Goal: Task Accomplishment & Management: Manage account settings

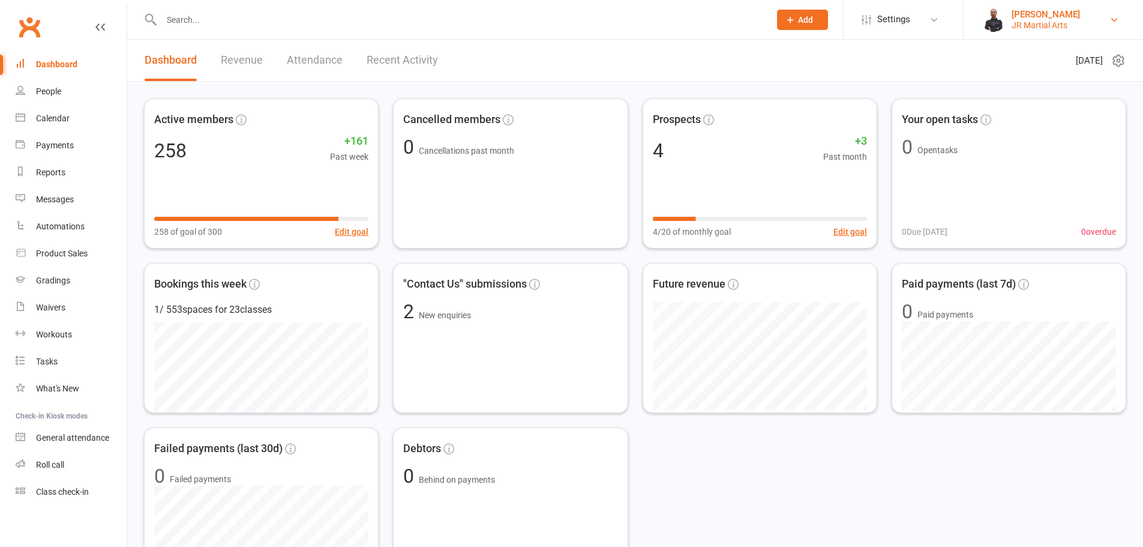
click at [1011, 22] on link "James Reed JR Martial Arts" at bounding box center [1053, 20] width 143 height 24
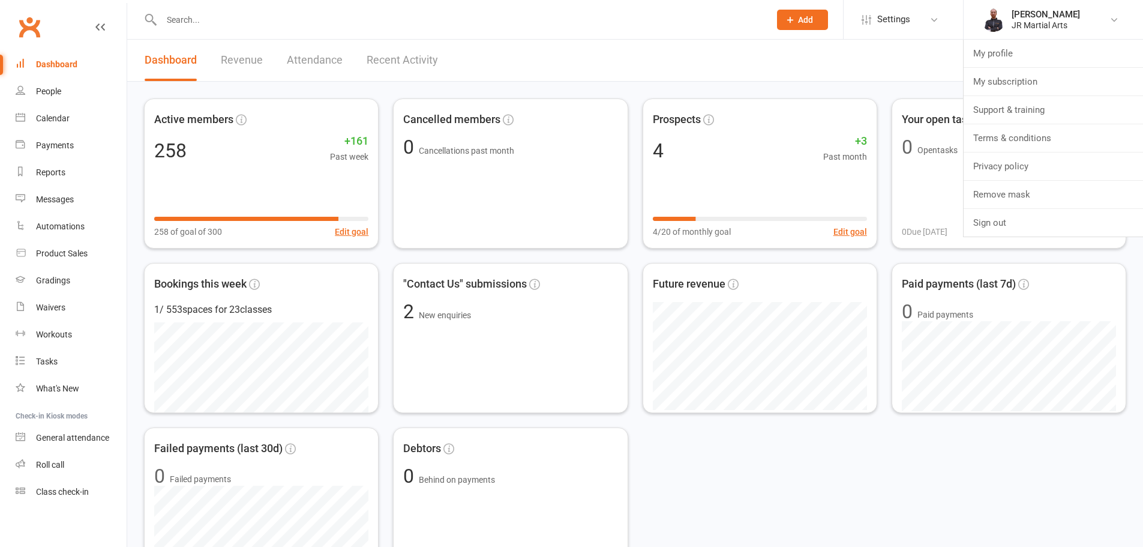
click at [912, 36] on li "Settings Membership Plans Event Templates Appointment Types Mobile App Website …" at bounding box center [903, 19] width 120 height 39
click at [912, 28] on link "Settings" at bounding box center [903, 19] width 83 height 27
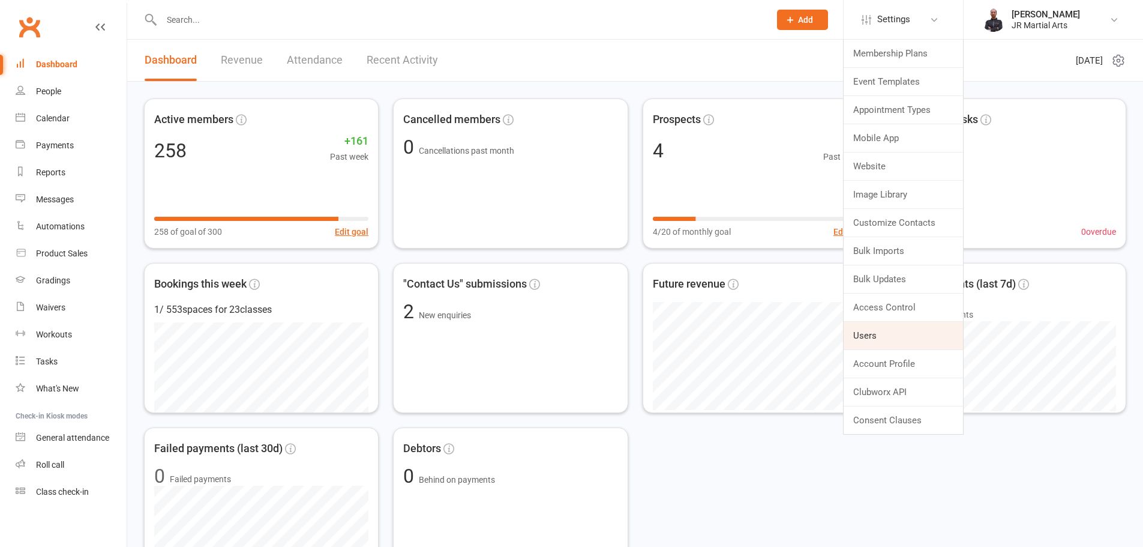
click at [885, 344] on link "Users" at bounding box center [903, 336] width 119 height 28
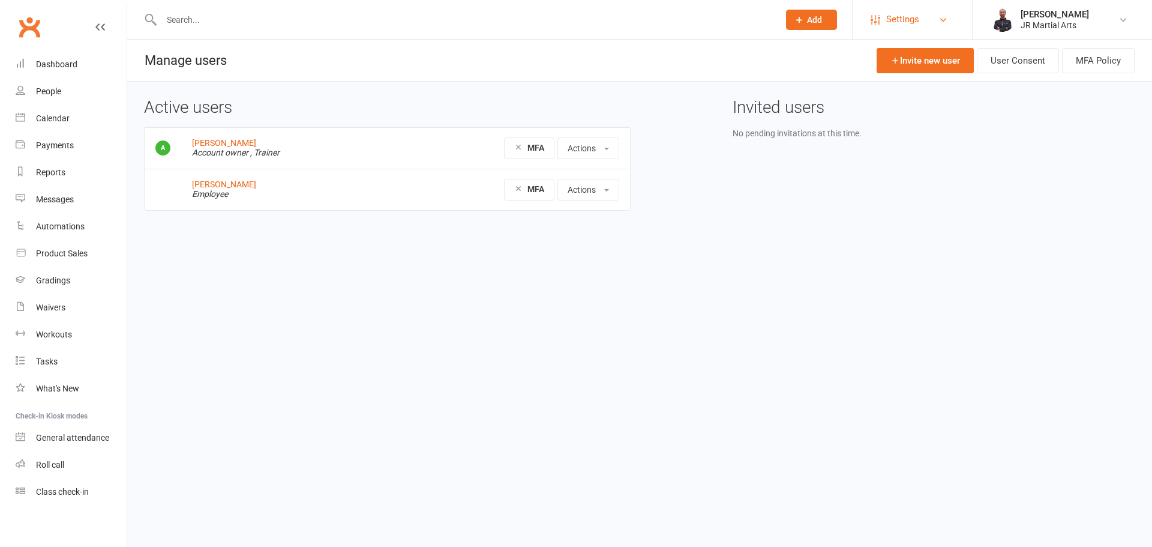
click at [906, 20] on span "Settings" at bounding box center [902, 19] width 33 height 27
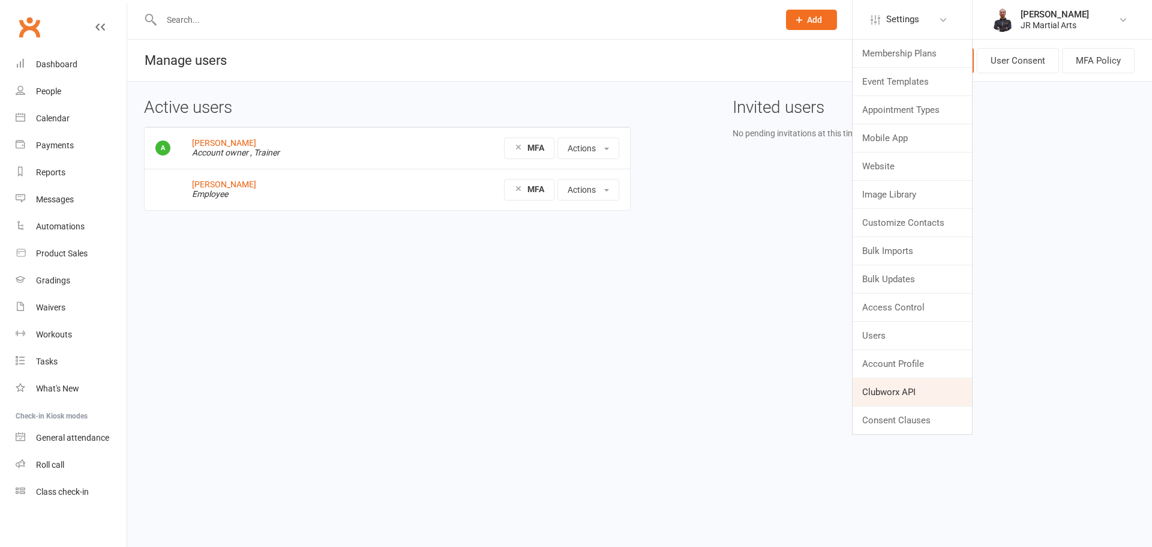
click at [884, 391] on link "Clubworx API" at bounding box center [912, 392] width 119 height 28
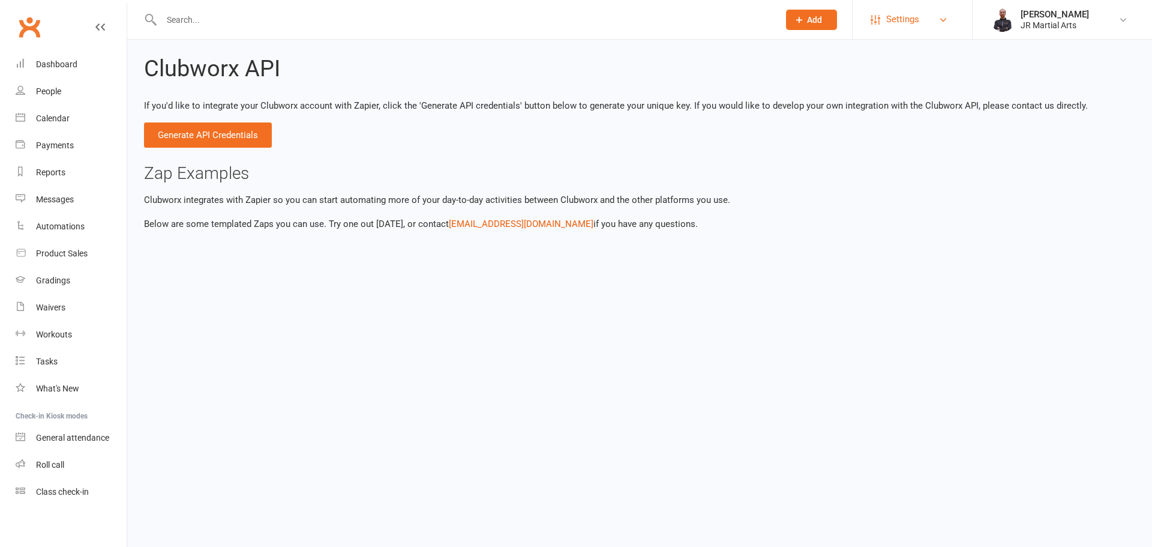
click at [909, 14] on span "Settings" at bounding box center [902, 19] width 33 height 27
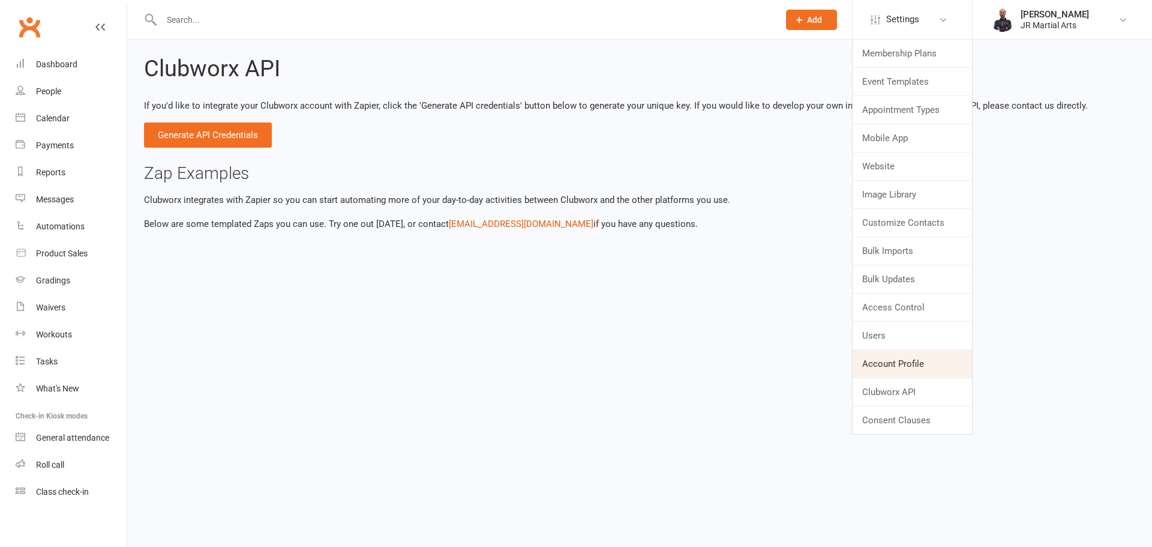
click at [891, 358] on link "Account Profile" at bounding box center [912, 364] width 119 height 28
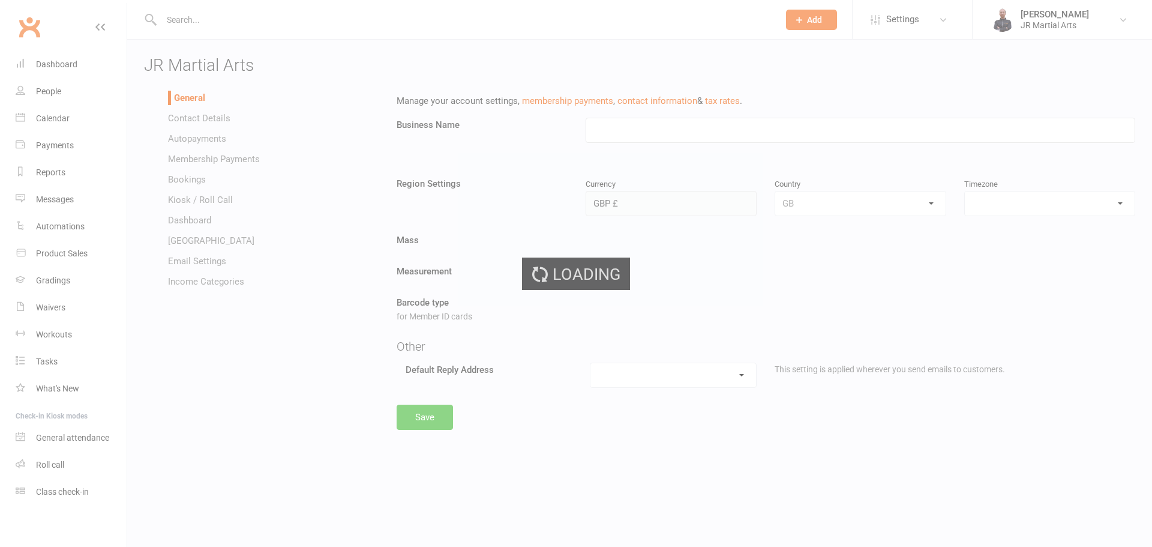
type input "JR Martial Arts"
select select "Europe/London"
select select "info@jrmartialarts.co.uk"
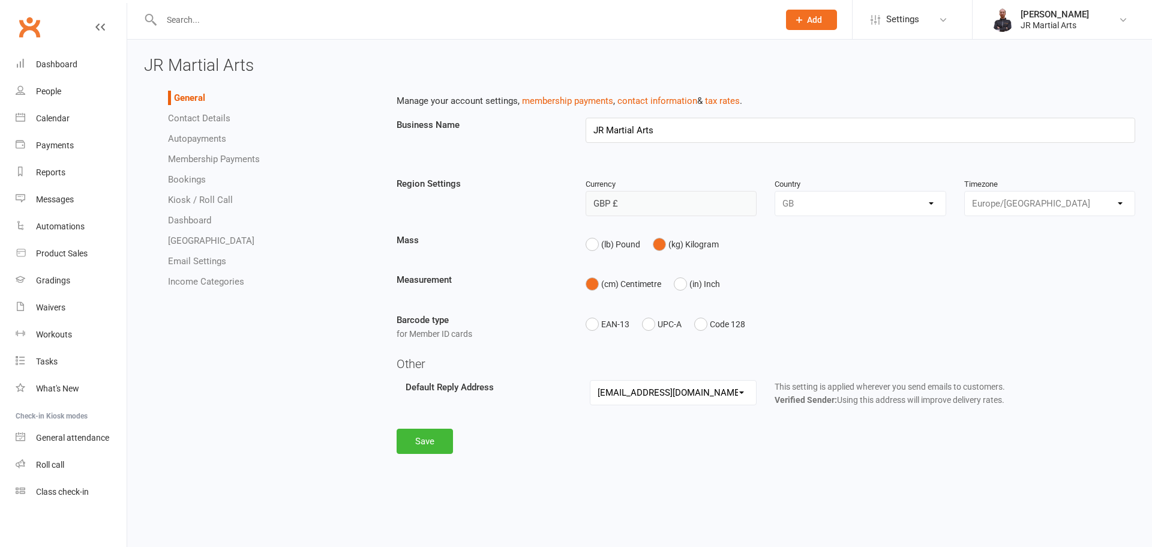
click at [215, 141] on link "Autopayments" at bounding box center [197, 138] width 58 height 11
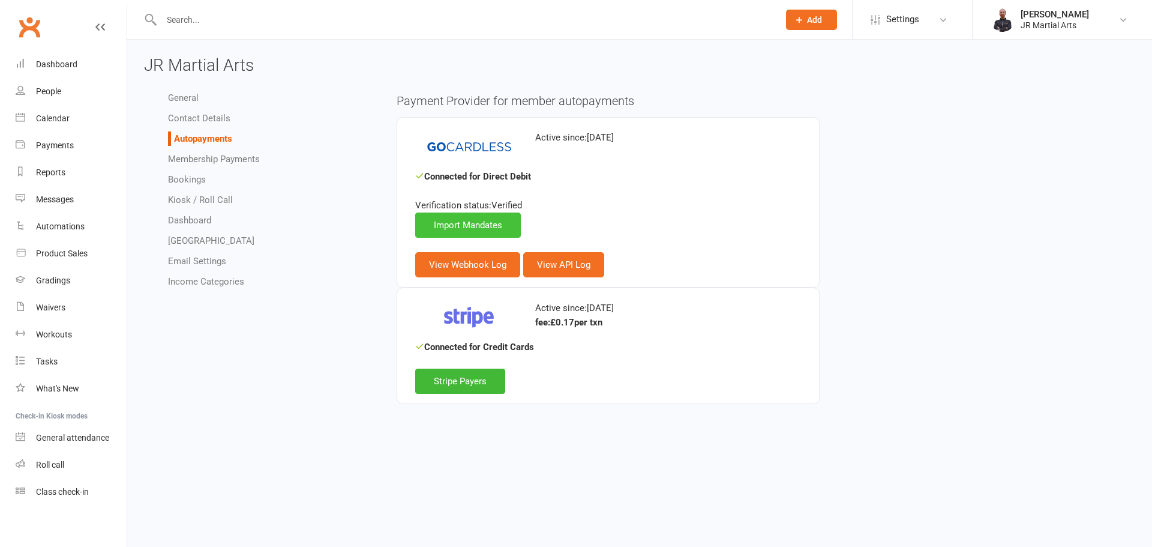
click at [501, 230] on link "Import Mandates" at bounding box center [468, 224] width 106 height 25
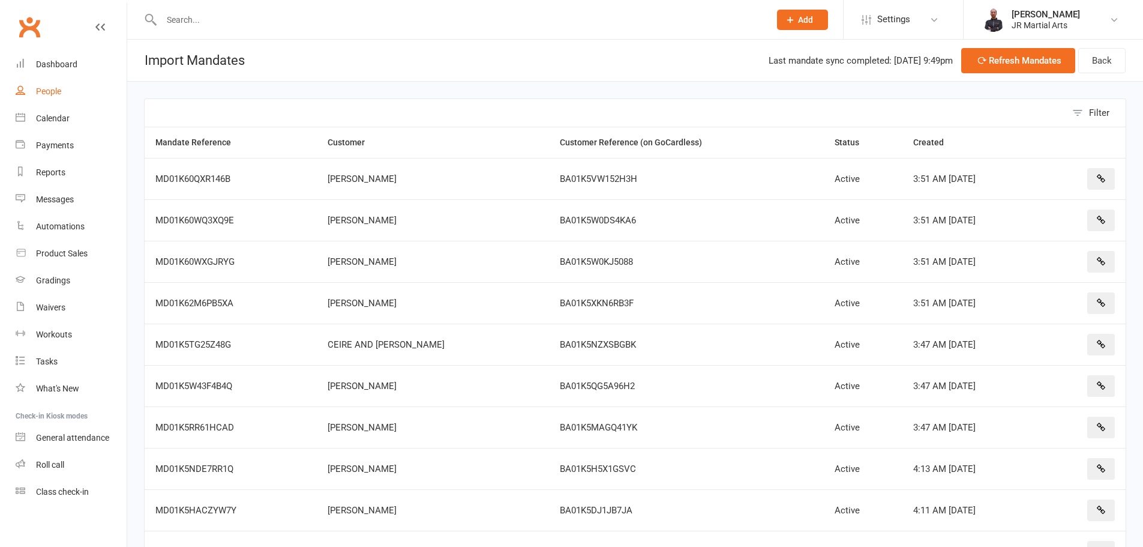
click at [58, 97] on link "People" at bounding box center [71, 91] width 111 height 27
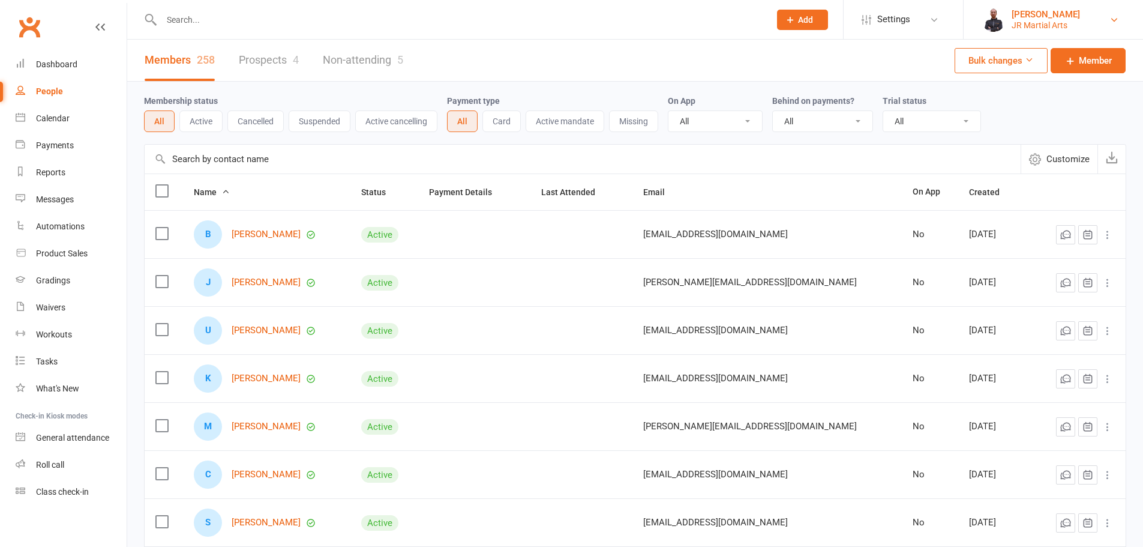
click at [1011, 22] on link "James Reed JR Martial Arts" at bounding box center [1053, 20] width 143 height 24
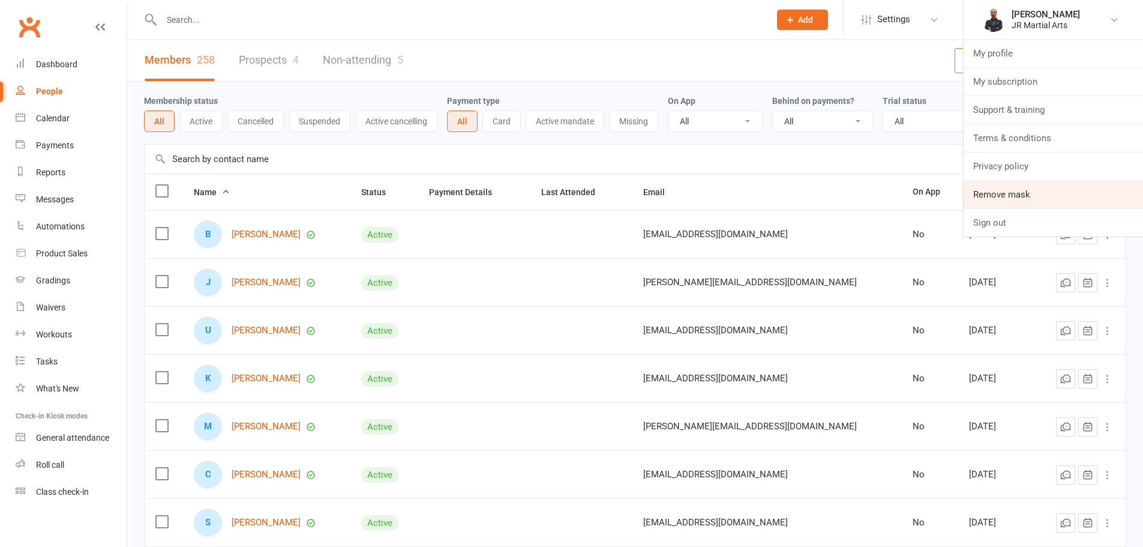
drag, startPoint x: 1036, startPoint y: 202, endPoint x: 1012, endPoint y: 196, distance: 24.2
click at [1036, 202] on link "Remove mask" at bounding box center [1053, 195] width 179 height 28
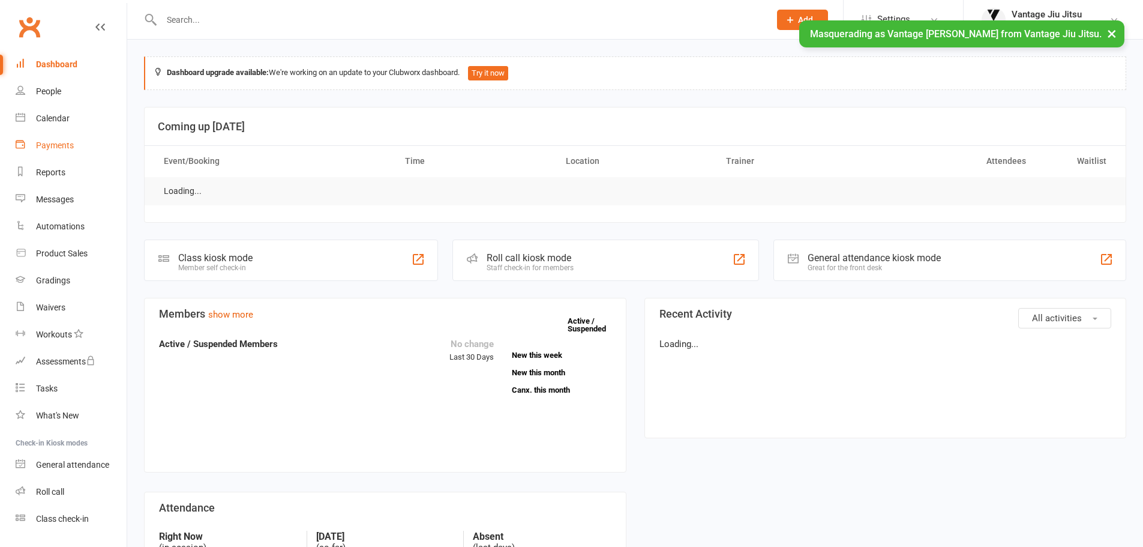
click at [66, 145] on div "Payments" at bounding box center [55, 145] width 38 height 10
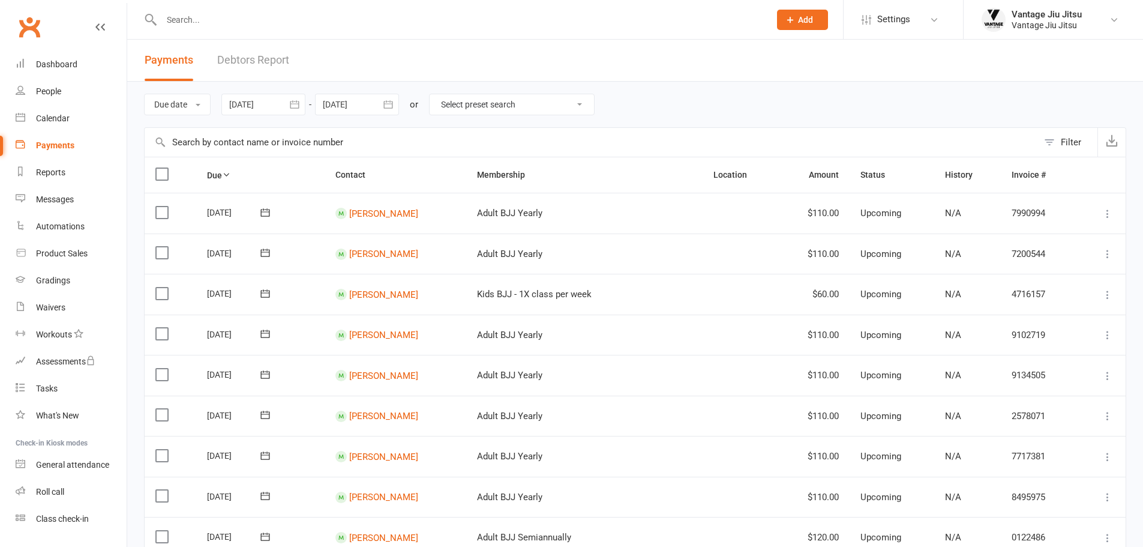
click at [1066, 143] on div "Filter" at bounding box center [1071, 142] width 20 height 14
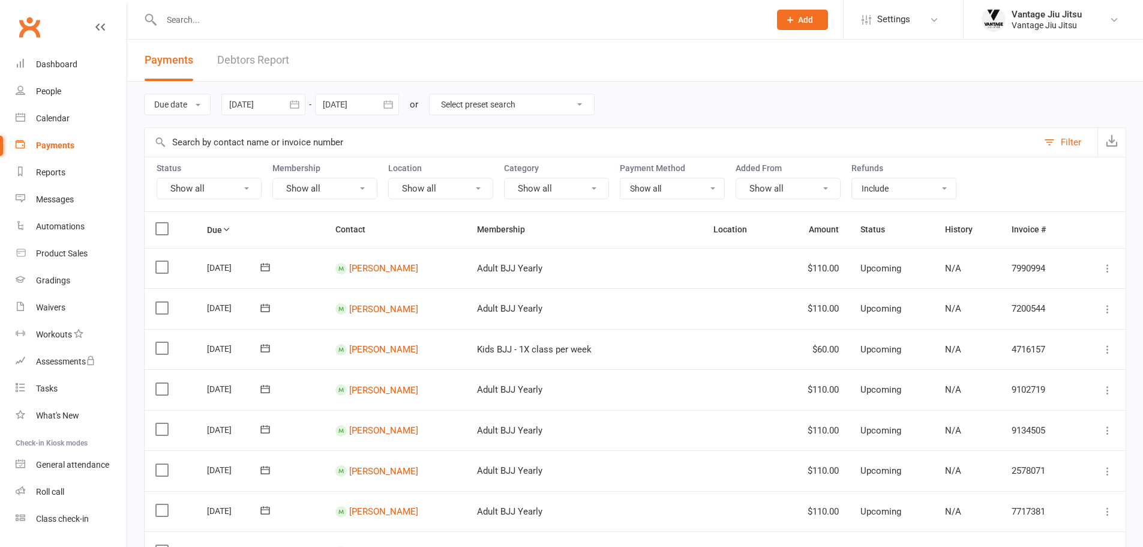
click at [202, 182] on button "Show all" at bounding box center [209, 189] width 105 height 22
click at [220, 267] on link "Pending" at bounding box center [223, 263] width 133 height 24
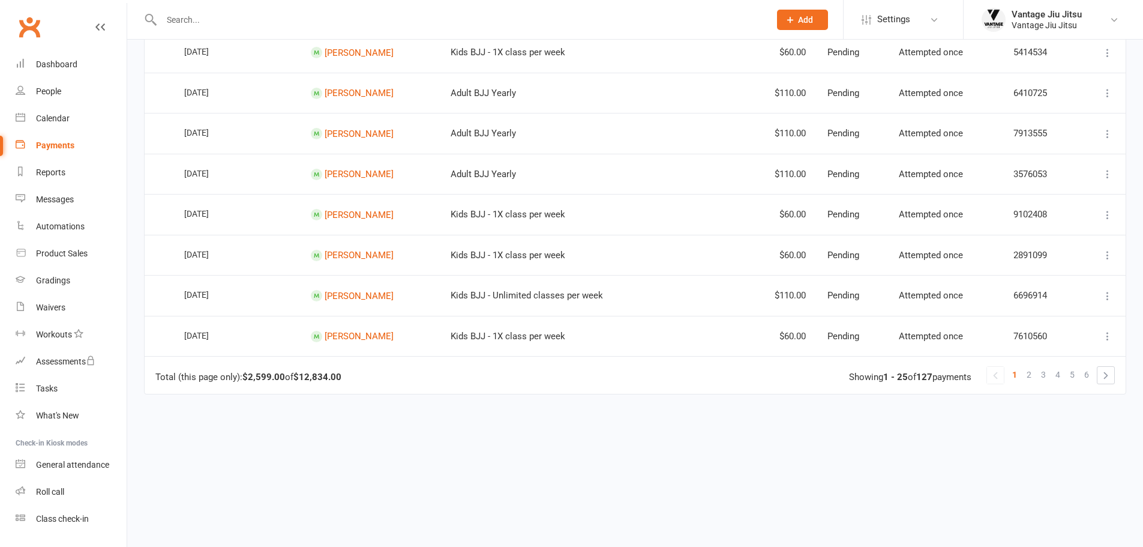
scroll to position [920, 0]
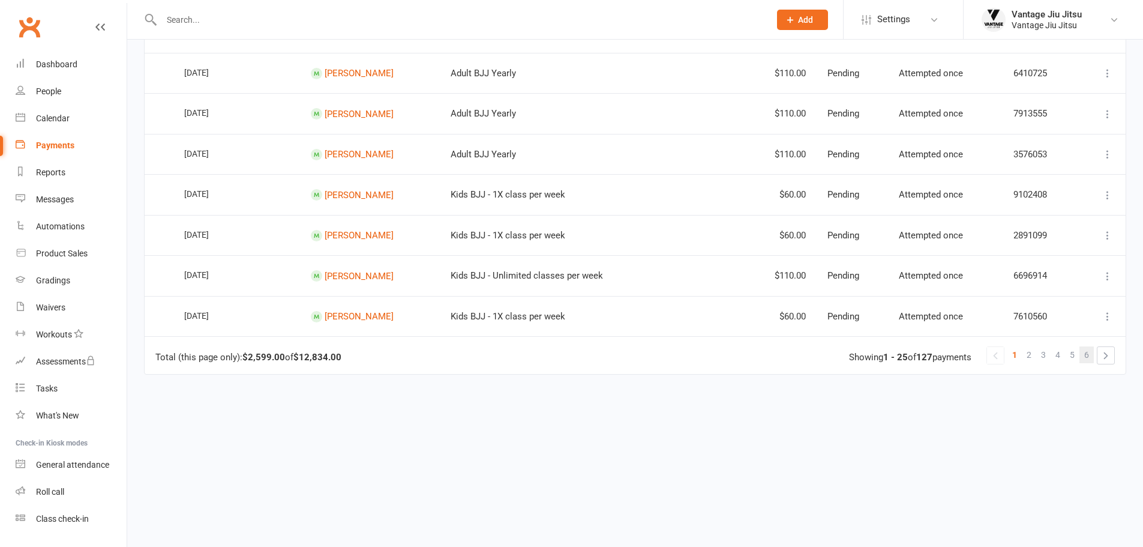
click at [1085, 354] on span "6" at bounding box center [1086, 354] width 5 height 17
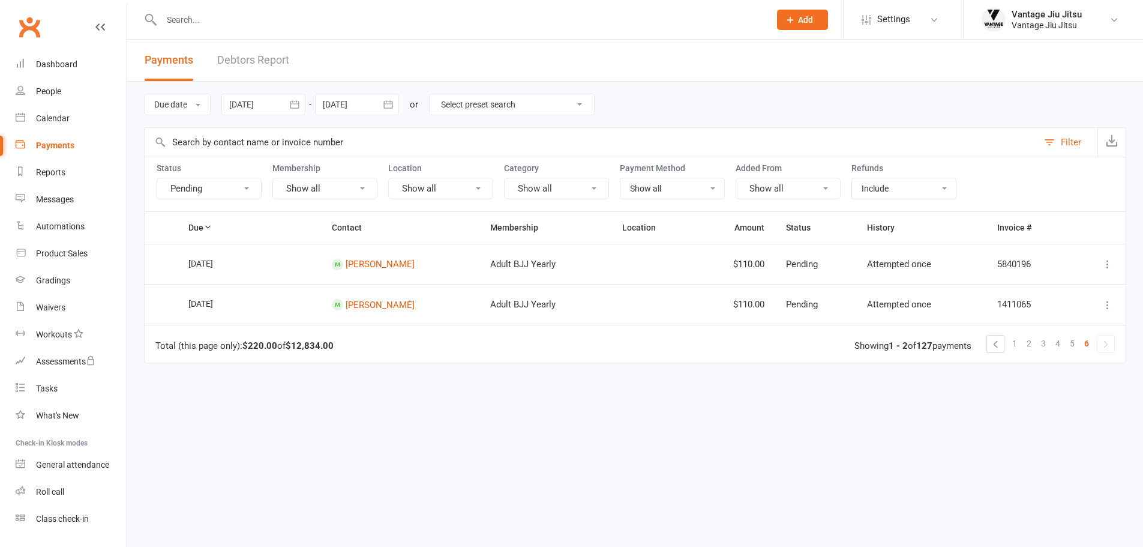
scroll to position [0, 0]
click at [1116, 309] on icon at bounding box center [1117, 305] width 12 height 12
click at [1055, 380] on link "Check payment status" at bounding box center [1064, 376] width 119 height 24
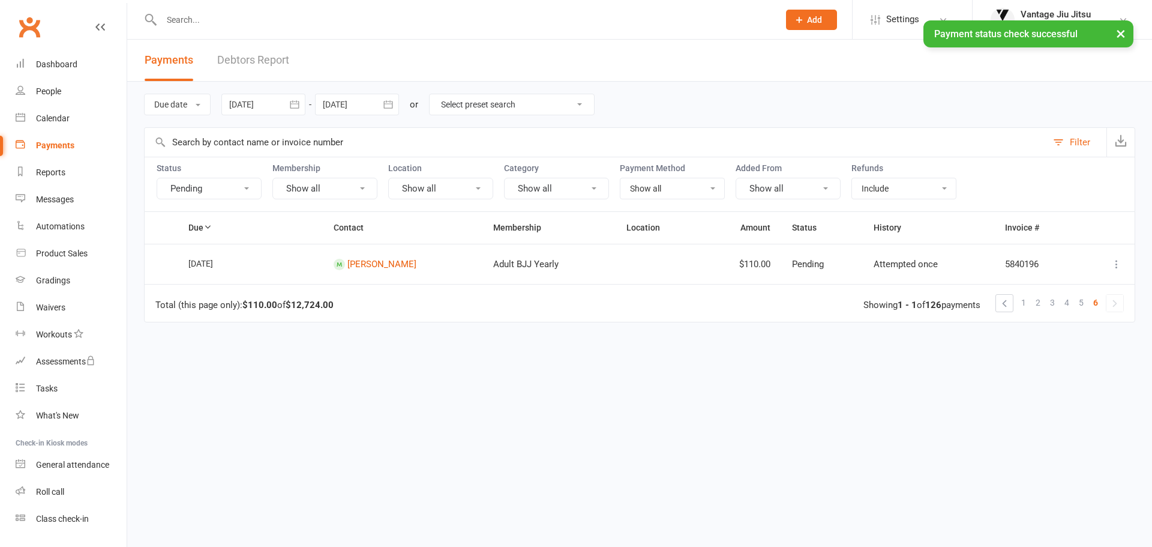
click at [1118, 261] on icon at bounding box center [1117, 264] width 12 height 12
click at [1066, 337] on link "Check payment status" at bounding box center [1064, 335] width 119 height 24
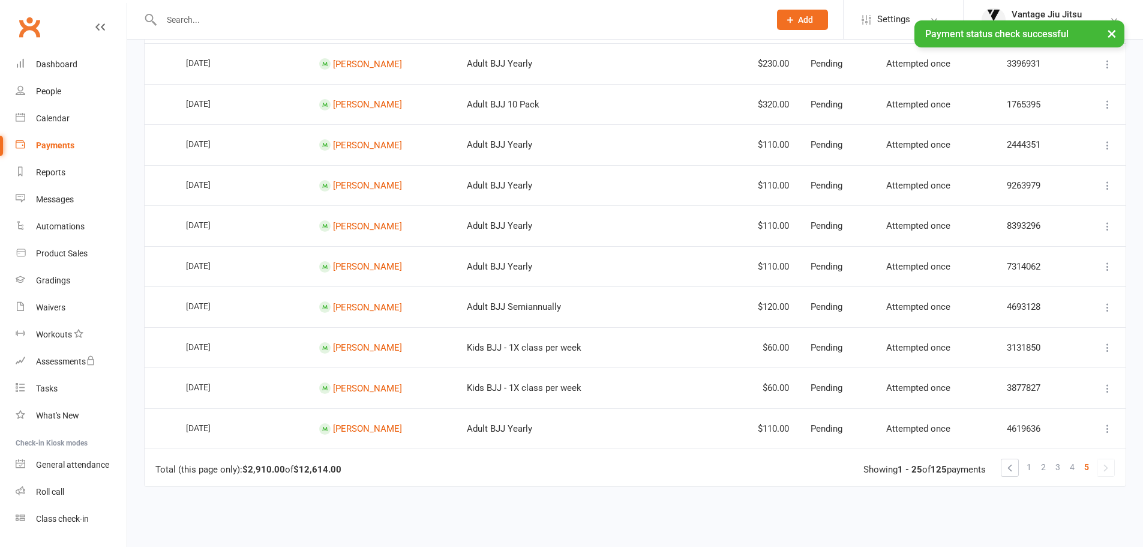
scroll to position [920, 0]
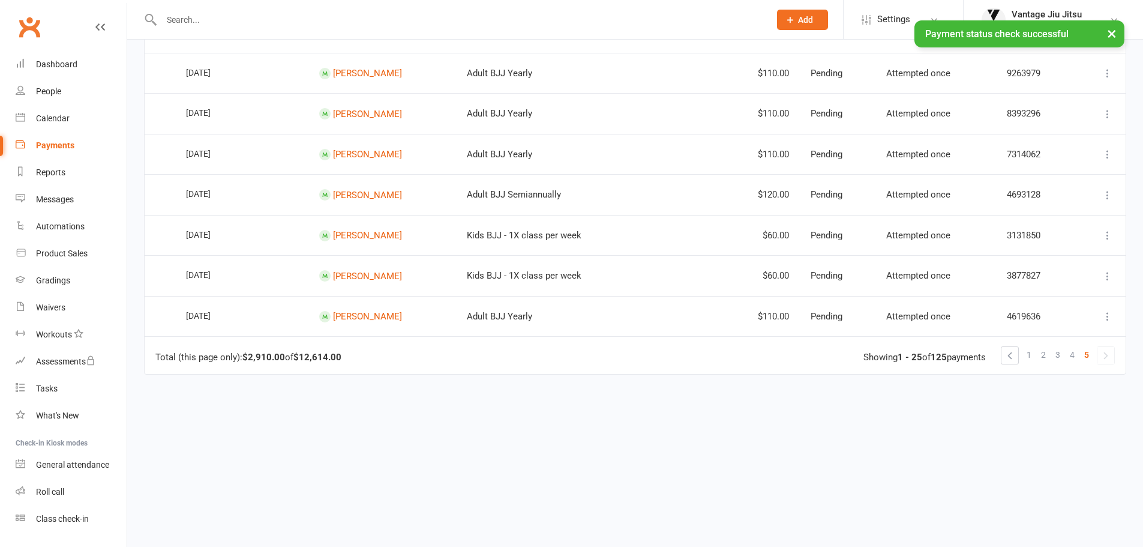
click at [1113, 318] on icon at bounding box center [1108, 316] width 12 height 12
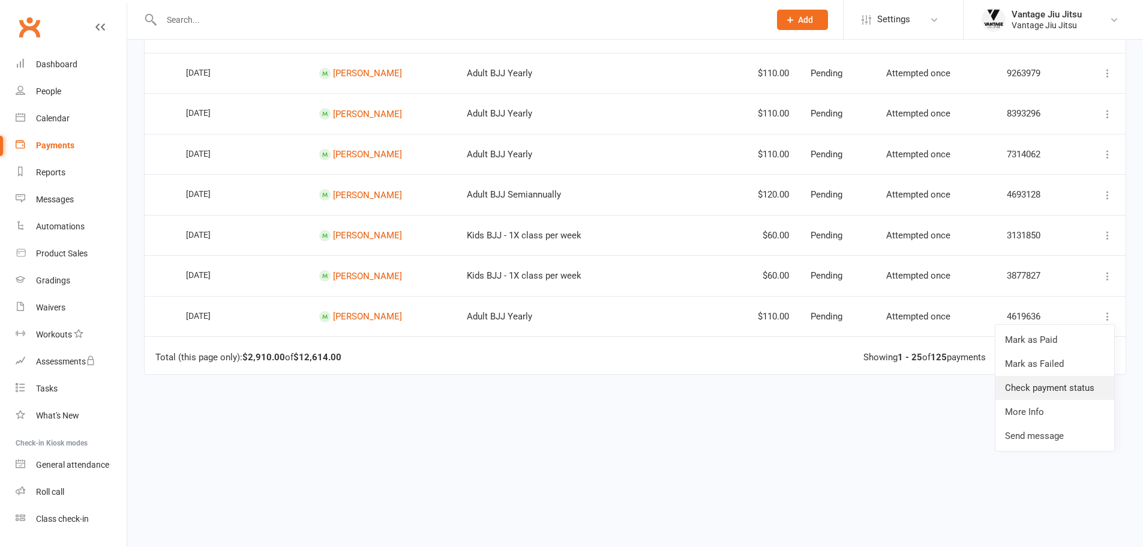
click at [1049, 389] on link "Check payment status" at bounding box center [1055, 388] width 119 height 24
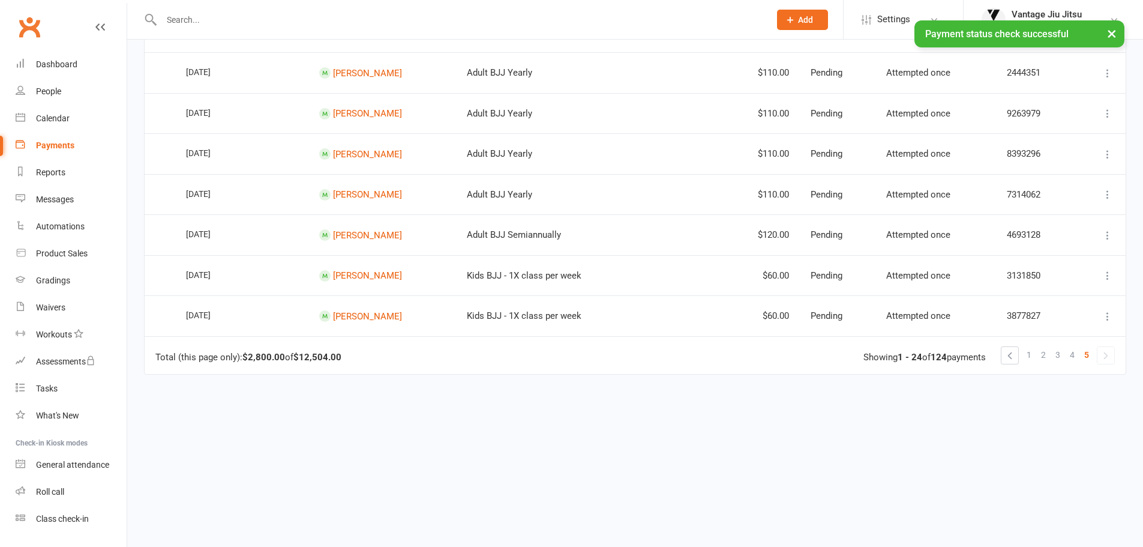
scroll to position [880, 0]
click at [1110, 311] on icon at bounding box center [1108, 316] width 12 height 12
click at [1050, 389] on link "Check payment status" at bounding box center [1055, 388] width 119 height 24
click at [1107, 312] on icon at bounding box center [1108, 316] width 12 height 12
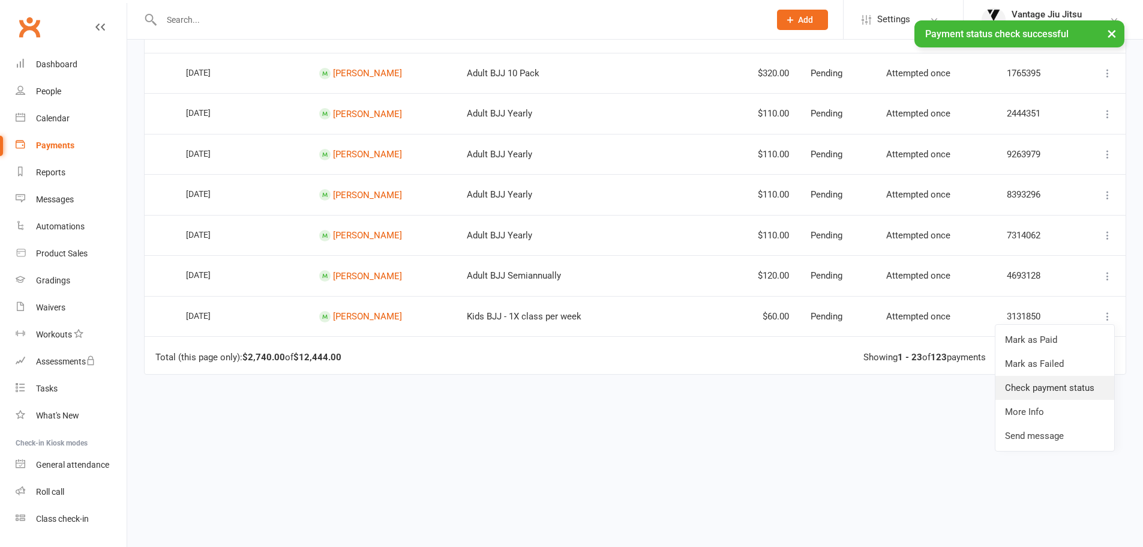
click at [1042, 389] on link "Check payment status" at bounding box center [1055, 388] width 119 height 24
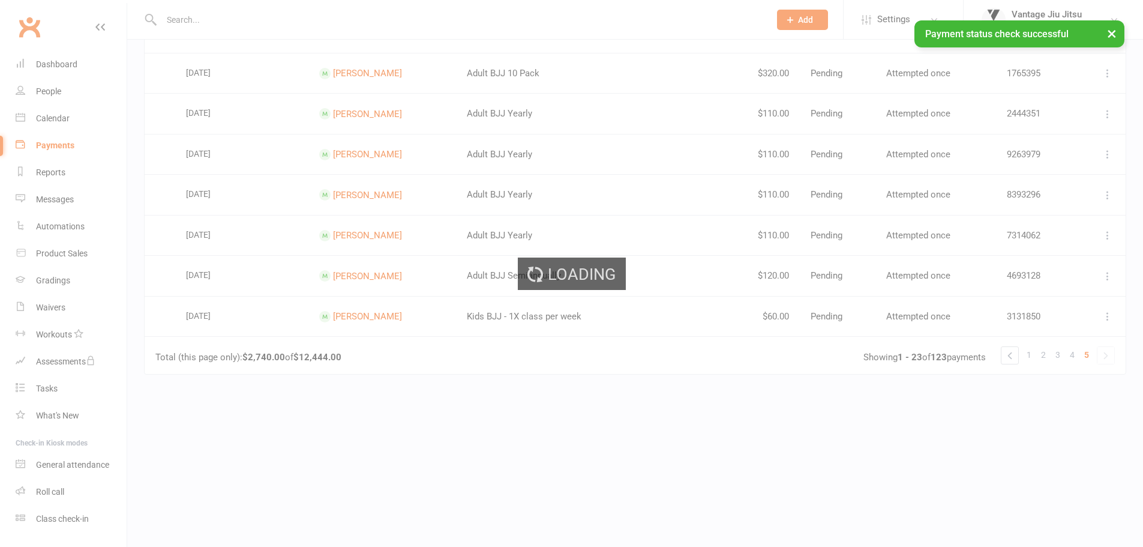
scroll to position [799, 0]
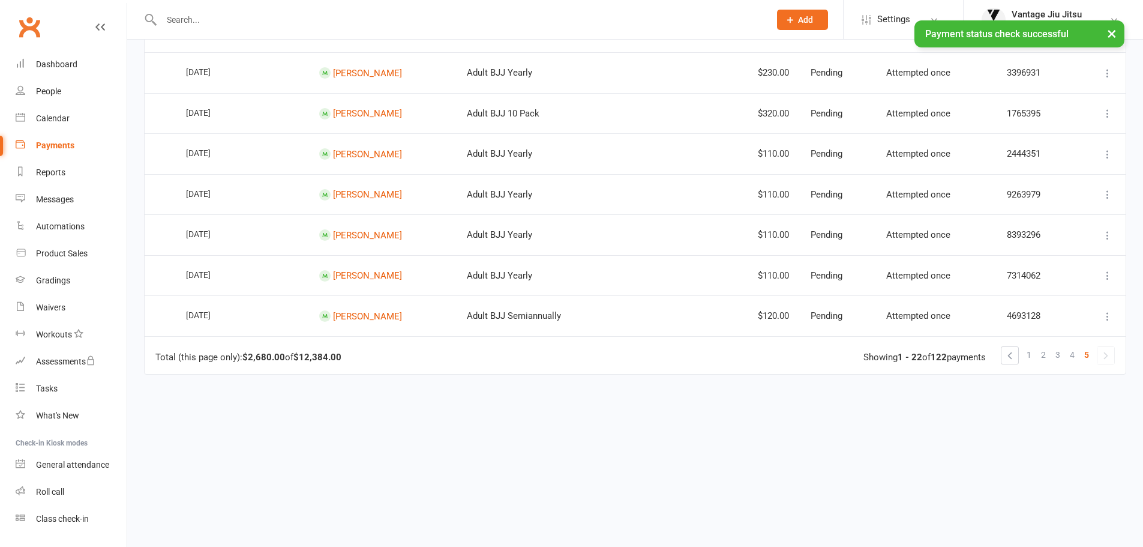
click at [1108, 313] on icon at bounding box center [1108, 316] width 12 height 12
click at [1044, 389] on link "Check payment status" at bounding box center [1055, 388] width 119 height 24
click at [1110, 317] on icon at bounding box center [1108, 316] width 12 height 12
click at [1045, 386] on link "Check payment status" at bounding box center [1055, 388] width 119 height 24
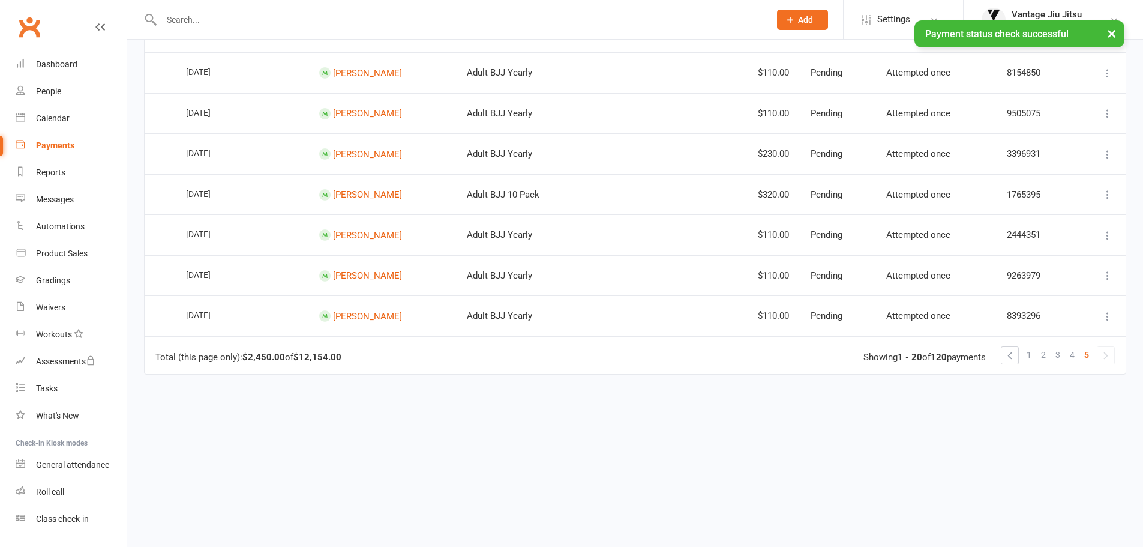
scroll to position [718, 0]
click at [1108, 314] on icon at bounding box center [1108, 316] width 12 height 12
click at [1052, 388] on link "Check payment status" at bounding box center [1055, 388] width 119 height 24
click at [1109, 310] on button at bounding box center [1108, 316] width 14 height 14
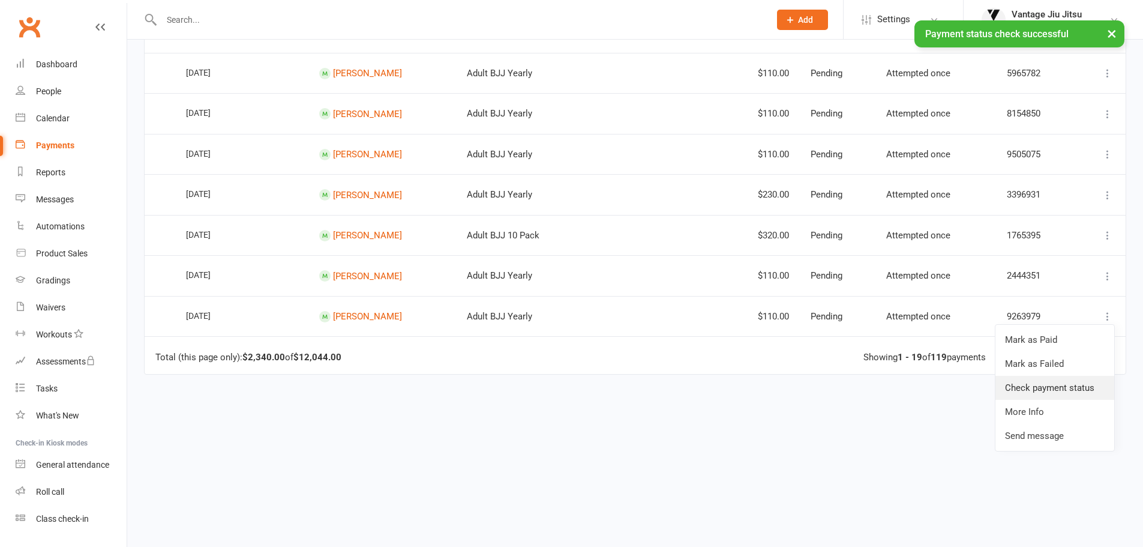
click at [1031, 389] on link "Check payment status" at bounding box center [1055, 388] width 119 height 24
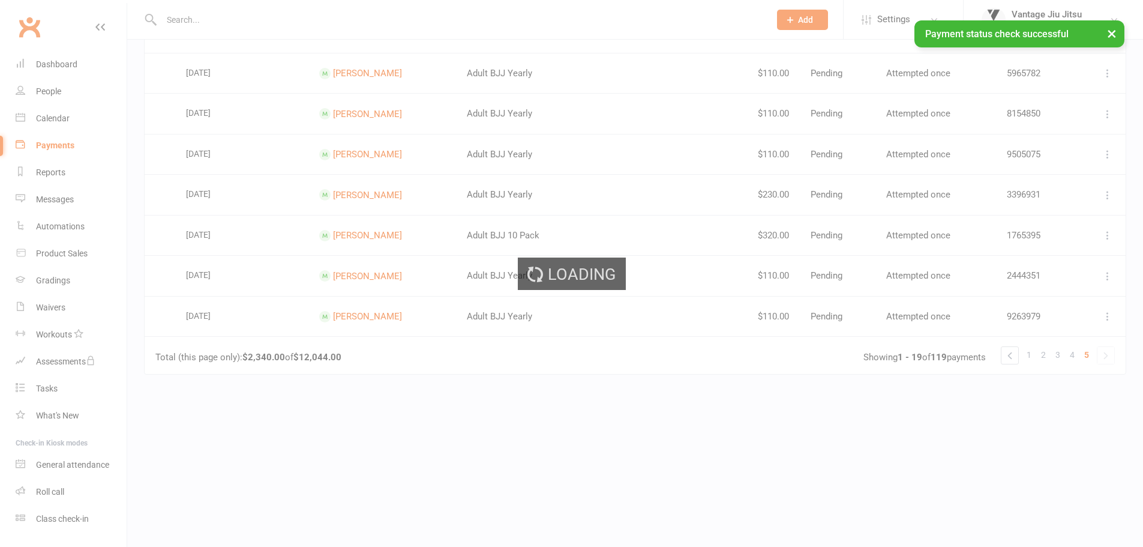
scroll to position [637, 0]
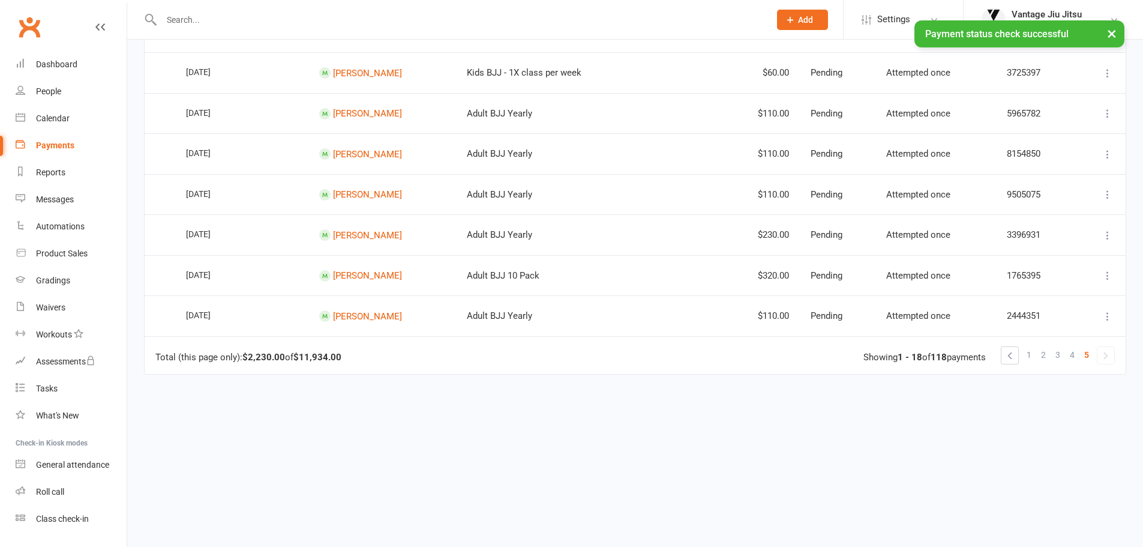
click at [1107, 319] on icon at bounding box center [1108, 316] width 12 height 12
click at [1029, 389] on link "Check payment status" at bounding box center [1055, 388] width 119 height 24
click at [1108, 314] on icon at bounding box center [1108, 316] width 12 height 12
click at [1029, 382] on link "Check payment status" at bounding box center [1055, 388] width 119 height 24
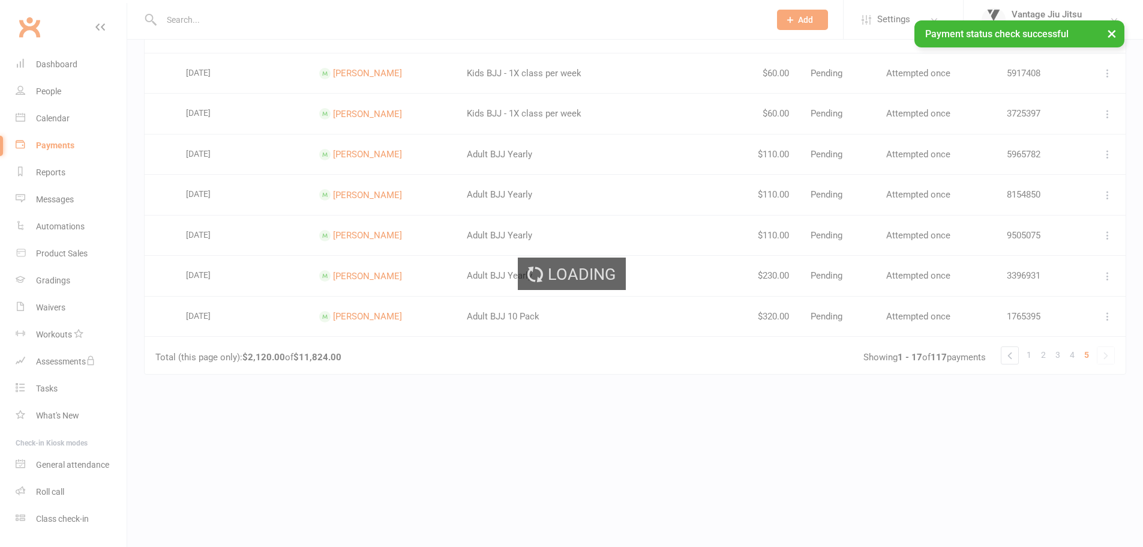
scroll to position [556, 0]
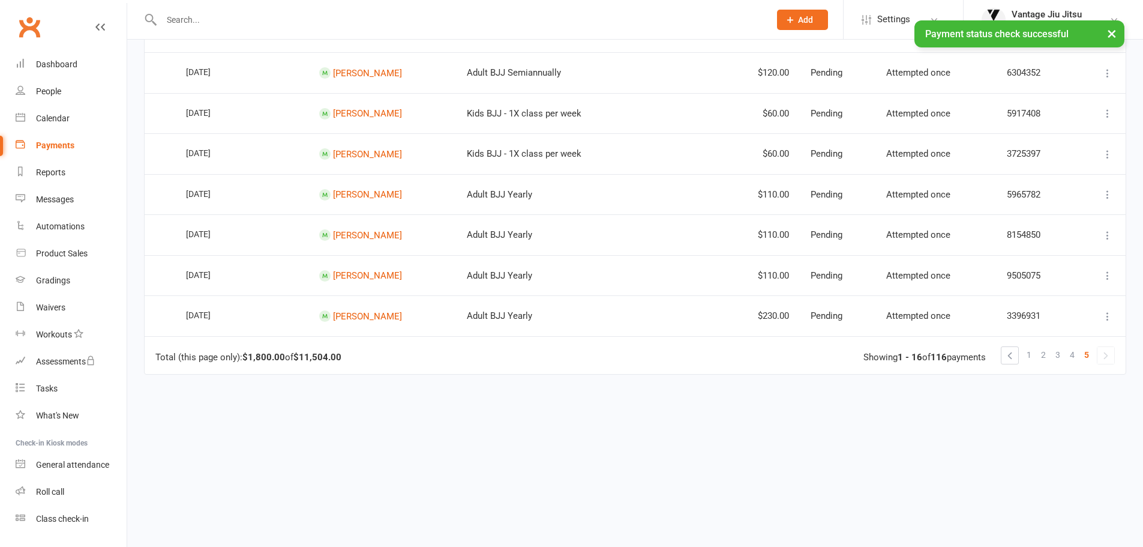
click at [1110, 316] on icon at bounding box center [1108, 316] width 12 height 12
click at [1047, 380] on link "Check payment status" at bounding box center [1055, 388] width 119 height 24
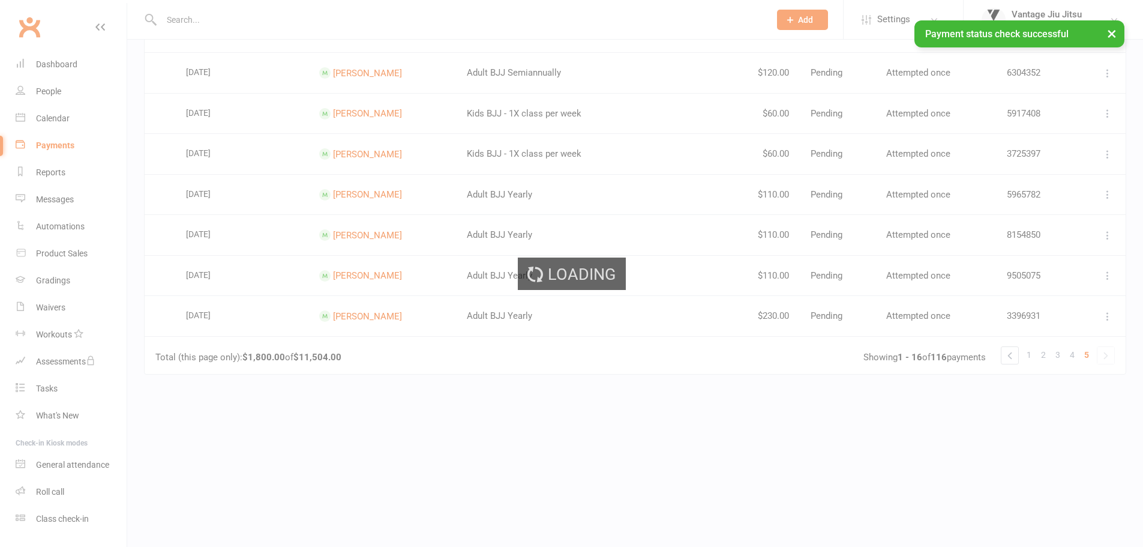
scroll to position [515, 0]
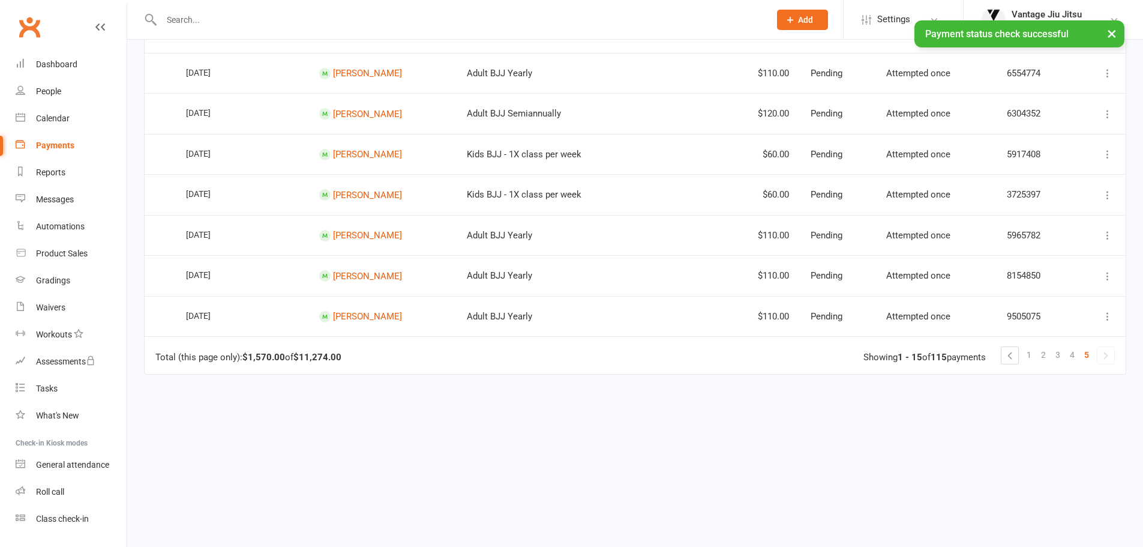
click at [1107, 313] on icon at bounding box center [1108, 316] width 12 height 12
click at [1024, 386] on link "Check payment status" at bounding box center [1055, 388] width 119 height 24
click at [1108, 318] on icon at bounding box center [1108, 316] width 12 height 12
click at [1044, 395] on link "Check payment status" at bounding box center [1055, 388] width 119 height 24
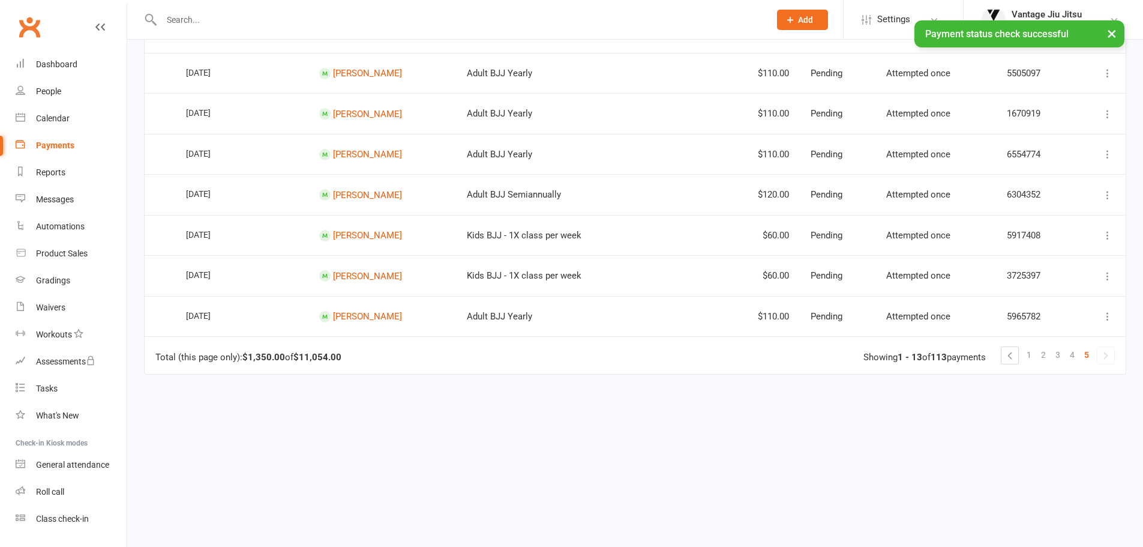
scroll to position [434, 0]
click at [1104, 319] on icon at bounding box center [1108, 316] width 12 height 12
click at [1033, 388] on link "Check payment status" at bounding box center [1055, 388] width 119 height 24
click at [1108, 317] on icon at bounding box center [1108, 316] width 12 height 12
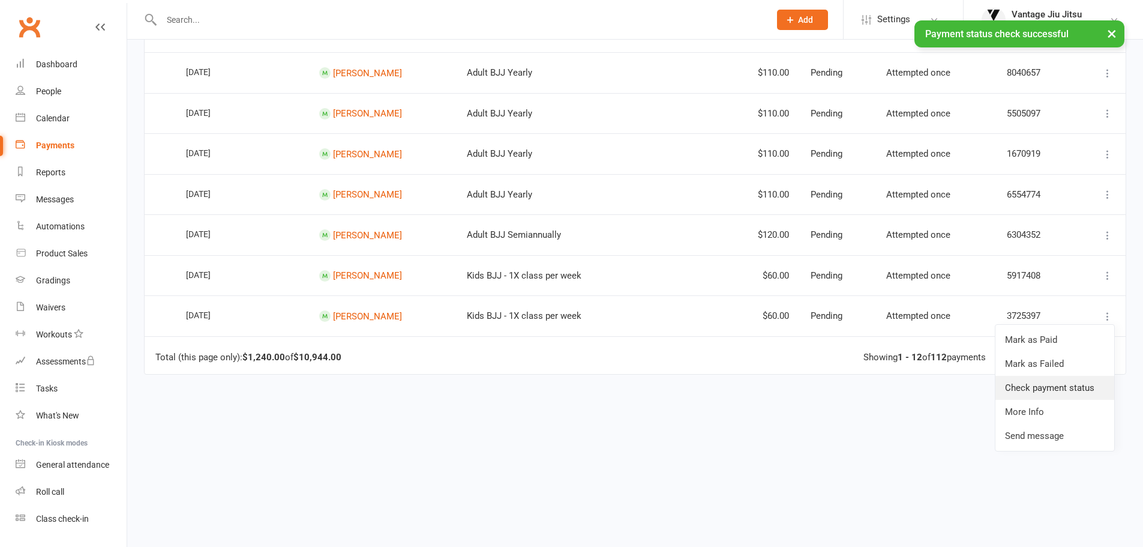
click at [1035, 390] on link "Check payment status" at bounding box center [1055, 388] width 119 height 24
click at [1114, 317] on button at bounding box center [1108, 316] width 14 height 14
click at [1041, 387] on link "Check payment status" at bounding box center [1055, 388] width 119 height 24
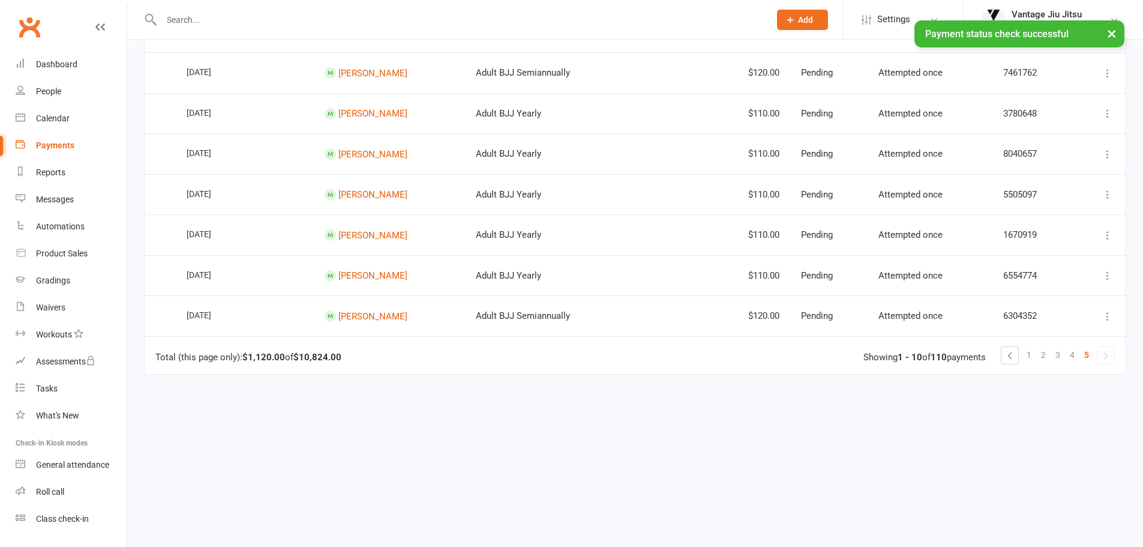
scroll to position [313, 0]
click at [1103, 312] on icon at bounding box center [1108, 316] width 12 height 12
click at [1035, 380] on link "Check payment status" at bounding box center [1055, 388] width 119 height 24
click at [1105, 321] on icon at bounding box center [1108, 316] width 12 height 12
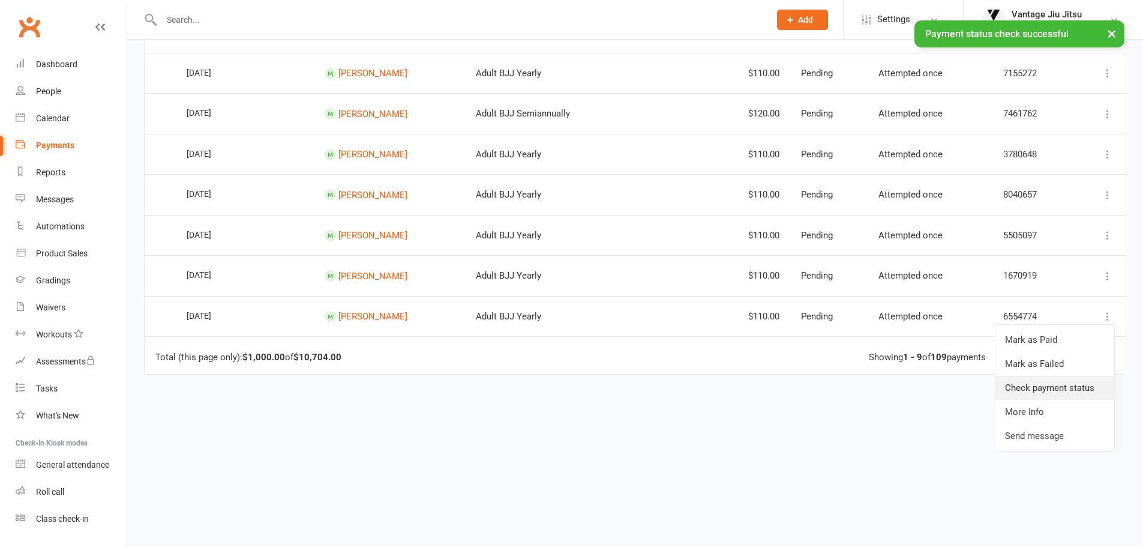
click at [1022, 382] on link "Check payment status" at bounding box center [1055, 388] width 119 height 24
click at [1108, 309] on button at bounding box center [1108, 316] width 14 height 14
click at [1033, 396] on link "Check payment status" at bounding box center [1055, 388] width 119 height 24
click at [1108, 317] on icon at bounding box center [1108, 316] width 12 height 12
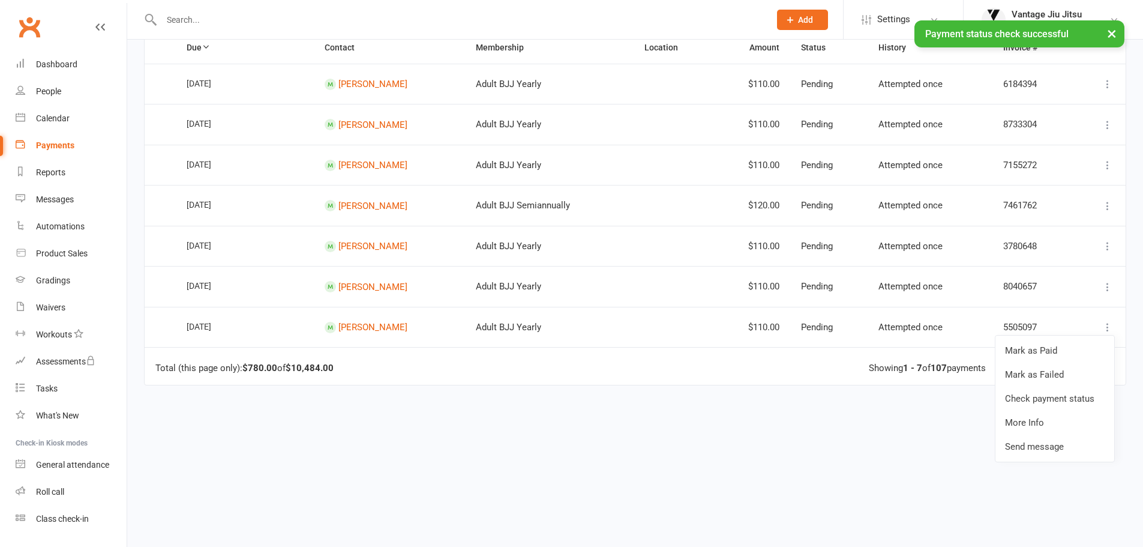
scroll to position [171, 0]
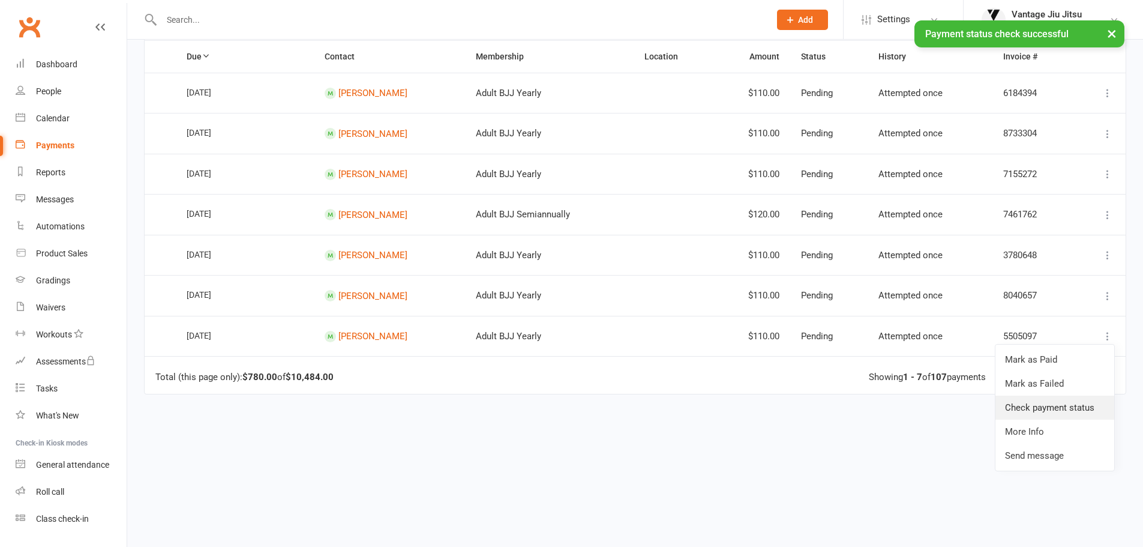
click at [1036, 401] on link "Check payment status" at bounding box center [1055, 407] width 119 height 24
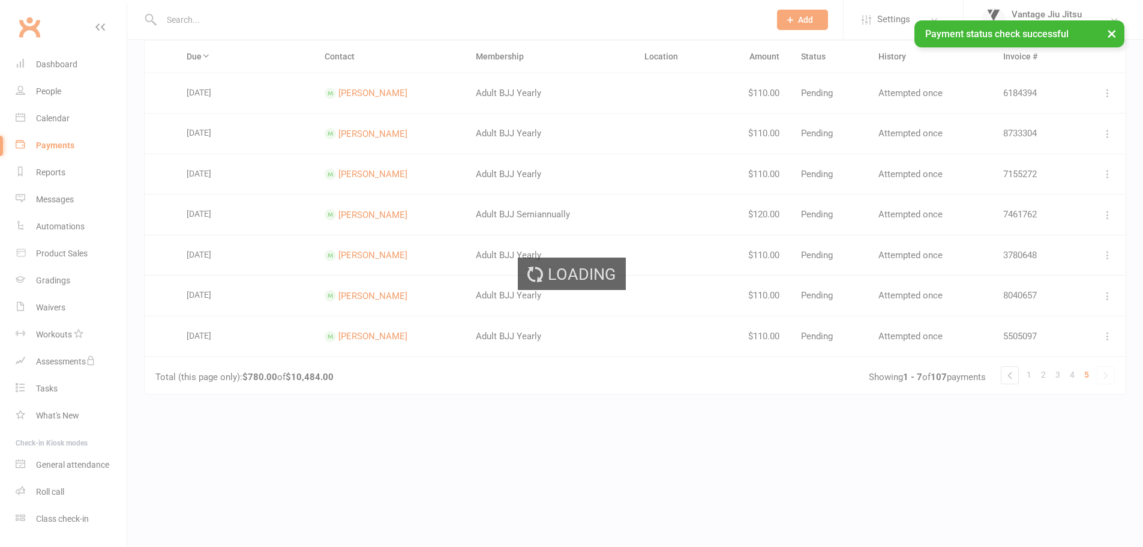
scroll to position [151, 0]
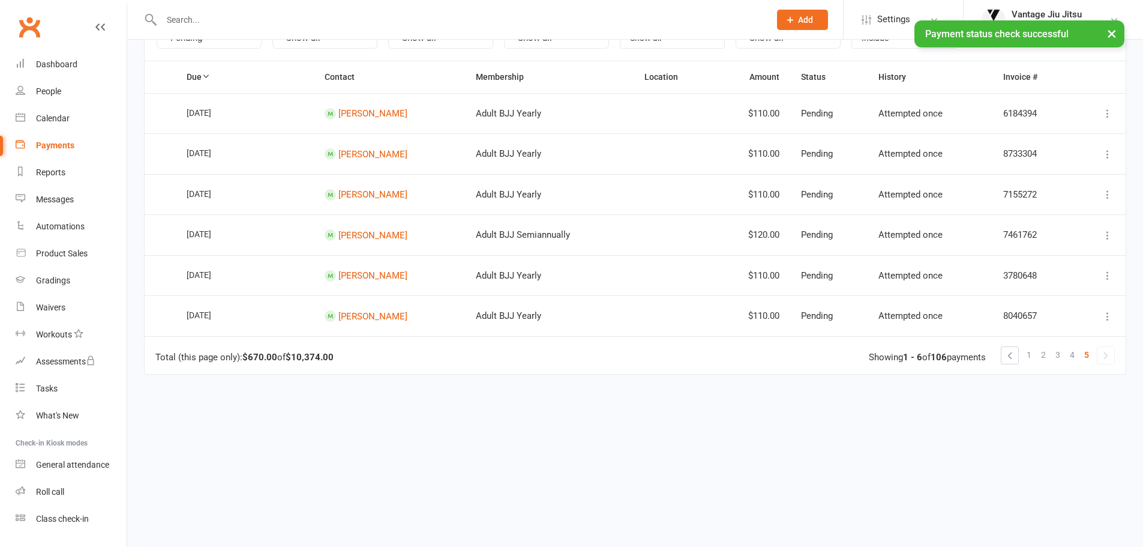
click at [1111, 318] on icon at bounding box center [1108, 316] width 12 height 12
click at [1050, 380] on link "Check payment status" at bounding box center [1055, 388] width 119 height 24
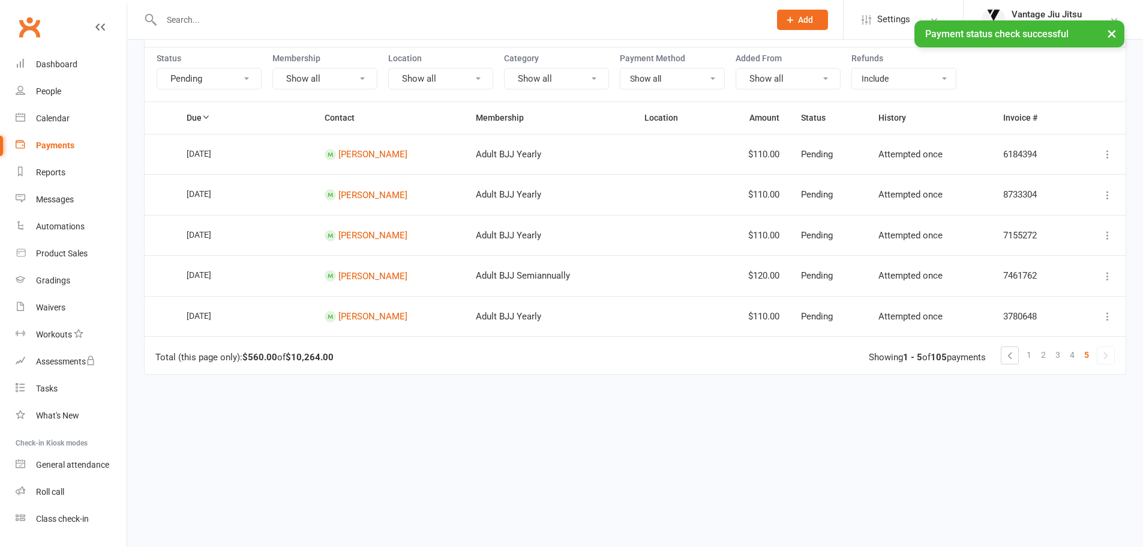
scroll to position [110, 0]
click at [1105, 319] on icon at bounding box center [1108, 316] width 12 height 12
click at [1044, 380] on link "Check payment status" at bounding box center [1055, 388] width 119 height 24
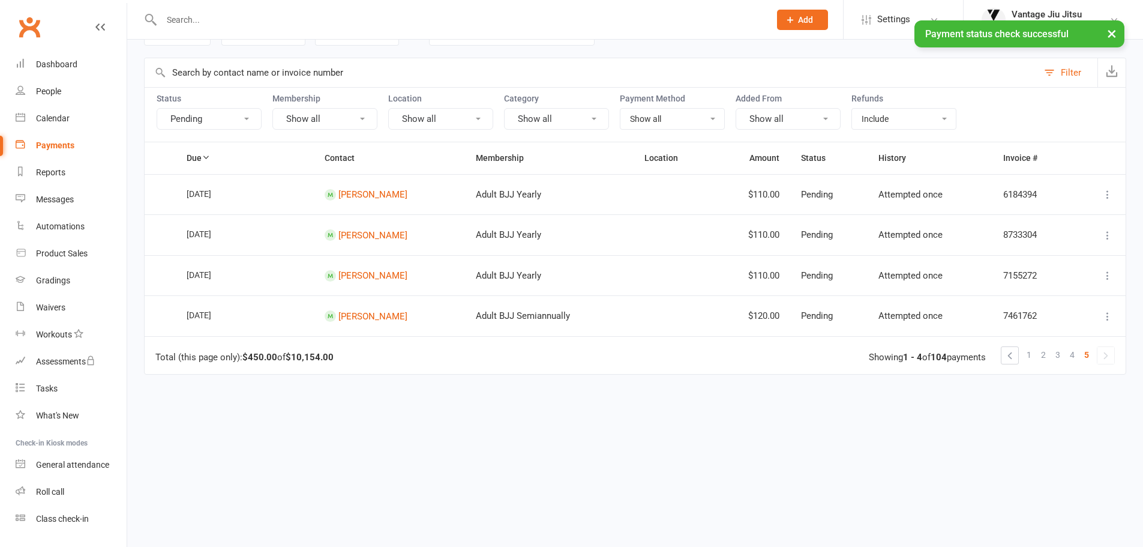
scroll to position [70, 0]
click at [1109, 317] on icon at bounding box center [1108, 316] width 12 height 12
click at [1027, 385] on link "Check payment status" at bounding box center [1055, 388] width 119 height 24
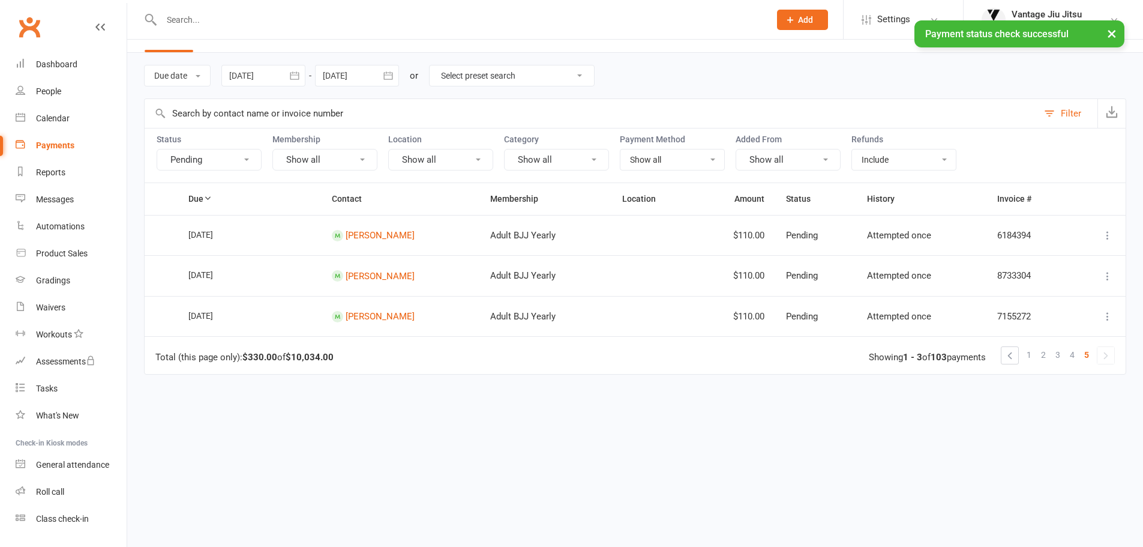
scroll to position [29, 0]
click at [1105, 314] on ui-view "Prospect Member Non-attending contact Class / event Appointment Grading event T…" at bounding box center [571, 251] width 1143 height 555
click at [1102, 316] on icon at bounding box center [1108, 316] width 12 height 12
click at [1019, 379] on link "Check payment status" at bounding box center [1055, 388] width 119 height 24
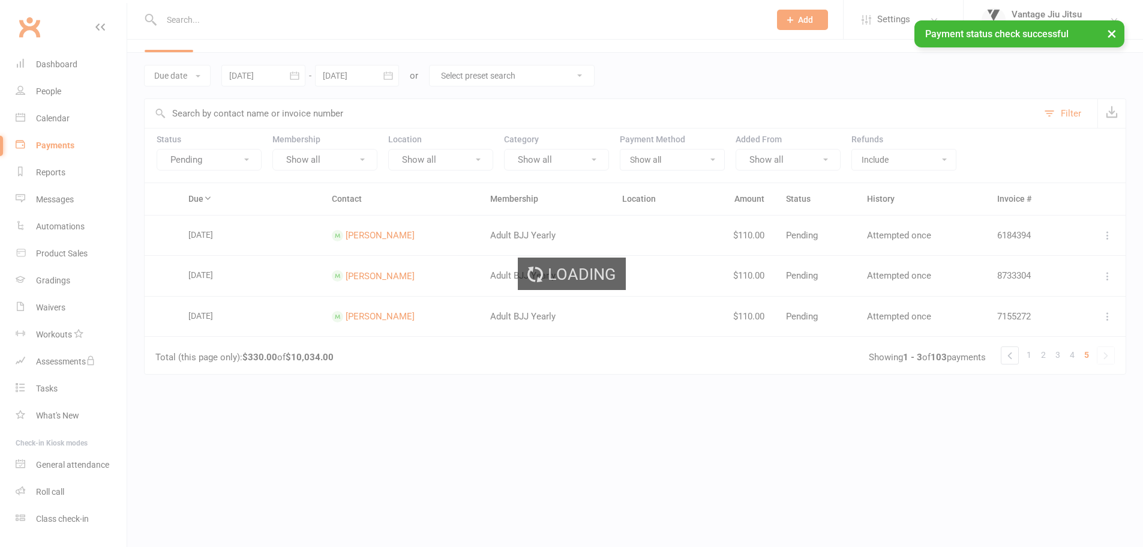
scroll to position [0, 0]
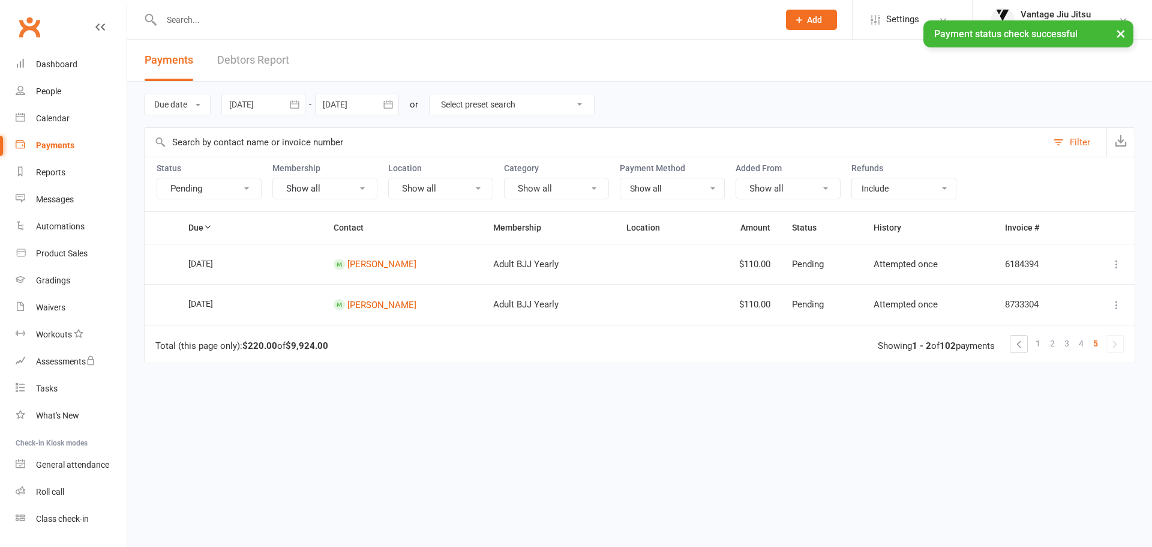
click at [1116, 305] on icon at bounding box center [1117, 305] width 12 height 12
click at [1055, 373] on link "Check payment status" at bounding box center [1064, 376] width 119 height 24
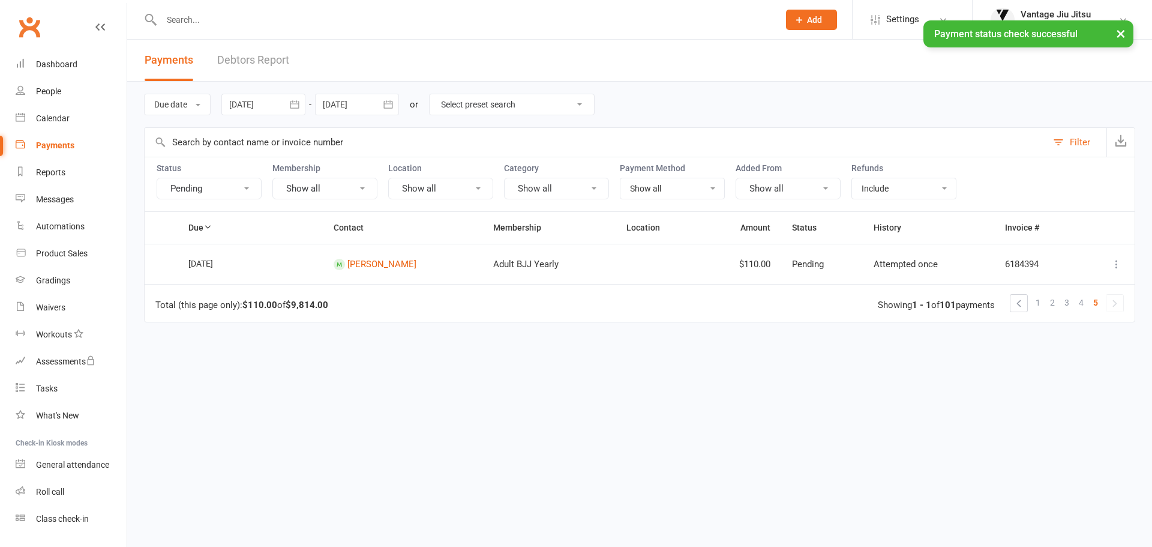
click at [1111, 261] on icon at bounding box center [1117, 264] width 12 height 12
click at [1039, 328] on link "Check payment status" at bounding box center [1064, 335] width 119 height 24
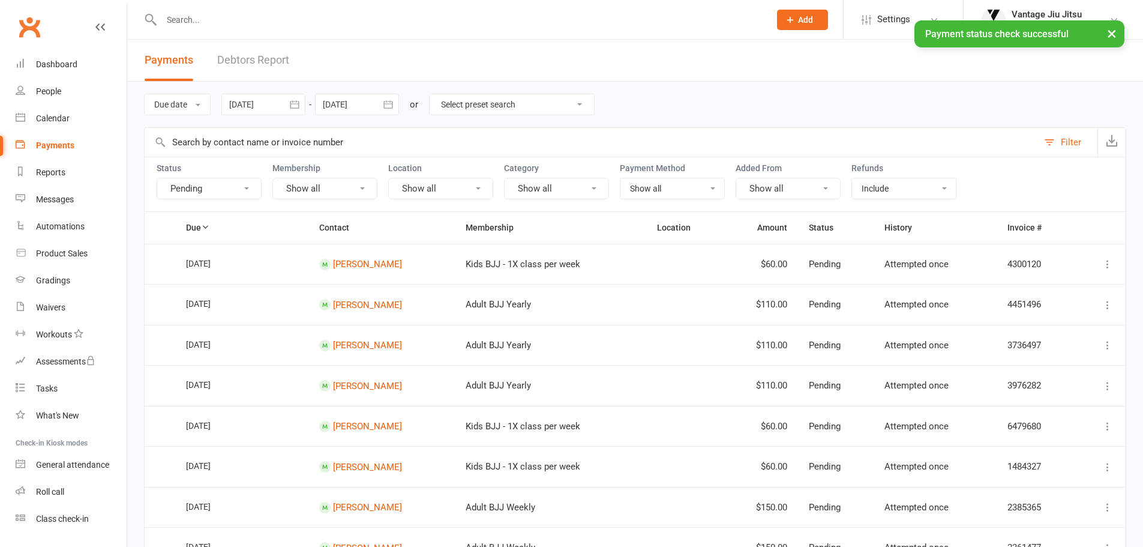
click at [1107, 258] on icon at bounding box center [1108, 264] width 12 height 12
click at [1060, 332] on link "Check payment status" at bounding box center [1055, 335] width 119 height 24
click at [1111, 262] on icon at bounding box center [1108, 264] width 12 height 12
click at [1035, 339] on link "Check payment status" at bounding box center [1055, 335] width 119 height 24
click at [1107, 265] on icon at bounding box center [1108, 264] width 12 height 12
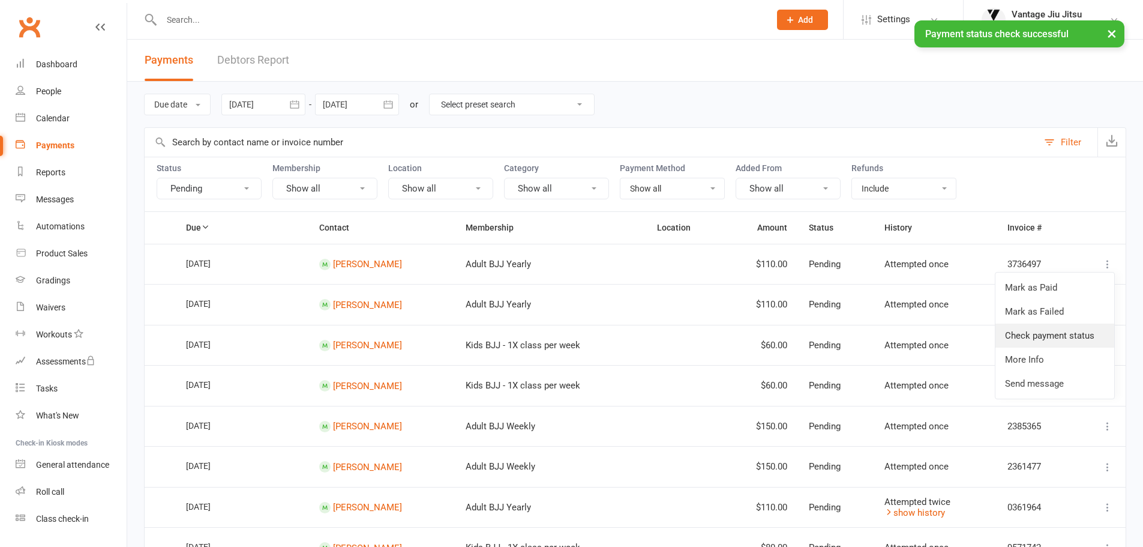
click at [1052, 344] on link "Check payment status" at bounding box center [1055, 335] width 119 height 24
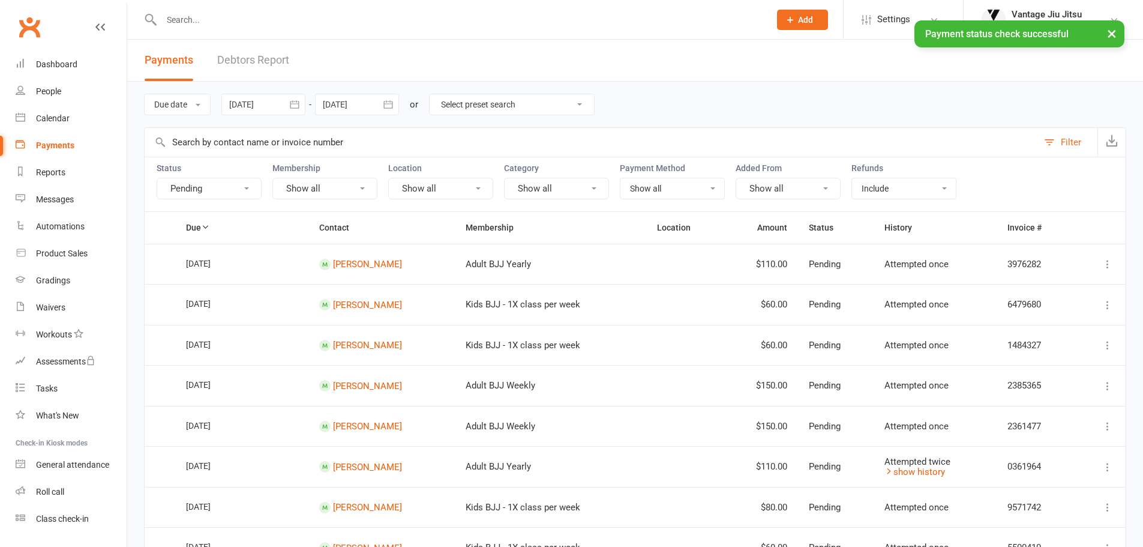
click at [1108, 263] on icon at bounding box center [1108, 264] width 12 height 12
click at [1045, 335] on link "Check payment status" at bounding box center [1055, 335] width 119 height 24
click at [1108, 265] on icon at bounding box center [1108, 264] width 12 height 12
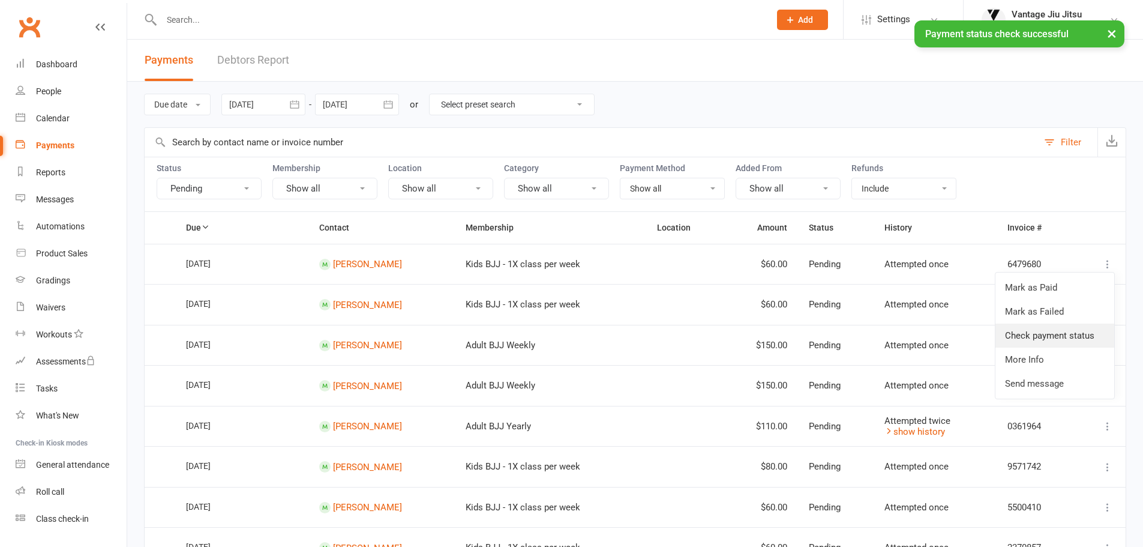
click at [1053, 331] on link "Check payment status" at bounding box center [1055, 335] width 119 height 24
click at [1111, 262] on icon at bounding box center [1108, 264] width 12 height 12
click at [1050, 340] on link "Check payment status" at bounding box center [1055, 335] width 119 height 24
click at [1102, 262] on icon at bounding box center [1108, 264] width 12 height 12
click at [1068, 342] on link "Check payment status" at bounding box center [1055, 335] width 119 height 24
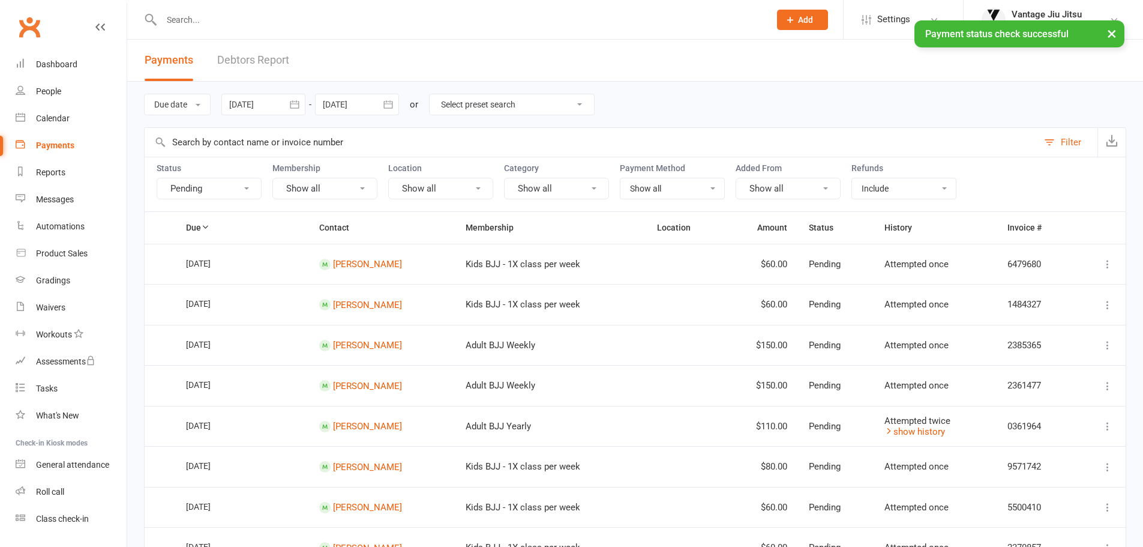
click at [1106, 263] on icon at bounding box center [1108, 264] width 12 height 12
click at [1047, 330] on link "Check payment status" at bounding box center [1055, 335] width 119 height 24
click at [1105, 263] on icon at bounding box center [1108, 264] width 12 height 12
click at [1023, 333] on link "Check payment status" at bounding box center [1055, 335] width 119 height 24
click at [1109, 262] on icon at bounding box center [1108, 264] width 12 height 12
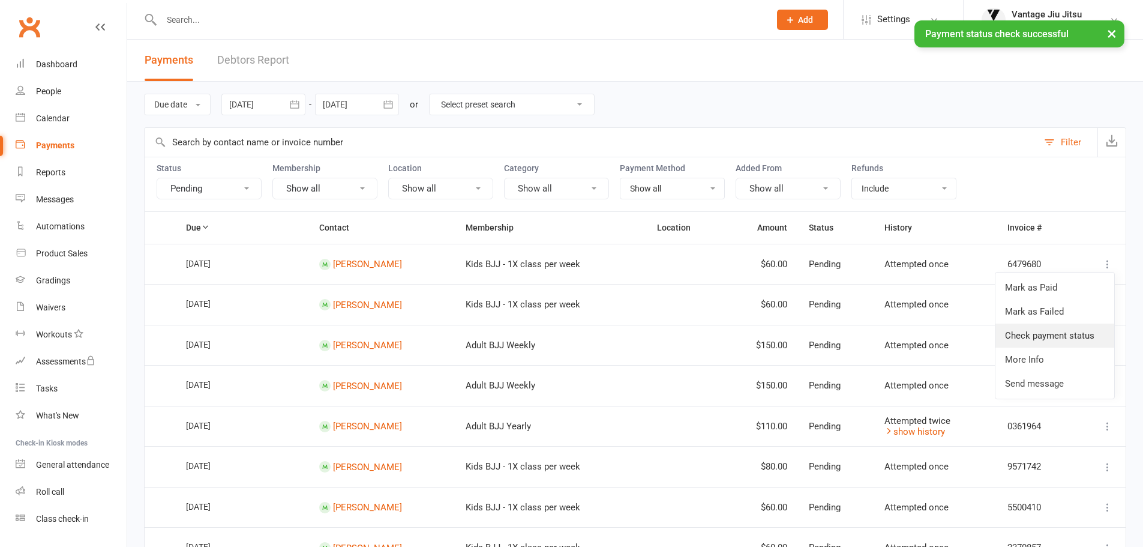
click at [1033, 323] on link "Check payment status" at bounding box center [1055, 335] width 119 height 24
click at [1108, 265] on icon at bounding box center [1108, 264] width 12 height 12
click at [1073, 338] on link "Check payment status" at bounding box center [1055, 335] width 119 height 24
drag, startPoint x: 1109, startPoint y: 301, endPoint x: 1107, endPoint y: 323, distance: 22.3
click at [1108, 301] on icon at bounding box center [1108, 305] width 12 height 12
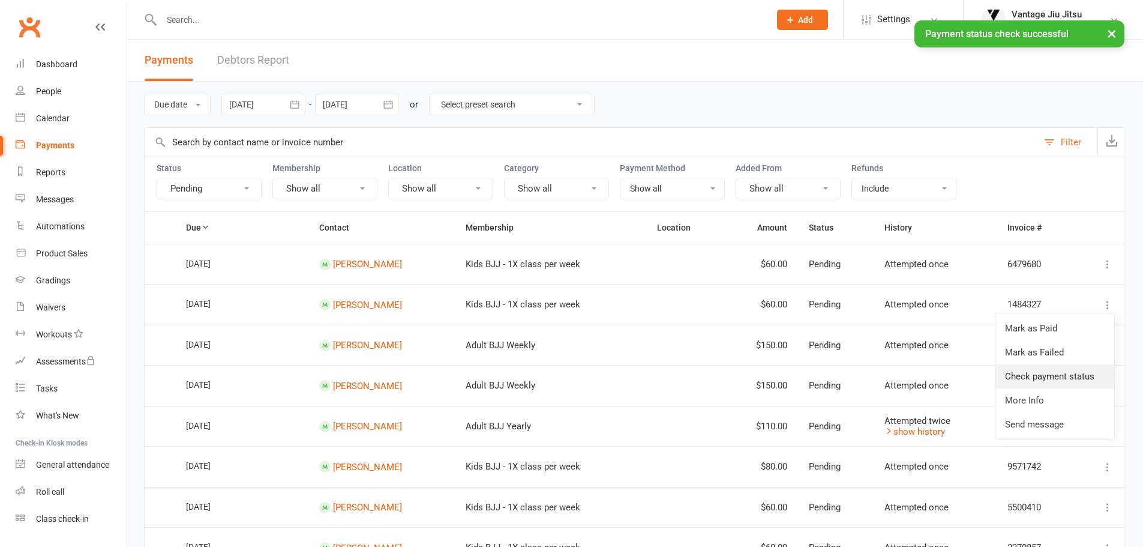
click at [1058, 386] on link "Check payment status" at bounding box center [1055, 376] width 119 height 24
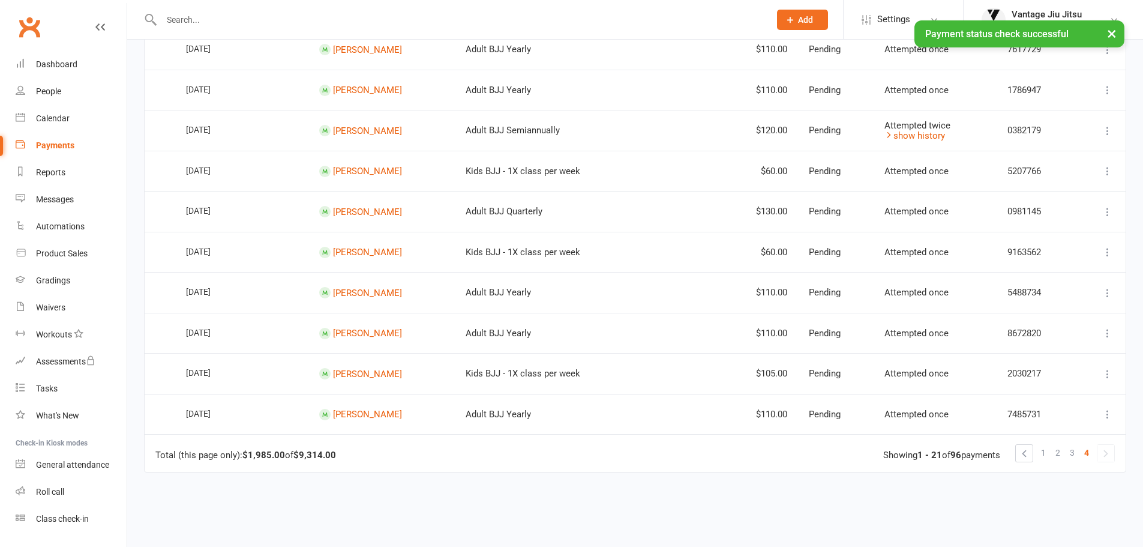
scroll to position [758, 0]
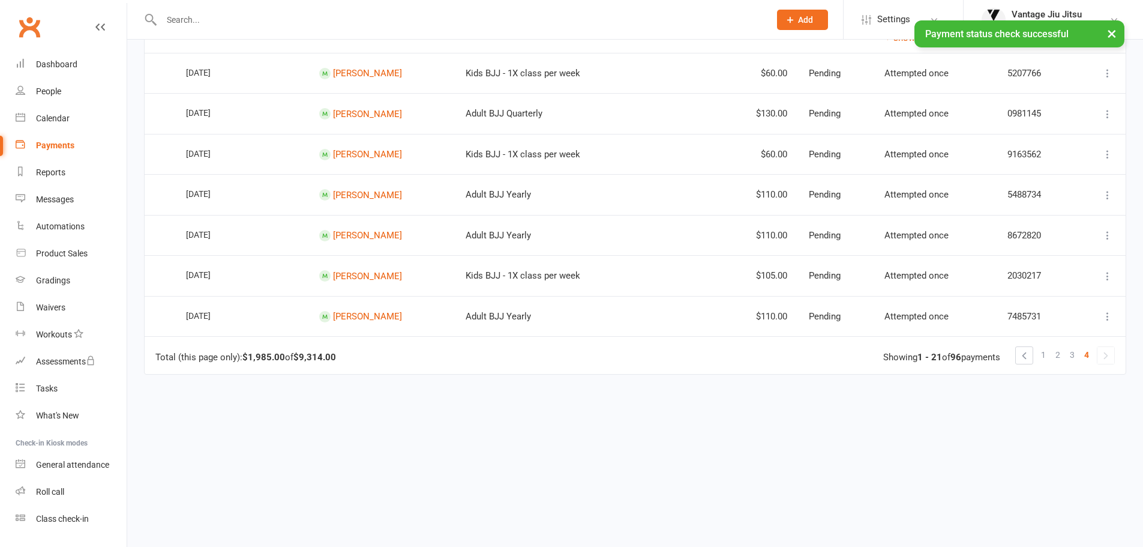
click at [1108, 315] on icon at bounding box center [1108, 316] width 12 height 12
click at [1028, 384] on link "Check payment status" at bounding box center [1055, 388] width 119 height 24
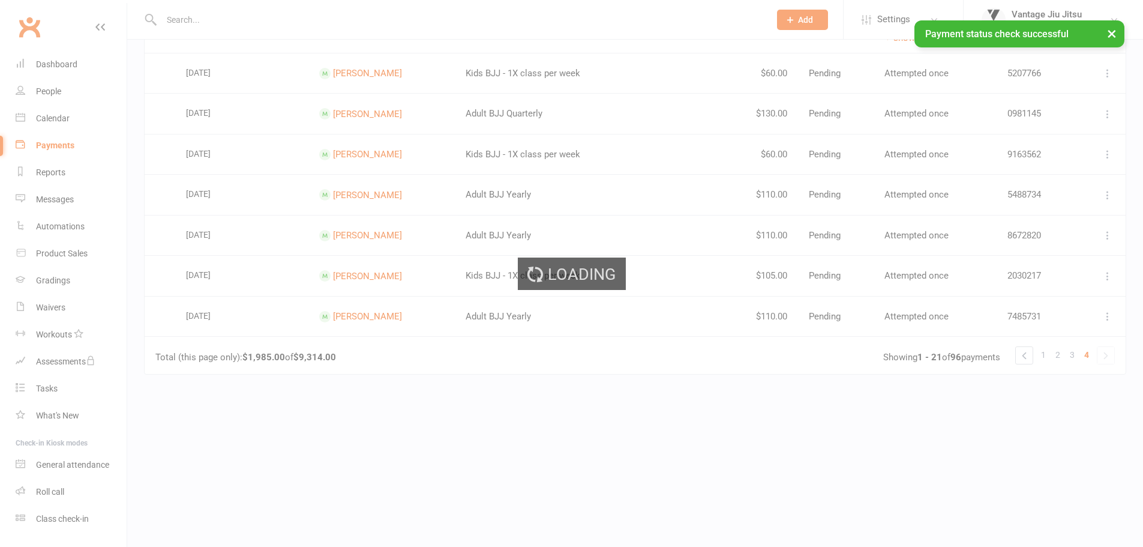
scroll to position [718, 0]
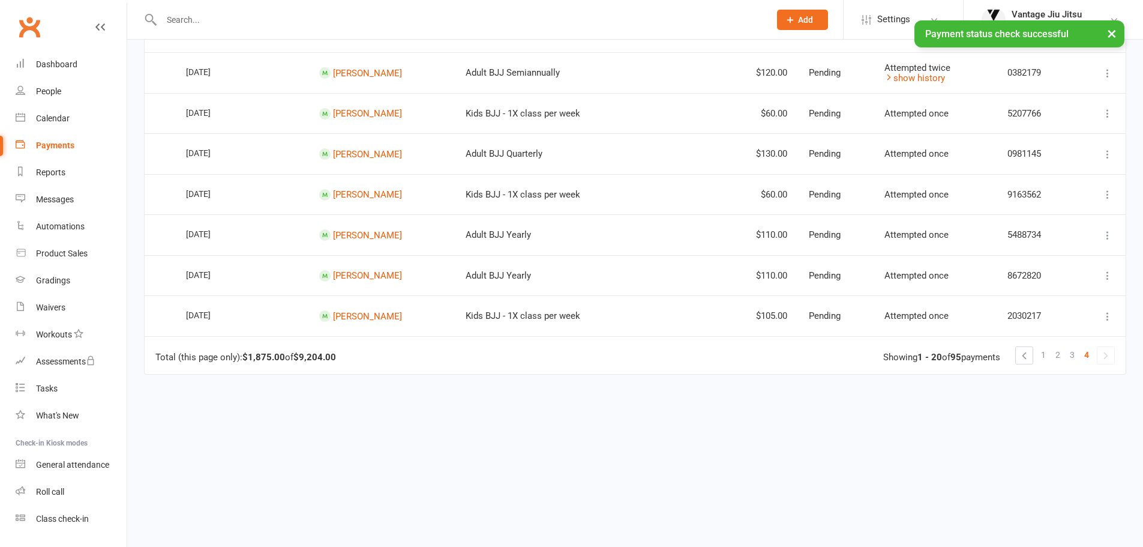
click at [1113, 316] on icon at bounding box center [1108, 316] width 12 height 12
click at [1109, 320] on icon at bounding box center [1108, 316] width 12 height 12
click at [1109, 270] on icon at bounding box center [1108, 275] width 12 height 12
click at [1070, 346] on link "Check payment status" at bounding box center [1055, 347] width 119 height 24
click at [1108, 236] on icon at bounding box center [1108, 235] width 12 height 12
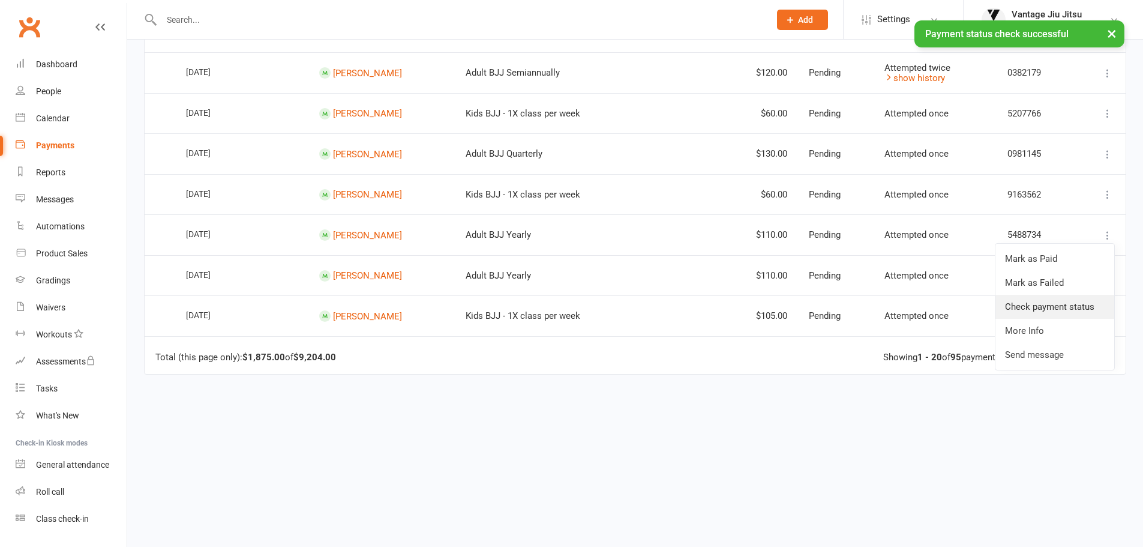
click at [1054, 304] on link "Check payment status" at bounding box center [1055, 307] width 119 height 24
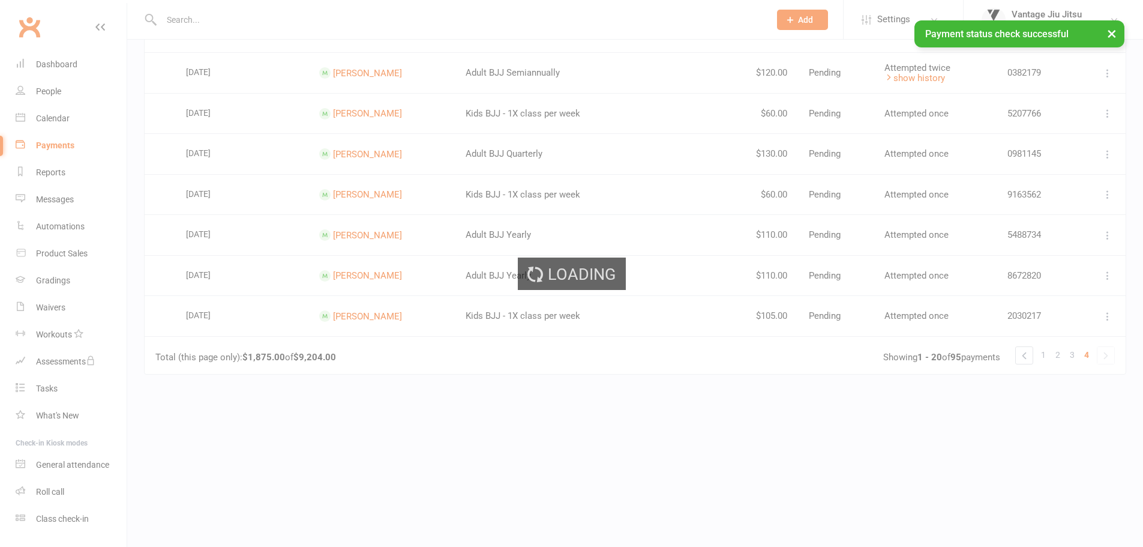
scroll to position [677, 0]
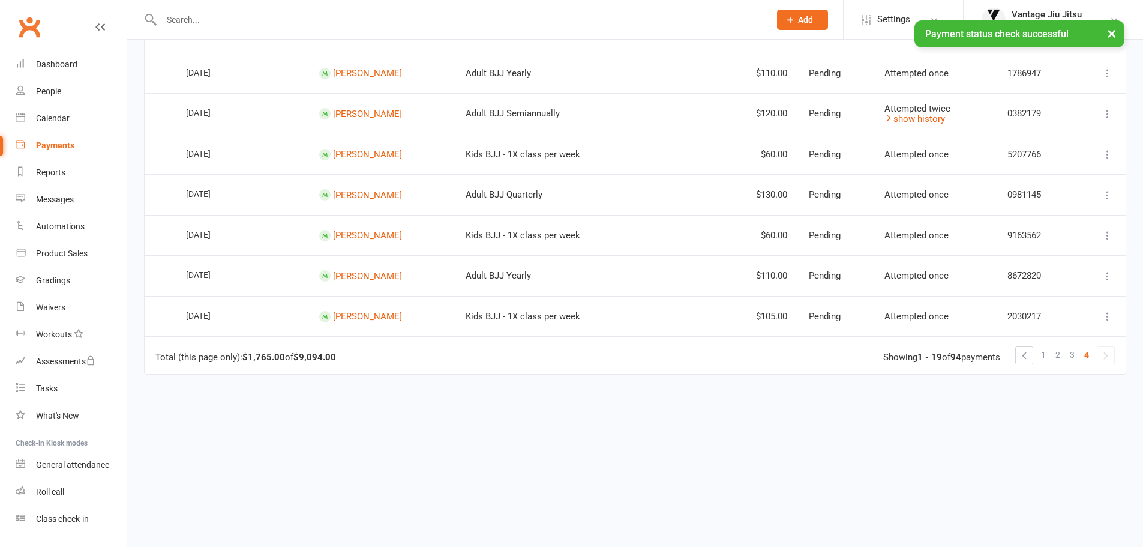
click at [1108, 226] on td "Mark as Paid Mark as Failed Check payment status More Info Send message" at bounding box center [1100, 235] width 50 height 41
click at [1105, 230] on icon at bounding box center [1108, 235] width 12 height 12
click at [1046, 302] on link "Check payment status" at bounding box center [1055, 307] width 119 height 24
click at [1111, 237] on icon at bounding box center [1108, 235] width 12 height 12
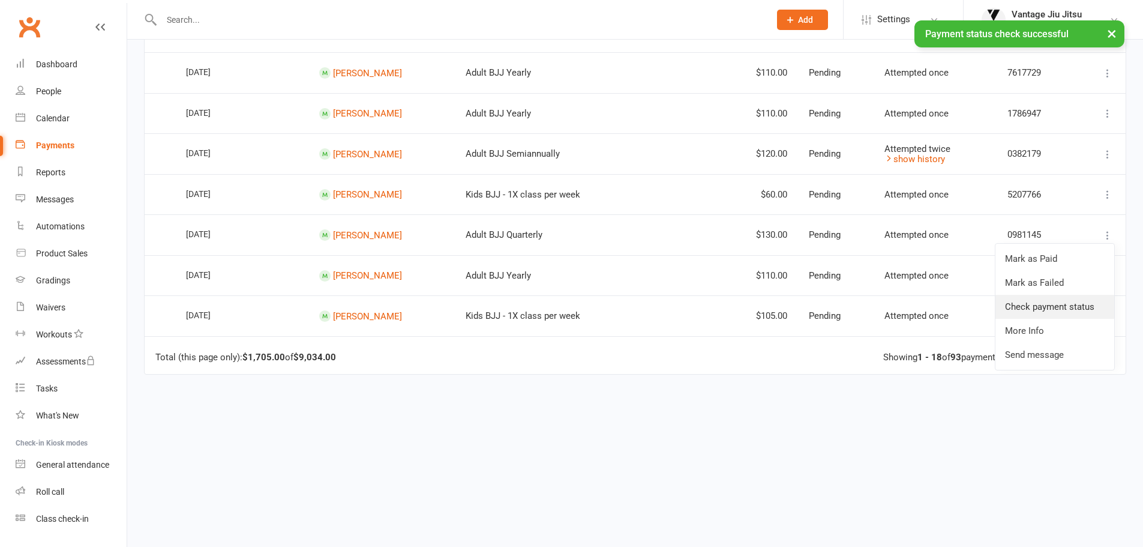
click at [1073, 300] on link "Check payment status" at bounding box center [1055, 307] width 119 height 24
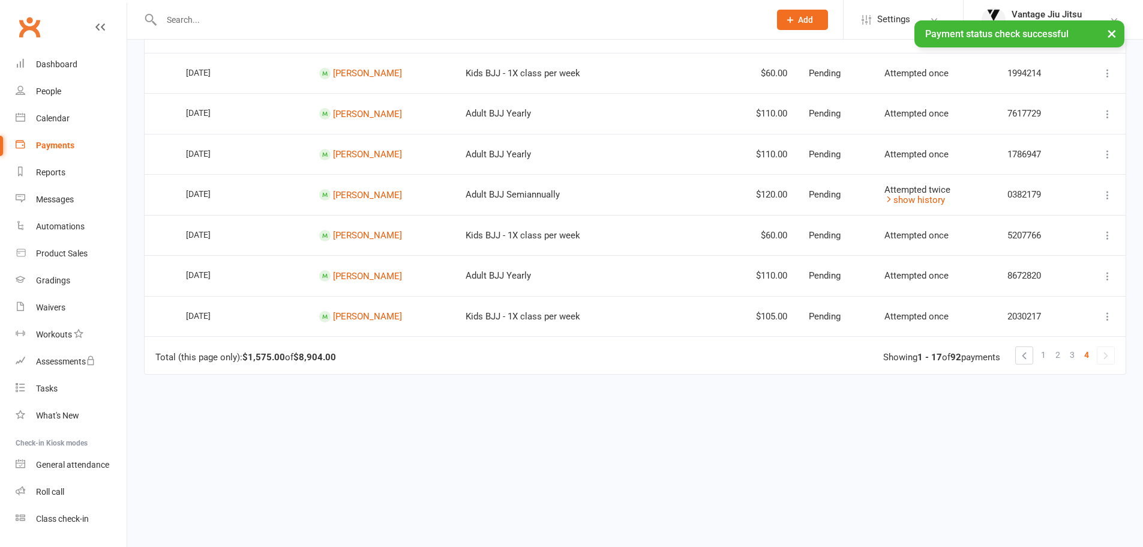
scroll to position [596, 0]
click at [1107, 236] on icon at bounding box center [1108, 235] width 12 height 12
click at [1051, 304] on link "Check payment status" at bounding box center [1055, 307] width 119 height 24
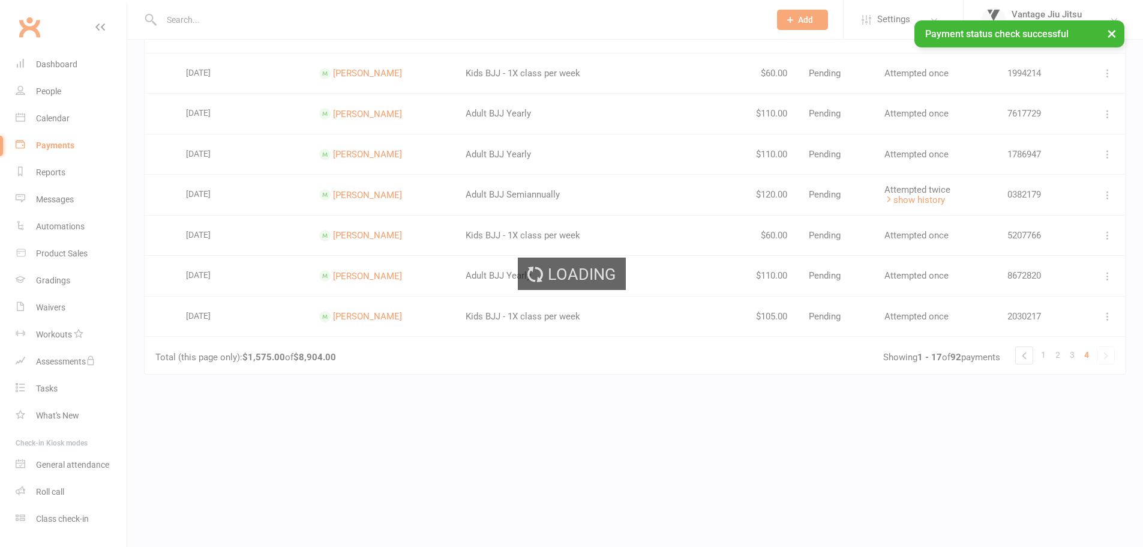
scroll to position [556, 0]
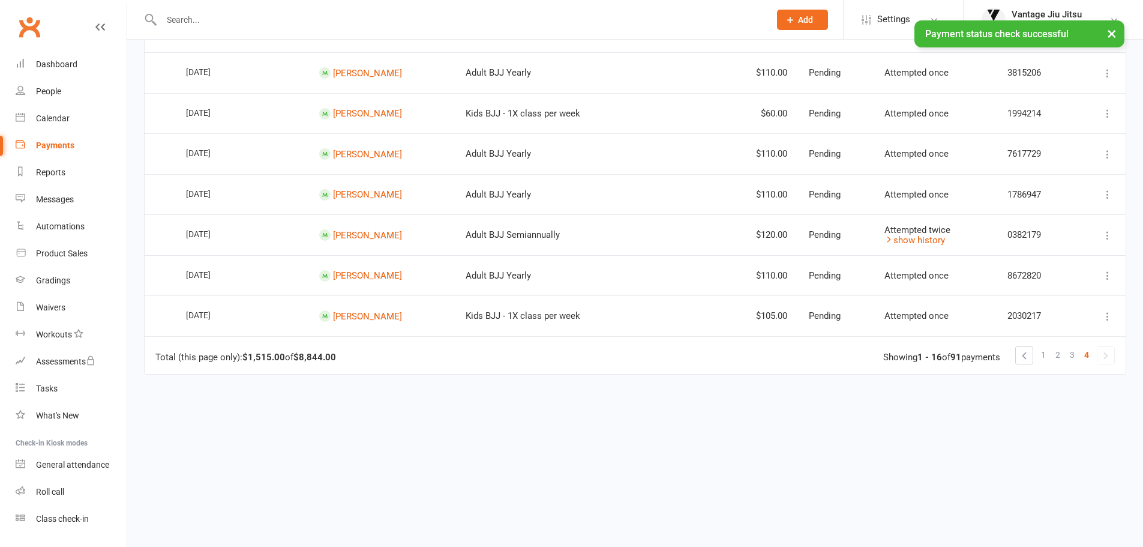
click at [1111, 235] on icon at bounding box center [1108, 235] width 12 height 12
drag, startPoint x: 1054, startPoint y: 308, endPoint x: 631, endPoint y: 43, distance: 499.7
click at [1053, 308] on link "Check payment status" at bounding box center [1055, 307] width 119 height 24
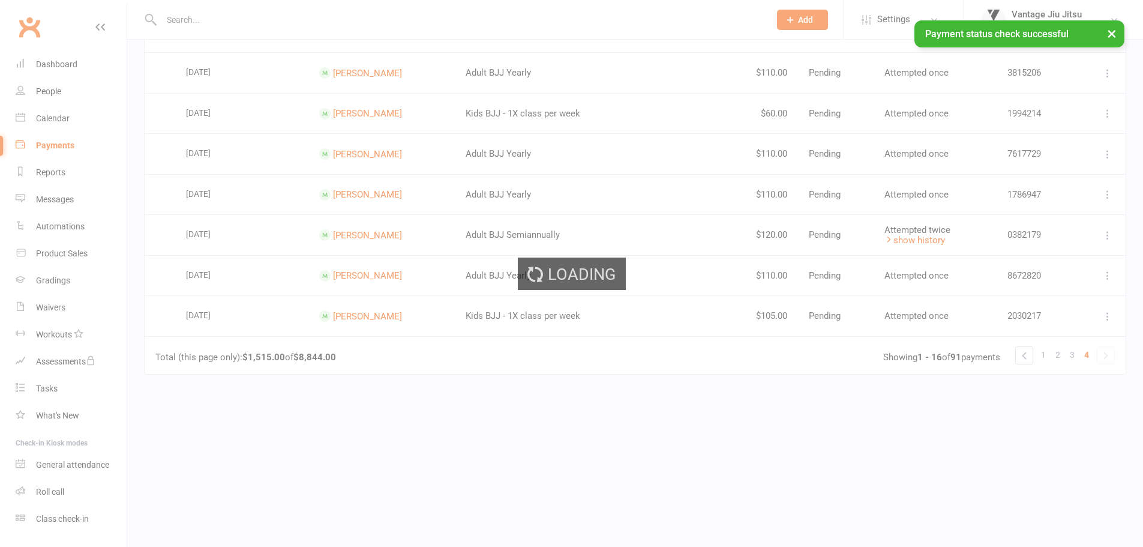
scroll to position [515, 0]
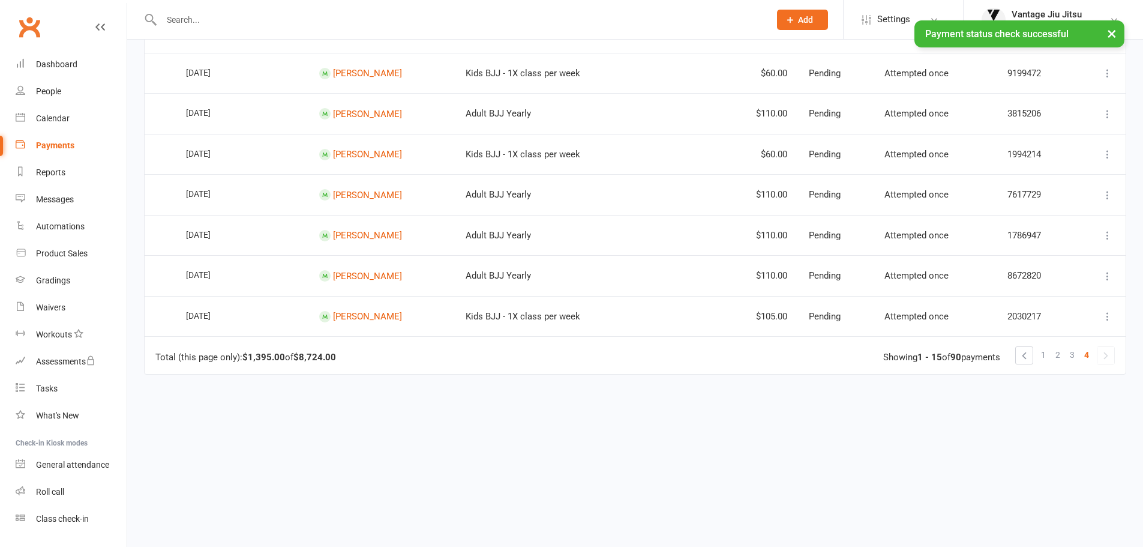
click at [1110, 232] on icon at bounding box center [1108, 235] width 12 height 12
click at [1048, 313] on link "Check payment status" at bounding box center [1055, 307] width 119 height 24
click at [1111, 230] on icon at bounding box center [1108, 235] width 12 height 12
click at [1060, 305] on link "Check payment status" at bounding box center [1055, 307] width 119 height 24
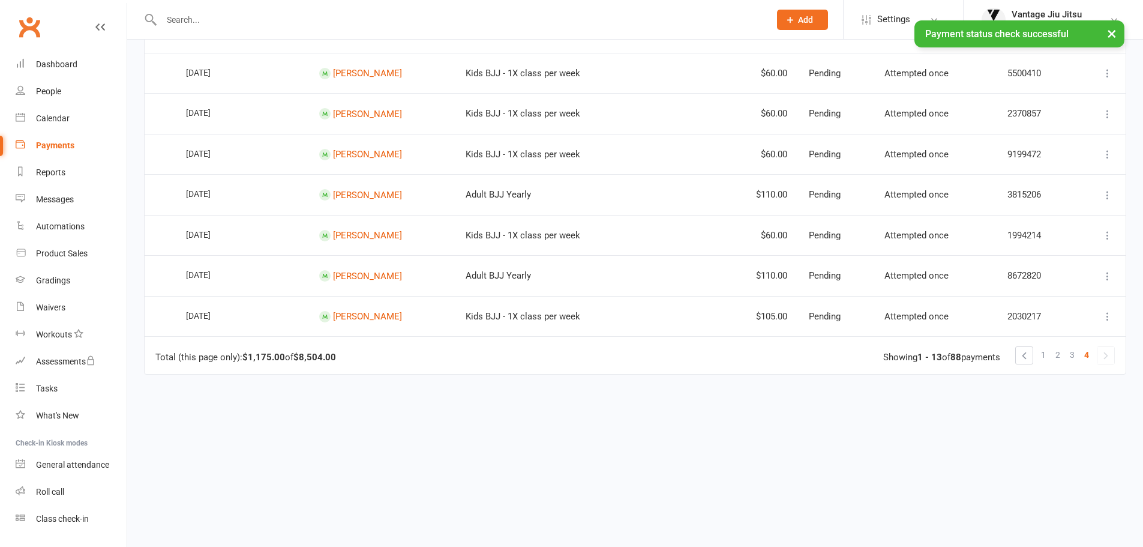
scroll to position [434, 0]
click at [1105, 234] on icon at bounding box center [1108, 235] width 12 height 12
click at [1049, 305] on link "Check payment status" at bounding box center [1055, 307] width 119 height 24
click at [1108, 236] on icon at bounding box center [1108, 235] width 12 height 12
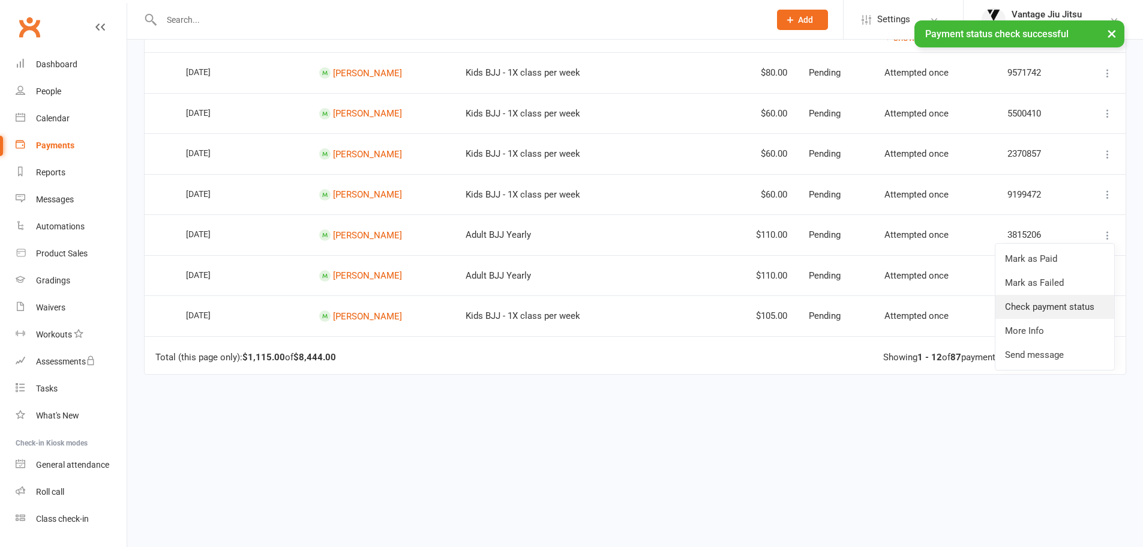
click at [1063, 307] on link "Check payment status" at bounding box center [1055, 307] width 119 height 24
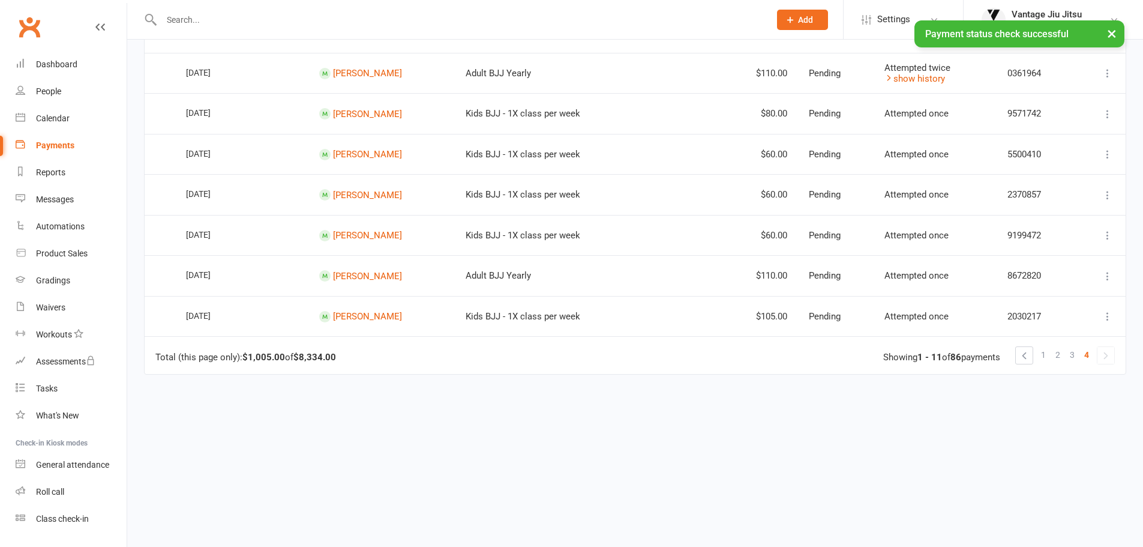
scroll to position [353, 0]
click at [1103, 236] on icon at bounding box center [1108, 235] width 12 height 12
click at [1053, 300] on link "Check payment status" at bounding box center [1055, 307] width 119 height 24
click at [1105, 196] on icon at bounding box center [1108, 195] width 12 height 12
click at [1044, 264] on link "Check payment status" at bounding box center [1055, 266] width 119 height 24
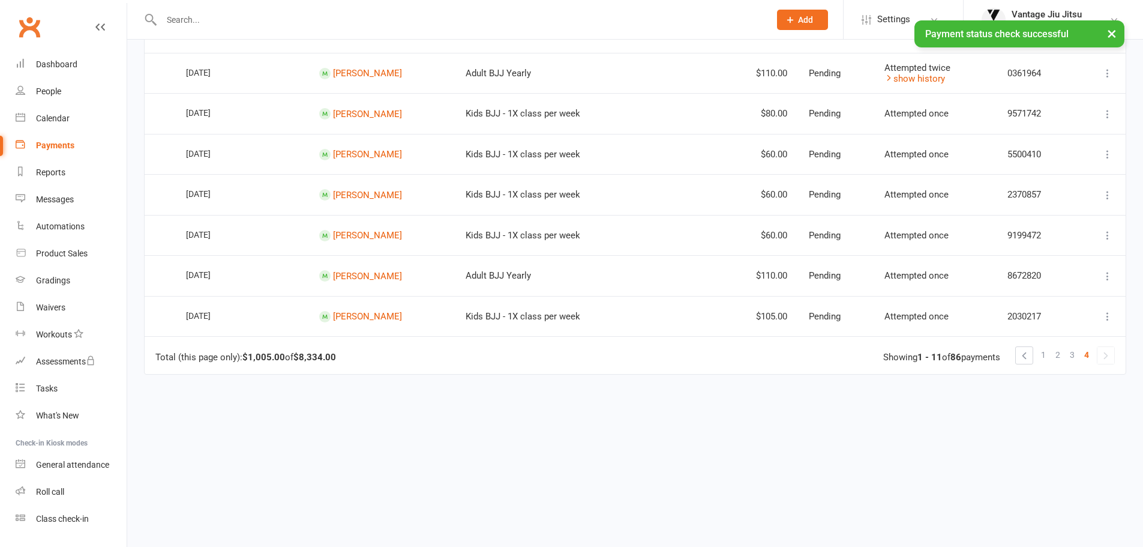
click at [1104, 154] on icon at bounding box center [1108, 154] width 12 height 12
click at [1061, 221] on link "Check payment status" at bounding box center [1055, 226] width 119 height 24
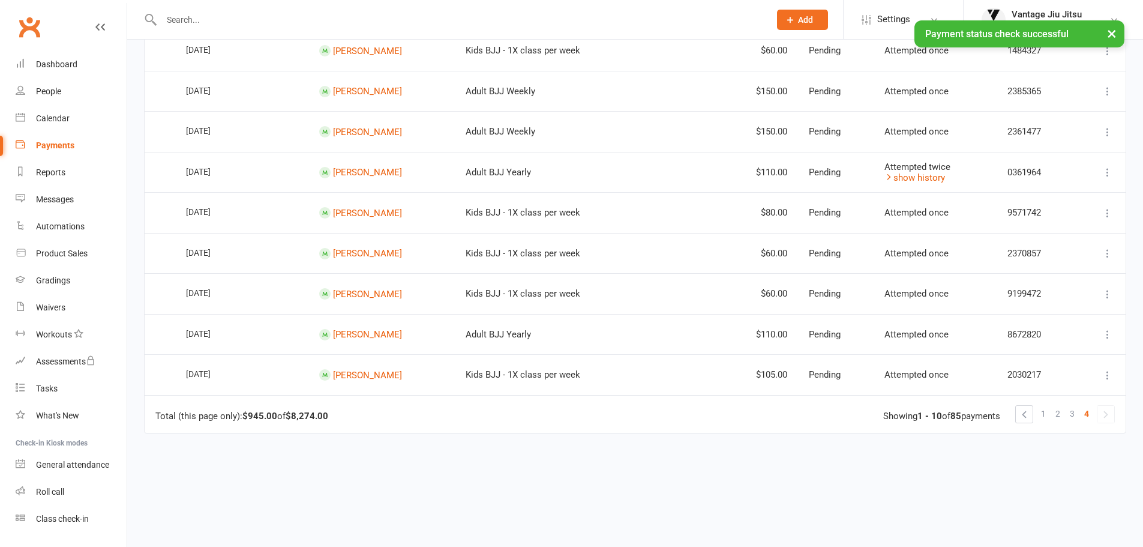
scroll to position [253, 0]
click at [1106, 215] on icon at bounding box center [1108, 214] width 12 height 12
click at [1045, 283] on link "Check payment status" at bounding box center [1055, 286] width 119 height 24
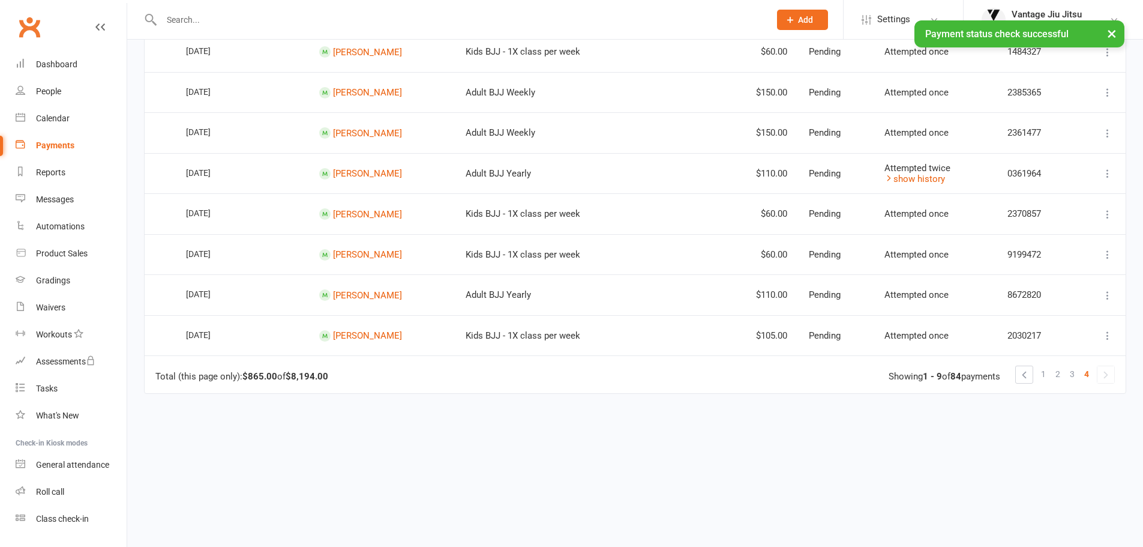
click at [1105, 173] on icon at bounding box center [1108, 173] width 12 height 12
click at [1060, 238] on link "Check payment status" at bounding box center [1055, 245] width 119 height 24
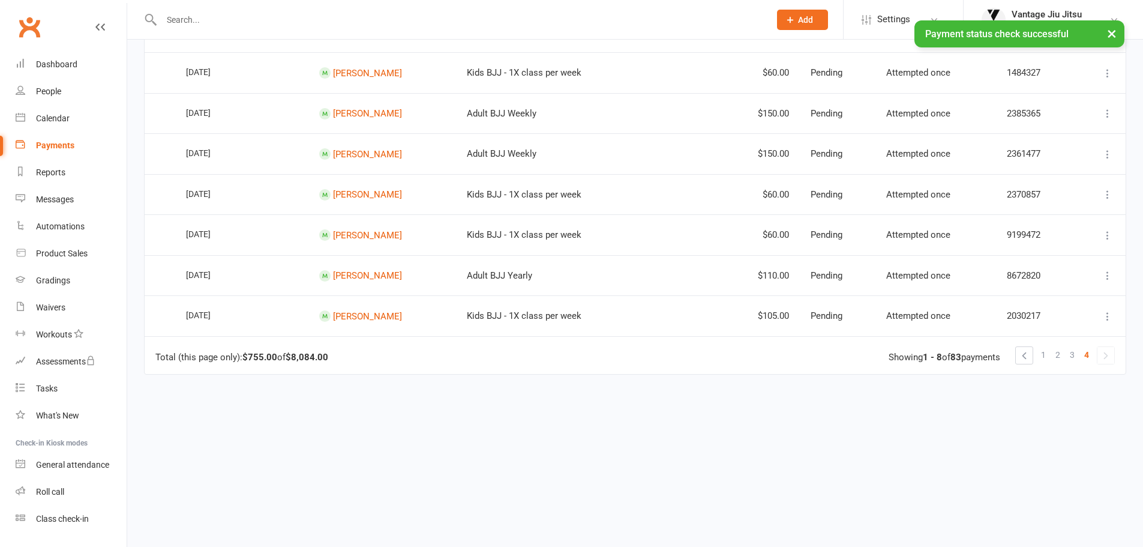
scroll to position [232, 0]
click at [1105, 151] on icon at bounding box center [1108, 154] width 12 height 12
click at [1057, 225] on link "Check payment status" at bounding box center [1055, 226] width 119 height 24
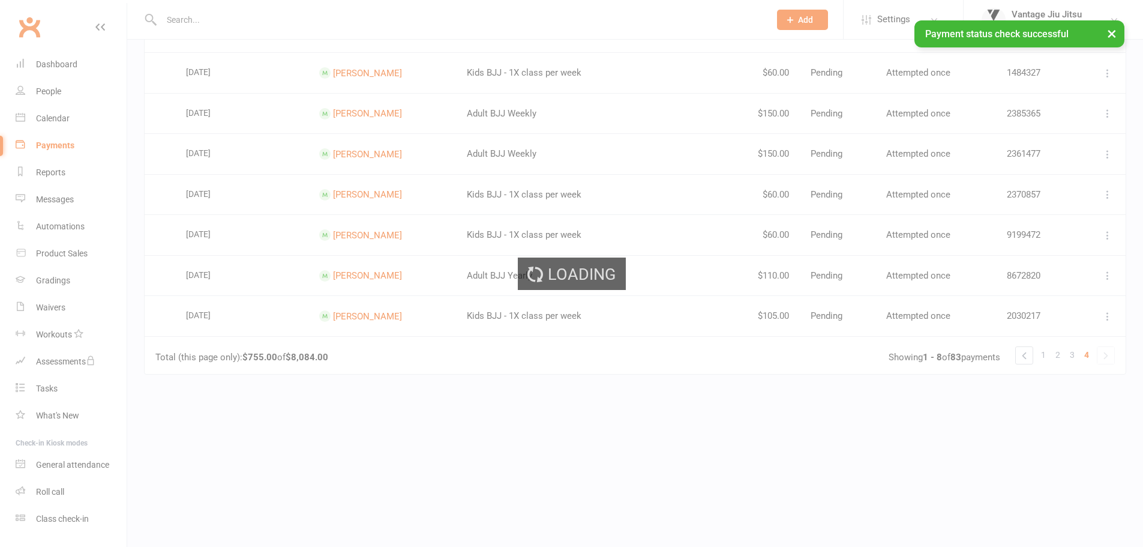
scroll to position [191, 0]
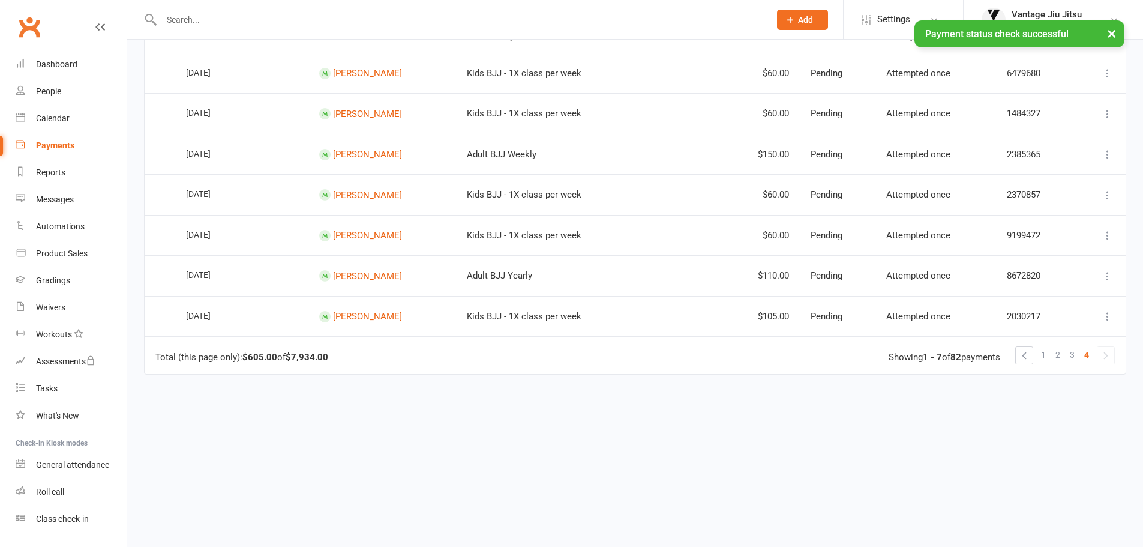
click at [1101, 154] on button at bounding box center [1108, 154] width 14 height 14
click at [1062, 228] on link "Check payment status" at bounding box center [1055, 226] width 119 height 24
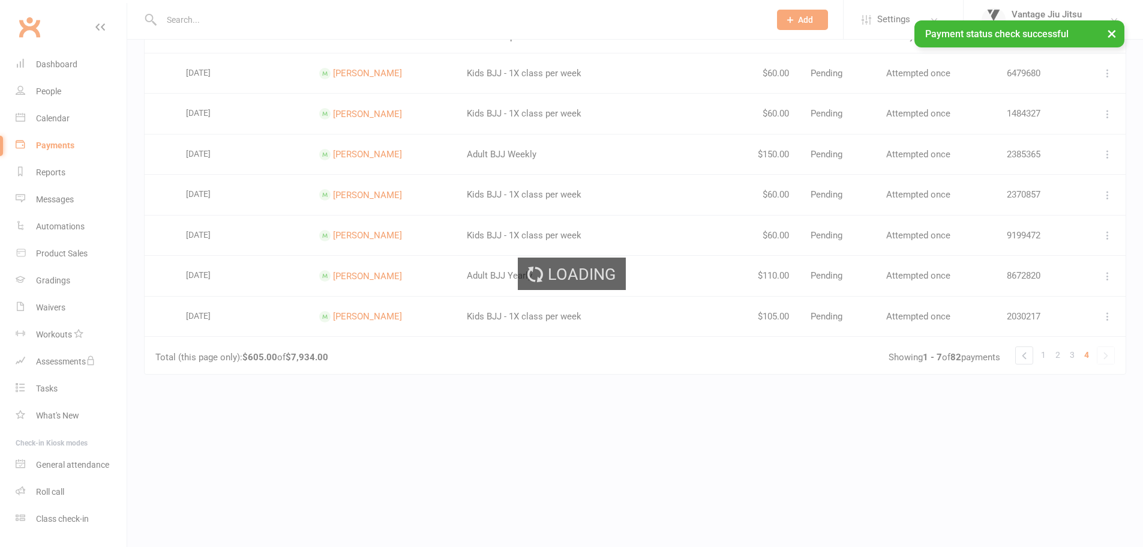
scroll to position [151, 0]
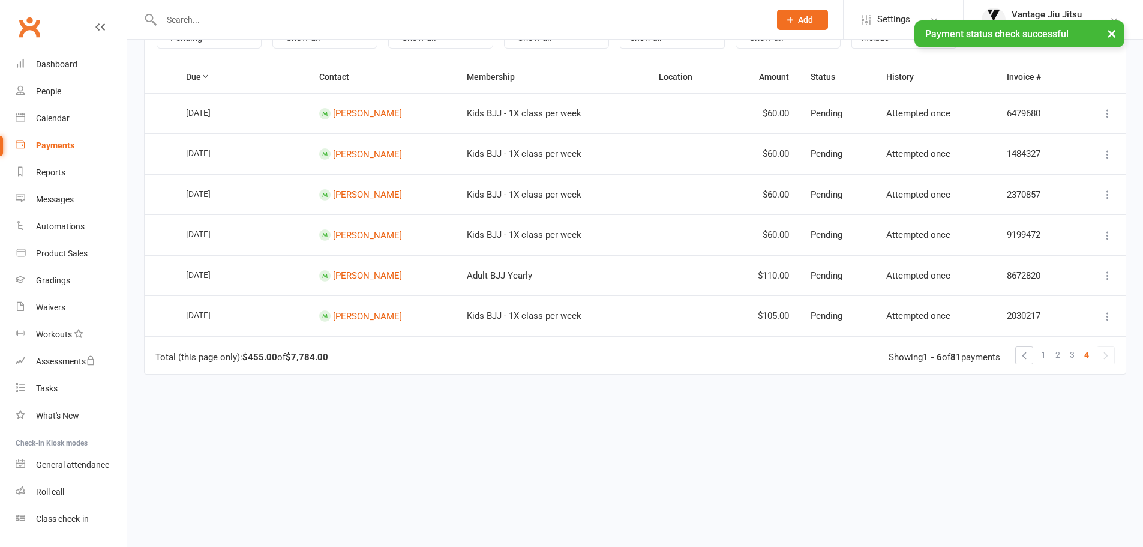
click at [1108, 113] on icon at bounding box center [1108, 113] width 12 height 12
drag, startPoint x: 1050, startPoint y: 182, endPoint x: 637, endPoint y: 45, distance: 435.7
click at [1050, 182] on link "Check payment status" at bounding box center [1055, 185] width 119 height 24
click at [1110, 155] on icon at bounding box center [1108, 154] width 12 height 12
click at [1054, 232] on link "Check payment status" at bounding box center [1055, 226] width 119 height 24
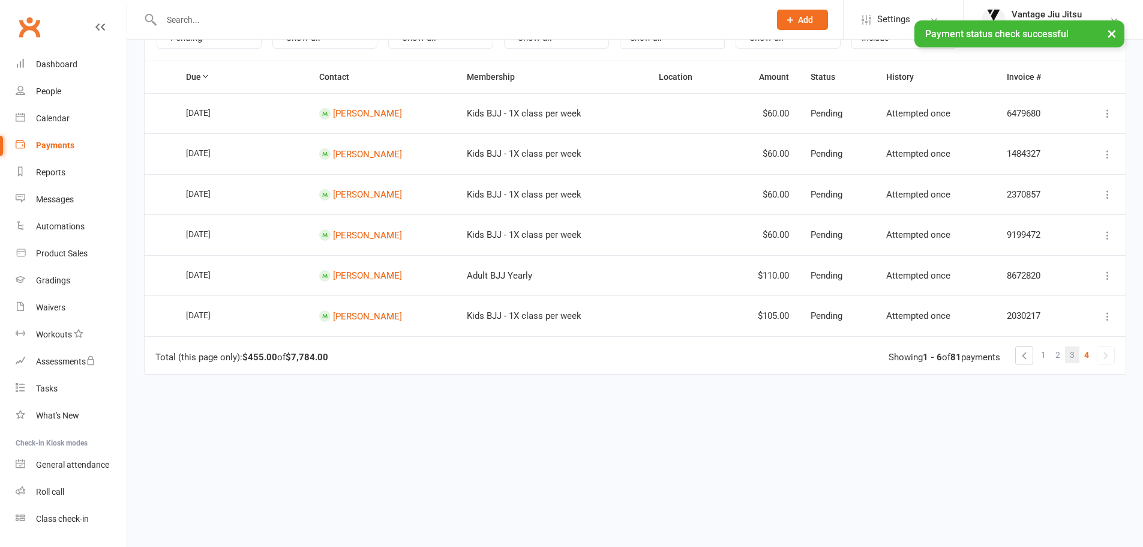
click at [1074, 354] on span "3" at bounding box center [1072, 354] width 5 height 17
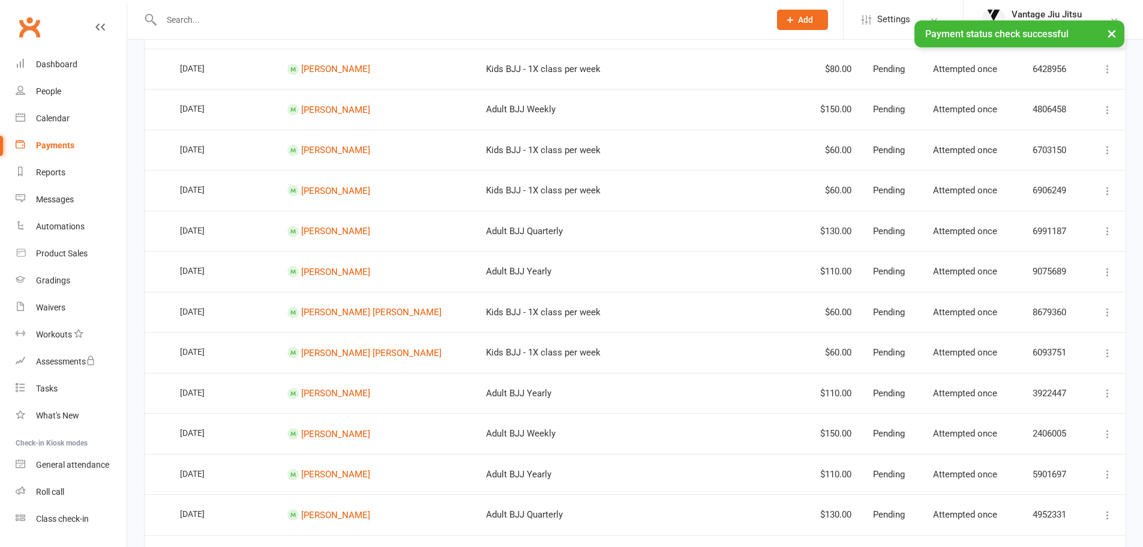
scroll to position [840, 0]
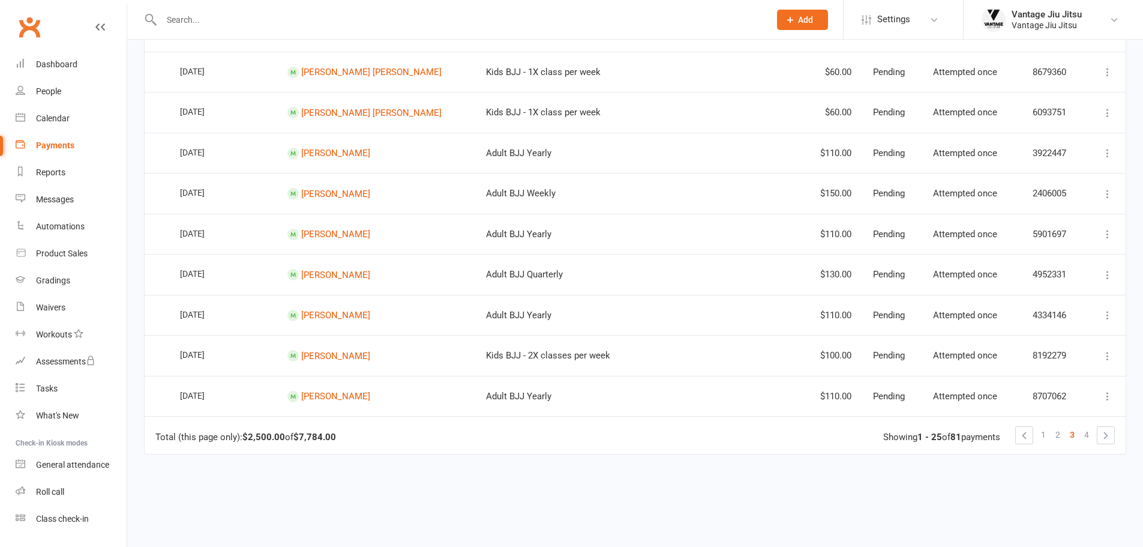
click at [1108, 396] on icon at bounding box center [1108, 396] width 12 height 12
click at [1056, 466] on link "Check payment status" at bounding box center [1055, 467] width 119 height 24
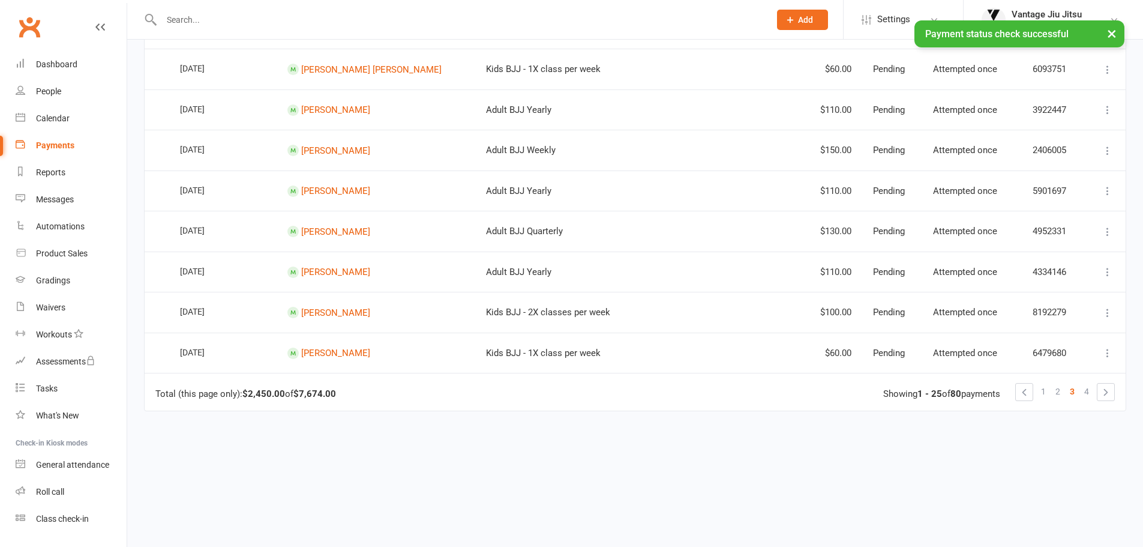
scroll to position [900, 0]
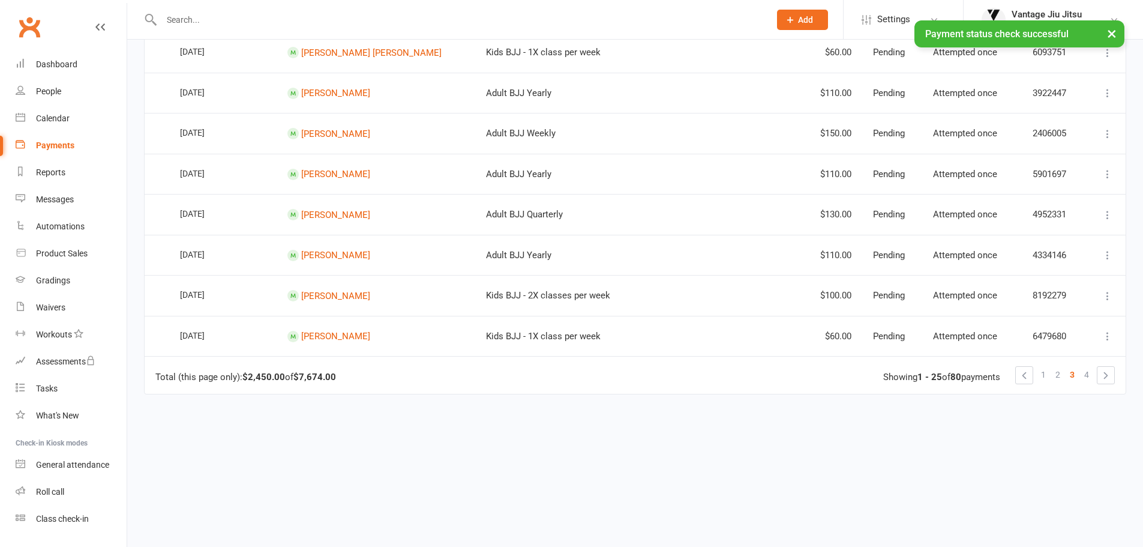
click at [1108, 298] on icon at bounding box center [1108, 296] width 12 height 12
click at [1036, 365] on link "Check payment status" at bounding box center [1055, 367] width 119 height 24
click at [1107, 250] on icon at bounding box center [1108, 255] width 12 height 12
click at [1056, 325] on link "Check payment status" at bounding box center [1055, 326] width 119 height 24
click at [1107, 217] on icon at bounding box center [1108, 215] width 12 height 12
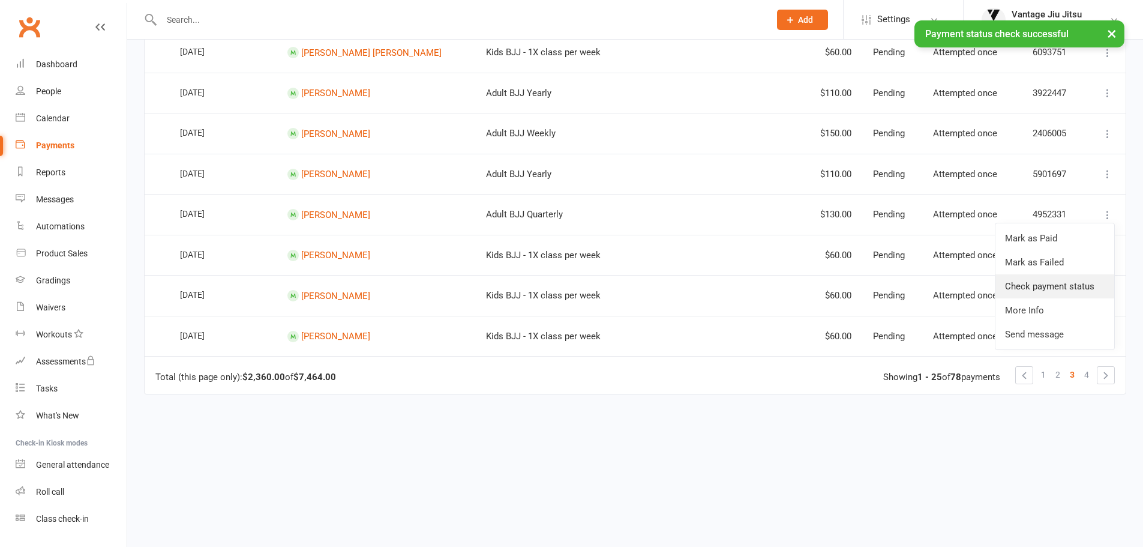
click at [1040, 281] on link "Check payment status" at bounding box center [1055, 286] width 119 height 24
click at [1102, 173] on icon at bounding box center [1108, 174] width 12 height 12
click at [1059, 242] on link "Check payment status" at bounding box center [1055, 245] width 119 height 24
click at [1108, 133] on icon at bounding box center [1108, 134] width 12 height 12
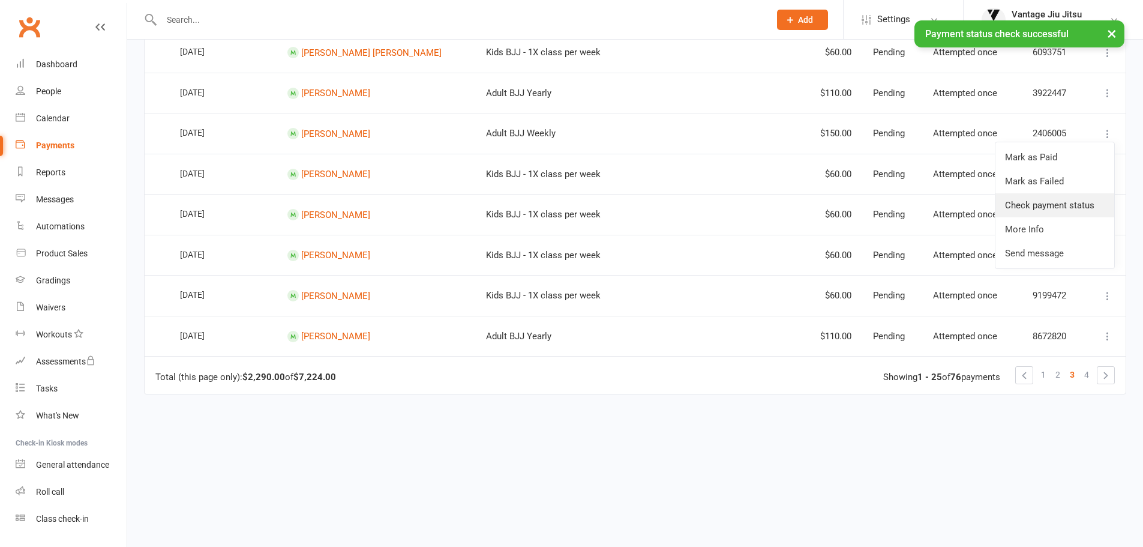
click at [1044, 206] on link "Check payment status" at bounding box center [1055, 205] width 119 height 24
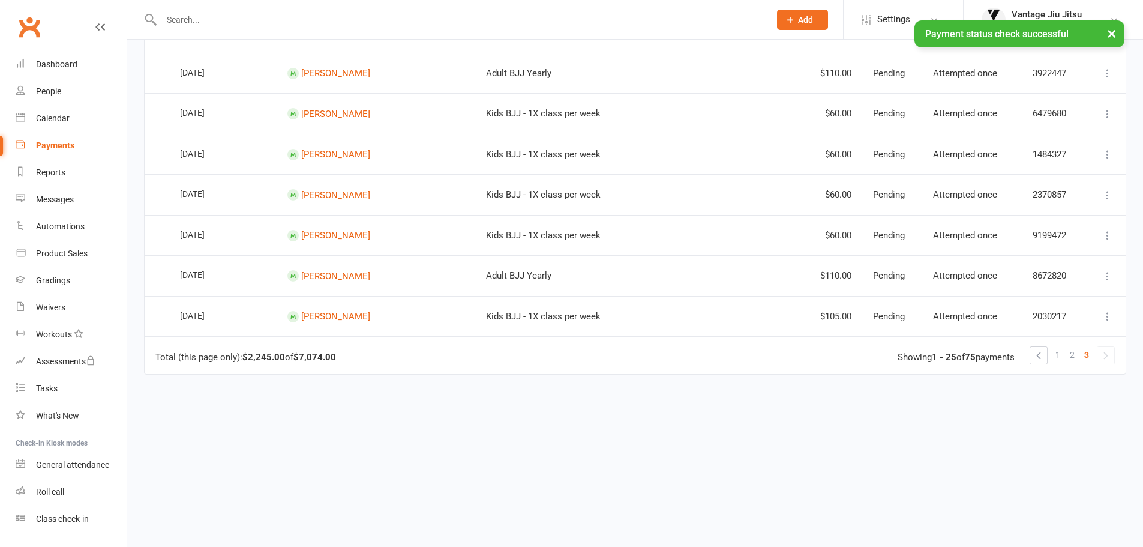
click at [1101, 91] on td "Mark as Paid Mark as Failed Check payment status More Info Send message" at bounding box center [1105, 73] width 41 height 41
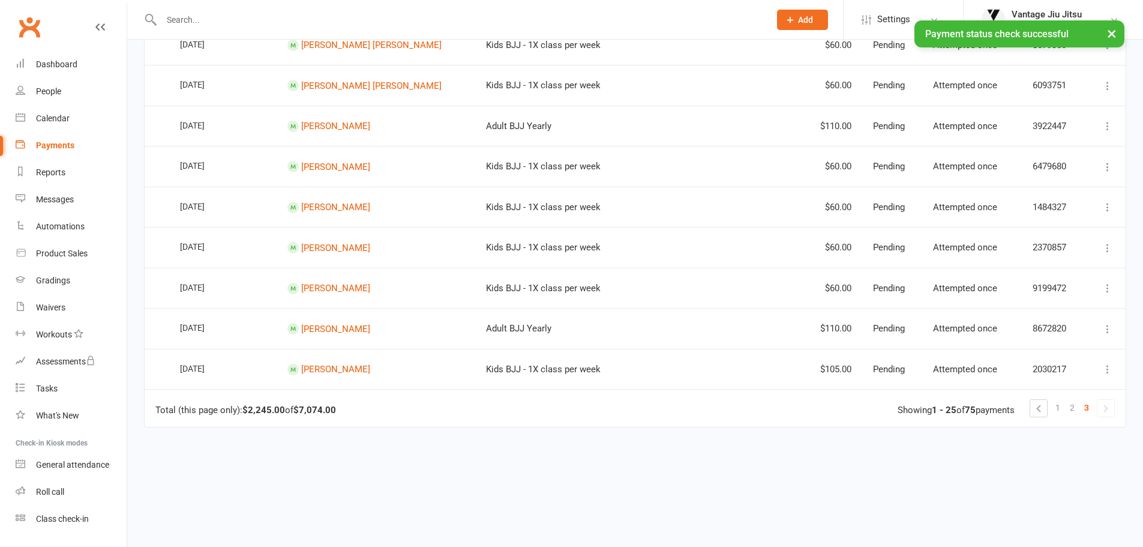
scroll to position [860, 0]
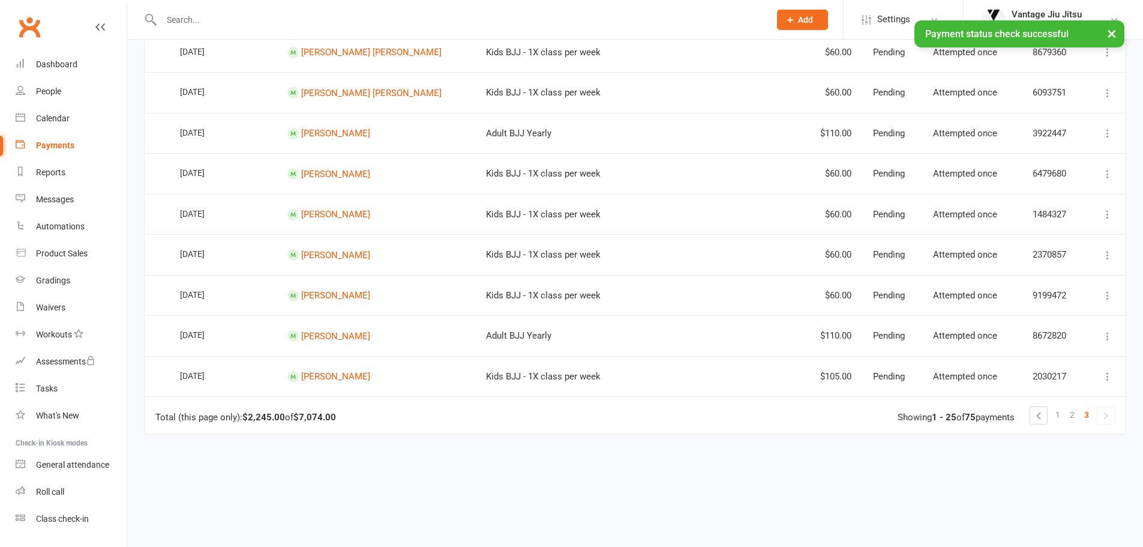
click at [1108, 133] on icon at bounding box center [1108, 133] width 12 height 12
click at [1063, 198] on link "Check payment status" at bounding box center [1055, 205] width 119 height 24
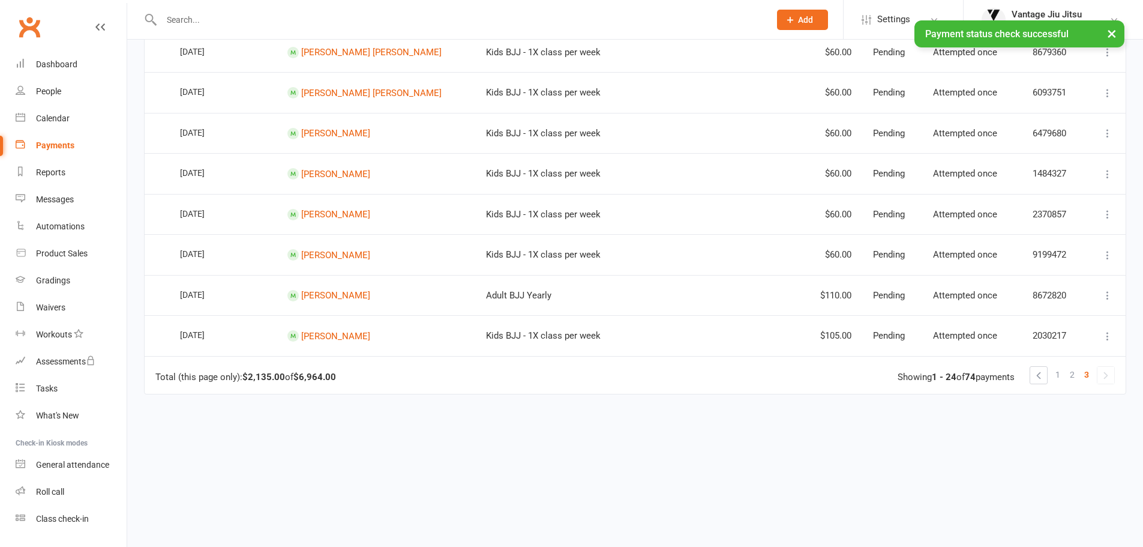
click at [1110, 86] on button at bounding box center [1108, 93] width 14 height 14
click at [1075, 164] on link "Check payment status" at bounding box center [1055, 164] width 119 height 24
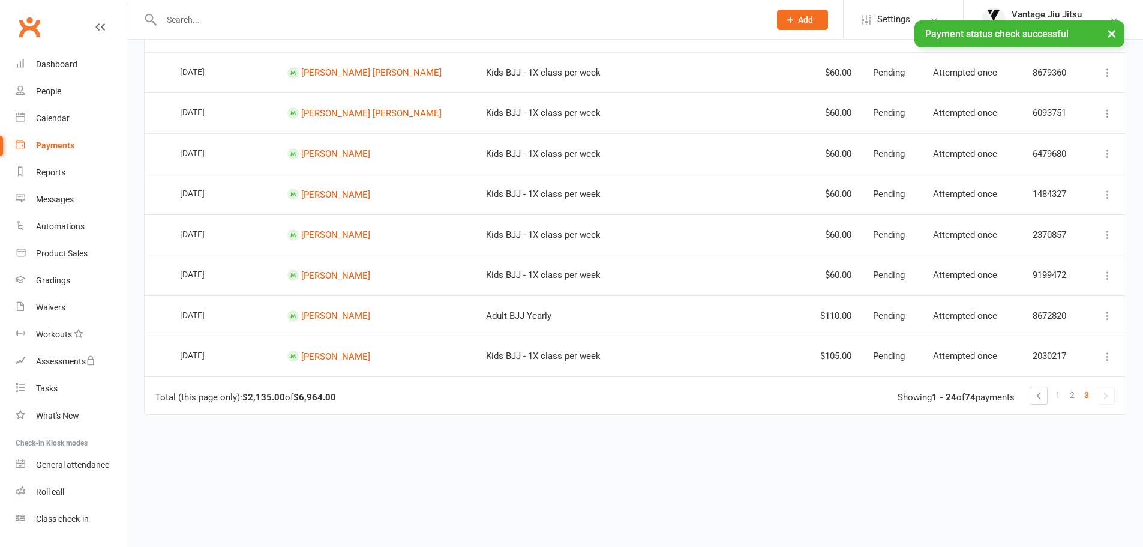
scroll to position [820, 0]
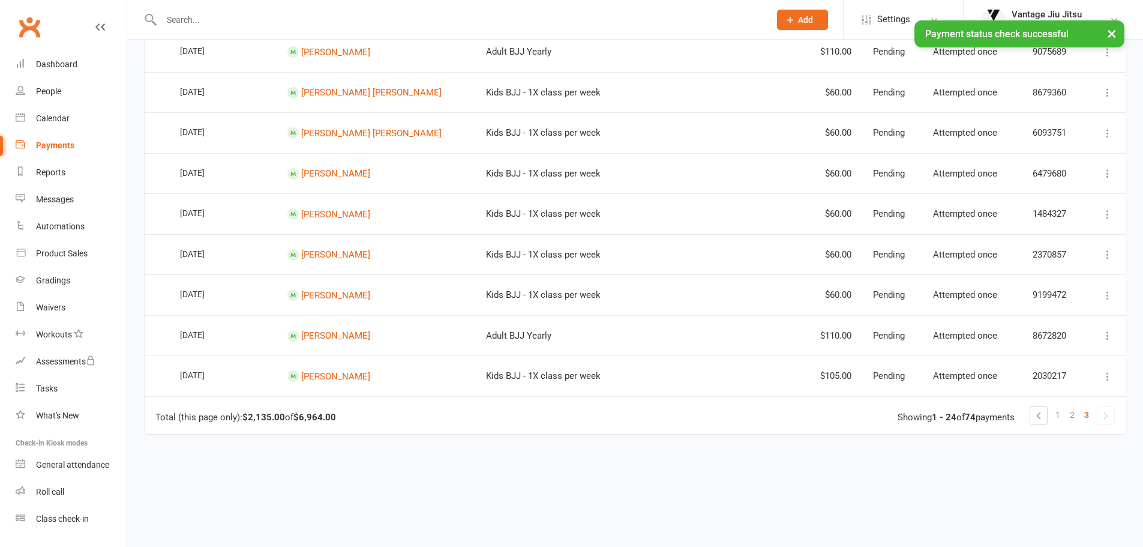
click at [1102, 88] on icon at bounding box center [1108, 92] width 12 height 12
click at [1062, 159] on link "Check payment status" at bounding box center [1055, 164] width 119 height 24
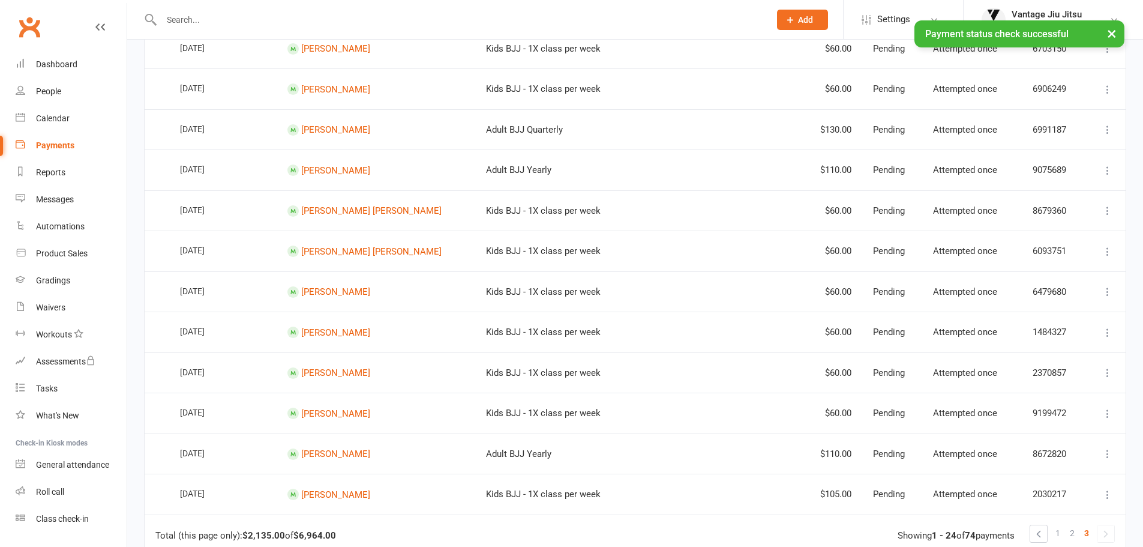
scroll to position [700, 0]
click at [1101, 172] on td "Mark as Paid Mark as Failed Check payment status More Info Send message" at bounding box center [1105, 171] width 41 height 41
click at [1105, 168] on icon at bounding box center [1108, 172] width 12 height 12
click at [1063, 237] on link "Check payment status" at bounding box center [1055, 244] width 119 height 24
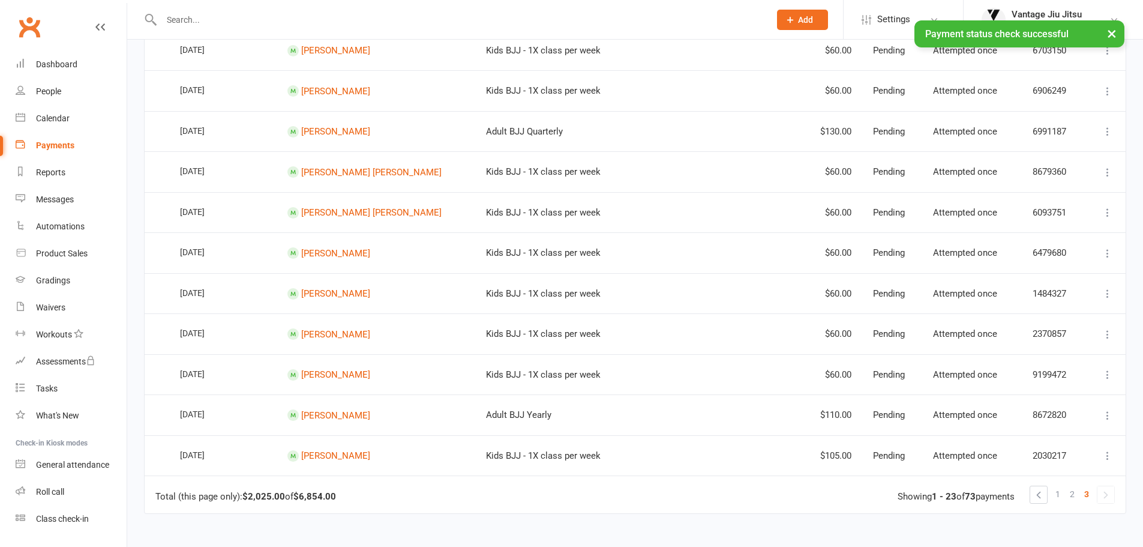
click at [1107, 126] on icon at bounding box center [1108, 131] width 12 height 12
click at [1066, 209] on link "Check payment status" at bounding box center [1055, 203] width 119 height 24
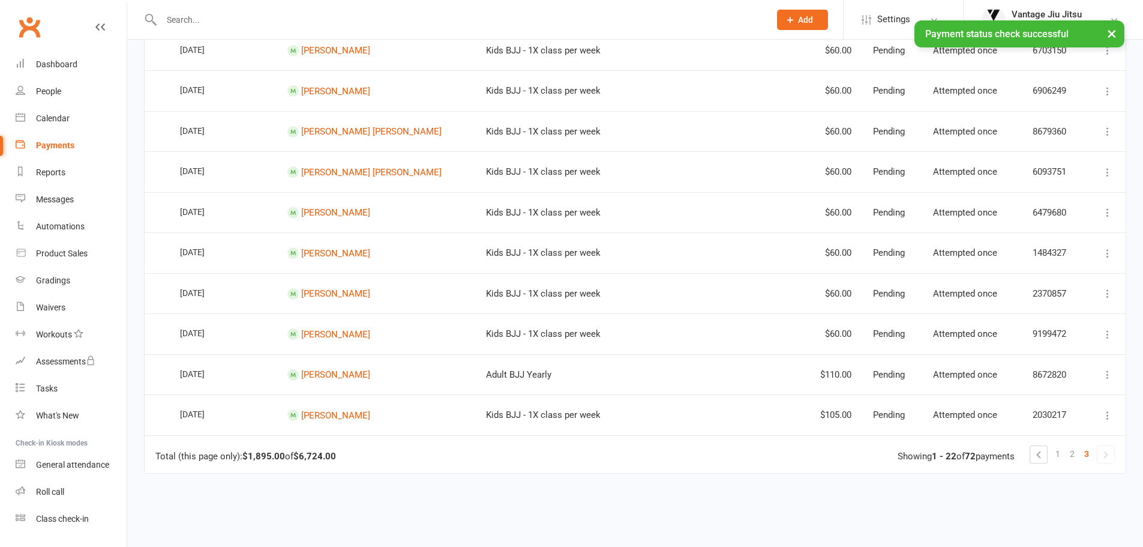
click at [1105, 95] on icon at bounding box center [1108, 91] width 12 height 12
click at [1066, 159] on link "Check payment status" at bounding box center [1055, 163] width 119 height 24
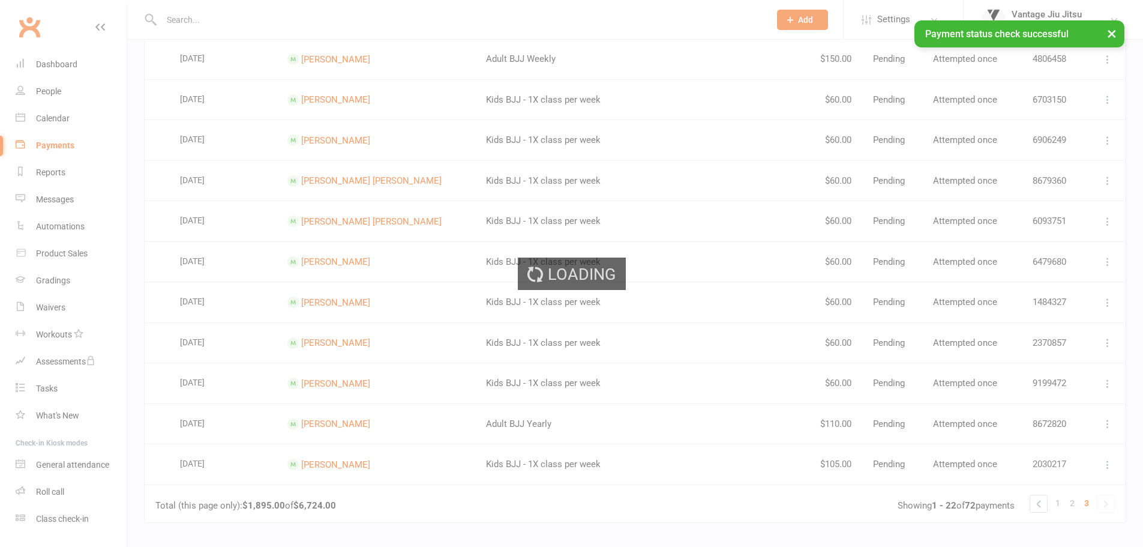
scroll to position [620, 0]
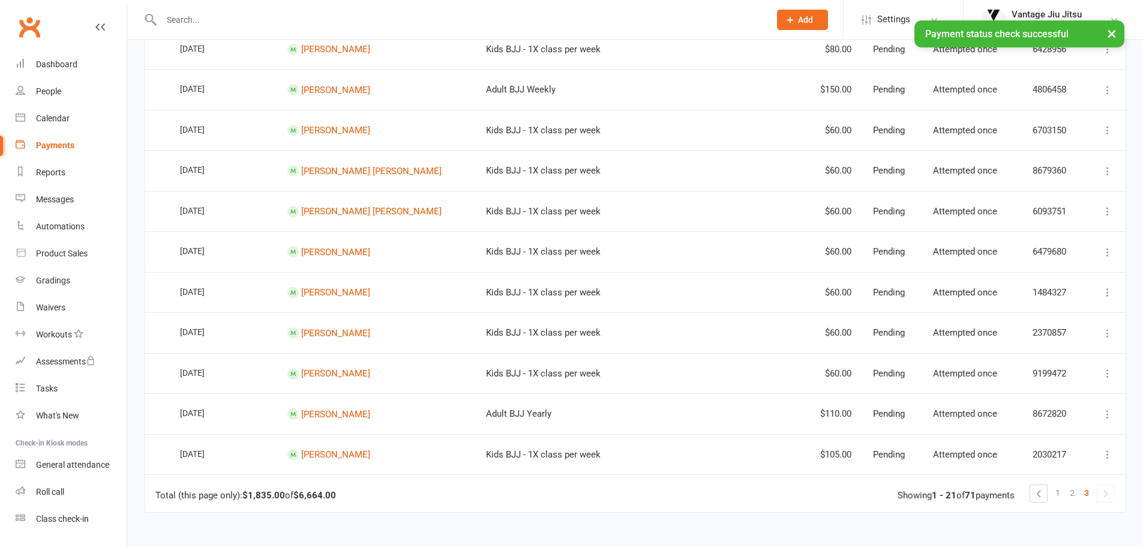
click at [1108, 126] on icon at bounding box center [1108, 130] width 12 height 12
click at [1042, 200] on link "Check payment status" at bounding box center [1055, 202] width 119 height 24
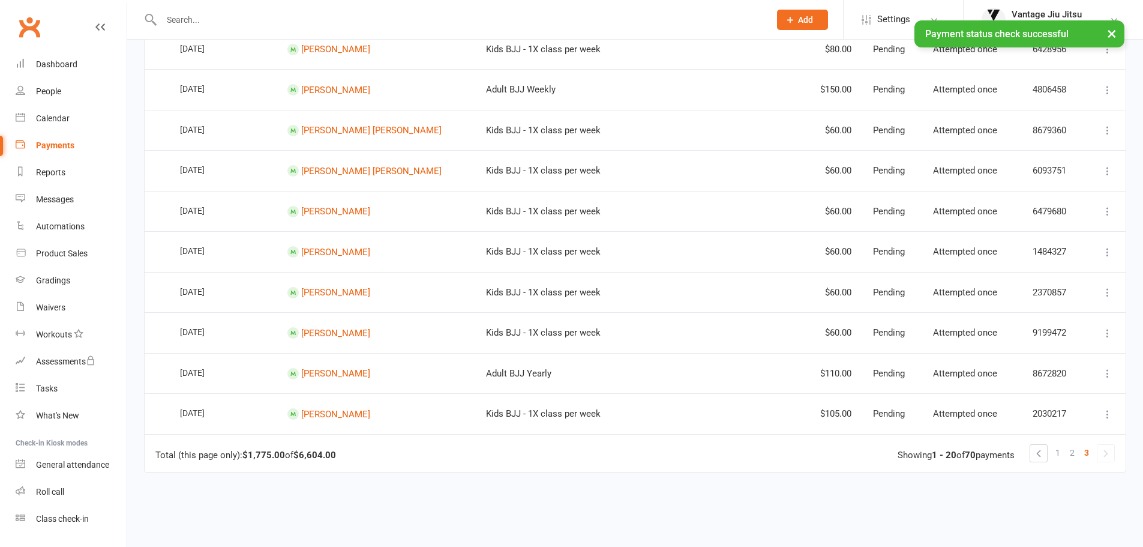
click at [1113, 91] on icon at bounding box center [1108, 90] width 12 height 12
click at [1059, 151] on link "Check payment status" at bounding box center [1055, 161] width 119 height 24
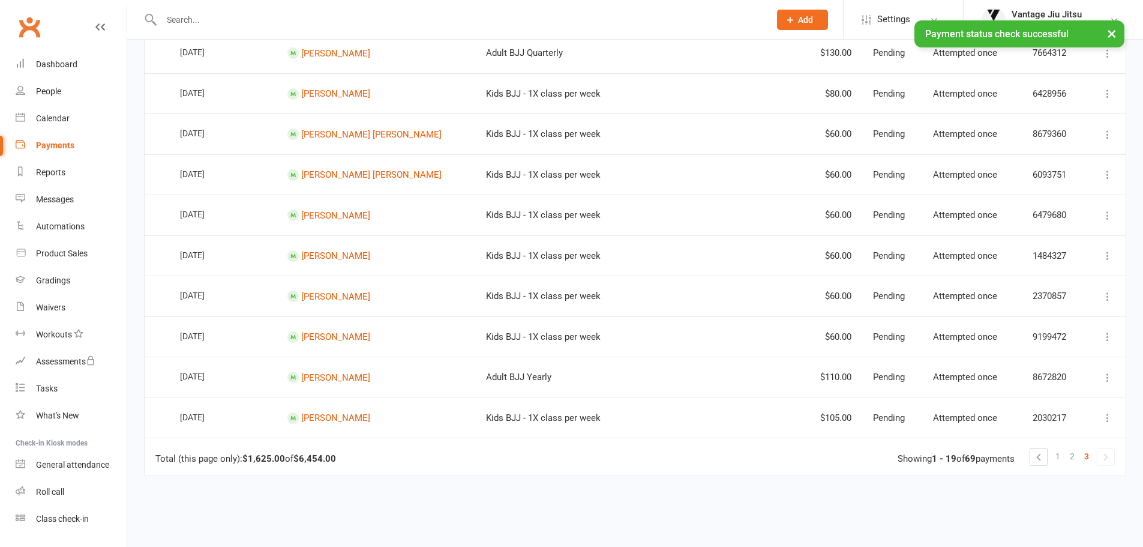
scroll to position [560, 0]
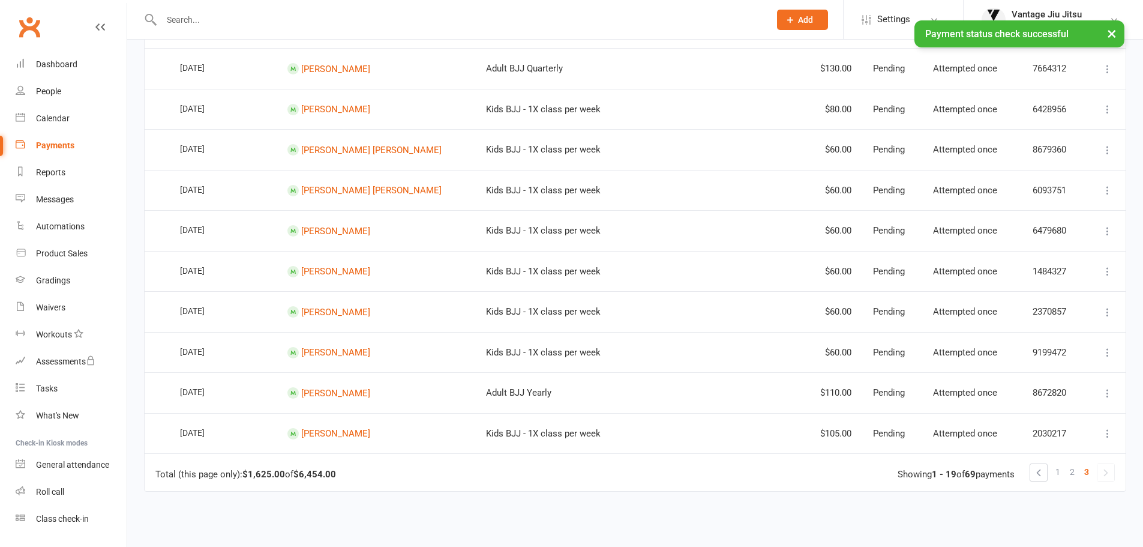
click at [1110, 110] on icon at bounding box center [1108, 109] width 12 height 12
click at [1047, 179] on link "Check payment status" at bounding box center [1055, 181] width 119 height 24
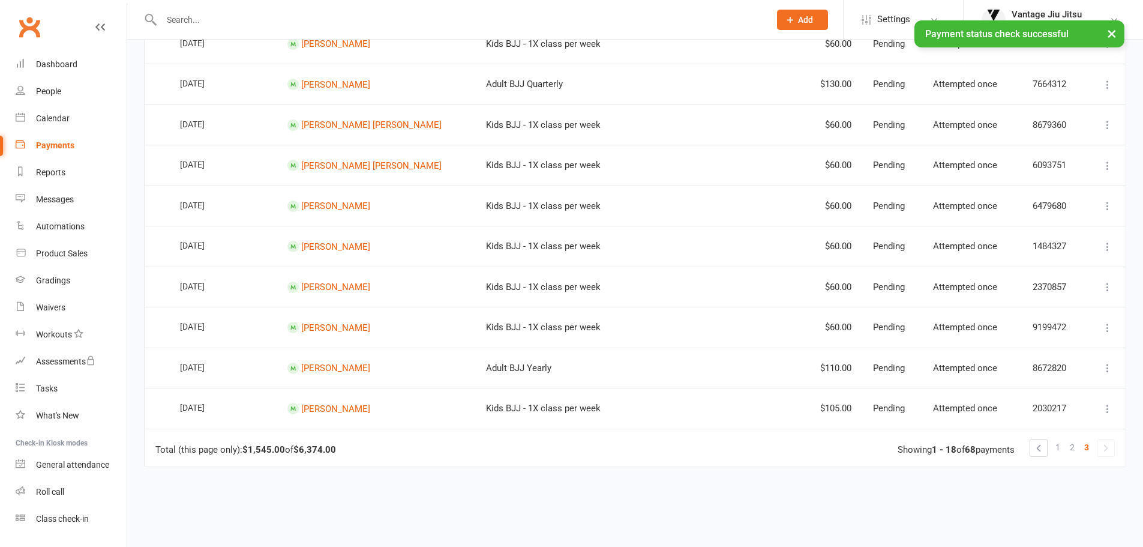
scroll to position [500, 0]
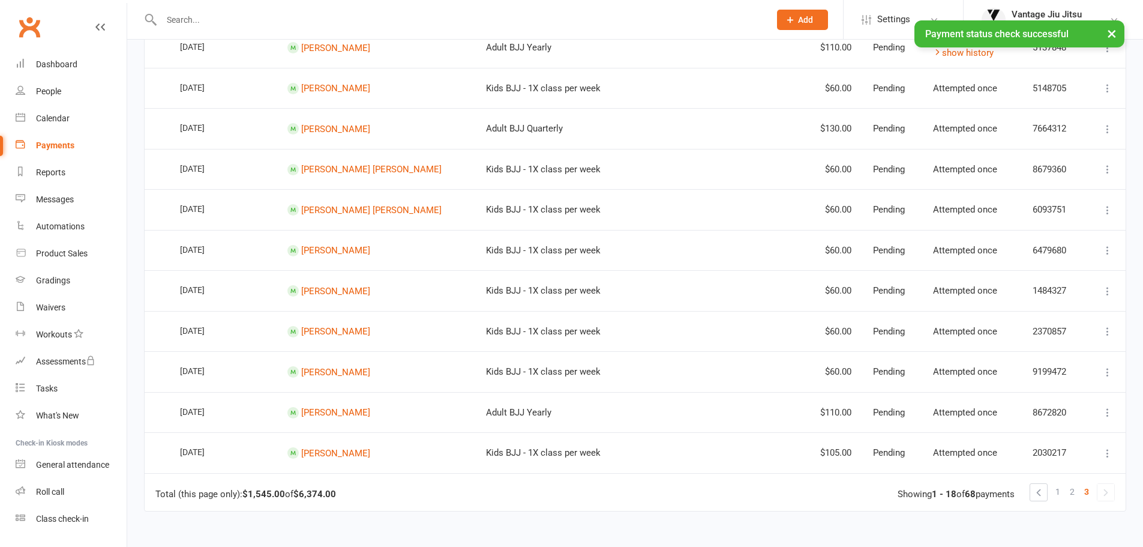
click at [1108, 130] on icon at bounding box center [1108, 129] width 12 height 12
drag, startPoint x: 1062, startPoint y: 193, endPoint x: 628, endPoint y: 46, distance: 458.1
click at [1061, 193] on link "Check payment status" at bounding box center [1055, 200] width 119 height 24
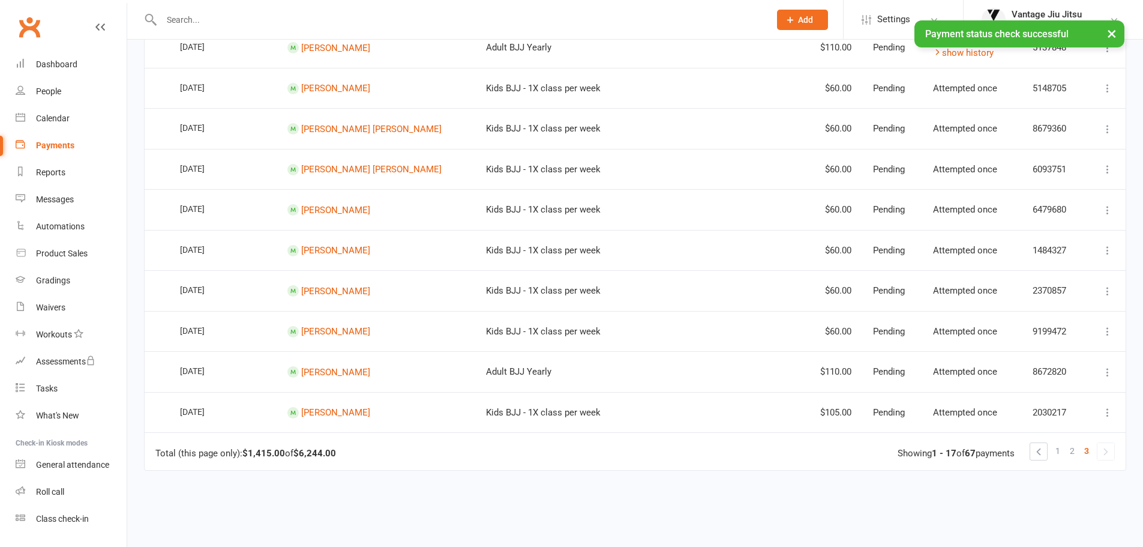
click at [1101, 85] on button at bounding box center [1108, 88] width 14 height 14
click at [1064, 162] on link "Check payment status" at bounding box center [1055, 160] width 119 height 24
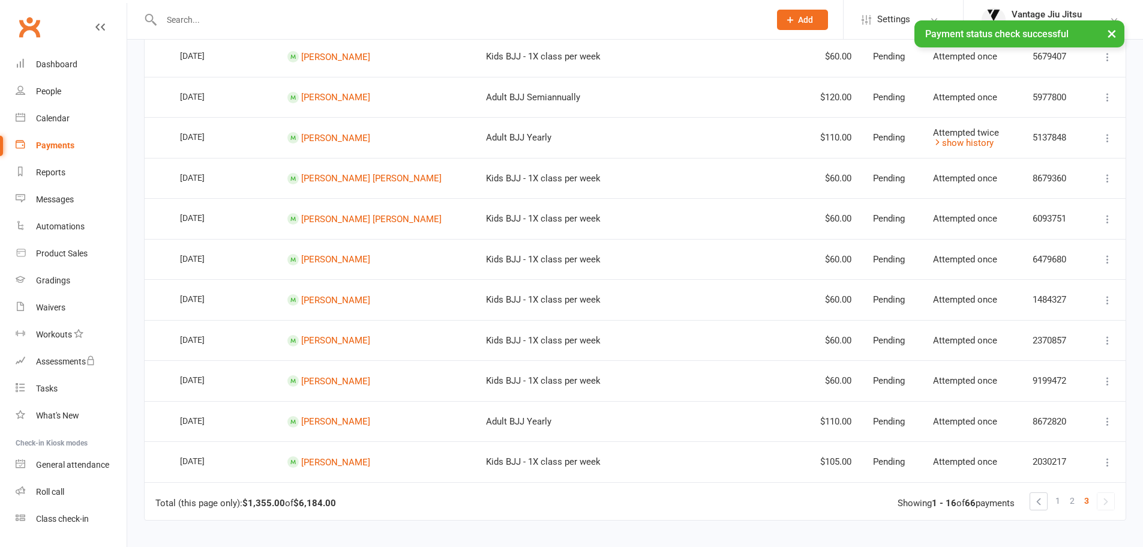
scroll to position [400, 0]
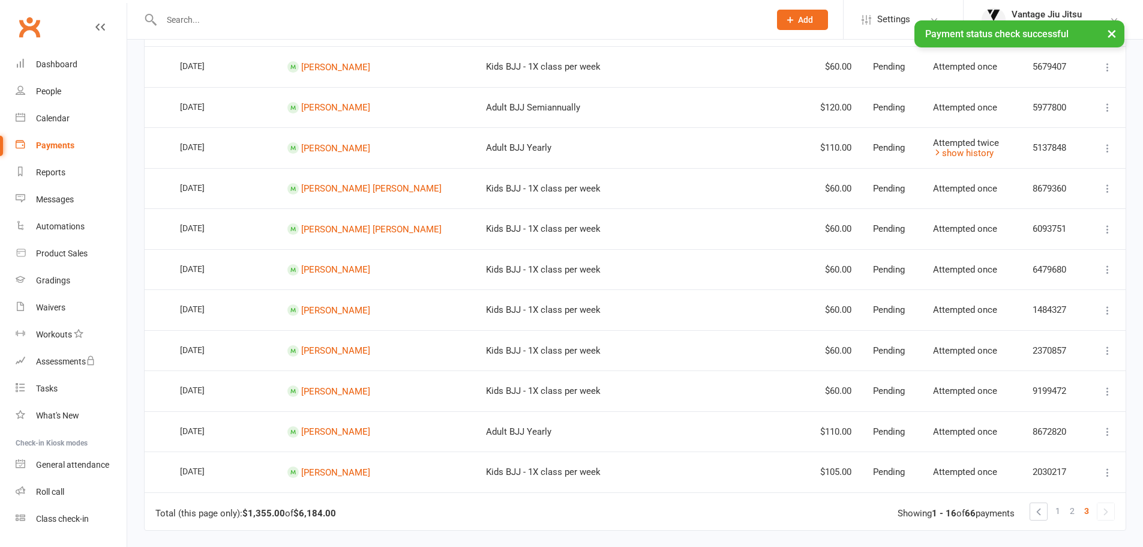
click at [1107, 144] on icon at bounding box center [1108, 148] width 12 height 12
click at [1043, 213] on link "Check payment status" at bounding box center [1055, 220] width 119 height 24
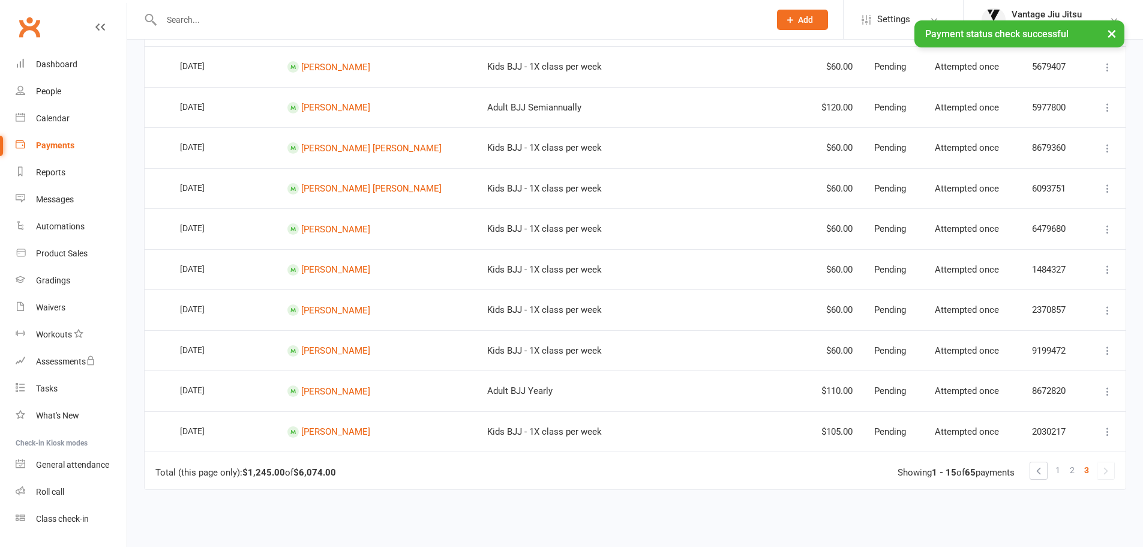
click at [1108, 101] on icon at bounding box center [1108, 107] width 12 height 12
click at [1059, 180] on link "Check payment status" at bounding box center [1055, 179] width 119 height 24
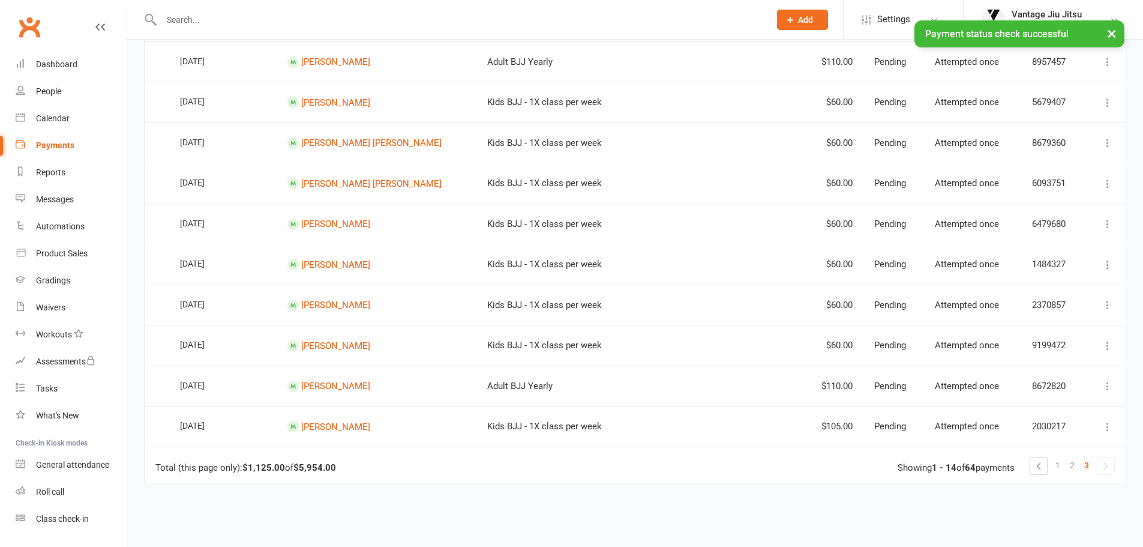
scroll to position [360, 0]
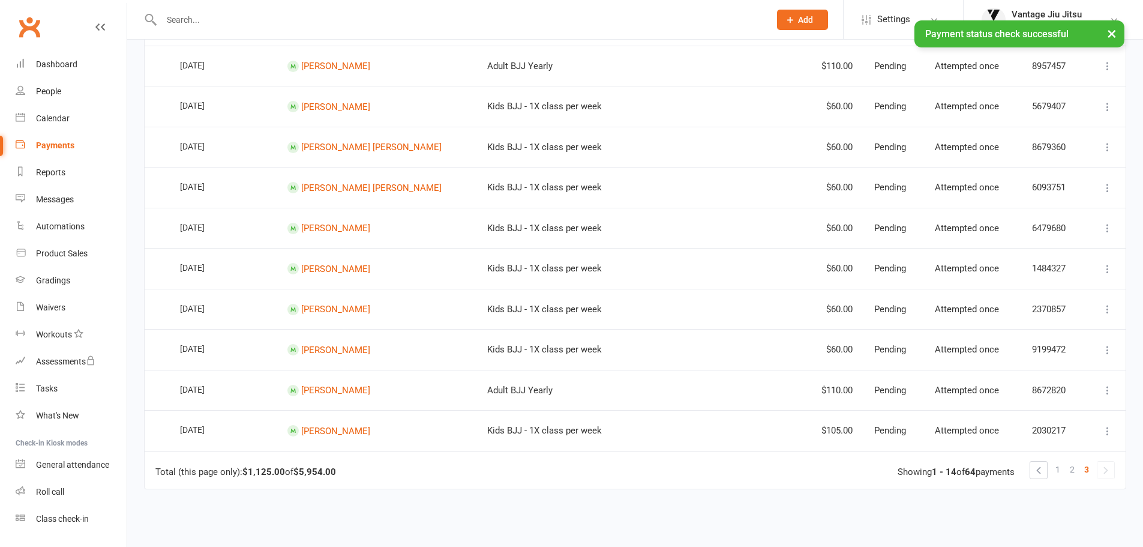
click at [1108, 108] on icon at bounding box center [1108, 107] width 12 height 12
click at [1047, 175] on link "Check payment status" at bounding box center [1055, 178] width 119 height 24
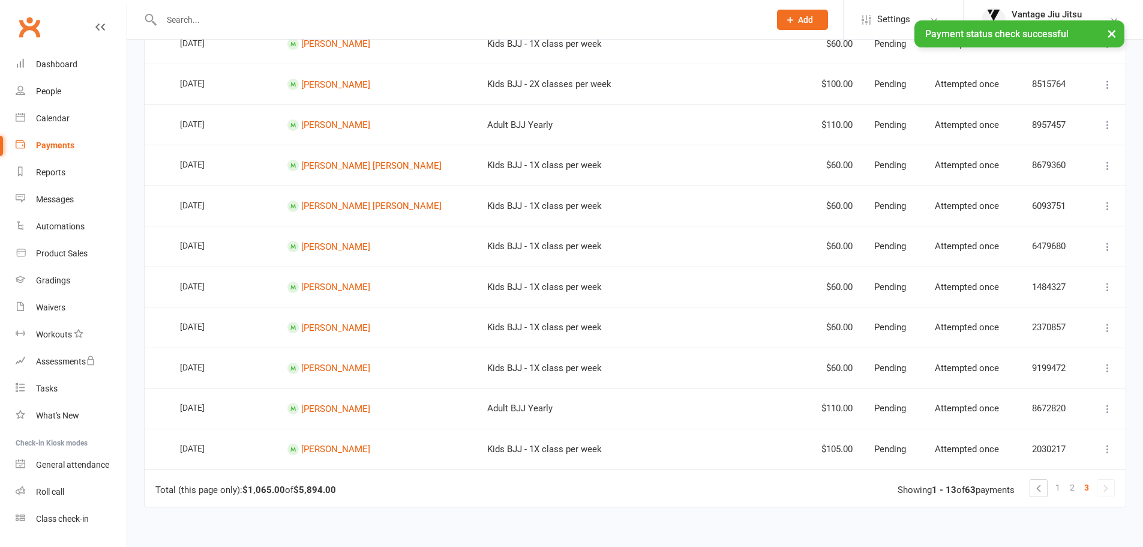
scroll to position [300, 0]
click at [1108, 126] on icon at bounding box center [1108, 126] width 12 height 12
click at [1038, 192] on link "Check payment status" at bounding box center [1055, 197] width 119 height 24
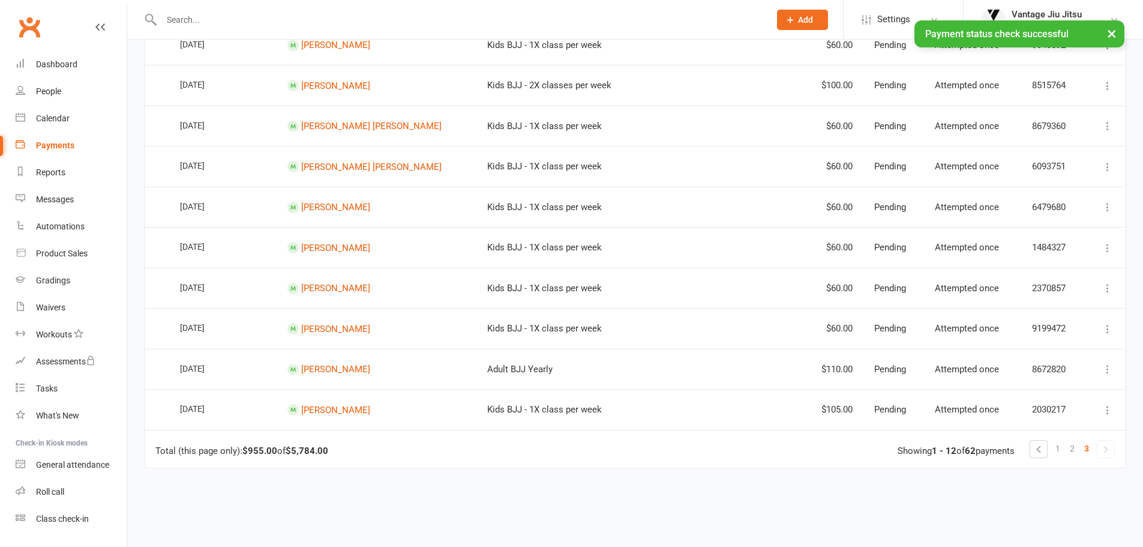
click at [1110, 85] on icon at bounding box center [1108, 86] width 12 height 12
click at [1035, 154] on link "Check payment status" at bounding box center [1055, 157] width 119 height 24
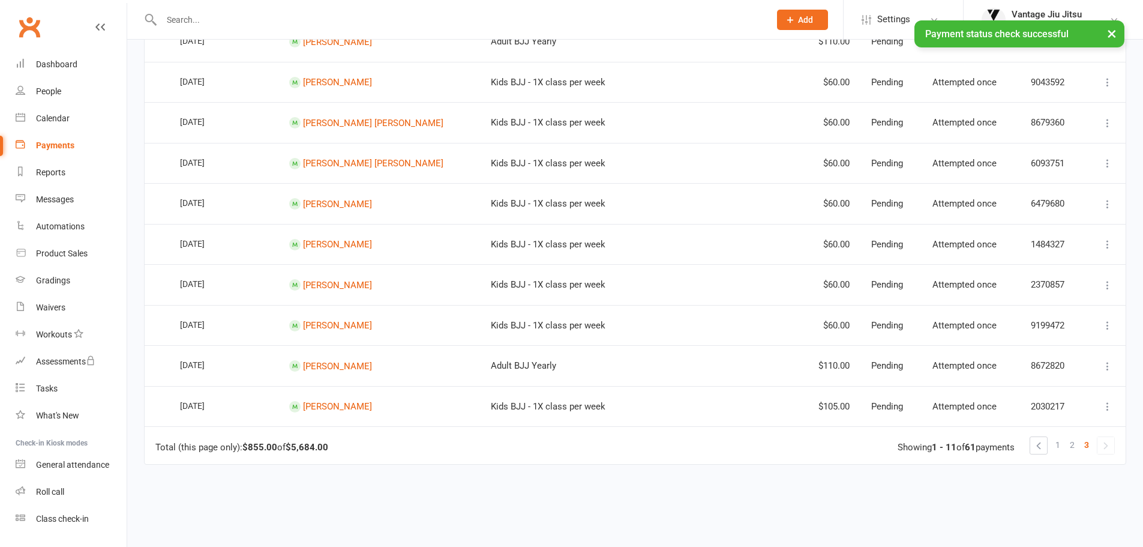
scroll to position [260, 0]
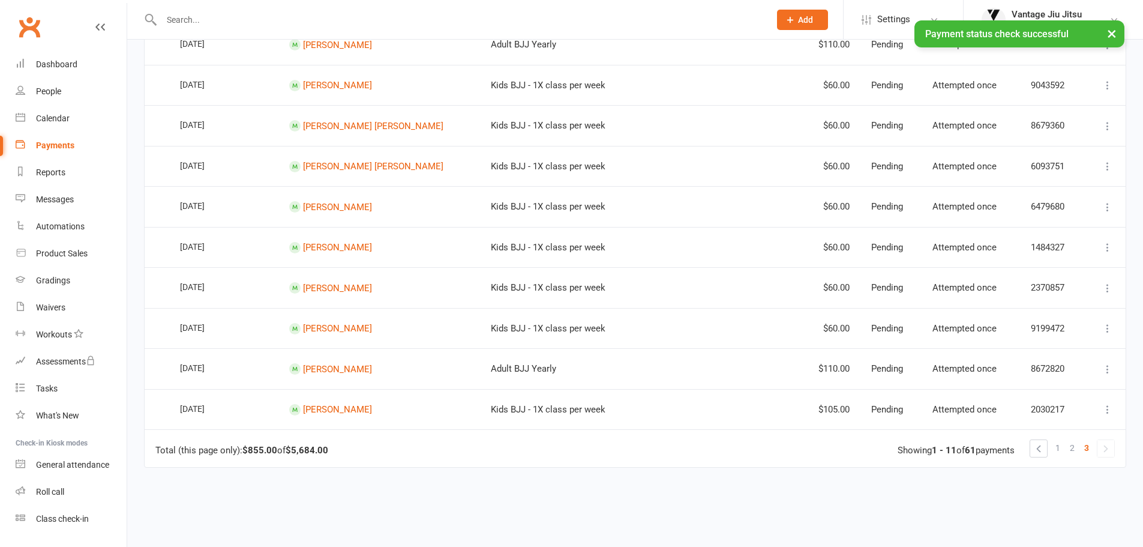
click at [1113, 85] on icon at bounding box center [1108, 85] width 12 height 12
click at [1045, 152] on link "Check payment status" at bounding box center [1055, 157] width 119 height 24
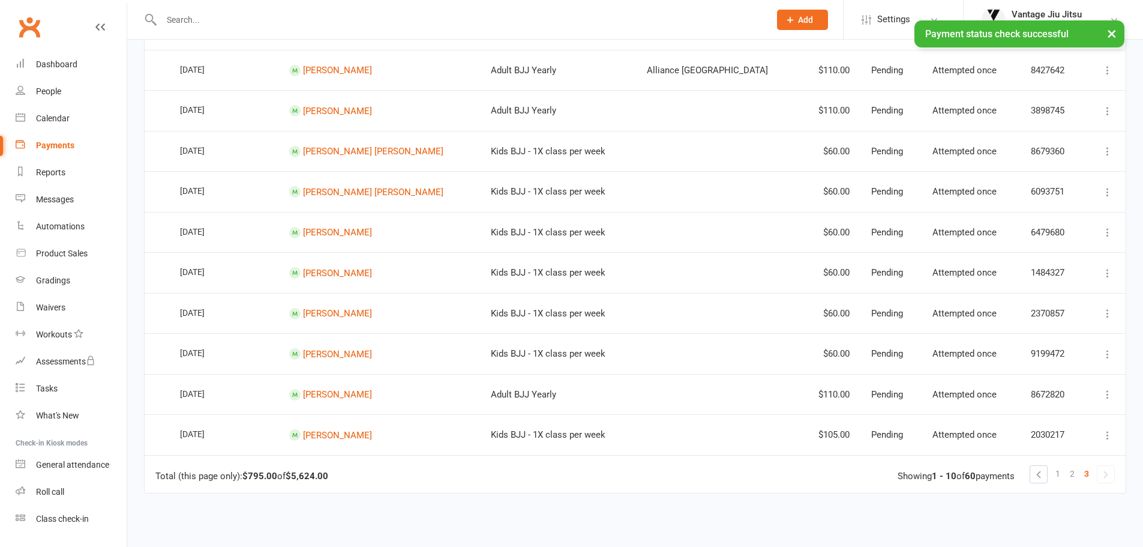
scroll to position [180, 0]
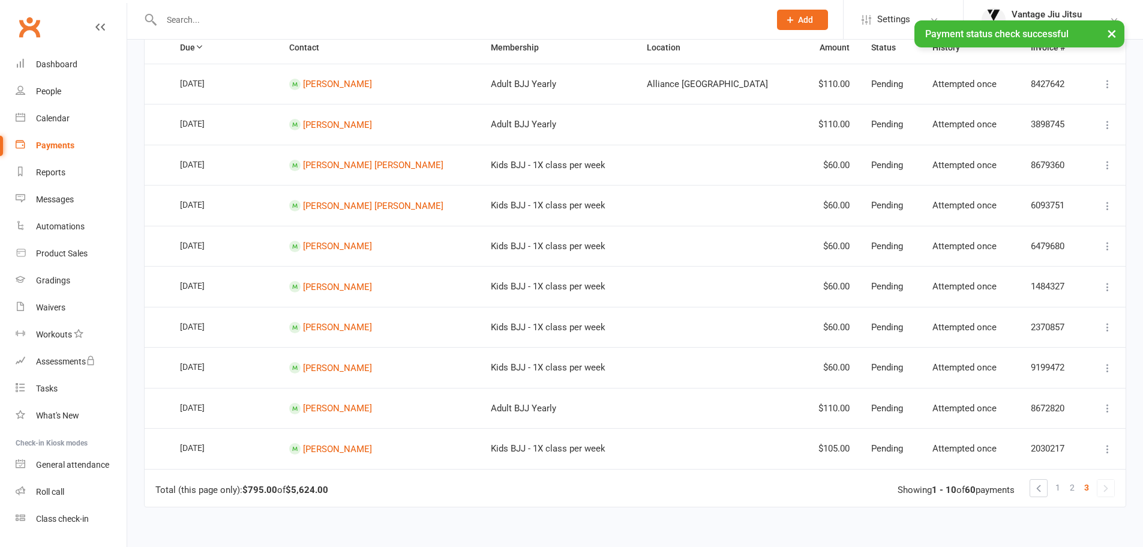
click at [1104, 124] on icon at bounding box center [1108, 125] width 12 height 12
click at [1030, 194] on link "Check payment status" at bounding box center [1055, 196] width 119 height 24
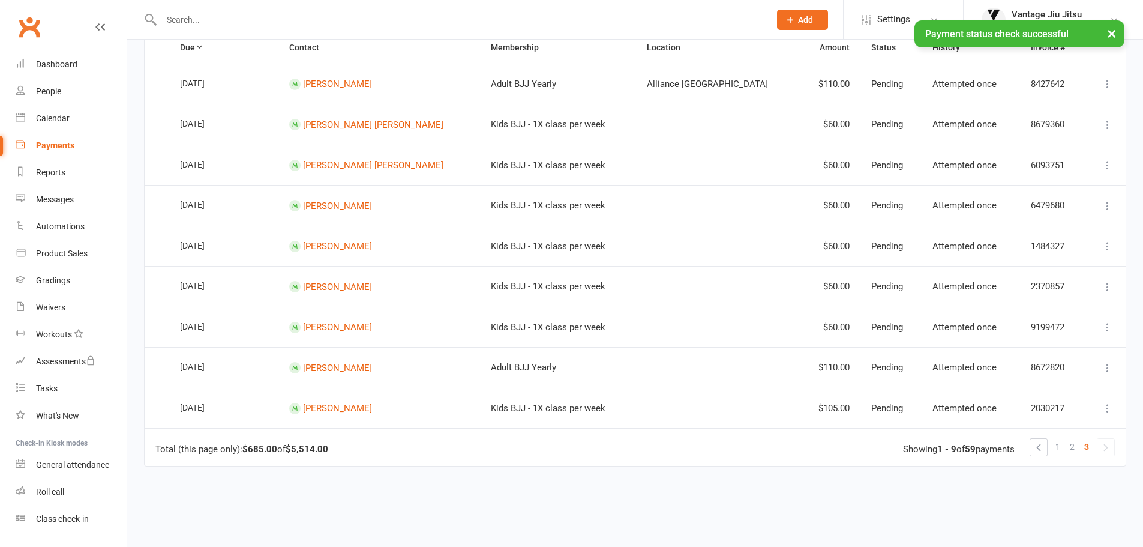
click at [1112, 79] on icon at bounding box center [1108, 84] width 12 height 12
click at [1056, 149] on link "Check payment status" at bounding box center [1055, 155] width 119 height 24
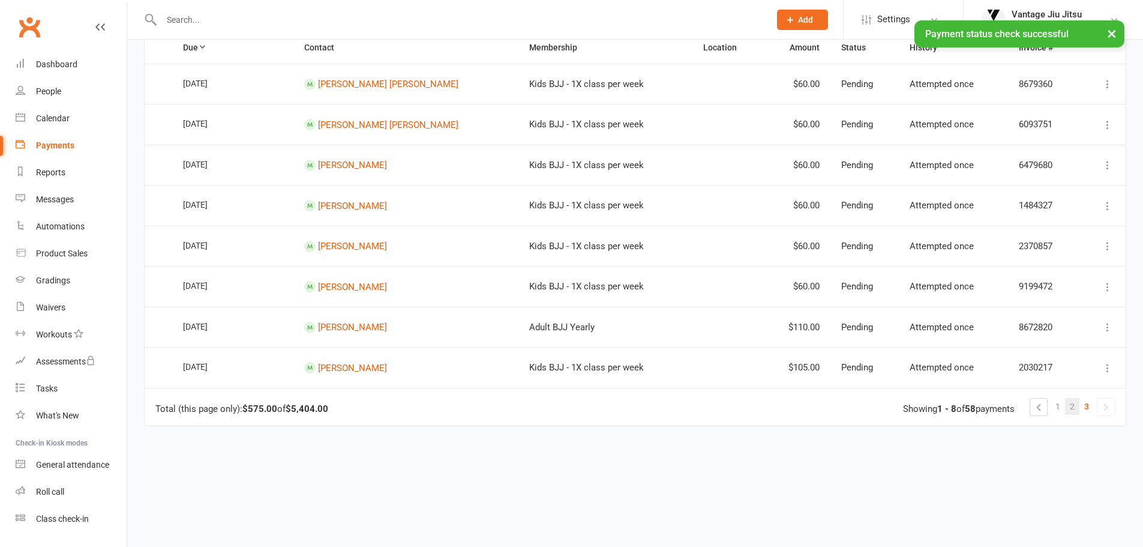
click at [1073, 407] on span "2" at bounding box center [1072, 406] width 5 height 17
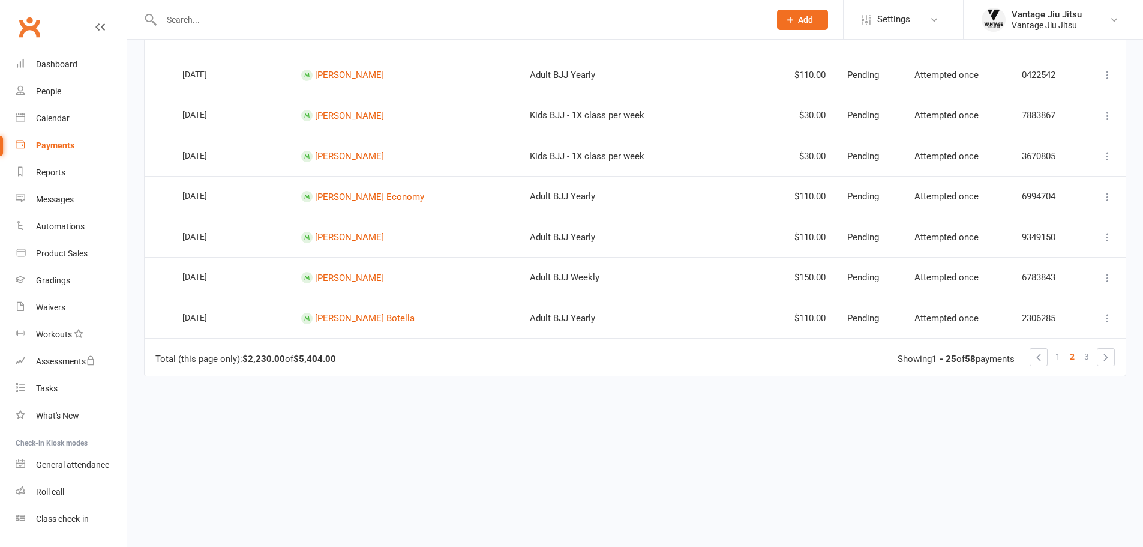
scroll to position [920, 0]
click at [1113, 319] on icon at bounding box center [1108, 316] width 12 height 12
click at [1056, 394] on link "Check payment status" at bounding box center [1055, 388] width 119 height 24
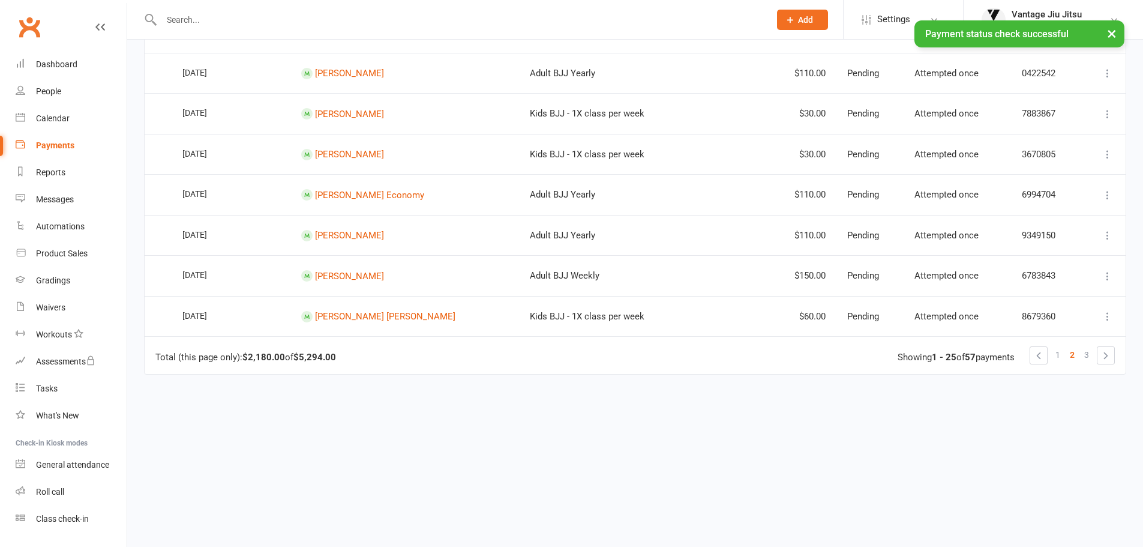
click at [1108, 277] on icon at bounding box center [1108, 276] width 12 height 12
click at [1049, 350] on link "Check payment status" at bounding box center [1055, 347] width 119 height 24
click at [1108, 236] on icon at bounding box center [1108, 235] width 12 height 12
click at [1051, 298] on link "Check payment status" at bounding box center [1055, 307] width 119 height 24
drag, startPoint x: 1109, startPoint y: 193, endPoint x: 1102, endPoint y: 205, distance: 14.0
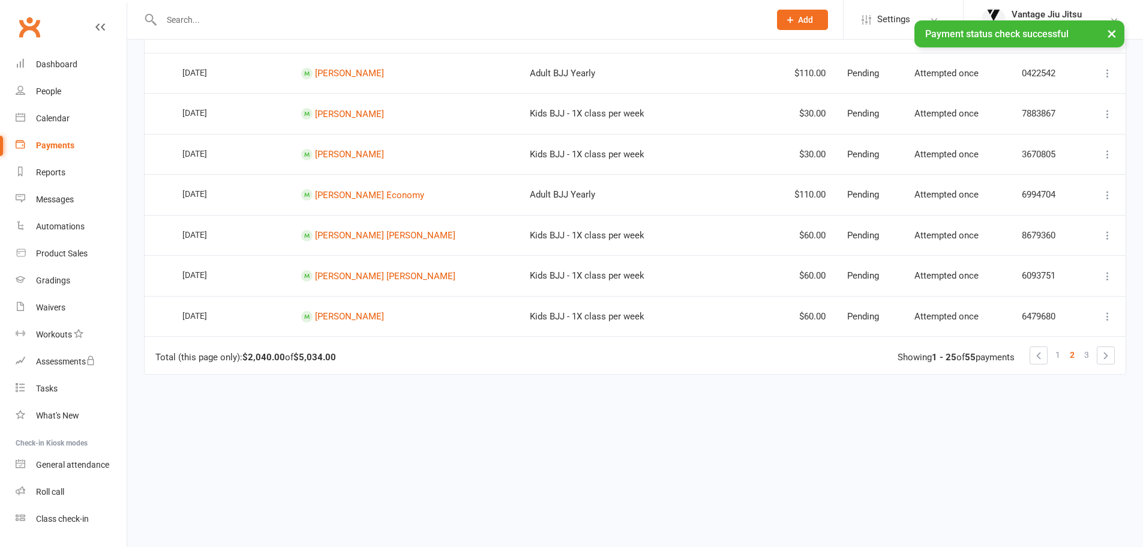
click at [1109, 194] on icon at bounding box center [1108, 195] width 12 height 12
click at [1060, 260] on link "Check payment status" at bounding box center [1055, 266] width 119 height 24
click at [1107, 154] on icon at bounding box center [1108, 154] width 12 height 12
click at [1085, 228] on link "Check payment status" at bounding box center [1055, 226] width 119 height 24
click at [1106, 114] on icon at bounding box center [1108, 114] width 12 height 12
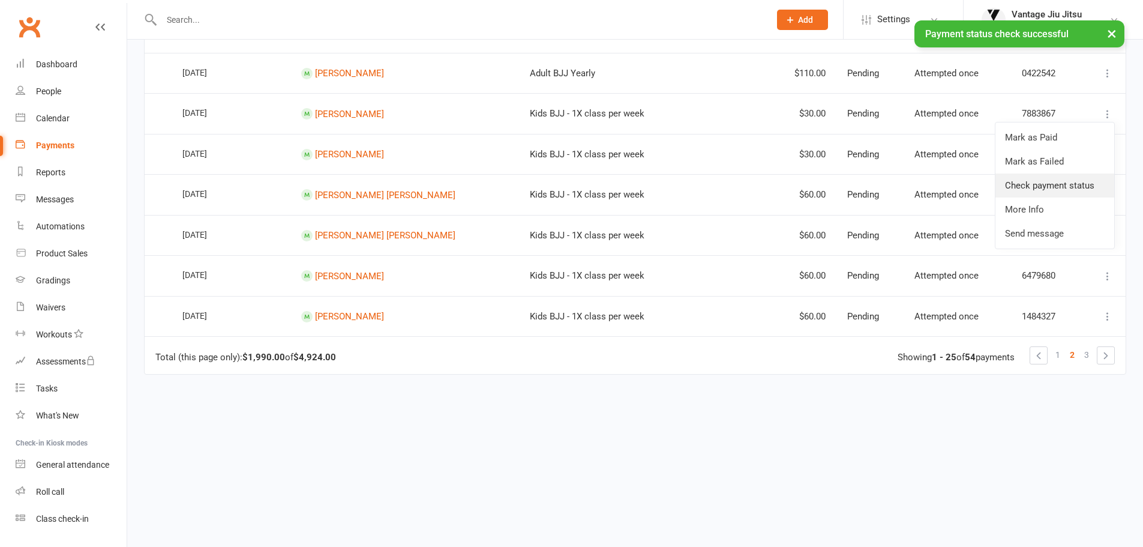
click at [1063, 182] on link "Check payment status" at bounding box center [1055, 185] width 119 height 24
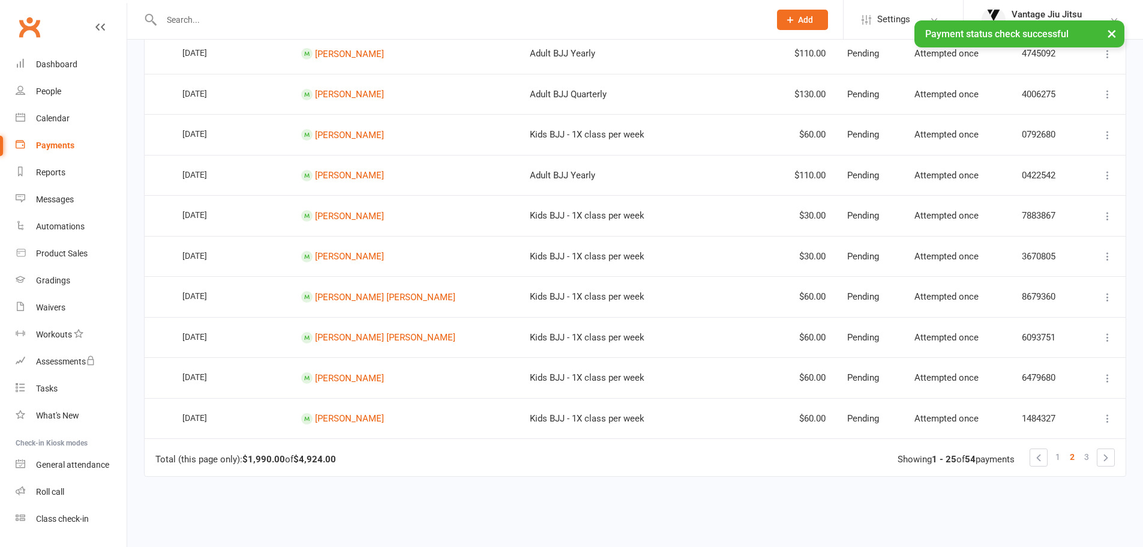
scroll to position [800, 0]
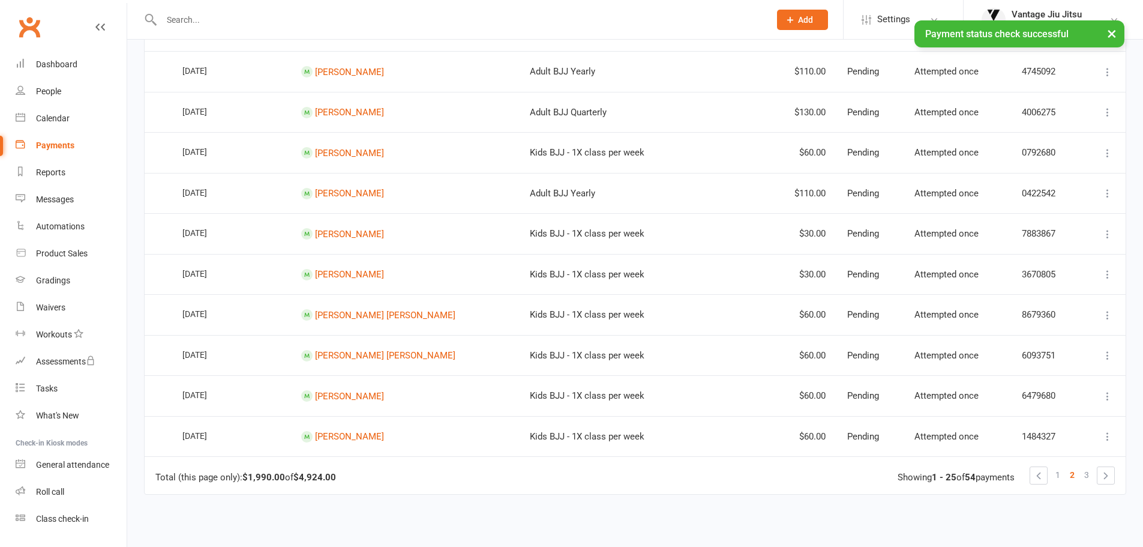
click at [1105, 193] on icon at bounding box center [1108, 193] width 12 height 12
drag, startPoint x: 1065, startPoint y: 262, endPoint x: 615, endPoint y: 48, distance: 499.0
click at [1065, 262] on link "Check payment status" at bounding box center [1055, 265] width 119 height 24
click at [1106, 150] on icon at bounding box center [1108, 153] width 12 height 12
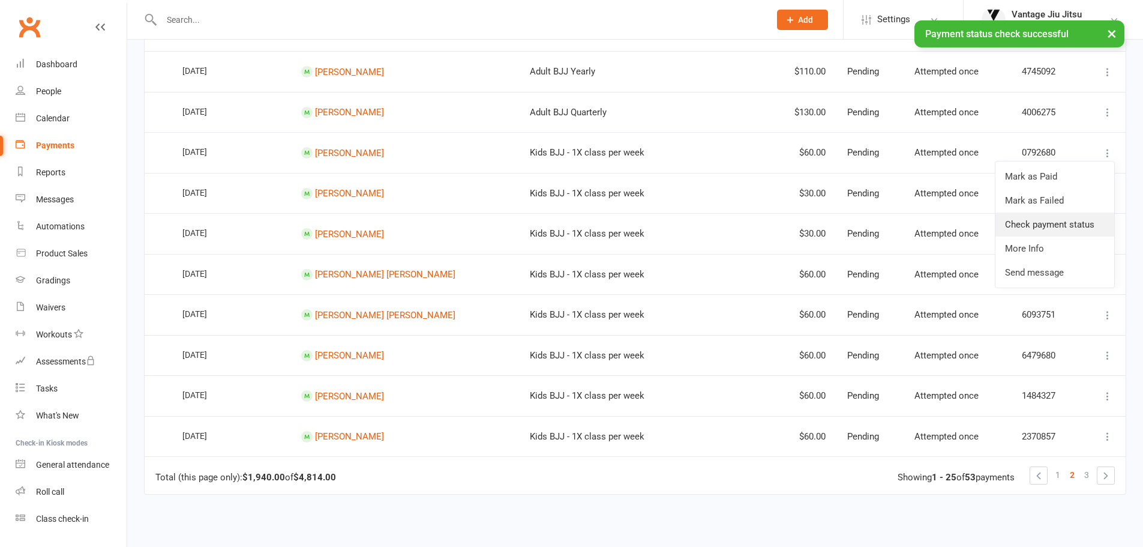
drag, startPoint x: 1056, startPoint y: 224, endPoint x: 620, endPoint y: 45, distance: 471.2
click at [1056, 225] on link "Check payment status" at bounding box center [1055, 224] width 119 height 24
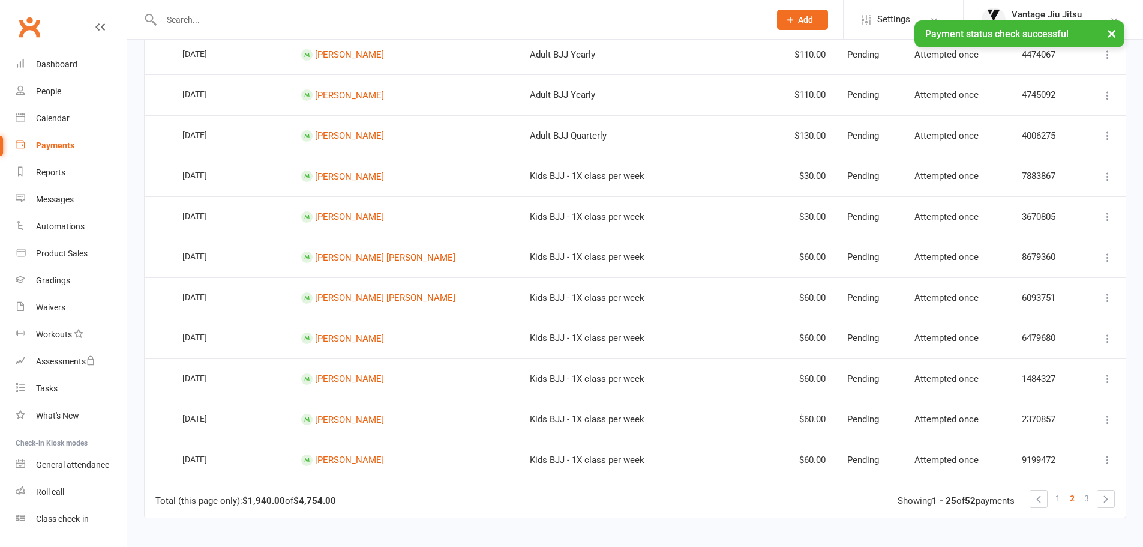
scroll to position [740, 0]
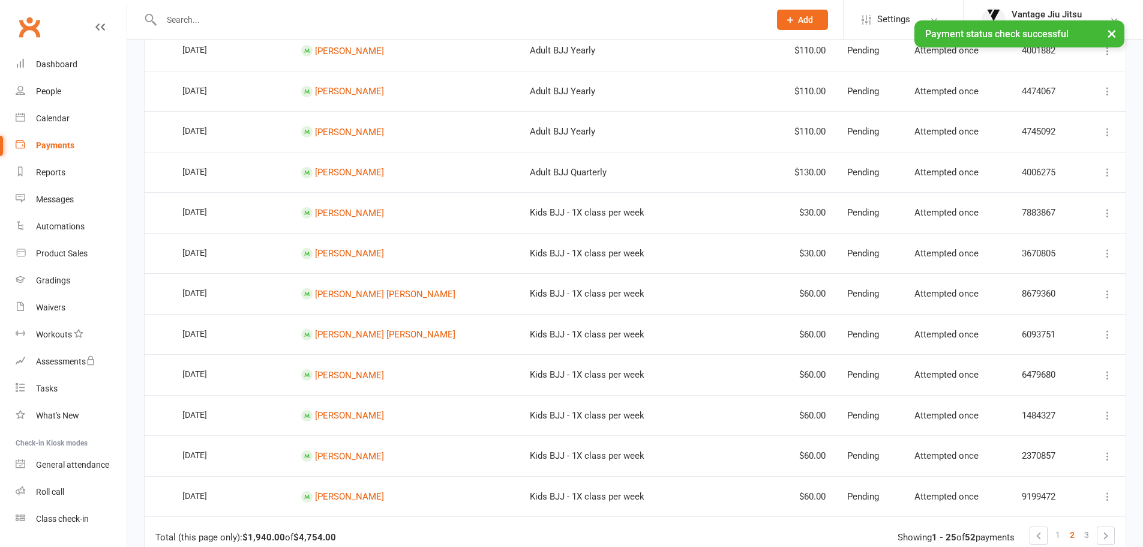
click at [1108, 171] on icon at bounding box center [1108, 172] width 12 height 12
click at [1035, 239] on link "Check payment status" at bounding box center [1055, 244] width 119 height 24
click at [1108, 133] on icon at bounding box center [1108, 132] width 12 height 12
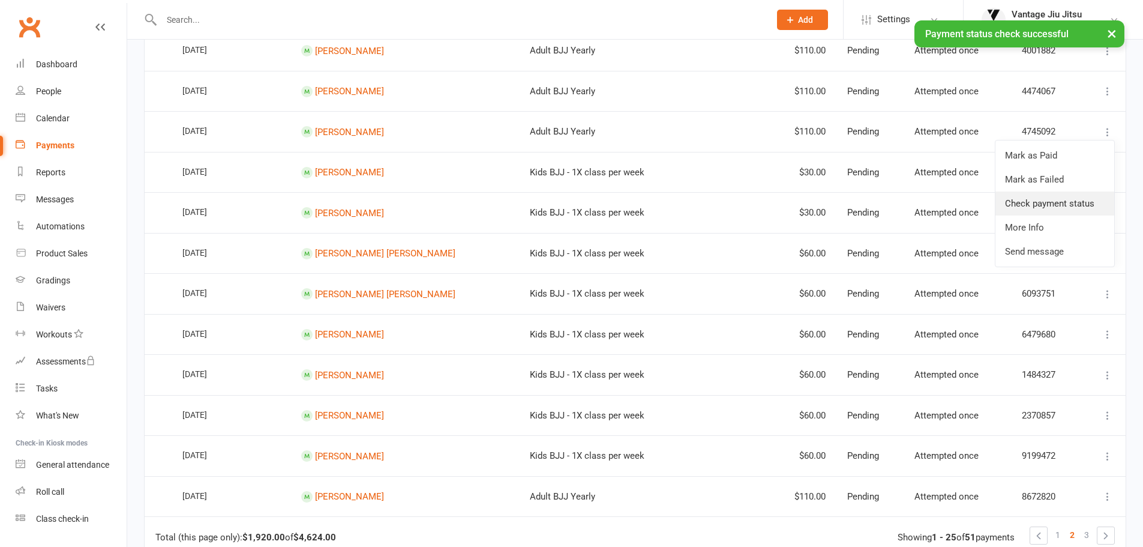
click at [1055, 200] on link "Check payment status" at bounding box center [1055, 203] width 119 height 24
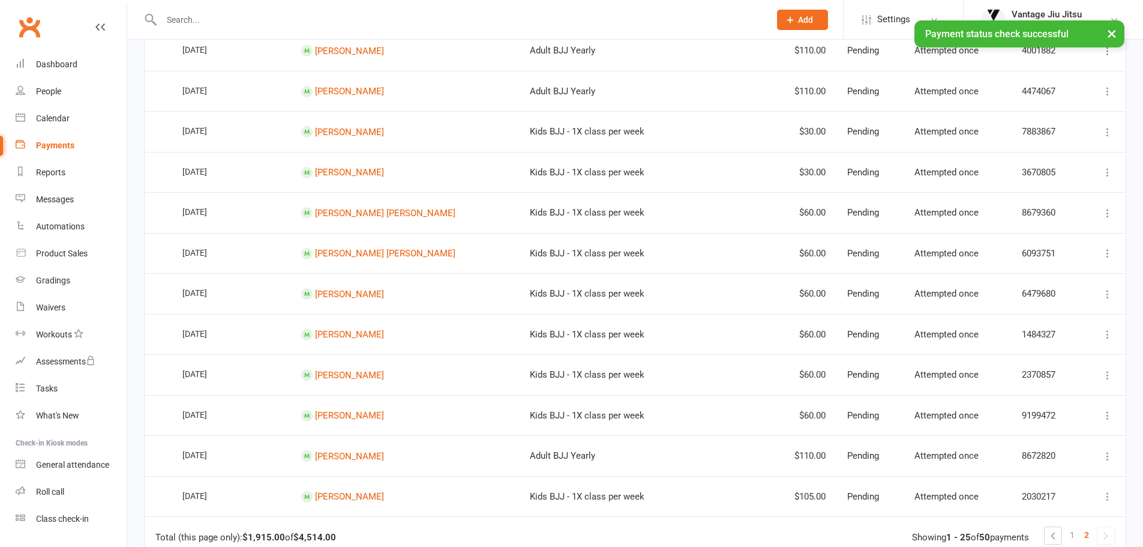
drag, startPoint x: 1106, startPoint y: 89, endPoint x: 1084, endPoint y: 103, distance: 25.6
click at [1105, 89] on icon at bounding box center [1108, 91] width 12 height 12
click at [1053, 163] on link "Check payment status" at bounding box center [1055, 163] width 119 height 24
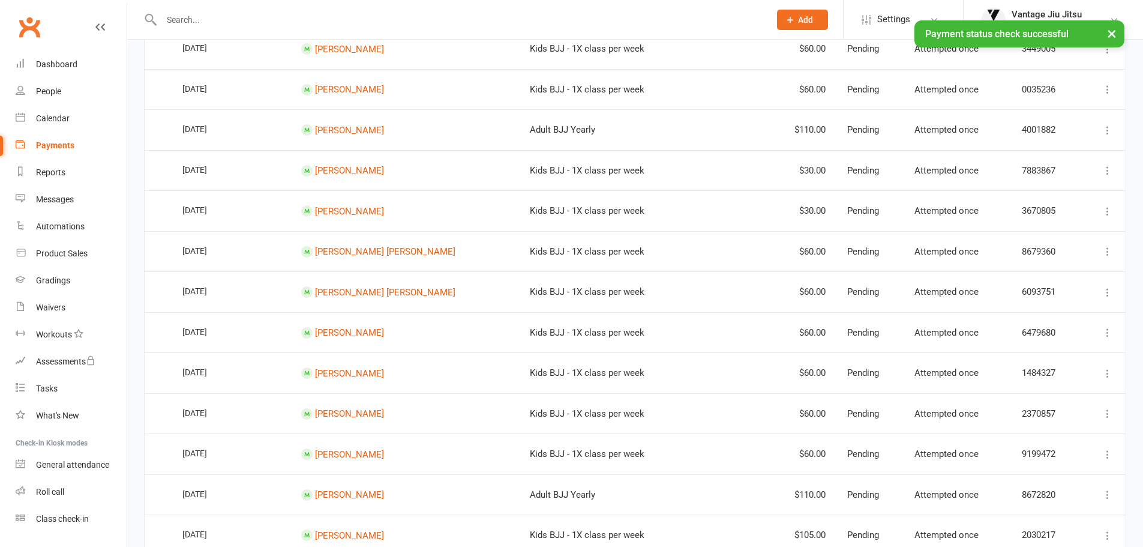
scroll to position [660, 0]
click at [1111, 127] on icon at bounding box center [1108, 131] width 12 height 12
click at [1053, 200] on link "Check payment status" at bounding box center [1055, 202] width 119 height 24
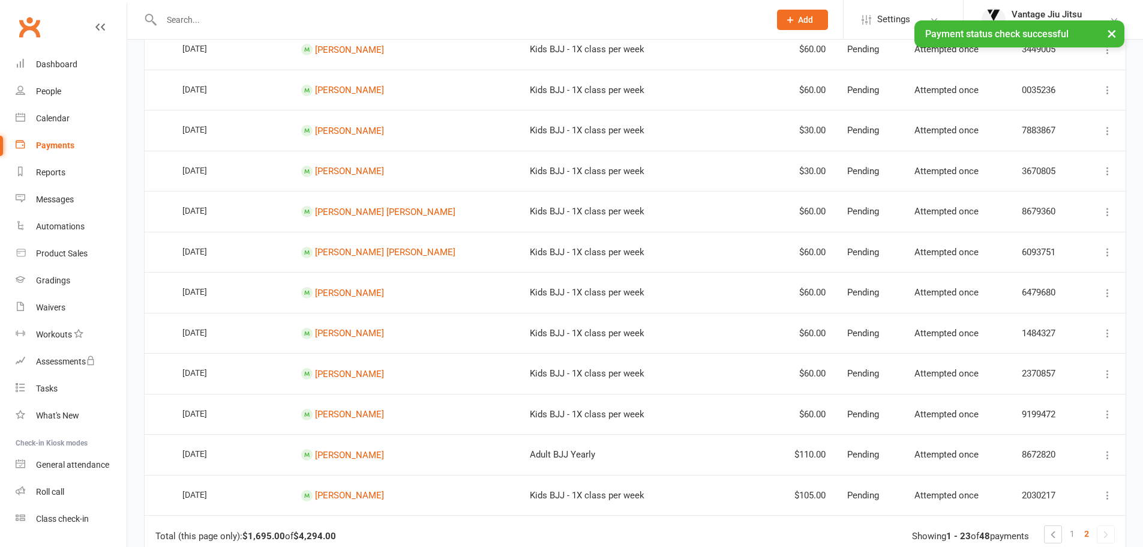
click at [1110, 84] on icon at bounding box center [1108, 90] width 12 height 12
click at [1066, 163] on link "Check payment status" at bounding box center [1055, 161] width 119 height 24
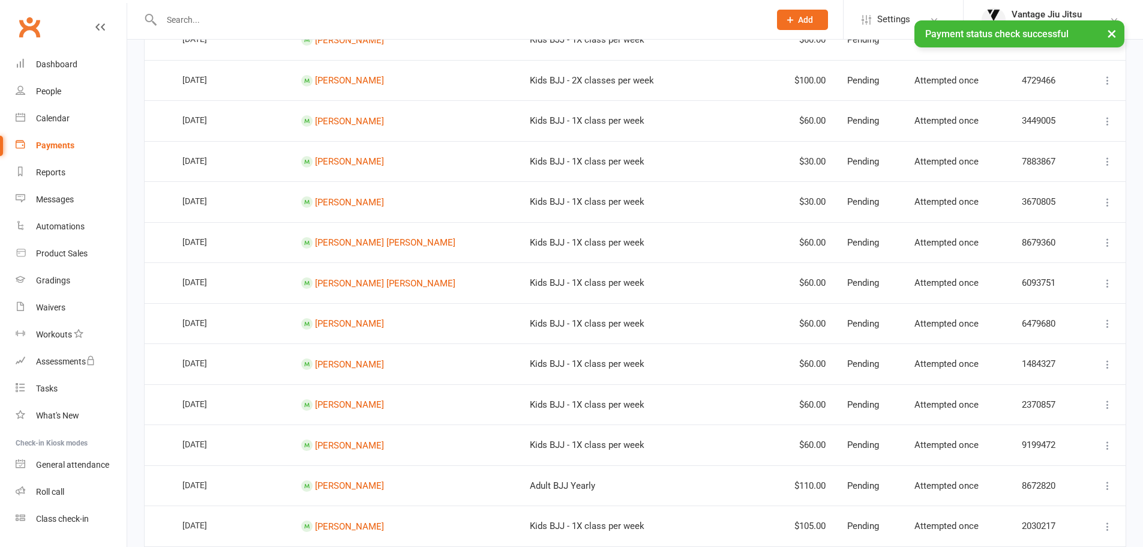
scroll to position [580, 0]
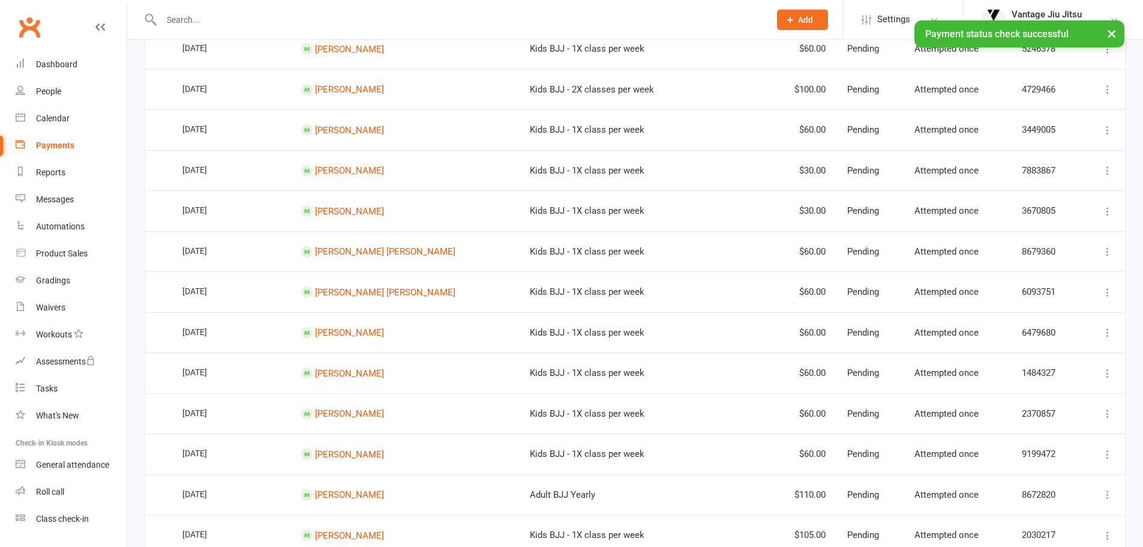
click at [1107, 128] on icon at bounding box center [1108, 130] width 12 height 12
click at [1044, 200] on link "Check payment status" at bounding box center [1055, 202] width 119 height 24
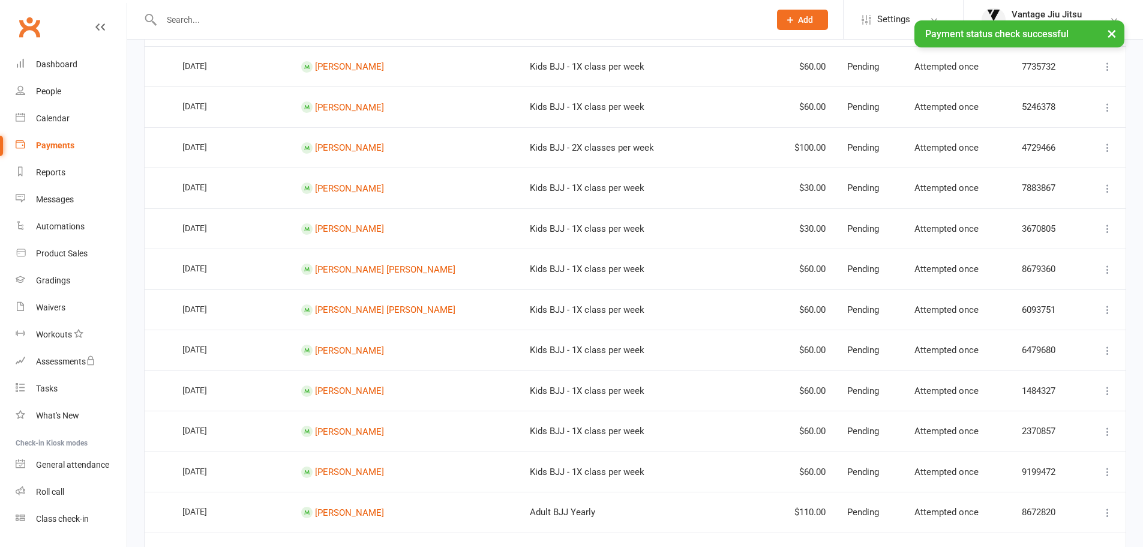
scroll to position [520, 0]
click at [1107, 154] on icon at bounding box center [1108, 149] width 12 height 12
drag, startPoint x: 1039, startPoint y: 216, endPoint x: 625, endPoint y: 39, distance: 449.8
click at [1039, 216] on link "Check payment status" at bounding box center [1055, 221] width 119 height 24
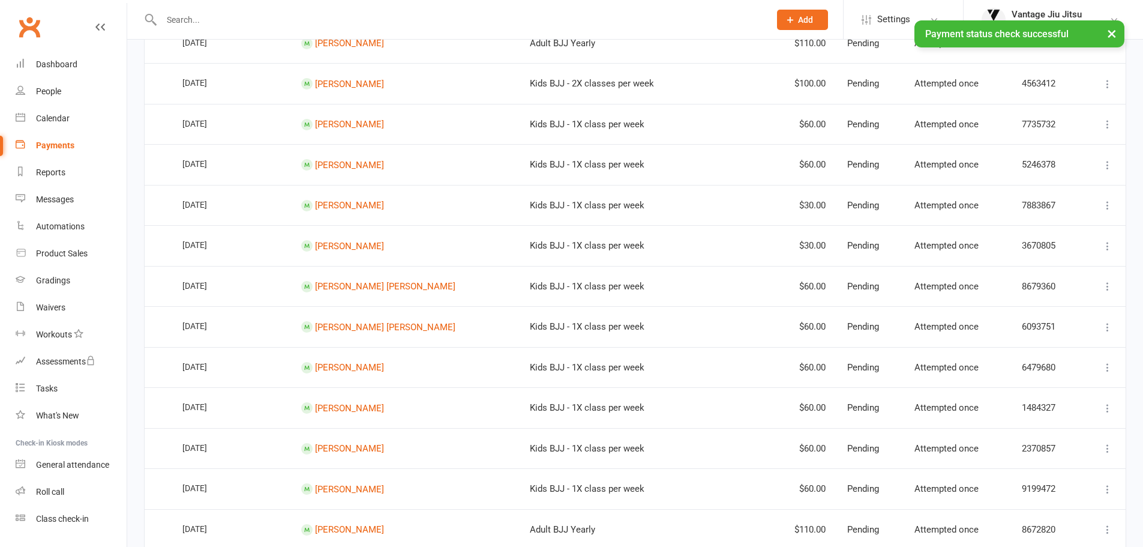
scroll to position [460, 0]
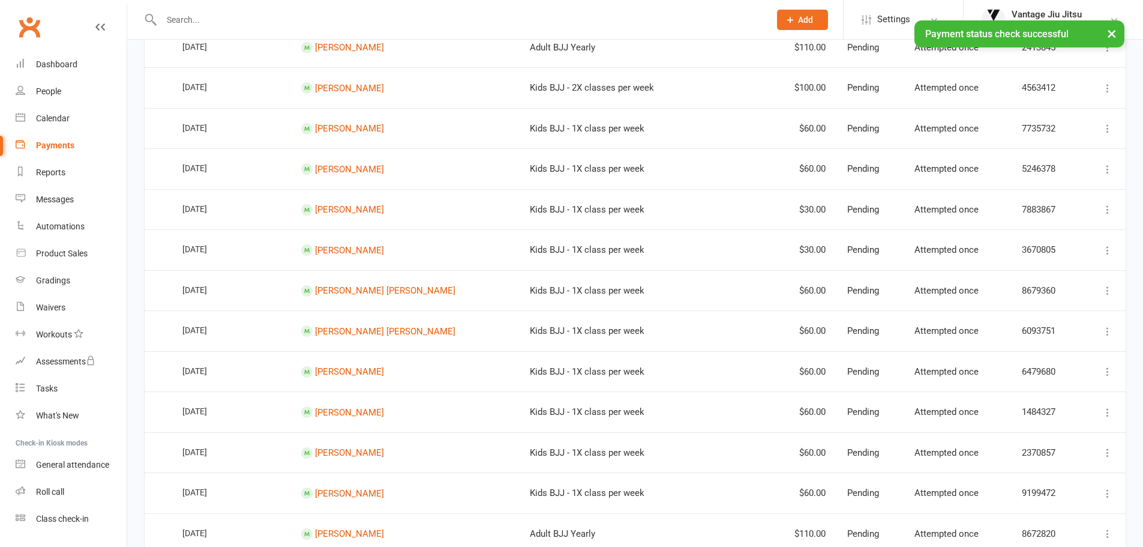
click at [1107, 173] on icon at bounding box center [1108, 169] width 12 height 12
click at [1040, 233] on link "Check payment status" at bounding box center [1055, 241] width 119 height 24
click at [1106, 127] on icon at bounding box center [1108, 128] width 12 height 12
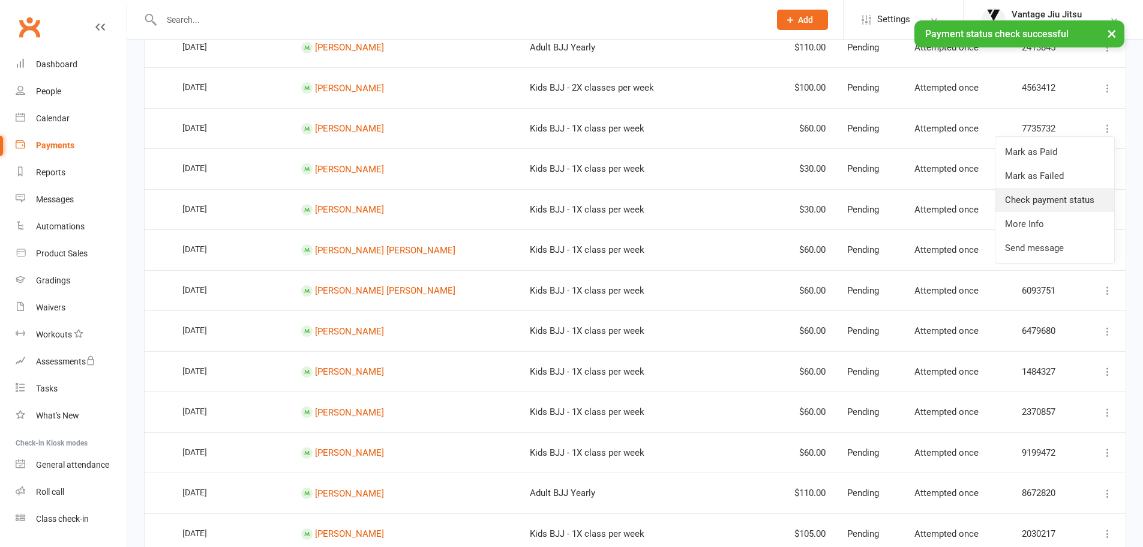
click at [1061, 193] on link "Check payment status" at bounding box center [1055, 200] width 119 height 24
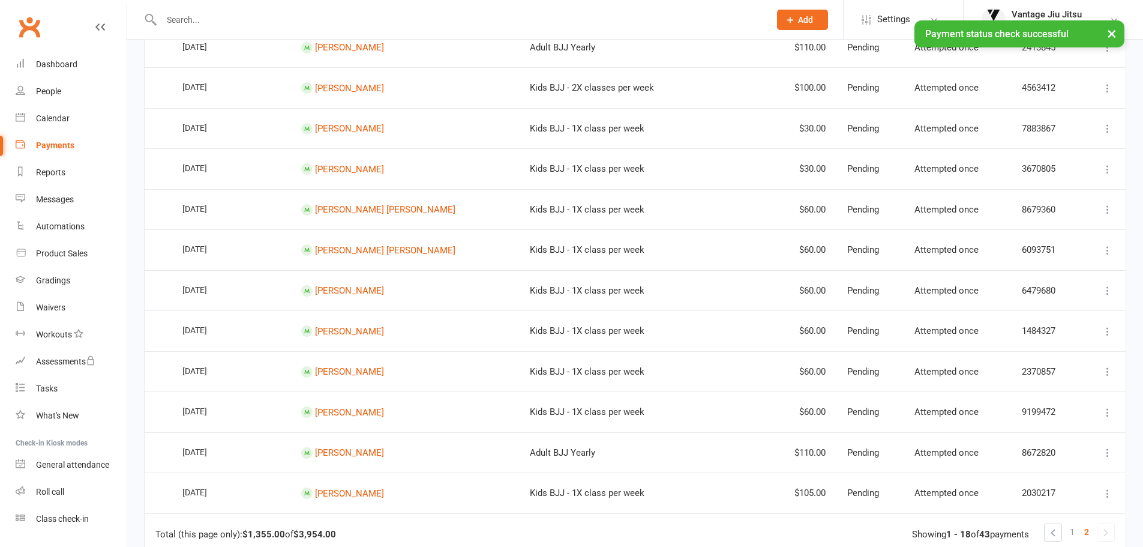
click at [1108, 83] on icon at bounding box center [1108, 88] width 12 height 12
click at [1062, 154] on link "Check payment status" at bounding box center [1055, 160] width 119 height 24
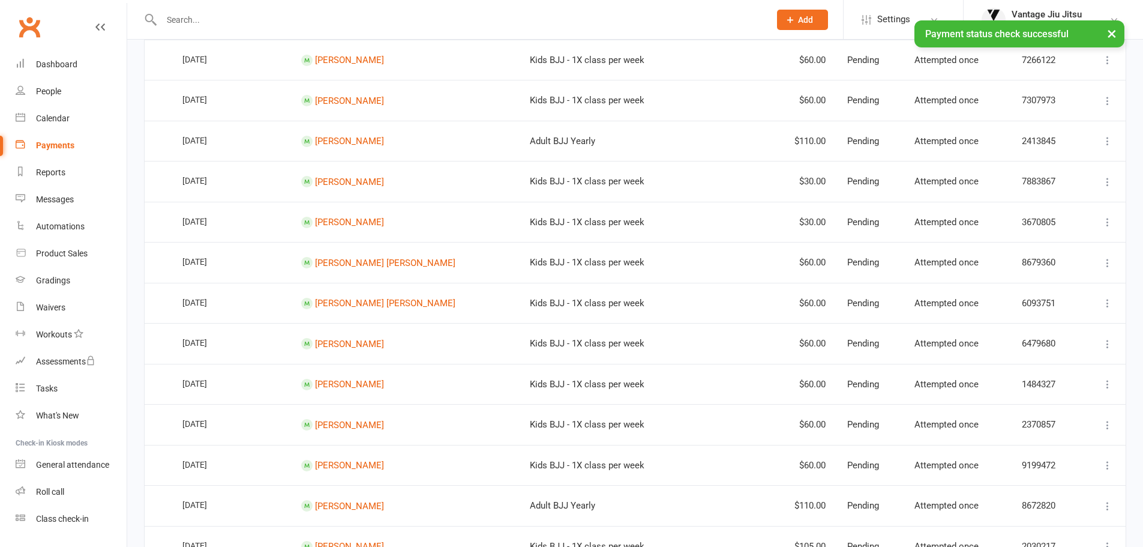
scroll to position [360, 0]
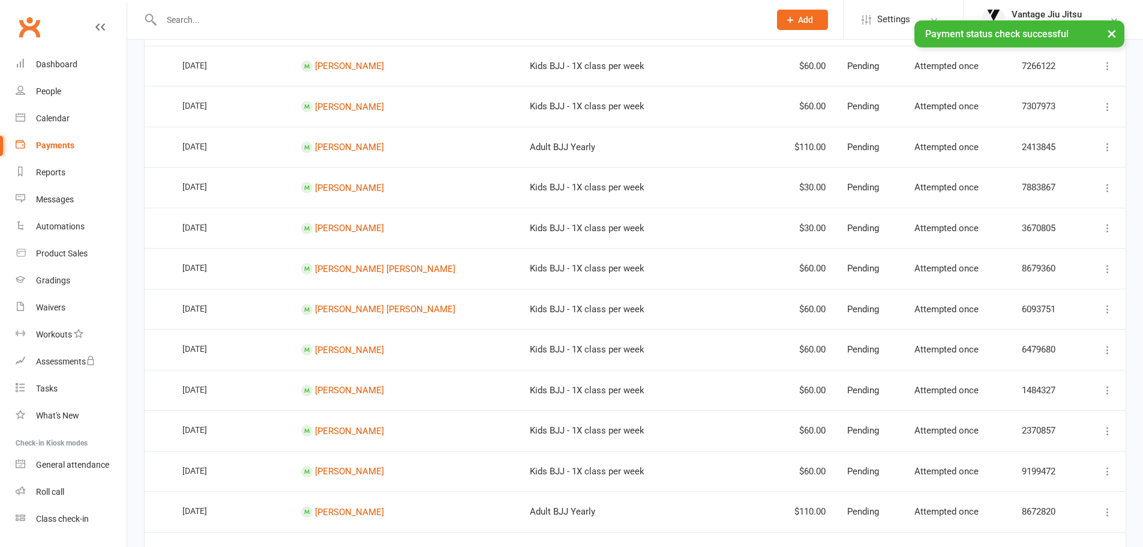
click at [1104, 146] on icon at bounding box center [1108, 147] width 12 height 12
click at [1059, 210] on link "Check payment status" at bounding box center [1055, 218] width 119 height 24
click at [1105, 110] on icon at bounding box center [1108, 107] width 12 height 12
click at [1054, 179] on link "Check payment status" at bounding box center [1055, 178] width 119 height 24
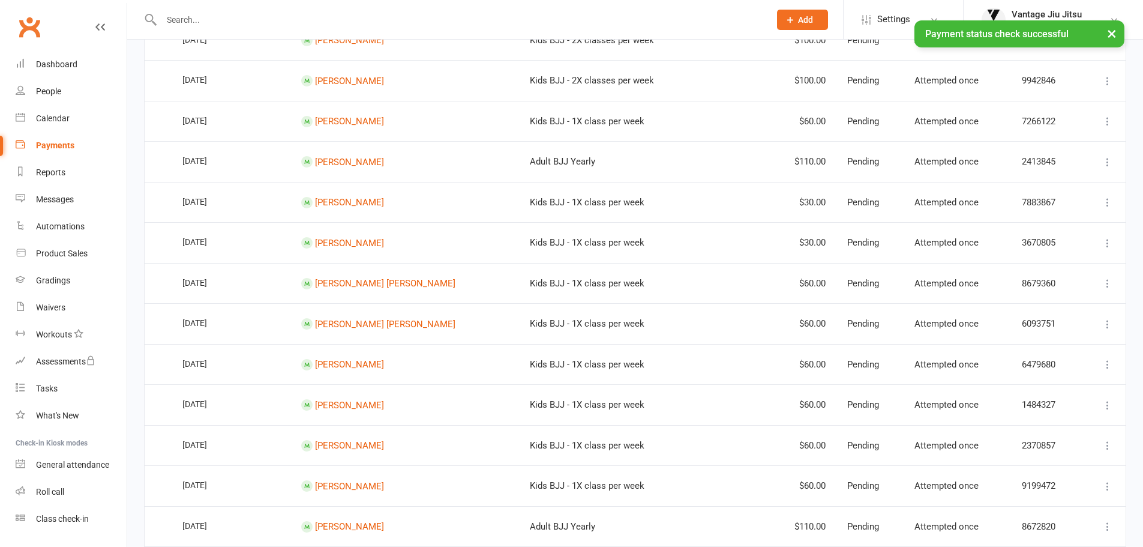
scroll to position [300, 0]
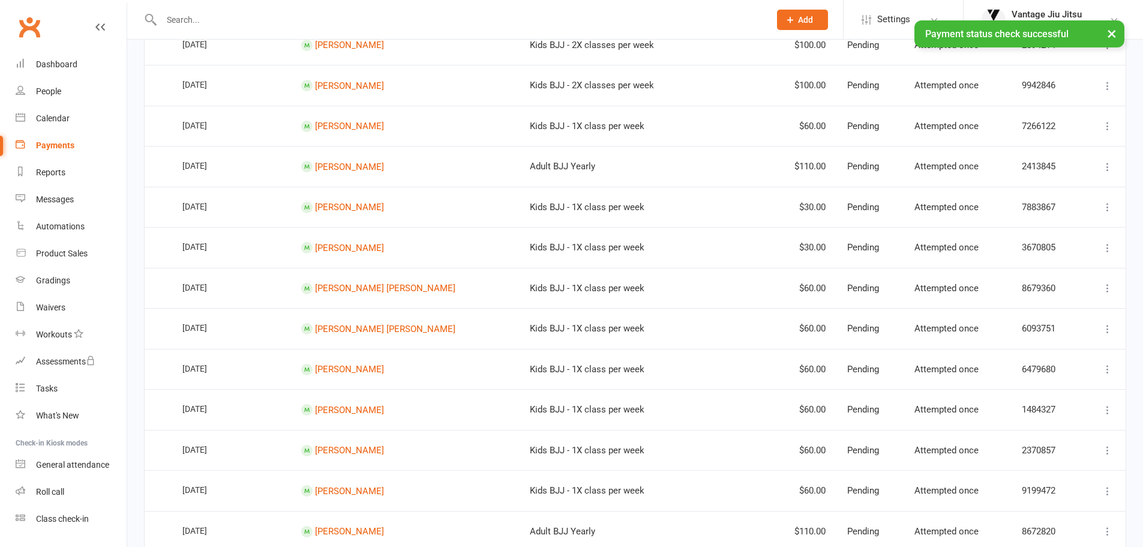
click at [1110, 124] on icon at bounding box center [1108, 126] width 12 height 12
click at [1051, 194] on link "Check payment status" at bounding box center [1055, 197] width 119 height 24
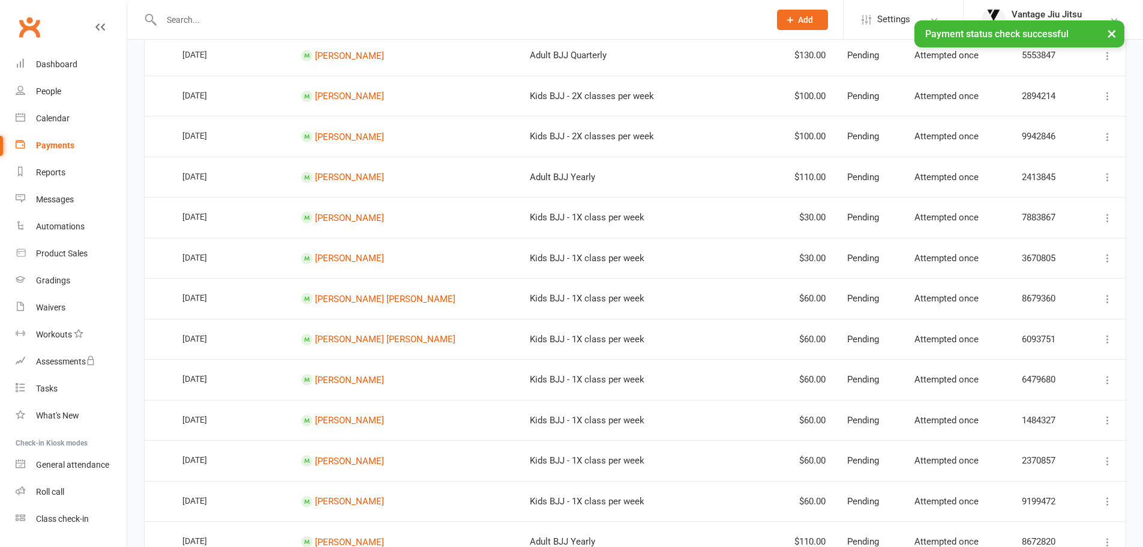
scroll to position [240, 0]
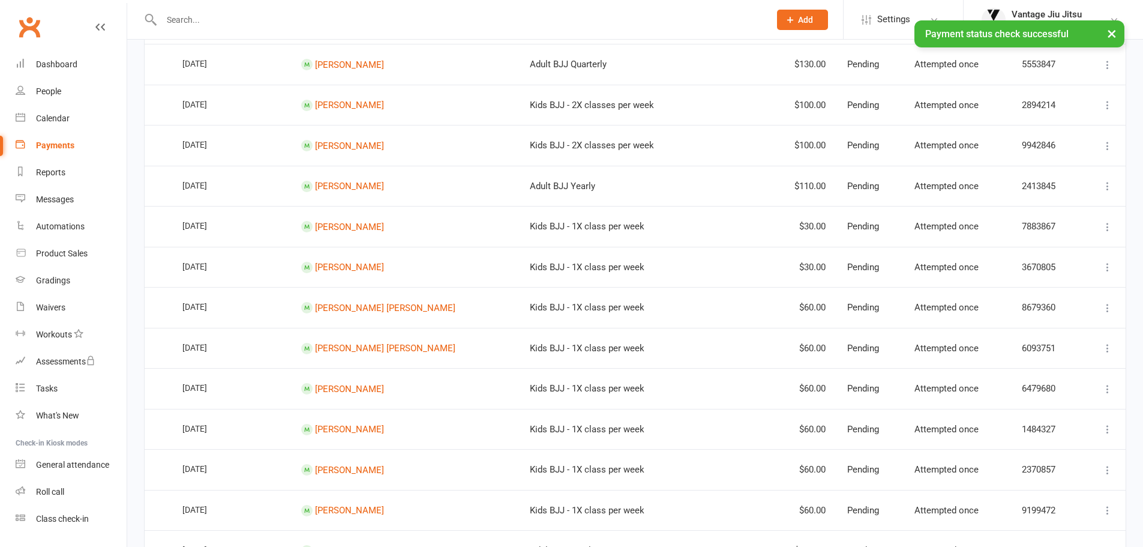
click at [1102, 146] on icon at bounding box center [1108, 146] width 12 height 12
click at [1063, 215] on link "Check payment status" at bounding box center [1055, 217] width 119 height 24
click at [1105, 100] on icon at bounding box center [1108, 105] width 12 height 12
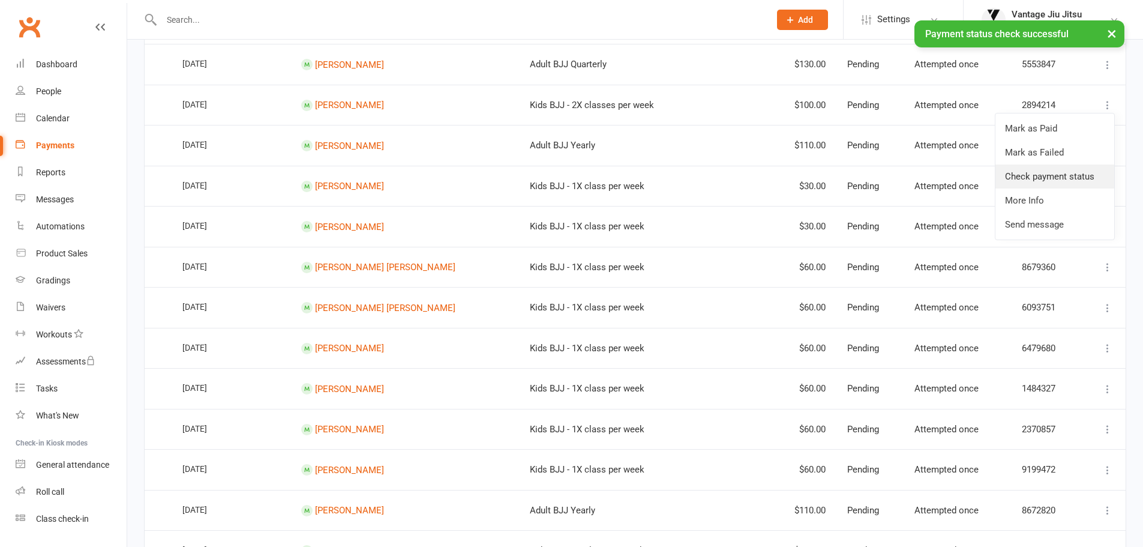
click at [1073, 171] on link "Check payment status" at bounding box center [1055, 176] width 119 height 24
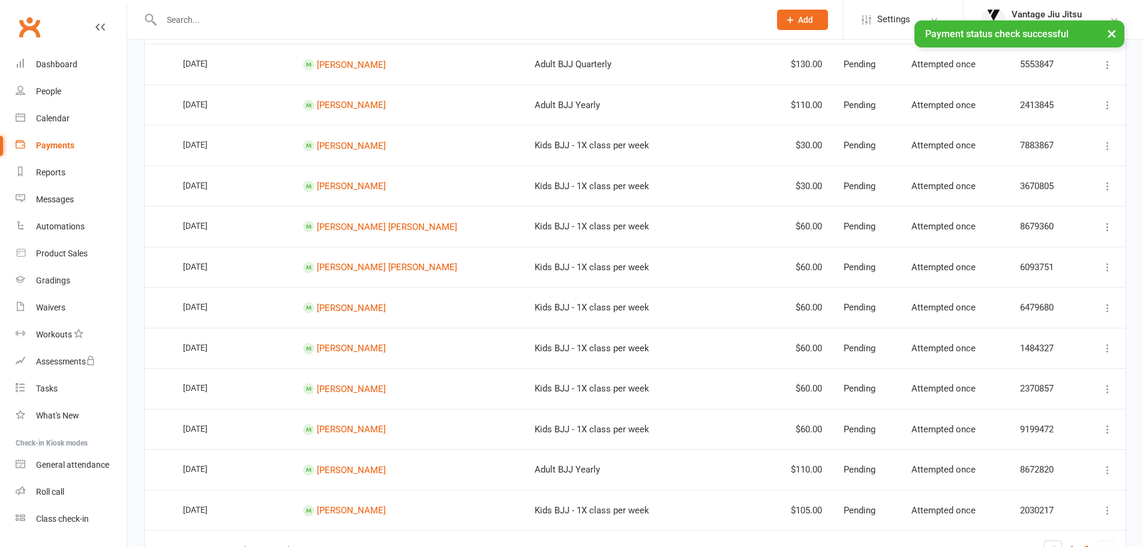
click at [1104, 65] on icon at bounding box center [1108, 65] width 12 height 12
click at [1048, 133] on link "Check payment status" at bounding box center [1055, 136] width 119 height 24
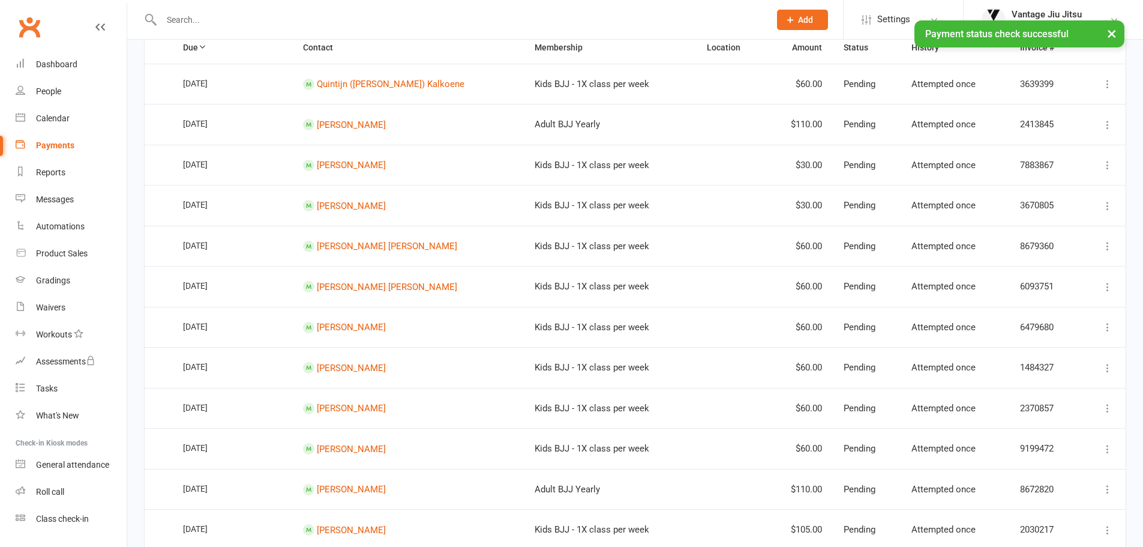
click at [1106, 86] on icon at bounding box center [1108, 84] width 12 height 12
click at [1065, 152] on link "Check payment status" at bounding box center [1055, 155] width 119 height 24
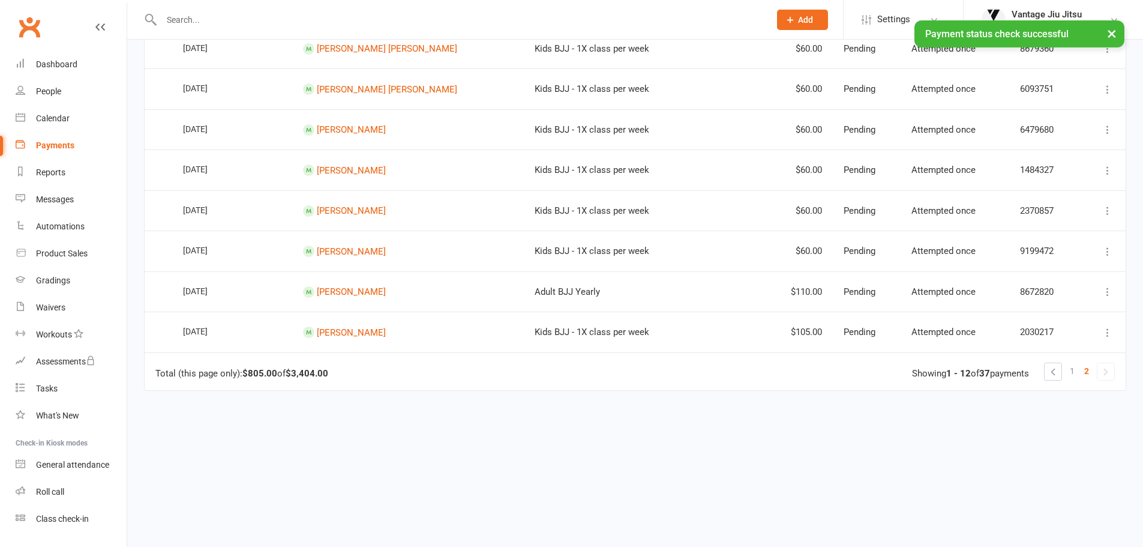
scroll to position [394, 0]
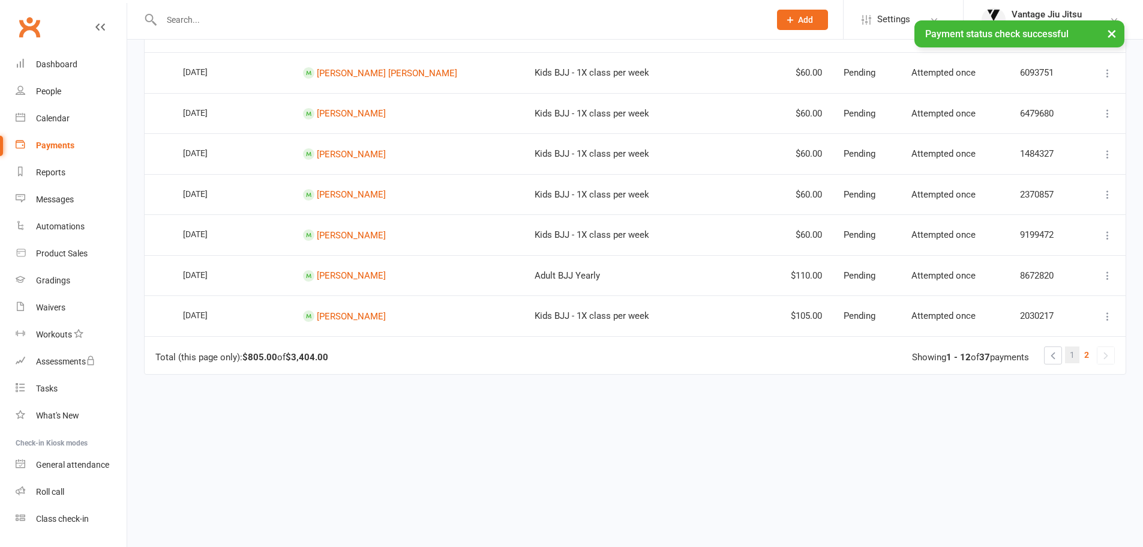
click at [1073, 358] on span "1" at bounding box center [1072, 354] width 5 height 17
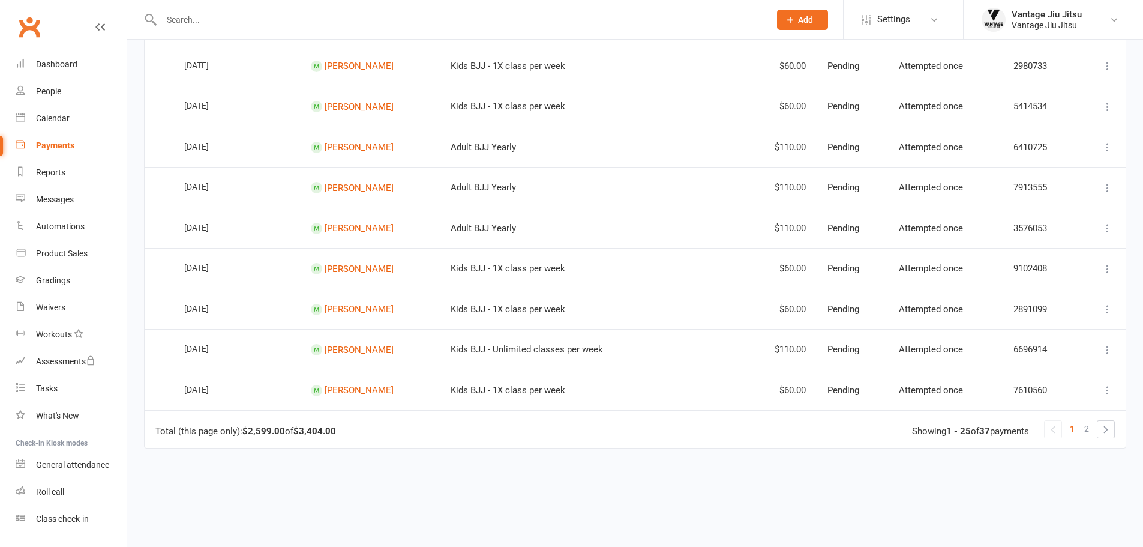
scroll to position [920, 0]
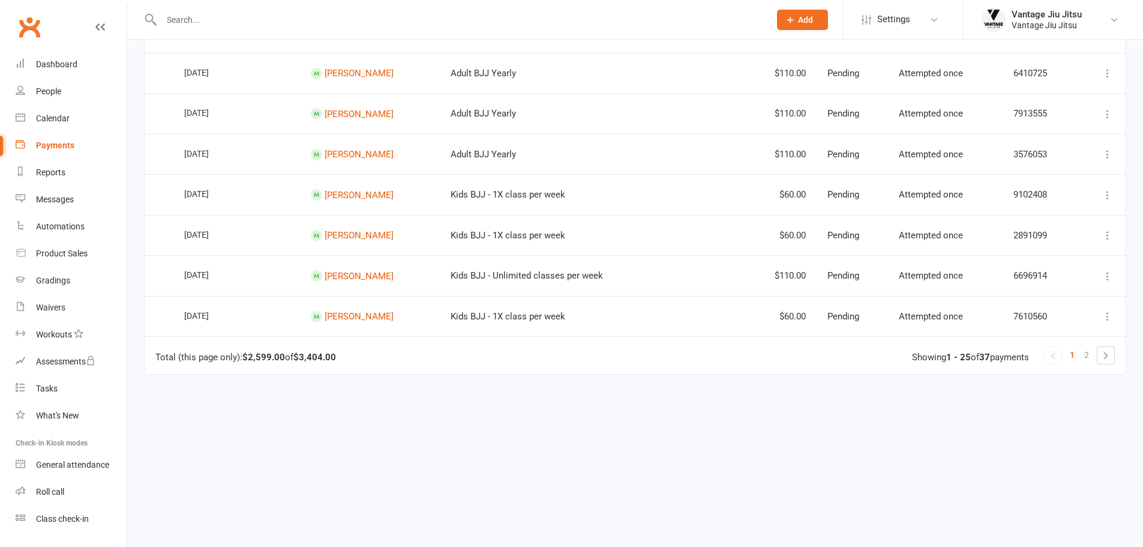
click at [1114, 320] on button at bounding box center [1108, 316] width 14 height 14
click at [1048, 384] on link "Check payment status" at bounding box center [1055, 388] width 119 height 24
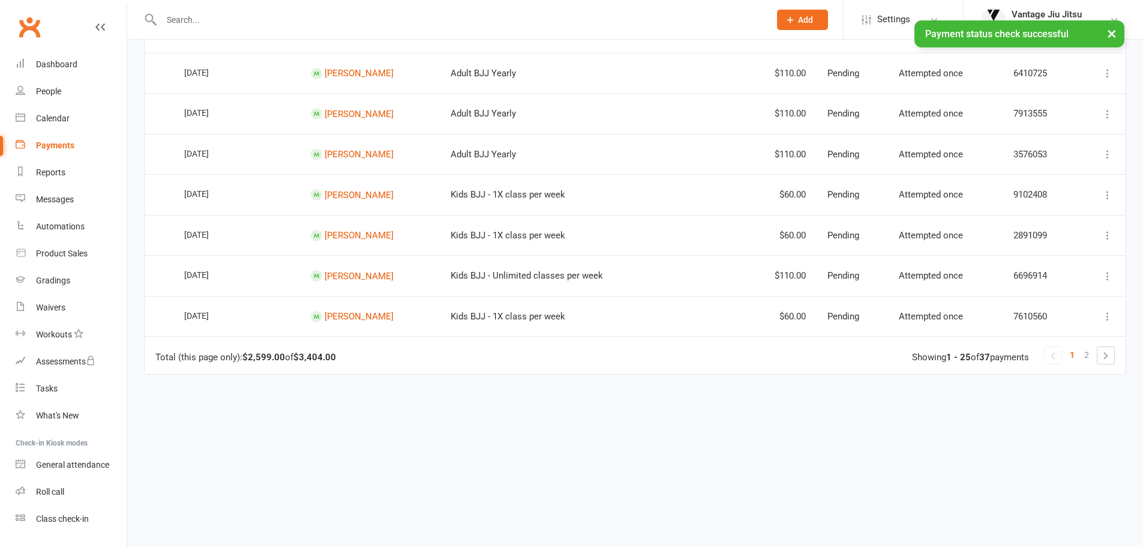
click at [1106, 274] on icon at bounding box center [1108, 276] width 12 height 12
drag, startPoint x: 1053, startPoint y: 343, endPoint x: 632, endPoint y: 46, distance: 515.5
click at [1052, 343] on link "Check payment status" at bounding box center [1055, 347] width 119 height 24
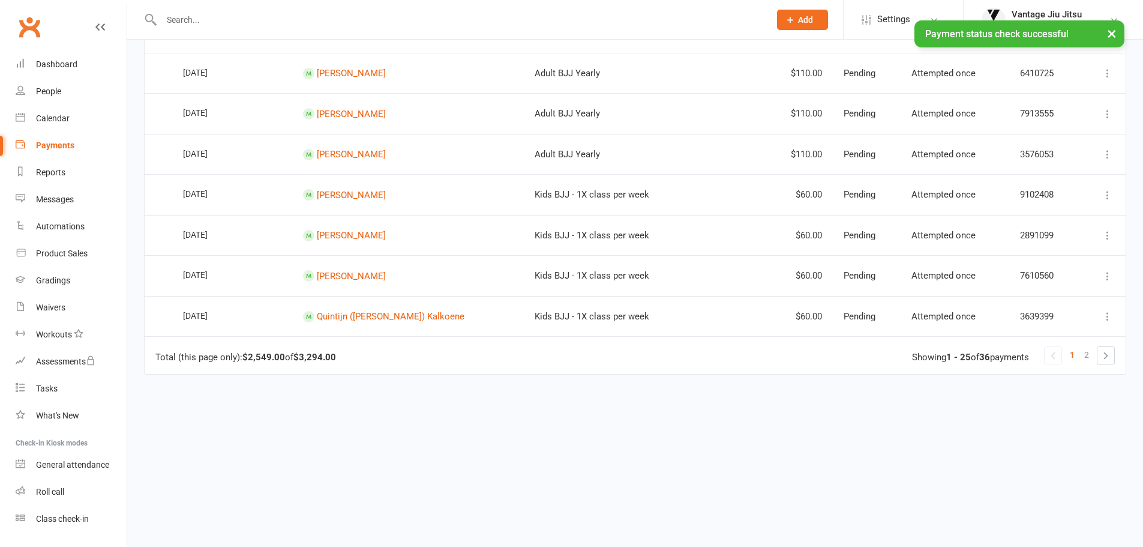
click at [1112, 235] on icon at bounding box center [1108, 235] width 12 height 12
click at [1065, 304] on link "Check payment status" at bounding box center [1055, 307] width 119 height 24
drag, startPoint x: 1111, startPoint y: 193, endPoint x: 1108, endPoint y: 206, distance: 13.5
click at [1111, 194] on icon at bounding box center [1108, 195] width 12 height 12
drag, startPoint x: 1074, startPoint y: 262, endPoint x: 616, endPoint y: 43, distance: 507.9
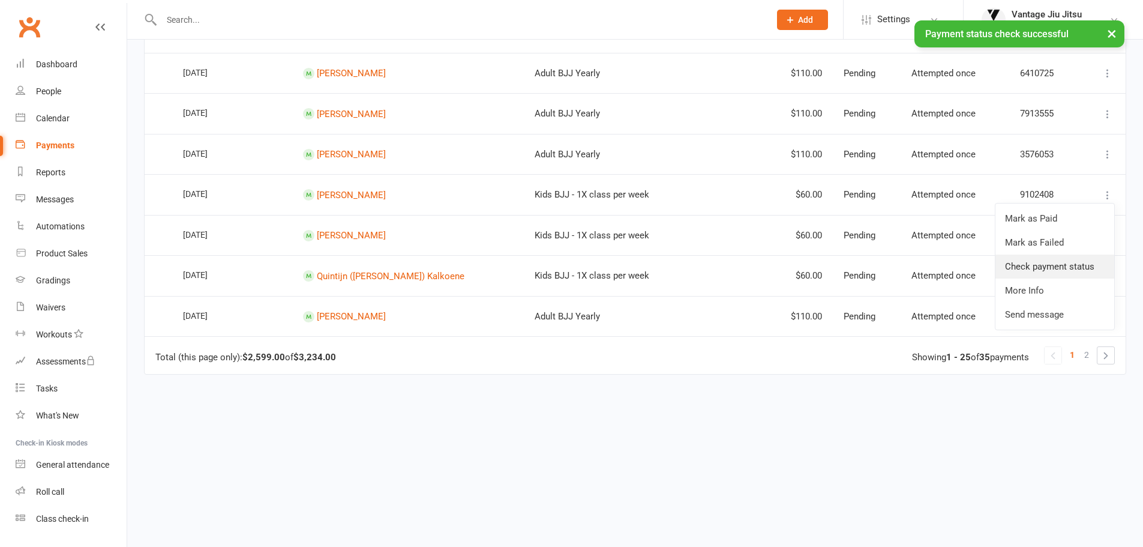
click at [1074, 262] on link "Check payment status" at bounding box center [1055, 266] width 119 height 24
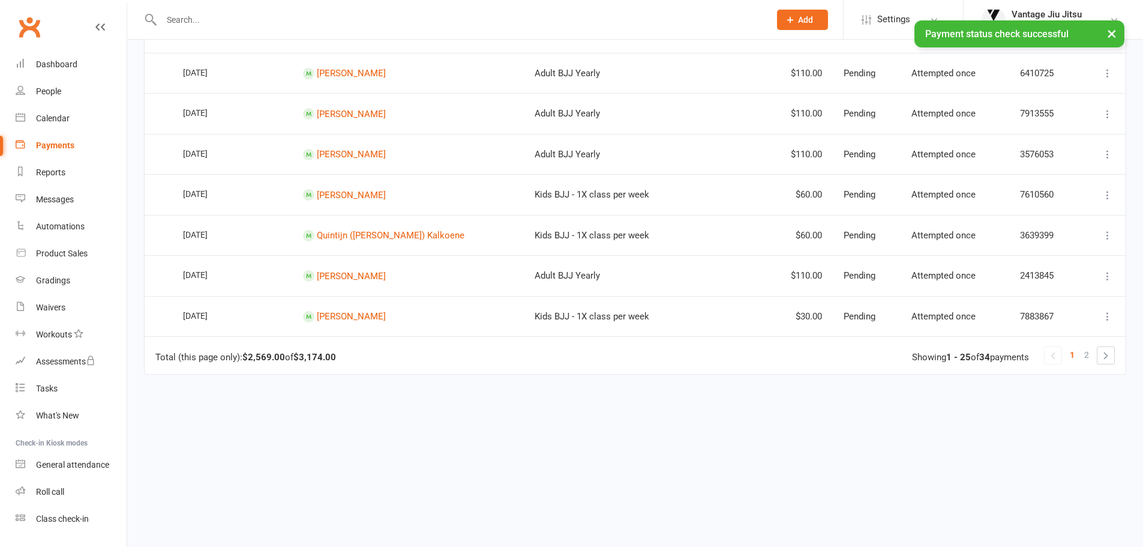
drag, startPoint x: 1106, startPoint y: 157, endPoint x: 1091, endPoint y: 188, distance: 34.6
click at [1107, 158] on icon at bounding box center [1108, 154] width 12 height 12
click at [1049, 223] on link "Check payment status" at bounding box center [1055, 226] width 119 height 24
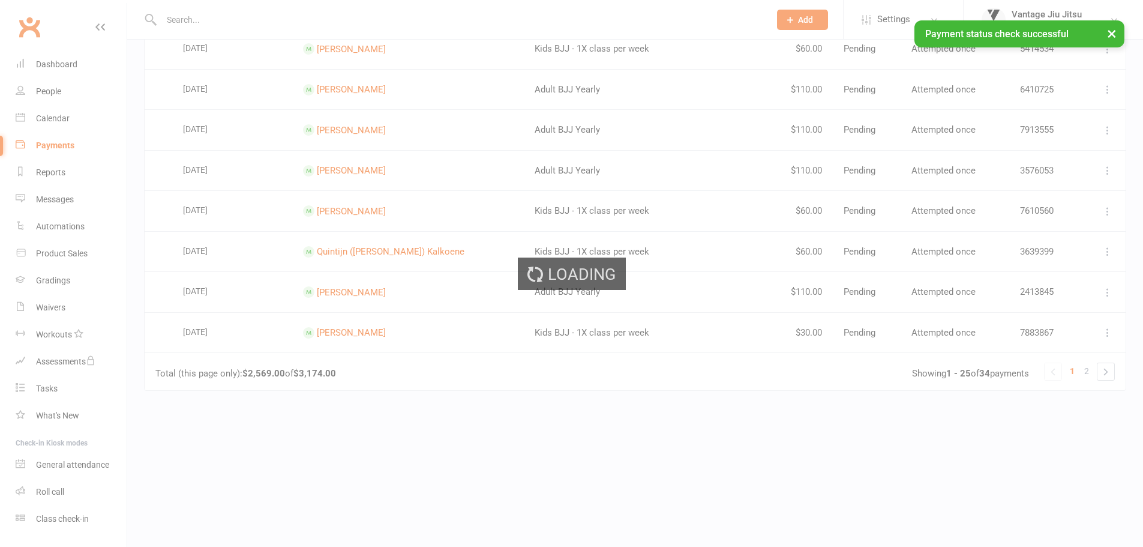
scroll to position [880, 0]
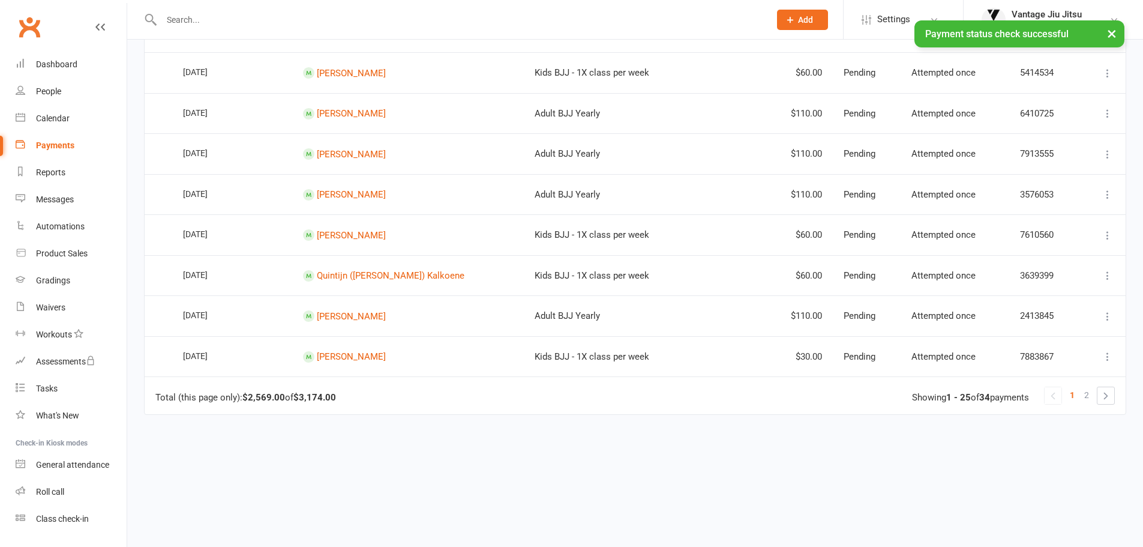
click at [1108, 153] on icon at bounding box center [1108, 154] width 12 height 12
click at [1041, 223] on link "Check payment status" at bounding box center [1055, 226] width 119 height 24
click at [1107, 116] on icon at bounding box center [1108, 113] width 12 height 12
click at [1068, 186] on link "Check payment status" at bounding box center [1055, 185] width 119 height 24
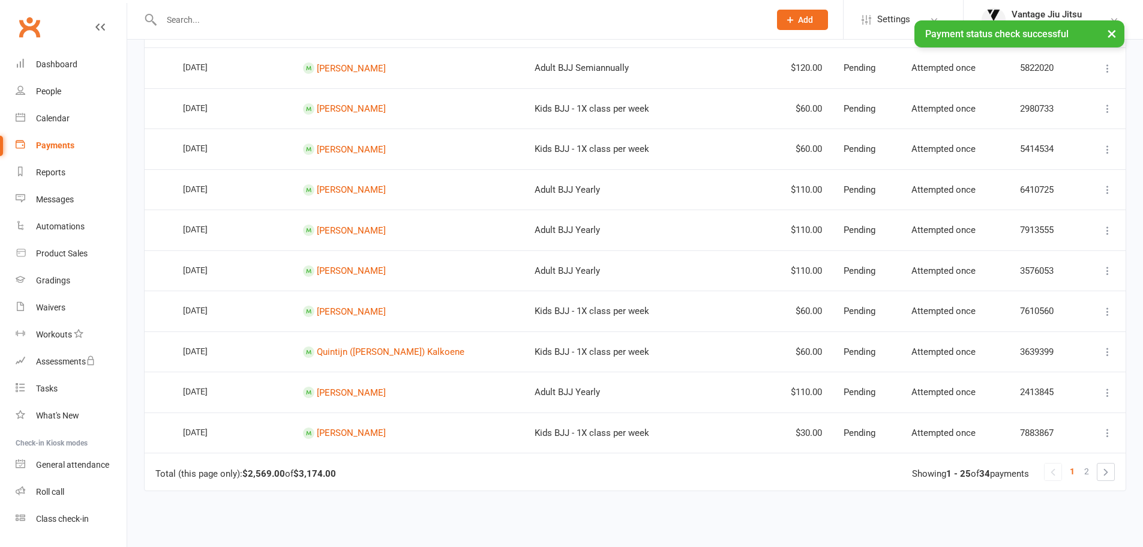
scroll to position [800, 0]
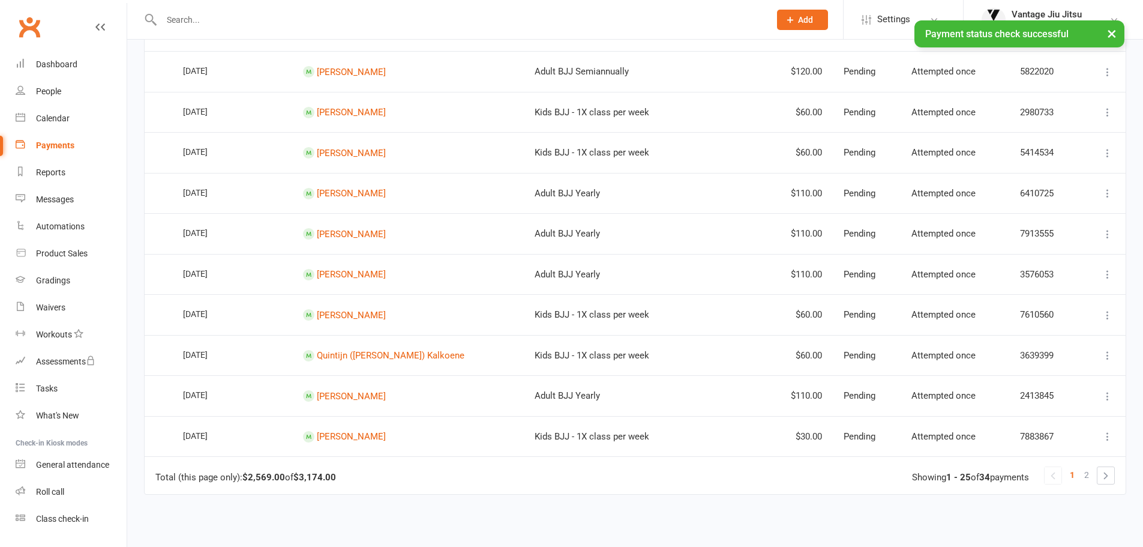
click at [1109, 152] on icon at bounding box center [1108, 153] width 12 height 12
click at [1074, 220] on link "Check payment status" at bounding box center [1055, 224] width 119 height 24
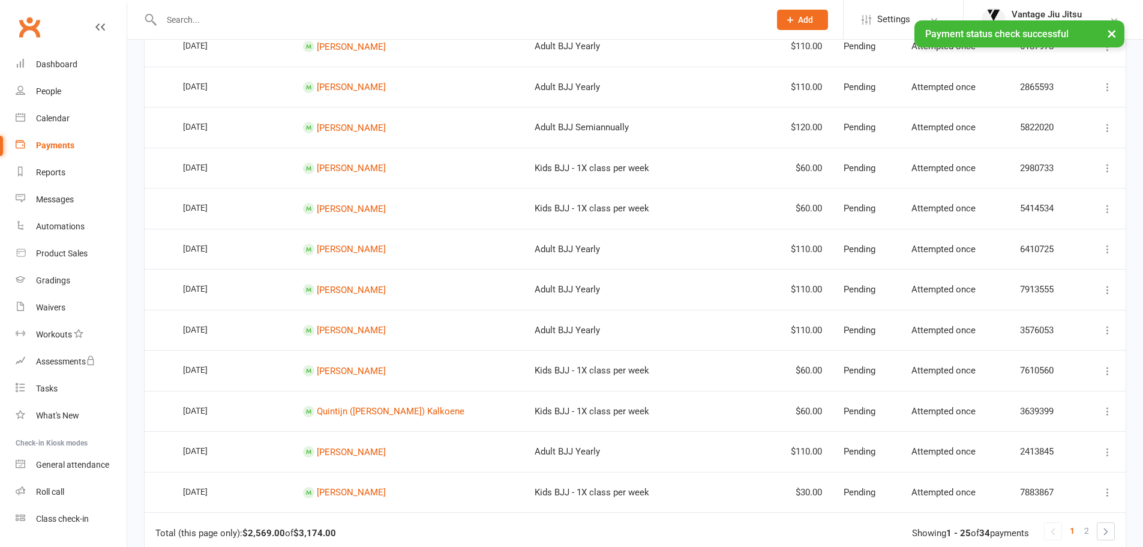
scroll to position [720, 0]
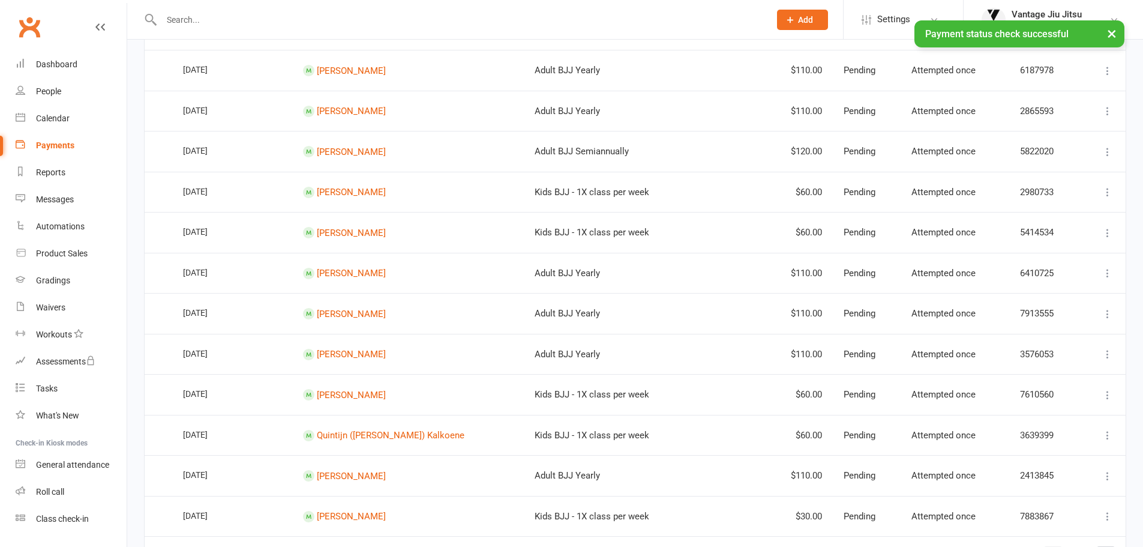
click at [1108, 193] on icon at bounding box center [1108, 192] width 12 height 12
drag, startPoint x: 1065, startPoint y: 263, endPoint x: 483, endPoint y: 14, distance: 633.7
click at [1065, 263] on link "Check payment status" at bounding box center [1055, 263] width 119 height 24
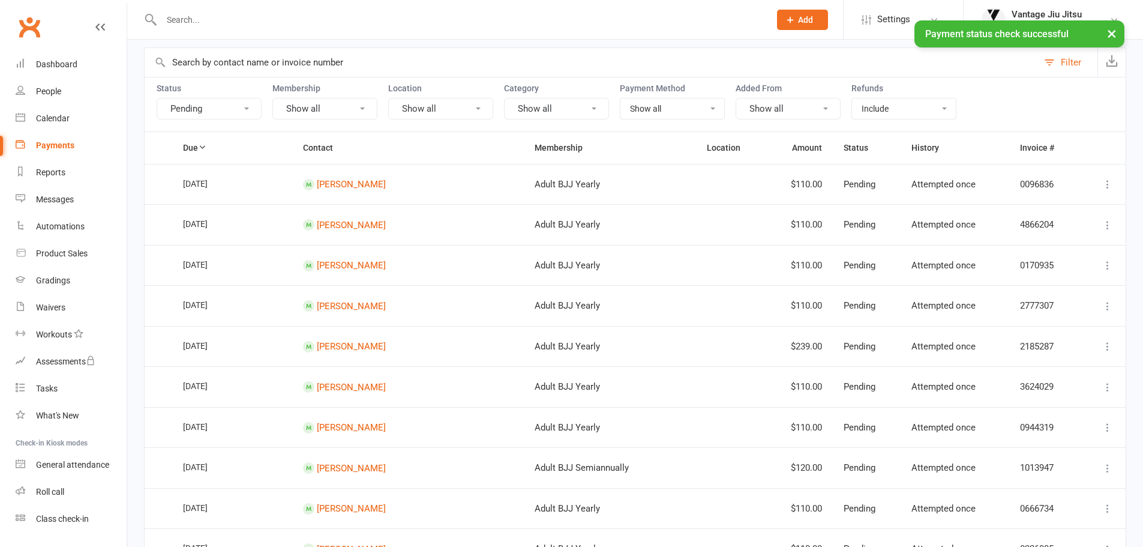
scroll to position [0, 0]
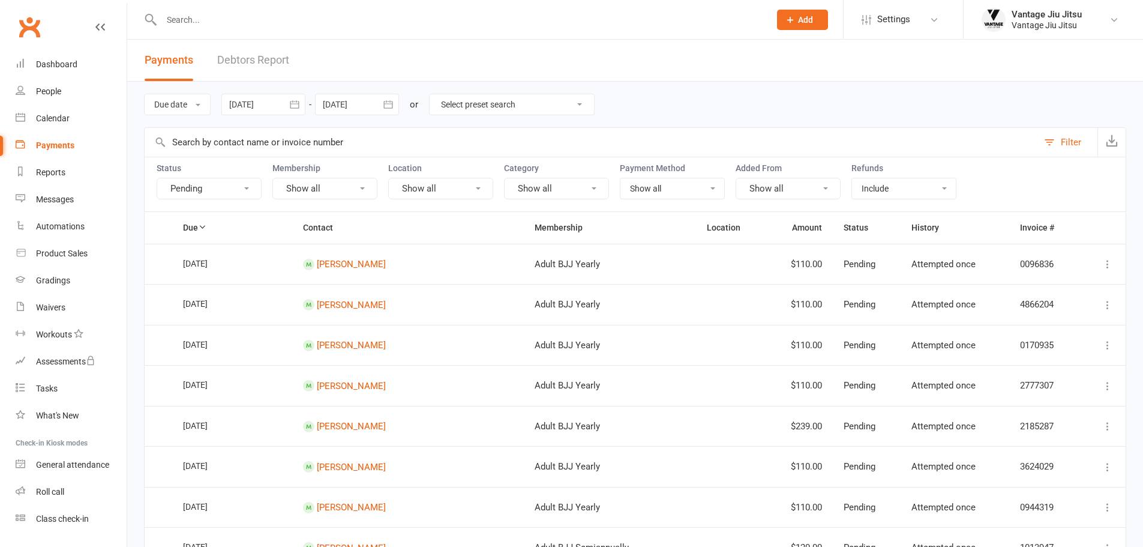
click at [276, 56] on link "Debtors Report" at bounding box center [253, 60] width 72 height 41
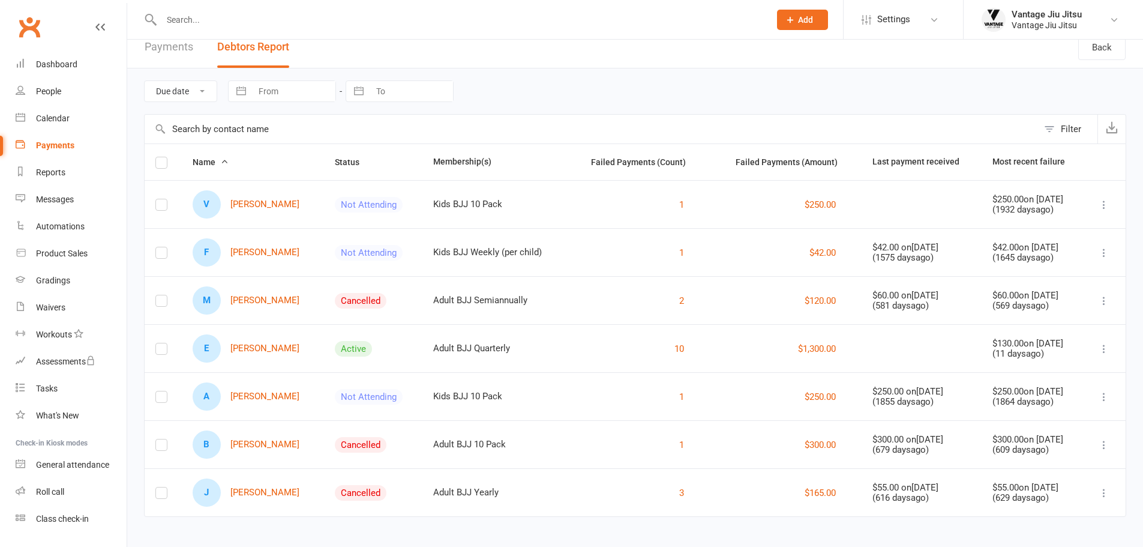
scroll to position [17, 0]
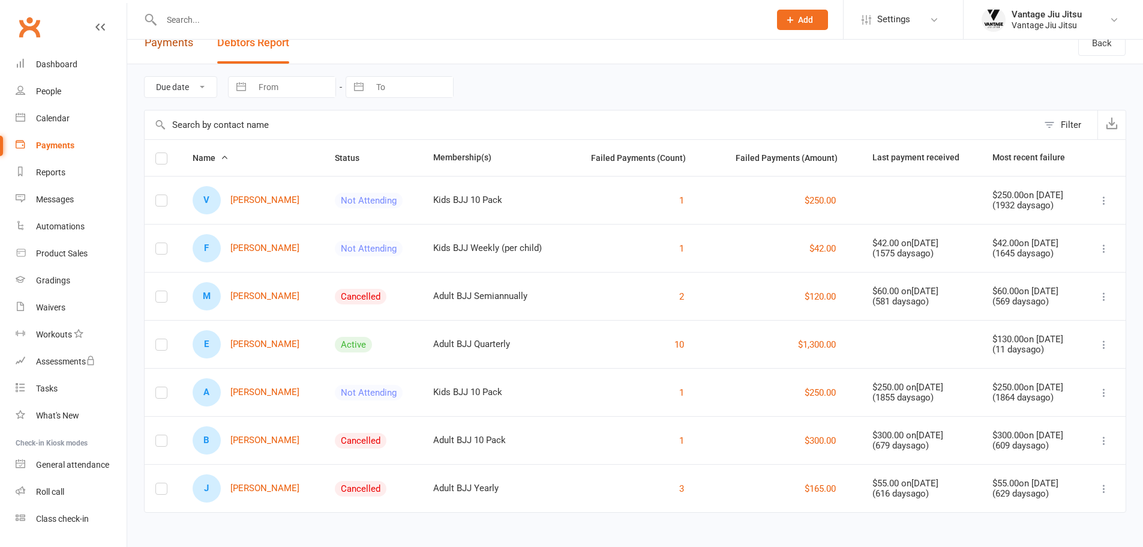
drag, startPoint x: 183, startPoint y: 44, endPoint x: 118, endPoint y: 7, distance: 75.6
click at [184, 44] on link "Payments" at bounding box center [169, 42] width 49 height 41
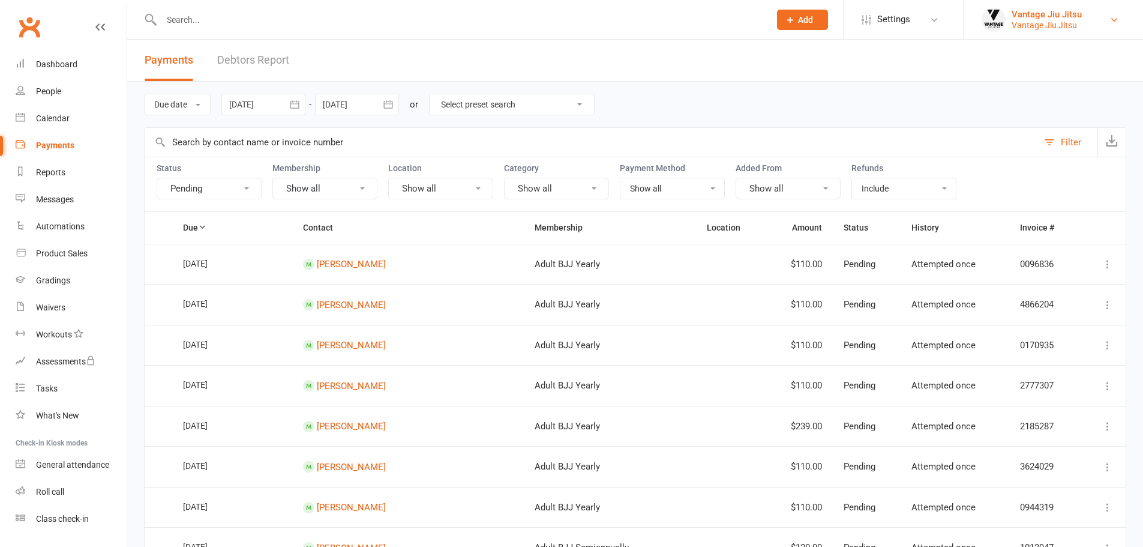
click at [1021, 29] on div "Vantage Jiu Jitsu" at bounding box center [1047, 25] width 70 height 11
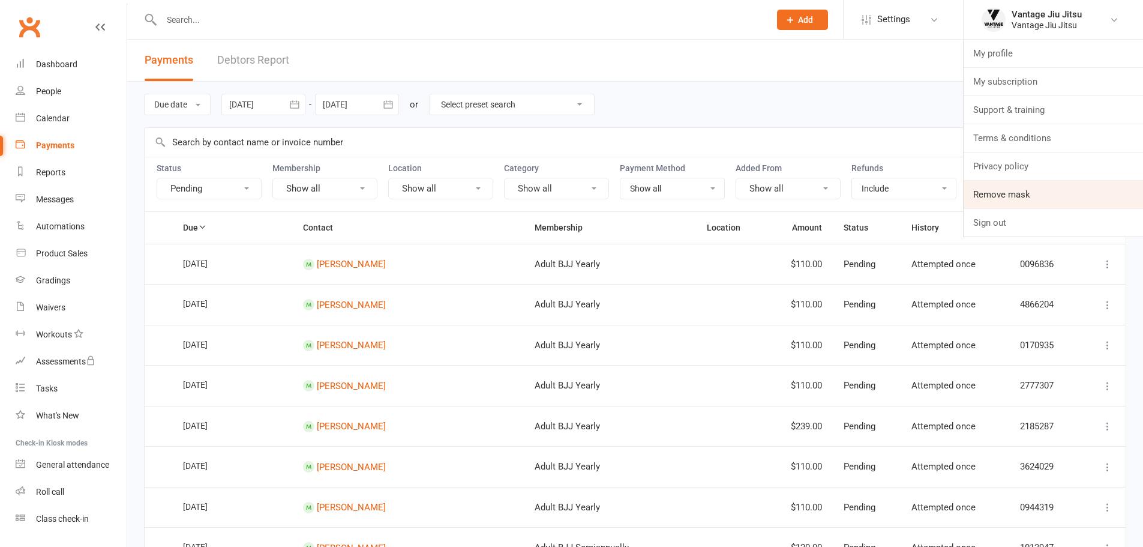
click at [1018, 196] on link "Remove mask" at bounding box center [1053, 195] width 179 height 28
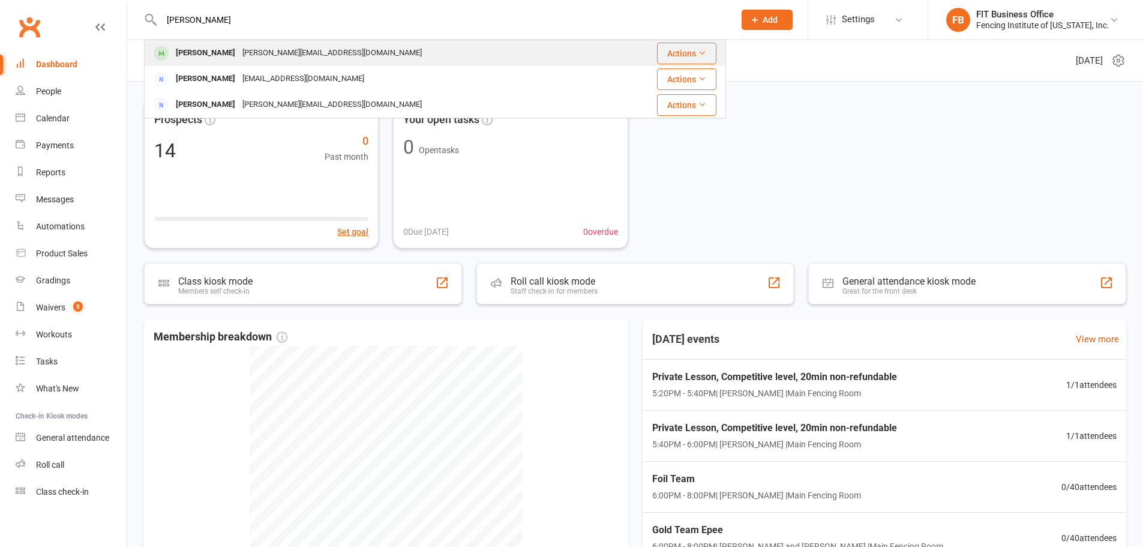
type input "Saanvi Etakala"
click at [314, 54] on div "Saanvi Etikala etikala@gmail.com" at bounding box center [378, 53] width 467 height 25
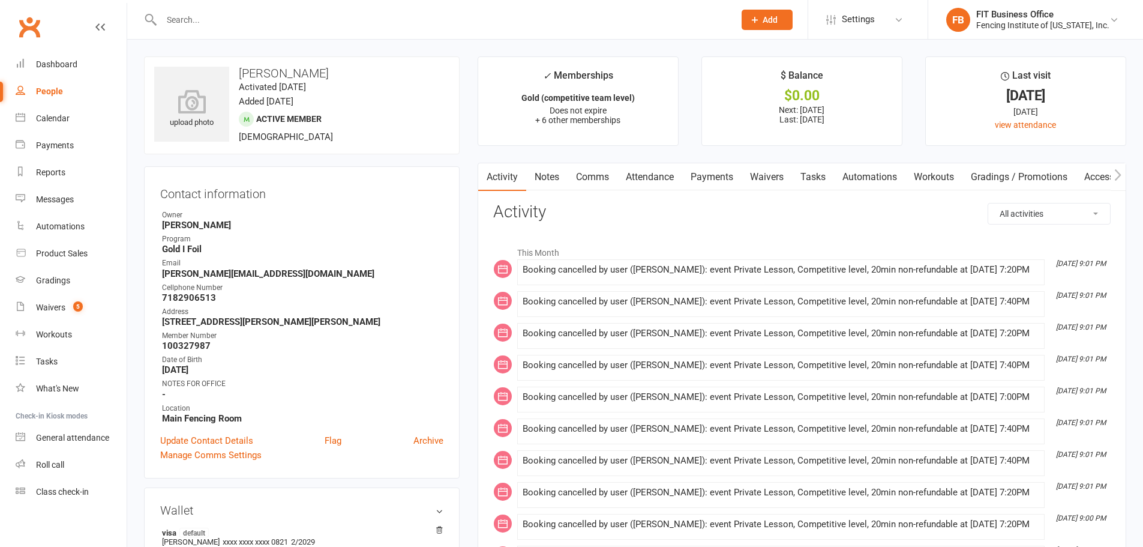
click at [1040, 205] on select "All activities Bookings / Attendances Communications Notes Failed SMSes Grading…" at bounding box center [1049, 213] width 122 height 20
select select "MembershipLogEntry"
click at [988, 203] on select "All activities Bookings / Attendances Communications Notes Failed SMSes Grading…" at bounding box center [1049, 213] width 122 height 20
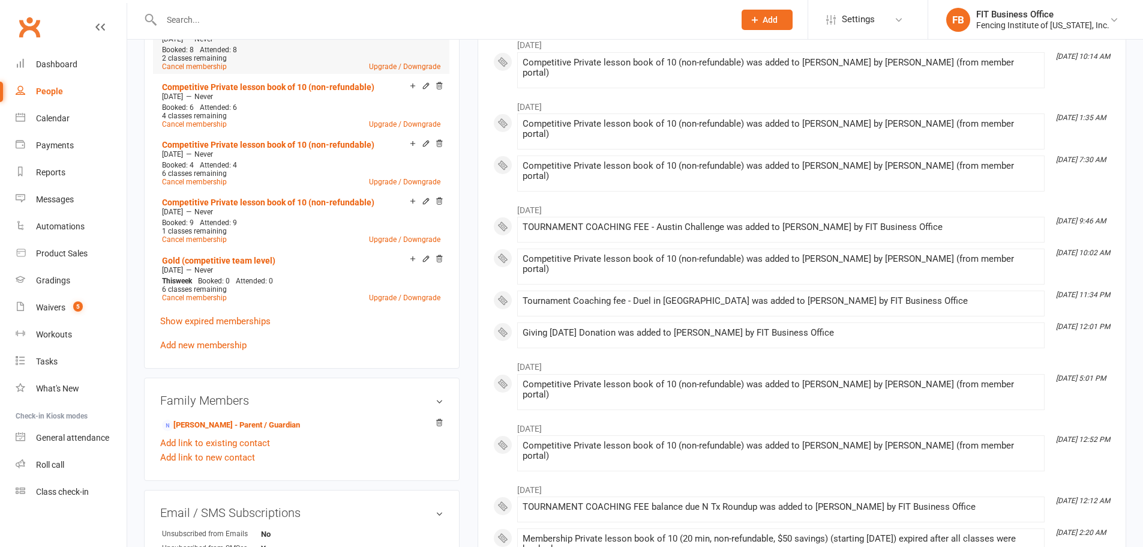
scroll to position [780, 0]
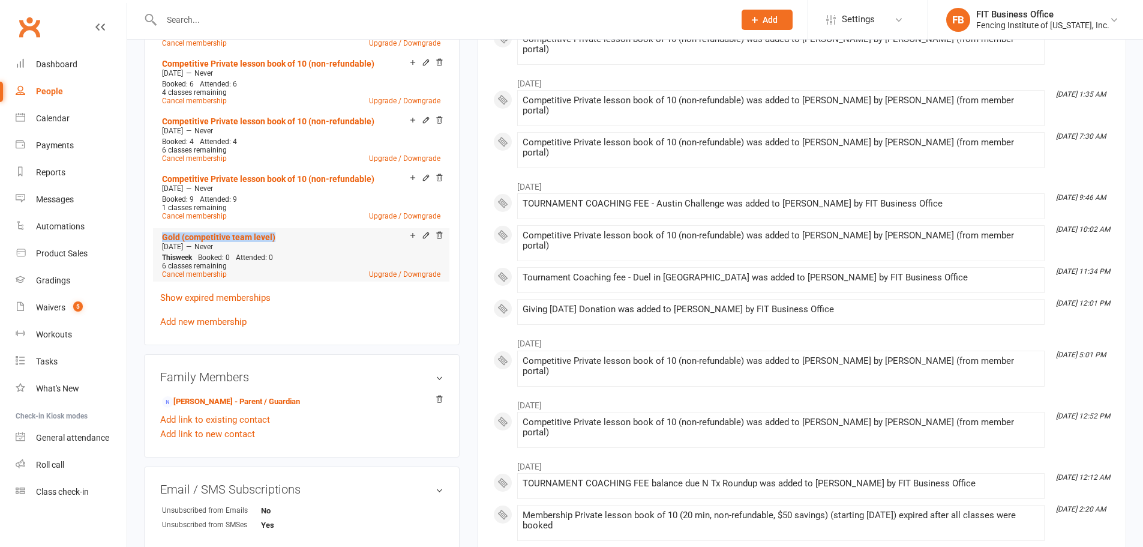
drag, startPoint x: 157, startPoint y: 230, endPoint x: 279, endPoint y: 232, distance: 121.8
click at [279, 232] on div "Membership Competitive Private lesson book of 10 (non-refundable) Aug 25 2025 —…" at bounding box center [302, 94] width 316 height 502
copy link "Gold (competitive team level)"
click at [265, 232] on link "Gold (competitive team level)" at bounding box center [218, 237] width 113 height 10
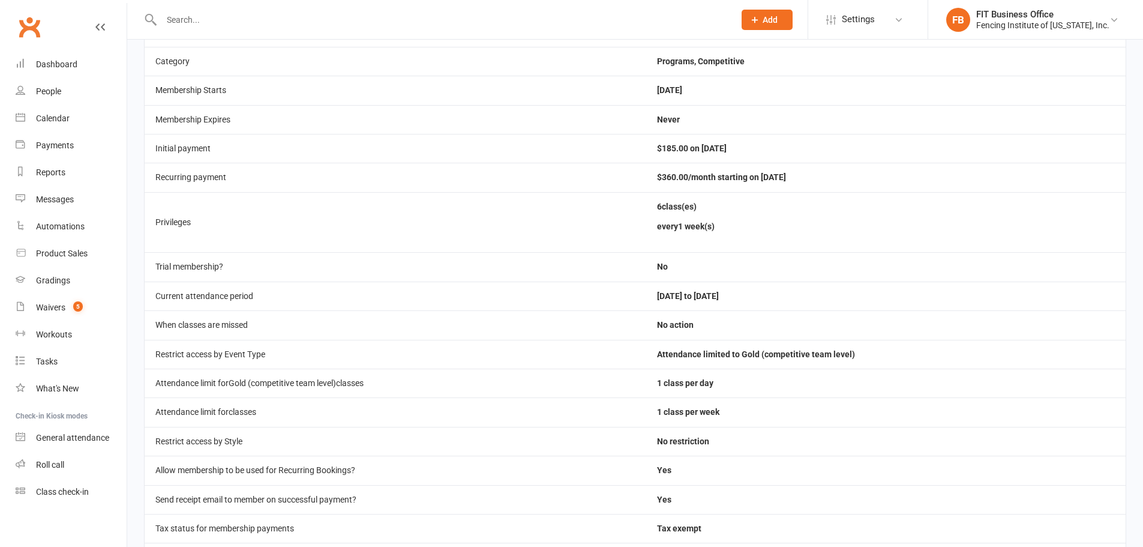
scroll to position [300, 0]
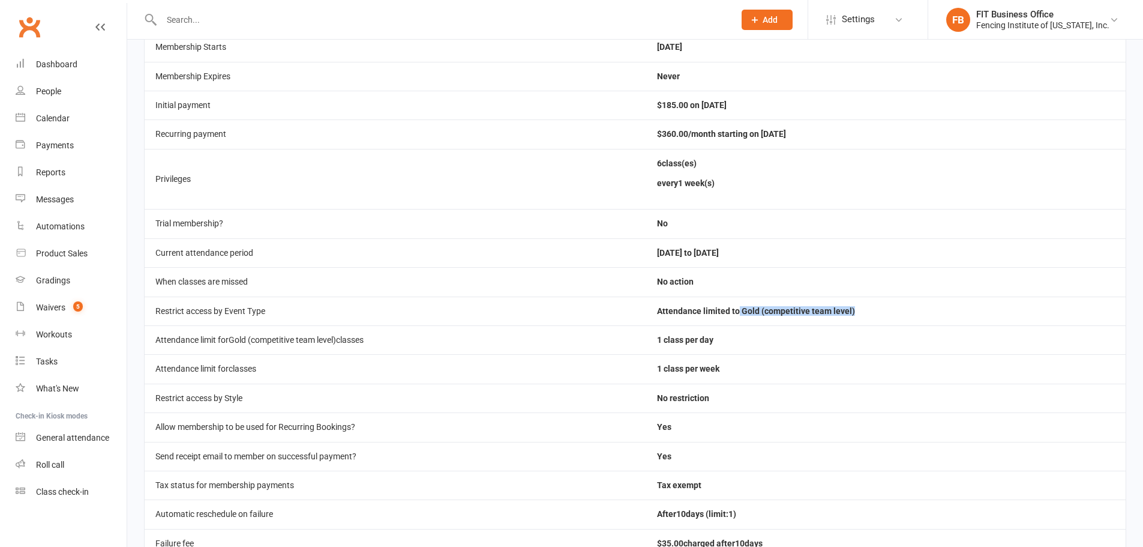
drag, startPoint x: 751, startPoint y: 311, endPoint x: 873, endPoint y: 313, distance: 122.4
click at [873, 313] on td "Attendance limited to Gold (competitive team level)" at bounding box center [886, 310] width 480 height 29
copy td "Gold (competitive team level)"
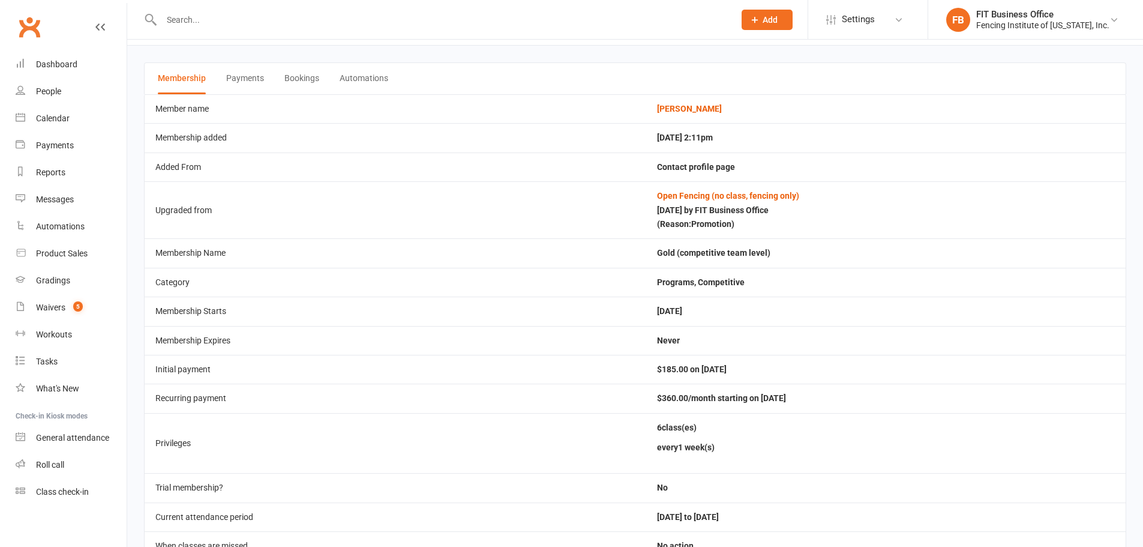
scroll to position [20, 0]
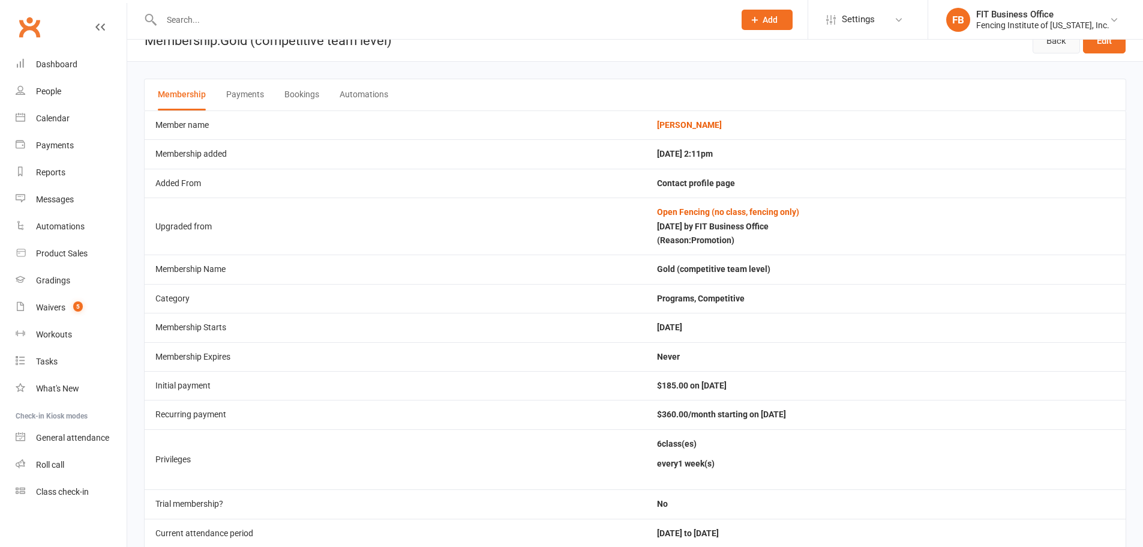
click at [1057, 50] on link "Back" at bounding box center [1056, 40] width 47 height 25
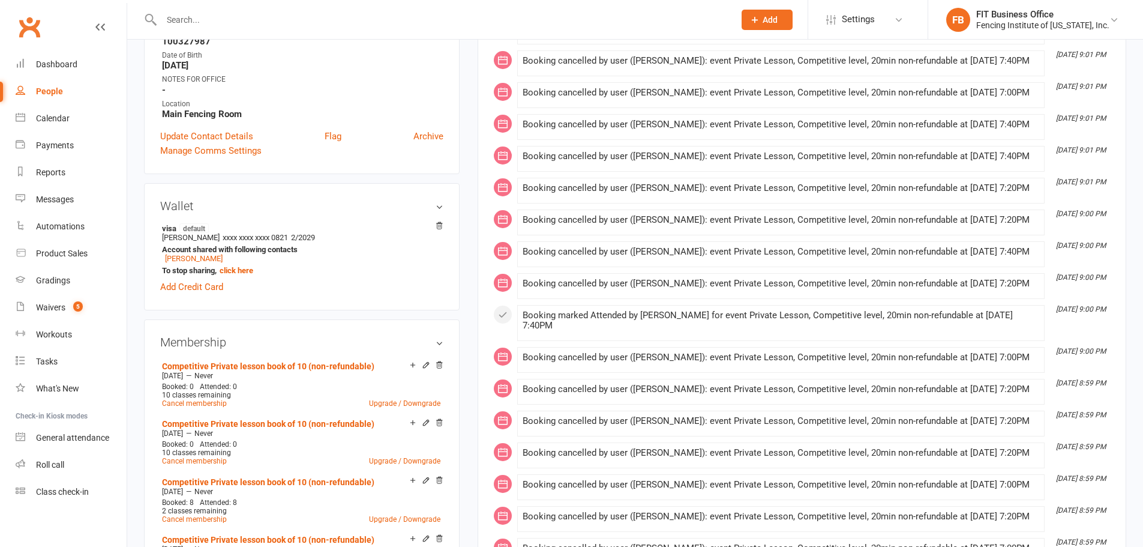
scroll to position [320, 0]
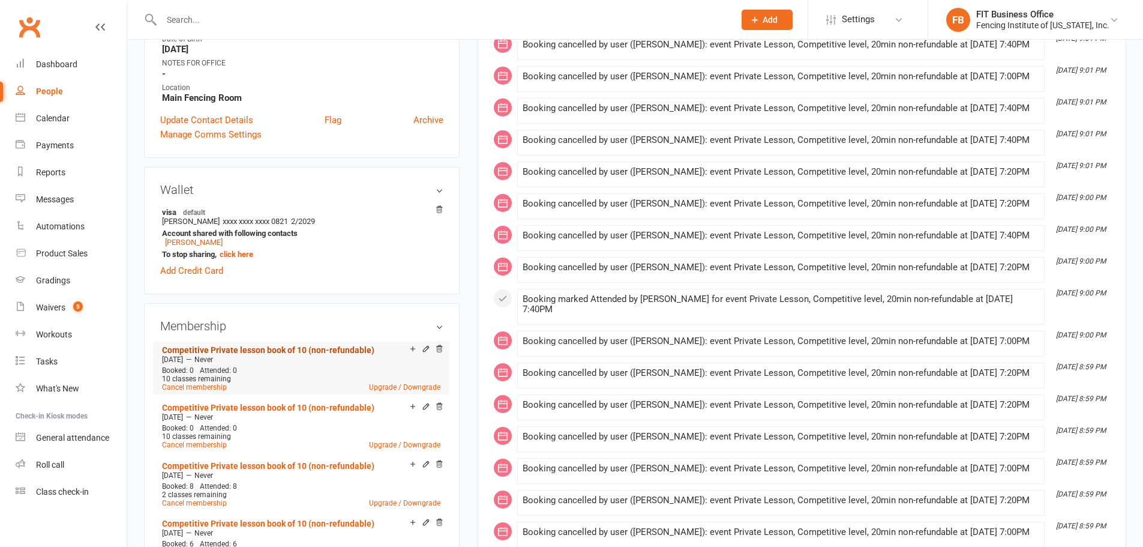
click at [353, 349] on link "Competitive Private lesson book of 10 (non-refundable)" at bounding box center [268, 350] width 212 height 10
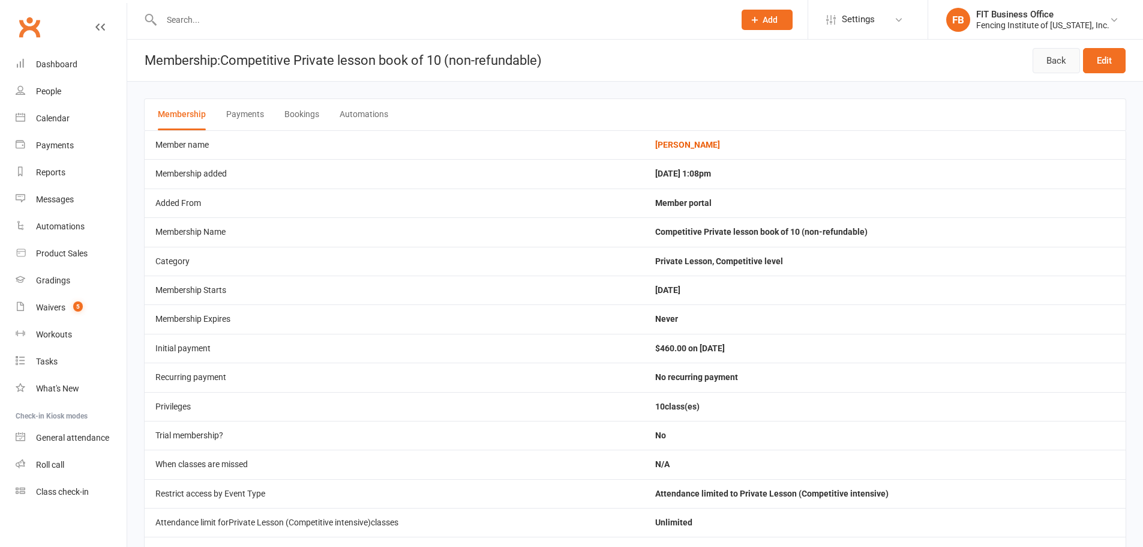
click at [1050, 56] on link "Back" at bounding box center [1056, 60] width 47 height 25
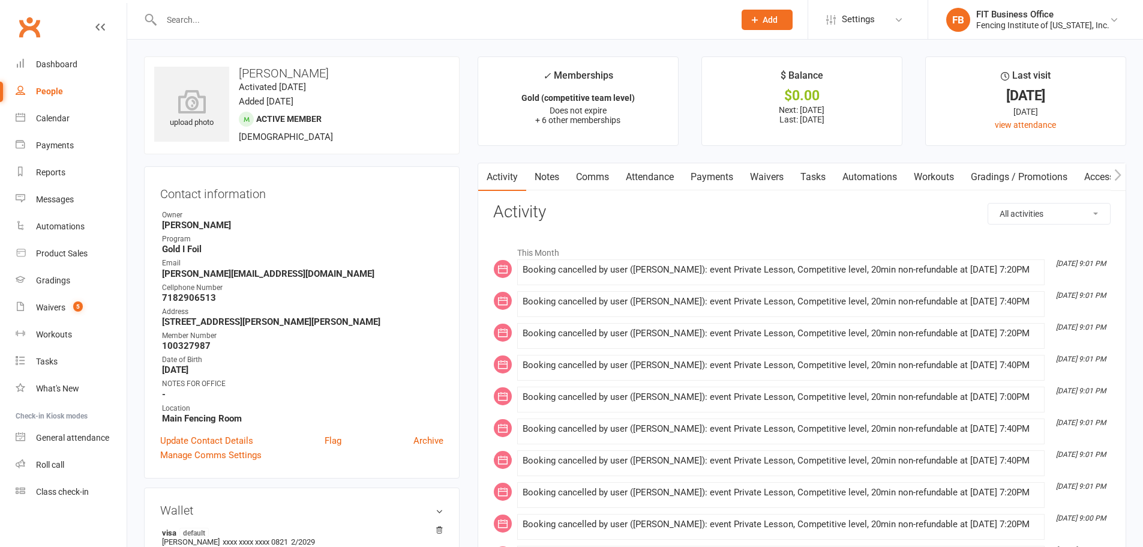
click at [1021, 215] on select "All activities Bookings / Attendances Communications Notes Failed SMSes Grading…" at bounding box center [1049, 213] width 122 height 20
click at [988, 203] on select "All activities Bookings / Attendances Communications Notes Failed SMSes Grading…" at bounding box center [1049, 213] width 122 height 20
click at [1010, 212] on select "All activities Bookings / Attendances Communications Notes Failed SMSes Grading…" at bounding box center [1049, 213] width 122 height 20
click at [988, 203] on select "All activities Bookings / Attendances Communications Notes Failed SMSes Grading…" at bounding box center [1049, 213] width 122 height 20
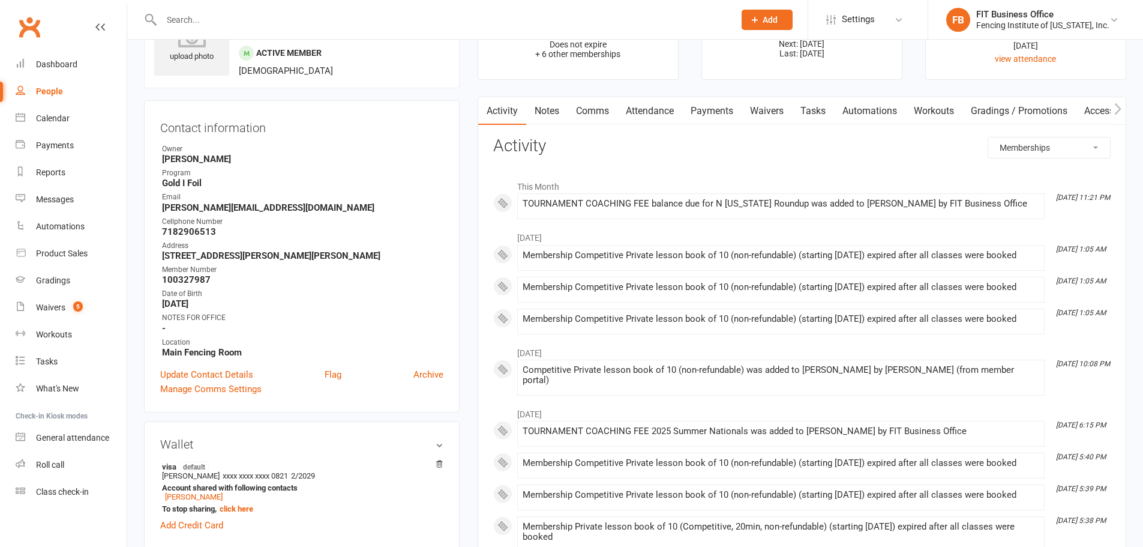
scroll to position [60, 0]
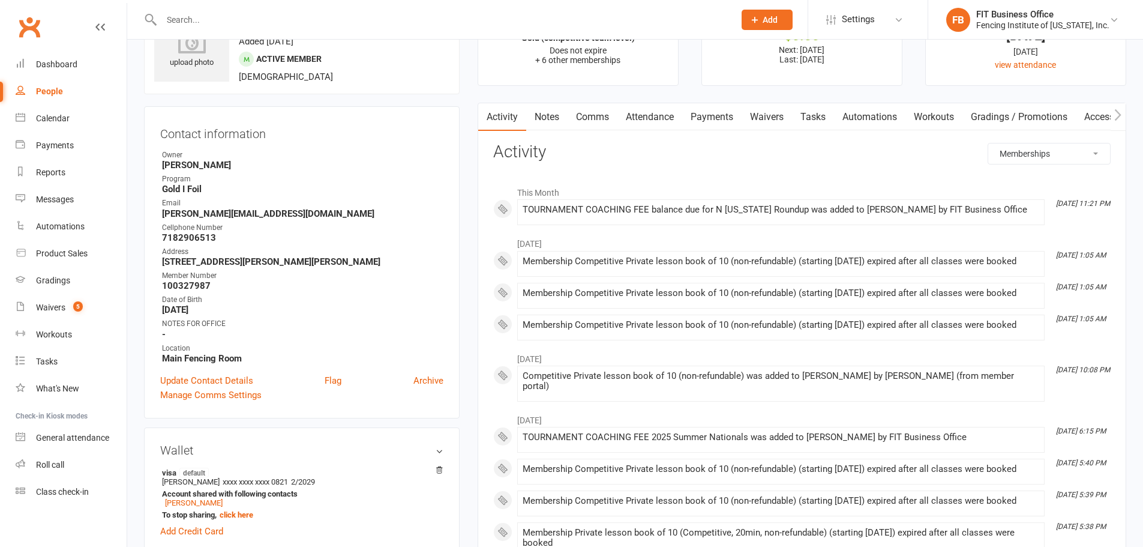
click at [1060, 151] on select "All activities Bookings / Attendances Communications Notes Failed SMSes Grading…" at bounding box center [1049, 153] width 122 height 20
click at [988, 143] on select "All activities Bookings / Attendances Communications Notes Failed SMSes Grading…" at bounding box center [1049, 153] width 122 height 20
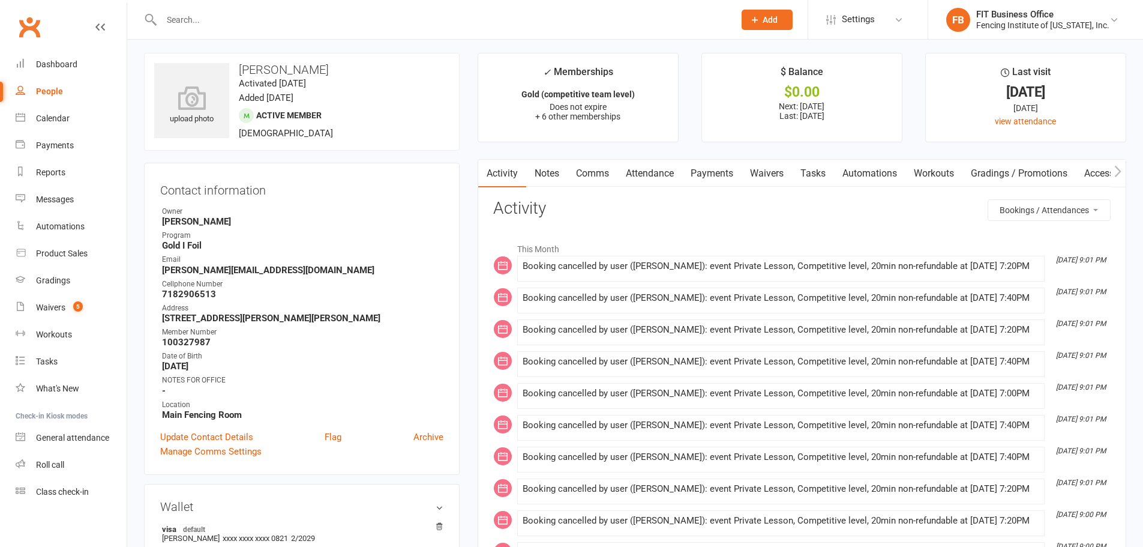
scroll to position [0, 0]
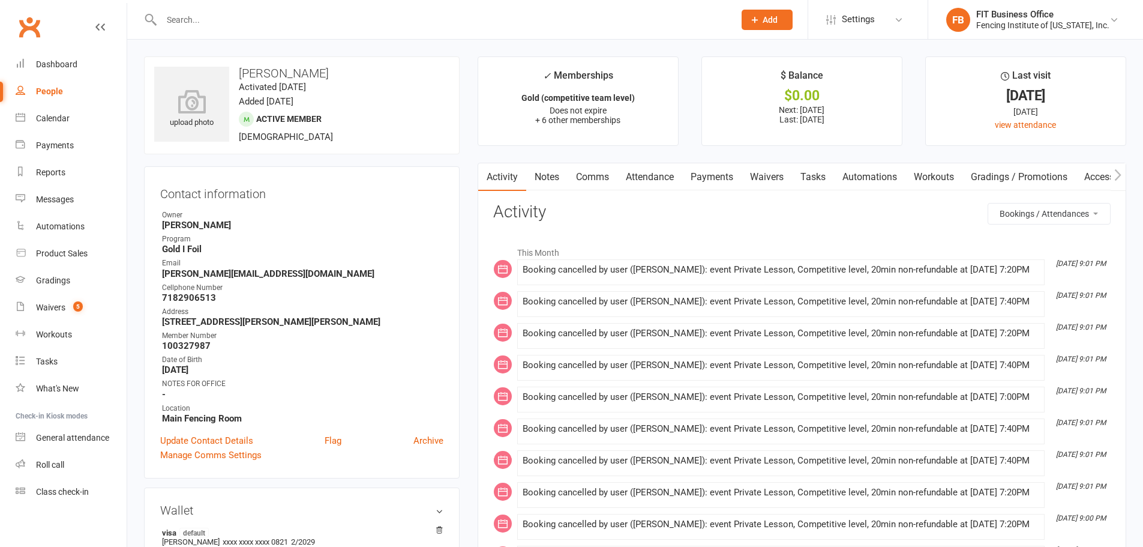
click at [1021, 211] on select "All activities Bookings / Attendances Communications Notes Failed SMSes Grading…" at bounding box center [1049, 213] width 122 height 20
select select "MembershipLogEntry"
click at [988, 203] on select "All activities Bookings / Attendances Communications Notes Failed SMSes Grading…" at bounding box center [1049, 213] width 122 height 20
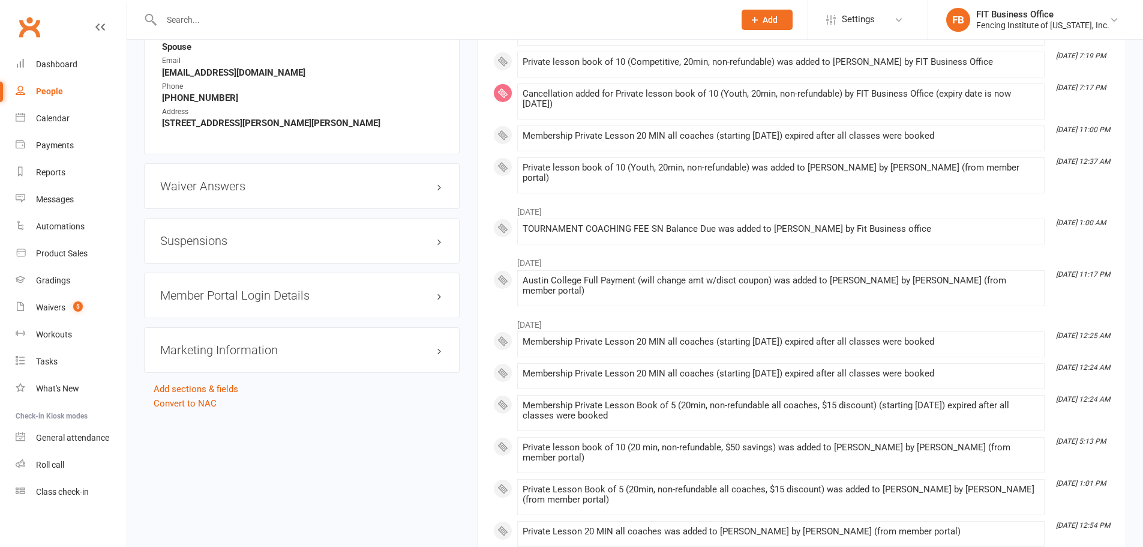
scroll to position [1380, 0]
click at [314, 289] on h3 "Member Portal Login Details" at bounding box center [301, 293] width 283 height 13
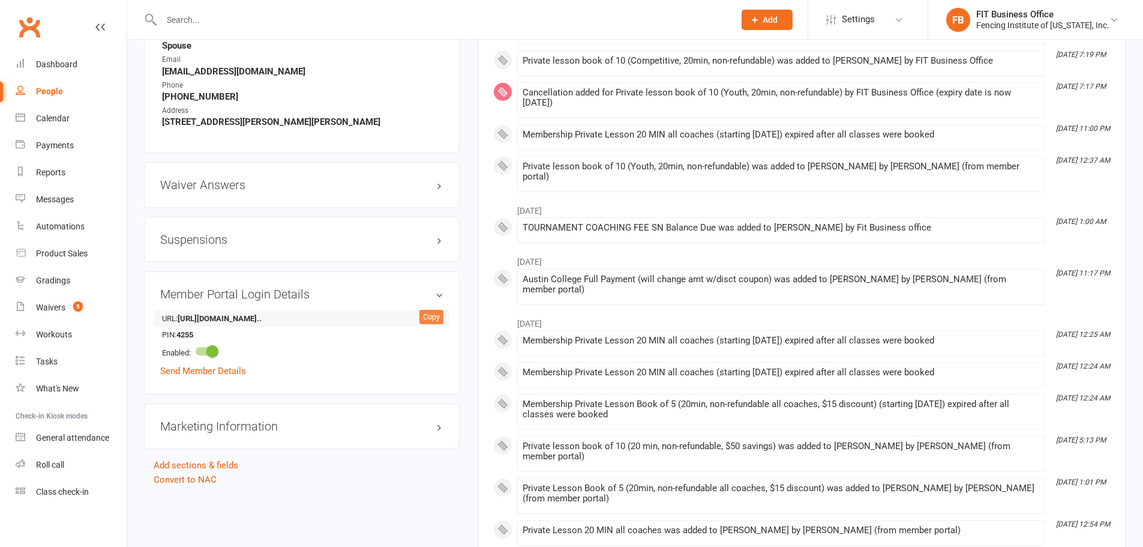
click at [428, 313] on div "Copy" at bounding box center [431, 317] width 24 height 14
drag, startPoint x: 181, startPoint y: 329, endPoint x: 204, endPoint y: 327, distance: 23.5
click at [204, 329] on strong "4255" at bounding box center [210, 335] width 69 height 13
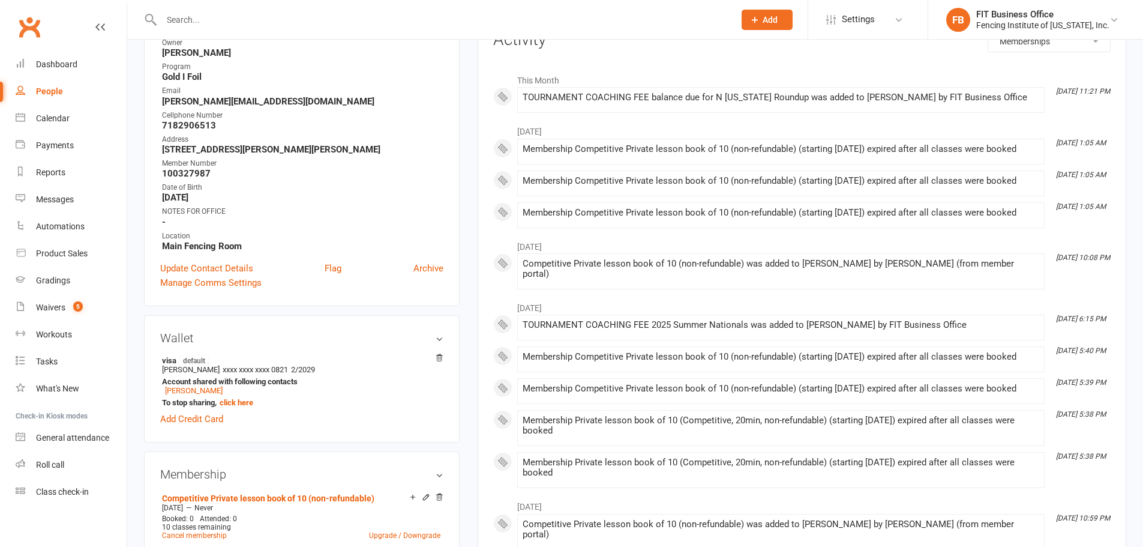
scroll to position [220, 0]
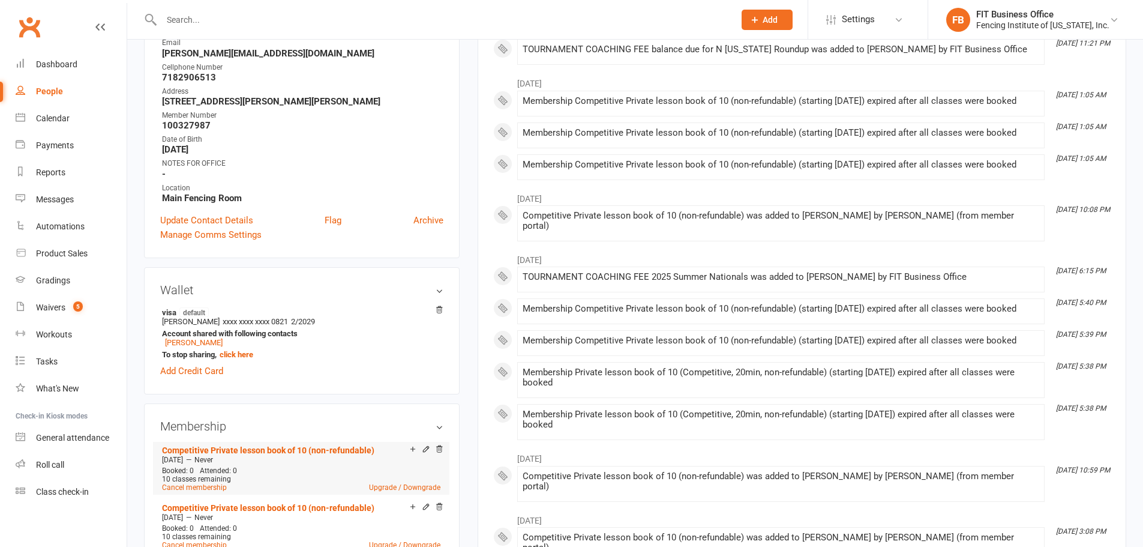
click at [310, 443] on li "Competitive Private lesson book of 10 (non-refundable) Aug 25 2025 — Never Book…" at bounding box center [301, 468] width 284 height 53
click at [298, 449] on link "Competitive Private lesson book of 10 (non-refundable)" at bounding box center [268, 450] width 212 height 10
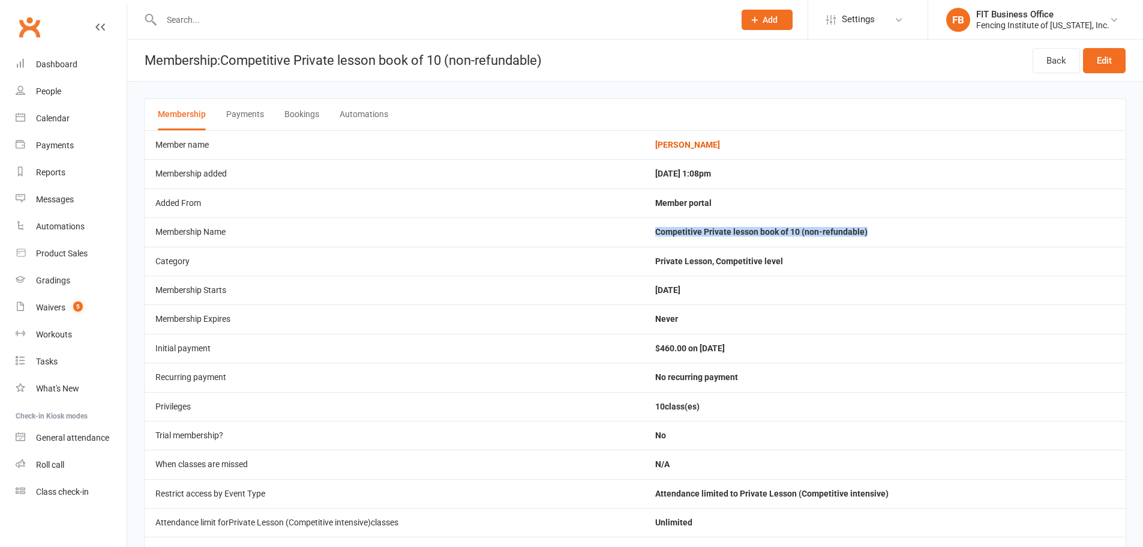
drag, startPoint x: 660, startPoint y: 235, endPoint x: 928, endPoint y: 235, distance: 268.9
click at [928, 235] on td "Competitive Private lesson book of 10 (non-refundable)" at bounding box center [885, 231] width 481 height 29
copy td "Competitive Private lesson book of 10 (non-refundable)"
click at [1034, 63] on link "Back" at bounding box center [1056, 60] width 47 height 25
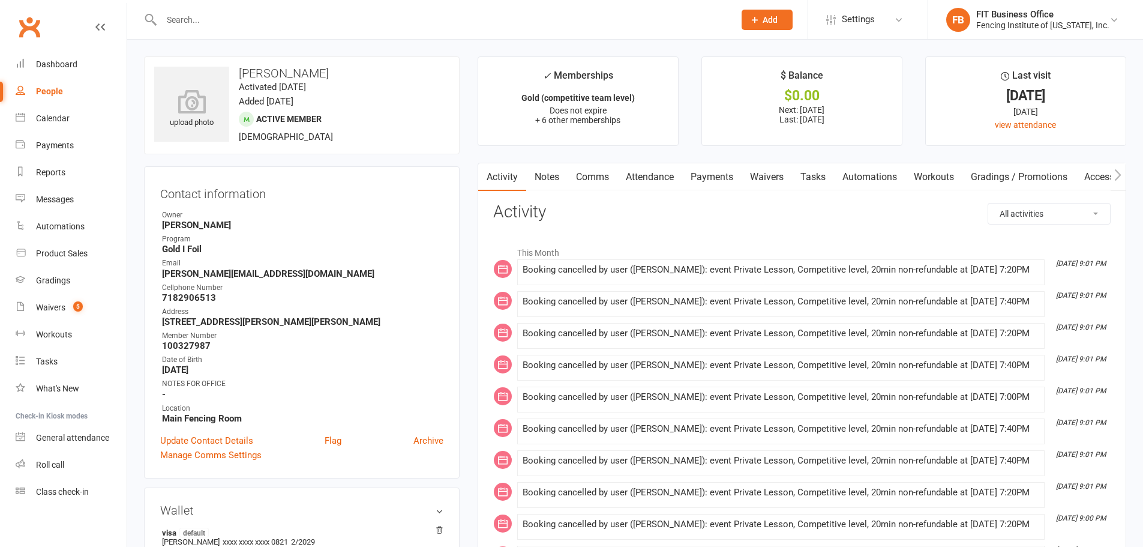
click at [1040, 214] on select "All activities Bookings / Attendances Communications Notes Failed SMSes Grading…" at bounding box center [1049, 213] width 122 height 20
select select "MembershipLogEntry"
click at [988, 203] on select "All activities Bookings / Attendances Communications Notes Failed SMSes Grading…" at bounding box center [1049, 213] width 122 height 20
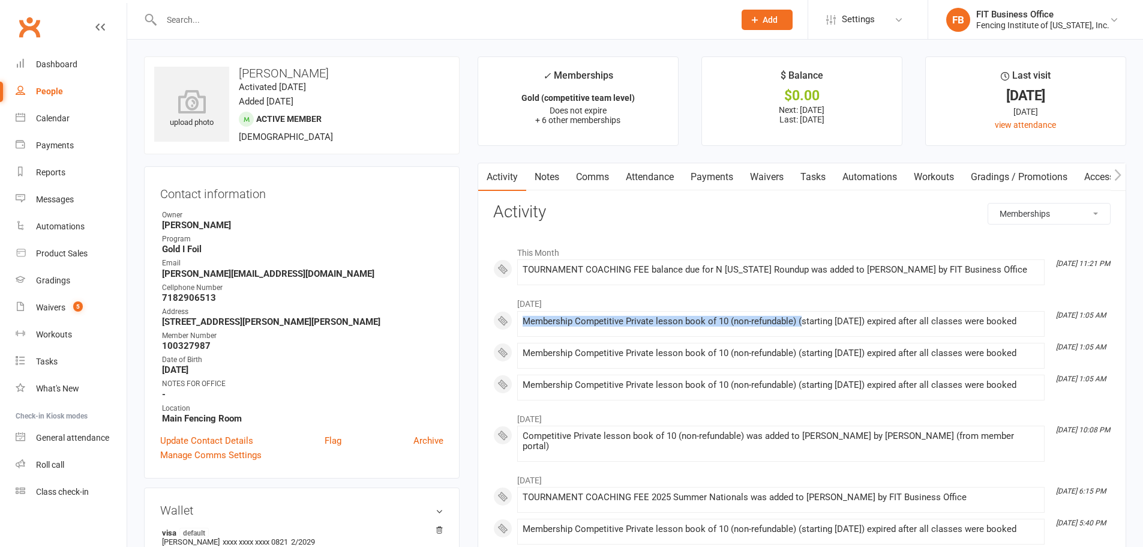
drag, startPoint x: 523, startPoint y: 321, endPoint x: 799, endPoint y: 319, distance: 276.7
click at [799, 319] on div "Membership Competitive Private lesson book of 10 (non-refundable) (starting 25 …" at bounding box center [781, 321] width 517 height 10
copy div "Membership Competitive Private lesson book of 10 (non-refundable) ("
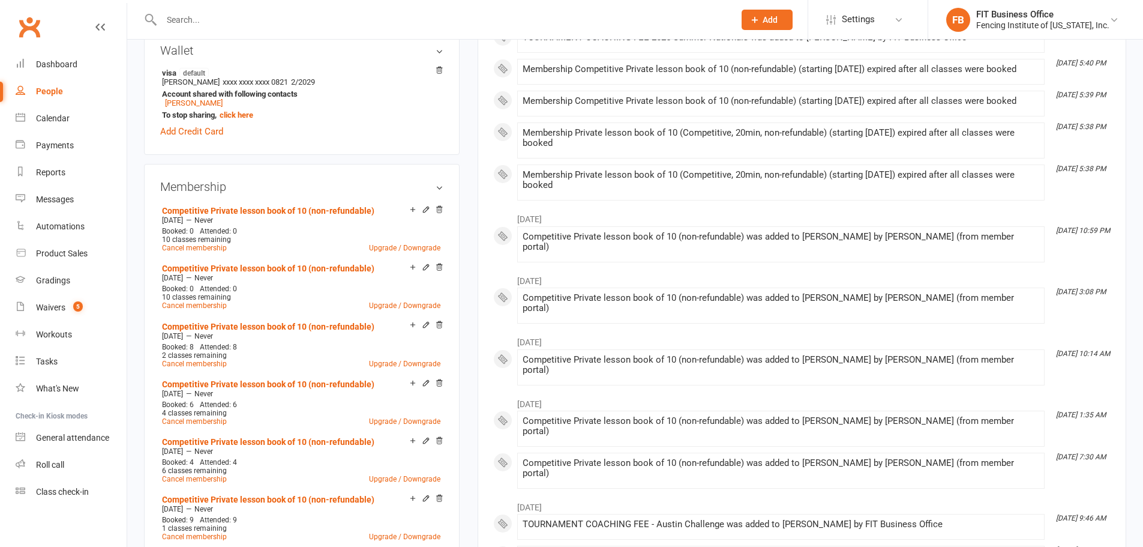
scroll to position [460, 0]
click at [302, 266] on link "Competitive Private lesson book of 10 (non-refundable)" at bounding box center [268, 268] width 212 height 10
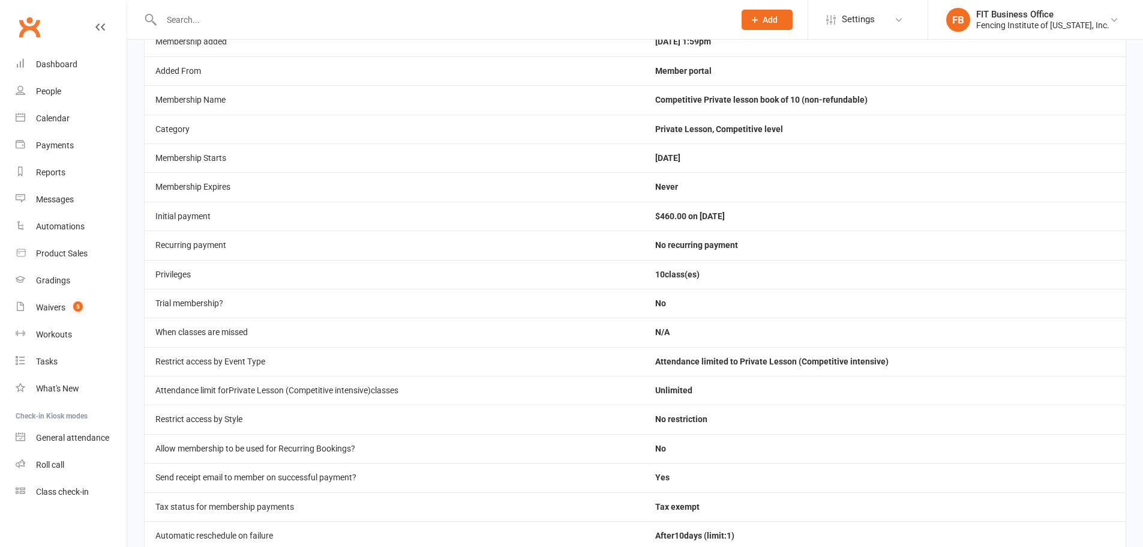
scroll to position [199, 0]
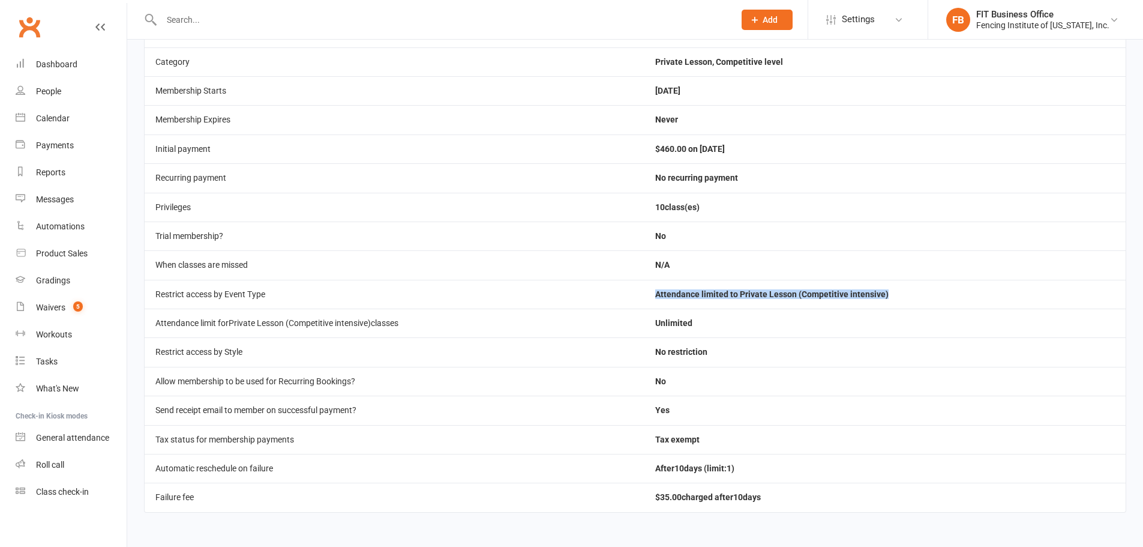
drag, startPoint x: 665, startPoint y: 293, endPoint x: 925, endPoint y: 302, distance: 260.0
click at [925, 302] on td "Attendance limited to Private Lesson (Competitive intensive)" at bounding box center [885, 294] width 481 height 29
copy td "Attendance limited to Private Lesson (Competitive intensive)"
click at [994, 28] on link "FB FIT Business Office Fencing Institute of Texas, Inc." at bounding box center [1035, 20] width 179 height 24
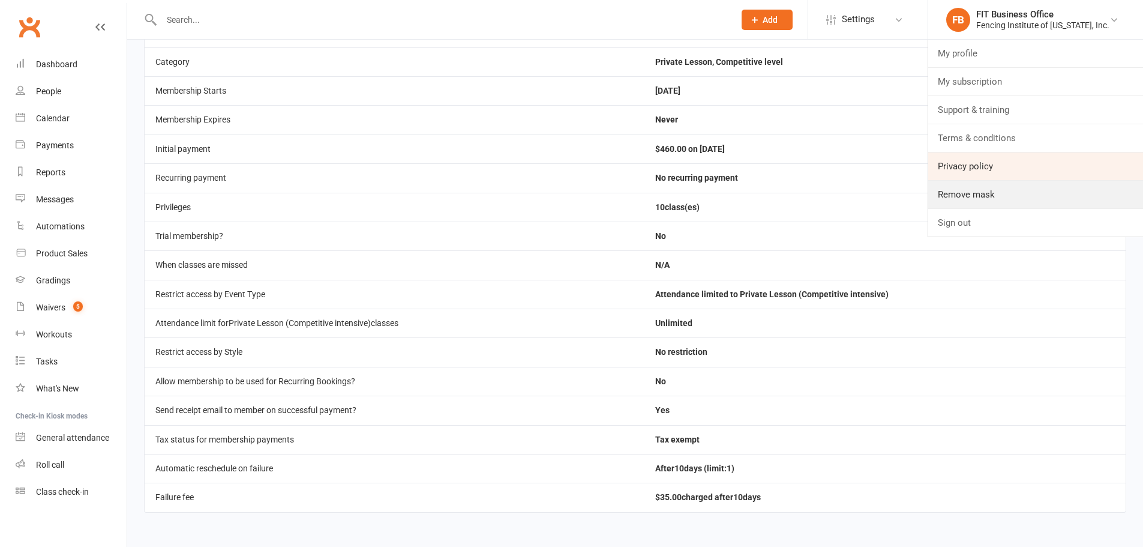
drag, startPoint x: 996, startPoint y: 188, endPoint x: 973, endPoint y: 166, distance: 32.3
click at [996, 188] on link "Remove mask" at bounding box center [1035, 195] width 215 height 28
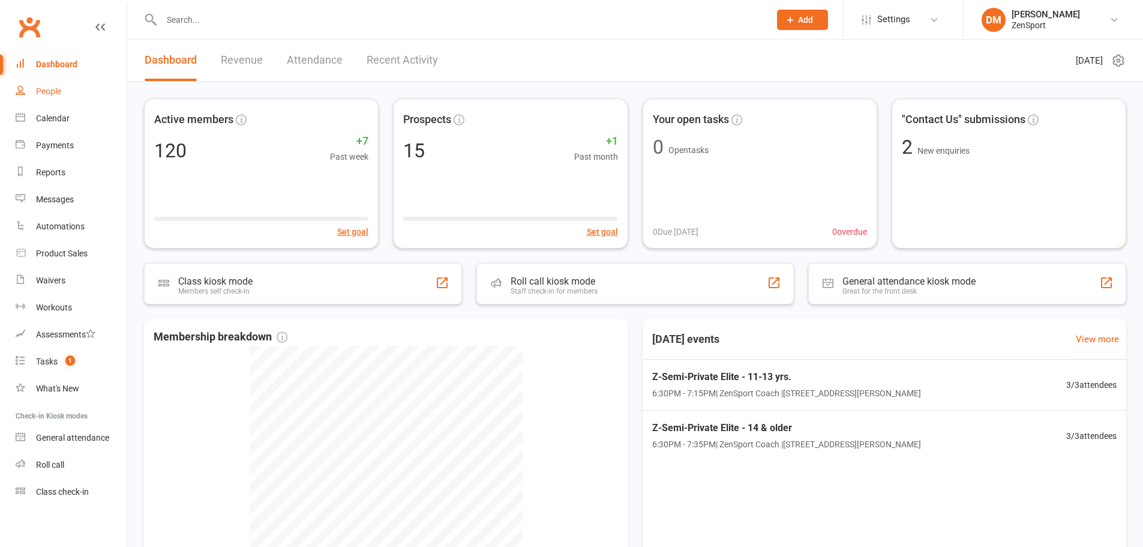
click at [62, 87] on link "People" at bounding box center [71, 91] width 111 height 27
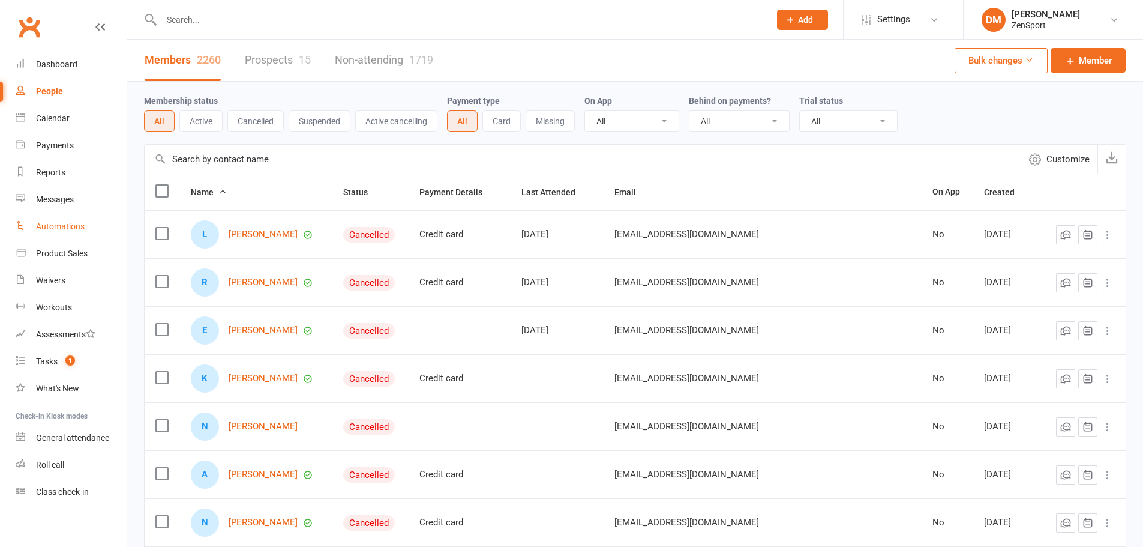
click at [67, 232] on link "Automations" at bounding box center [71, 226] width 111 height 27
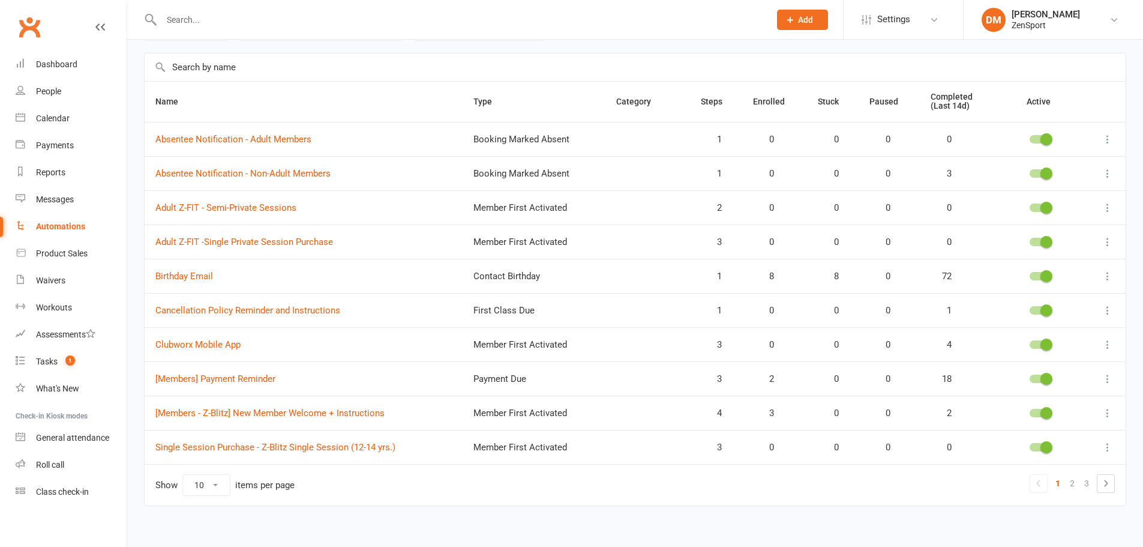
scroll to position [85, 0]
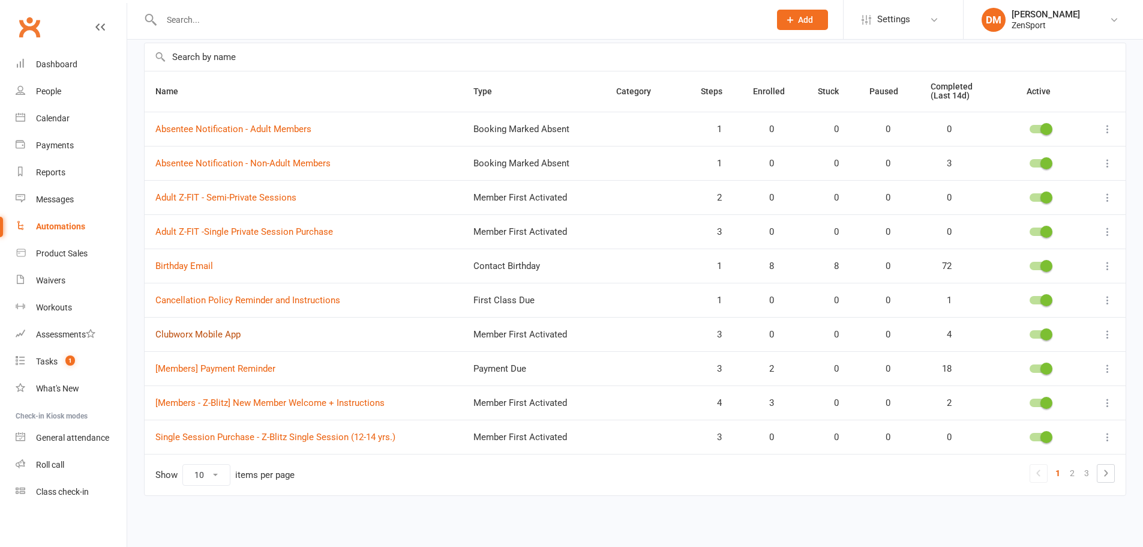
click at [215, 337] on link "Clubworx Mobile App" at bounding box center [197, 334] width 85 height 11
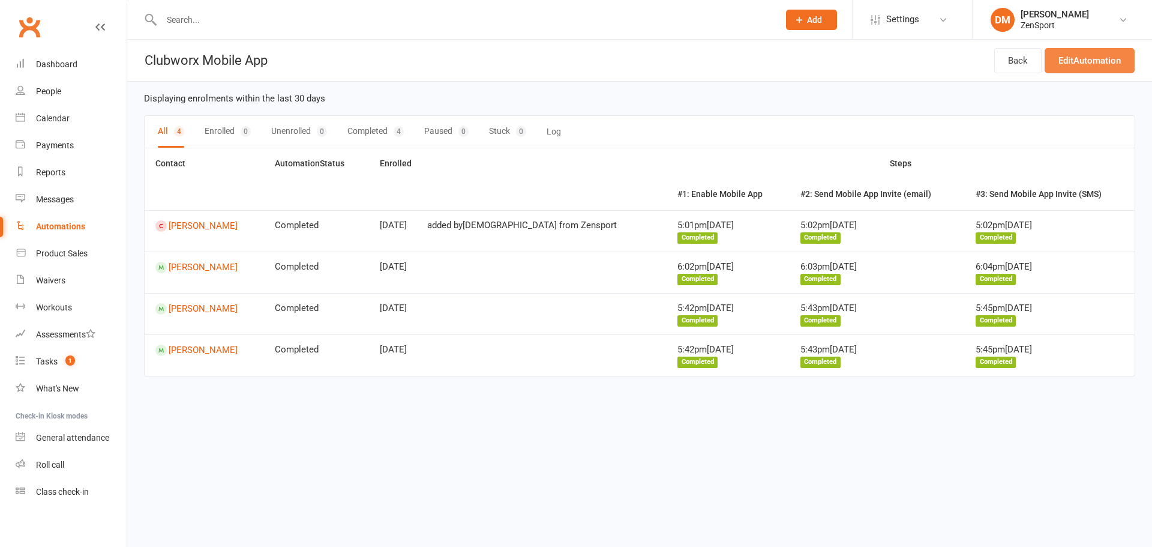
click at [1092, 60] on link "Edit Automation" at bounding box center [1090, 60] width 90 height 25
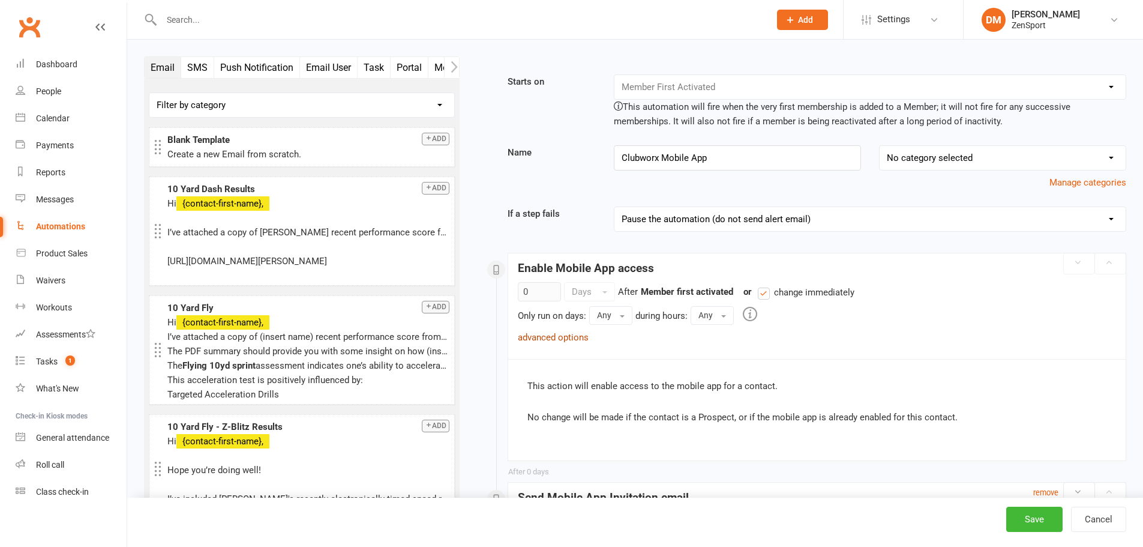
click at [564, 340] on link "advanced options" at bounding box center [553, 337] width 71 height 11
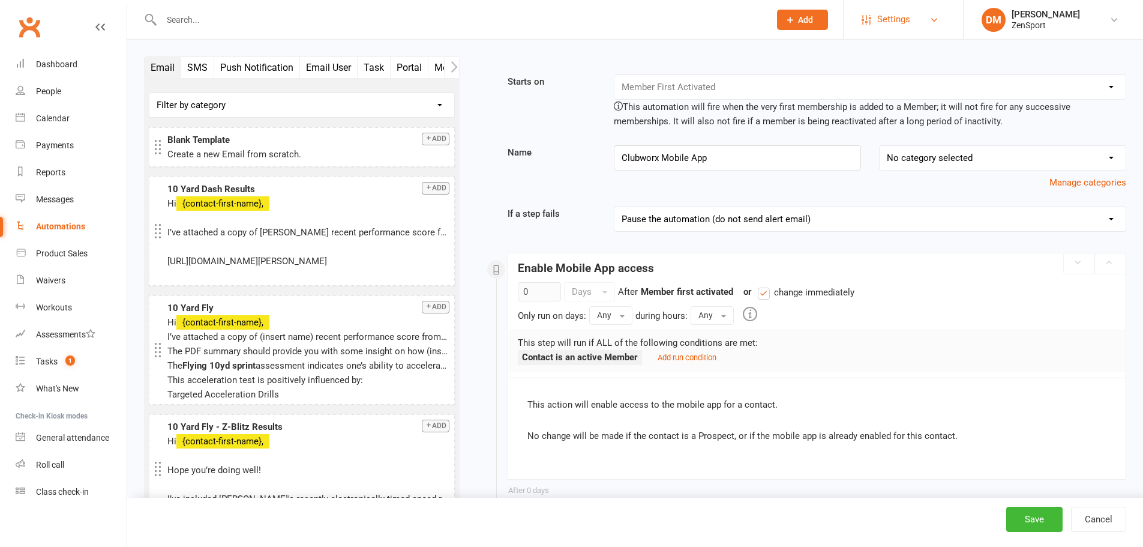
click at [881, 15] on span "Settings" at bounding box center [893, 19] width 33 height 27
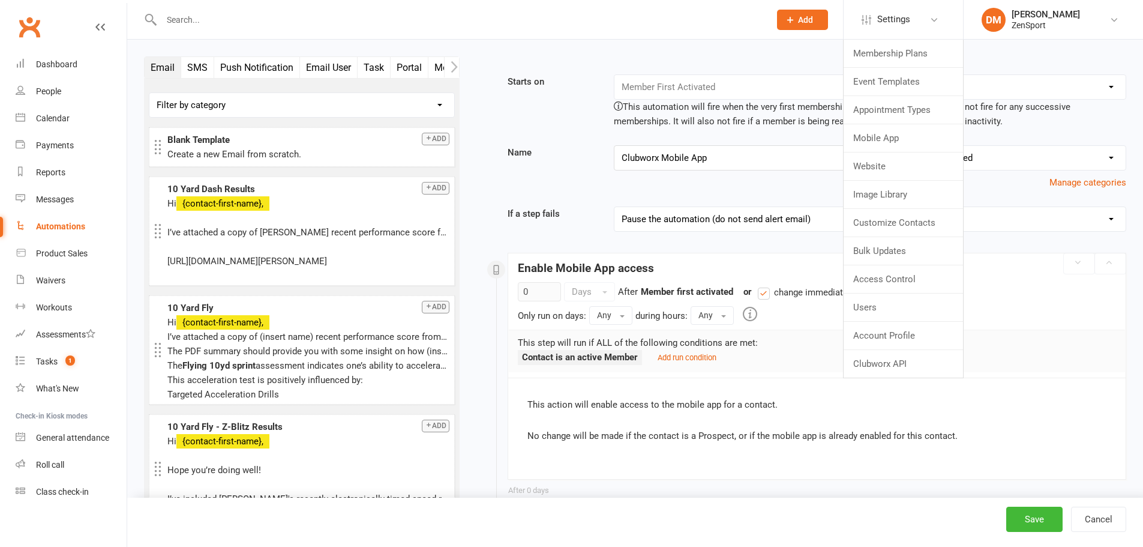
click at [623, 27] on input "text" at bounding box center [460, 19] width 604 height 17
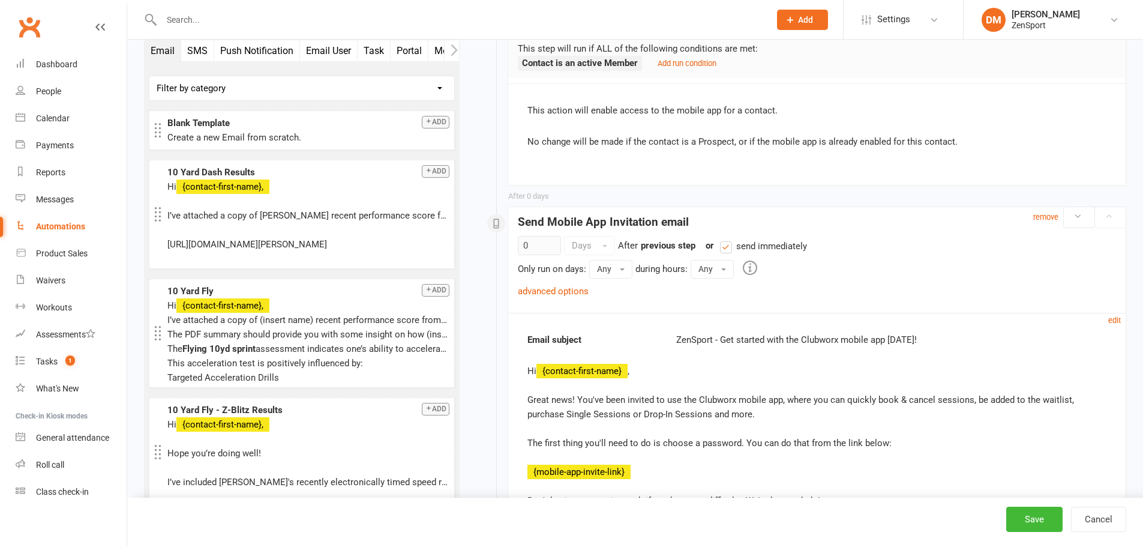
scroll to position [340, 0]
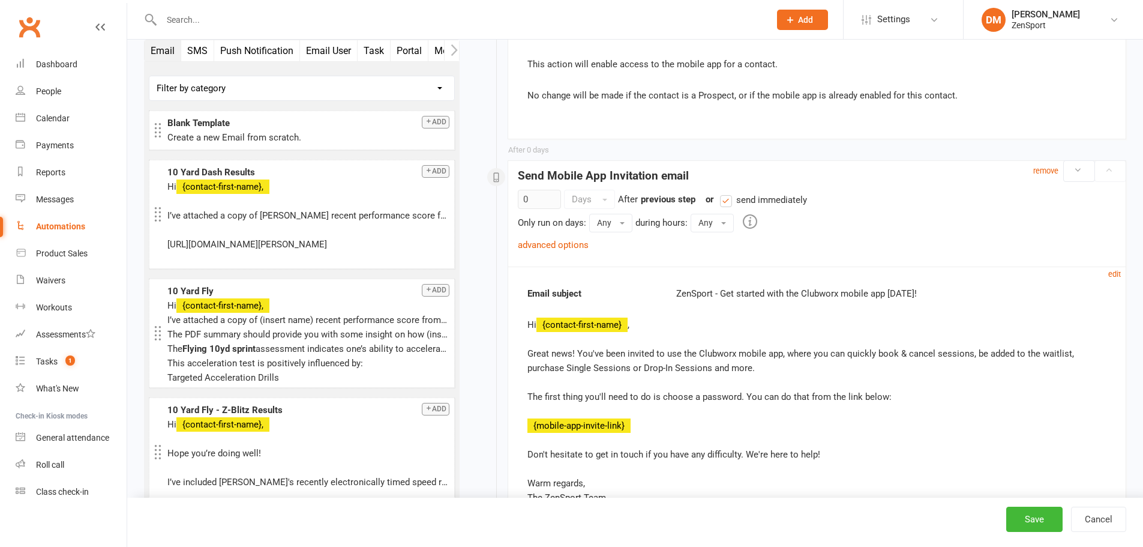
click at [54, 227] on div "Automations" at bounding box center [60, 226] width 49 height 10
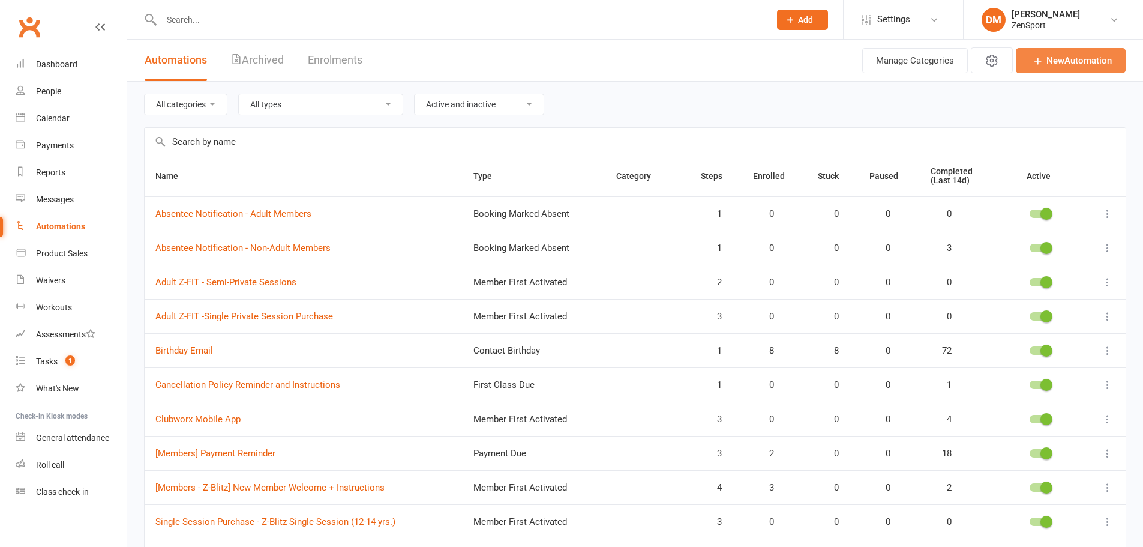
click at [1077, 55] on link "New Automation" at bounding box center [1071, 60] width 110 height 25
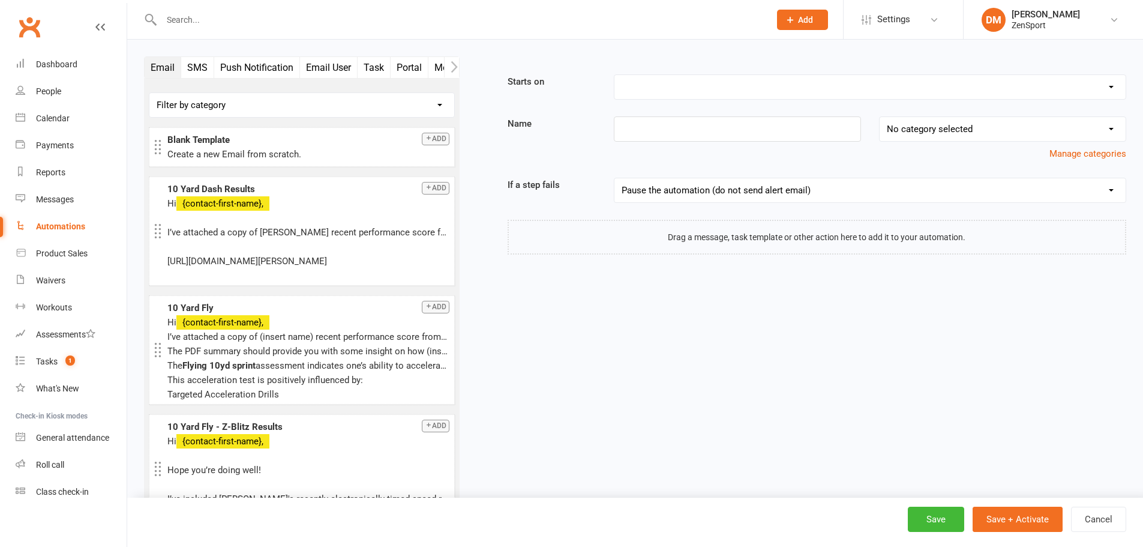
click at [667, 88] on select "Booking Cancelled Booking Due Booking Late-Cancelled Booking Marked Absent Book…" at bounding box center [870, 87] width 511 height 24
select select "22"
click at [615, 75] on select "Booking Cancelled Booking Due Booking Late-Cancelled Booking Marked Absent Book…" at bounding box center [870, 87] width 511 height 24
click at [875, 13] on link "Settings" at bounding box center [903, 19] width 83 height 27
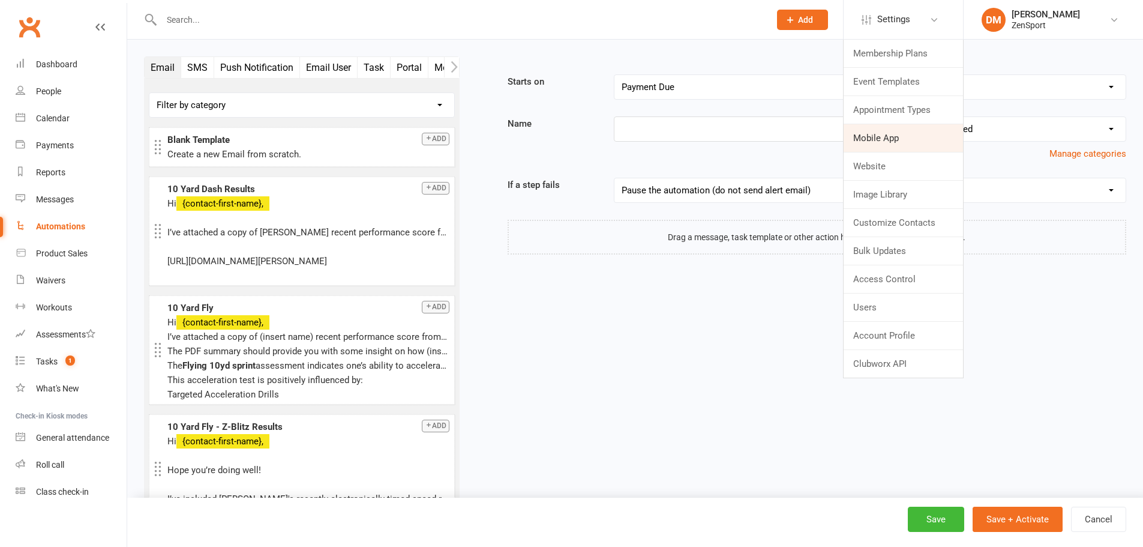
click at [899, 147] on link "Mobile App" at bounding box center [903, 138] width 119 height 28
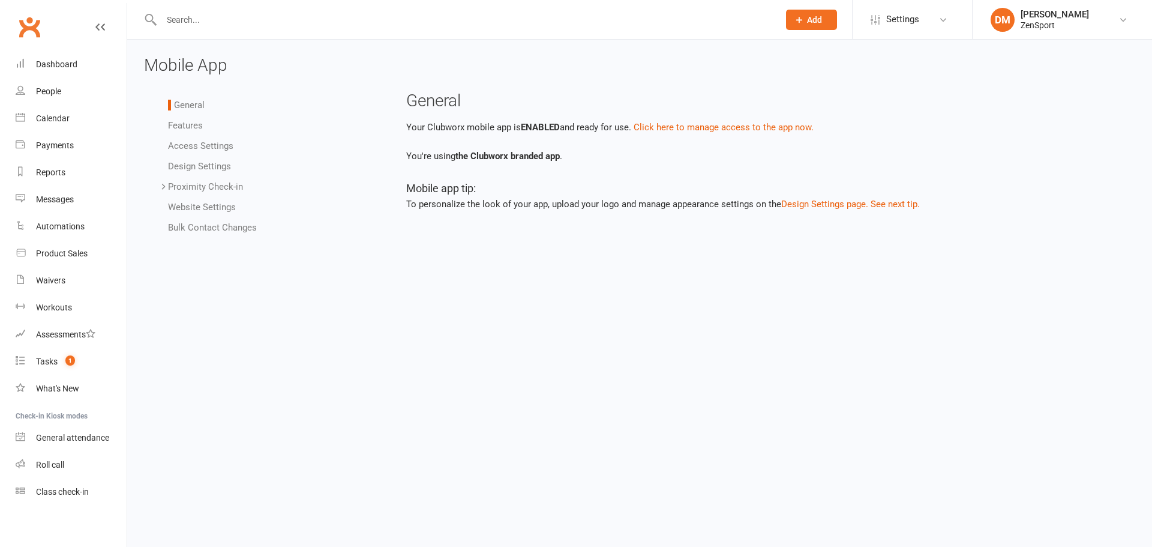
click at [215, 148] on link "Access Settings" at bounding box center [200, 145] width 65 height 11
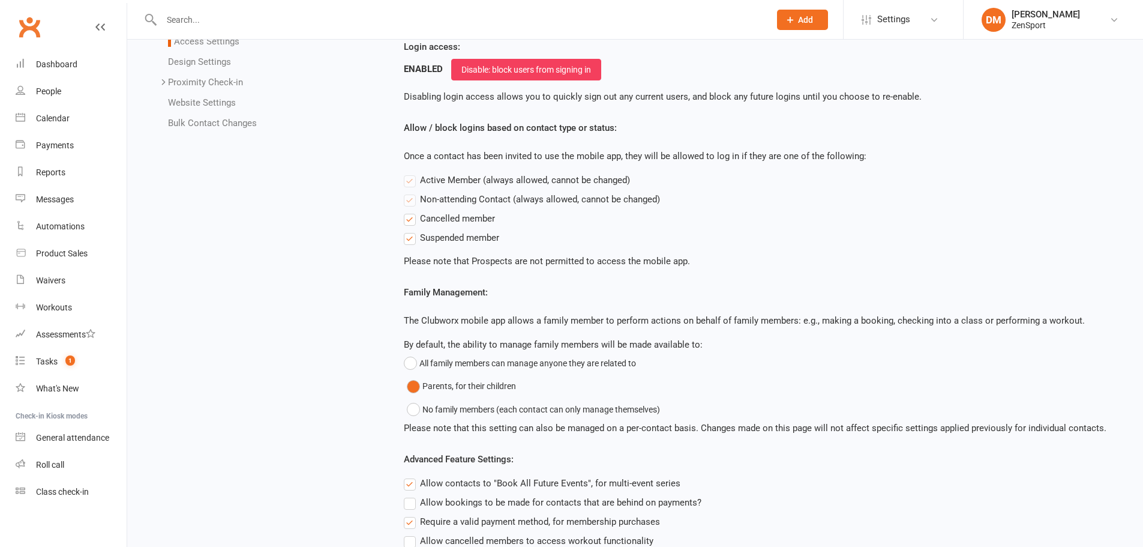
scroll to position [180, 0]
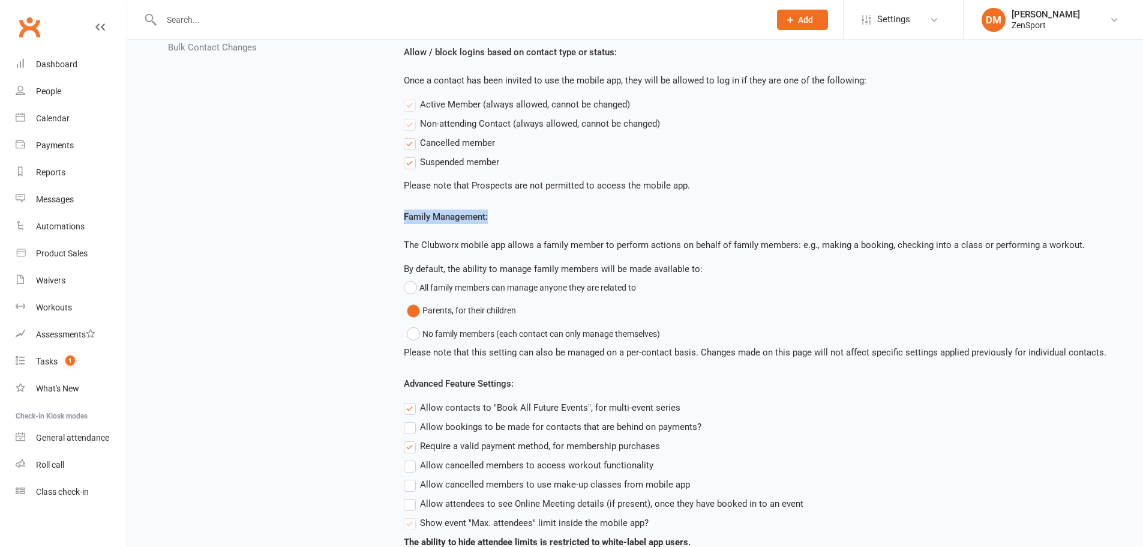
drag, startPoint x: 400, startPoint y: 217, endPoint x: 516, endPoint y: 220, distance: 115.9
click at [516, 220] on main "Access Settings The settings on this page decide who can use your Clubworx mobi…" at bounding box center [760, 269] width 732 height 714
copy label "Family Management:"
drag, startPoint x: 403, startPoint y: 266, endPoint x: 702, endPoint y: 271, distance: 299.5
click at [702, 271] on main "Access Settings The settings on this page decide who can use your Clubworx mobi…" at bounding box center [760, 269] width 732 height 714
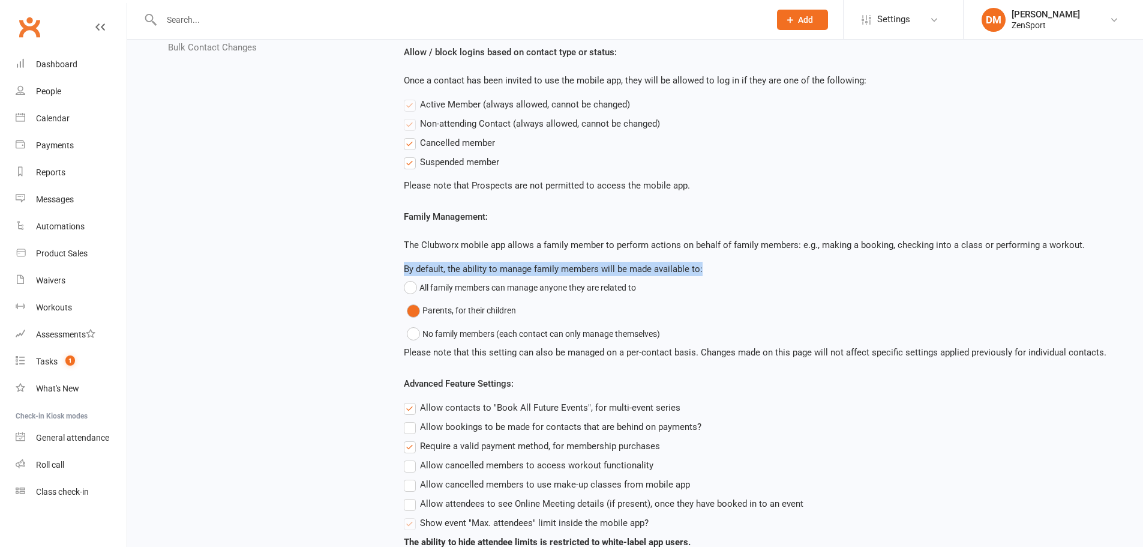
copy div "By default, the ability to manage family members will be made available to:"
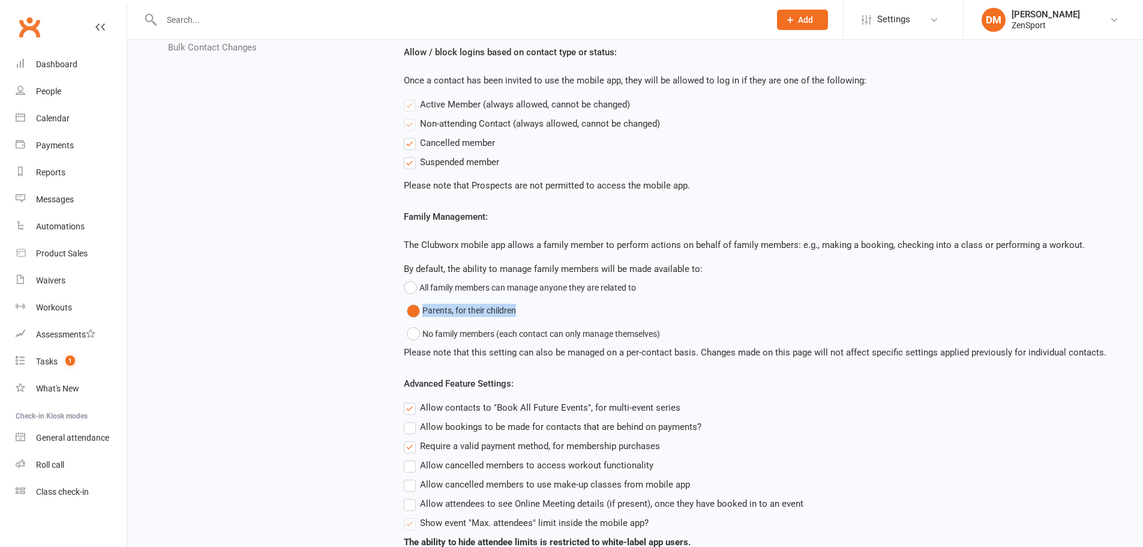
drag, startPoint x: 543, startPoint y: 308, endPoint x: 423, endPoint y: 310, distance: 119.4
click at [423, 310] on div "Parents, for their children" at bounding box center [762, 310] width 710 height 23
copy button "Parents, for their children"
click at [775, 201] on mobile-app-settings-access-settings "Access Settings The settings on this page decide who can use your Clubworx mobi…" at bounding box center [760, 269] width 713 height 714
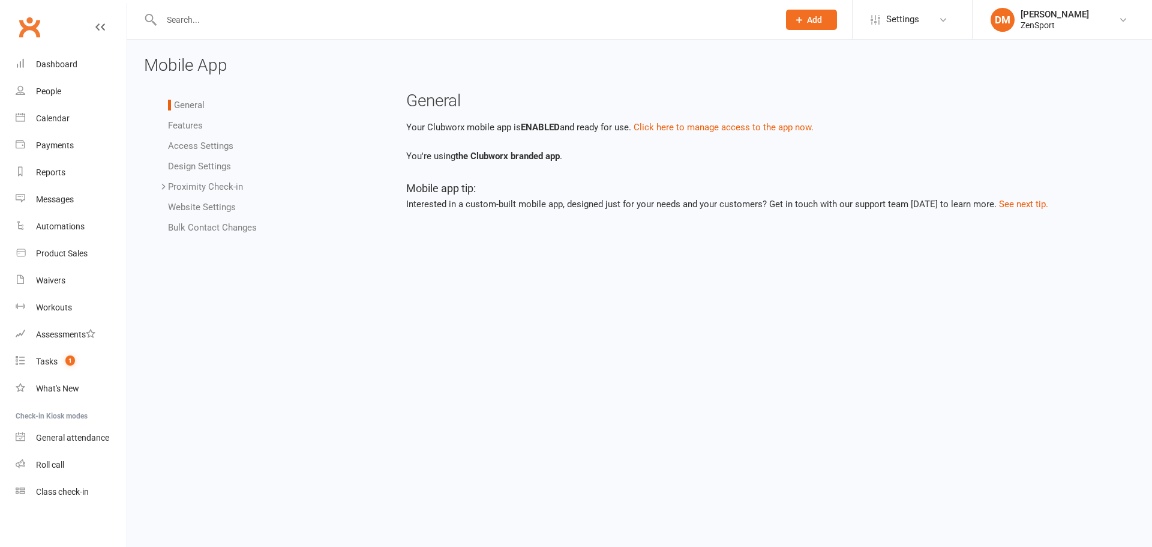
click at [209, 142] on link "Access Settings" at bounding box center [200, 145] width 65 height 11
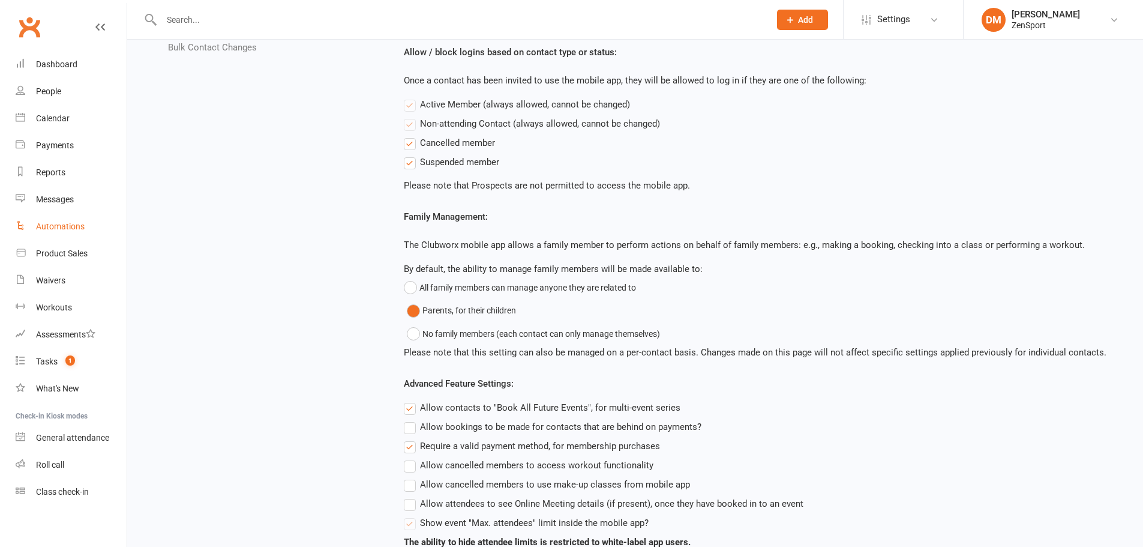
click at [52, 229] on div "Automations" at bounding box center [60, 226] width 49 height 10
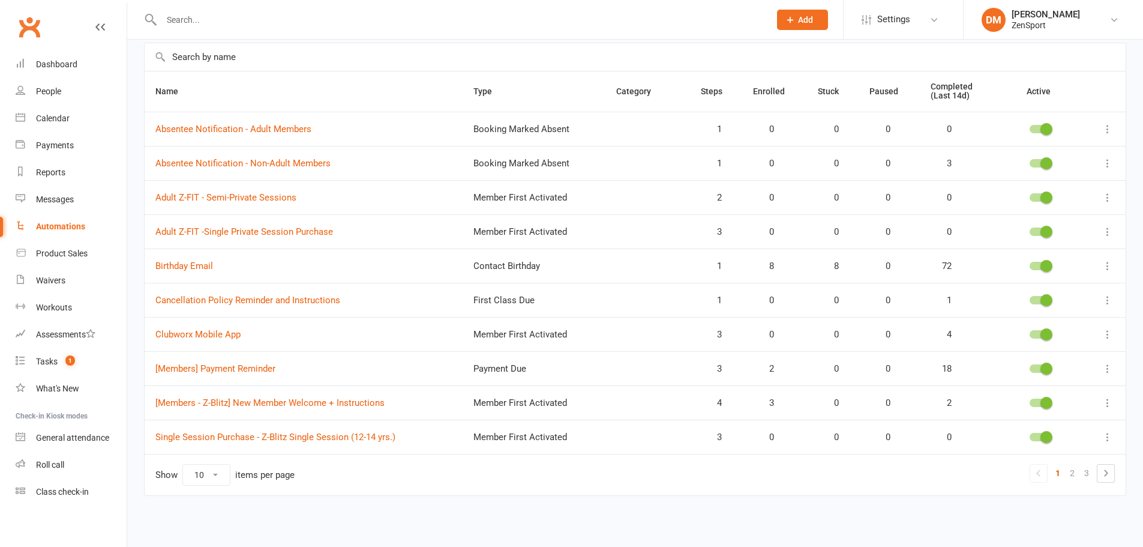
scroll to position [85, 0]
drag, startPoint x: 272, startPoint y: 332, endPoint x: 155, endPoint y: 334, distance: 117.6
click at [155, 334] on td "Clubworx Mobile App" at bounding box center [304, 334] width 318 height 34
copy link "Clubworx Mobile App"
click at [221, 334] on link "Clubworx Mobile App" at bounding box center [197, 334] width 85 height 11
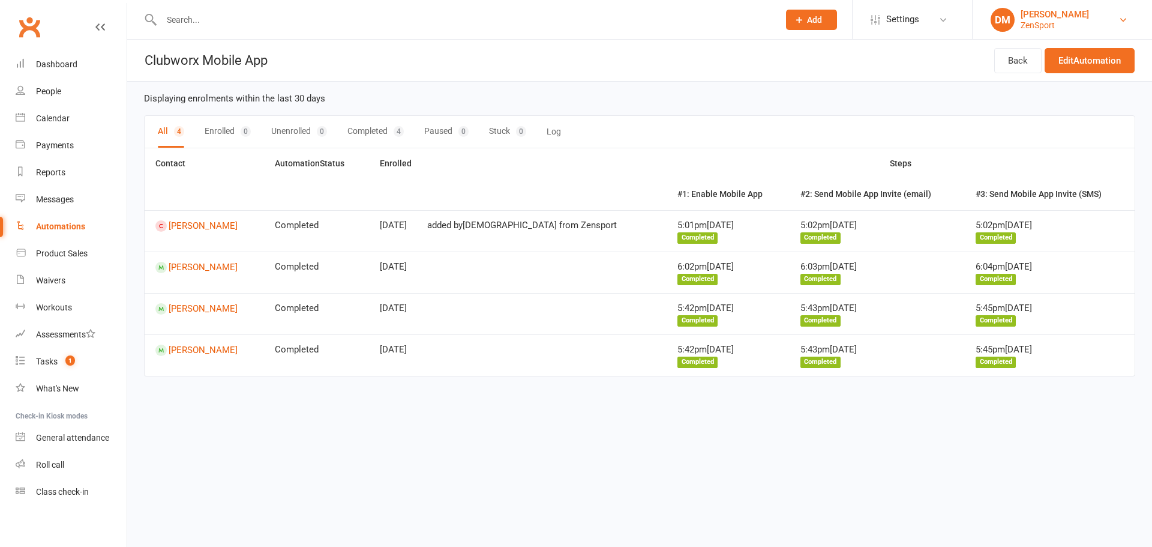
click at [1057, 25] on div "ZenSport" at bounding box center [1055, 25] width 68 height 11
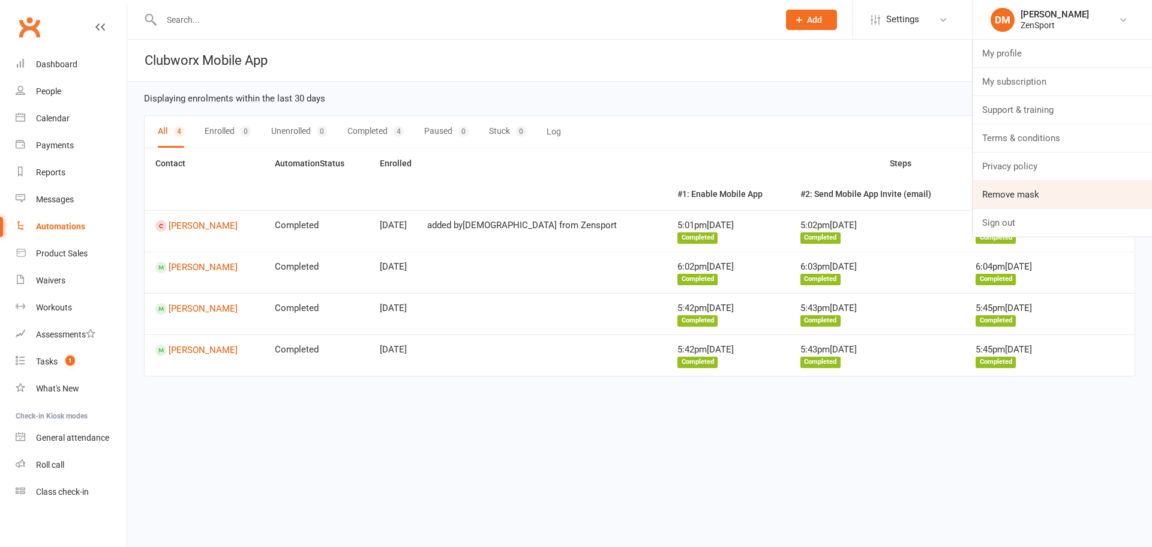
click at [1038, 197] on link "Remove mask" at bounding box center [1062, 195] width 179 height 28
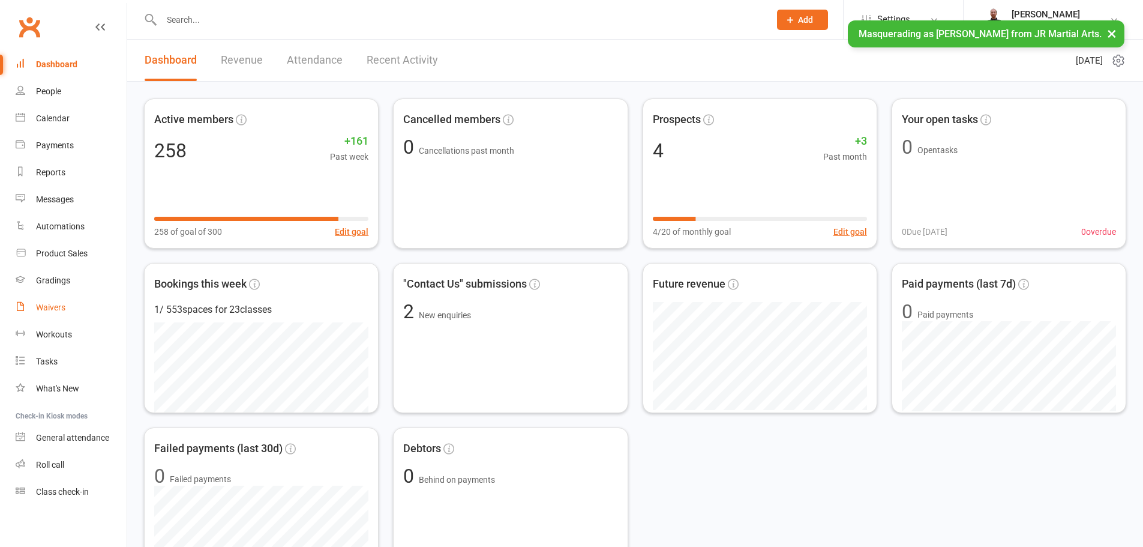
click at [50, 301] on link "Waivers" at bounding box center [71, 307] width 111 height 27
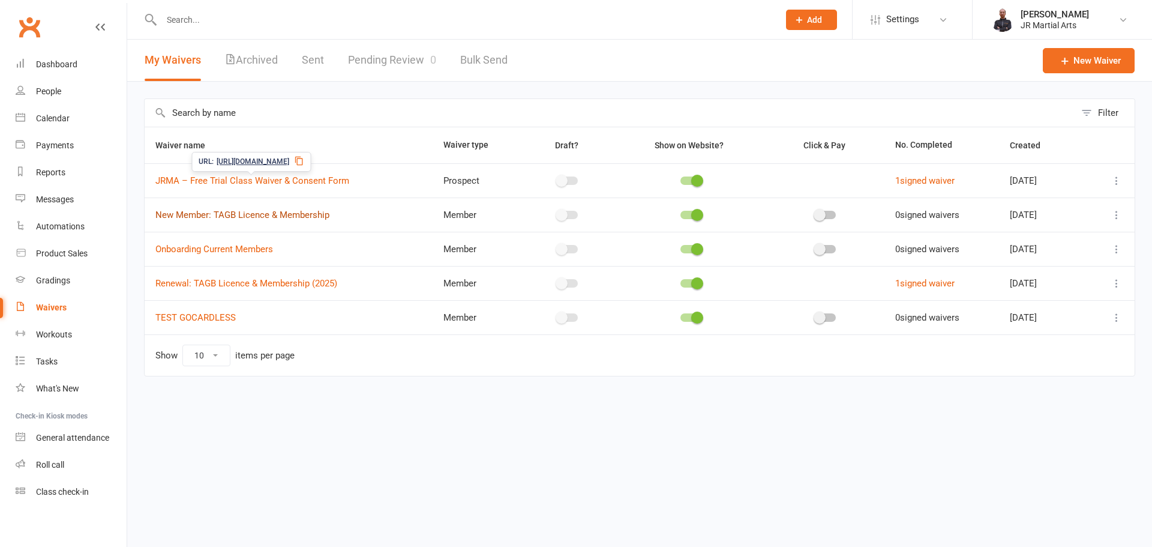
click at [278, 213] on link "New Member: TAGB Licence & Membership" at bounding box center [242, 214] width 174 height 11
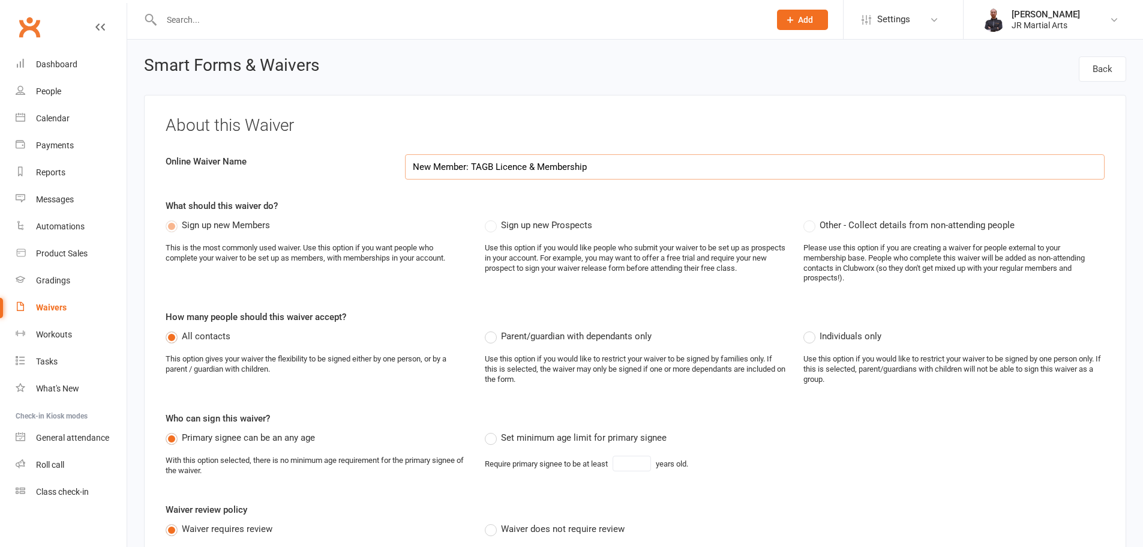
select select "applies_to_all_signees"
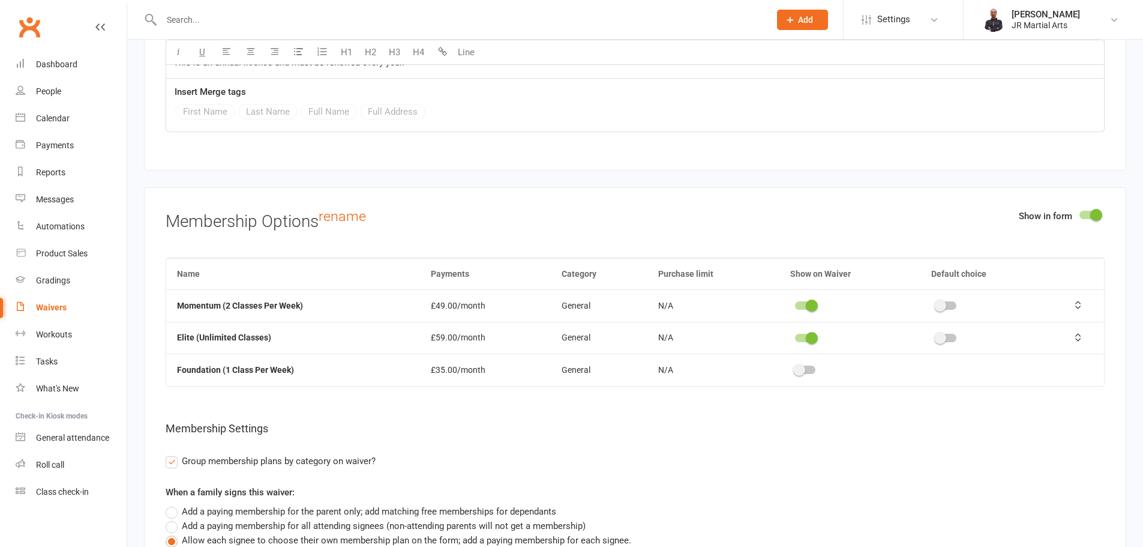
scroll to position [2576, 0]
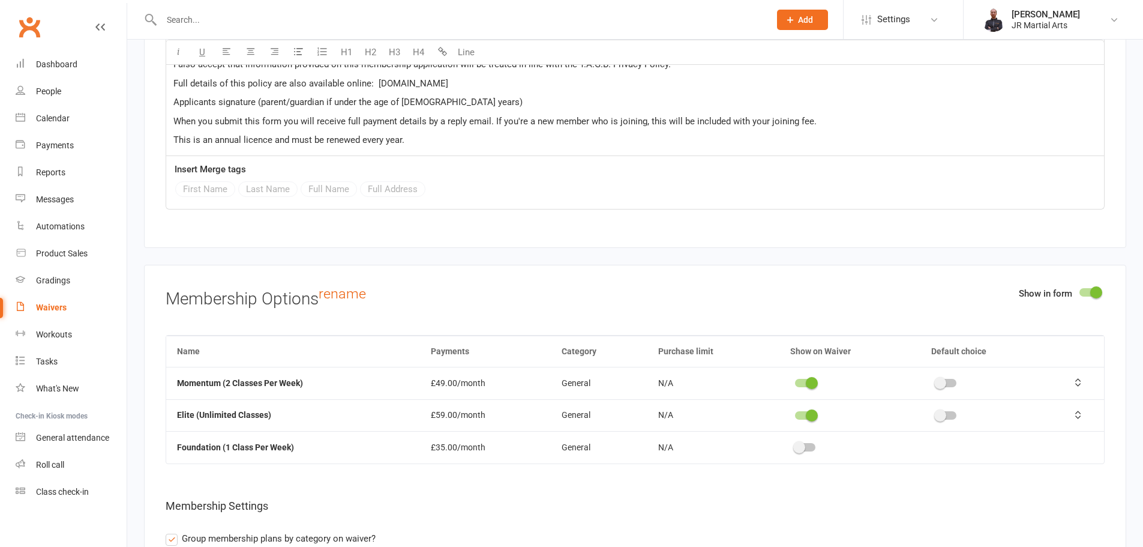
click at [61, 307] on div "Waivers" at bounding box center [51, 307] width 31 height 10
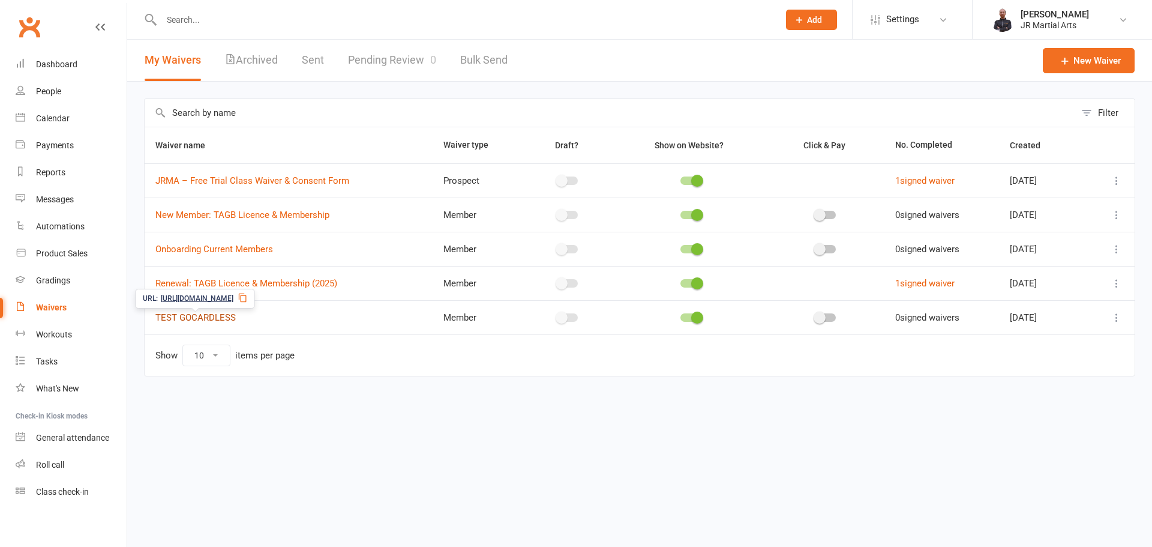
click at [194, 317] on link "TEST GOCARDLESS" at bounding box center [195, 317] width 80 height 11
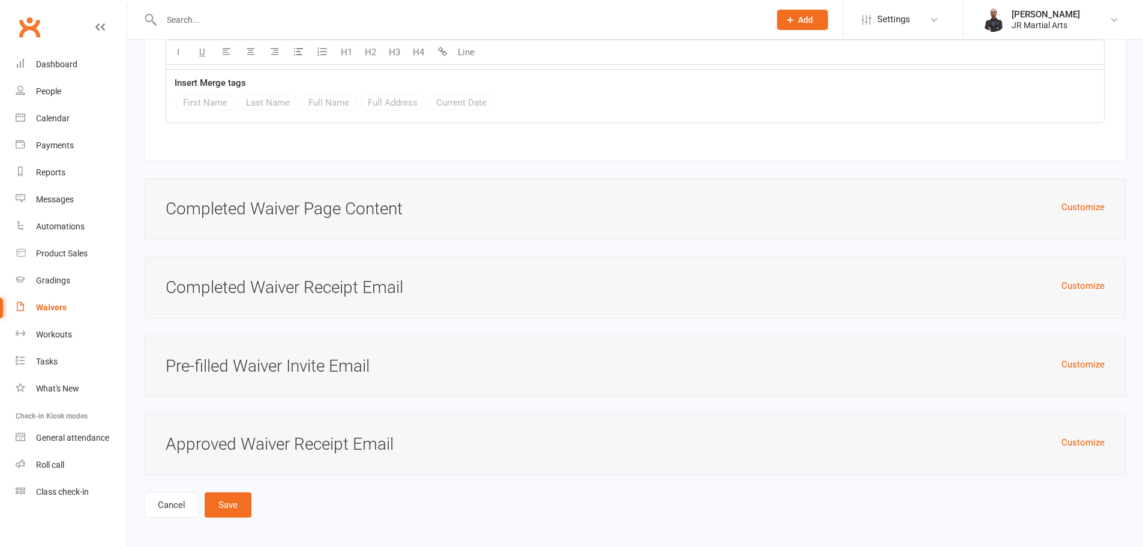
scroll to position [2952, 0]
click at [878, 22] on span "Settings" at bounding box center [893, 19] width 33 height 27
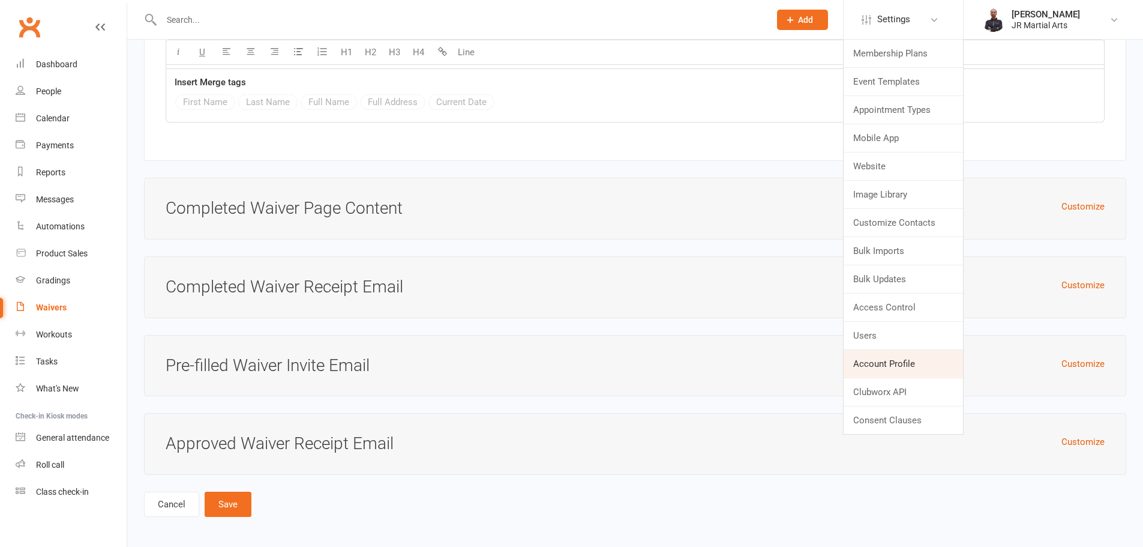
click at [913, 365] on link "Account Profile" at bounding box center [903, 364] width 119 height 28
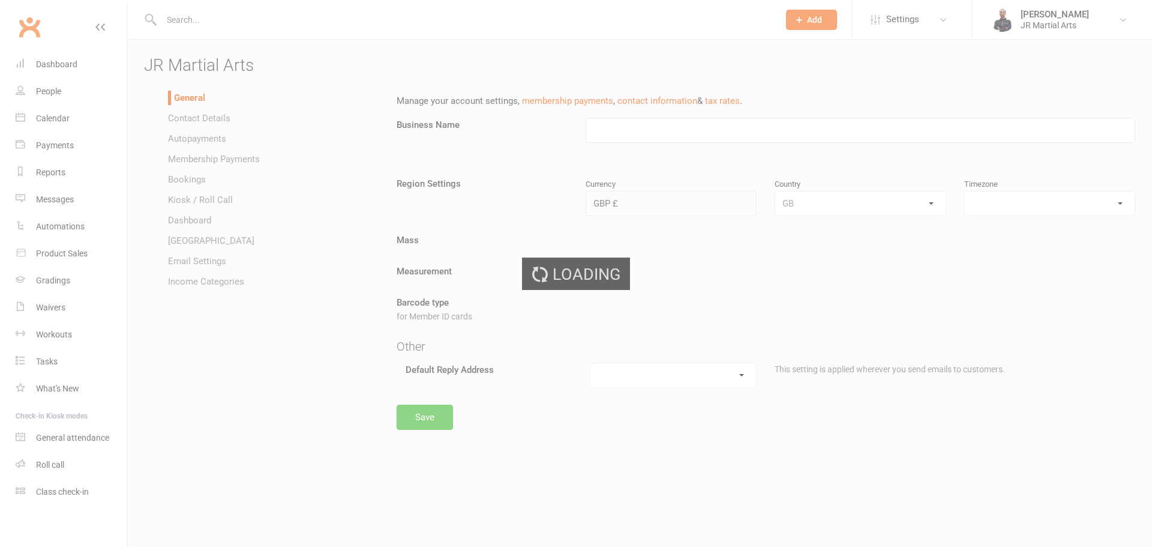
type input "JR Martial Arts"
select select "Europe/[GEOGRAPHIC_DATA]"
select select "[EMAIL_ADDRESS][DOMAIN_NAME]"
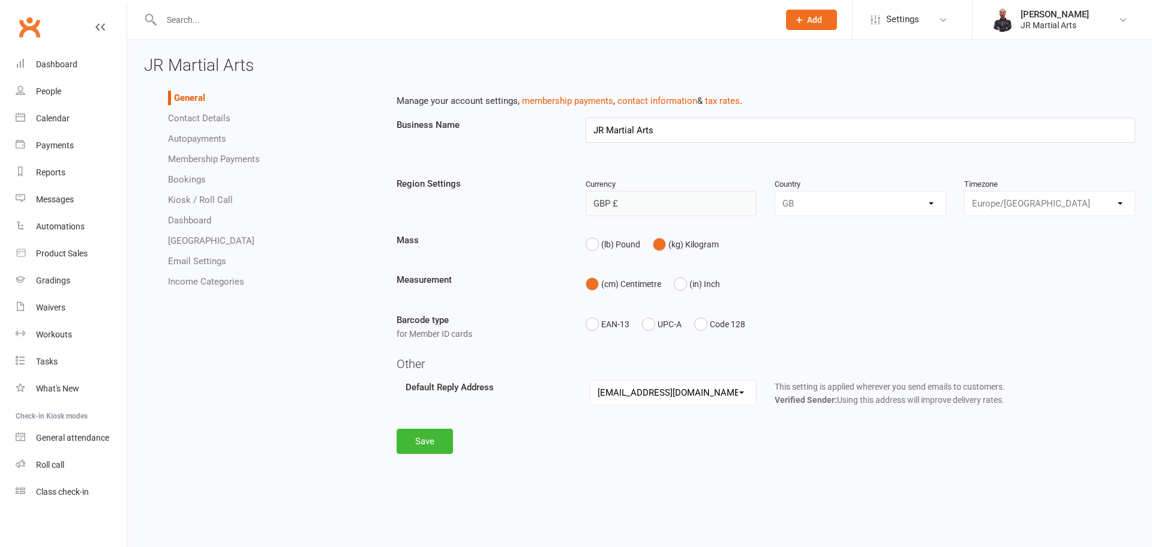
click at [235, 164] on link "Membership Payments" at bounding box center [214, 159] width 92 height 11
select select "expire_class_packs_on_booking_creation"
select select "allow_make_up_classes_for_expired_memberships_up_to_90d"
select select "reactivate_if_cancelled_yesterday_or_earlier"
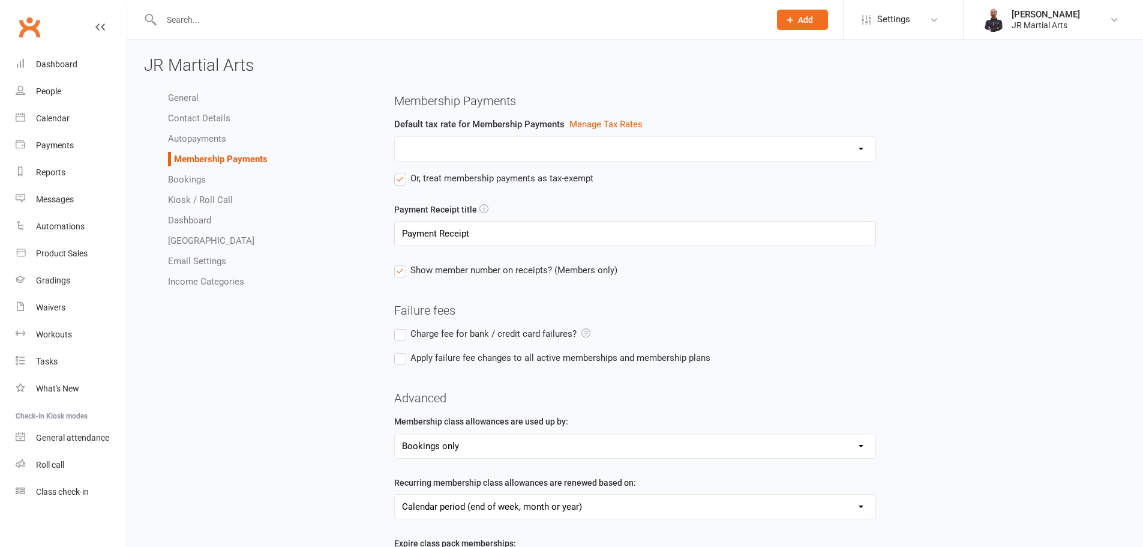
click at [217, 139] on link "Autopayments" at bounding box center [197, 138] width 58 height 11
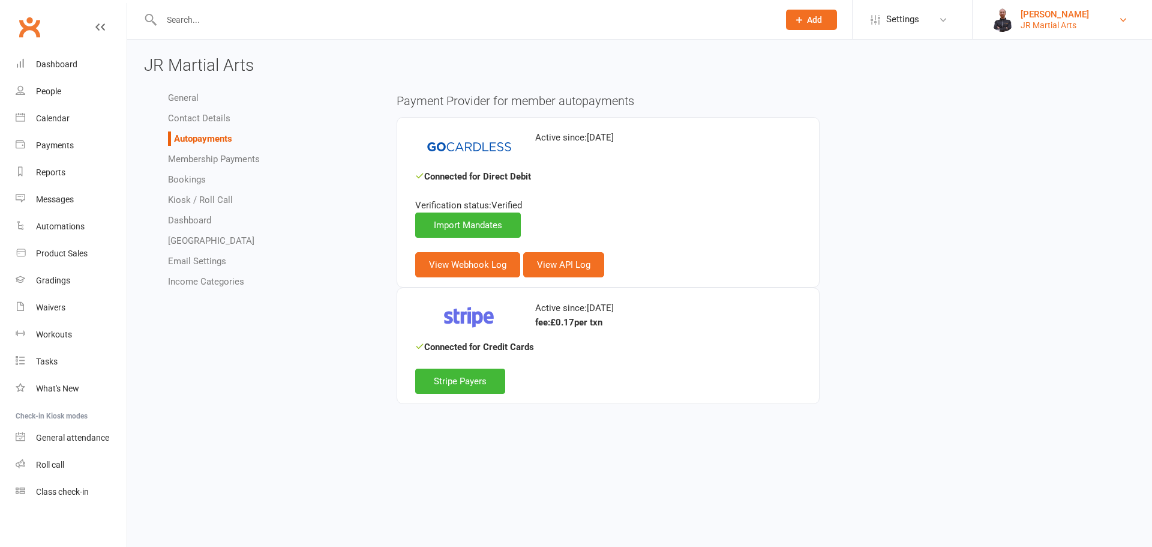
click at [1042, 16] on div "[PERSON_NAME]" at bounding box center [1055, 14] width 68 height 11
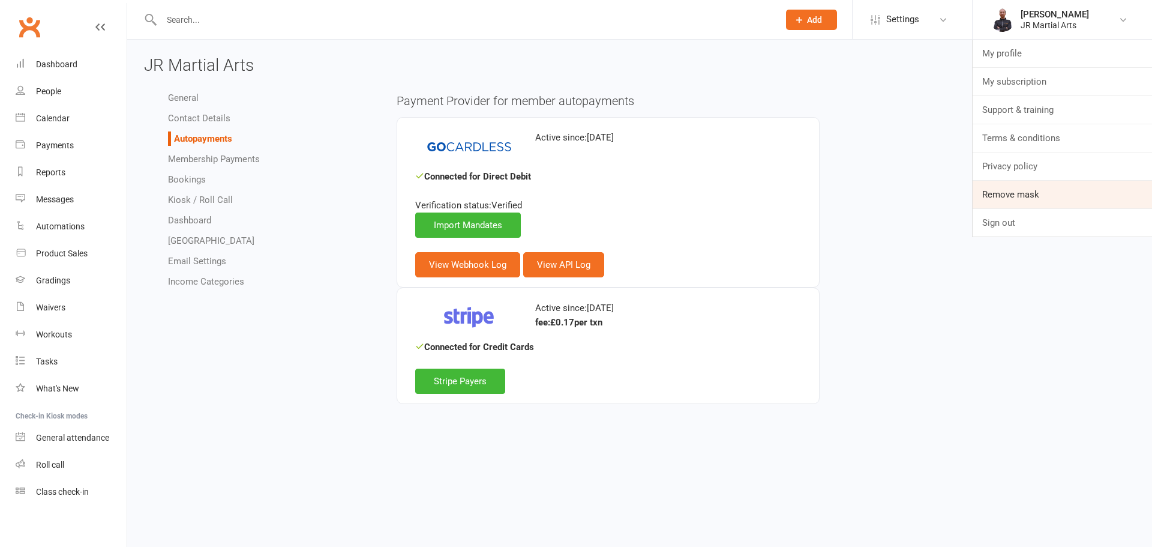
click at [1029, 195] on link "Remove mask" at bounding box center [1062, 195] width 179 height 28
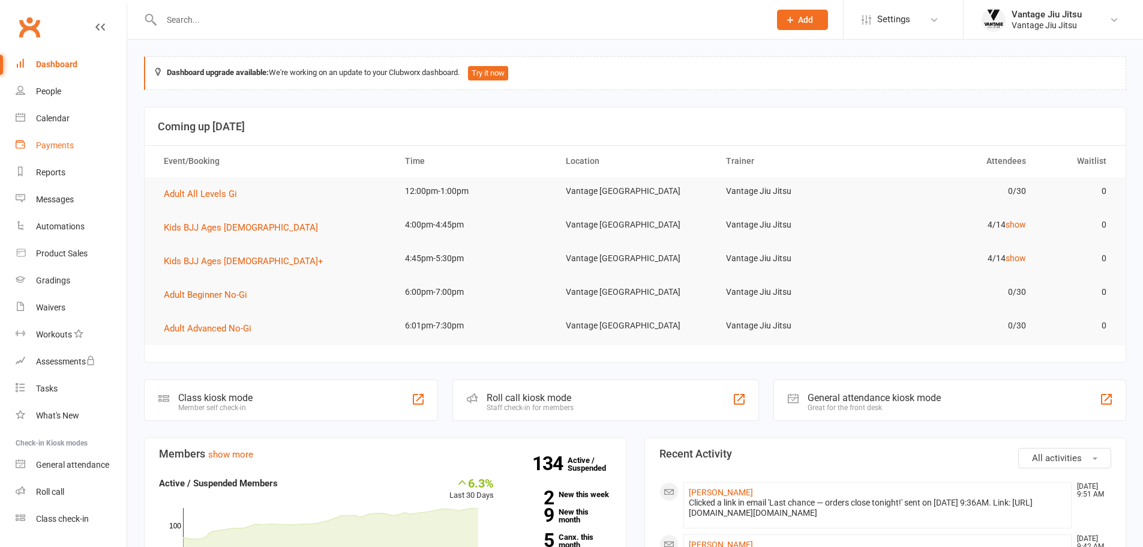
click at [67, 146] on div "Payments" at bounding box center [55, 145] width 38 height 10
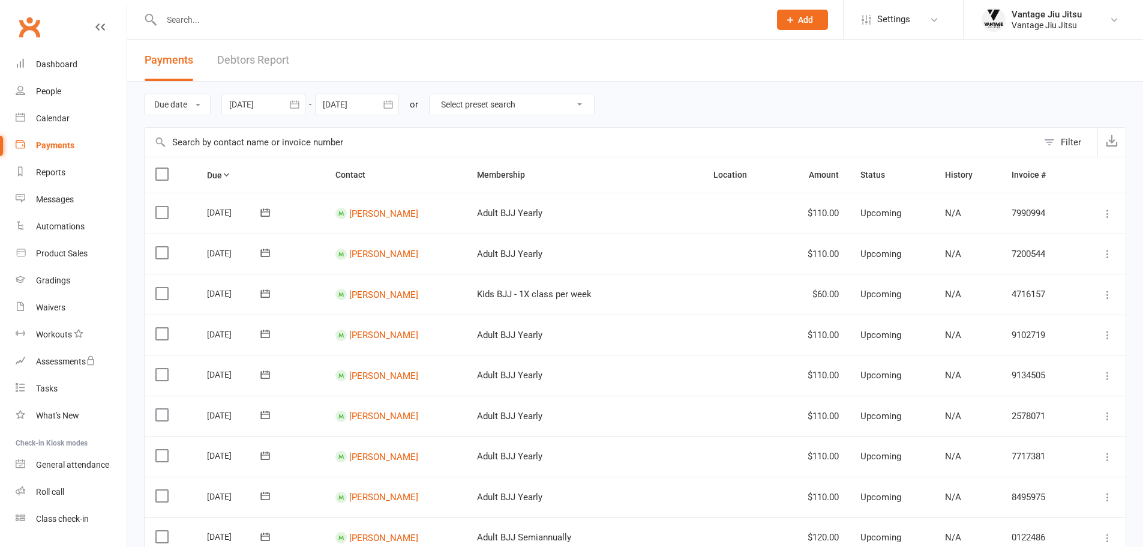
click at [1046, 142] on button "Filter" at bounding box center [1067, 142] width 59 height 29
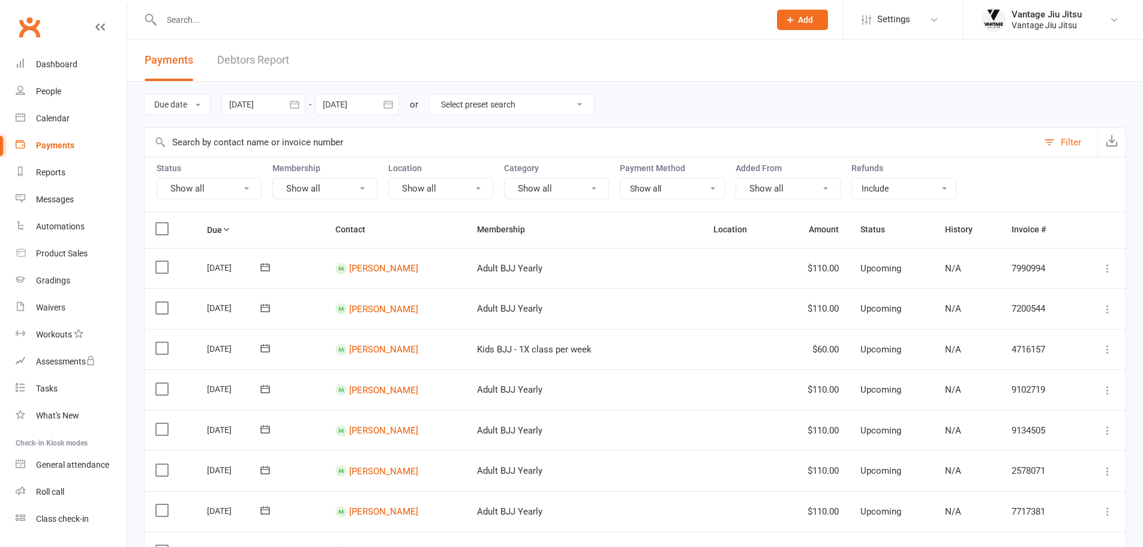
click at [230, 188] on button "Show all" at bounding box center [209, 189] width 105 height 22
click at [228, 266] on link "Pending" at bounding box center [223, 263] width 133 height 24
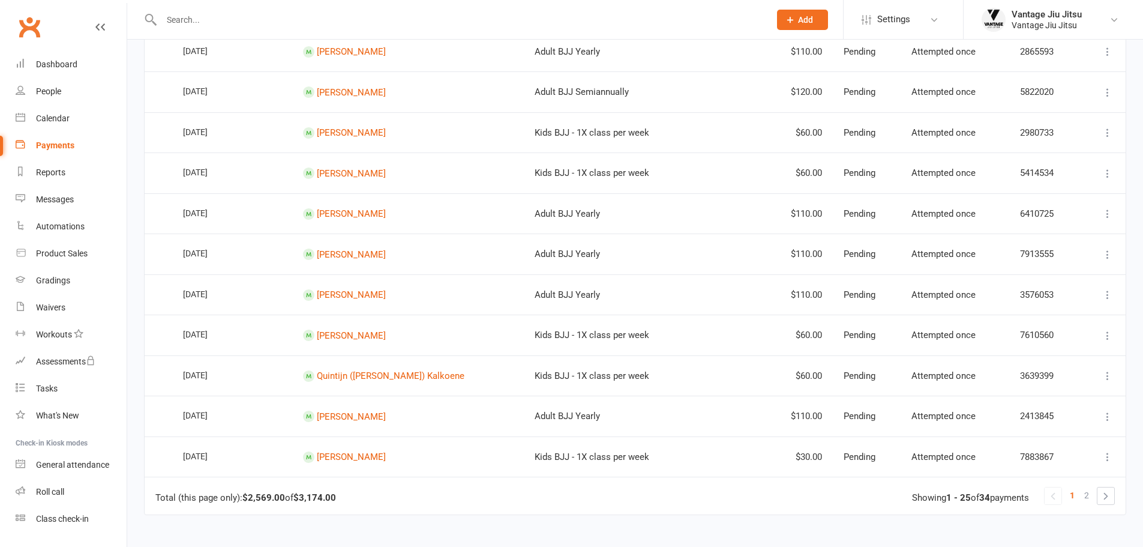
scroll to position [860, 0]
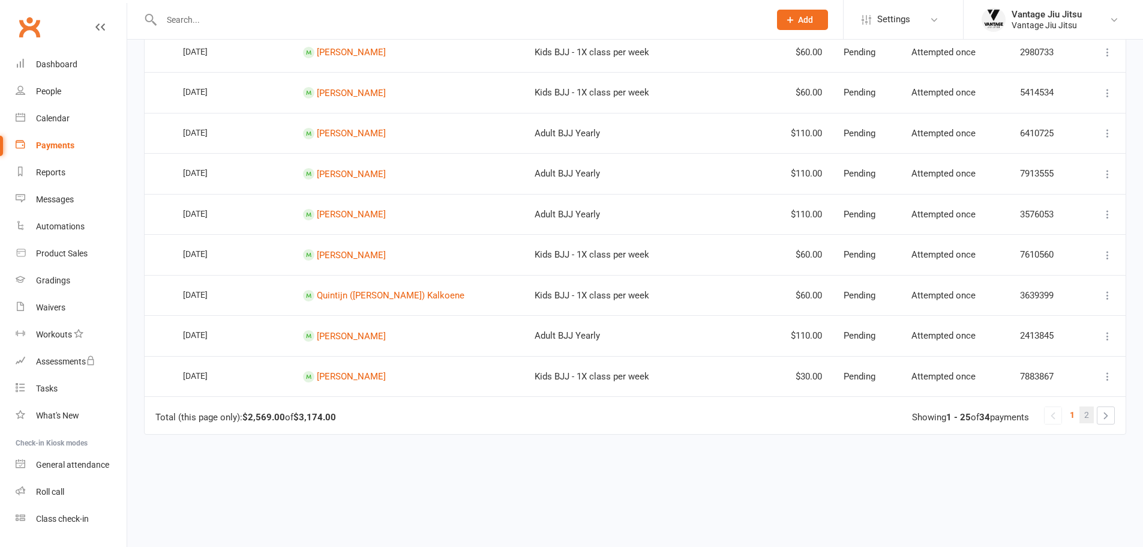
click at [1090, 416] on link "2" at bounding box center [1087, 414] width 14 height 17
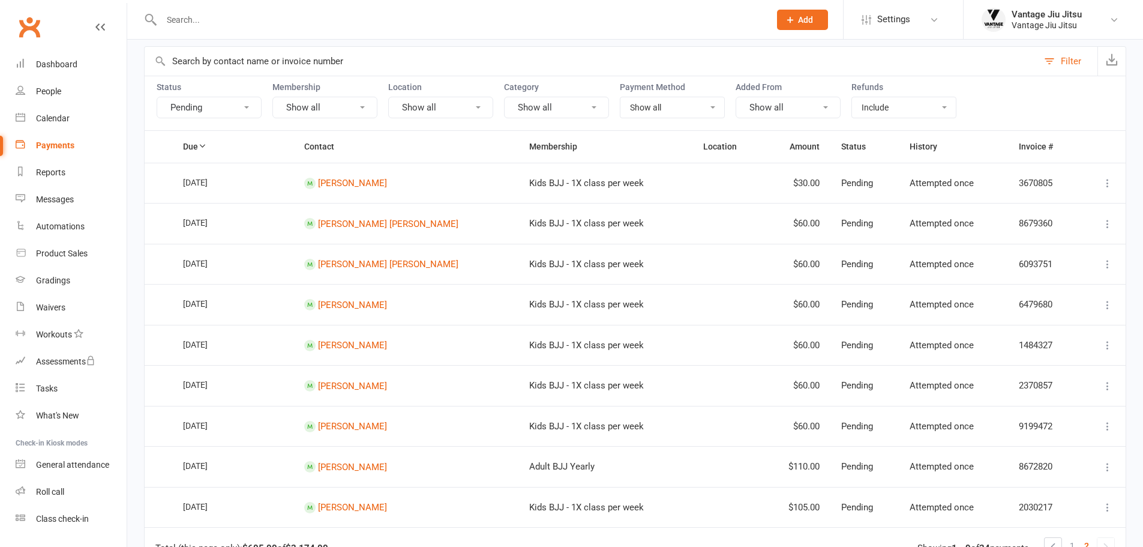
scroll to position [272, 0]
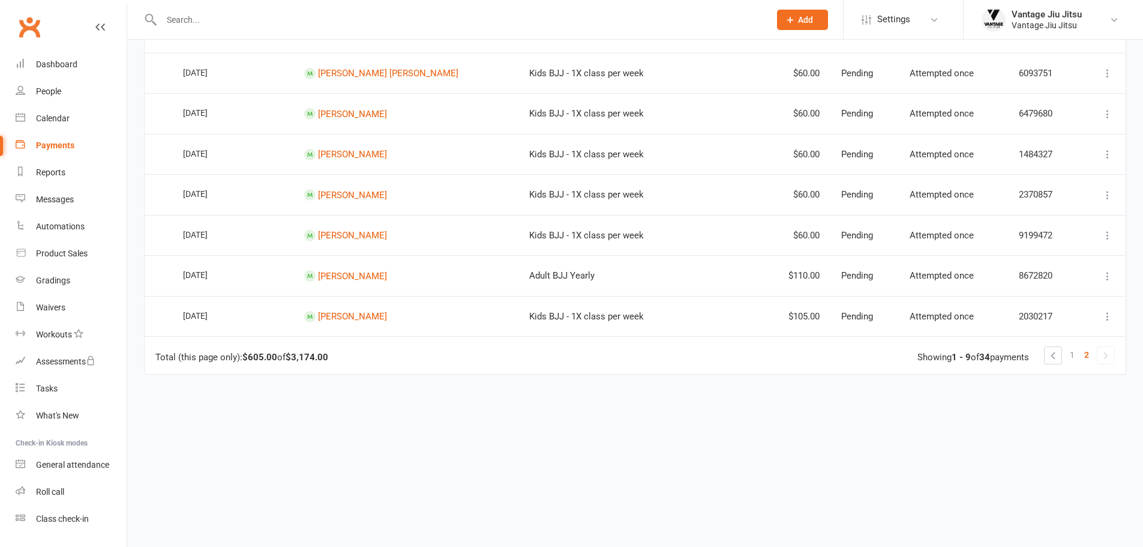
click at [1107, 317] on icon at bounding box center [1108, 316] width 12 height 12
click at [1059, 386] on link "Check payment status" at bounding box center [1055, 388] width 119 height 24
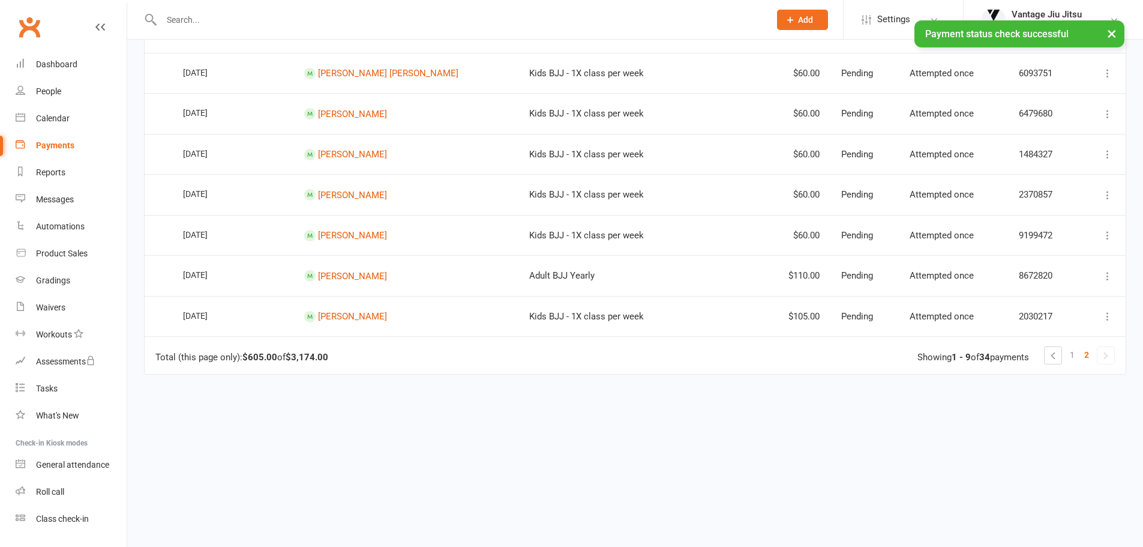
click at [1107, 274] on icon at bounding box center [1108, 276] width 12 height 12
click at [1063, 351] on link "Check payment status" at bounding box center [1055, 347] width 119 height 24
click at [1105, 235] on icon at bounding box center [1108, 235] width 12 height 12
click at [1044, 305] on link "Check payment status" at bounding box center [1055, 307] width 119 height 24
click at [1105, 197] on icon at bounding box center [1108, 195] width 12 height 12
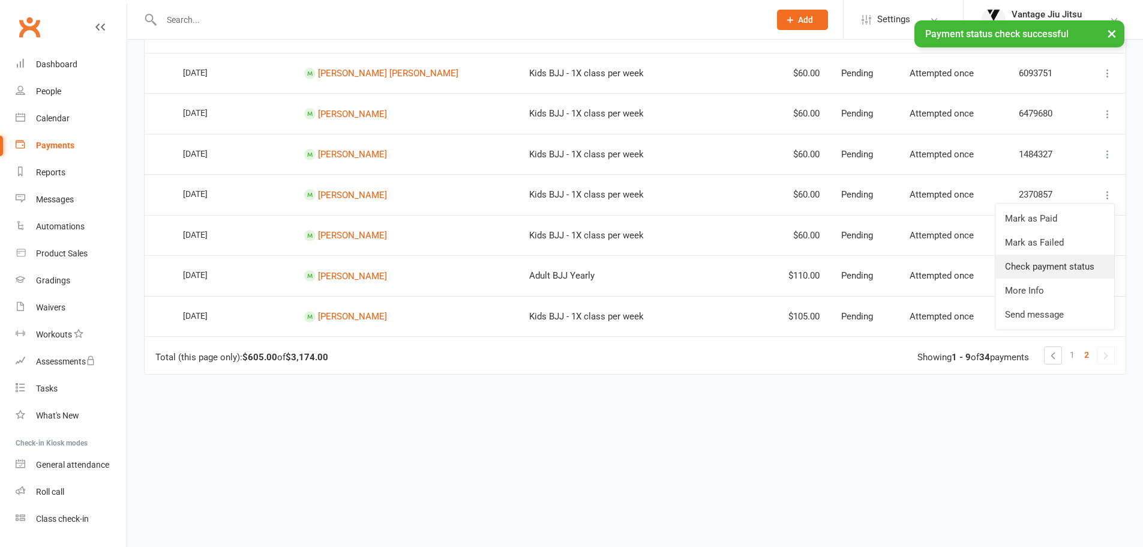
click at [1051, 259] on link "Check payment status" at bounding box center [1055, 266] width 119 height 24
click at [1102, 149] on icon at bounding box center [1108, 154] width 12 height 12
click at [1060, 228] on link "Check payment status" at bounding box center [1055, 226] width 119 height 24
click at [1107, 108] on icon at bounding box center [1108, 114] width 12 height 12
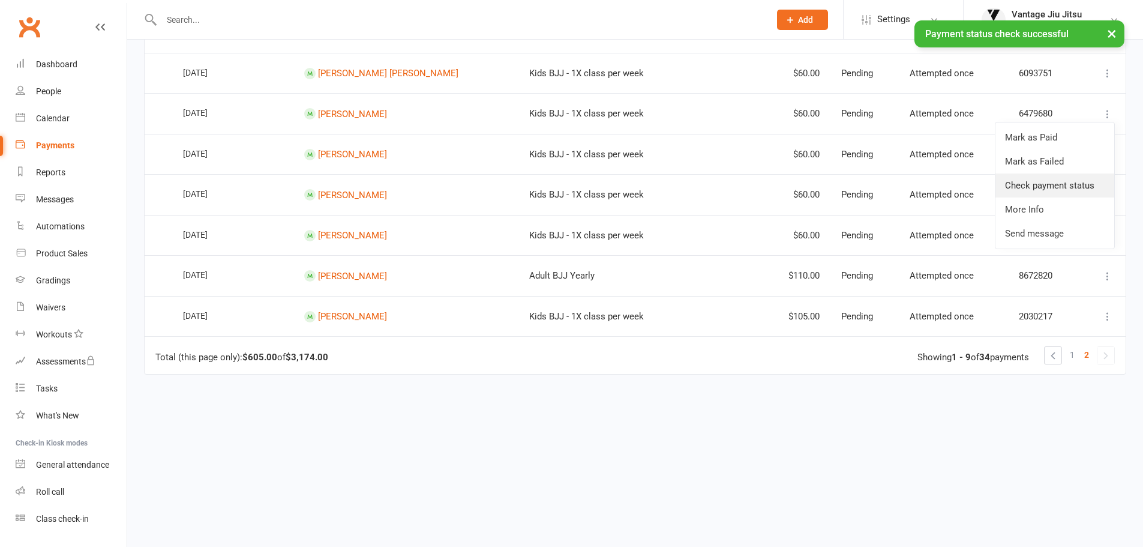
click at [1078, 182] on link "Check payment status" at bounding box center [1055, 185] width 119 height 24
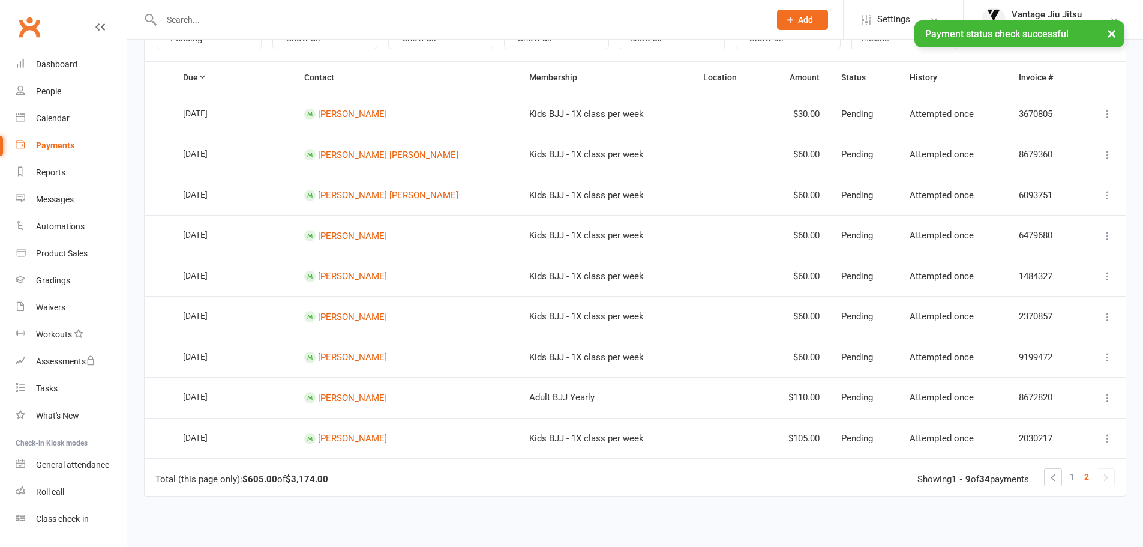
scroll to position [132, 0]
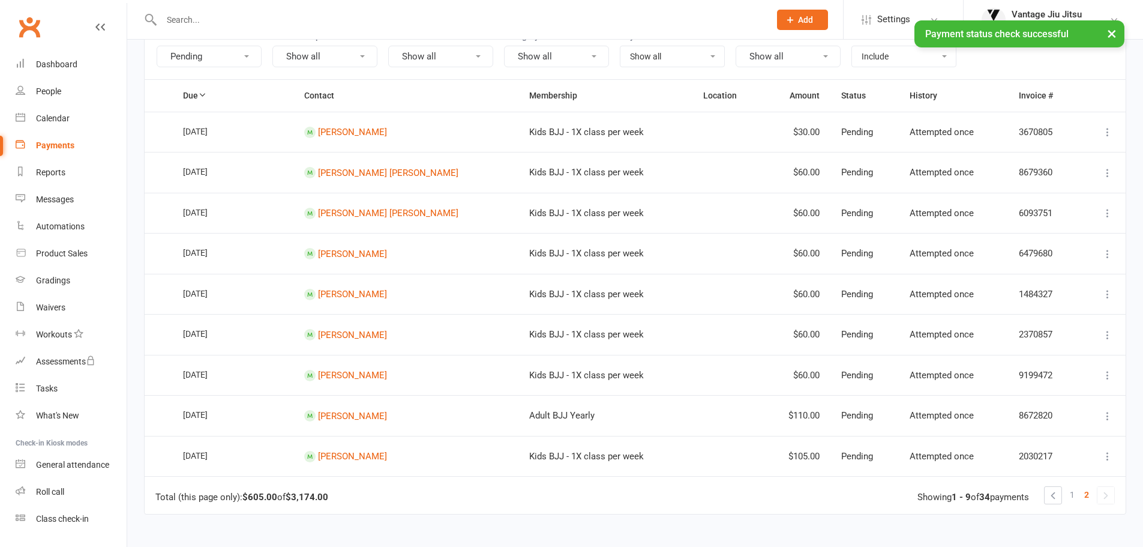
click at [1108, 214] on icon at bounding box center [1108, 213] width 12 height 12
click at [1071, 288] on link "Check payment status" at bounding box center [1055, 284] width 119 height 24
click at [1104, 171] on icon at bounding box center [1108, 173] width 12 height 12
click at [1045, 242] on link "Check payment status" at bounding box center [1055, 244] width 119 height 24
click at [1111, 130] on icon at bounding box center [1108, 132] width 12 height 12
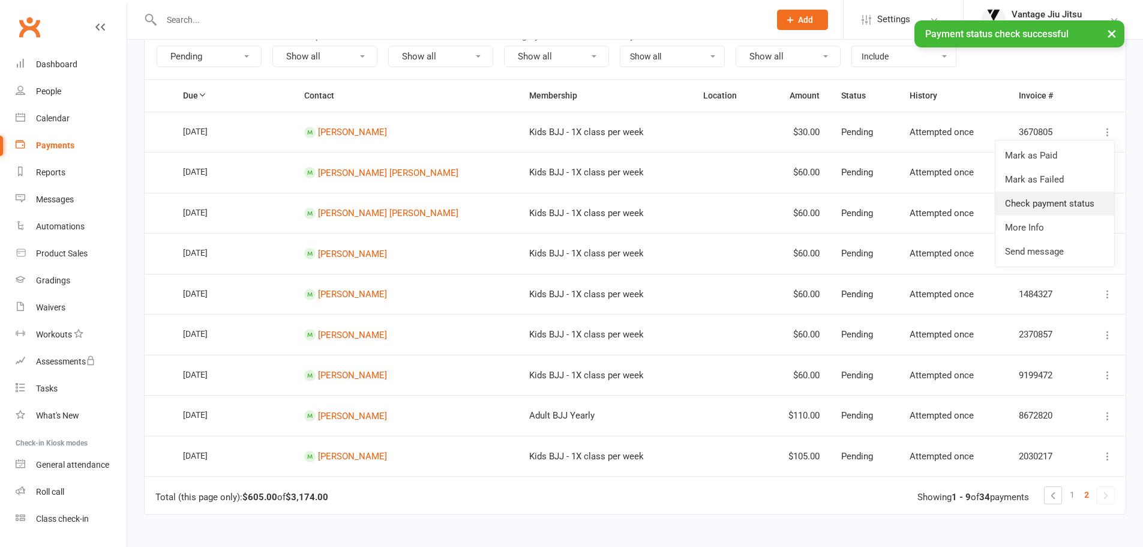
click at [1068, 199] on link "Check payment status" at bounding box center [1055, 203] width 119 height 24
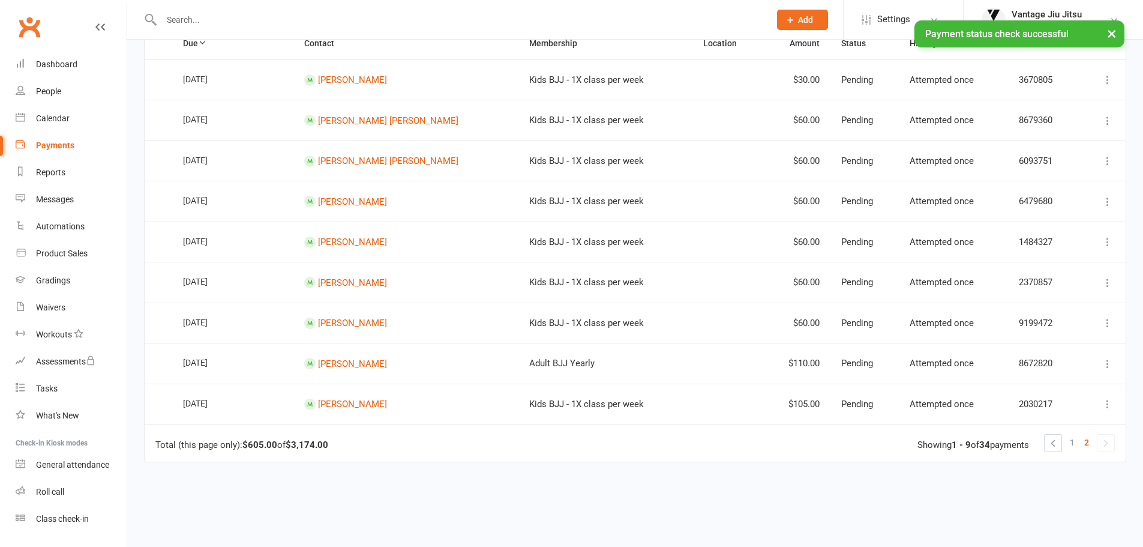
scroll to position [272, 0]
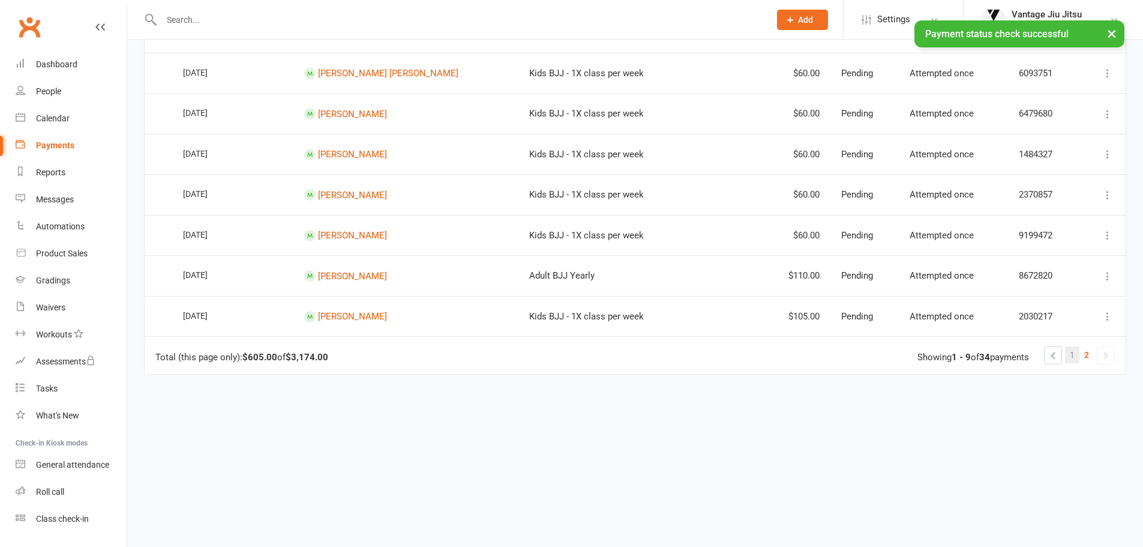
click at [1072, 354] on span "1" at bounding box center [1072, 354] width 5 height 17
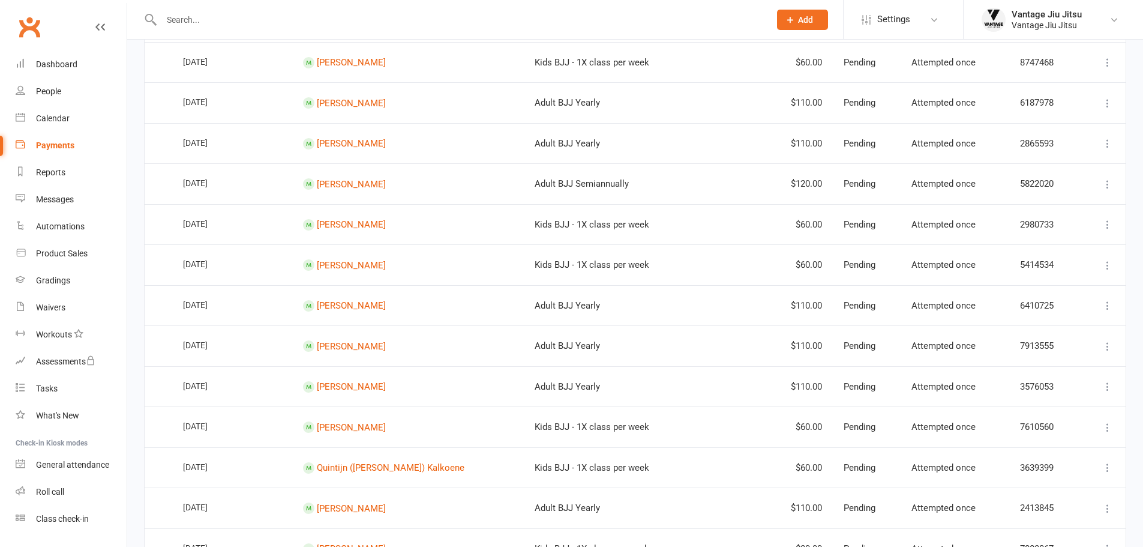
scroll to position [920, 0]
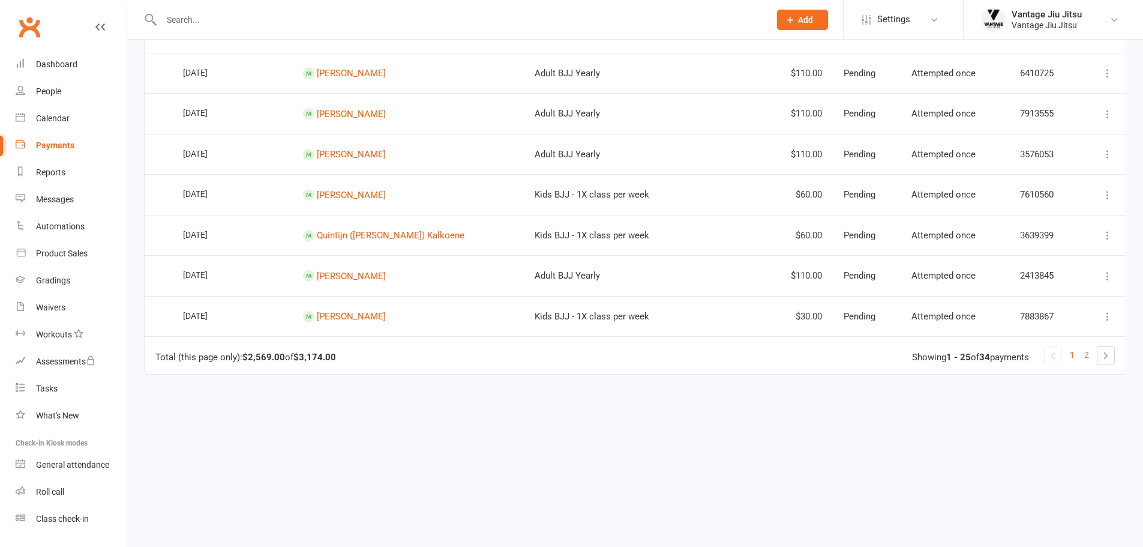
click at [1105, 315] on icon at bounding box center [1108, 316] width 12 height 12
click at [1048, 385] on link "Check payment status" at bounding box center [1055, 388] width 119 height 24
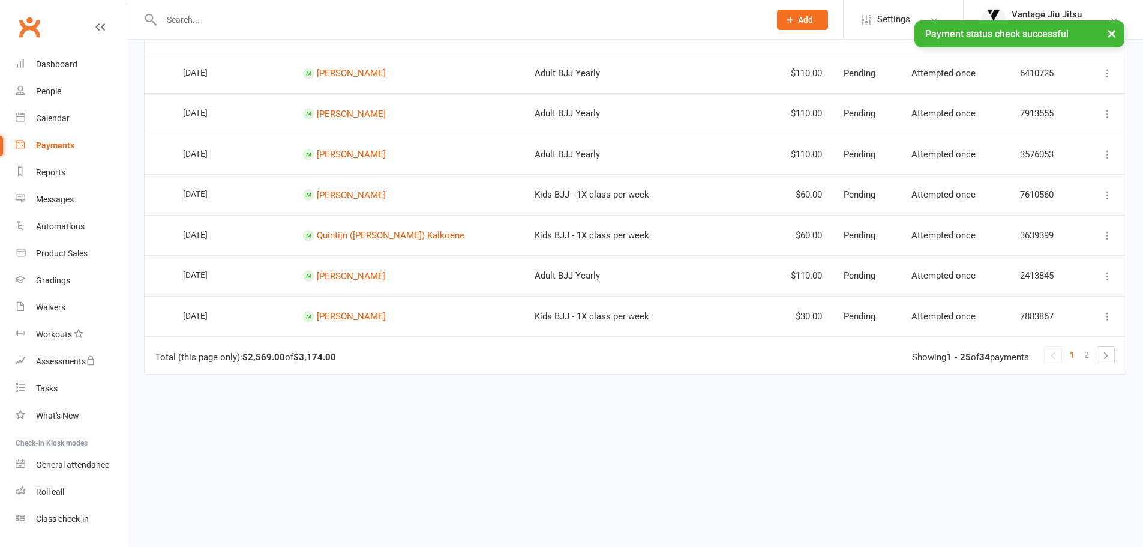
click at [1111, 275] on icon at bounding box center [1108, 276] width 12 height 12
click at [1057, 350] on link "Check payment status" at bounding box center [1044, 347] width 142 height 24
click at [1110, 230] on icon at bounding box center [1108, 235] width 12 height 12
click at [1055, 308] on link "Check payment status" at bounding box center [1055, 307] width 119 height 24
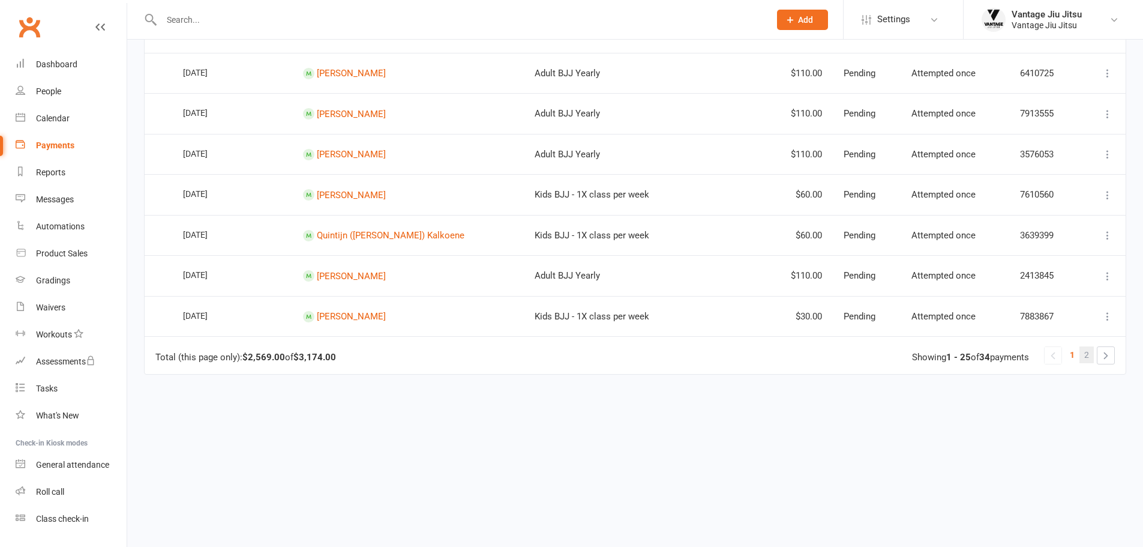
click at [1087, 351] on span "2" at bounding box center [1086, 354] width 5 height 17
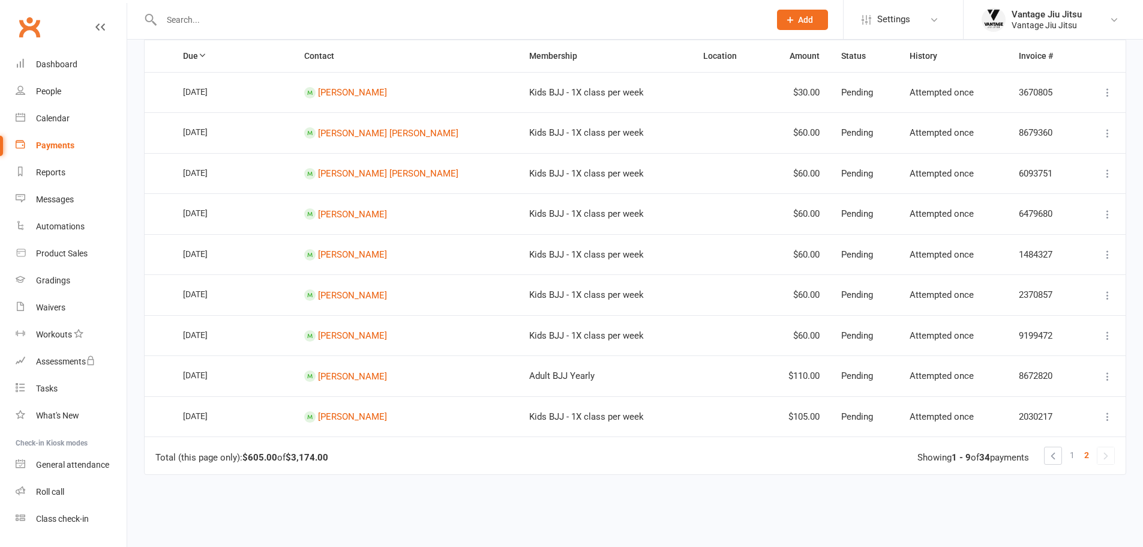
scroll to position [272, 0]
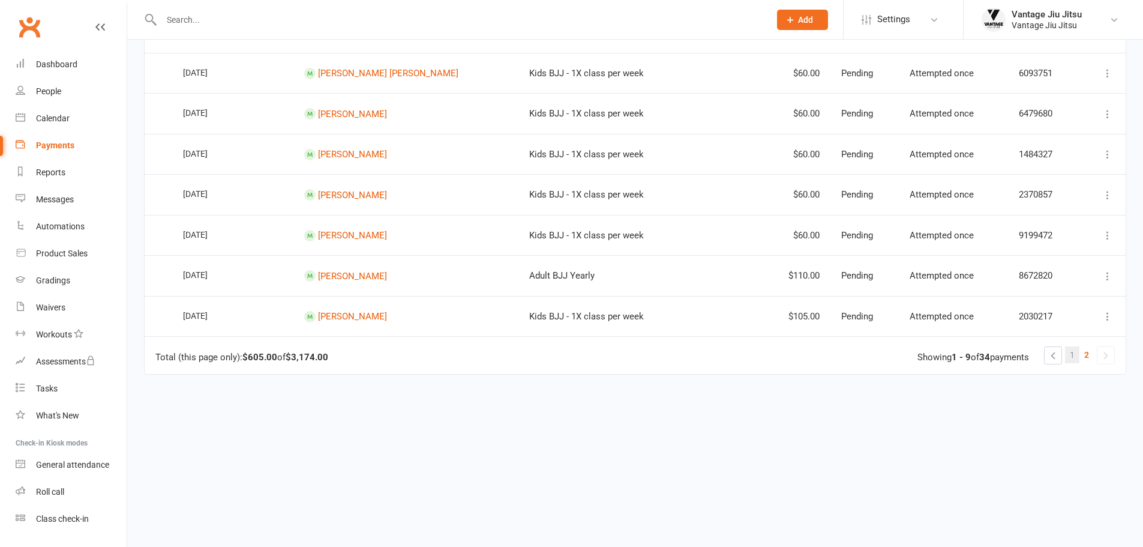
click at [1072, 360] on span "1" at bounding box center [1072, 354] width 5 height 17
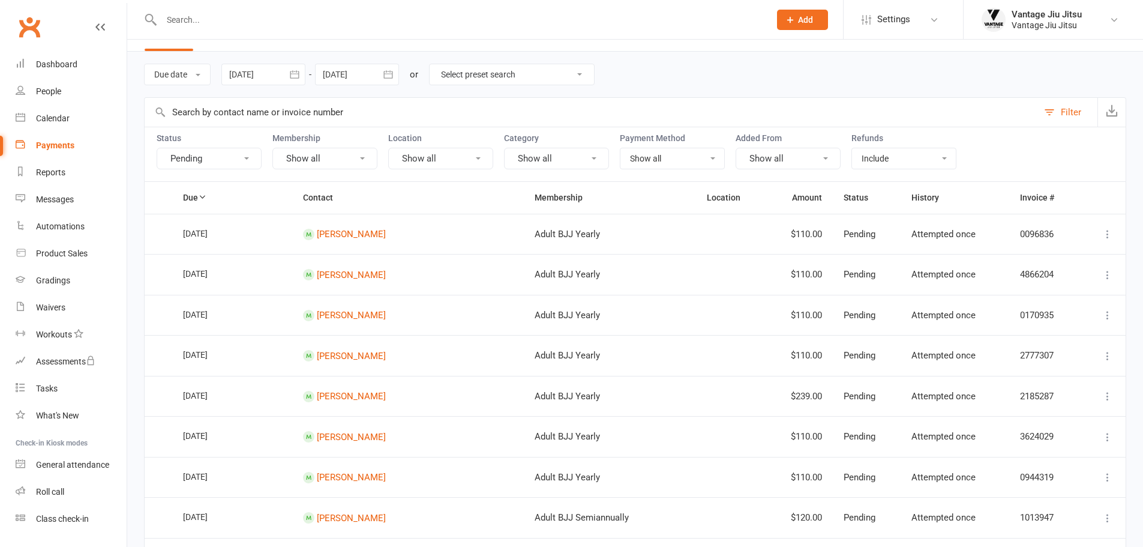
scroll to position [0, 0]
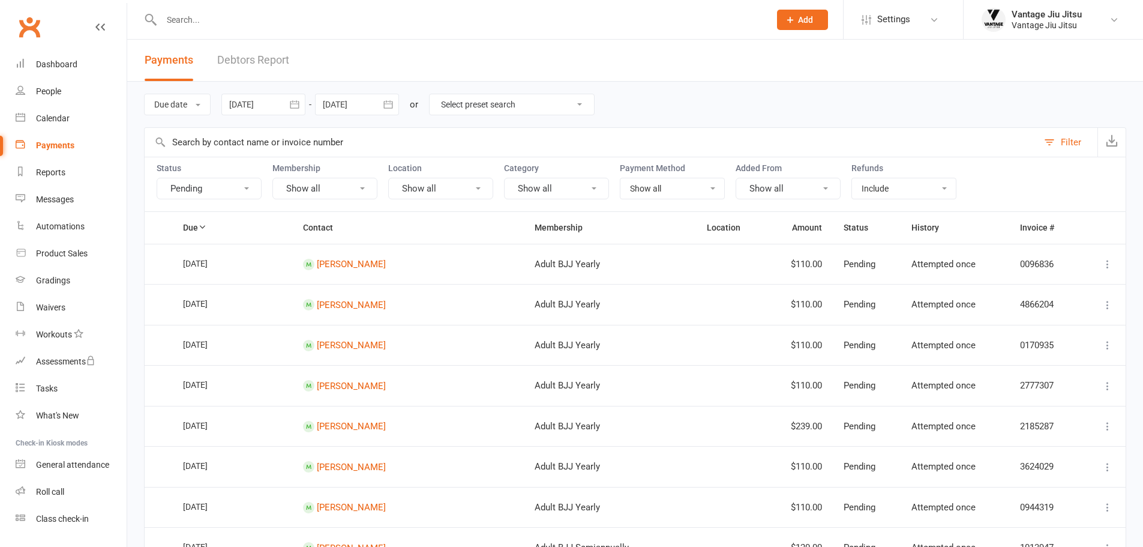
click at [296, 105] on icon "button" at bounding box center [295, 104] width 12 height 12
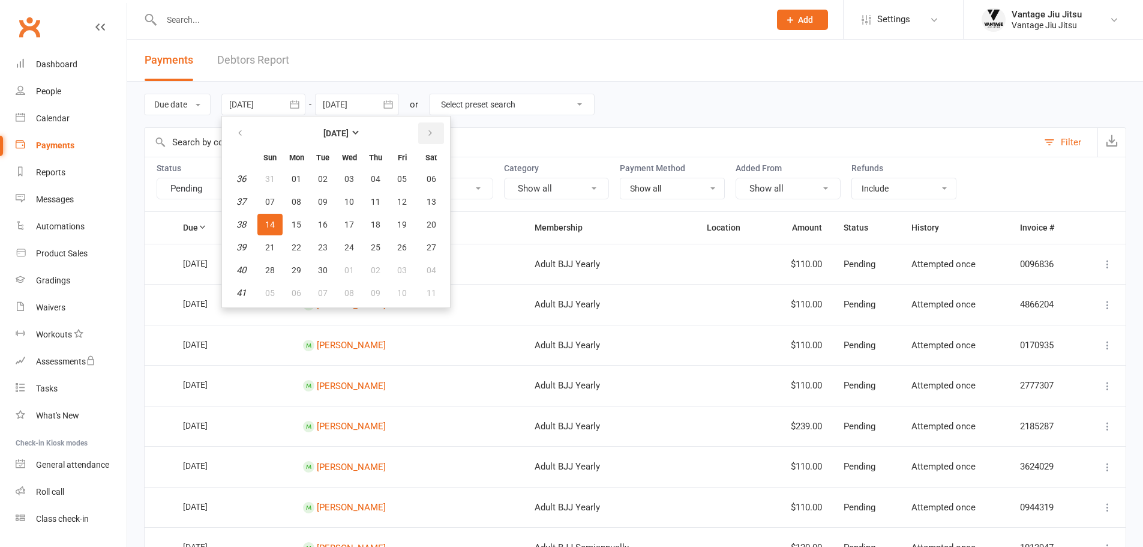
click at [434, 132] on icon "button" at bounding box center [430, 133] width 8 height 10
click at [353, 178] on span "01" at bounding box center [349, 179] width 10 height 10
type input "[DATE]"
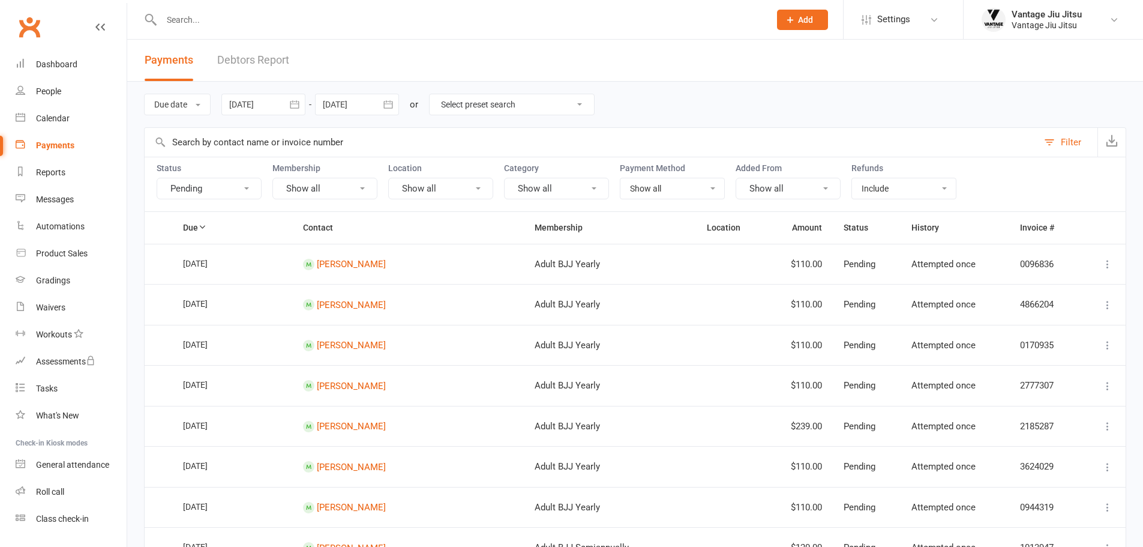
click at [390, 104] on icon "button" at bounding box center [388, 104] width 12 height 12
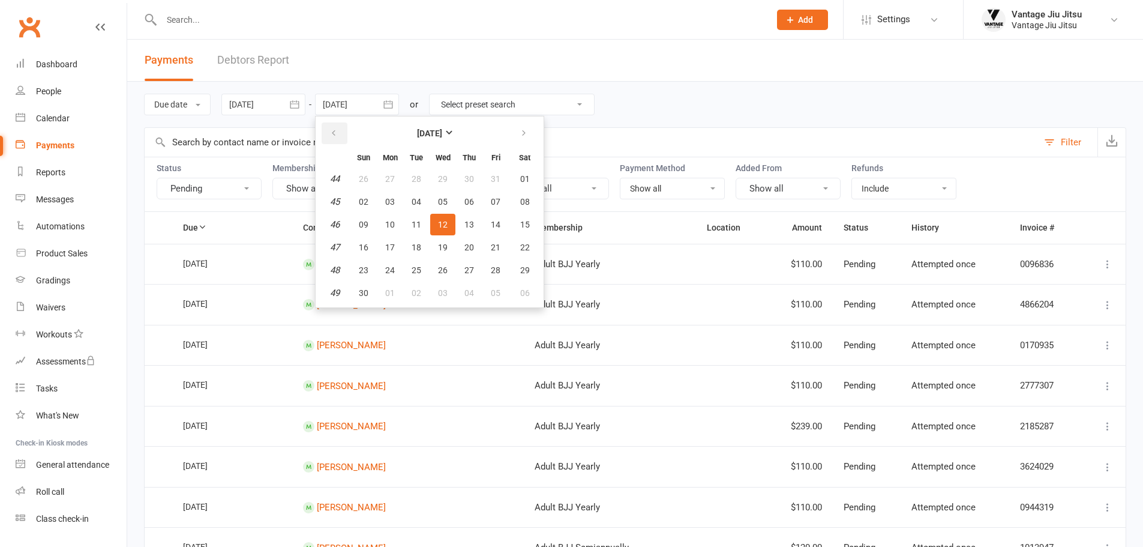
click at [338, 133] on icon "button" at bounding box center [333, 133] width 8 height 10
click at [474, 201] on span "09" at bounding box center [469, 202] width 10 height 10
type input "[DATE]"
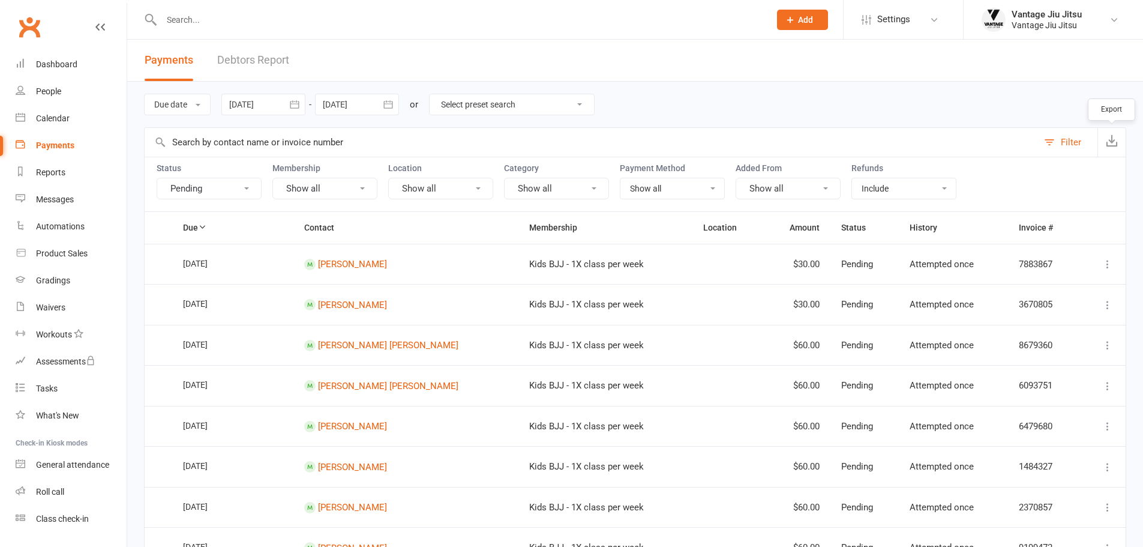
click at [1110, 146] on icon "button" at bounding box center [1112, 140] width 12 height 12
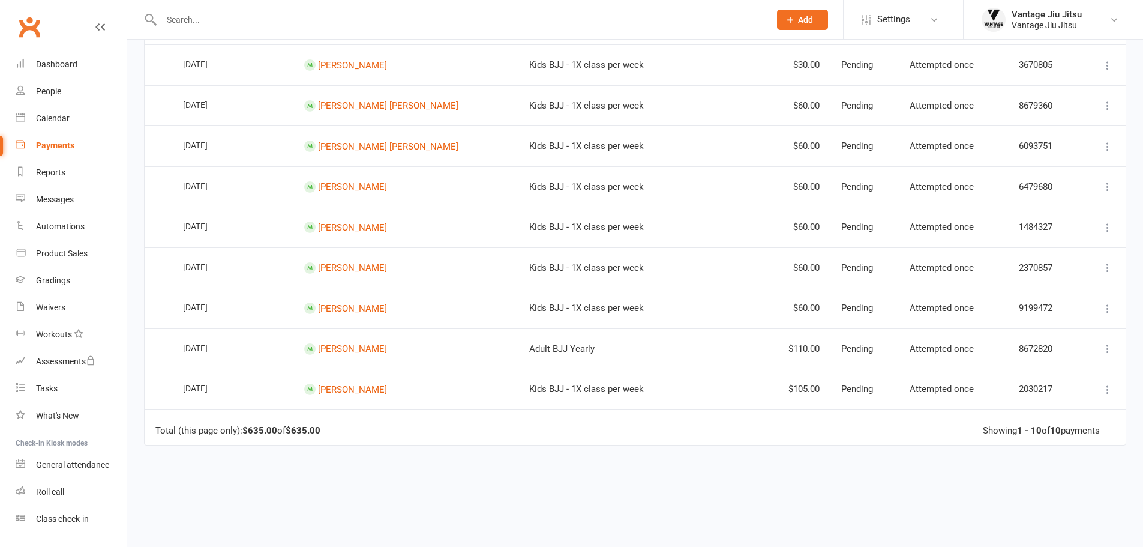
scroll to position [280, 0]
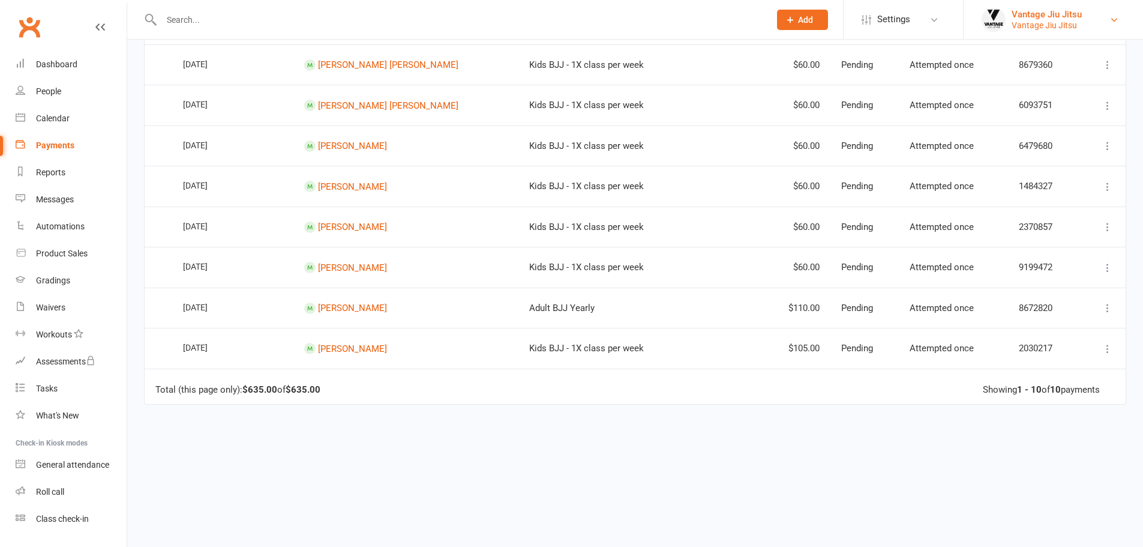
click at [1042, 21] on div "Vantage Jiu Jitsu" at bounding box center [1047, 25] width 70 height 11
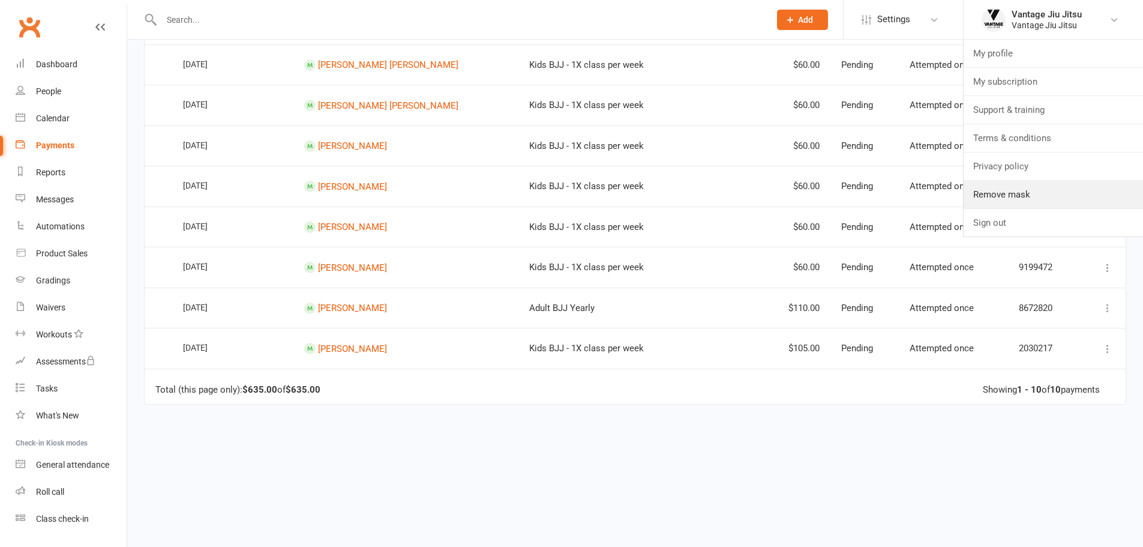
drag, startPoint x: 1039, startPoint y: 206, endPoint x: 879, endPoint y: 140, distance: 173.5
click at [1039, 206] on link "Remove mask" at bounding box center [1053, 195] width 179 height 28
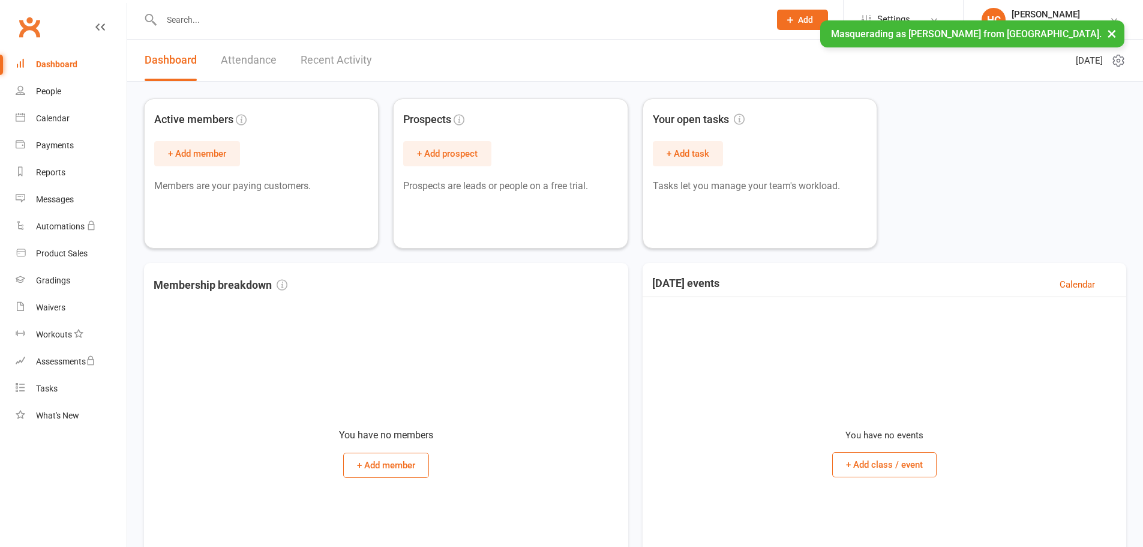
click at [50, 92] on div "People" at bounding box center [48, 91] width 25 height 10
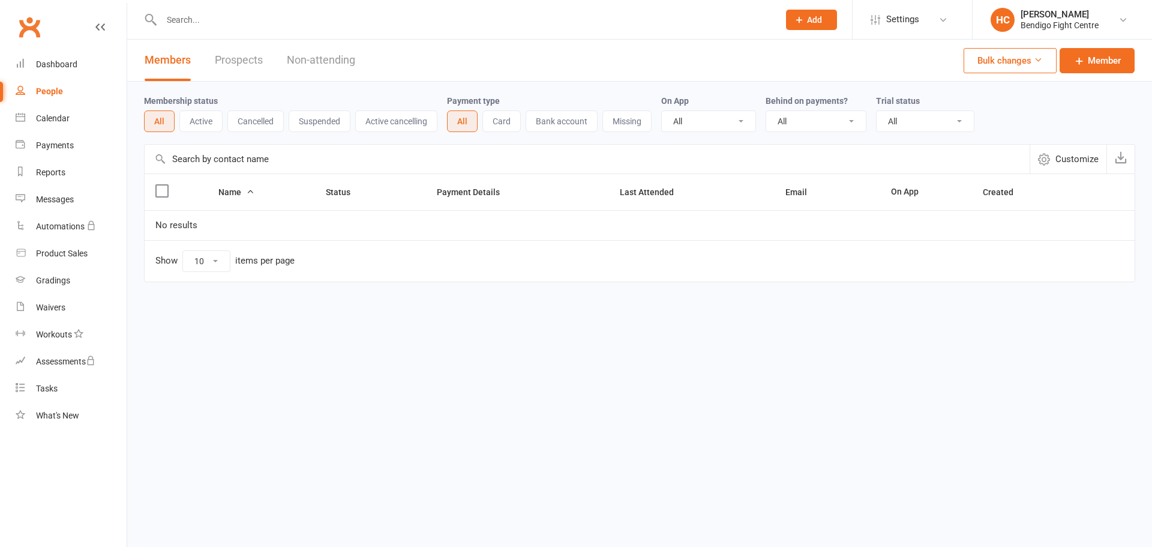
click at [877, 17] on icon at bounding box center [876, 20] width 10 height 10
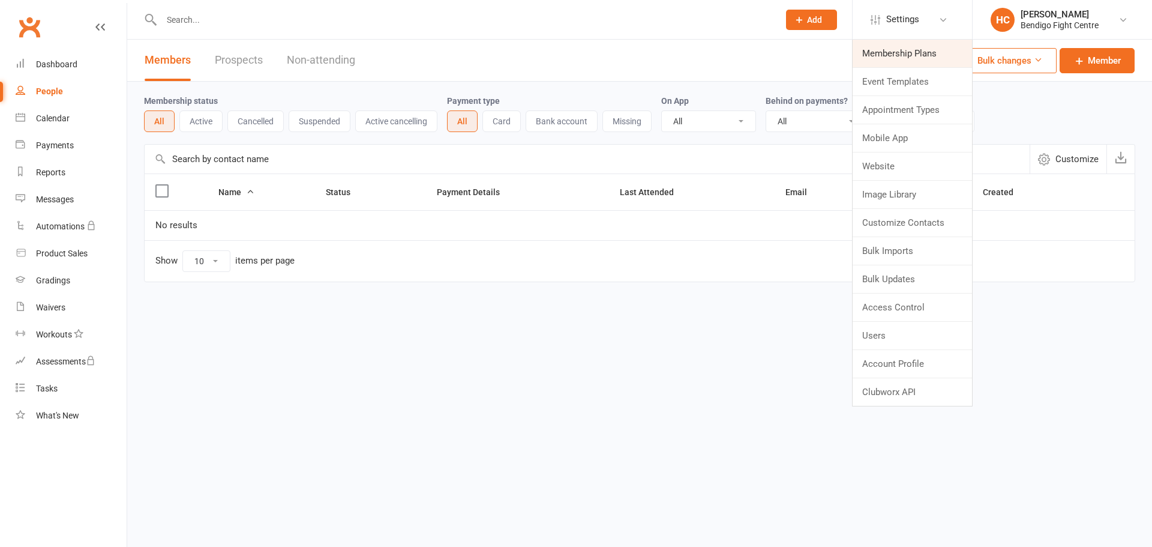
click at [918, 56] on link "Membership Plans" at bounding box center [912, 54] width 119 height 28
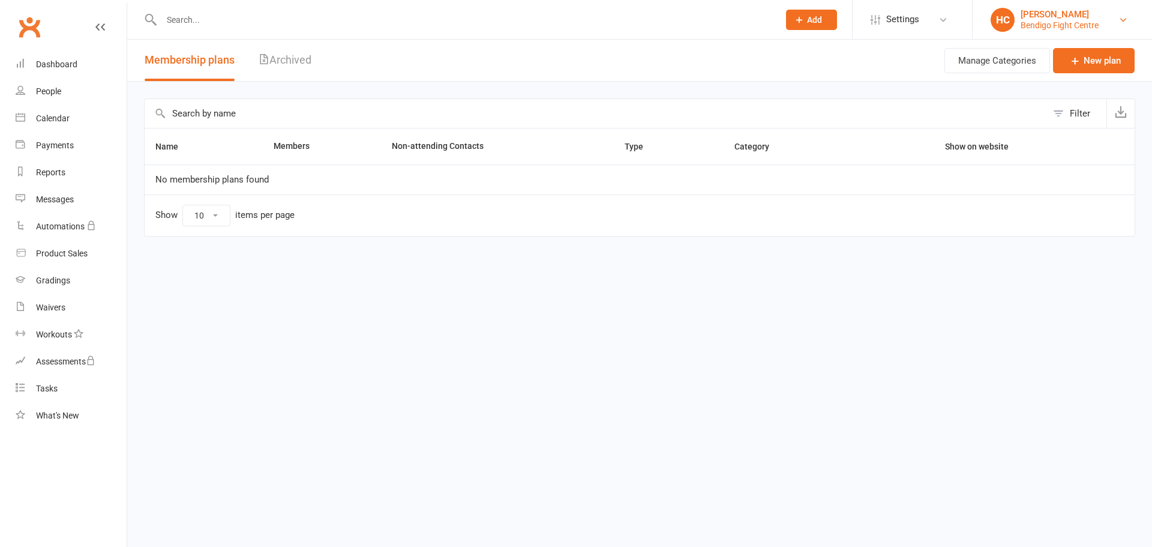
click at [1060, 21] on div "Bendigo Fight Centre" at bounding box center [1060, 25] width 78 height 11
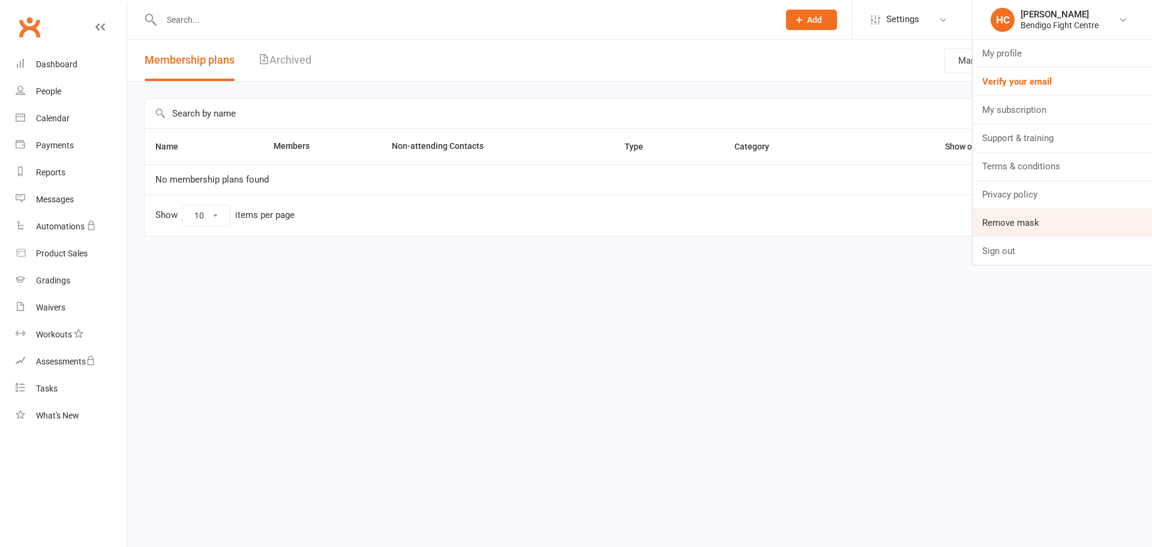
click at [1021, 214] on link "Remove mask" at bounding box center [1062, 223] width 179 height 28
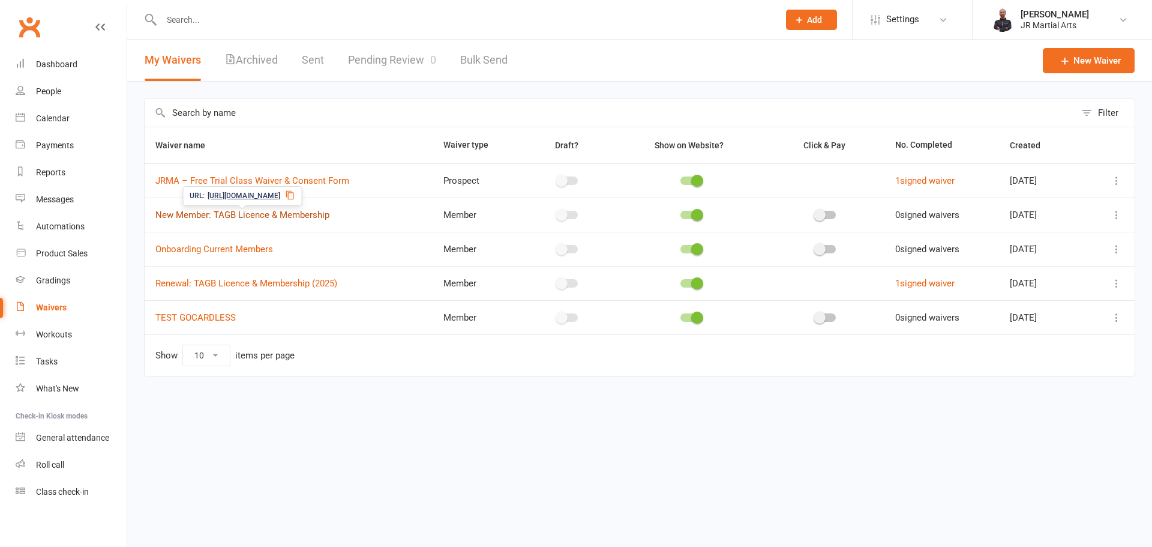
click at [297, 217] on link "New Member: TAGB Licence & Membership" at bounding box center [242, 214] width 174 height 11
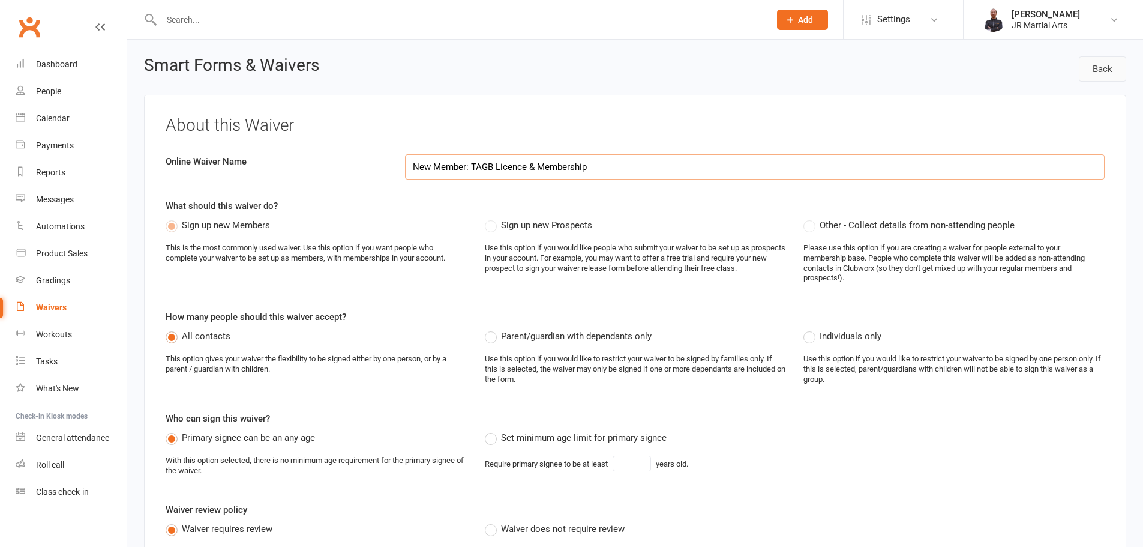
select select "applies_to_all_signees"
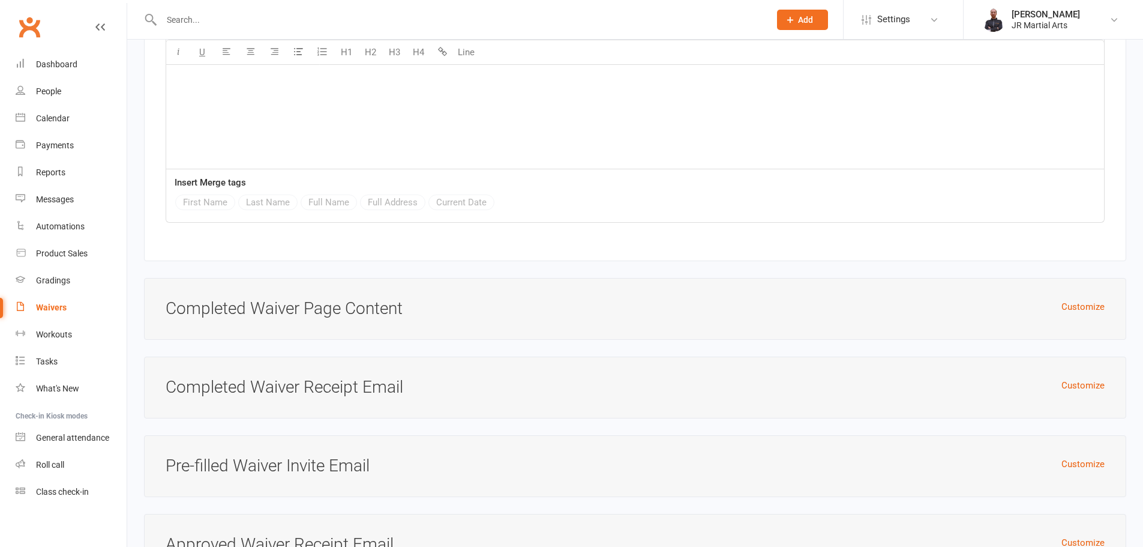
scroll to position [4156, 0]
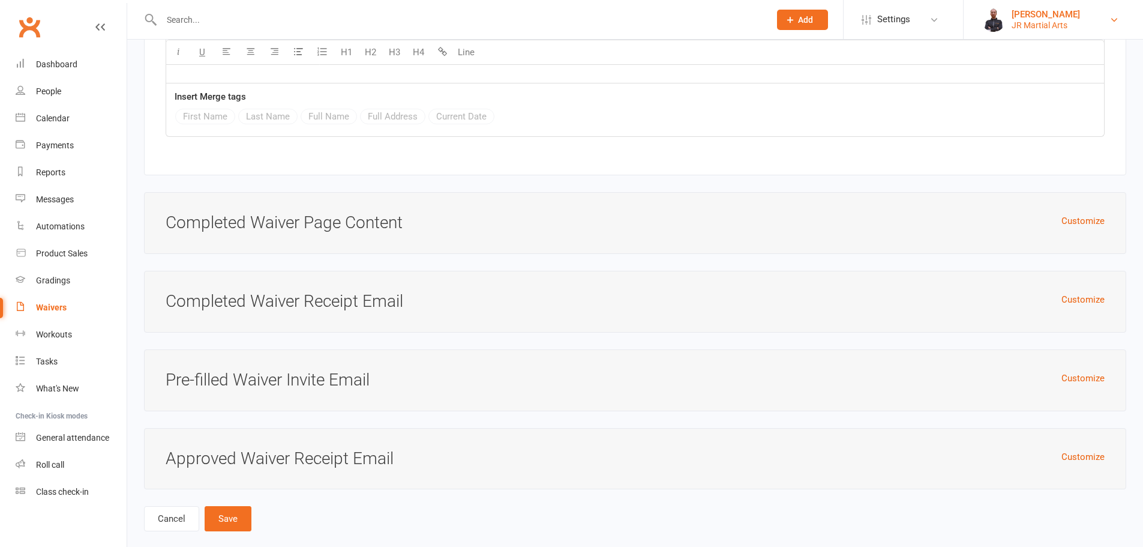
click at [1048, 22] on div "JR Martial Arts" at bounding box center [1046, 25] width 68 height 11
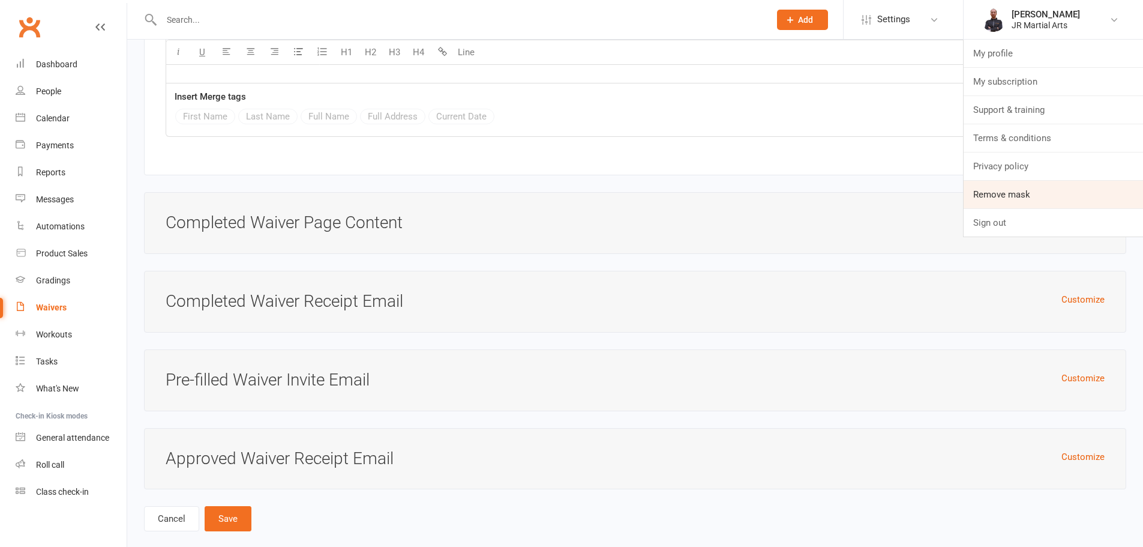
click at [1034, 191] on link "Remove mask" at bounding box center [1053, 195] width 179 height 28
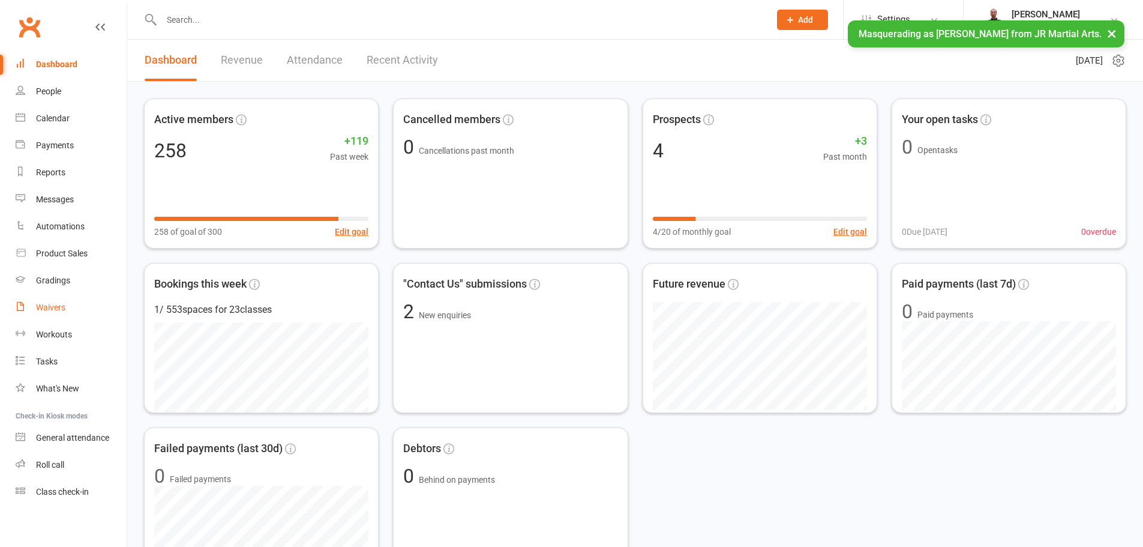
click at [63, 309] on div "Waivers" at bounding box center [50, 307] width 29 height 10
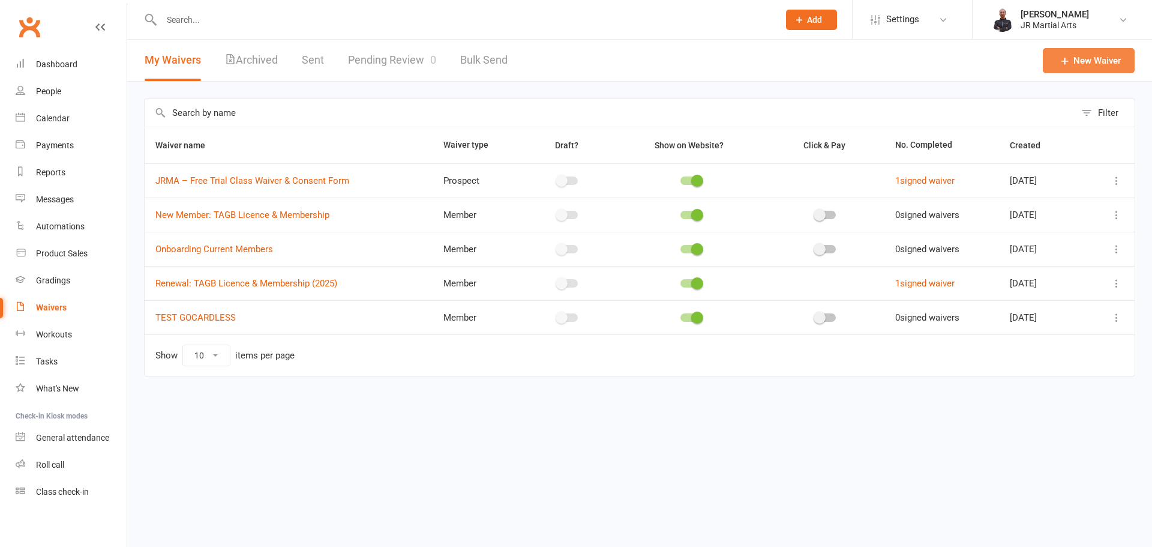
click at [1092, 65] on link "New Waiver" at bounding box center [1089, 60] width 92 height 25
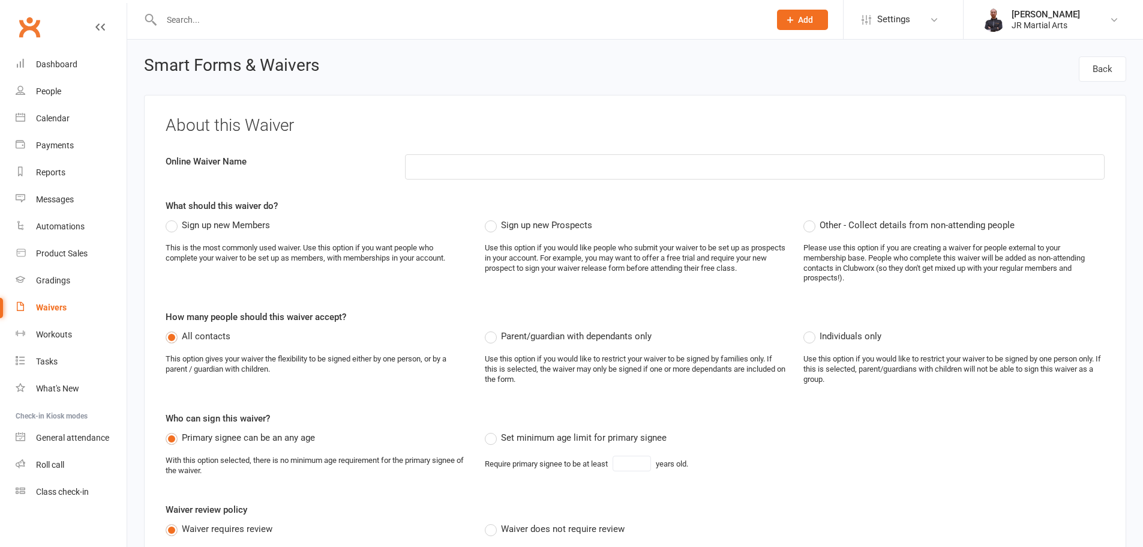
click at [182, 225] on span "Sign up new Members" at bounding box center [226, 224] width 88 height 13
click at [173, 218] on input "Sign up new Members" at bounding box center [170, 218] width 8 height 0
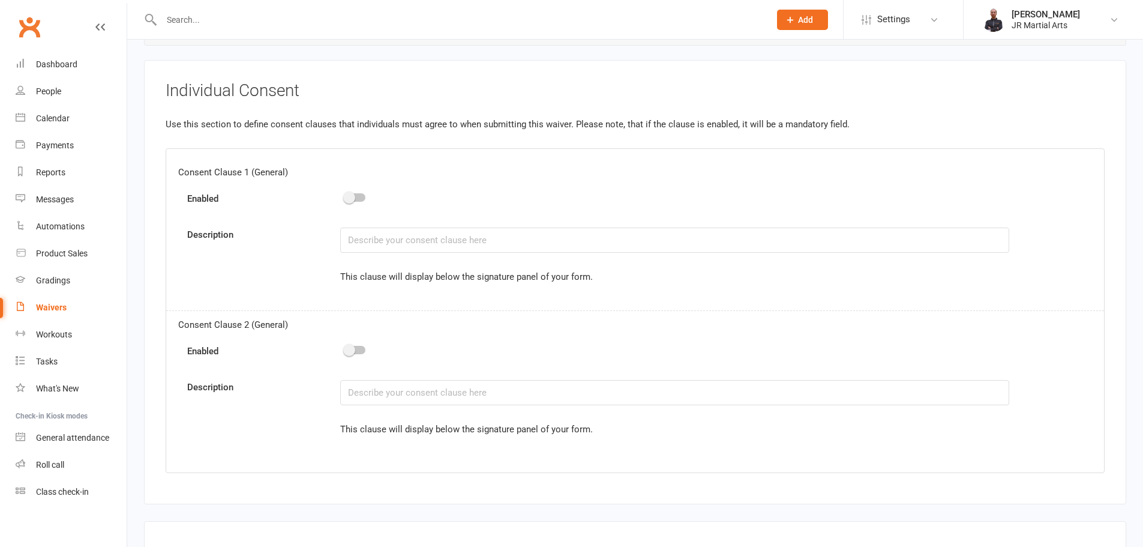
scroll to position [2968, 0]
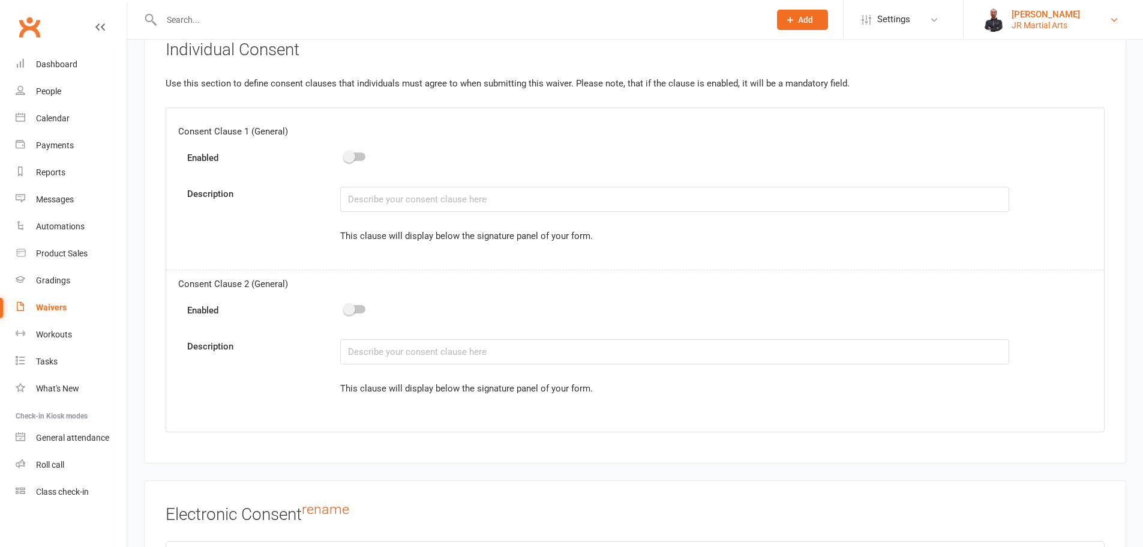
click at [1002, 21] on img at bounding box center [994, 20] width 24 height 24
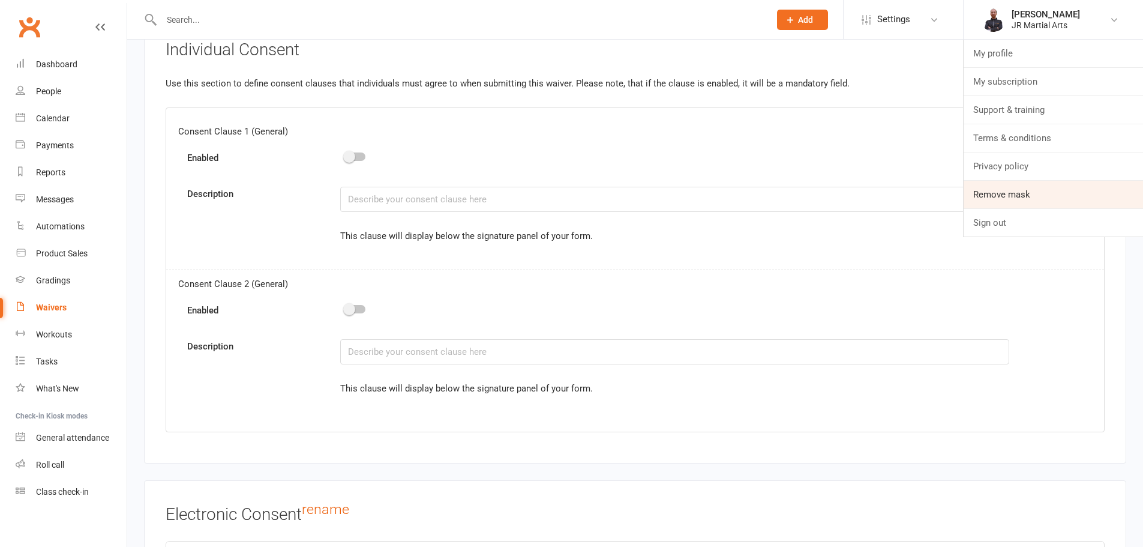
click at [1019, 191] on link "Remove mask" at bounding box center [1053, 195] width 179 height 28
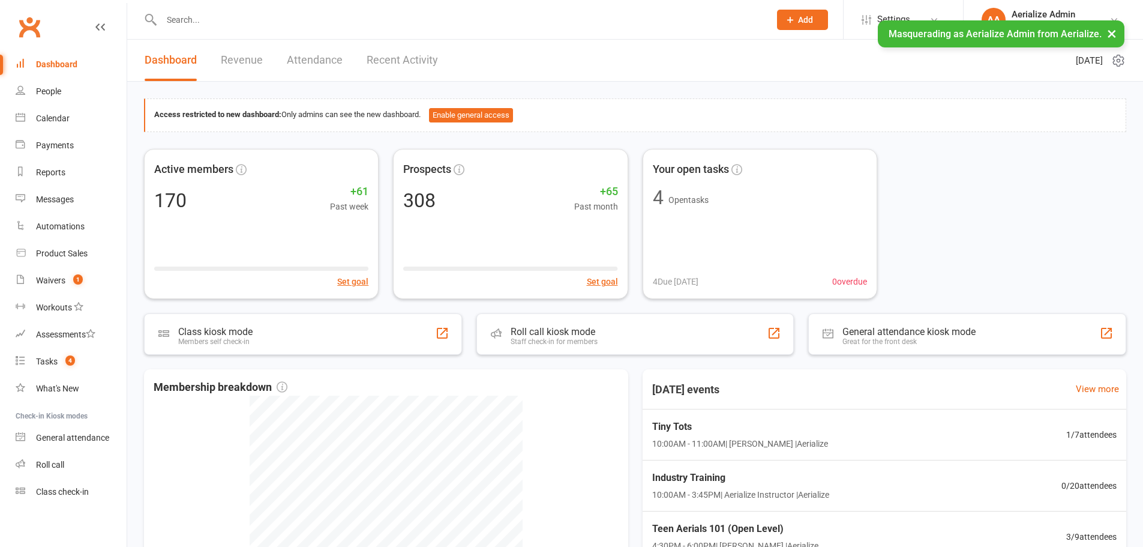
drag, startPoint x: 0, startPoint y: 0, endPoint x: 406, endPoint y: 21, distance: 406.8
click at [406, 21] on input "text" at bounding box center [460, 19] width 604 height 17
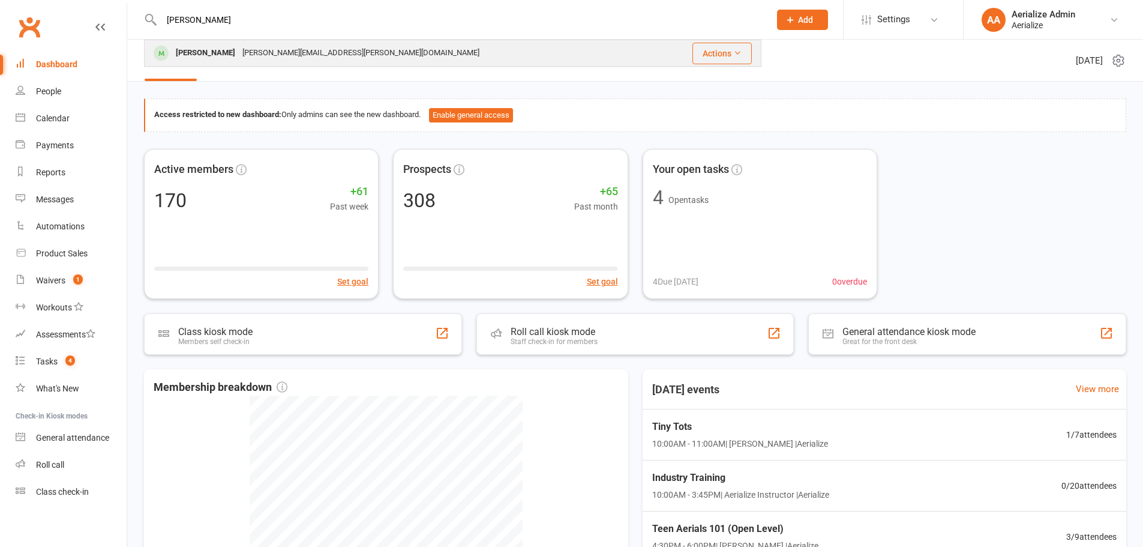
type input "[PERSON_NAME]"
click at [323, 52] on div "[PERSON_NAME][EMAIL_ADDRESS][PERSON_NAME][DOMAIN_NAME]" at bounding box center [361, 52] width 244 height 17
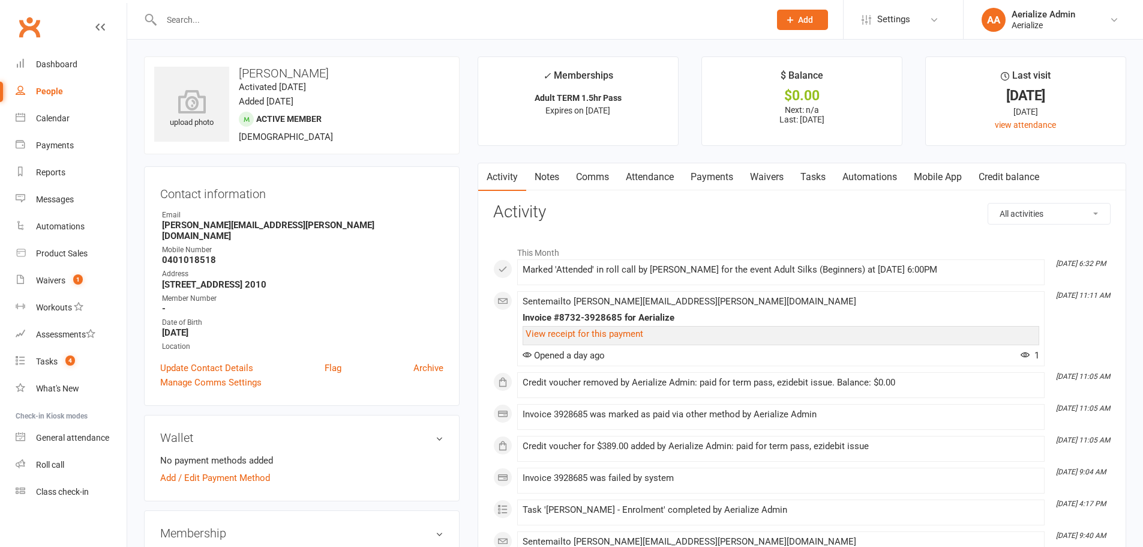
click at [715, 174] on link "Payments" at bounding box center [711, 177] width 59 height 28
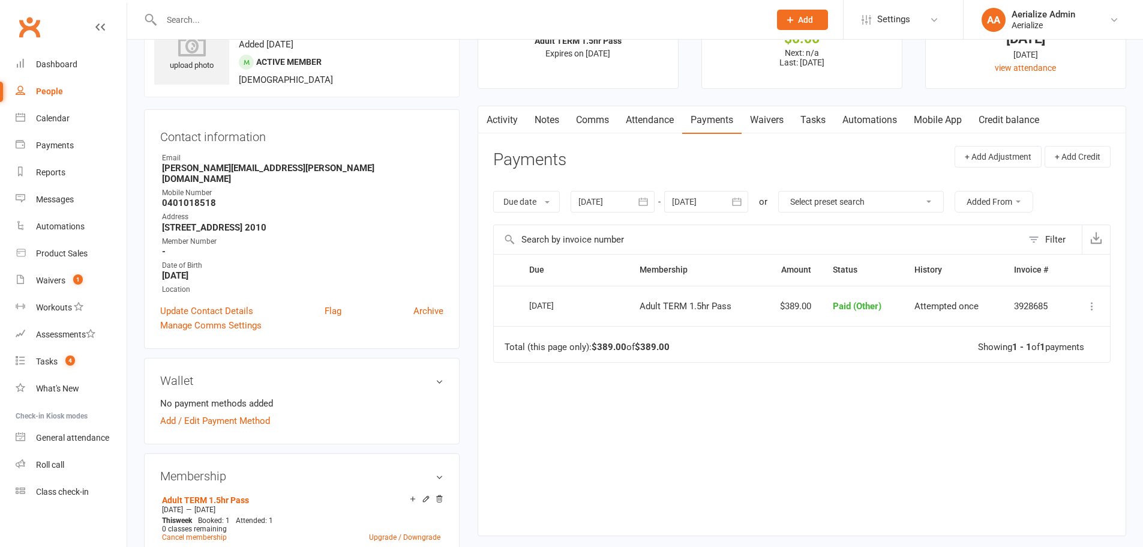
scroll to position [260, 0]
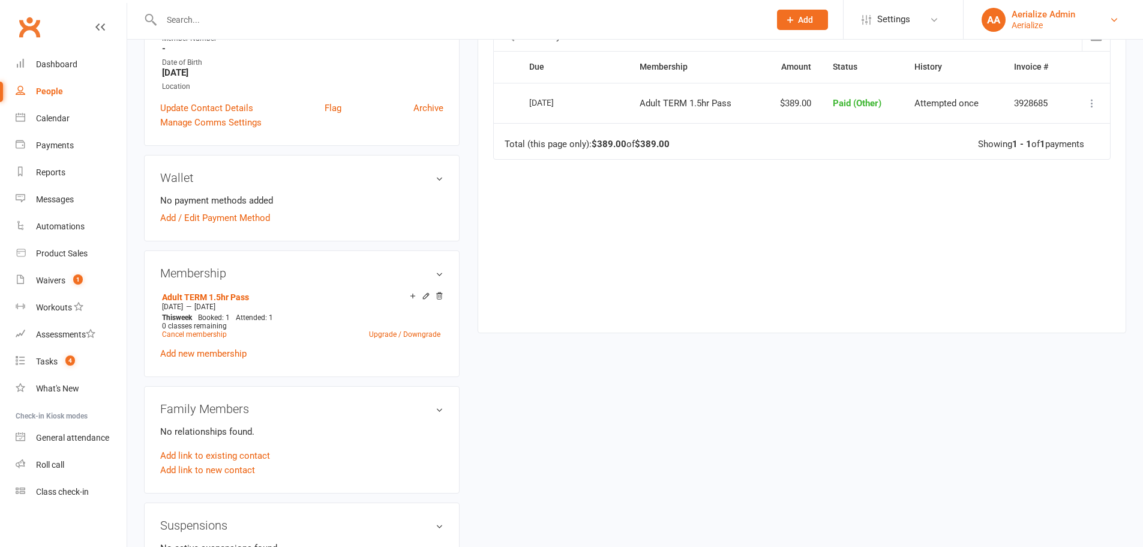
click at [998, 18] on div "AA" at bounding box center [994, 20] width 24 height 24
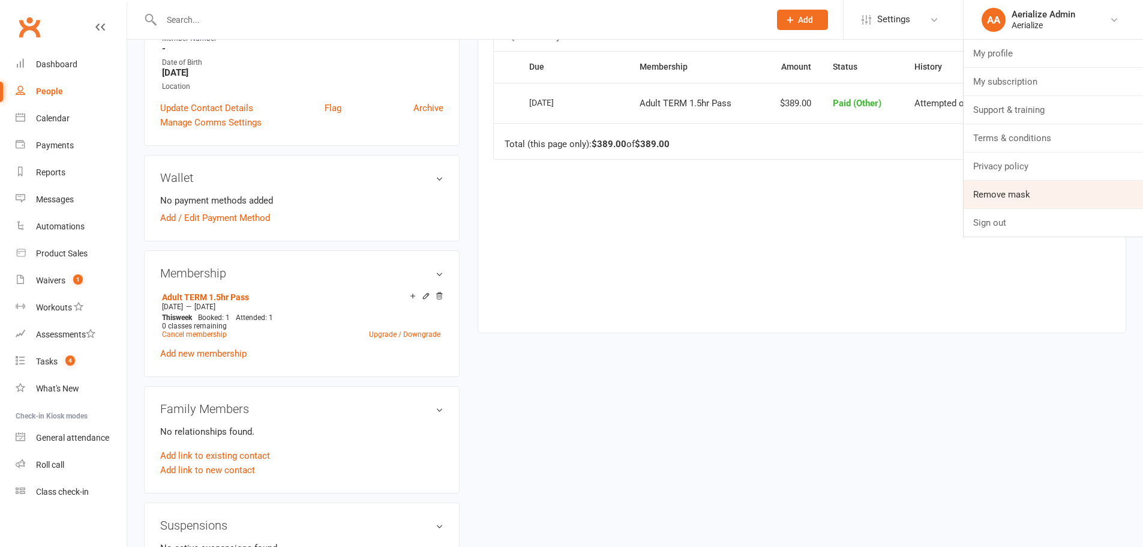
click at [1010, 199] on link "Remove mask" at bounding box center [1053, 195] width 179 height 28
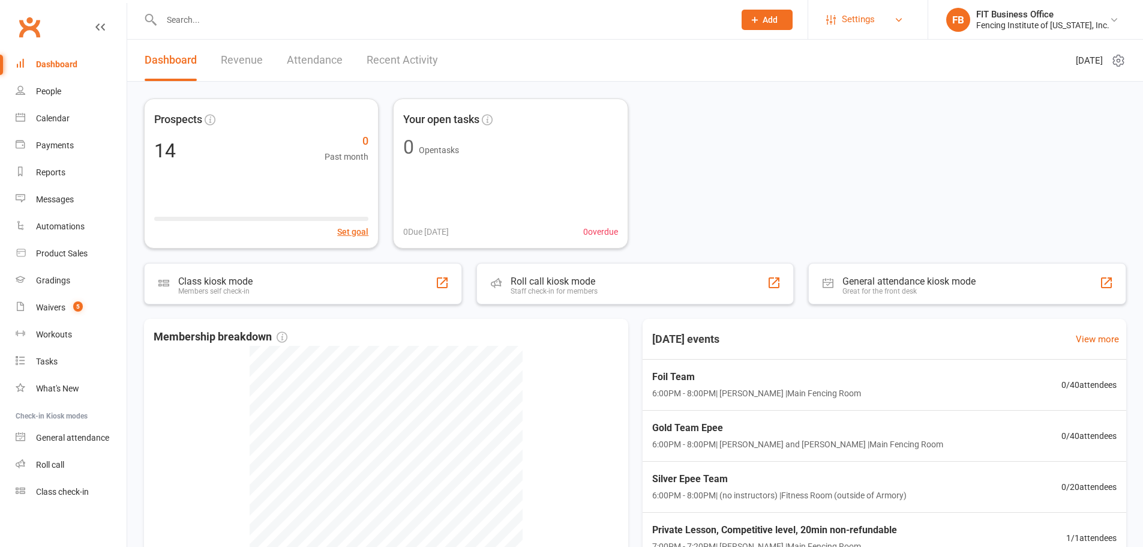
click at [870, 20] on span "Settings" at bounding box center [858, 19] width 33 height 27
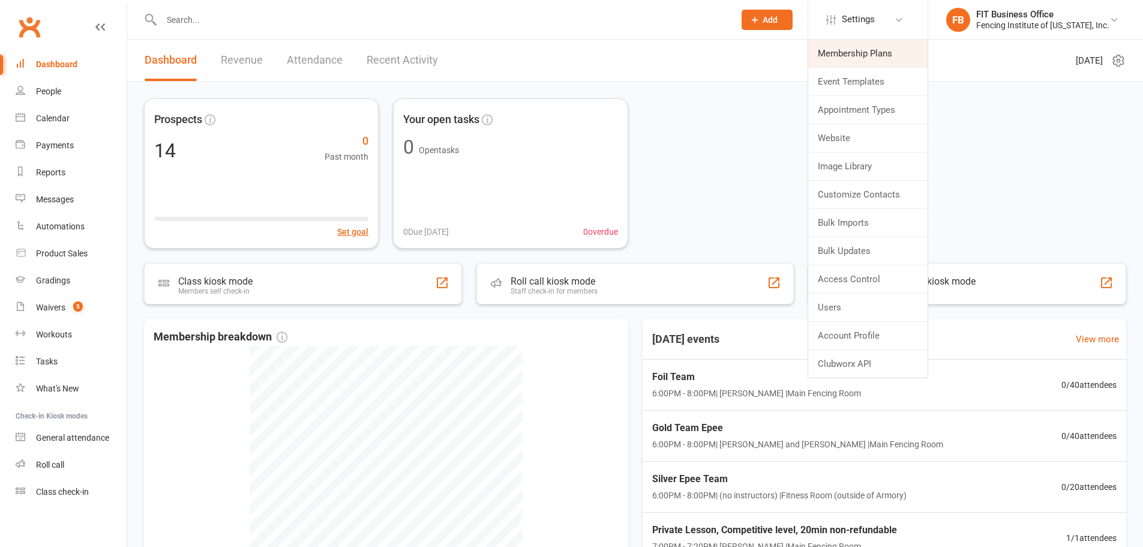
click at [877, 56] on link "Membership Plans" at bounding box center [867, 54] width 119 height 28
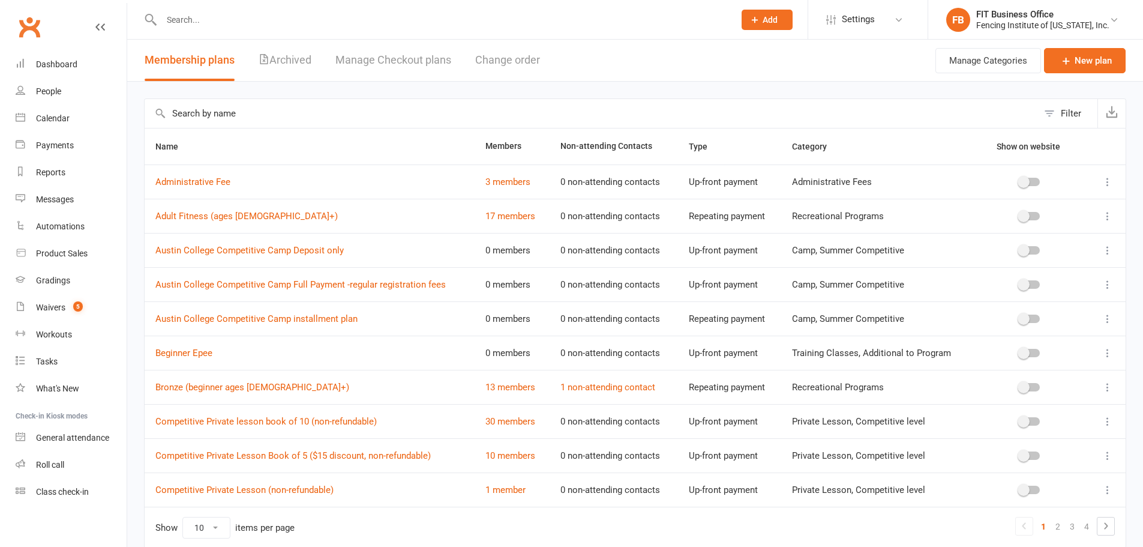
click at [391, 64] on link "Manage Checkout plans" at bounding box center [393, 60] width 116 height 41
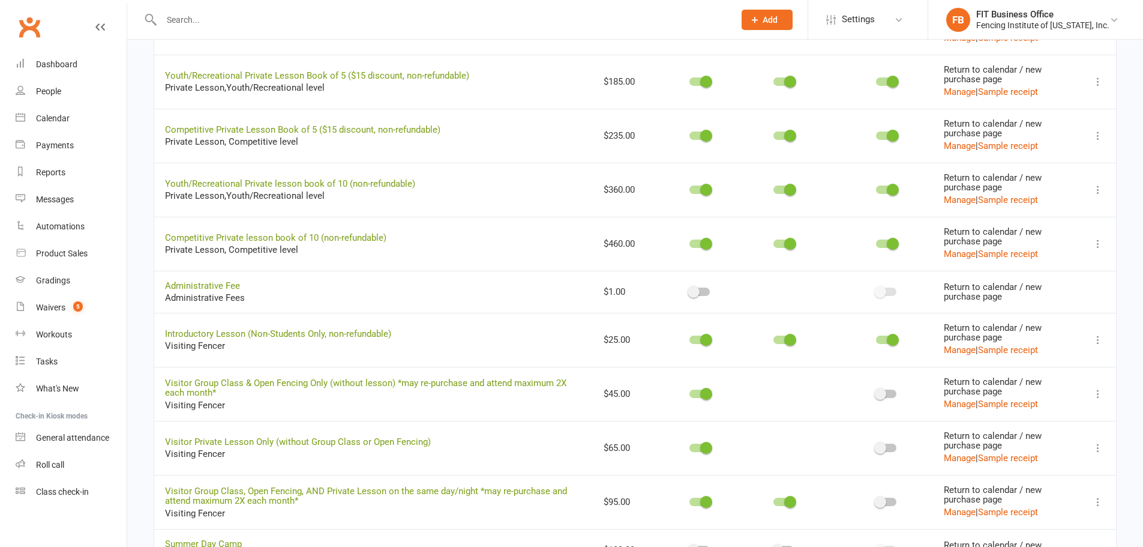
scroll to position [500, 0]
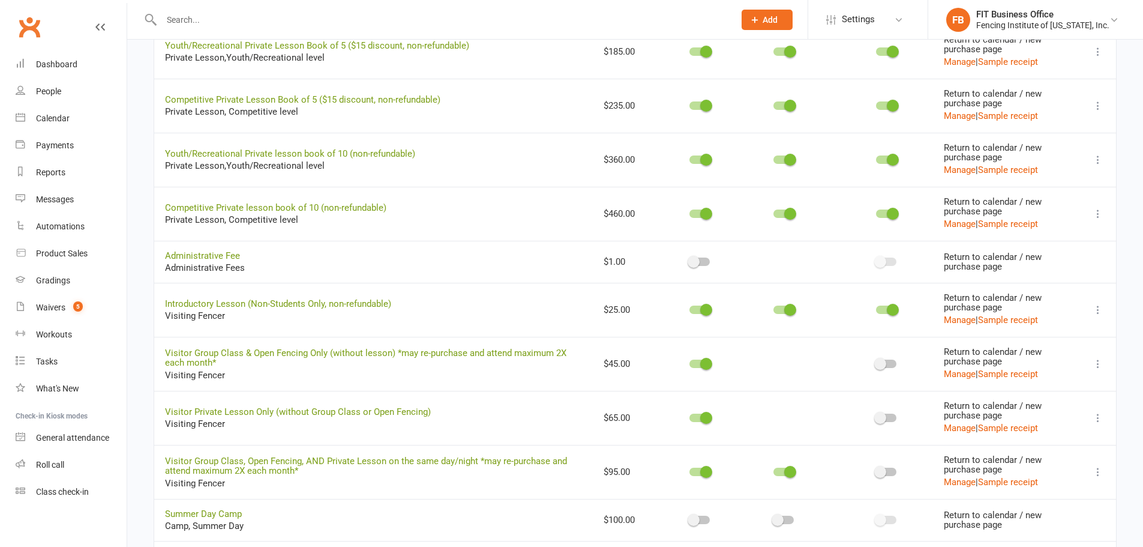
click at [459, 14] on input "text" at bounding box center [442, 19] width 568 height 17
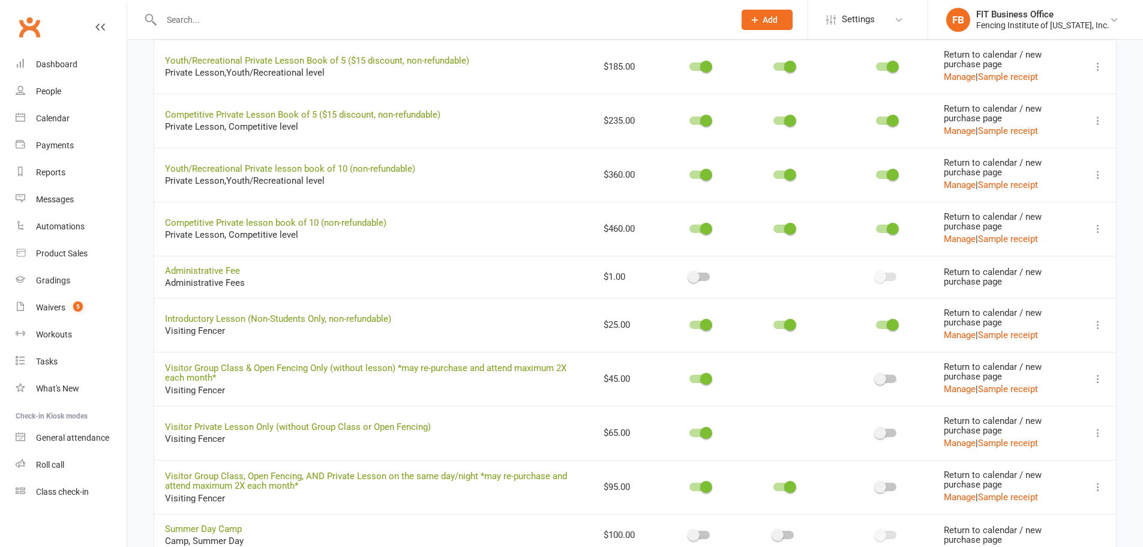
scroll to position [480, 0]
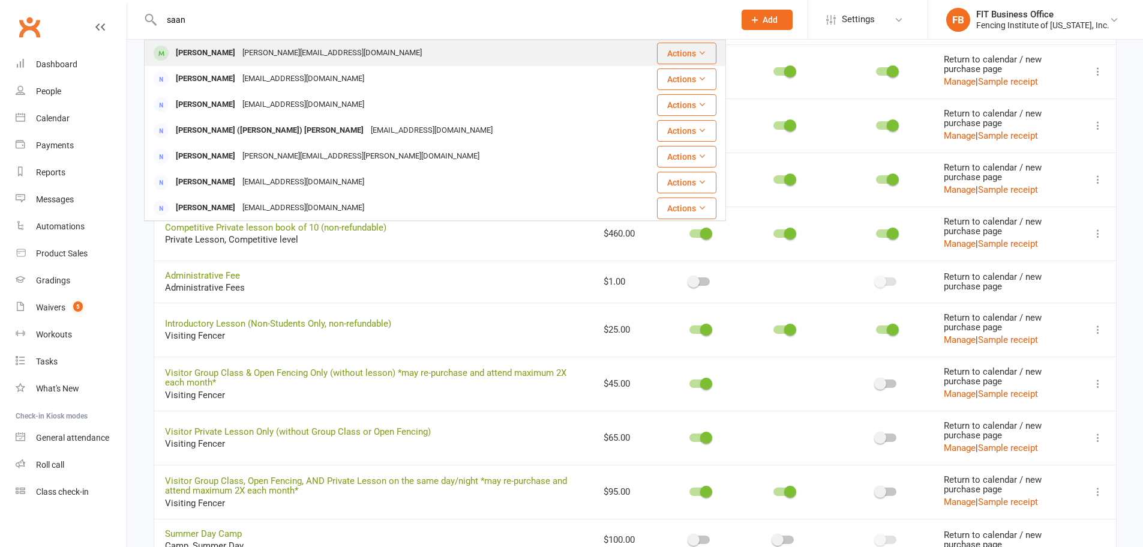
type input "saan"
click at [273, 50] on div "[PERSON_NAME][EMAIL_ADDRESS][DOMAIN_NAME]" at bounding box center [332, 52] width 187 height 17
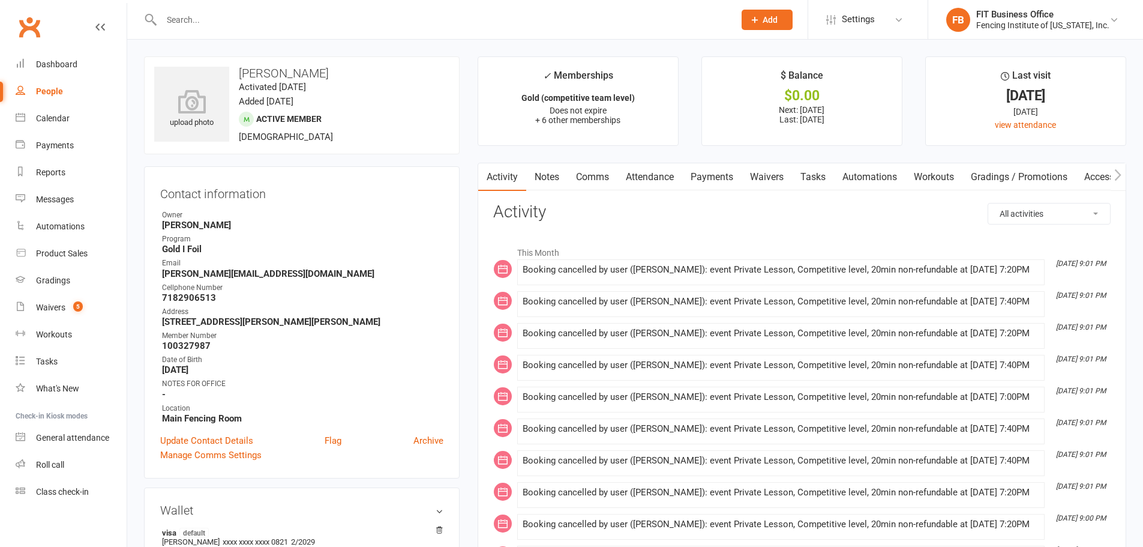
click at [1020, 214] on select "All activities Bookings / Attendances Communications Notes Failed SMSes Grading…" at bounding box center [1049, 213] width 122 height 20
select select "MembershipLogEntry"
click at [988, 203] on select "All activities Bookings / Attendances Communications Notes Failed SMSes Grading…" at bounding box center [1049, 213] width 122 height 20
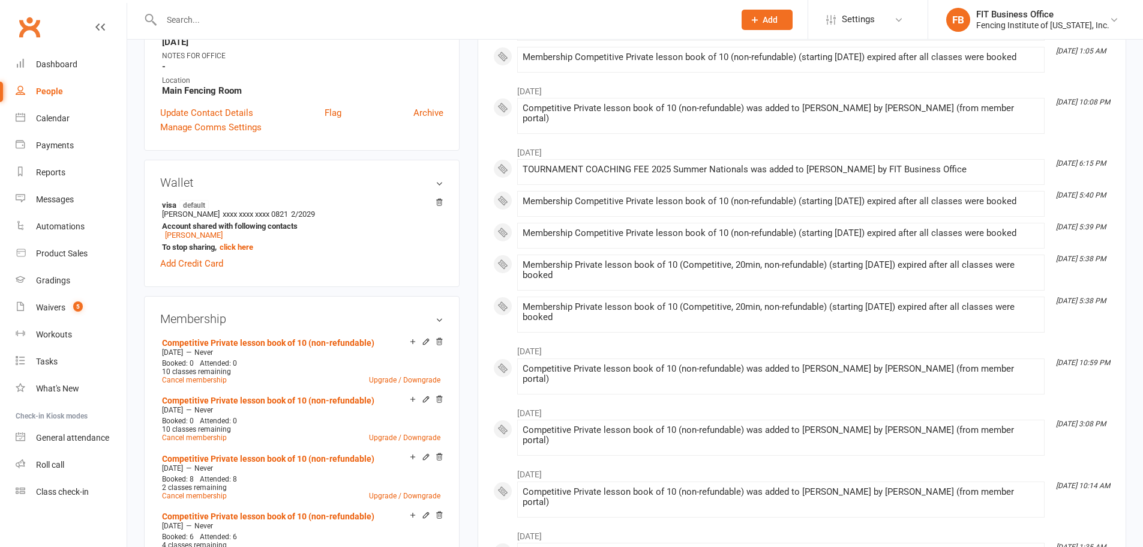
scroll to position [340, 0]
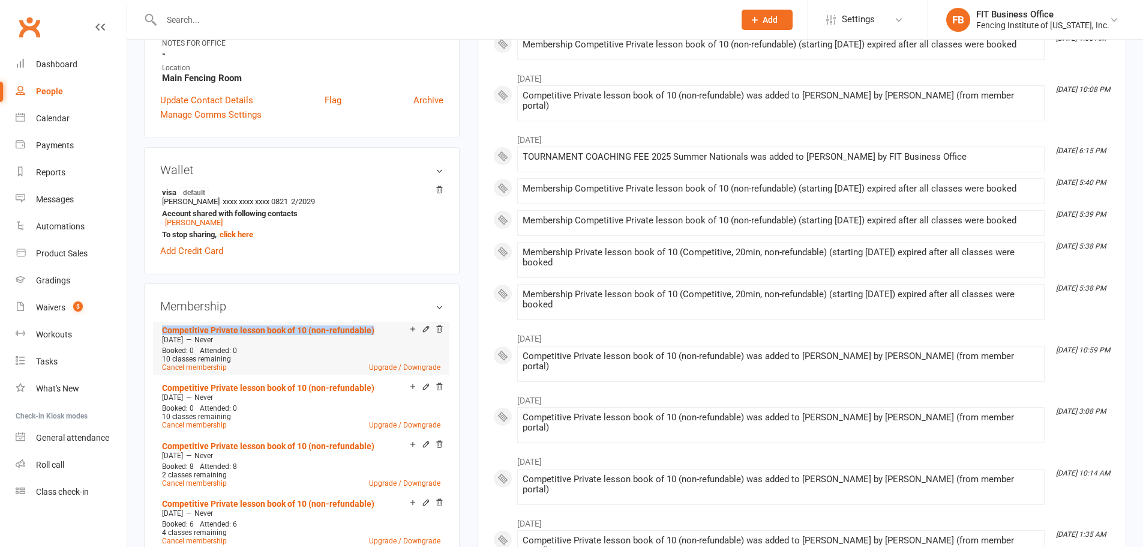
drag, startPoint x: 157, startPoint y: 331, endPoint x: 379, endPoint y: 328, distance: 222.7
click at [379, 328] on div "Membership Competitive Private lesson book of 10 (non-refundable) Aug 25 2025 —…" at bounding box center [302, 534] width 316 height 502
copy link "Competitive Private lesson book of 10 (non-refundable)"
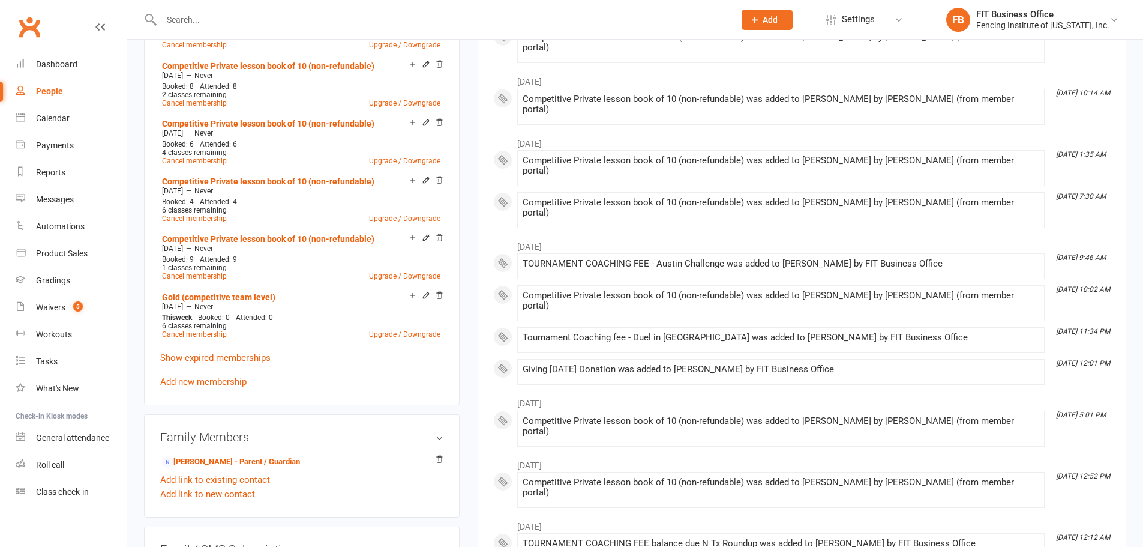
scroll to position [768, 0]
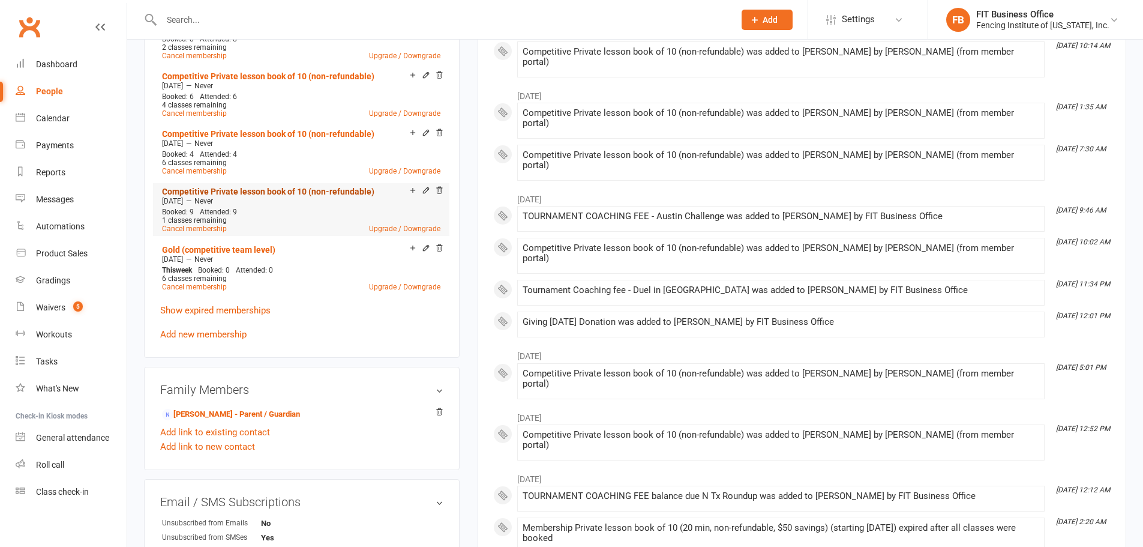
click at [270, 187] on link "Competitive Private lesson book of 10 (non-refundable)" at bounding box center [268, 192] width 212 height 10
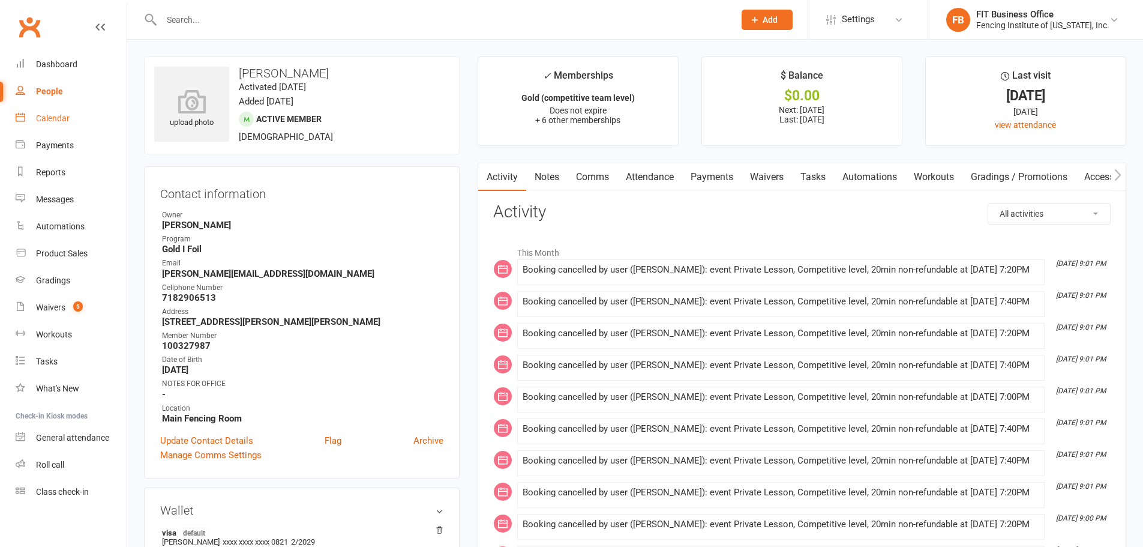
click at [57, 122] on div "Calendar" at bounding box center [53, 118] width 34 height 10
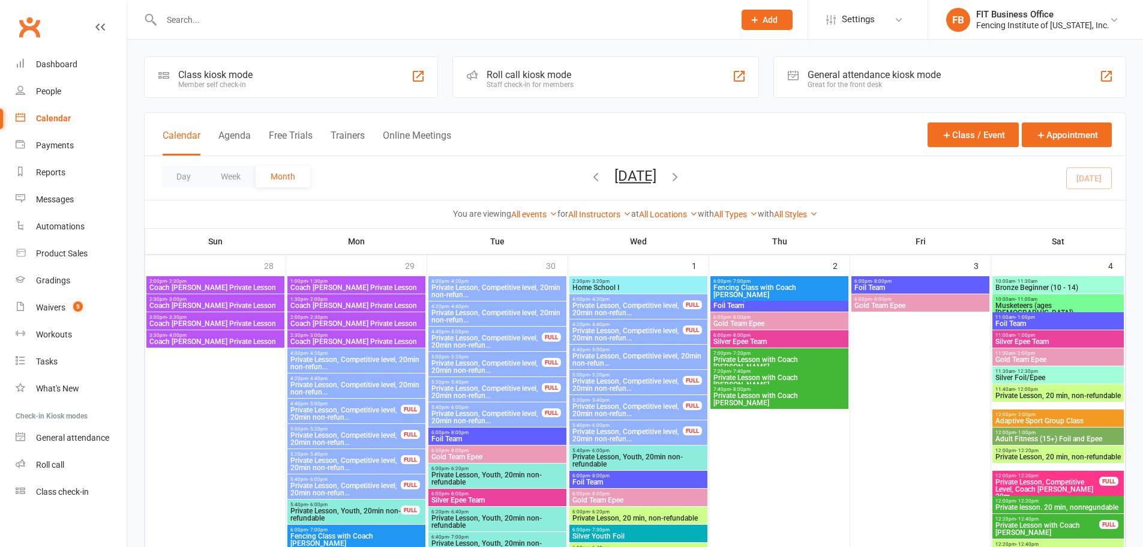
scroll to position [220, 0]
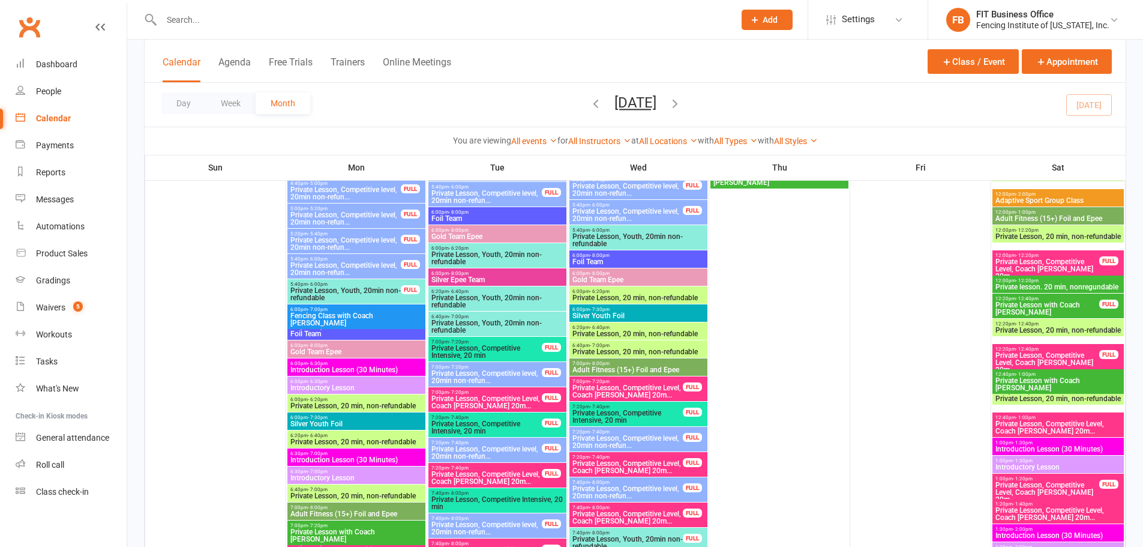
click at [620, 212] on span "Private Lesson, Competitive level, 20min non-refun..." at bounding box center [628, 215] width 112 height 14
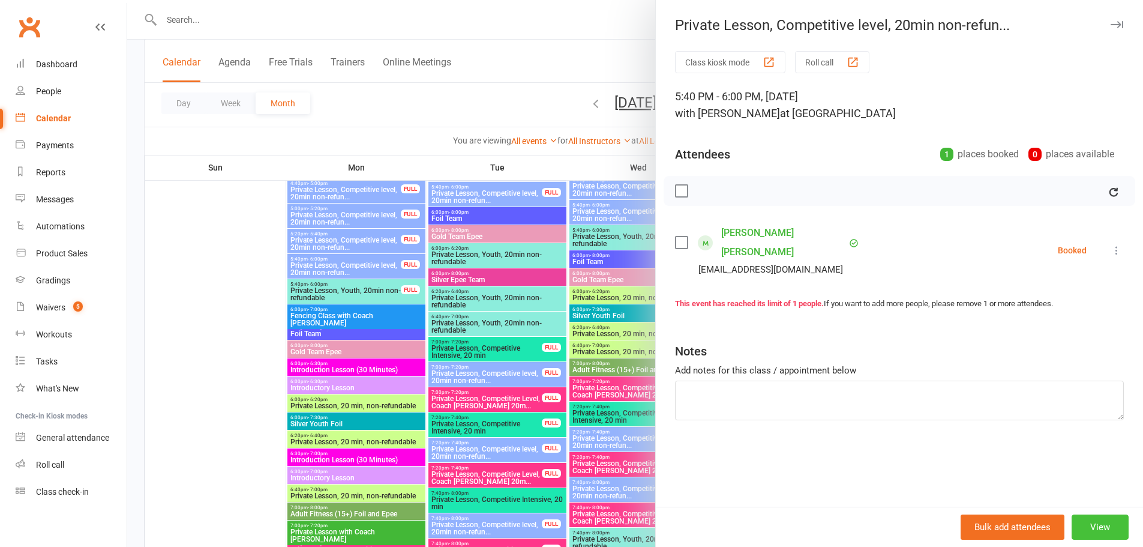
click at [1093, 518] on button "View" at bounding box center [1100, 526] width 57 height 25
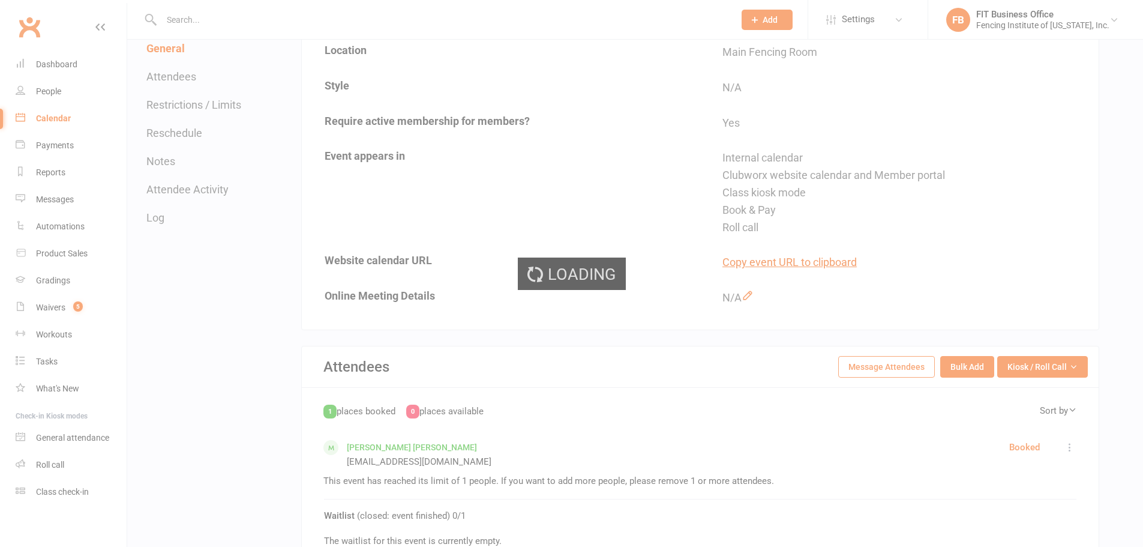
scroll to position [300, 0]
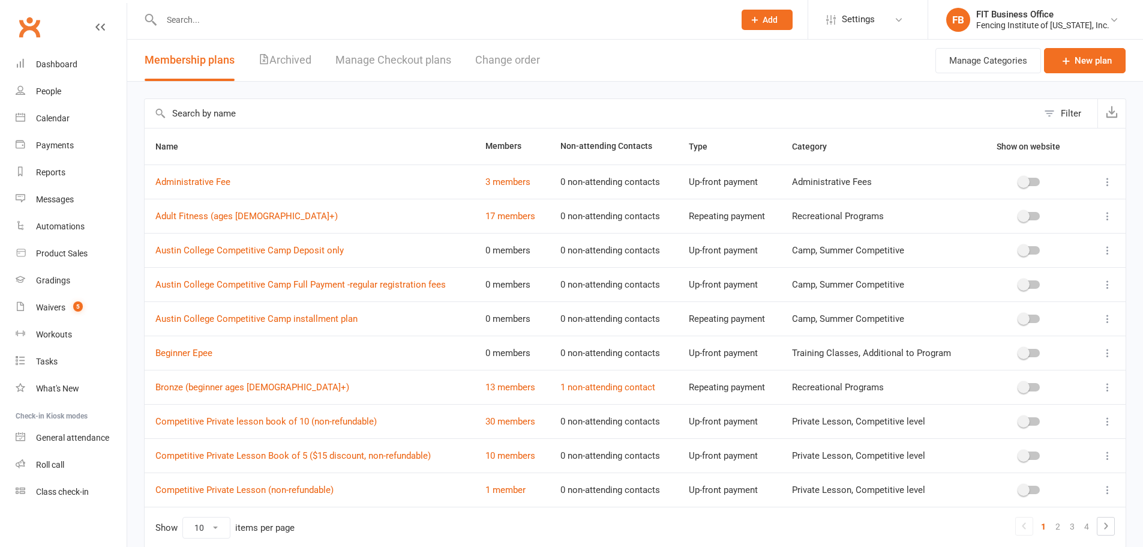
click at [285, 21] on input "text" at bounding box center [442, 19] width 568 height 17
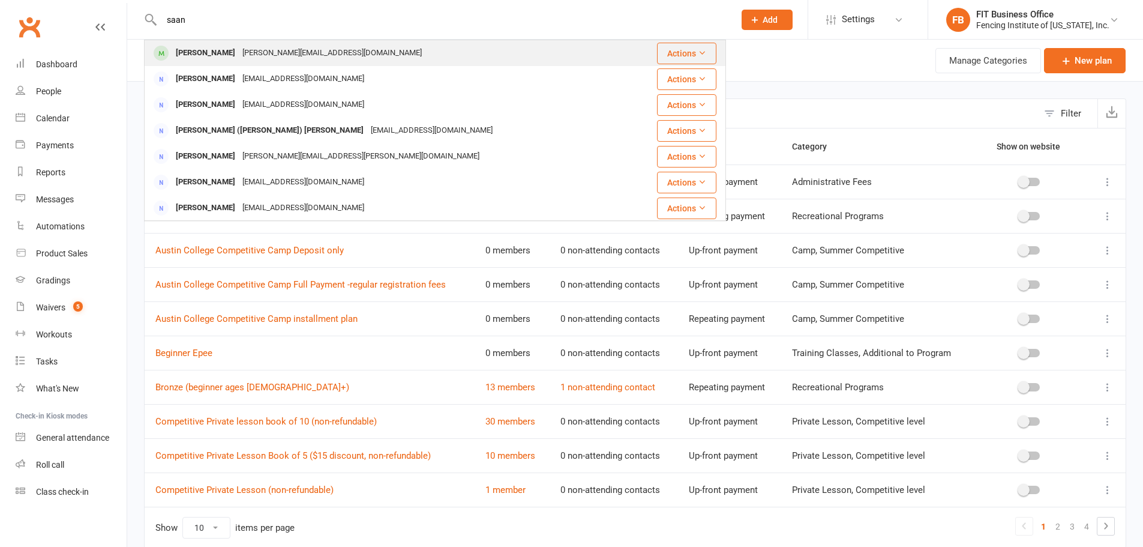
type input "saan"
click at [256, 50] on div "etikala@gmail.com" at bounding box center [332, 52] width 187 height 17
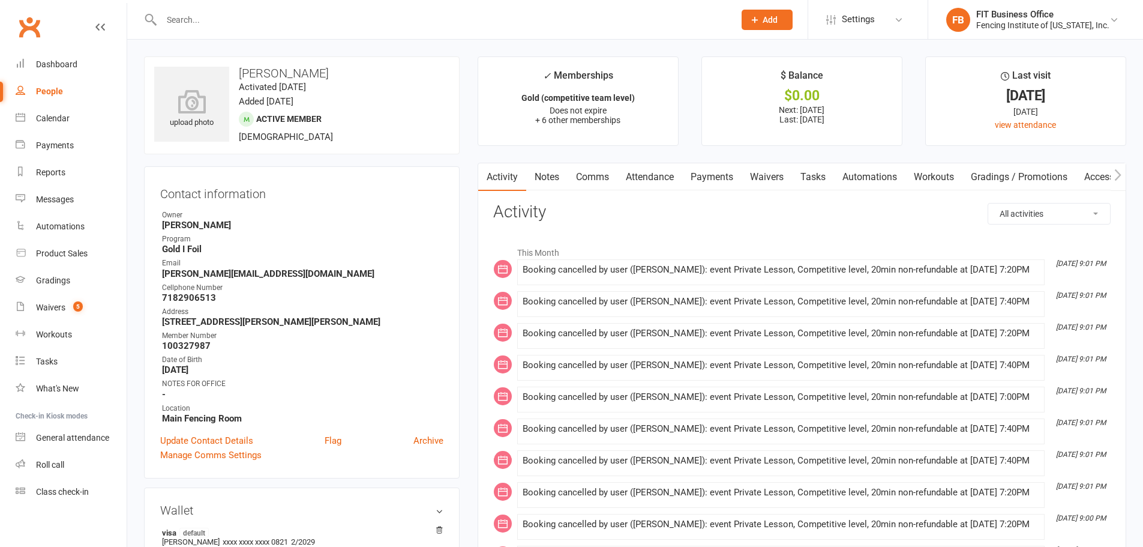
click at [711, 180] on link "Payments" at bounding box center [711, 177] width 59 height 28
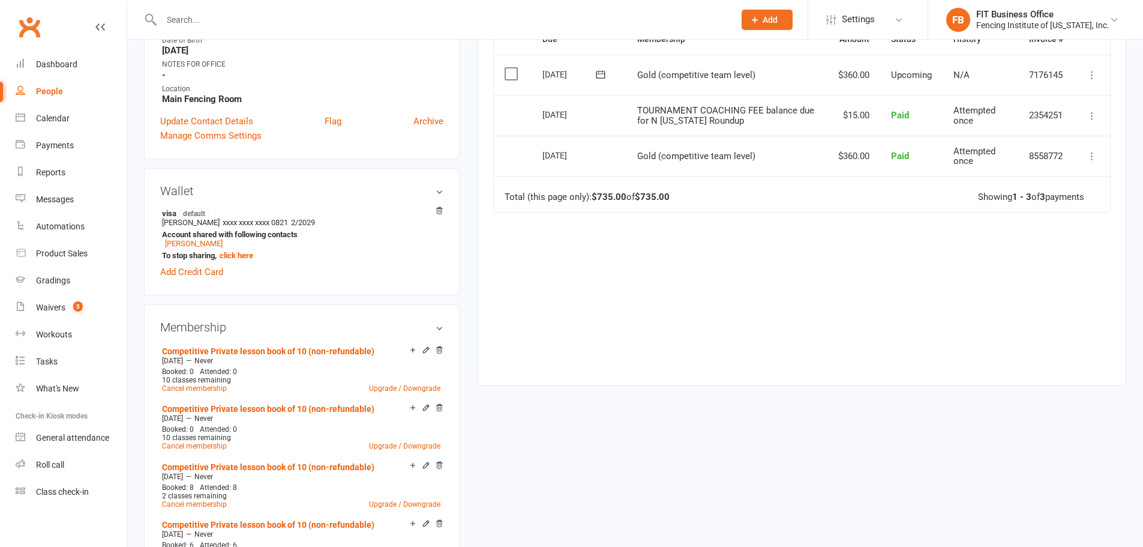
scroll to position [320, 0]
click at [329, 349] on link "Competitive Private lesson book of 10 (non-refundable)" at bounding box center [268, 351] width 212 height 10
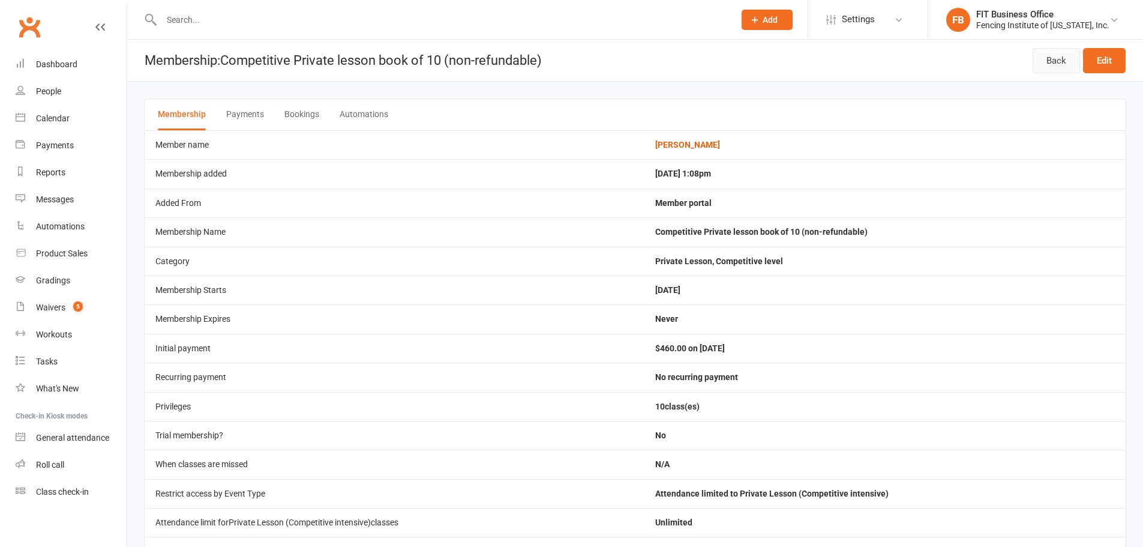
click at [1044, 58] on link "Back" at bounding box center [1056, 60] width 47 height 25
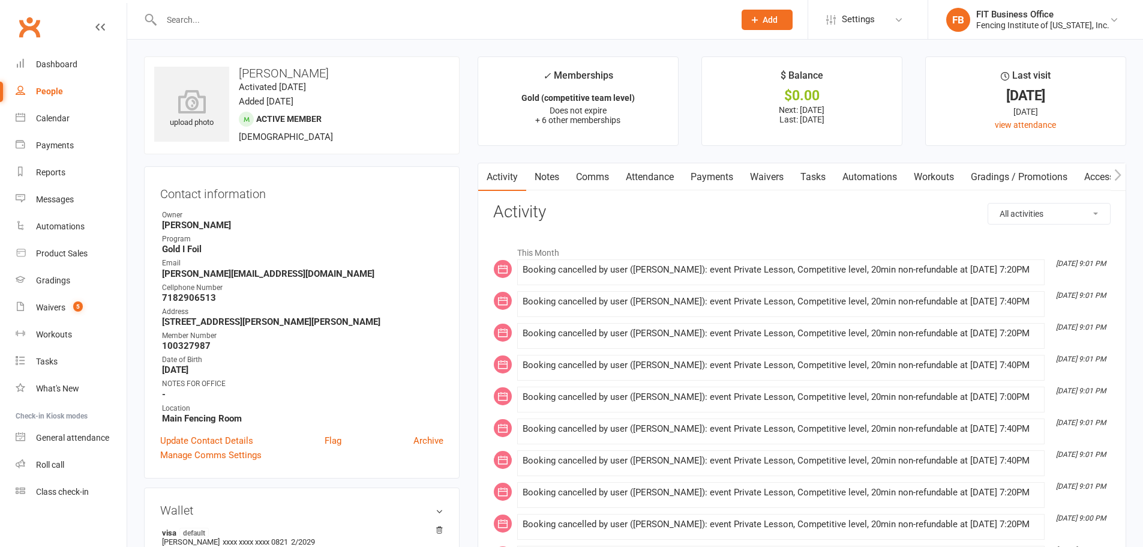
click at [1042, 212] on select "All activities Bookings / Attendances Communications Notes Failed SMSes Grading…" at bounding box center [1049, 213] width 122 height 20
click at [988, 203] on select "All activities Bookings / Attendances Communications Notes Failed SMSes Grading…" at bounding box center [1049, 213] width 122 height 20
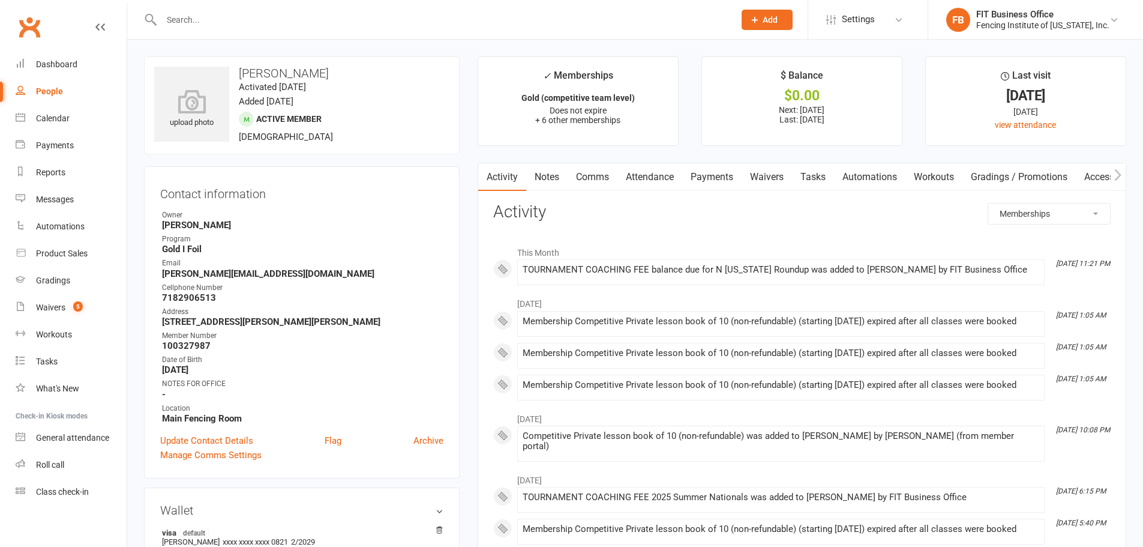
click at [1029, 211] on select "All activities Bookings / Attendances Communications Notes Failed SMSes Grading…" at bounding box center [1049, 213] width 122 height 20
click at [988, 203] on select "All activities Bookings / Attendances Communications Notes Failed SMSes Grading…" at bounding box center [1049, 213] width 122 height 20
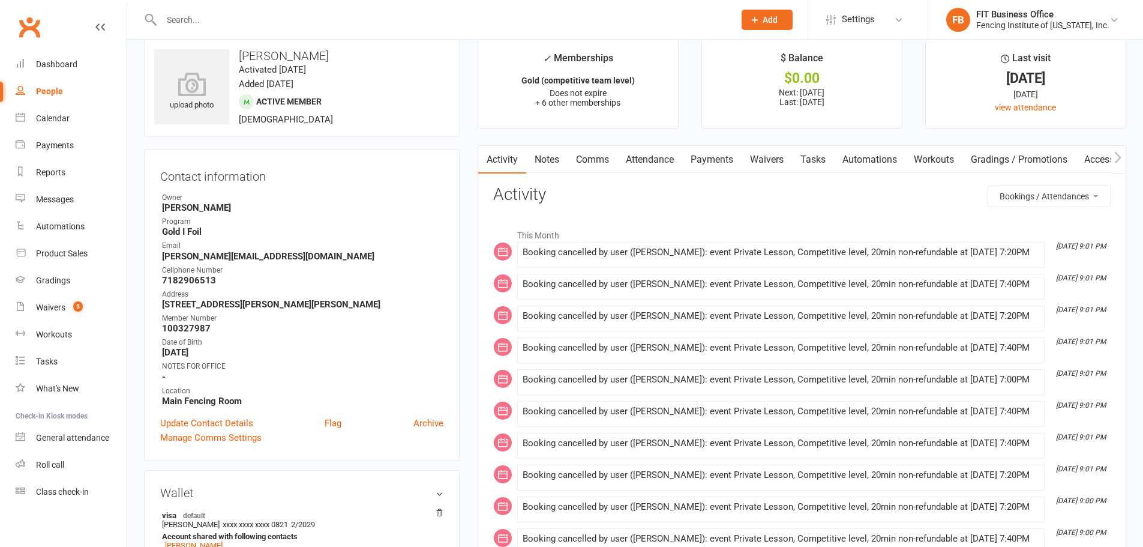
scroll to position [20, 0]
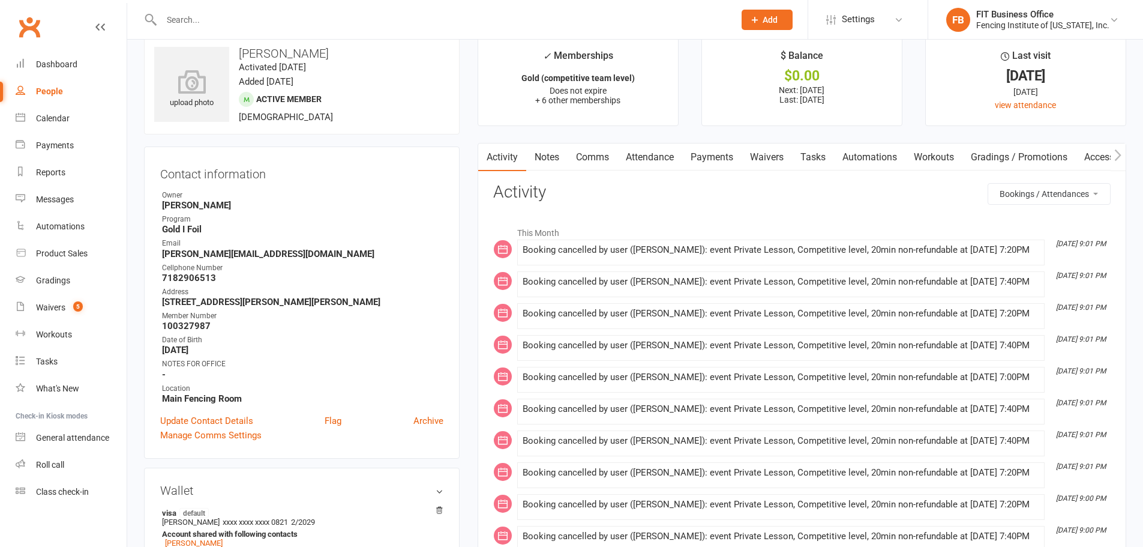
click at [1087, 193] on select "All activities Bookings / Attendances Communications Notes Failed SMSes Grading…" at bounding box center [1049, 194] width 122 height 20
select select "MembershipLogEntry"
click at [988, 184] on select "All activities Bookings / Attendances Communications Notes Failed SMSes Grading…" at bounding box center [1049, 194] width 122 height 20
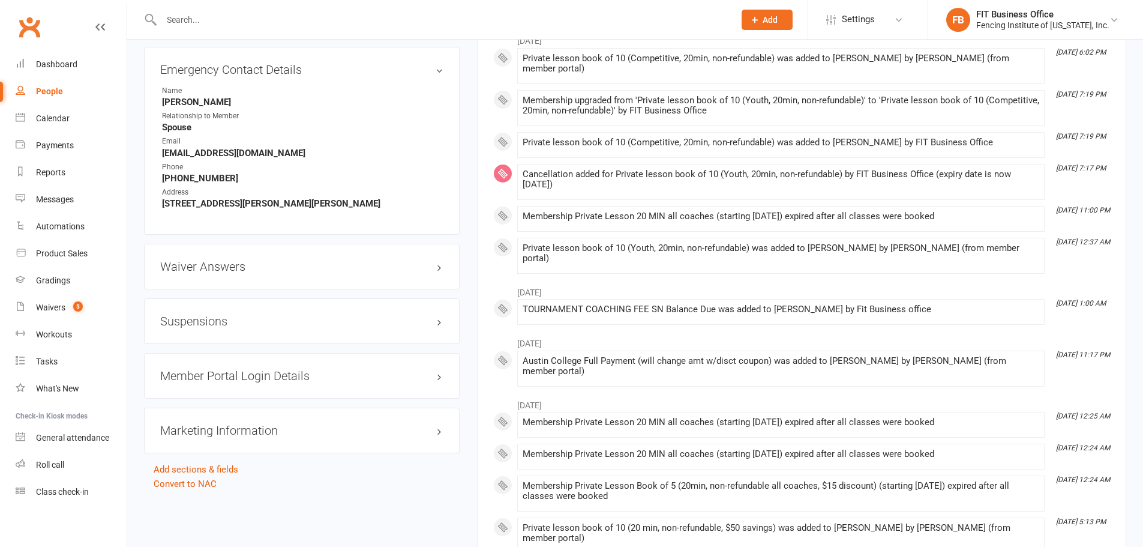
scroll to position [1300, 0]
click at [253, 369] on h3 "Member Portal Login Details" at bounding box center [301, 373] width 283 height 13
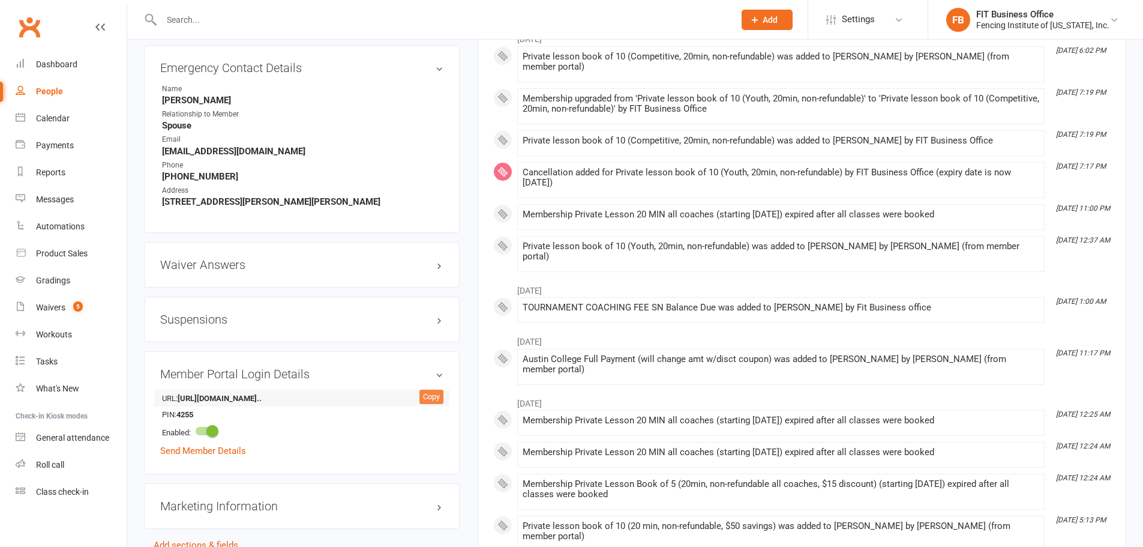
click at [432, 394] on div "Copy" at bounding box center [431, 396] width 24 height 14
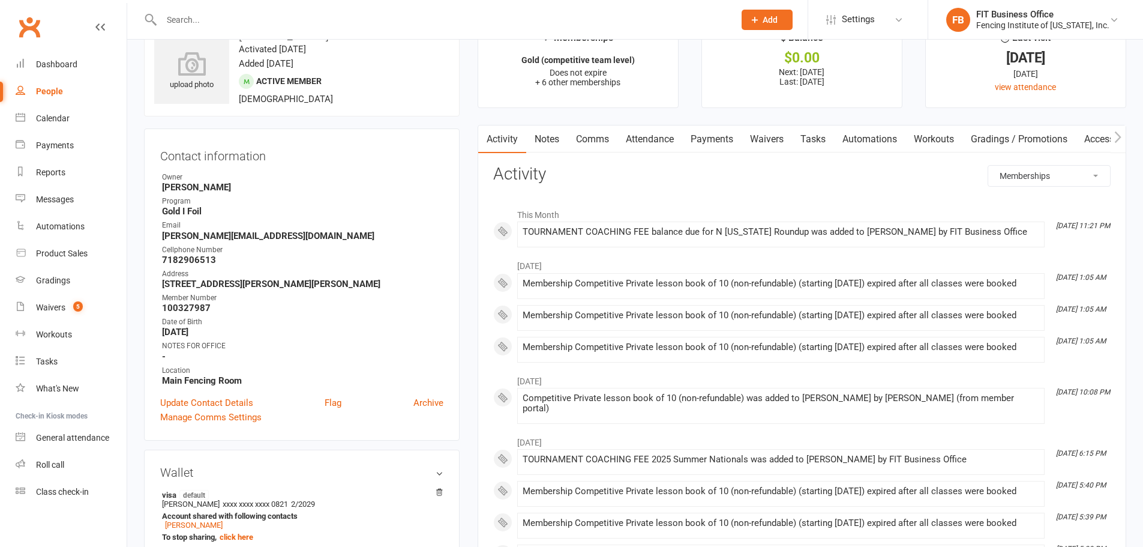
scroll to position [0, 0]
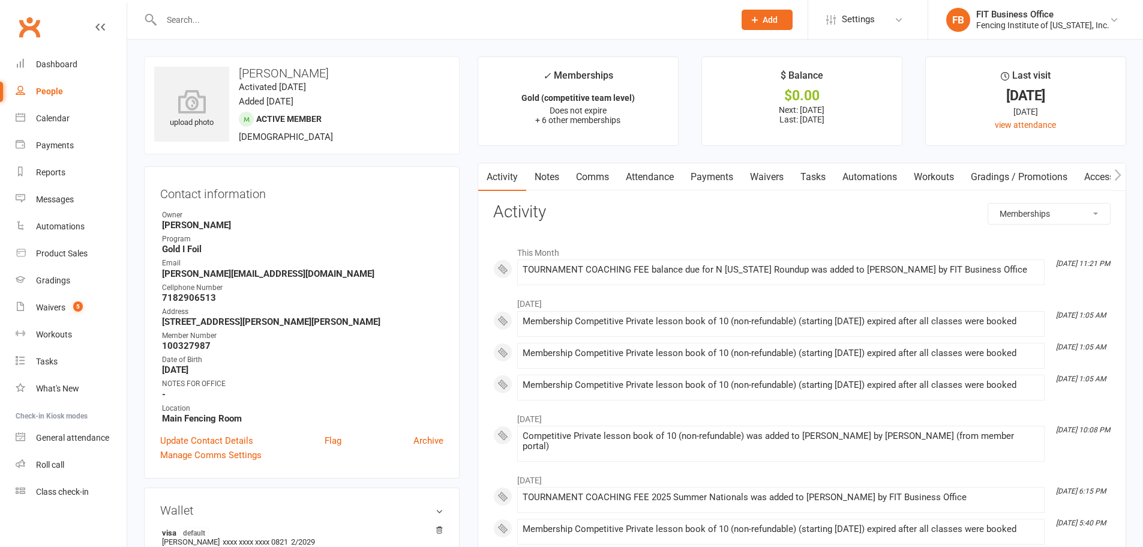
click at [495, 181] on link "Activity" at bounding box center [502, 177] width 48 height 28
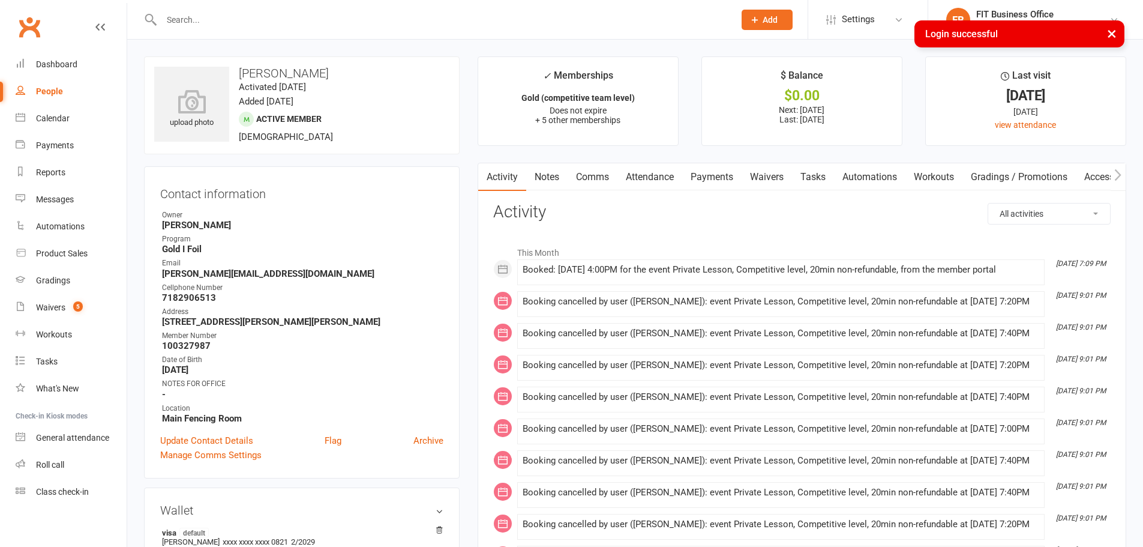
click at [661, 176] on link "Attendance" at bounding box center [650, 177] width 65 height 28
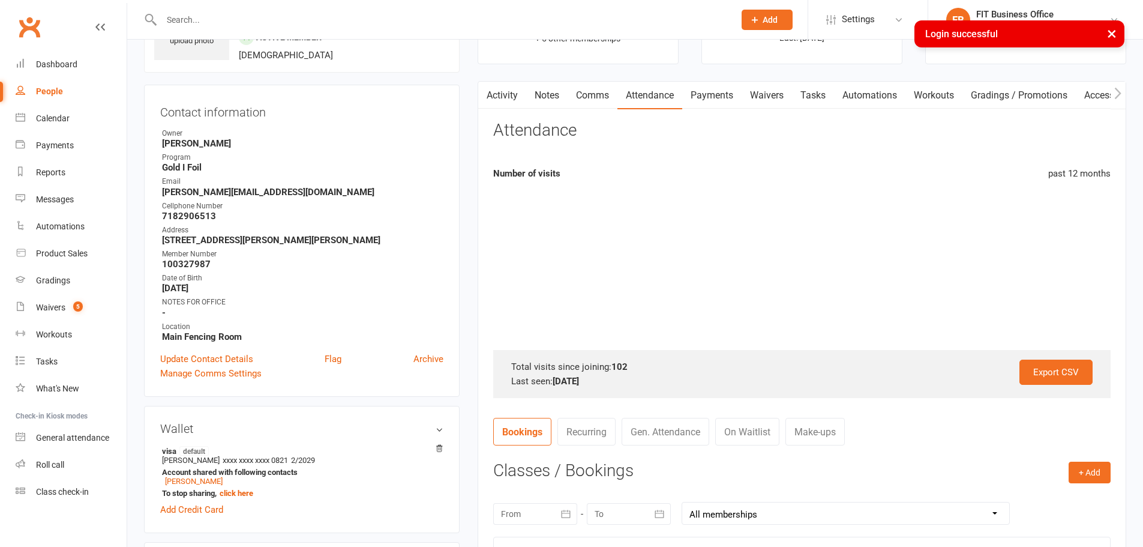
scroll to position [320, 0]
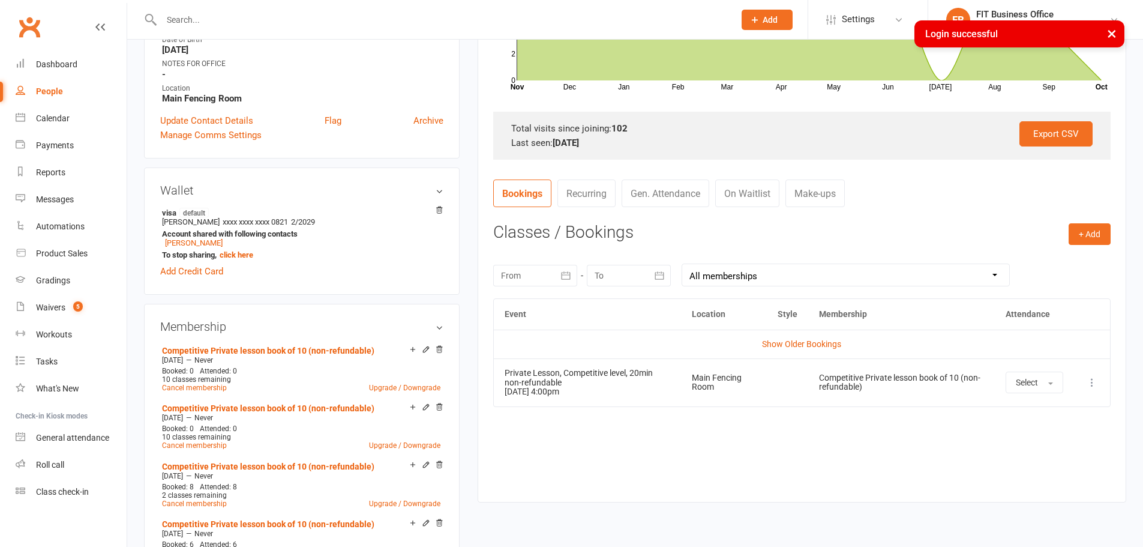
click at [1092, 385] on icon at bounding box center [1092, 382] width 12 height 12
click at [1028, 451] on link "Remove booking" at bounding box center [1039, 454] width 119 height 24
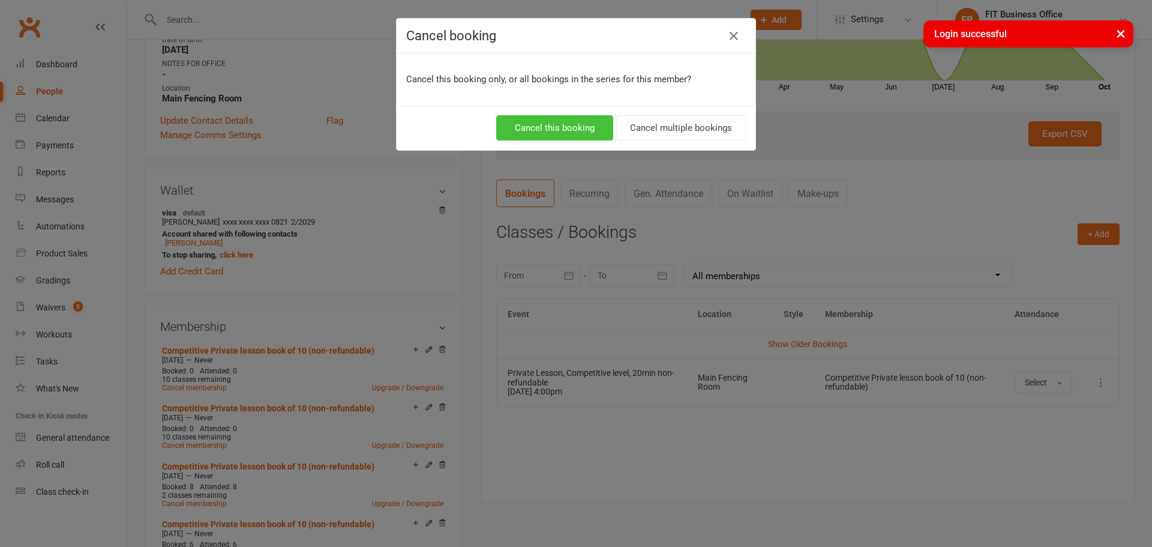
click at [574, 131] on button "Cancel this booking" at bounding box center [554, 127] width 117 height 25
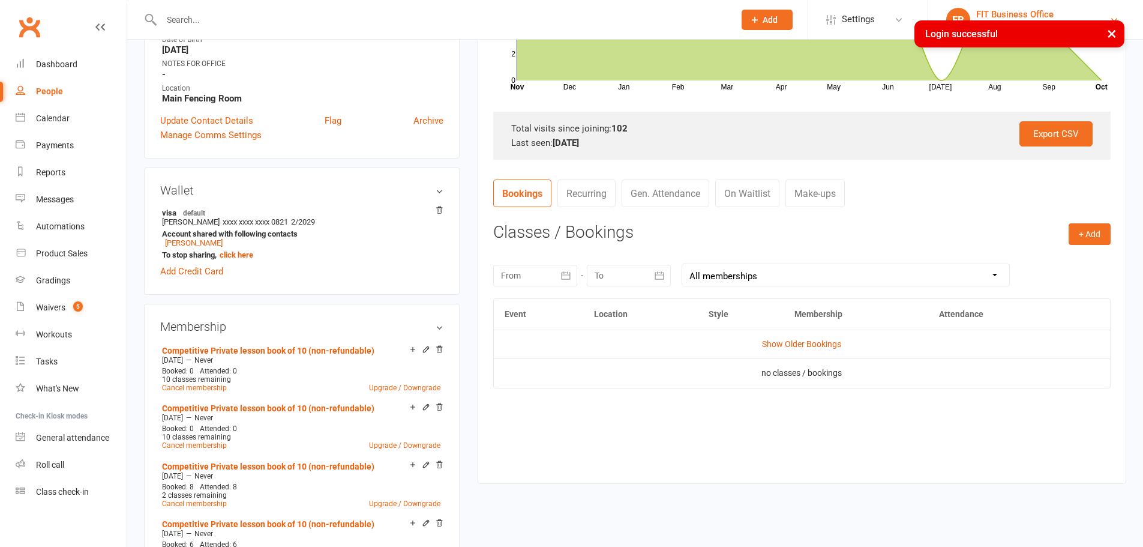
click at [1024, 14] on div "FIT Business Office" at bounding box center [1042, 14] width 133 height 11
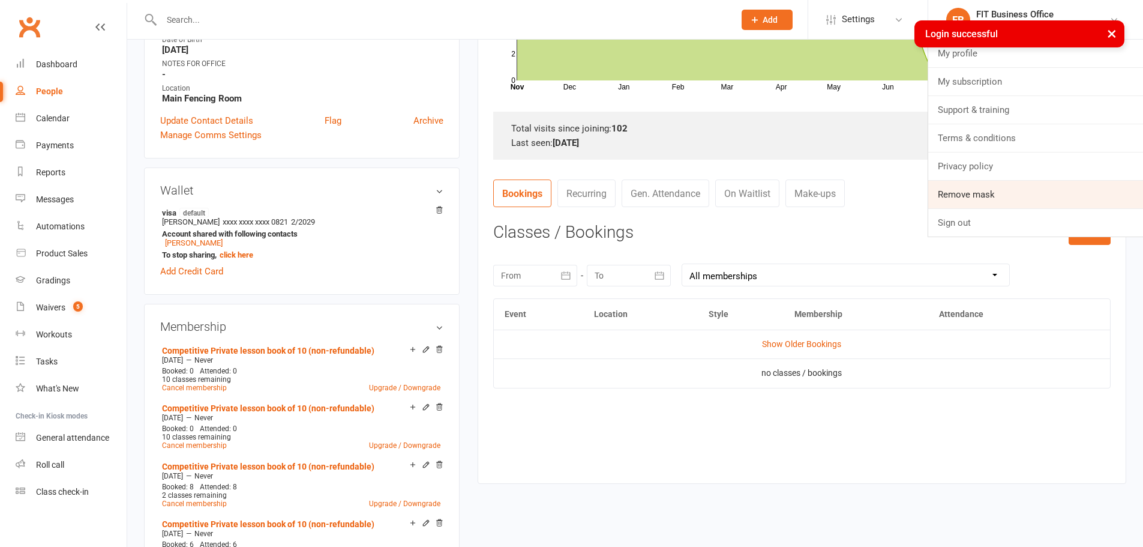
click at [1002, 190] on link "Remove mask" at bounding box center [1035, 195] width 215 height 28
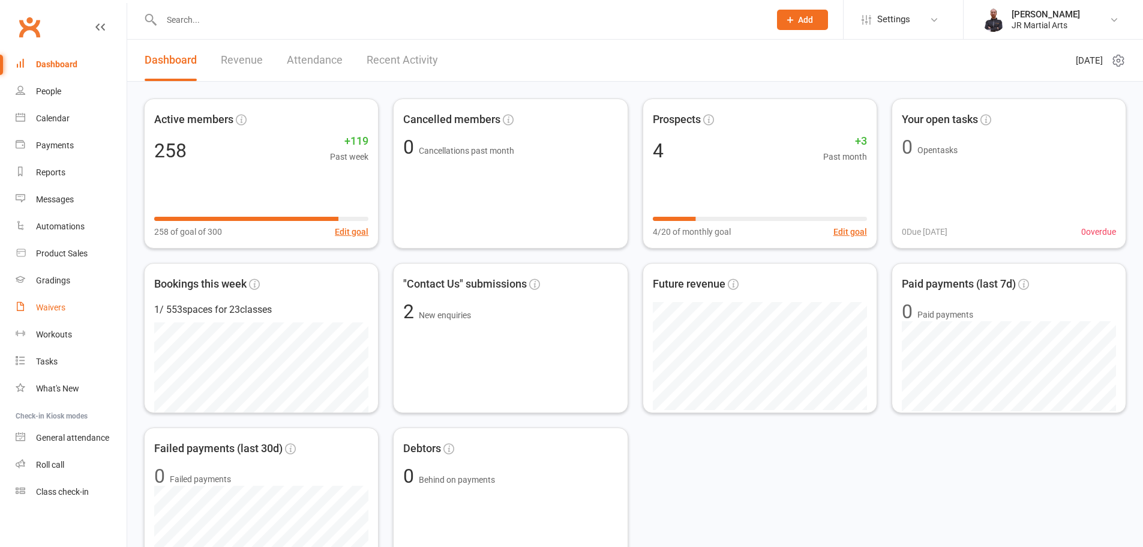
click at [56, 305] on div "Waivers" at bounding box center [50, 307] width 29 height 10
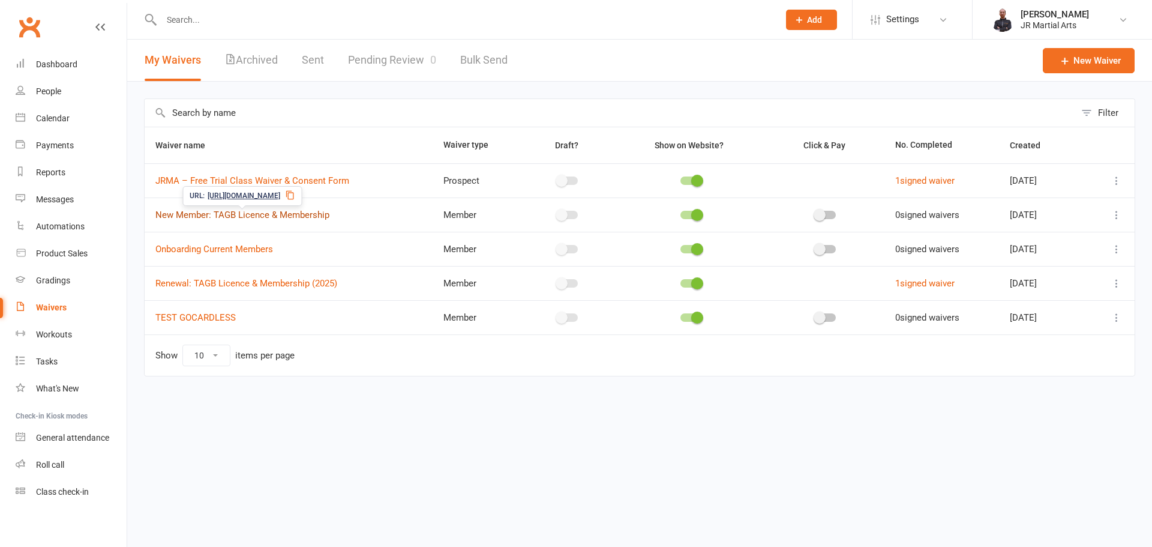
click at [210, 215] on link "New Member: TAGB Licence & Membership" at bounding box center [242, 214] width 174 height 11
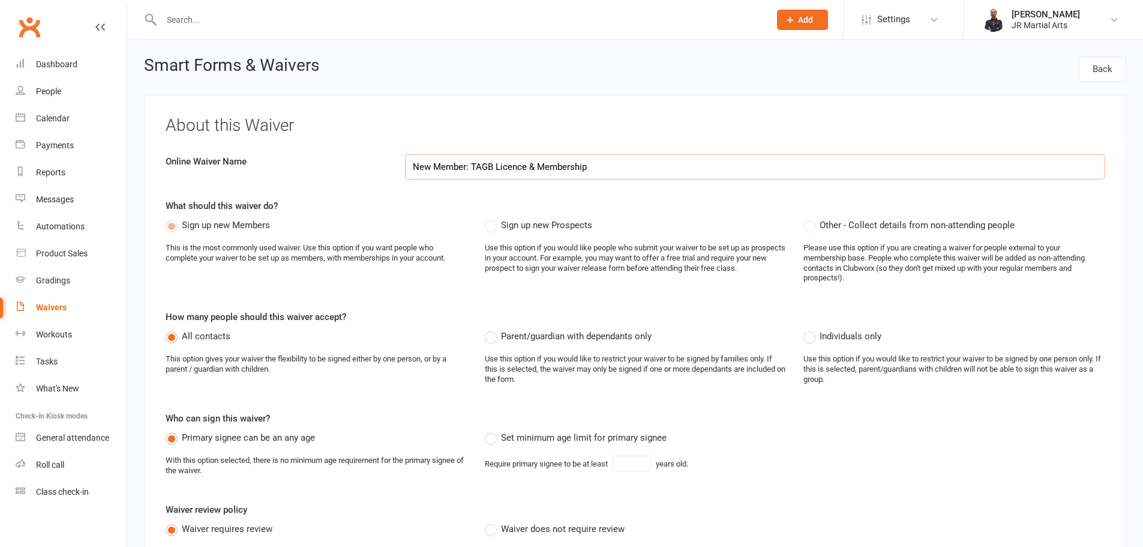
select select "applies_to_all_signees"
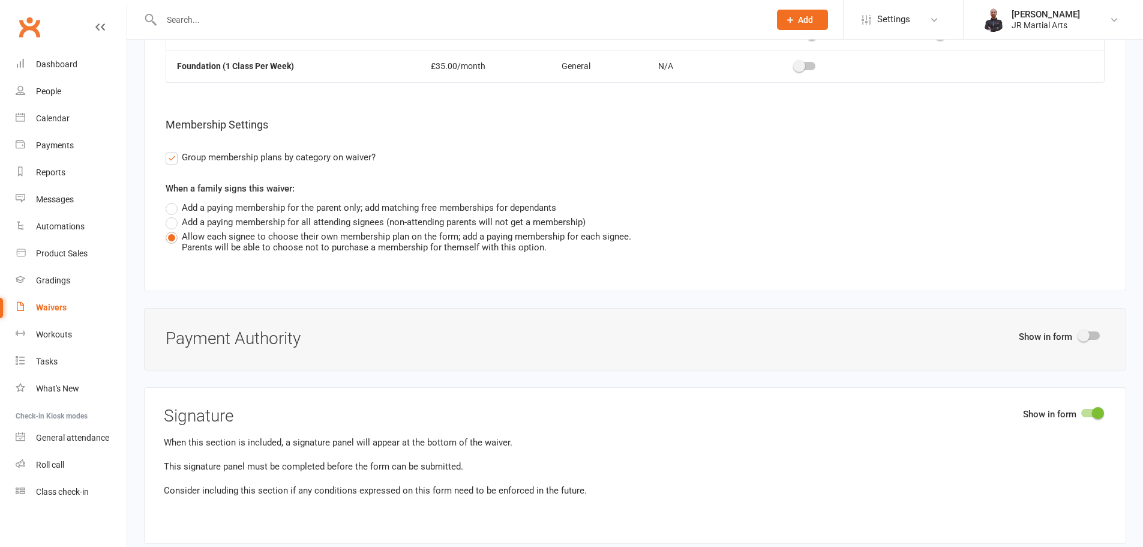
scroll to position [2953, 0]
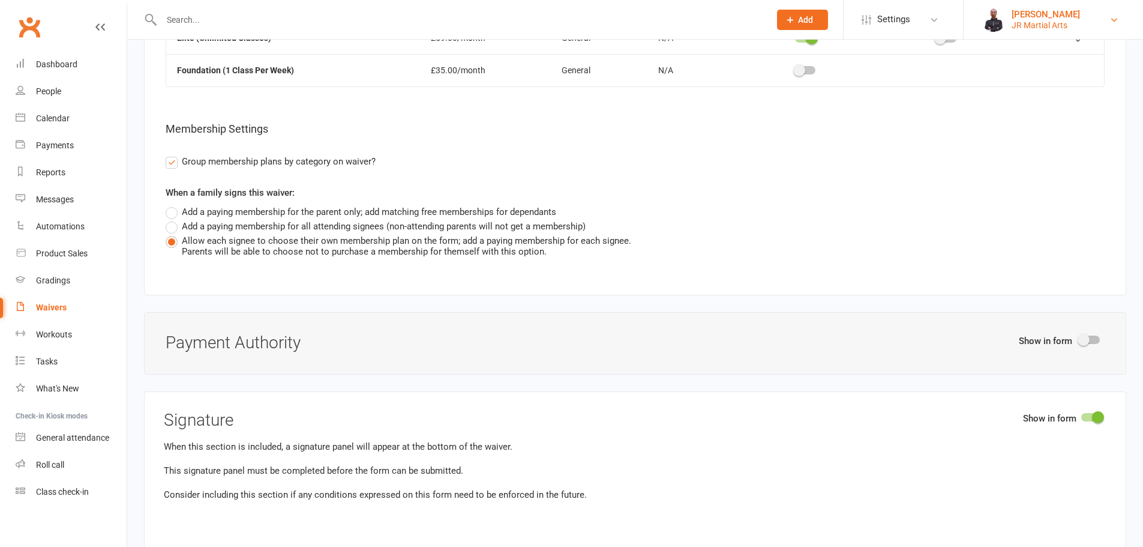
click at [1036, 17] on div "[PERSON_NAME]" at bounding box center [1046, 14] width 68 height 11
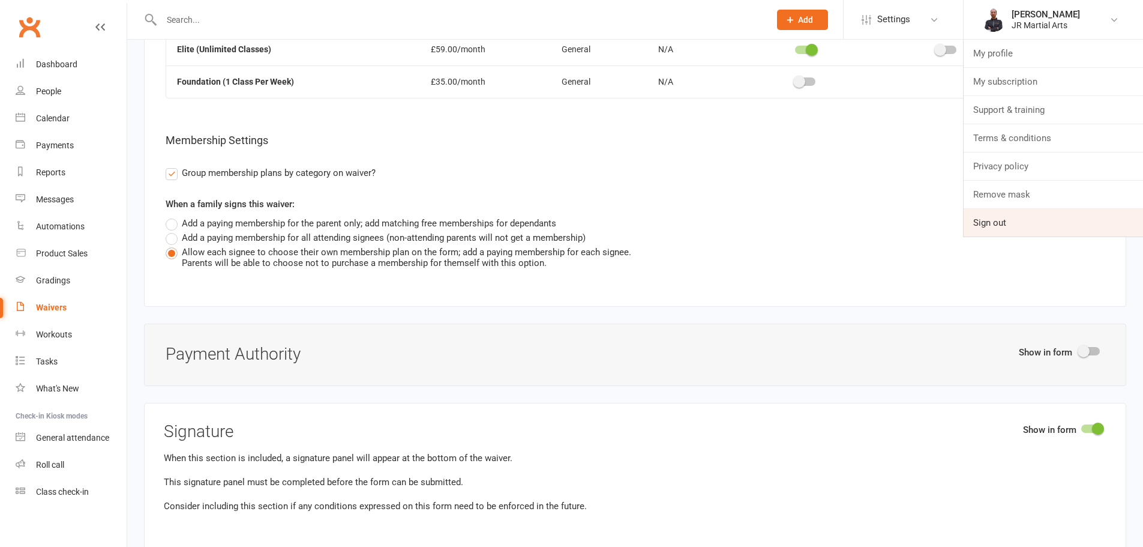
scroll to position [2933, 0]
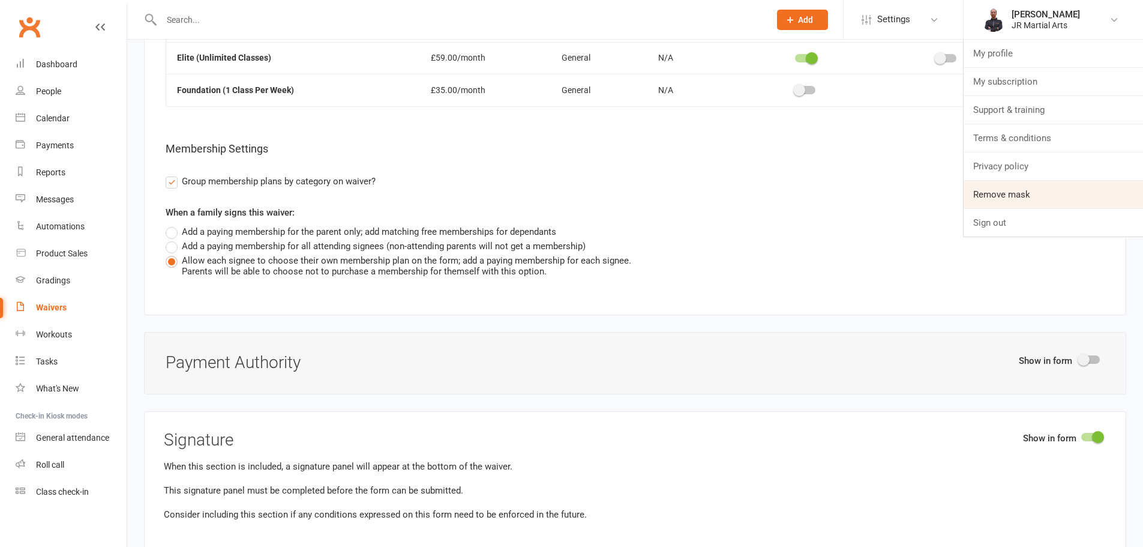
click at [1037, 188] on link "Remove mask" at bounding box center [1053, 195] width 179 height 28
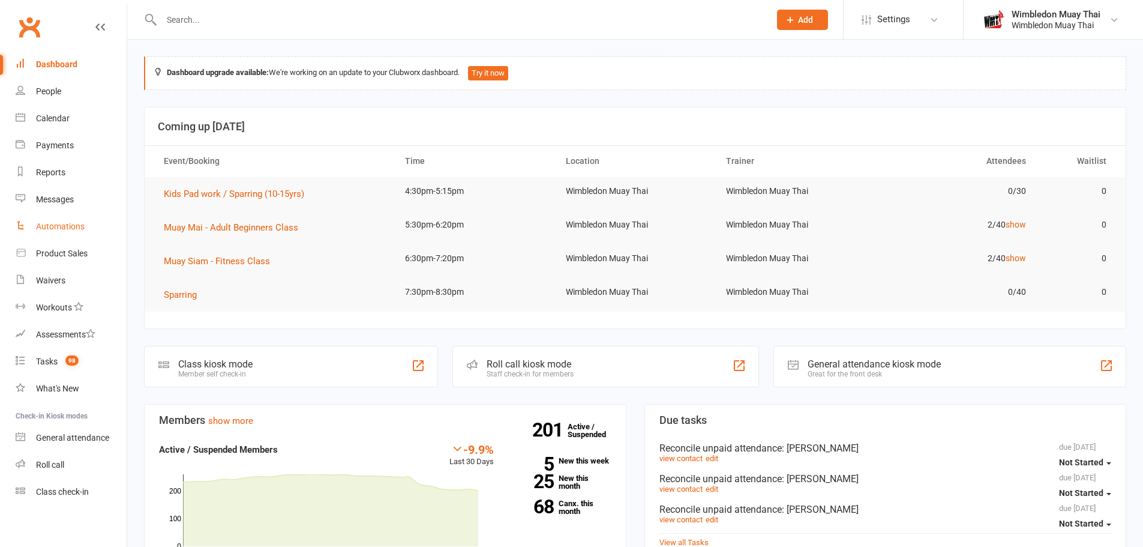
click at [67, 219] on link "Automations" at bounding box center [71, 226] width 111 height 27
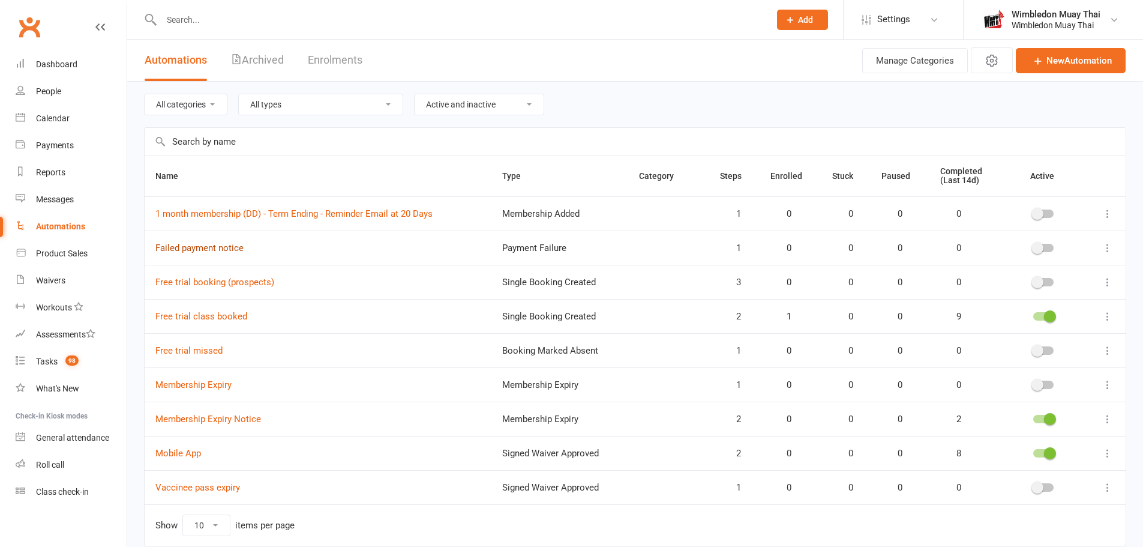
drag, startPoint x: 226, startPoint y: 251, endPoint x: 227, endPoint y: 234, distance: 17.4
click at [226, 251] on link "Failed payment notice" at bounding box center [199, 247] width 88 height 11
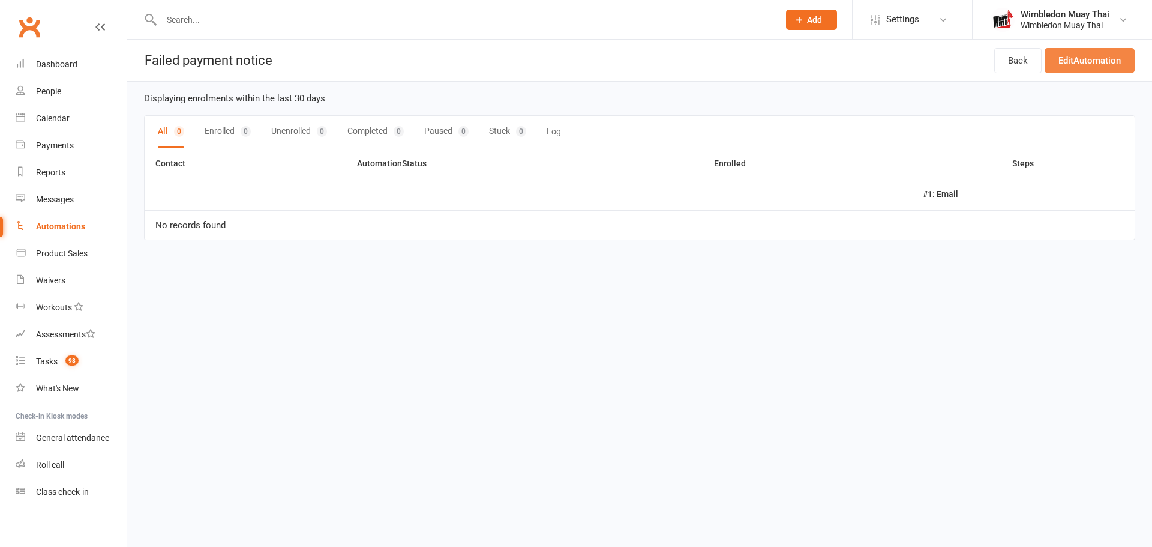
click at [1076, 62] on link "Edit Automation" at bounding box center [1090, 60] width 90 height 25
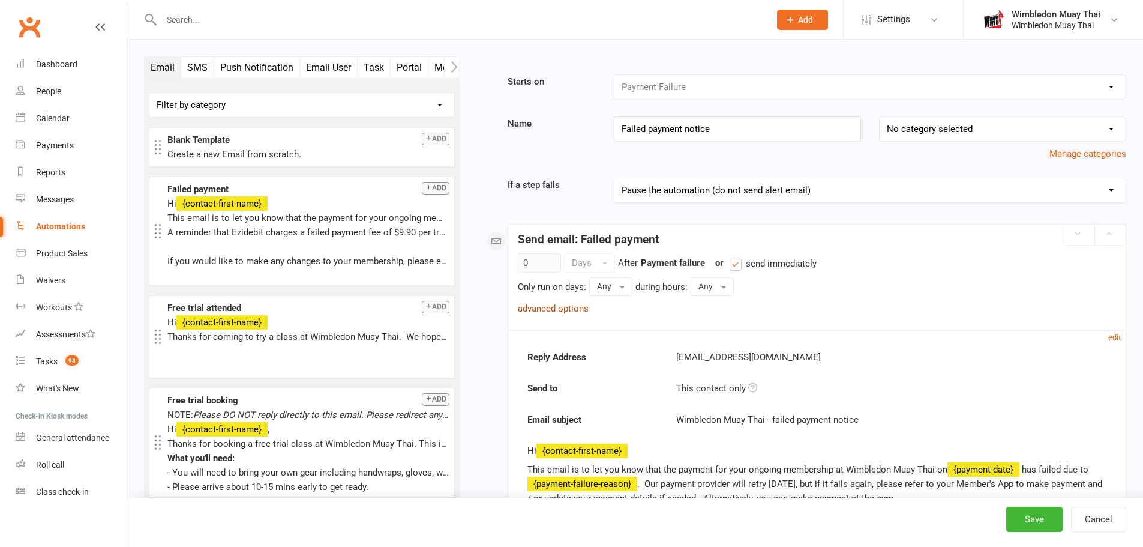
click at [555, 304] on link "advanced options" at bounding box center [553, 308] width 71 height 11
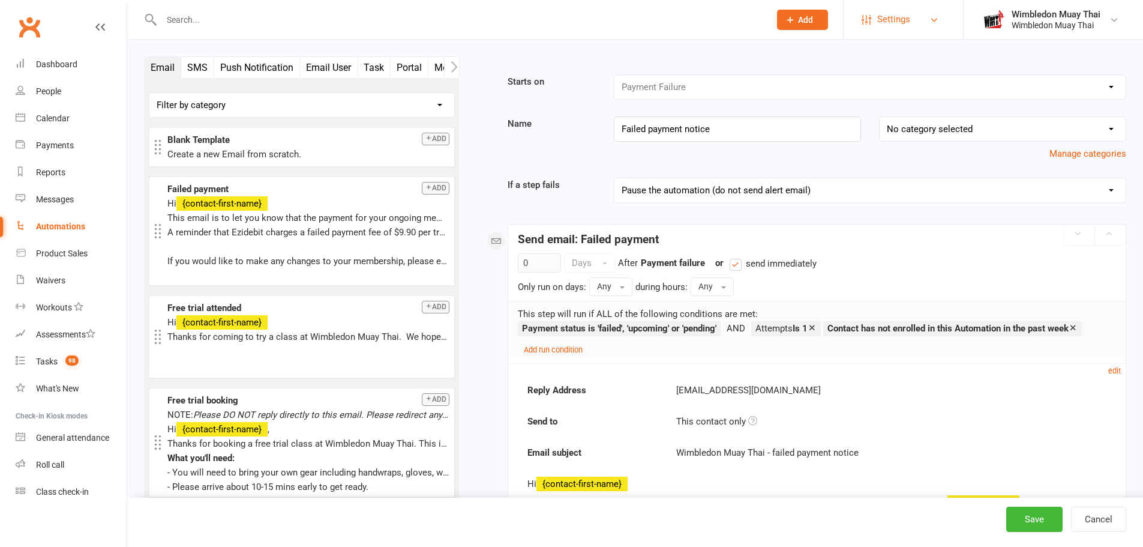
click at [899, 20] on span "Settings" at bounding box center [893, 19] width 33 height 27
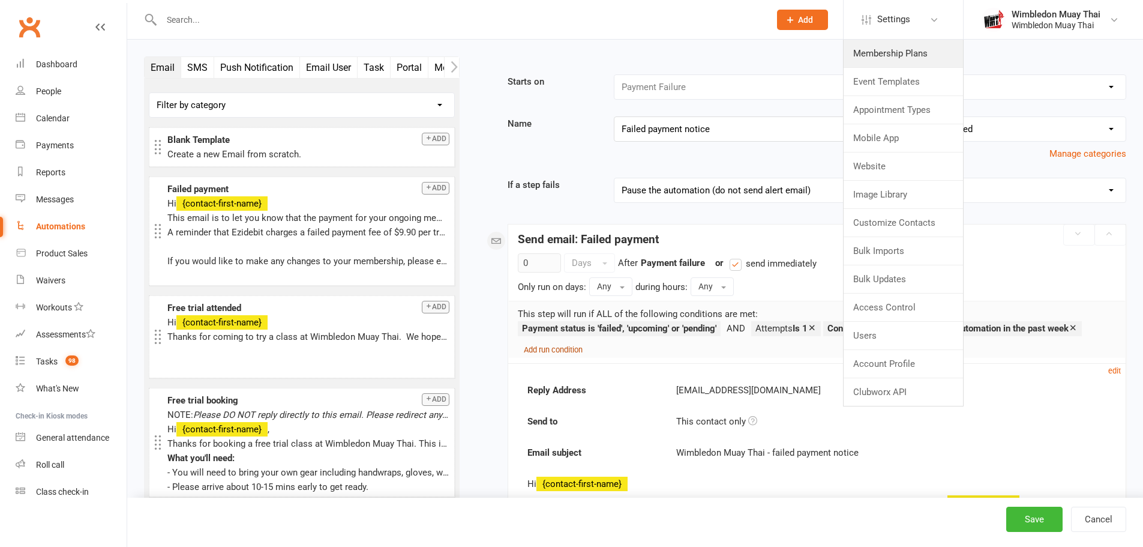
click at [565, 352] on small "Add run condition" at bounding box center [553, 349] width 59 height 9
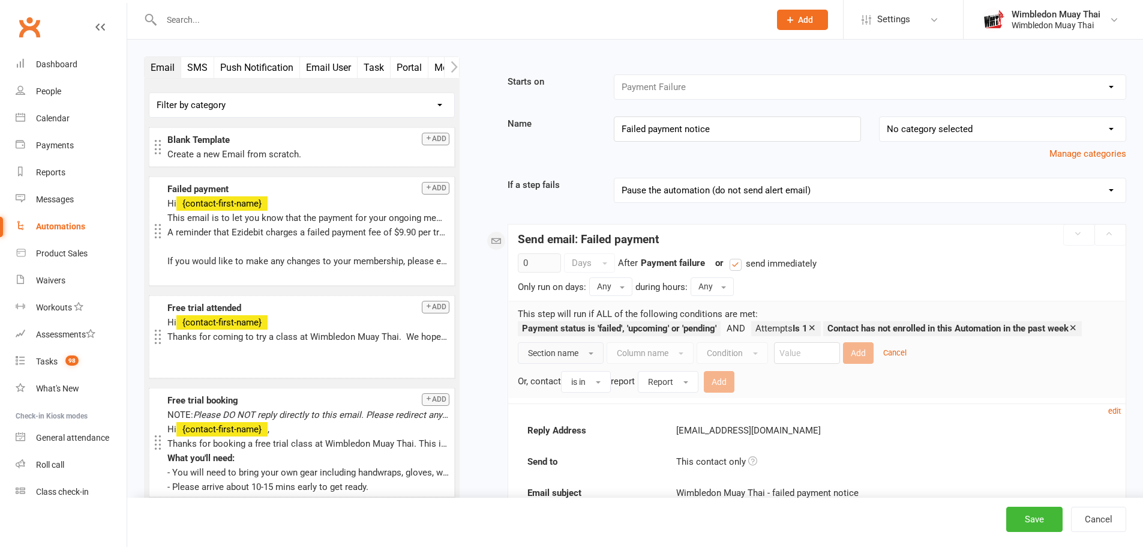
click at [565, 352] on span "Section name" at bounding box center [553, 353] width 50 height 10
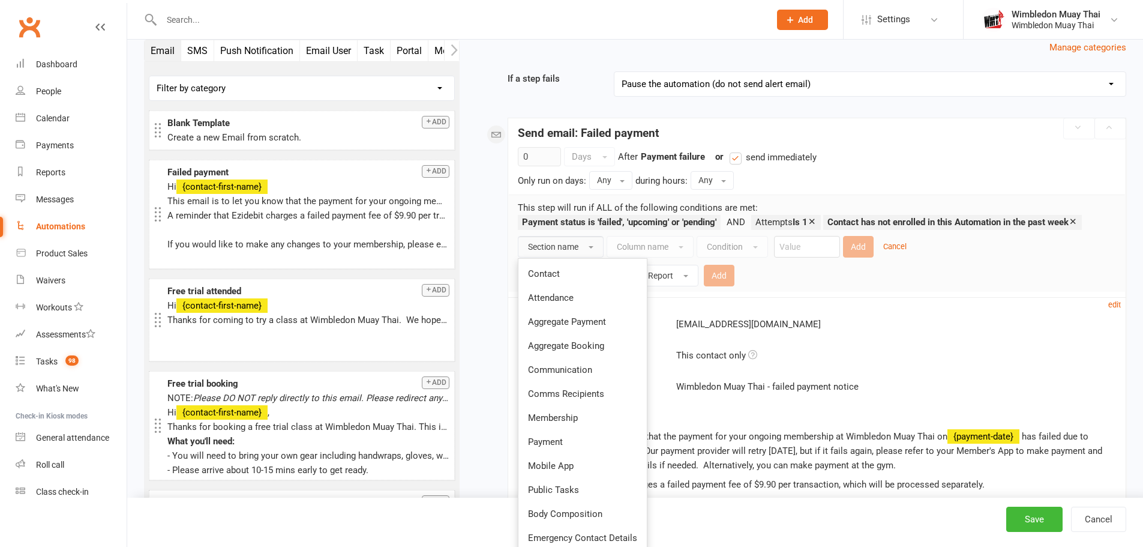
scroll to position [140, 0]
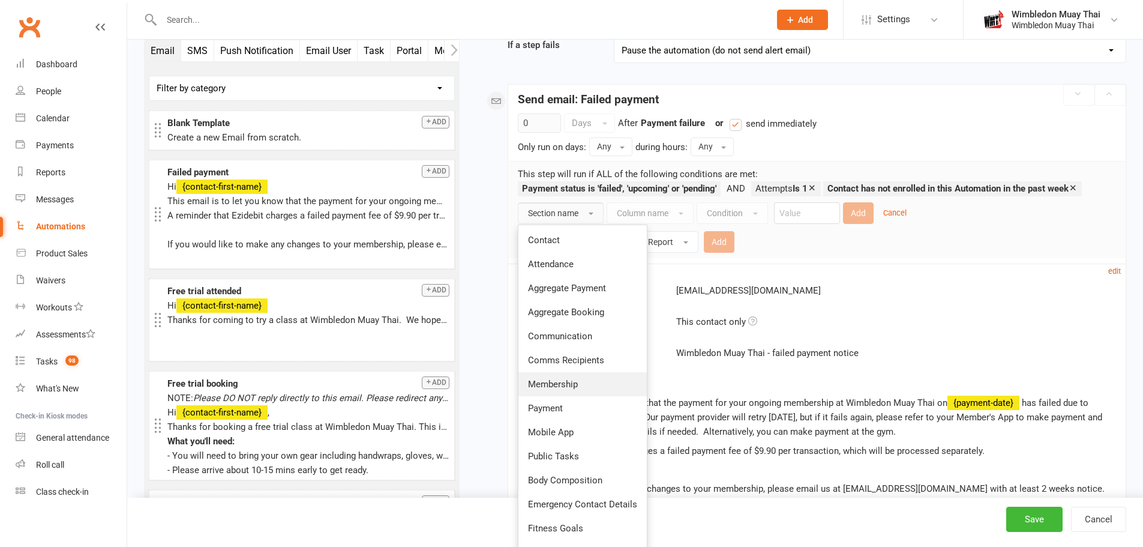
click at [562, 384] on span "Membership" at bounding box center [553, 384] width 50 height 11
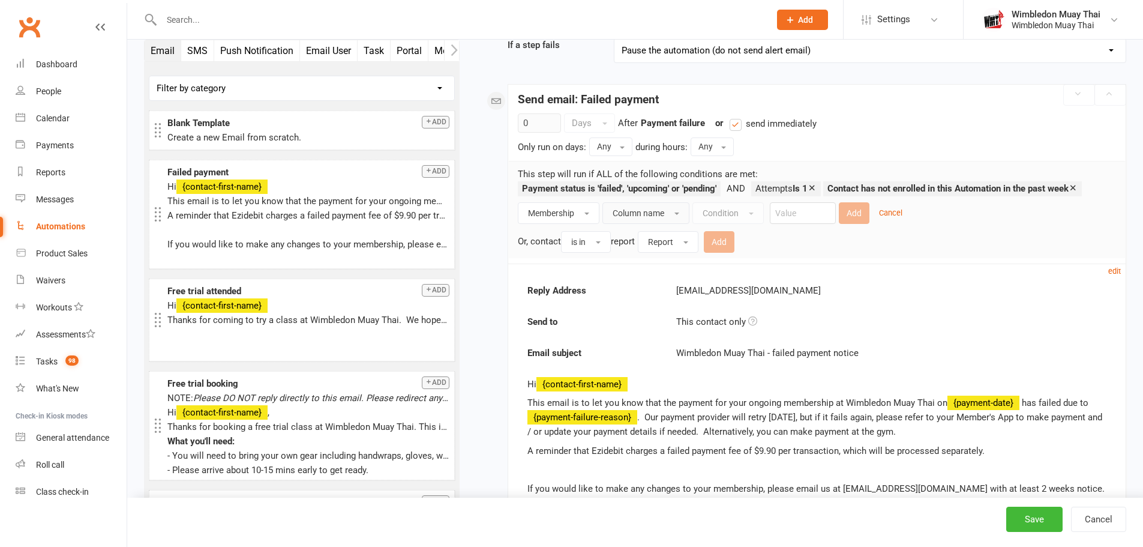
click at [661, 220] on button "Column name" at bounding box center [646, 213] width 87 height 22
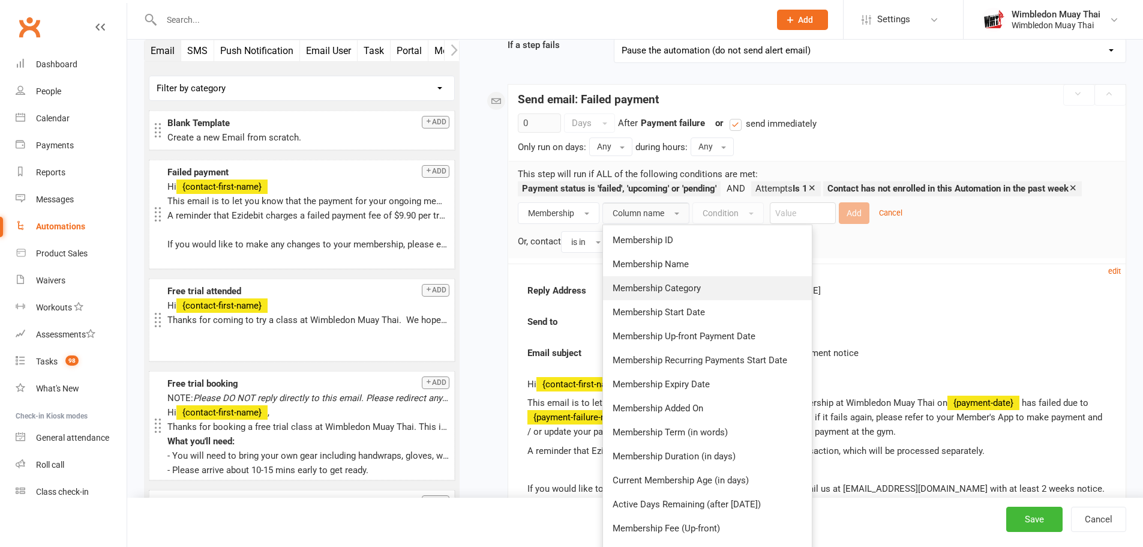
click at [684, 280] on link "Membership Category" at bounding box center [707, 288] width 209 height 24
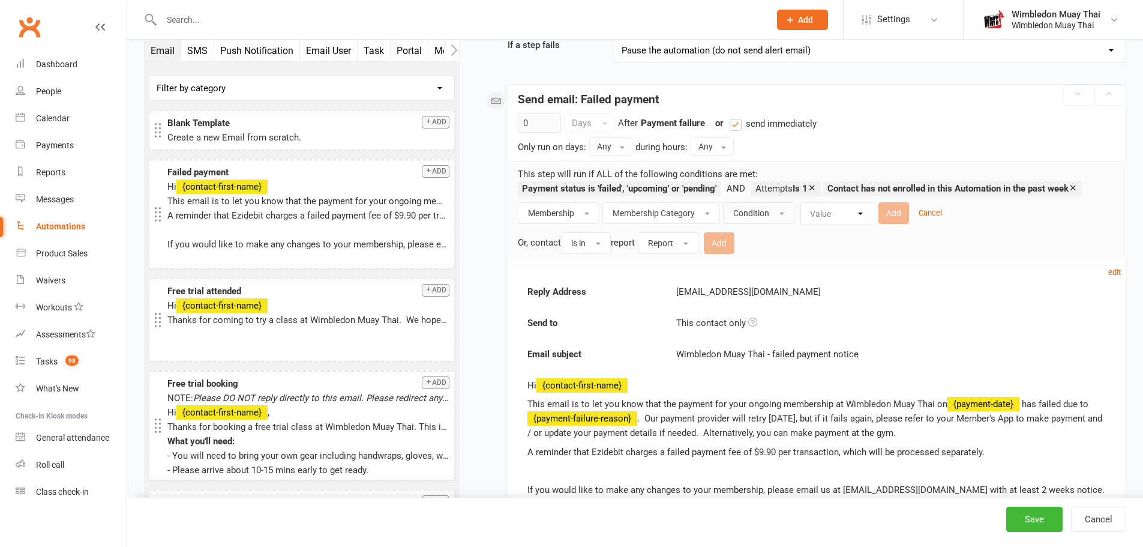
click at [737, 214] on span "Condition" at bounding box center [751, 213] width 36 height 10
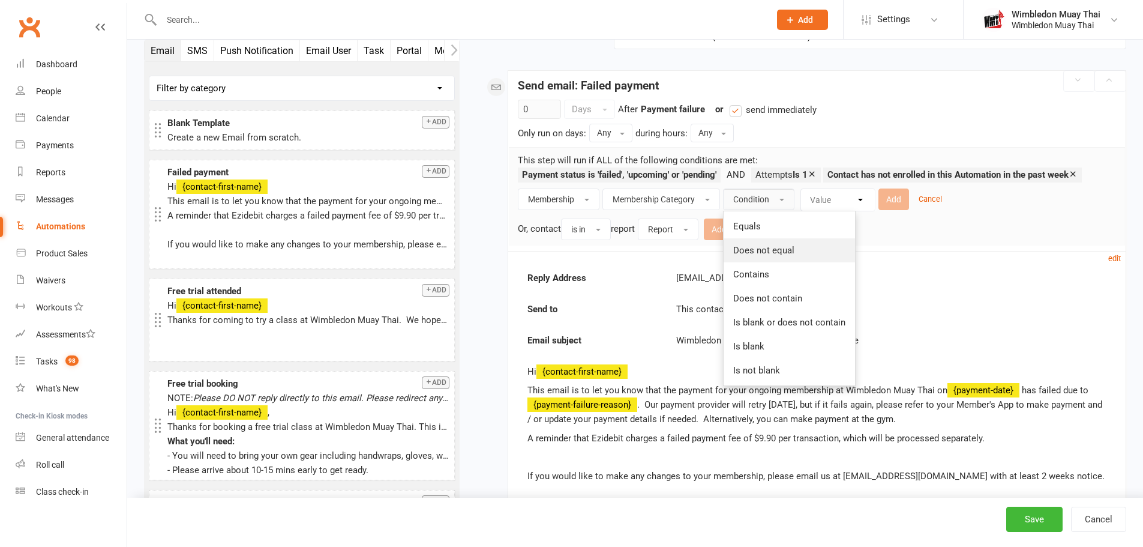
scroll to position [160, 0]
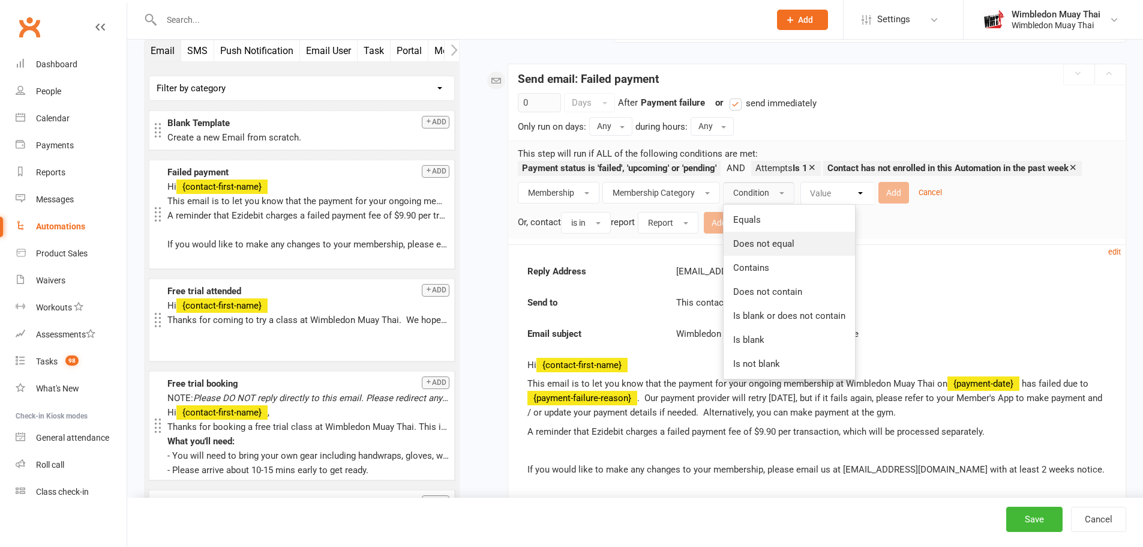
click at [772, 244] on span "Does not equal" at bounding box center [763, 243] width 61 height 11
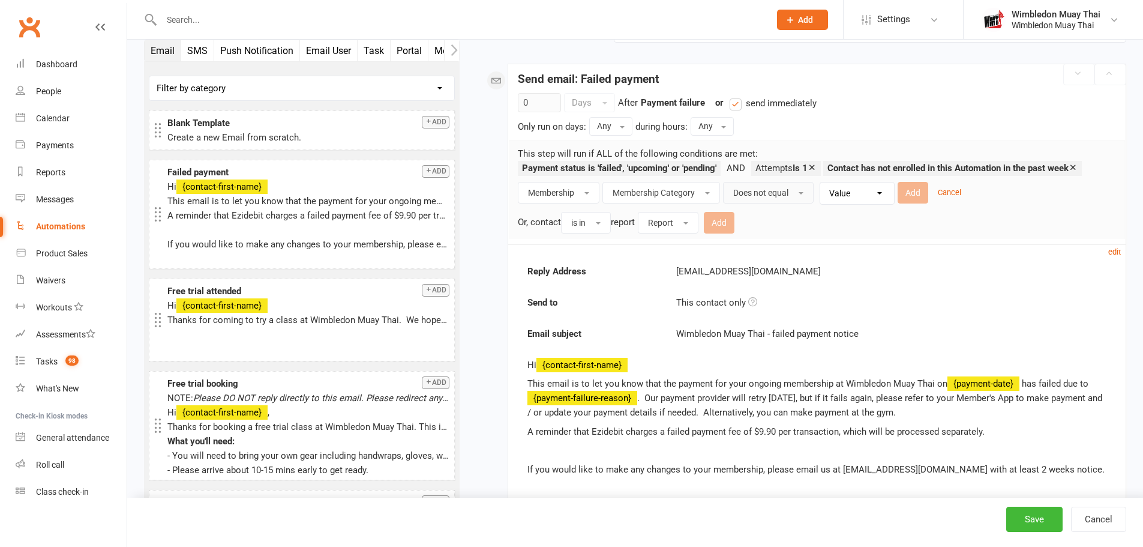
click at [783, 191] on span "Does not equal" at bounding box center [760, 193] width 55 height 10
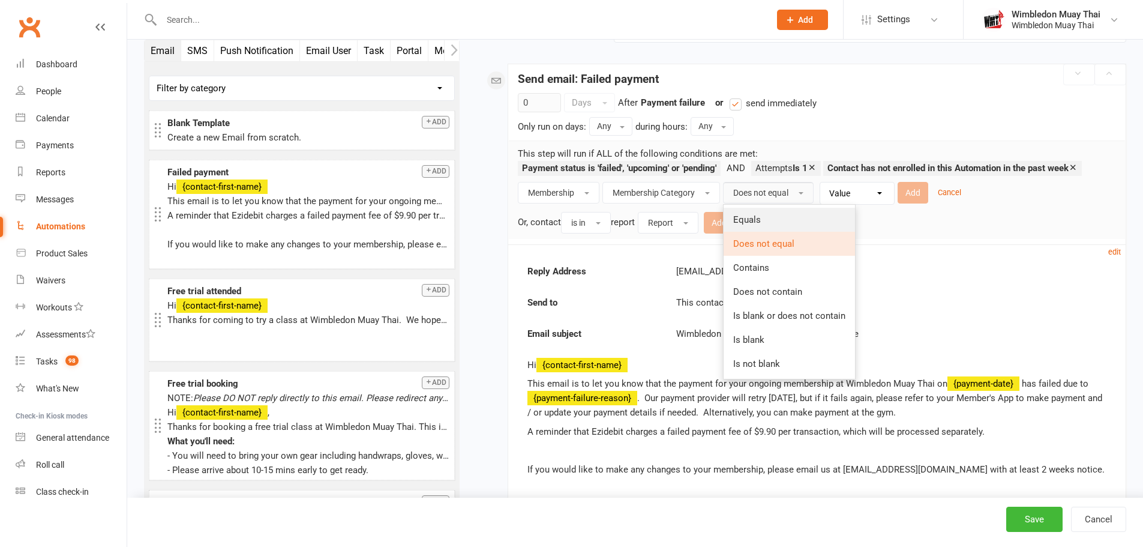
click at [771, 217] on link "Equals" at bounding box center [789, 220] width 131 height 24
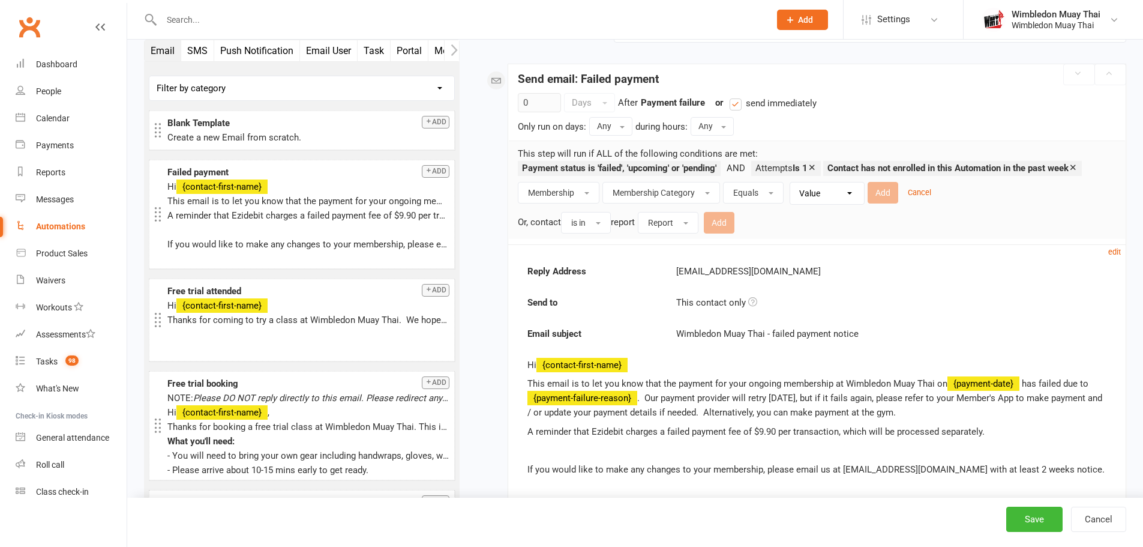
click at [831, 191] on select "Value Advanced Free trial General Kids PT Single pass" at bounding box center [830, 193] width 74 height 22
click at [689, 190] on span "Membership Category" at bounding box center [654, 193] width 82 height 10
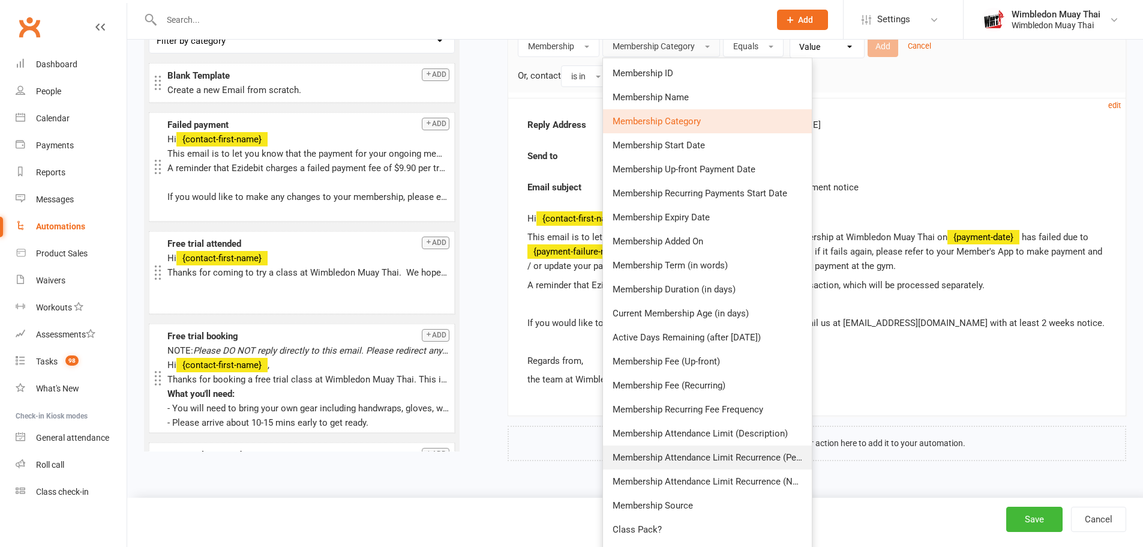
scroll to position [305, 0]
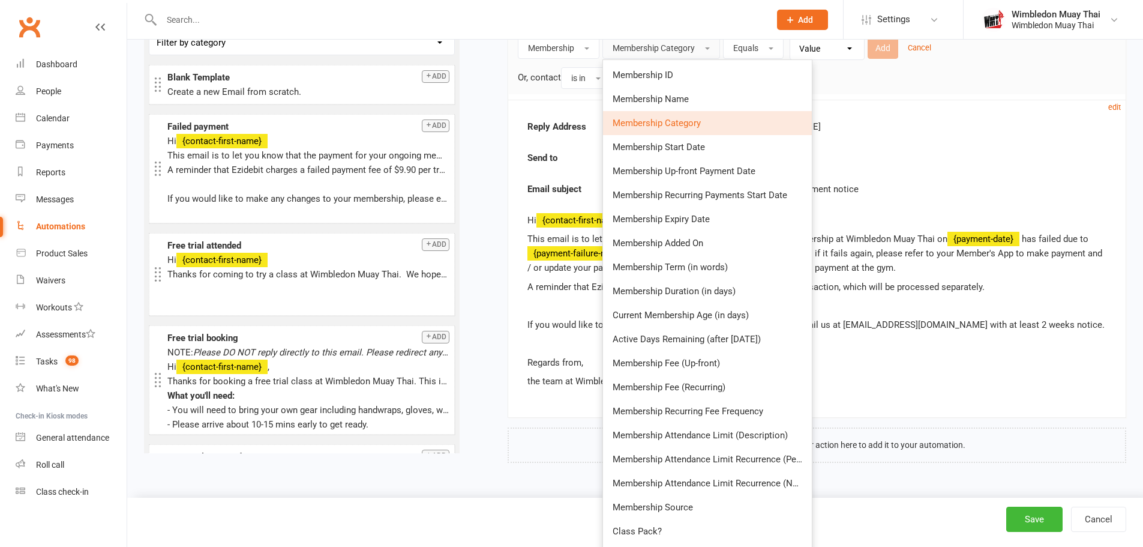
click at [684, 389] on link "Membership Fee (Recurring)" at bounding box center [707, 387] width 209 height 24
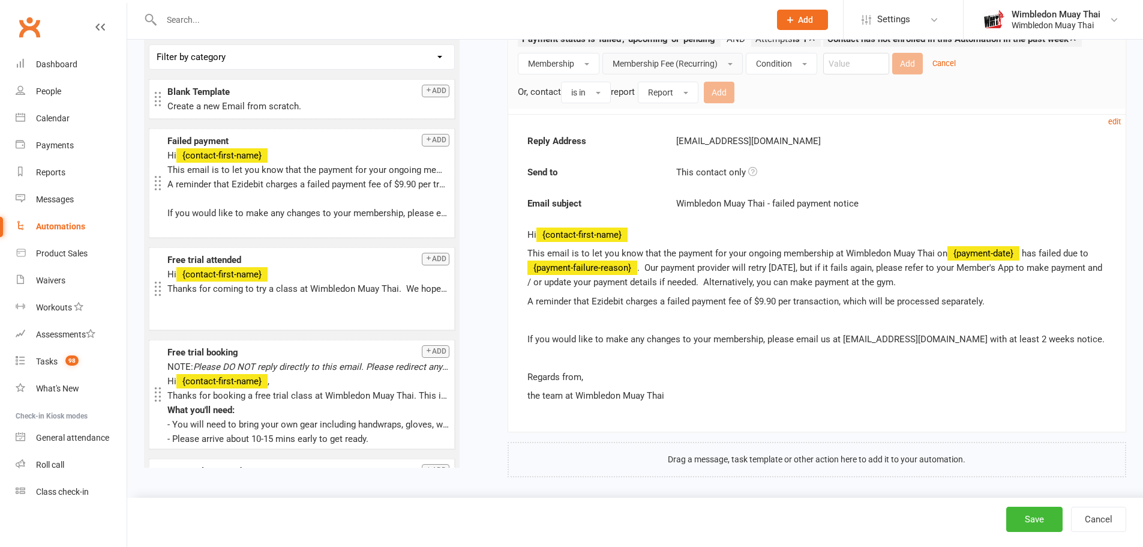
scroll to position [285, 0]
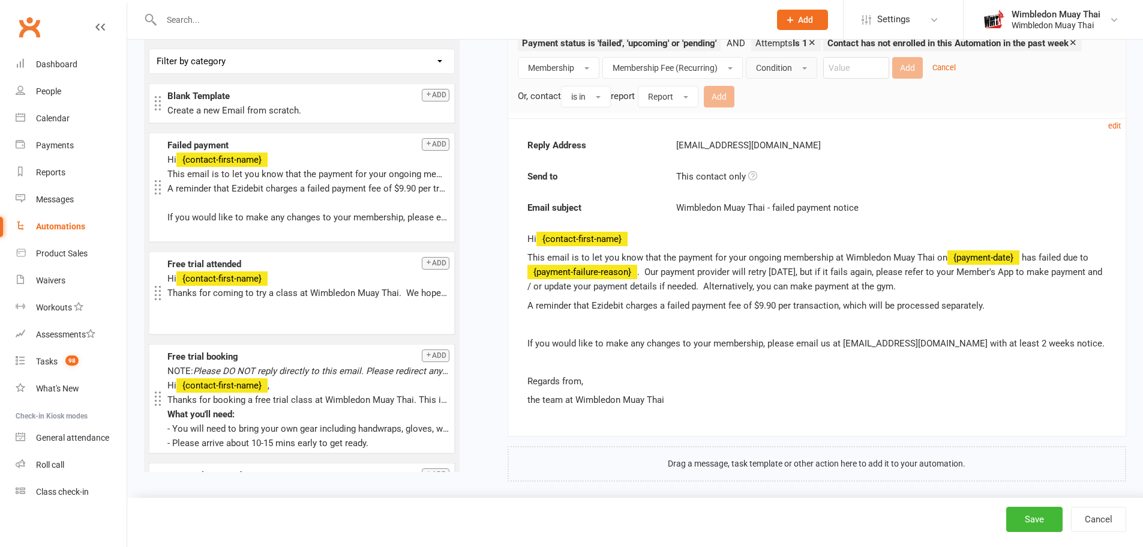
click at [762, 71] on span "Condition" at bounding box center [774, 68] width 36 height 10
click at [791, 260] on span "Is not blank" at bounding box center [779, 262] width 47 height 11
click at [849, 68] on button "Add" at bounding box center [846, 68] width 31 height 22
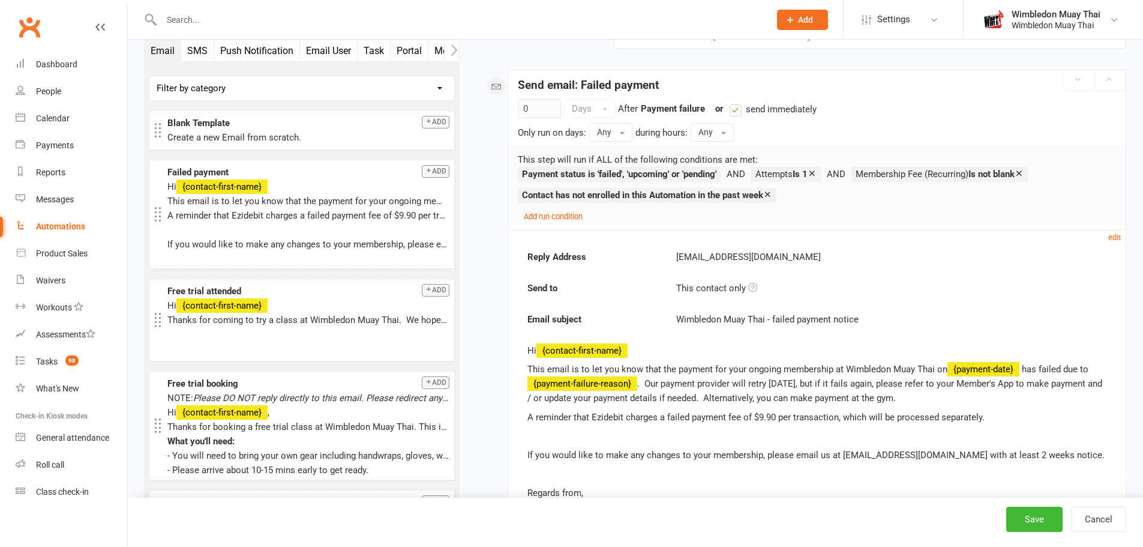
scroll to position [135, 0]
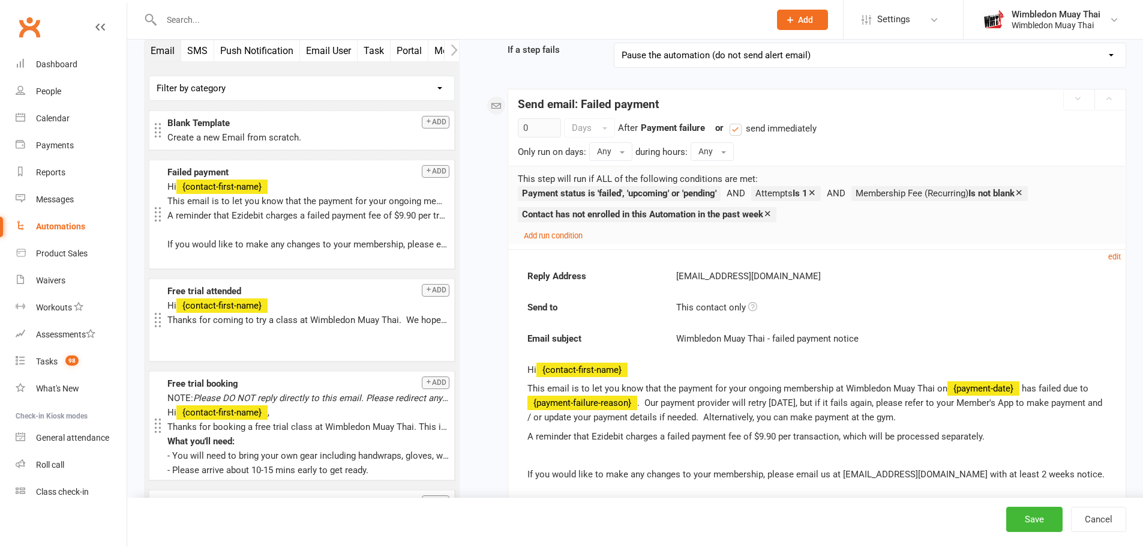
click at [772, 213] on icon at bounding box center [767, 213] width 9 height 9
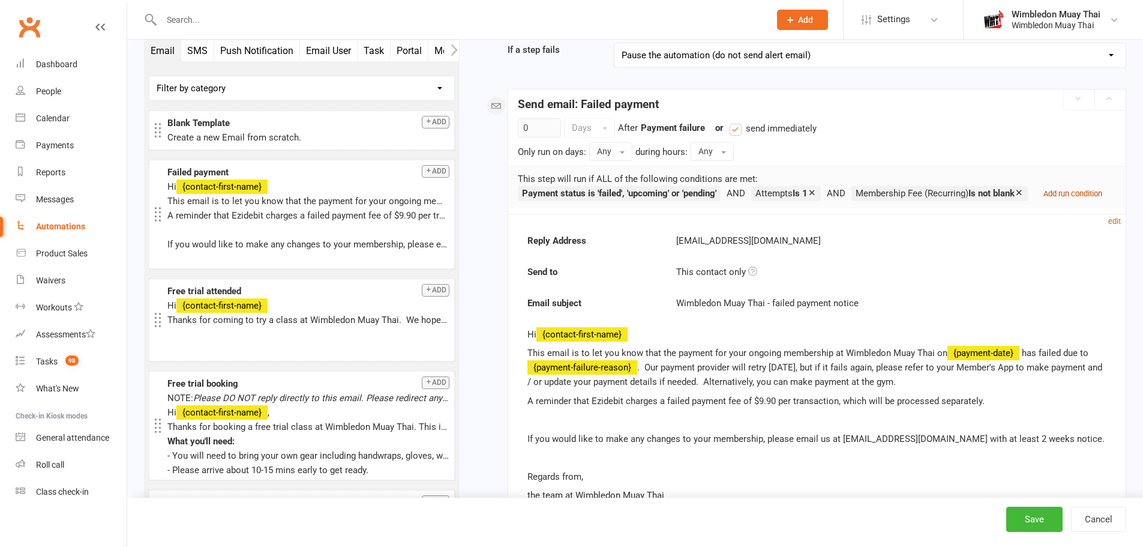
click at [1044, 198] on small "Add run condition" at bounding box center [1073, 193] width 59 height 9
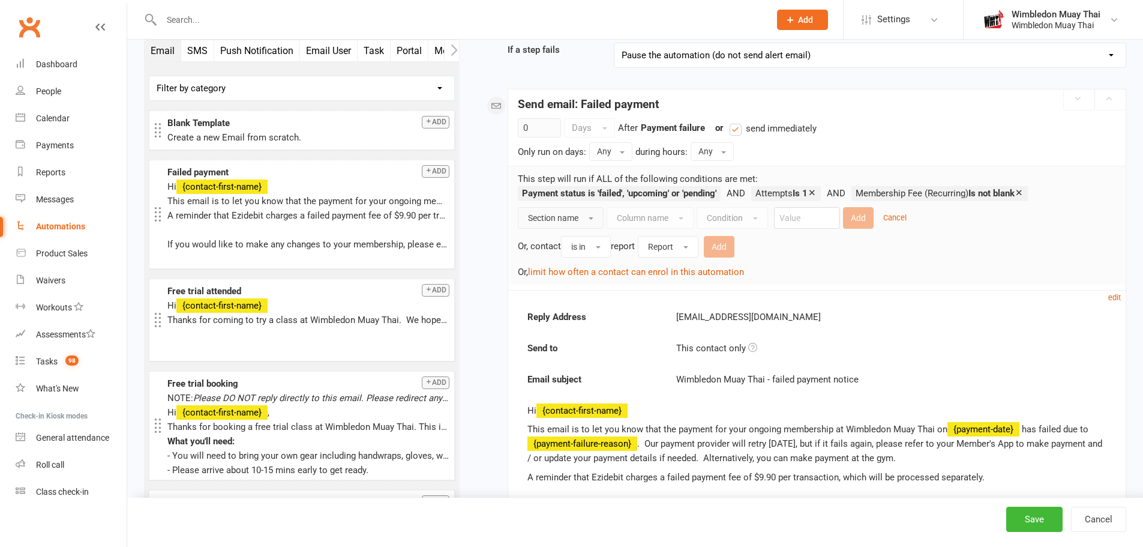
click at [582, 222] on button "Section name" at bounding box center [561, 218] width 86 height 22
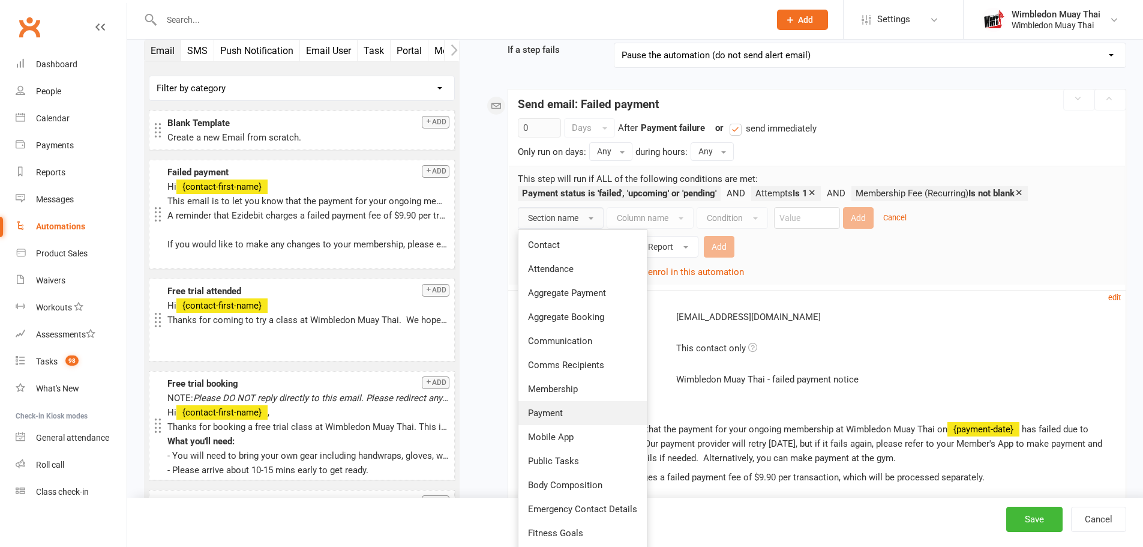
click at [565, 404] on link "Payment" at bounding box center [583, 413] width 128 height 24
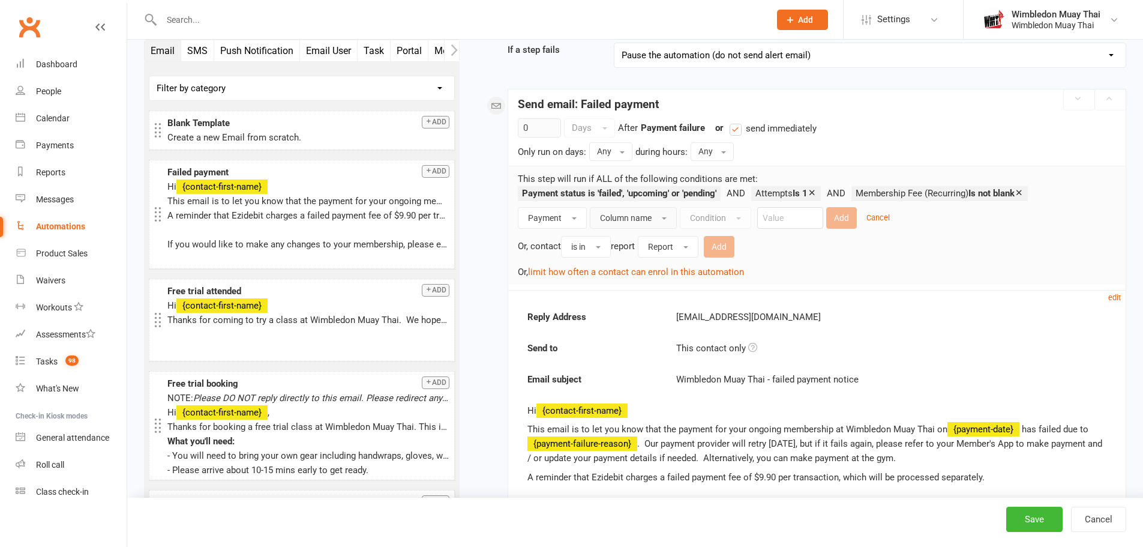
click at [621, 220] on span "Column name" at bounding box center [626, 218] width 52 height 10
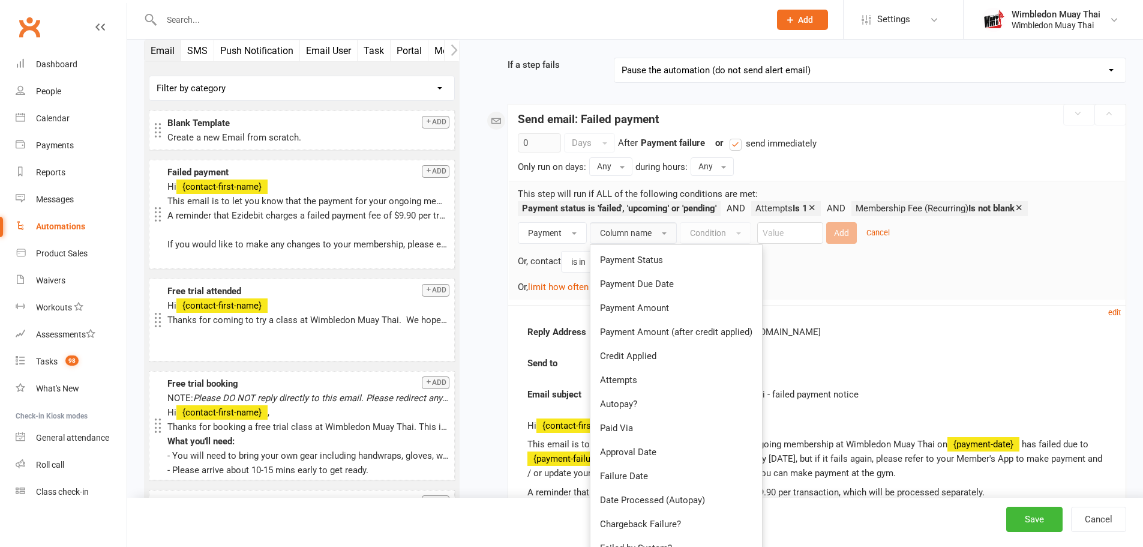
scroll to position [115, 0]
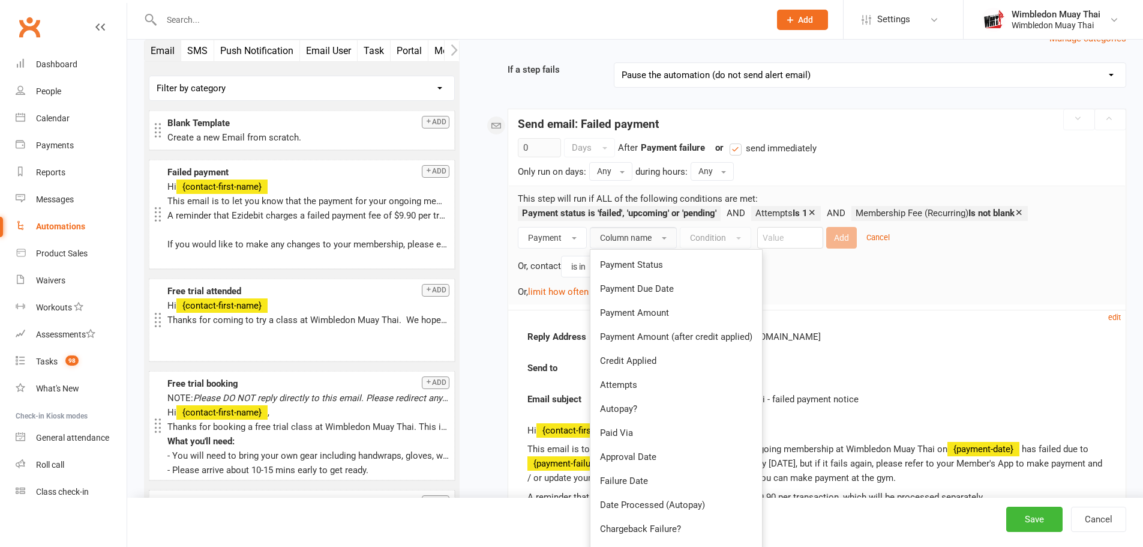
click at [1011, 163] on div "Only run on days: Any Any Sunday Monday Tuesday Wednesday Thursday Friday Satur…" at bounding box center [817, 171] width 598 height 18
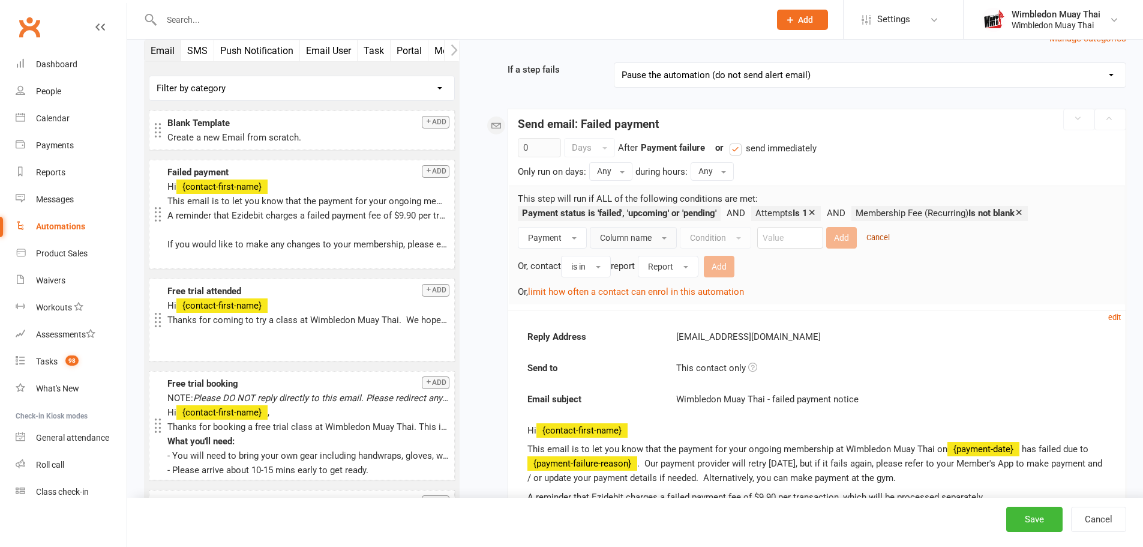
click at [876, 234] on small "Cancel" at bounding box center [878, 237] width 23 height 9
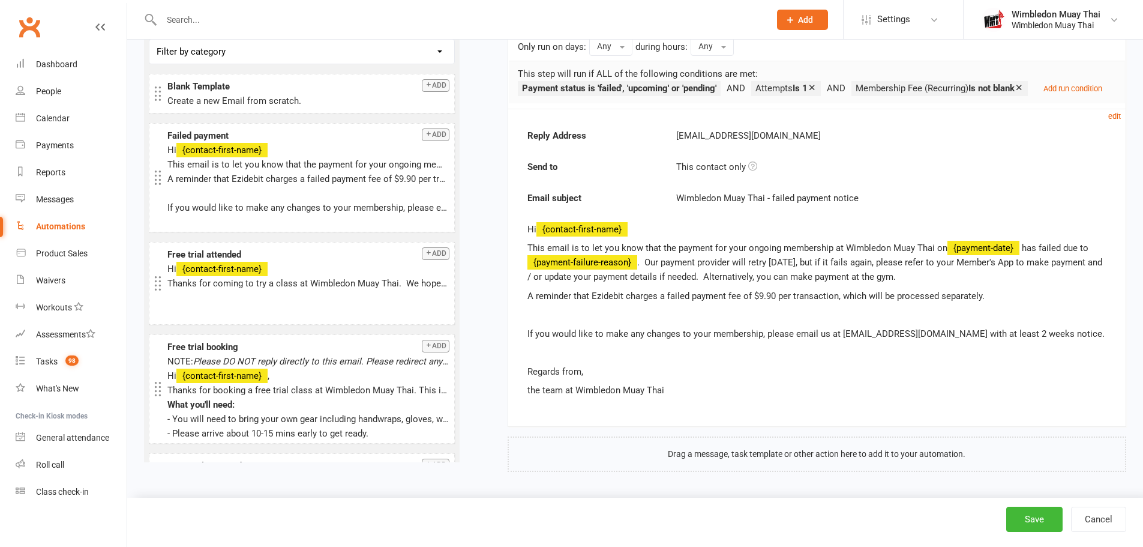
scroll to position [254, 0]
click at [1047, 517] on button "Save" at bounding box center [1034, 519] width 56 height 25
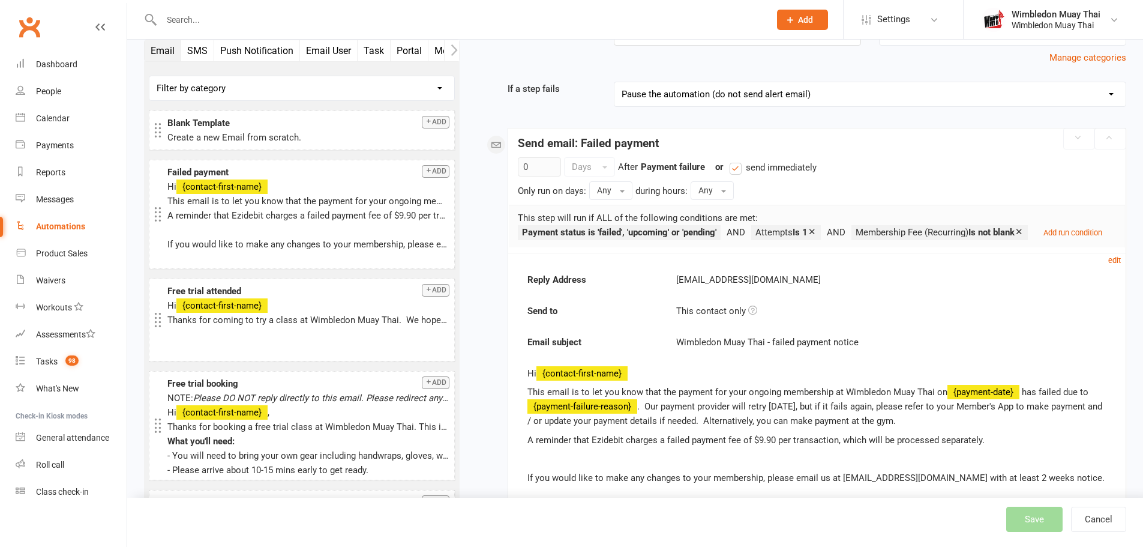
scroll to position [94, 0]
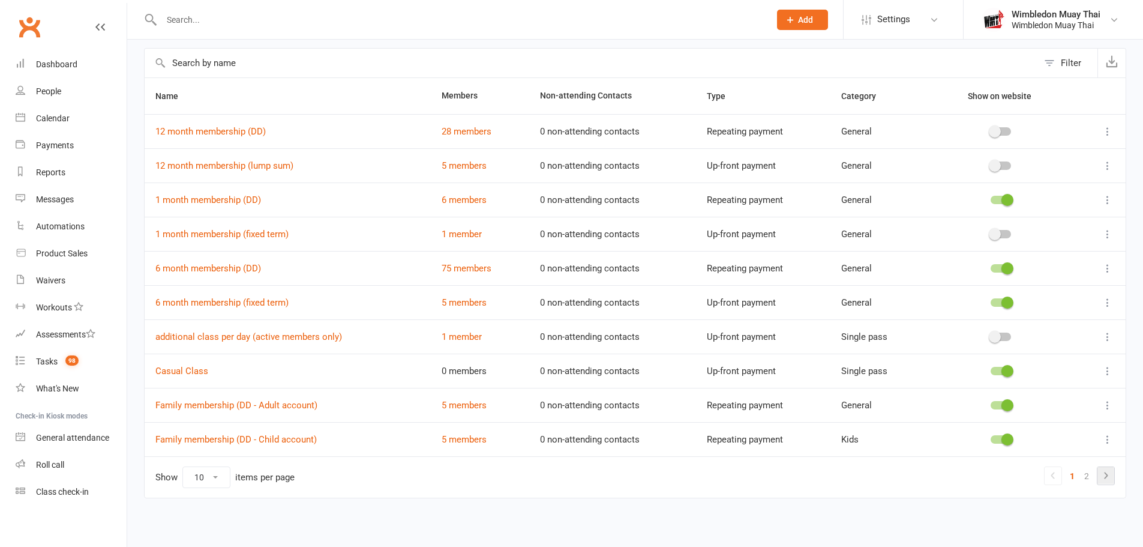
scroll to position [53, 0]
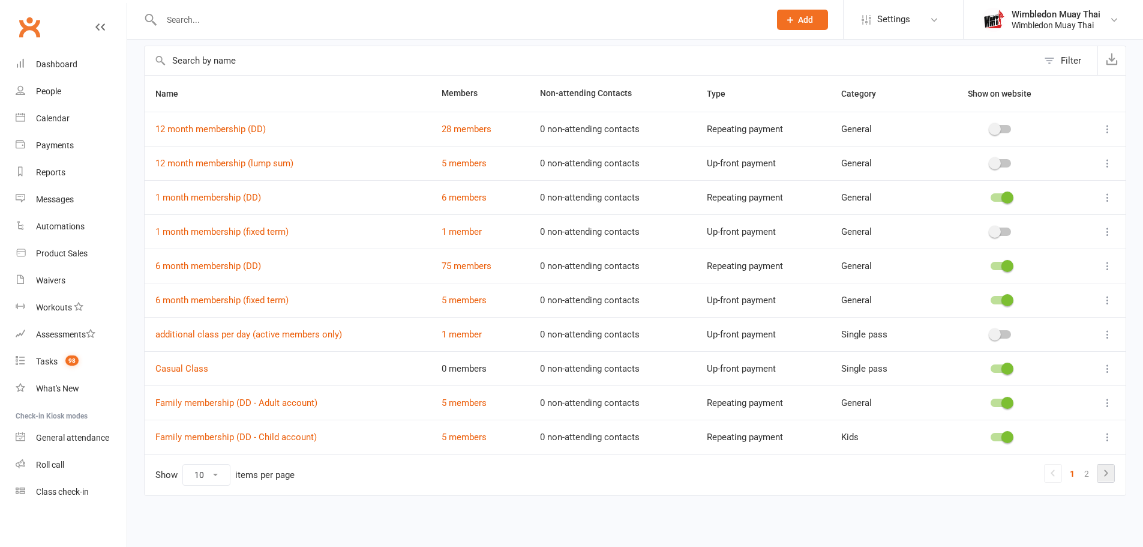
click at [1108, 475] on icon at bounding box center [1106, 473] width 14 height 14
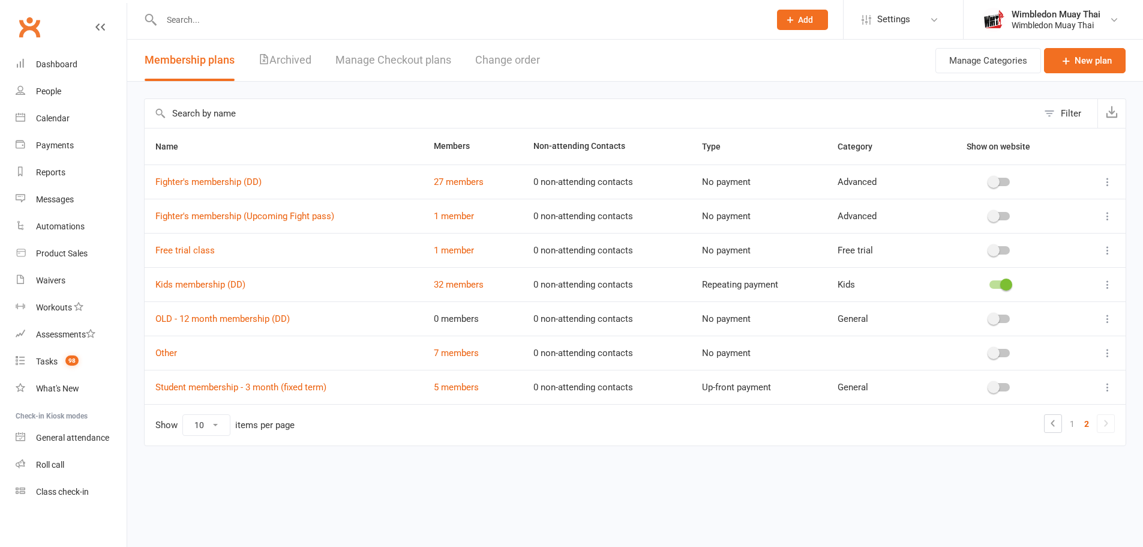
scroll to position [0, 0]
click at [1081, 424] on link "1" at bounding box center [1081, 423] width 14 height 17
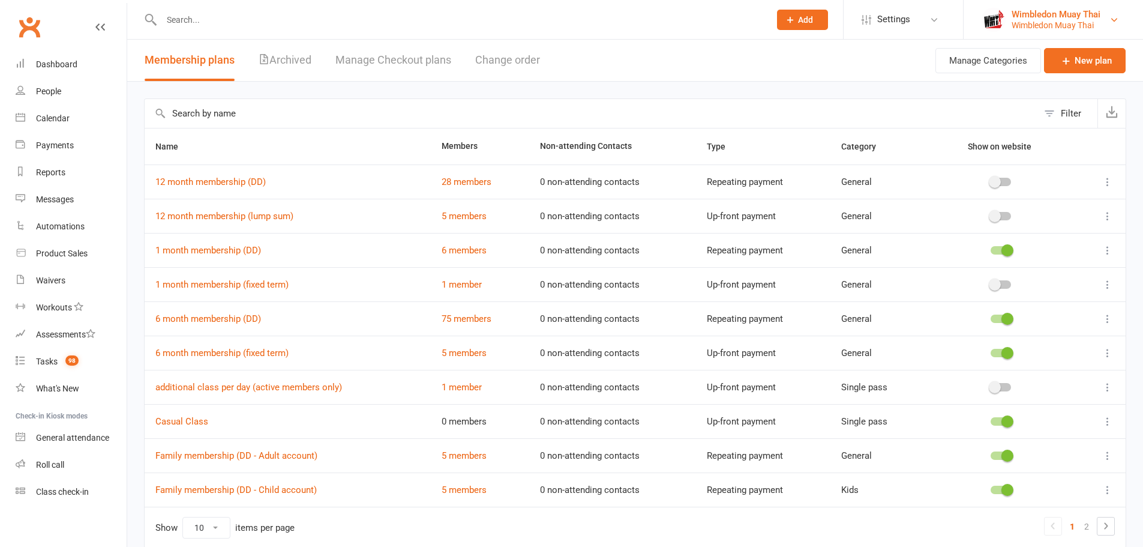
click at [1038, 25] on div "Wimbledon Muay Thai" at bounding box center [1056, 25] width 89 height 11
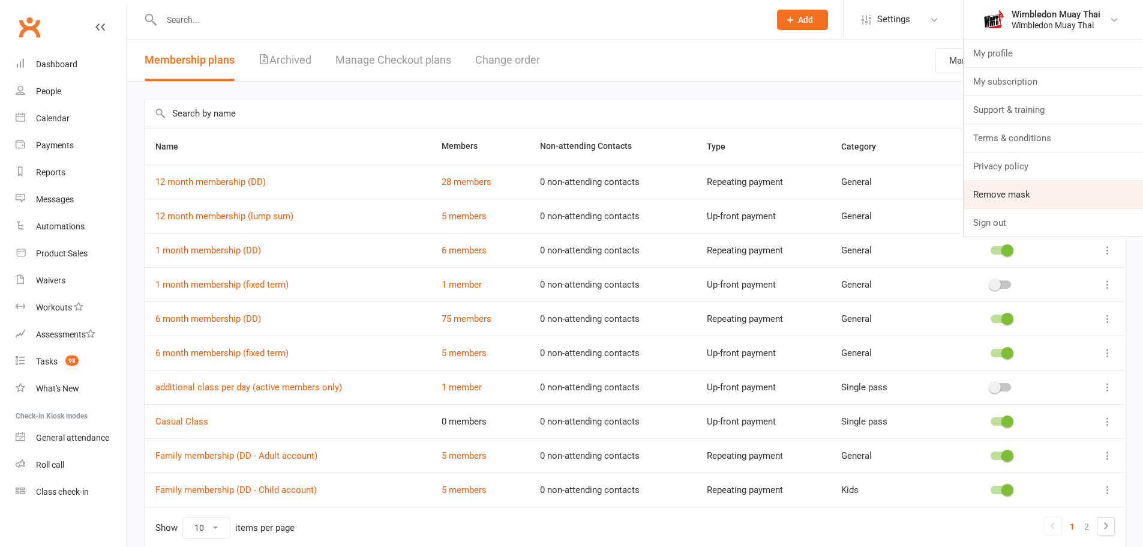
click at [1026, 190] on link "Remove mask" at bounding box center [1053, 195] width 179 height 28
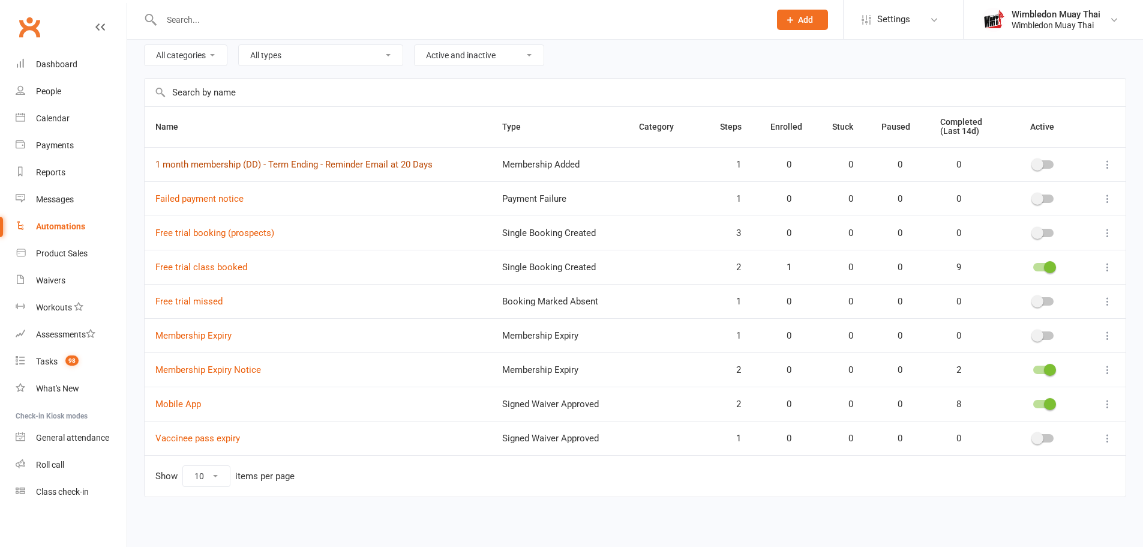
scroll to position [51, 0]
click at [213, 196] on link "Failed payment notice" at bounding box center [199, 197] width 88 height 11
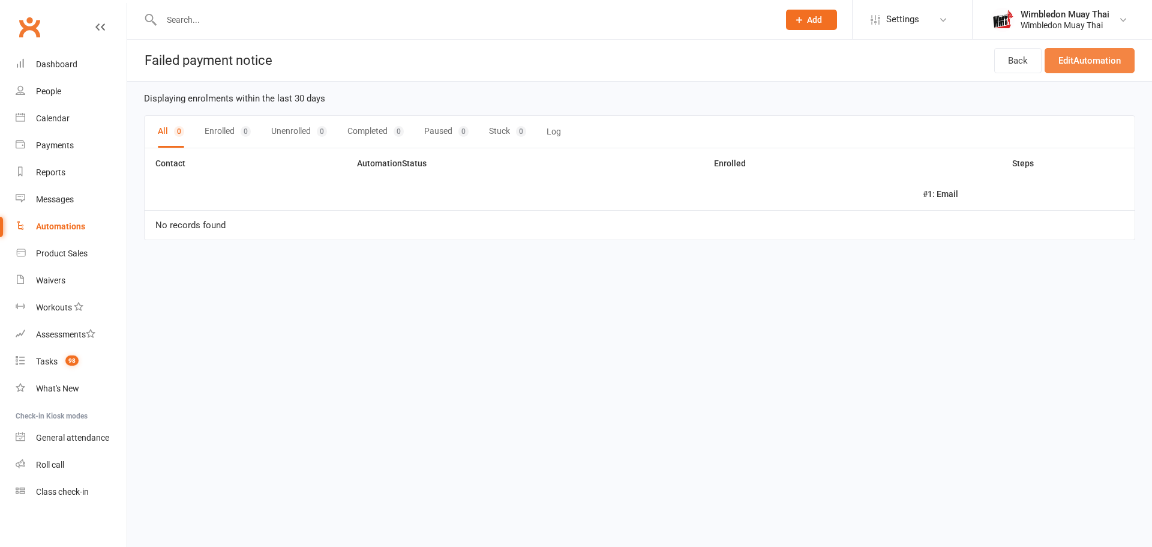
click at [1083, 61] on link "Edit Automation" at bounding box center [1090, 60] width 90 height 25
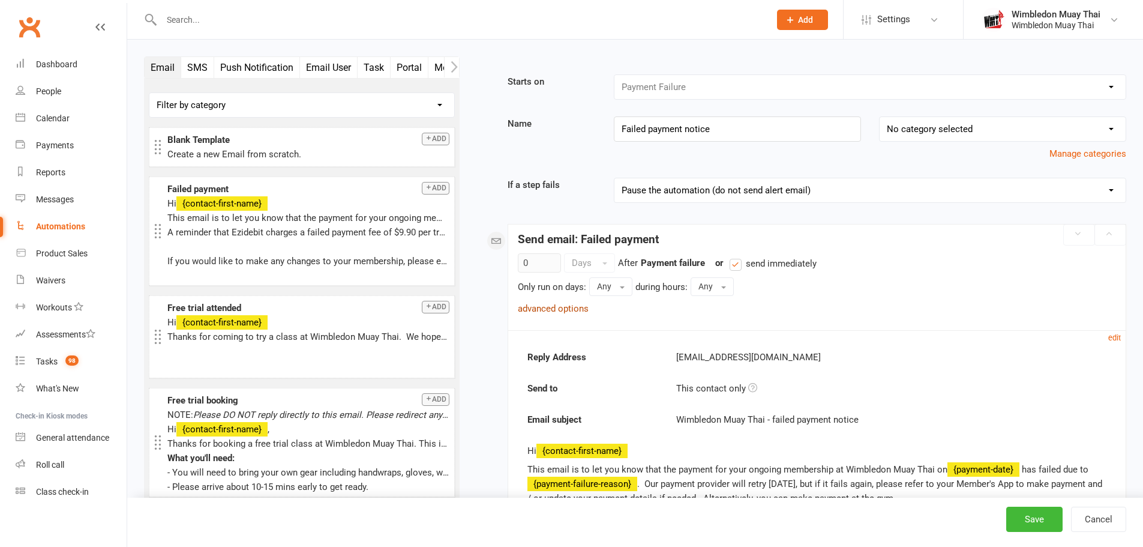
click at [550, 305] on link "advanced options" at bounding box center [553, 308] width 71 height 11
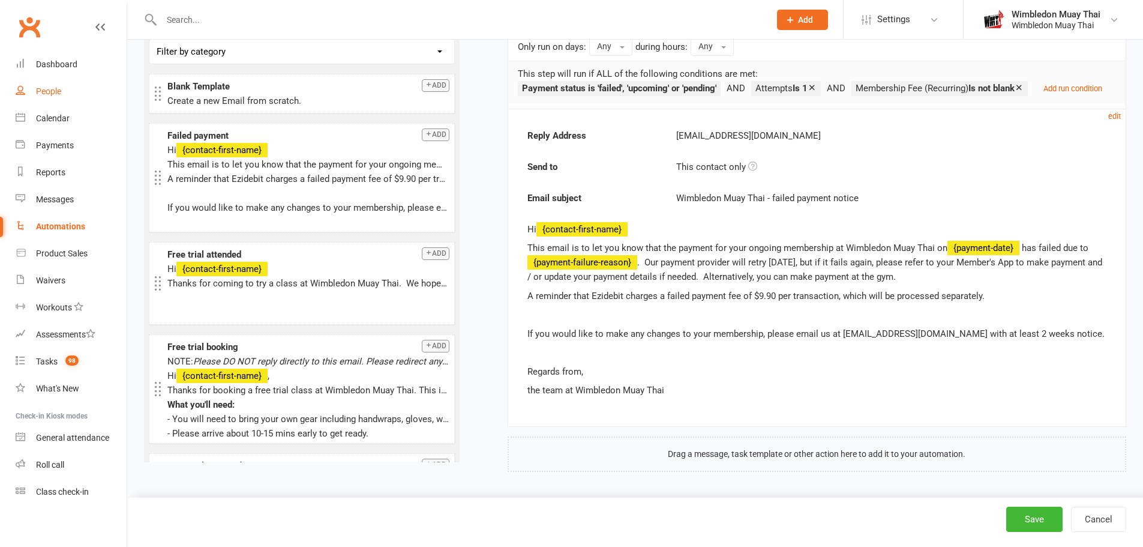
scroll to position [4, 0]
click at [1044, 93] on small "Add run condition" at bounding box center [1073, 88] width 59 height 9
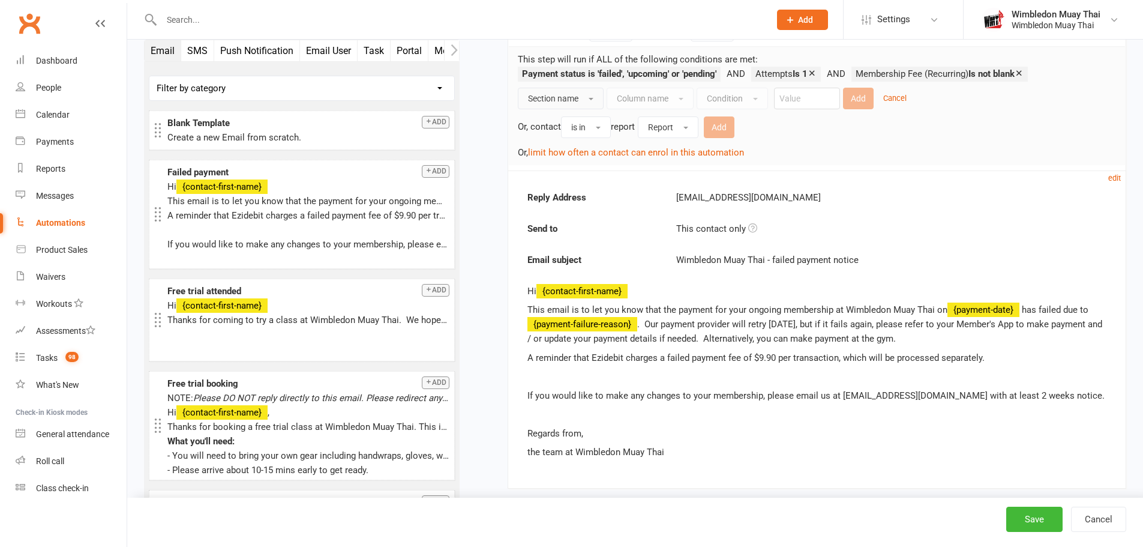
click at [582, 101] on button "Section name" at bounding box center [561, 99] width 86 height 22
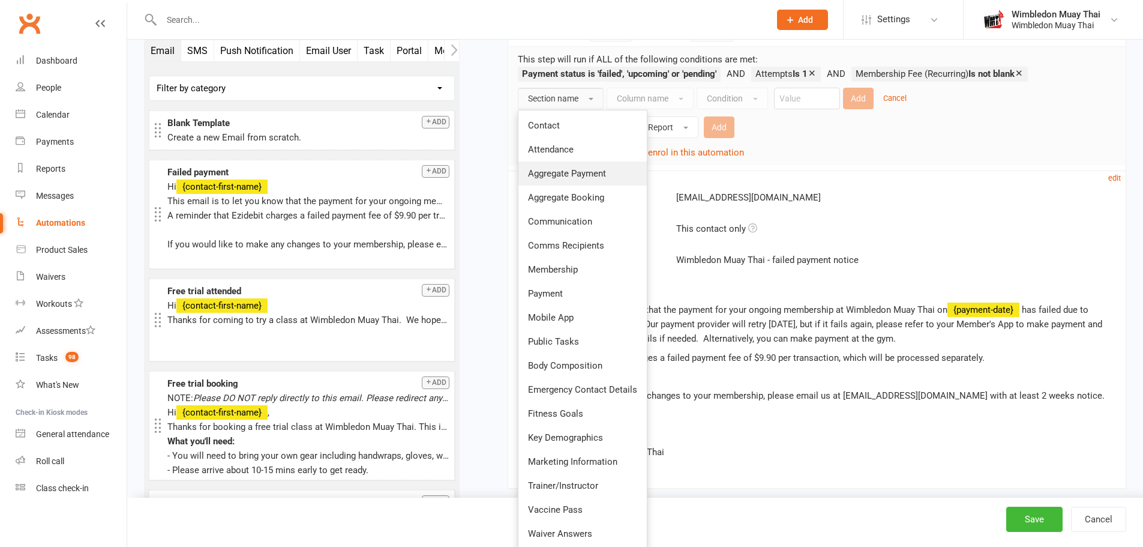
click at [593, 175] on span "Aggregate Payment" at bounding box center [567, 173] width 78 height 11
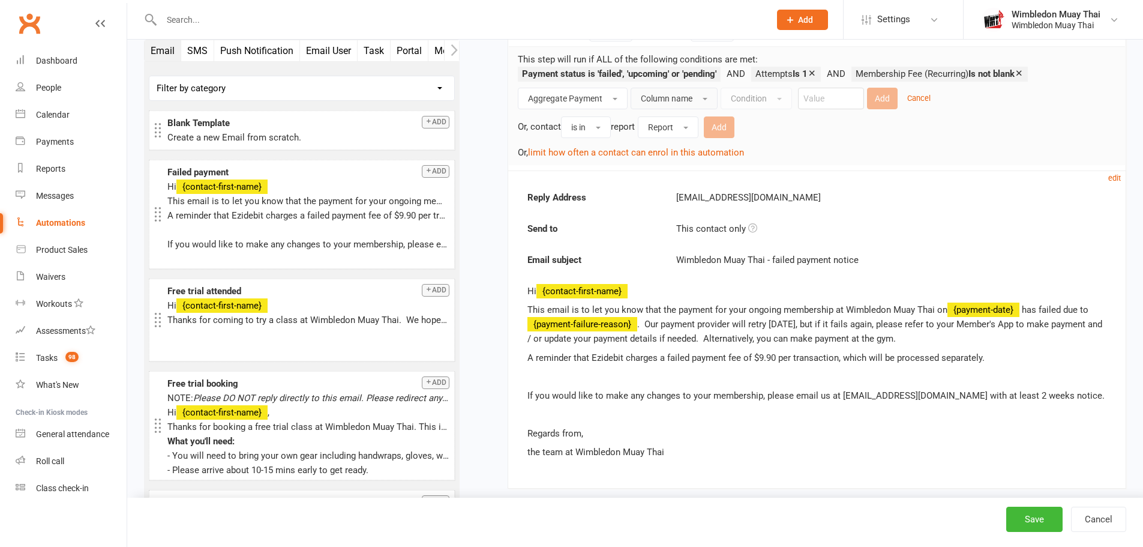
click at [669, 98] on span "Column name" at bounding box center [667, 99] width 52 height 10
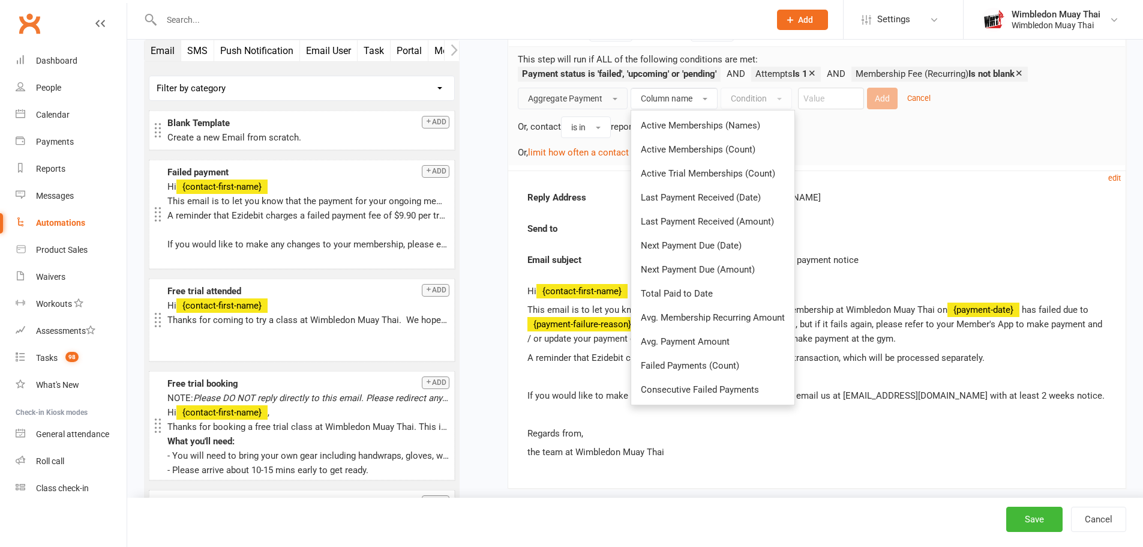
click at [588, 100] on span "Aggregate Payment" at bounding box center [565, 99] width 74 height 10
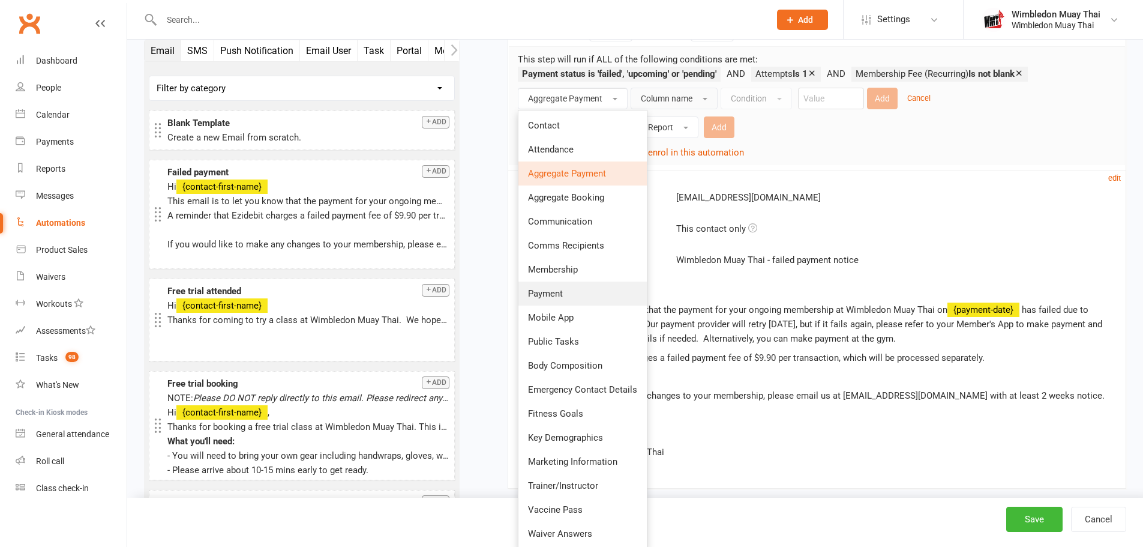
click at [548, 292] on span "Payment" at bounding box center [545, 293] width 35 height 11
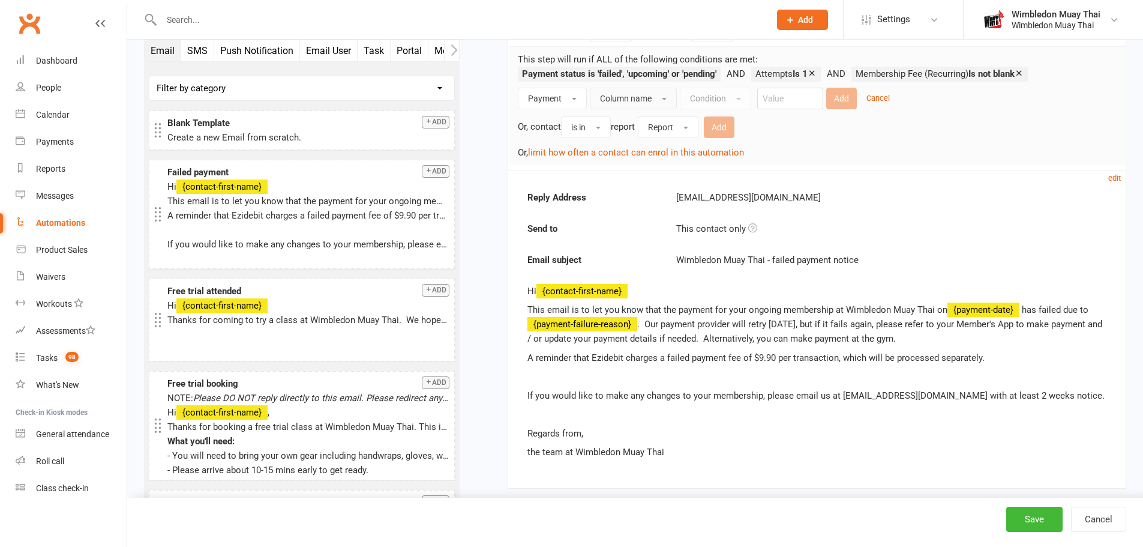
click at [633, 97] on span "Column name" at bounding box center [626, 99] width 52 height 10
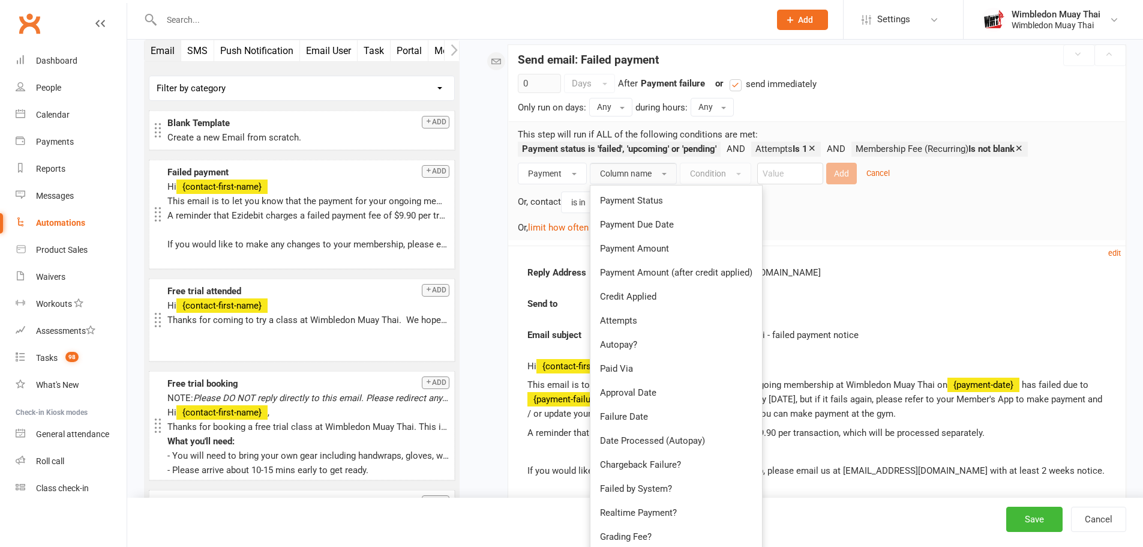
scroll to position [176, 0]
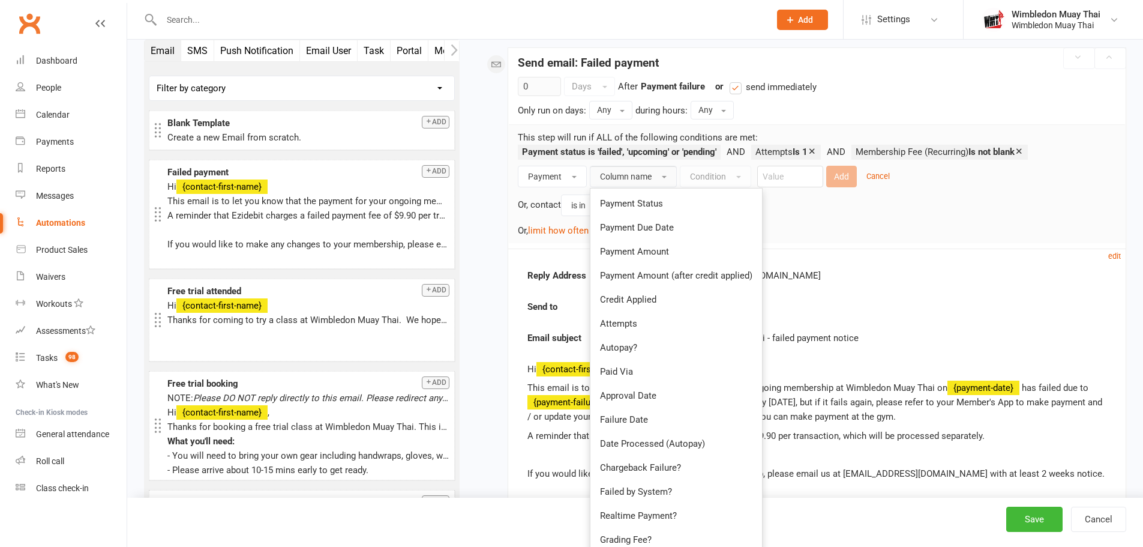
click at [916, 202] on div "Or, contact is in report Report Add" at bounding box center [817, 203] width 598 height 25
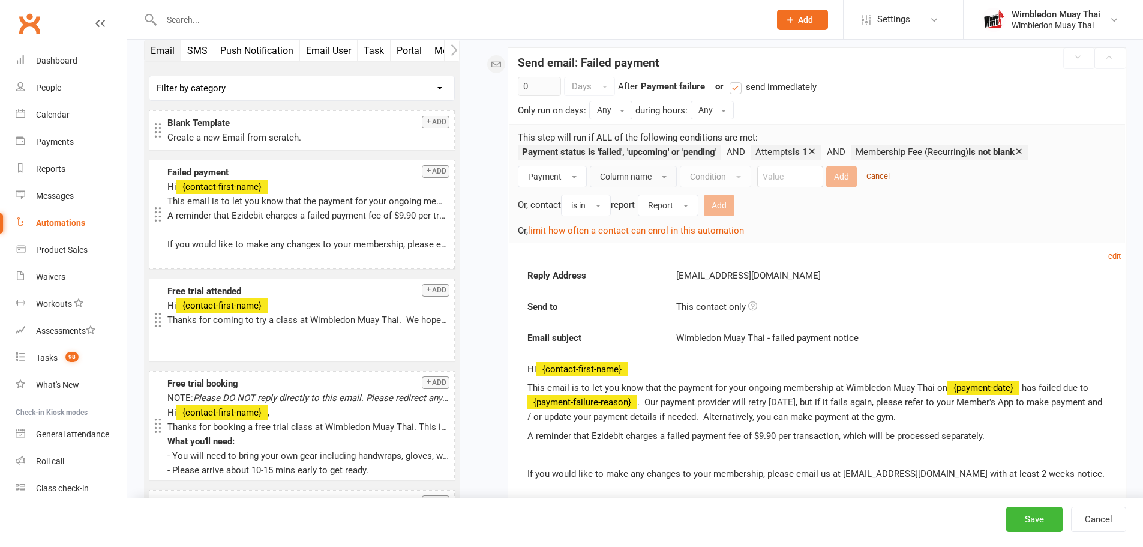
click at [877, 179] on small "Cancel" at bounding box center [878, 176] width 23 height 9
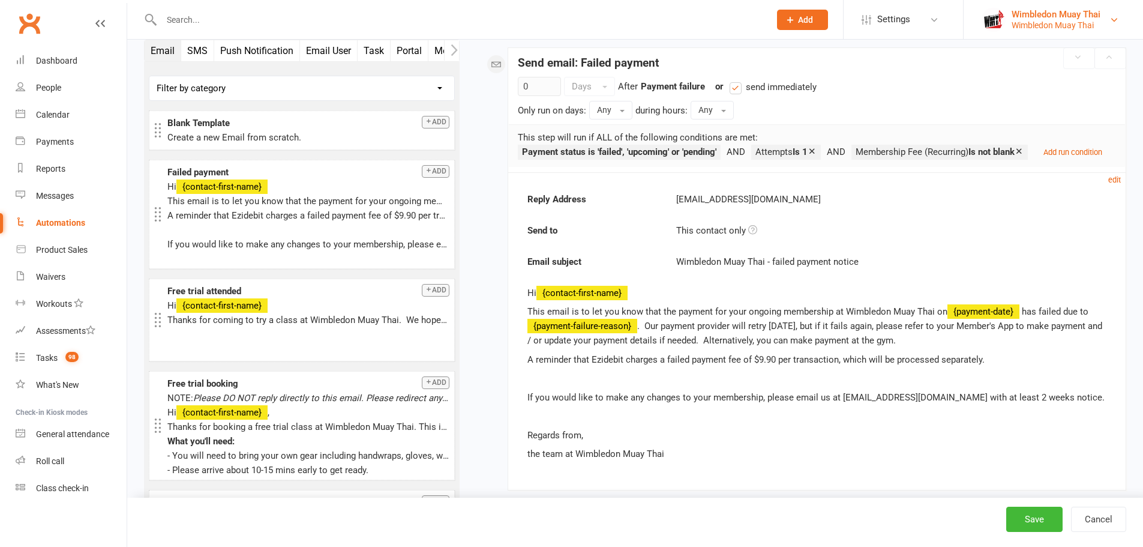
click at [1045, 29] on div "Wimbledon Muay Thai" at bounding box center [1056, 25] width 89 height 11
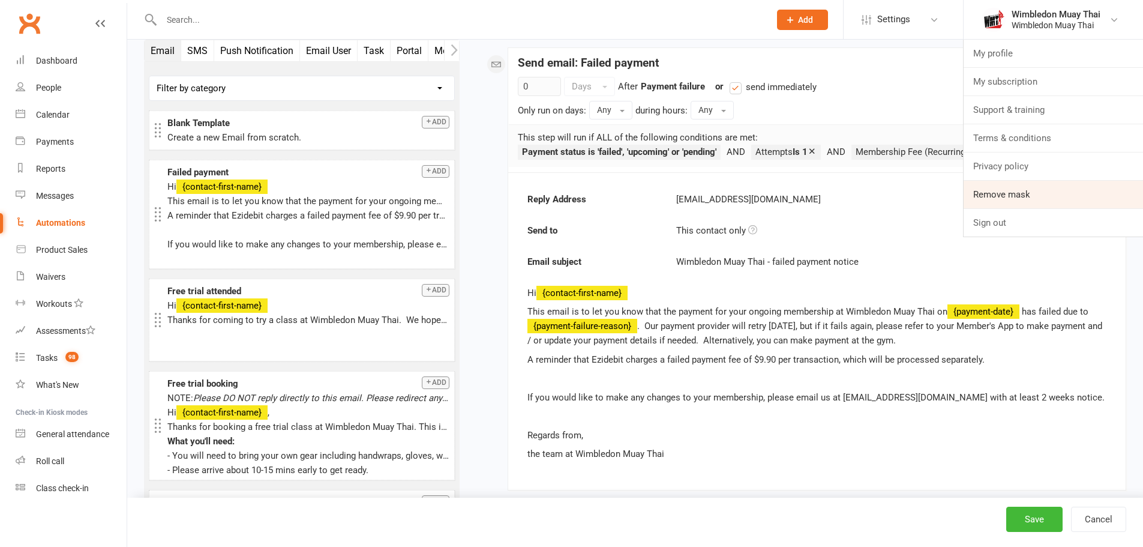
click at [1015, 198] on link "Remove mask" at bounding box center [1053, 195] width 179 height 28
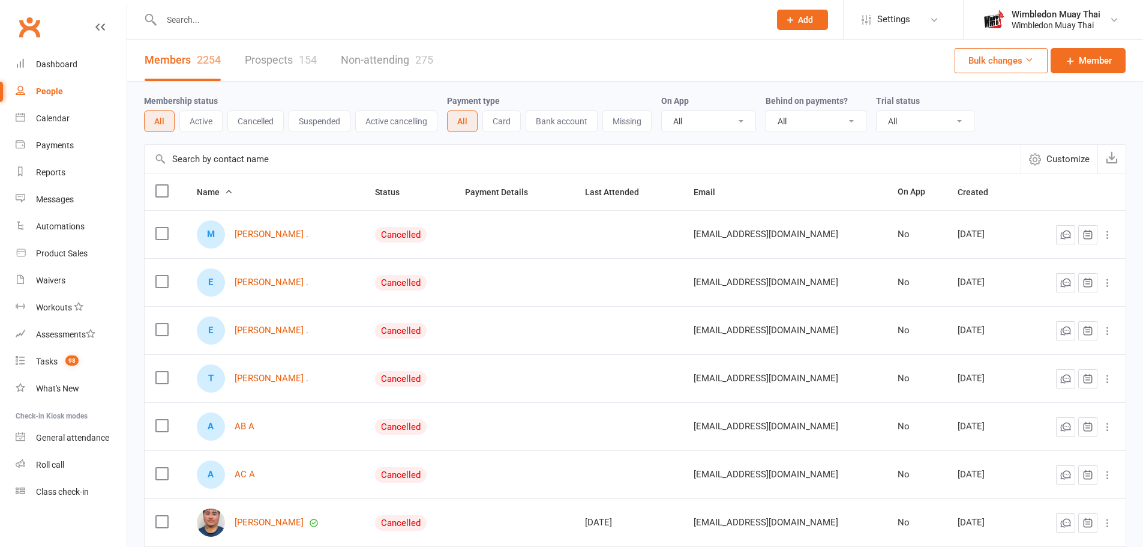
click at [213, 124] on button "Active" at bounding box center [200, 121] width 43 height 22
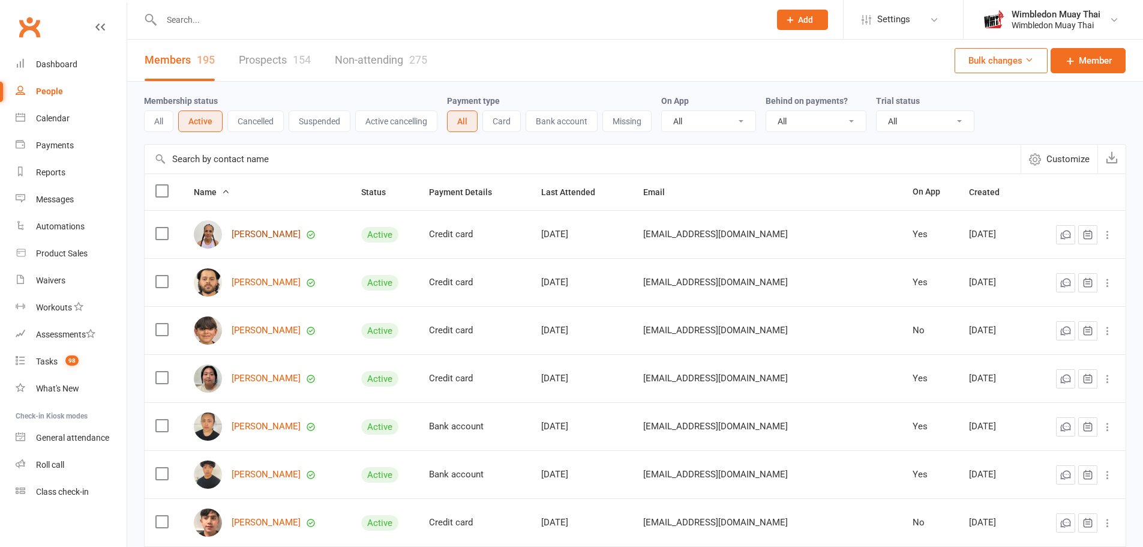
click at [254, 232] on link "[PERSON_NAME]" at bounding box center [266, 234] width 69 height 10
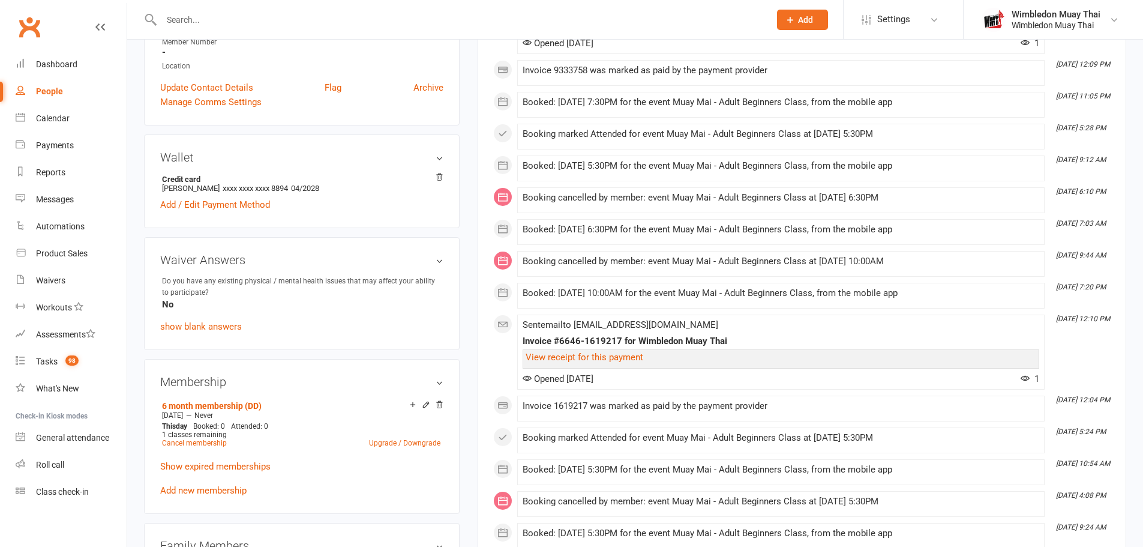
scroll to position [500, 0]
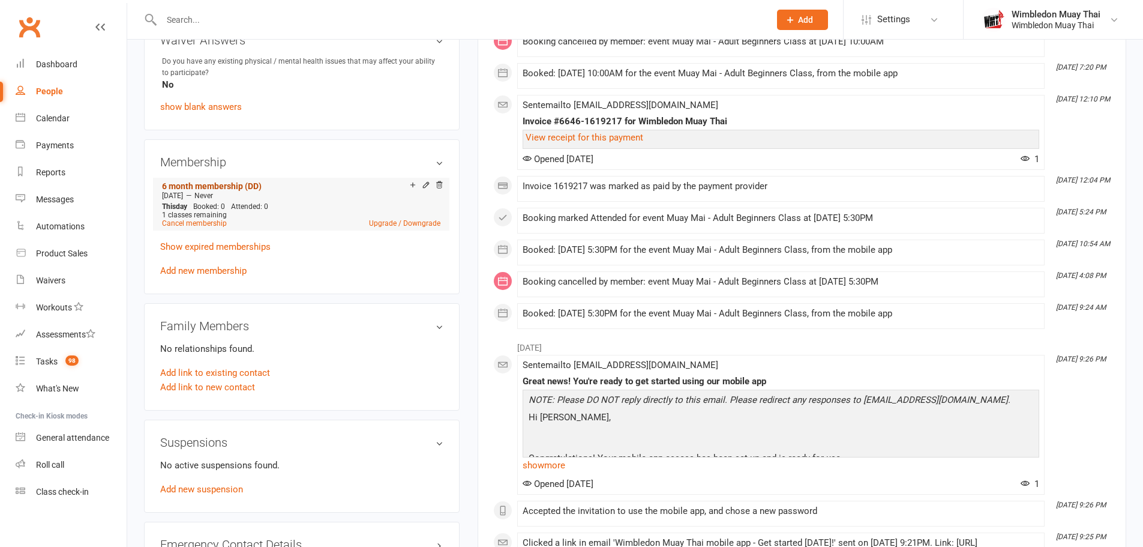
click at [235, 181] on link "6 month membership (DD)" at bounding box center [212, 186] width 100 height 10
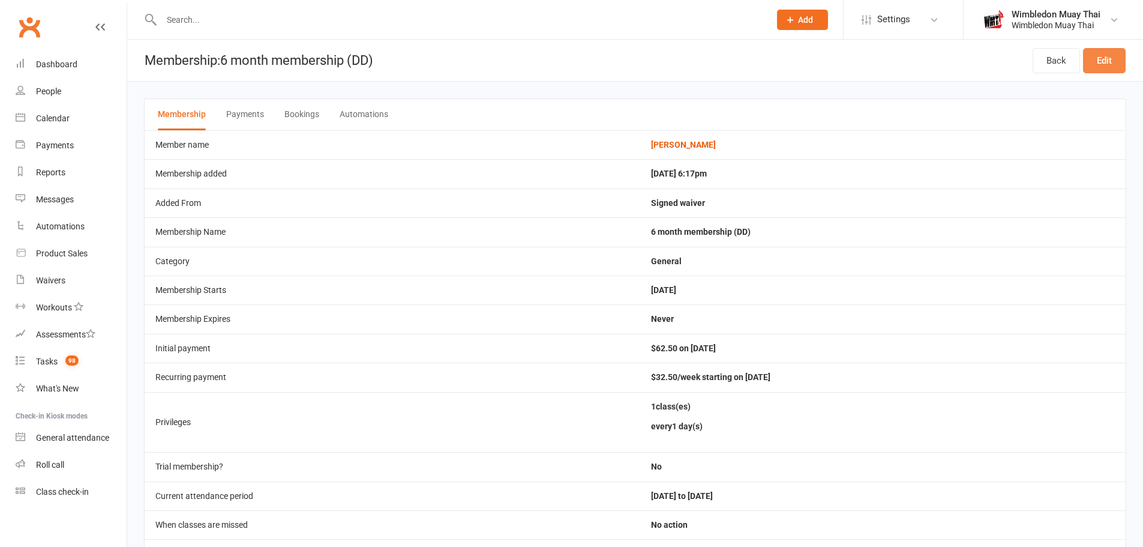
click at [1096, 64] on link "Edit" at bounding box center [1104, 60] width 43 height 25
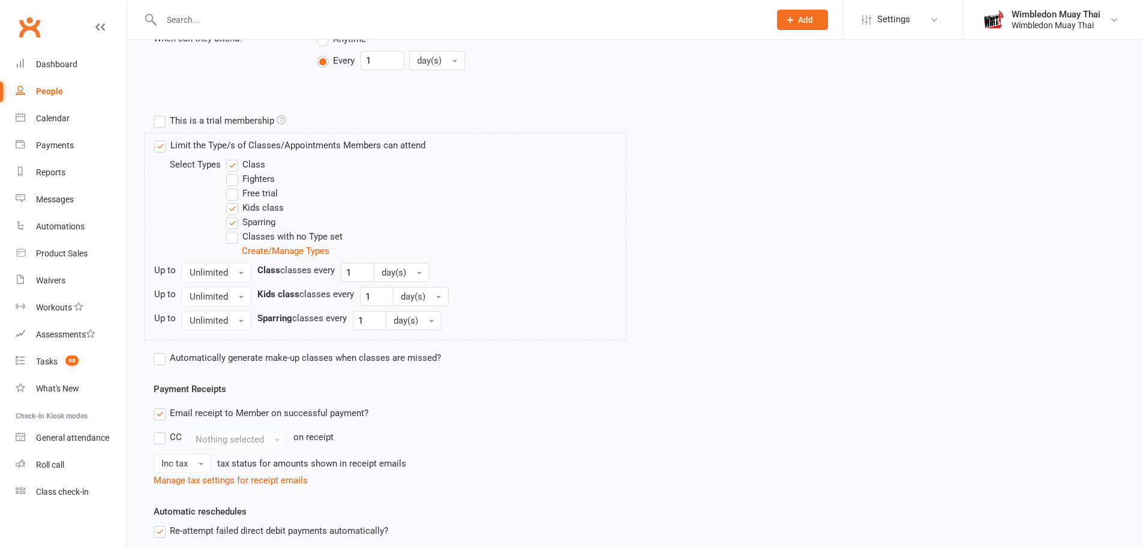
scroll to position [540, 0]
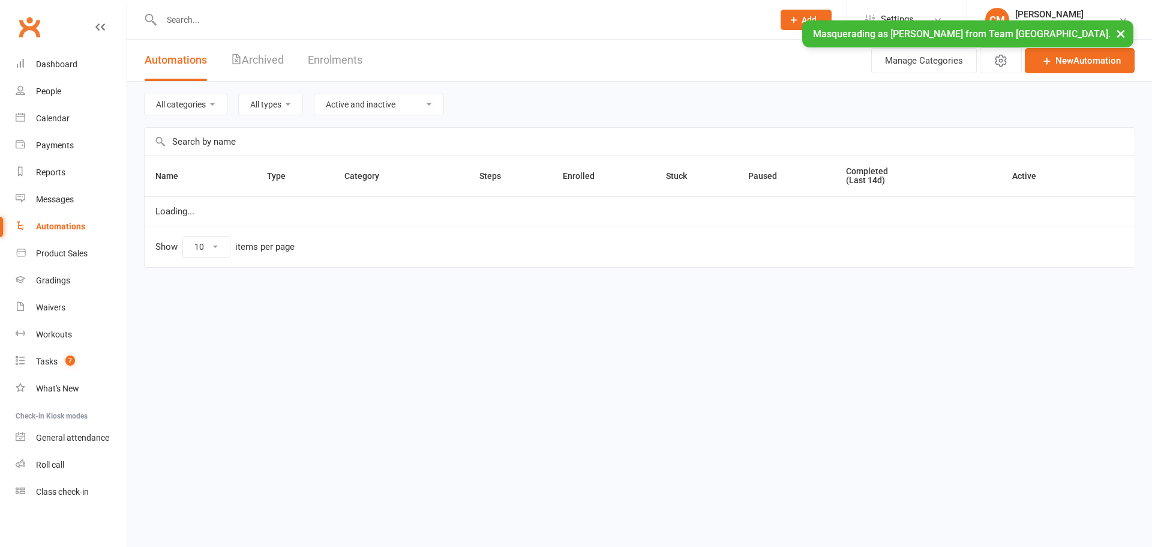
click at [244, 139] on input "text" at bounding box center [640, 142] width 990 height 28
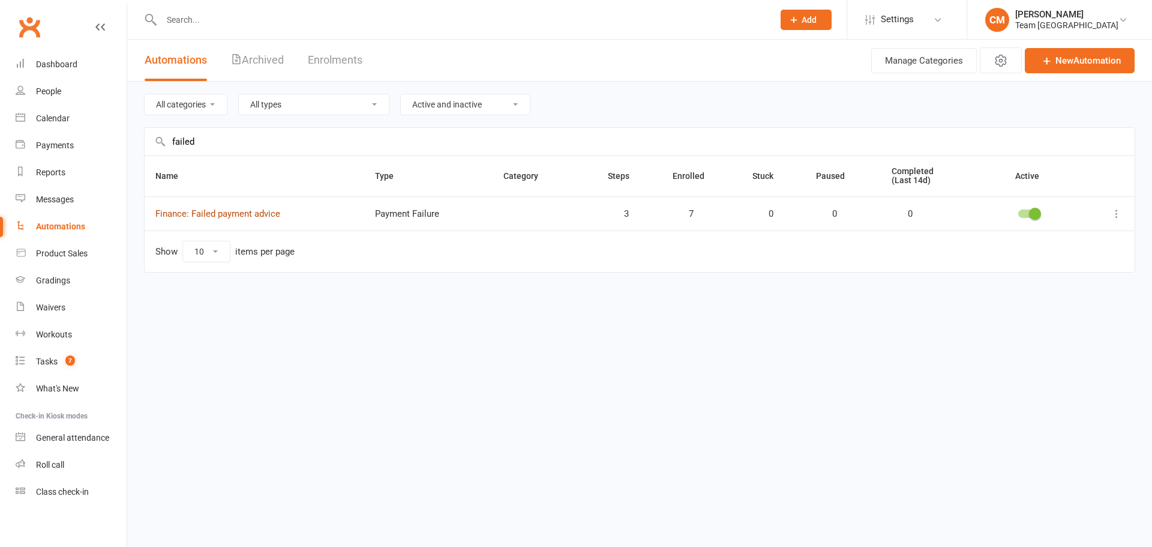
type input "failed"
click at [251, 214] on link "Finance: Failed payment advice" at bounding box center [217, 213] width 125 height 11
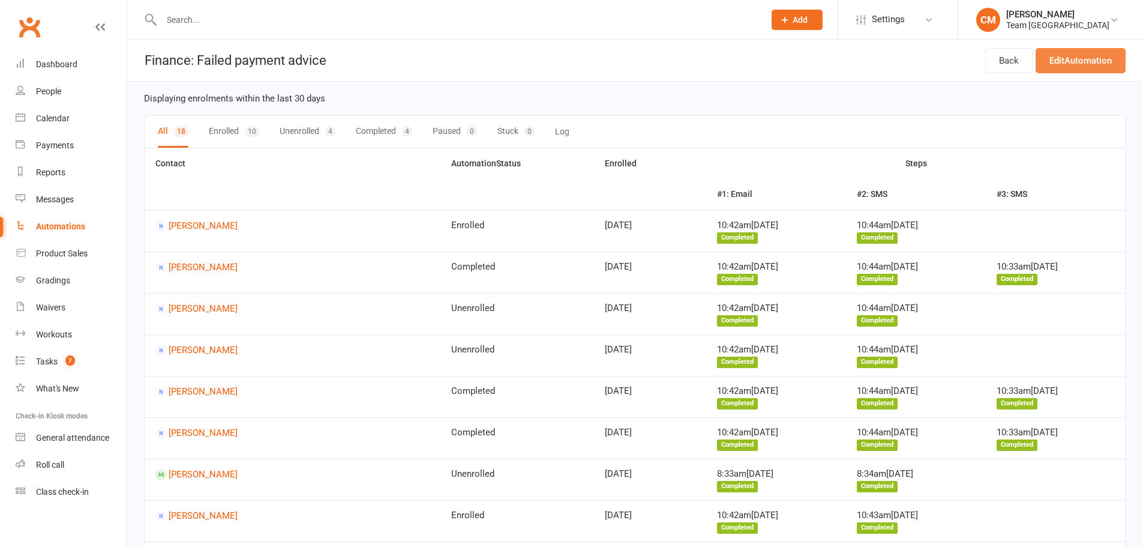
click at [1077, 59] on link "Edit Automation" at bounding box center [1081, 60] width 90 height 25
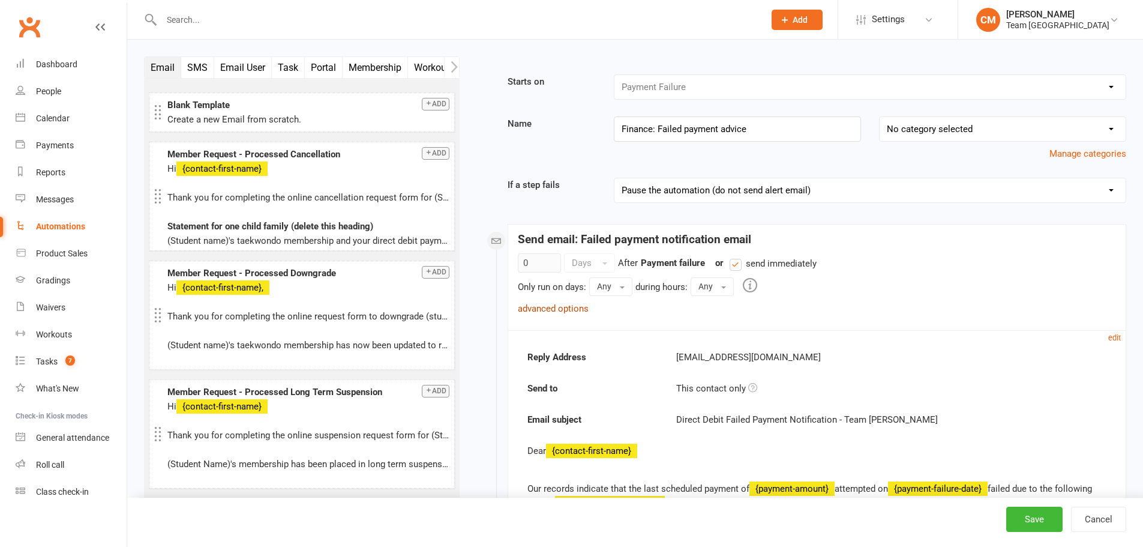
click at [563, 305] on link "advanced options" at bounding box center [553, 308] width 71 height 11
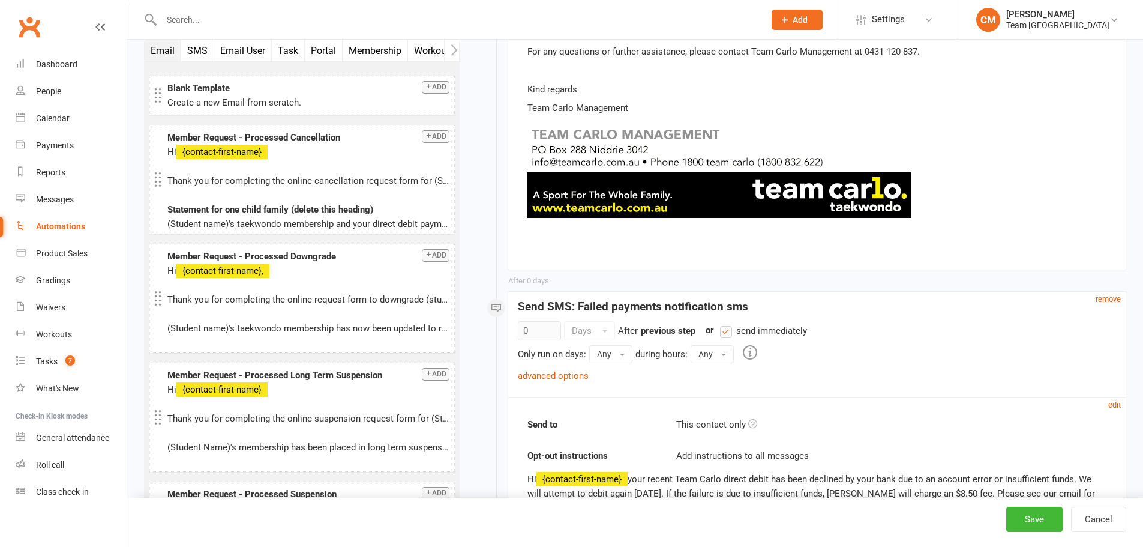
scroll to position [760, 0]
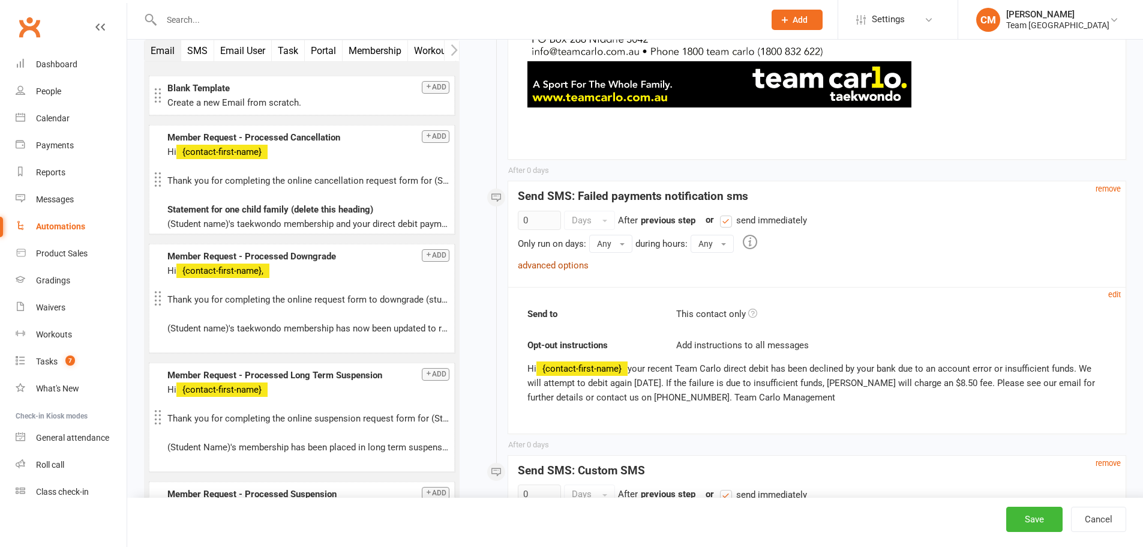
click at [574, 266] on link "advanced options" at bounding box center [553, 265] width 71 height 11
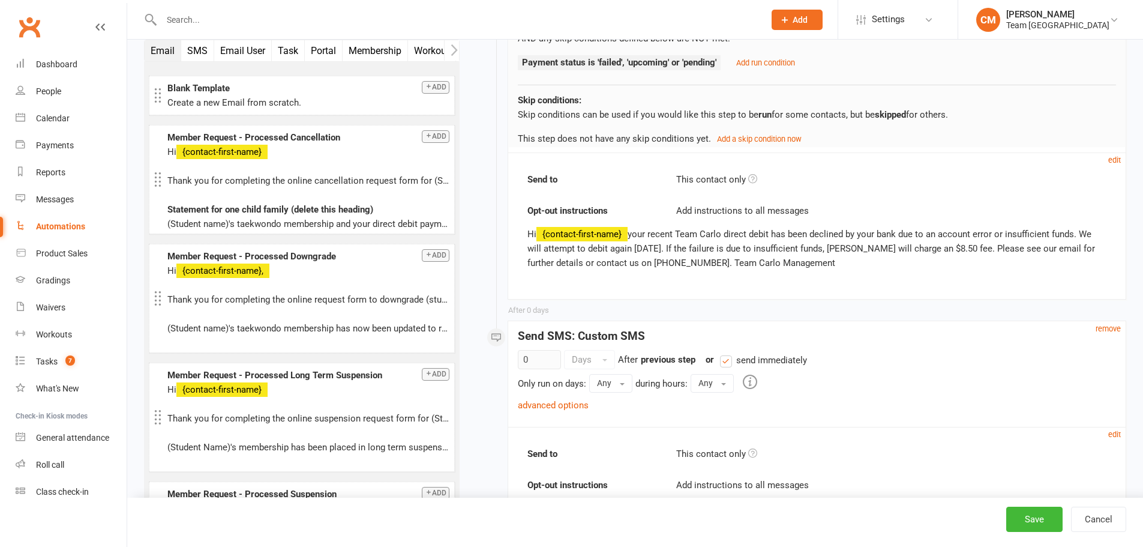
scroll to position [1168, 0]
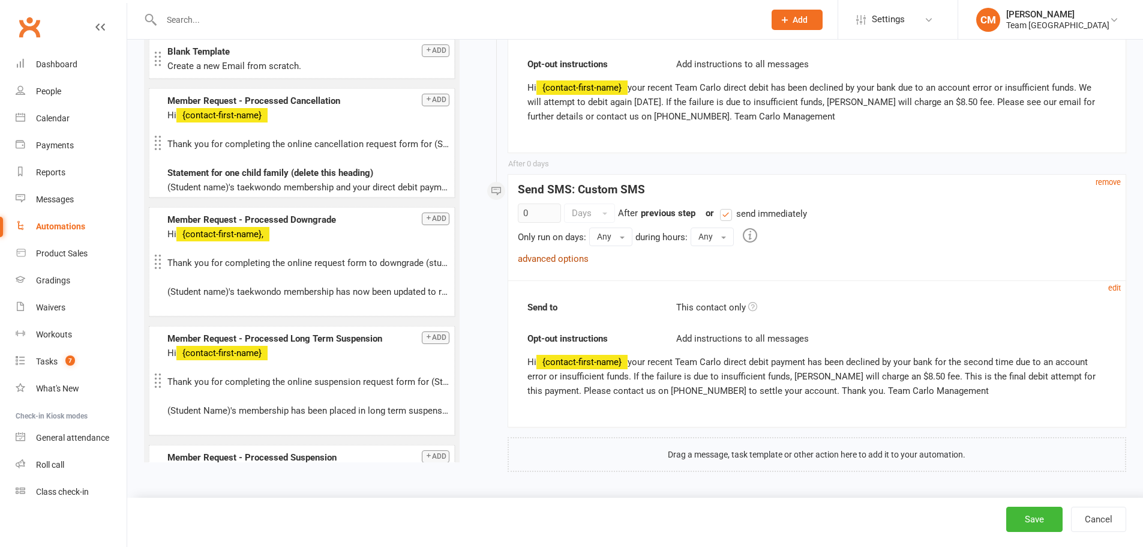
click at [574, 256] on link "advanced options" at bounding box center [553, 258] width 71 height 11
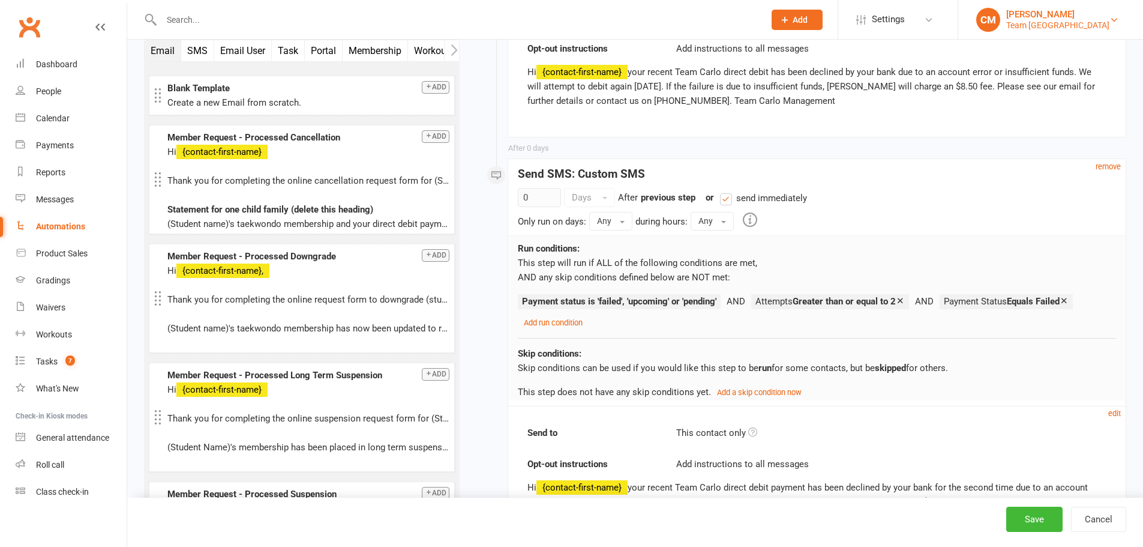
scroll to position [1188, 0]
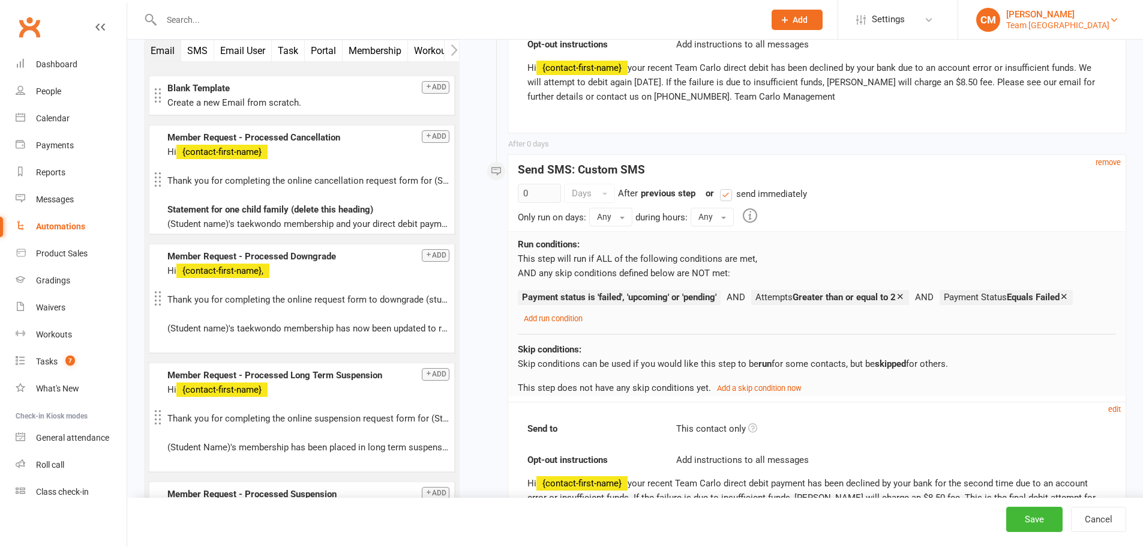
click at [1044, 24] on div "Team [GEOGRAPHIC_DATA]" at bounding box center [1057, 25] width 103 height 11
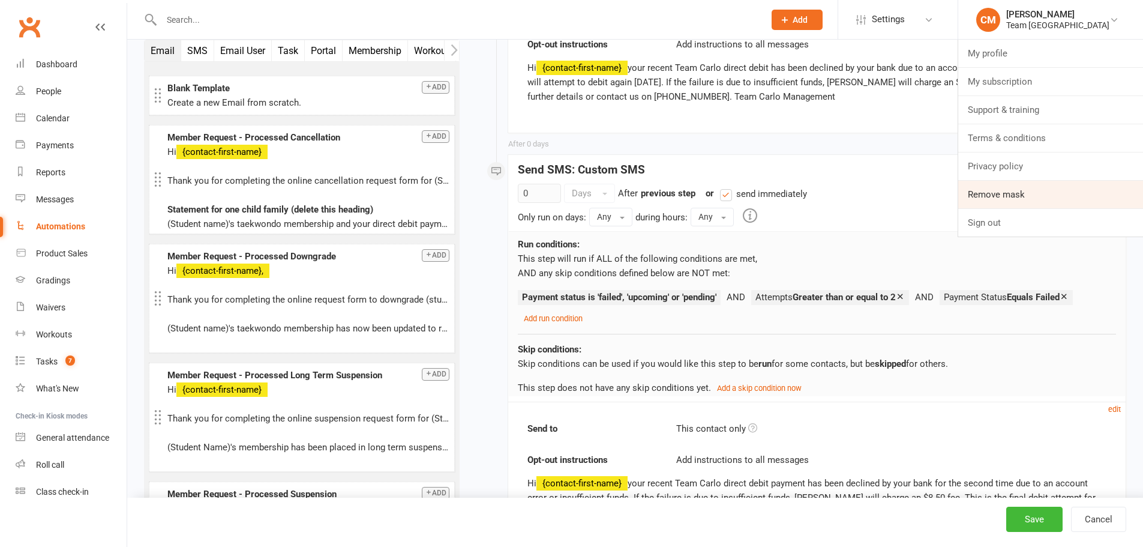
click at [1009, 188] on link "Remove mask" at bounding box center [1050, 195] width 185 height 28
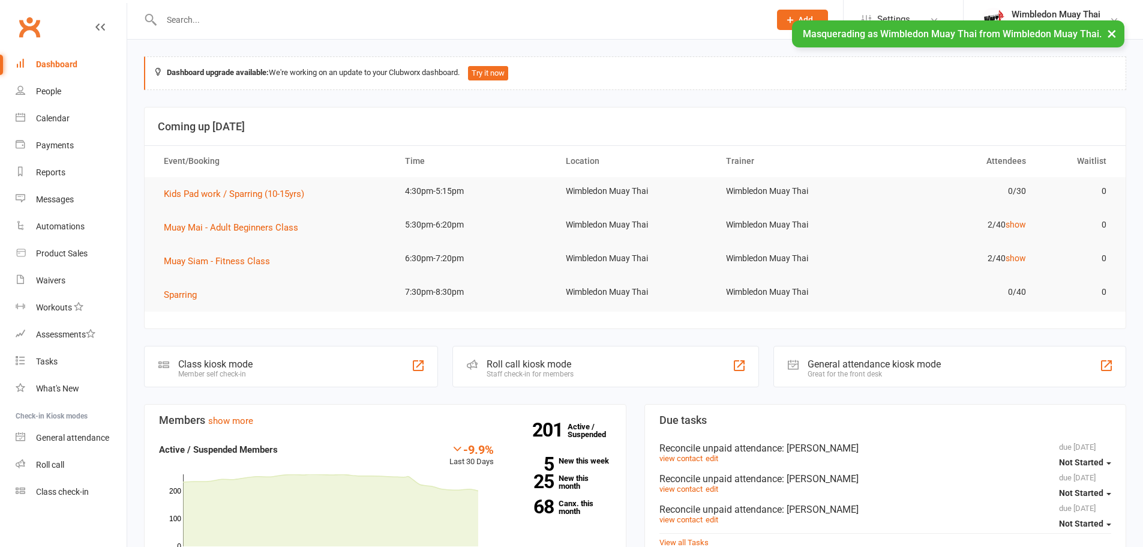
click at [63, 226] on div "Automations" at bounding box center [60, 226] width 49 height 10
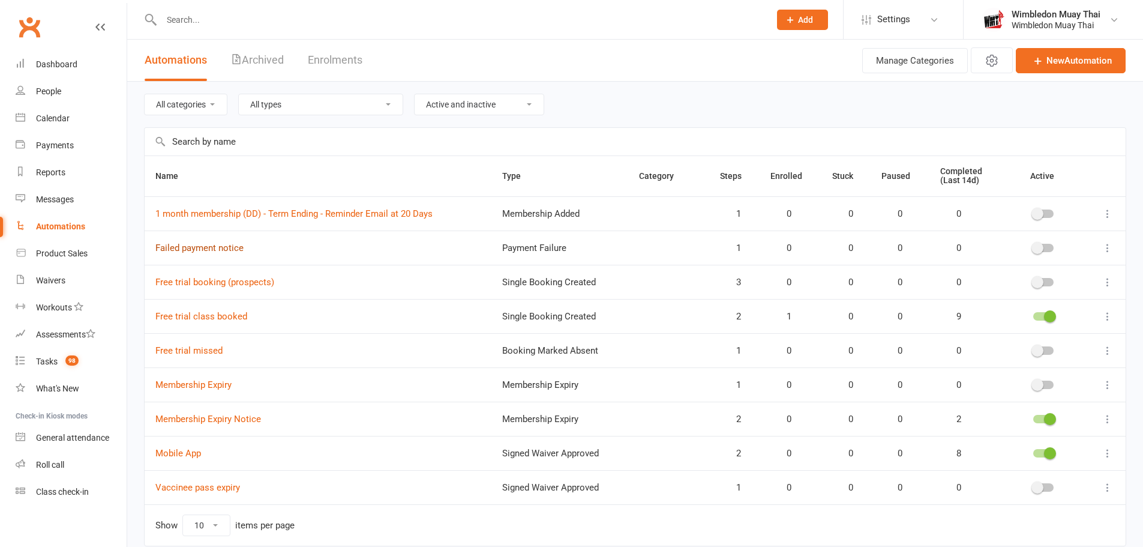
click at [224, 250] on link "Failed payment notice" at bounding box center [199, 247] width 88 height 11
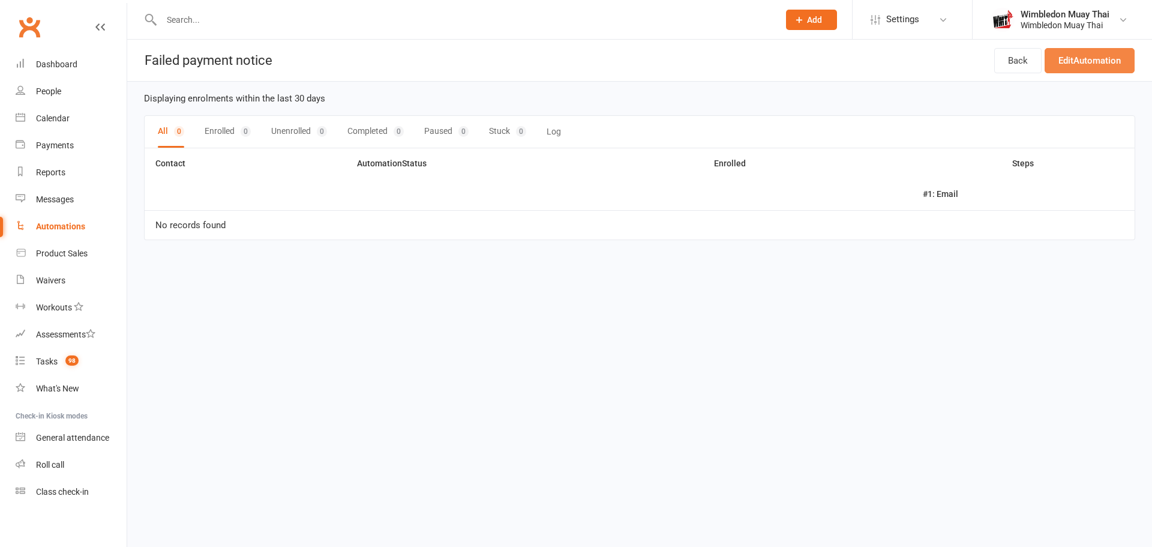
click at [1071, 64] on link "Edit Automation" at bounding box center [1090, 60] width 90 height 25
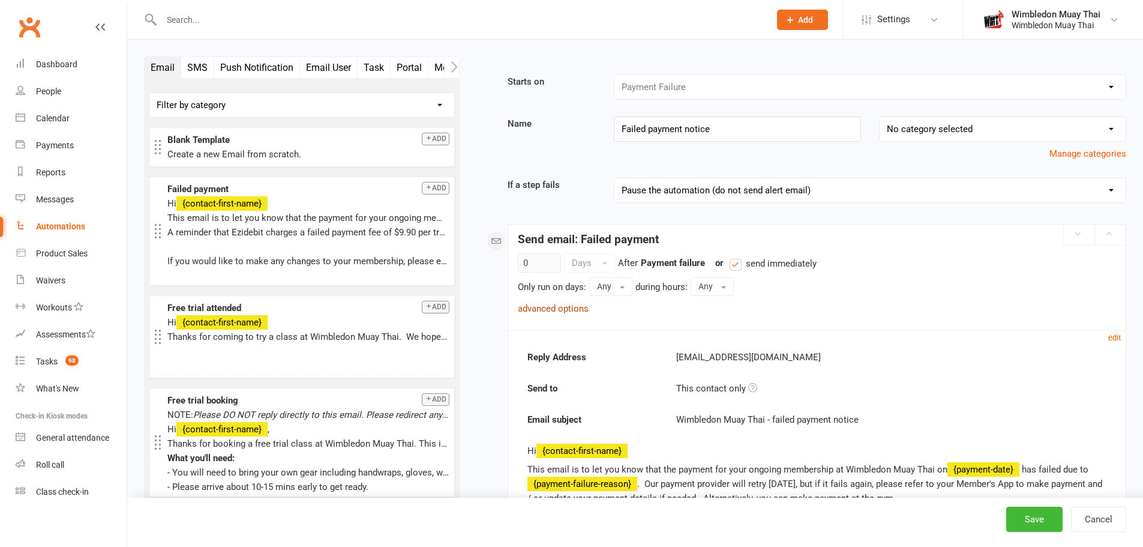
click at [570, 310] on link "advanced options" at bounding box center [553, 308] width 71 height 11
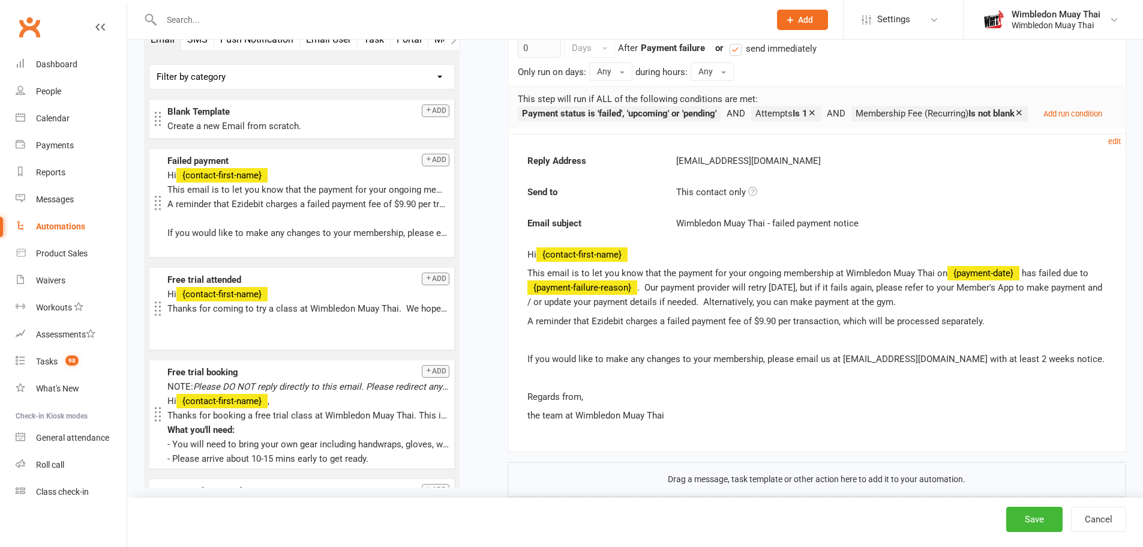
scroll to position [214, 0]
click at [1044, 18] on div "Wimbledon Muay Thai" at bounding box center [1056, 14] width 89 height 11
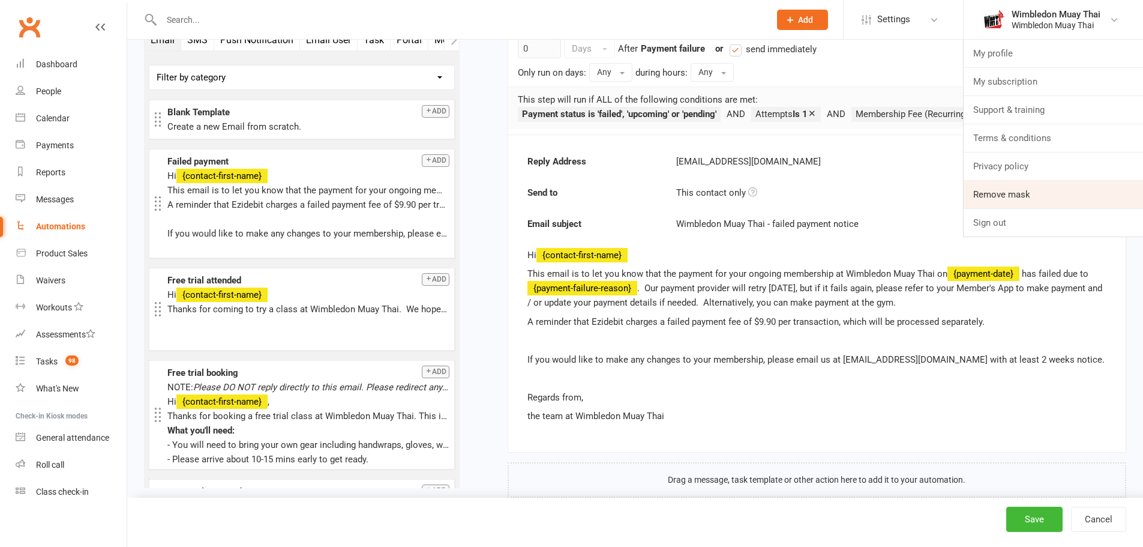
click at [1006, 194] on link "Remove mask" at bounding box center [1053, 195] width 179 height 28
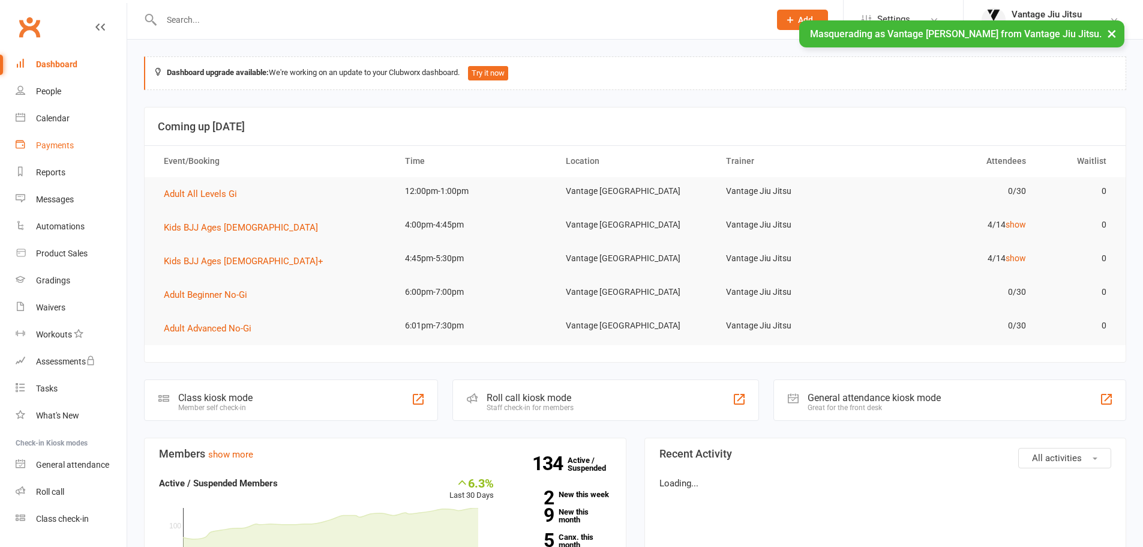
click at [64, 142] on div "Payments" at bounding box center [55, 145] width 38 height 10
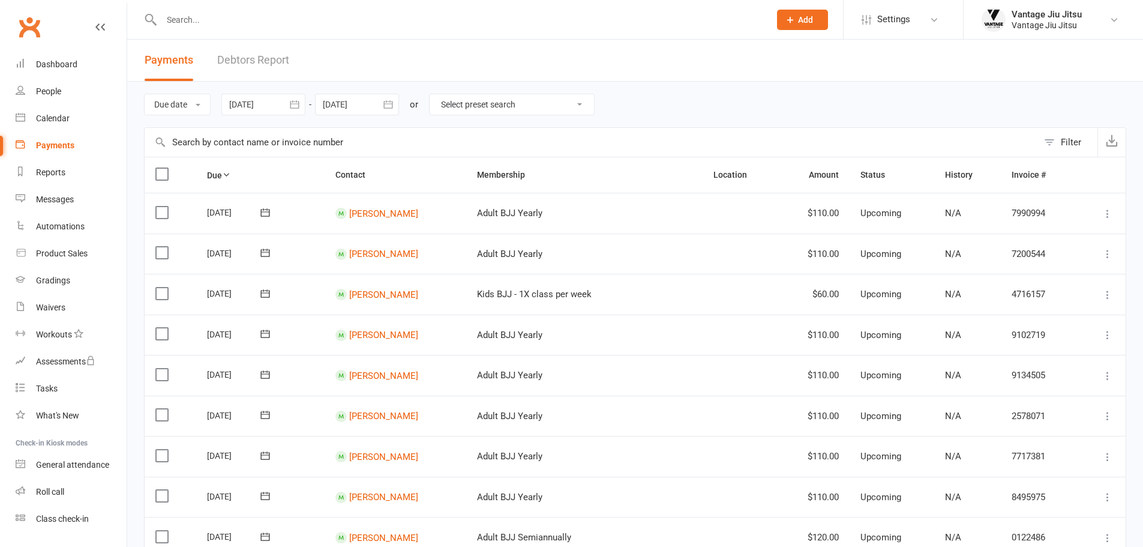
click at [1060, 136] on button "Filter" at bounding box center [1067, 142] width 59 height 29
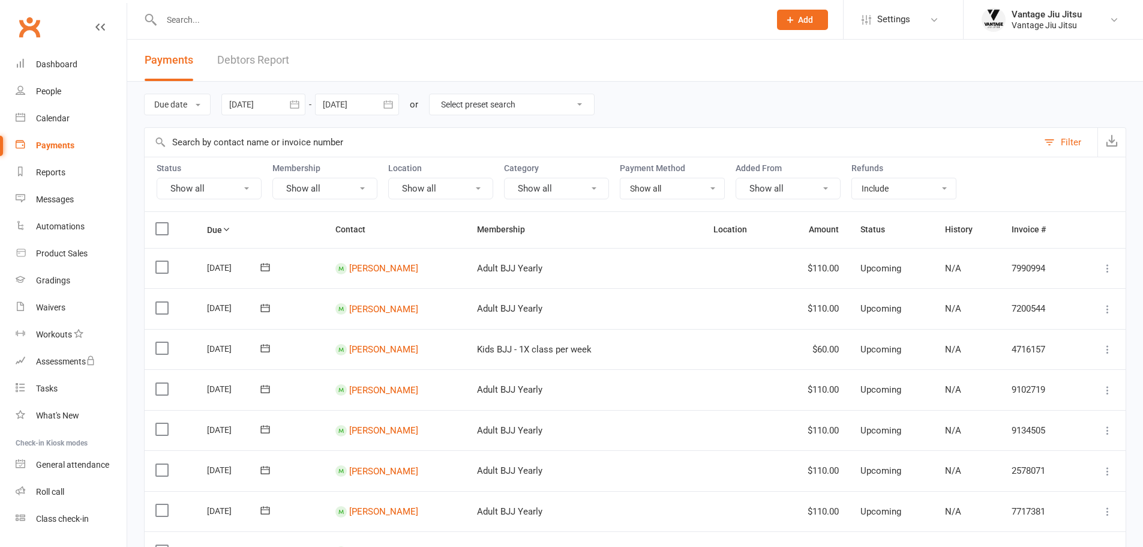
click at [233, 189] on button "Show all" at bounding box center [209, 189] width 105 height 22
click at [191, 271] on link "Pending" at bounding box center [223, 263] width 133 height 24
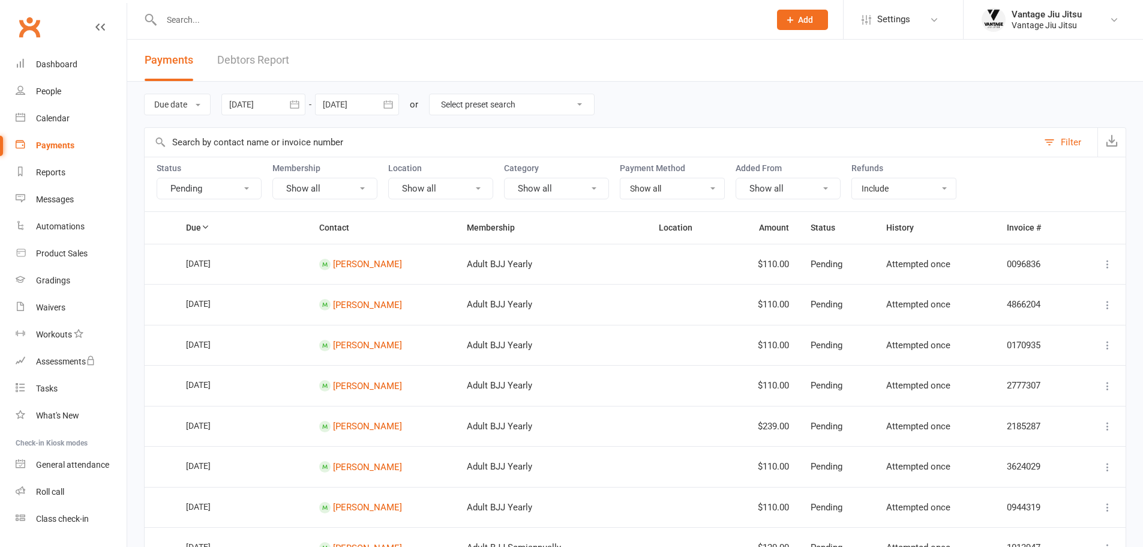
click at [299, 107] on icon "button" at bounding box center [295, 104] width 12 height 12
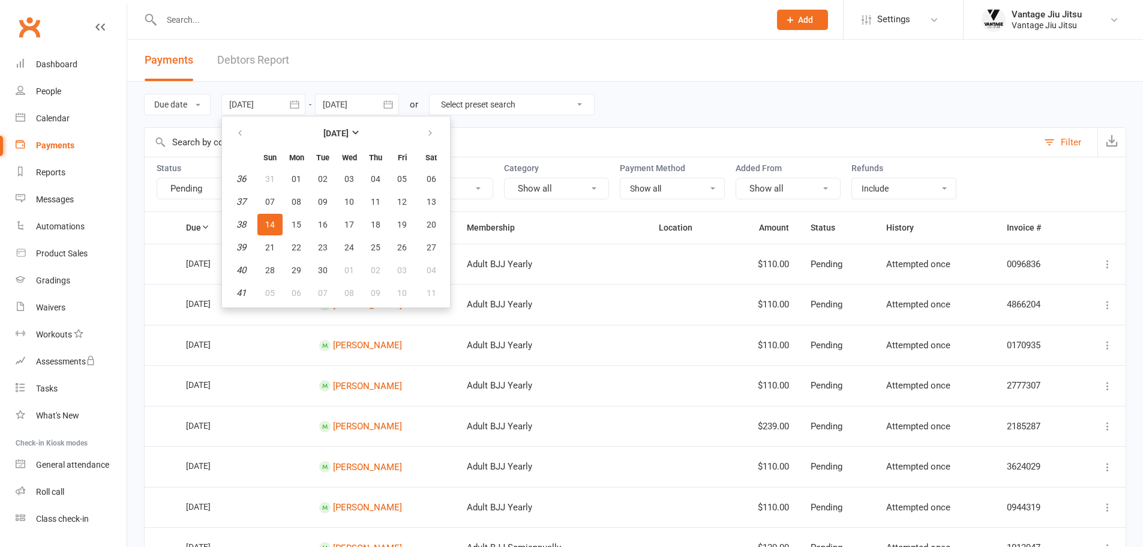
click at [700, 68] on header "Payments Debtors Report" at bounding box center [635, 61] width 1016 height 42
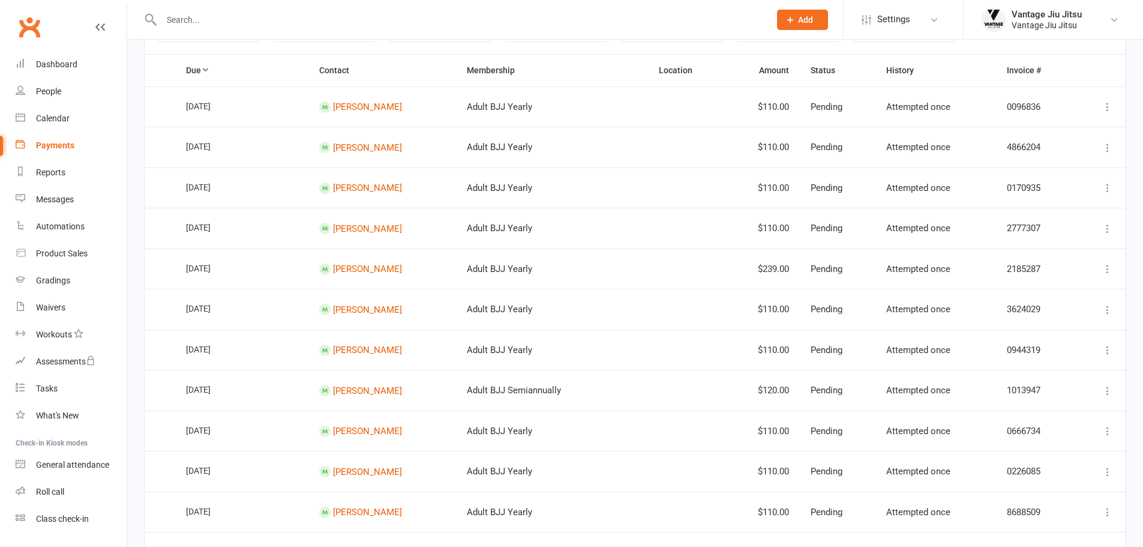
scroll to position [156, 0]
click at [633, 17] on input "text" at bounding box center [460, 19] width 604 height 17
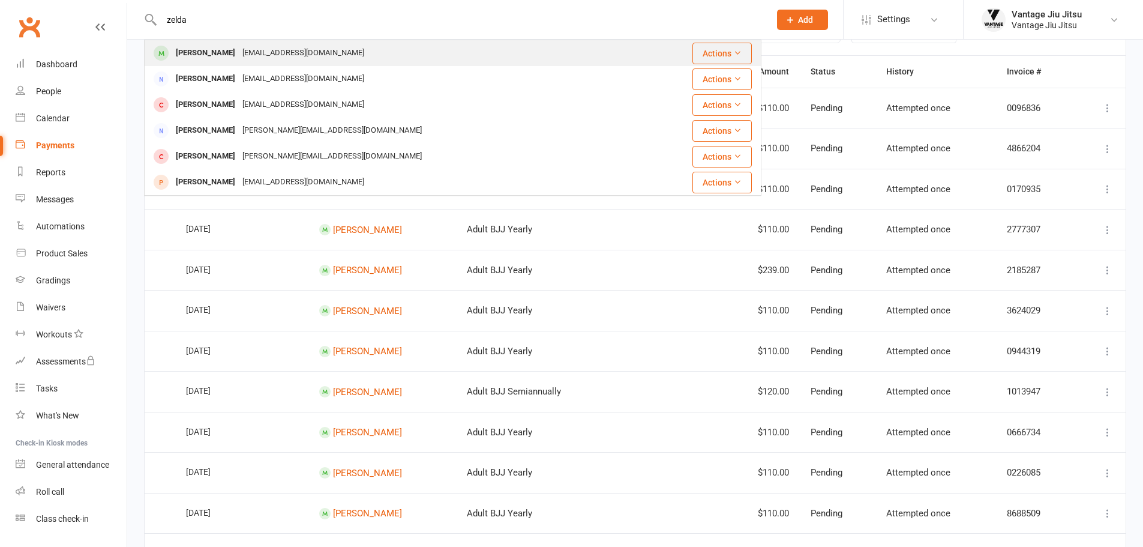
type input "zelda"
click at [325, 62] on div "Ghazza1990@gmail.com" at bounding box center [303, 52] width 129 height 17
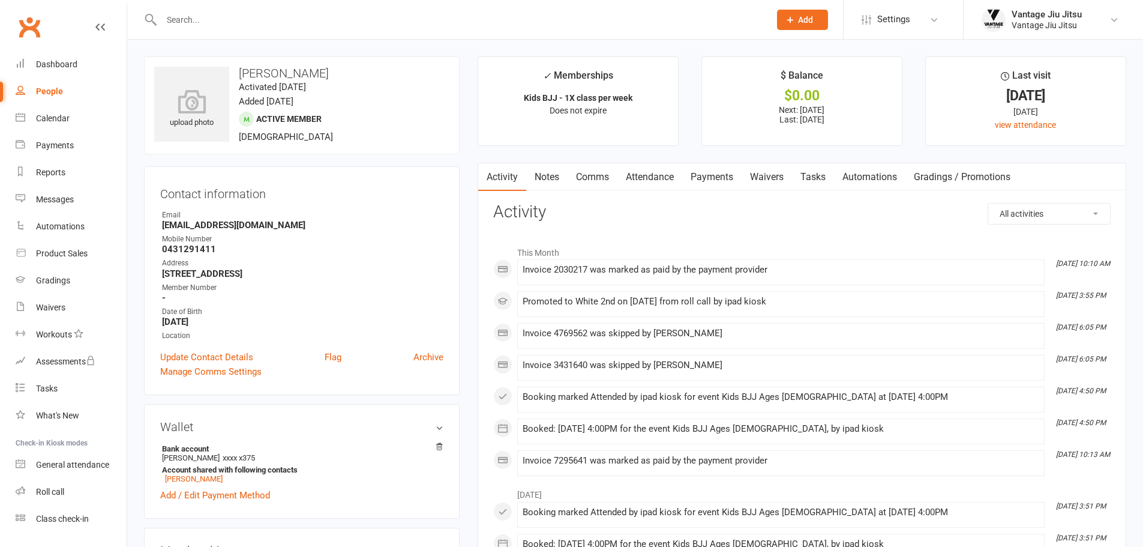
click at [720, 174] on link "Payments" at bounding box center [711, 177] width 59 height 28
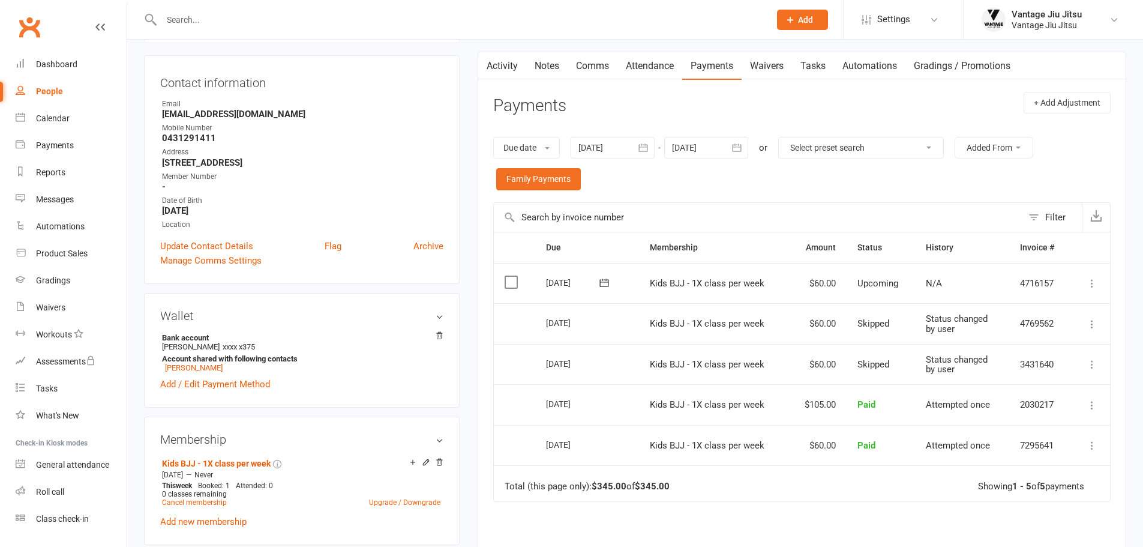
scroll to position [200, 0]
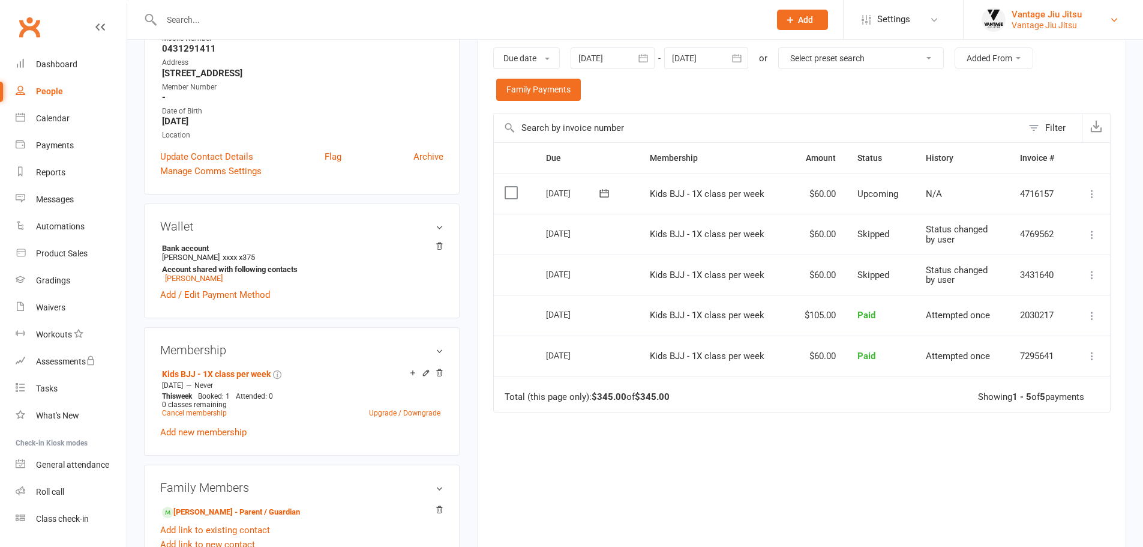
click at [1021, 20] on div "Vantage Jiu Jitsu" at bounding box center [1047, 25] width 70 height 11
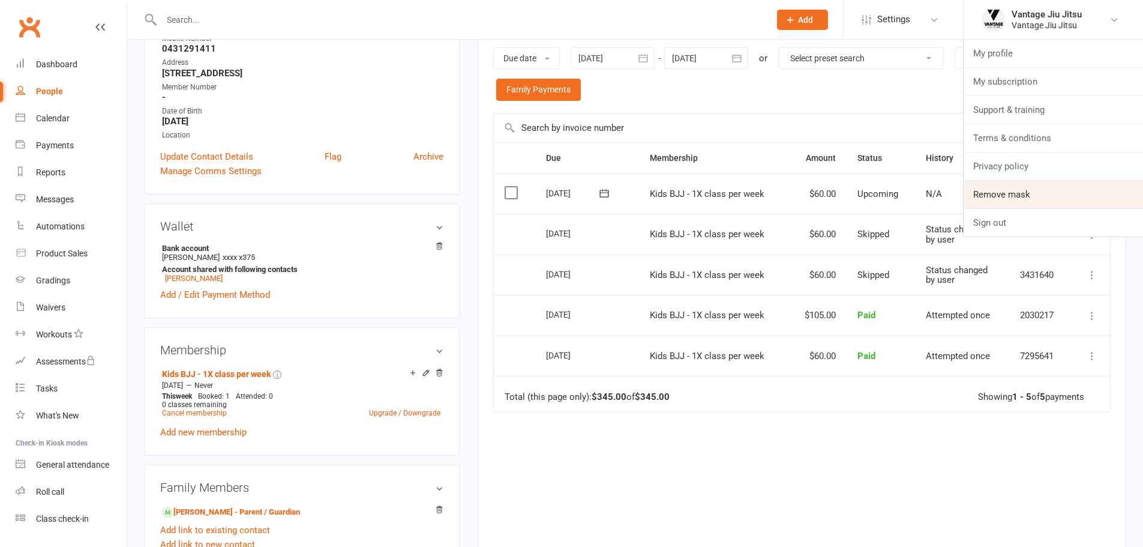
click at [1002, 199] on link "Remove mask" at bounding box center [1053, 195] width 179 height 28
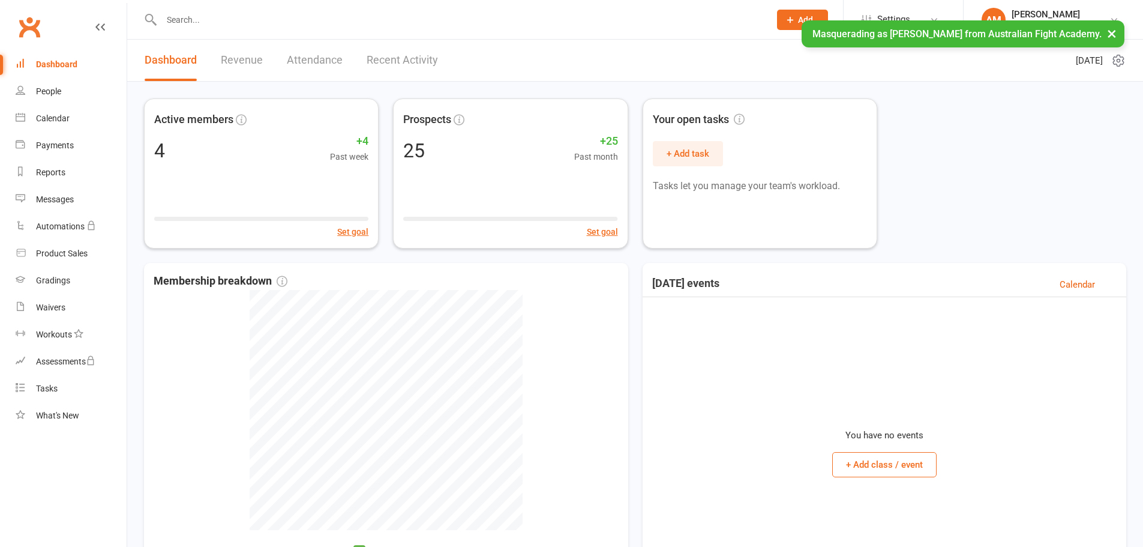
click at [1113, 35] on button "×" at bounding box center [1112, 33] width 22 height 26
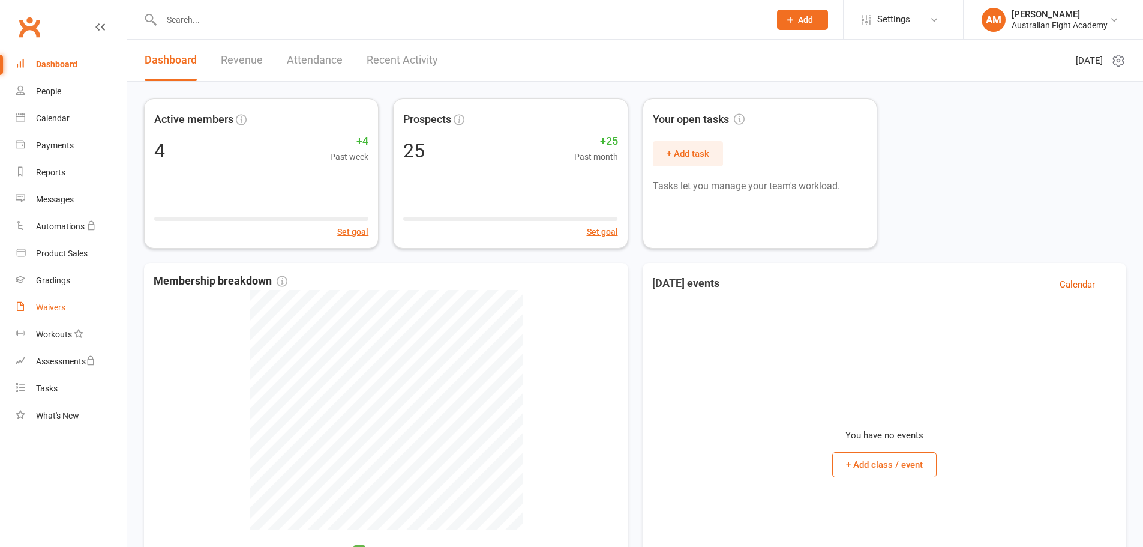
click at [69, 308] on link "Waivers" at bounding box center [71, 307] width 111 height 27
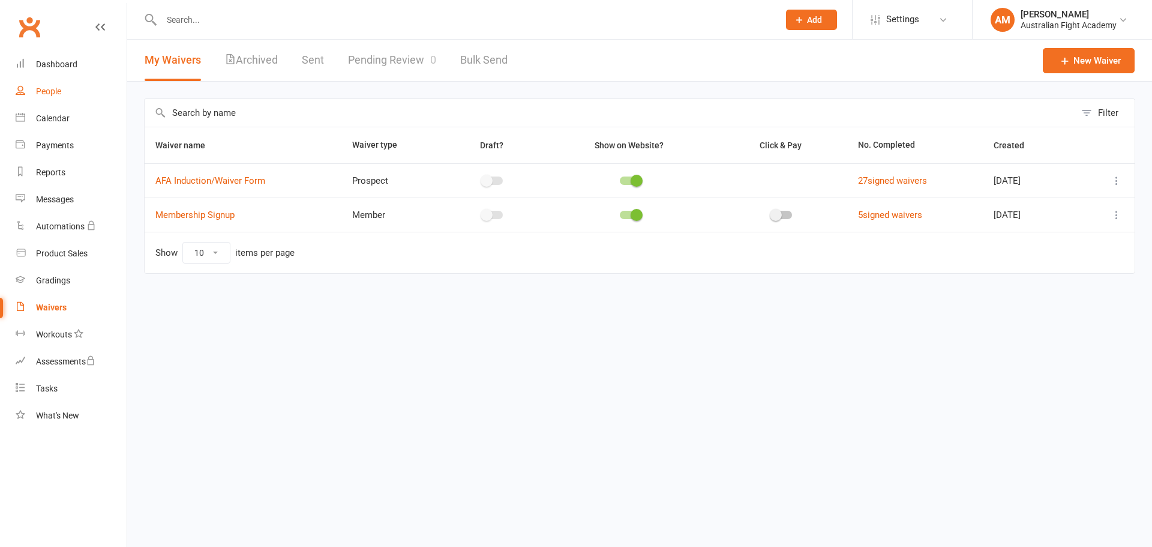
click at [71, 89] on link "People" at bounding box center [71, 91] width 111 height 27
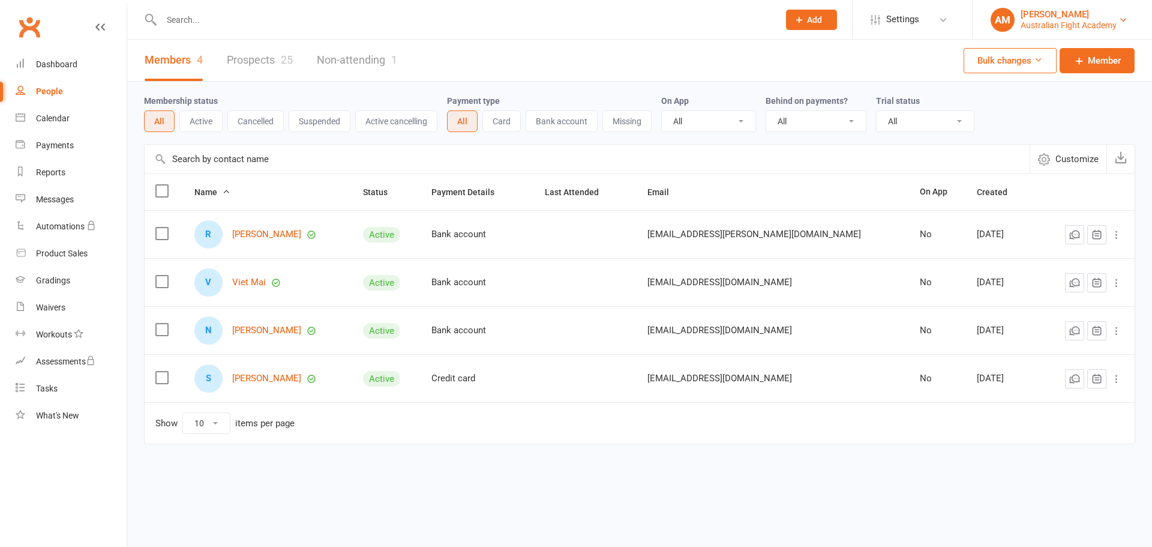
click at [1063, 14] on div "[PERSON_NAME]" at bounding box center [1069, 14] width 96 height 11
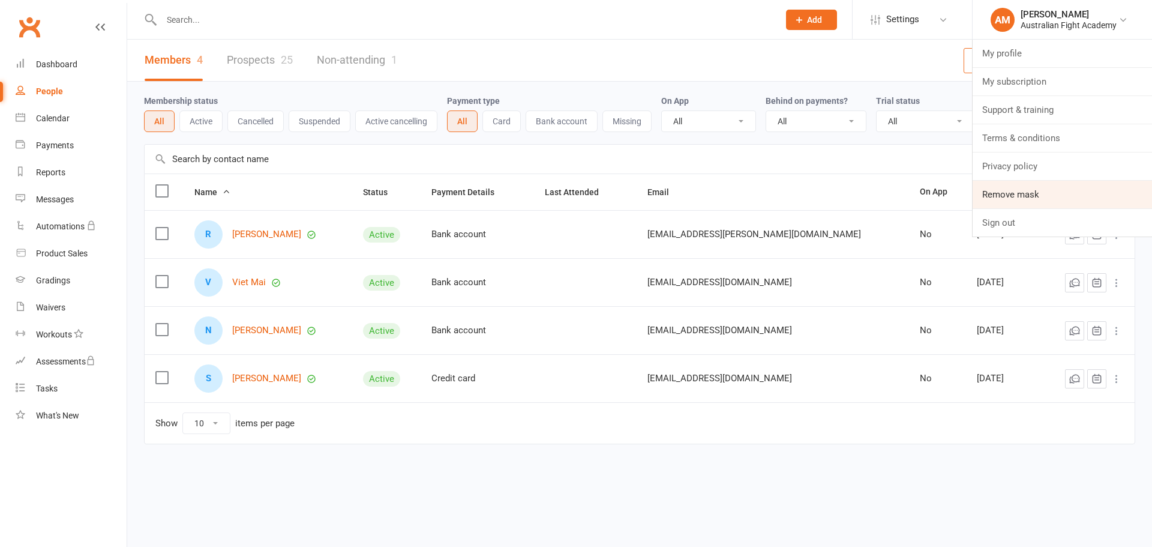
click at [1024, 199] on link "Remove mask" at bounding box center [1062, 195] width 179 height 28
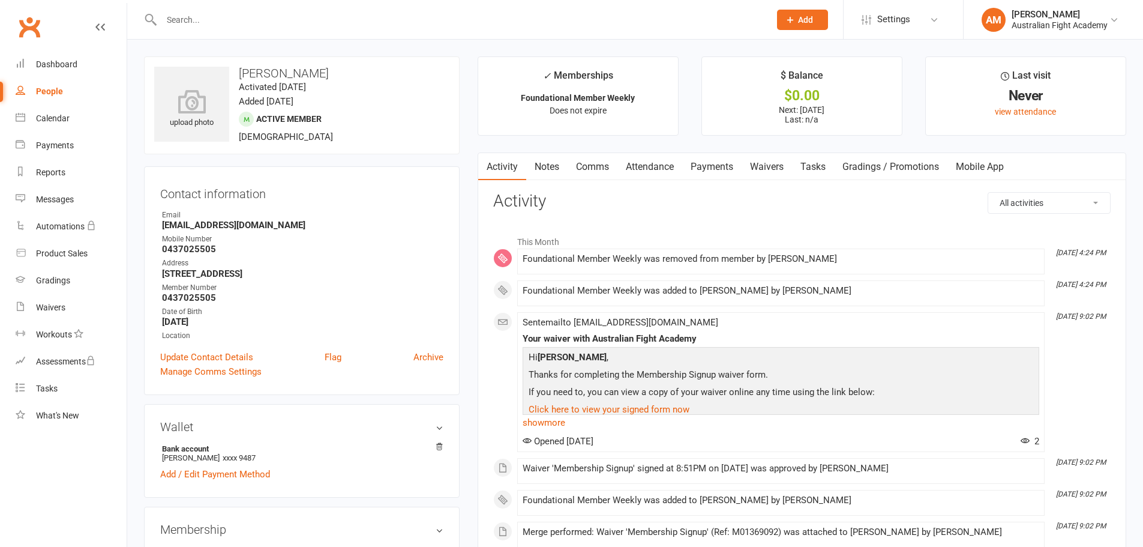
click at [706, 168] on link "Payments" at bounding box center [711, 167] width 59 height 28
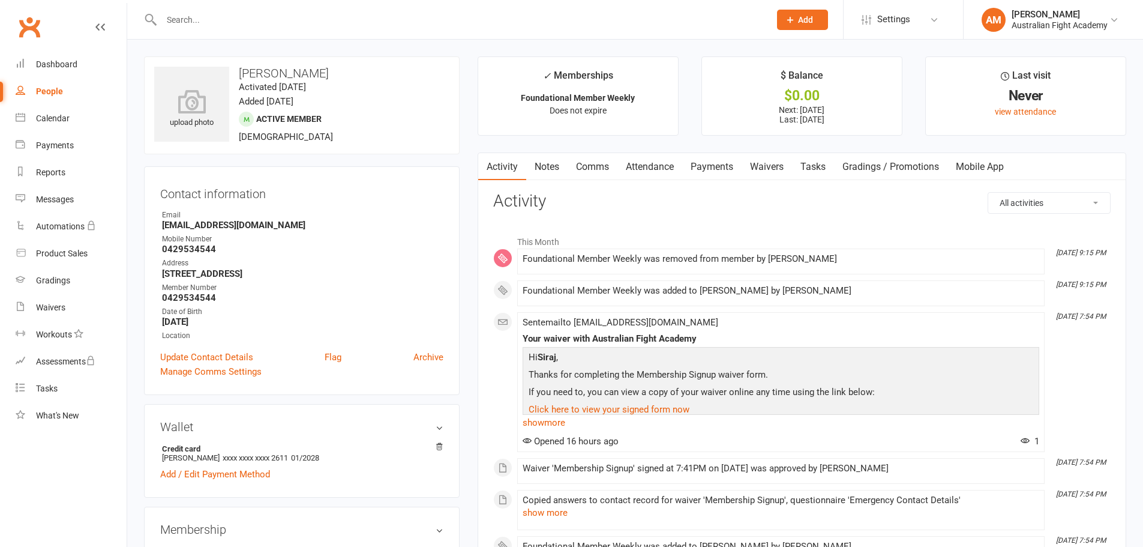
click at [727, 167] on link "Payments" at bounding box center [711, 167] width 59 height 28
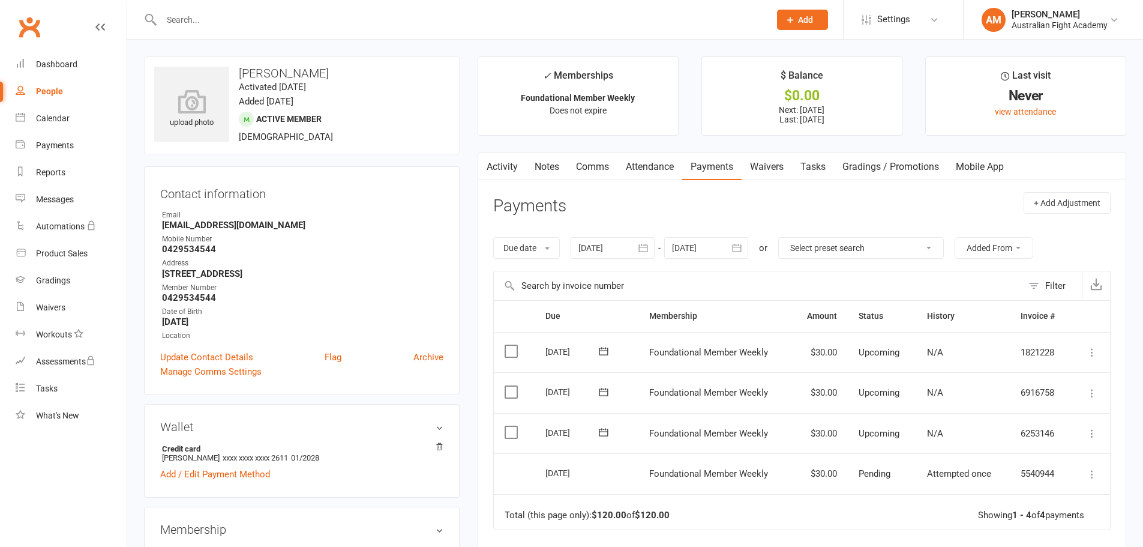
click at [506, 169] on link "Activity" at bounding box center [502, 167] width 48 height 28
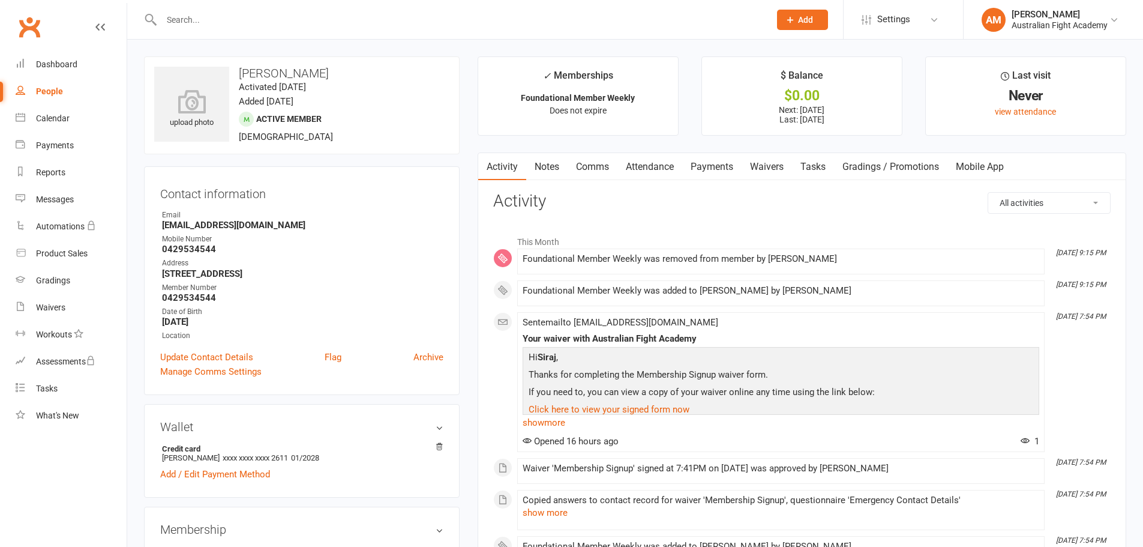
click at [1046, 203] on select "All activities Bookings / Attendances Communications Notes Failed SMSes Grading…" at bounding box center [1049, 203] width 122 height 20
click at [1022, 202] on select "All activities Bookings / Attendances Communications Notes Failed SMSes Grading…" at bounding box center [1049, 203] width 122 height 20
click at [763, 155] on link "Waivers" at bounding box center [767, 167] width 50 height 28
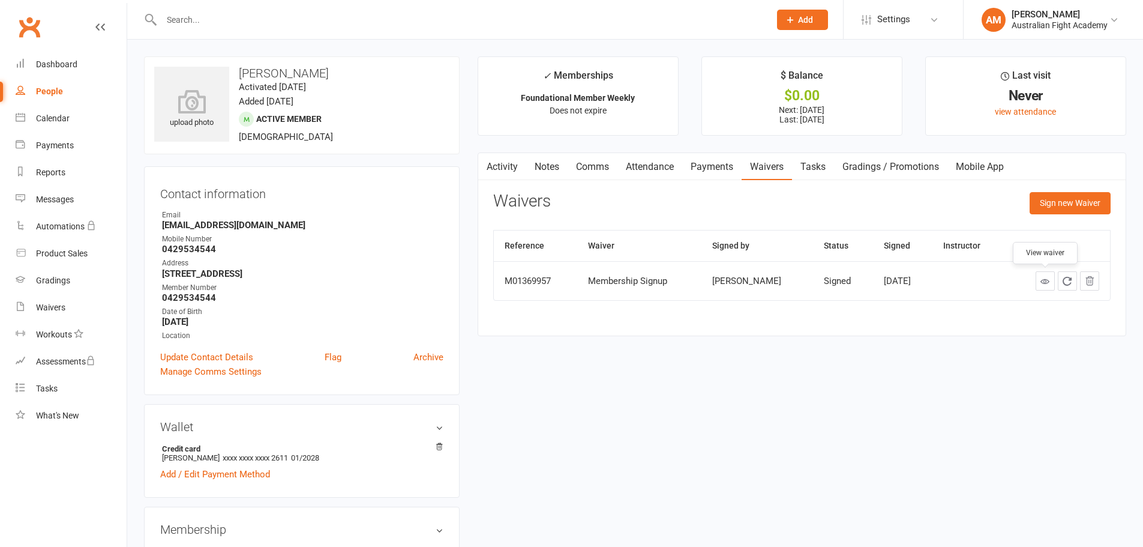
click at [1041, 278] on icon at bounding box center [1045, 281] width 9 height 9
click at [502, 164] on link "Activity" at bounding box center [502, 167] width 48 height 28
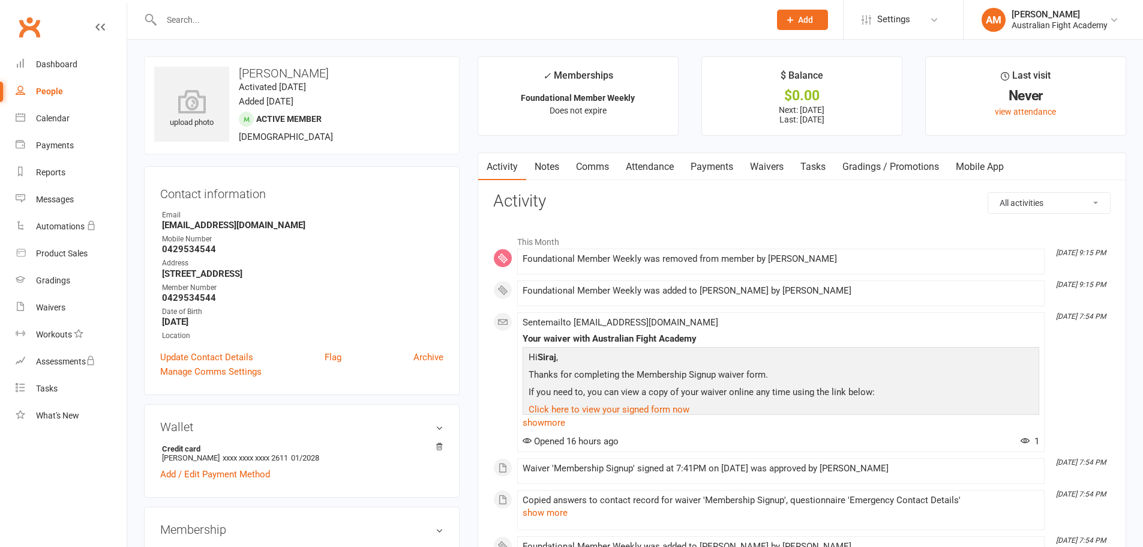
click at [1044, 199] on select "All activities Bookings / Attendances Communications Notes Failed SMSes Grading…" at bounding box center [1049, 203] width 122 height 20
select select "MembershipLogEntry"
click at [988, 193] on select "All activities Bookings / Attendances Communications Notes Failed SMSes Grading…" at bounding box center [1049, 203] width 122 height 20
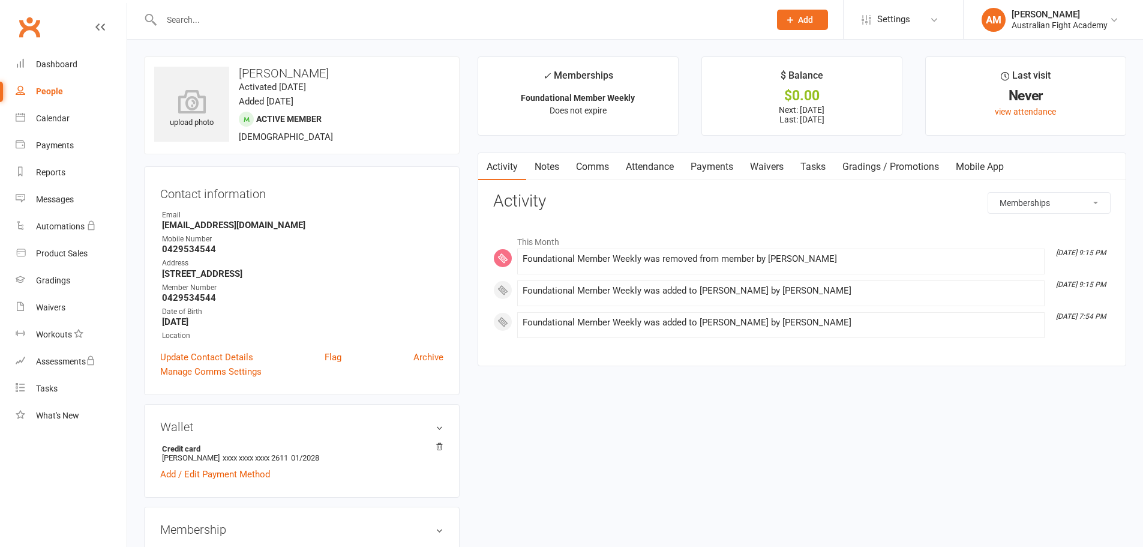
click at [717, 169] on link "Payments" at bounding box center [711, 167] width 59 height 28
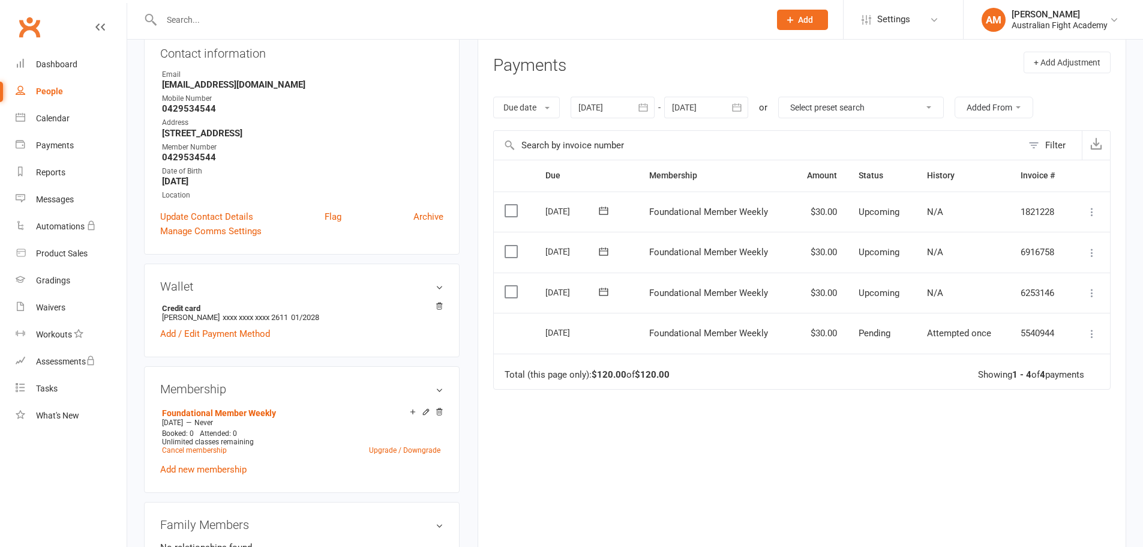
scroll to position [160, 0]
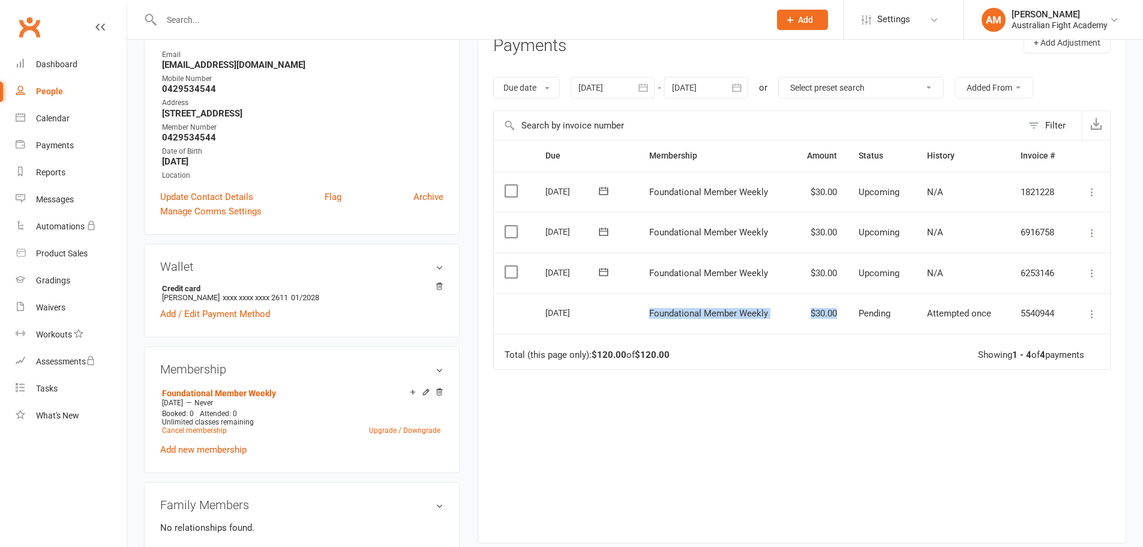
drag, startPoint x: 642, startPoint y: 313, endPoint x: 842, endPoint y: 308, distance: 199.9
click at [842, 308] on tr "Select this 14 Oct 2025 Siraj Zaarour Foundational Member Weekly $30.00 Pending…" at bounding box center [802, 313] width 616 height 41
click at [823, 314] on td "$30.00" at bounding box center [820, 313] width 56 height 41
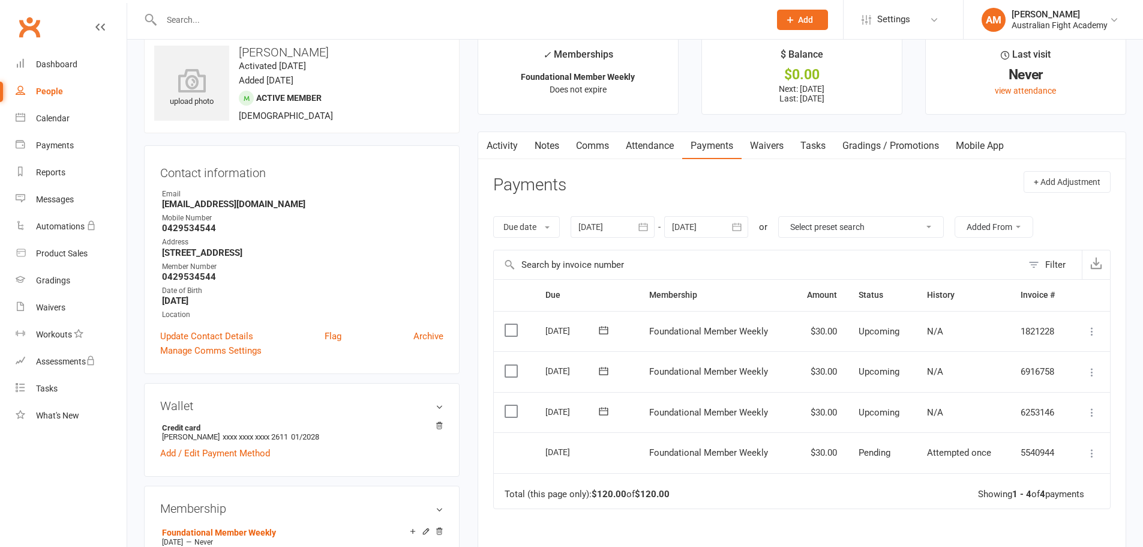
scroll to position [0, 0]
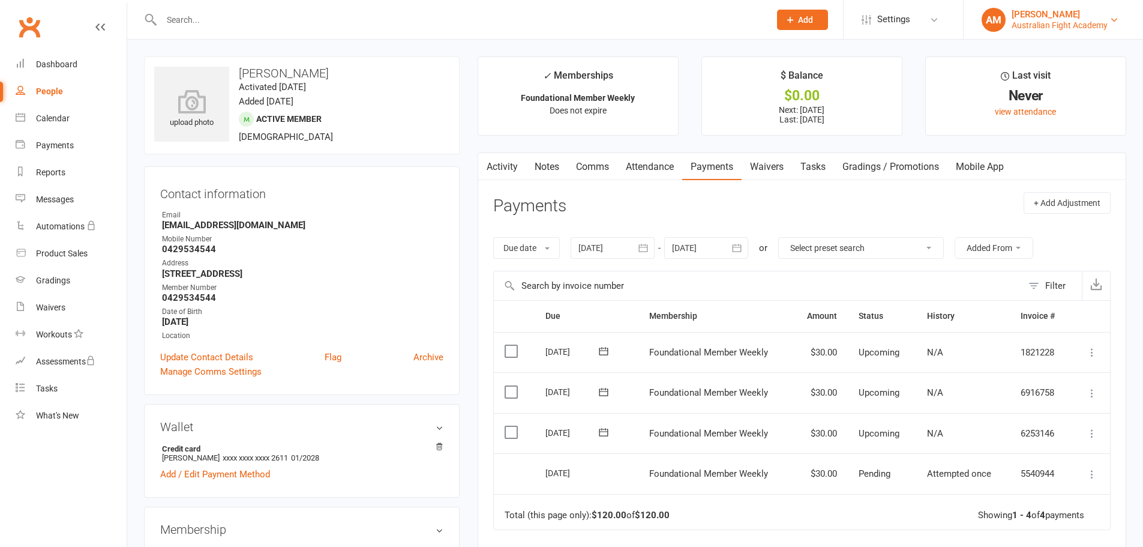
click at [1029, 14] on div "Aydin Mrouki" at bounding box center [1060, 14] width 96 height 11
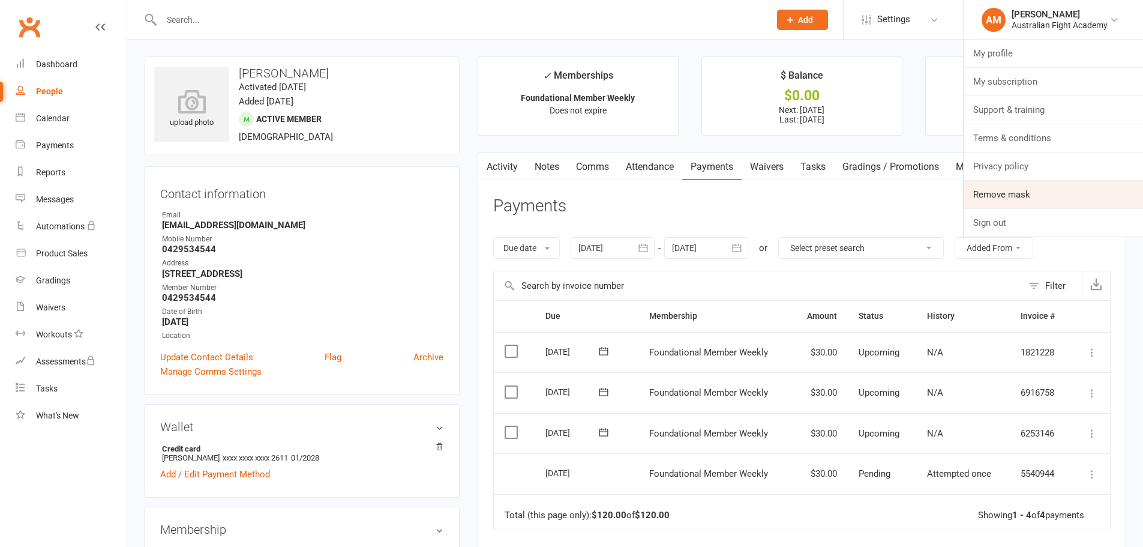
click at [1020, 194] on link "Remove mask" at bounding box center [1053, 195] width 179 height 28
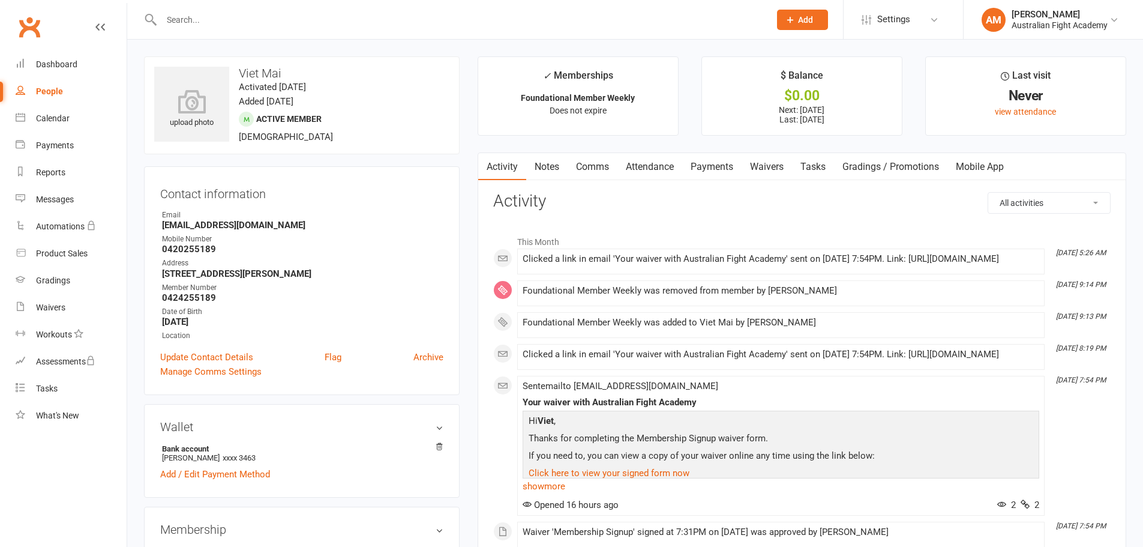
click at [710, 160] on link "Payments" at bounding box center [711, 167] width 59 height 28
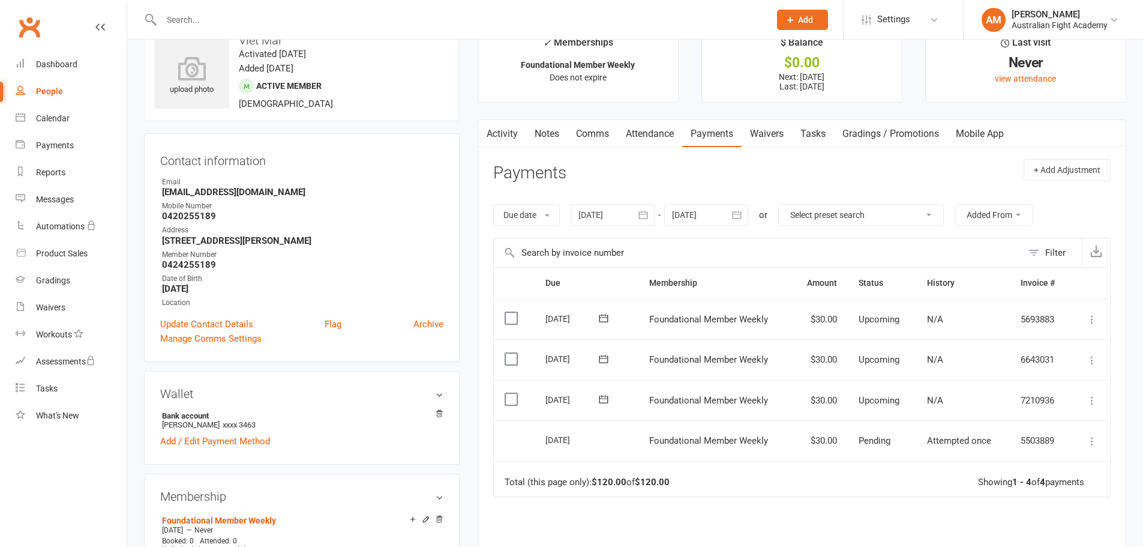
scroll to position [20, 0]
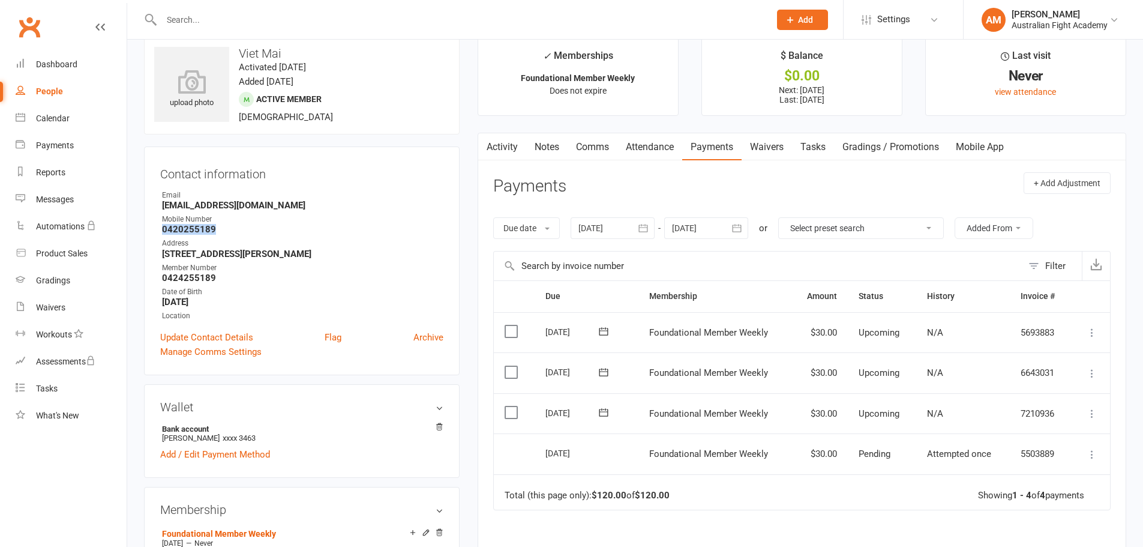
drag, startPoint x: 161, startPoint y: 230, endPoint x: 231, endPoint y: 229, distance: 70.2
click at [231, 229] on li "Mobile Number [PHONE_NUMBER]" at bounding box center [301, 224] width 283 height 21
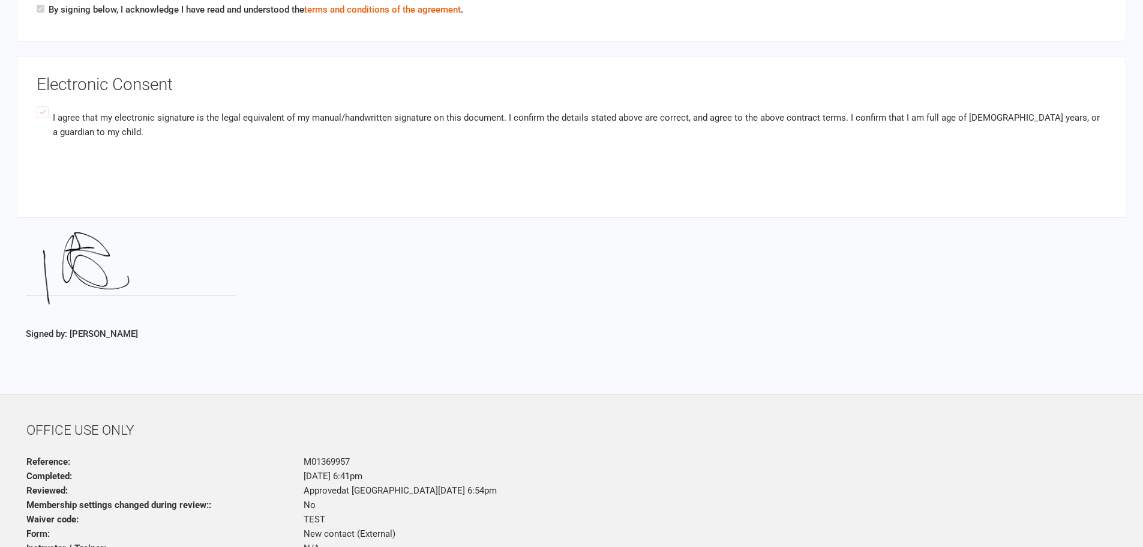
scroll to position [1664, 0]
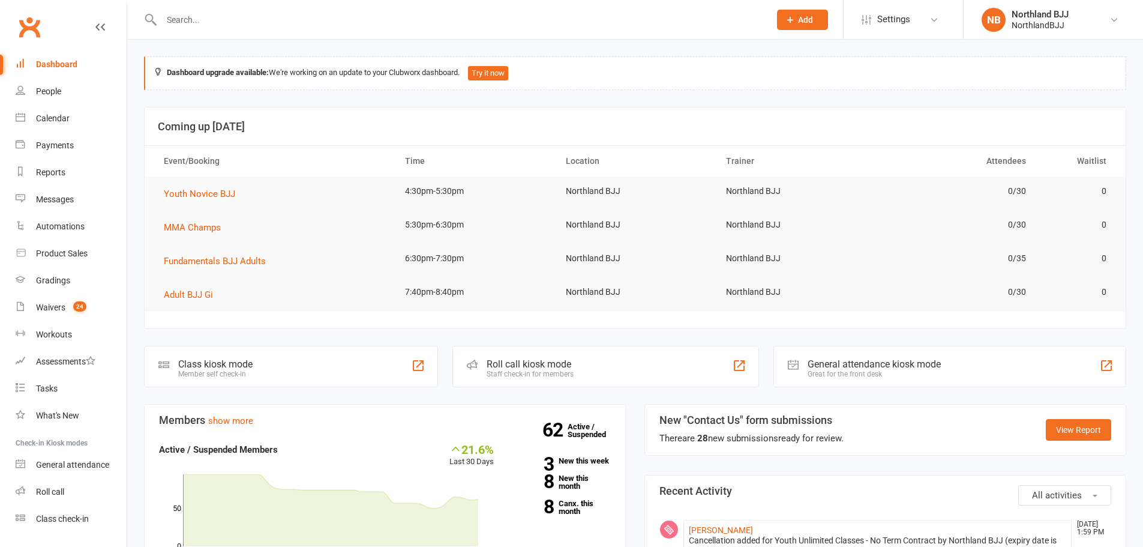
drag, startPoint x: 1084, startPoint y: 14, endPoint x: 1056, endPoint y: 48, distance: 44.3
click at [1084, 14] on link "NB Northland BJJ NorthlandBJJ" at bounding box center [1053, 20] width 143 height 24
click at [1020, 194] on link "Remove mask" at bounding box center [1053, 195] width 179 height 28
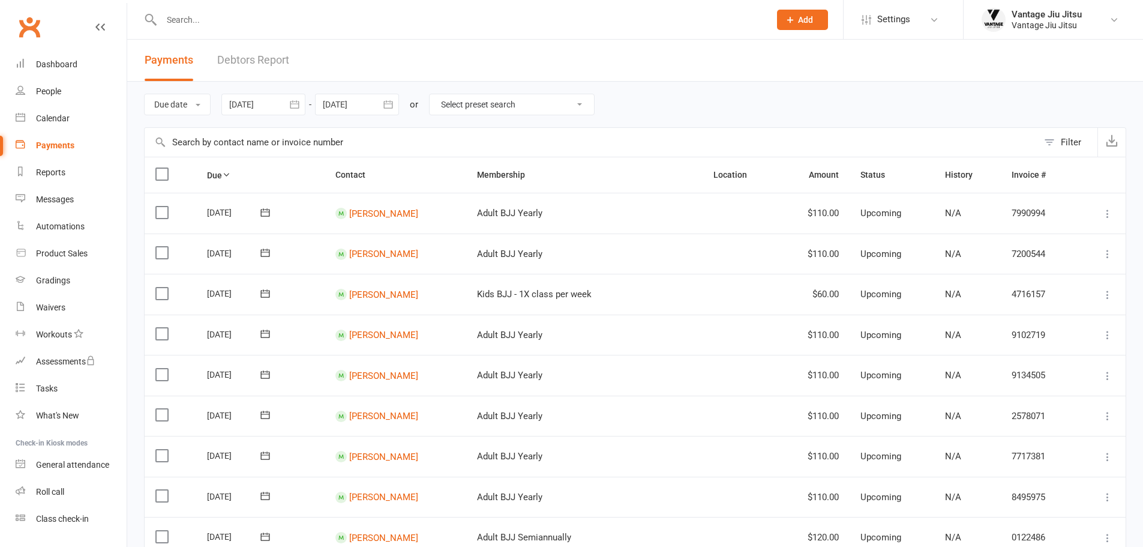
click at [1075, 142] on div "Filter" at bounding box center [1071, 142] width 20 height 14
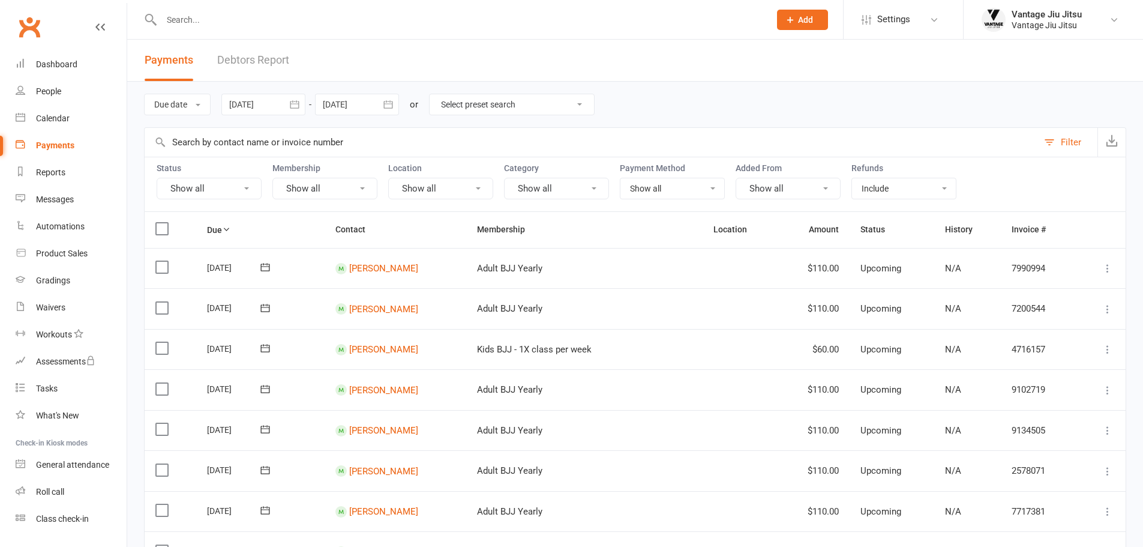
click at [241, 191] on button "Show all" at bounding box center [209, 189] width 105 height 22
click at [220, 267] on link "Pending" at bounding box center [223, 263] width 133 height 24
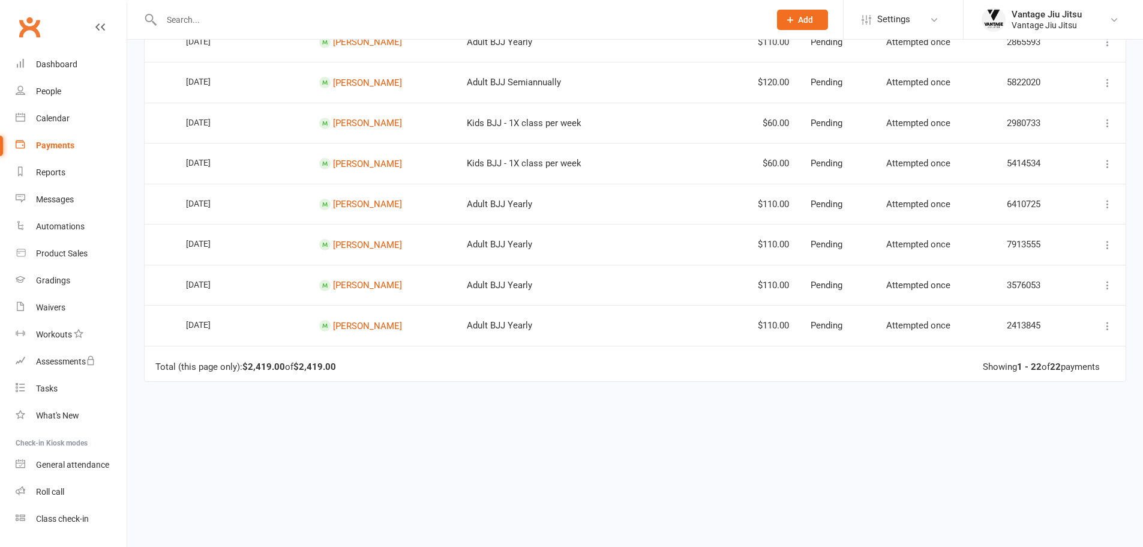
scroll to position [796, 0]
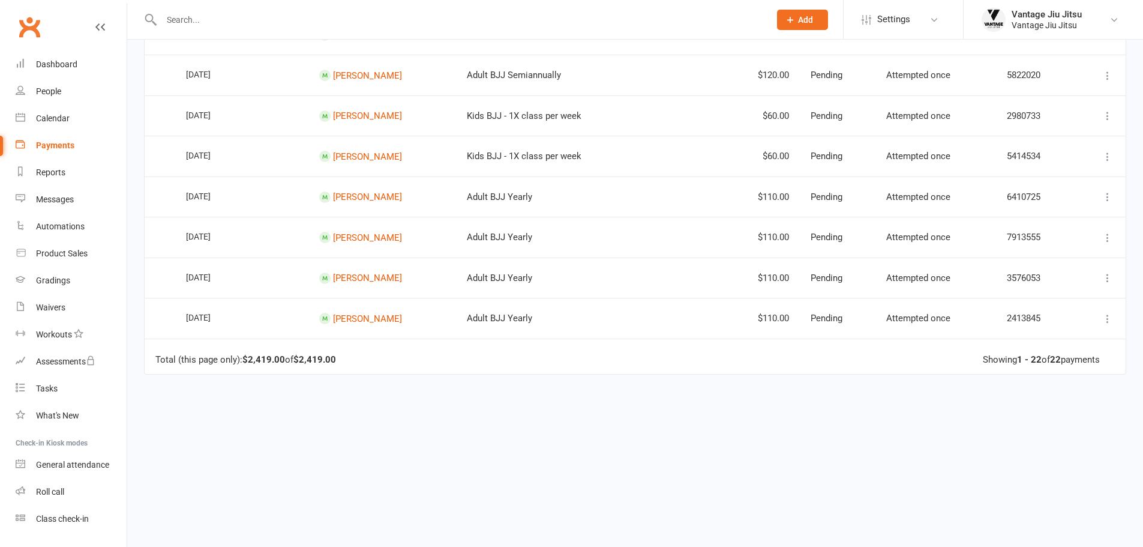
click at [439, 14] on input "text" at bounding box center [460, 19] width 604 height 17
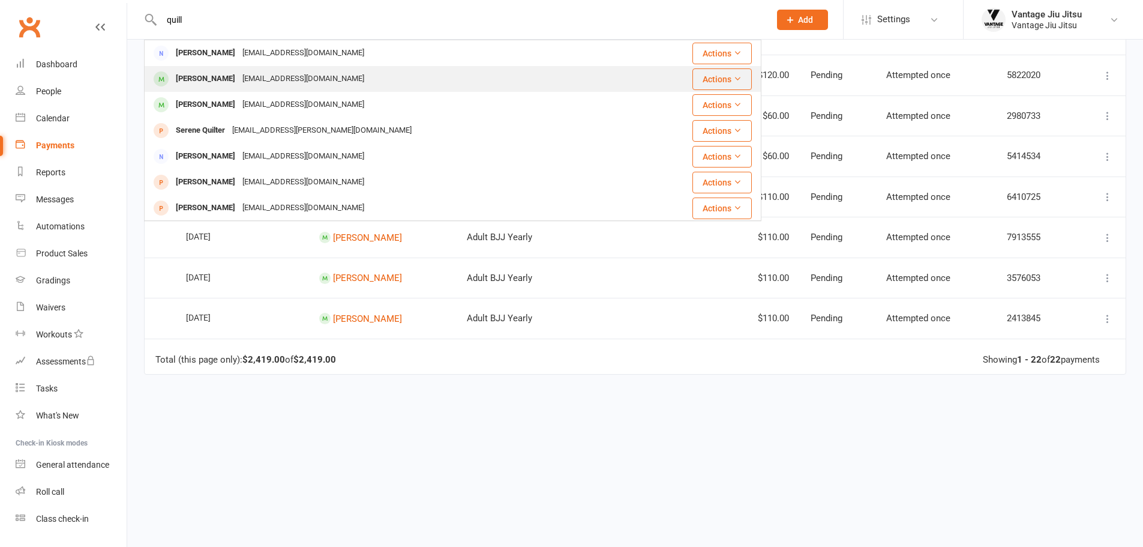
type input "quill"
click at [278, 80] on div "Samdisherquill@me.com" at bounding box center [303, 78] width 129 height 17
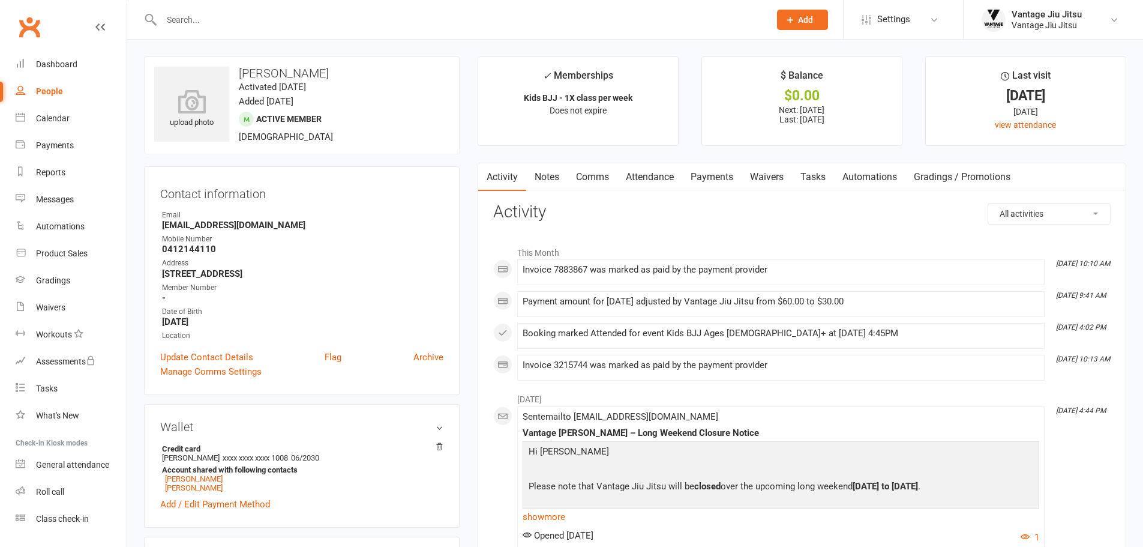
click at [719, 176] on link "Payments" at bounding box center [711, 177] width 59 height 28
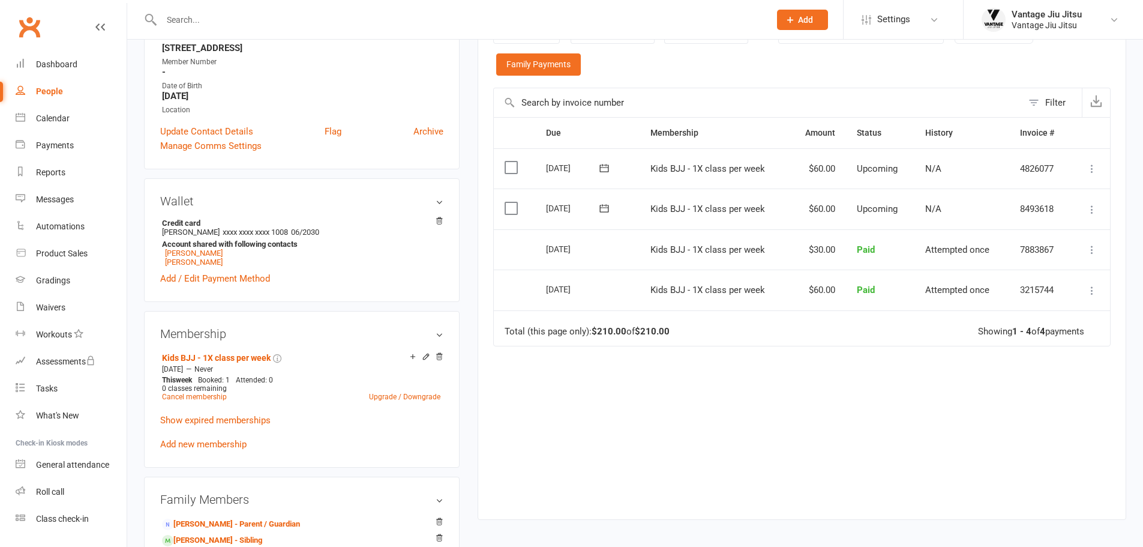
scroll to position [260, 0]
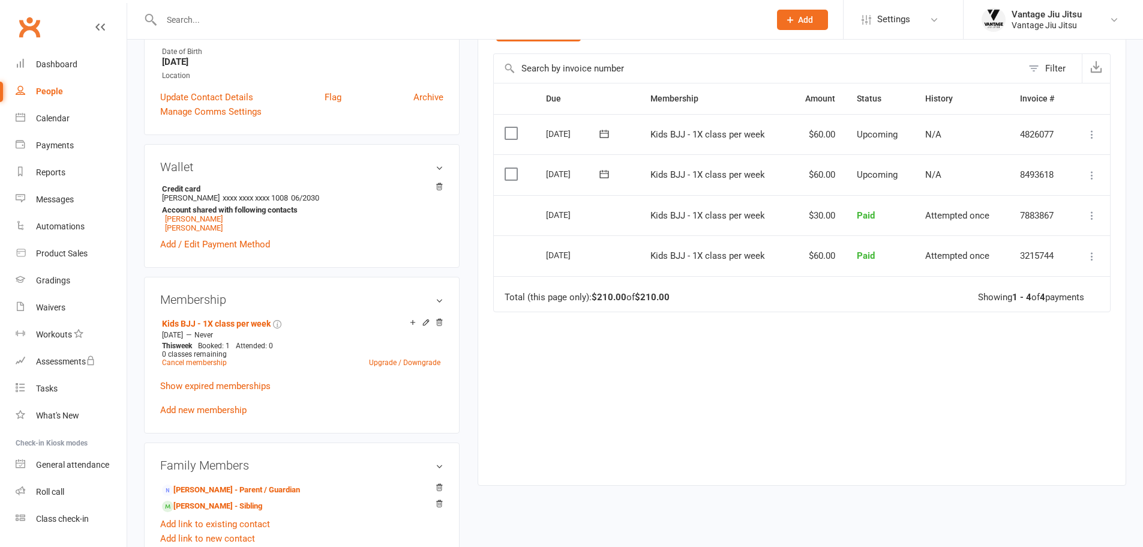
click at [1039, 3] on li "Vantage Jiu Jitsu Vantage Jiu Jitsu My profile My subscription Support & traini…" at bounding box center [1053, 19] width 180 height 39
click at [1034, 13] on div "Vantage Jiu Jitsu" at bounding box center [1047, 14] width 70 height 11
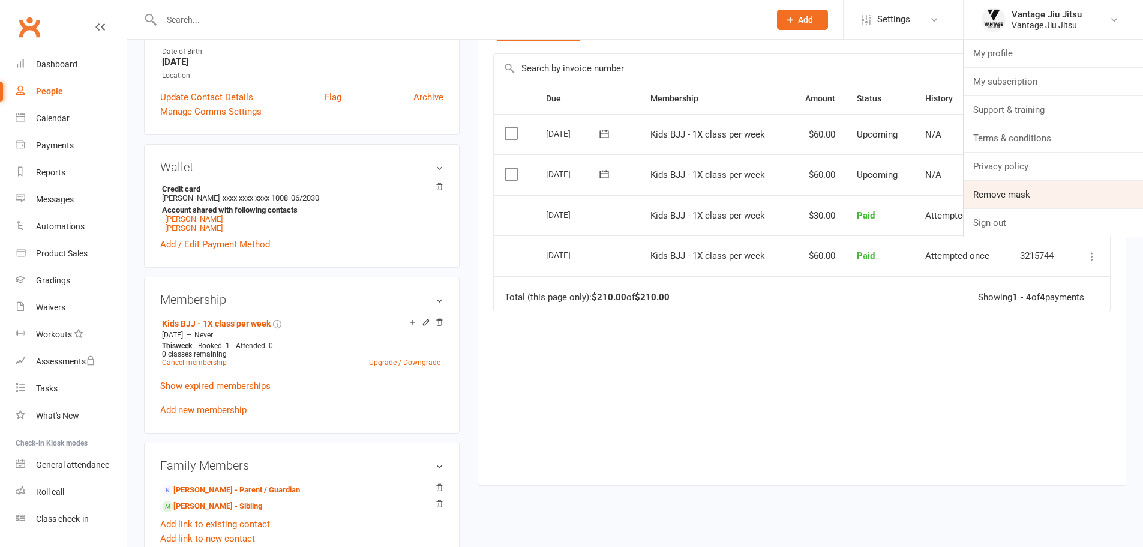
drag, startPoint x: 998, startPoint y: 192, endPoint x: 990, endPoint y: 188, distance: 9.1
click at [998, 192] on link "Remove mask" at bounding box center [1053, 195] width 179 height 28
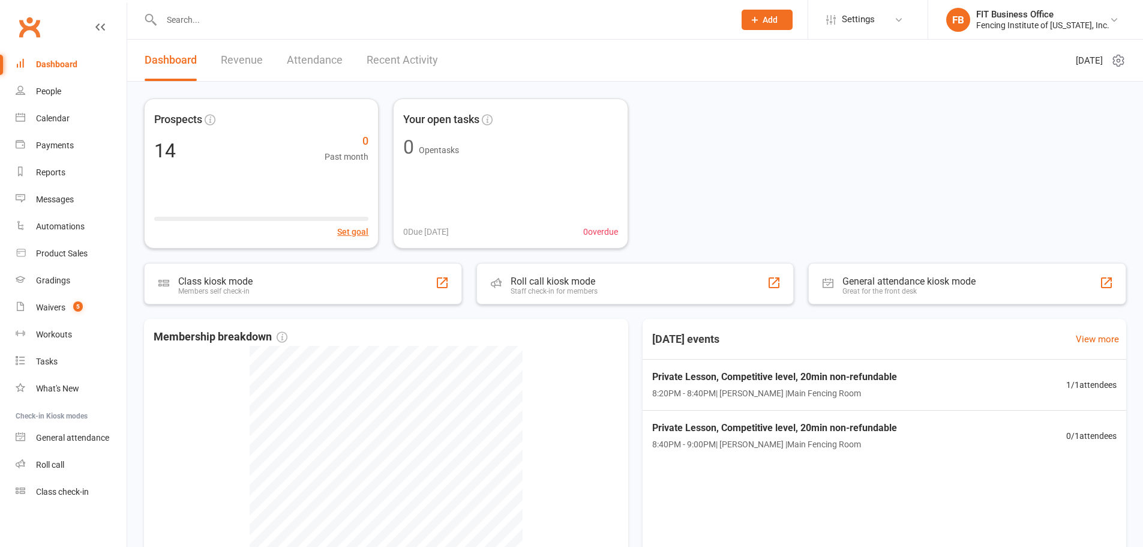
click at [530, 20] on input "text" at bounding box center [442, 19] width 568 height 17
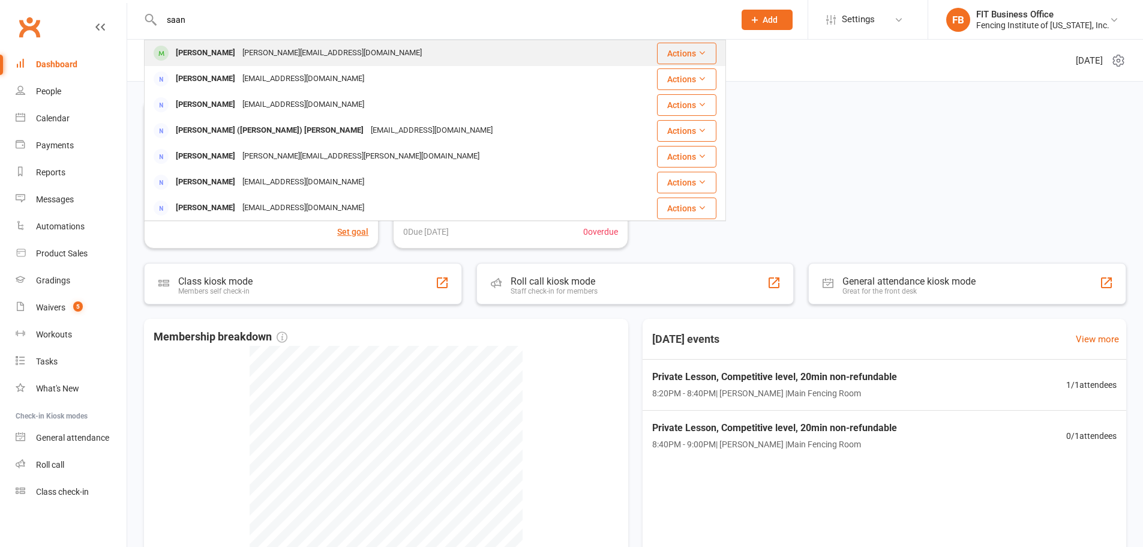
type input "saan"
click at [224, 58] on div "[PERSON_NAME]" at bounding box center [205, 52] width 67 height 17
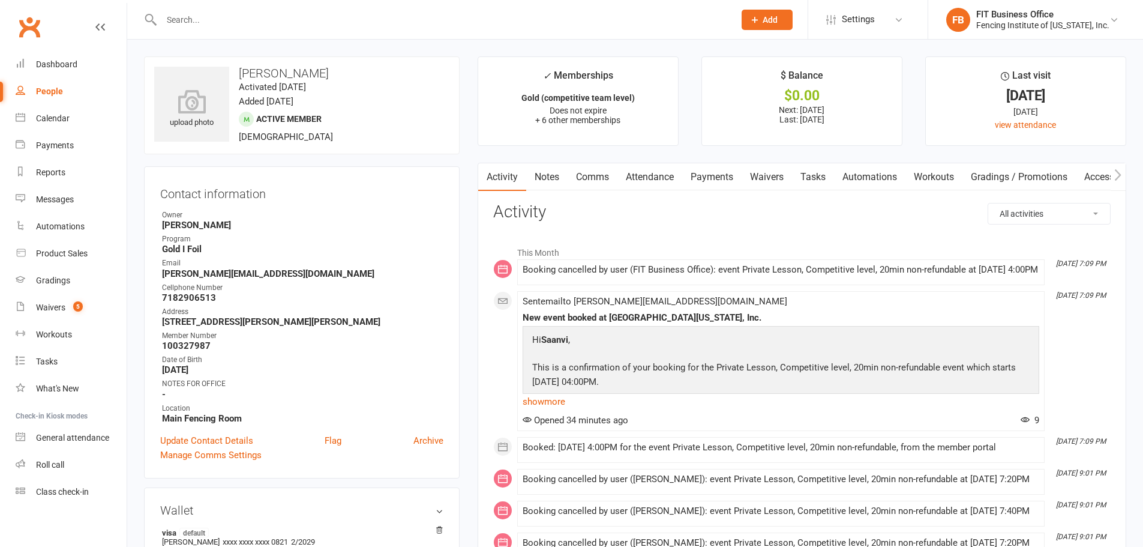
click at [1031, 207] on select "All activities Bookings / Attendances Communications Notes Failed SMSes Grading…" at bounding box center [1049, 213] width 122 height 20
select select "MembershipLogEntry"
click at [988, 203] on select "All activities Bookings / Attendances Communications Notes Failed SMSes Grading…" at bounding box center [1049, 213] width 122 height 20
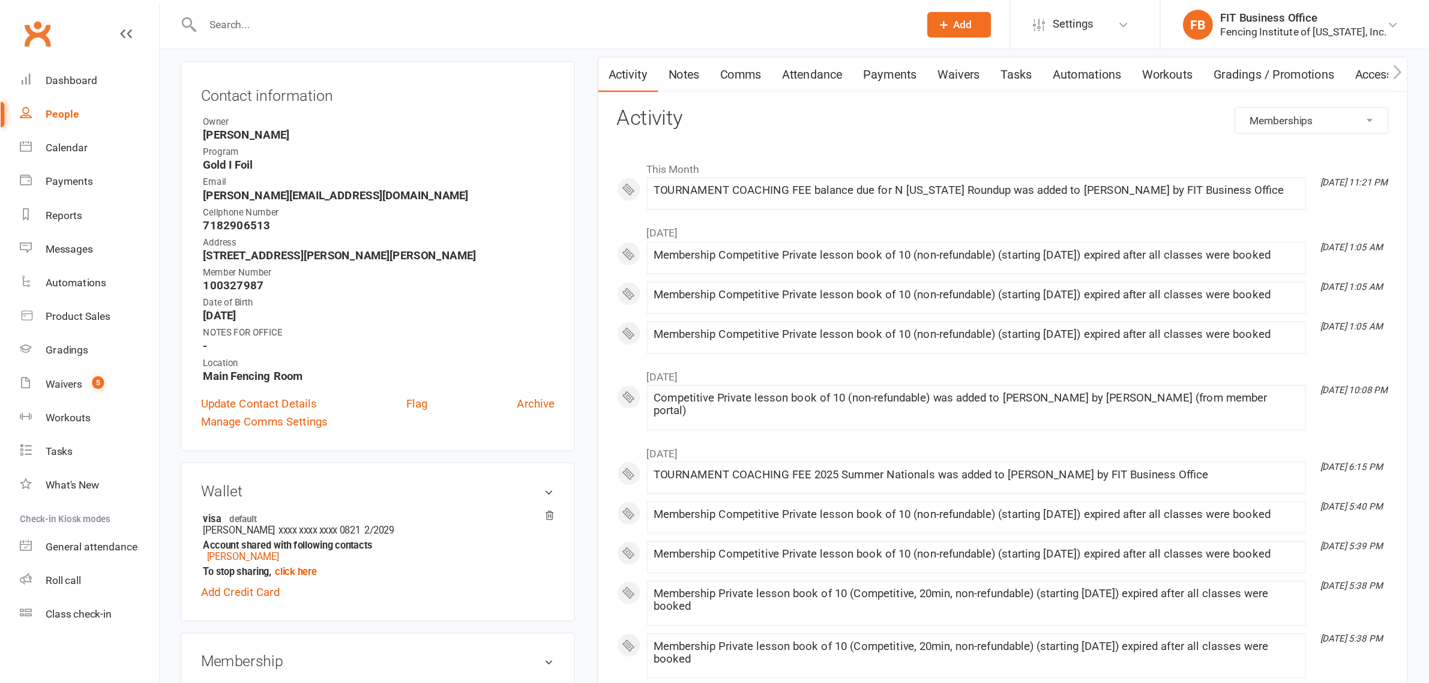
scroll to position [120, 0]
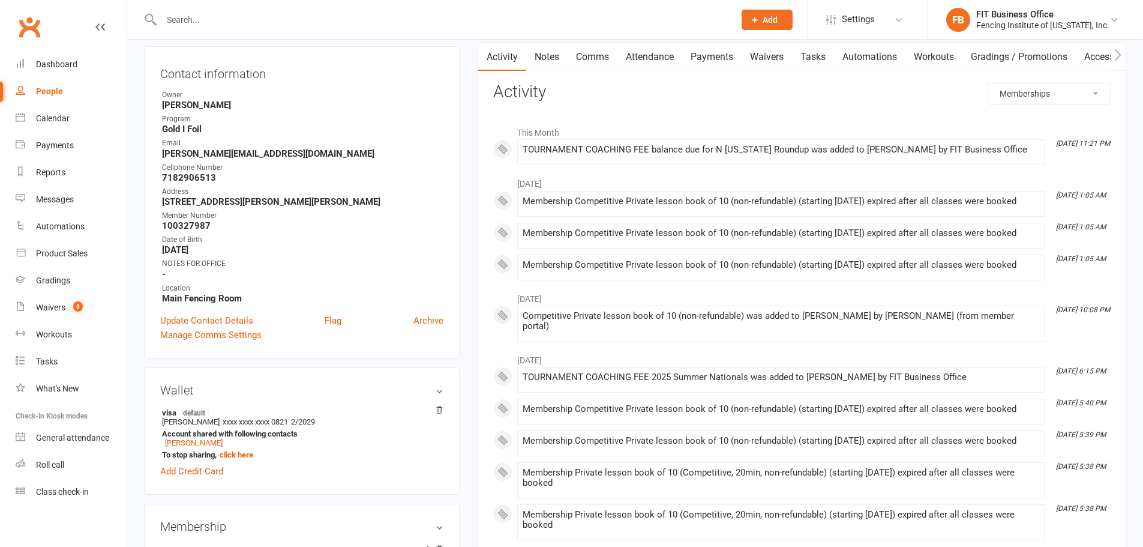
click at [1080, 87] on select "All activities Bookings / Attendances Communications Notes Failed SMSes Grading…" at bounding box center [1049, 93] width 122 height 20
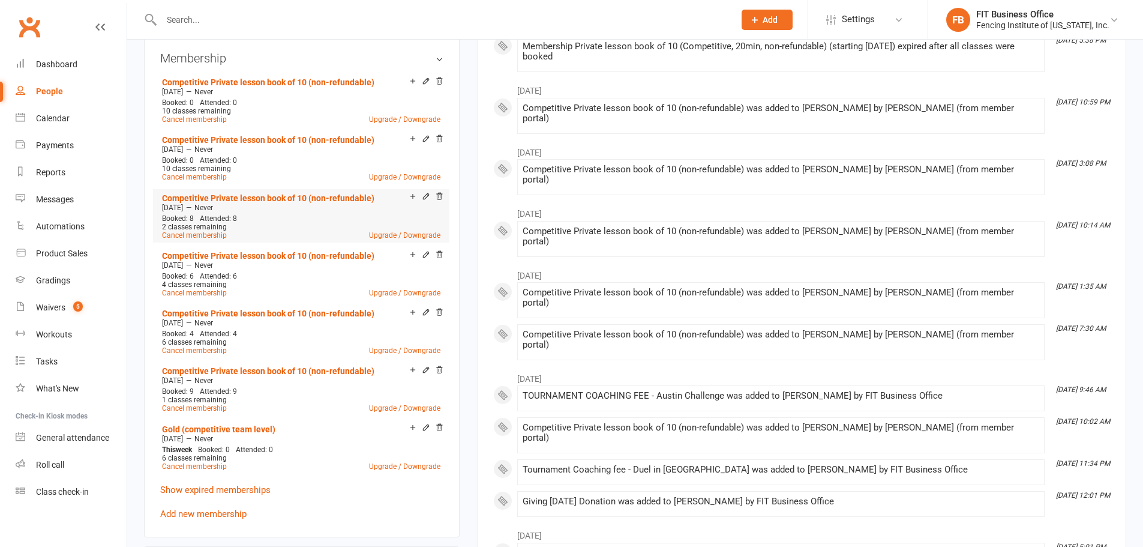
scroll to position [616, 0]
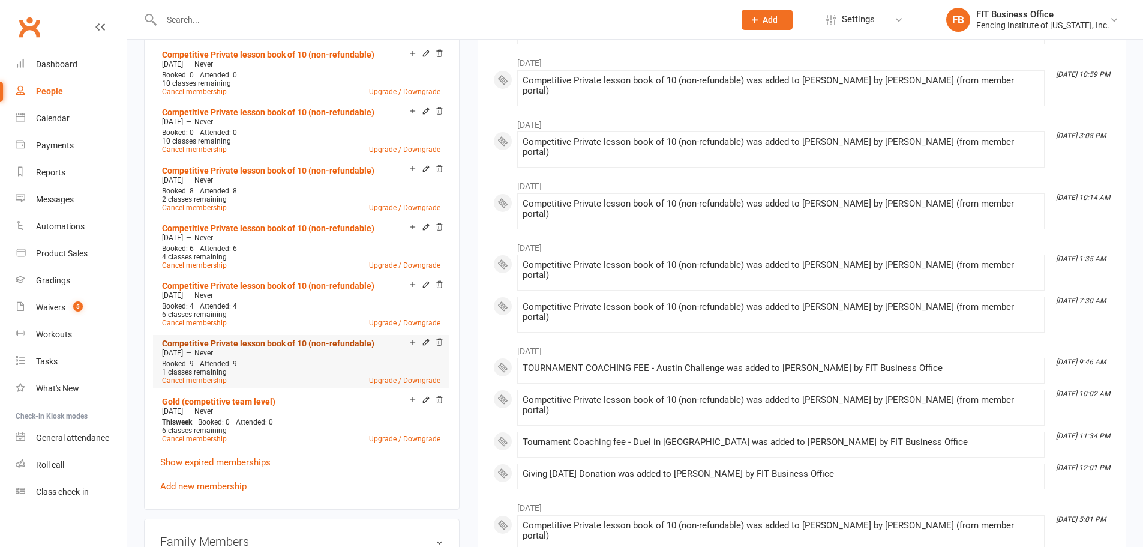
click at [237, 341] on link "Competitive Private lesson book of 10 (non-refundable)" at bounding box center [268, 343] width 212 height 10
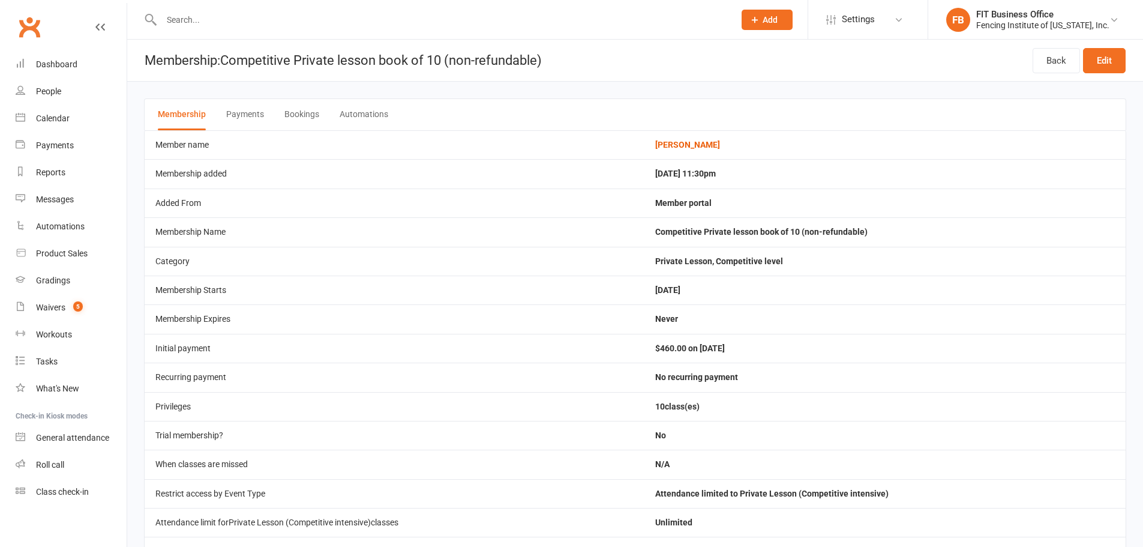
click at [298, 112] on button "Bookings" at bounding box center [301, 114] width 35 height 31
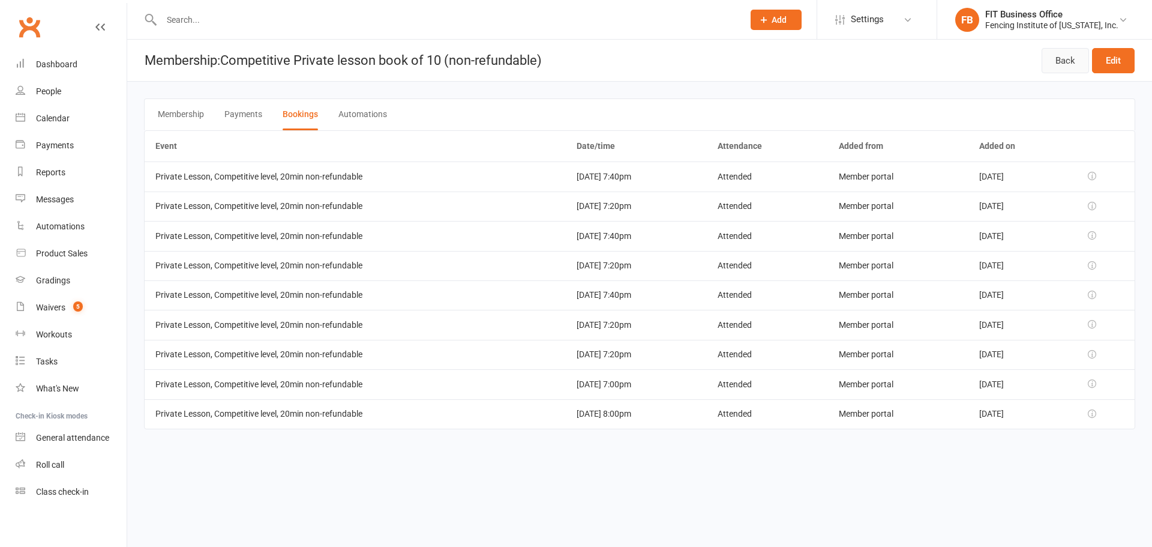
click at [1068, 61] on link "Back" at bounding box center [1065, 60] width 47 height 25
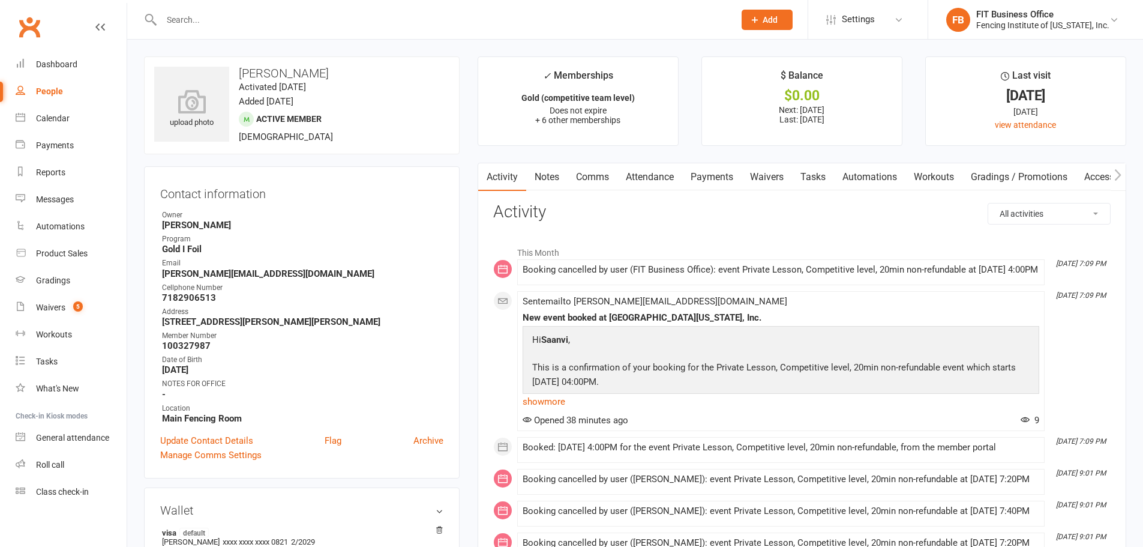
click at [1033, 214] on select "All activities Bookings / Attendances Communications Notes Failed SMSes Grading…" at bounding box center [1049, 213] width 122 height 20
click at [1054, 205] on select "All activities Bookings / Attendances Communications Notes Failed SMSes Grading…" at bounding box center [1049, 213] width 122 height 20
click at [988, 203] on select "All activities Bookings / Attendances Communications Notes Failed SMSes Grading…" at bounding box center [1049, 213] width 122 height 20
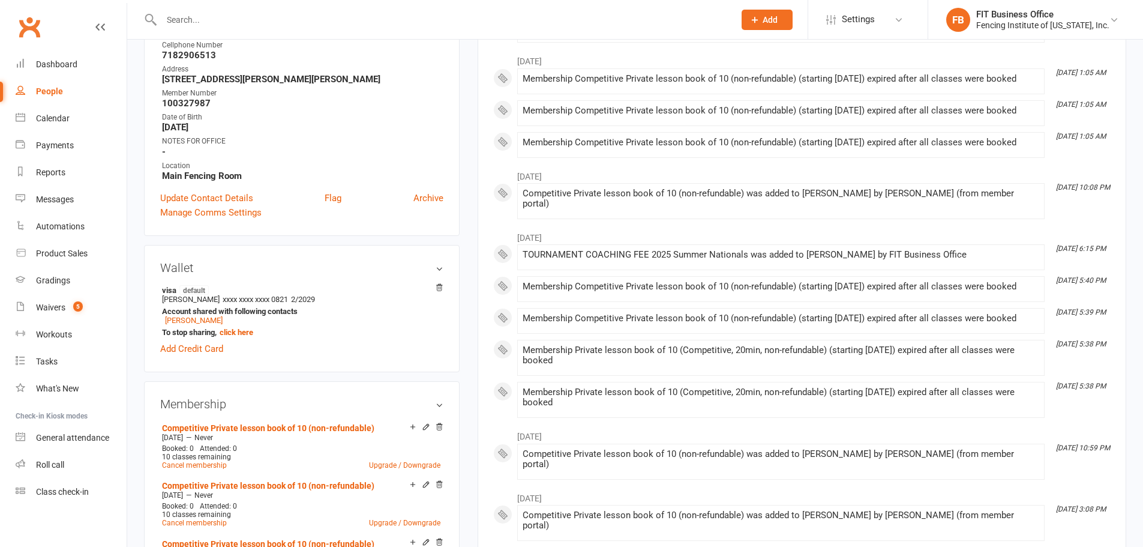
scroll to position [280, 0]
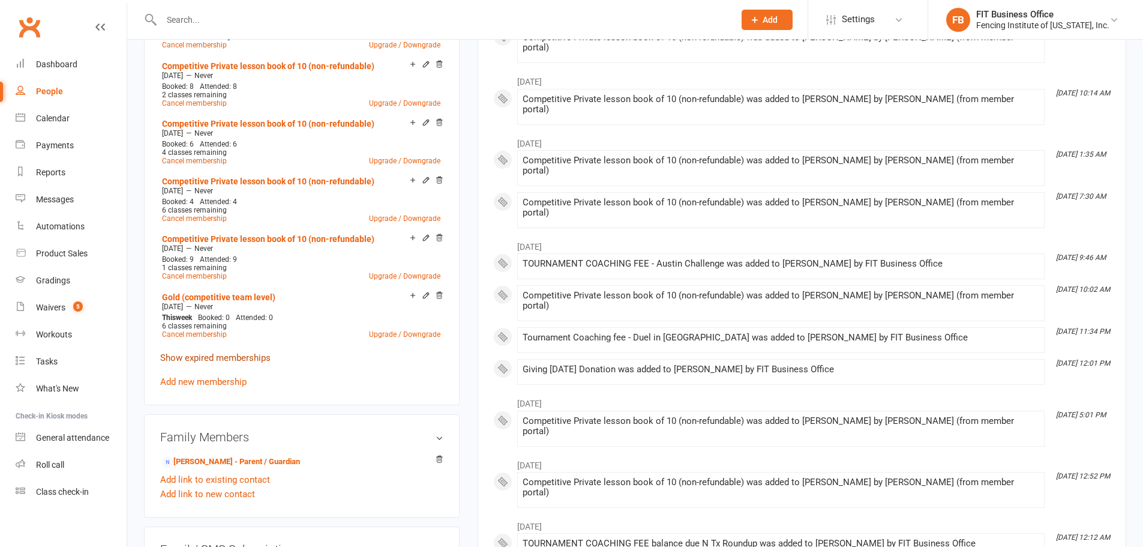
click at [246, 354] on link "Show expired memberships" at bounding box center [215, 357] width 110 height 11
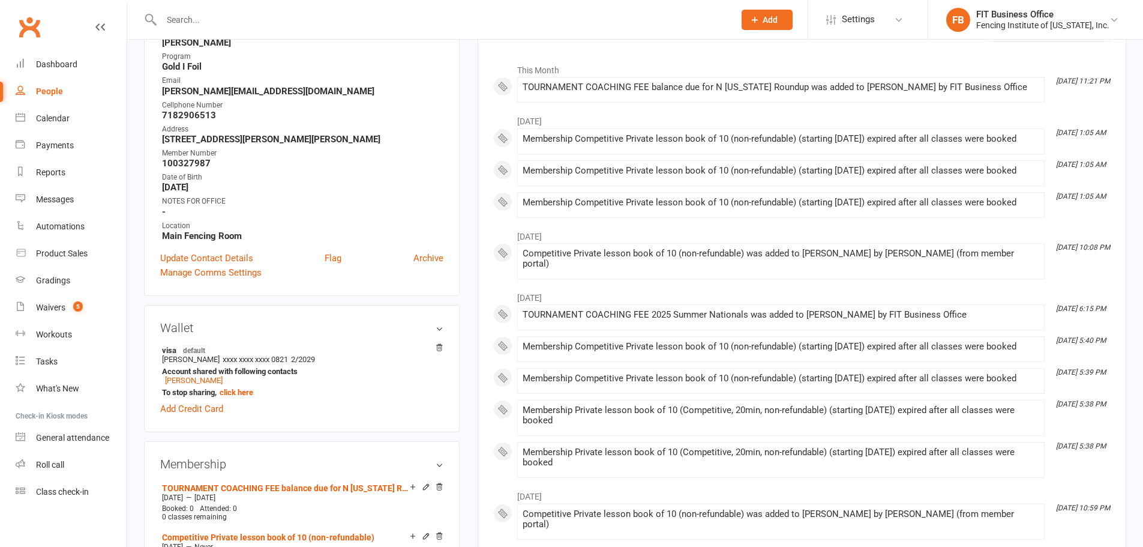
scroll to position [98, 0]
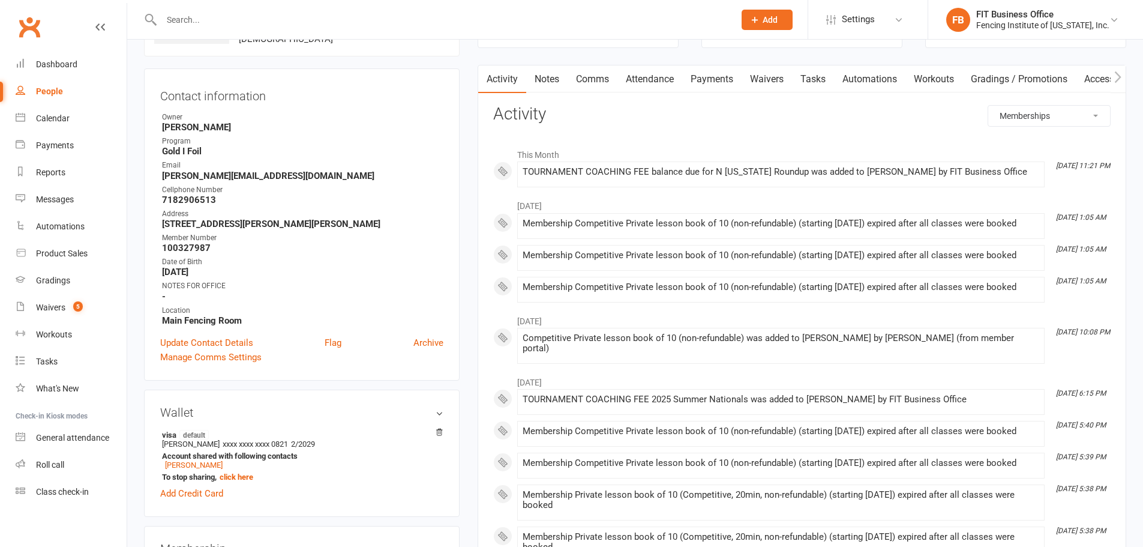
click at [1033, 121] on select "All activities Bookings / Attendances Communications Notes Failed SMSes Grading…" at bounding box center [1049, 116] width 122 height 20
select select "BookingLogEntry"
click at [988, 106] on select "All activities Bookings / Attendances Communications Notes Failed SMSes Grading…" at bounding box center [1049, 116] width 122 height 20
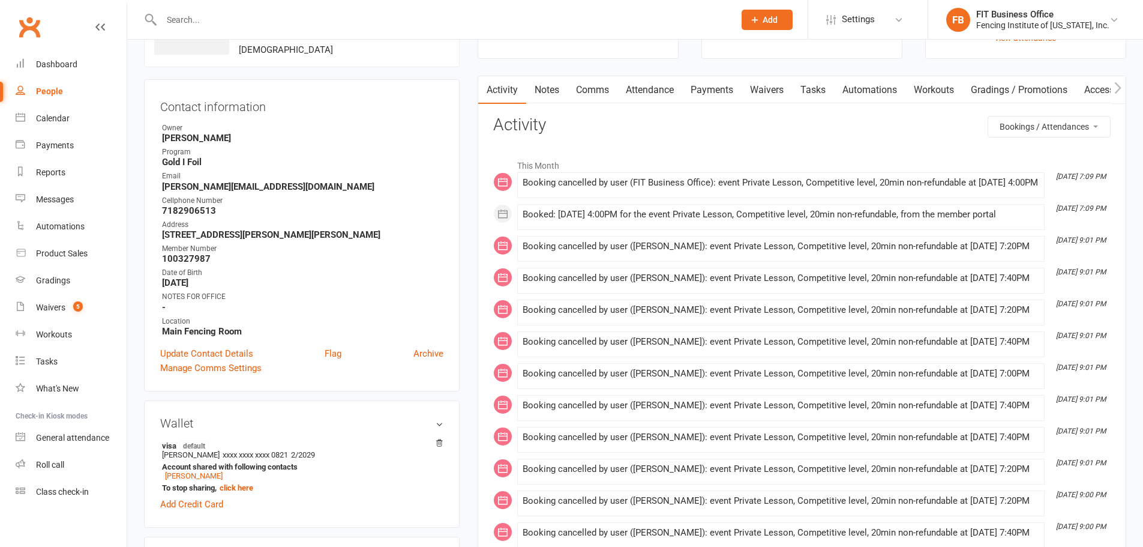
scroll to position [80, 0]
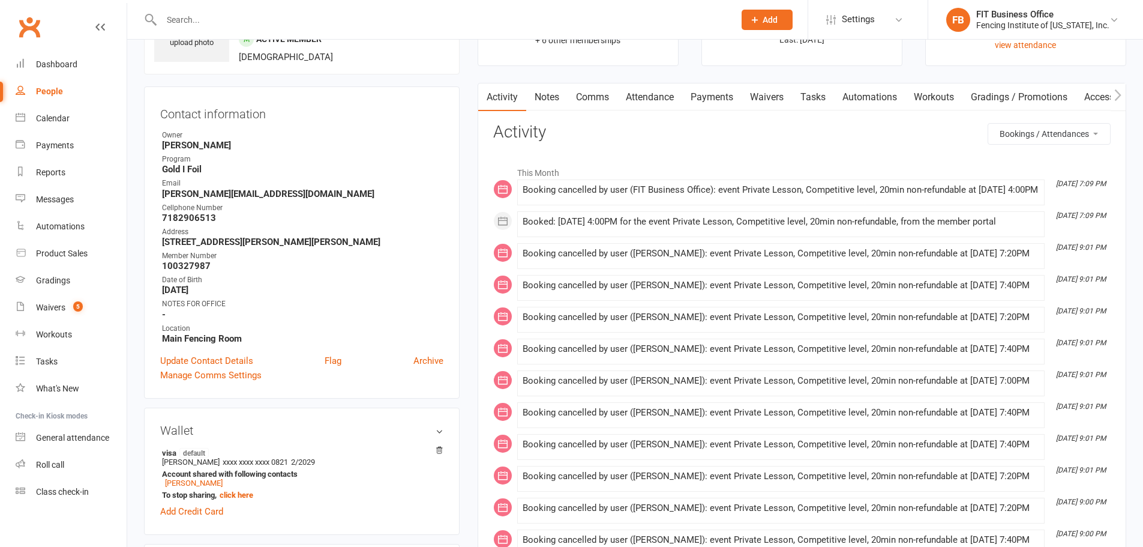
click at [658, 98] on link "Attendance" at bounding box center [650, 97] width 65 height 28
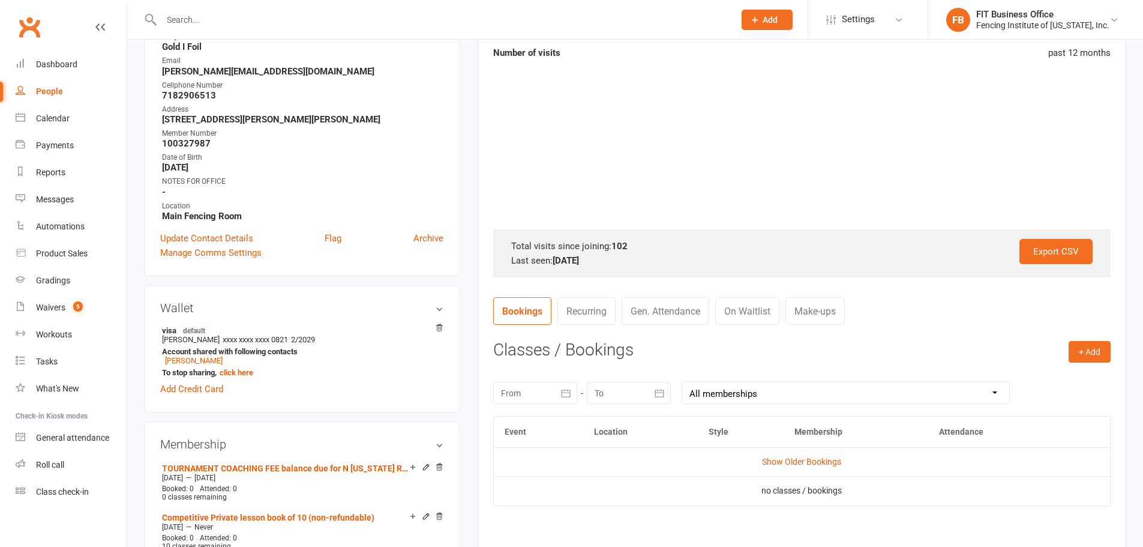
scroll to position [280, 0]
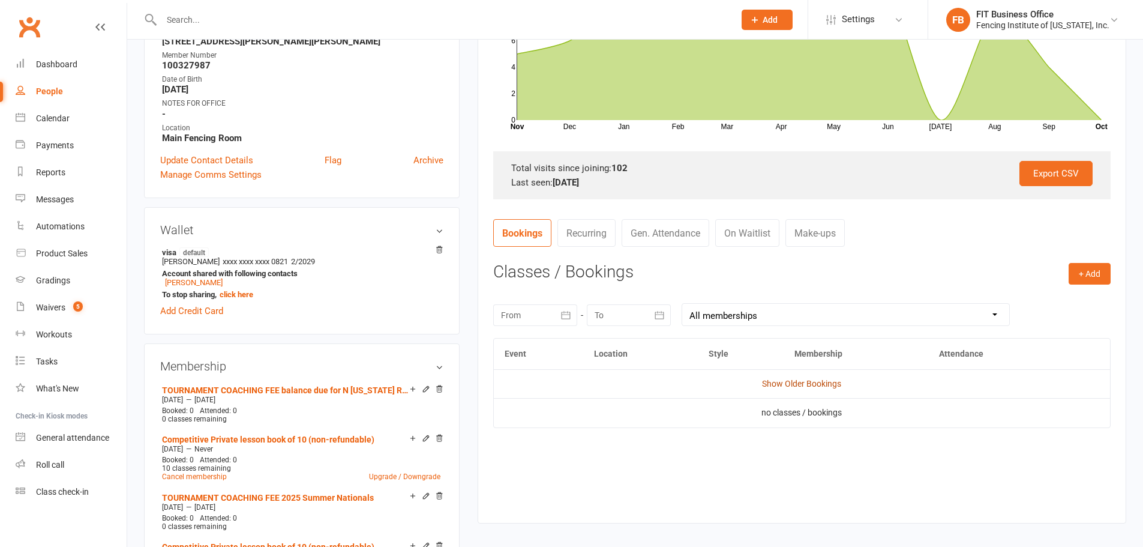
click at [807, 386] on link "Show Older Bookings" at bounding box center [801, 384] width 79 height 10
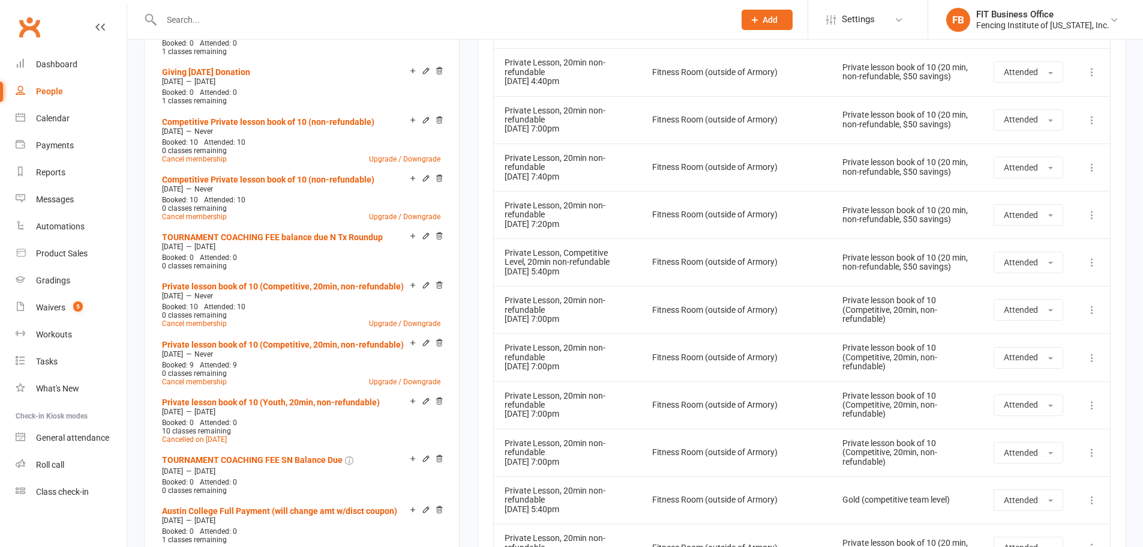
scroll to position [0, 0]
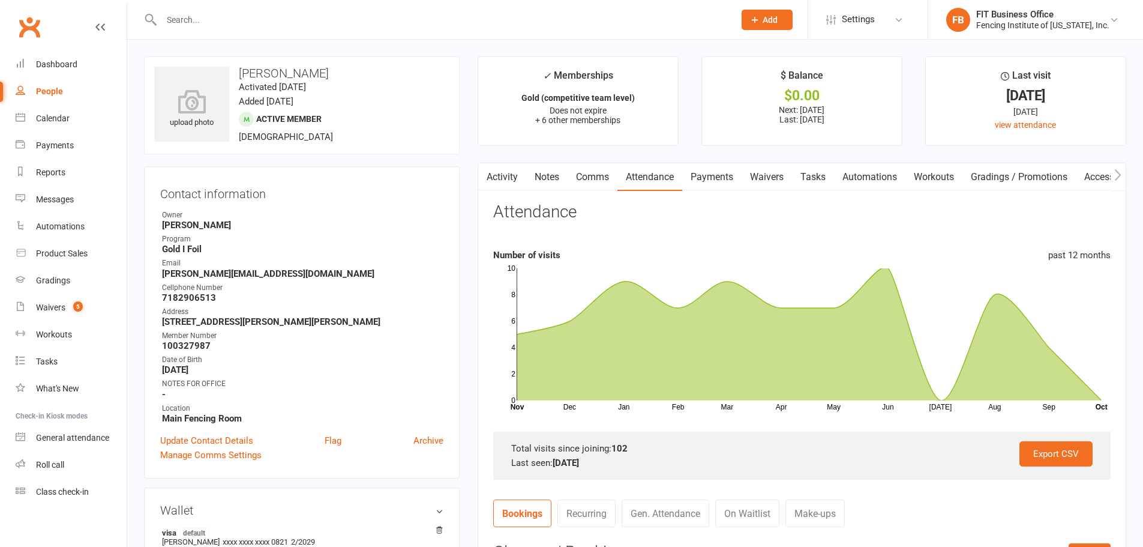
click at [496, 184] on link "Activity" at bounding box center [502, 177] width 48 height 28
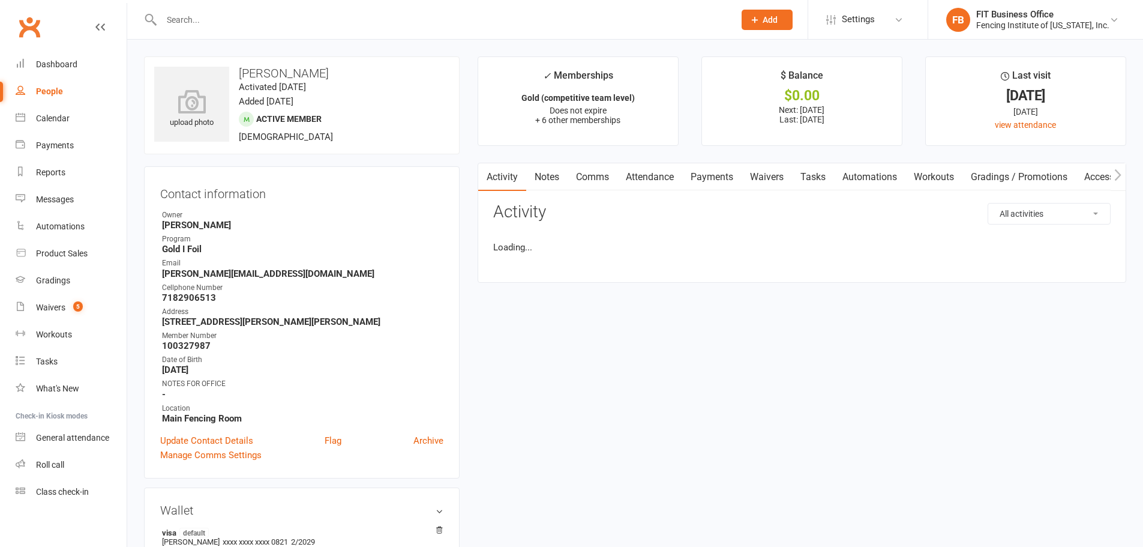
scroll to position [0, 60]
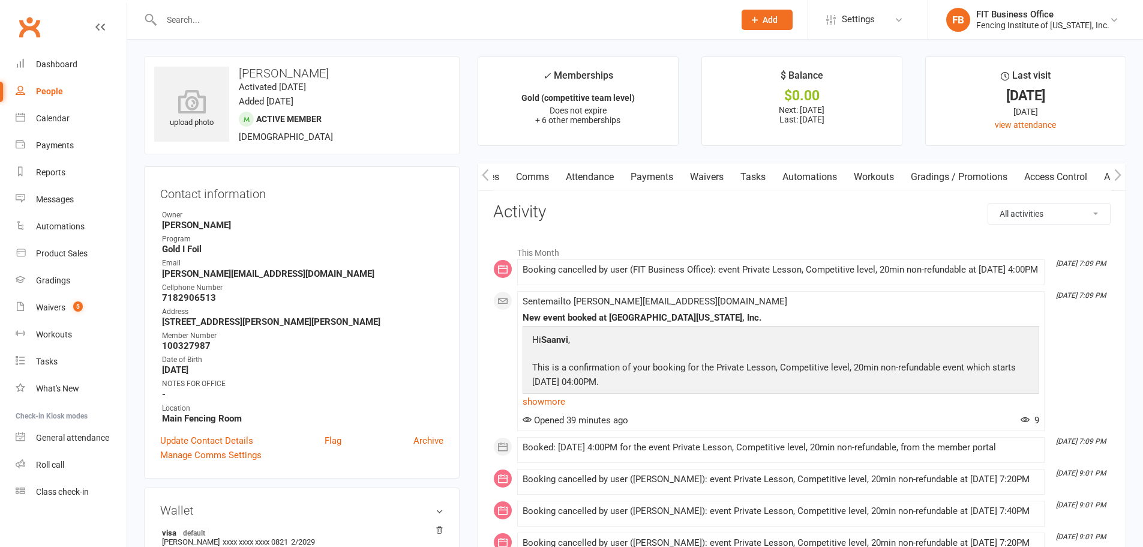
click at [1026, 210] on select "All activities Bookings / Attendances Communications Notes Failed SMSes Grading…" at bounding box center [1049, 213] width 122 height 20
select select "BookingLogEntry"
click at [988, 203] on select "All activities Bookings / Attendances Communications Notes Failed SMSes Grading…" at bounding box center [1049, 213] width 122 height 20
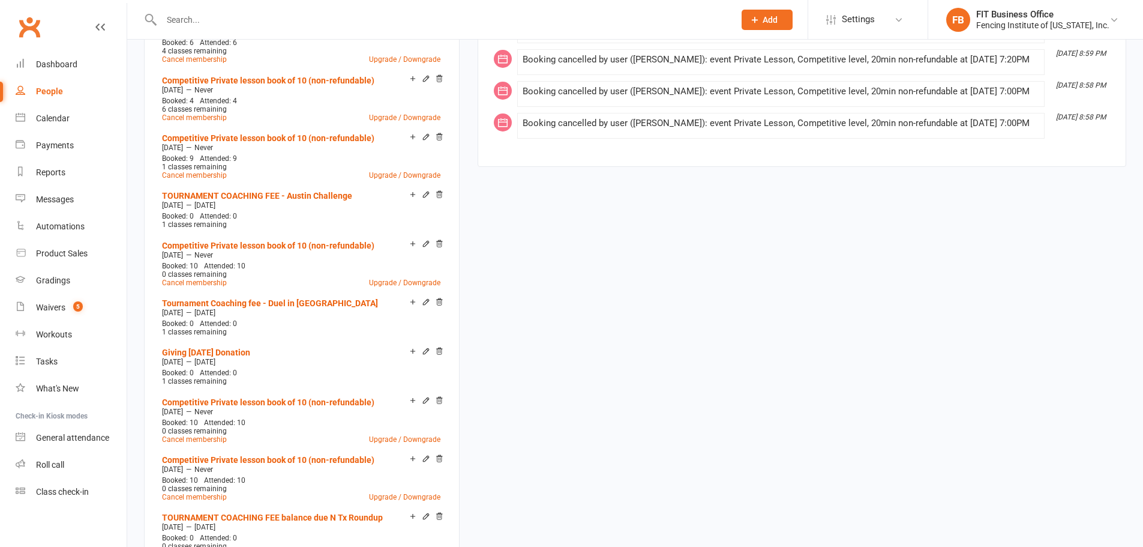
scroll to position [940, 0]
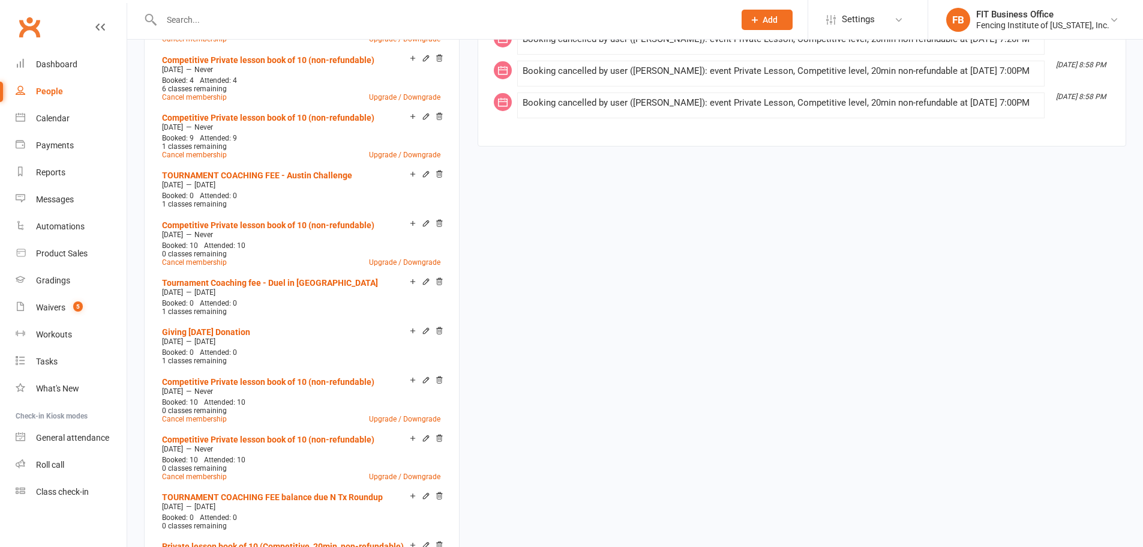
click at [64, 95] on link "People" at bounding box center [71, 91] width 111 height 27
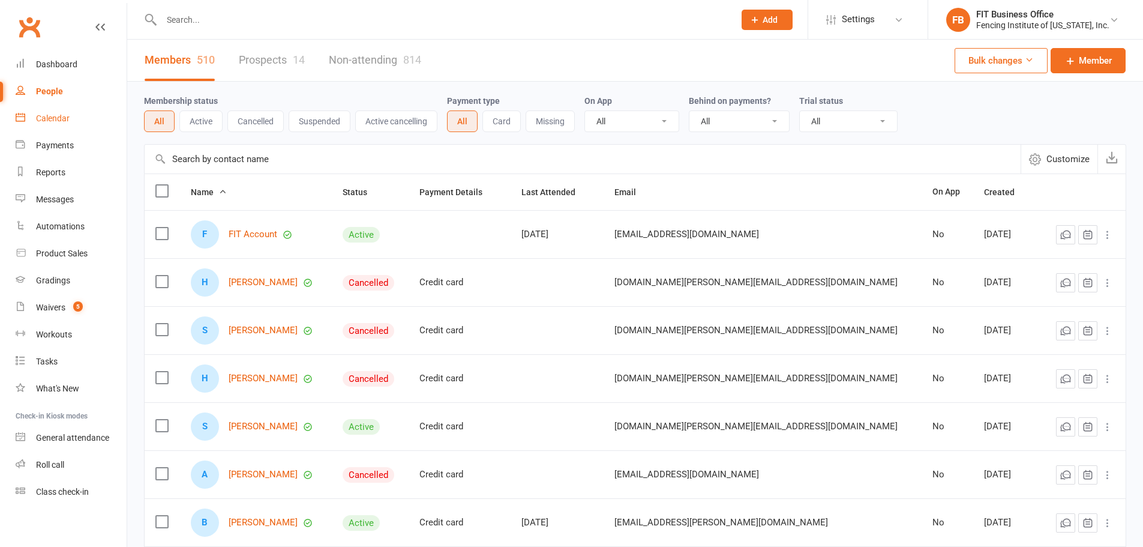
click at [85, 124] on link "Calendar" at bounding box center [71, 118] width 111 height 27
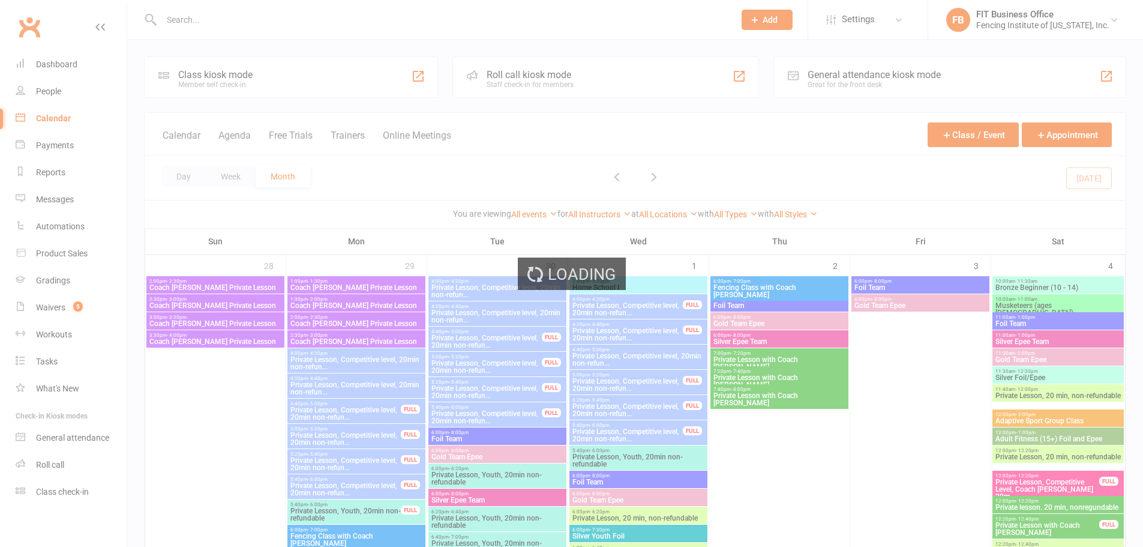
scroll to position [180, 0]
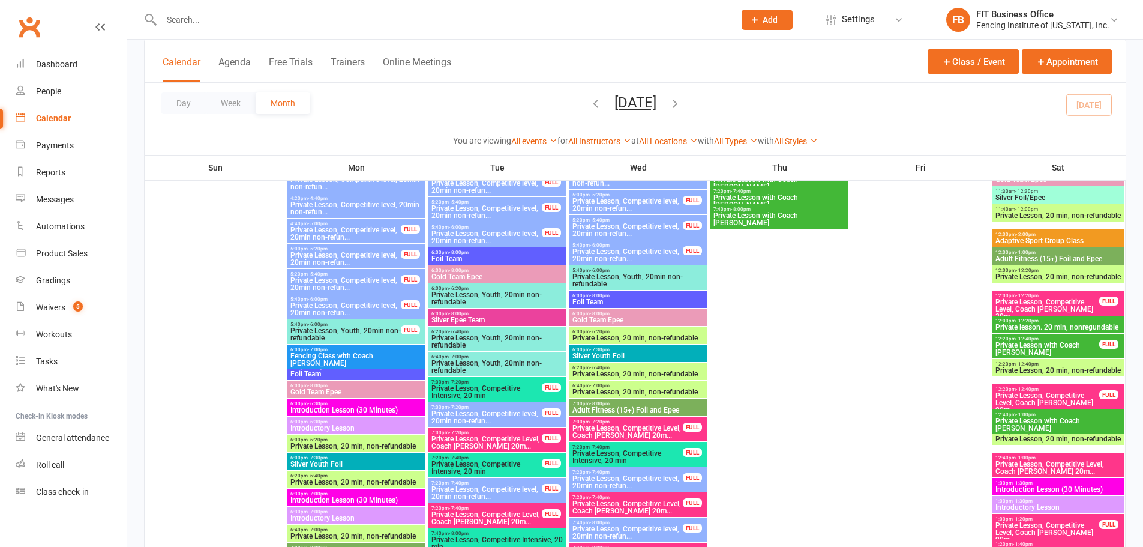
click at [507, 287] on span "6:00pm - 6:20pm" at bounding box center [497, 288] width 133 height 5
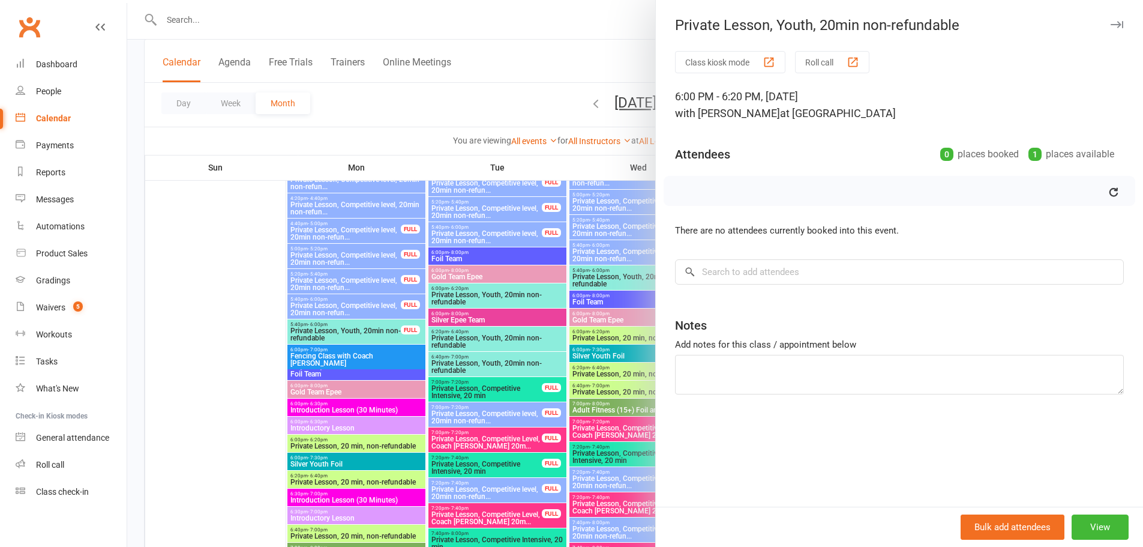
click at [600, 291] on div at bounding box center [635, 273] width 1016 height 547
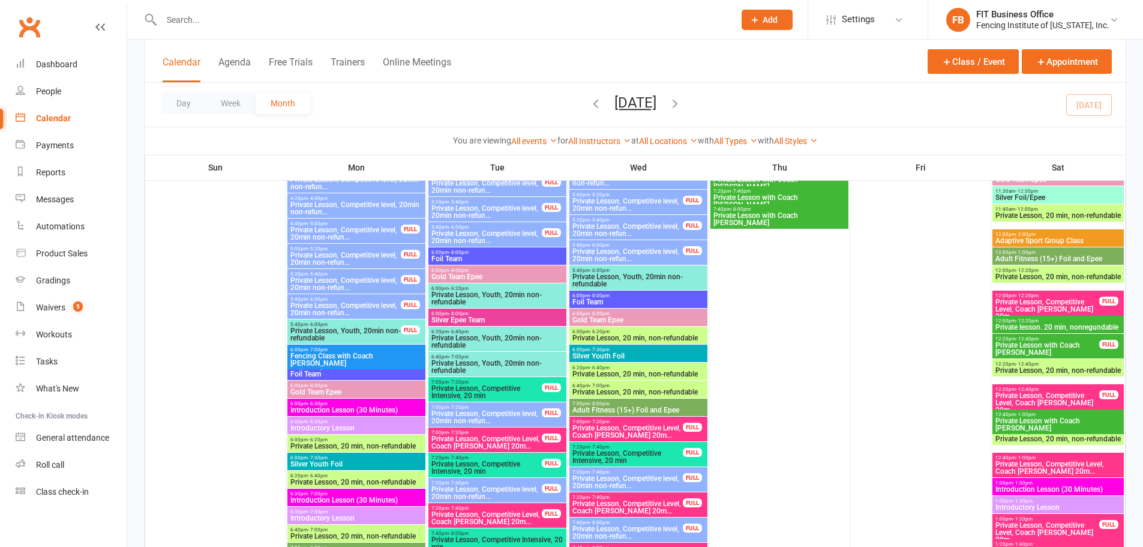
click at [633, 277] on span "Private Lesson, Youth, 20min non-refundable" at bounding box center [638, 280] width 133 height 14
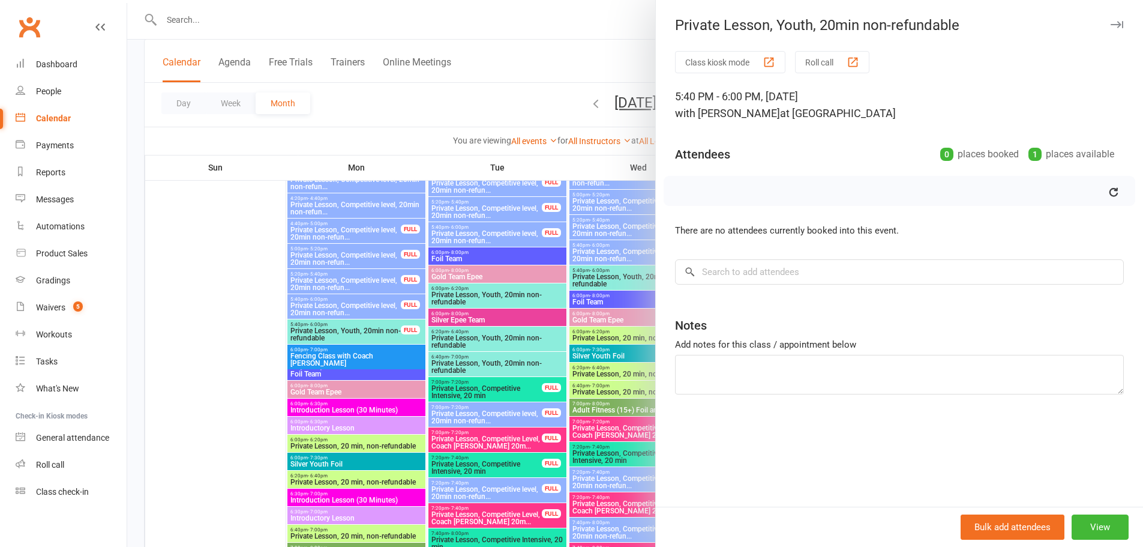
click at [611, 311] on div at bounding box center [635, 273] width 1016 height 547
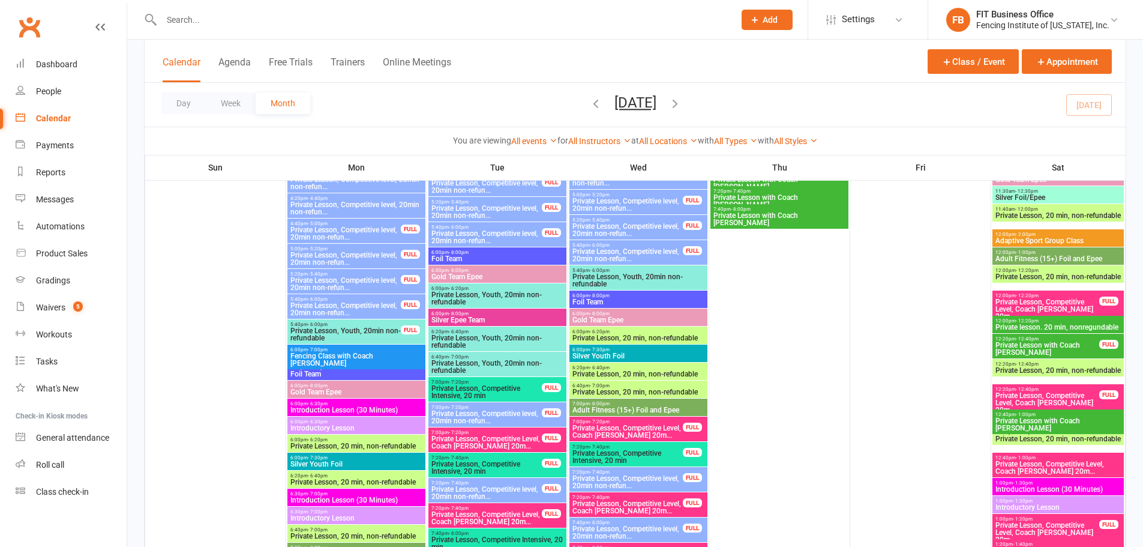
click at [637, 295] on span "6:00pm - 8:00pm" at bounding box center [638, 295] width 133 height 5
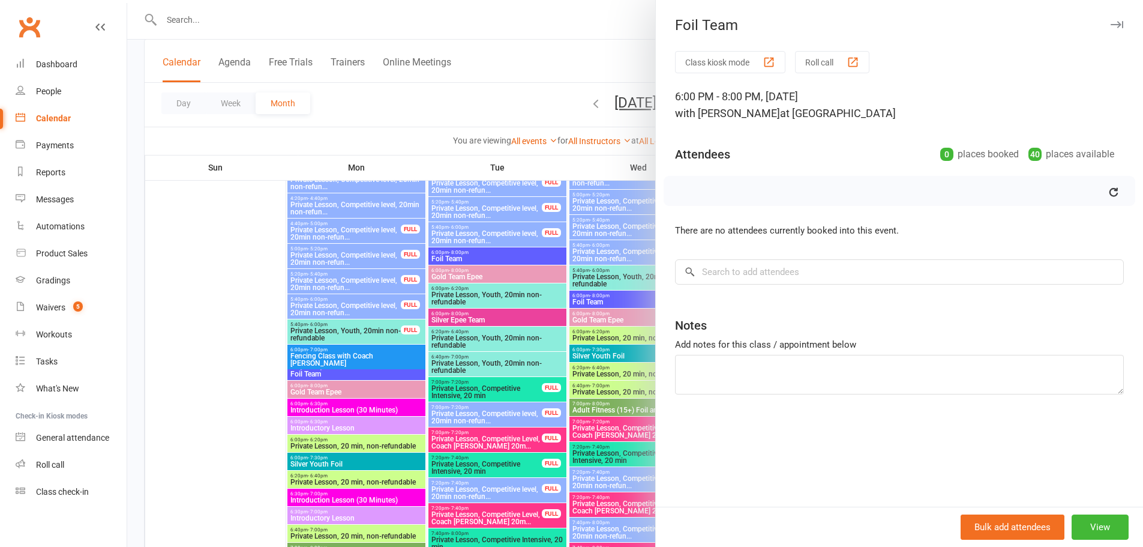
click at [609, 310] on div at bounding box center [635, 273] width 1016 height 547
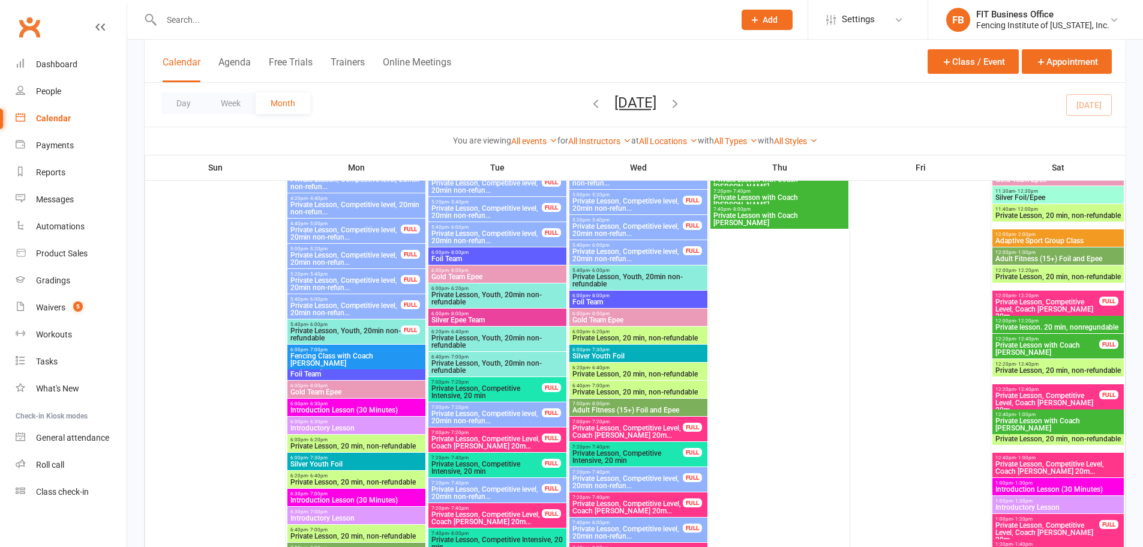
click at [637, 316] on span "Gold Team Epee" at bounding box center [638, 319] width 133 height 7
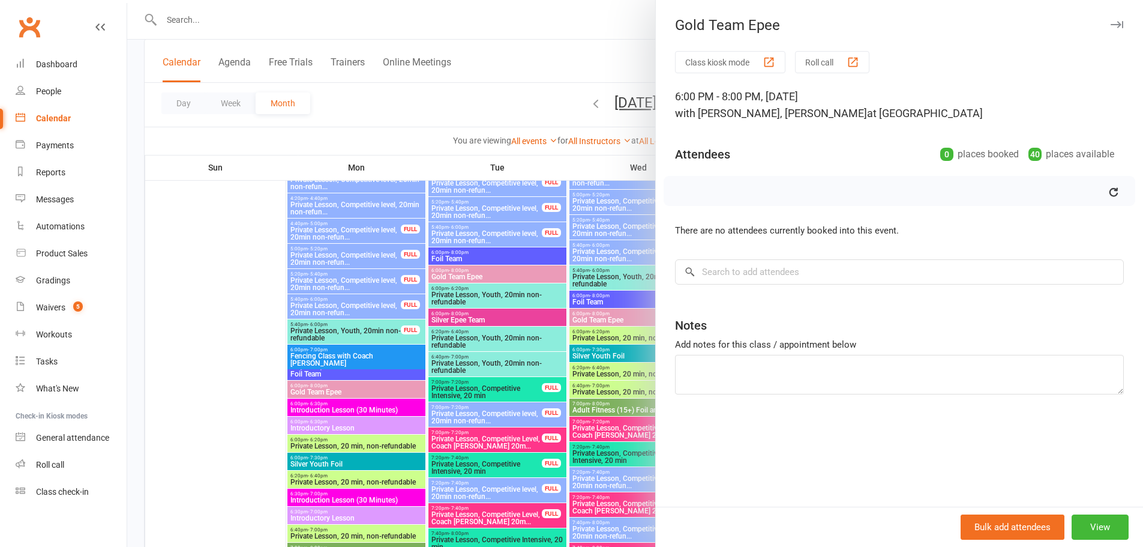
click at [593, 322] on div at bounding box center [635, 273] width 1016 height 547
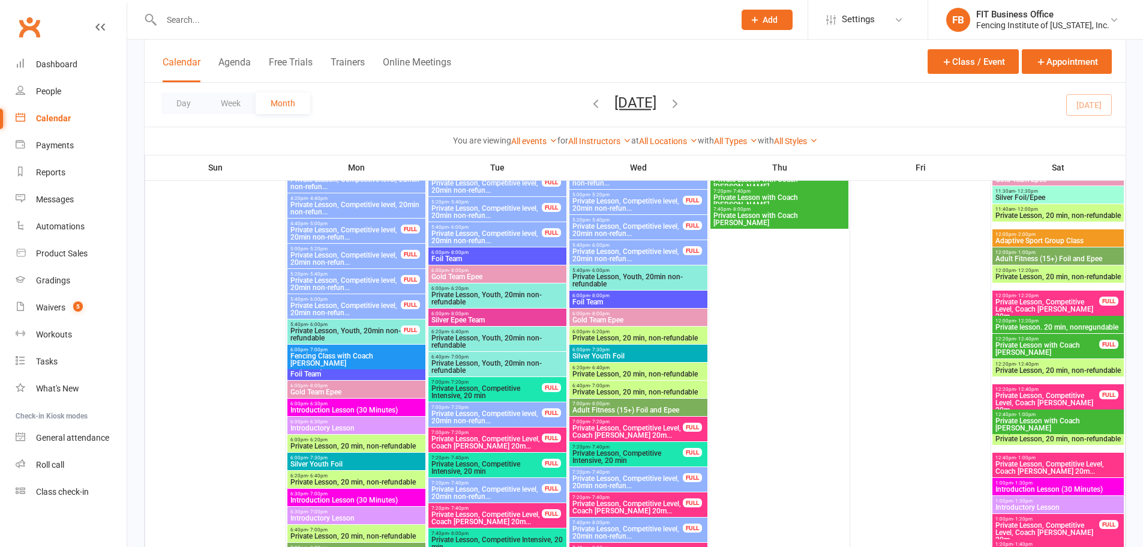
scroll to position [160, 0]
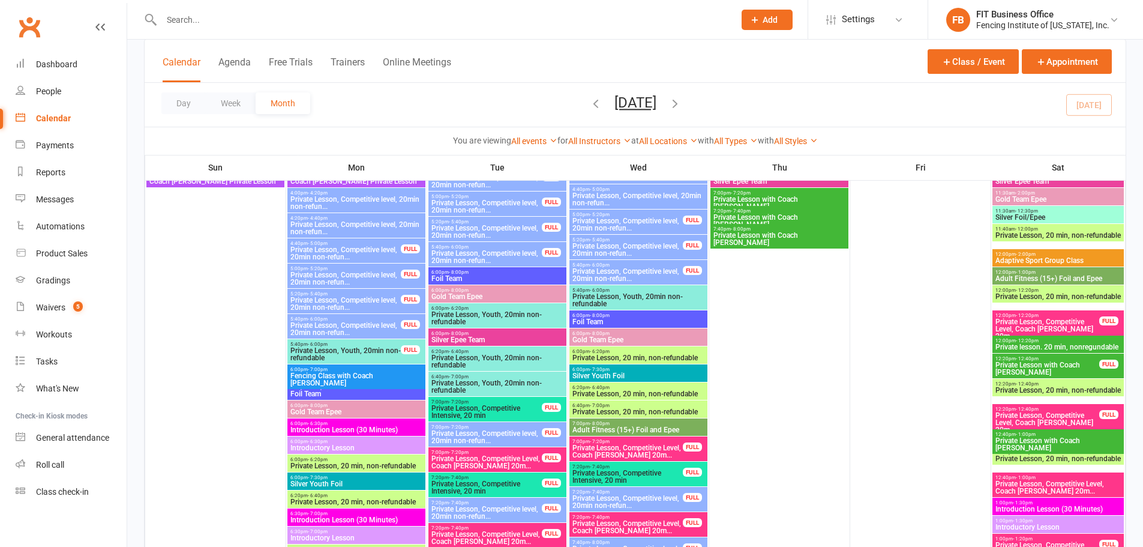
click at [344, 250] on span "Private Lesson, Competitive level, 20min non-refun..." at bounding box center [346, 253] width 112 height 14
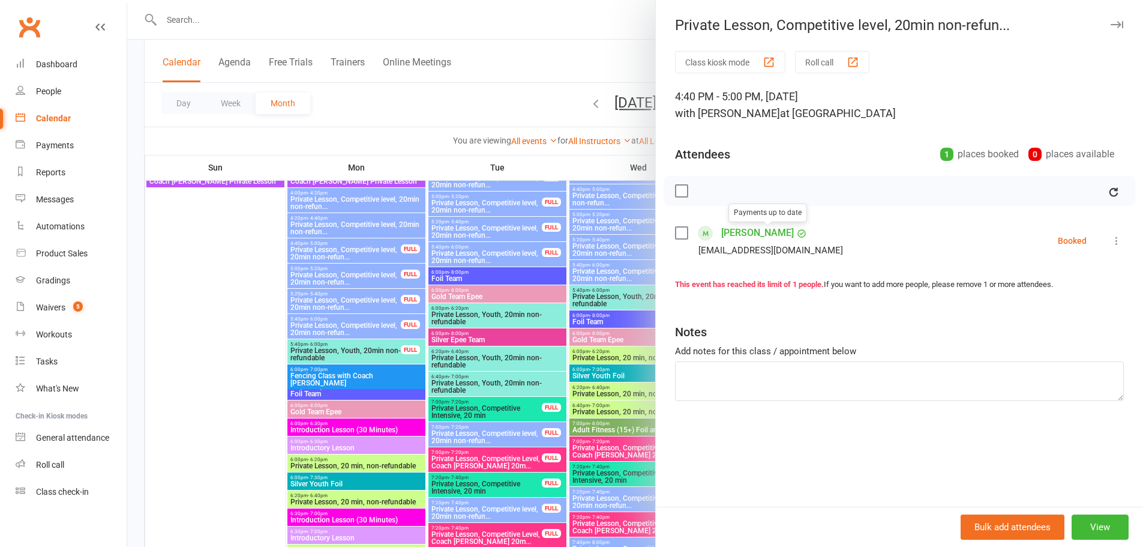
click at [737, 233] on link "Ryan Lee" at bounding box center [757, 232] width 73 height 19
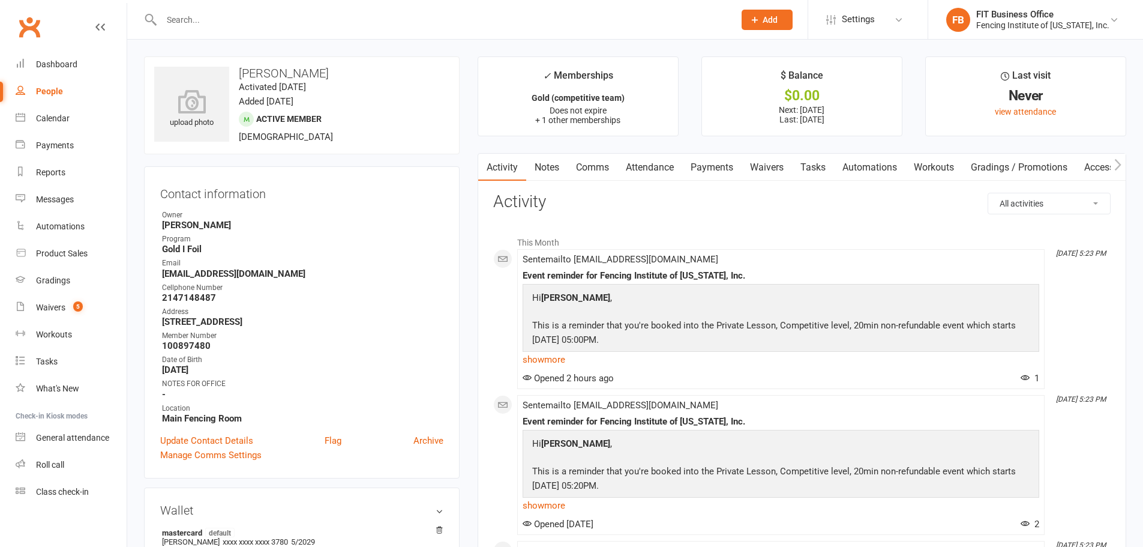
click at [1013, 196] on select "All activities Bookings / Attendances Communications Notes Failed SMSes Grading…" at bounding box center [1049, 203] width 122 height 20
click at [988, 193] on select "All activities Bookings / Attendances Communications Notes Failed SMSes Grading…" at bounding box center [1049, 203] width 122 height 20
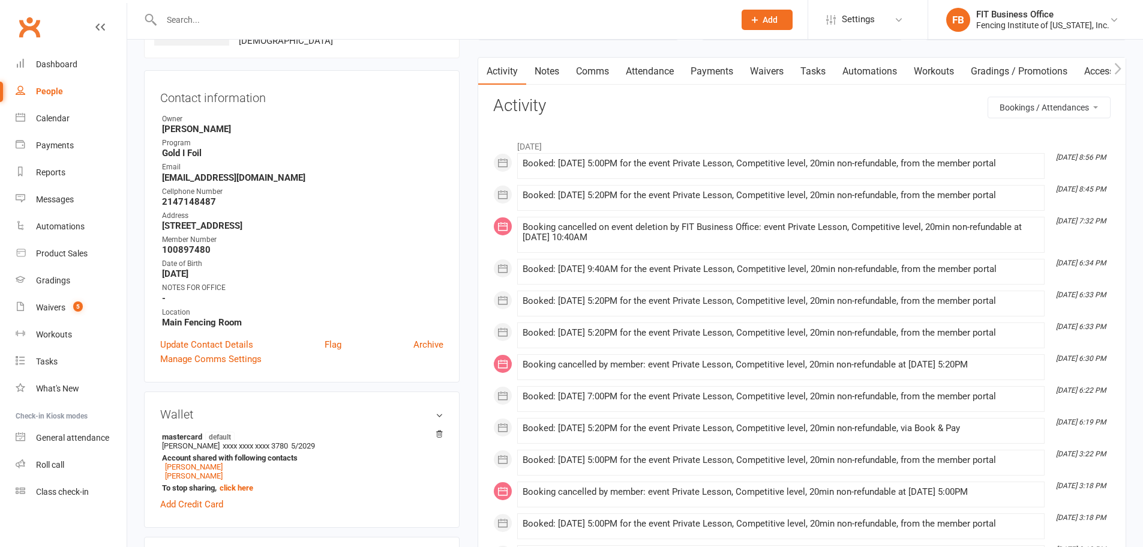
scroll to position [40, 0]
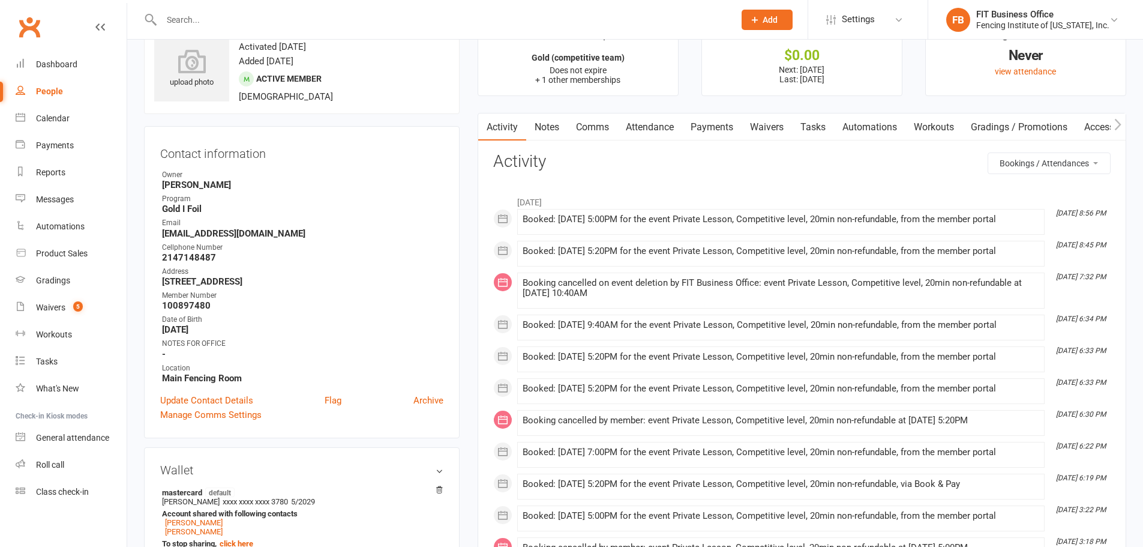
click at [1075, 163] on select "All activities Bookings / Attendances Communications Notes Failed SMSes Grading…" at bounding box center [1049, 163] width 122 height 20
select select "MembershipLogEntry"
click at [988, 153] on select "All activities Bookings / Attendances Communications Notes Failed SMSes Grading…" at bounding box center [1049, 163] width 122 height 20
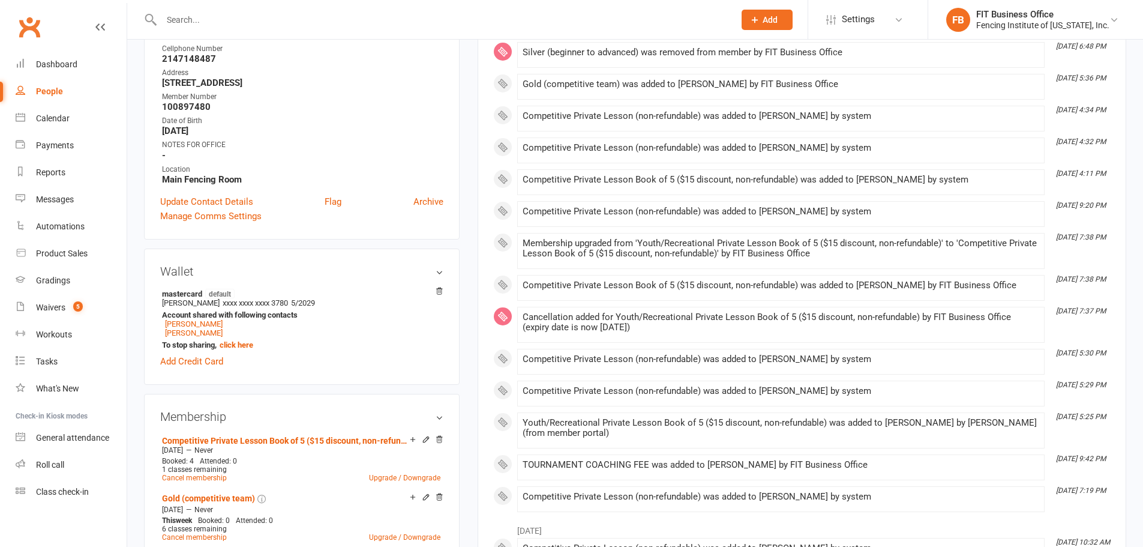
scroll to position [240, 0]
click at [1046, 7] on li "FB FIT Business Office Fencing Institute of Texas, Inc. My profile My subscript…" at bounding box center [1035, 19] width 215 height 39
click at [1032, 25] on div "Fencing Institute of Texas, Inc." at bounding box center [1042, 25] width 133 height 11
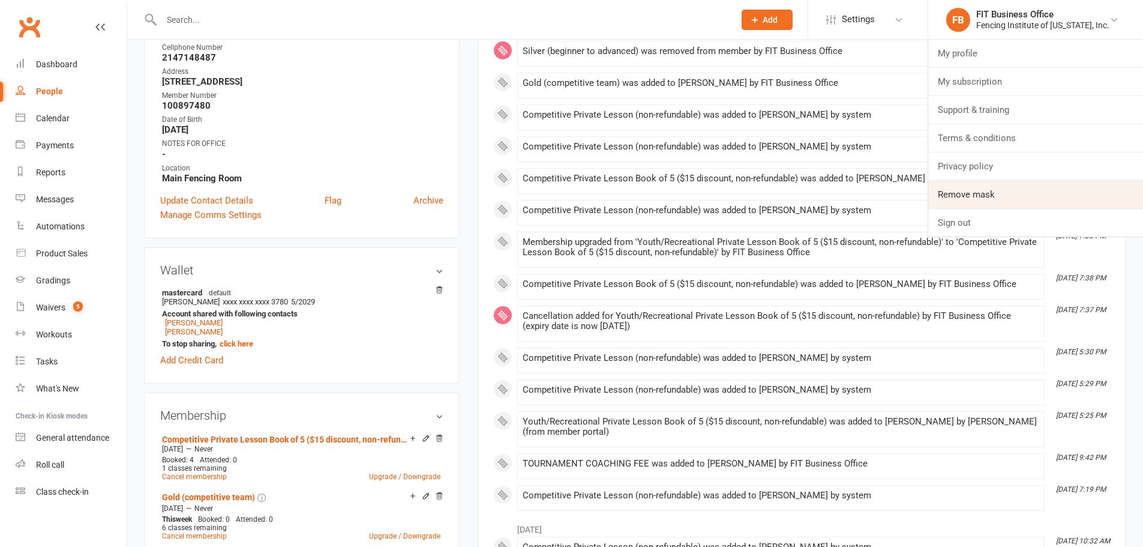
click at [989, 196] on link "Remove mask" at bounding box center [1035, 195] width 215 height 28
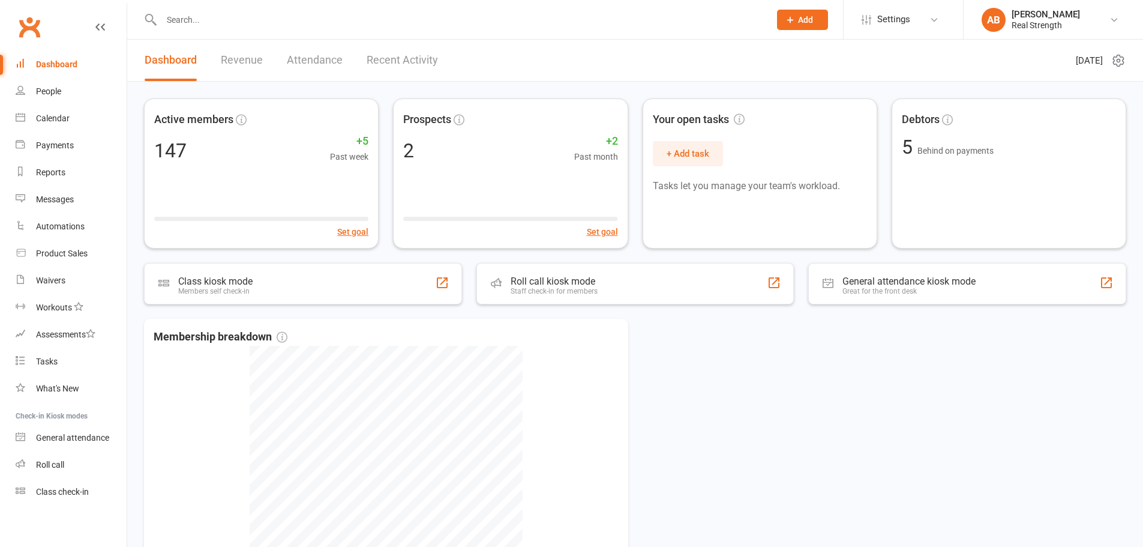
click at [325, 26] on input "text" at bounding box center [460, 19] width 604 height 17
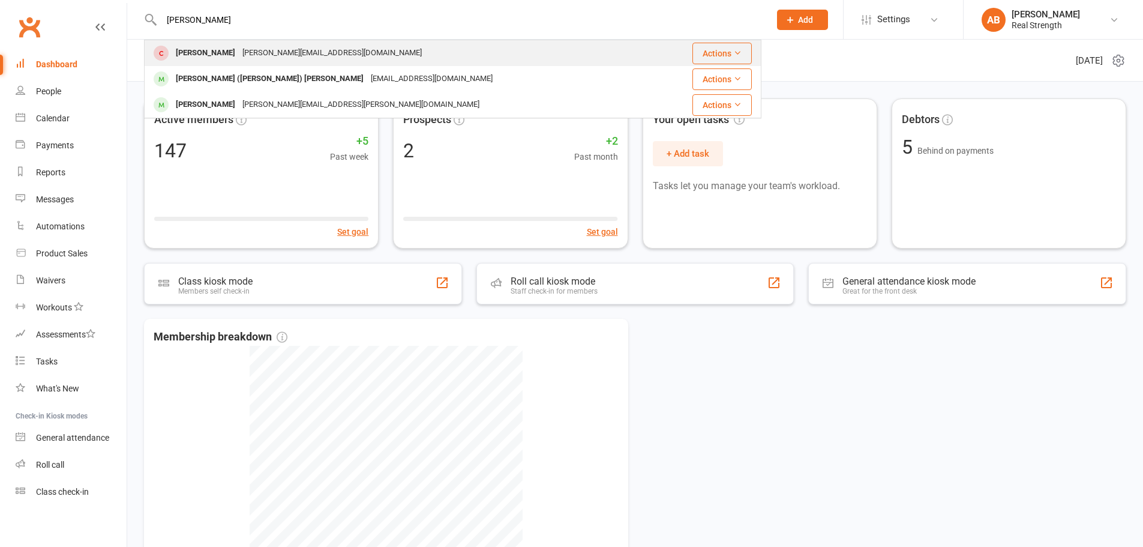
type input "[PERSON_NAME]"
click at [252, 48] on div "jane@janemckenzie.com.au" at bounding box center [332, 52] width 187 height 17
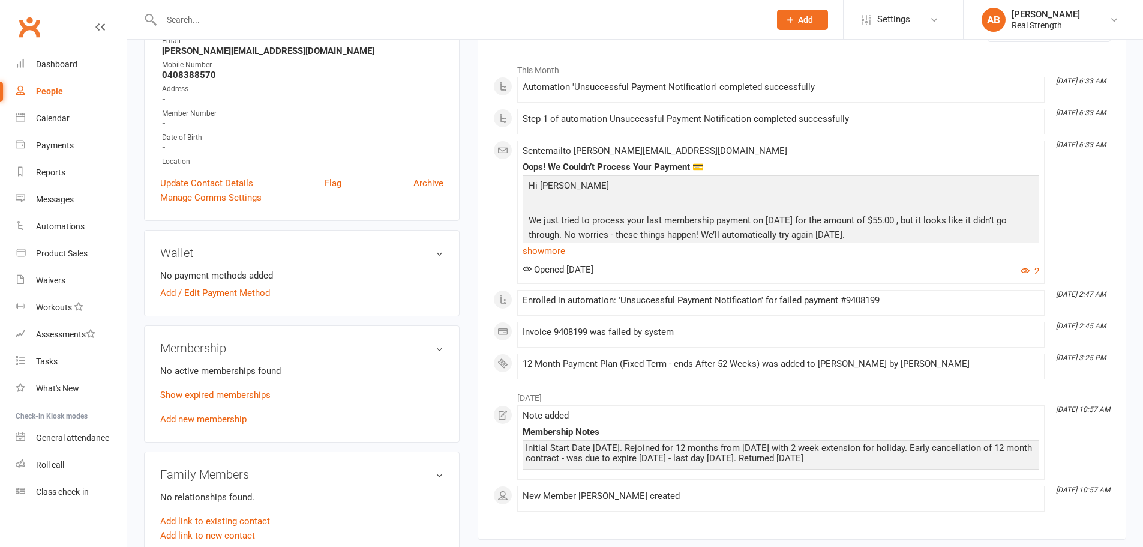
scroll to position [200, 0]
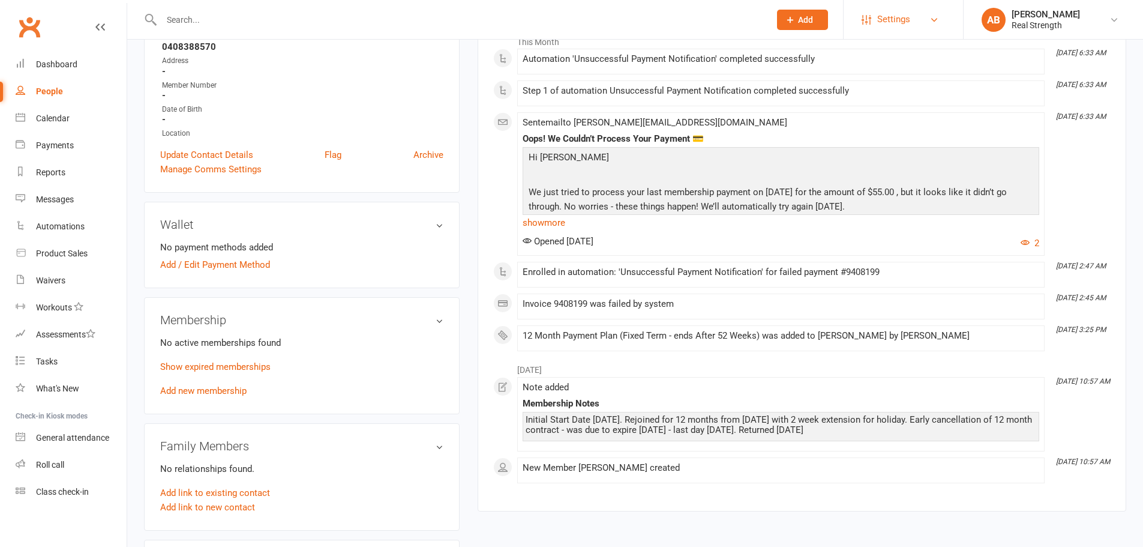
click at [921, 16] on link "Settings" at bounding box center [903, 19] width 83 height 27
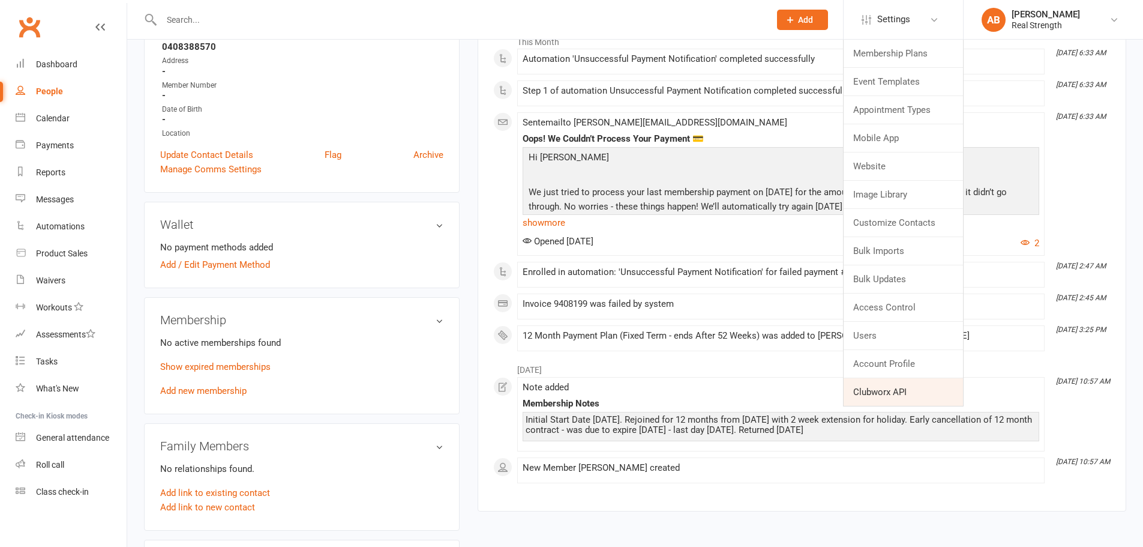
click at [879, 382] on link "Clubworx API" at bounding box center [903, 392] width 119 height 28
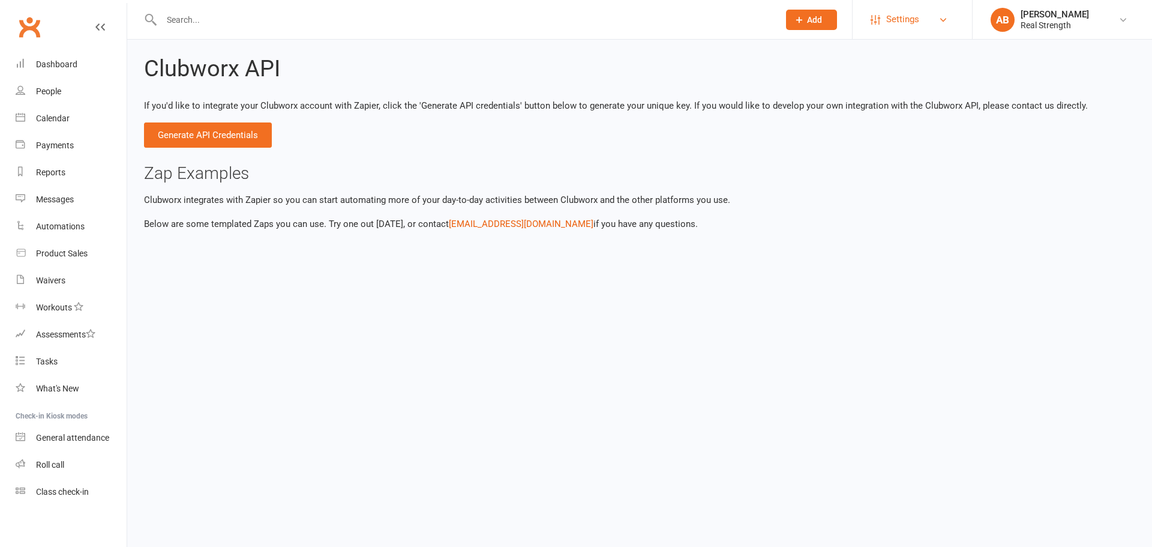
click at [898, 23] on span "Settings" at bounding box center [902, 19] width 33 height 27
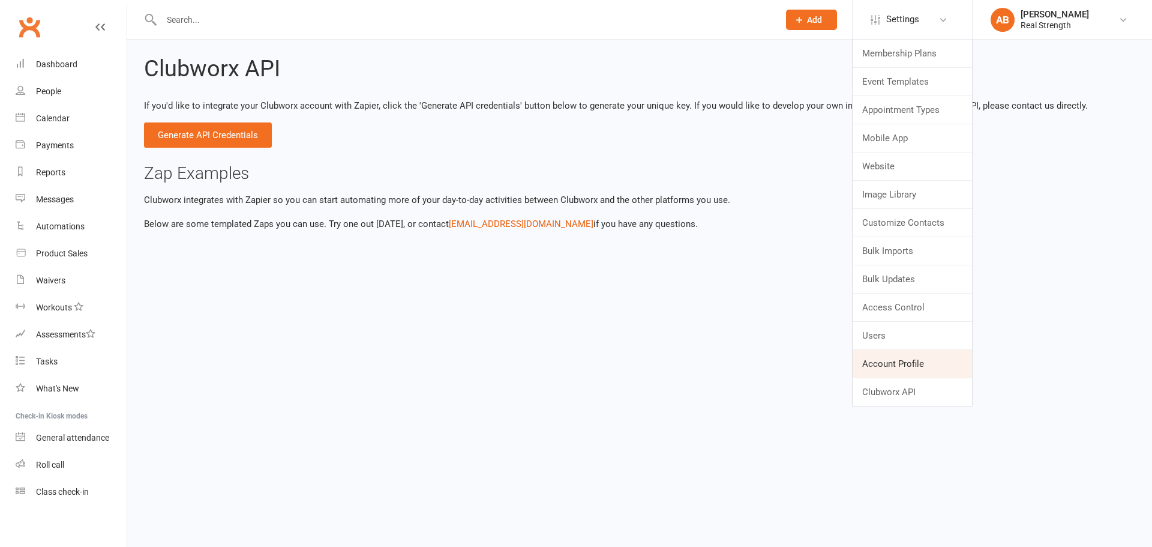
click at [900, 361] on link "Account Profile" at bounding box center [912, 364] width 119 height 28
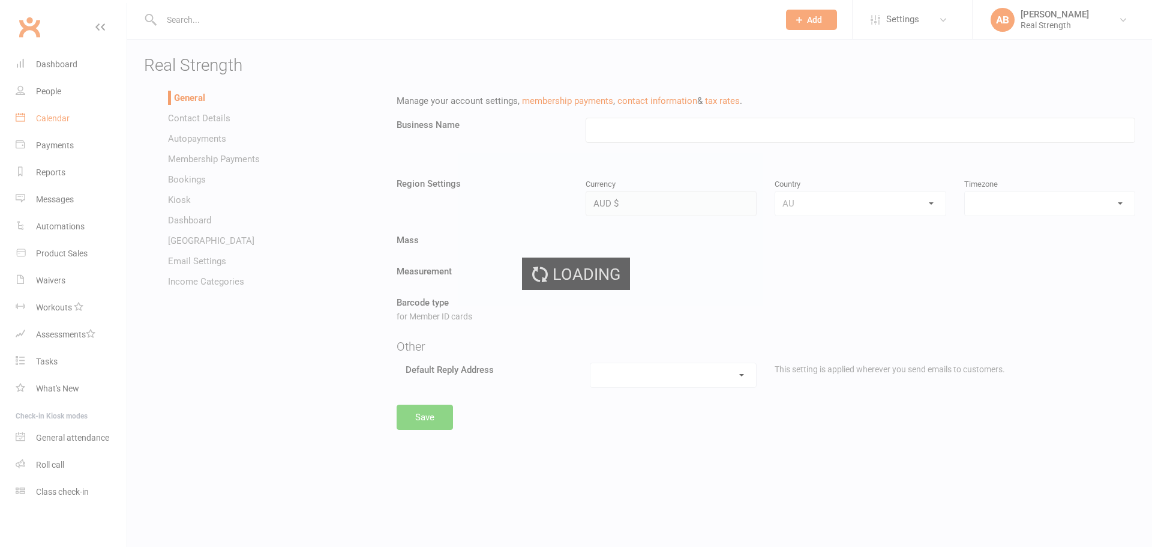
type input "Real Strength"
select select "Australia/Sydney"
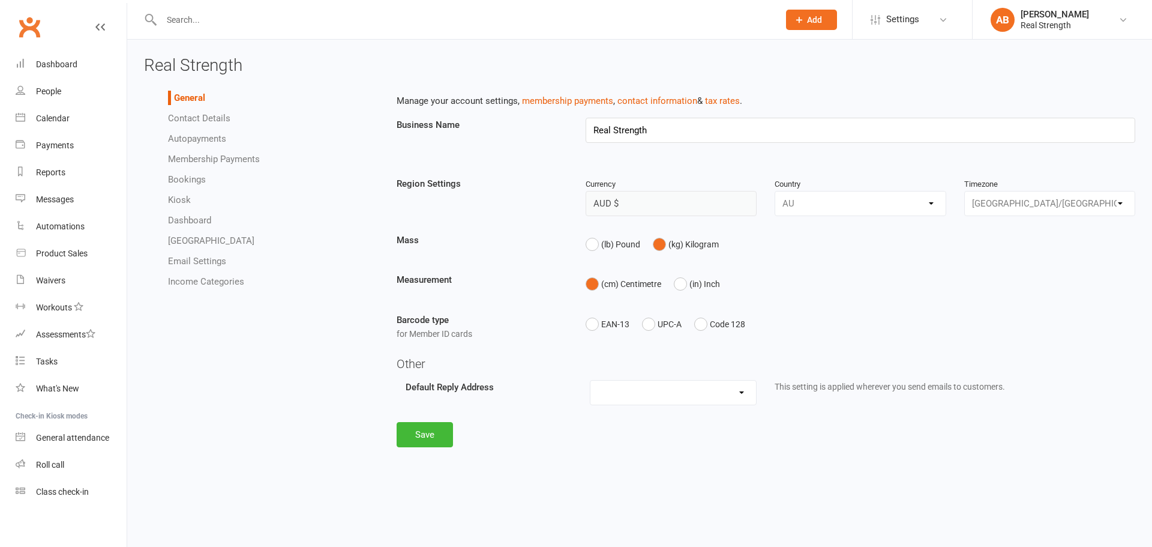
click at [196, 139] on link "Autopayments" at bounding box center [197, 138] width 58 height 11
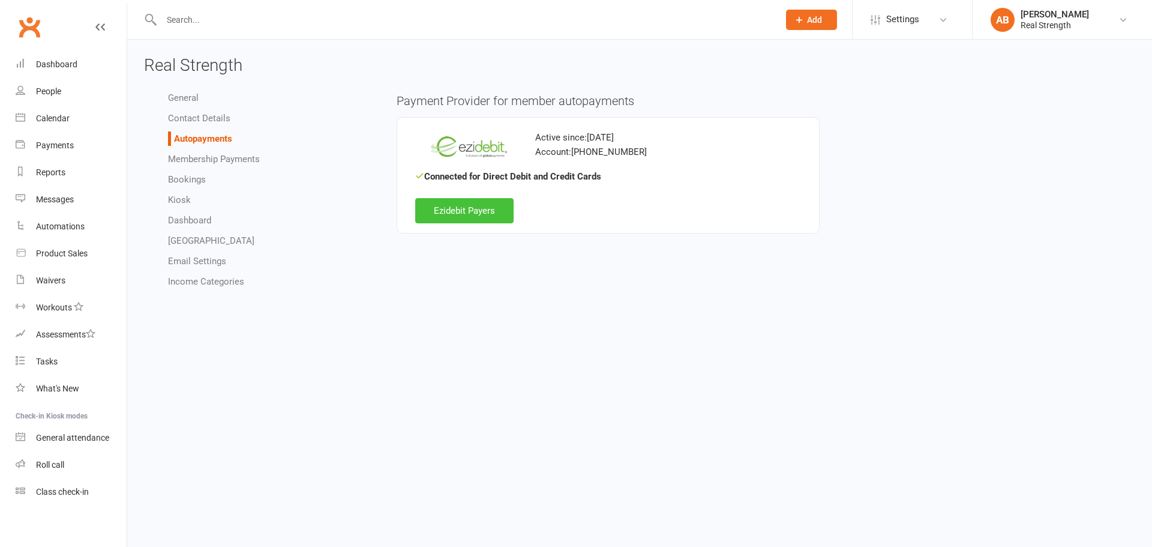
click at [474, 207] on link "Ezidebit Payers" at bounding box center [464, 210] width 98 height 25
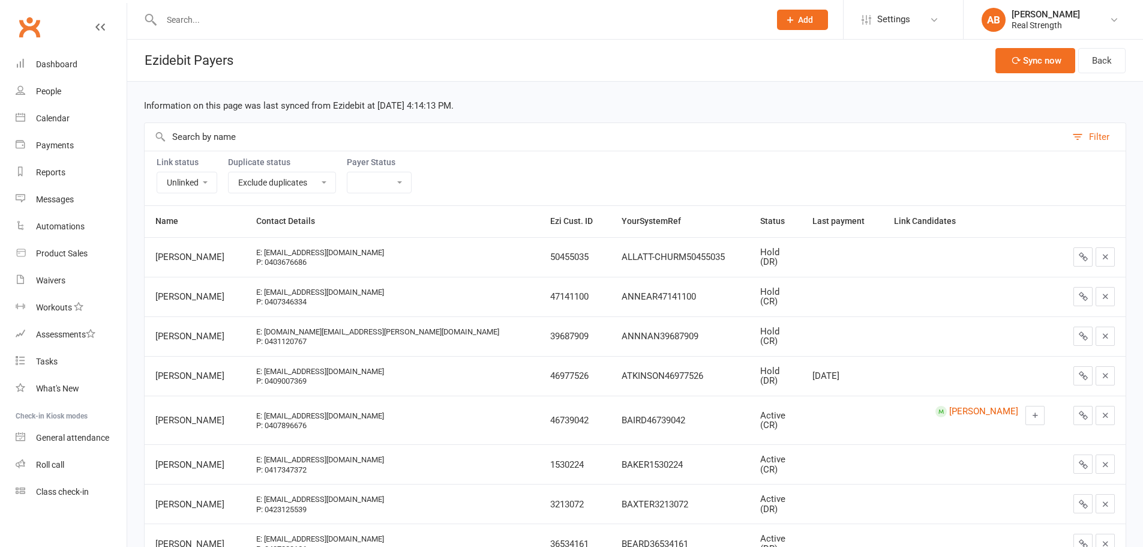
click at [208, 185] on select "Linked Unlinked" at bounding box center [186, 182] width 59 height 20
select select
click at [157, 172] on select "Linked Unlinked" at bounding box center [186, 182] width 59 height 20
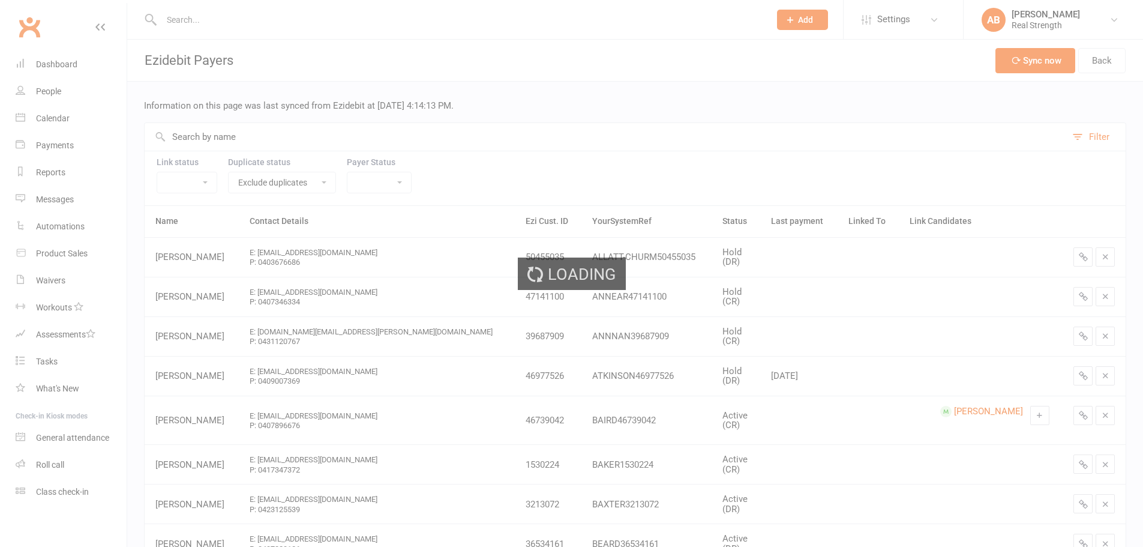
click at [265, 139] on ui-view "Prospect Member Non-attending contact Class / event Appointment Task Membership…" at bounding box center [571, 369] width 1143 height 733
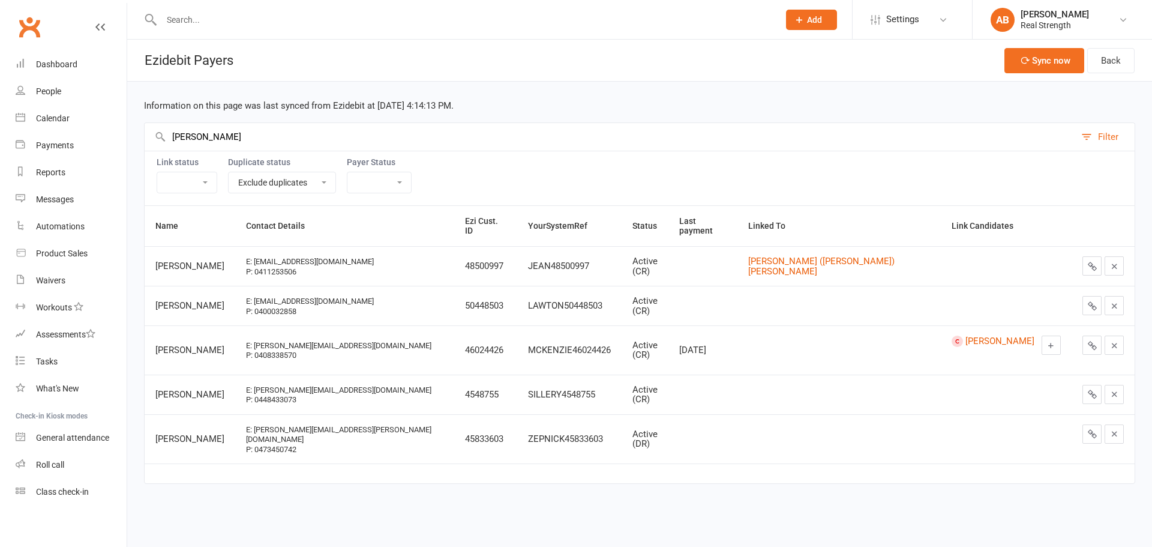
type input "jane"
click at [1047, 341] on icon at bounding box center [1051, 345] width 9 height 9
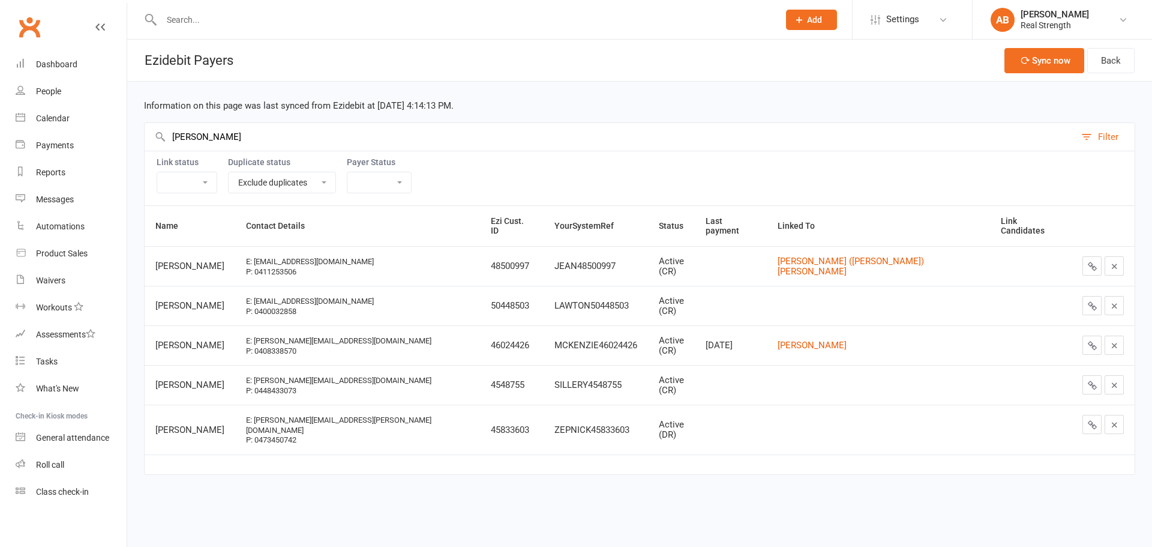
click at [188, 24] on input "text" at bounding box center [464, 19] width 613 height 17
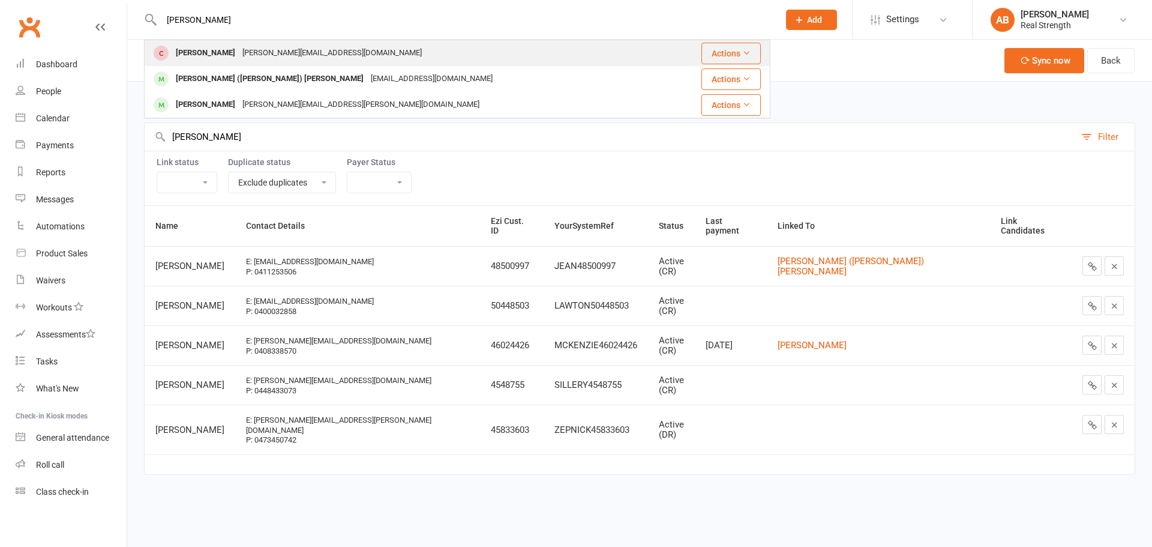
type input "jane"
click at [217, 53] on div "Jane McKenzie" at bounding box center [205, 52] width 67 height 17
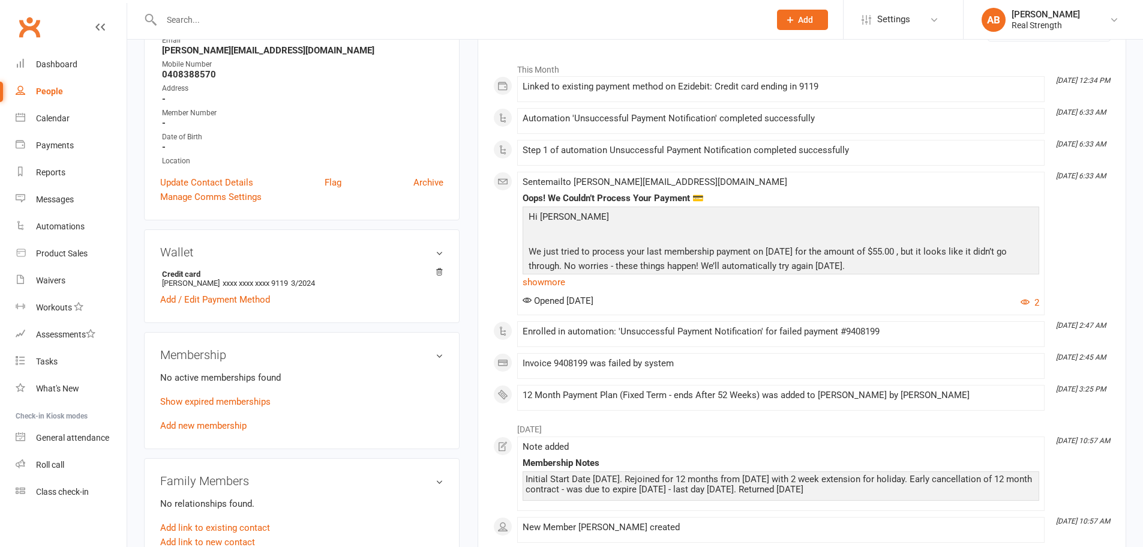
scroll to position [240, 0]
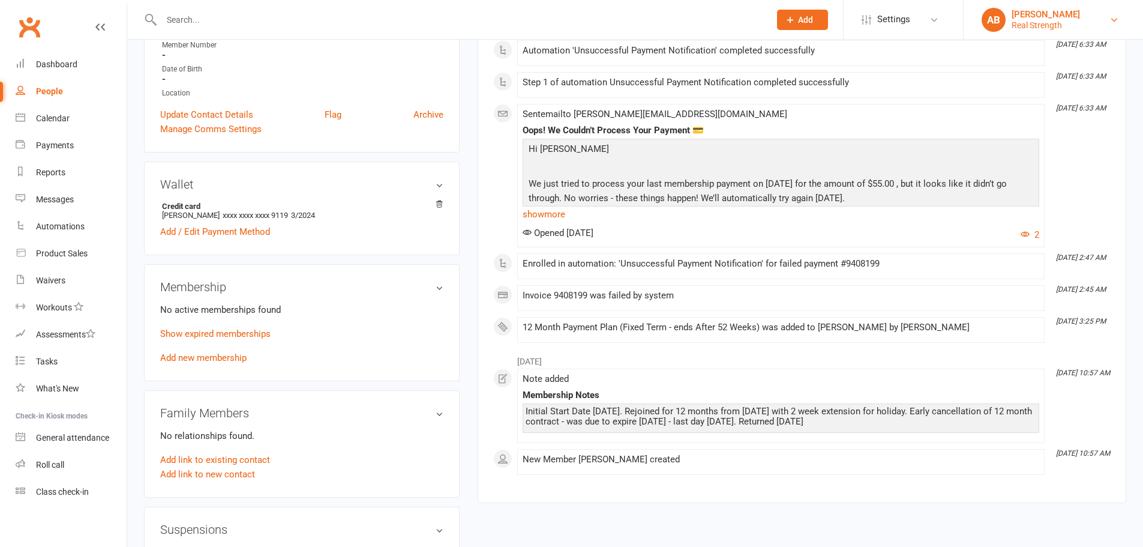
click at [1030, 22] on div "Real Strength" at bounding box center [1046, 25] width 68 height 11
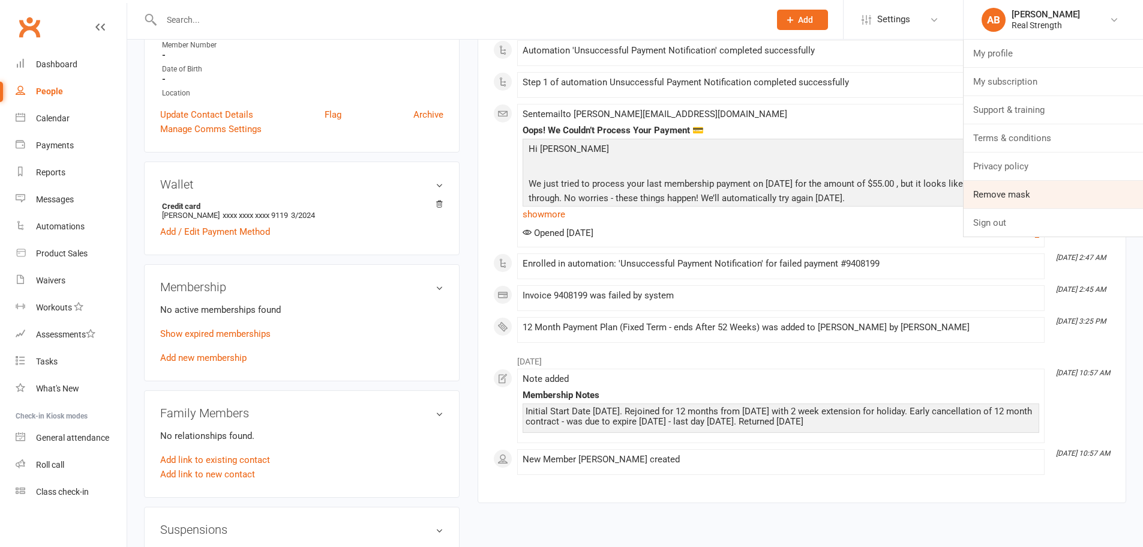
click at [1029, 188] on link "Remove mask" at bounding box center [1053, 195] width 179 height 28
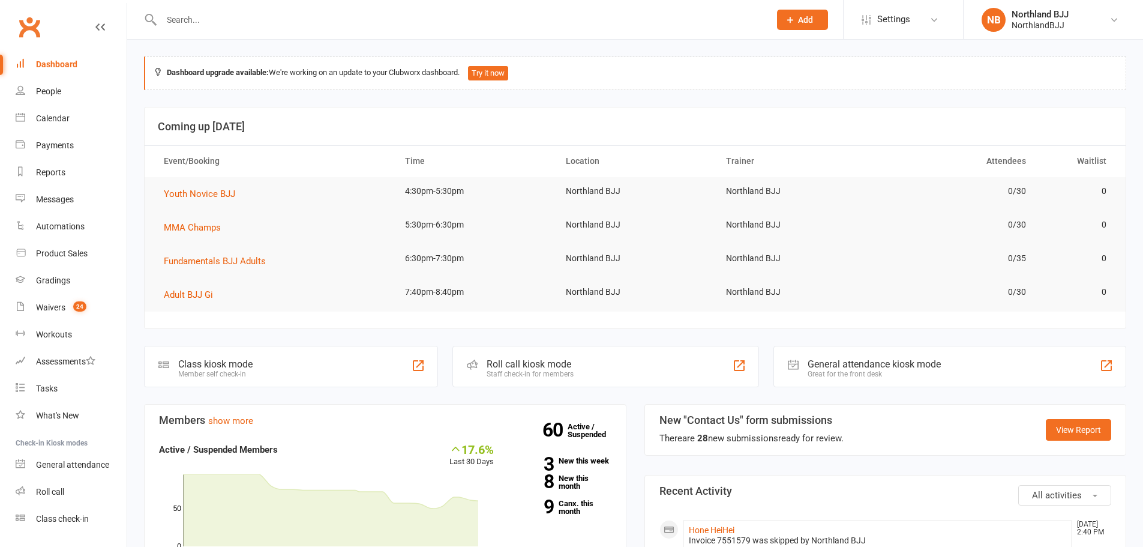
click at [364, 20] on input "text" at bounding box center [460, 19] width 604 height 17
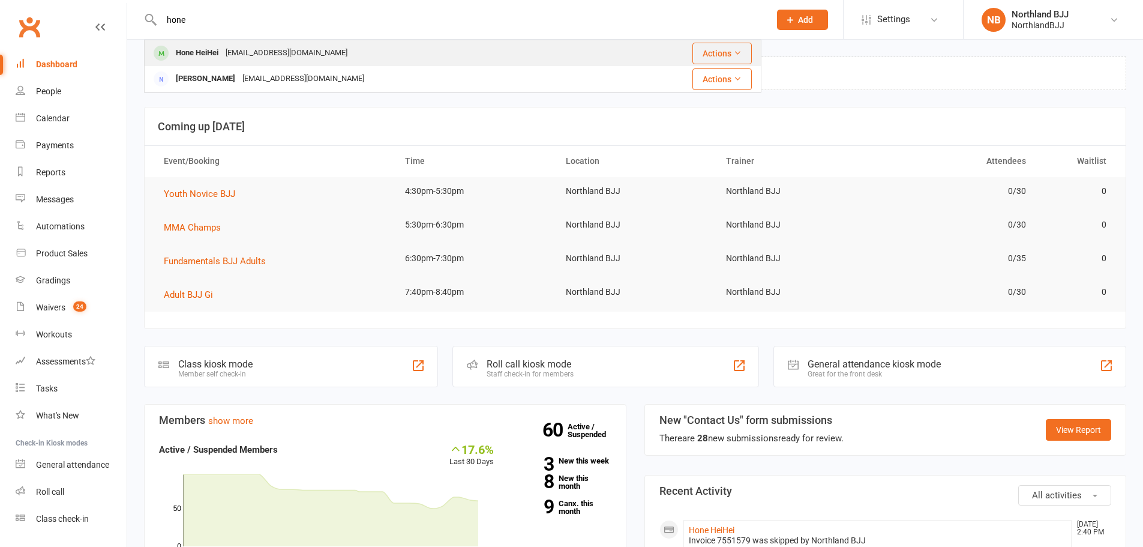
type input "hone"
click at [224, 44] on div "[EMAIL_ADDRESS][DOMAIN_NAME]" at bounding box center [286, 52] width 129 height 17
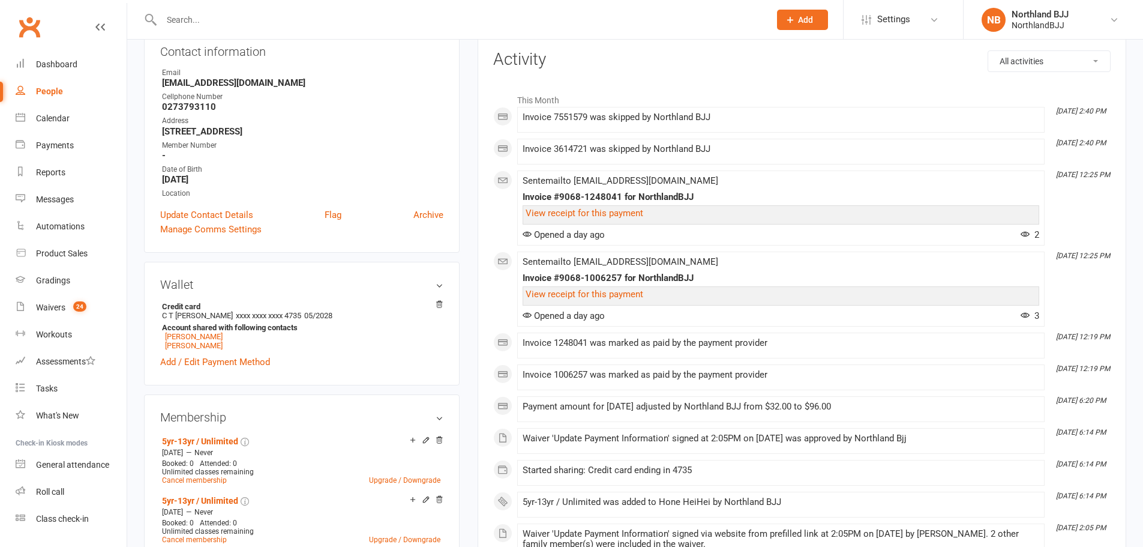
scroll to position [100, 0]
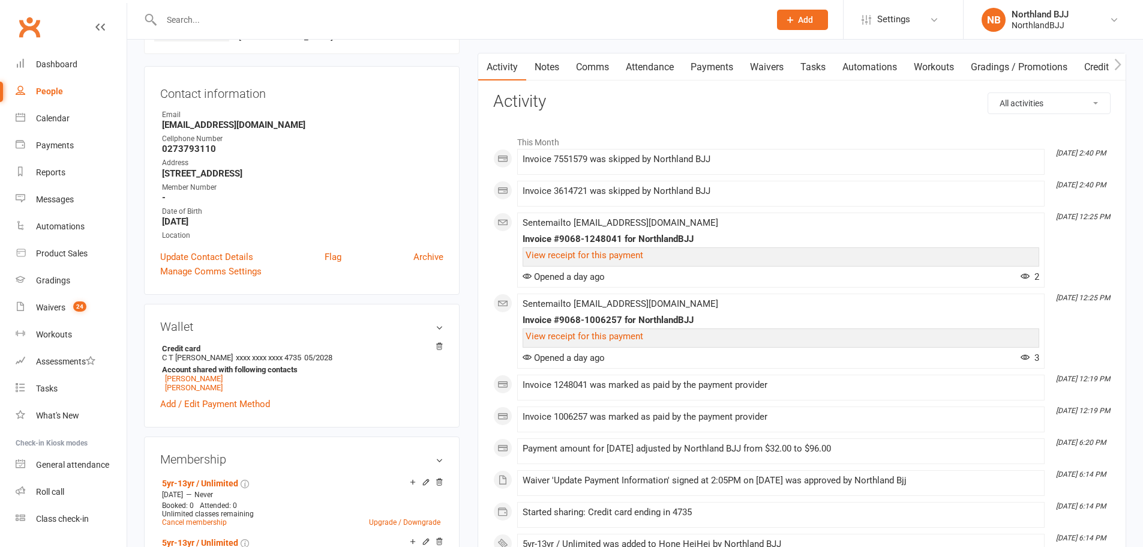
drag, startPoint x: 1060, startPoint y: 100, endPoint x: 1059, endPoint y: 110, distance: 10.3
click at [1060, 100] on select "All activities Bookings / Attendances Communications Notes Failed SMSes Grading…" at bounding box center [1049, 103] width 122 height 20
click at [988, 93] on select "All activities Bookings / Attendances Communications Notes Failed SMSes Grading…" at bounding box center [1049, 103] width 122 height 20
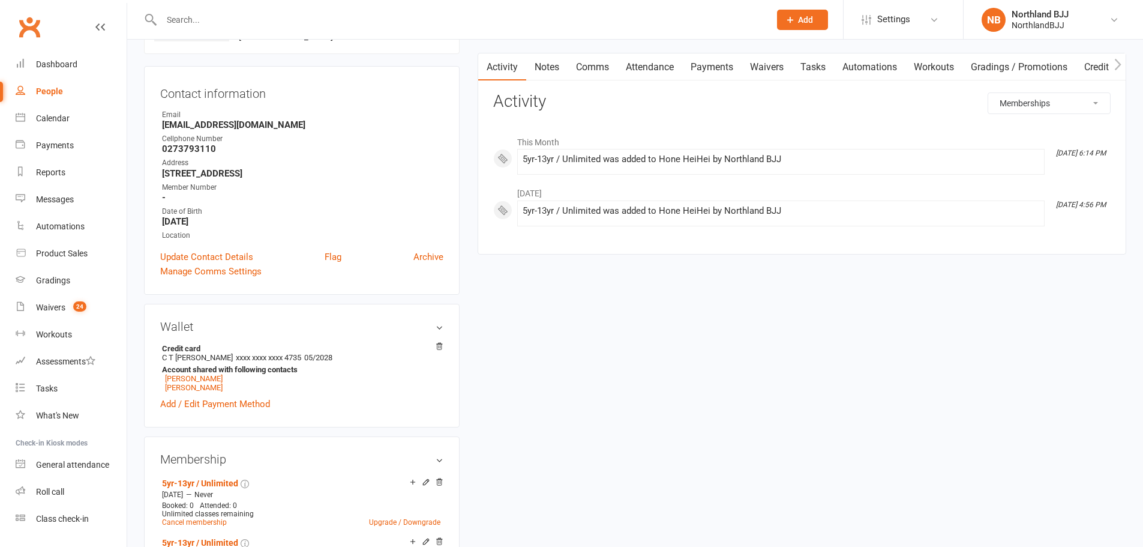
click at [1042, 101] on select "All activities Bookings / Attendances Communications Notes Failed SMSes Grading…" at bounding box center [1049, 103] width 122 height 20
click at [988, 93] on select "All activities Bookings / Attendances Communications Notes Failed SMSes Grading…" at bounding box center [1049, 103] width 122 height 20
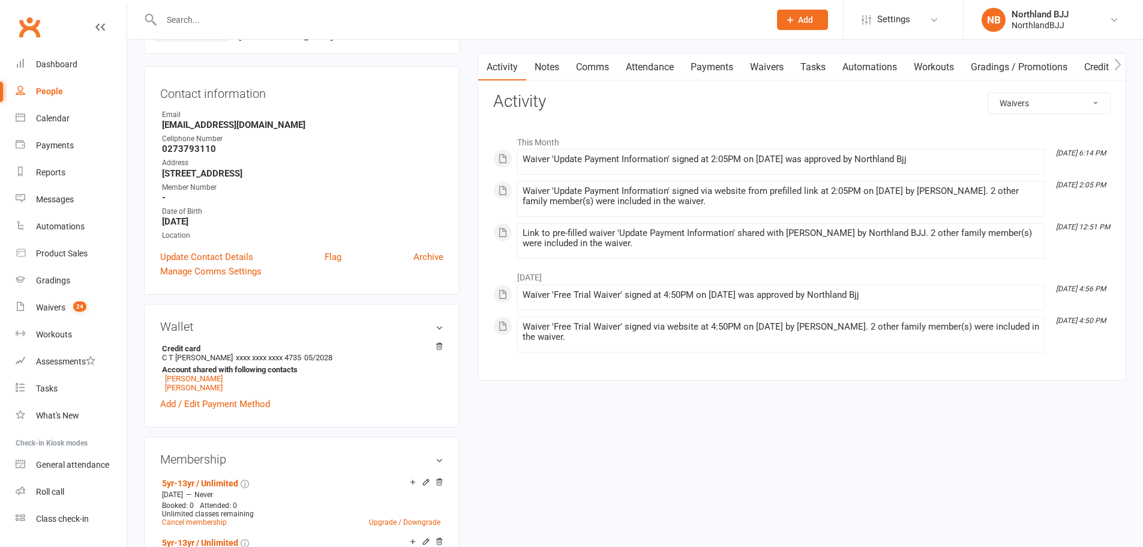
click at [1021, 103] on select "All activities Bookings / Attendances Communications Notes Failed SMSes Grading…" at bounding box center [1049, 103] width 122 height 20
click at [988, 93] on select "All activities Bookings / Attendances Communications Notes Failed SMSes Grading…" at bounding box center [1049, 103] width 122 height 20
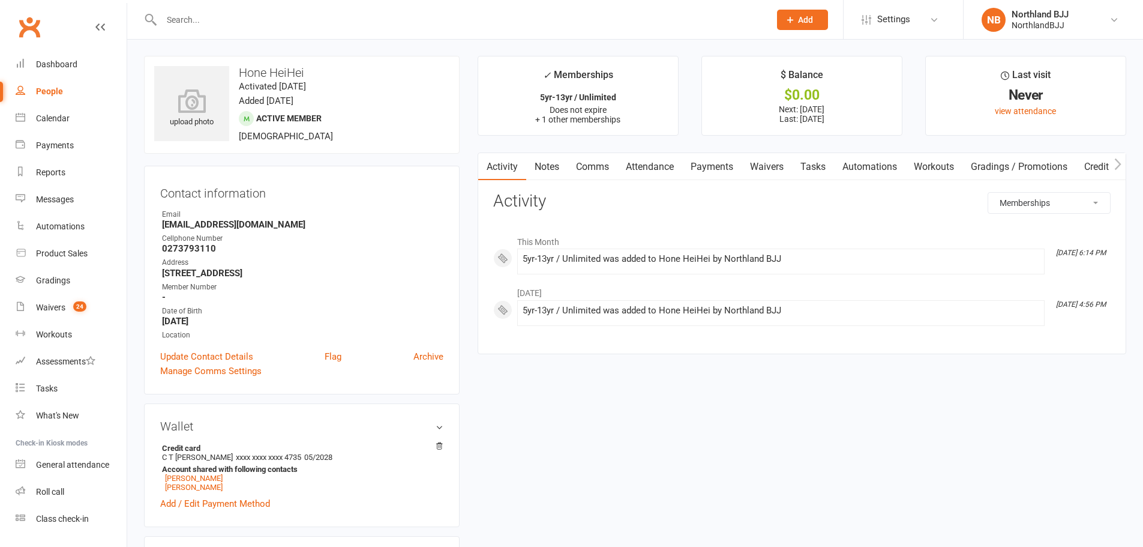
scroll to position [0, 0]
click at [1047, 203] on select "All activities Bookings / Attendances Communications Notes Failed SMSes Grading…" at bounding box center [1049, 203] width 122 height 20
select select "SignedWaiverLogEntry"
click at [988, 193] on select "All activities Bookings / Attendances Communications Notes Failed SMSes Grading…" at bounding box center [1049, 203] width 122 height 20
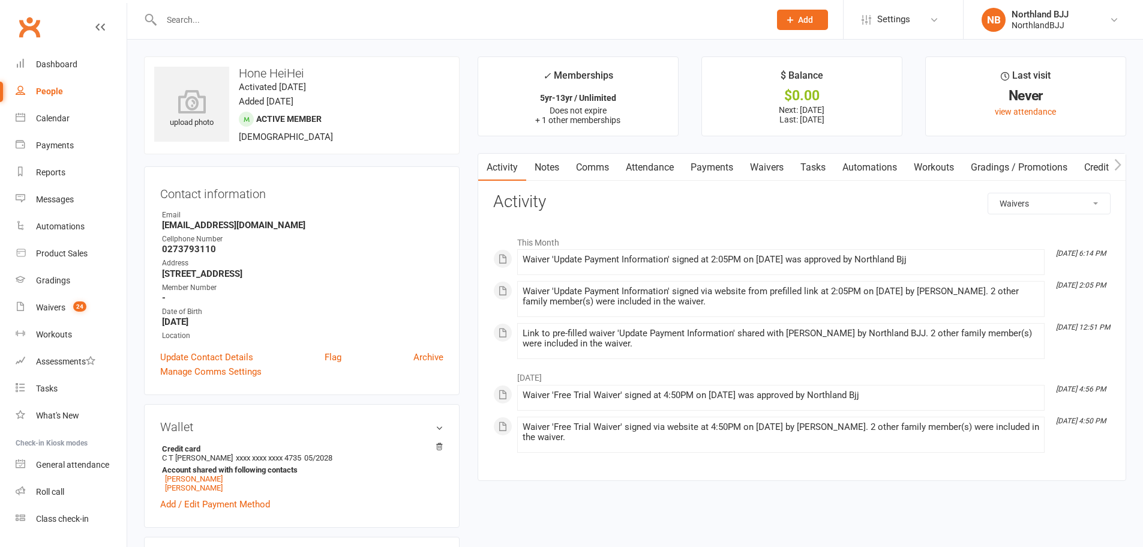
click at [778, 165] on link "Waivers" at bounding box center [767, 168] width 50 height 28
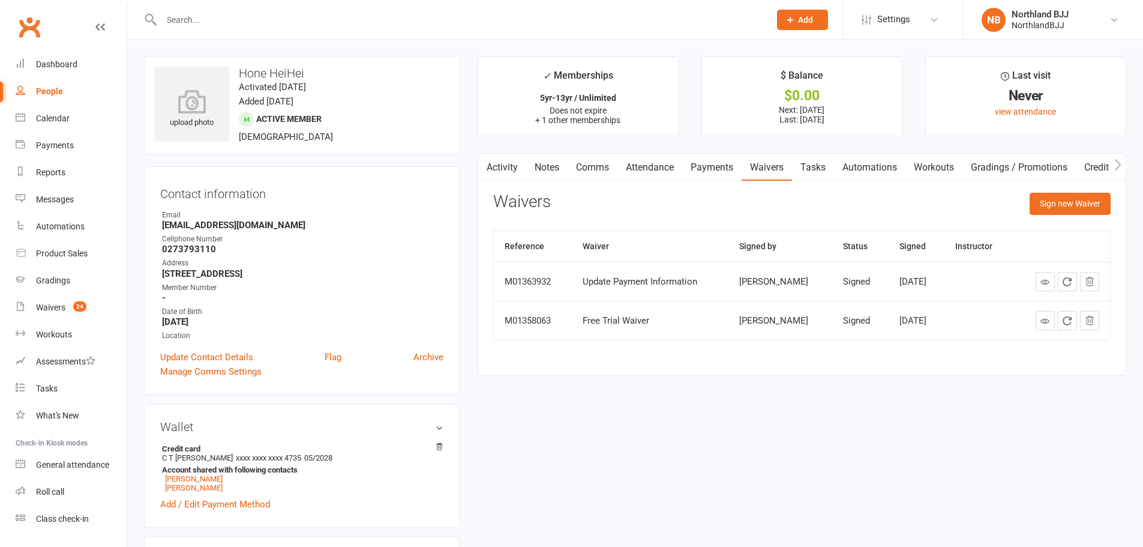
click at [503, 172] on link "Activity" at bounding box center [502, 168] width 48 height 28
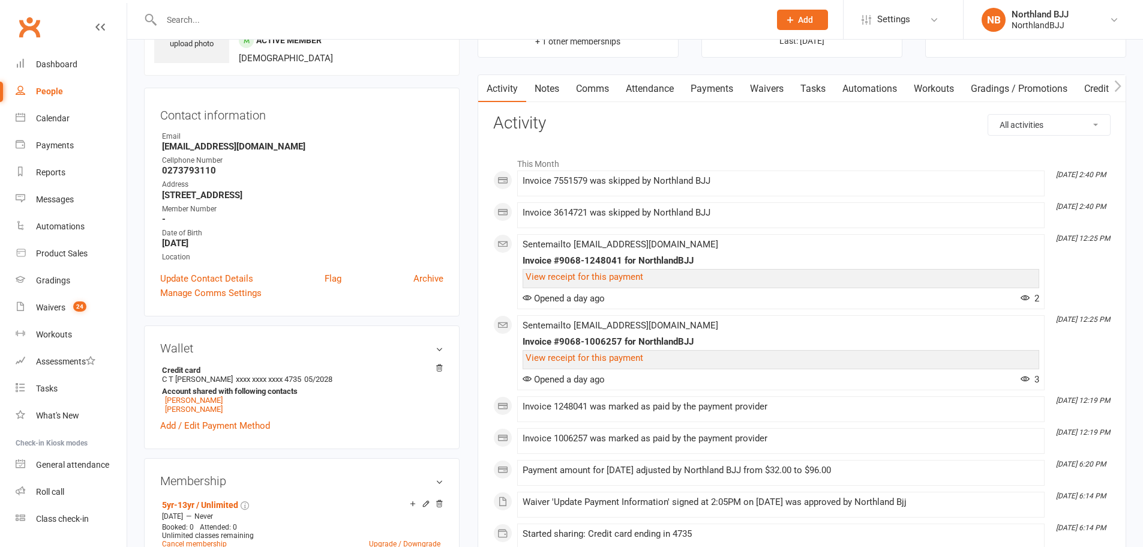
scroll to position [80, 0]
click at [722, 89] on link "Payments" at bounding box center [711, 88] width 59 height 28
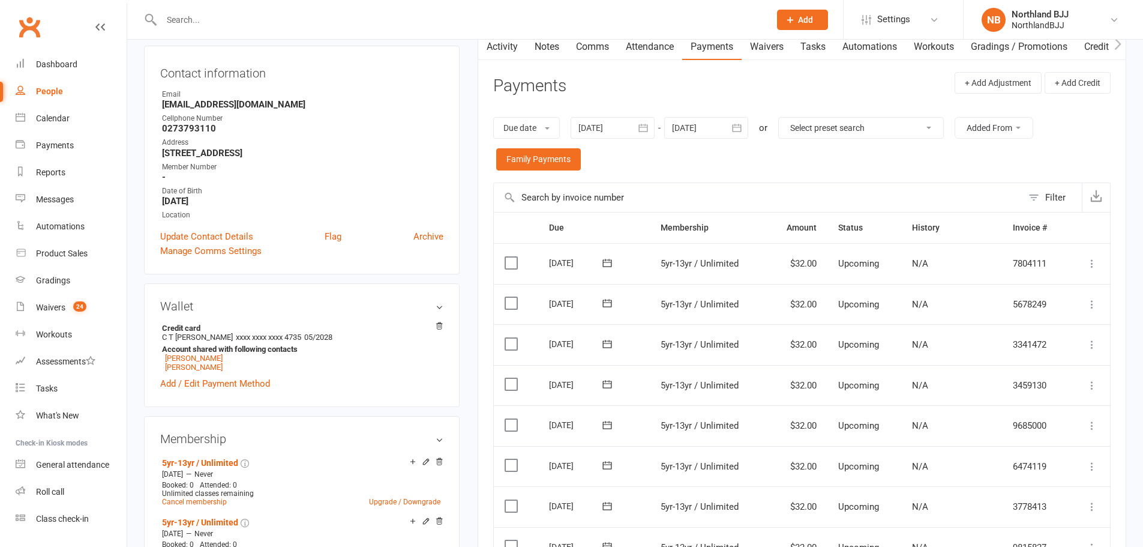
scroll to position [60, 0]
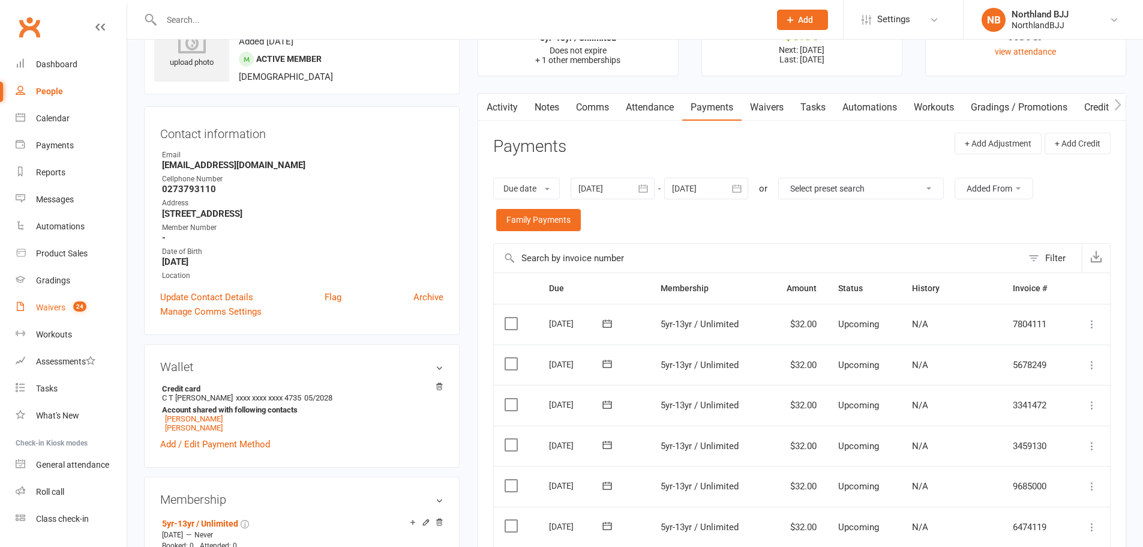
click at [766, 111] on link "Waivers" at bounding box center [767, 108] width 50 height 28
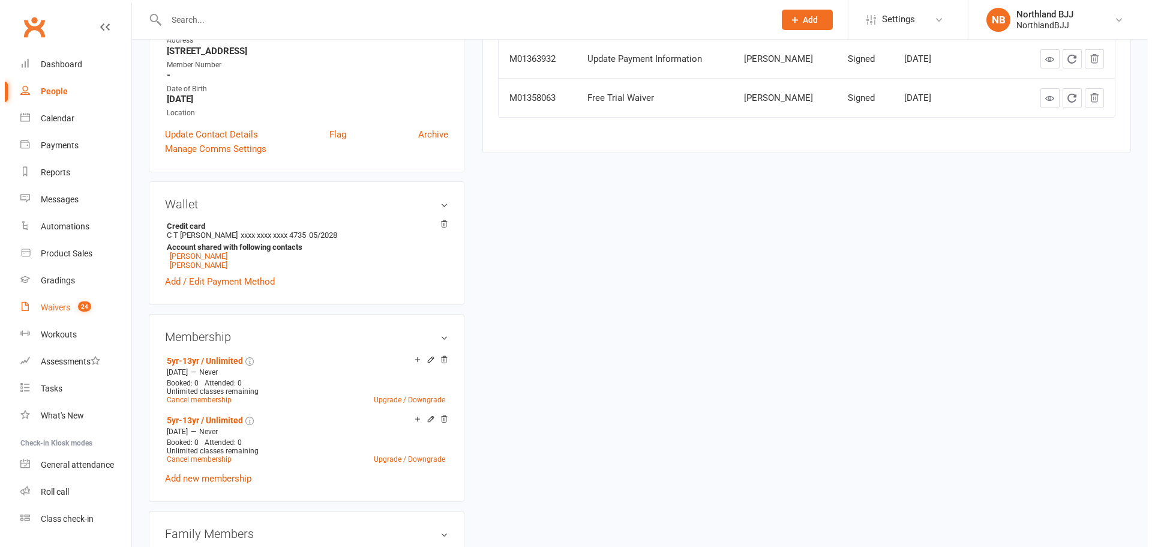
scroll to position [280, 0]
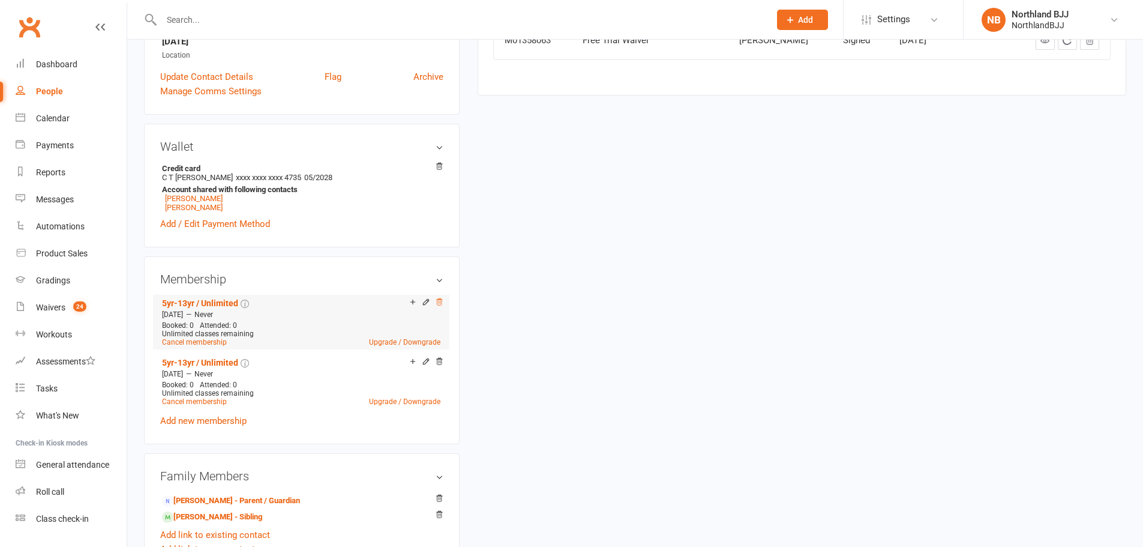
click at [438, 302] on icon at bounding box center [439, 302] width 8 height 8
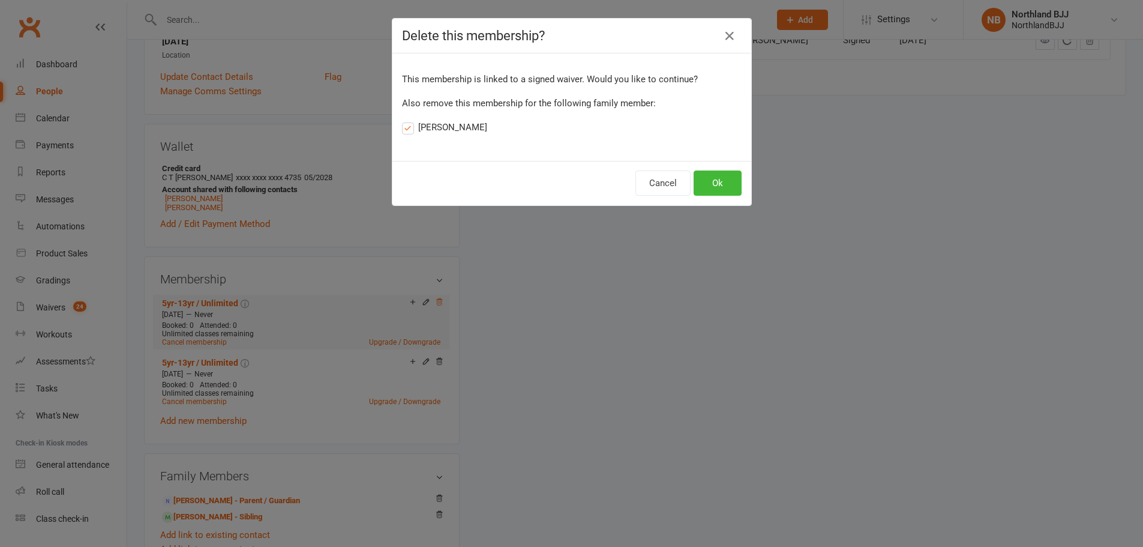
scroll to position [0, 26]
click at [726, 179] on button "Ok" at bounding box center [722, 182] width 48 height 25
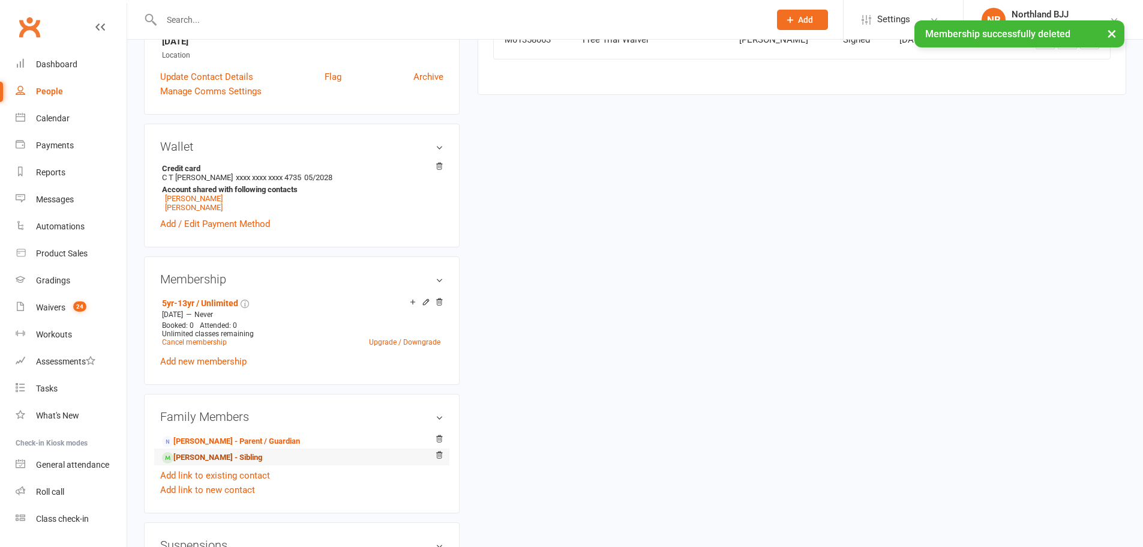
click at [232, 460] on link "Ngawati Hei Hei - Sibling" at bounding box center [212, 457] width 100 height 13
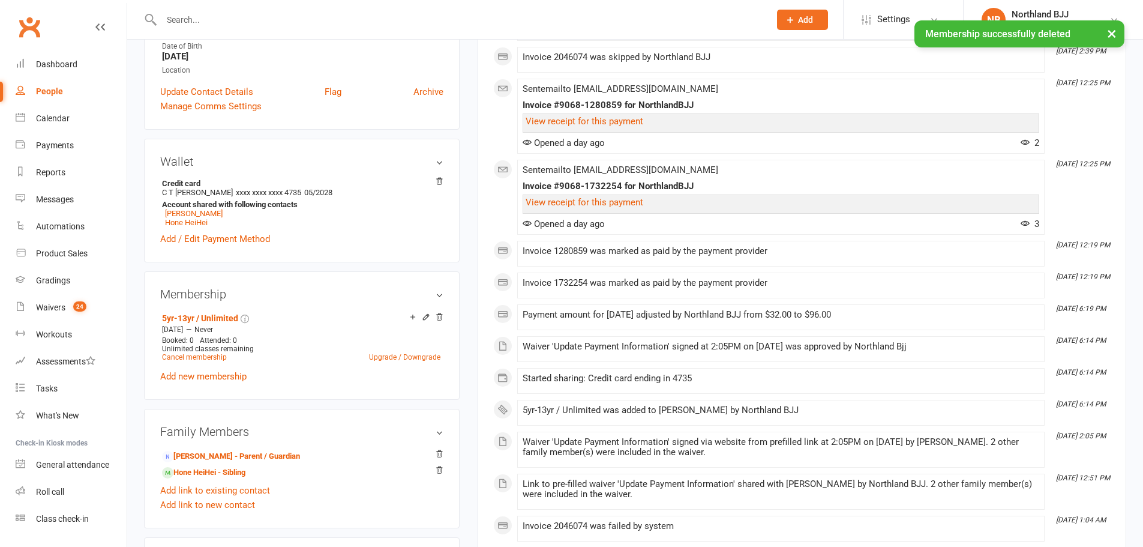
scroll to position [300, 0]
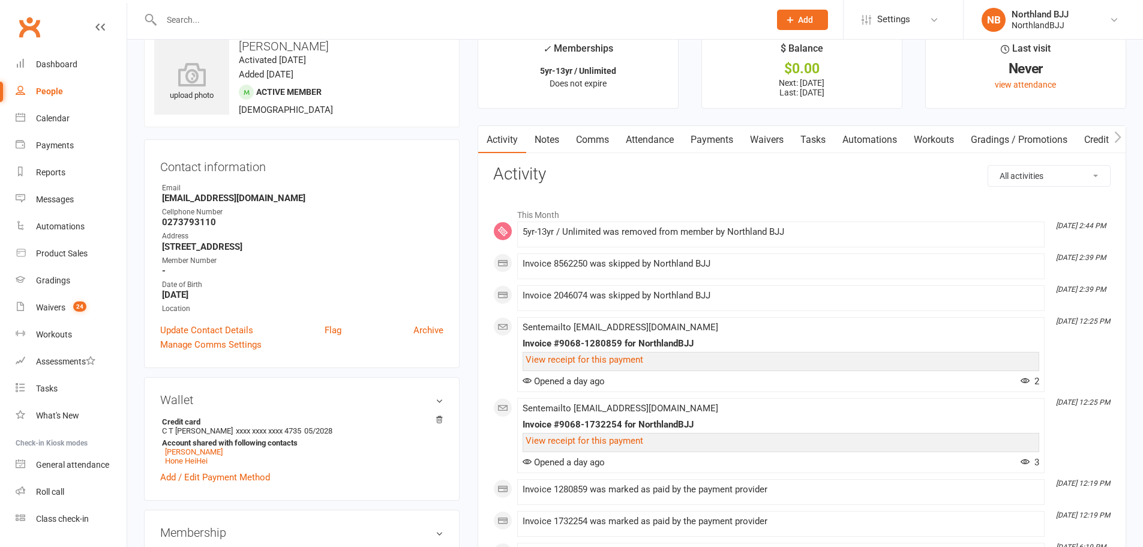
click at [713, 124] on main "✓ Memberships 5yr-13yr / Unlimited Does not expire $ Balance $0.00 Next: 17 Oct…" at bounding box center [802, 534] width 667 height 1011
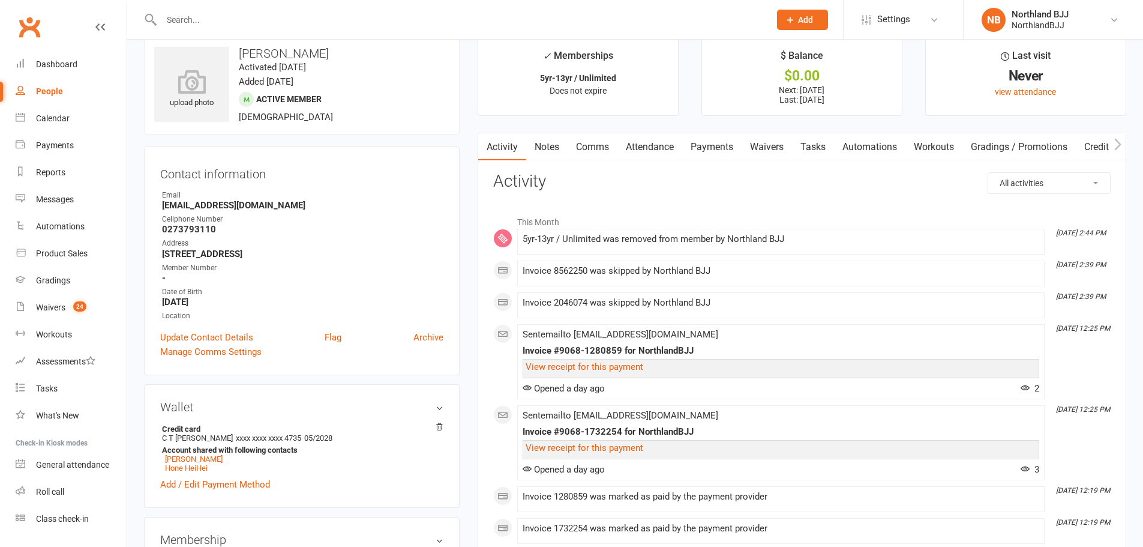
click at [717, 147] on link "Payments" at bounding box center [711, 147] width 59 height 28
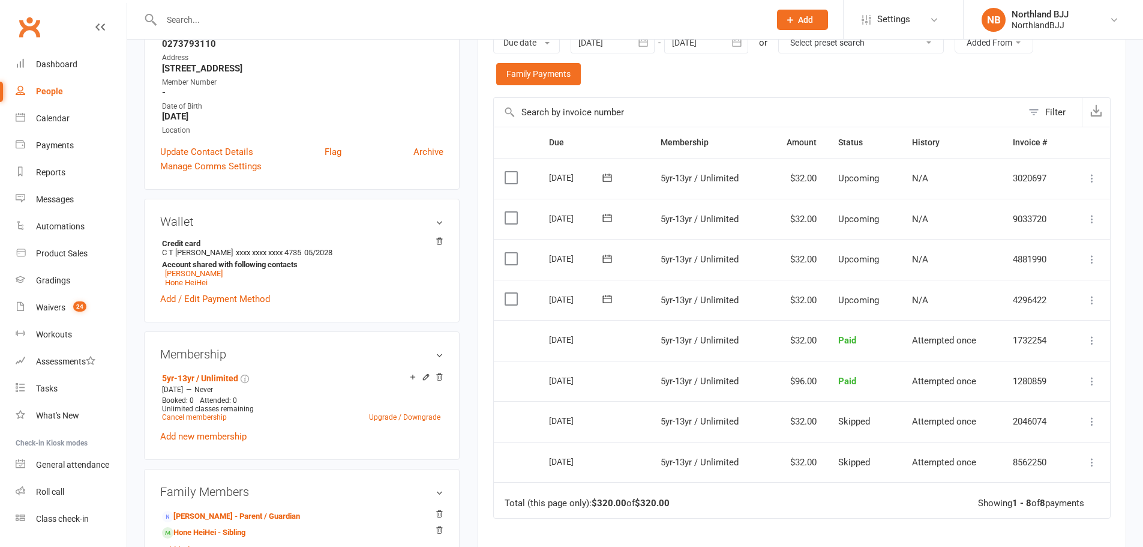
scroll to position [220, 0]
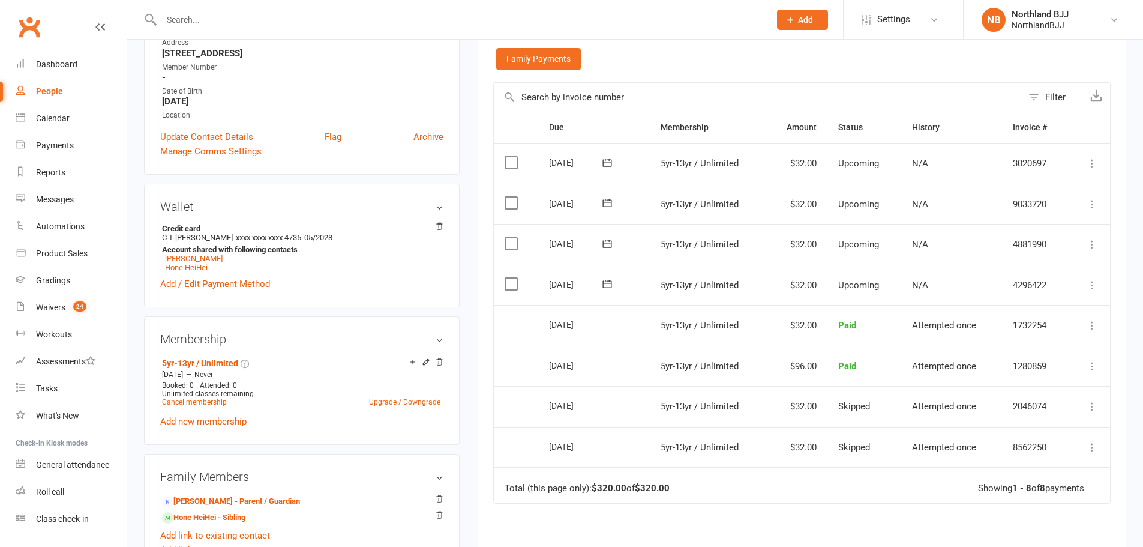
click at [577, 24] on input "text" at bounding box center [460, 19] width 604 height 17
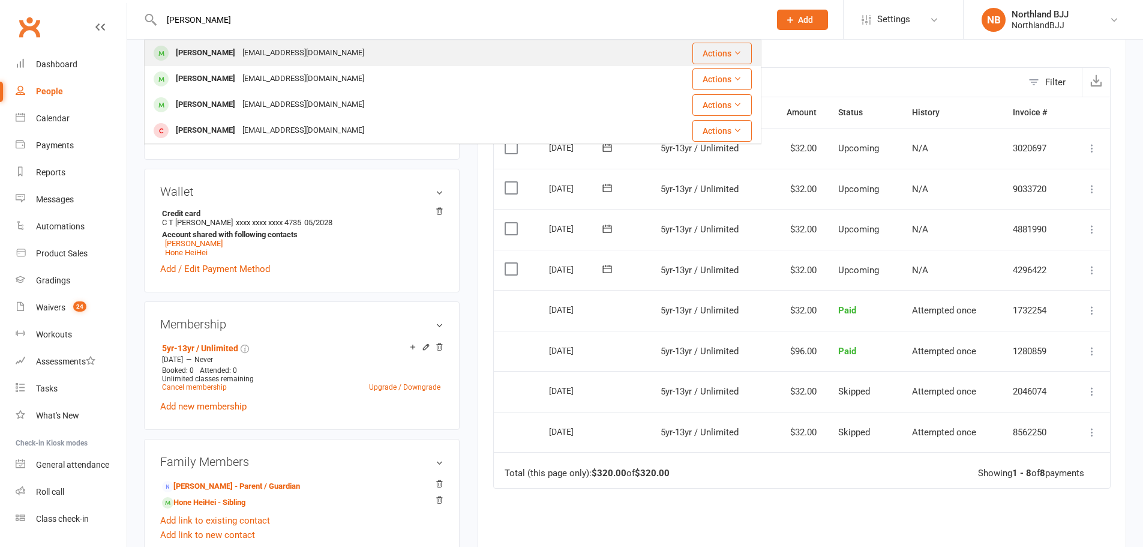
scroll to position [240, 0]
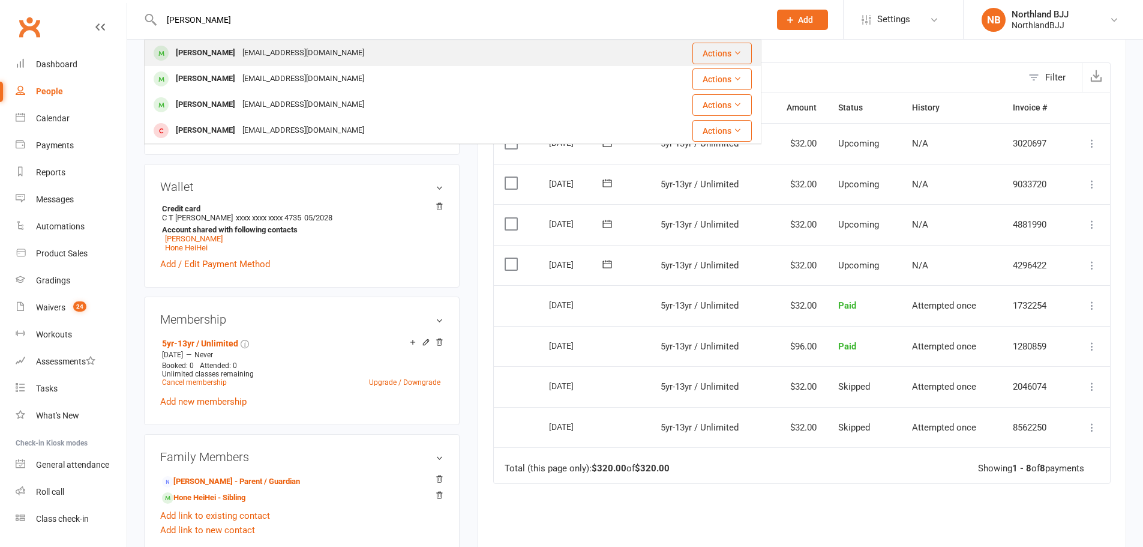
type input "[PERSON_NAME]"
click at [369, 48] on div "[PERSON_NAME] [EMAIL_ADDRESS][DOMAIN_NAME]" at bounding box center [381, 53] width 472 height 25
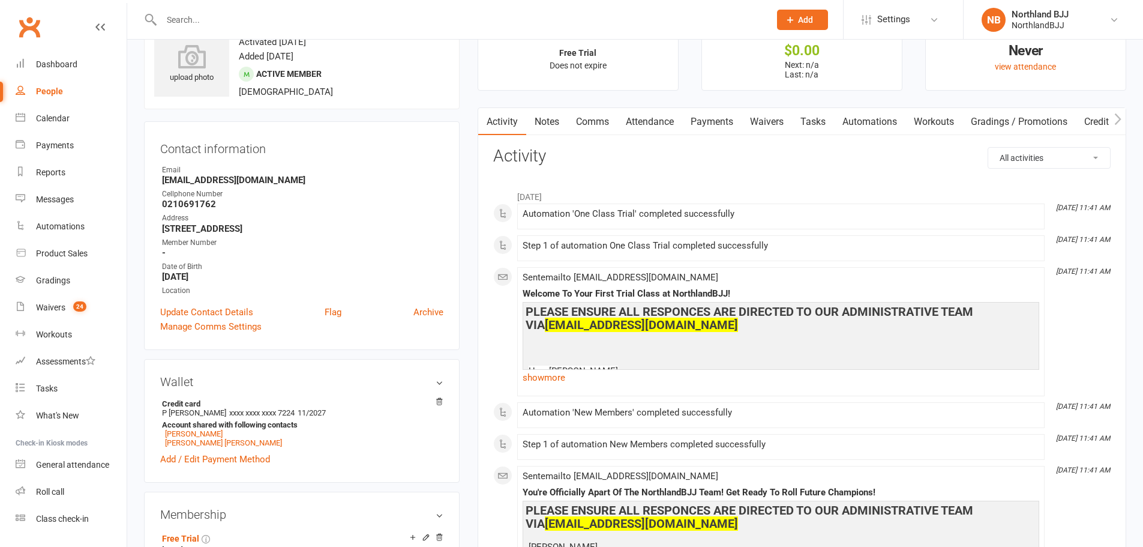
scroll to position [20, 0]
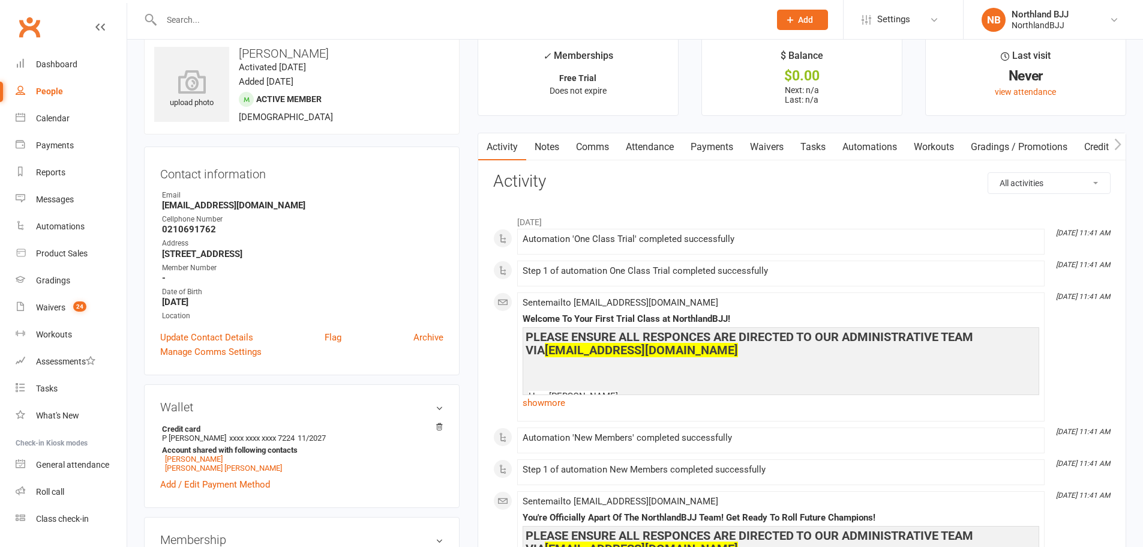
click at [697, 144] on link "Payments" at bounding box center [711, 147] width 59 height 28
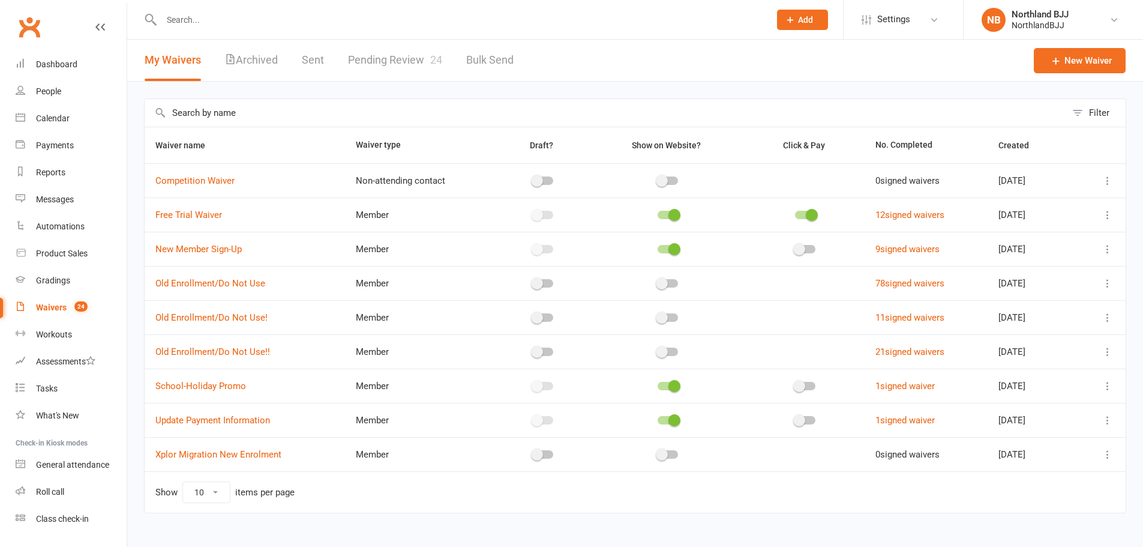
click at [265, 117] on input "text" at bounding box center [606, 113] width 922 height 28
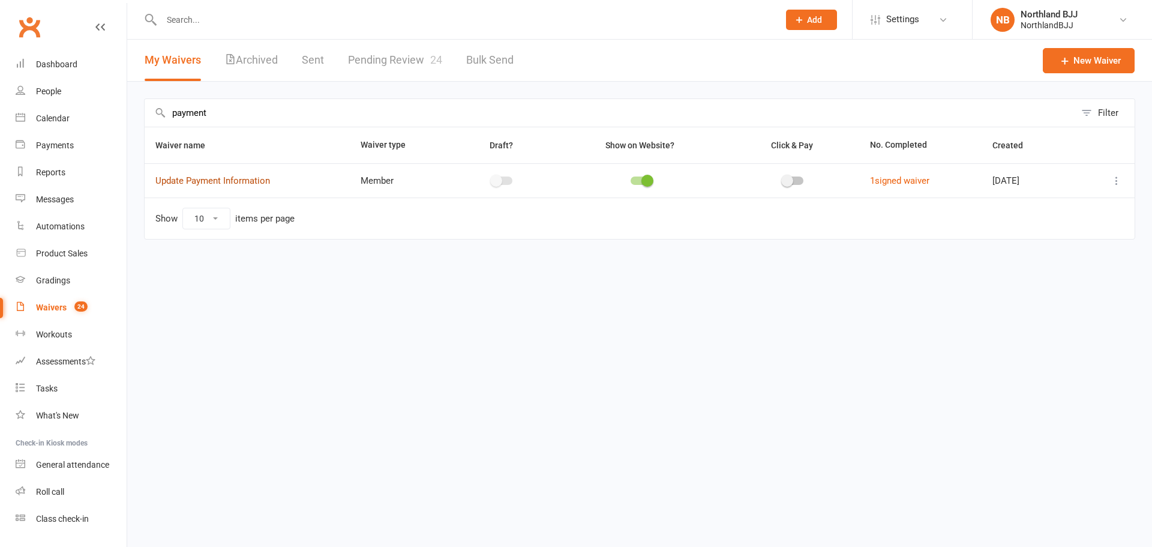
type input "payment"
click at [256, 184] on link "Update Payment Information" at bounding box center [212, 180] width 115 height 11
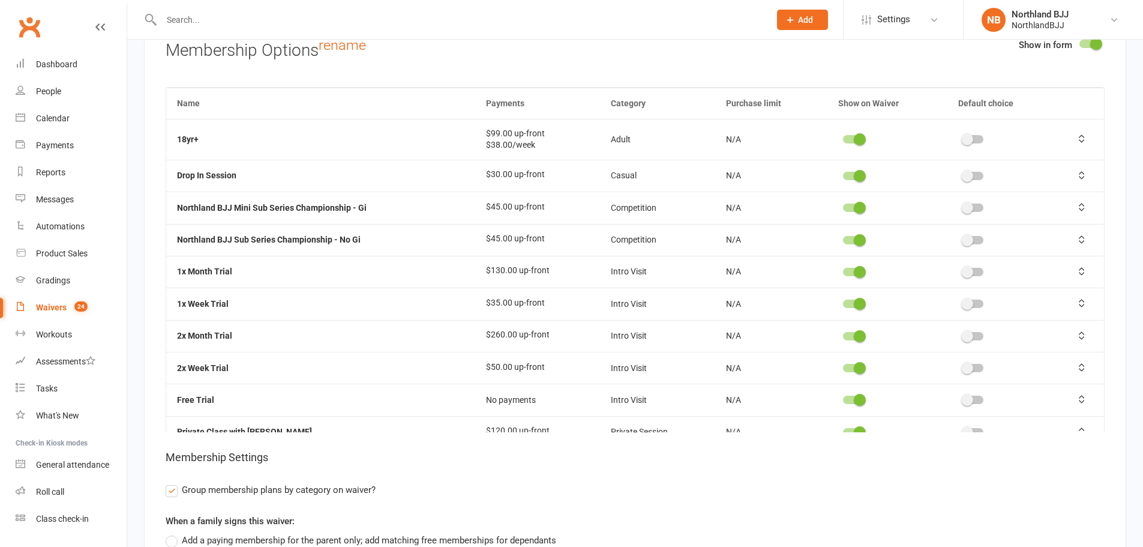
scroll to position [3649, 0]
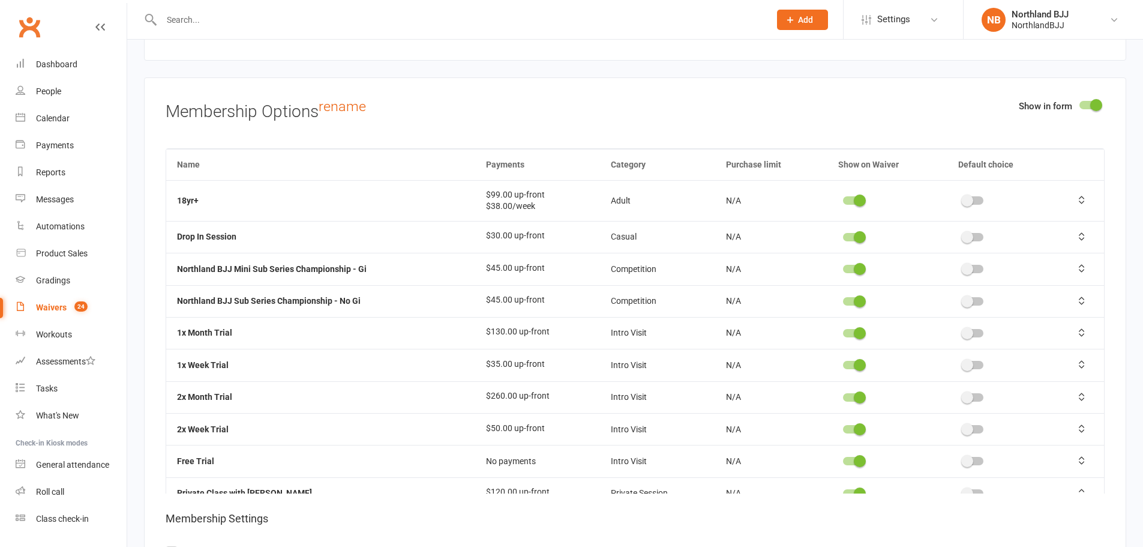
click at [1092, 101] on span at bounding box center [1096, 105] width 12 height 12
click at [1080, 103] on input "checkbox" at bounding box center [1080, 103] width 0 height 0
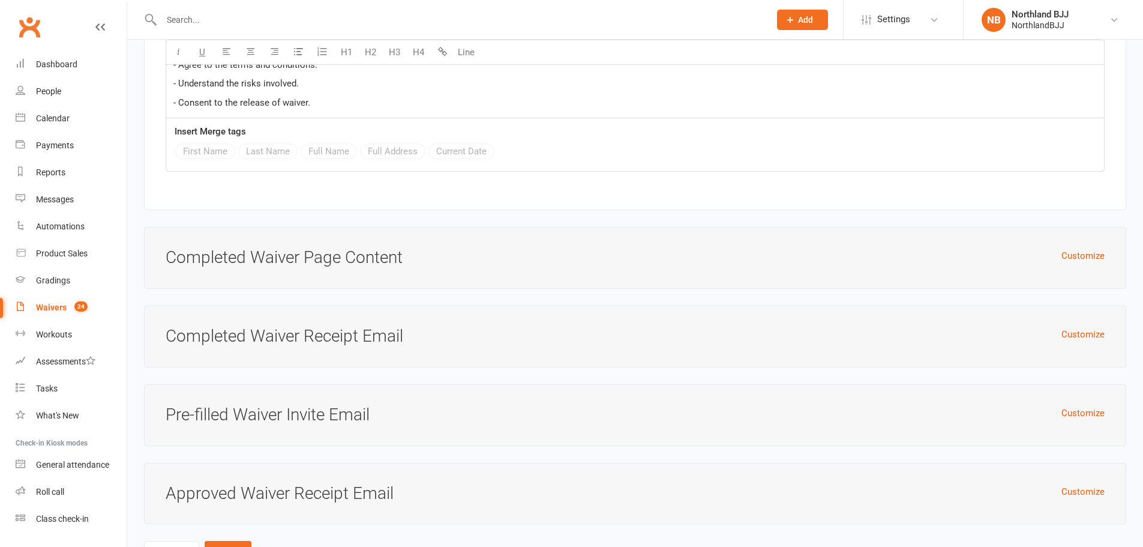
scroll to position [4719, 0]
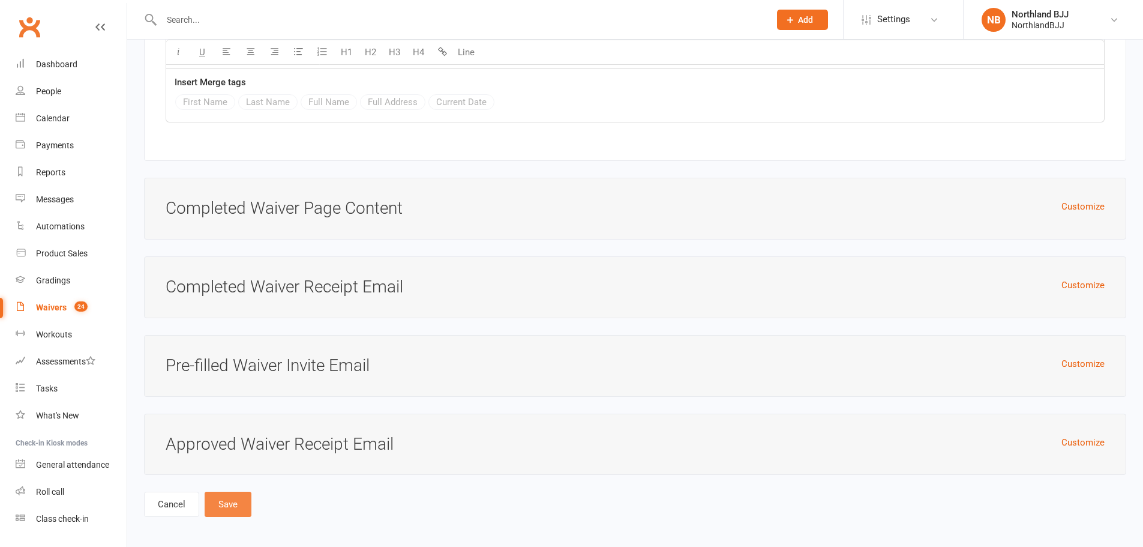
click at [215, 502] on button "Save" at bounding box center [228, 504] width 47 height 25
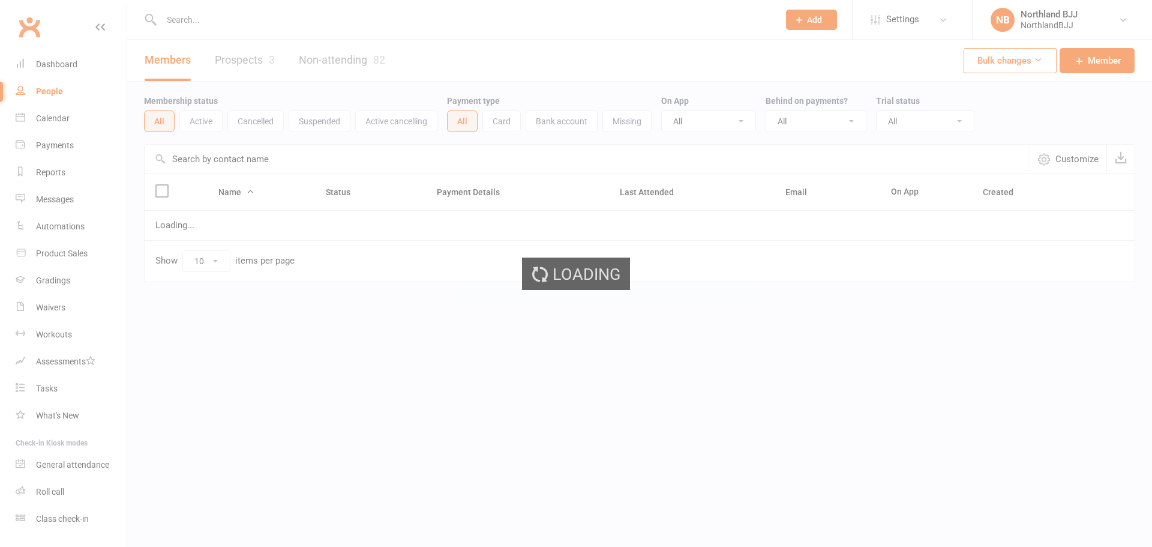
click at [513, 19] on div "Loading" at bounding box center [576, 273] width 1152 height 547
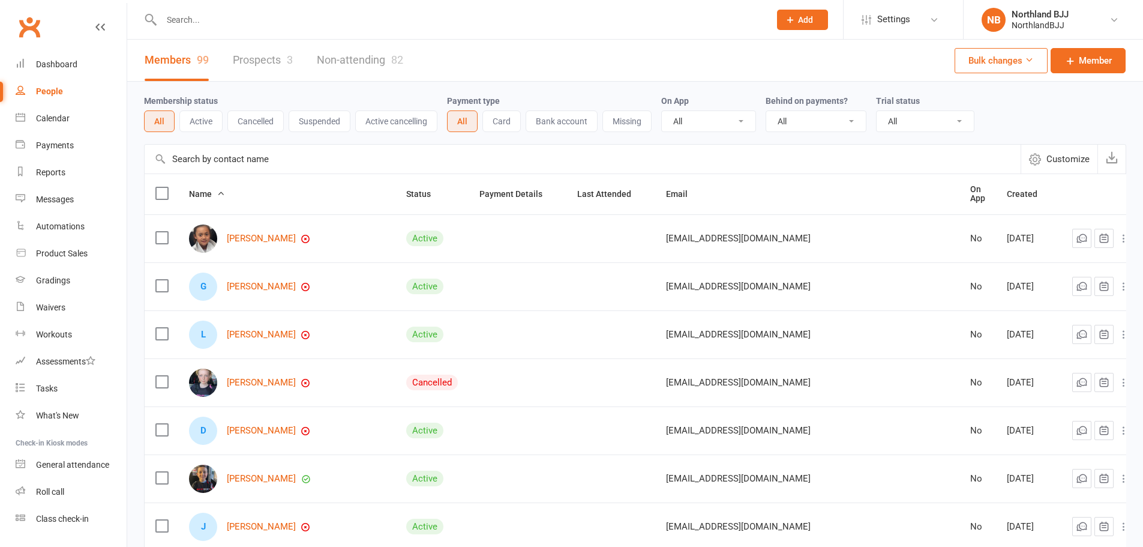
click at [508, 33] on div at bounding box center [453, 19] width 618 height 39
click at [532, 24] on input "text" at bounding box center [460, 19] width 604 height 17
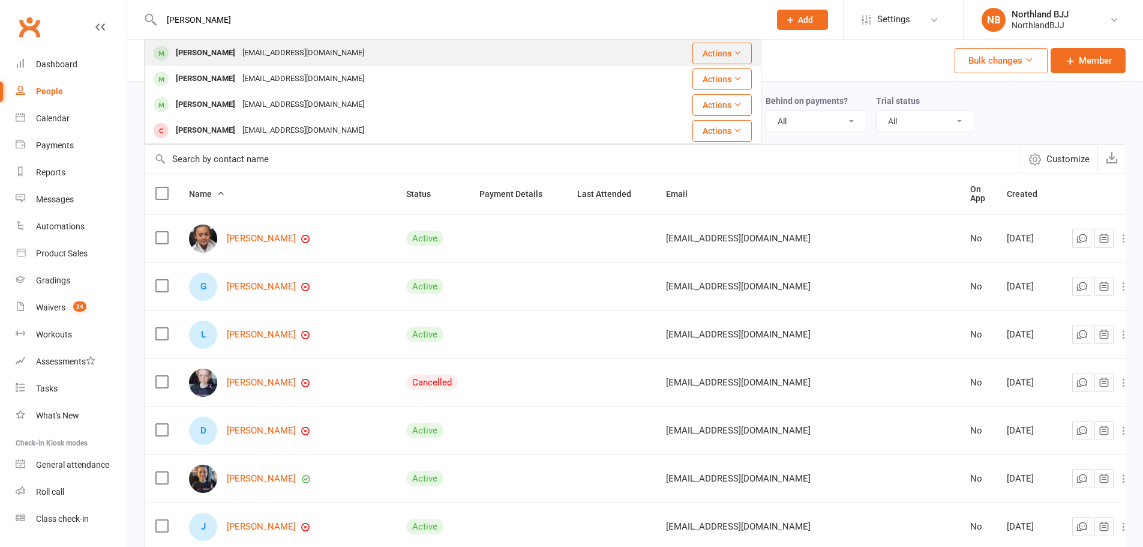
type input "[PERSON_NAME]"
click at [344, 65] on div "[PERSON_NAME] [EMAIL_ADDRESS][DOMAIN_NAME]" at bounding box center [381, 53] width 472 height 25
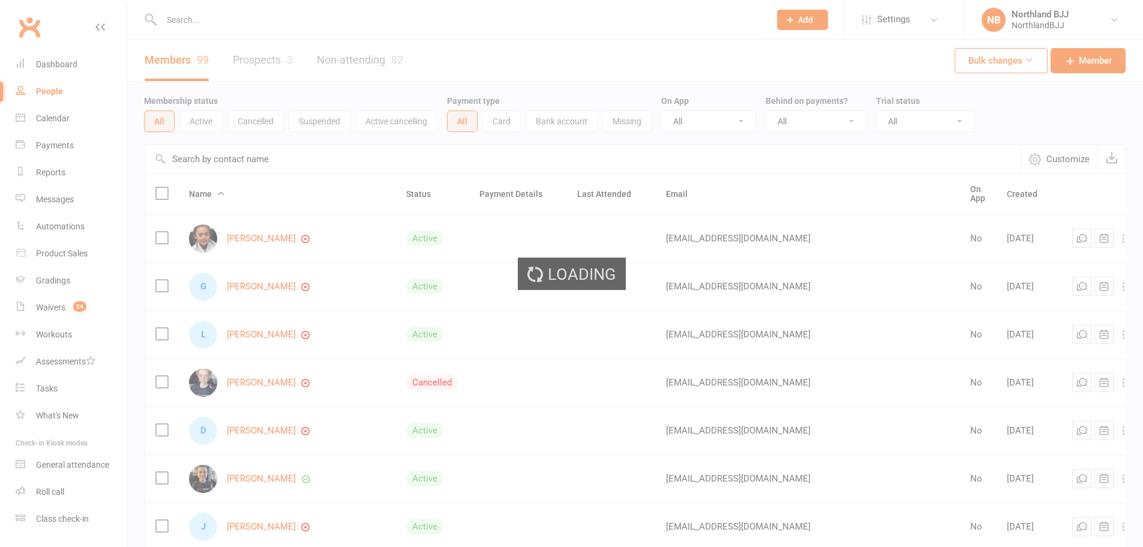
click at [314, 26] on input "text" at bounding box center [460, 19] width 604 height 17
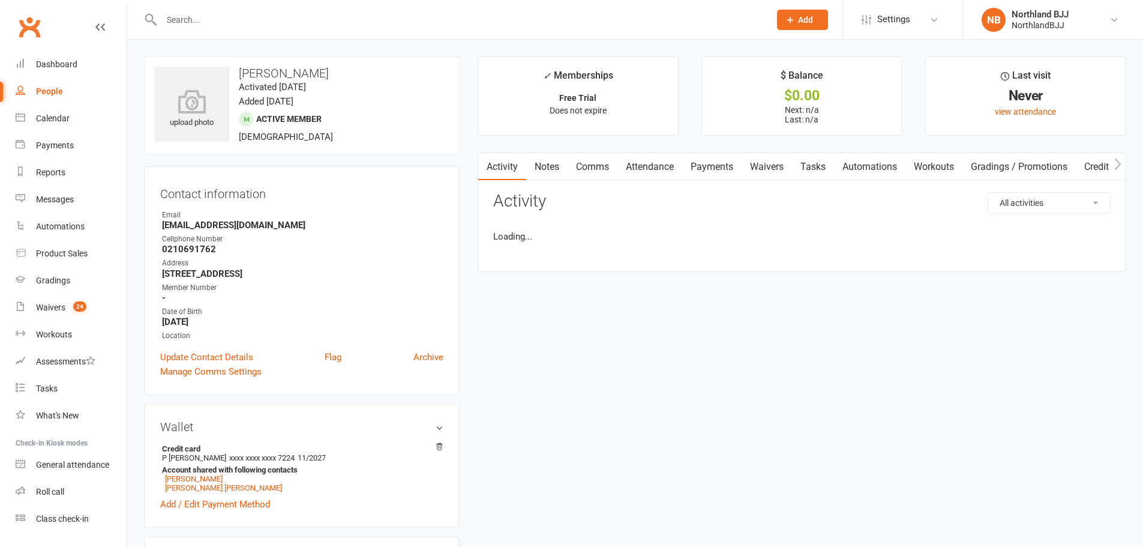
click at [357, 22] on input "text" at bounding box center [460, 19] width 604 height 17
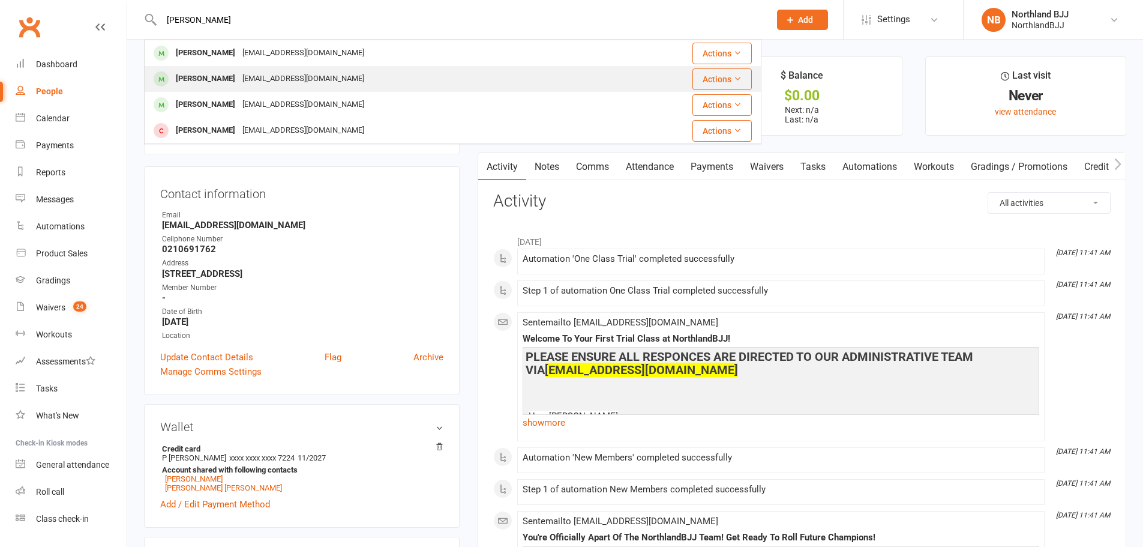
type input "[PERSON_NAME]"
click at [286, 75] on div "[EMAIL_ADDRESS][DOMAIN_NAME]" at bounding box center [303, 78] width 129 height 17
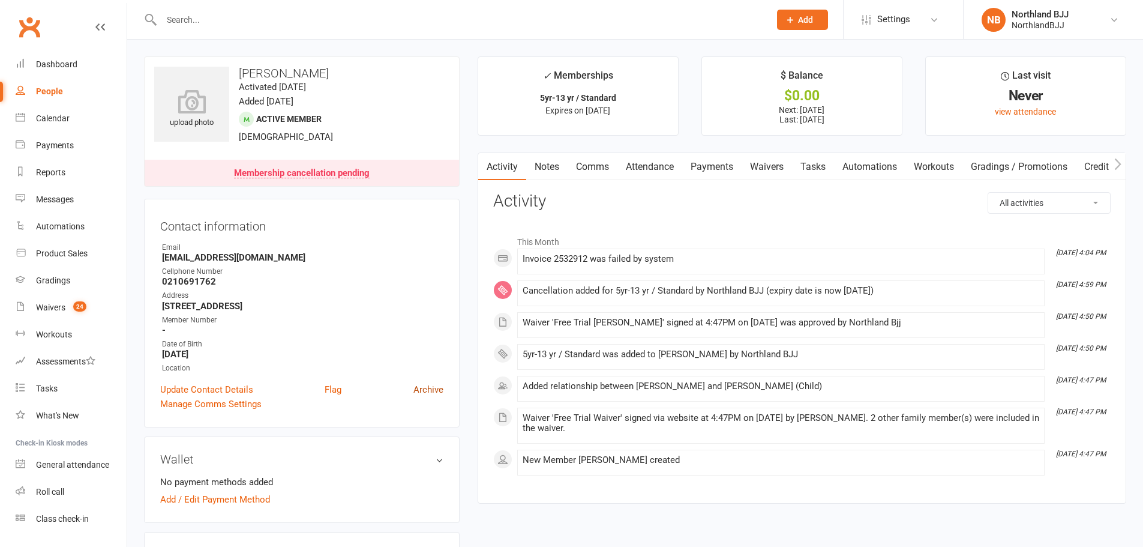
click at [430, 388] on link "Archive" at bounding box center [428, 389] width 30 height 14
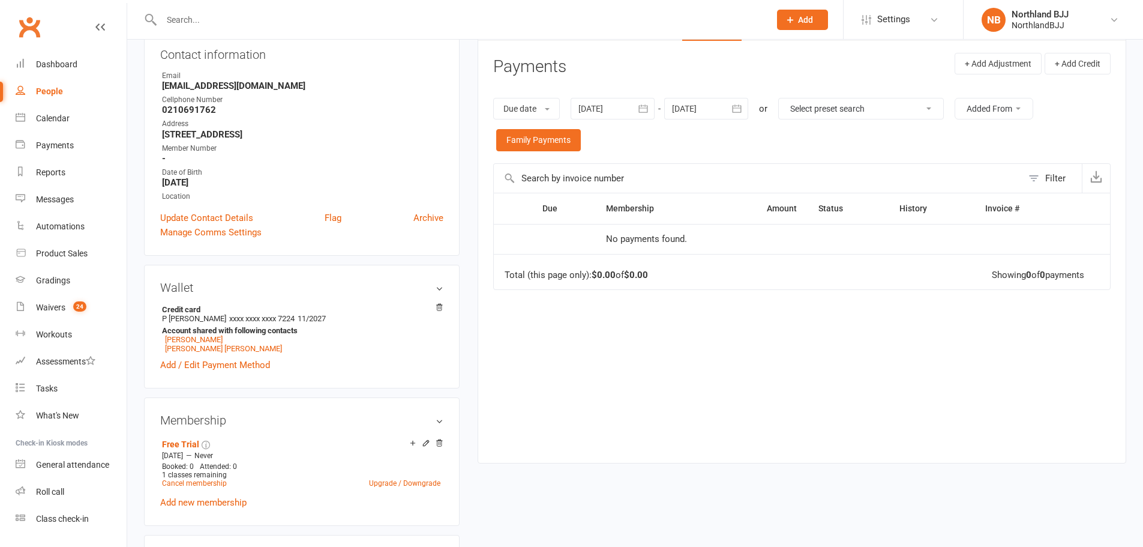
scroll to position [140, 0]
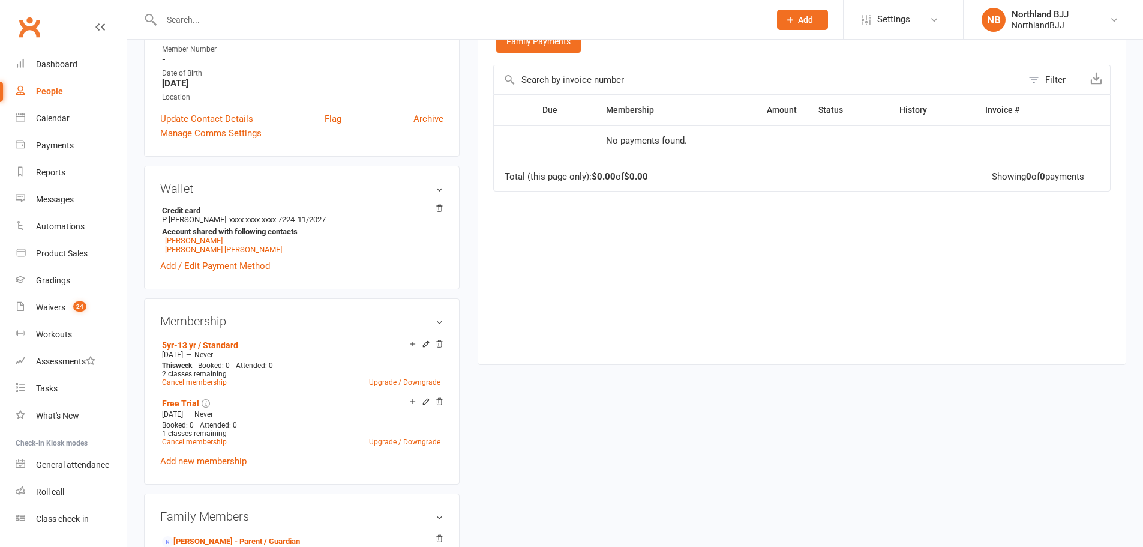
scroll to position [240, 0]
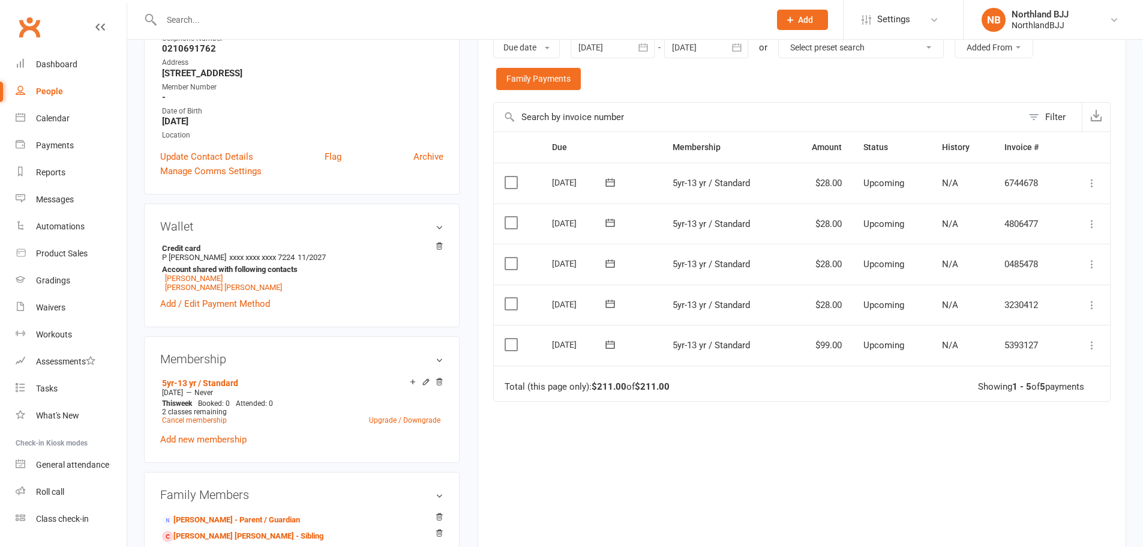
scroll to position [280, 0]
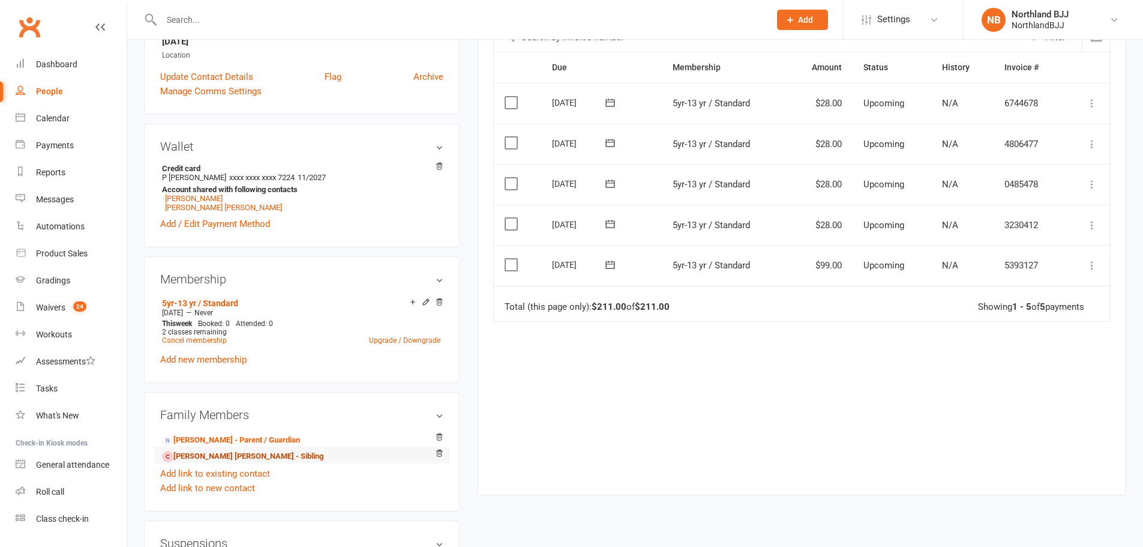
click at [214, 452] on link "Hudson Clough - Sibling" at bounding box center [242, 456] width 161 height 13
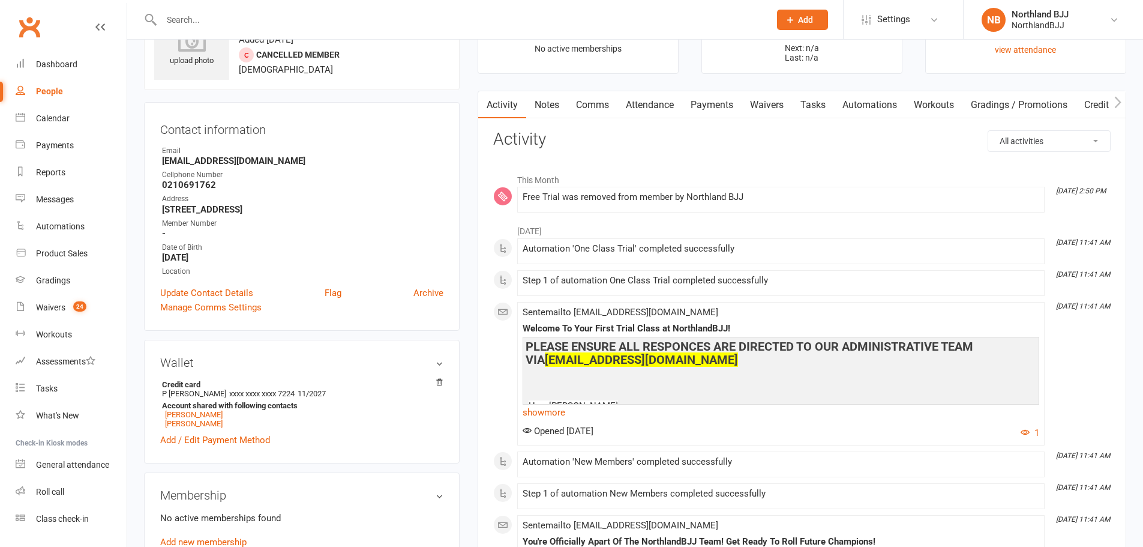
scroll to position [20, 0]
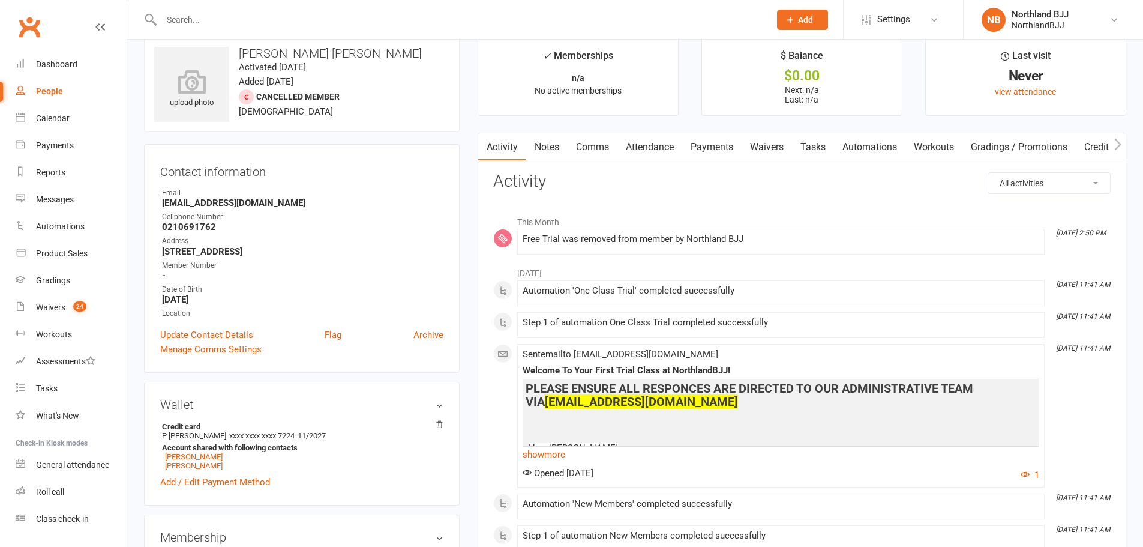
click at [774, 146] on link "Waivers" at bounding box center [767, 147] width 50 height 28
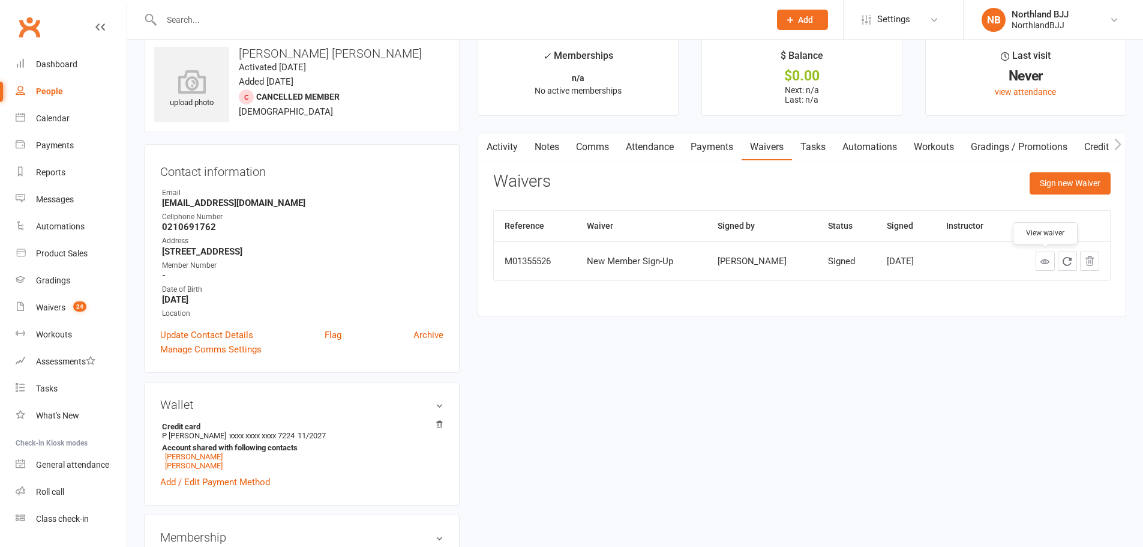
click at [1040, 260] on link at bounding box center [1045, 260] width 19 height 19
click at [505, 143] on link "Activity" at bounding box center [502, 147] width 48 height 28
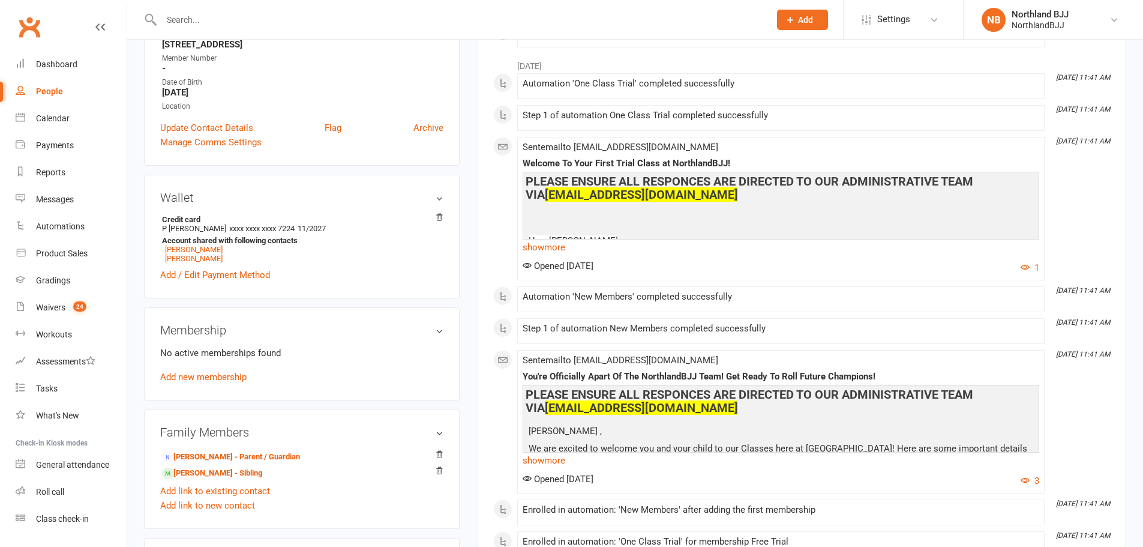
scroll to position [300, 0]
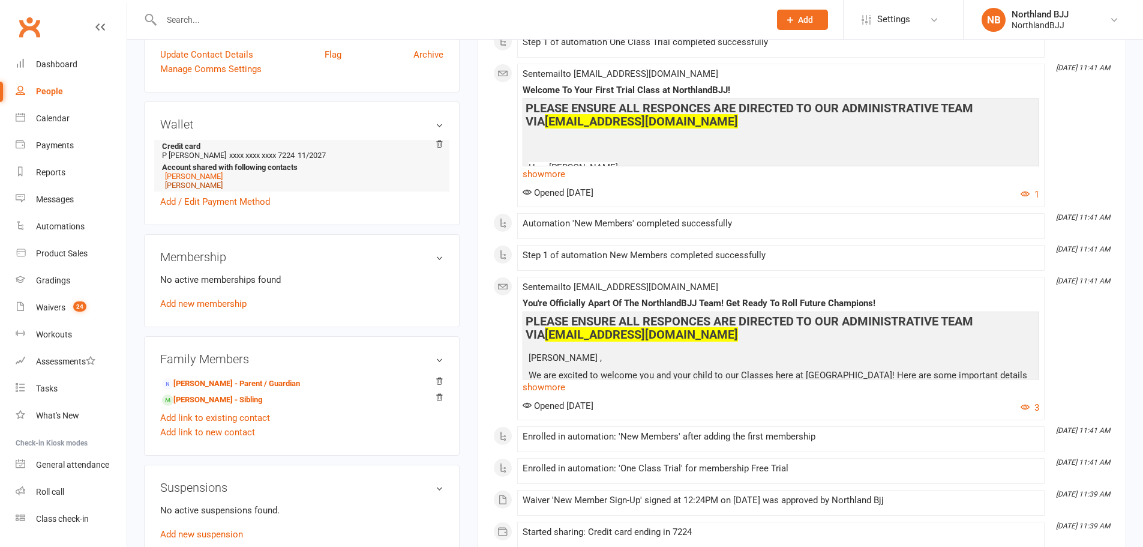
click at [197, 186] on link "Luca Montino" at bounding box center [194, 185] width 58 height 9
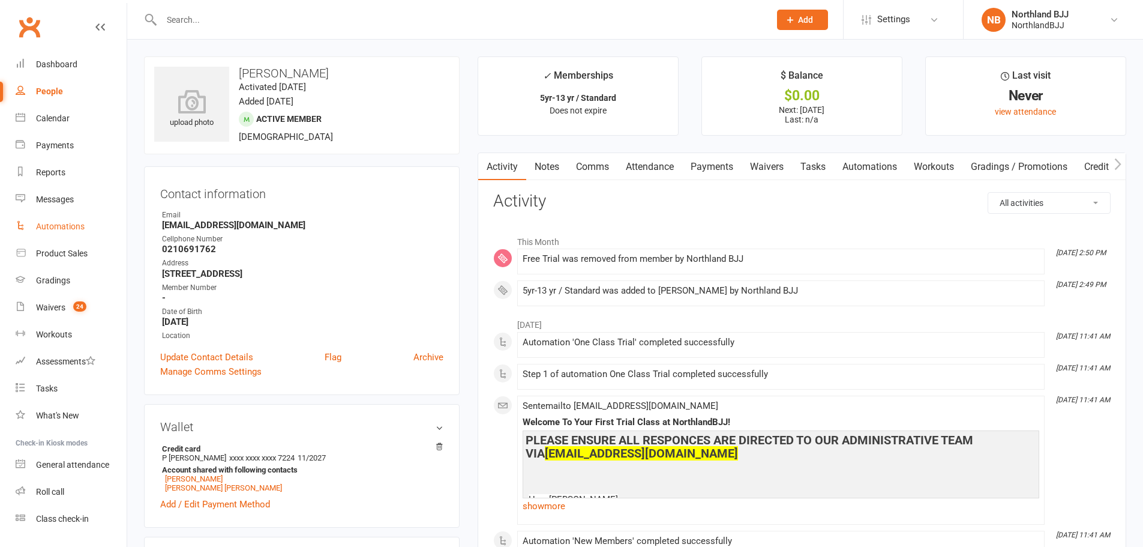
click at [82, 227] on div "Automations" at bounding box center [60, 226] width 49 height 10
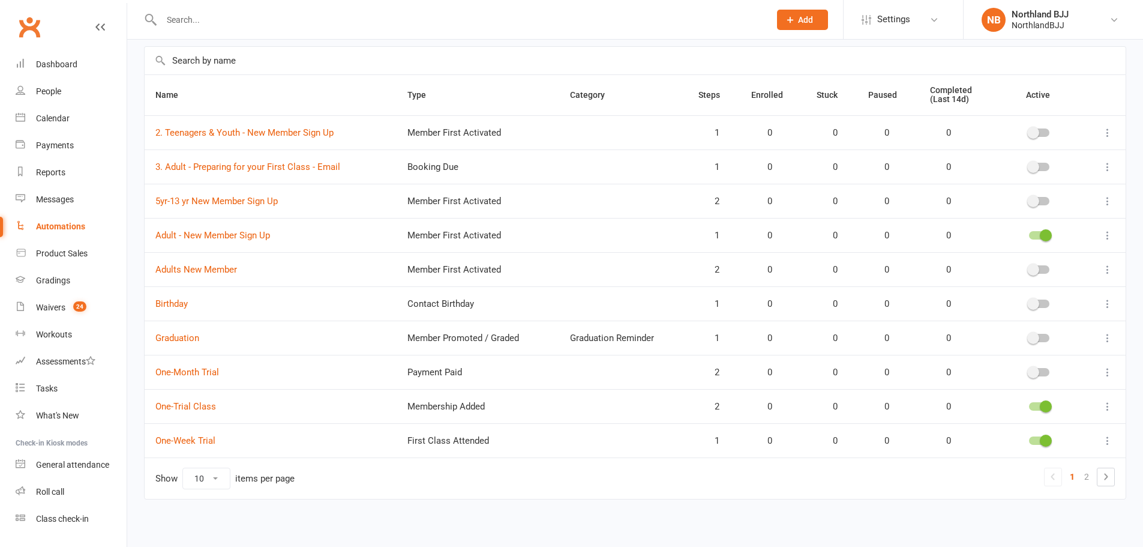
scroll to position [85, 0]
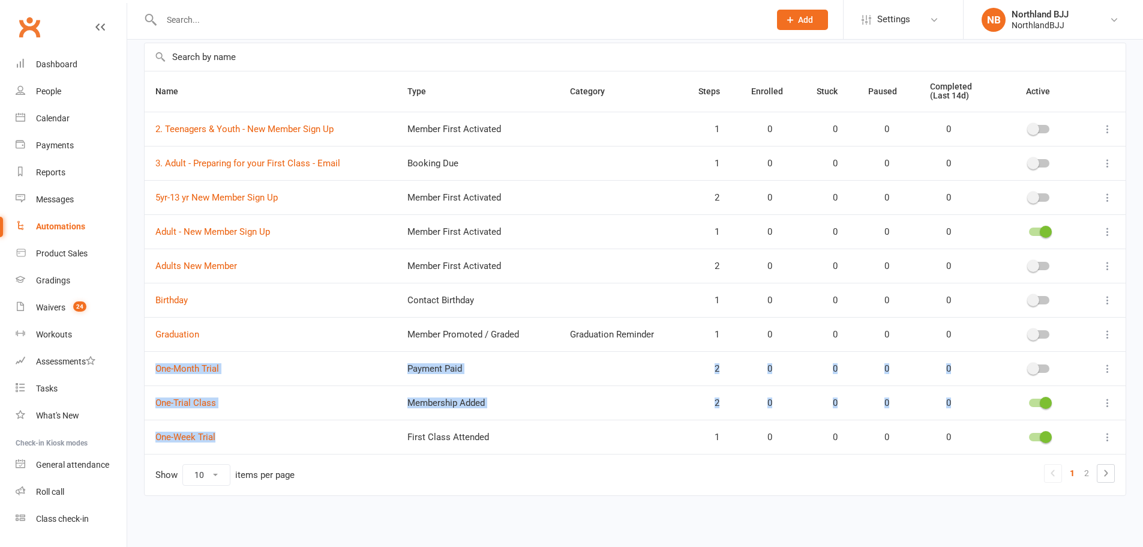
drag, startPoint x: 148, startPoint y: 361, endPoint x: 239, endPoint y: 429, distance: 114.0
click at [239, 429] on tbody "2. Teenagers & Youth - New Member Sign Up Member First Activated 1 0 0 0 0 3. A…" at bounding box center [635, 283] width 981 height 342
click at [310, 436] on td "One-Week Trial" at bounding box center [271, 436] width 252 height 34
drag, startPoint x: 226, startPoint y: 229, endPoint x: 347, endPoint y: 218, distance: 121.7
click at [347, 218] on td "Adult - New Member Sign Up" at bounding box center [271, 231] width 252 height 34
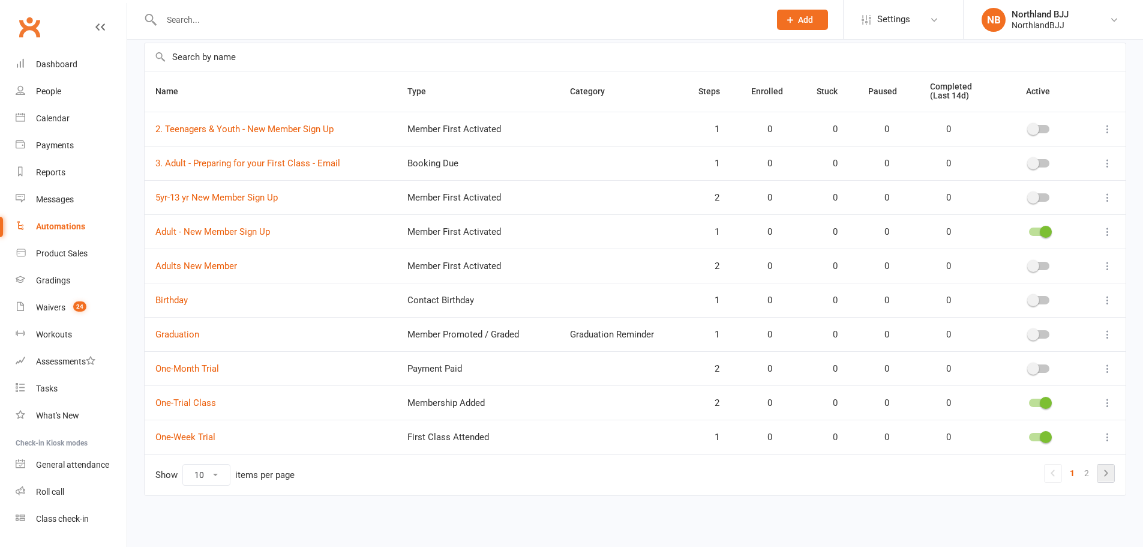
click at [1108, 475] on icon at bounding box center [1106, 473] width 14 height 14
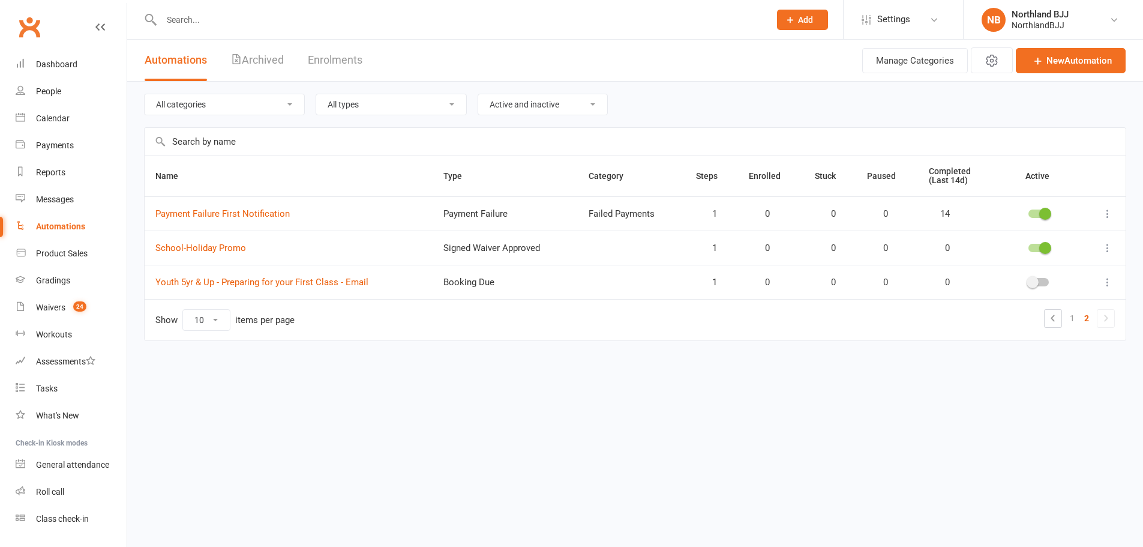
scroll to position [0, 0]
click at [1083, 322] on link "1" at bounding box center [1081, 318] width 14 height 17
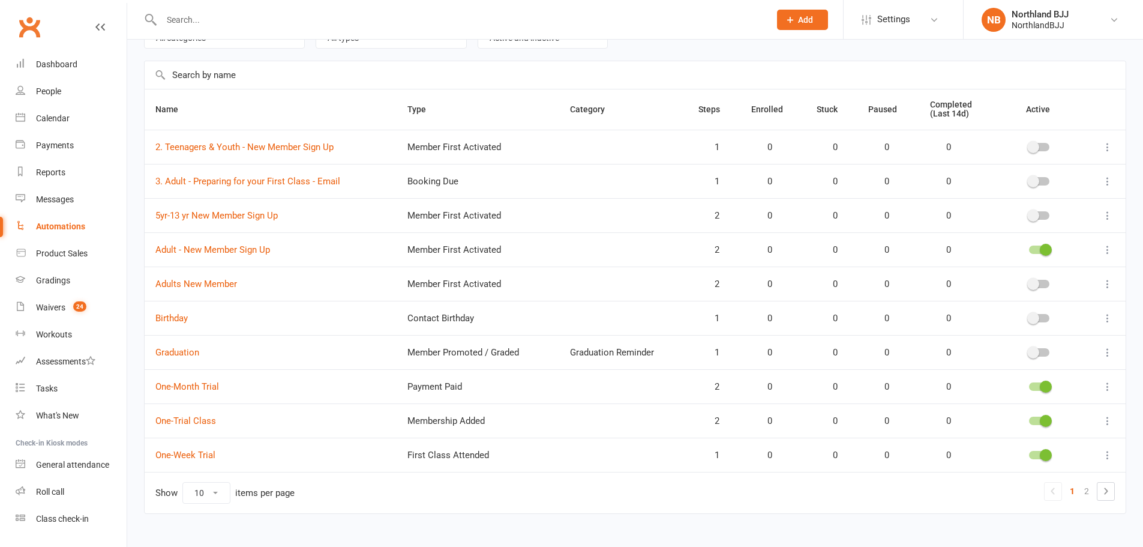
scroll to position [85, 0]
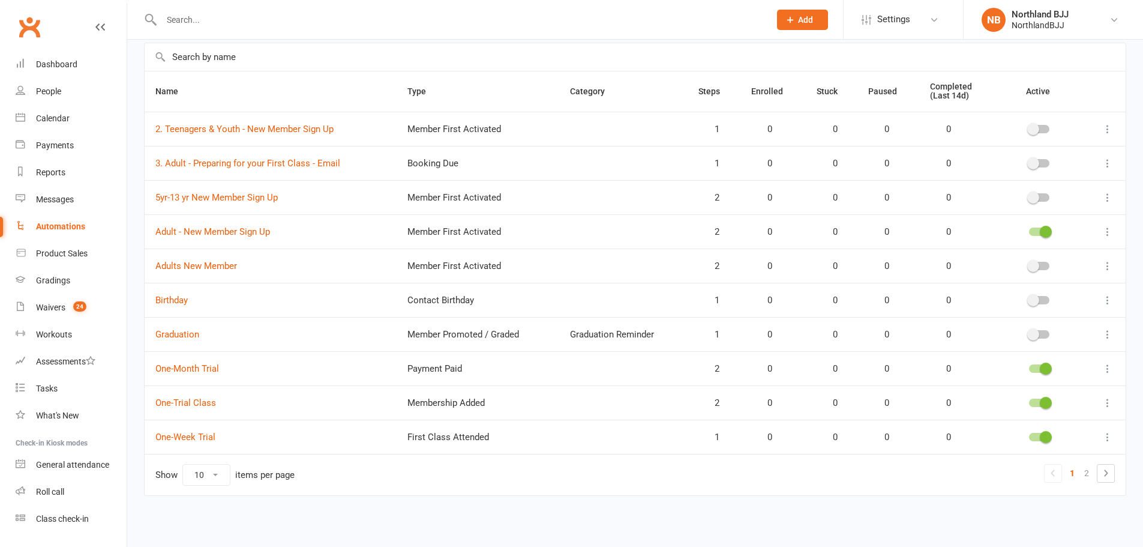
click at [1046, 367] on span at bounding box center [1046, 368] width 12 height 12
click at [1029, 367] on input "checkbox" at bounding box center [1029, 367] width 0 height 0
click at [898, 26] on span "Settings" at bounding box center [893, 19] width 33 height 27
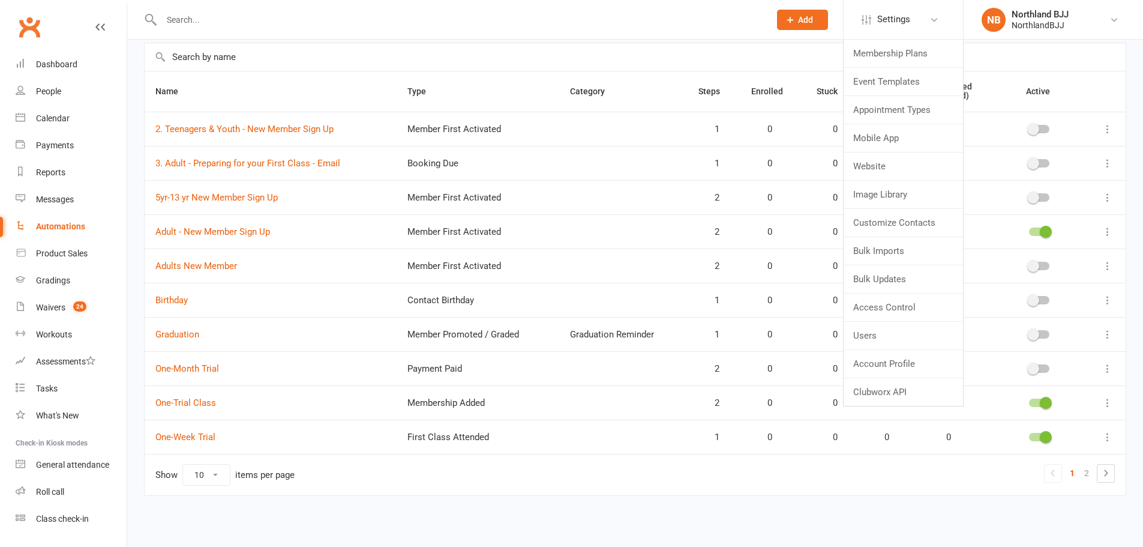
click at [568, 483] on td "Show 10 25 50 100 items per page 1 2" at bounding box center [635, 474] width 981 height 41
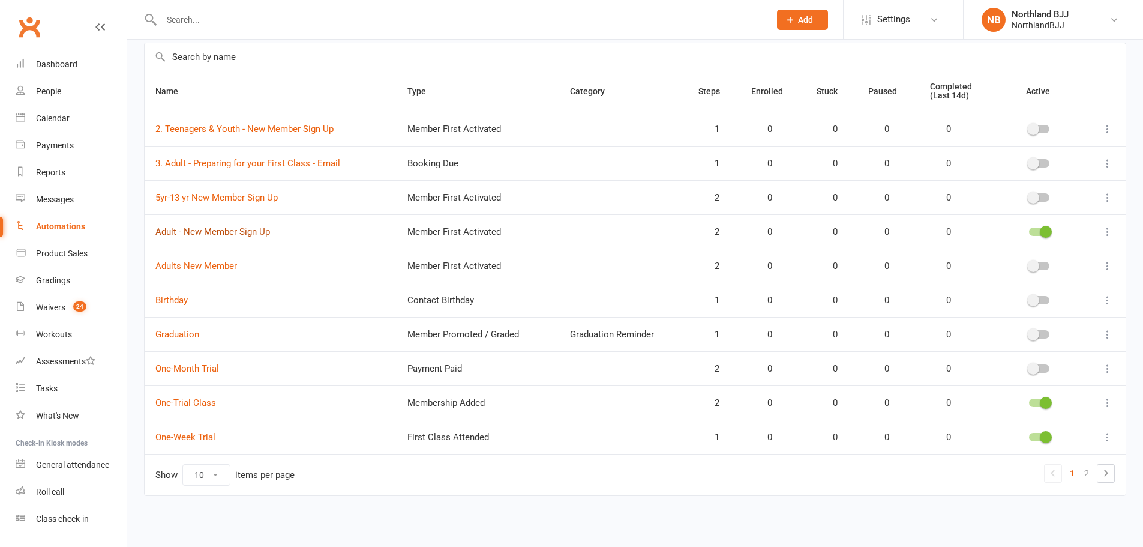
click at [255, 233] on link "Adult - New Member Sign Up" at bounding box center [212, 231] width 115 height 11
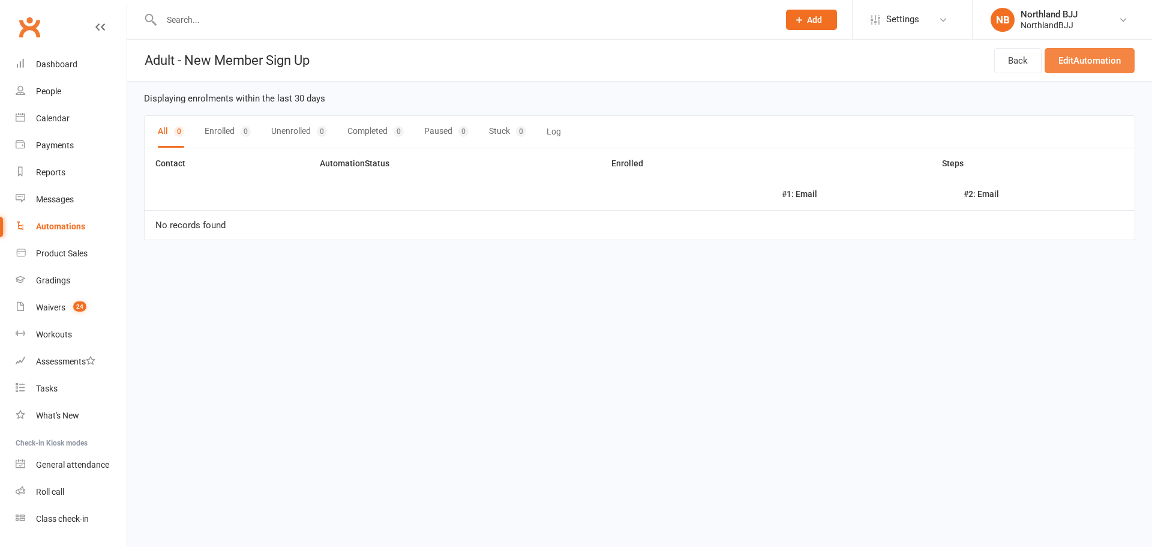
click at [1062, 56] on link "Edit Automation" at bounding box center [1090, 60] width 90 height 25
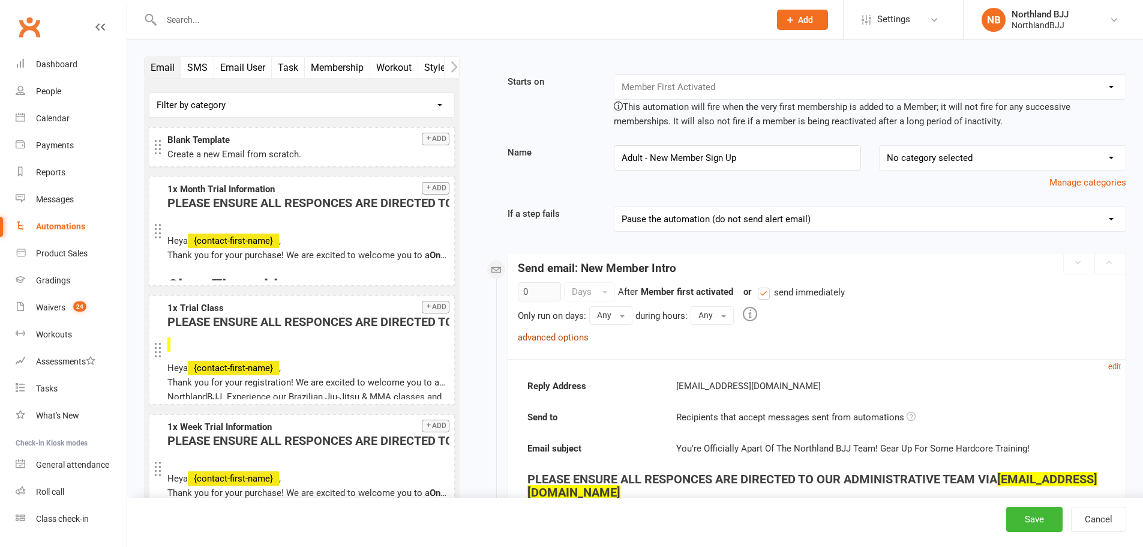
click at [575, 332] on link "advanced options" at bounding box center [553, 337] width 71 height 11
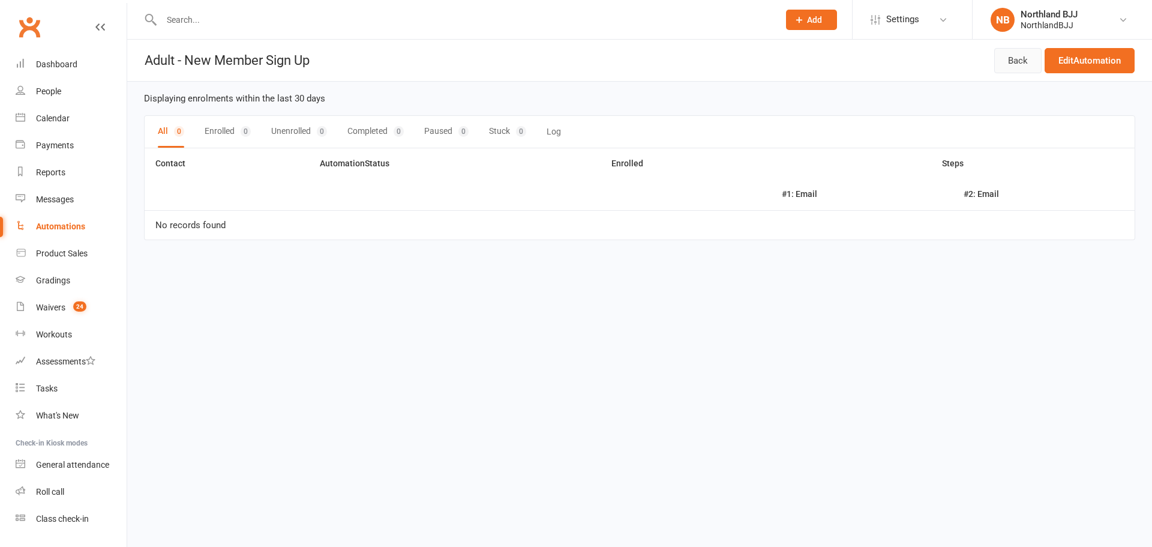
click at [998, 63] on link "Back" at bounding box center [1017, 60] width 47 height 25
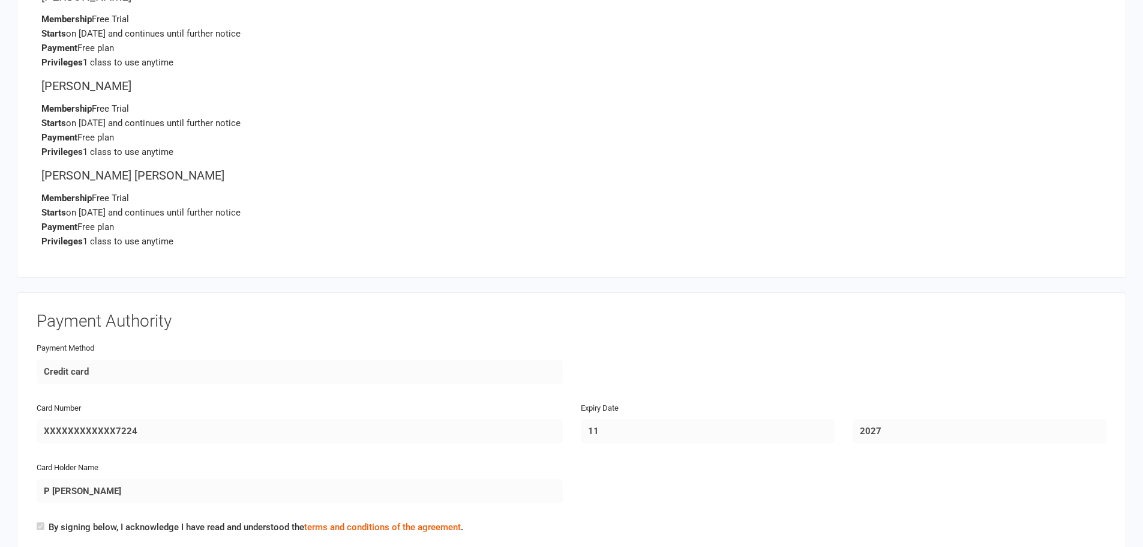
scroll to position [3140, 0]
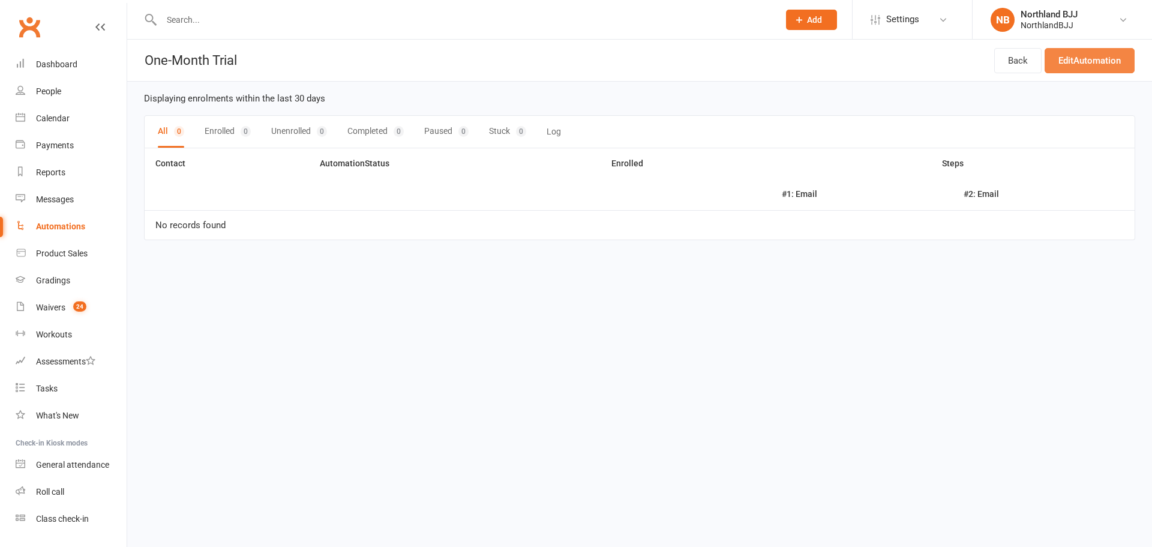
click at [1077, 58] on link "Edit Automation" at bounding box center [1090, 60] width 90 height 25
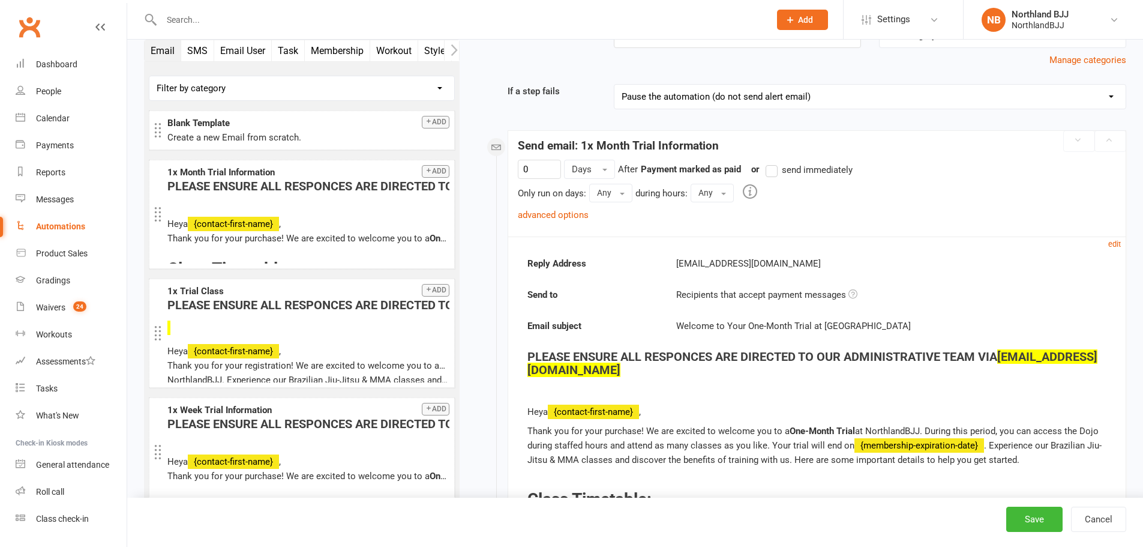
scroll to position [80, 0]
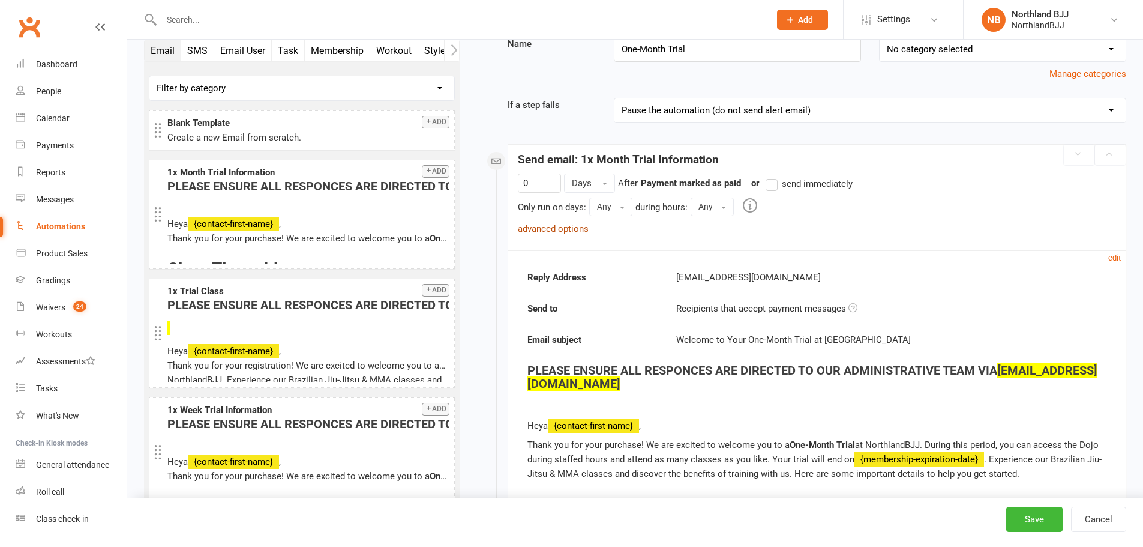
click at [576, 226] on link "advanced options" at bounding box center [553, 228] width 71 height 11
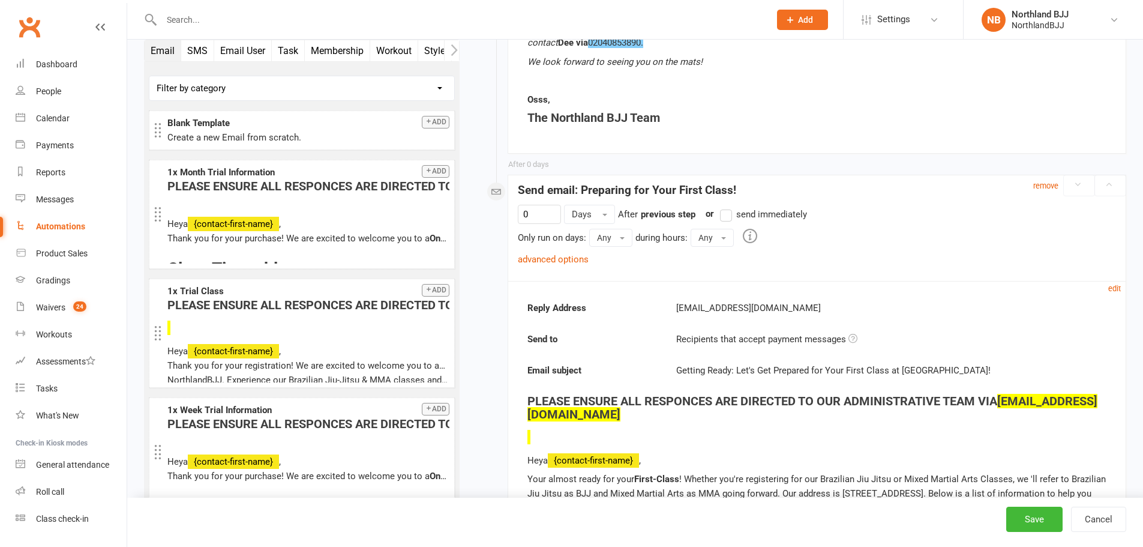
scroll to position [2340, 0]
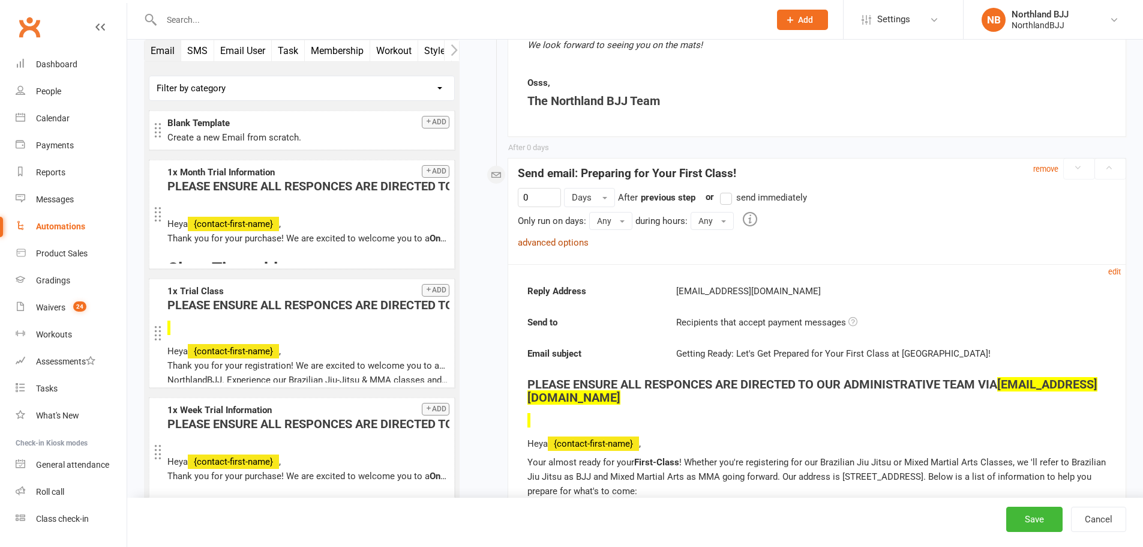
click at [568, 237] on link "advanced options" at bounding box center [553, 242] width 71 height 11
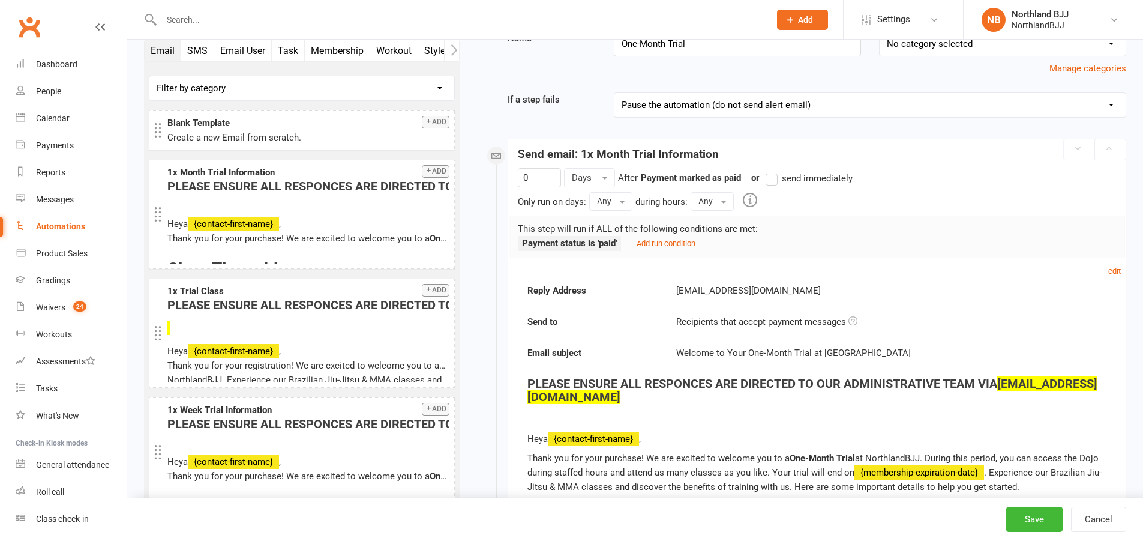
scroll to position [0, 0]
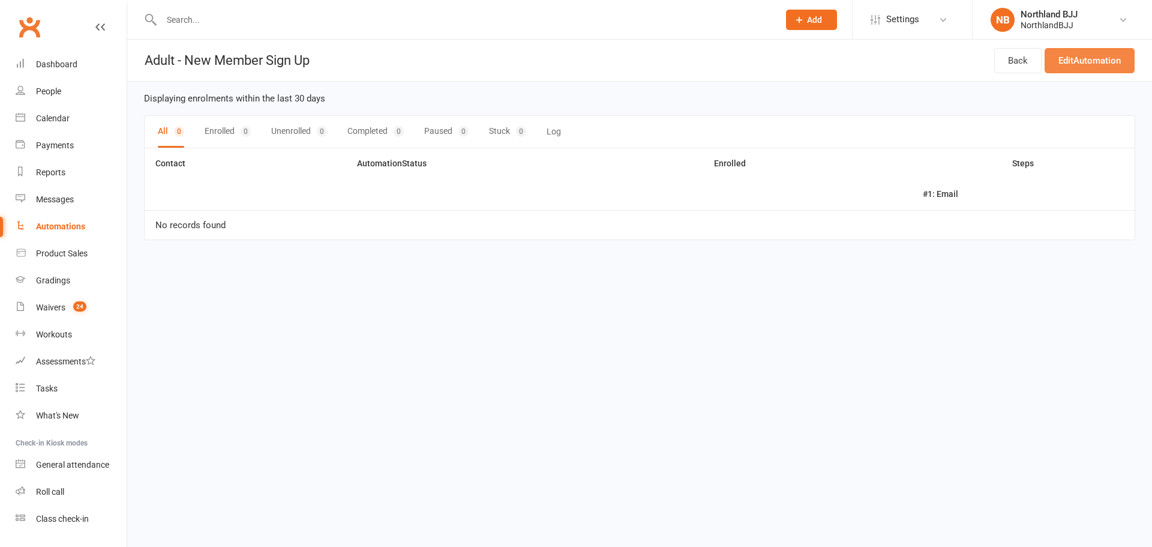
click at [1098, 56] on link "Edit Automation" at bounding box center [1090, 60] width 90 height 25
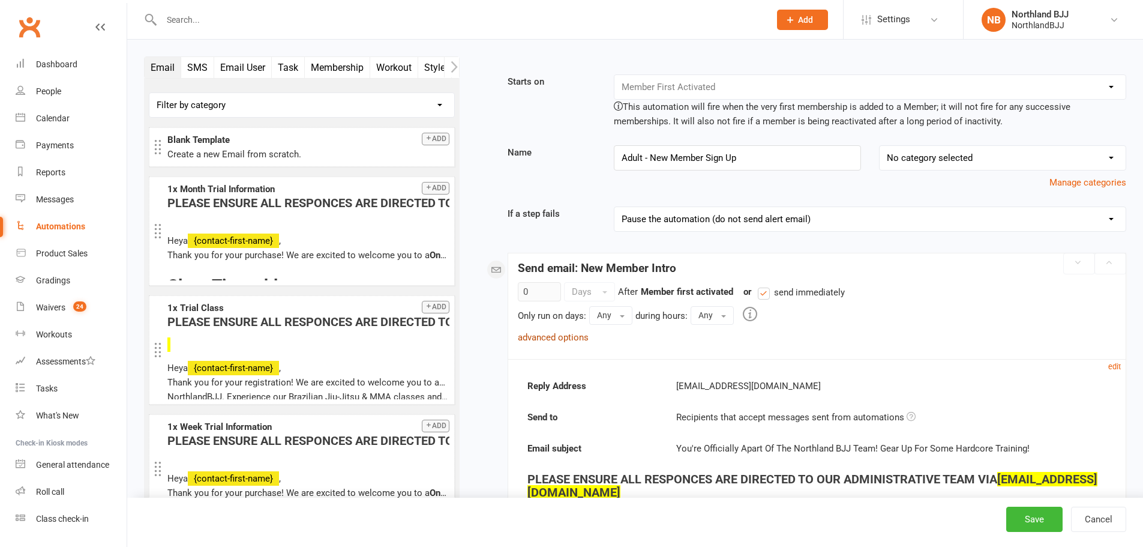
click at [577, 333] on link "advanced options" at bounding box center [553, 337] width 71 height 11
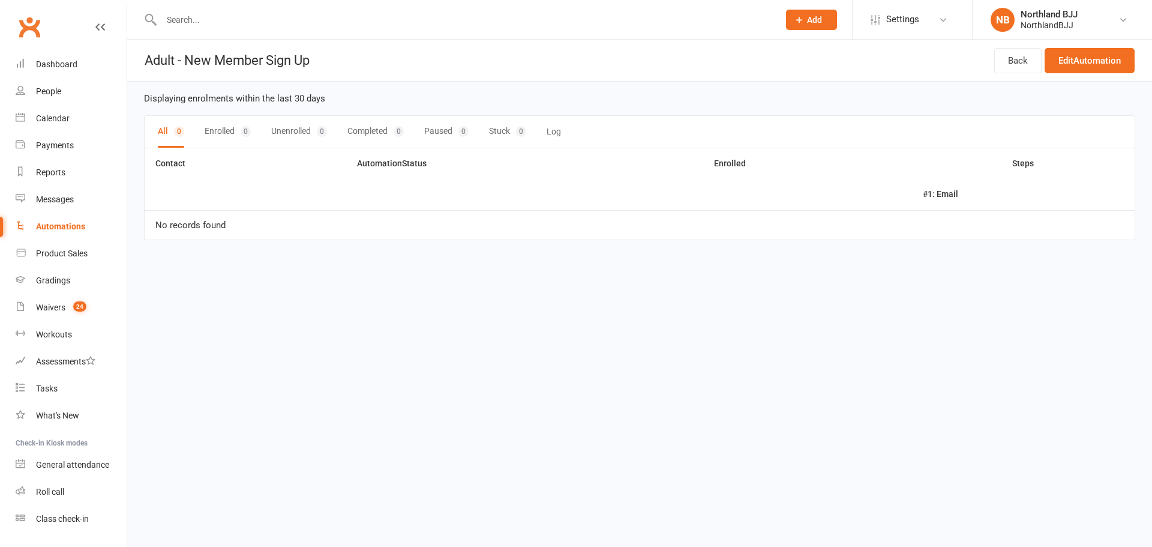
click at [547, 129] on button "Log" at bounding box center [554, 132] width 14 height 32
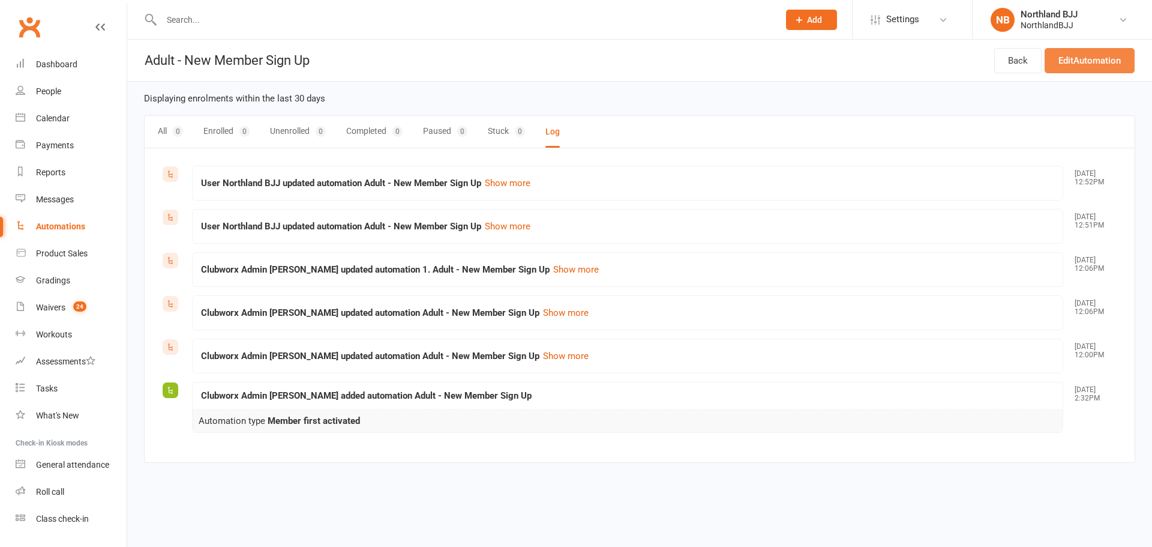
click at [1074, 65] on link "Edit Automation" at bounding box center [1090, 60] width 90 height 25
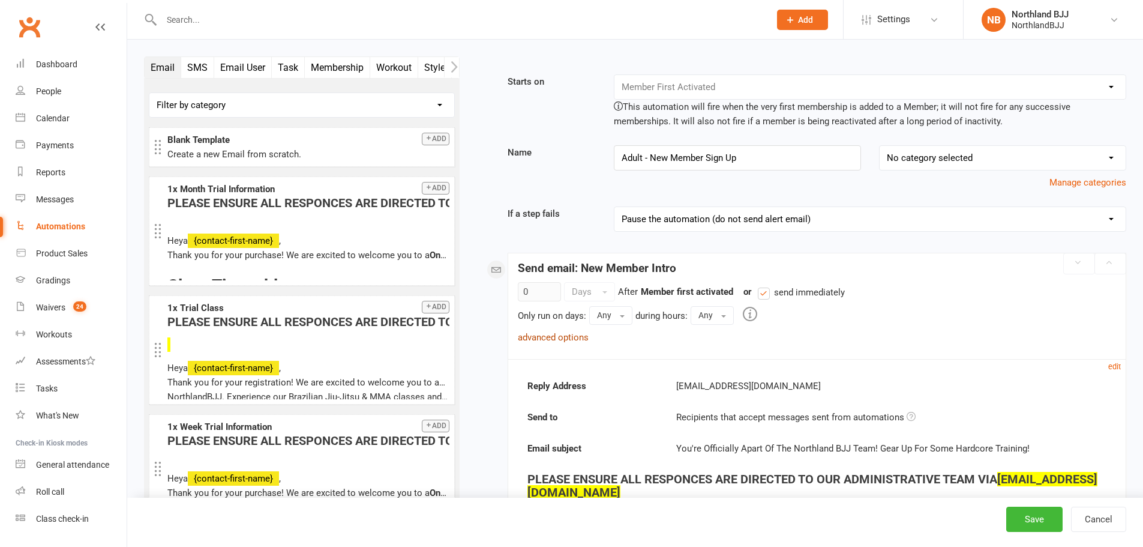
click at [566, 341] on link "advanced options" at bounding box center [553, 337] width 71 height 11
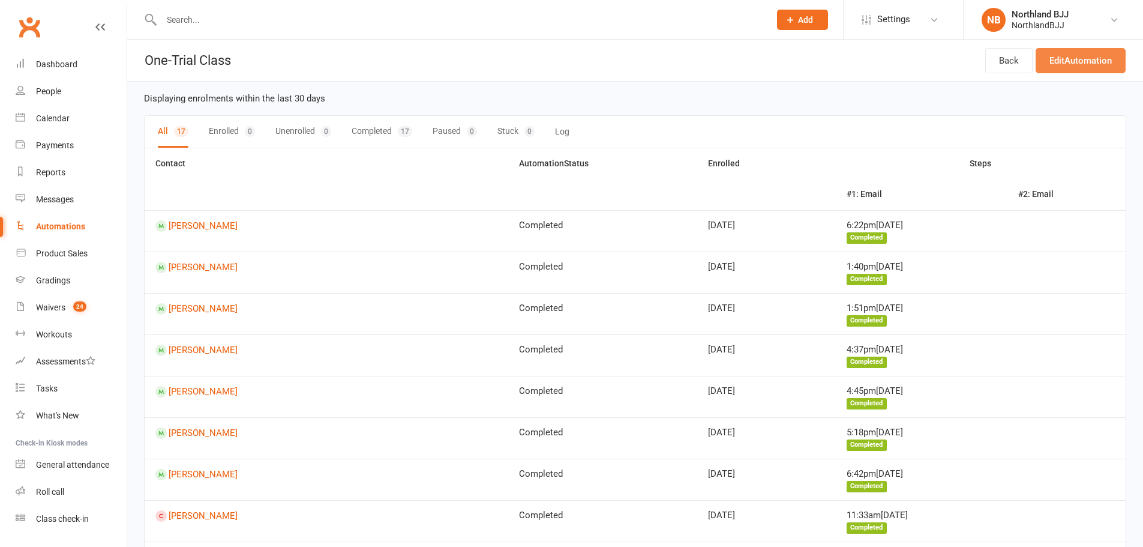
click at [1086, 62] on link "Edit Automation" at bounding box center [1081, 60] width 90 height 25
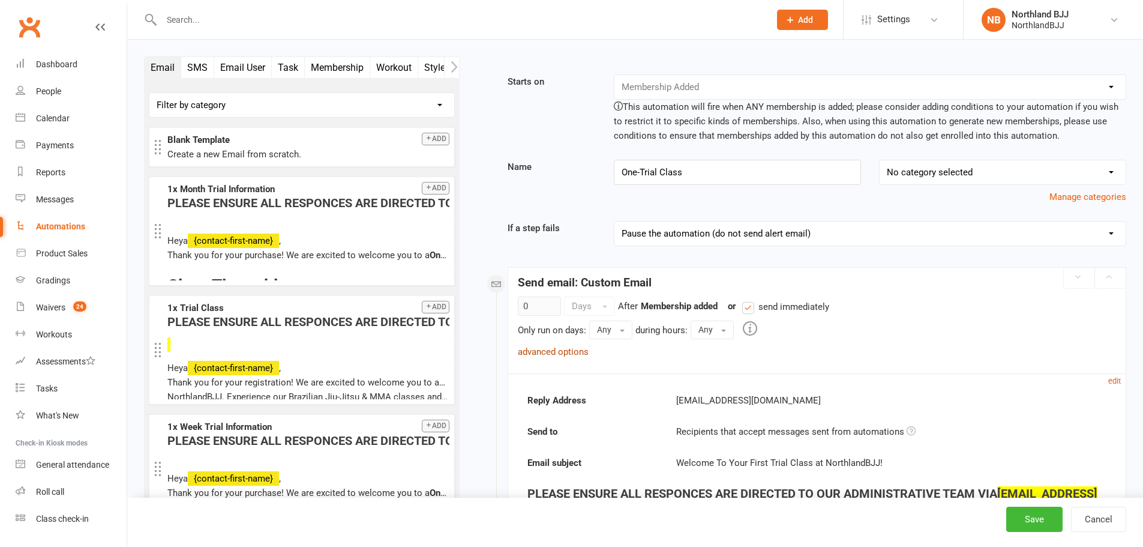
click at [578, 355] on link "advanced options" at bounding box center [553, 351] width 71 height 11
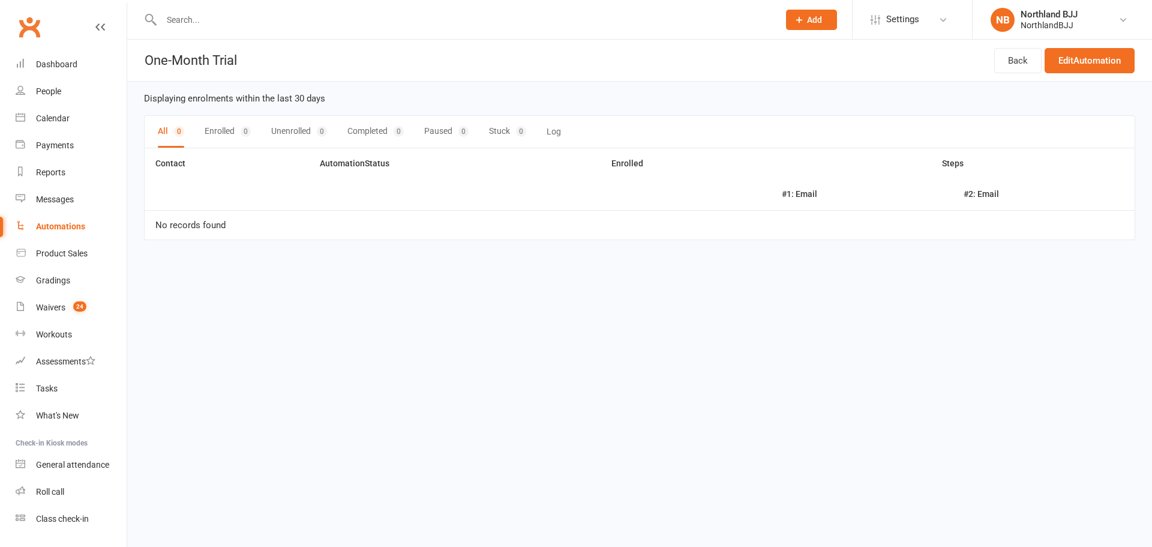
click at [555, 130] on button "Log" at bounding box center [554, 132] width 14 height 32
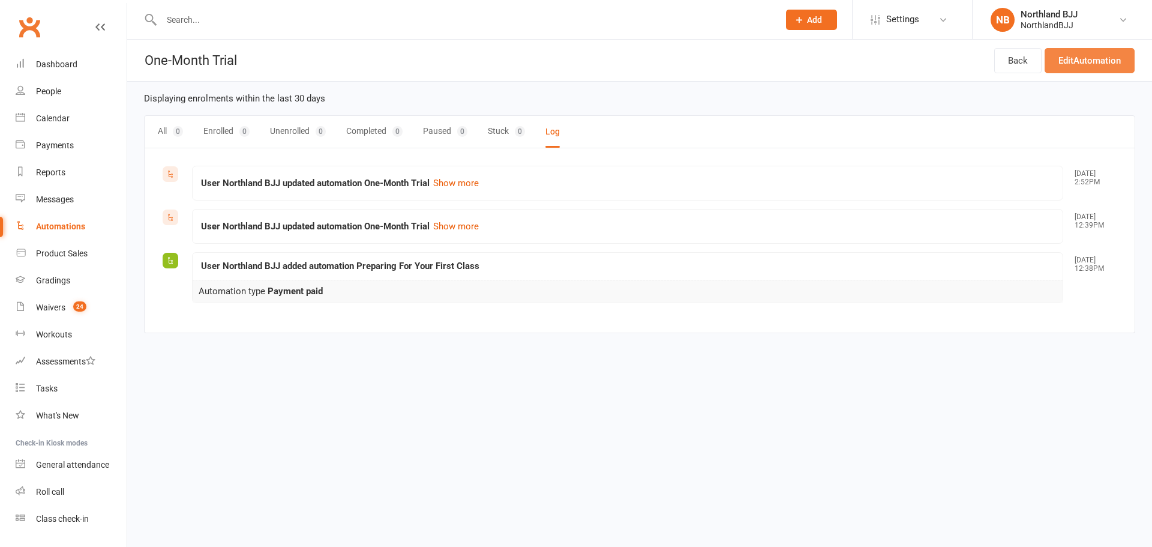
click at [1077, 55] on link "Edit Automation" at bounding box center [1090, 60] width 90 height 25
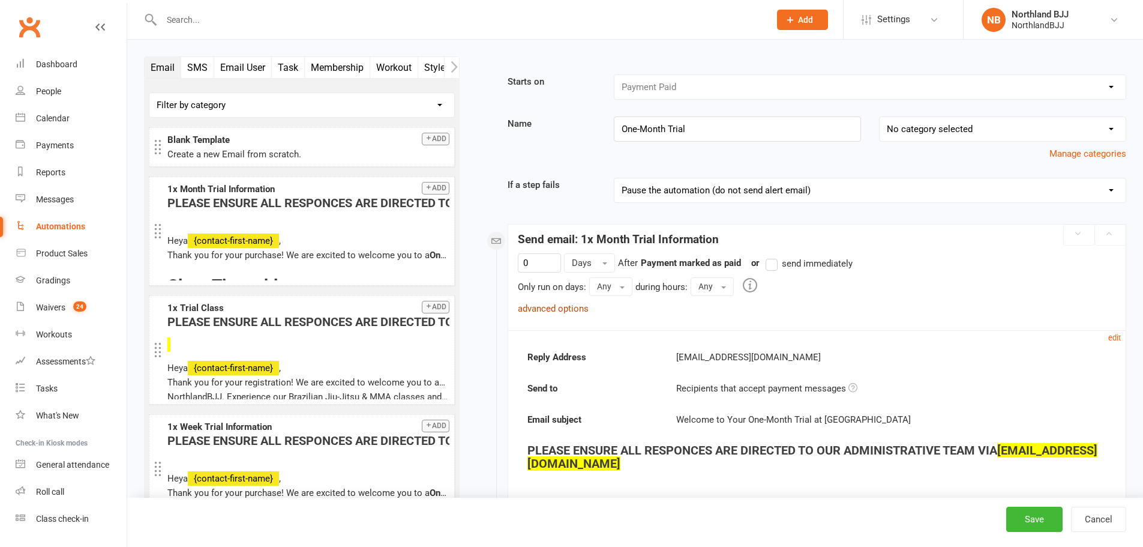
click at [572, 310] on link "advanced options" at bounding box center [553, 308] width 71 height 11
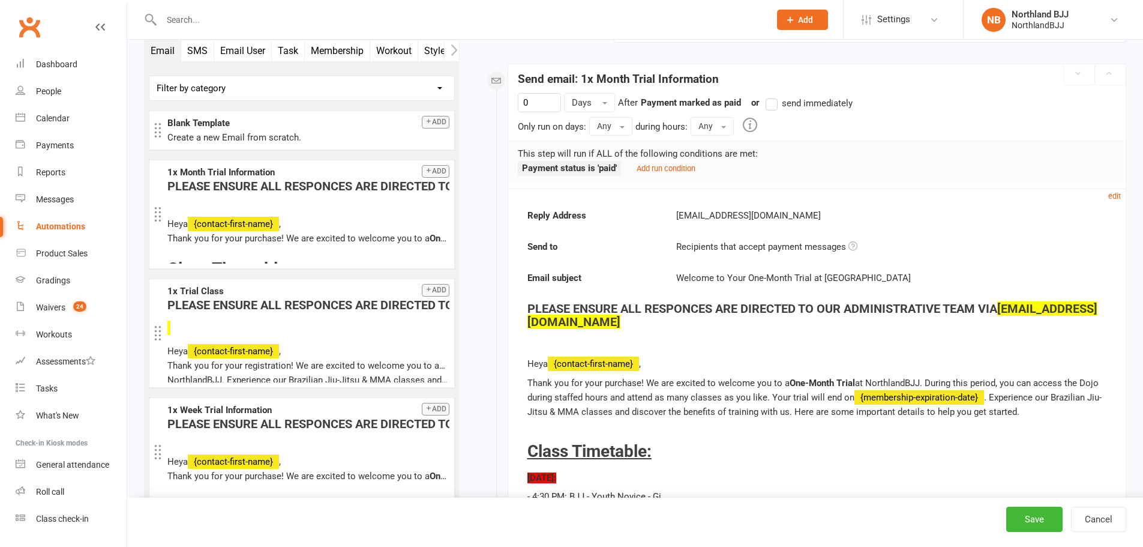
scroll to position [151, 0]
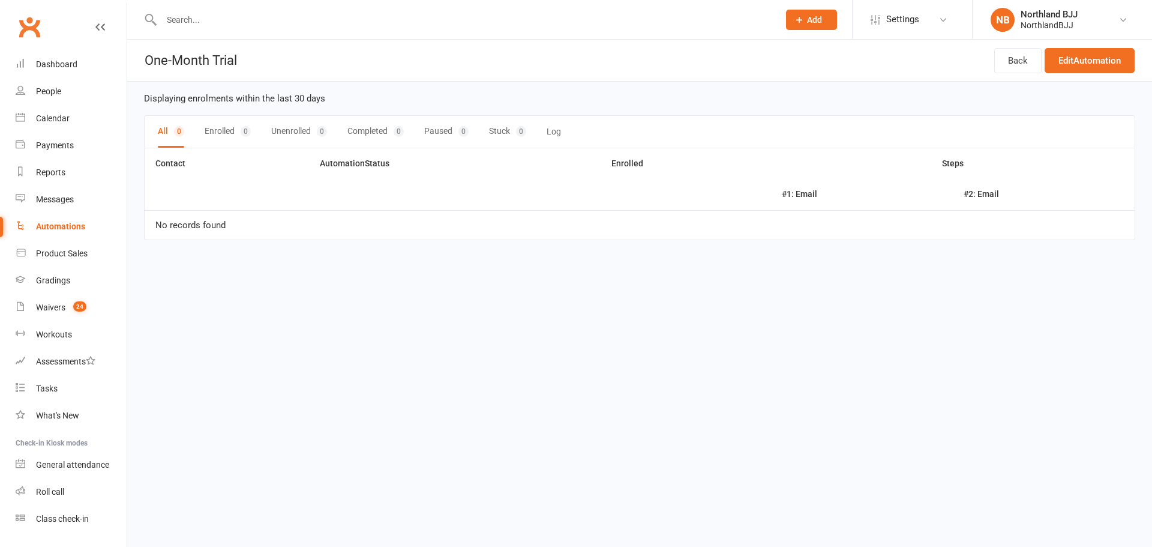
click at [543, 133] on div "All 0 Enrolled 0 Unenrolled 0 Completed 0 Paused 0 Stuck 0 Log" at bounding box center [639, 131] width 991 height 33
click at [555, 127] on button "Log" at bounding box center [554, 132] width 14 height 32
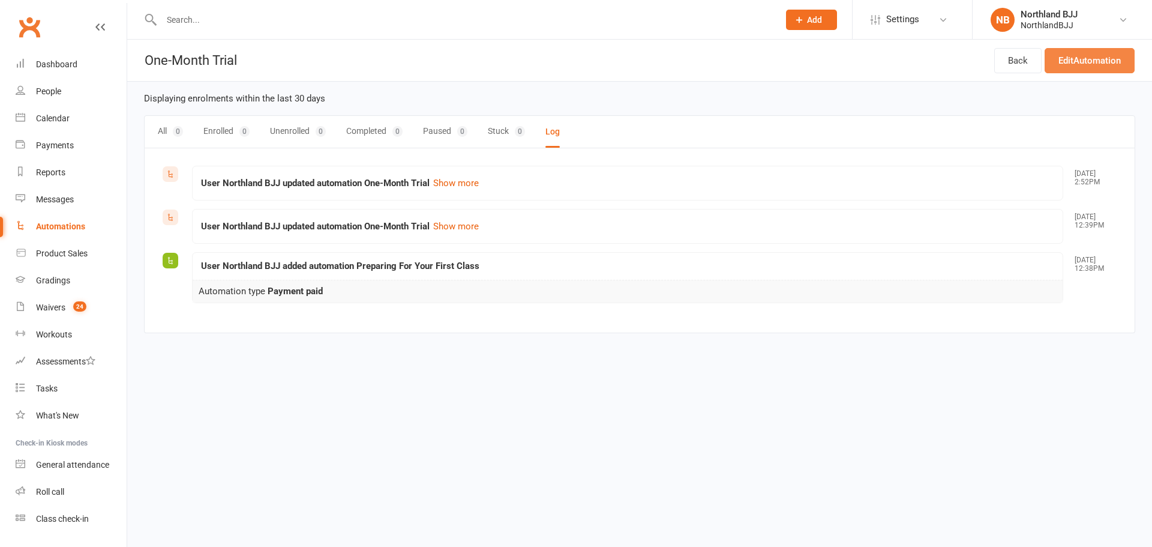
click at [1086, 53] on link "Edit Automation" at bounding box center [1090, 60] width 90 height 25
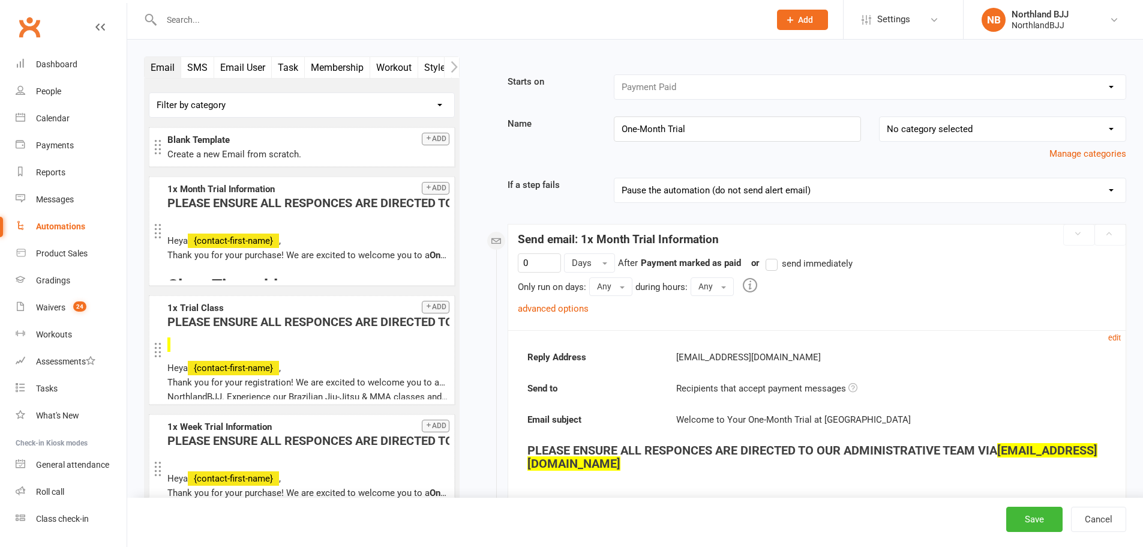
click at [567, 301] on div "advanced options" at bounding box center [553, 308] width 71 height 14
click at [562, 311] on link "advanced options" at bounding box center [553, 308] width 71 height 11
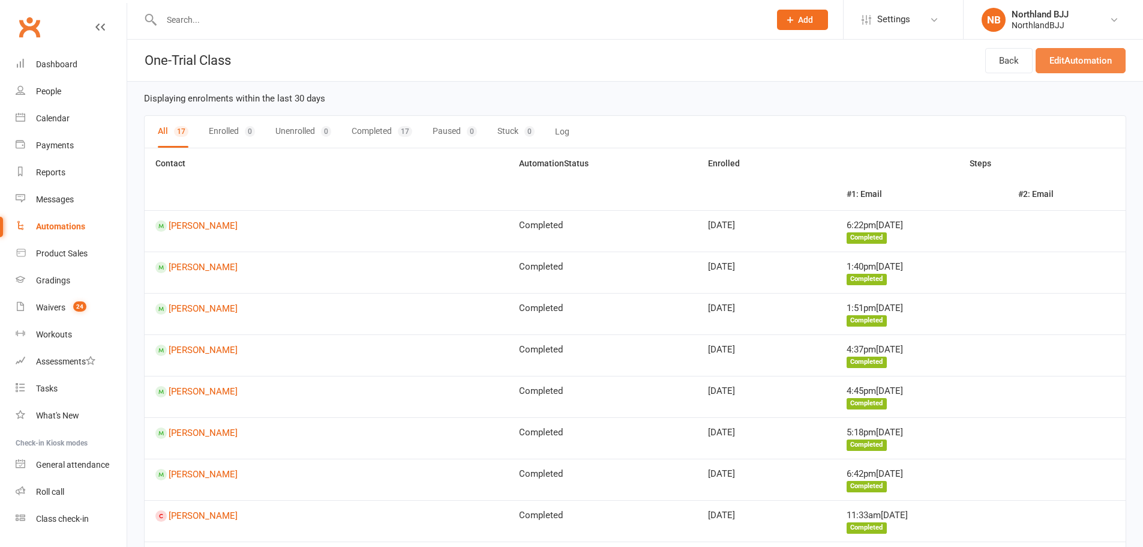
click at [1059, 60] on link "Edit Automation" at bounding box center [1081, 60] width 90 height 25
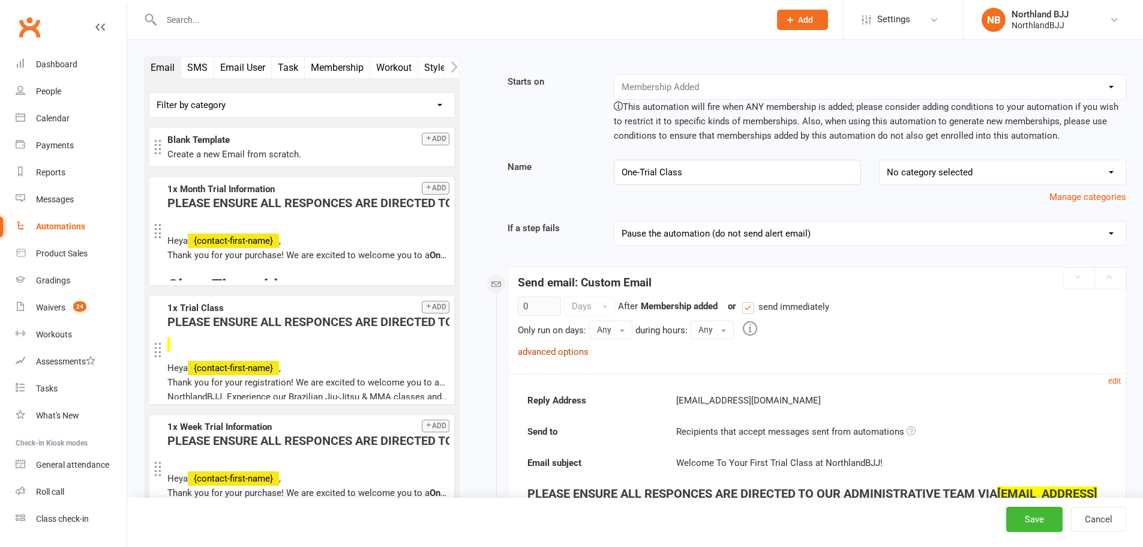
click at [567, 356] on link "advanced options" at bounding box center [553, 351] width 71 height 11
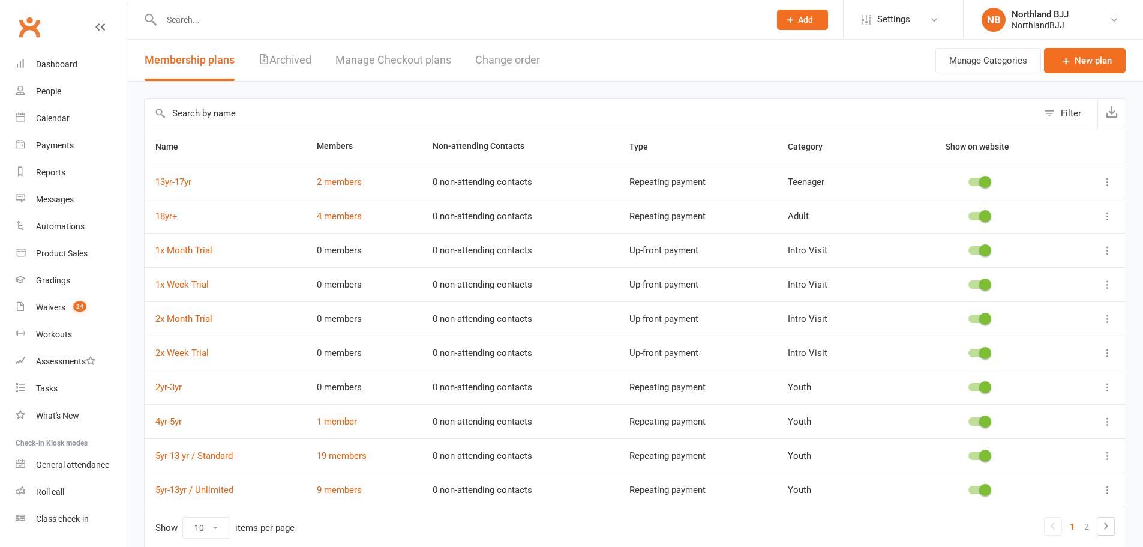
click at [327, 109] on input "text" at bounding box center [592, 113] width 894 height 29
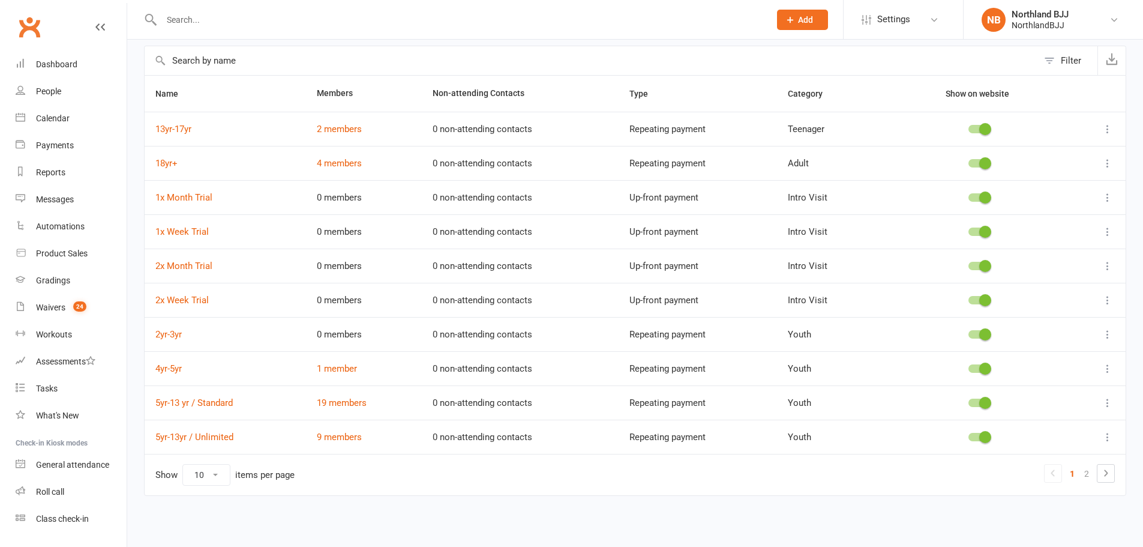
scroll to position [53, 0]
click at [1100, 474] on icon at bounding box center [1106, 473] width 14 height 14
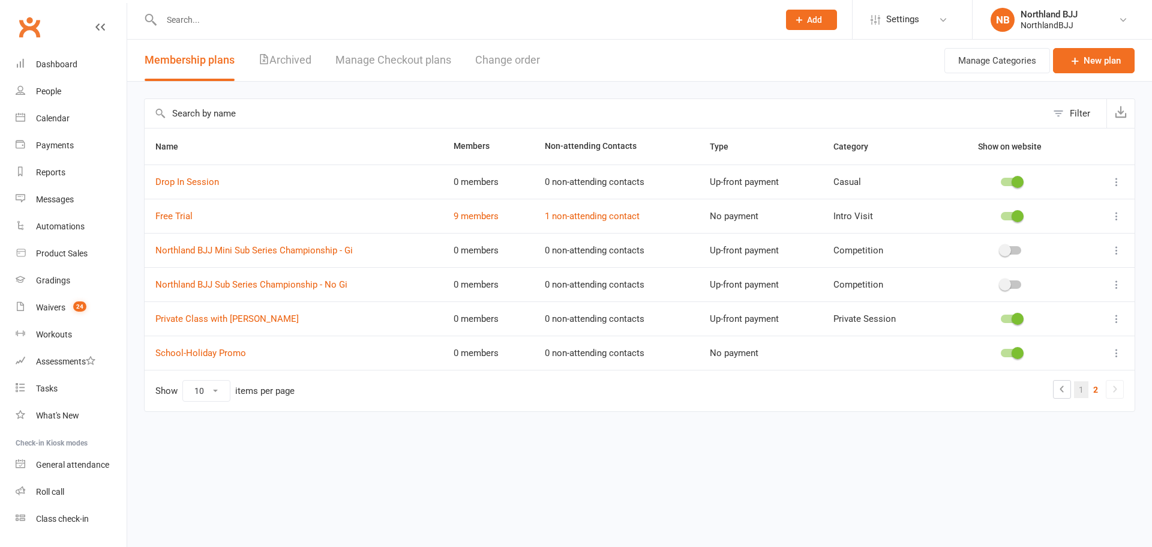
click at [1079, 391] on link "1" at bounding box center [1081, 389] width 14 height 17
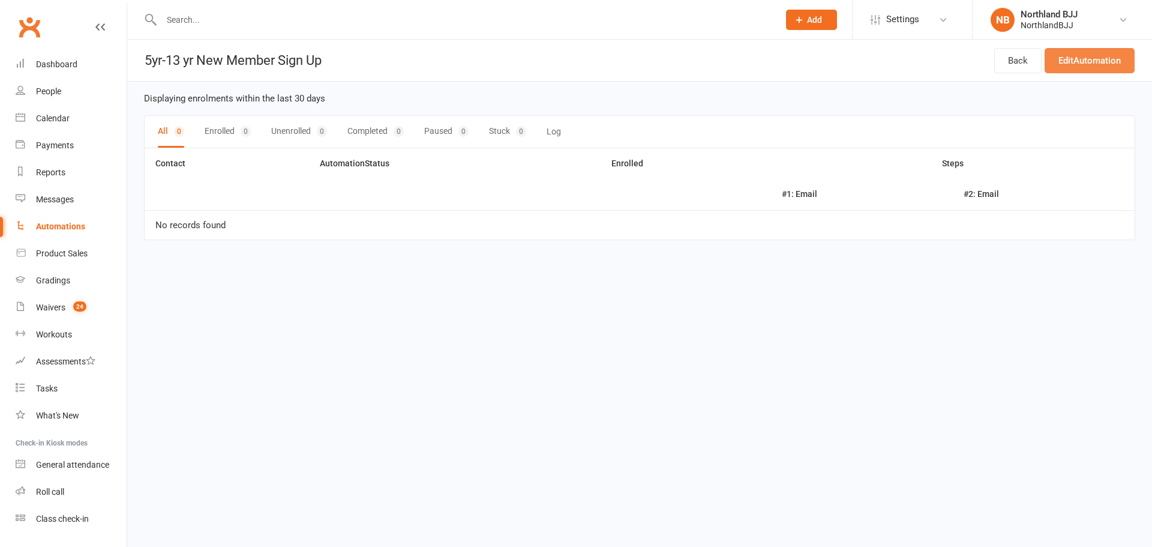
click at [1073, 61] on link "Edit Automation" at bounding box center [1090, 60] width 90 height 25
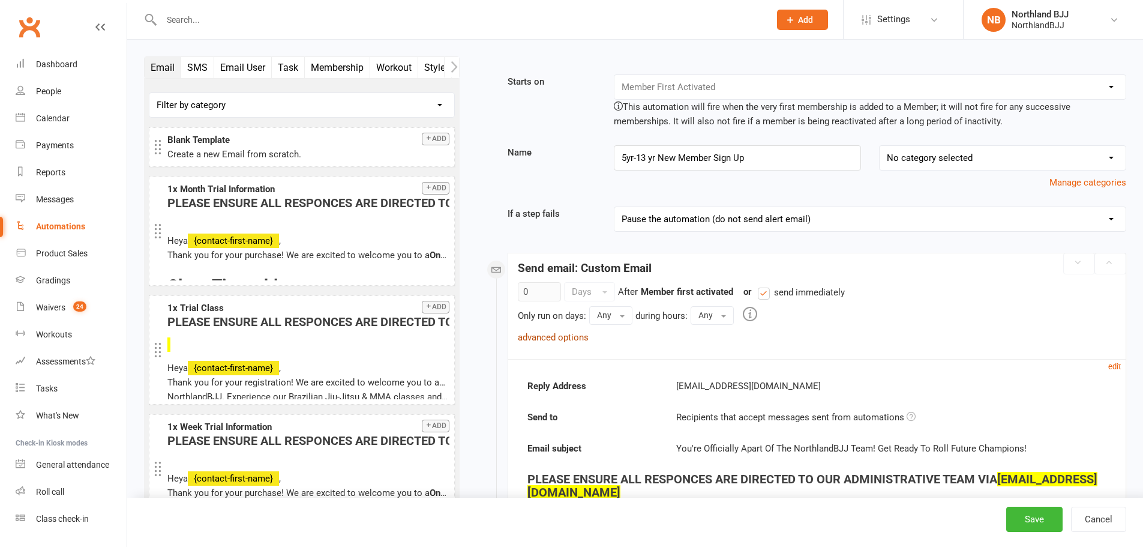
click at [579, 337] on link "advanced options" at bounding box center [553, 337] width 71 height 11
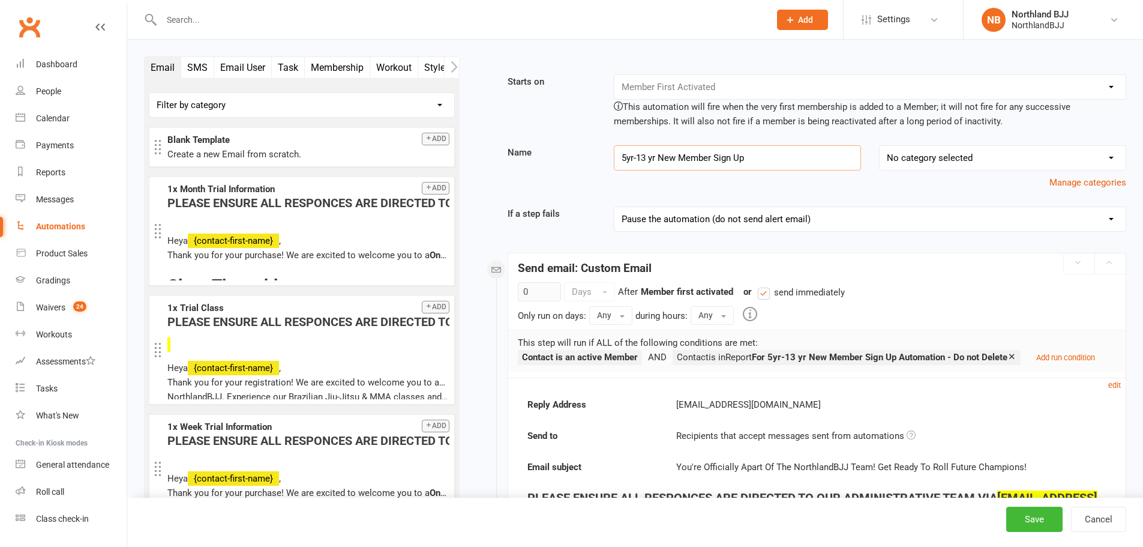
click at [649, 158] on input "5yr-13 yr New Member Sign Up" at bounding box center [737, 157] width 247 height 25
type input "5yr-13yr New Member Sign Up"
click at [1023, 517] on button "Save" at bounding box center [1034, 519] width 56 height 25
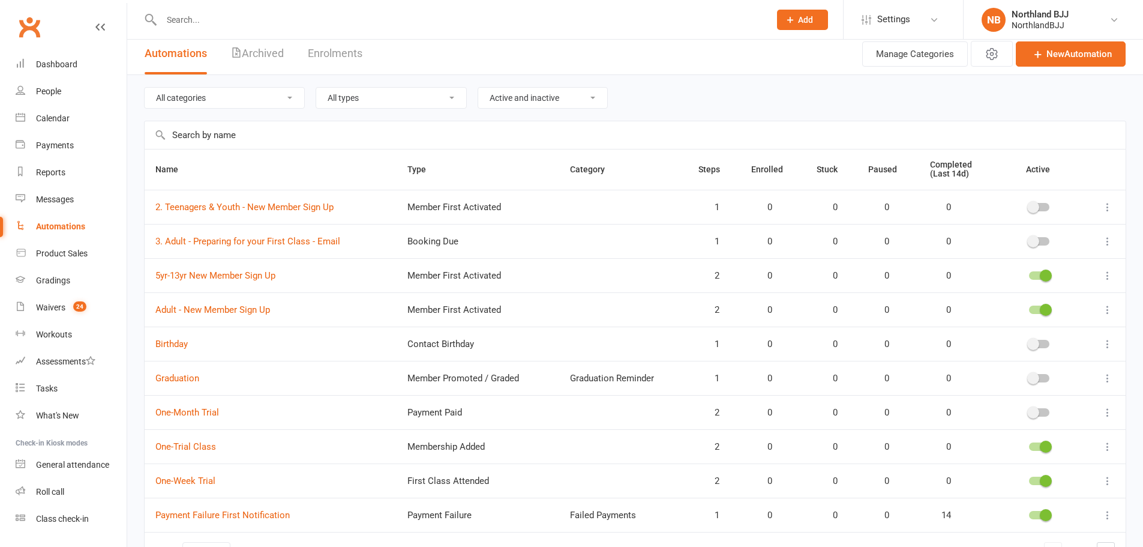
scroll to position [85, 0]
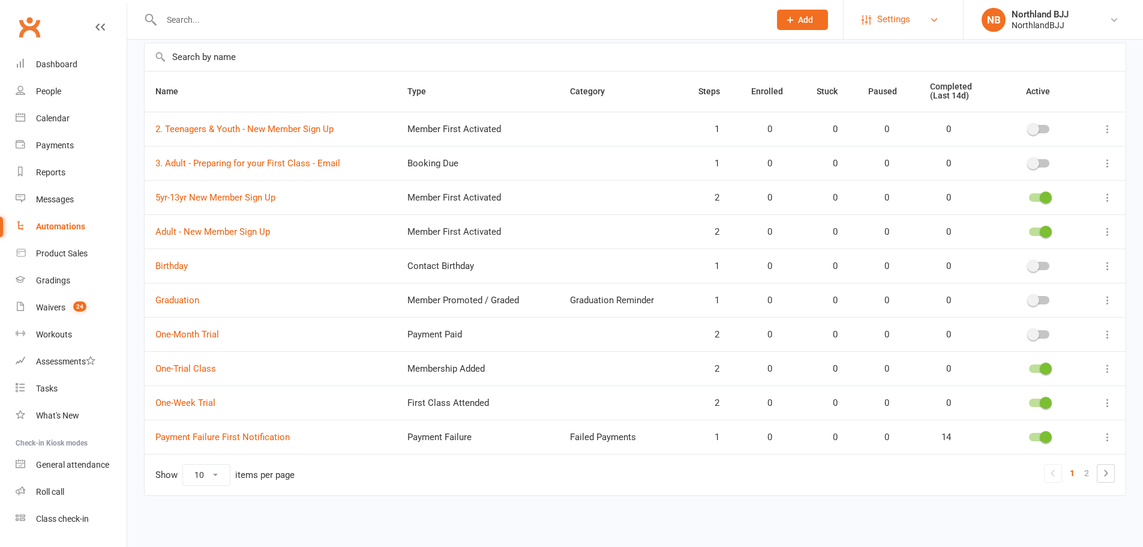
click at [888, 26] on span "Settings" at bounding box center [893, 19] width 33 height 27
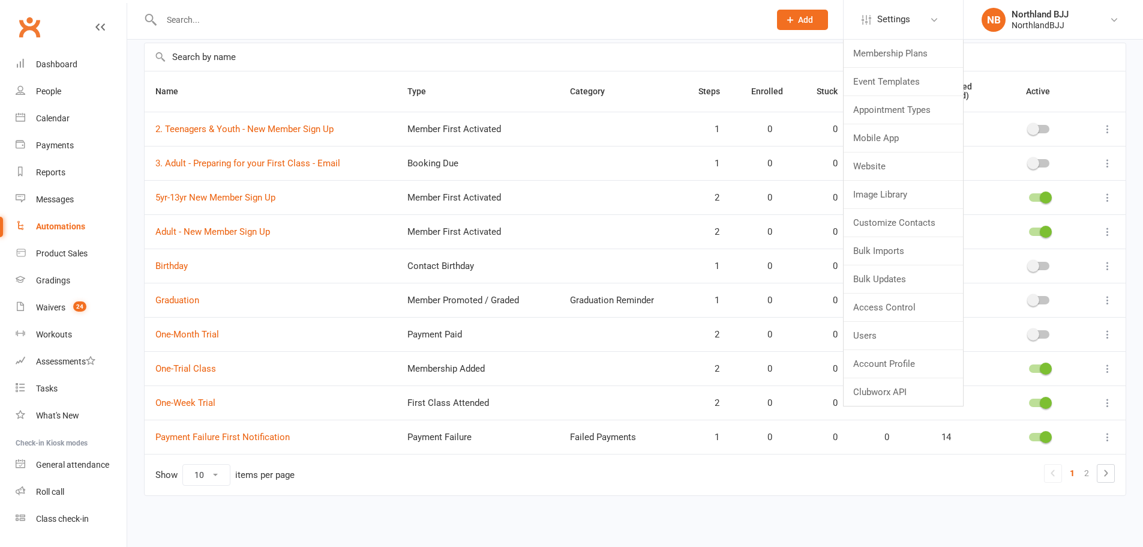
click at [350, 58] on input "text" at bounding box center [635, 57] width 981 height 28
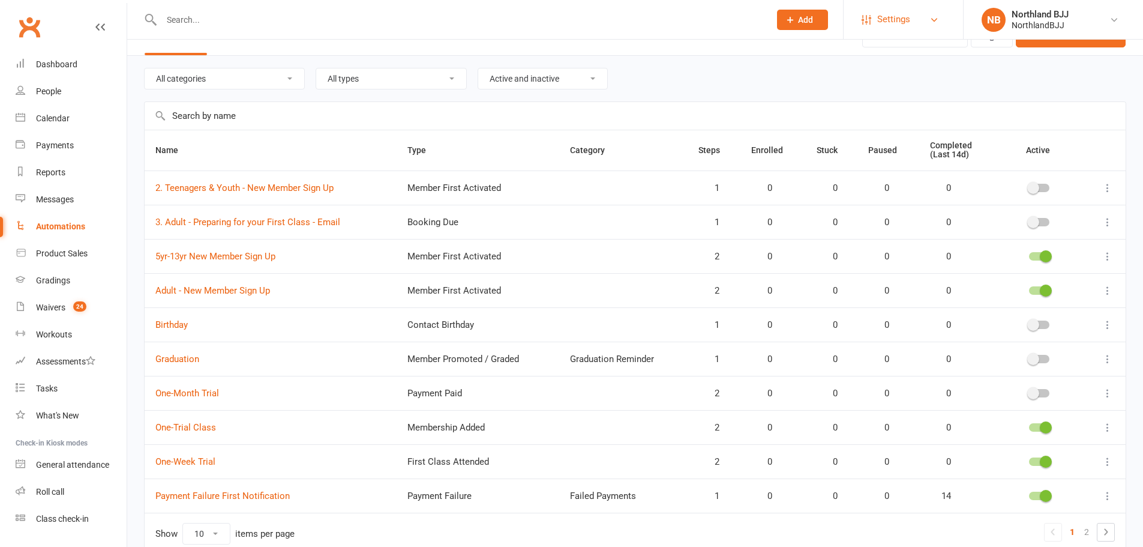
scroll to position [25, 0]
click at [890, 20] on span "Settings" at bounding box center [893, 19] width 33 height 27
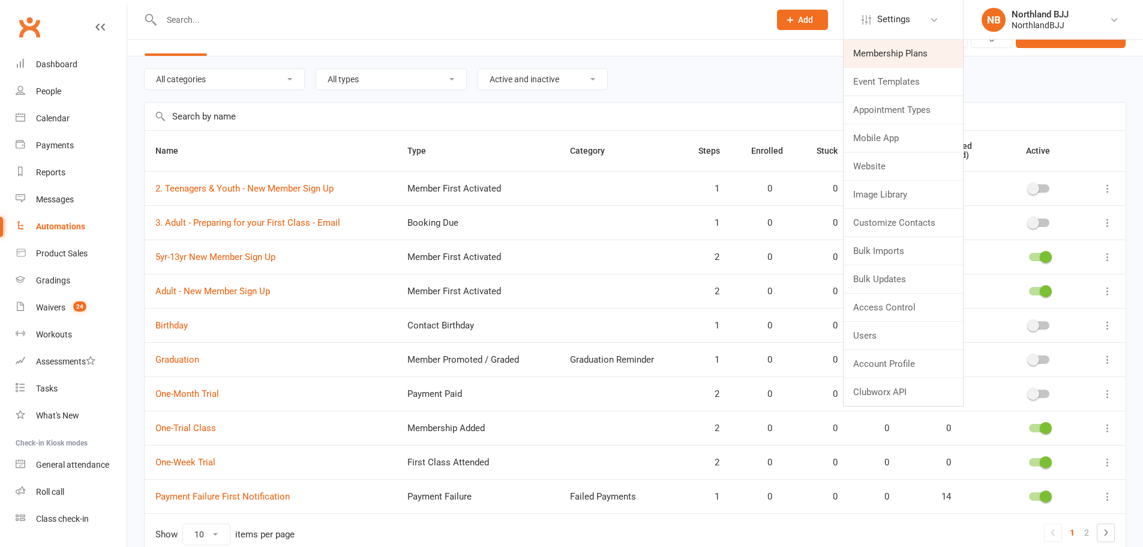
click at [889, 44] on link "Membership Plans" at bounding box center [903, 54] width 119 height 28
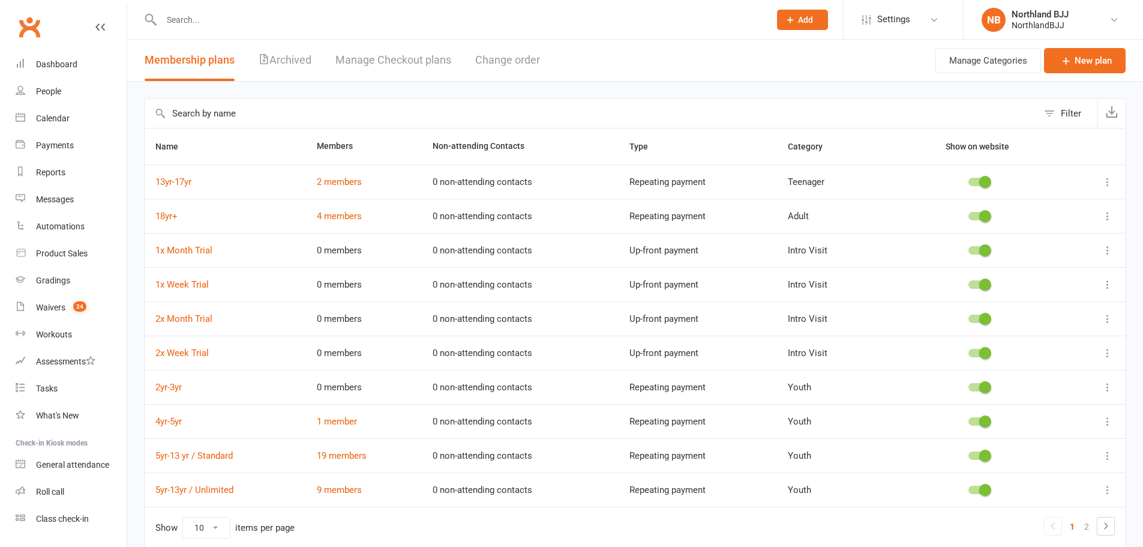
click at [283, 120] on input "text" at bounding box center [592, 113] width 894 height 29
click at [75, 221] on div "Automations" at bounding box center [60, 226] width 49 height 10
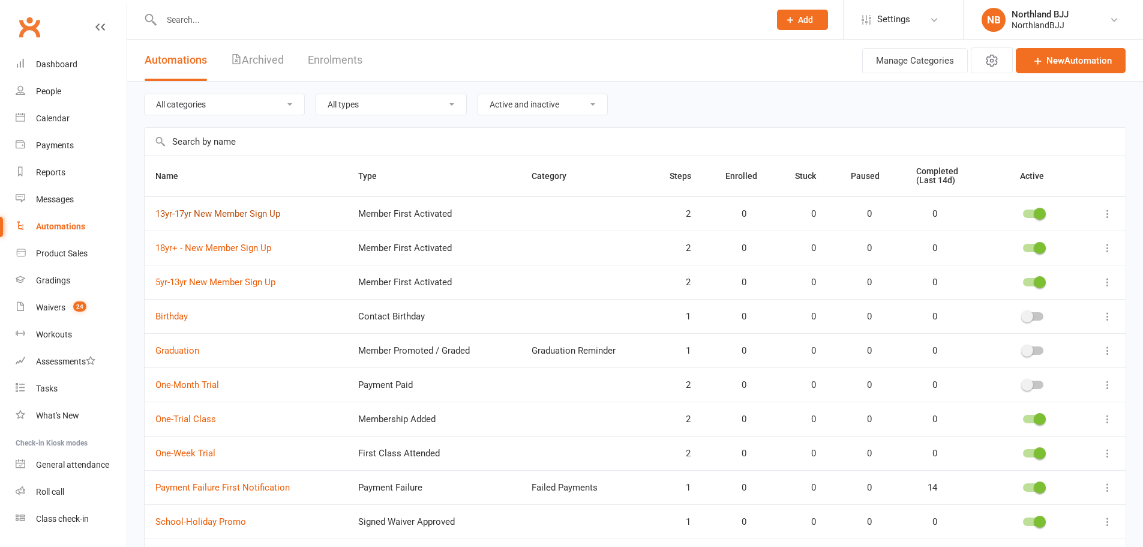
click at [229, 214] on link "13yr-17yr New Member Sign Up" at bounding box center [217, 213] width 125 height 11
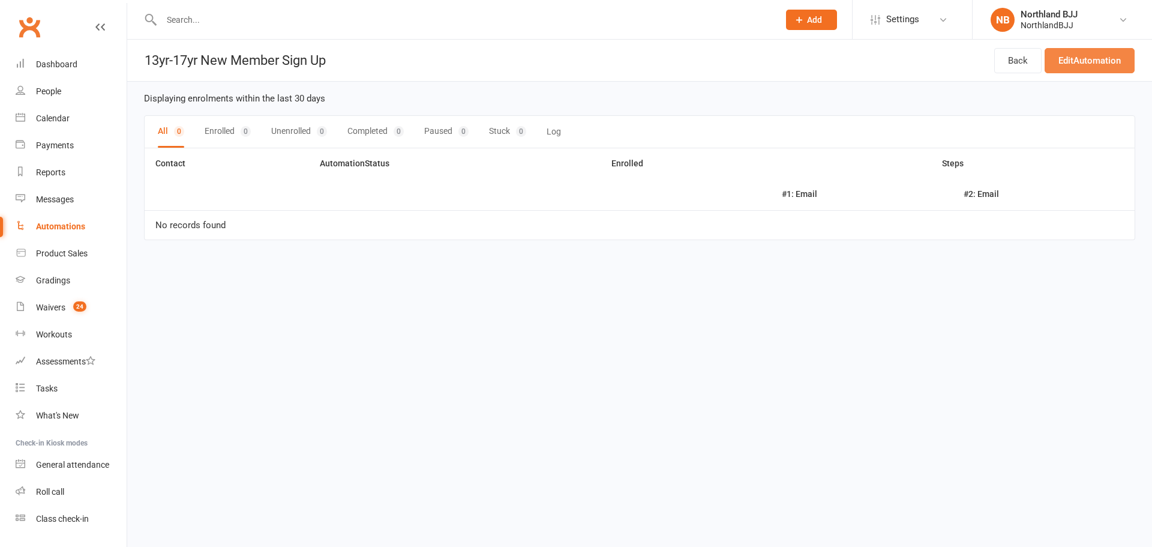
click at [1105, 62] on link "Edit Automation" at bounding box center [1090, 60] width 90 height 25
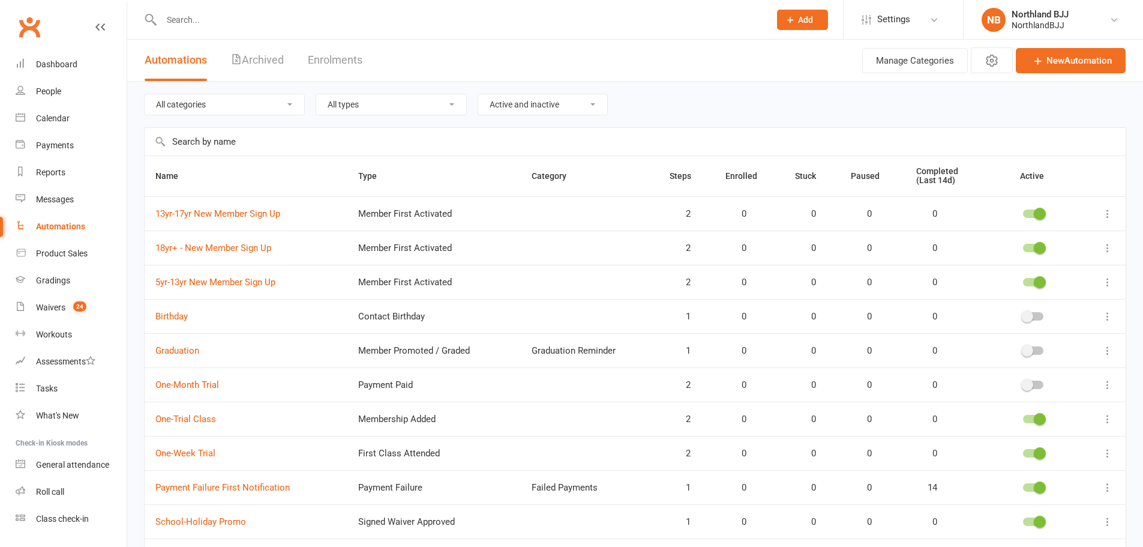
click at [1040, 213] on span at bounding box center [1040, 214] width 12 height 12
click at [1023, 212] on input "checkbox" at bounding box center [1023, 212] width 0 height 0
click at [1035, 249] on span at bounding box center [1040, 248] width 12 height 12
click at [1023, 246] on input "checkbox" at bounding box center [1023, 246] width 0 height 0
click at [1035, 280] on span at bounding box center [1040, 282] width 12 height 12
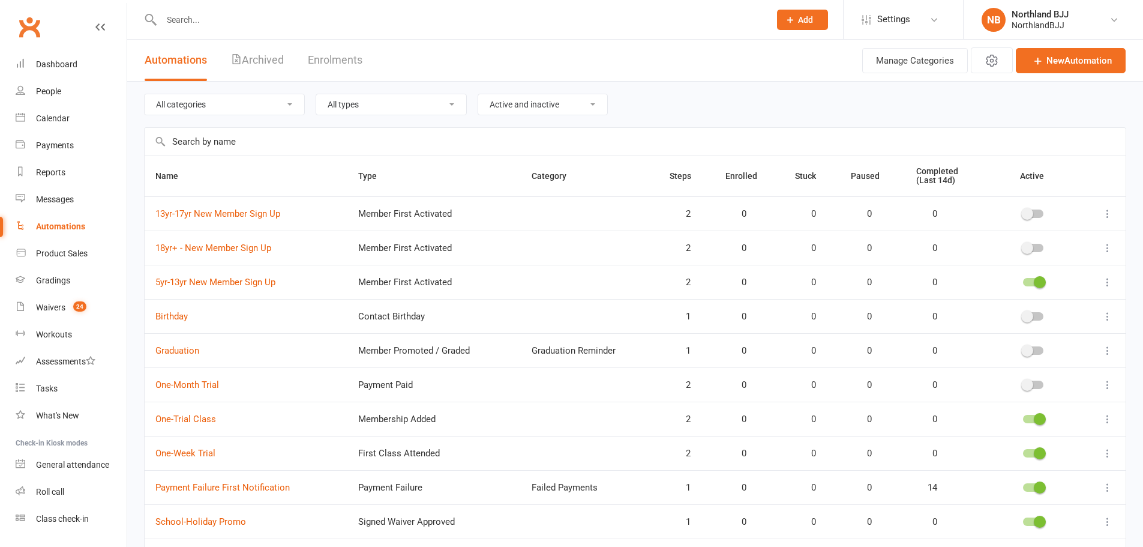
click at [1023, 280] on input "checkbox" at bounding box center [1023, 280] width 0 height 0
drag, startPoint x: 248, startPoint y: 214, endPoint x: 299, endPoint y: 211, distance: 51.7
click at [299, 211] on td "13yr-17yr New Member Sign Up" at bounding box center [246, 213] width 203 height 34
copy link "13yr-17yr New Member Sign Up"
click at [234, 212] on link "13yr-17yr New Member Sign Up" at bounding box center [217, 213] width 125 height 11
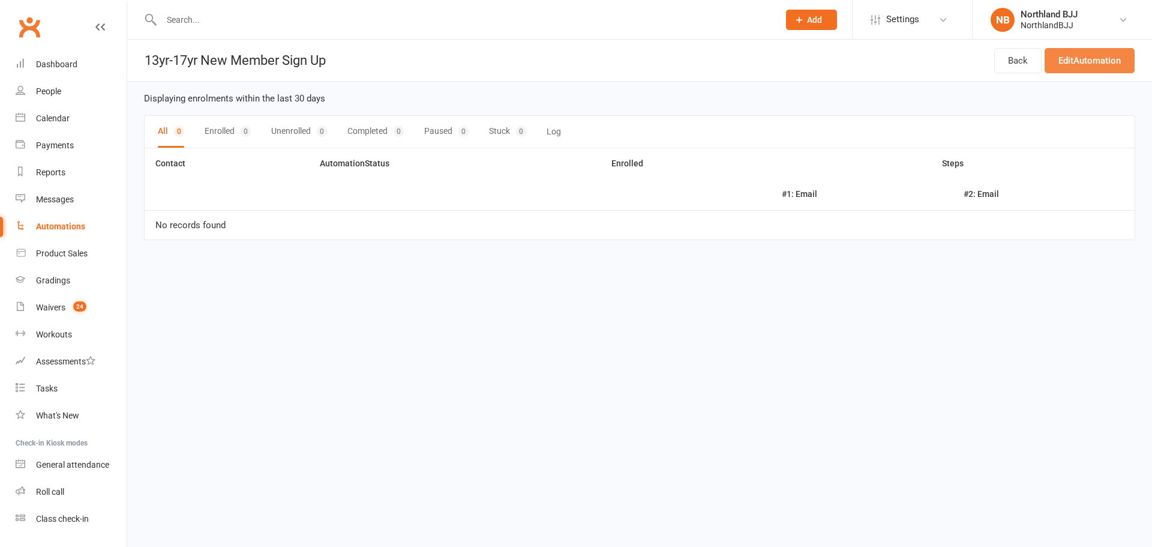
click at [1055, 53] on link "Edit Automation" at bounding box center [1090, 60] width 90 height 25
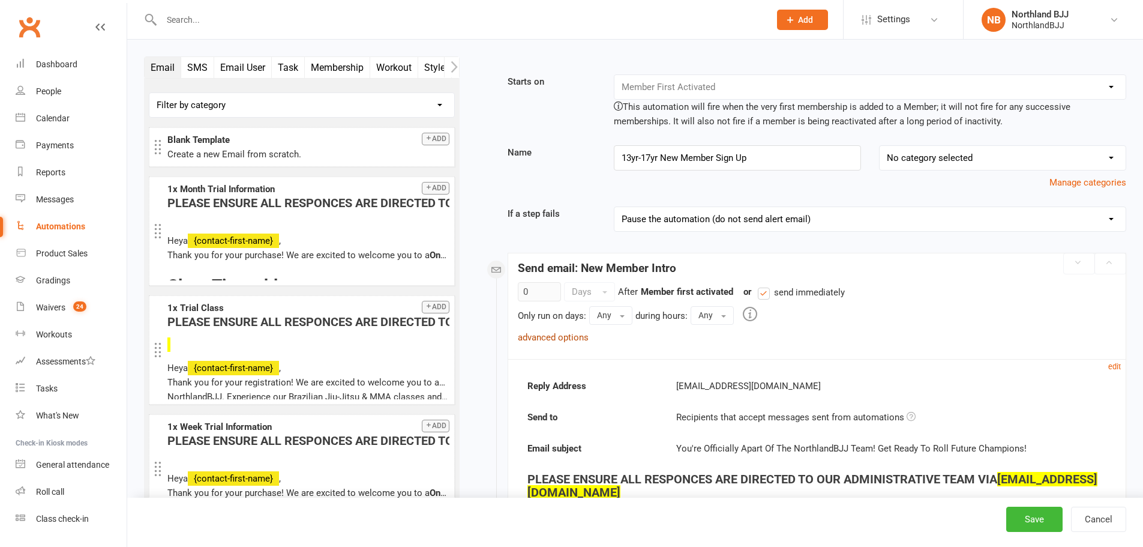
click at [556, 337] on link "advanced options" at bounding box center [553, 337] width 71 height 11
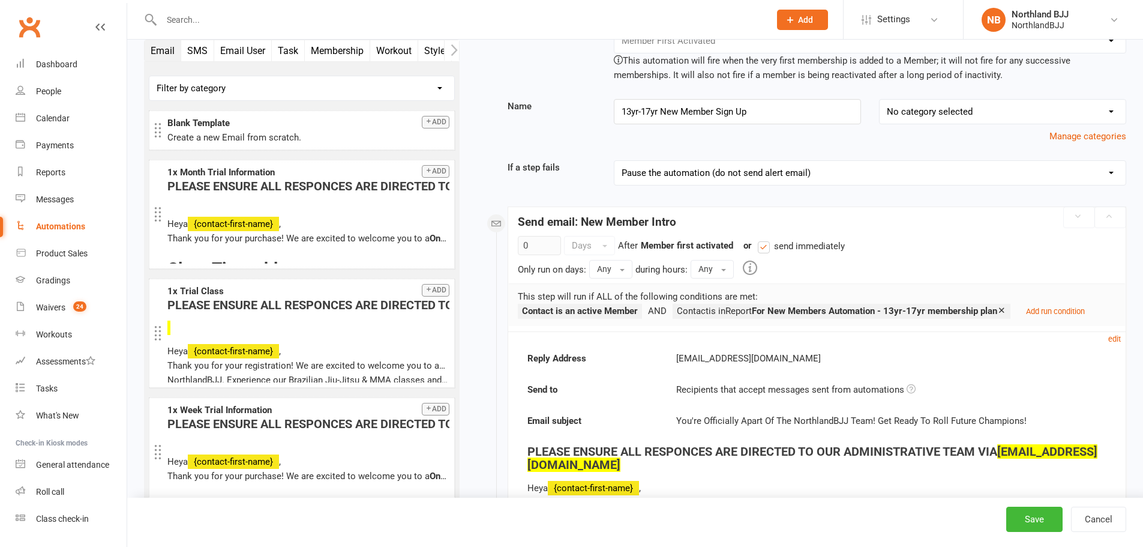
scroll to position [140, 0]
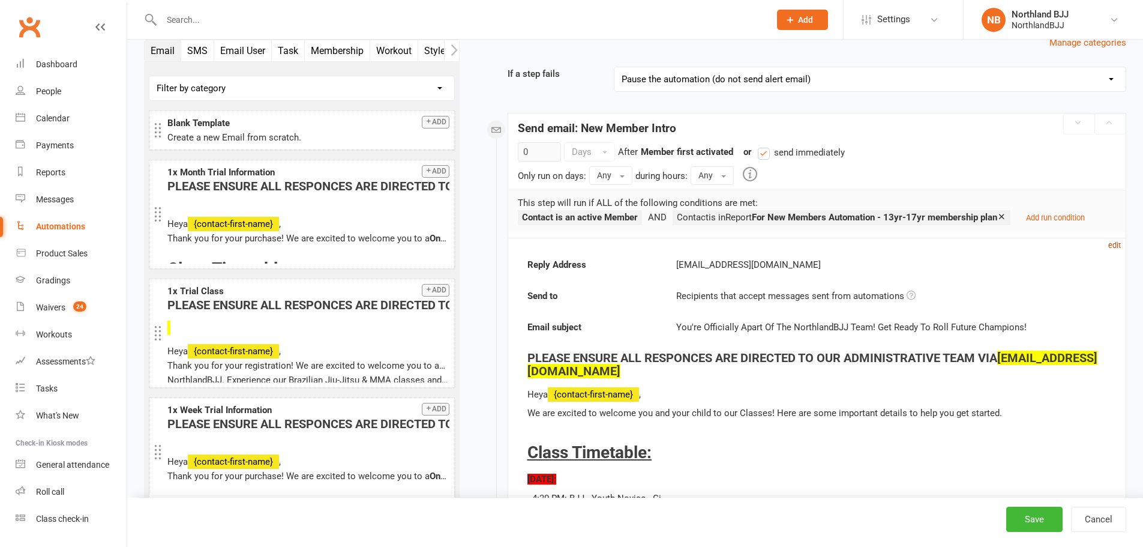
click at [1115, 245] on small "edit" at bounding box center [1114, 245] width 13 height 9
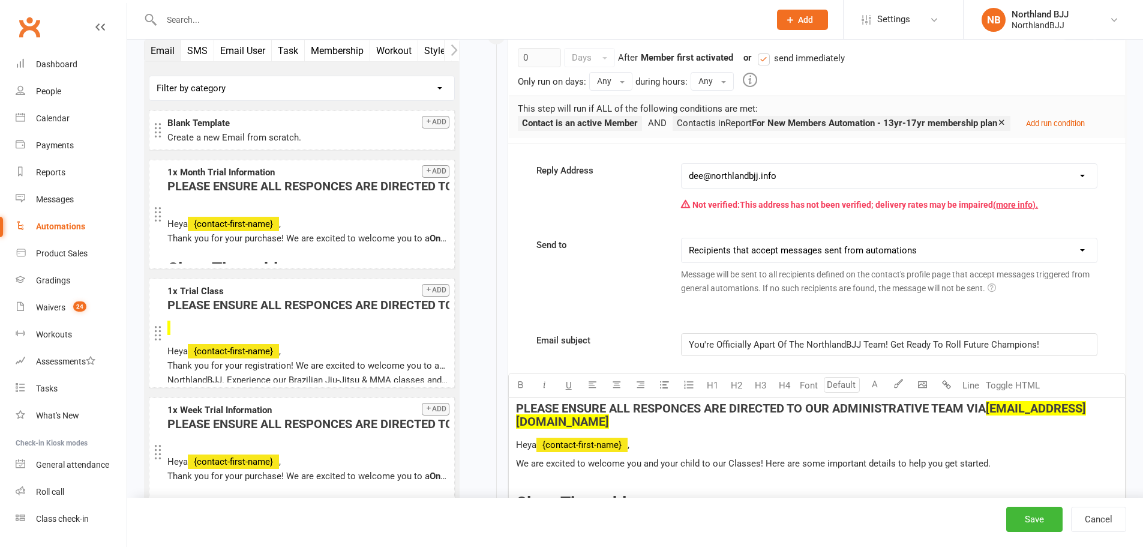
scroll to position [240, 0]
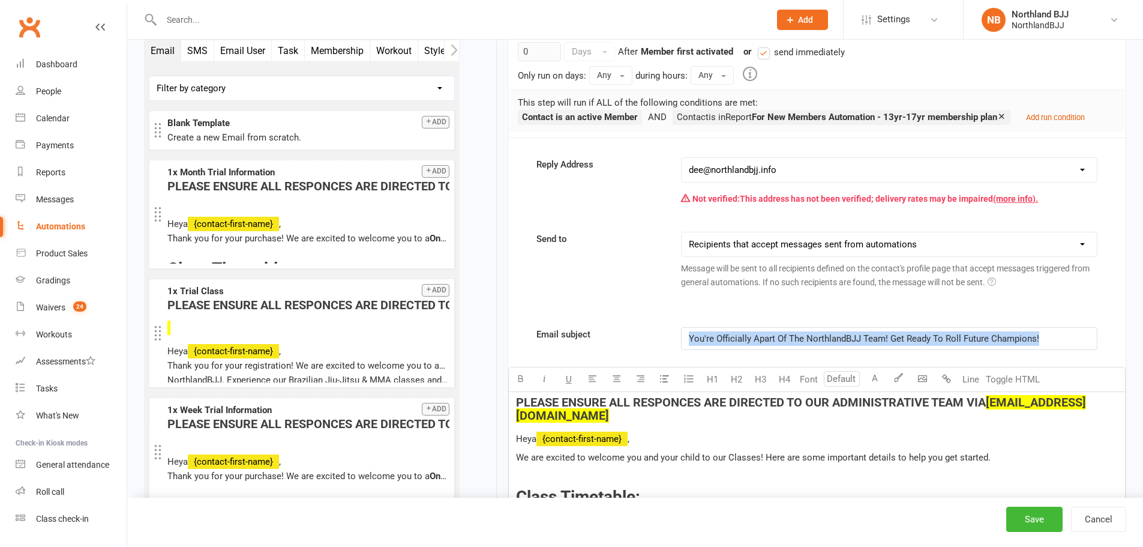
drag, startPoint x: 1084, startPoint y: 346, endPoint x: 604, endPoint y: 325, distance: 480.5
click at [641, 336] on div "Email subject You're Officially Apart Of The NorthlandBJJ Team! Get Ready To Ro…" at bounding box center [817, 338] width 579 height 23
copy span "You're Officially Apart Of The NorthlandBJJ Team! Get Ready To Roll Future Cham…"
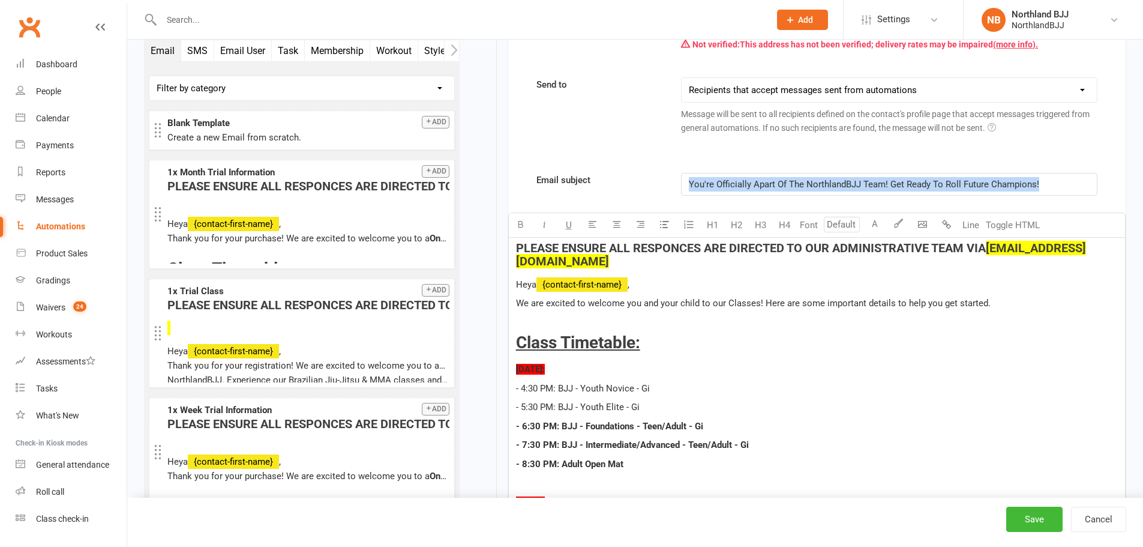
scroll to position [400, 0]
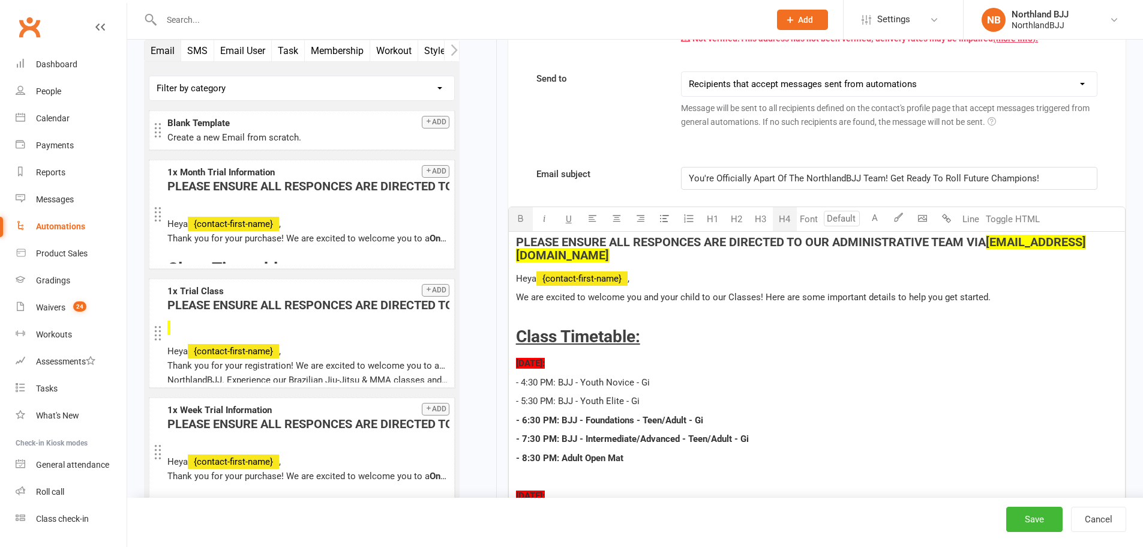
click at [519, 239] on span "PLEASE ENSURE ALL RESPONCES ARE DIRECTED TO OUR ADMINISTRATIVE TEAM VIA" at bounding box center [751, 242] width 470 height 14
click at [690, 244] on span "PLEASE ENSURE ALL RESPONCES ARE DIRECTED TO OUR ADMINISTRATIVE TEAM VIA" at bounding box center [751, 242] width 470 height 14
click at [609, 290] on p "We are excited to welcome you and your child to our Classes! Here are some impo…" at bounding box center [817, 297] width 602 height 14
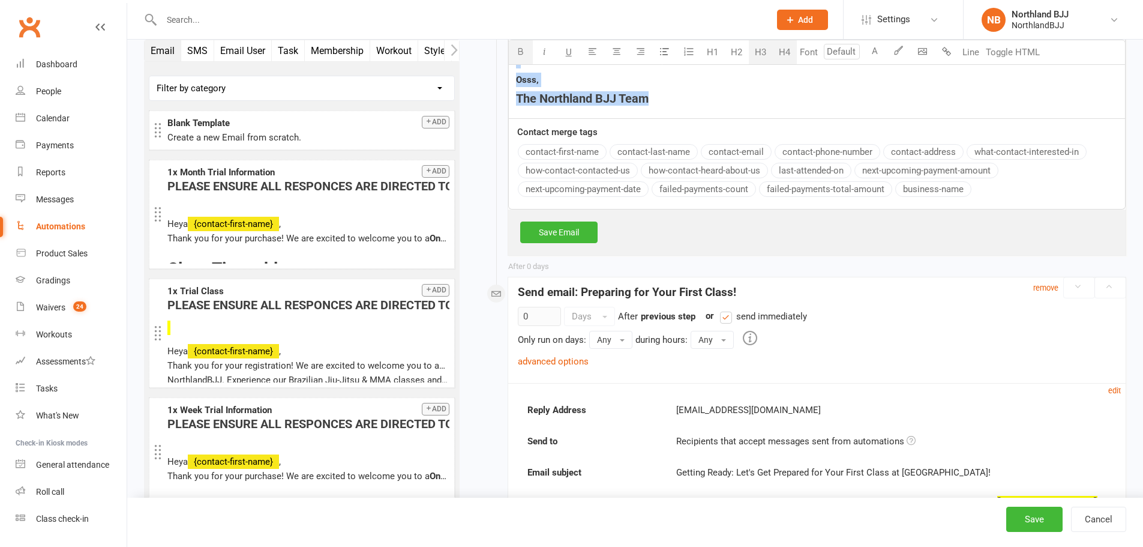
drag, startPoint x: 514, startPoint y: 239, endPoint x: 667, endPoint y: 150, distance: 176.4
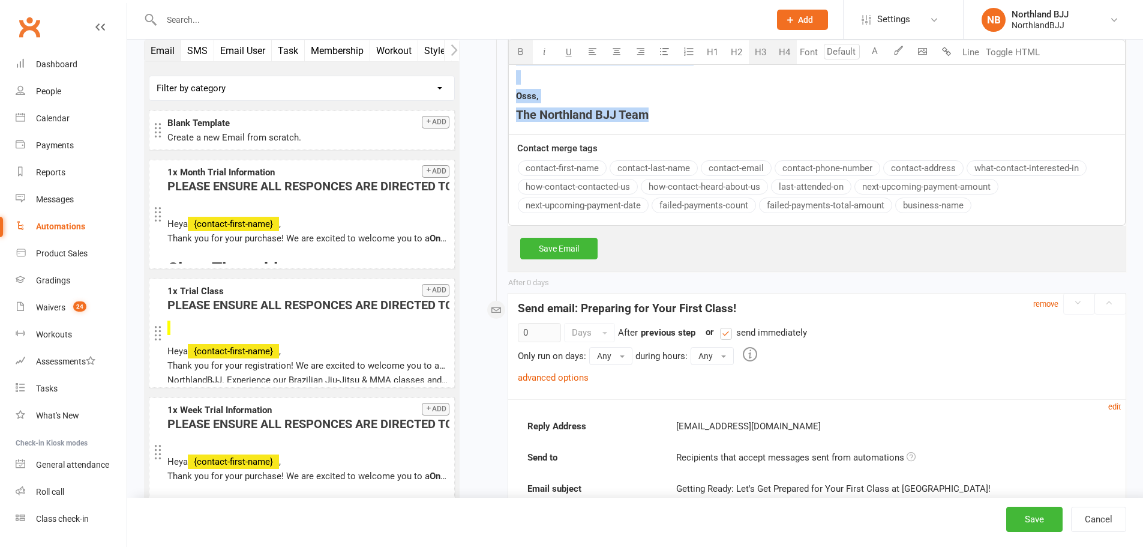
scroll to position [2406, 0]
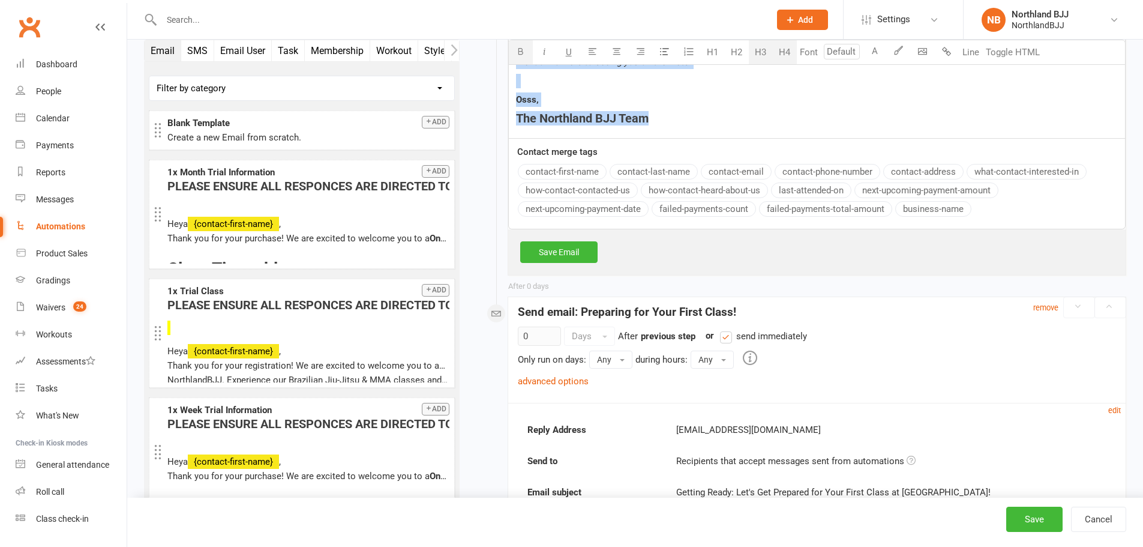
copy div "PLEASE ENSURE ALL RESPONSES ARE DIRECTED TO OUR ADMINISTRATIVE TEAM VIA dee@nor…"
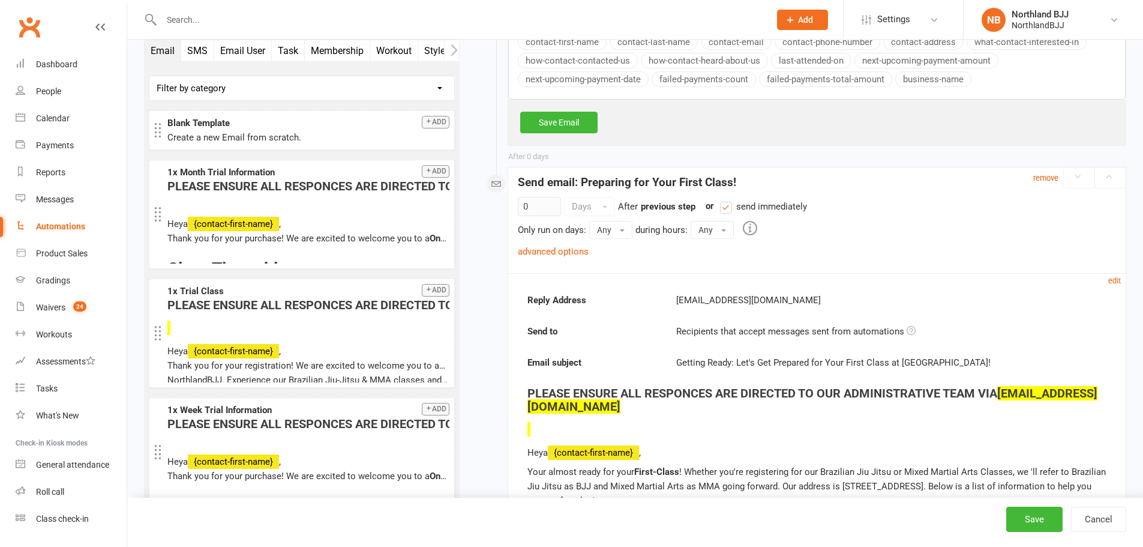
scroll to position [2546, 0]
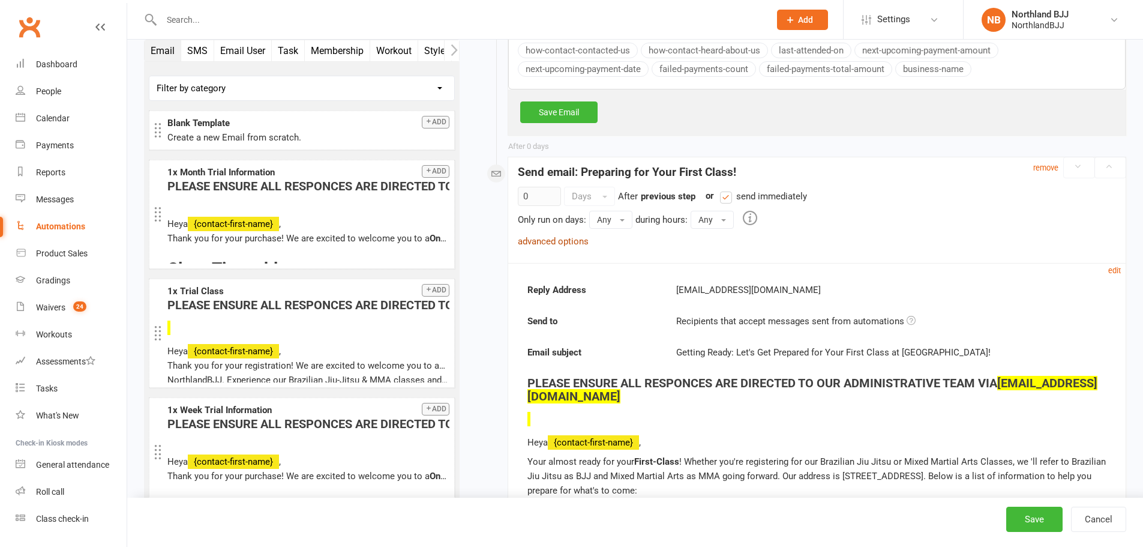
click at [576, 236] on link "advanced options" at bounding box center [553, 241] width 71 height 11
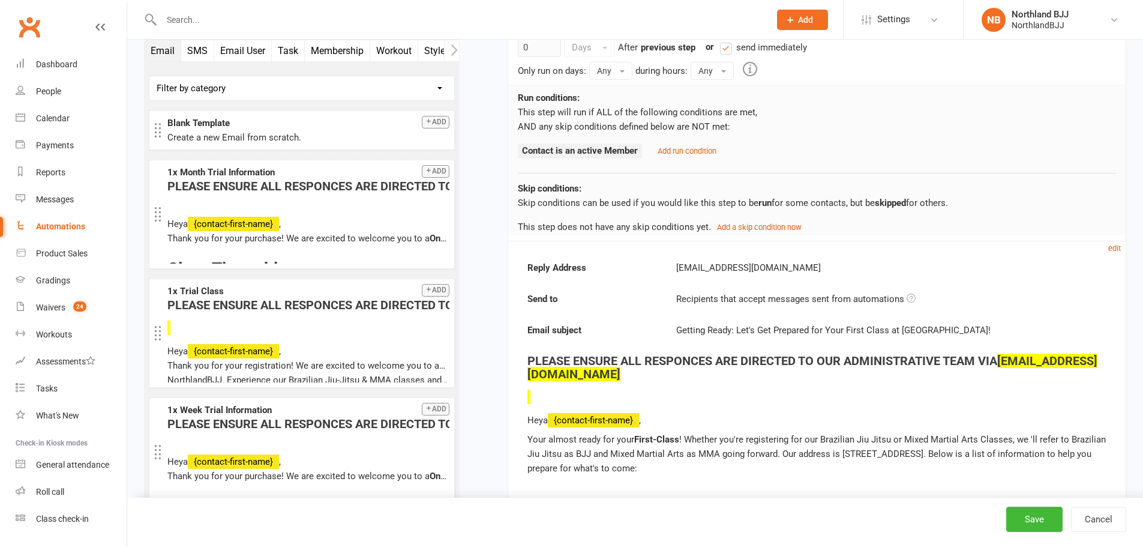
scroll to position [2746, 0]
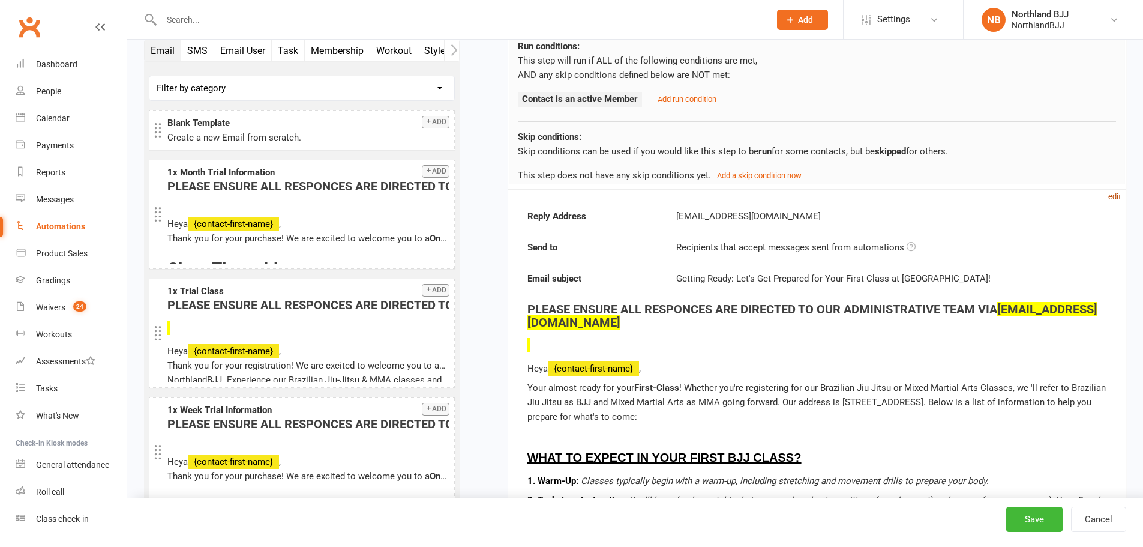
click at [1114, 192] on small "edit" at bounding box center [1114, 196] width 13 height 9
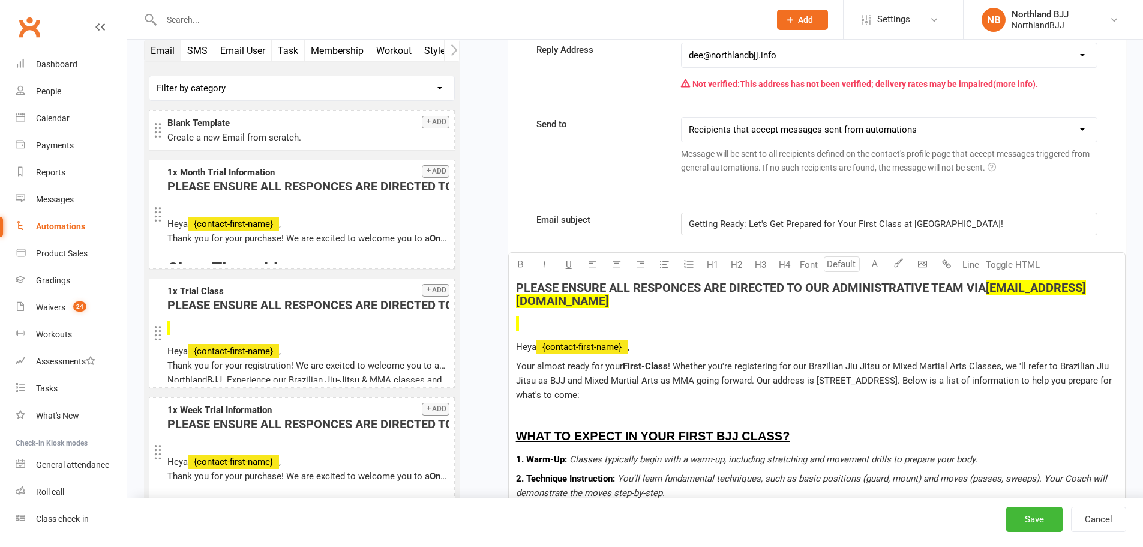
scroll to position [2926, 0]
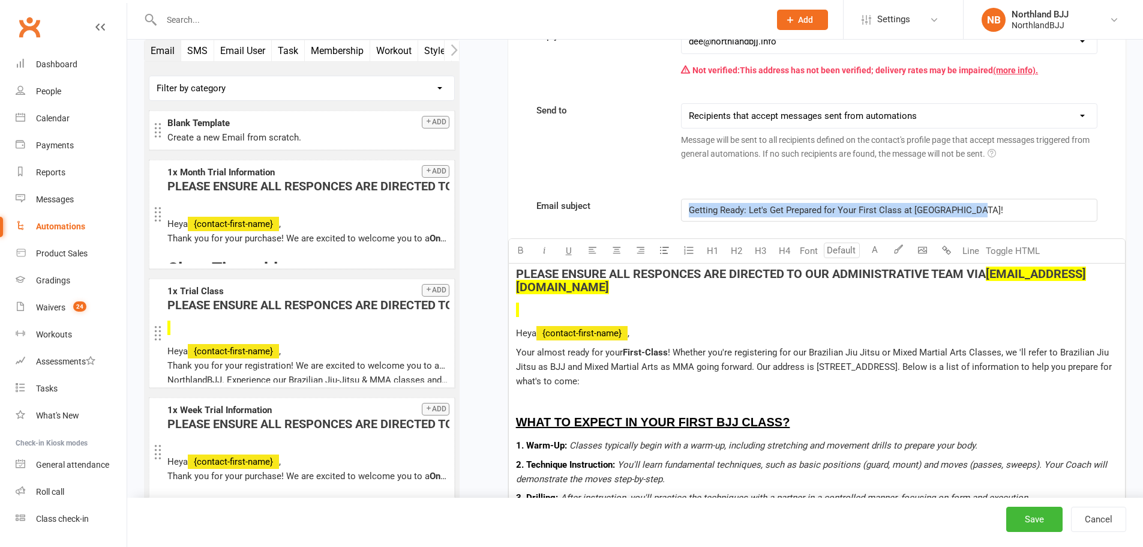
drag, startPoint x: 990, startPoint y: 181, endPoint x: 615, endPoint y: 183, distance: 375.1
click at [615, 199] on div "Email subject Getting Ready: Let's Get Prepared for Your First Class at Northla…" at bounding box center [817, 210] width 579 height 23
copy span "Getting Ready: Let's Get Prepared for Your First Class at [GEOGRAPHIC_DATA]!"
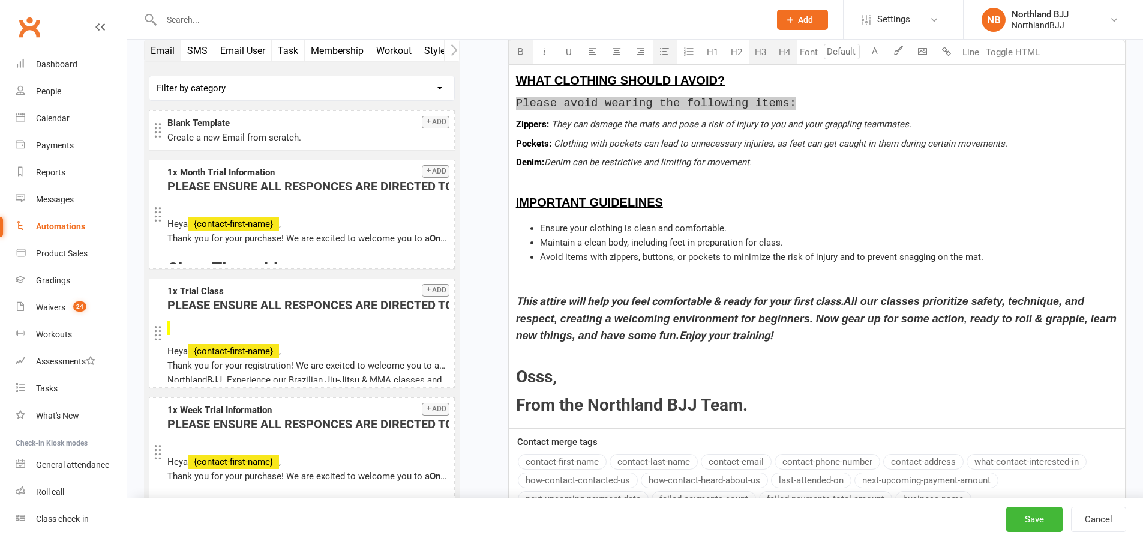
scroll to position [4011, 0]
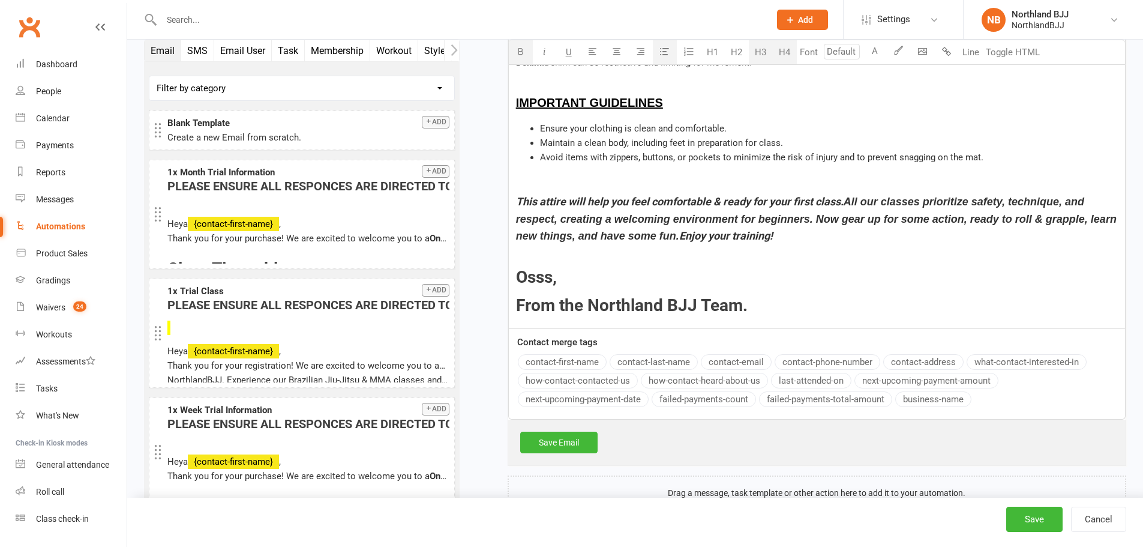
drag, startPoint x: 520, startPoint y: 185, endPoint x: 773, endPoint y: 285, distance: 271.8
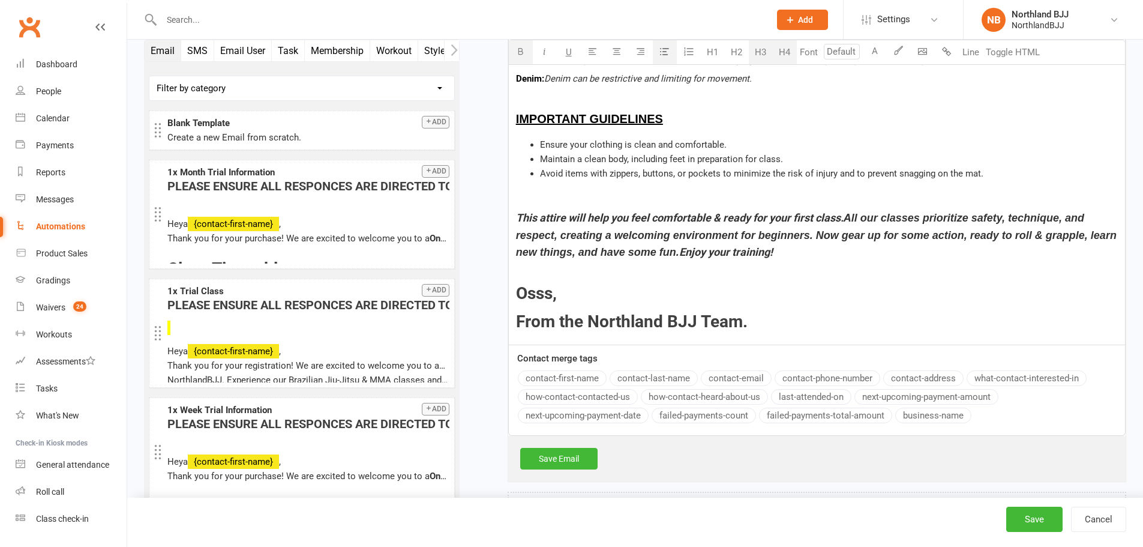
copy div "LEASE ENSURE ALL RESPONCES ARE DIRECTED TO OUR ADMINISTRATIVE TEAM VIA dee@nort…"
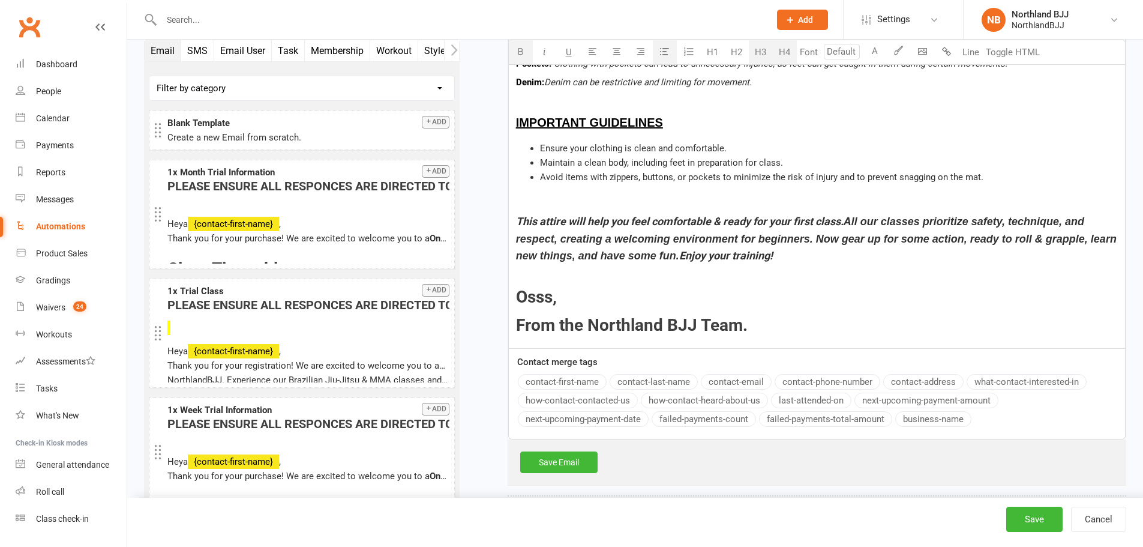
click at [576, 194] on p at bounding box center [817, 201] width 602 height 14
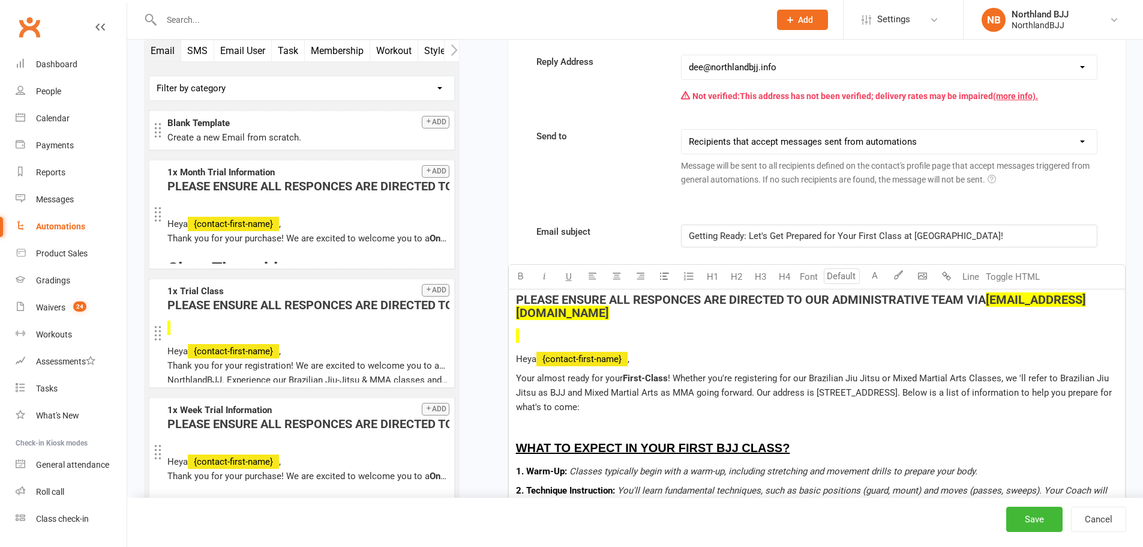
scroll to position [2911, 0]
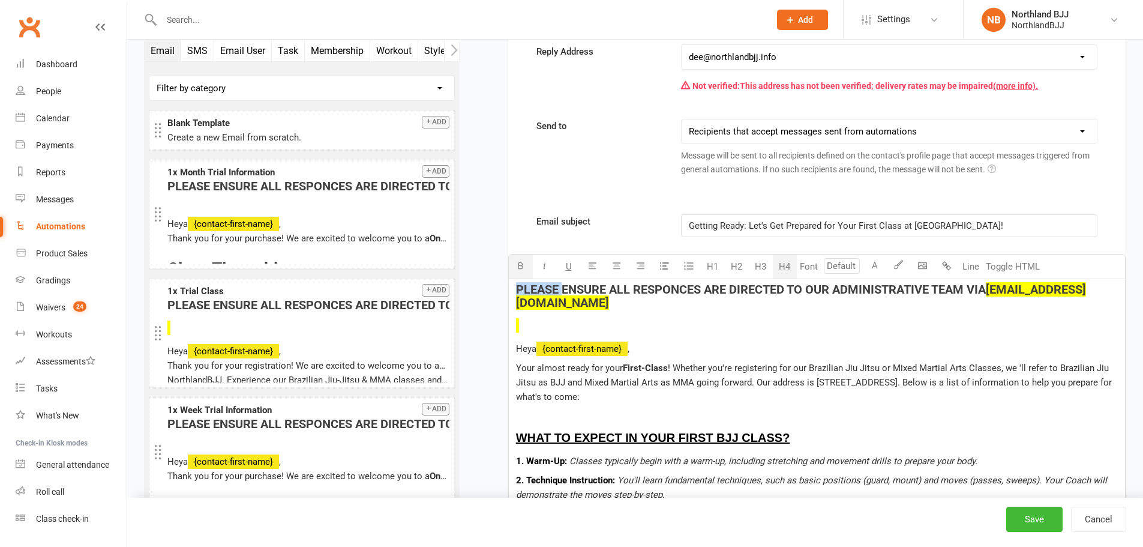
drag, startPoint x: 532, startPoint y: 260, endPoint x: 564, endPoint y: 262, distance: 31.9
copy span "PLEASE"
click at [71, 229] on div "Automations" at bounding box center [60, 226] width 49 height 10
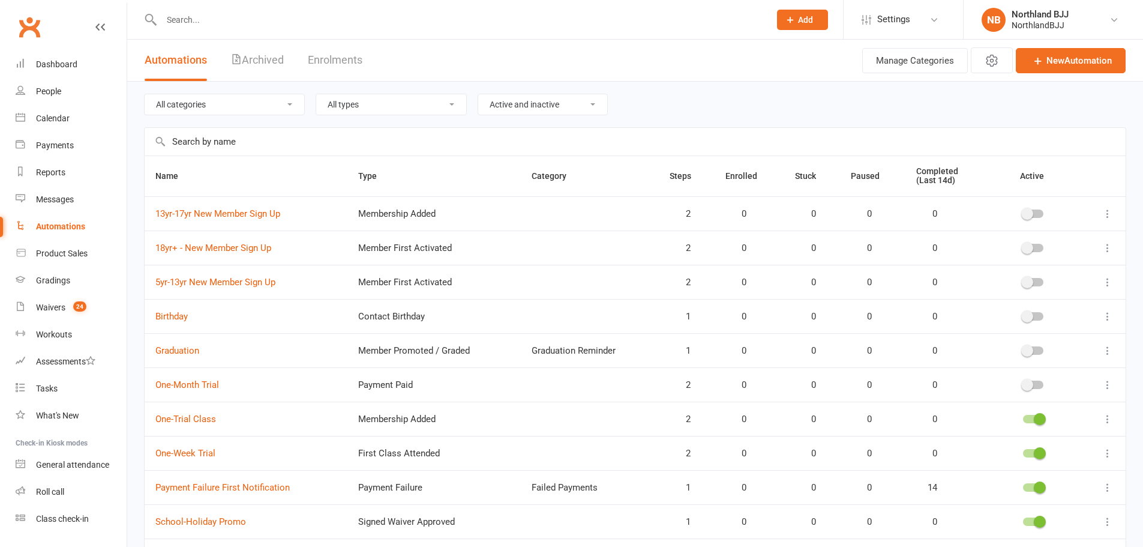
click at [1029, 214] on span at bounding box center [1027, 214] width 12 height 12
click at [1023, 212] on input "checkbox" at bounding box center [1023, 212] width 0 height 0
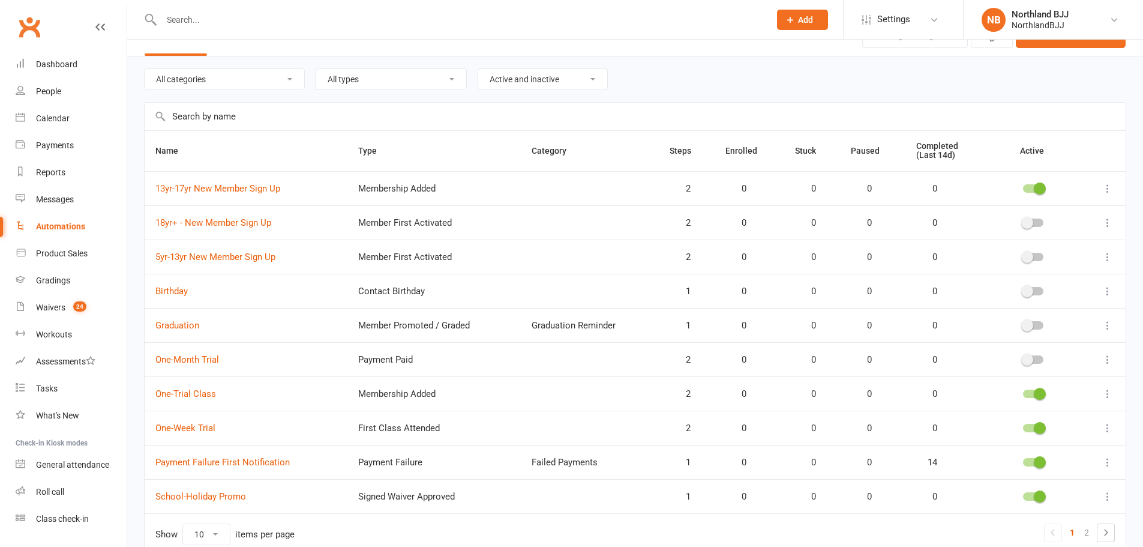
scroll to position [20, 0]
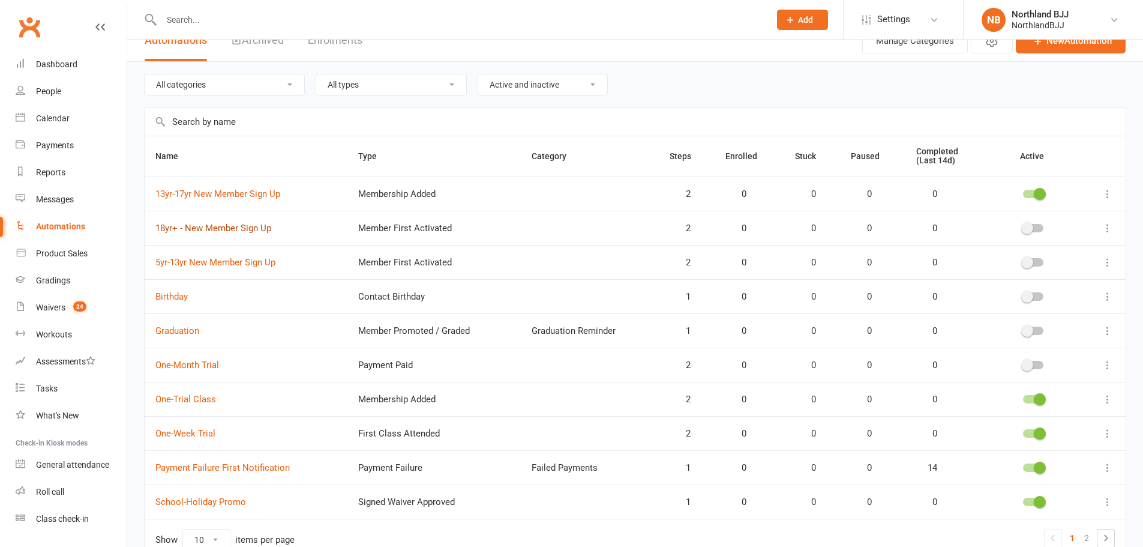
click at [252, 230] on link "18yr+ - New Member Sign Up" at bounding box center [213, 228] width 116 height 11
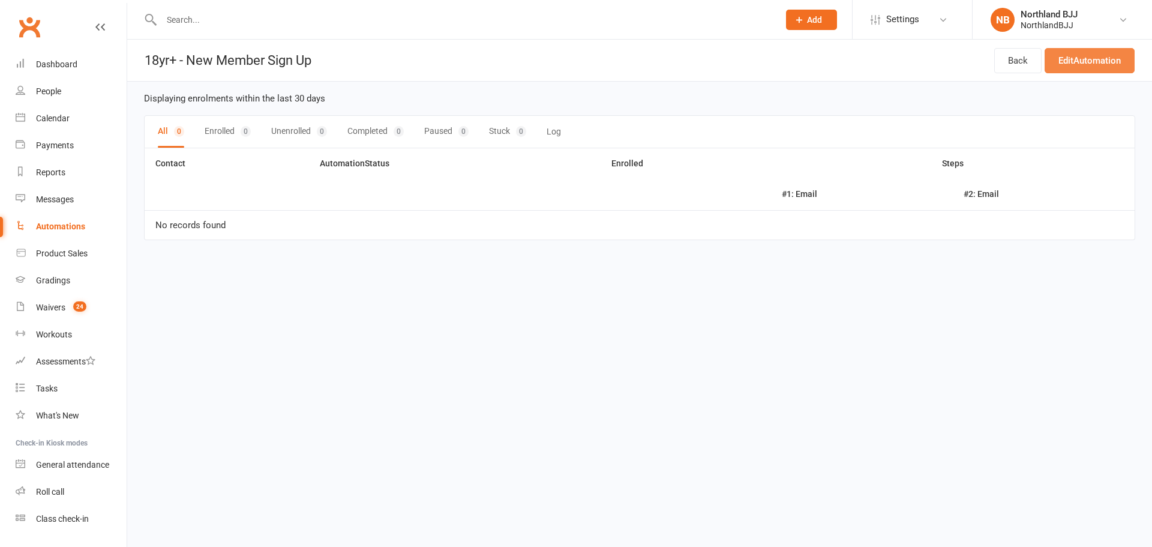
click at [1099, 62] on link "Edit Automation" at bounding box center [1090, 60] width 90 height 25
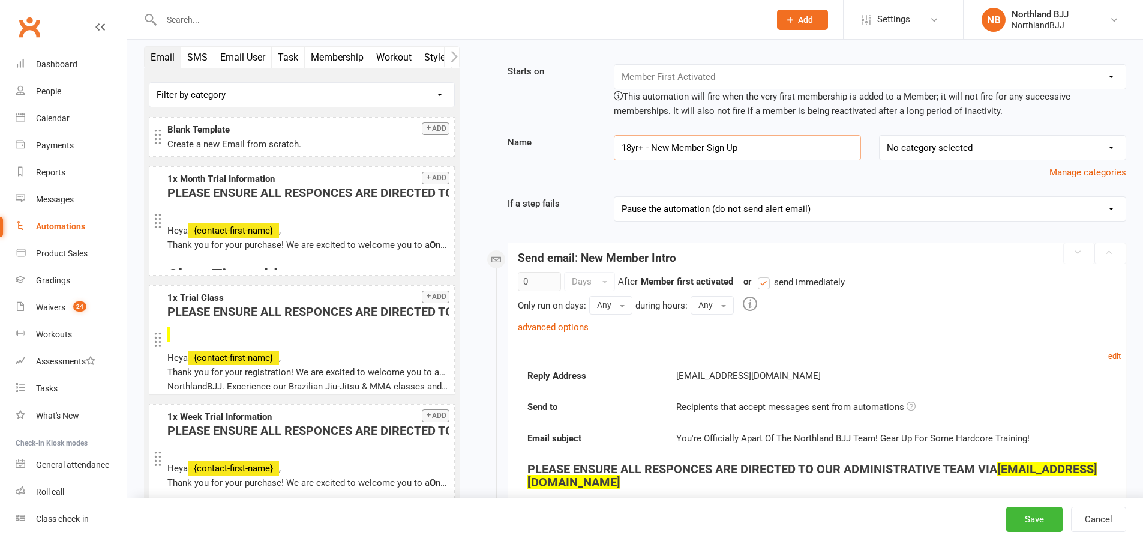
scroll to position [20, 0]
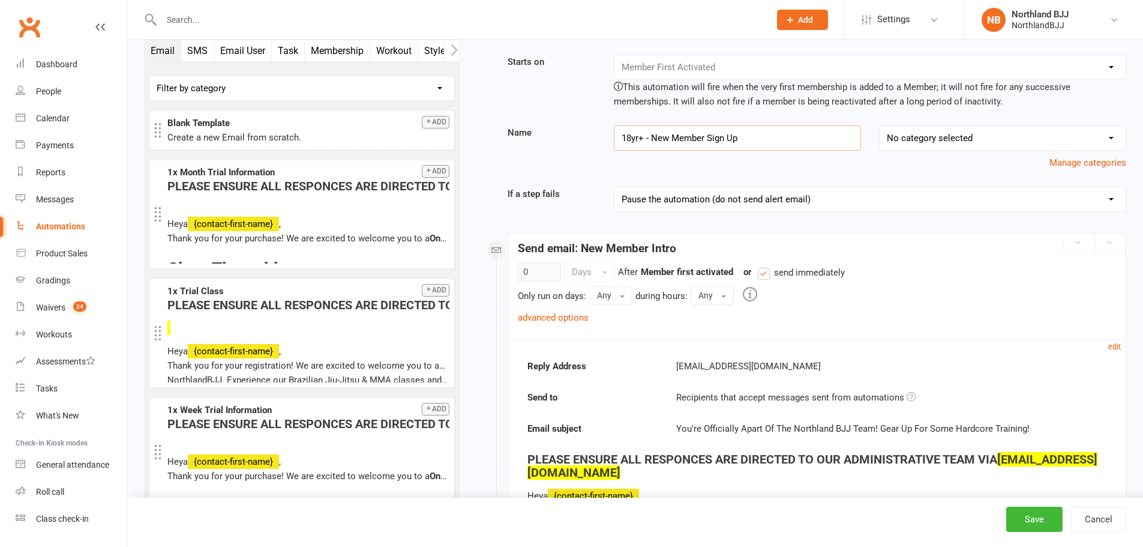
drag, startPoint x: 799, startPoint y: 159, endPoint x: 520, endPoint y: 140, distance: 279.7
click at [520, 140] on div "Name 18yr+ - New Member Sign Up No category selected Birthday Failed Payments G…" at bounding box center [817, 147] width 637 height 44
click at [570, 317] on link "advanced options" at bounding box center [553, 317] width 71 height 11
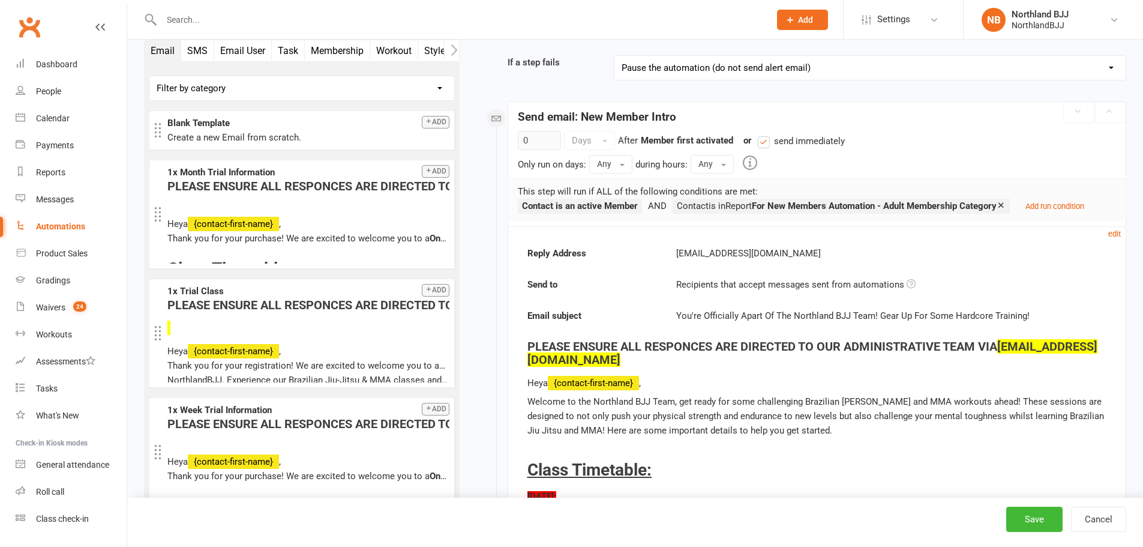
scroll to position [160, 0]
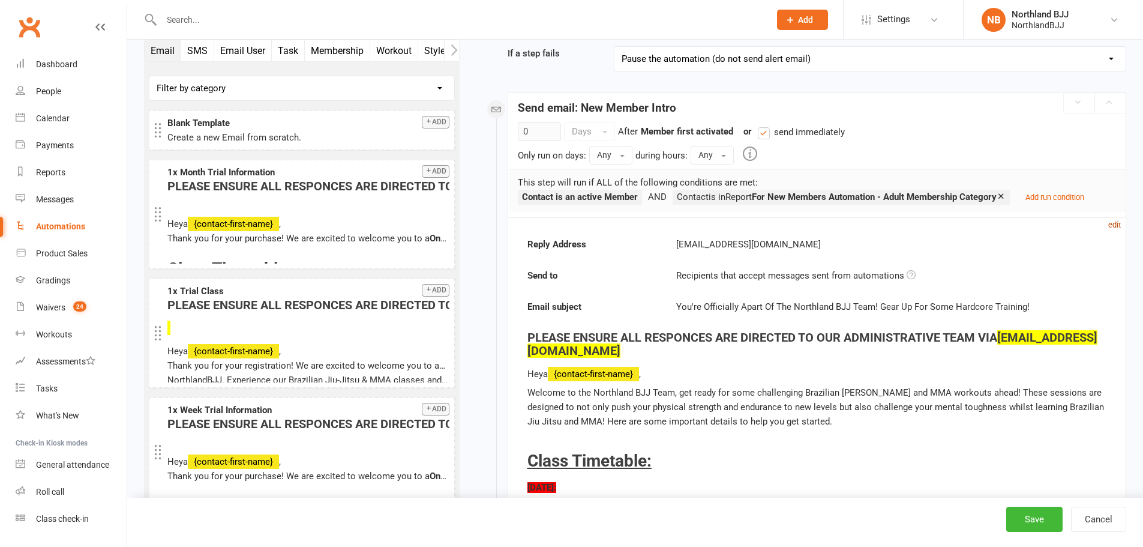
click at [1114, 222] on small "edit" at bounding box center [1114, 224] width 13 height 9
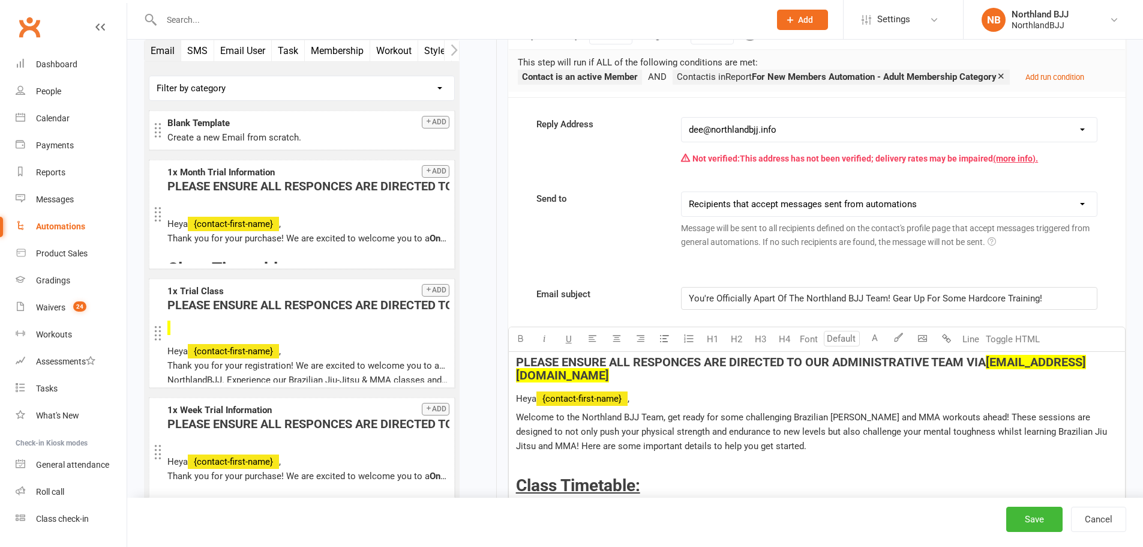
scroll to position [300, 0]
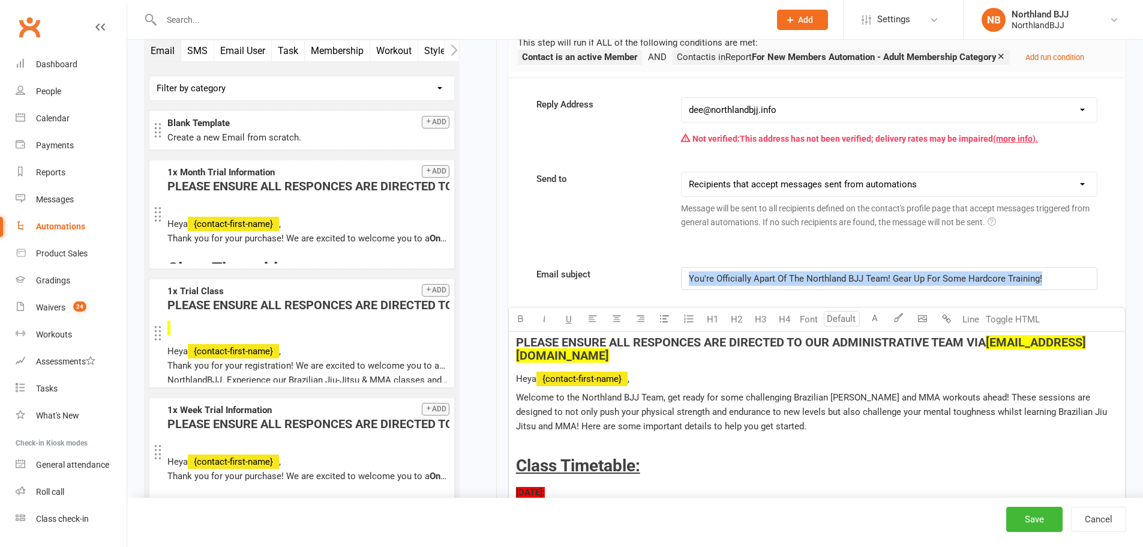
drag, startPoint x: 1081, startPoint y: 273, endPoint x: 681, endPoint y: 274, distance: 400.9
click at [681, 274] on div "You're Officially Apart Of The Northland BJJ Team! Gear Up For Some Hardcore Tr…" at bounding box center [889, 278] width 416 height 23
copy span "You're Officially Apart Of The Northland BJJ Team! Gear Up For Some Hardcore Tr…"
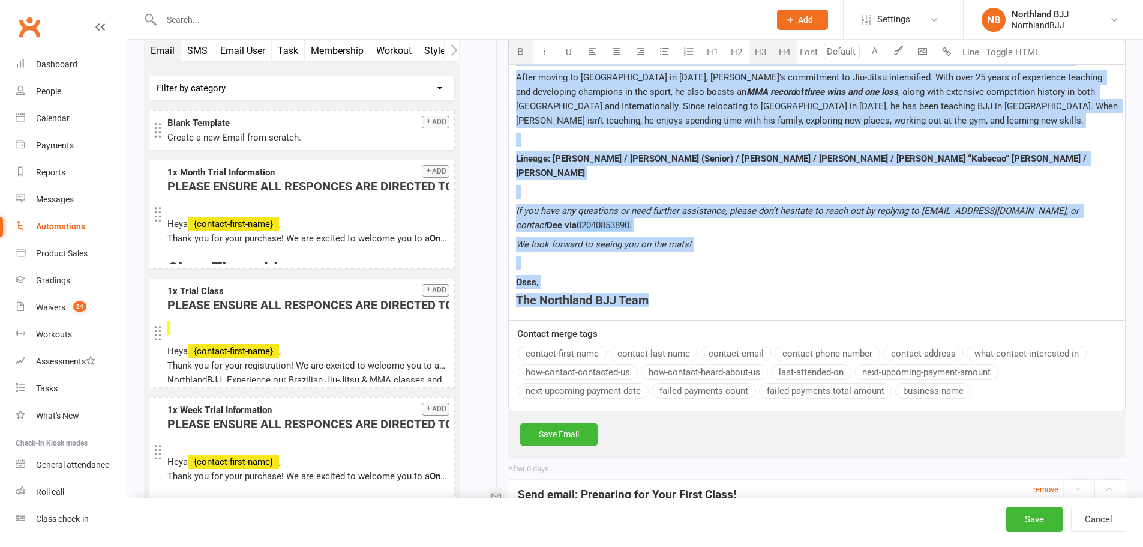
scroll to position [2067, 0]
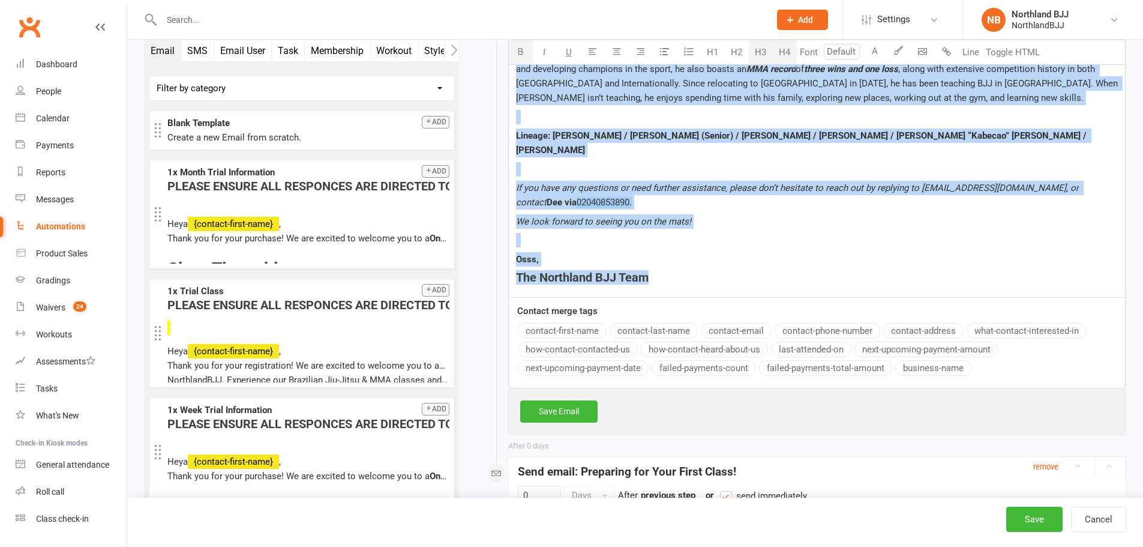
drag, startPoint x: 516, startPoint y: 200, endPoint x: 669, endPoint y: 251, distance: 161.5
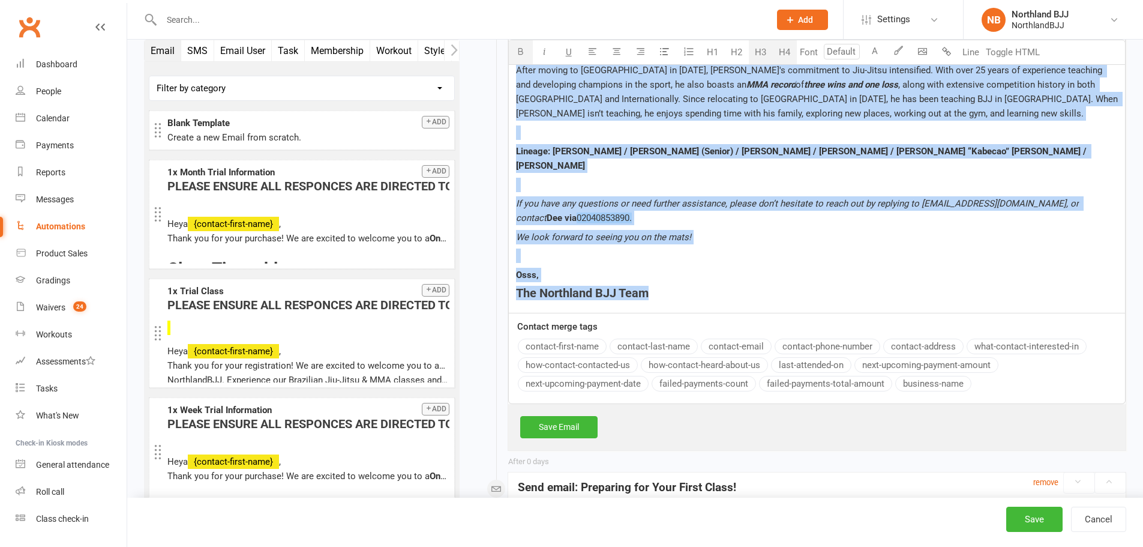
copy div "PLEASE ENSURE ALL RESPONCES ARE DIRECTED TO OUR ADMINISTRATIVE TEAM VIA dee@nor…"
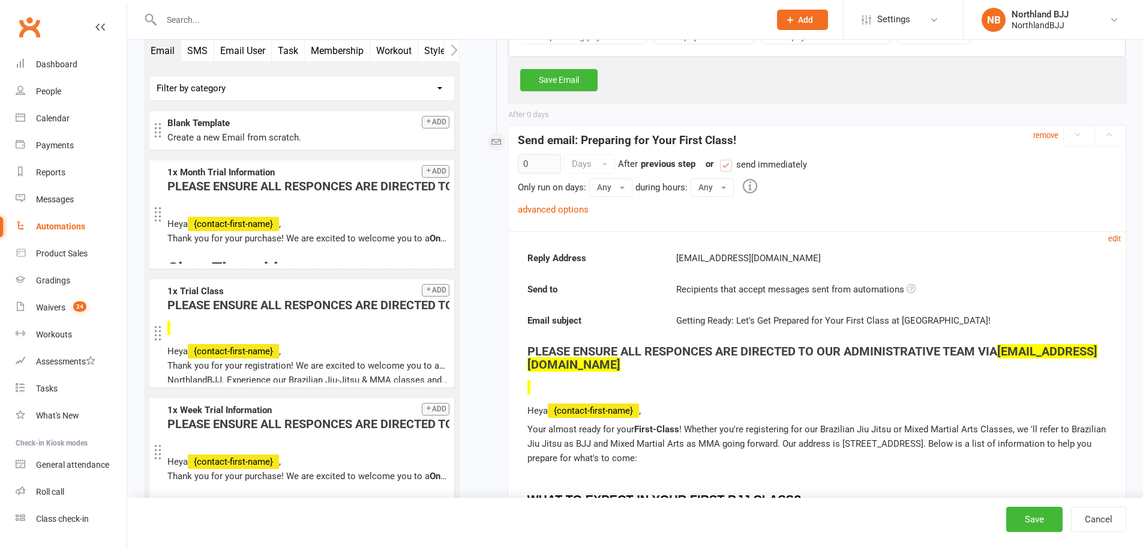
scroll to position [2468, 0]
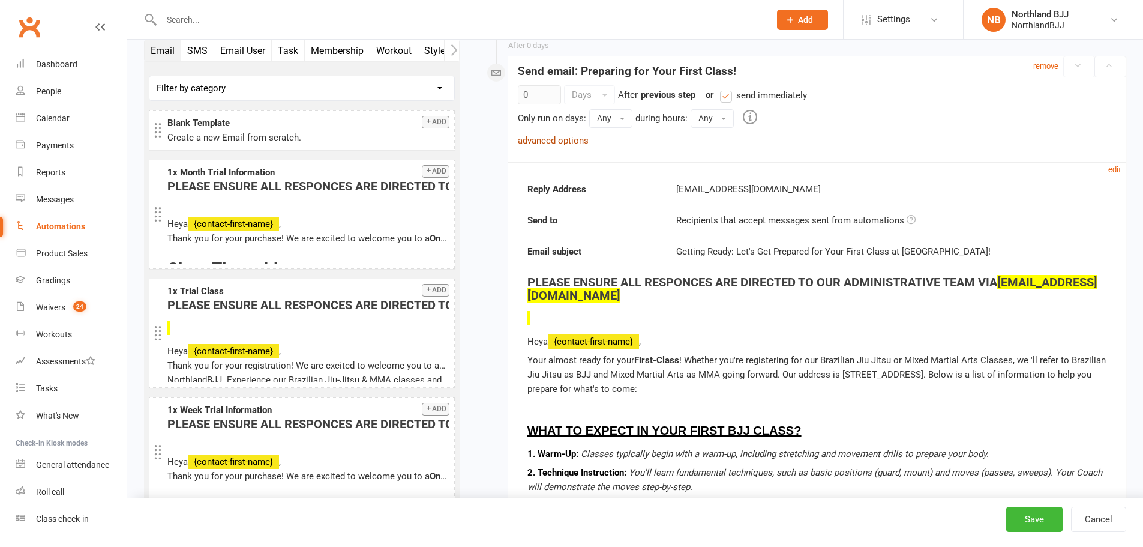
click at [570, 135] on link "advanced options" at bounding box center [553, 140] width 71 height 11
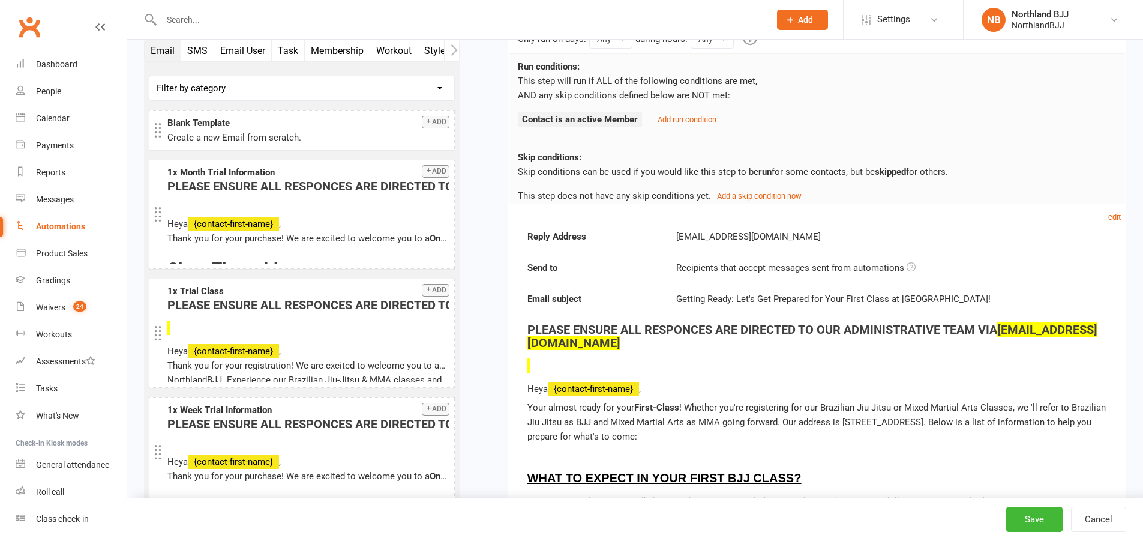
scroll to position [2548, 0]
click at [1114, 212] on small "edit" at bounding box center [1114, 216] width 13 height 9
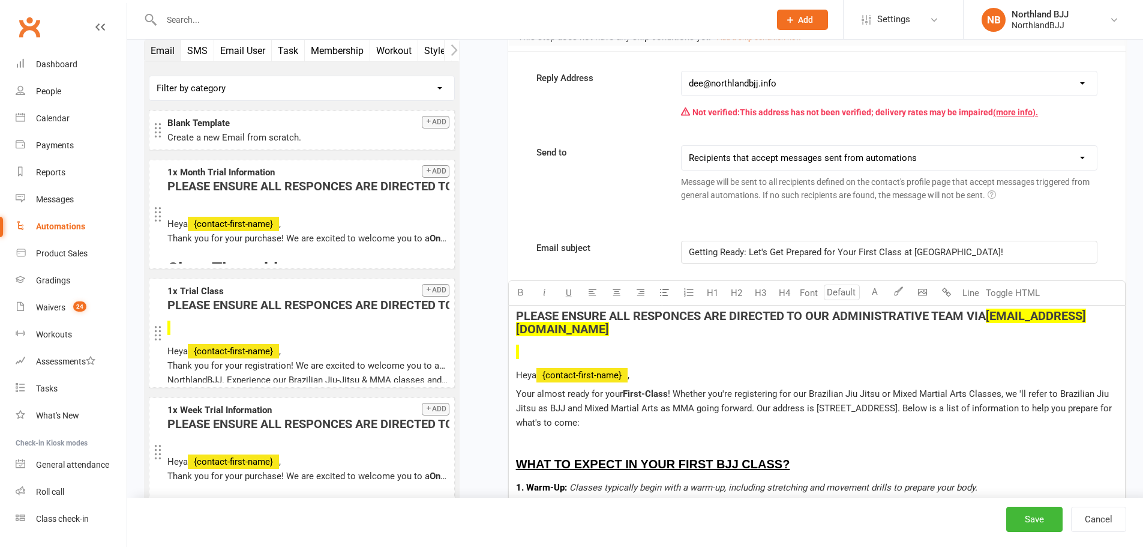
scroll to position [2708, 0]
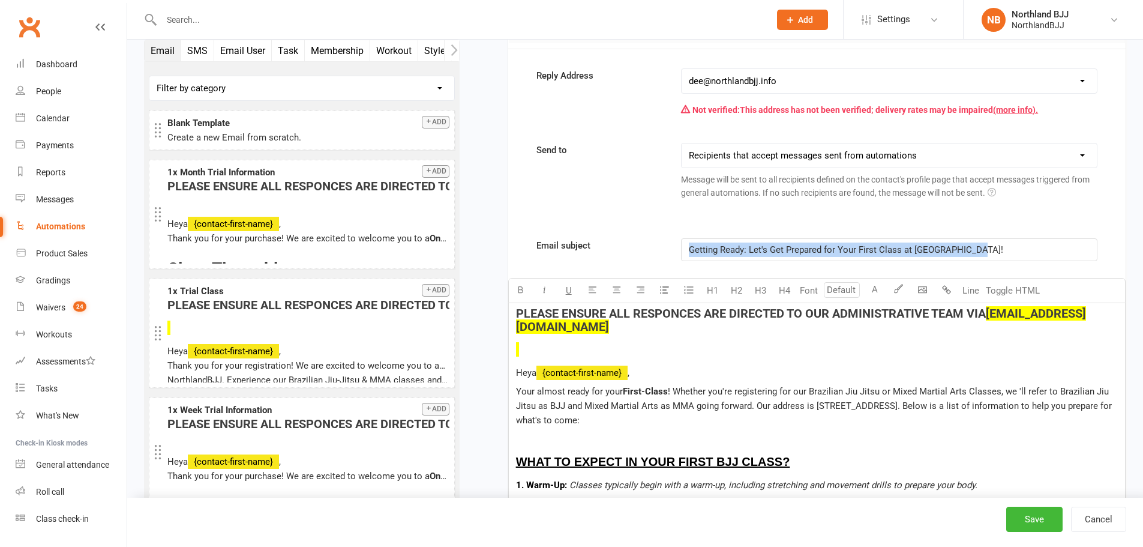
drag, startPoint x: 1002, startPoint y: 220, endPoint x: 650, endPoint y: 212, distance: 351.8
click at [650, 238] on div "Email subject Getting Ready: Let's Get Prepared for Your First Class at Northla…" at bounding box center [817, 249] width 579 height 23
copy span "Getting Ready: Let's Get Prepared for Your First Class at [GEOGRAPHIC_DATA]!"
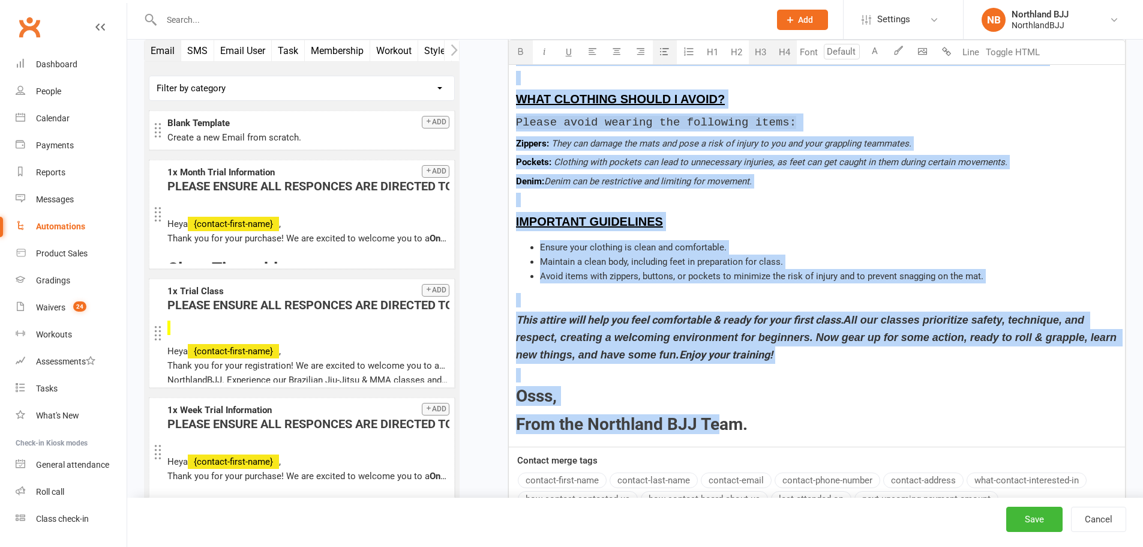
scroll to position [3831, 0]
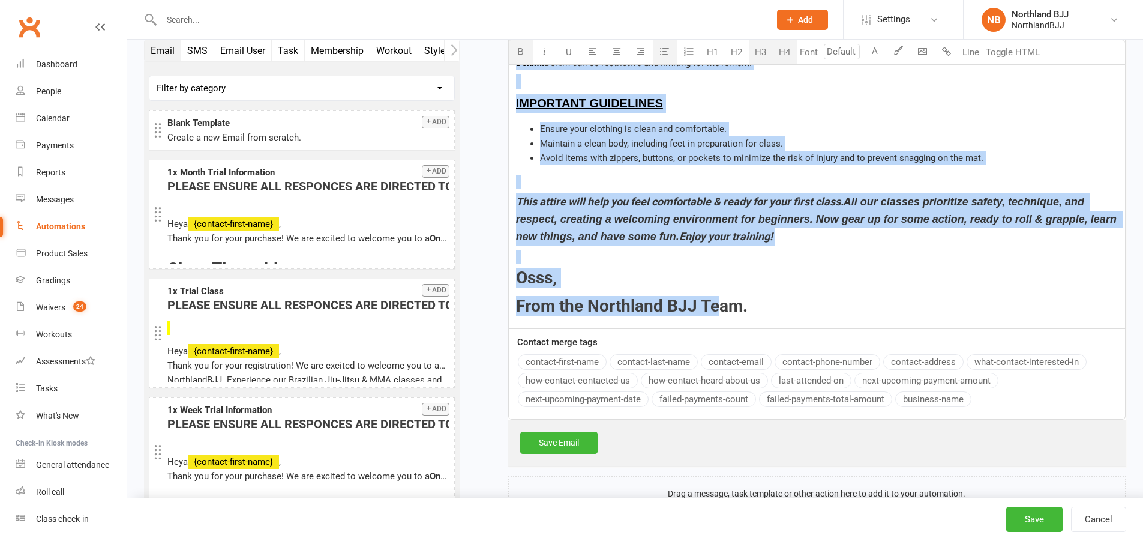
drag, startPoint x: 517, startPoint y: 84, endPoint x: 775, endPoint y: 275, distance: 320.8
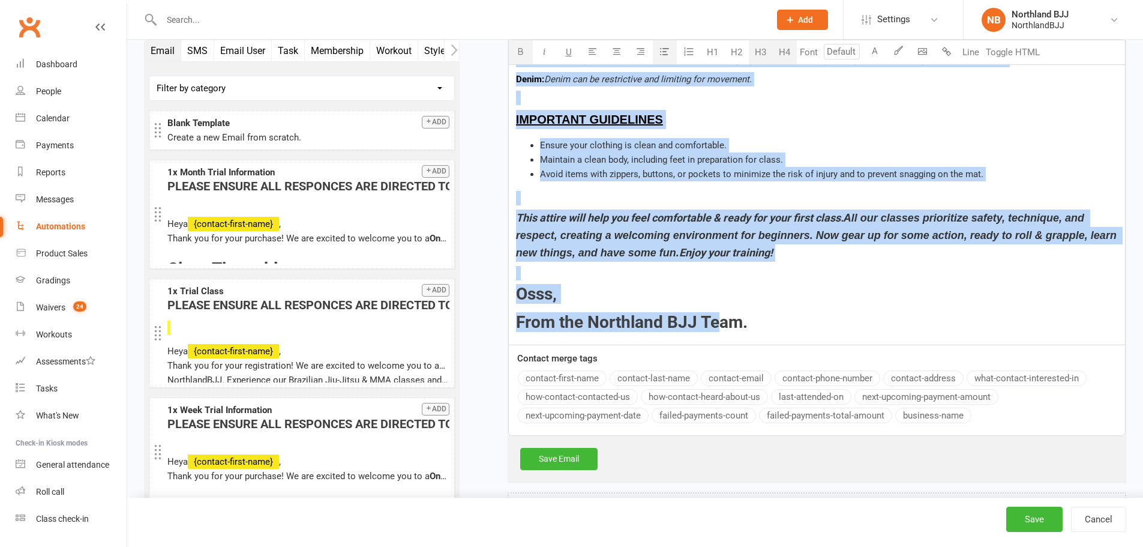
copy div "PLEASE ENSURE ALL RESPONCES ARE DIRECTED TO OUR ADMINISTRATIVE TEAM VIA dee@nor…"
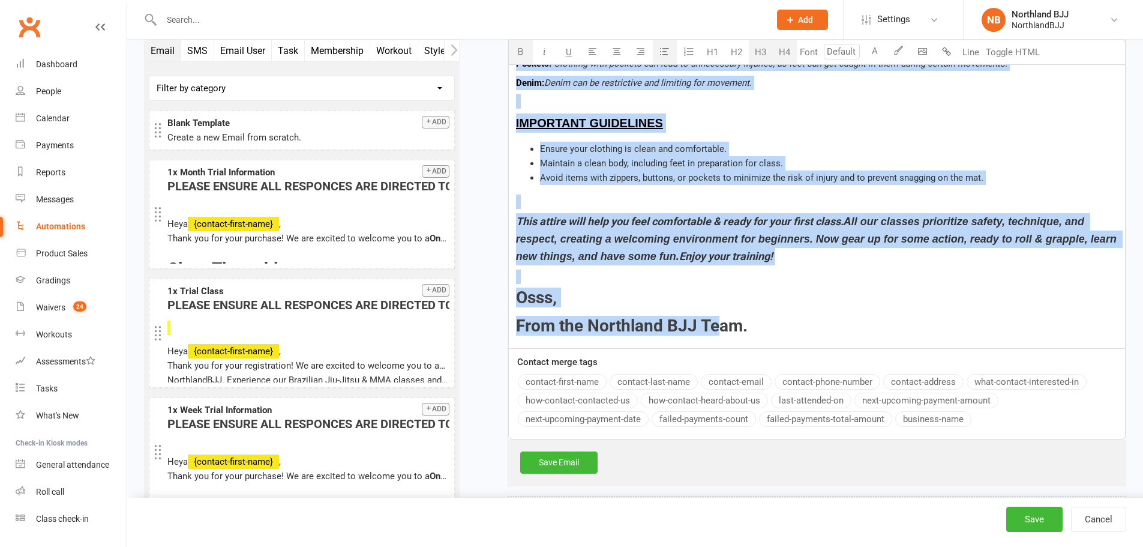
click at [79, 227] on div "Automations" at bounding box center [60, 226] width 49 height 10
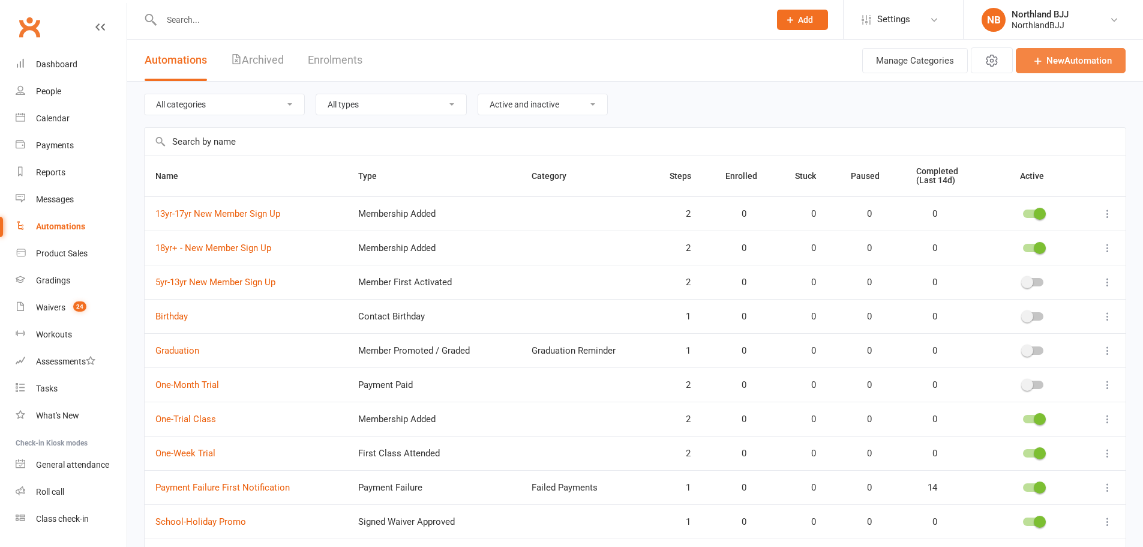
click at [1054, 57] on link "New Automation" at bounding box center [1071, 60] width 110 height 25
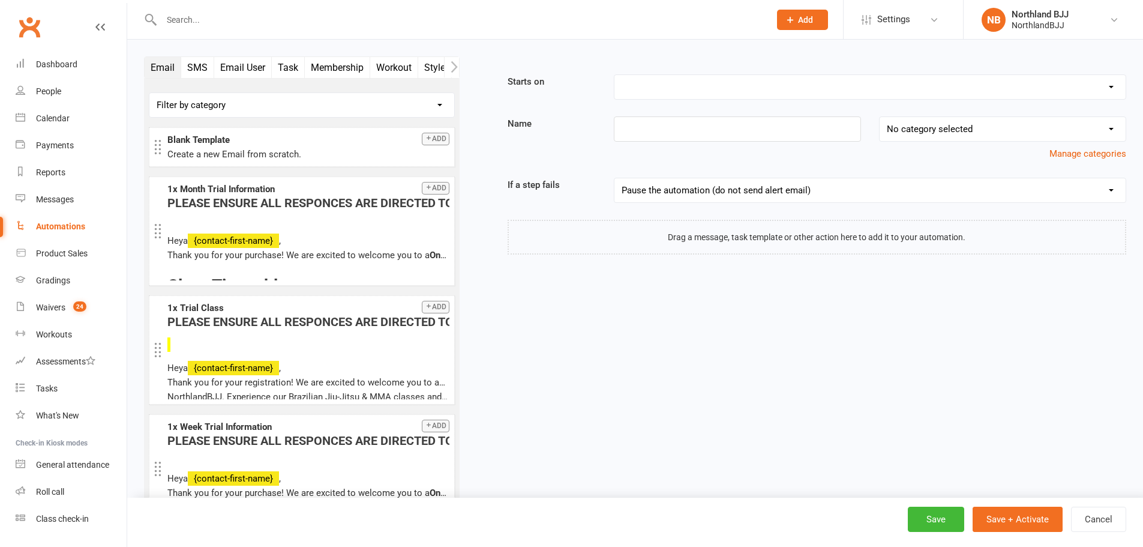
click at [715, 84] on select "Booking Cancelled Booking Due Booking Late-Cancelled Booking Marked Absent Book…" at bounding box center [870, 87] width 511 height 24
click at [615, 75] on select "Booking Cancelled Booking Due Booking Late-Cancelled Booking Marked Absent Book…" at bounding box center [870, 87] width 511 height 24
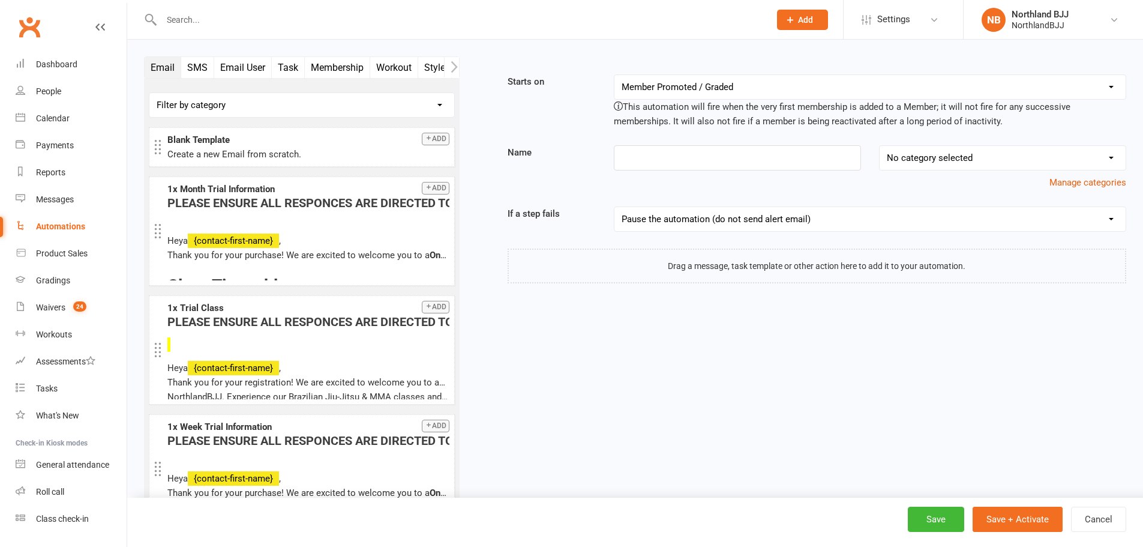
click at [900, 89] on select "Booking Cancelled Booking Due Booking Late-Cancelled Booking Marked Absent Book…" at bounding box center [870, 87] width 511 height 24
click at [748, 88] on select "Booking Cancelled Booking Due Booking Late-Cancelled Booking Marked Absent Book…" at bounding box center [870, 87] width 511 height 24
select select "19"
click at [615, 75] on select "Booking Cancelled Booking Due Booking Late-Cancelled Booking Marked Absent Book…" at bounding box center [870, 87] width 511 height 24
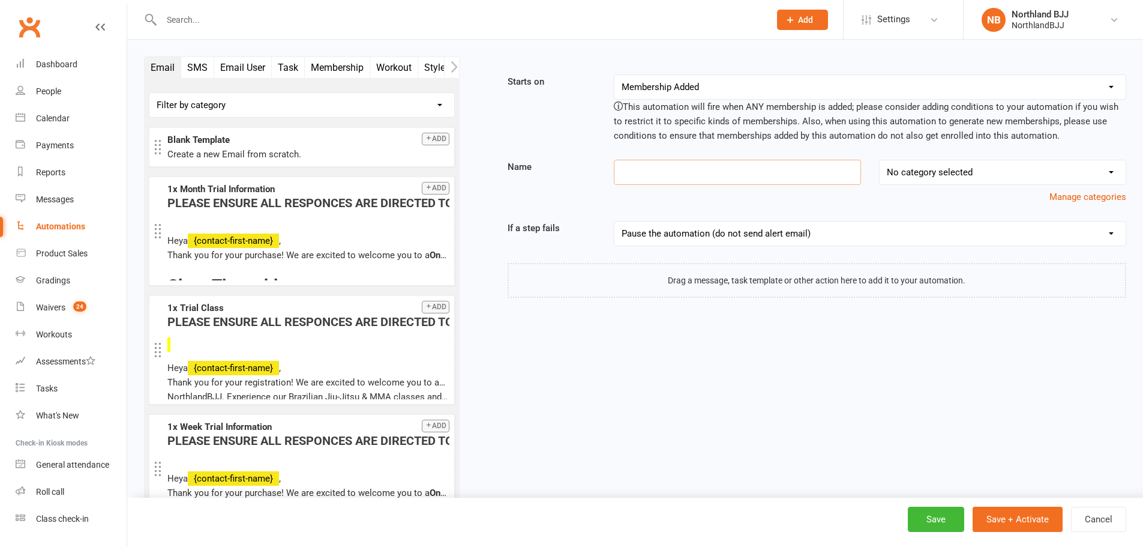
click at [694, 163] on input at bounding box center [737, 172] width 247 height 25
paste input "5yr-13yr New Member Sign Up"
type input "5yr-13yr New Member Sign Up"
click at [427, 146] on div "Blank Template" at bounding box center [308, 140] width 282 height 14
click at [428, 139] on button "Add" at bounding box center [436, 139] width 28 height 13
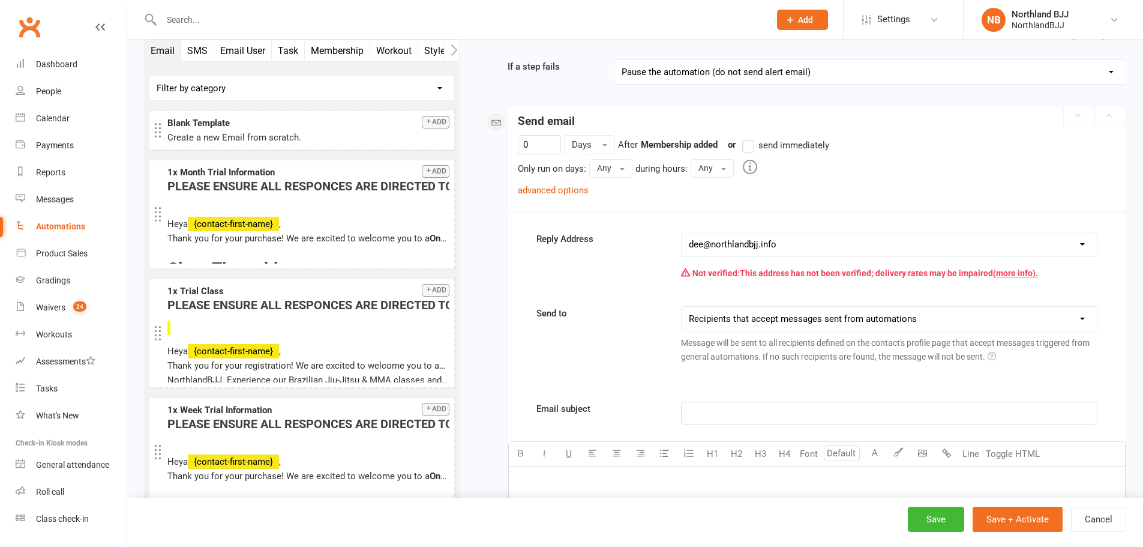
scroll to position [207, 0]
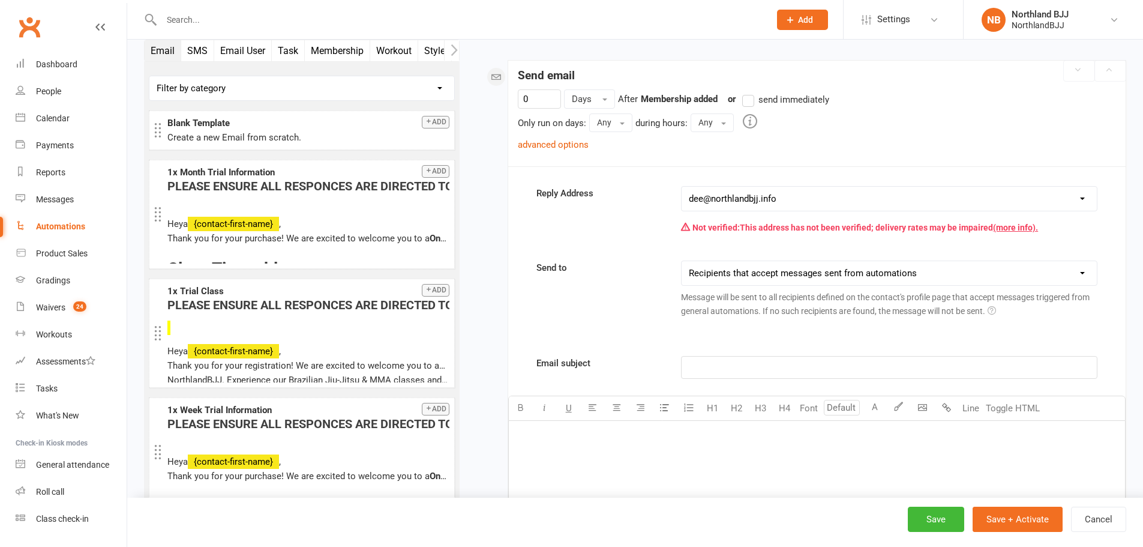
click at [755, 98] on label "send immediately" at bounding box center [785, 99] width 87 height 14
click at [750, 92] on input "send immediately" at bounding box center [746, 92] width 8 height 0
click at [561, 140] on link "advanced options" at bounding box center [553, 144] width 71 height 11
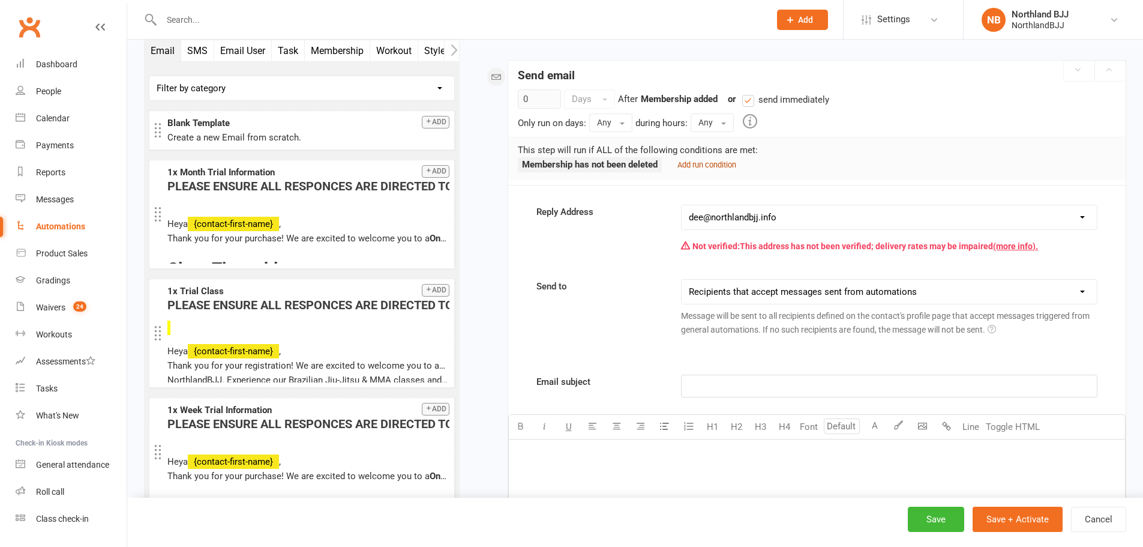
click at [699, 161] on small "Add run condition" at bounding box center [707, 164] width 59 height 9
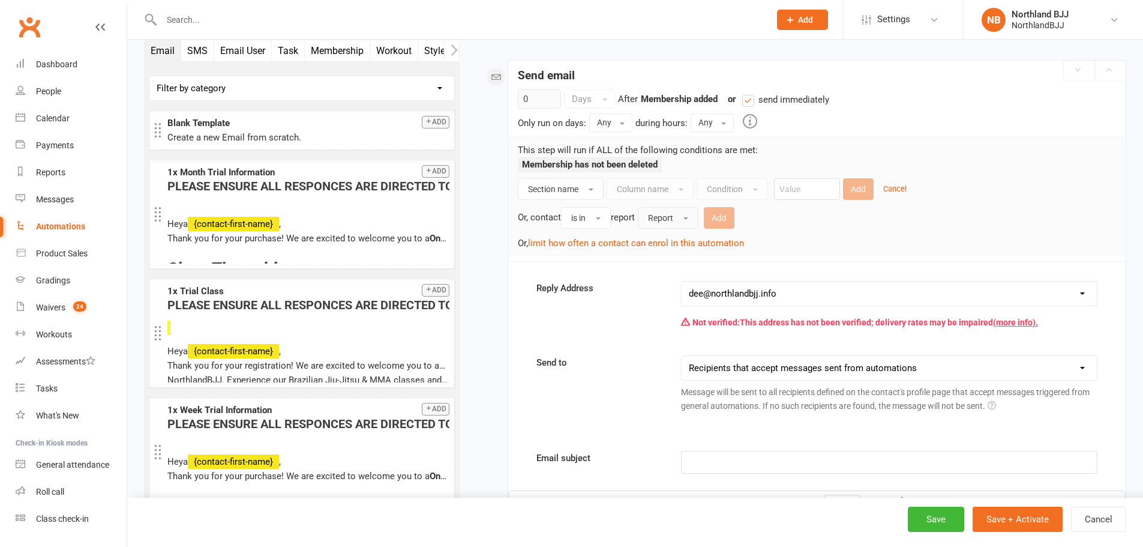
click at [674, 224] on button "Report" at bounding box center [668, 218] width 61 height 22
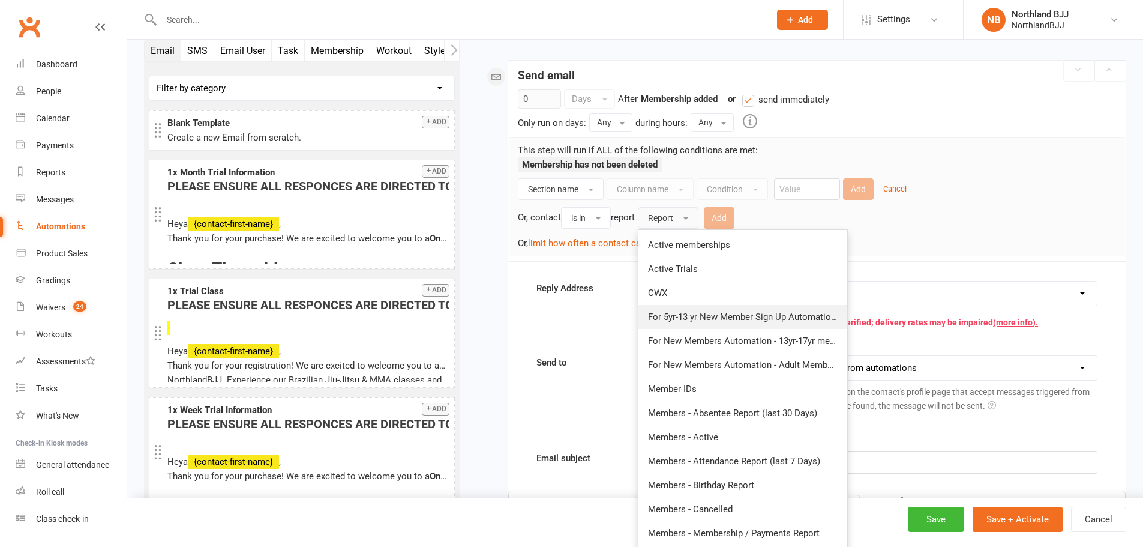
click at [731, 310] on link "For 5yr-13 yr New Member Sign Up Automation - Do not Delete" at bounding box center [743, 317] width 209 height 24
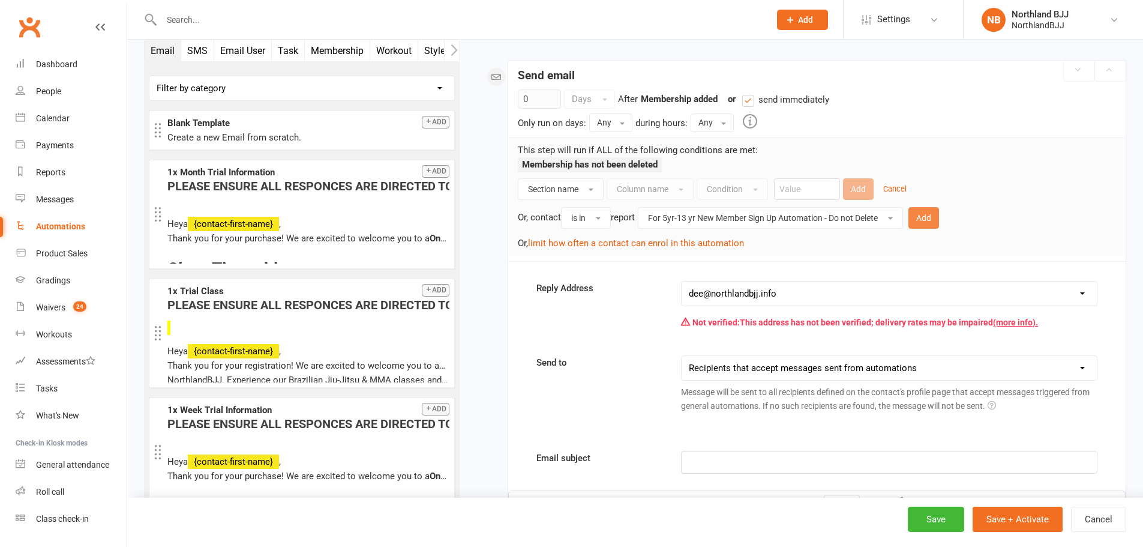
click at [932, 216] on button "Add" at bounding box center [924, 218] width 31 height 22
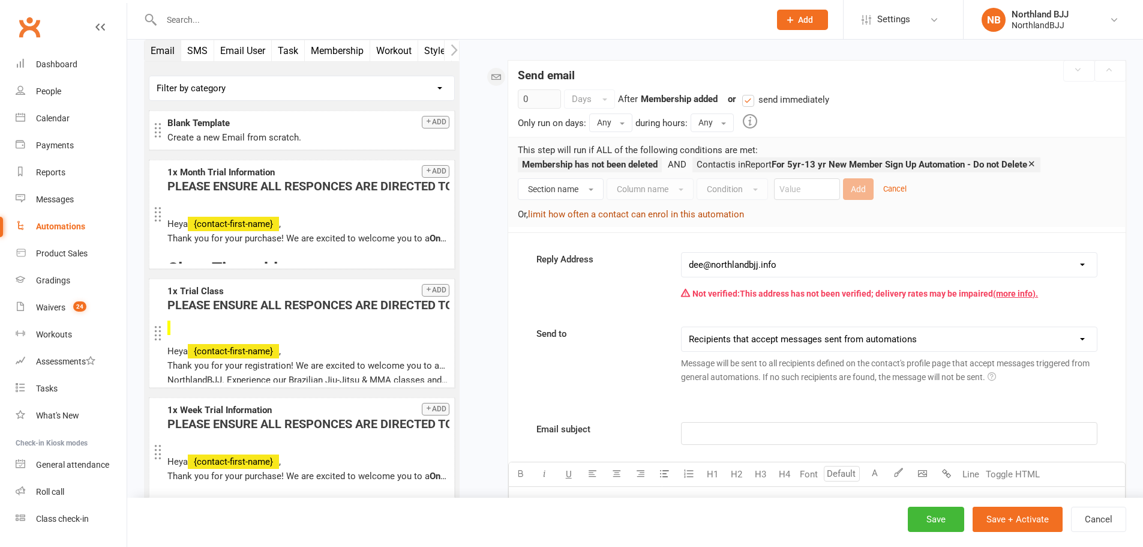
click at [657, 217] on button "limit how often a contact can enrol in this automation" at bounding box center [636, 214] width 216 height 14
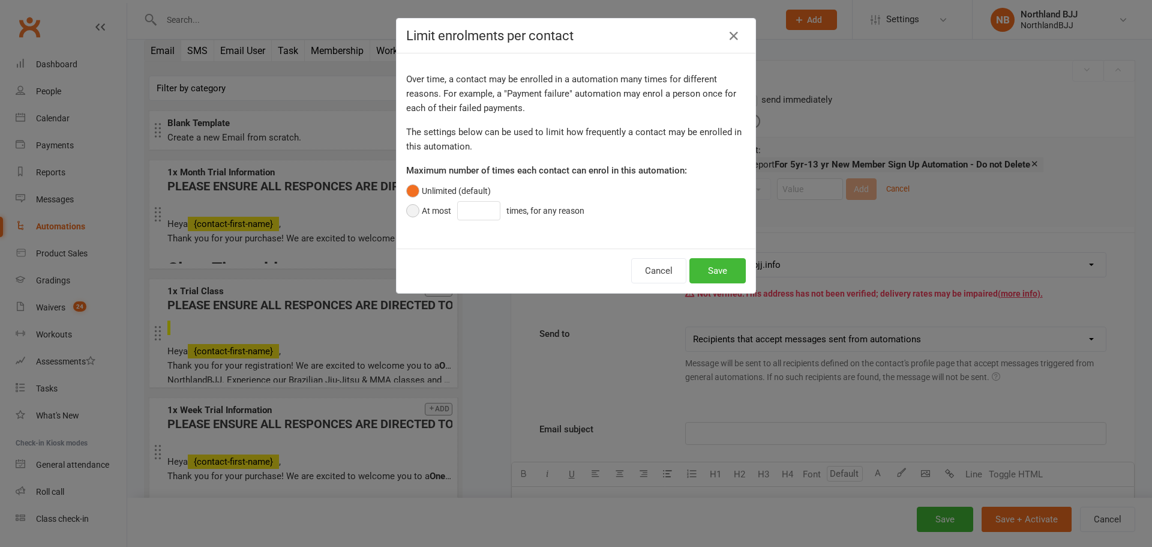
click at [412, 206] on button "At most times, for any reason" at bounding box center [498, 210] width 184 height 23
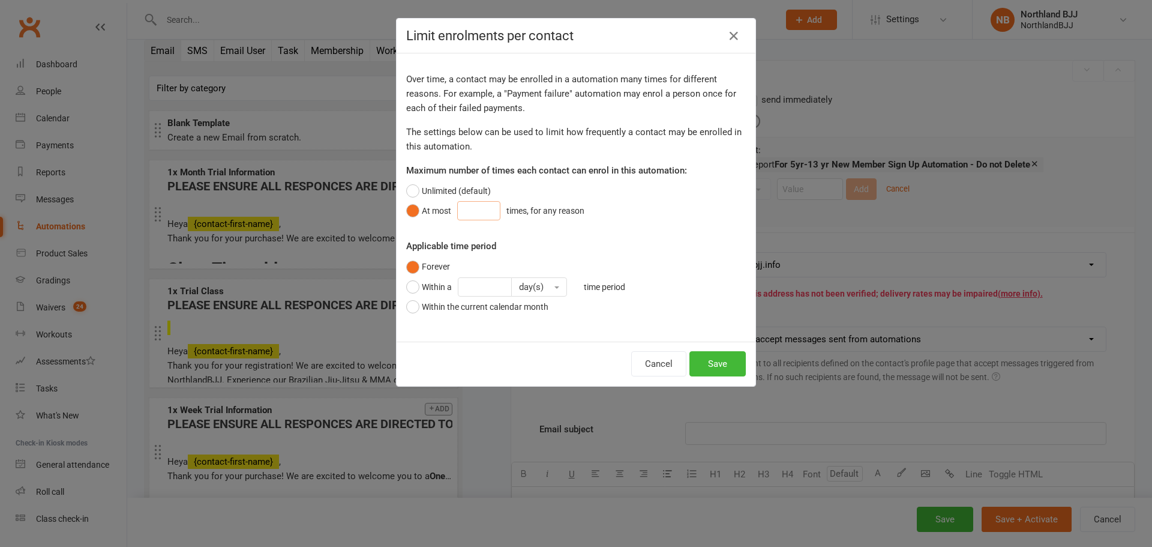
click at [466, 215] on input "number" at bounding box center [478, 210] width 43 height 19
type input "1"
click at [709, 367] on button "Save" at bounding box center [718, 363] width 56 height 25
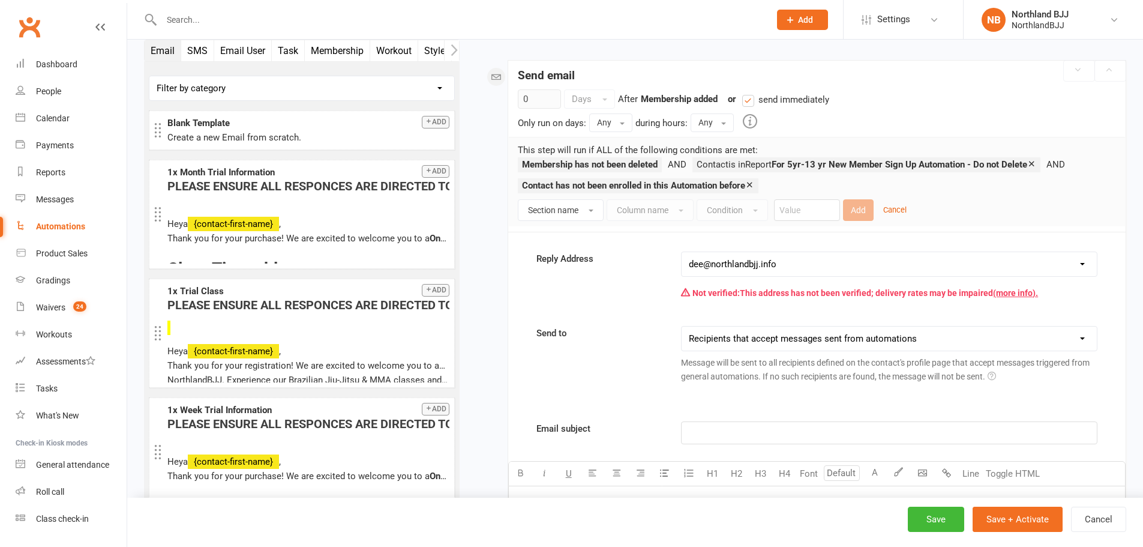
click at [718, 431] on p "﻿" at bounding box center [889, 432] width 401 height 14
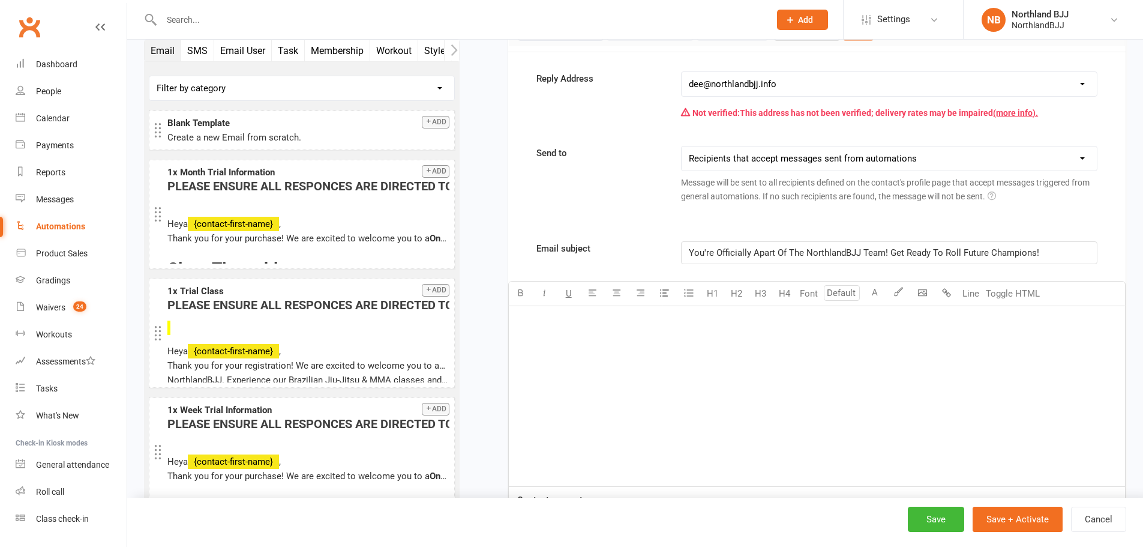
click at [609, 314] on p "﻿" at bounding box center [817, 321] width 602 height 14
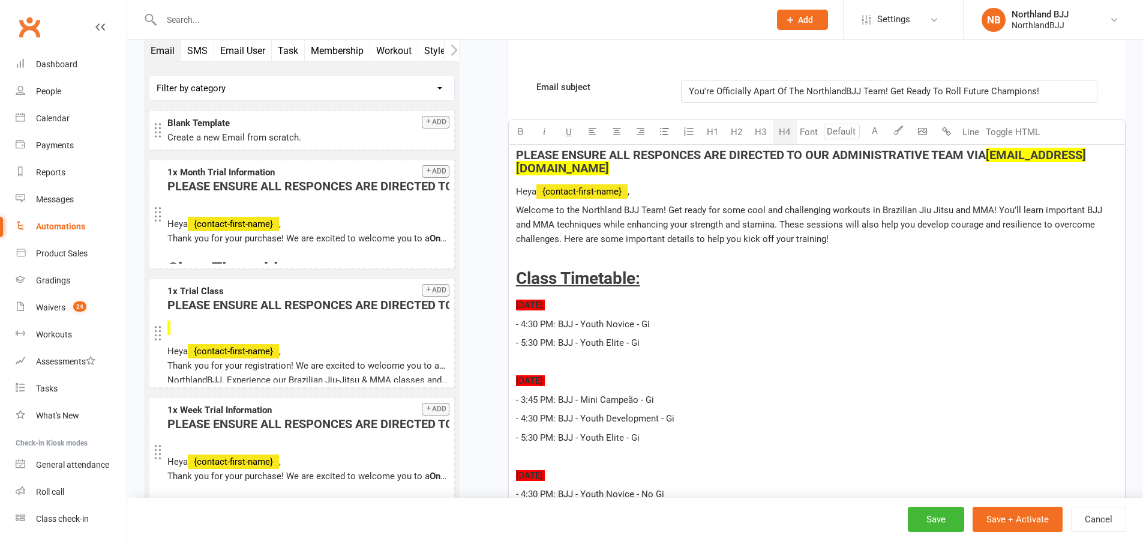
scroll to position [541, 0]
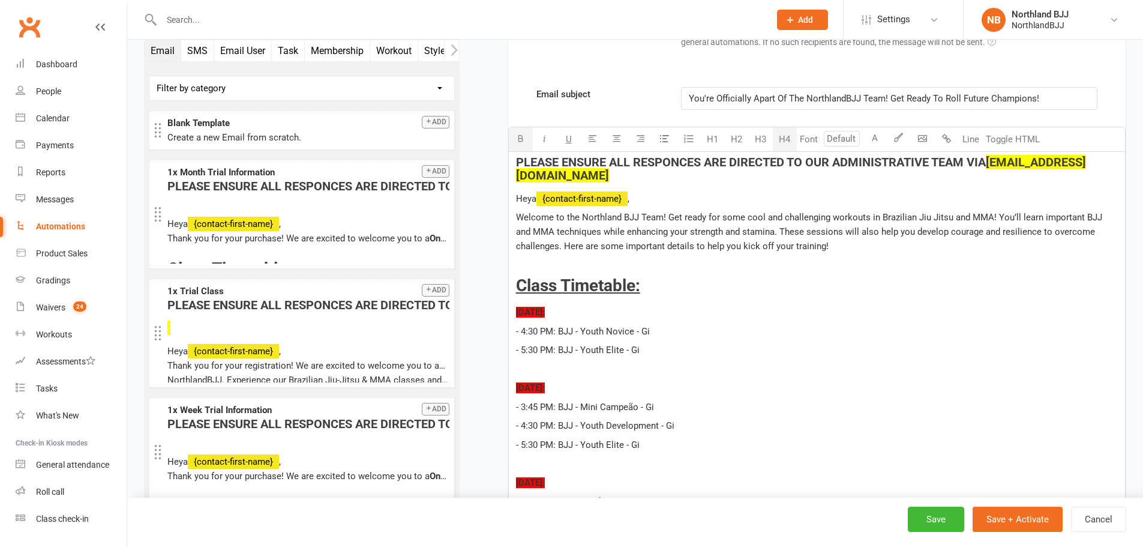
click at [688, 160] on span "PLEASE ENSURE ALL RESPONCES ARE DIRECTED TO OUR ADMINISTRATIVE TEAM VIA" at bounding box center [751, 162] width 470 height 14
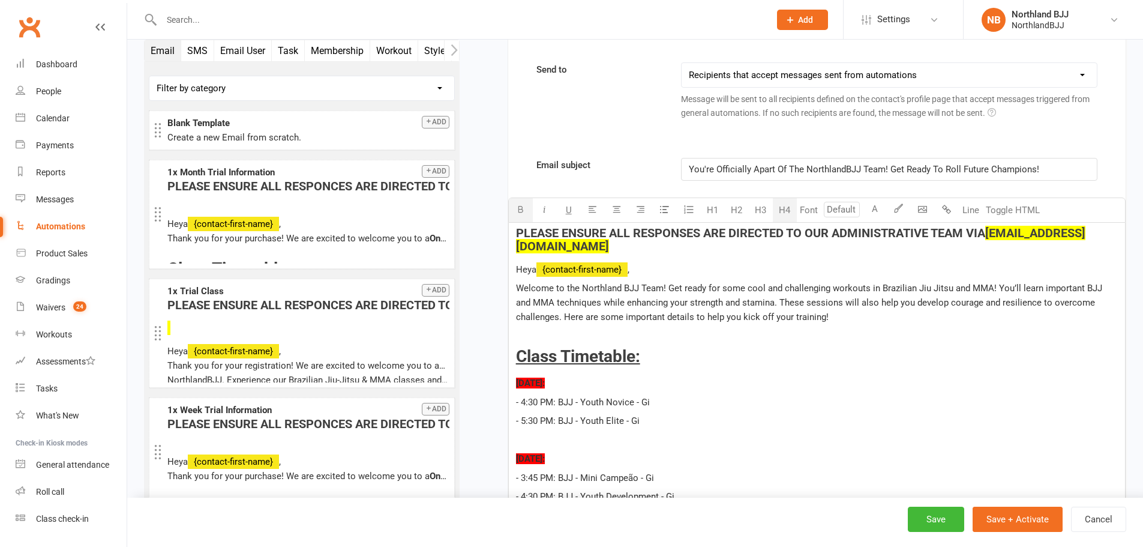
scroll to position [461, 0]
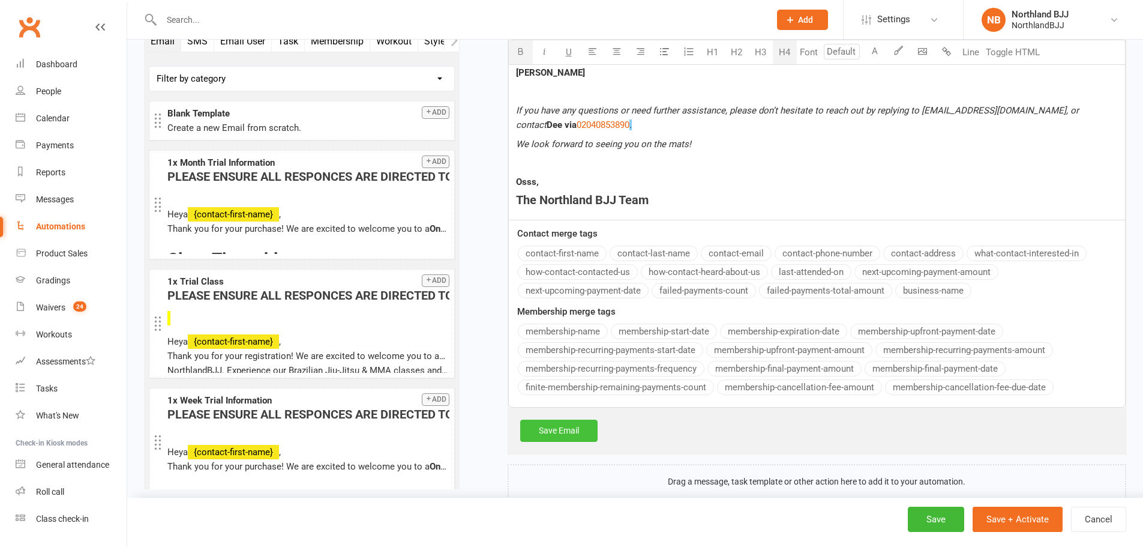
click at [580, 419] on link "Save Email" at bounding box center [558, 430] width 77 height 22
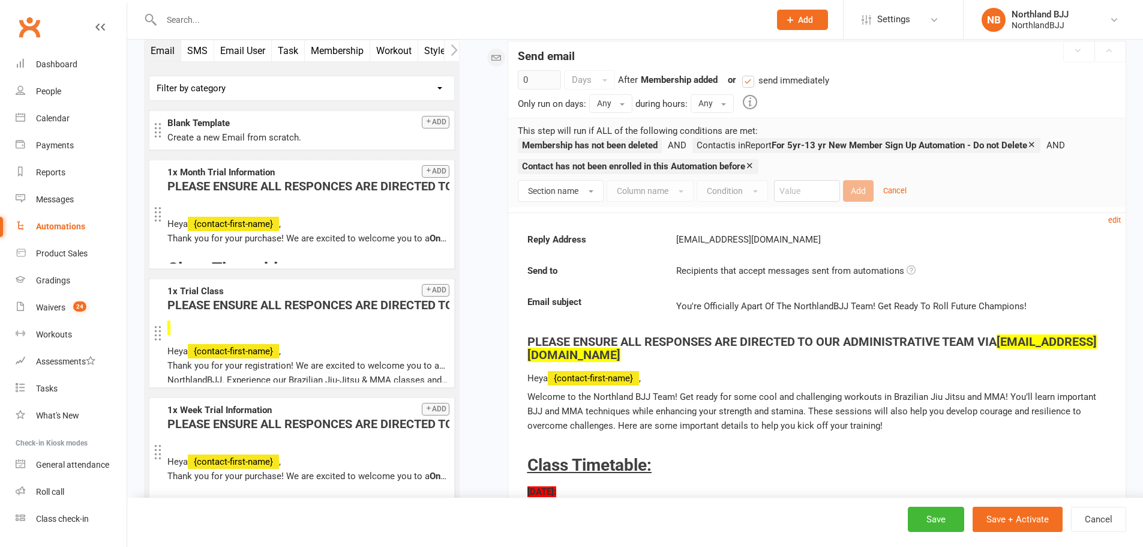
scroll to position [196, 0]
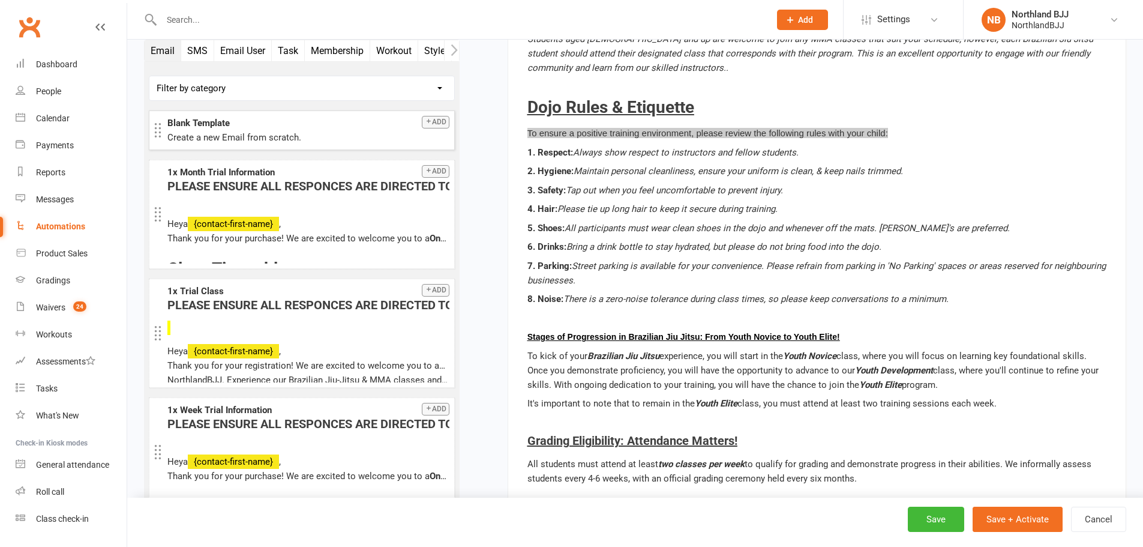
click at [430, 117] on button "Add" at bounding box center [436, 122] width 28 height 13
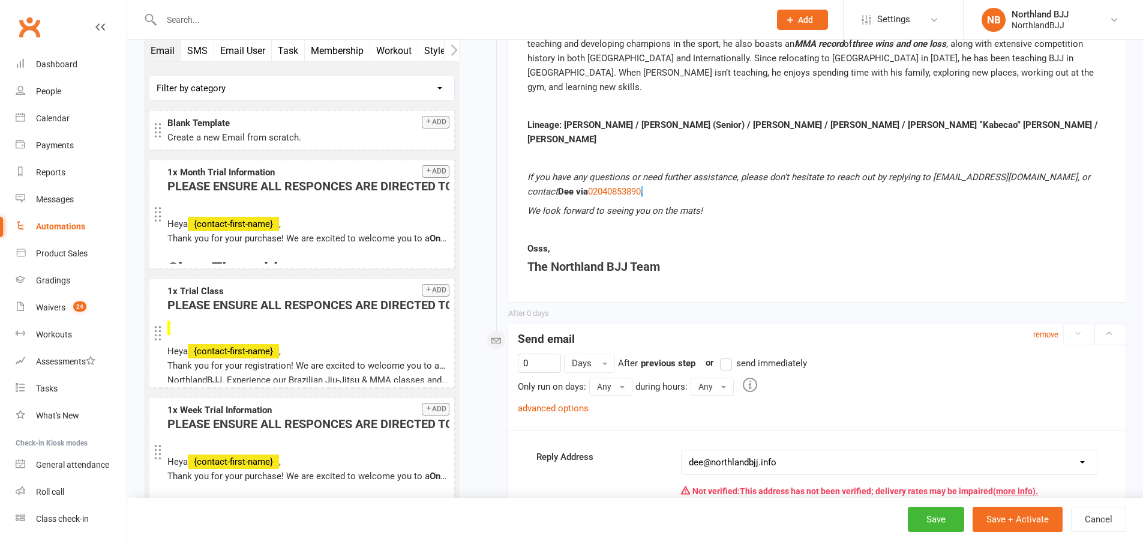
scroll to position [2424, 0]
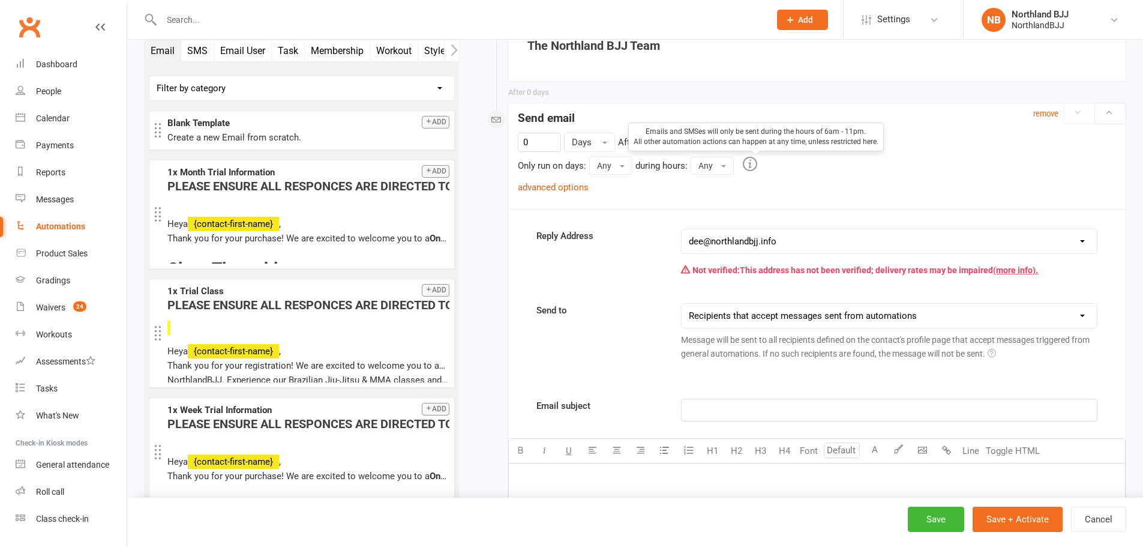
click at [728, 122] on div "Emails and SMSes will only be sent during the hours of 6am - 11pm. All other au…" at bounding box center [756, 136] width 256 height 29
click at [730, 135] on label "send immediately" at bounding box center [763, 142] width 87 height 14
click at [728, 135] on input "send immediately" at bounding box center [724, 135] width 8 height 0
click at [732, 399] on div "﻿" at bounding box center [889, 410] width 415 height 22
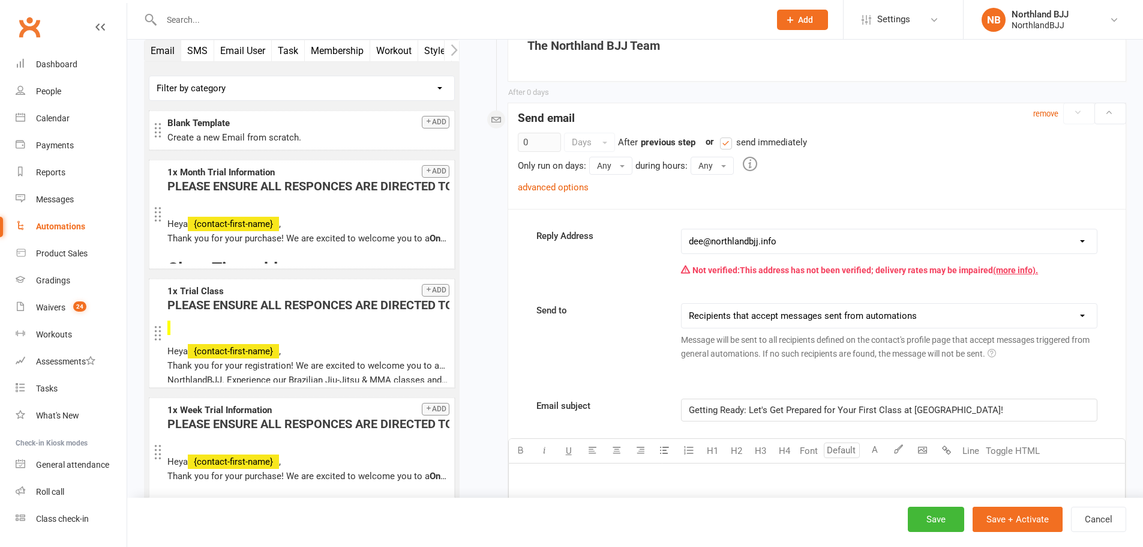
click at [579, 472] on p "﻿" at bounding box center [817, 479] width 602 height 14
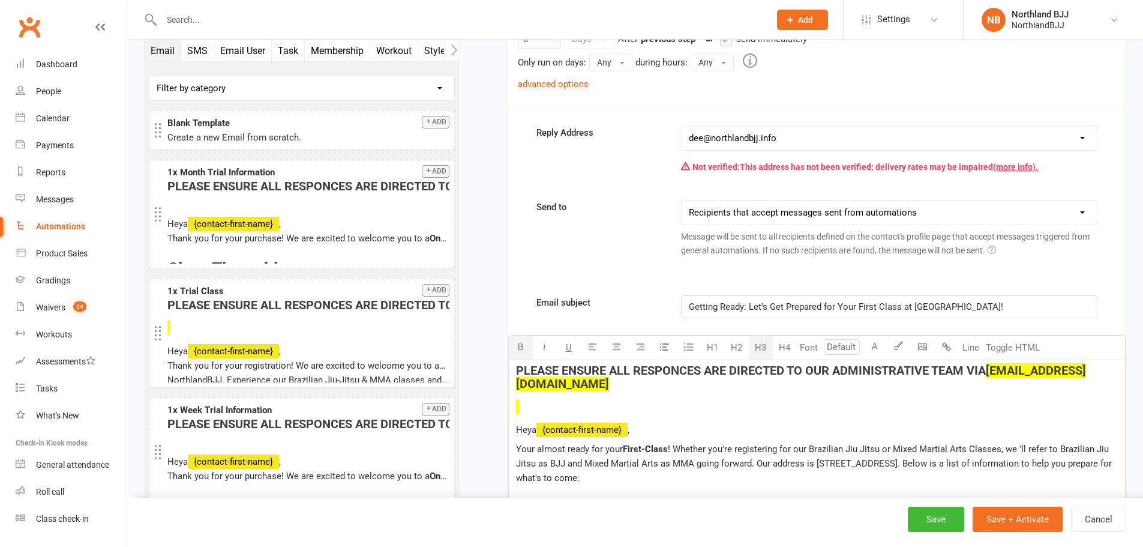
scroll to position [2466, 0]
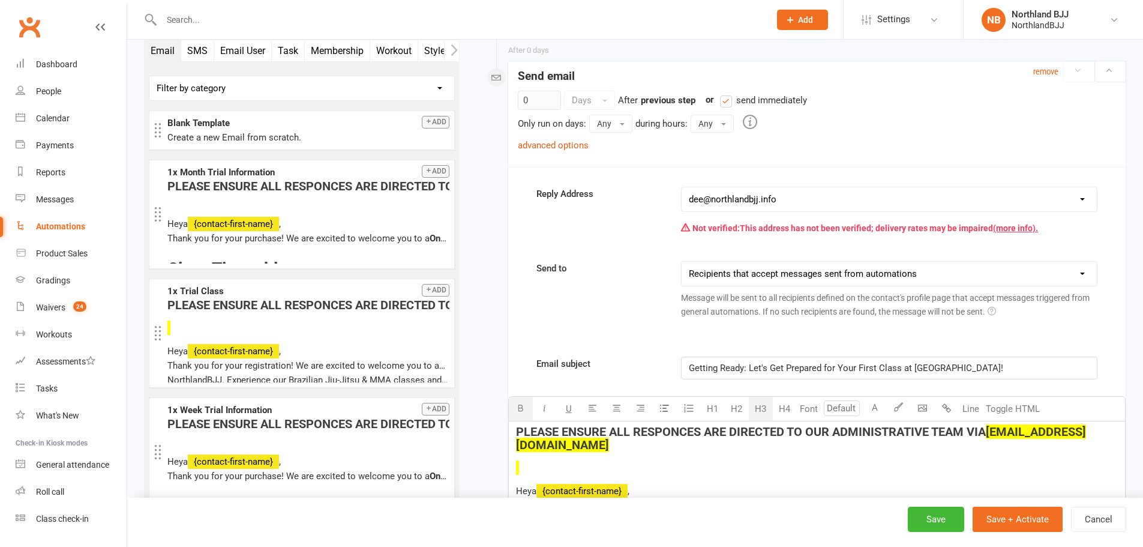
click at [685, 424] on span "PLEASE ENSURE ALL RESPONCES ARE DIRECTED TO OUR ADMINISTRATIVE TEAM VIA" at bounding box center [751, 431] width 470 height 14
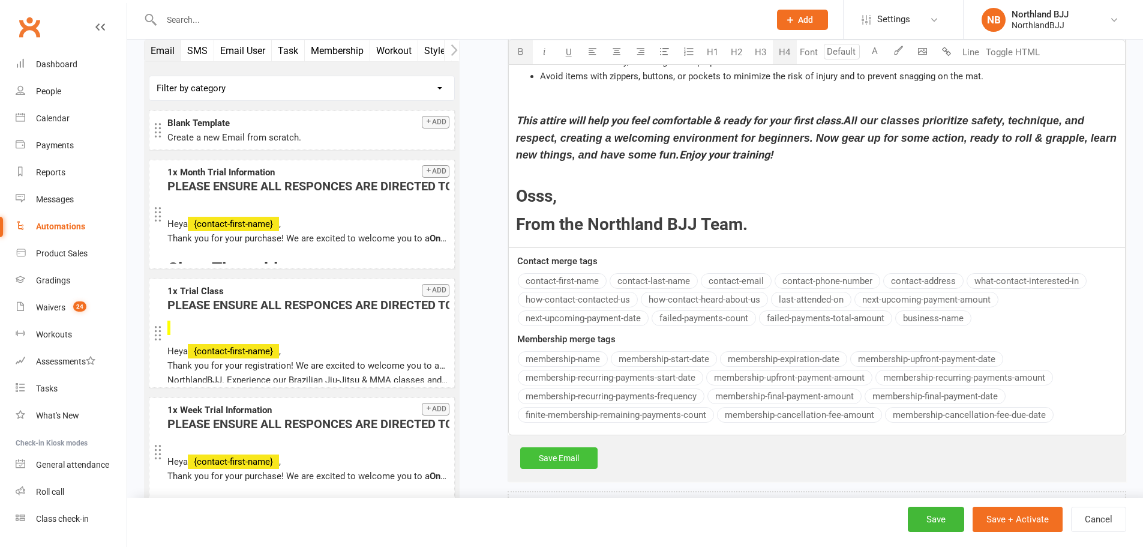
click at [562, 447] on link "Save Email" at bounding box center [558, 458] width 77 height 22
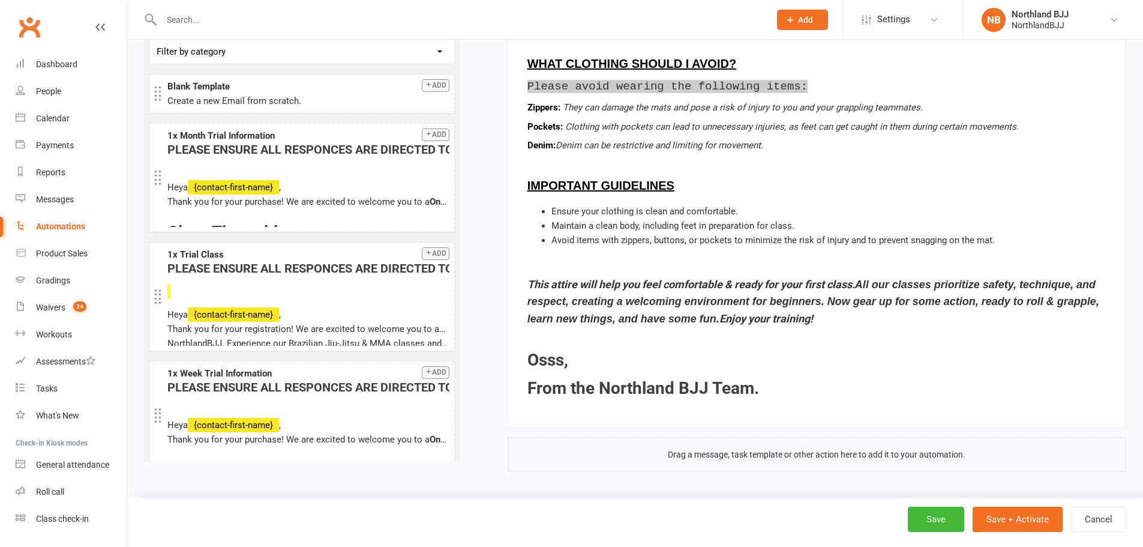
scroll to position [3448, 0]
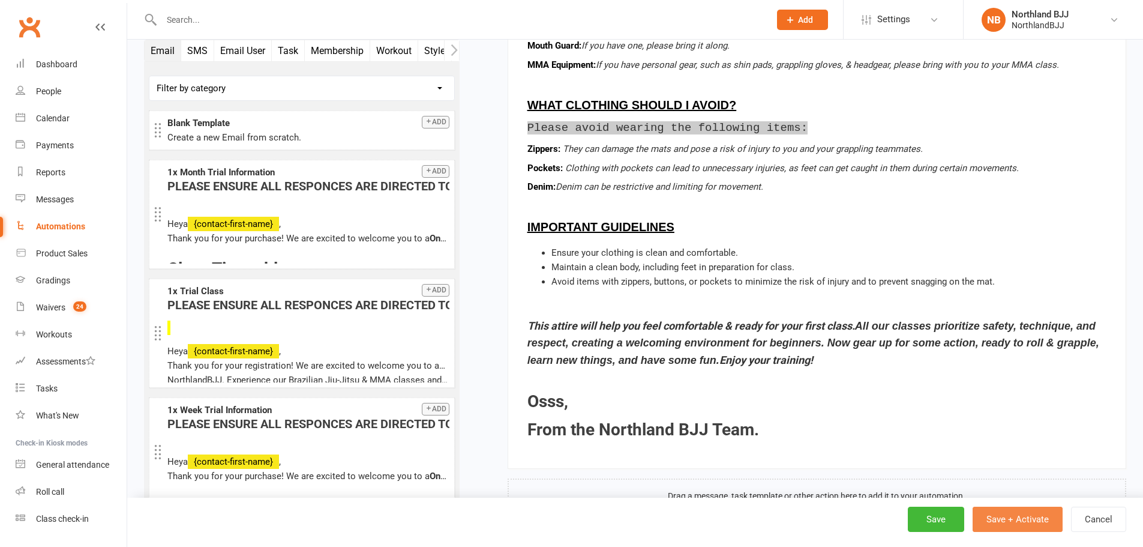
click at [1001, 518] on button "Save + Activate" at bounding box center [1018, 519] width 90 height 25
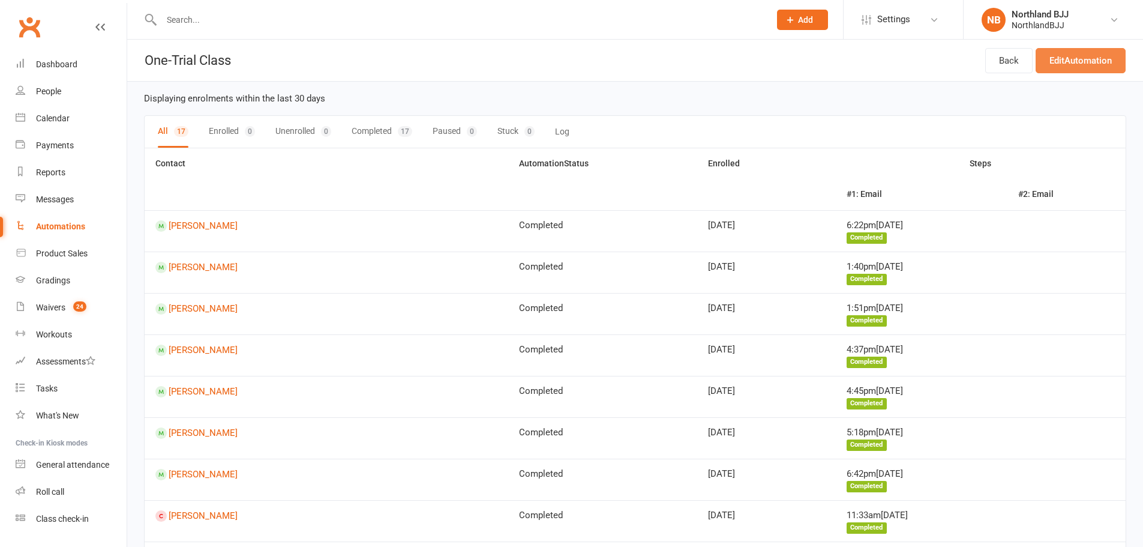
click at [1048, 64] on link "Edit Automation" at bounding box center [1081, 60] width 90 height 25
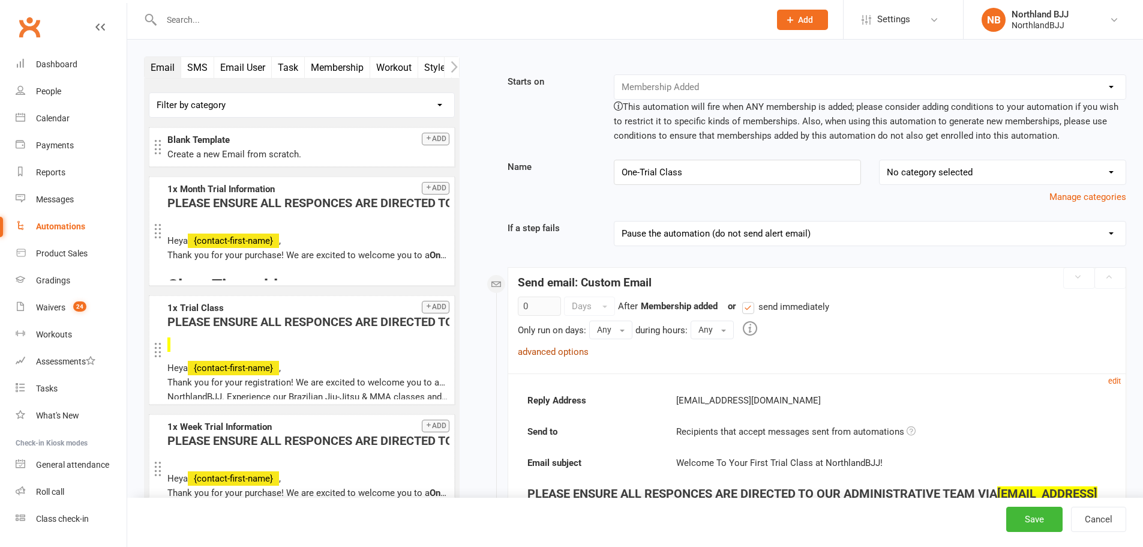
click at [579, 356] on link "advanced options" at bounding box center [553, 351] width 71 height 11
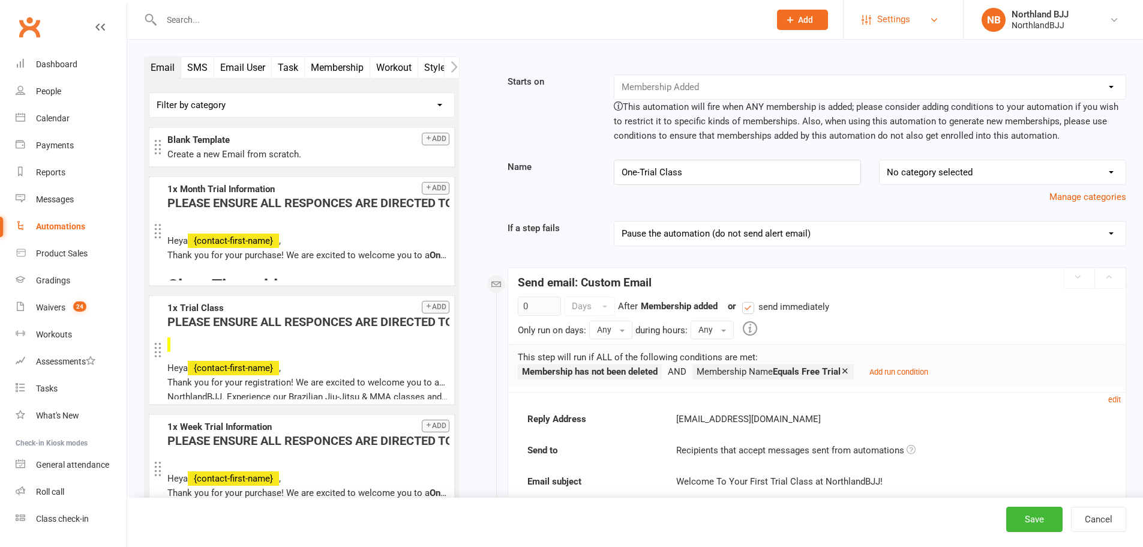
click at [889, 26] on span "Settings" at bounding box center [893, 19] width 33 height 27
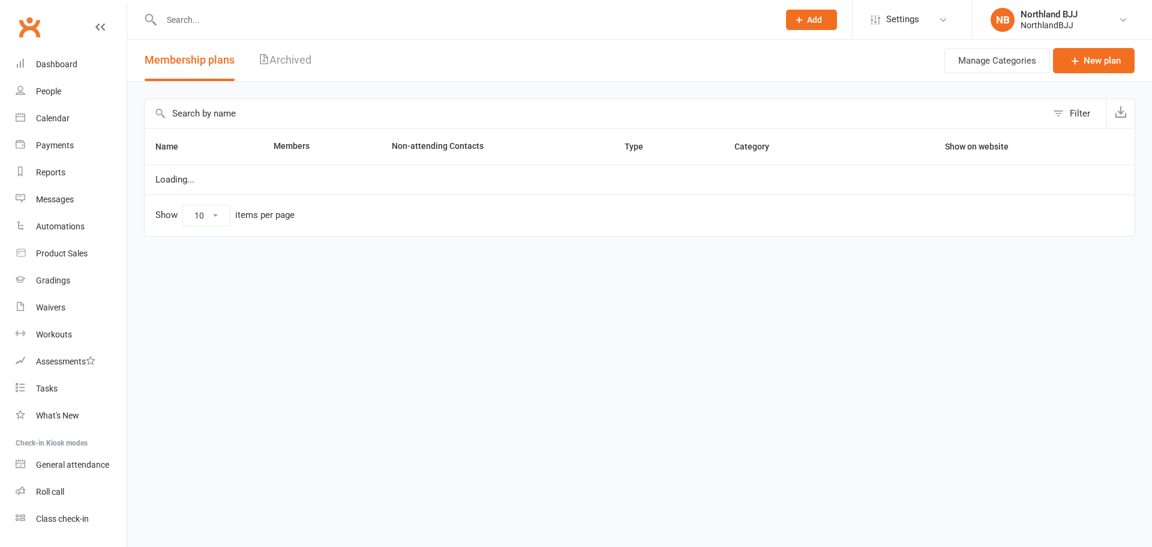
click at [326, 110] on input "text" at bounding box center [596, 113] width 903 height 29
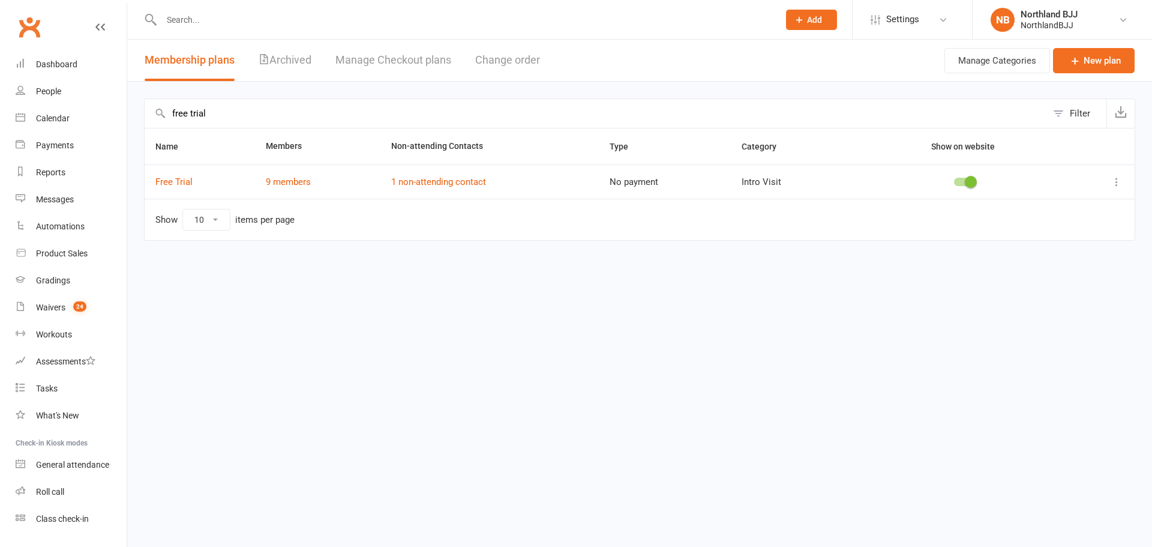
type input "free trial"
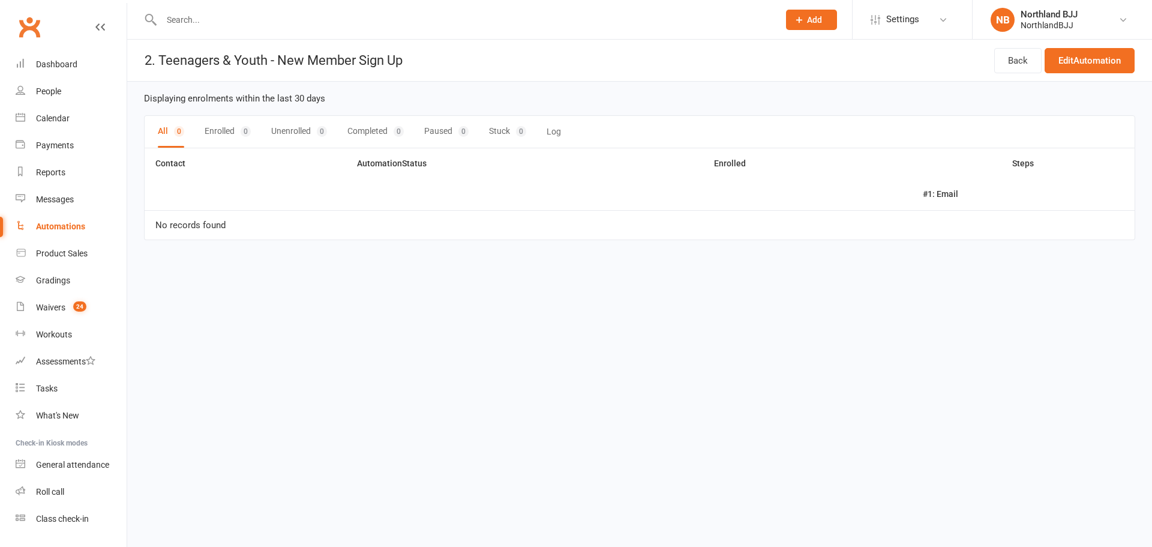
click at [549, 126] on button "Log" at bounding box center [554, 132] width 14 height 32
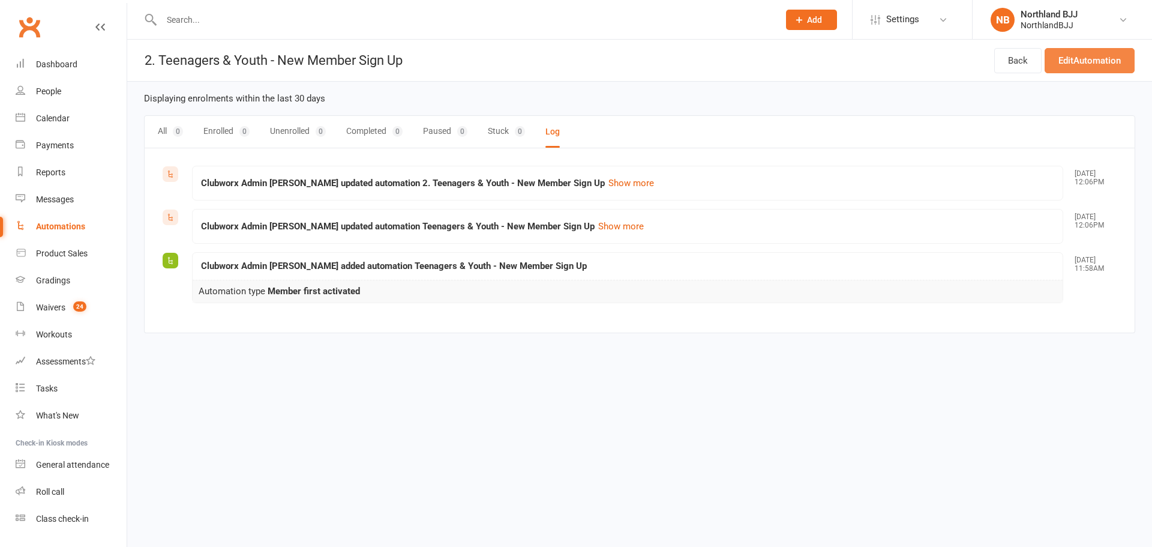
click at [1081, 57] on link "Edit Automation" at bounding box center [1090, 60] width 90 height 25
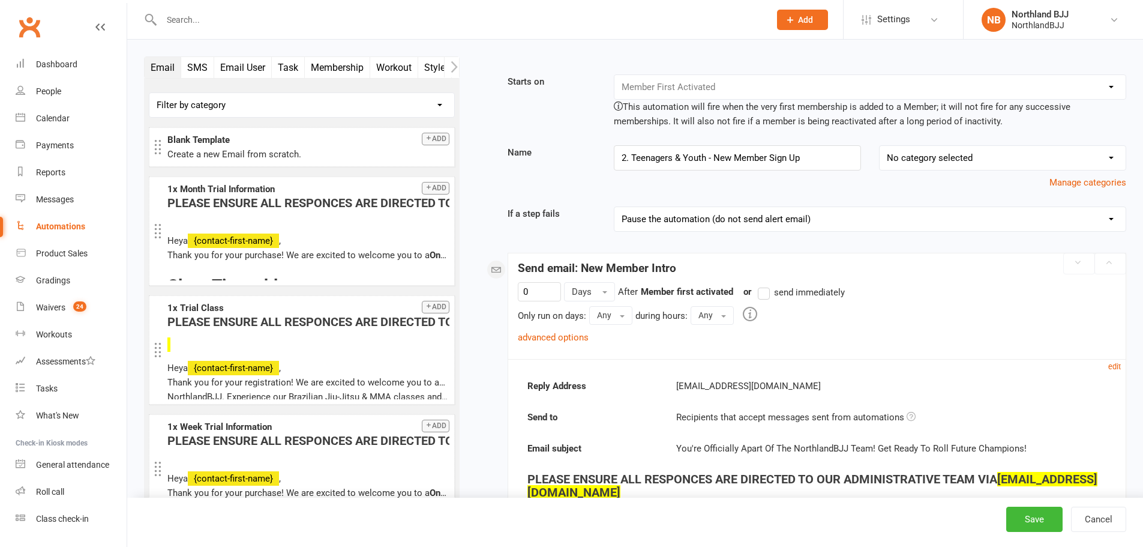
drag, startPoint x: 767, startPoint y: 299, endPoint x: 671, endPoint y: 314, distance: 97.3
click at [765, 298] on label "send immediately" at bounding box center [801, 292] width 87 height 14
click at [765, 285] on input "send immediately" at bounding box center [762, 285] width 8 height 0
click at [576, 336] on link "advanced options" at bounding box center [553, 337] width 71 height 11
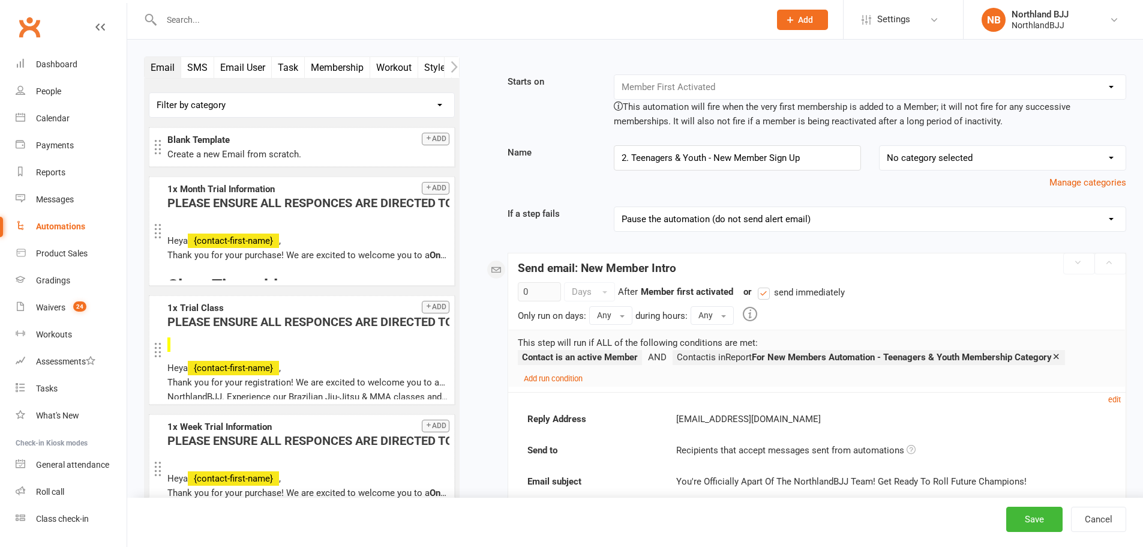
drag, startPoint x: 68, startPoint y: 225, endPoint x: 145, endPoint y: 165, distance: 97.5
click at [145, 165] on div "Filter by category No category Competition Failed Payment Add Blank Template Cr…" at bounding box center [302, 296] width 316 height 437
drag, startPoint x: 831, startPoint y: 161, endPoint x: 565, endPoint y: 158, distance: 265.3
click at [565, 158] on div "Name 2. Teenagers & Youth - New Member Sign Up No category selected Birthday Fa…" at bounding box center [817, 167] width 637 height 44
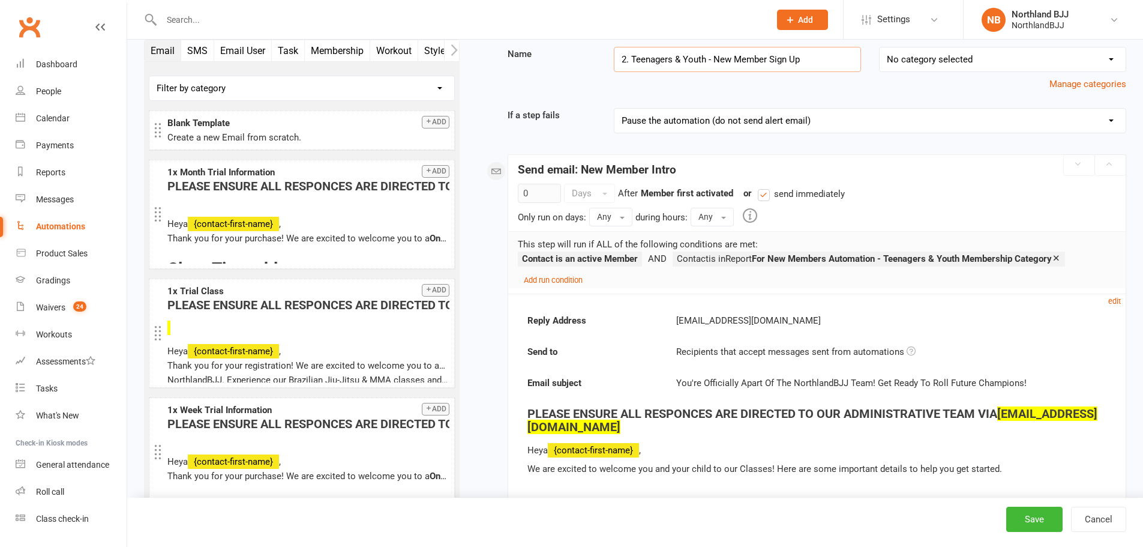
scroll to position [120, 0]
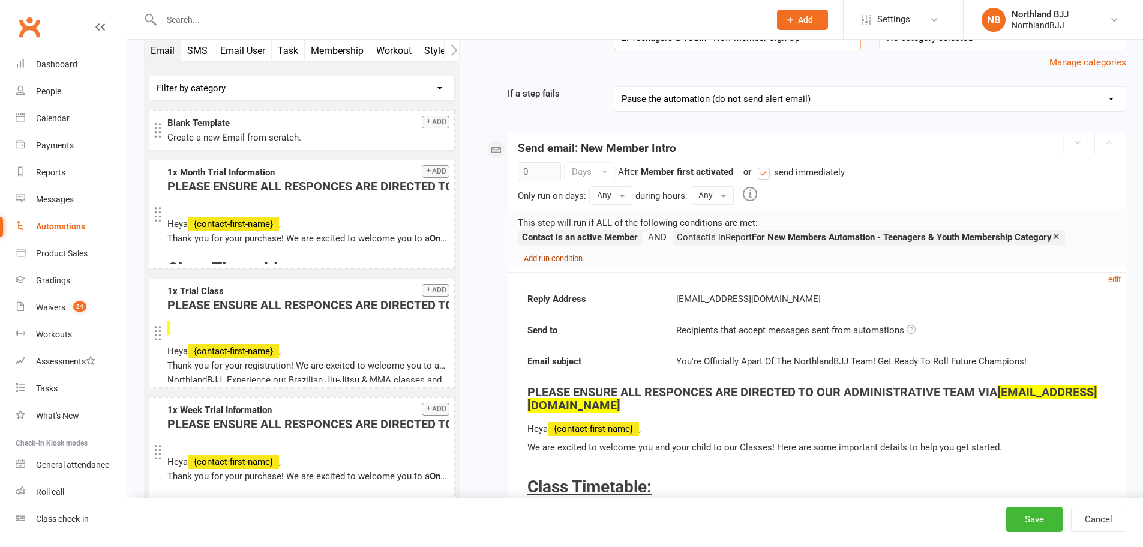
click at [566, 261] on small "Add run condition" at bounding box center [553, 258] width 59 height 9
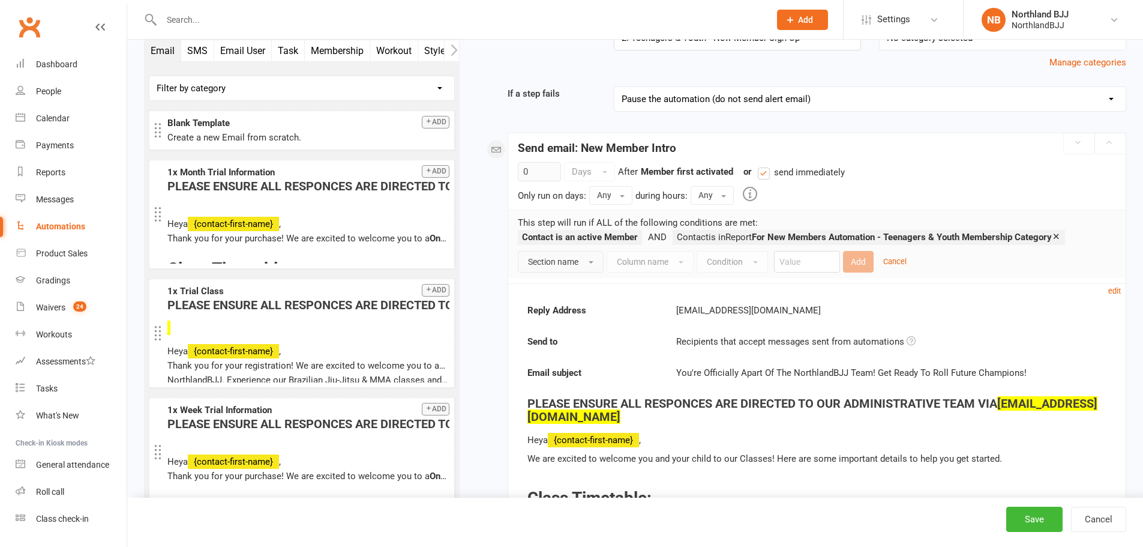
click at [576, 257] on span "Section name" at bounding box center [553, 262] width 50 height 10
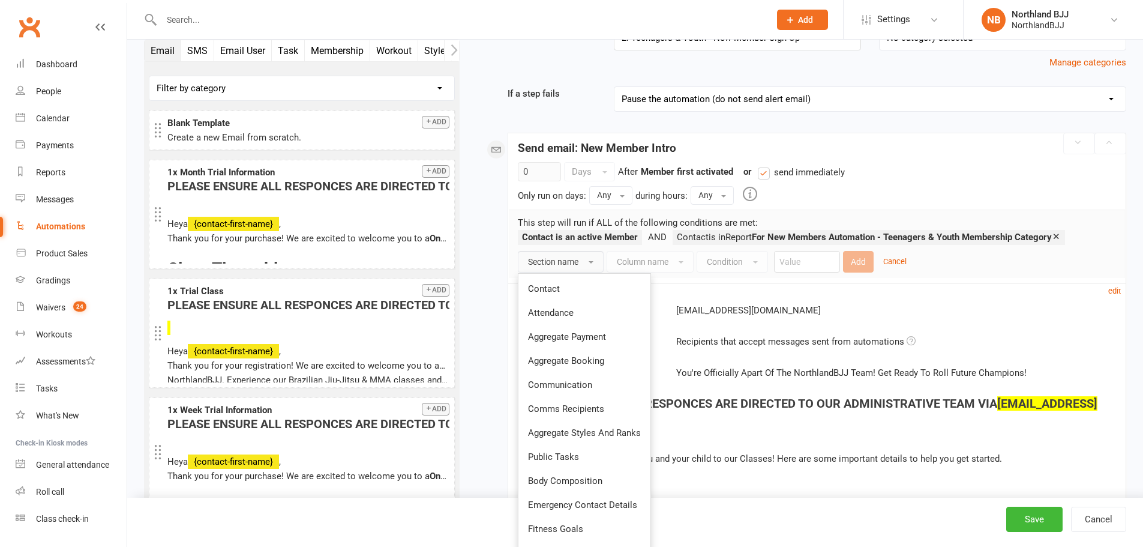
scroll to position [140, 0]
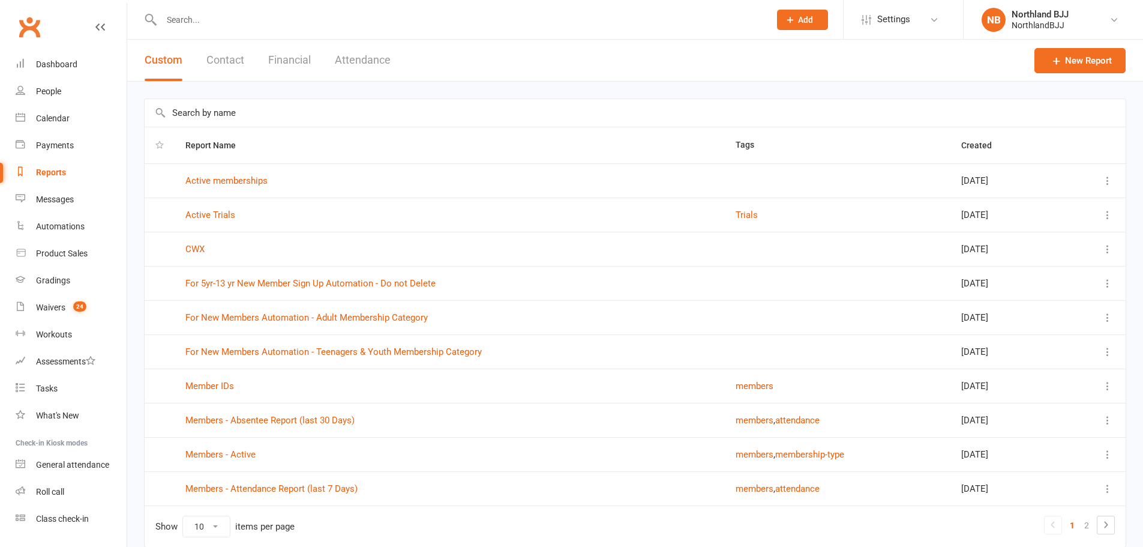
click at [419, 114] on input "text" at bounding box center [635, 113] width 981 height 28
paste input "2. Teenagers & Youth - New Member Sign Up"
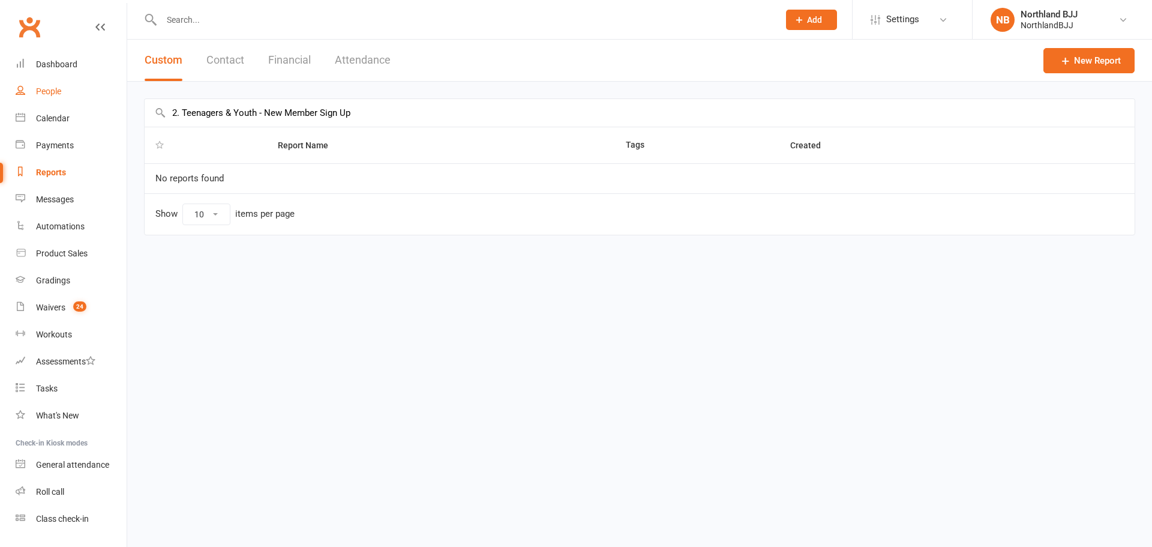
drag, startPoint x: 403, startPoint y: 115, endPoint x: 75, endPoint y: 84, distance: 329.2
click at [75, 84] on ui-view "Prospect Member Non-attending contact Class / event Appointment Grading event T…" at bounding box center [576, 136] width 1152 height 266
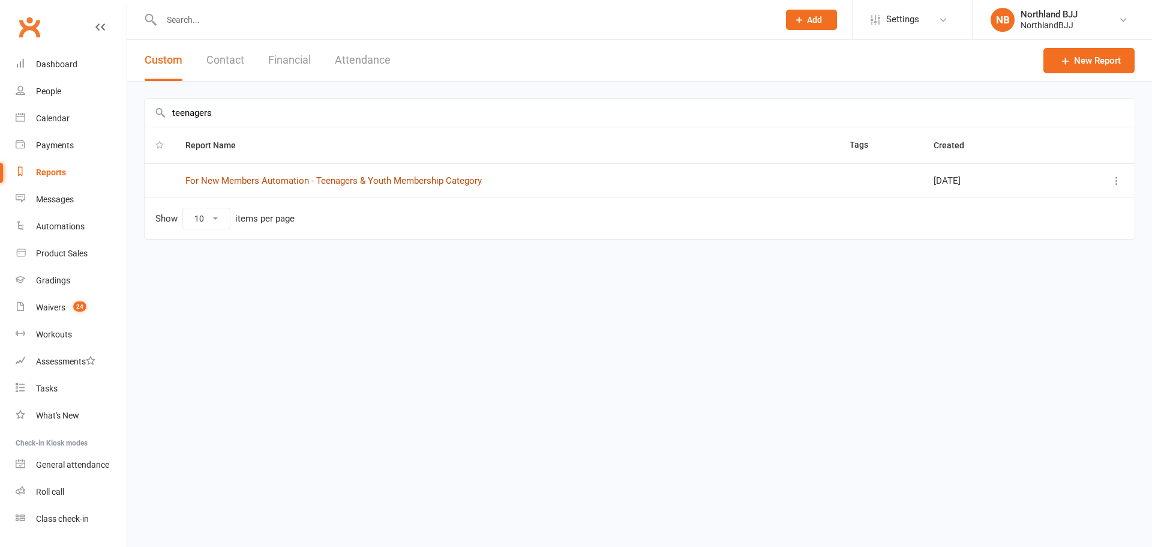
type input "teenagers"
click at [436, 178] on link "For New Members Automation - Teenagers & Youth Membership Category" at bounding box center [333, 180] width 296 height 11
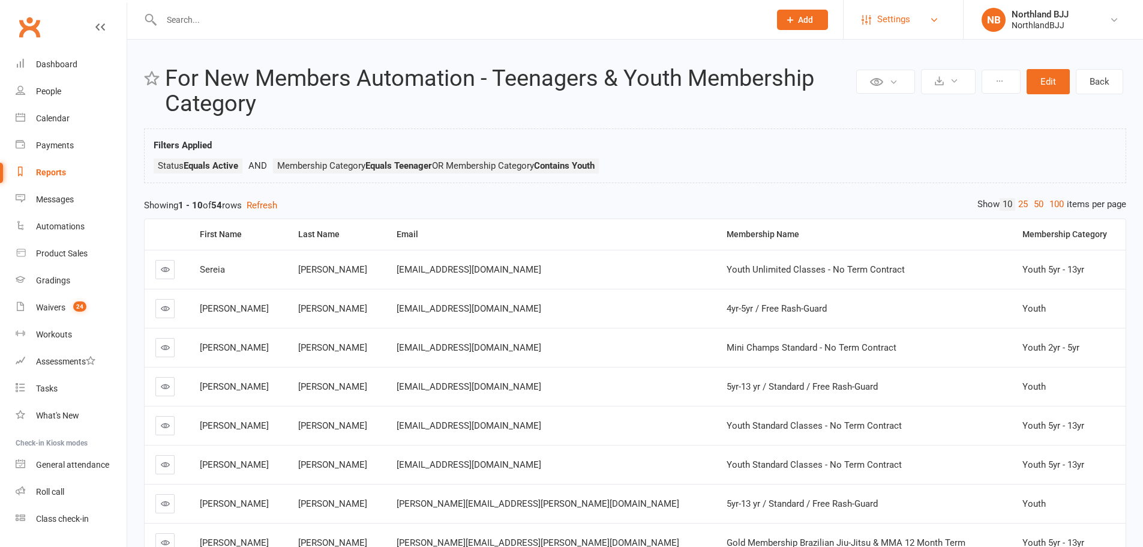
click at [895, 21] on span "Settings" at bounding box center [893, 19] width 33 height 27
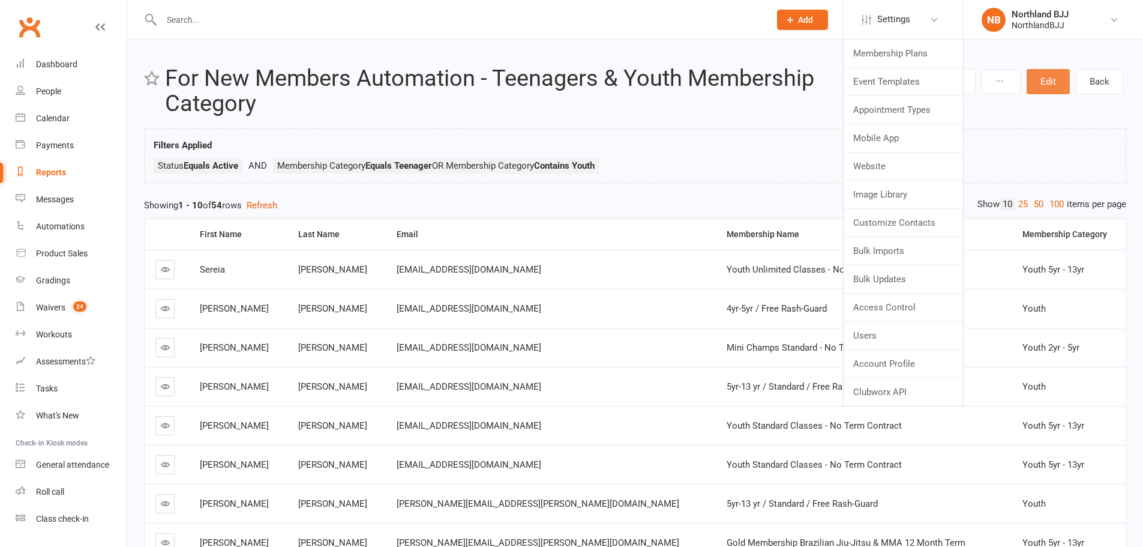
click at [1043, 80] on button "Edit" at bounding box center [1048, 81] width 43 height 25
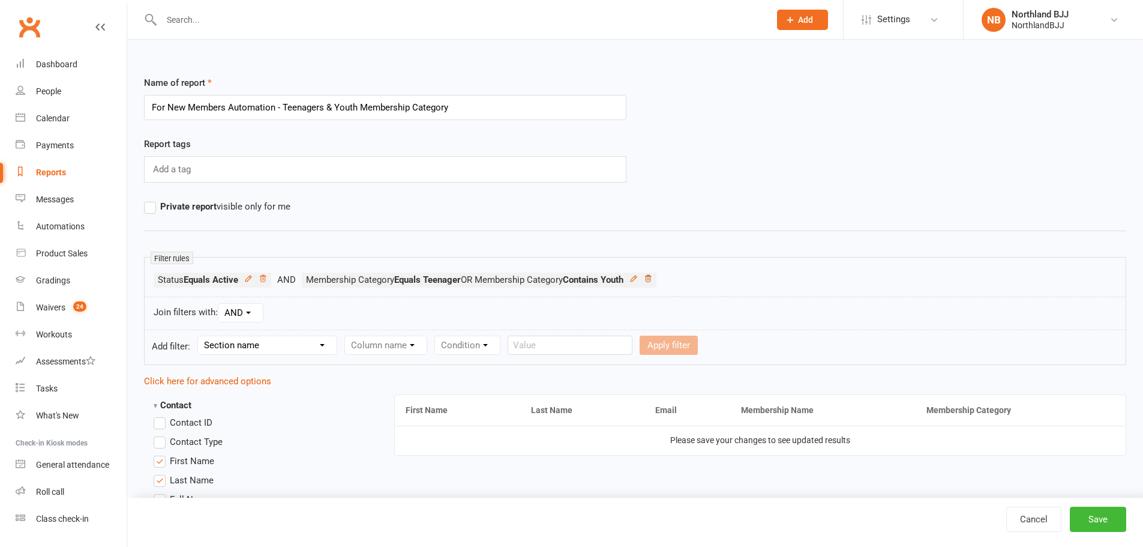
click at [652, 275] on icon at bounding box center [648, 278] width 8 height 8
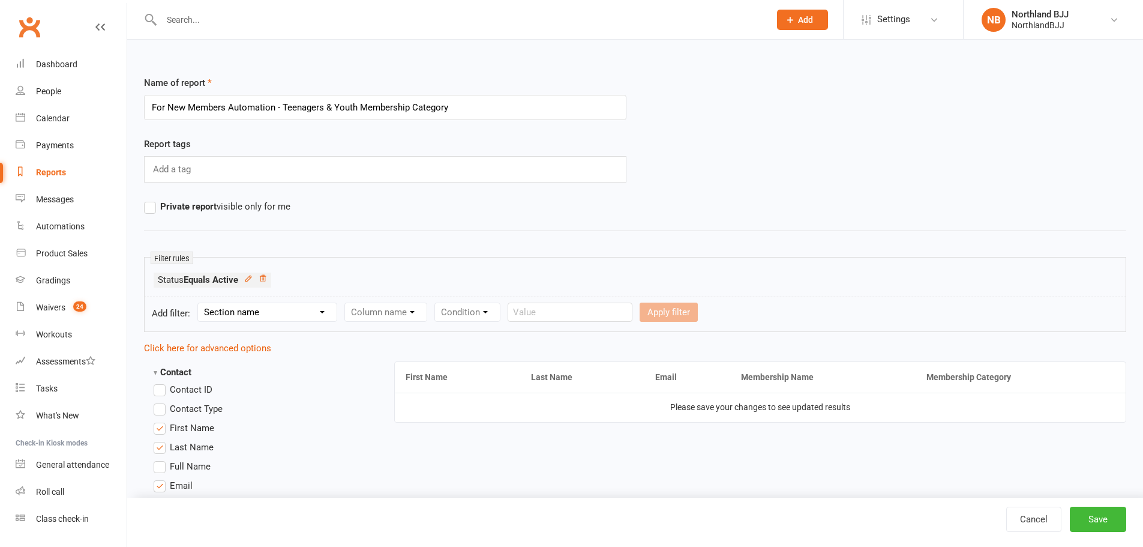
click at [285, 309] on select "Section name Contact Attendance Aggregate Payment Booking Waitlist Attendees Ca…" at bounding box center [267, 312] width 139 height 18
select select "11"
click at [200, 303] on select "Section name Contact Attendance Aggregate Payment Booking Waitlist Attendees Ca…" at bounding box center [267, 312] width 139 height 18
click at [433, 302] on form "Add filter: Section name Contact Attendance Aggregate Payment Booking Waitlist …" at bounding box center [635, 313] width 982 height 35
click at [440, 316] on select "Column name Membership ID Membership Name Membership Category Membership Start …" at bounding box center [462, 312] width 234 height 18
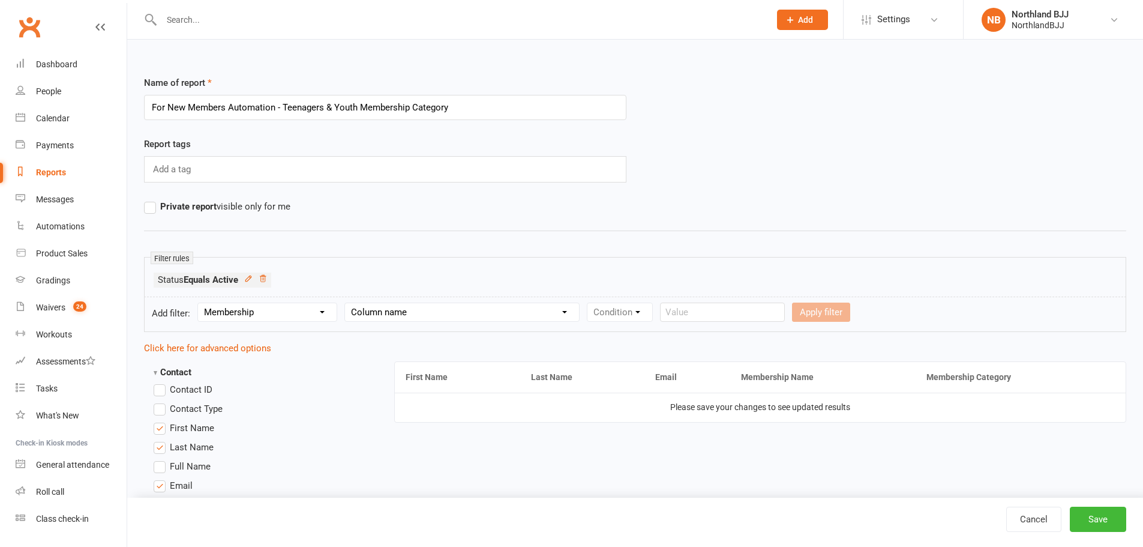
select select "1"
click at [347, 303] on select "Column name Membership ID Membership Name Membership Category Membership Start …" at bounding box center [462, 312] width 234 height 18
click at [651, 313] on select "Condition Equals Does not equal Contains Does not contain Is blank or does not …" at bounding box center [657, 312] width 138 height 18
drag, startPoint x: 666, startPoint y: 313, endPoint x: 654, endPoint y: 319, distance: 12.6
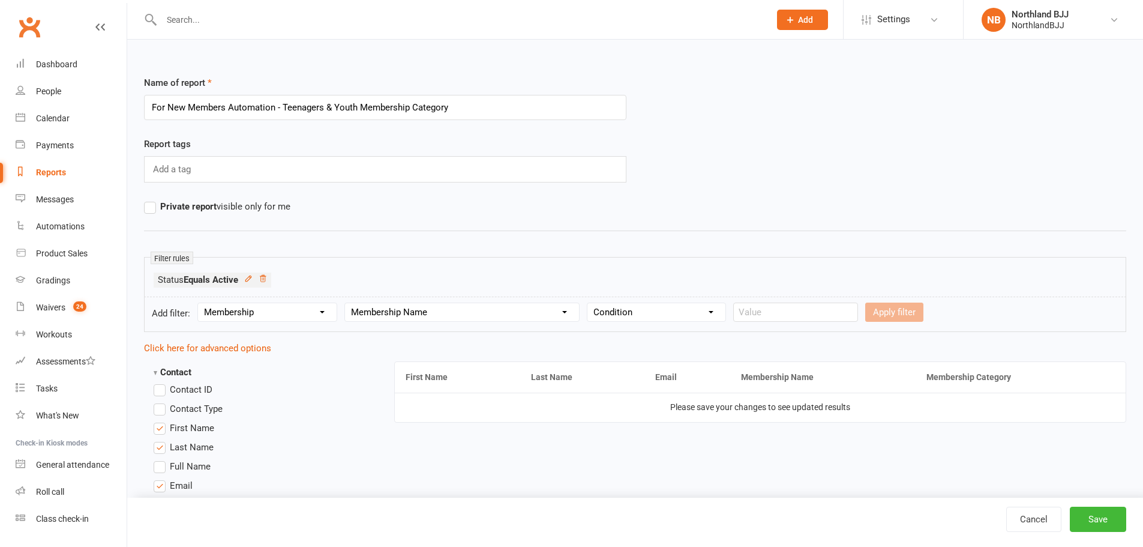
click at [666, 313] on select "Condition Equals Does not equal Contains Does not contain Is blank or does not …" at bounding box center [657, 312] width 138 height 18
select select "0"
click at [590, 303] on select "Condition Equals Does not equal Contains Does not contain Is blank or does not …" at bounding box center [657, 312] width 138 height 18
click at [766, 304] on input "text" at bounding box center [795, 311] width 125 height 19
paste input "13yr-17yr"
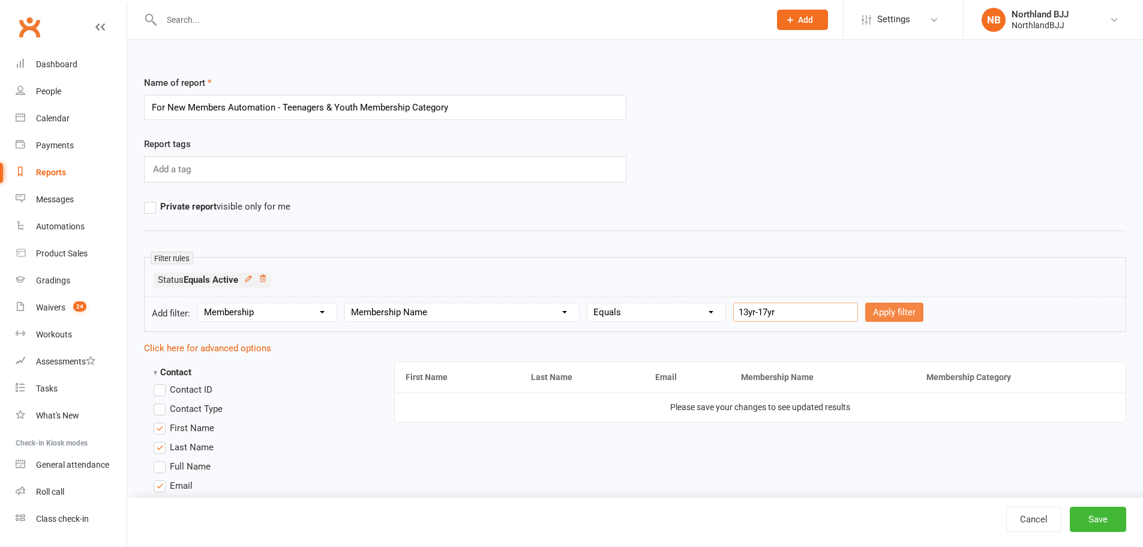
type input "13yr-17yr"
click at [883, 313] on button "Apply filter" at bounding box center [894, 311] width 58 height 19
select select
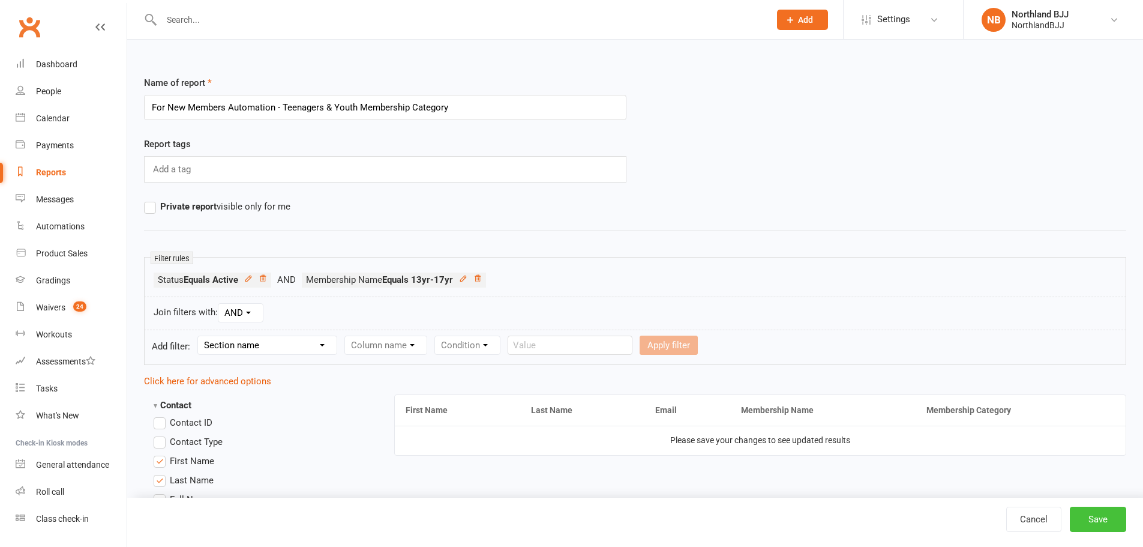
scroll to position [20, 0]
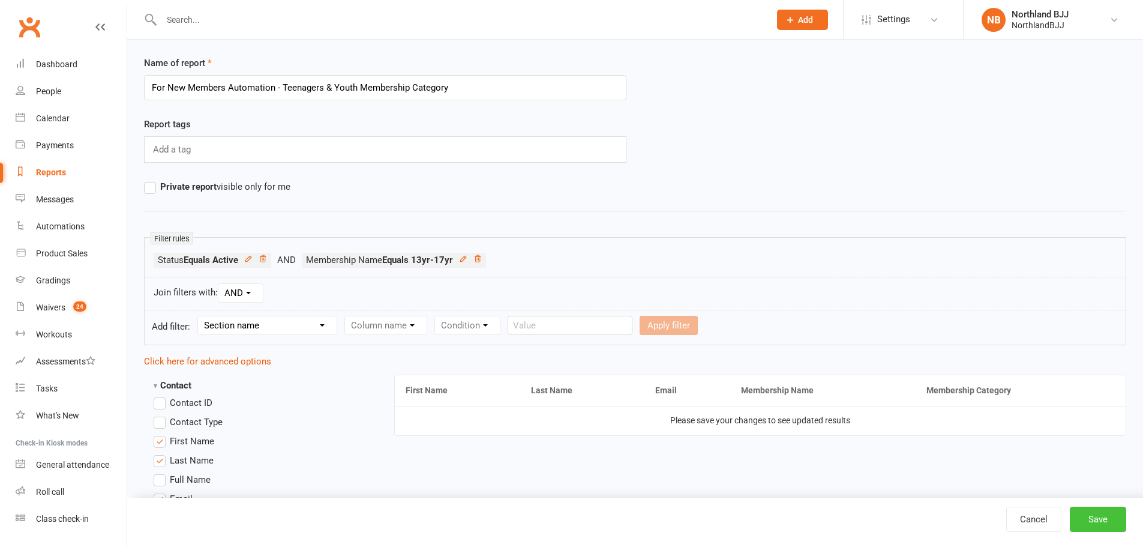
click at [1090, 514] on button "Save" at bounding box center [1098, 519] width 56 height 25
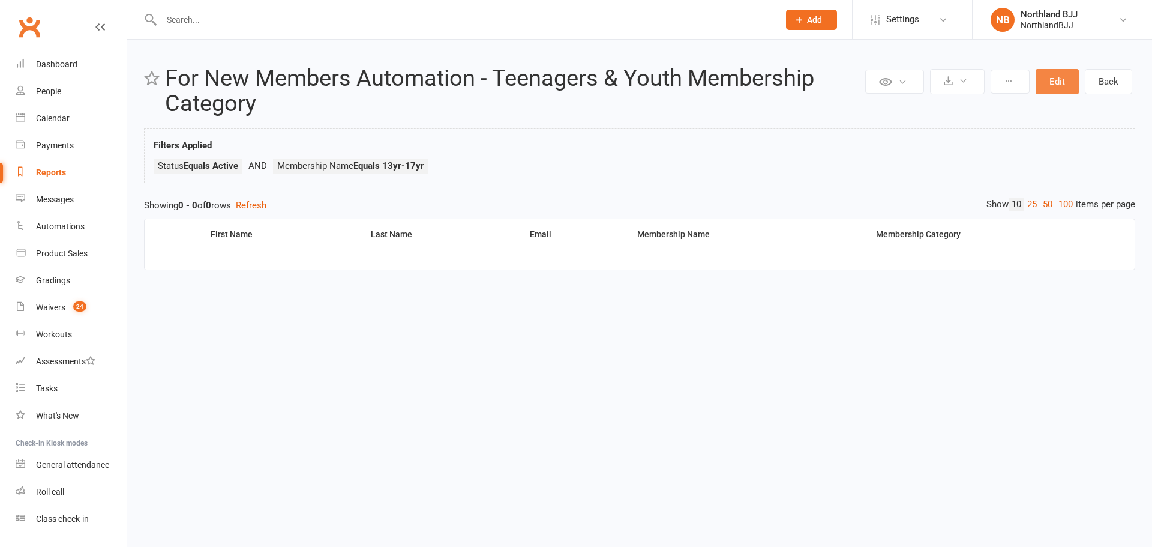
click at [1048, 80] on button "Edit" at bounding box center [1057, 81] width 43 height 25
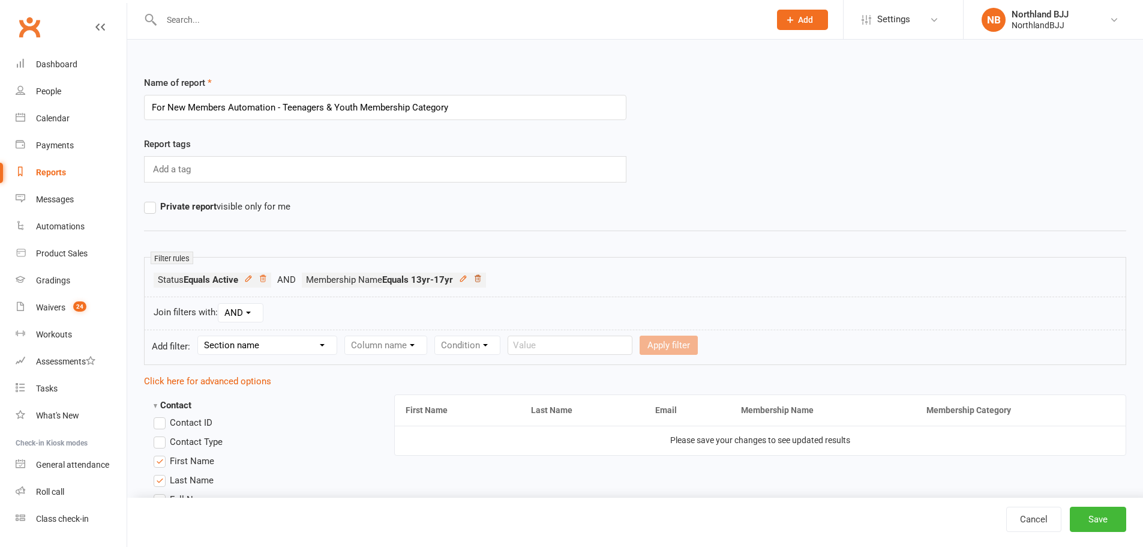
click at [482, 275] on icon at bounding box center [477, 278] width 8 height 8
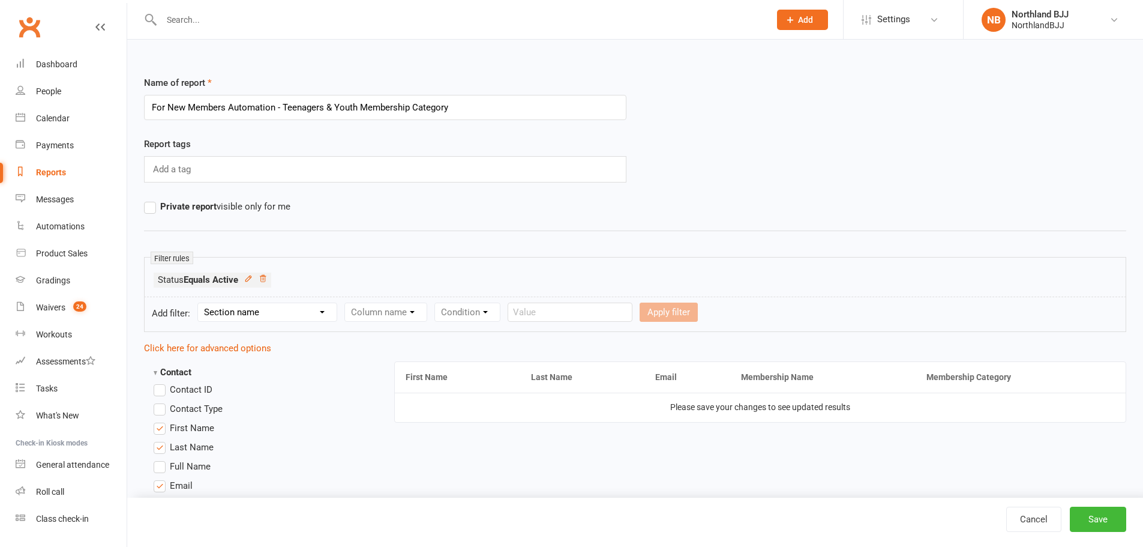
click at [298, 313] on select "Section name Contact Attendance Aggregate Payment Booking Waitlist Attendees Ca…" at bounding box center [267, 312] width 139 height 18
select select "11"
click at [200, 303] on select "Section name Contact Attendance Aggregate Payment Booking Waitlist Attendees Ca…" at bounding box center [267, 312] width 139 height 18
click at [409, 314] on select "Column name Membership ID Membership Name Membership Category Membership Start …" at bounding box center [462, 312] width 234 height 18
select select "1"
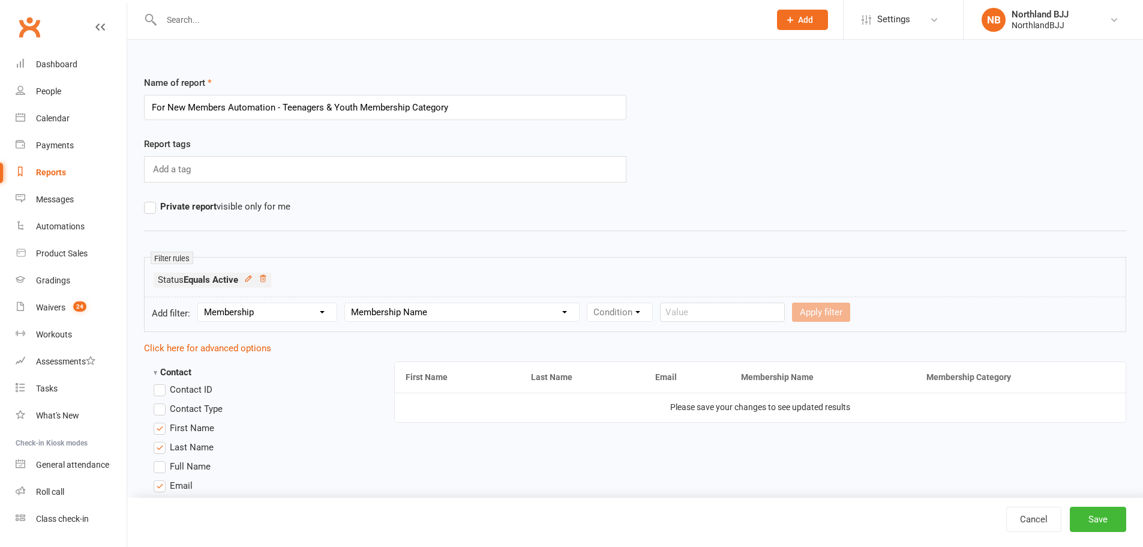
click at [347, 303] on select "Column name Membership ID Membership Name Membership Category Membership Start …" at bounding box center [462, 312] width 234 height 18
click at [643, 314] on select "Condition Equals Does not equal Contains Does not contain Is blank or does not …" at bounding box center [657, 312] width 138 height 18
drag, startPoint x: 668, startPoint y: 314, endPoint x: 658, endPoint y: 320, distance: 11.3
click at [668, 314] on select "Condition Equals Does not equal Contains Does not contain Is blank or does not …" at bounding box center [657, 312] width 138 height 18
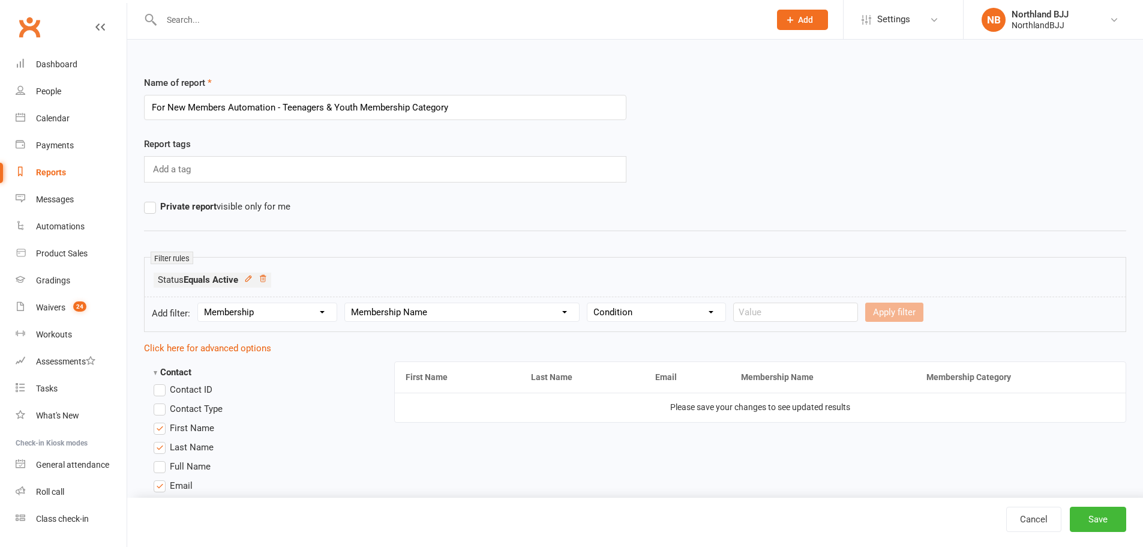
select select "0"
click at [590, 303] on select "Condition Equals Does not equal Contains Does not contain Is blank or does not …" at bounding box center [657, 312] width 138 height 18
click at [774, 325] on form "Add filter: Section name Contact Attendance Aggregate Payment Booking Waitlist …" at bounding box center [635, 313] width 982 height 35
click at [781, 317] on input "text" at bounding box center [795, 311] width 125 height 19
paste input "13yr-17yr"
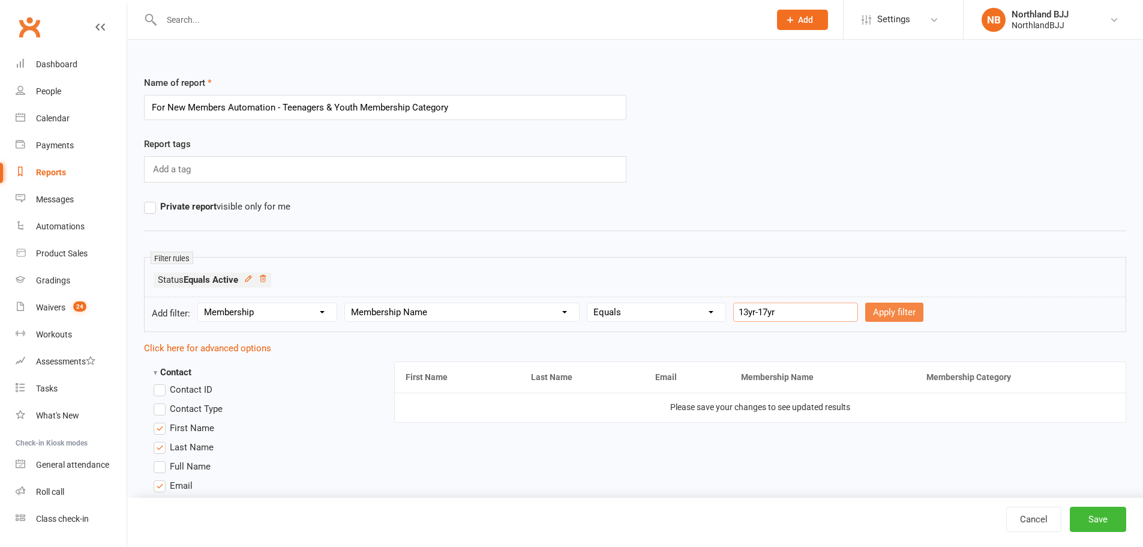
type input "13yr-17yr"
click at [865, 314] on button "Apply filter" at bounding box center [894, 311] width 58 height 19
select select
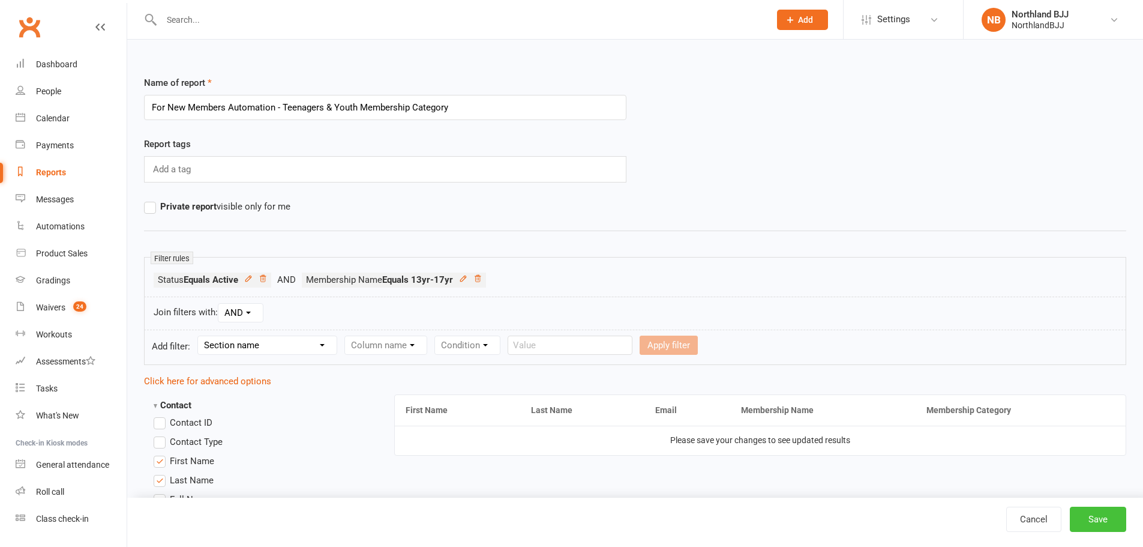
click at [1100, 528] on button "Save" at bounding box center [1098, 519] width 56 height 25
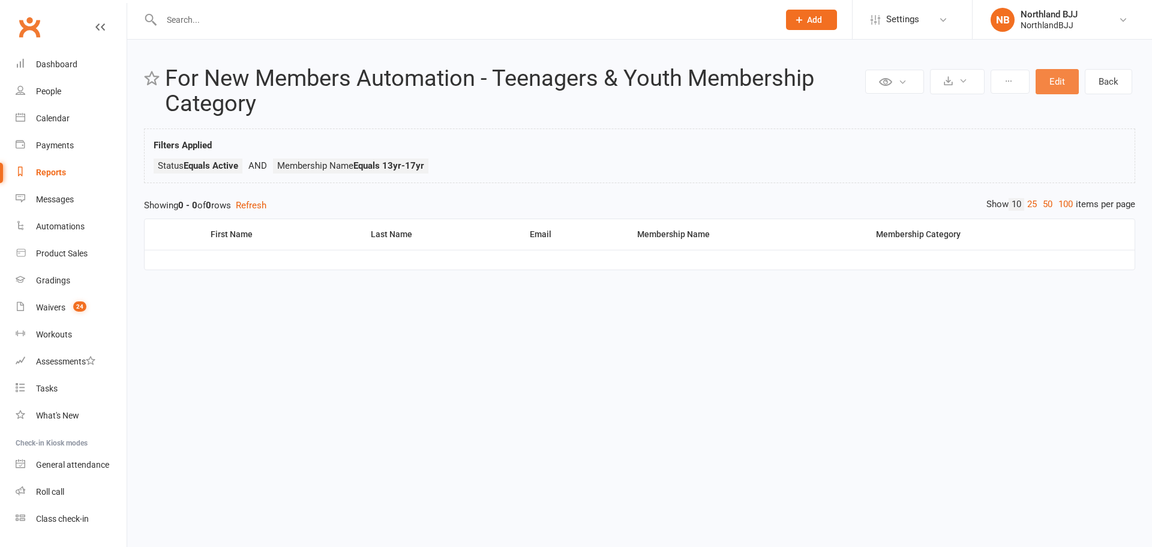
click at [1062, 81] on button "Edit" at bounding box center [1057, 81] width 43 height 25
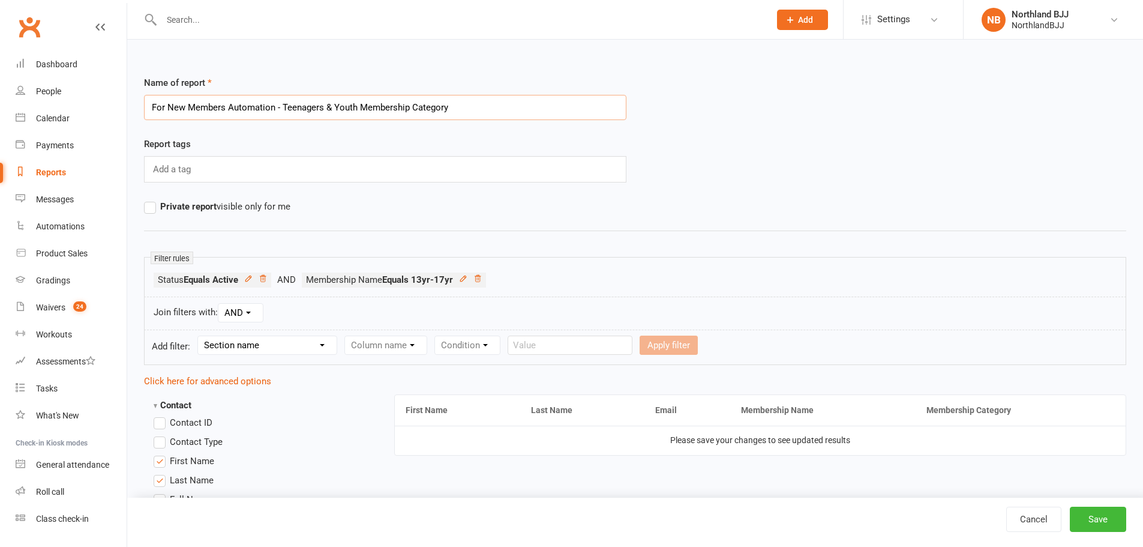
drag, startPoint x: 281, startPoint y: 108, endPoint x: 501, endPoint y: 109, distance: 219.0
click at [501, 109] on input "For New Members Automation - Teenagers & Youth Membership Category" at bounding box center [385, 107] width 483 height 25
paste input "13yr-17yr"
type input "For New Members Automation - 13yr-17yr membership plan"
click at [1099, 519] on button "Save" at bounding box center [1098, 519] width 56 height 25
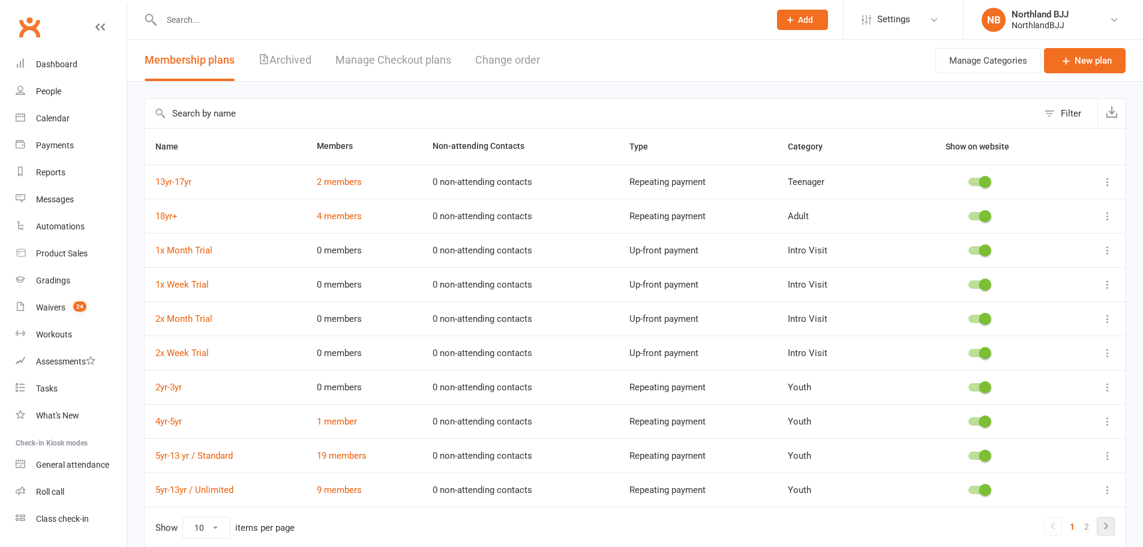
scroll to position [20, 0]
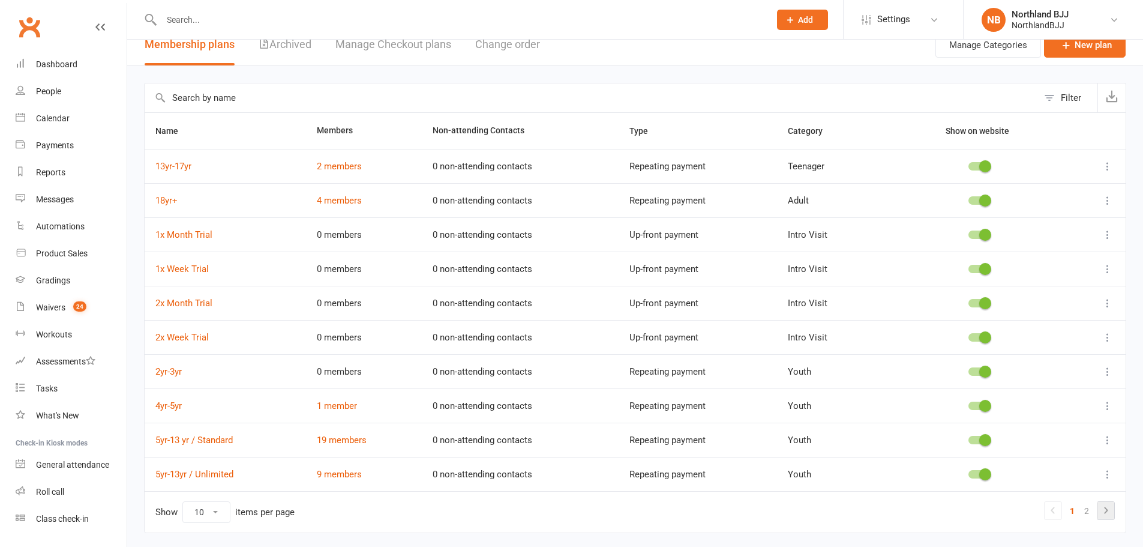
click at [1108, 523] on td "Show 10 25 50 100 items per page 1 2" at bounding box center [635, 511] width 981 height 41
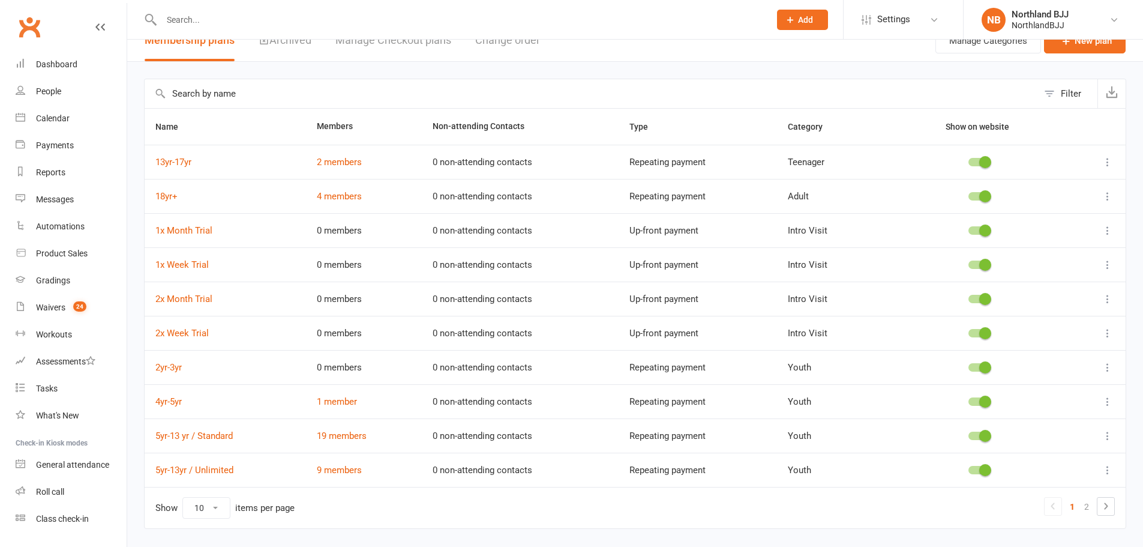
click at [1072, 508] on link "1" at bounding box center [1072, 506] width 14 height 17
click at [1086, 508] on link "2" at bounding box center [1087, 506] width 14 height 17
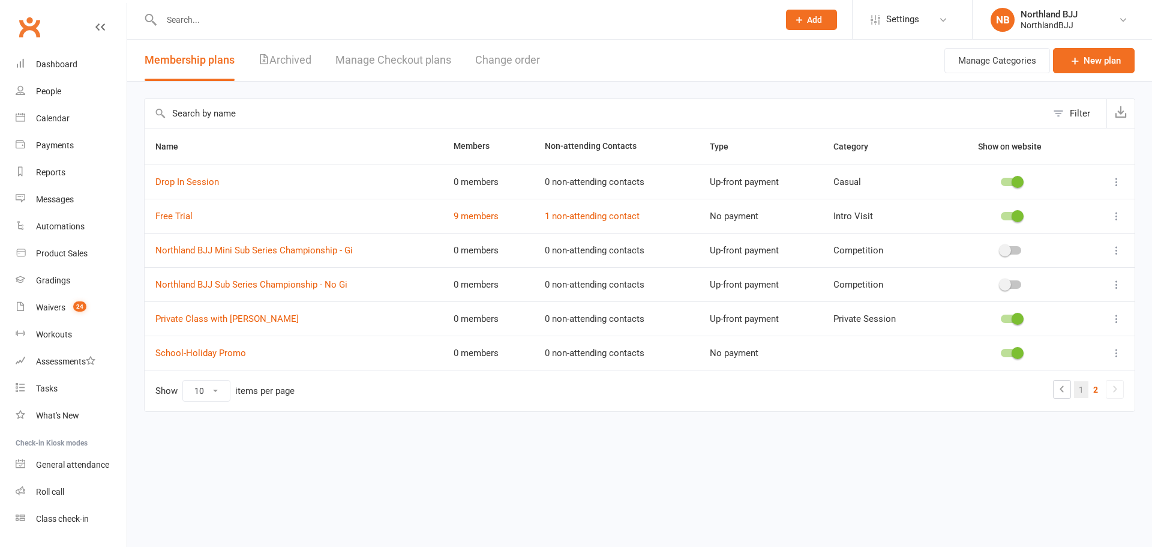
click at [1084, 389] on link "1" at bounding box center [1081, 389] width 14 height 17
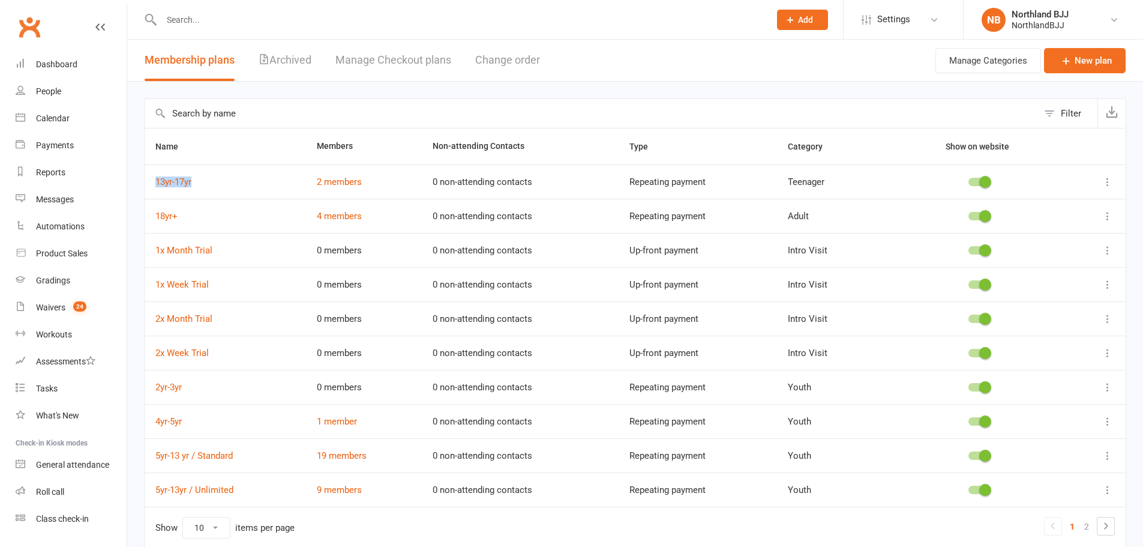
drag, startPoint x: 154, startPoint y: 183, endPoint x: 202, endPoint y: 181, distance: 47.5
click at [202, 181] on td "13yr-17yr" at bounding box center [225, 181] width 161 height 34
copy link "13yr-17yr"
click at [1089, 525] on link "2" at bounding box center [1087, 526] width 14 height 17
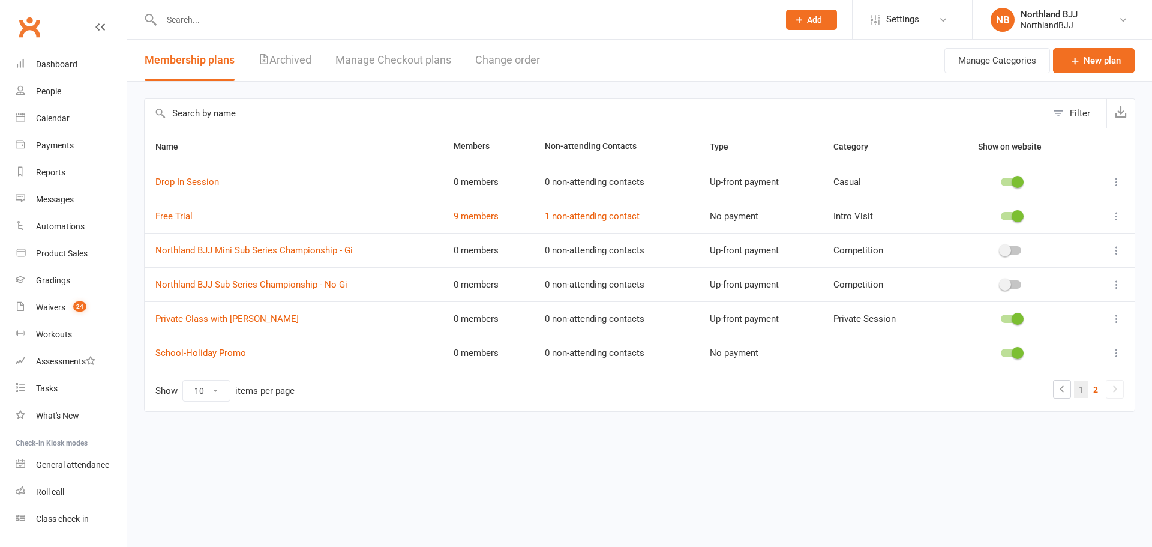
click at [1077, 384] on link "1" at bounding box center [1081, 389] width 14 height 17
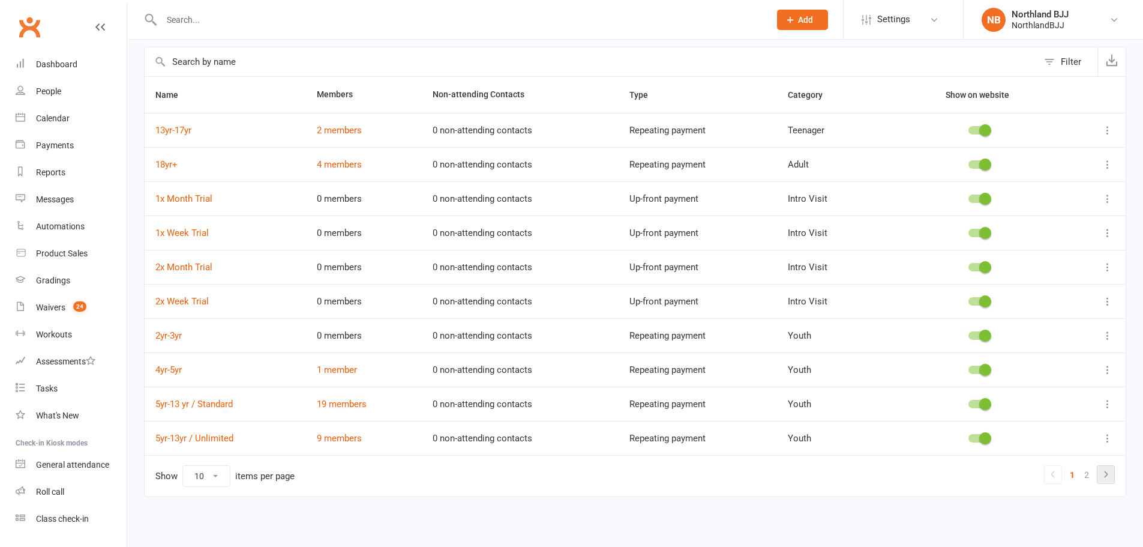
scroll to position [53, 0]
click at [1108, 474] on icon at bounding box center [1106, 473] width 14 height 14
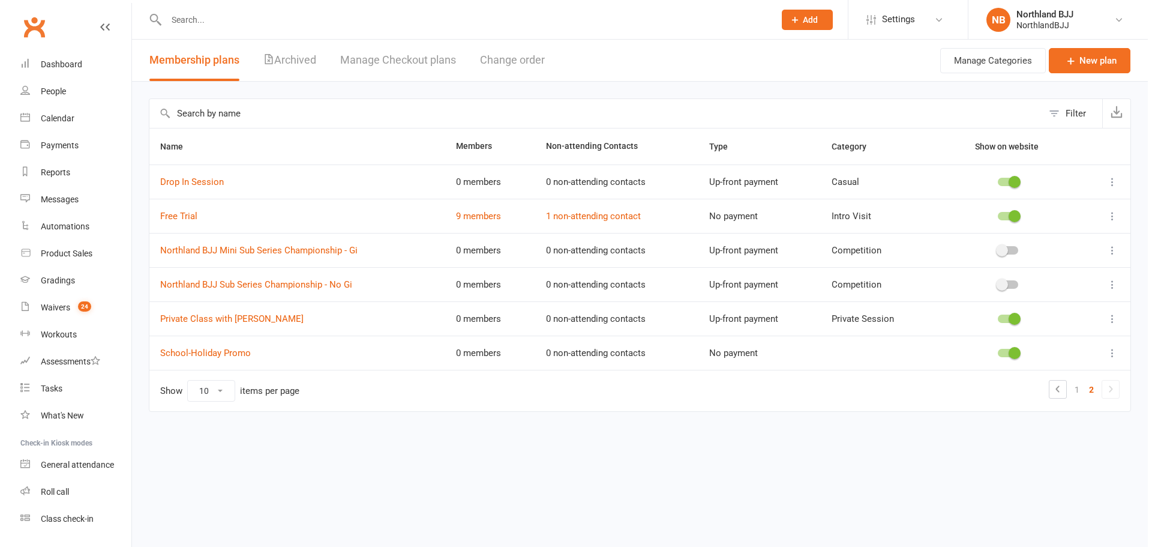
scroll to position [0, 0]
click at [1077, 386] on link "1" at bounding box center [1081, 389] width 14 height 17
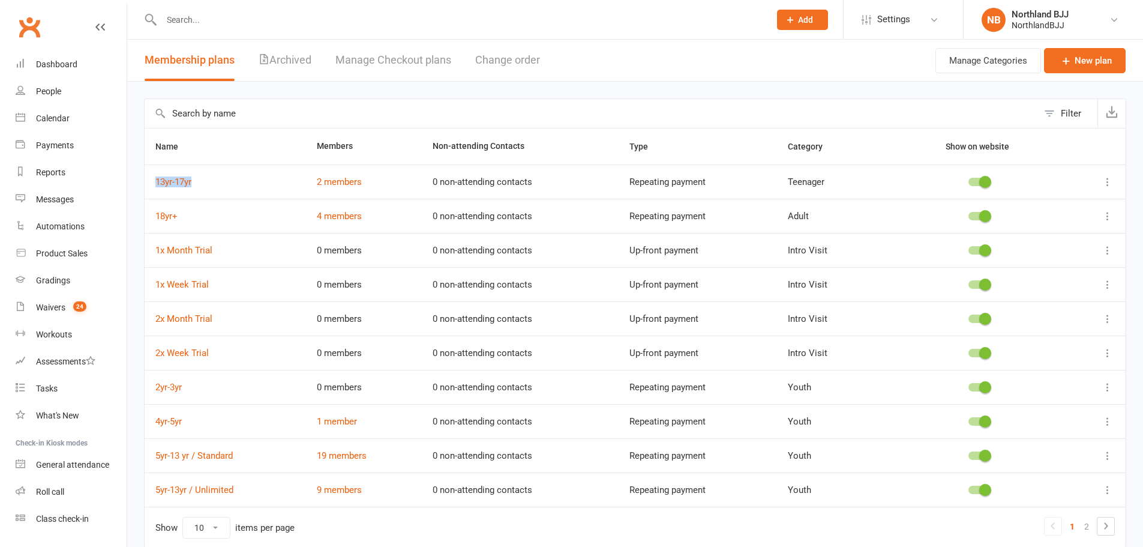
drag, startPoint x: 152, startPoint y: 184, endPoint x: 199, endPoint y: 181, distance: 47.5
click at [199, 181] on td "13yr-17yr" at bounding box center [225, 181] width 161 height 34
copy link "13yr-17yr"
click at [356, 187] on link "2 members" at bounding box center [339, 181] width 45 height 11
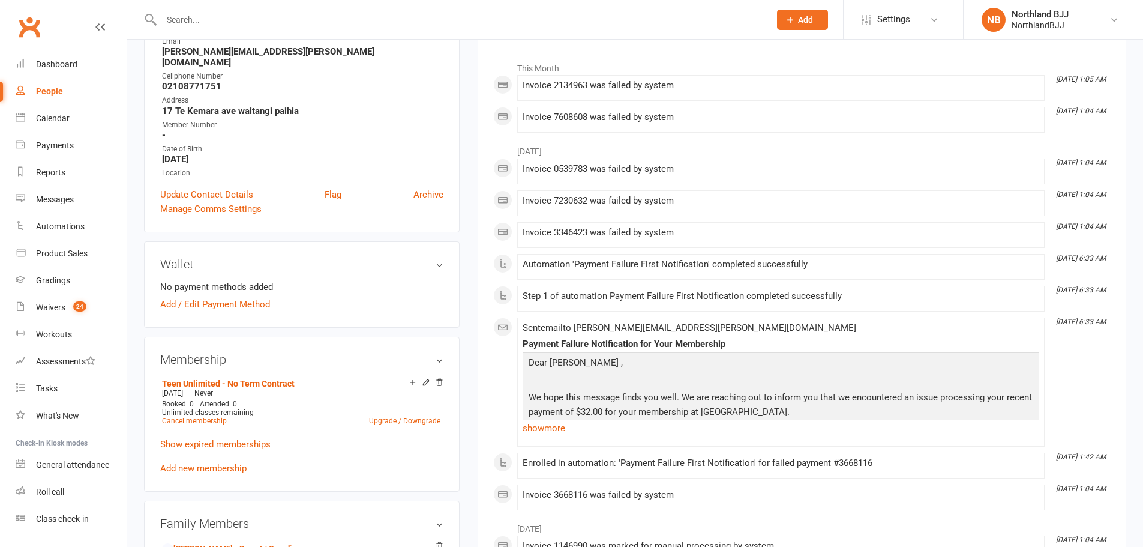
scroll to position [220, 0]
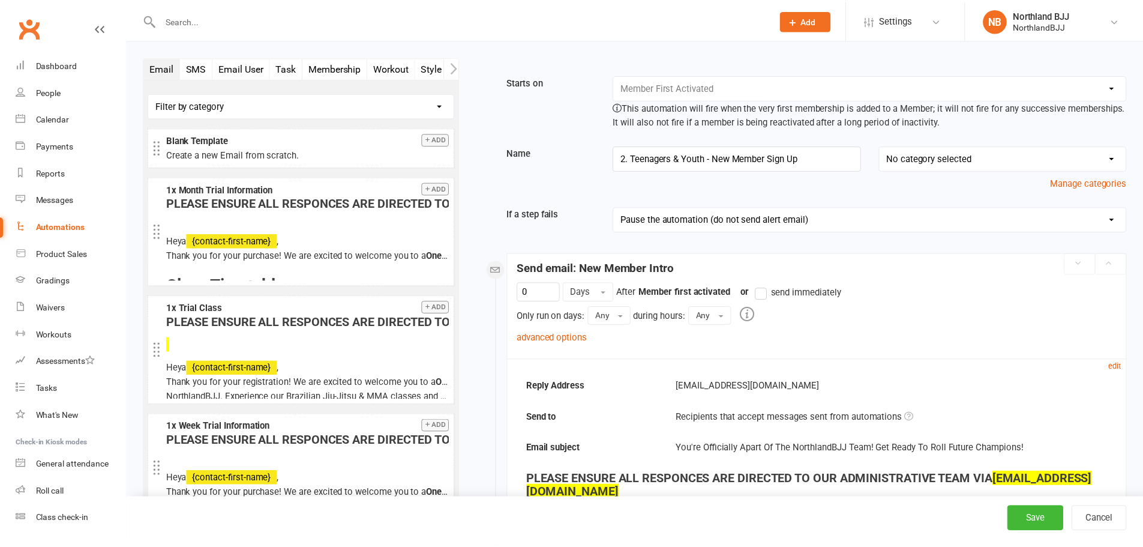
scroll to position [140, 0]
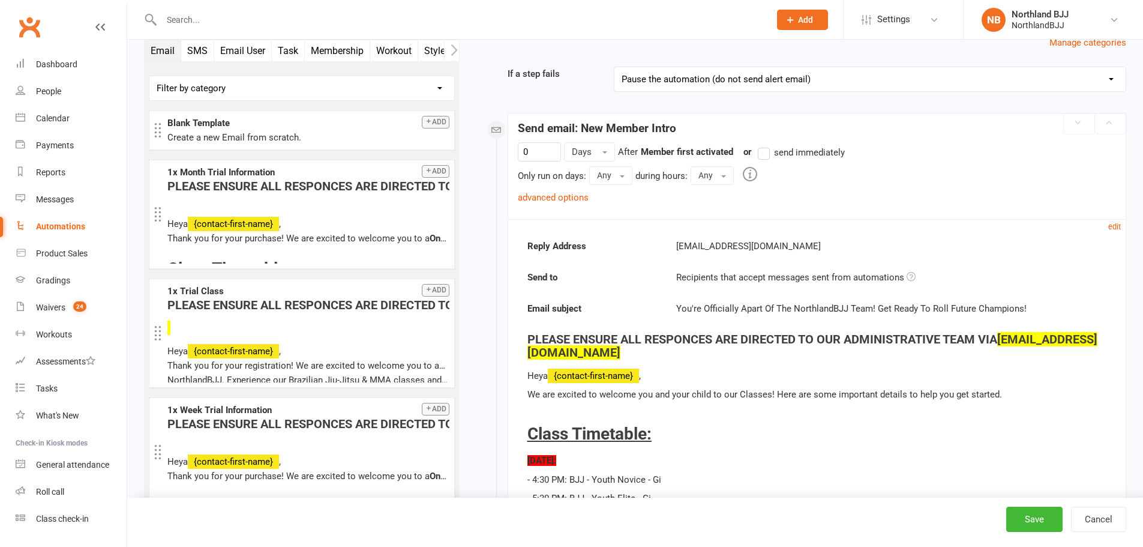
drag, startPoint x: 762, startPoint y: 155, endPoint x: 601, endPoint y: 215, distance: 171.9
click at [762, 154] on label "send immediately" at bounding box center [801, 152] width 87 height 14
click at [762, 145] on input "send immediately" at bounding box center [762, 145] width 8 height 0
click at [573, 197] on link "advanced options" at bounding box center [553, 197] width 71 height 11
click at [575, 202] on link "advanced options" at bounding box center [553, 197] width 71 height 11
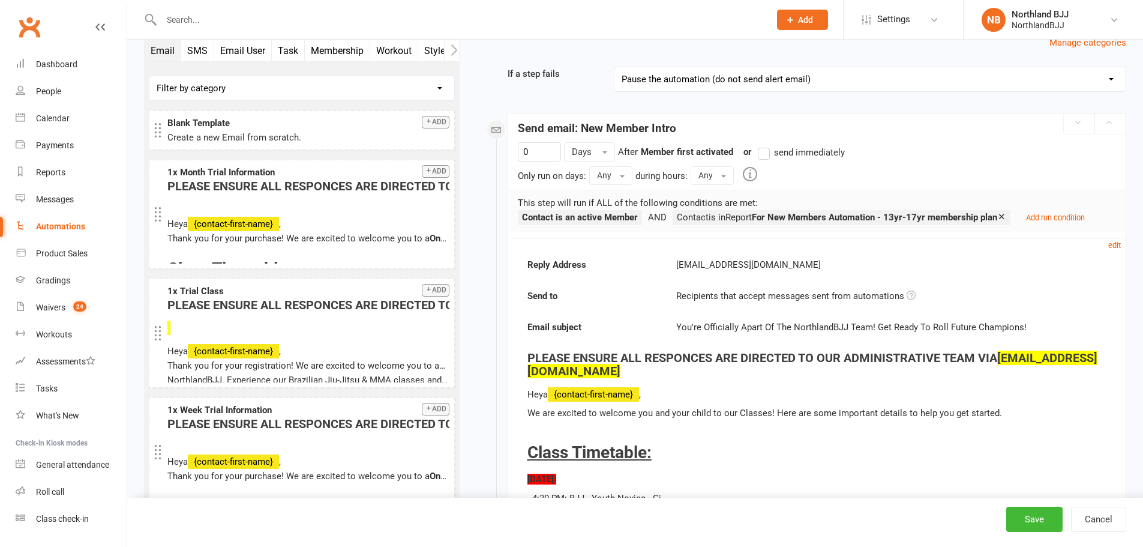
click at [763, 154] on label "send immediately" at bounding box center [801, 152] width 87 height 14
click at [763, 145] on input "send immediately" at bounding box center [762, 145] width 8 height 0
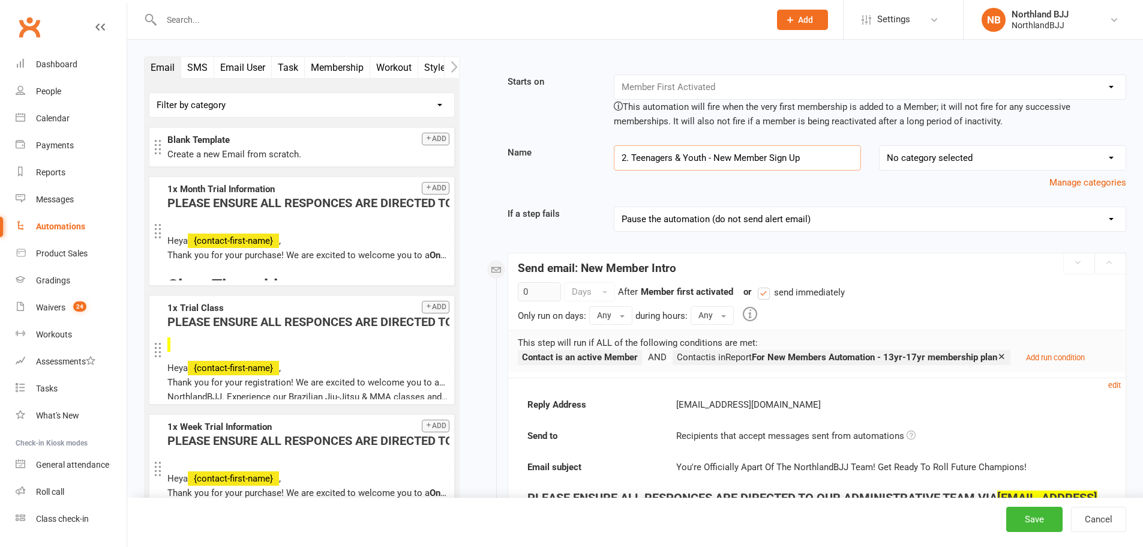
drag, startPoint x: 708, startPoint y: 158, endPoint x: 678, endPoint y: 155, distance: 29.6
click at [678, 155] on input "2. Teenagers & Youth - New Member Sign Up" at bounding box center [737, 157] width 247 height 25
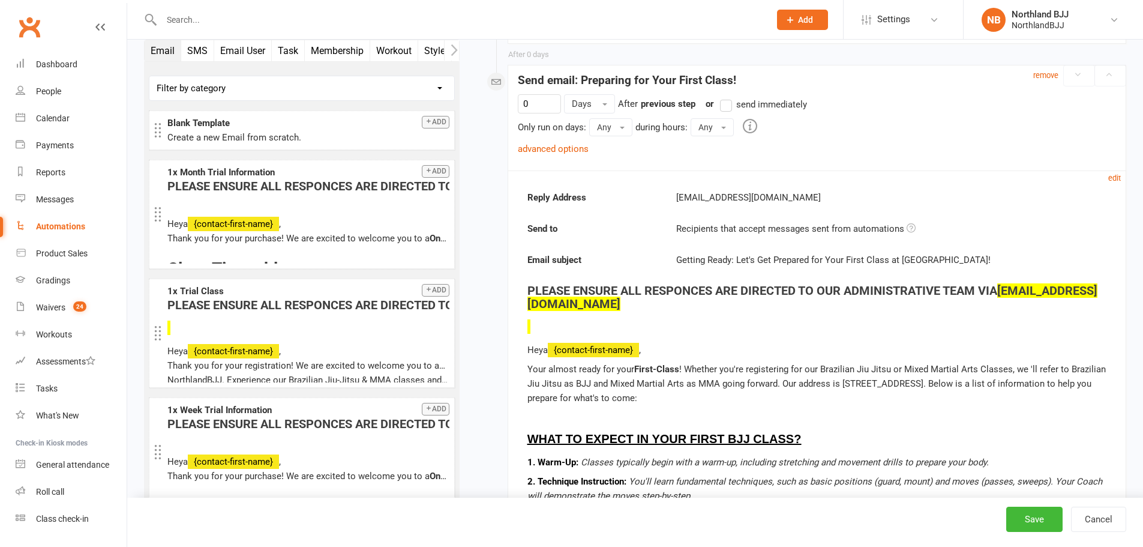
scroll to position [2220, 0]
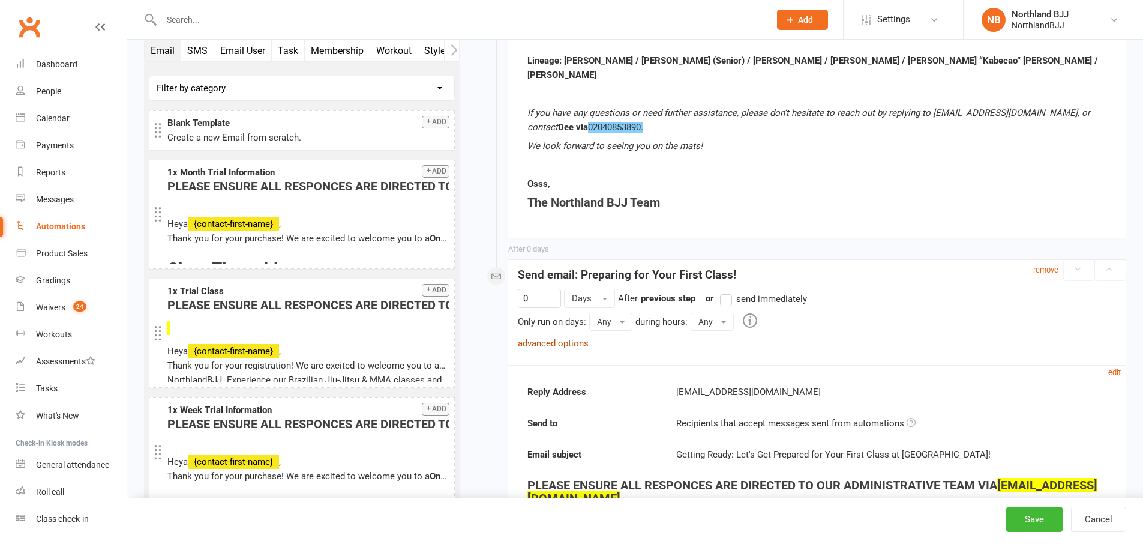
click at [574, 338] on link "advanced options" at bounding box center [553, 343] width 71 height 11
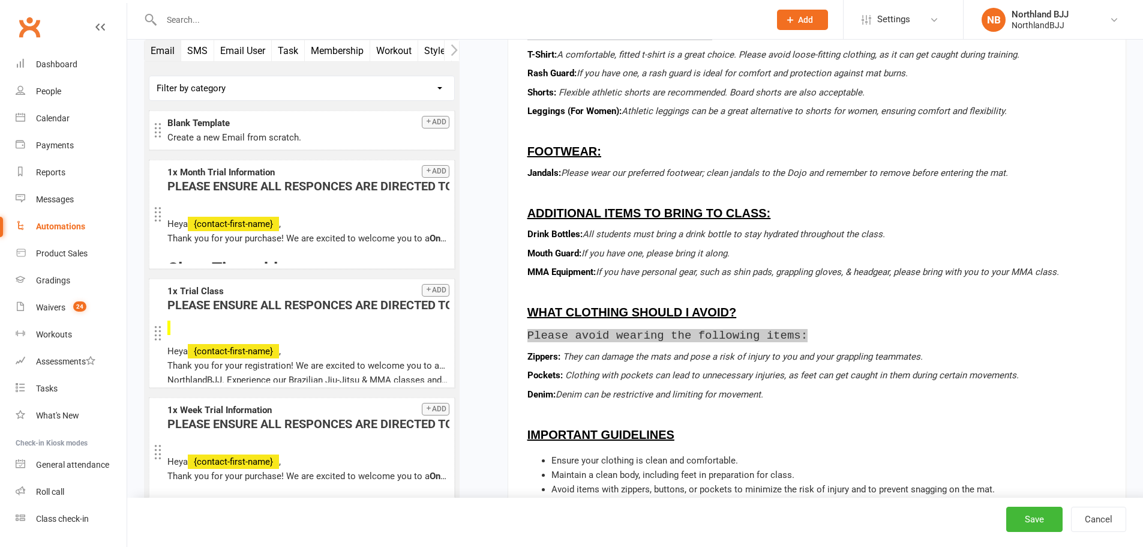
scroll to position [3519, 0]
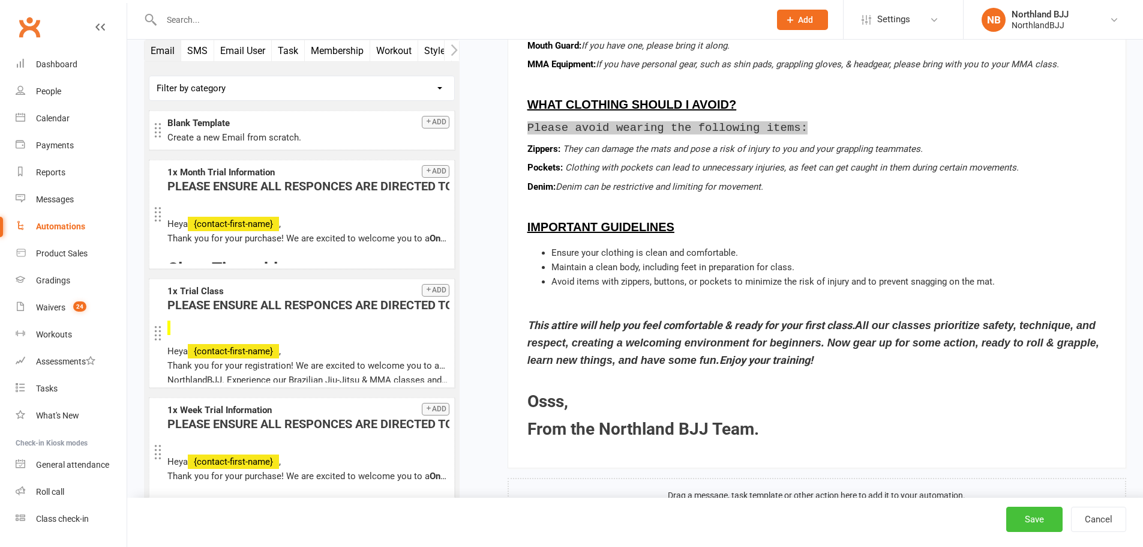
type input "2. Teenagers - New Member Sign Up"
click at [1024, 520] on button "Save" at bounding box center [1034, 519] width 56 height 25
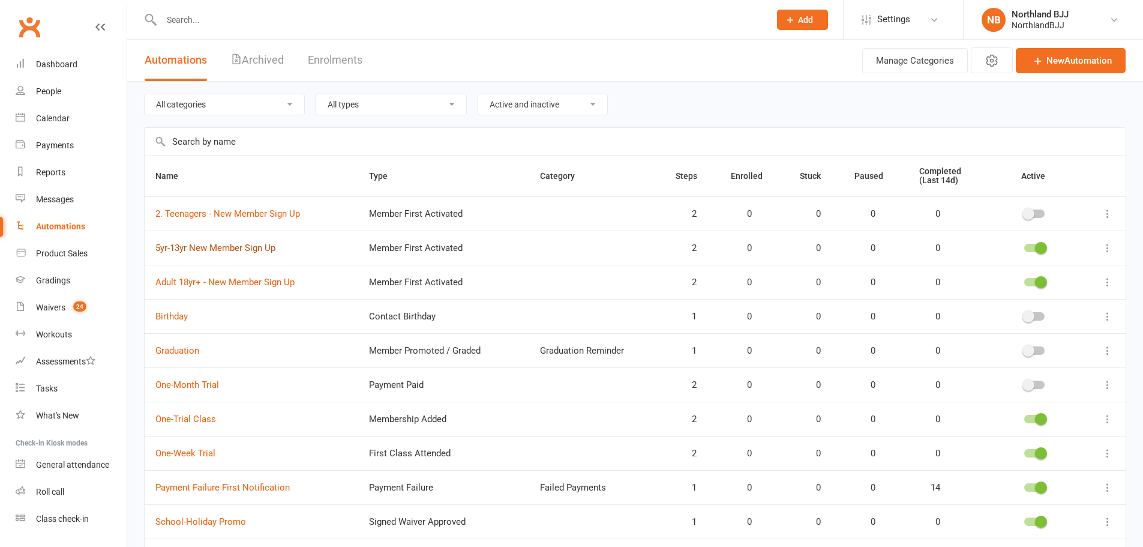
click at [243, 248] on link "5yr-13yr New Member Sign Up" at bounding box center [215, 247] width 120 height 11
click at [281, 212] on link "2. Teenagers - New Member Sign Up" at bounding box center [227, 213] width 145 height 11
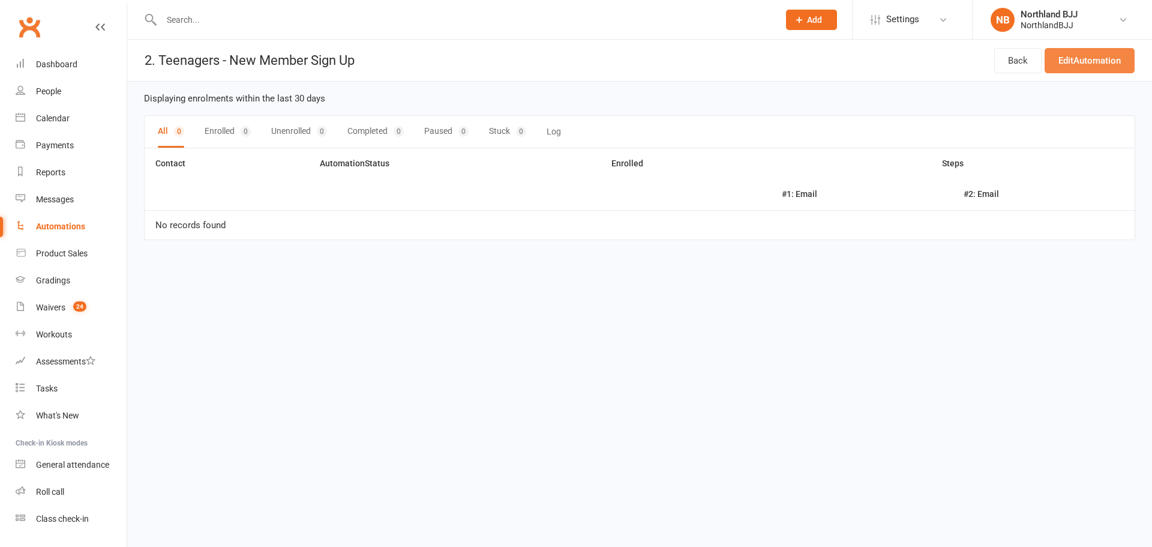
click at [1065, 62] on link "Edit Automation" at bounding box center [1090, 60] width 90 height 25
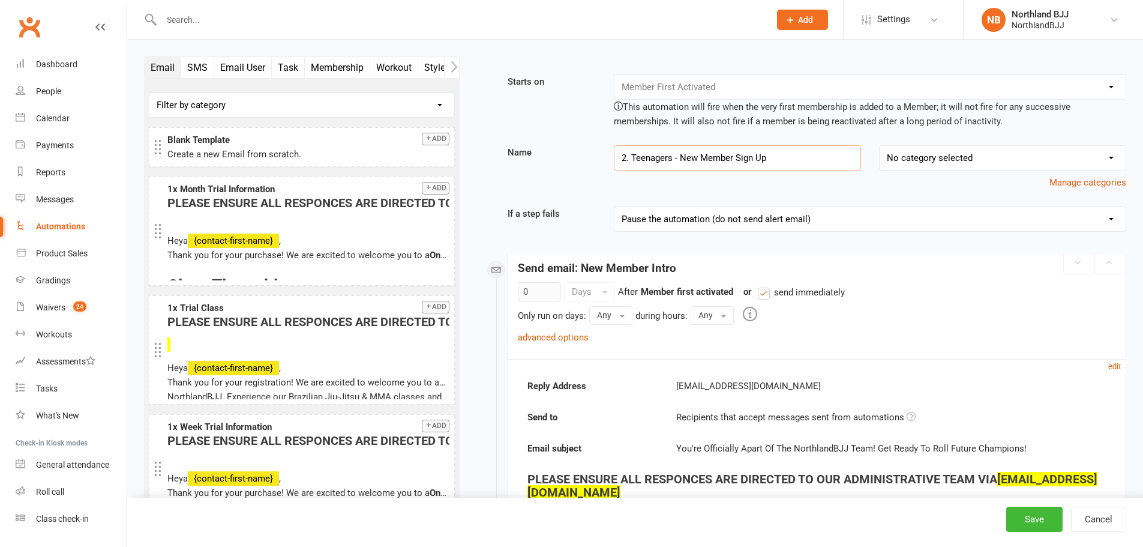
drag, startPoint x: 632, startPoint y: 158, endPoint x: 590, endPoint y: 152, distance: 42.4
click at [590, 152] on div "Name 2. Teenagers - New Member Sign Up No category selected Birthday Failed Pay…" at bounding box center [817, 167] width 637 height 44
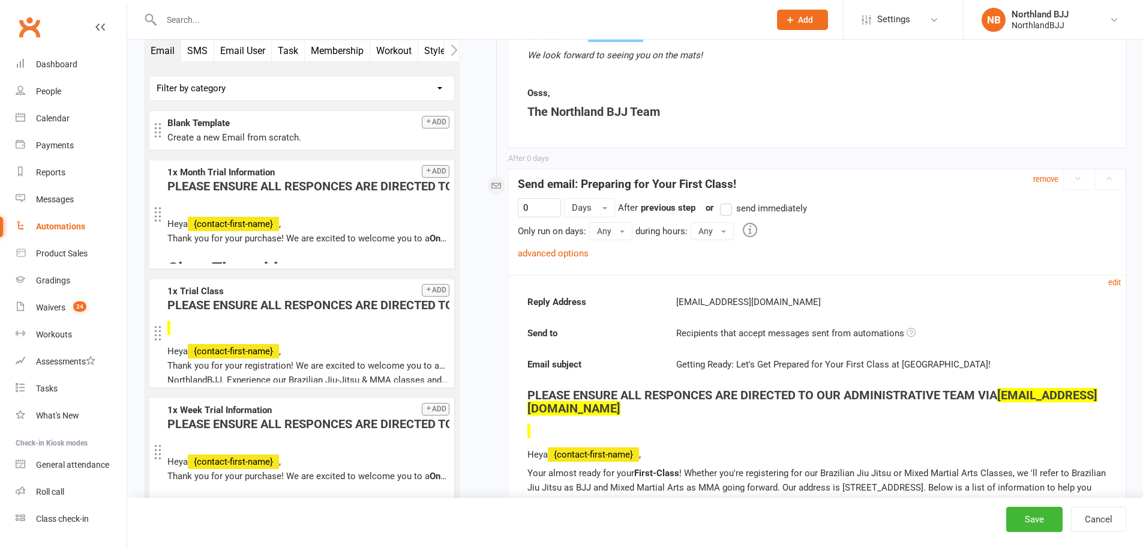
scroll to position [2280, 0]
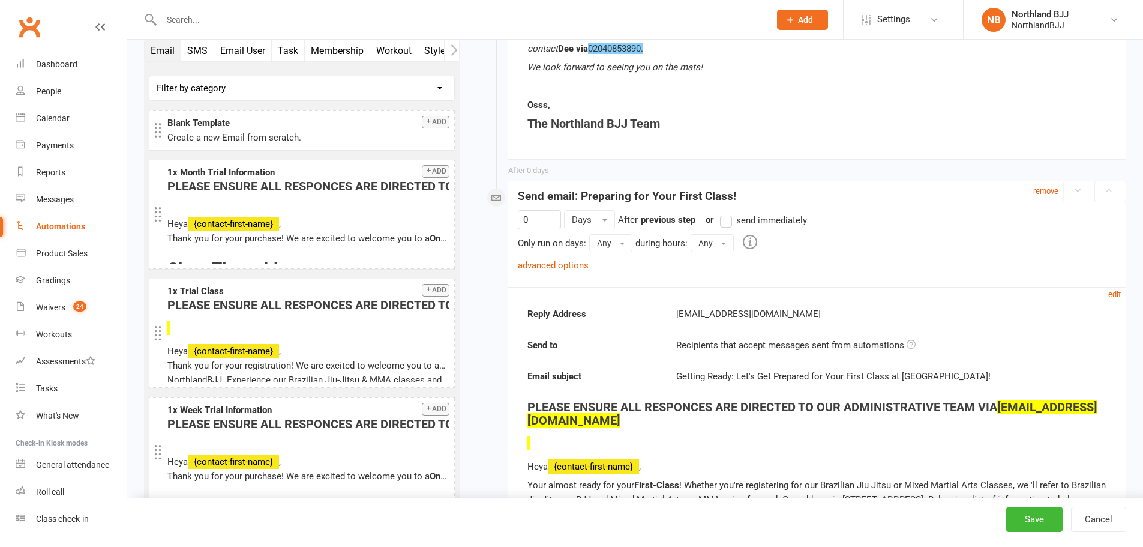
click at [732, 213] on label "send immediately" at bounding box center [763, 220] width 87 height 14
type input "Teenagers - New Member Sign Up"
click at [728, 213] on input "send immediately" at bounding box center [724, 213] width 8 height 0
click at [1027, 523] on button "Save" at bounding box center [1034, 519] width 56 height 25
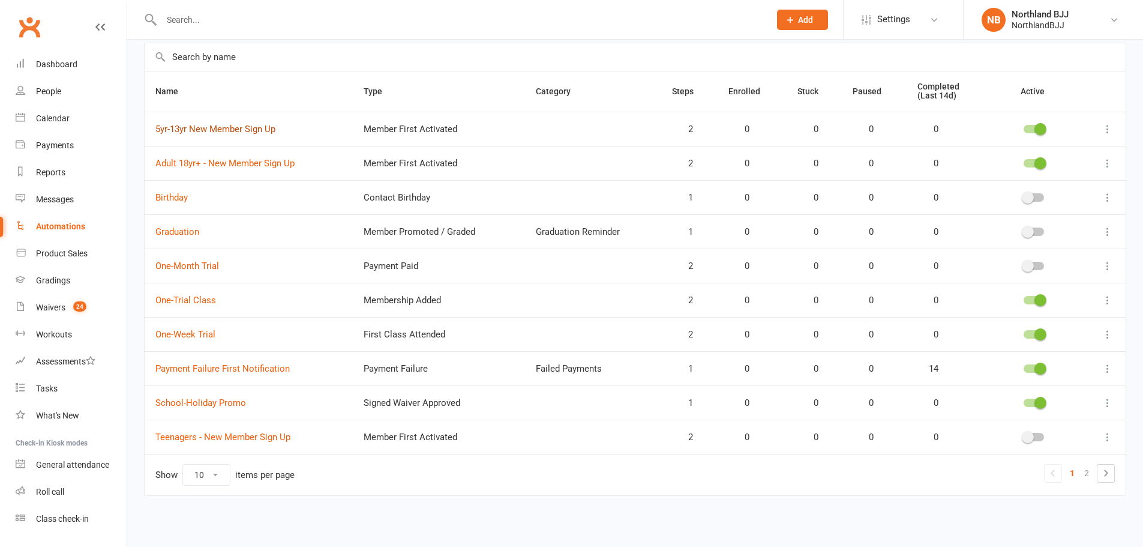
scroll to position [85, 0]
click at [276, 437] on link "Teenagers - New Member Sign Up" at bounding box center [222, 436] width 135 height 11
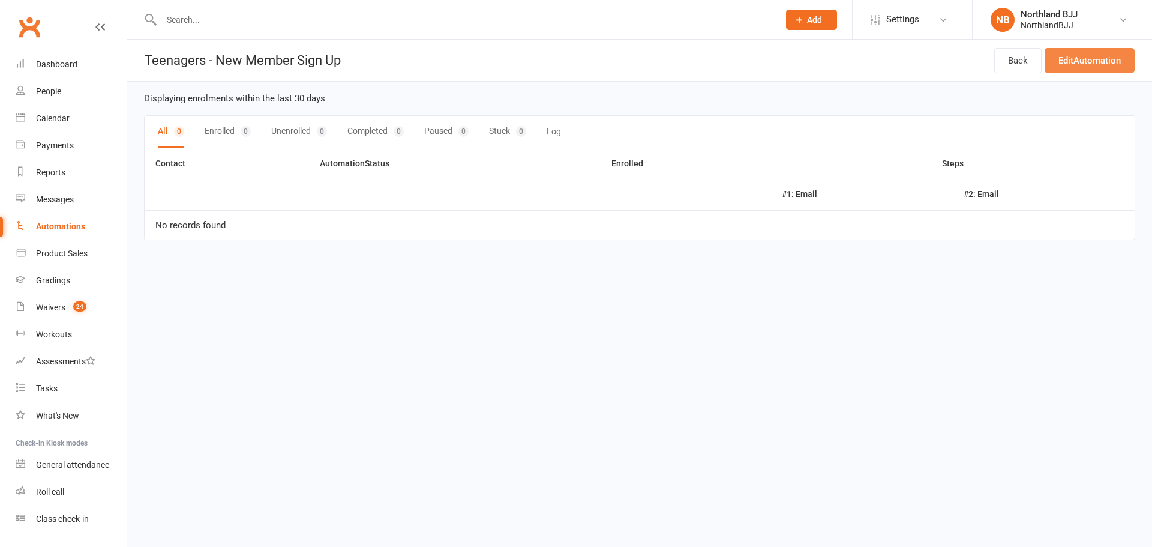
click at [1101, 59] on link "Edit Automation" at bounding box center [1090, 60] width 90 height 25
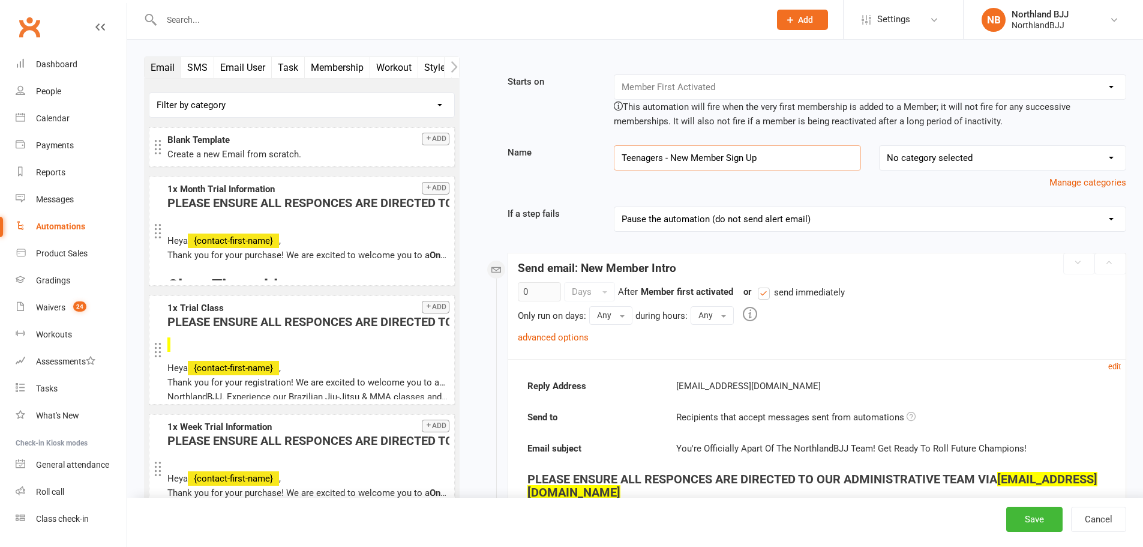
drag, startPoint x: 665, startPoint y: 159, endPoint x: 565, endPoint y: 154, distance: 100.3
click at [565, 154] on div "Name Teenagers - New Member Sign Up No category selected Birthday Failed Paymen…" at bounding box center [817, 167] width 637 height 44
type input "13 yr to 17 yr- New Member Sign Up"
click at [1045, 525] on button "Save" at bounding box center [1034, 519] width 56 height 25
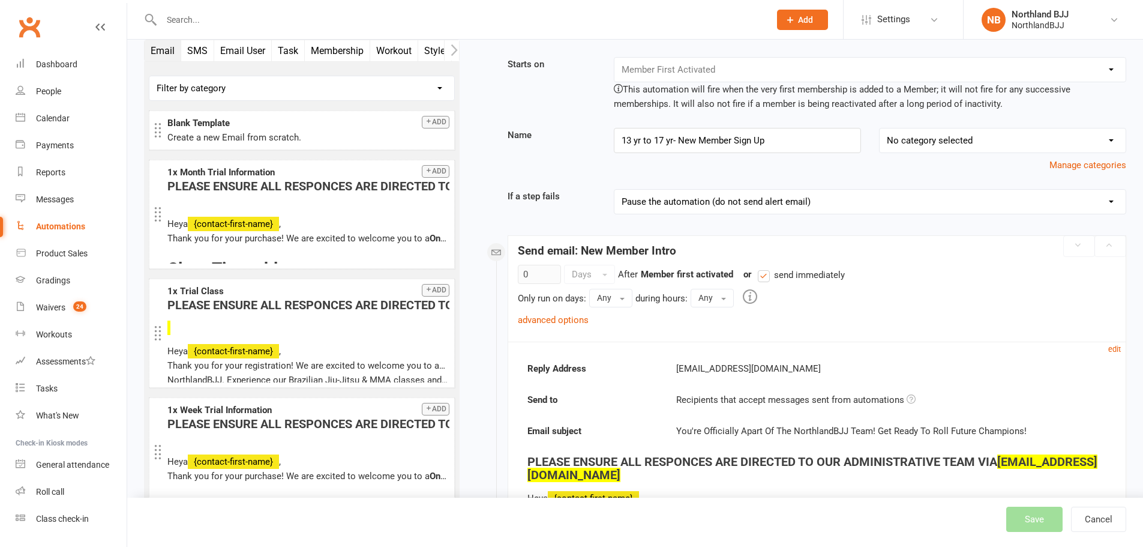
scroll to position [20, 0]
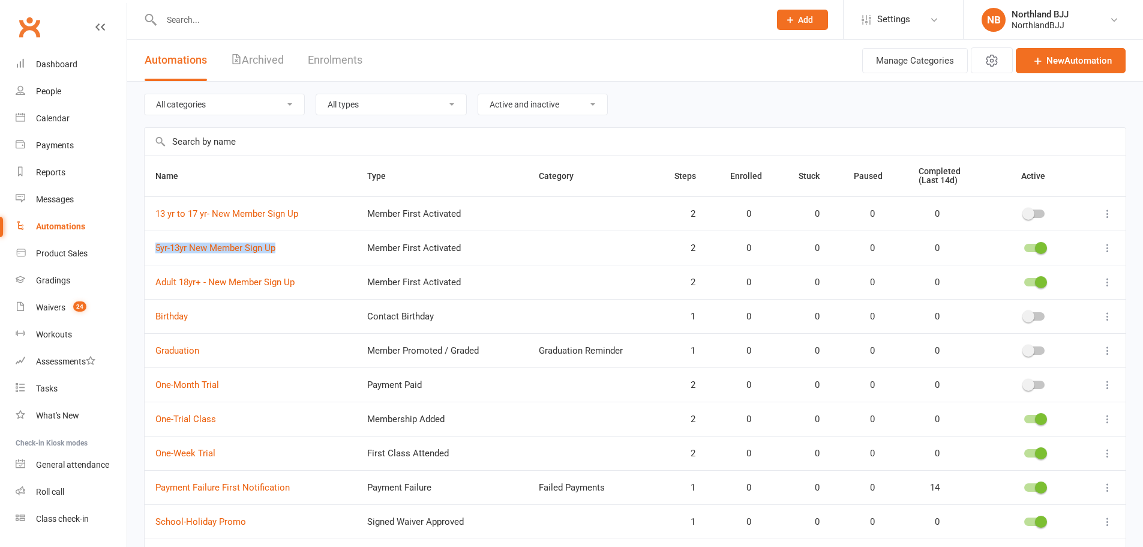
drag, startPoint x: 297, startPoint y: 249, endPoint x: 148, endPoint y: 251, distance: 148.9
click at [148, 251] on td "5yr-13yr New Member Sign Up" at bounding box center [251, 247] width 212 height 34
copy link "5yr-13yr New Member Sign Up"
click at [267, 218] on link "13 yr to 17 yr- New Member Sign Up" at bounding box center [226, 213] width 143 height 11
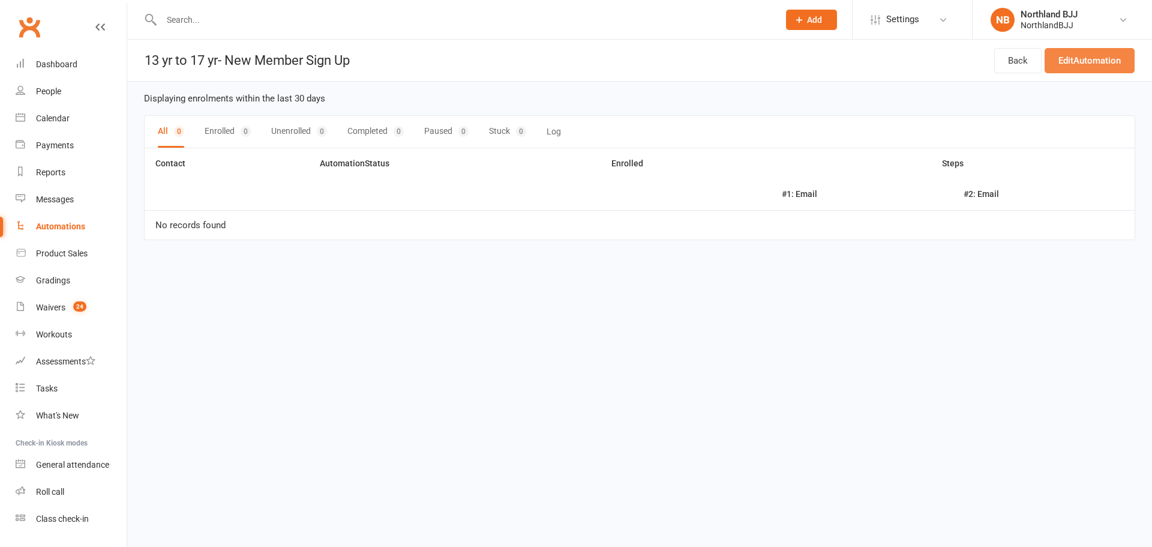
click at [1105, 62] on link "Edit Automation" at bounding box center [1090, 60] width 90 height 25
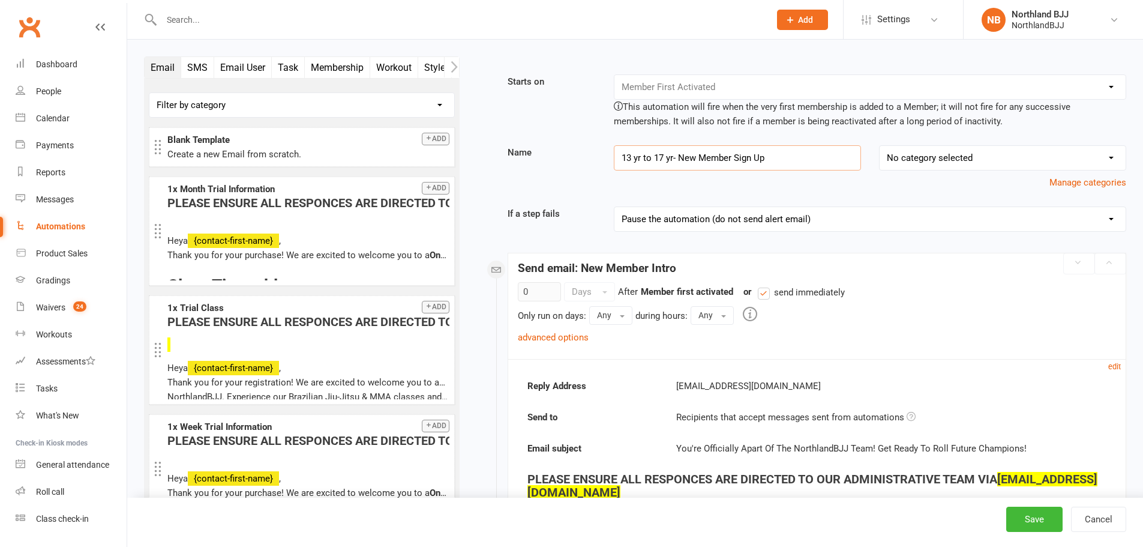
drag, startPoint x: 676, startPoint y: 157, endPoint x: 579, endPoint y: 148, distance: 97.0
click at [579, 148] on div "Name 13 yr to 17 yr- New Member Sign Up No category selected Birthday Failed Pa…" at bounding box center [817, 167] width 637 height 44
paste input "5yr-13yr New Member Sign Up"
click at [624, 155] on input "5yr-13yr New Member Sign Up New Member Sign Up" at bounding box center [737, 157] width 247 height 25
click at [651, 153] on input "13yr-13yr New Member Sign Up New Member Sign Up" at bounding box center [737, 157] width 247 height 25
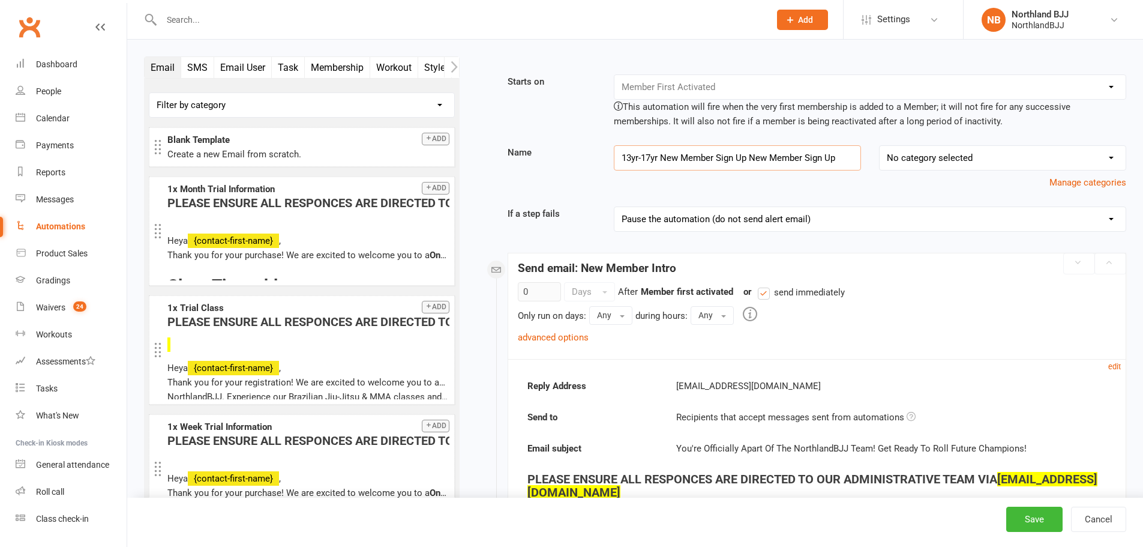
drag, startPoint x: 751, startPoint y: 153, endPoint x: 886, endPoint y: 160, distance: 134.6
click at [886, 160] on div "Name 13yr-17yr New Member Sign Up New Member Sign Up No category selected Birth…" at bounding box center [817, 167] width 637 height 44
type input "13yr-17yr New Member Sign Up"
click at [1049, 525] on button "Save" at bounding box center [1034, 519] width 56 height 25
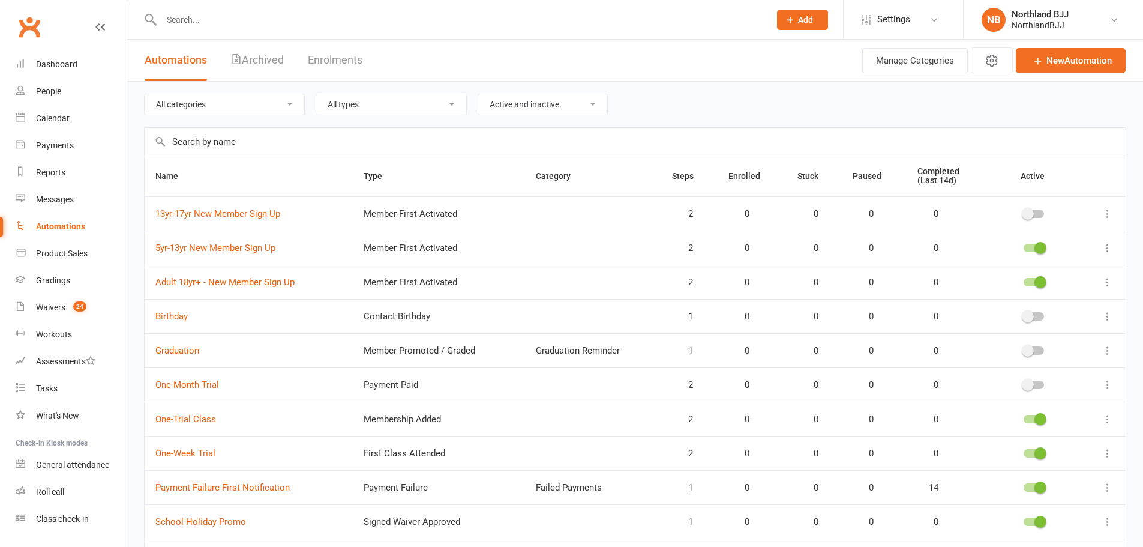
drag, startPoint x: 1019, startPoint y: 212, endPoint x: 1033, endPoint y: 214, distance: 13.9
click at [1018, 212] on div at bounding box center [1034, 214] width 68 height 13
click at [1033, 214] on span at bounding box center [1028, 214] width 12 height 12
click at [1024, 212] on input "checkbox" at bounding box center [1024, 212] width 0 height 0
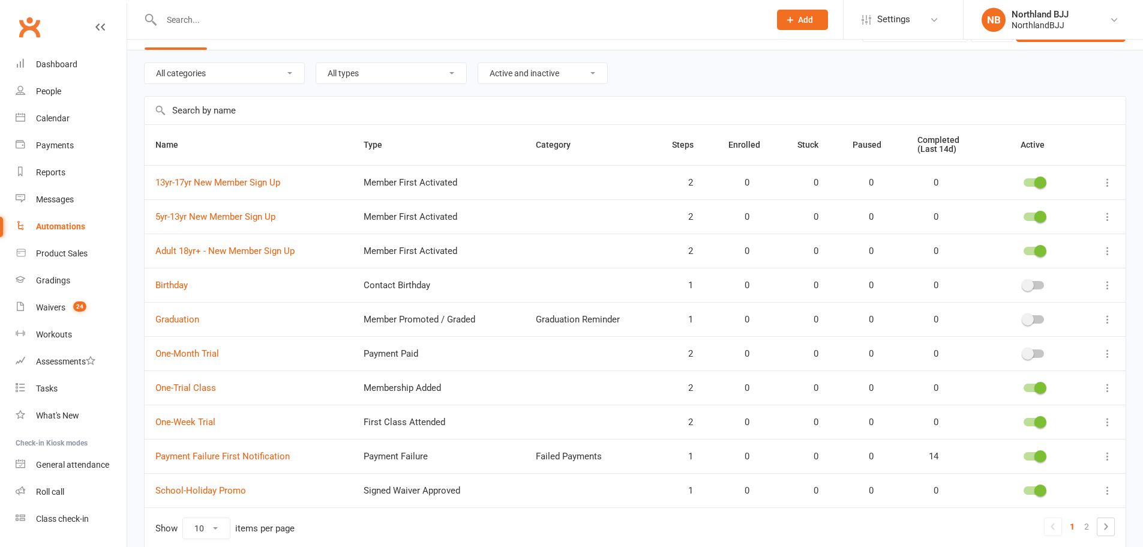
scroll to position [85, 0]
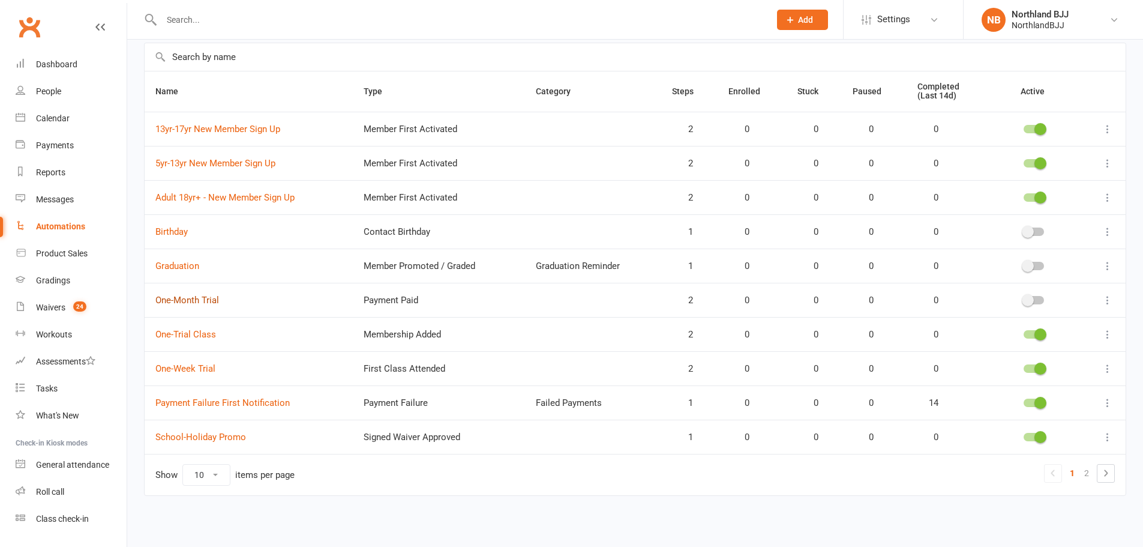
click at [184, 298] on link "One-Month Trial" at bounding box center [187, 300] width 64 height 11
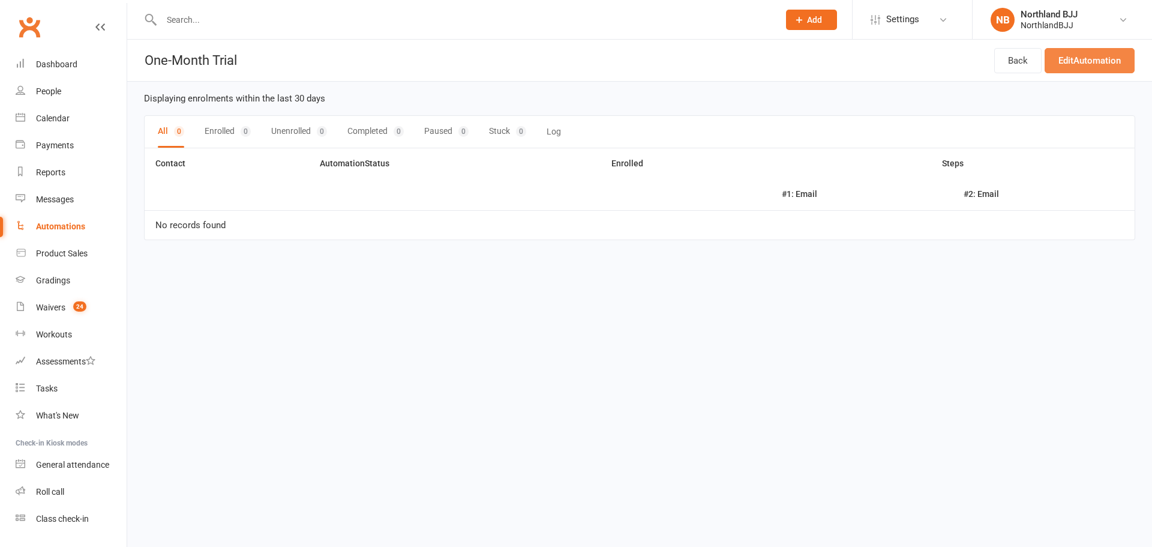
click at [1111, 50] on link "Edit Automation" at bounding box center [1090, 60] width 90 height 25
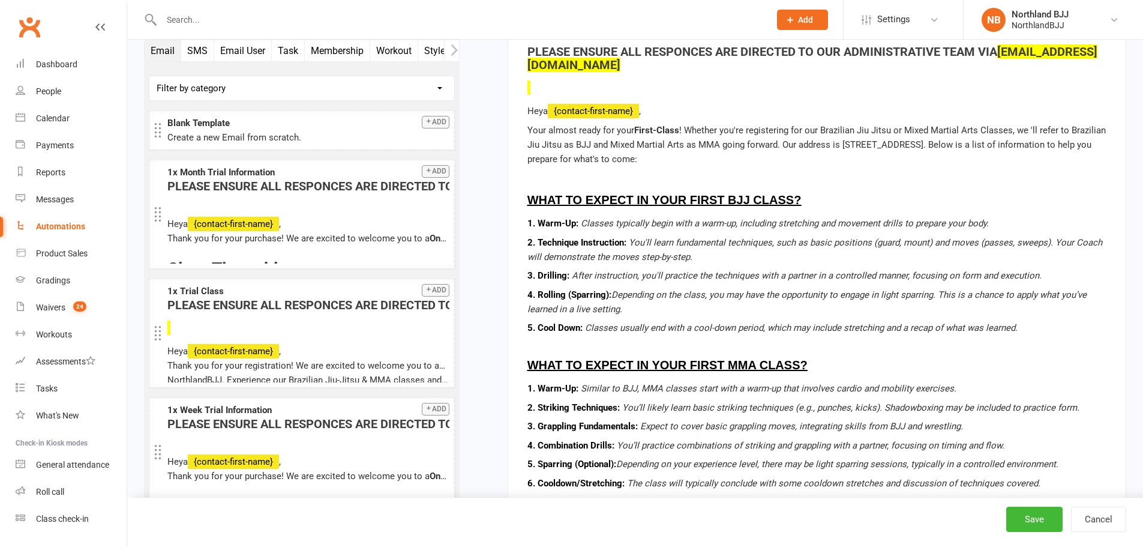
scroll to position [2660, 0]
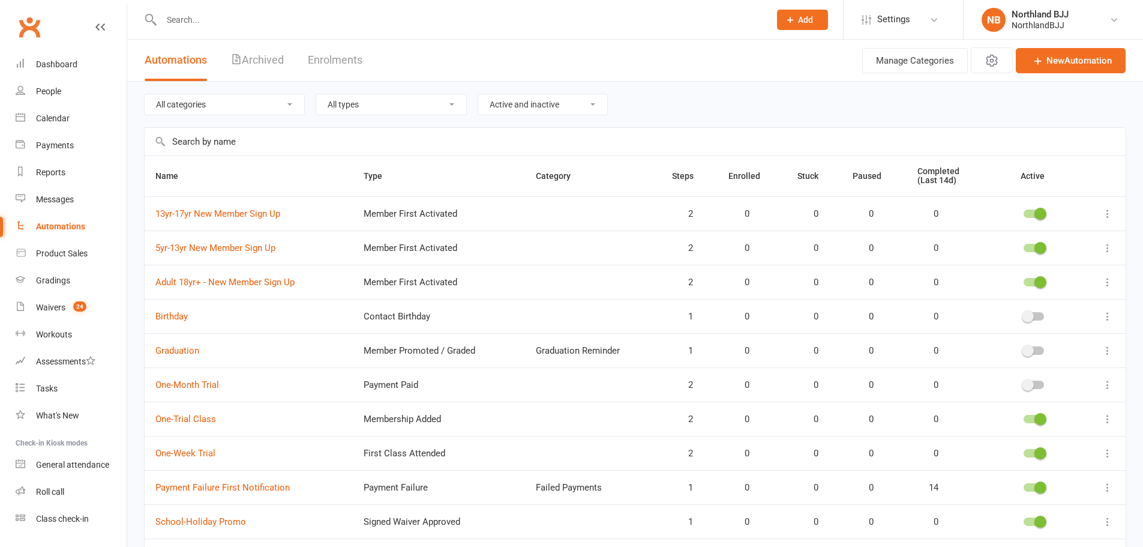
scroll to position [85, 0]
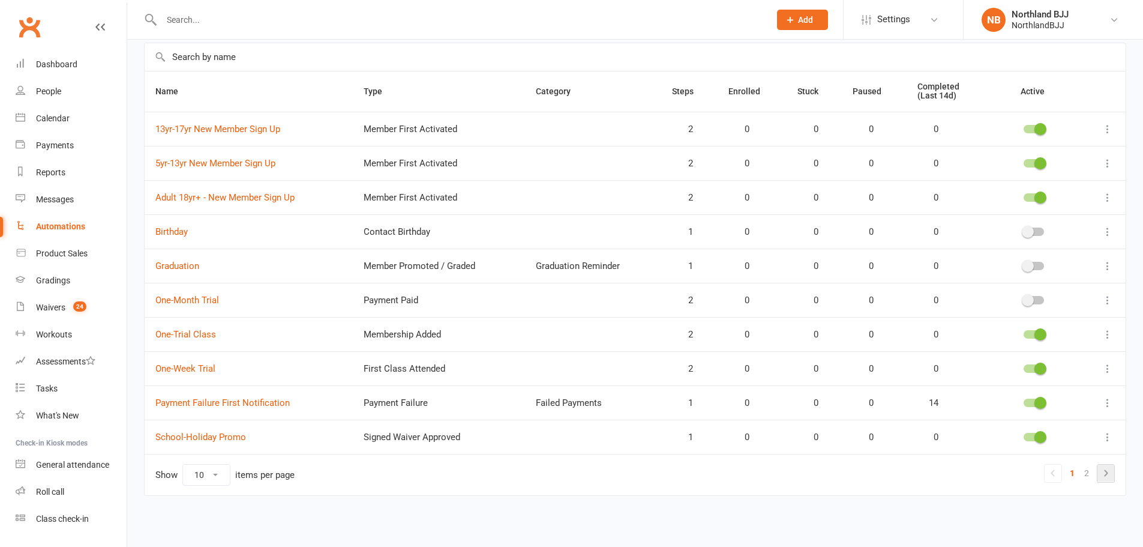
click at [1108, 470] on icon at bounding box center [1106, 473] width 14 height 14
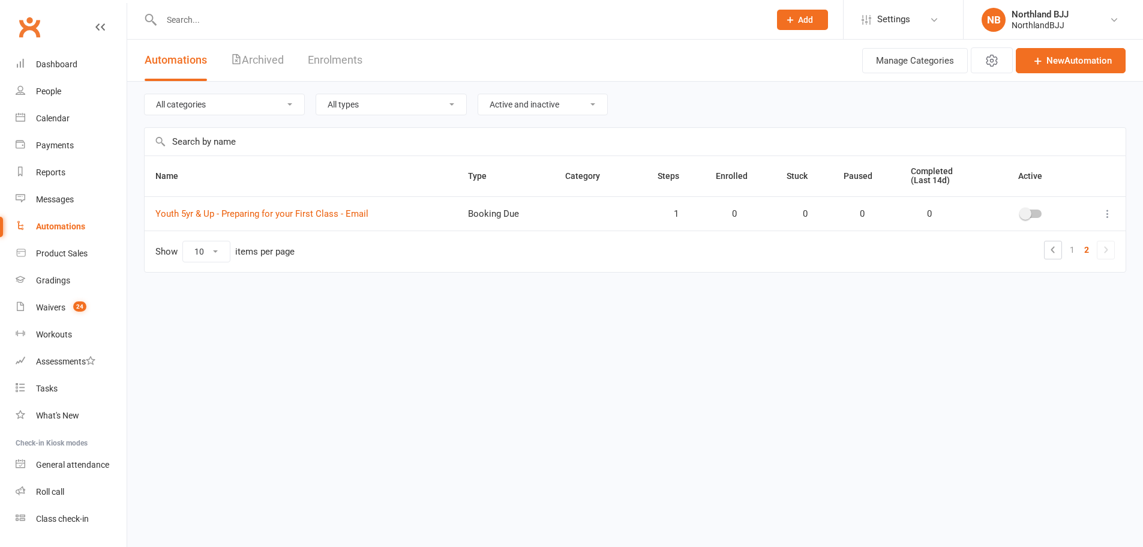
scroll to position [0, 0]
click at [1080, 246] on link "1" at bounding box center [1081, 249] width 14 height 17
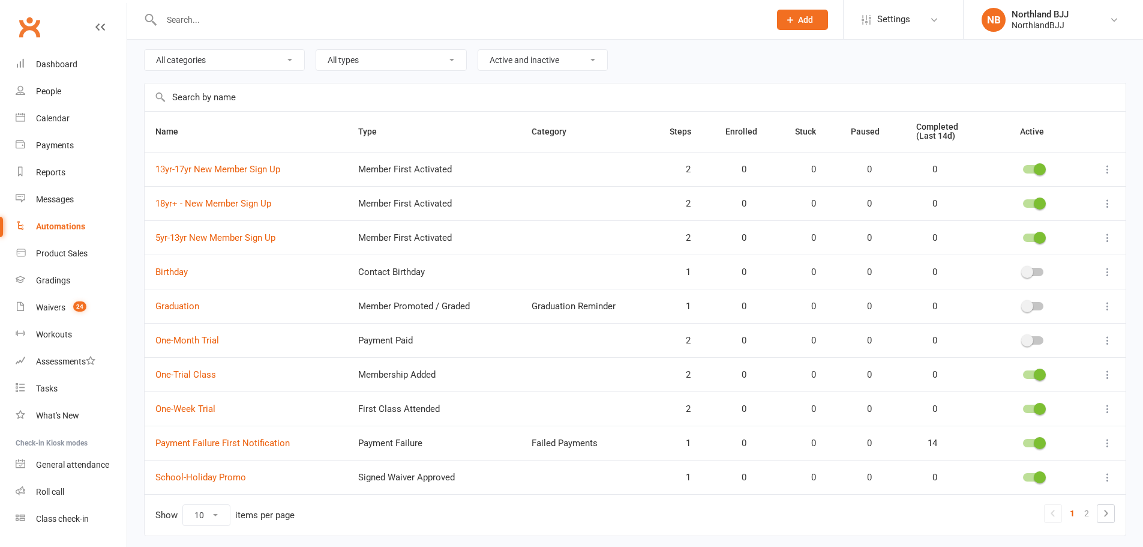
scroll to position [85, 0]
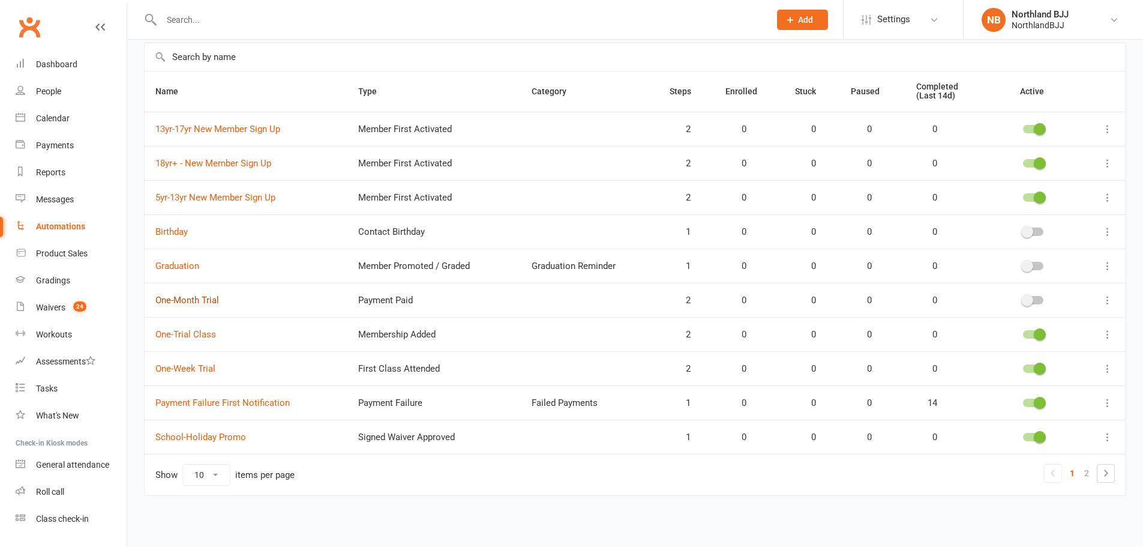
click at [182, 297] on link "One-Month Trial" at bounding box center [187, 300] width 64 height 11
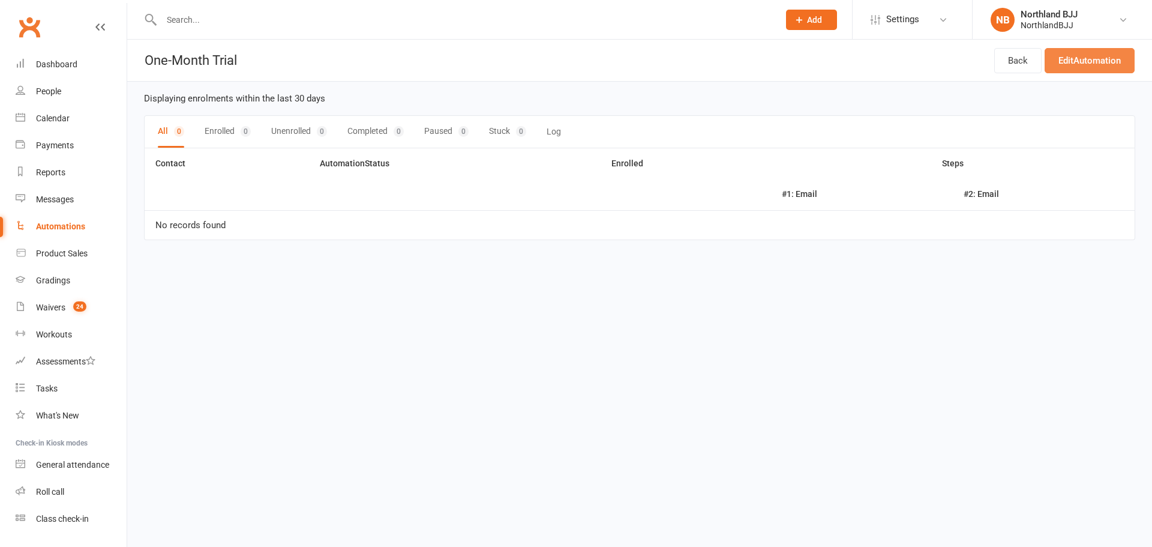
click at [1083, 64] on link "Edit Automation" at bounding box center [1090, 60] width 90 height 25
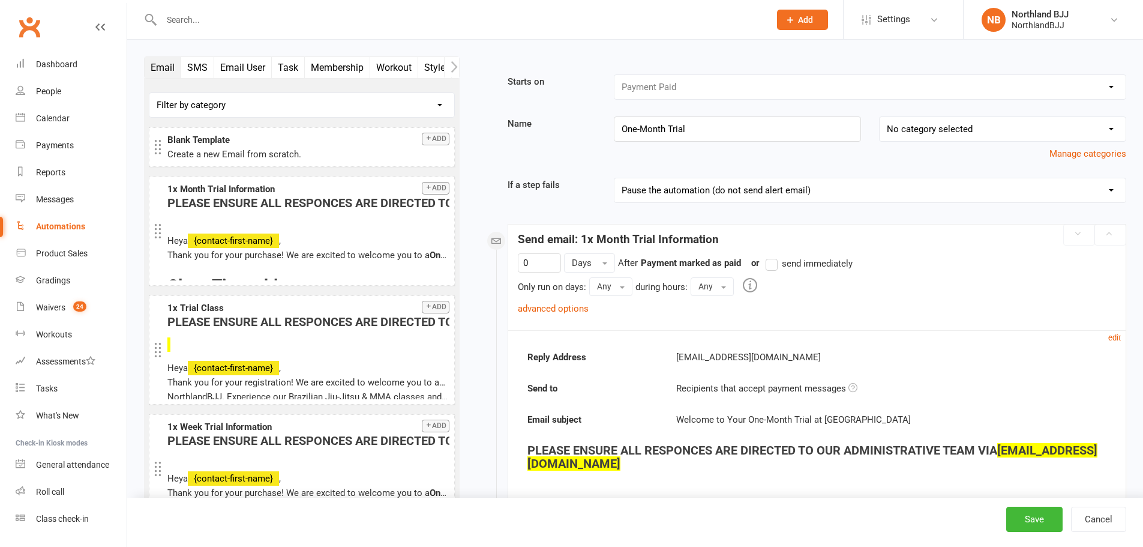
click at [84, 223] on div "Automations" at bounding box center [60, 226] width 49 height 10
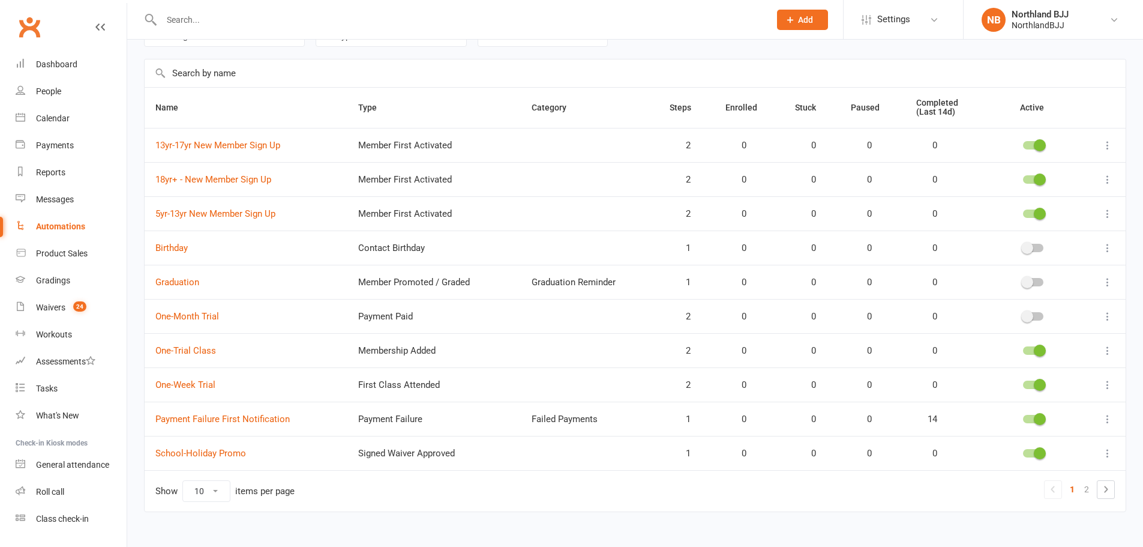
scroll to position [85, 0]
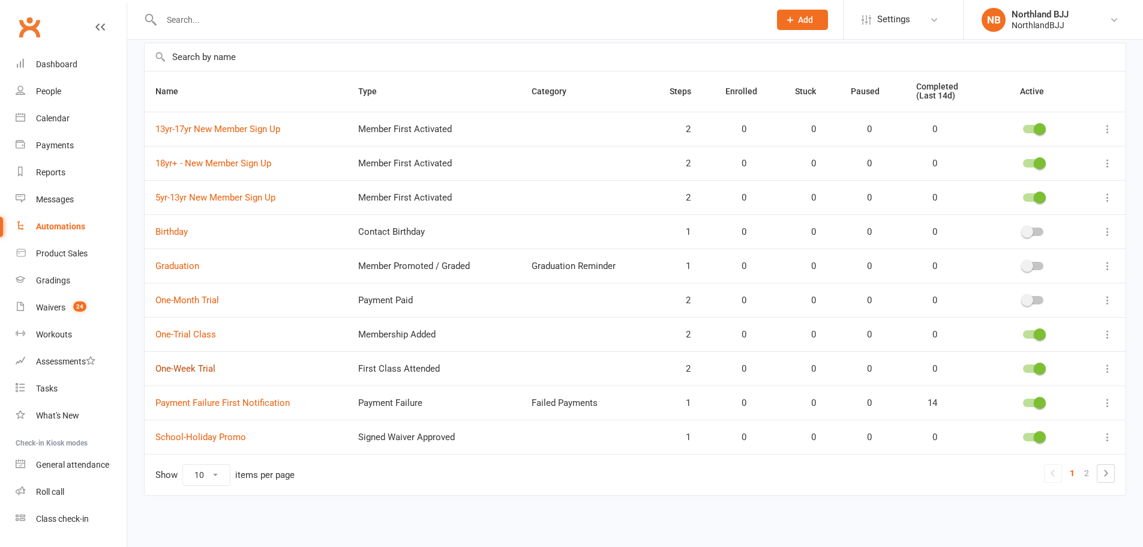
click at [195, 367] on link "One-Week Trial" at bounding box center [185, 368] width 60 height 11
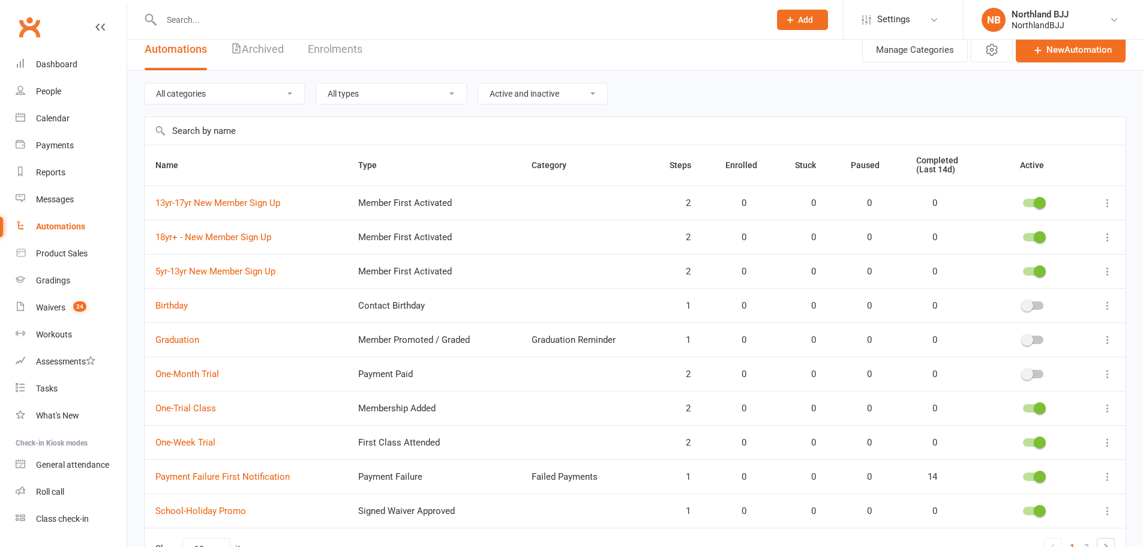
scroll to position [20, 0]
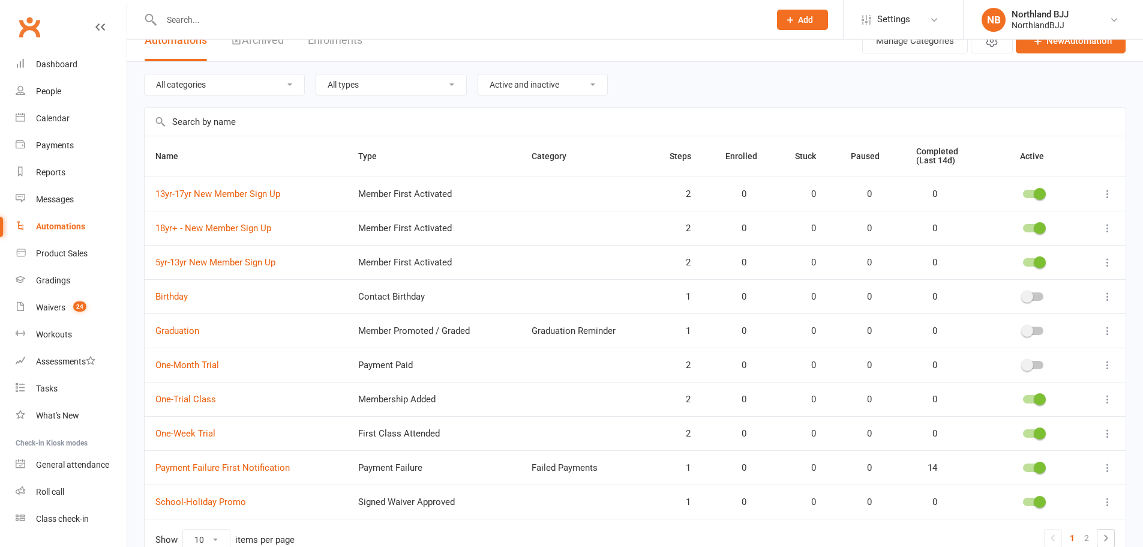
click at [1036, 430] on span at bounding box center [1040, 433] width 12 height 12
click at [1023, 431] on input "checkbox" at bounding box center [1023, 431] width 0 height 0
click at [1065, 45] on link "New Automation" at bounding box center [1071, 40] width 110 height 25
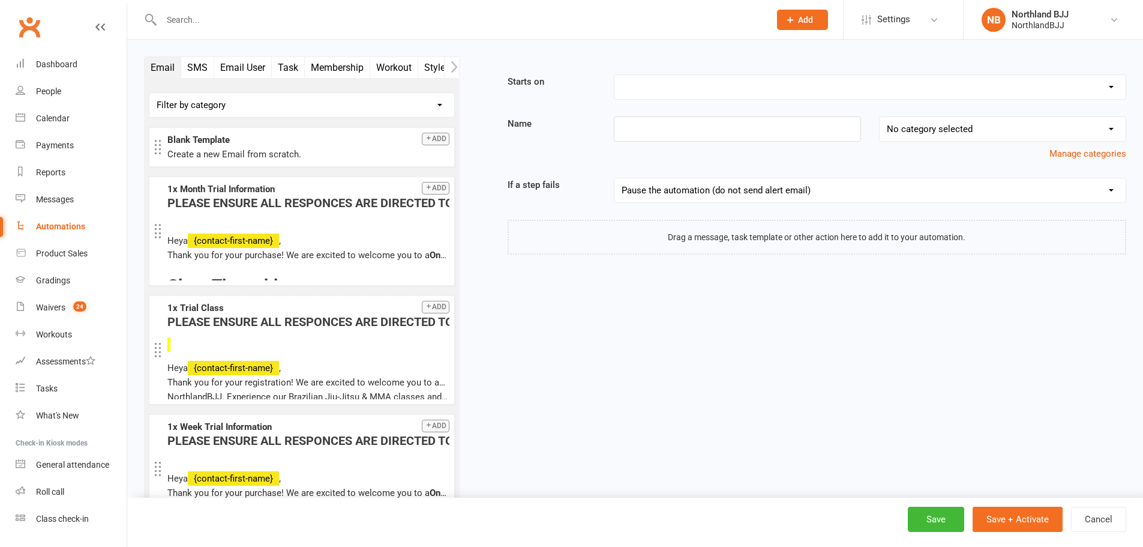
click at [874, 86] on select "Booking Cancelled Booking Due Booking Late-Cancelled Booking Marked Absent Book…" at bounding box center [870, 87] width 511 height 24
click at [843, 78] on select "Booking Cancelled Booking Due Booking Late-Cancelled Booking Marked Absent Book…" at bounding box center [870, 87] width 511 height 24
select select "19"
click at [615, 75] on select "Booking Cancelled Booking Due Booking Late-Cancelled Booking Marked Absent Book…" at bounding box center [870, 87] width 511 height 24
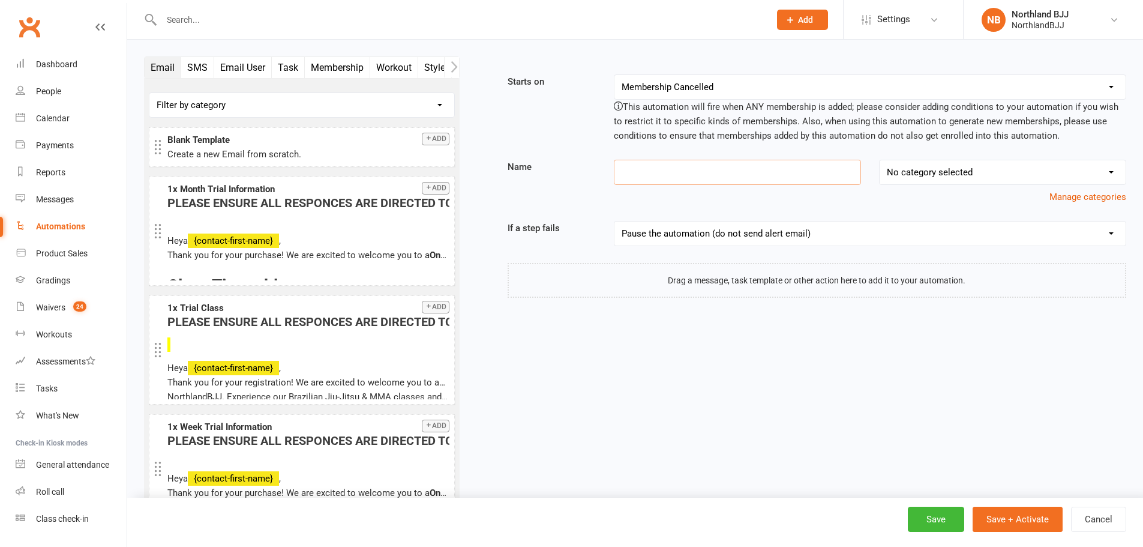
click at [657, 169] on input at bounding box center [737, 172] width 247 height 25
paste input "13yr-17yr New Member Sign Up"
type input "13yr-17yr New Member Sign Up"
click at [427, 137] on button "Add" at bounding box center [436, 139] width 28 height 13
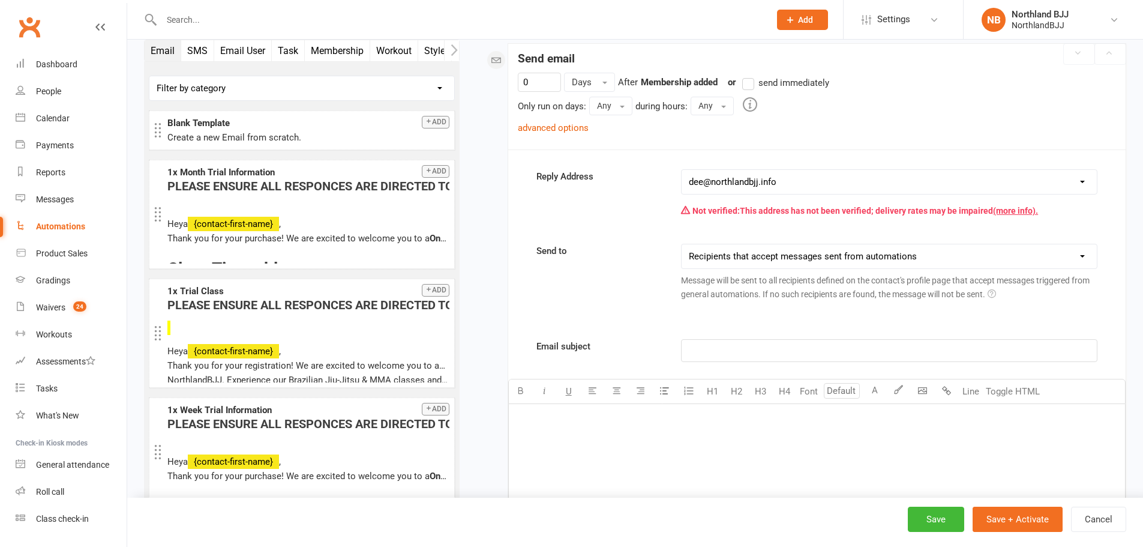
scroll to position [247, 0]
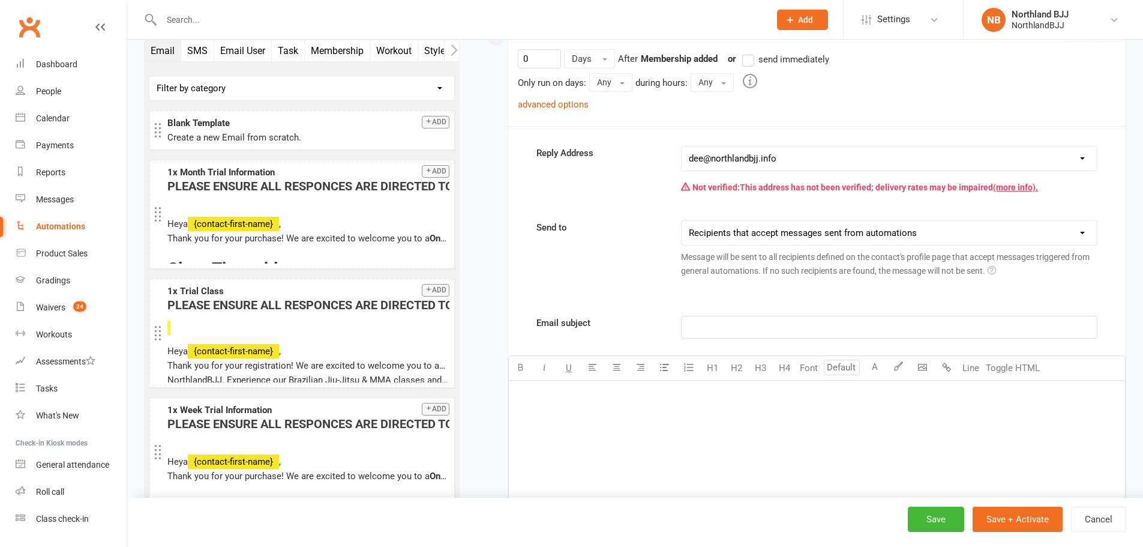
click at [754, 63] on label "send immediately" at bounding box center [785, 59] width 87 height 14
click at [750, 52] on input "send immediately" at bounding box center [746, 52] width 8 height 0
click at [565, 104] on link "advanced options" at bounding box center [553, 104] width 71 height 11
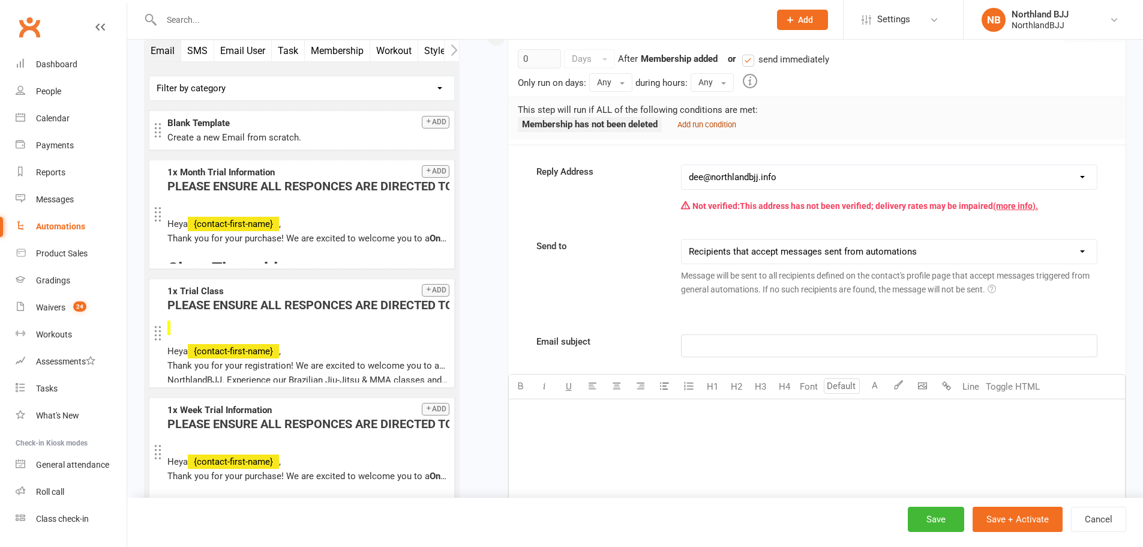
click at [704, 119] on link "Add run condition" at bounding box center [707, 124] width 59 height 11
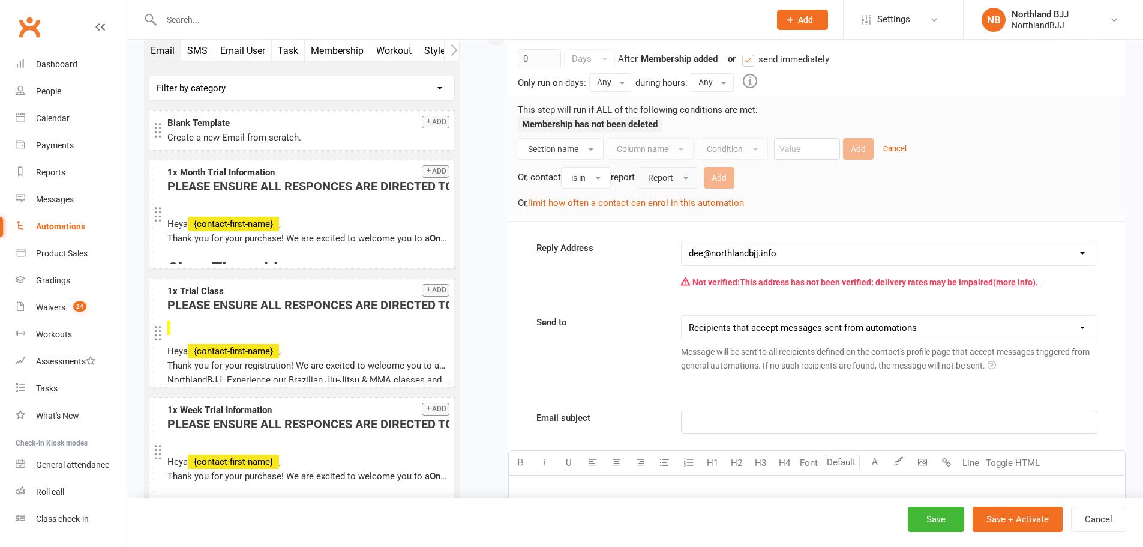
click at [666, 178] on span "Report" at bounding box center [660, 178] width 25 height 10
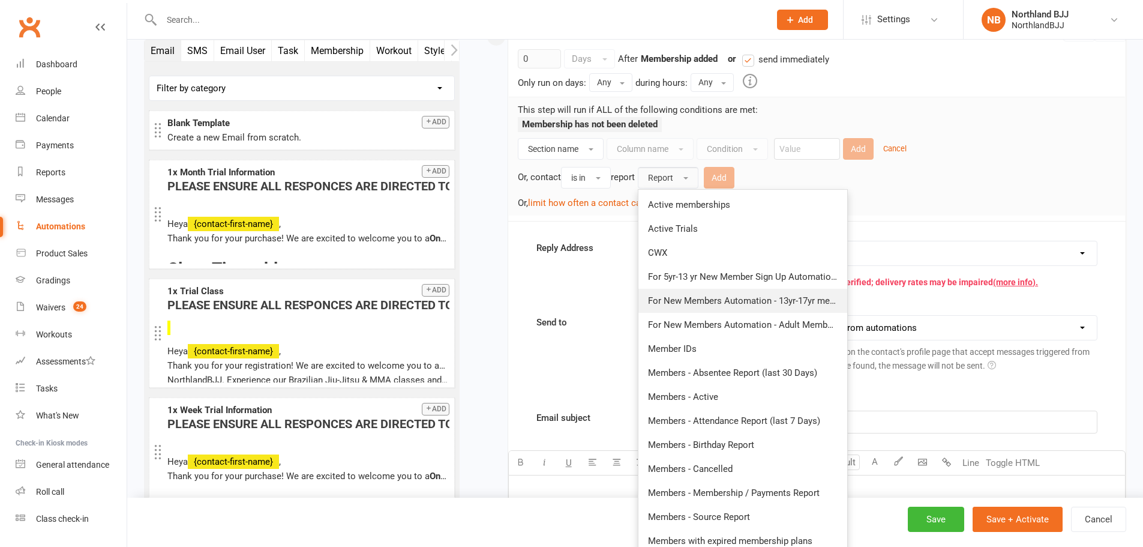
click at [771, 299] on span "For New Members Automation - 13yr-17yr membership plan" at bounding box center [767, 300] width 238 height 11
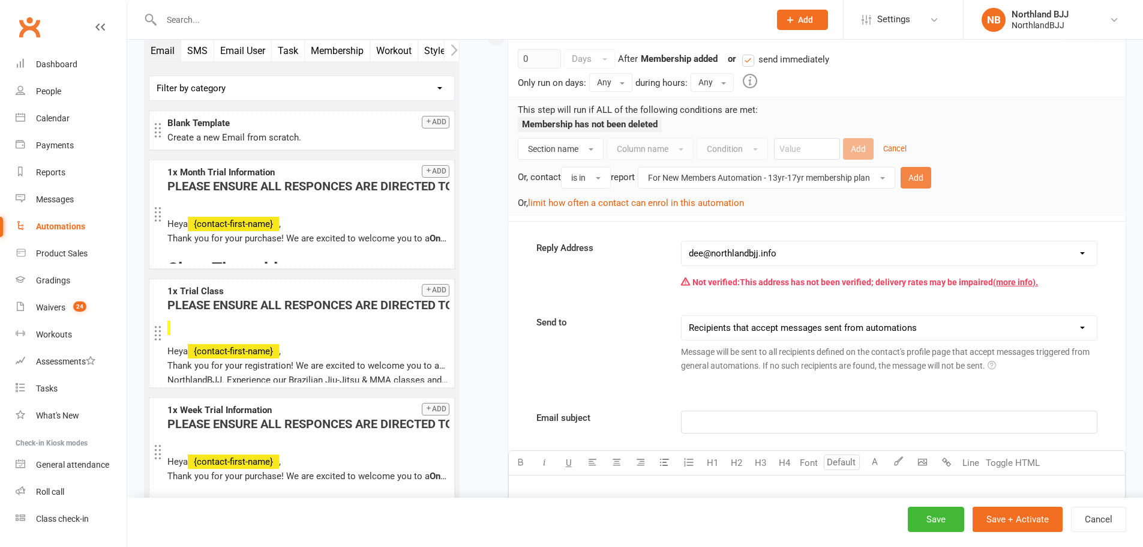
click at [921, 180] on button "Add" at bounding box center [916, 178] width 31 height 22
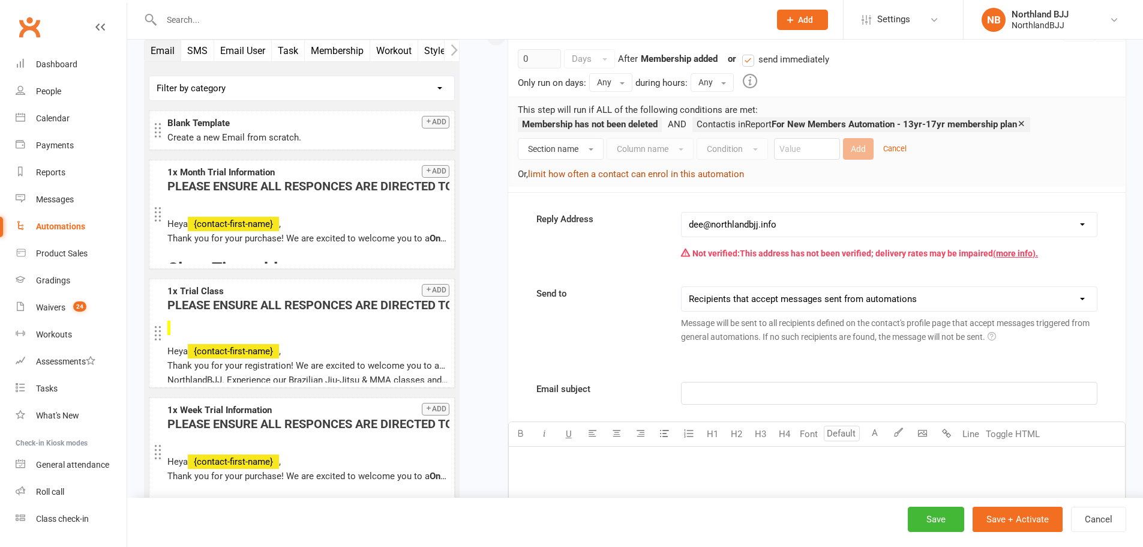
click at [586, 175] on button "limit how often a contact can enrol in this automation" at bounding box center [636, 174] width 216 height 14
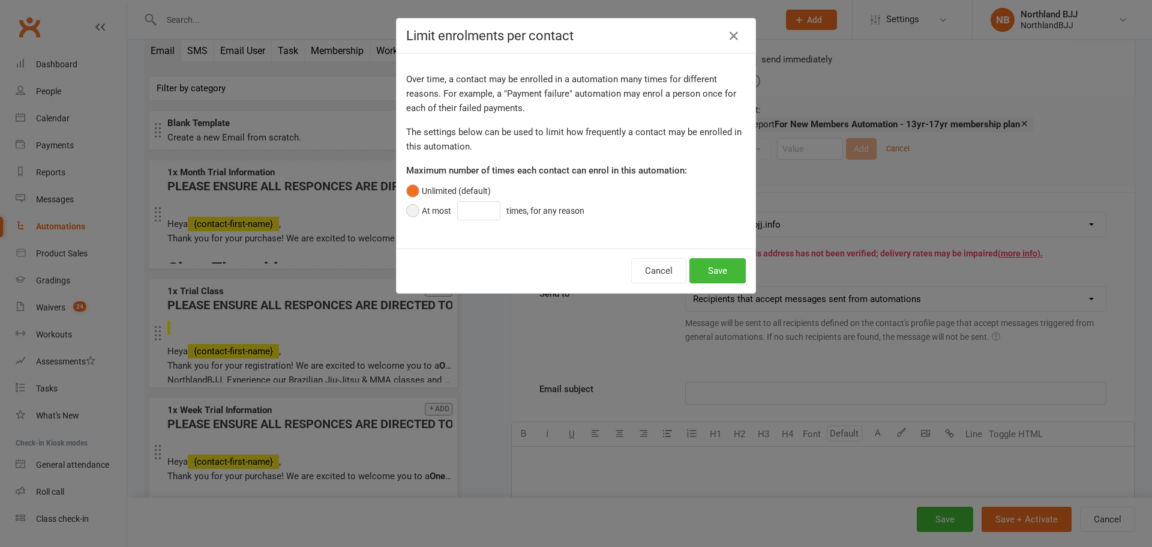
click at [411, 212] on button "At most times, for any reason" at bounding box center [498, 210] width 184 height 23
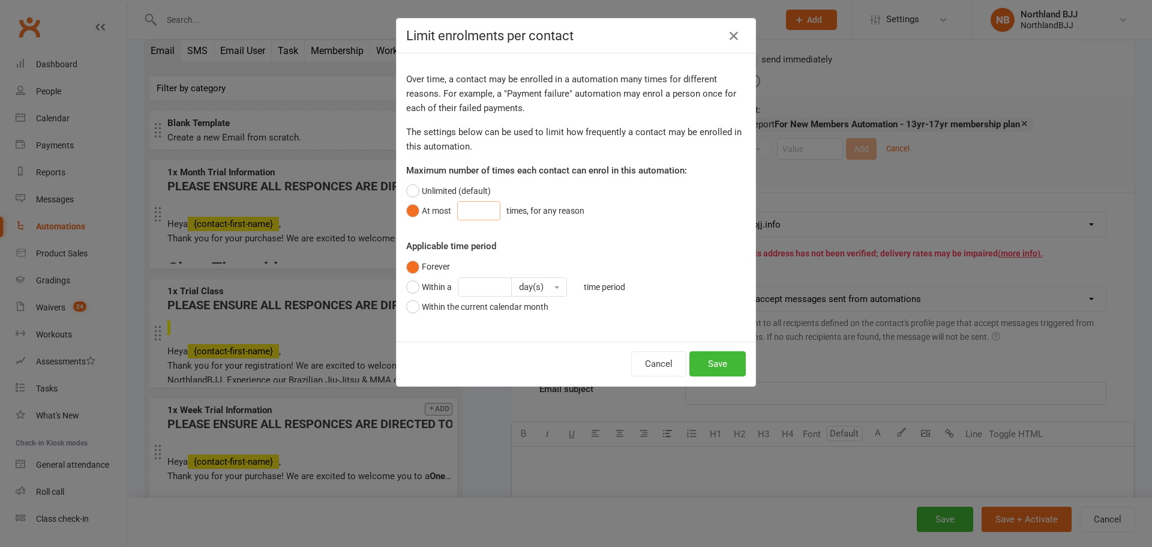
click at [473, 206] on input "number" at bounding box center [478, 210] width 43 height 19
type input "1"
click at [712, 366] on button "Save" at bounding box center [718, 363] width 56 height 25
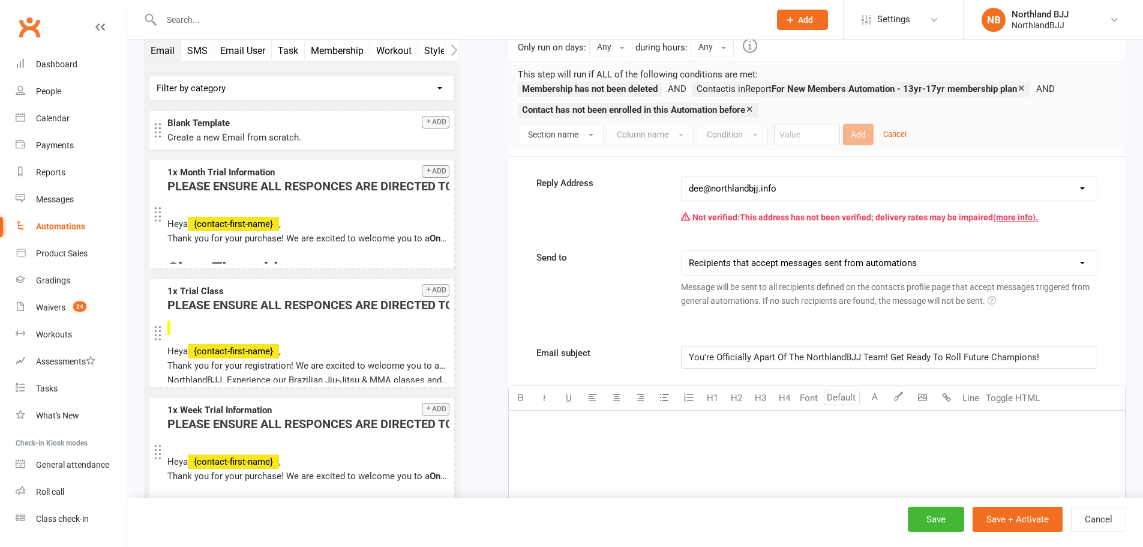
scroll to position [287, 0]
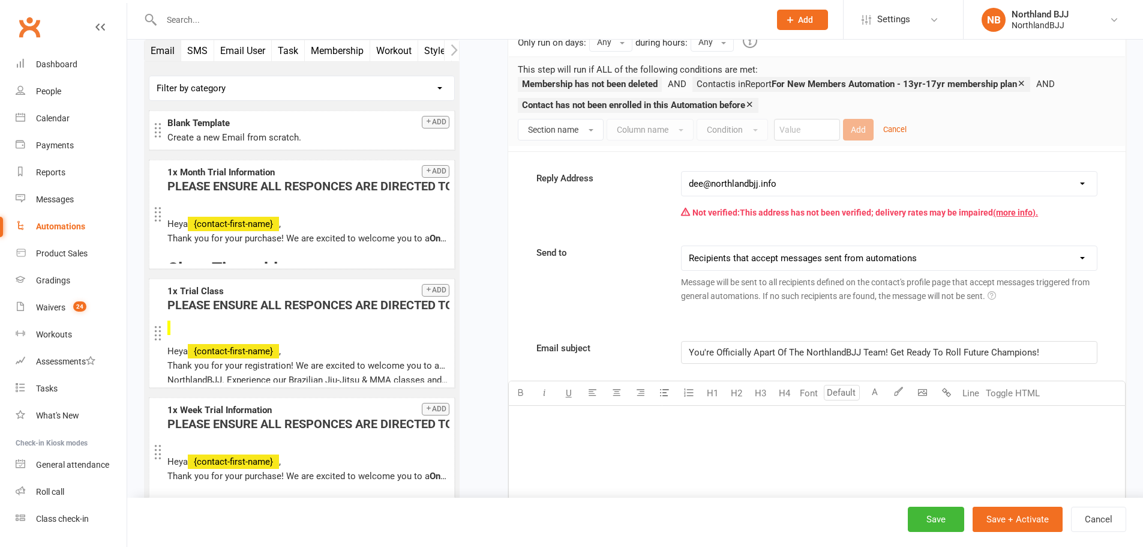
click at [569, 427] on p "﻿" at bounding box center [817, 420] width 602 height 14
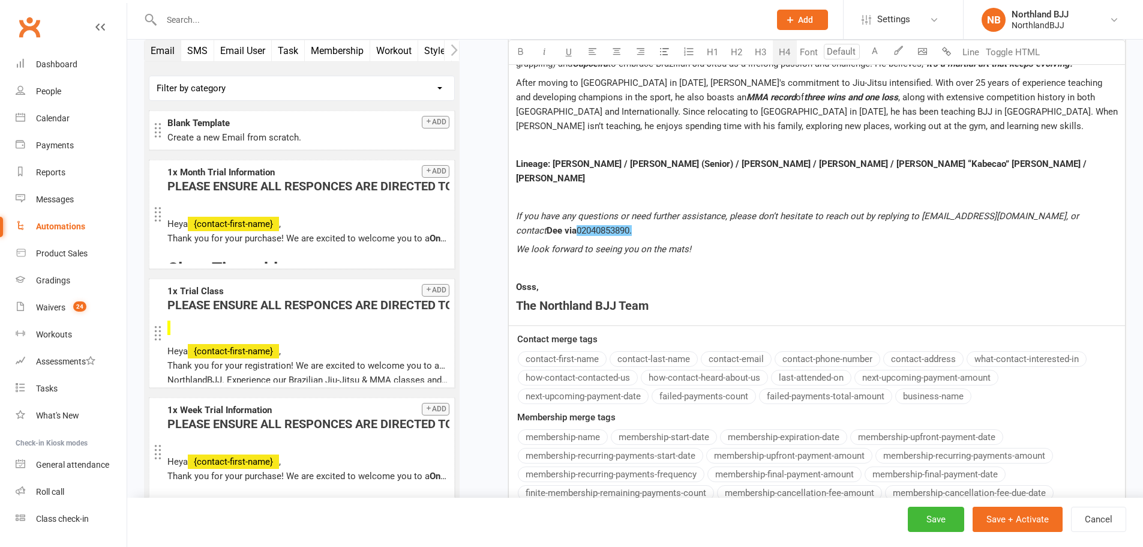
scroll to position [2386, 0]
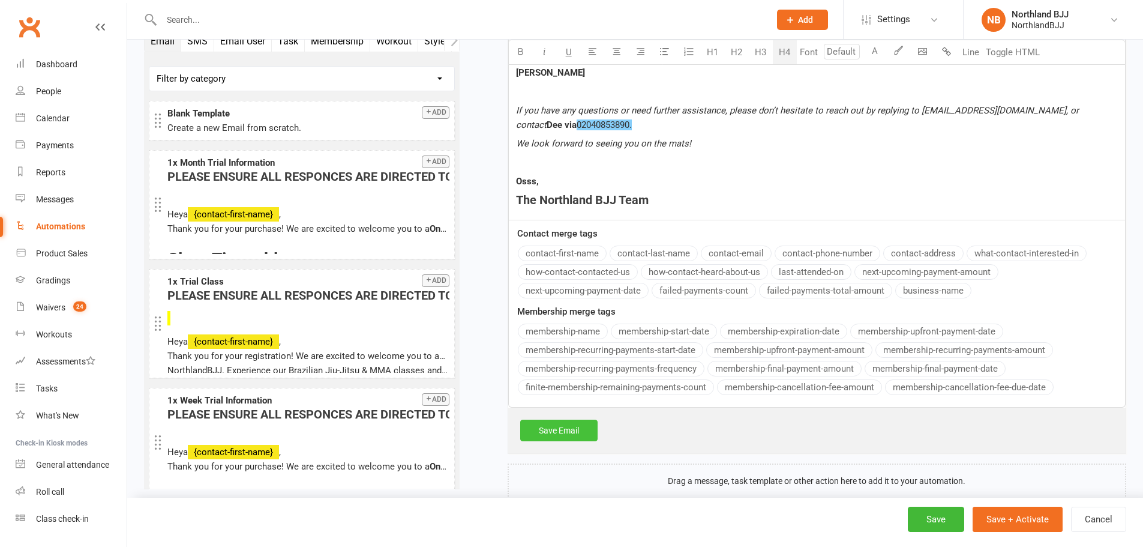
click at [559, 419] on link "Save Email" at bounding box center [558, 430] width 77 height 22
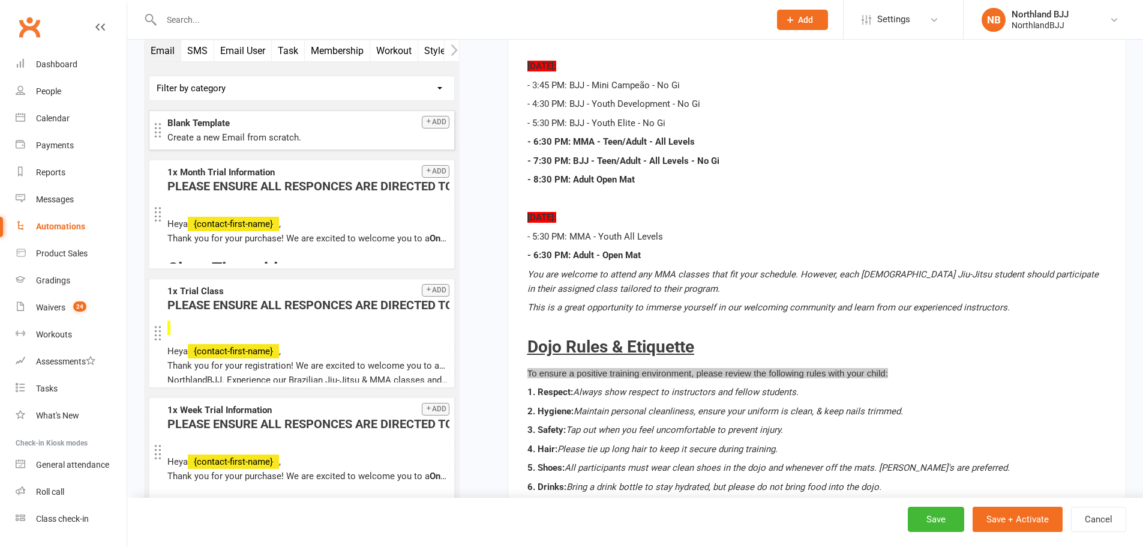
click at [425, 121] on icon "button" at bounding box center [428, 121] width 7 height 7
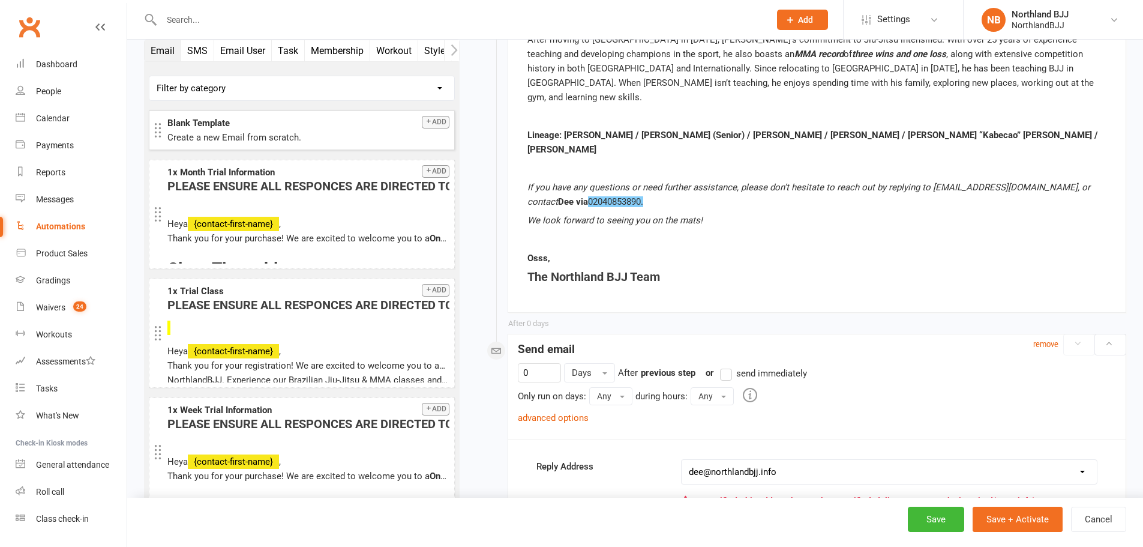
scroll to position [2447, 0]
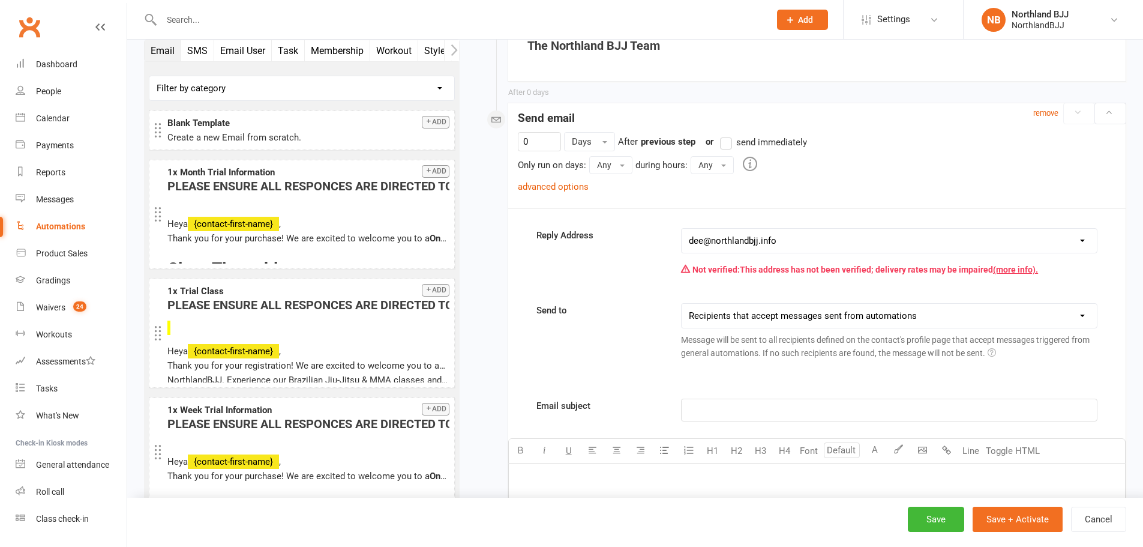
click at [730, 135] on label "send immediately" at bounding box center [763, 142] width 87 height 14
click at [728, 135] on input "send immediately" at bounding box center [724, 135] width 8 height 0
click at [741, 403] on p "﻿" at bounding box center [889, 410] width 401 height 14
click at [579, 463] on div "﻿" at bounding box center [817, 553] width 616 height 180
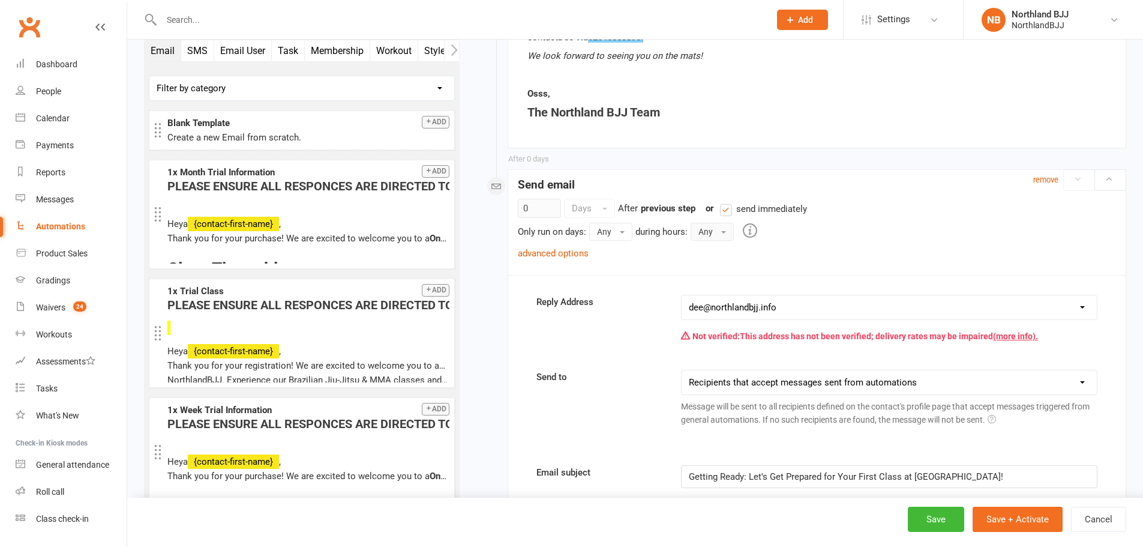
scroll to position [2528, 0]
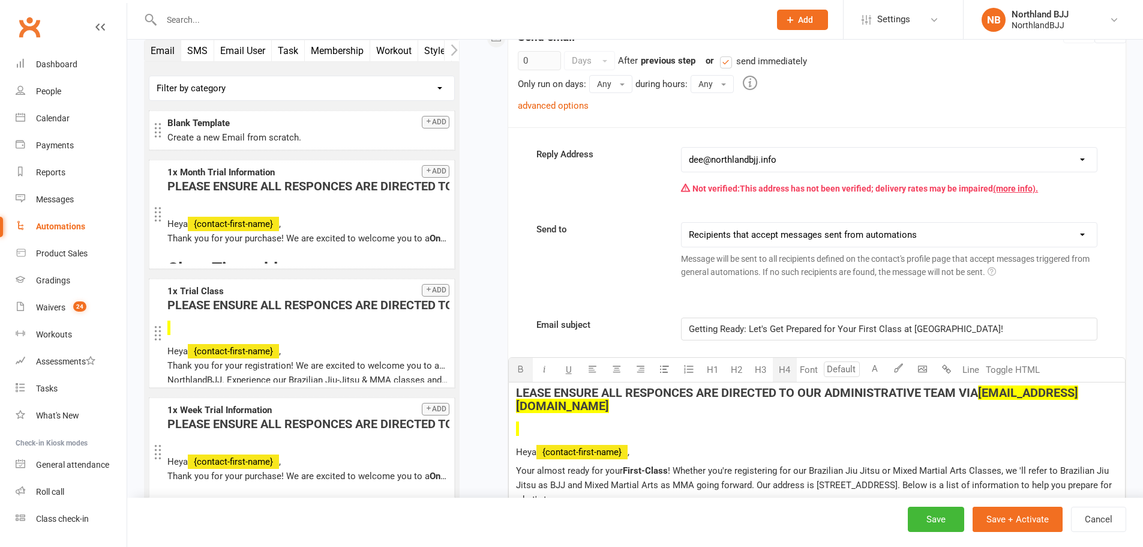
click at [678, 385] on span "LEASE ENSURE ALL RESPONCES ARE DIRECTED TO OUR ADMINISTRATIVE TEAM VIA" at bounding box center [747, 392] width 462 height 14
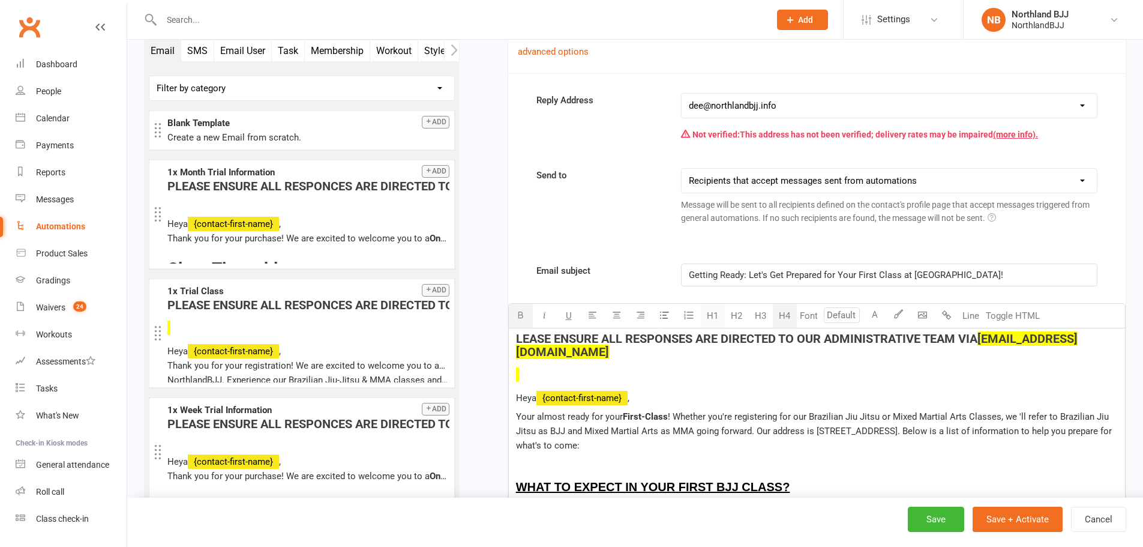
scroll to position [2588, 0]
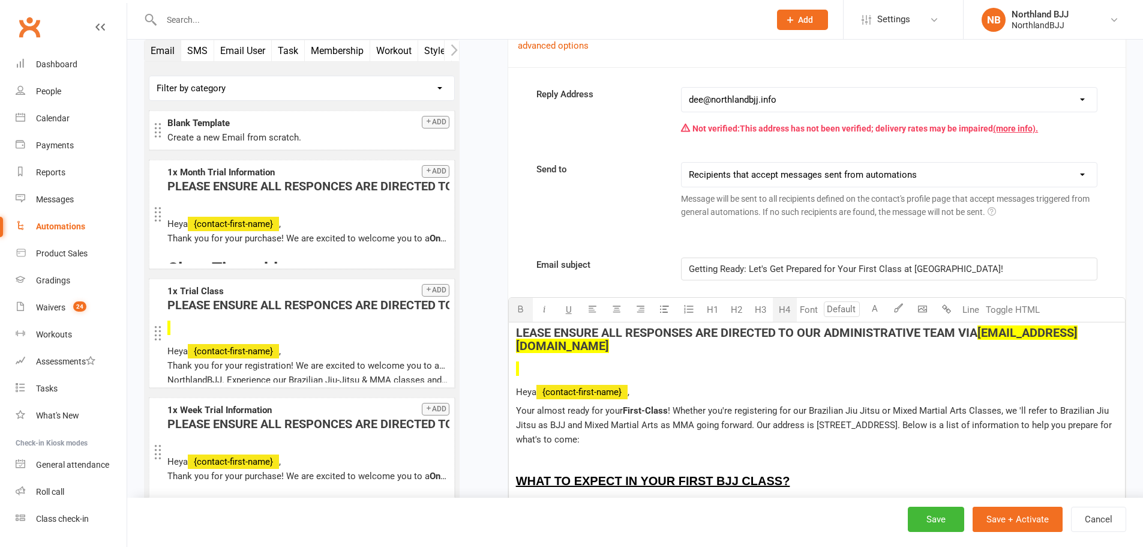
click at [517, 325] on span "LEASE ENSURE ALL RESPONSES ARE DIRECTED TO OUR ADMINISTRATIVE TEAM VIA" at bounding box center [746, 332] width 461 height 14
drag, startPoint x: 562, startPoint y: 286, endPoint x: 487, endPoint y: 279, distance: 75.4
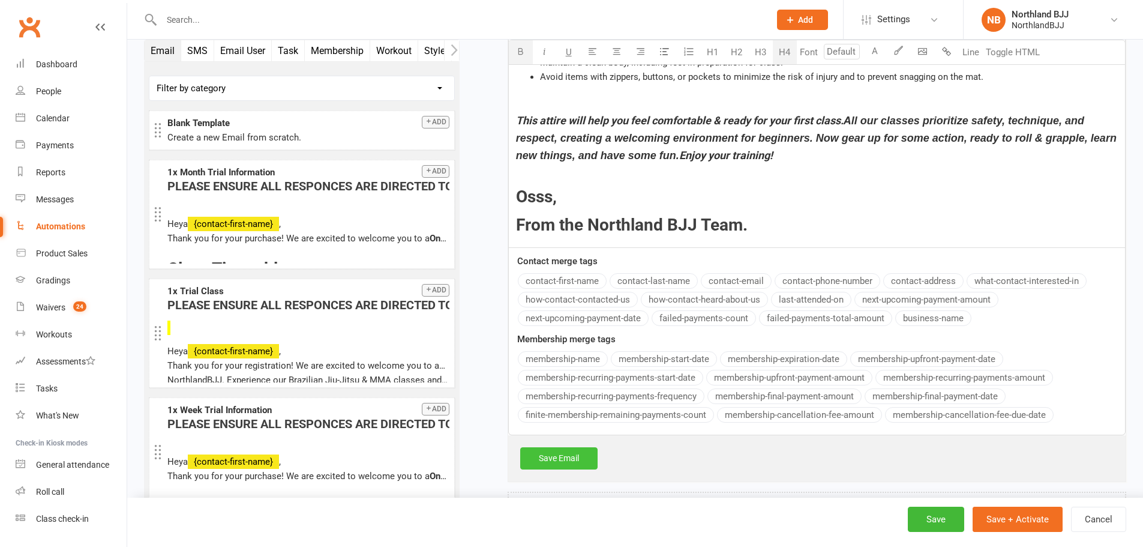
click at [584, 447] on link "Save Email" at bounding box center [558, 458] width 77 height 22
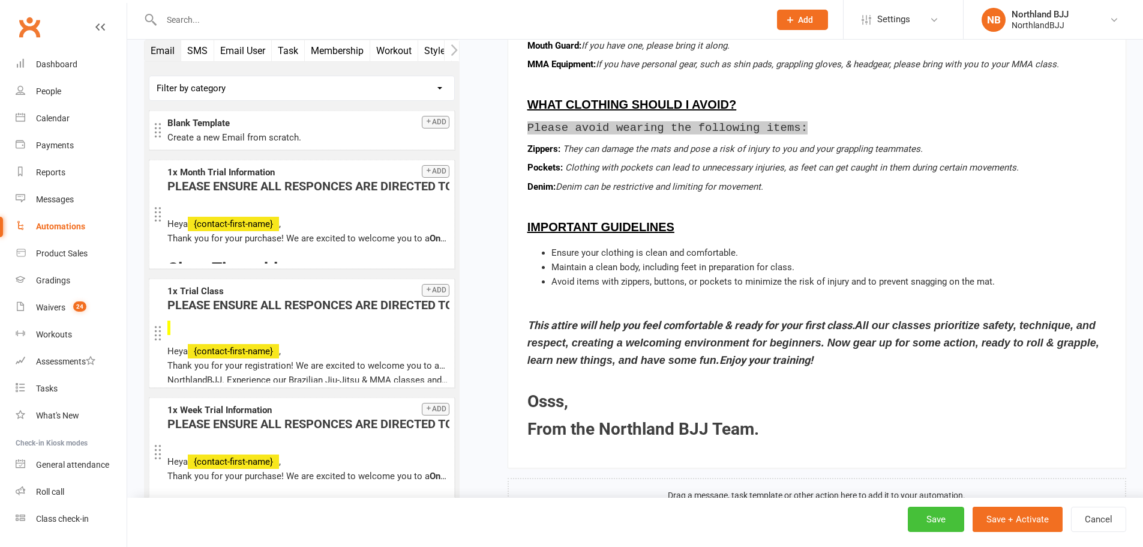
click at [953, 514] on button "Save" at bounding box center [936, 519] width 56 height 25
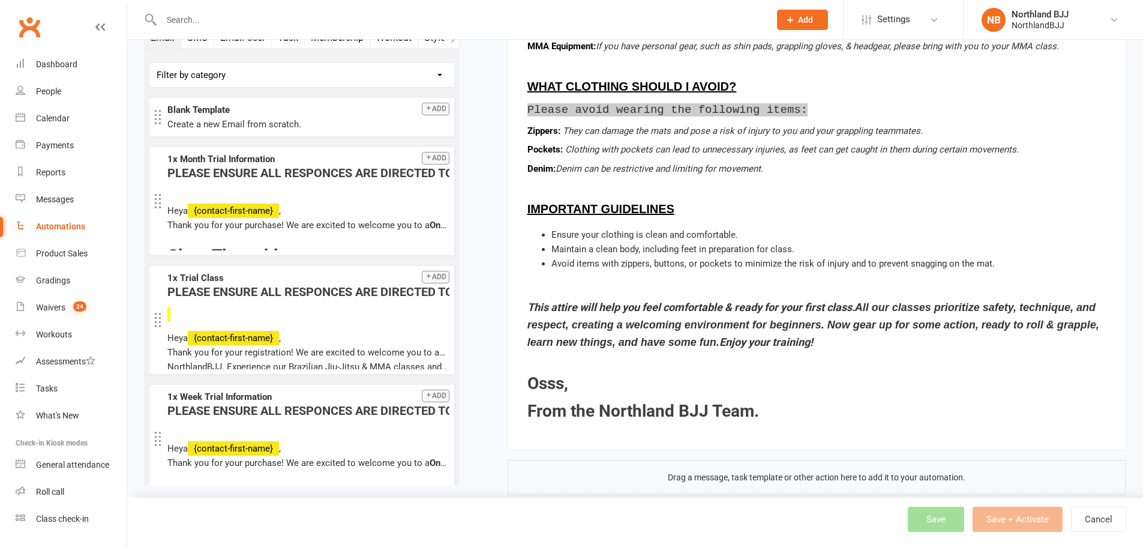
scroll to position [3454, 0]
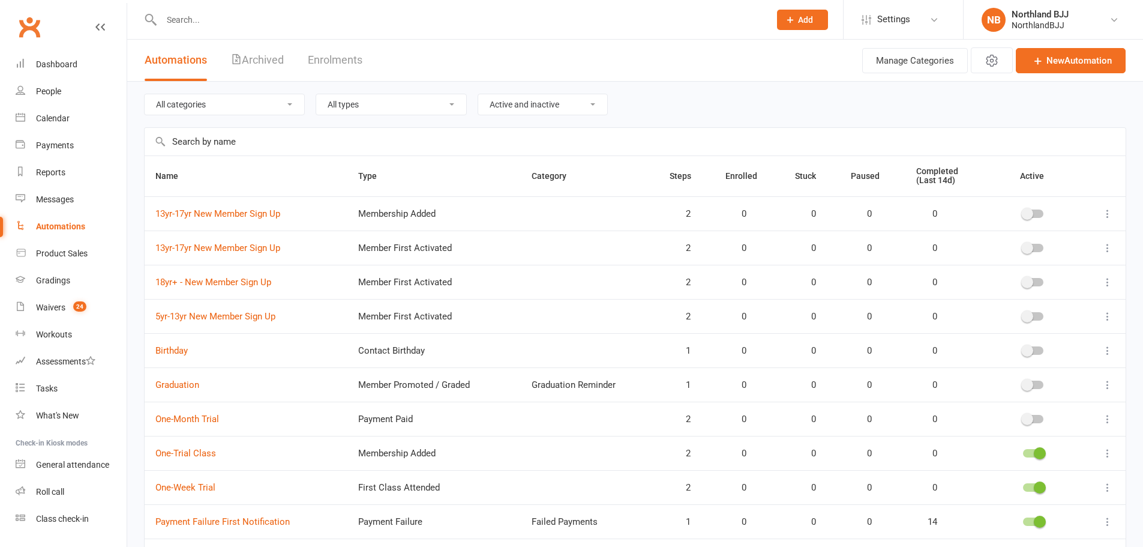
click at [1104, 247] on icon at bounding box center [1108, 248] width 12 height 12
click at [1015, 296] on link "Delete" at bounding box center [1046, 296] width 119 height 24
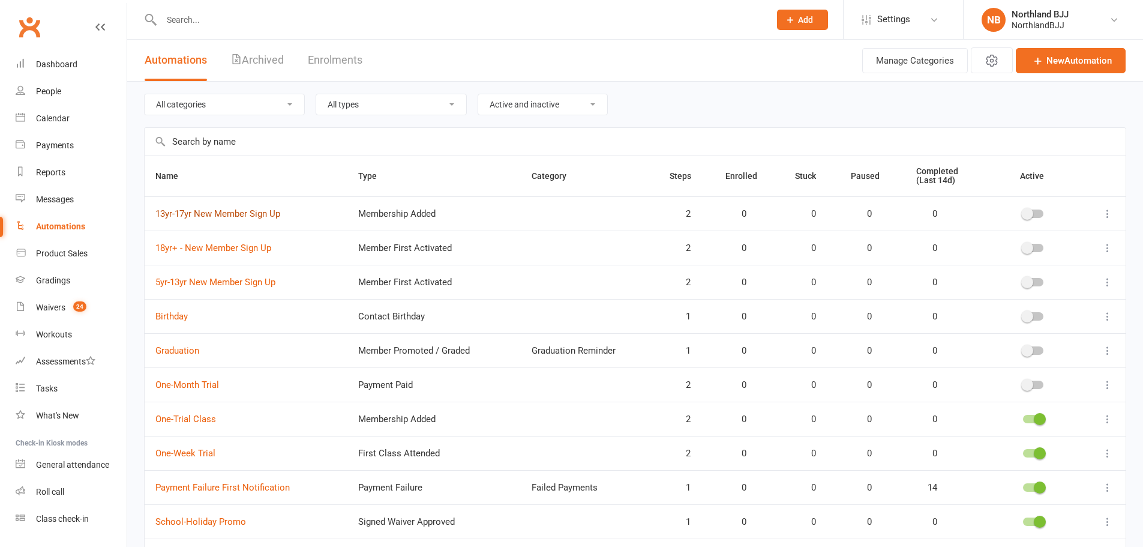
click at [242, 214] on link "13yr-17yr New Member Sign Up" at bounding box center [217, 213] width 125 height 11
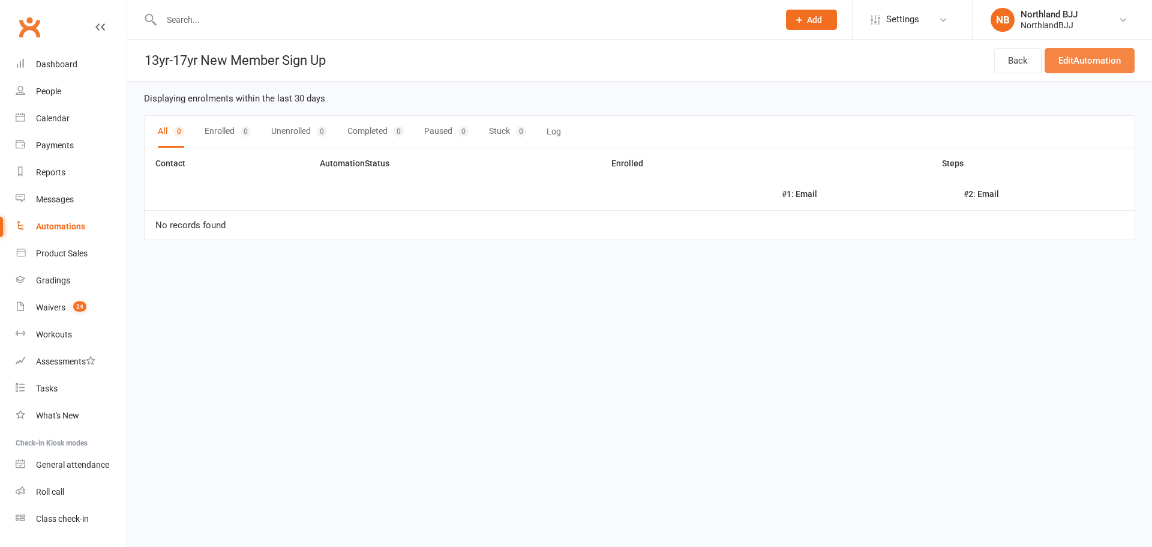
click at [1068, 56] on link "Edit Automation" at bounding box center [1090, 60] width 90 height 25
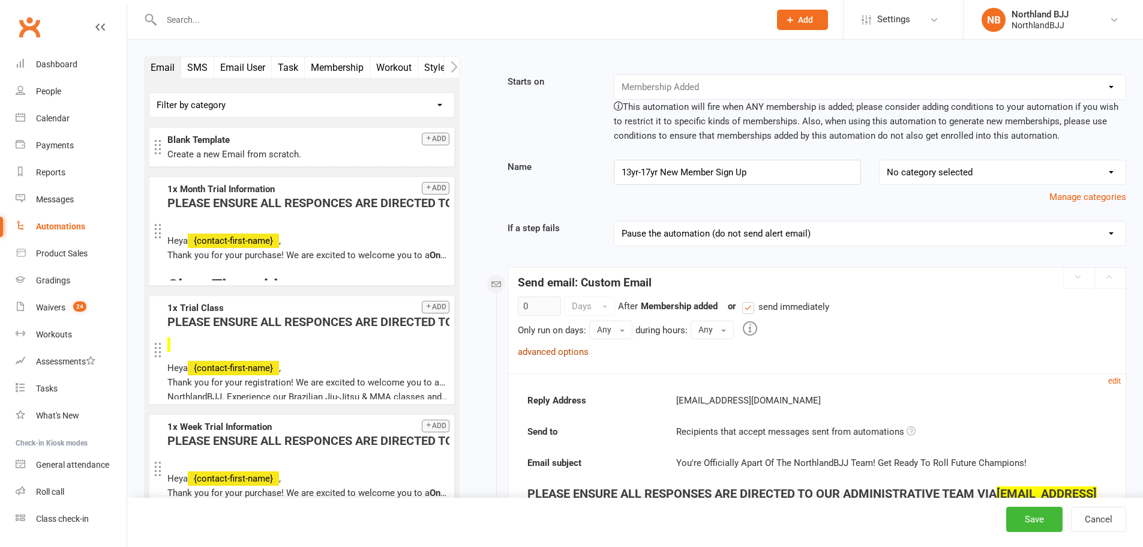
click at [543, 352] on link "advanced options" at bounding box center [553, 351] width 71 height 11
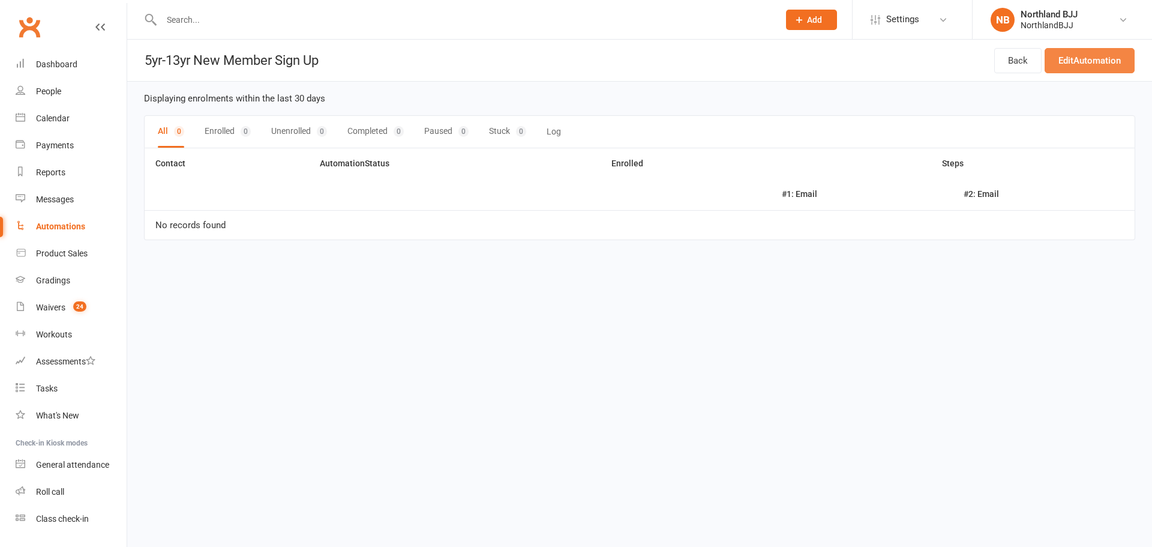
click at [1082, 63] on link "Edit Automation" at bounding box center [1090, 60] width 90 height 25
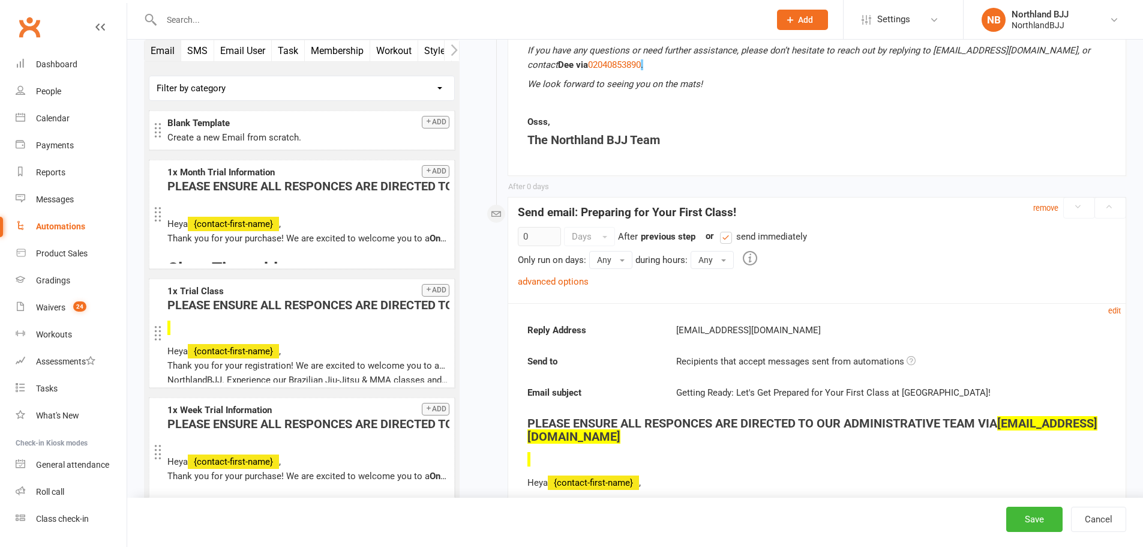
scroll to position [2201, 0]
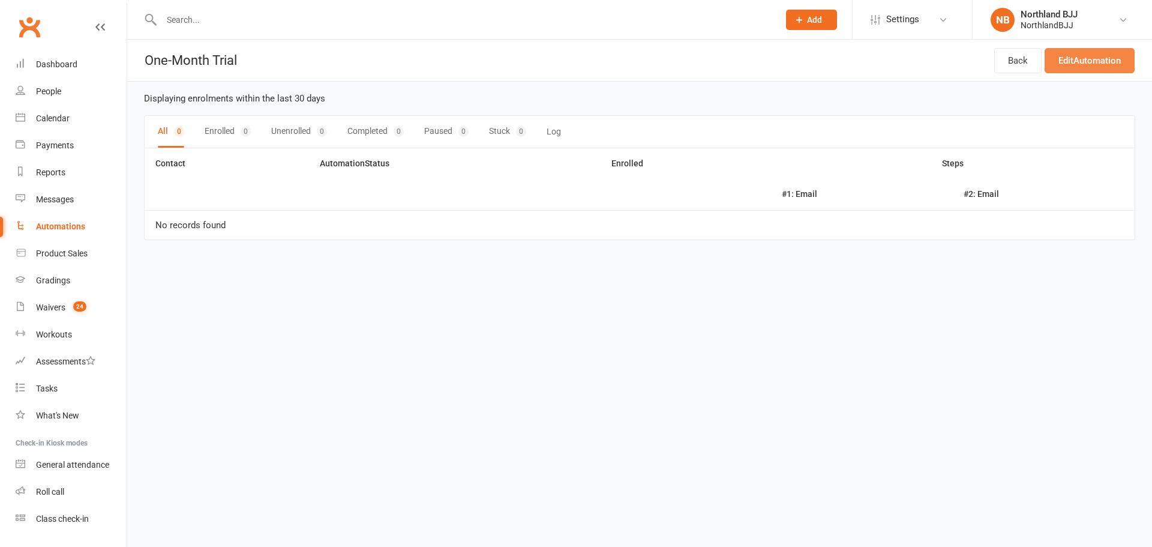
click at [1064, 56] on link "Edit Automation" at bounding box center [1090, 60] width 90 height 25
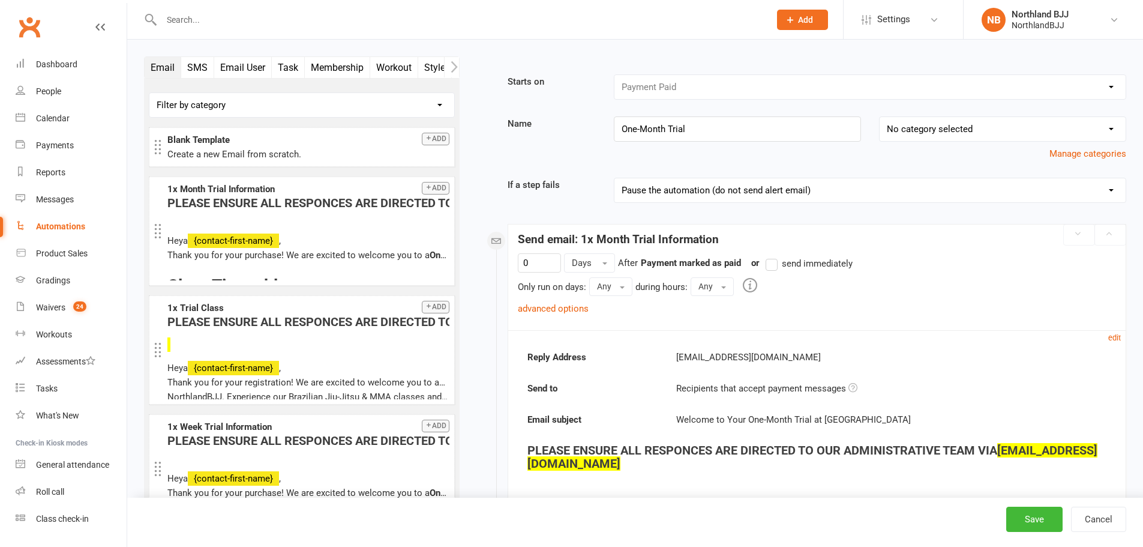
click at [69, 226] on div "Automations" at bounding box center [60, 226] width 49 height 10
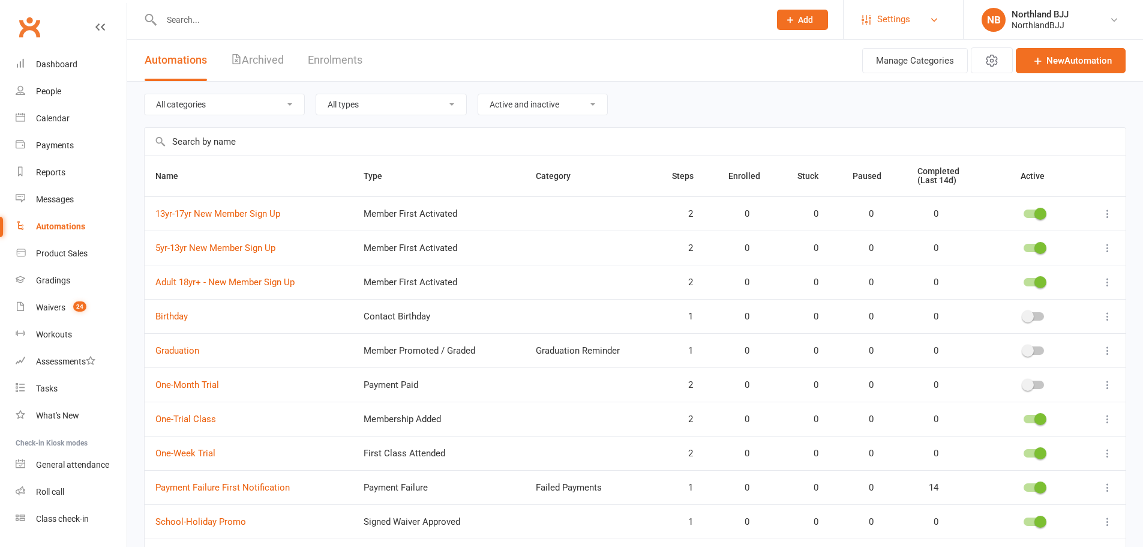
click at [901, 22] on span "Settings" at bounding box center [893, 19] width 33 height 27
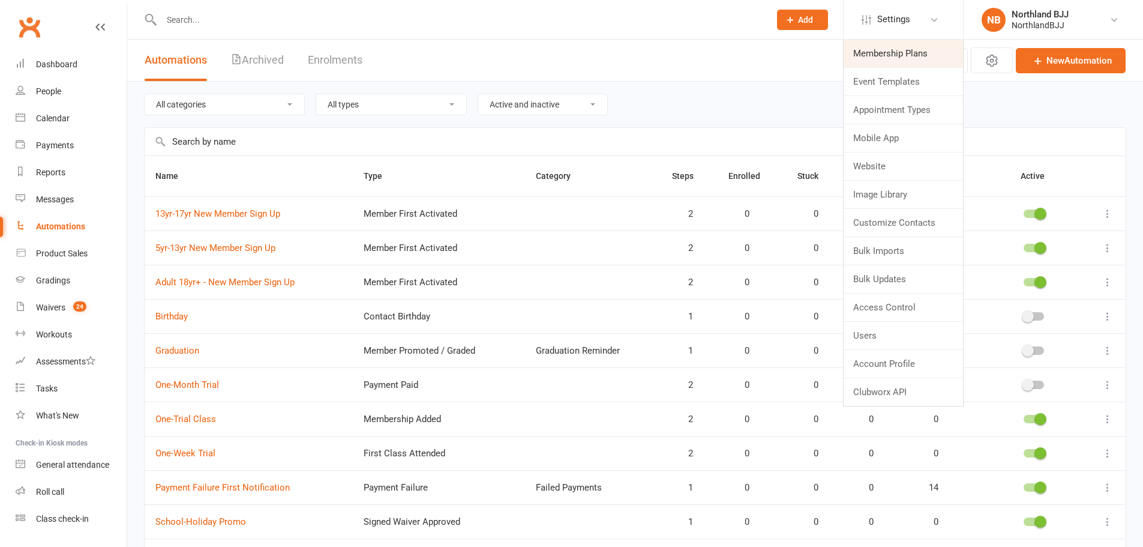
click at [894, 44] on link "Membership Plans" at bounding box center [903, 54] width 119 height 28
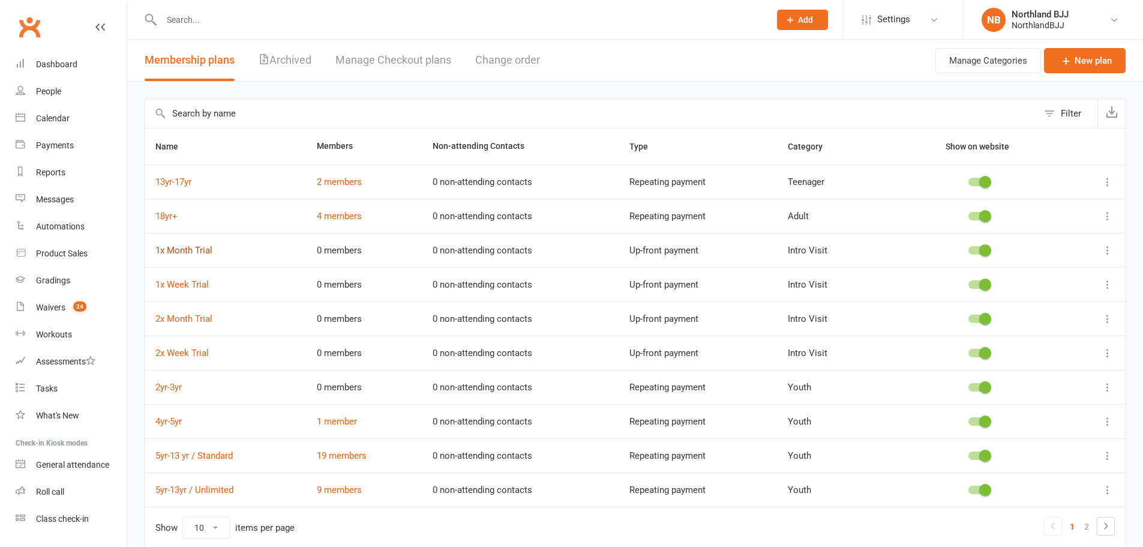
click at [173, 250] on link "1x Month Trial" at bounding box center [183, 250] width 57 height 11
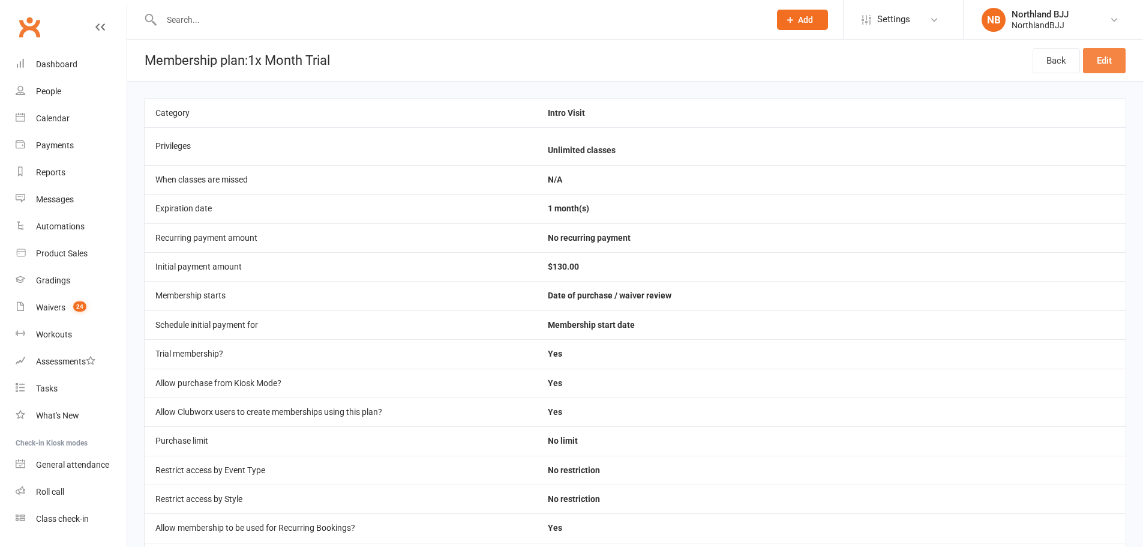
click at [1100, 60] on link "Edit" at bounding box center [1104, 60] width 43 height 25
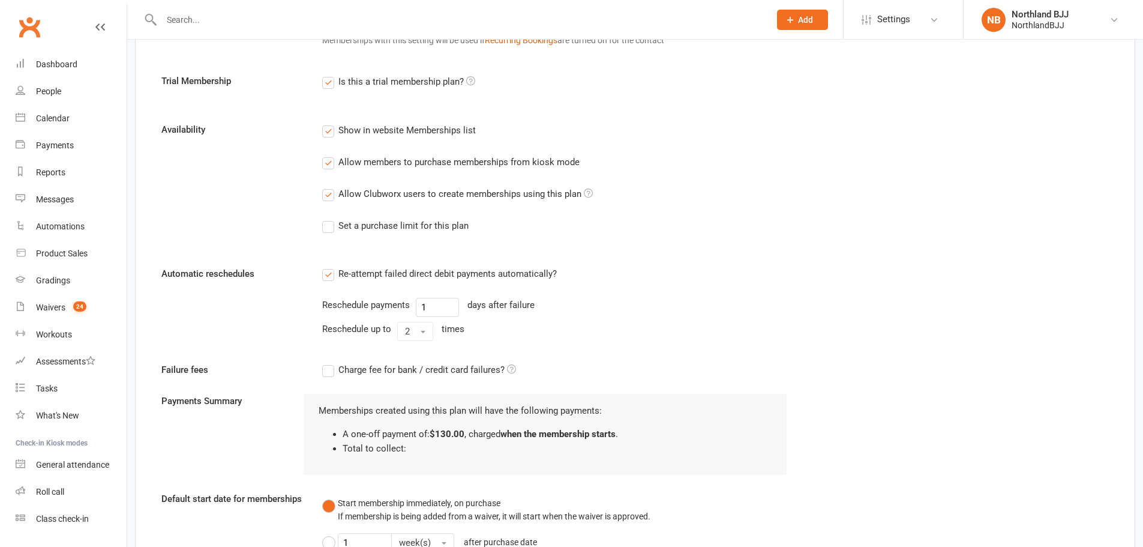
scroll to position [598, 0]
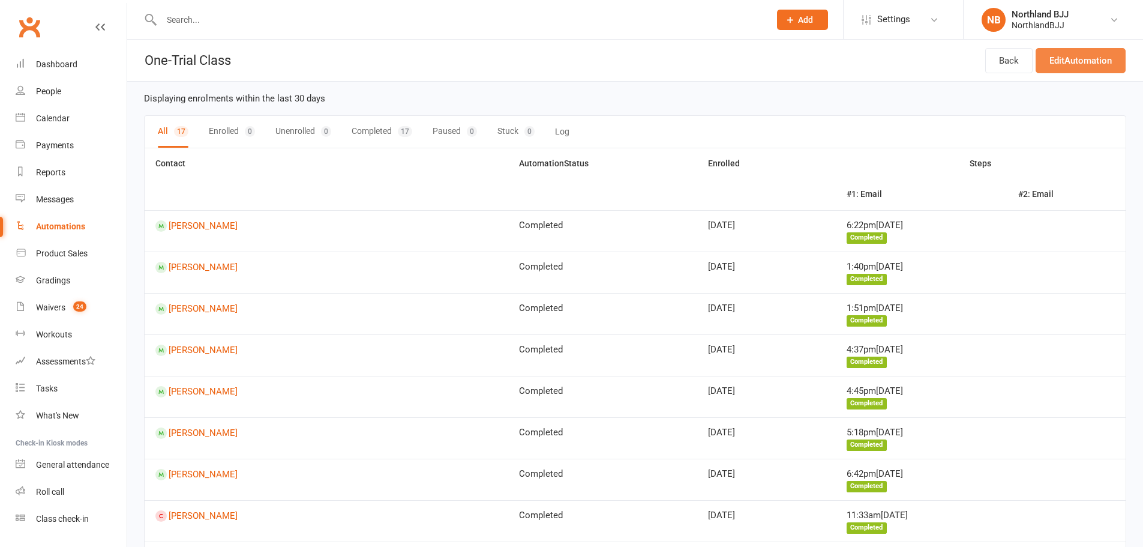
click at [1053, 59] on link "Edit Automation" at bounding box center [1081, 60] width 90 height 25
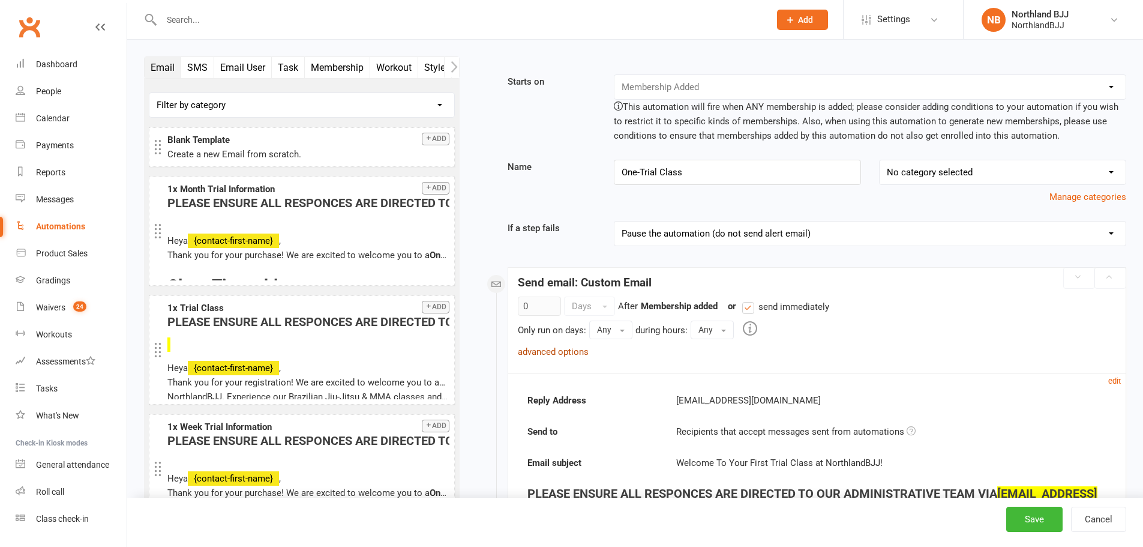
click at [569, 353] on link "advanced options" at bounding box center [553, 351] width 71 height 11
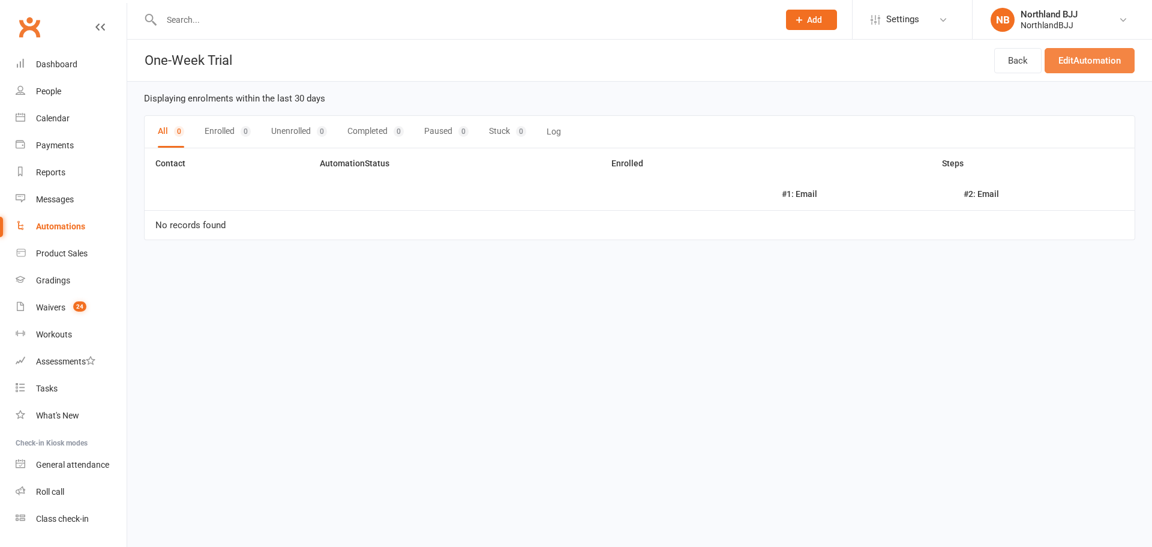
click at [1053, 63] on link "Edit Automation" at bounding box center [1090, 60] width 90 height 25
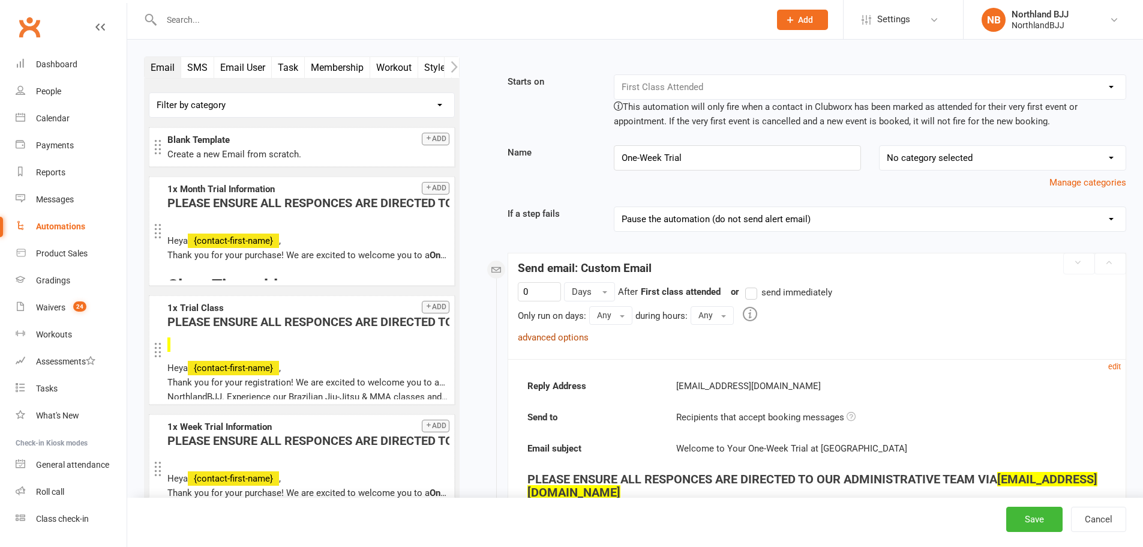
click at [561, 337] on link "advanced options" at bounding box center [553, 337] width 71 height 11
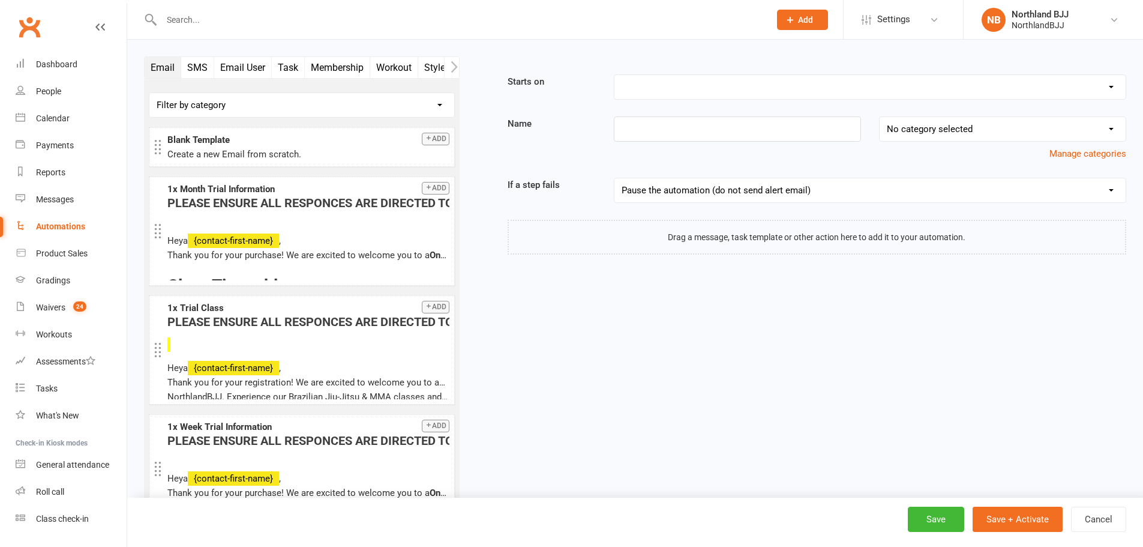
click at [688, 93] on select "Booking Cancelled Booking Due Booking Late-Cancelled Booking Marked Absent Book…" at bounding box center [870, 87] width 511 height 24
select select "19"
click at [615, 75] on select "Booking Cancelled Booking Due Booking Late-Cancelled Booking Marked Absent Book…" at bounding box center [870, 87] width 511 height 24
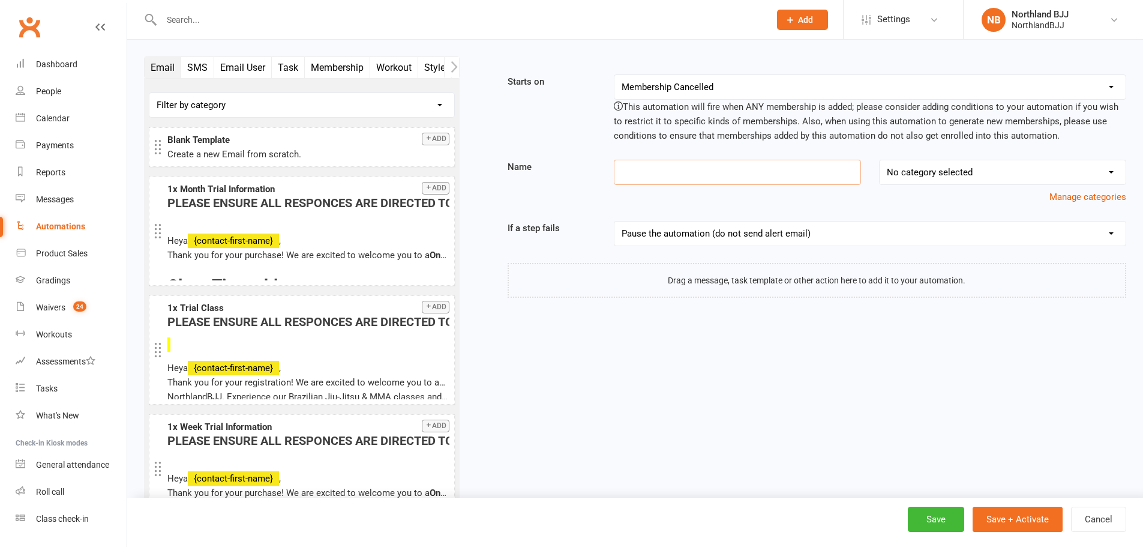
click at [673, 176] on input at bounding box center [737, 172] width 247 height 25
paste input "18yr+ - New Member Sign Up"
type input "18yr+ - New Member Sign Up"
click at [433, 144] on button "Add" at bounding box center [436, 139] width 28 height 13
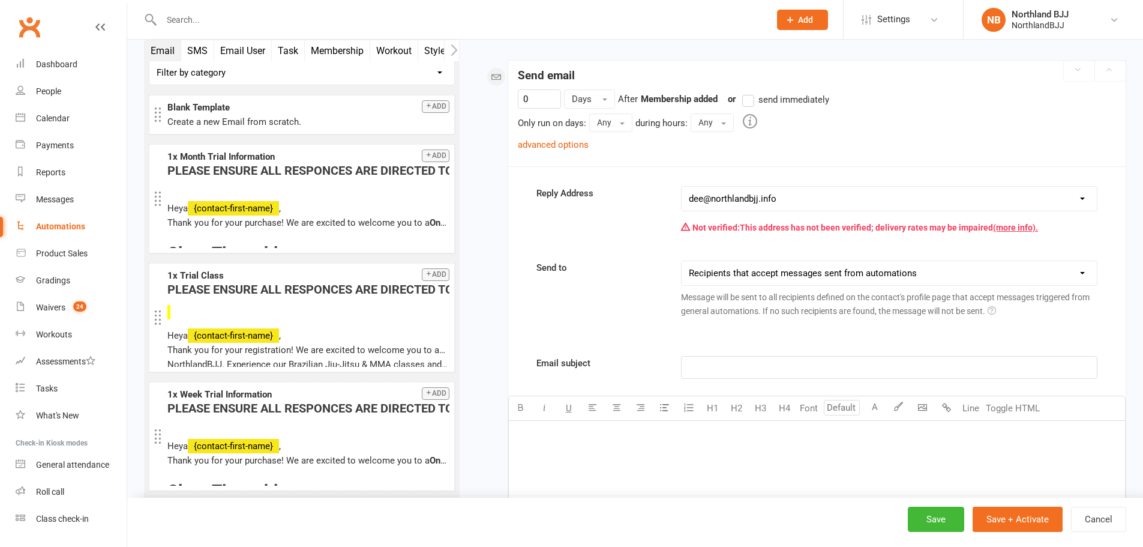
scroll to position [20, 0]
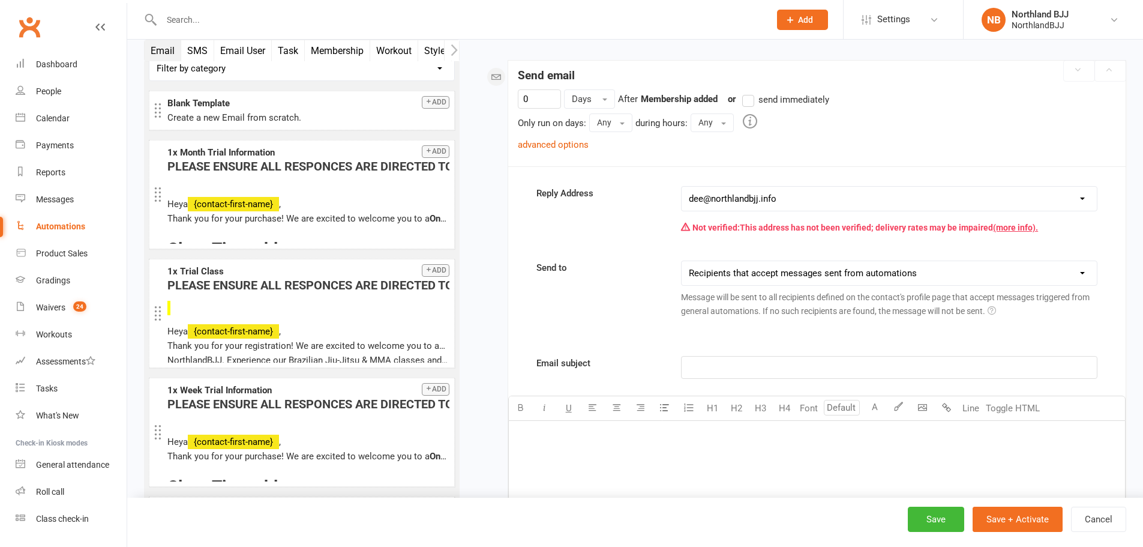
click at [748, 106] on label "send immediately" at bounding box center [785, 99] width 87 height 14
click at [748, 92] on input "send immediately" at bounding box center [746, 92] width 8 height 0
click at [549, 148] on link "advanced options" at bounding box center [553, 144] width 71 height 11
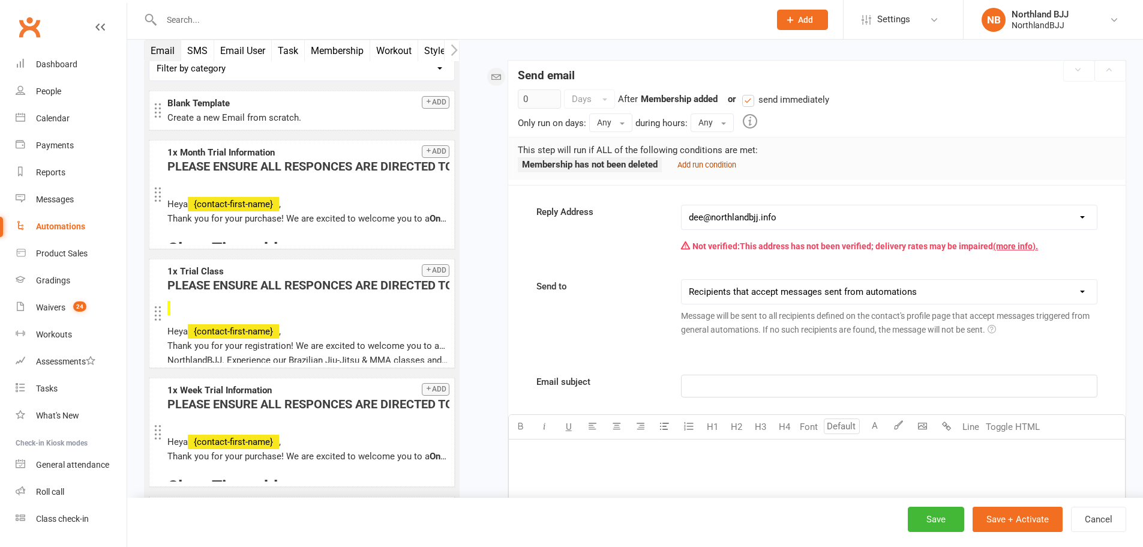
click at [736, 167] on small "Add run condition" at bounding box center [707, 164] width 59 height 9
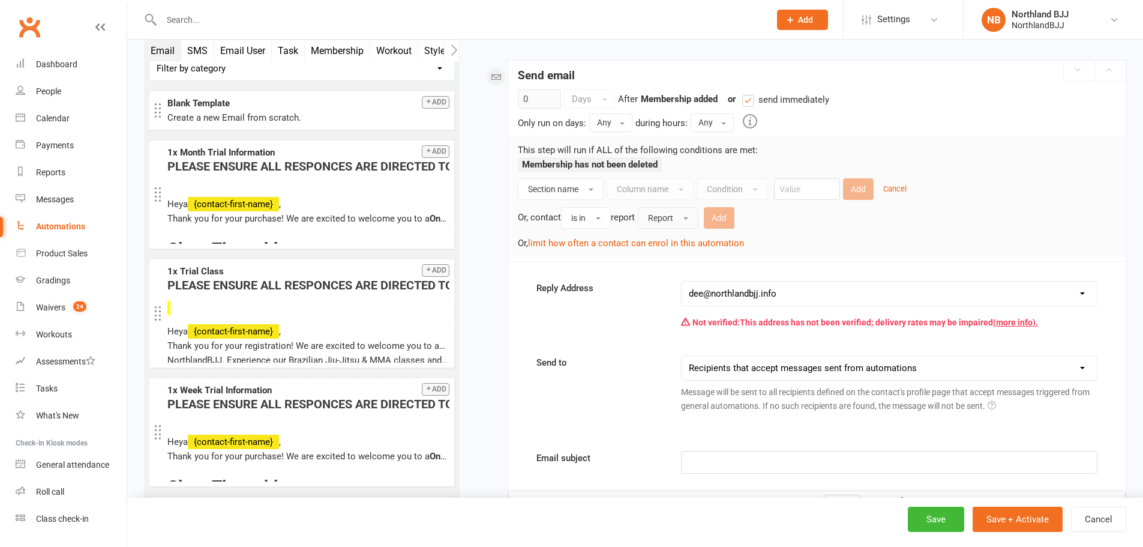
click at [666, 222] on span "Report" at bounding box center [660, 218] width 25 height 10
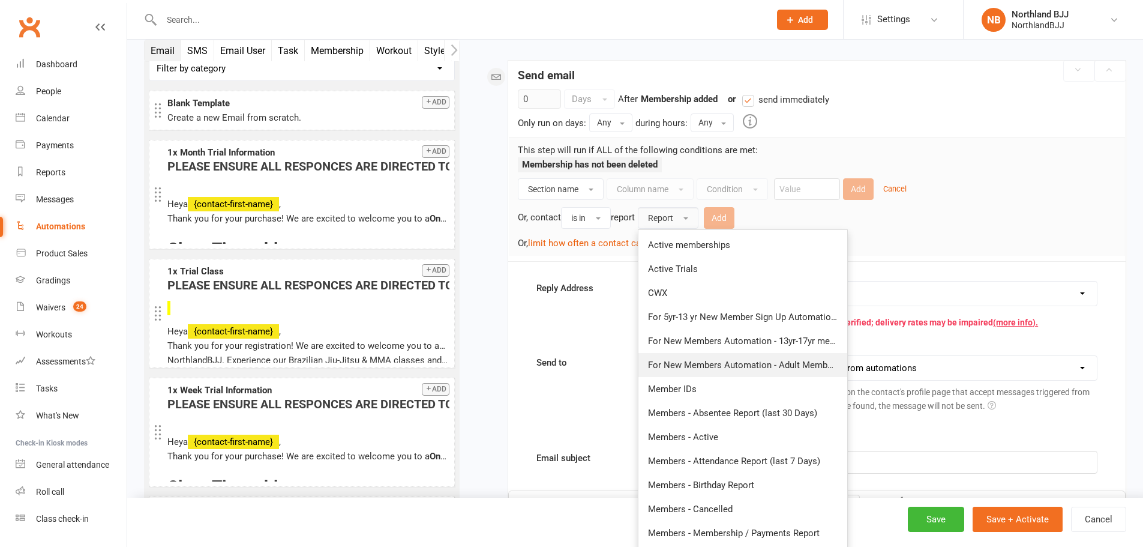
click at [753, 362] on span "For New Members Automation - Adult Membership Category" at bounding box center [769, 364] width 242 height 11
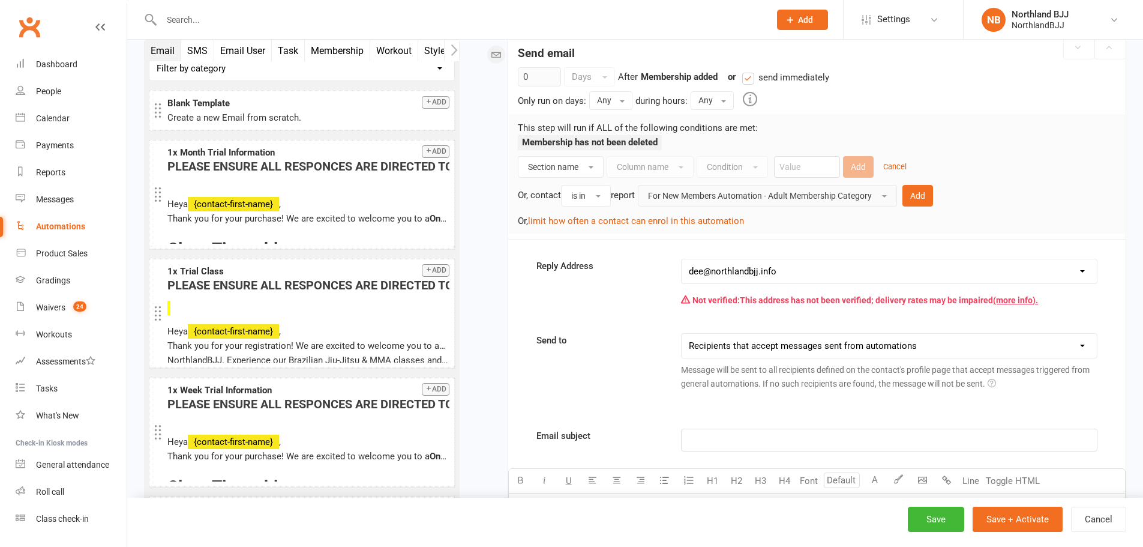
scroll to position [320, 0]
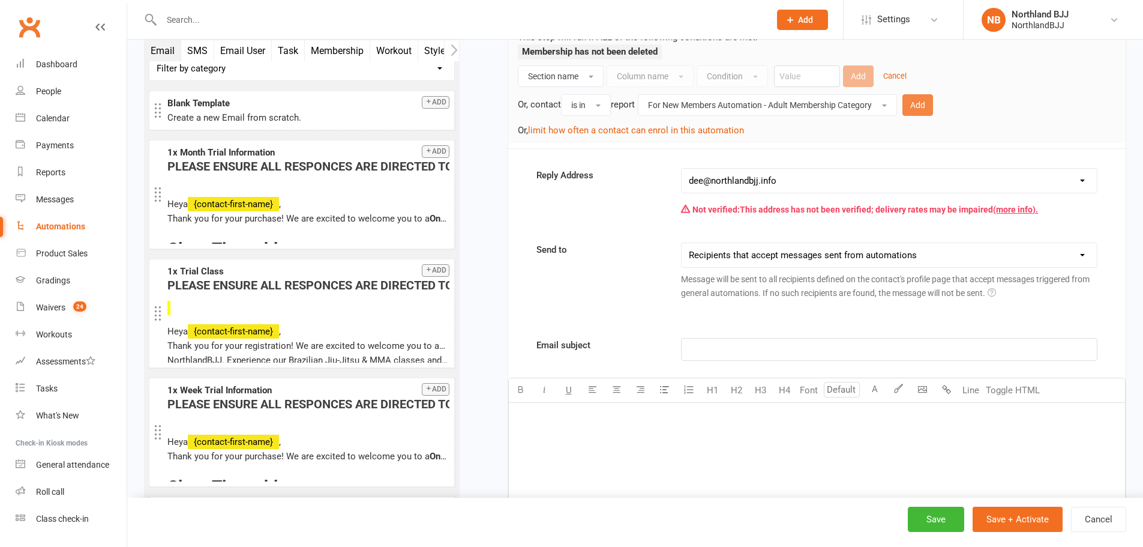
click at [925, 103] on button "Add" at bounding box center [918, 105] width 31 height 22
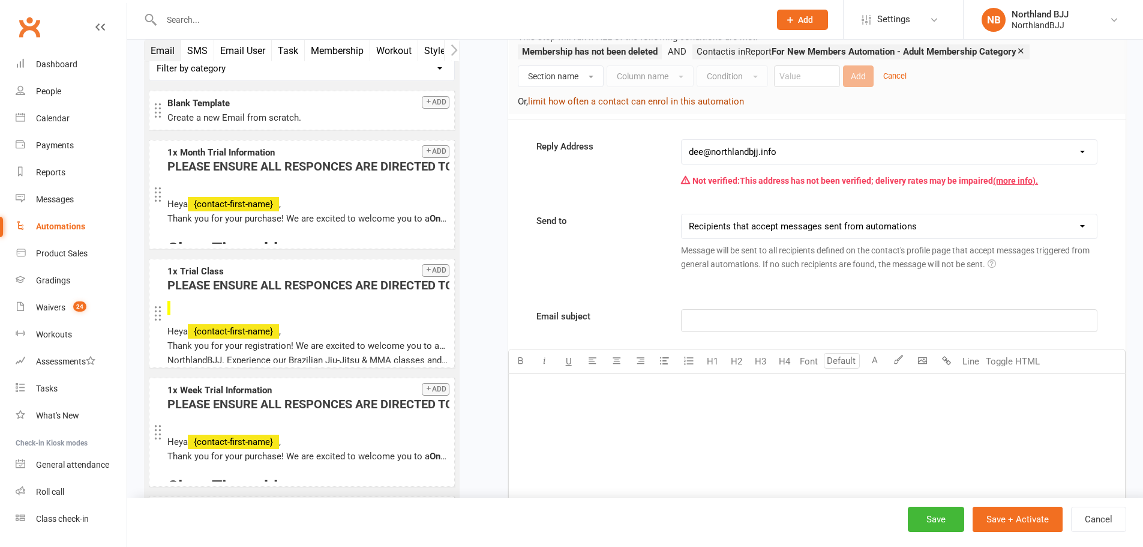
click at [639, 98] on button "limit how often a contact can enrol in this automation" at bounding box center [636, 101] width 216 height 14
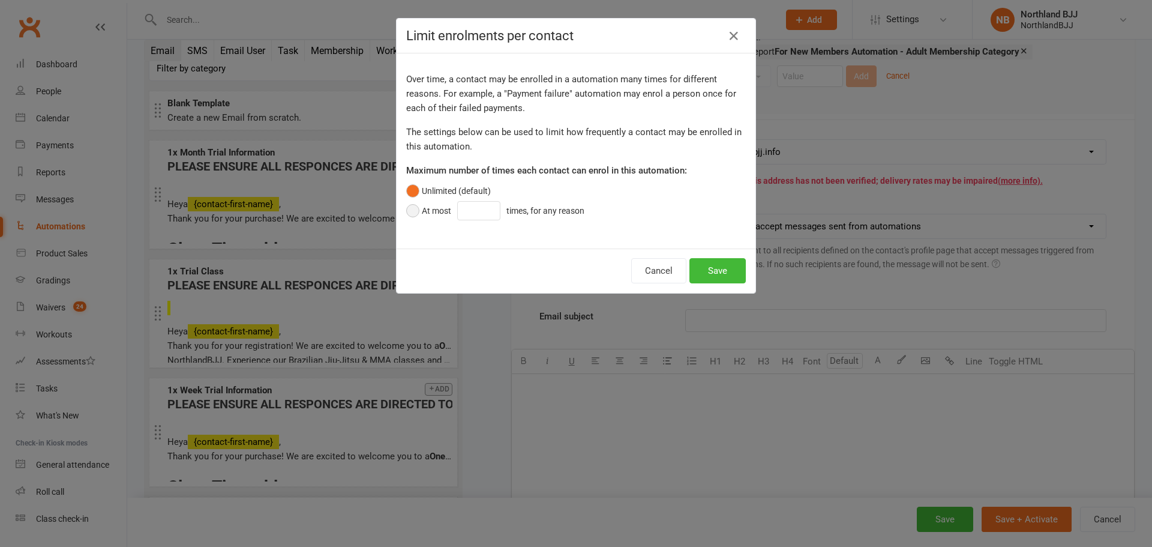
drag, startPoint x: 428, startPoint y: 222, endPoint x: 444, endPoint y: 215, distance: 17.2
click at [428, 222] on button "At most times, for any reason" at bounding box center [498, 210] width 184 height 23
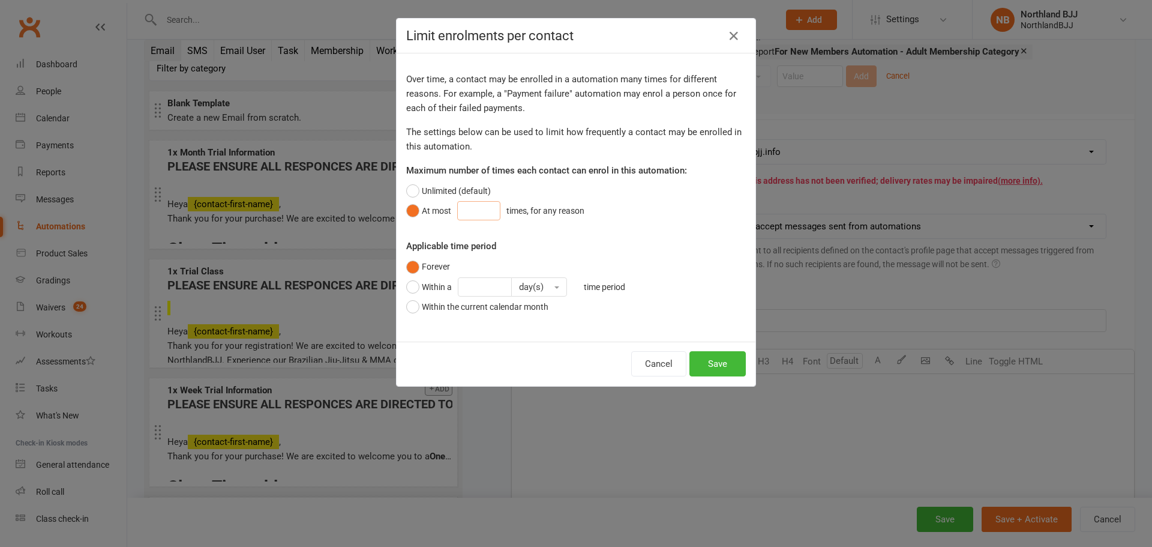
click at [485, 209] on input "number" at bounding box center [478, 210] width 43 height 19
type input "1"
click at [710, 359] on button "Save" at bounding box center [718, 363] width 56 height 25
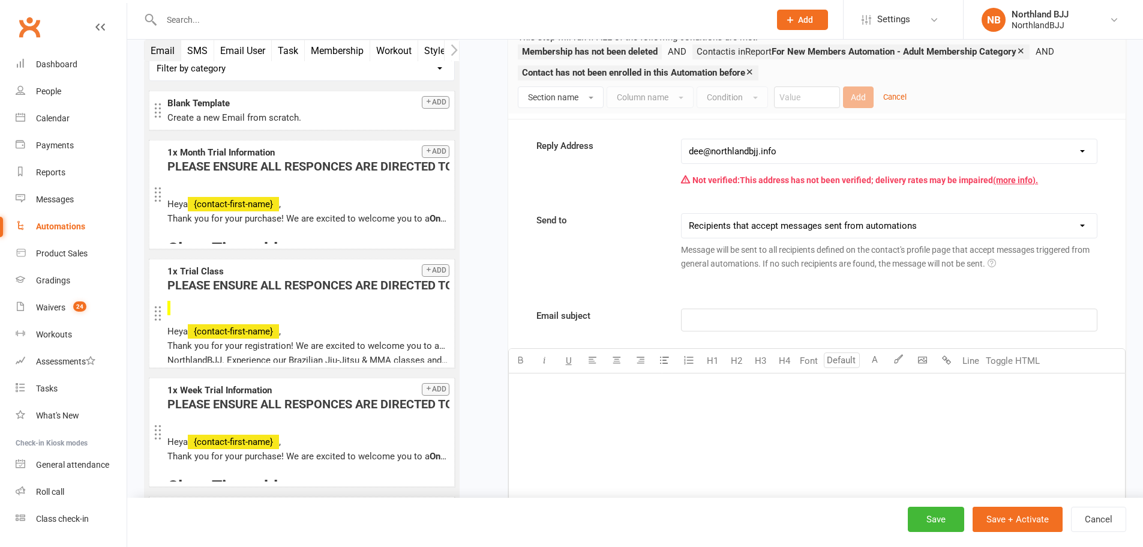
click at [735, 313] on p "﻿" at bounding box center [889, 320] width 401 height 14
click at [539, 381] on p "﻿" at bounding box center [817, 388] width 602 height 14
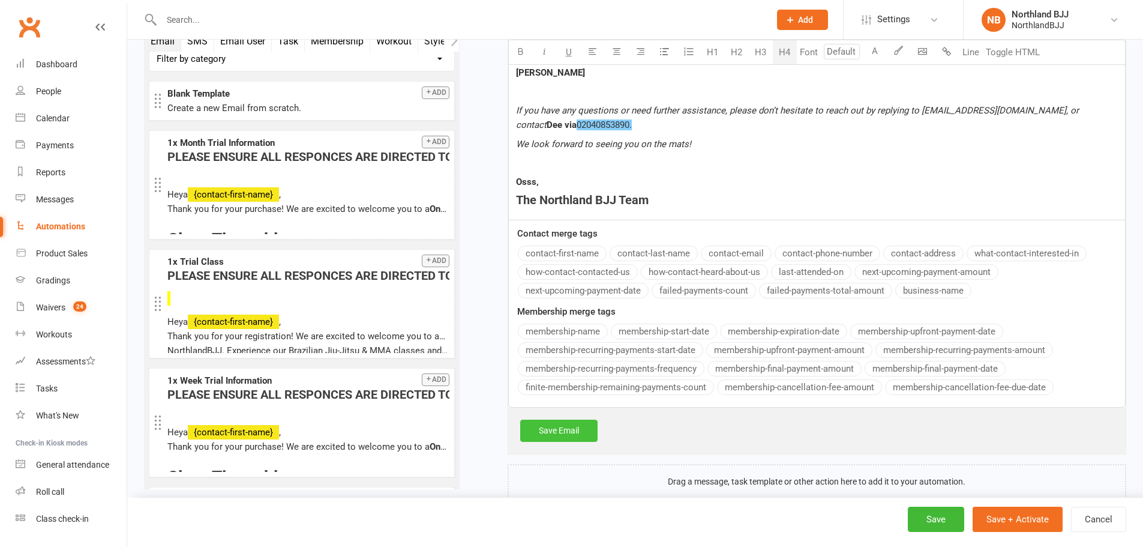
click at [567, 419] on link "Save Email" at bounding box center [558, 430] width 77 height 22
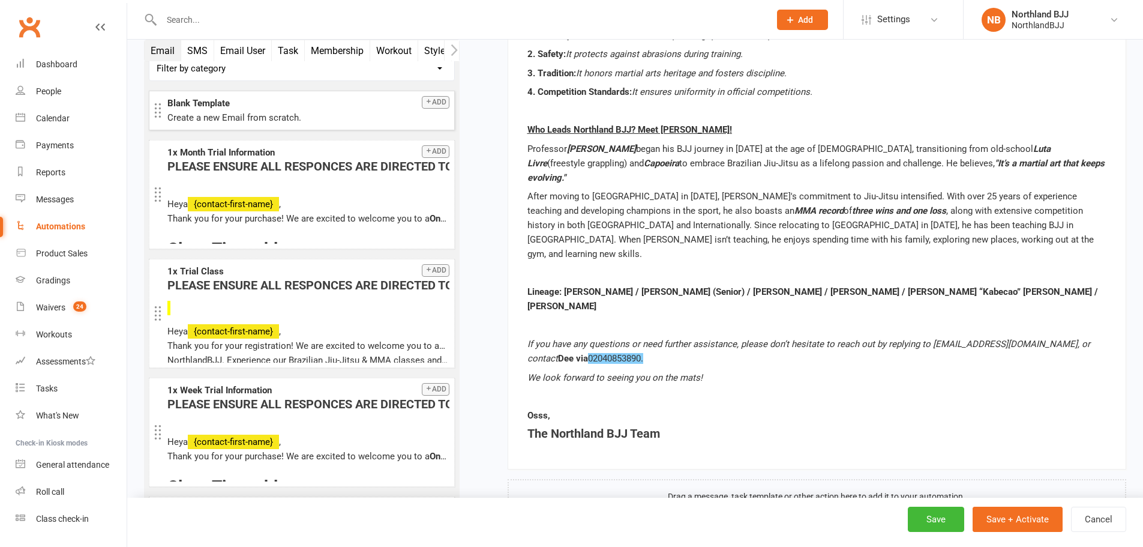
click at [427, 96] on button "Add" at bounding box center [436, 102] width 28 height 13
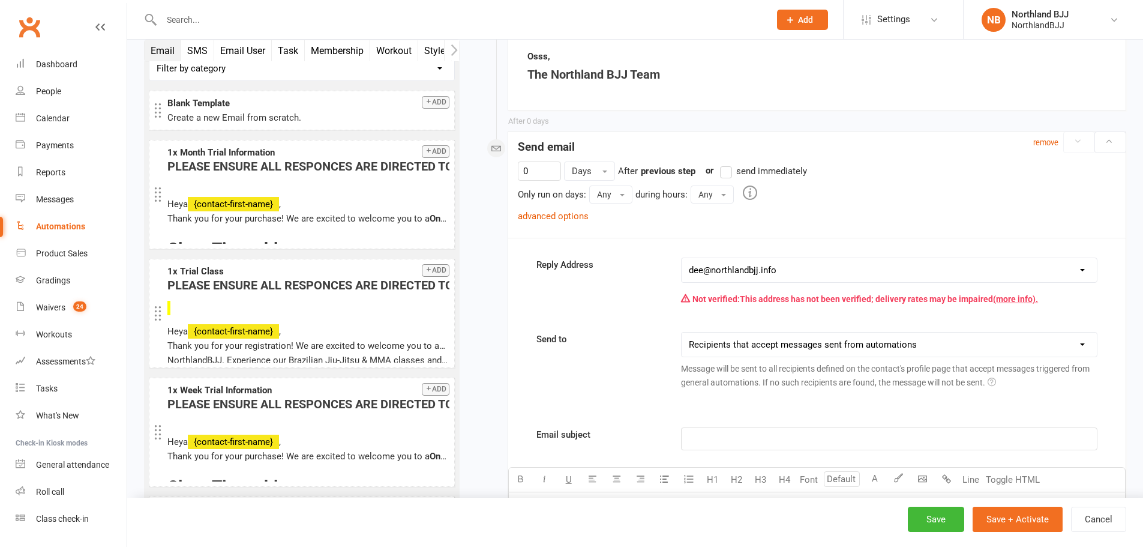
scroll to position [2268, 0]
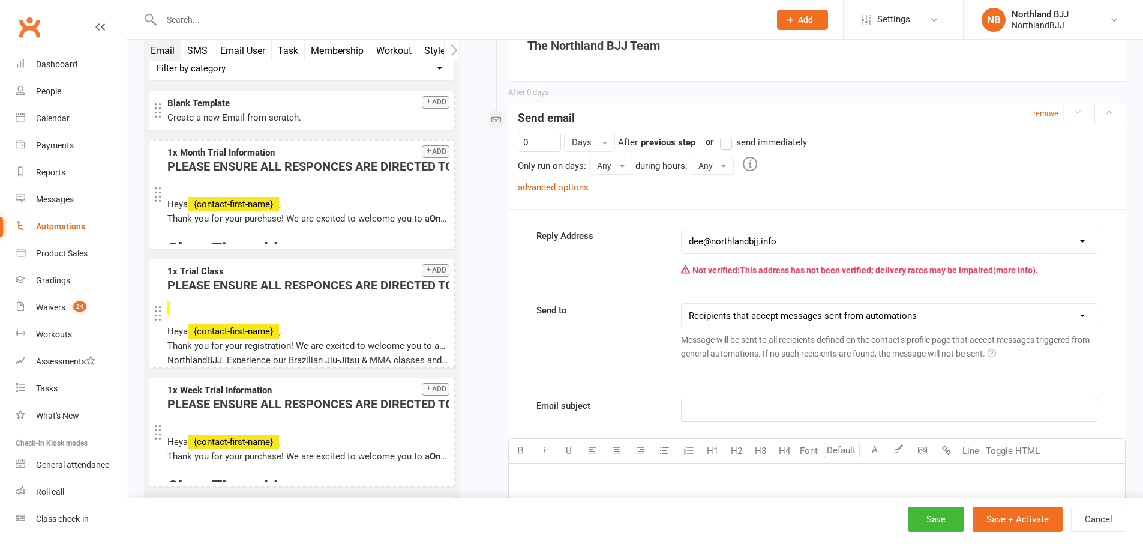
click at [726, 135] on label "send immediately" at bounding box center [763, 142] width 87 height 14
click at [726, 135] on input "send immediately" at bounding box center [724, 135] width 8 height 0
click at [723, 403] on p "﻿" at bounding box center [889, 410] width 401 height 14
click at [559, 463] on div "﻿" at bounding box center [817, 553] width 616 height 180
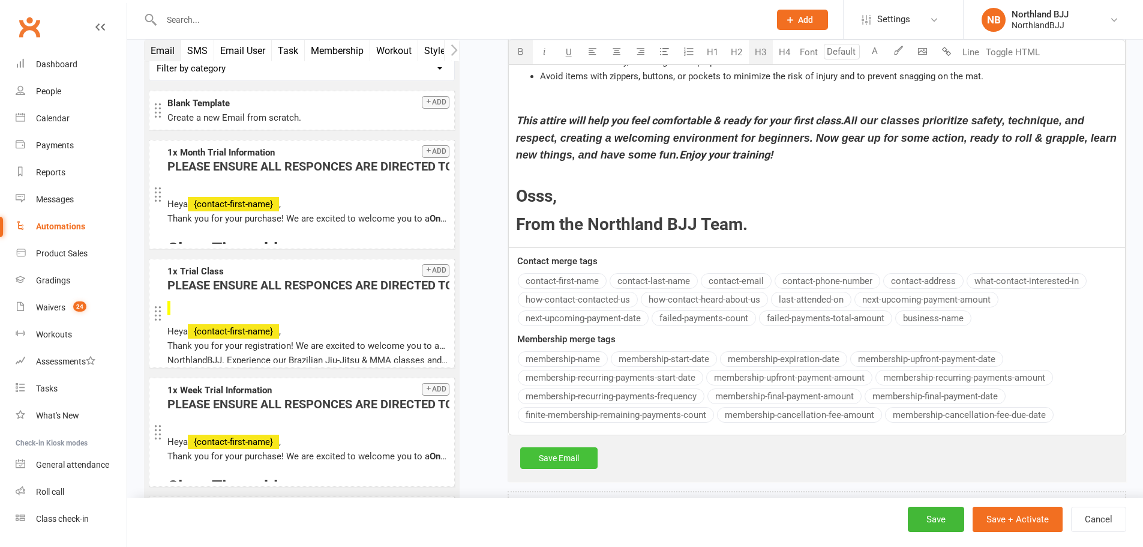
click at [567, 447] on link "Save Email" at bounding box center [558, 458] width 77 height 22
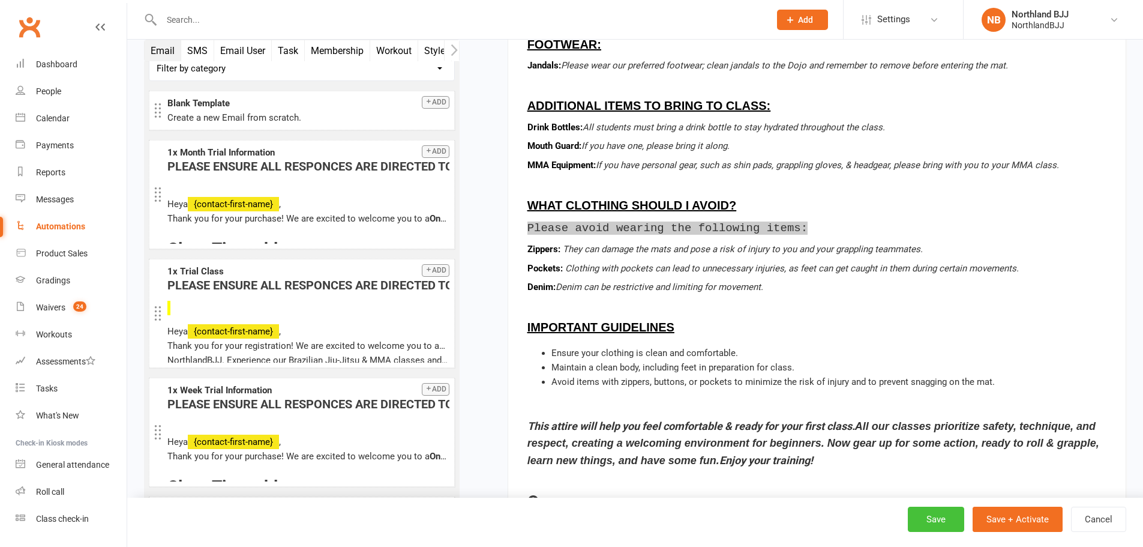
click at [937, 510] on button "Save" at bounding box center [936, 519] width 56 height 25
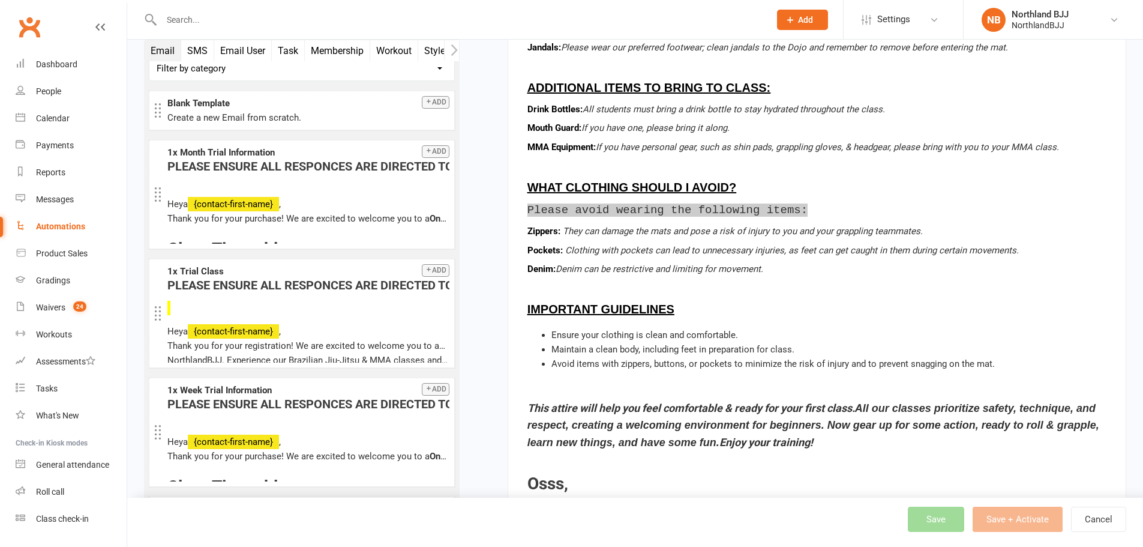
scroll to position [3174, 0]
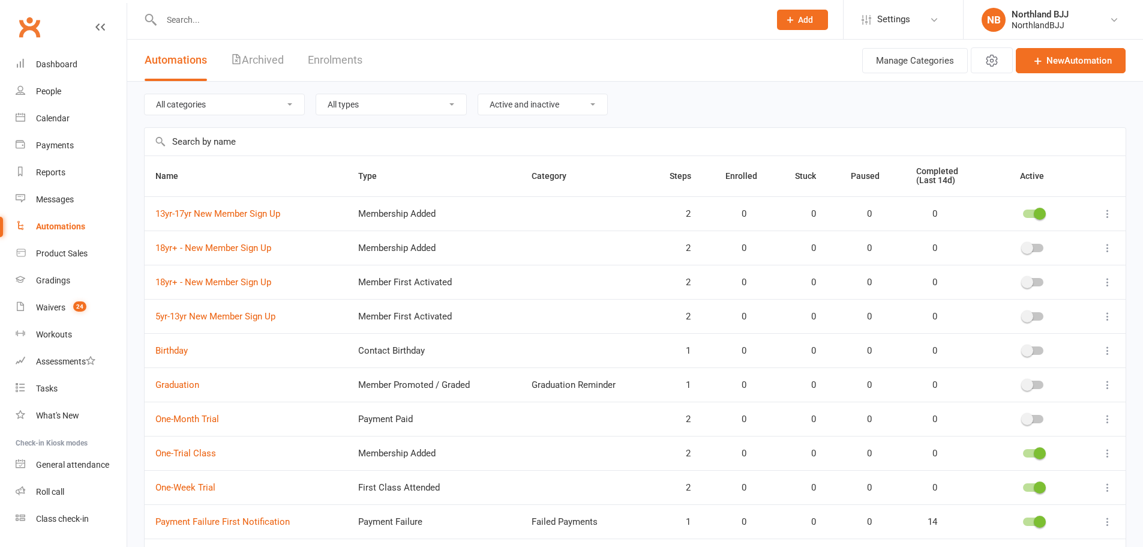
click at [1028, 247] on span at bounding box center [1027, 248] width 12 height 12
click at [1023, 246] on input "checkbox" at bounding box center [1023, 246] width 0 height 0
click at [1110, 283] on icon at bounding box center [1108, 282] width 12 height 12
click at [1019, 334] on link "Delete" at bounding box center [1046, 330] width 119 height 24
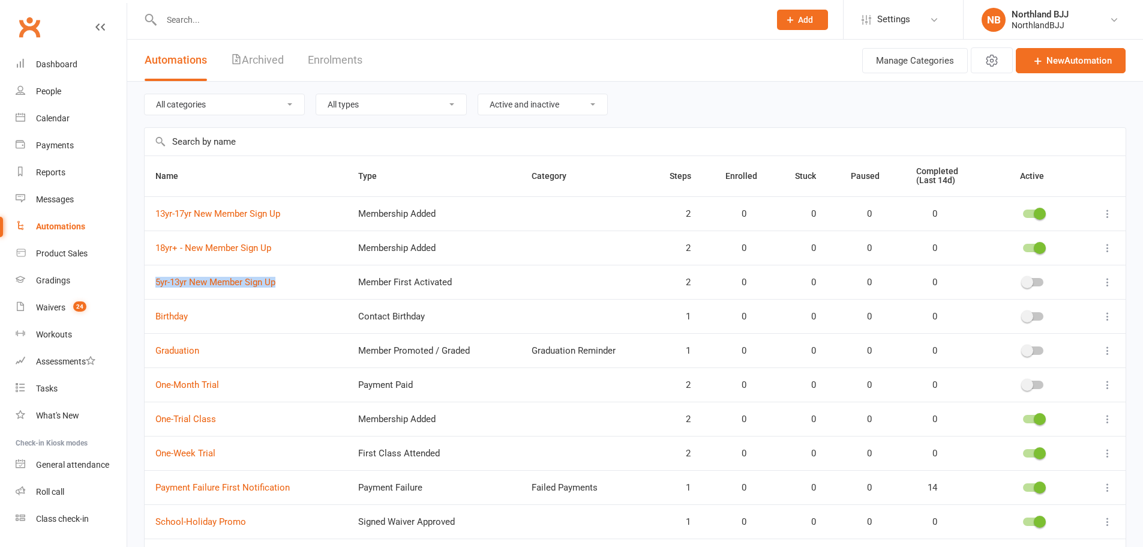
drag, startPoint x: 151, startPoint y: 286, endPoint x: 283, endPoint y: 292, distance: 131.6
click at [283, 292] on td "5yr-13yr New Member Sign Up" at bounding box center [246, 282] width 203 height 34
copy link "5yr-13yr New Member Sign Up"
click at [270, 283] on link "5yr-13yr New Member Sign Up" at bounding box center [215, 282] width 120 height 11
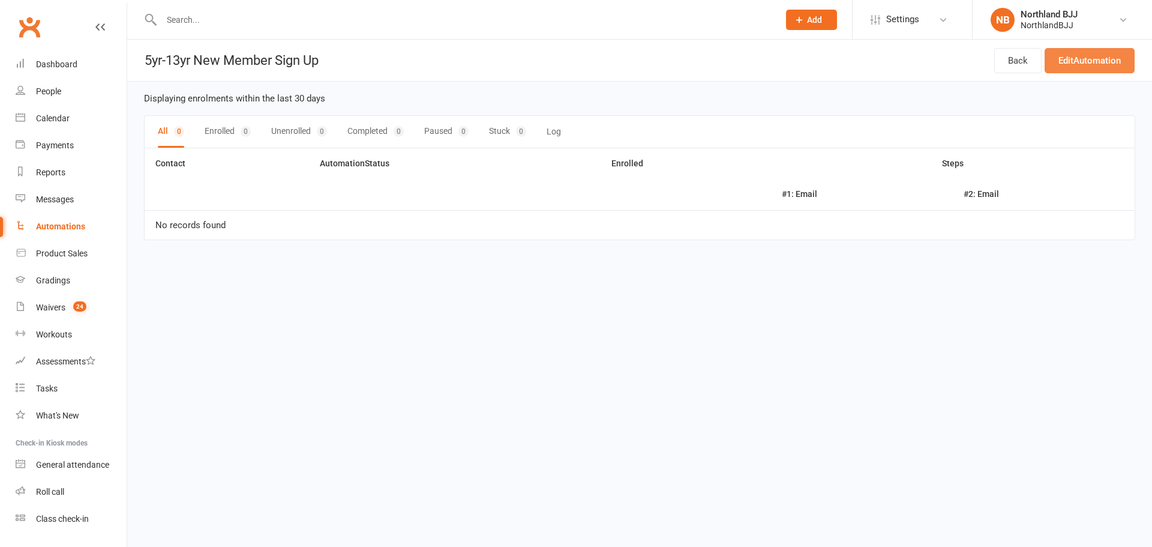
click at [1090, 61] on link "Edit Automation" at bounding box center [1090, 60] width 90 height 25
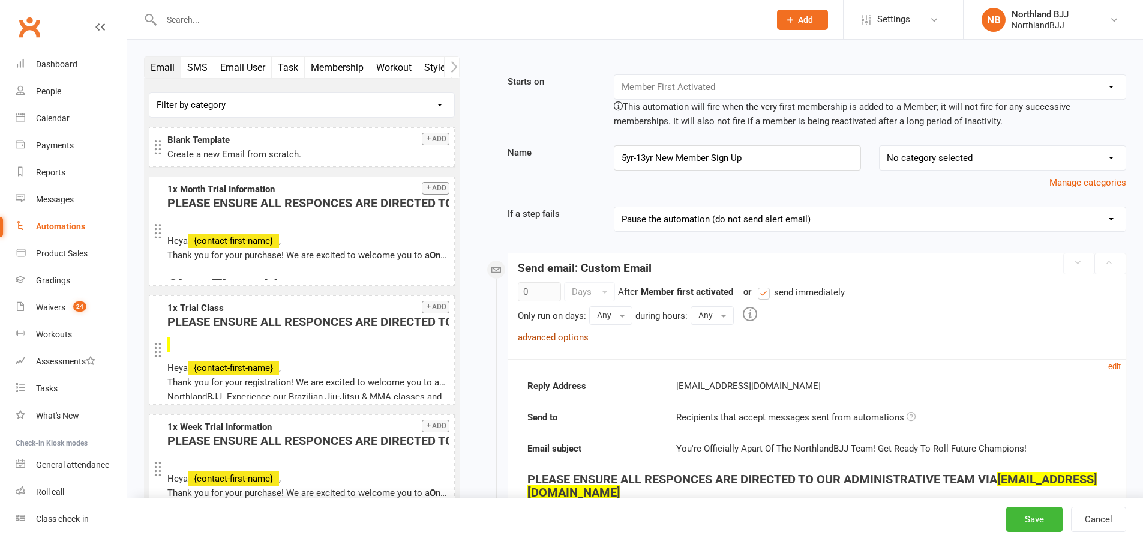
click at [550, 335] on link "advanced options" at bounding box center [553, 337] width 71 height 11
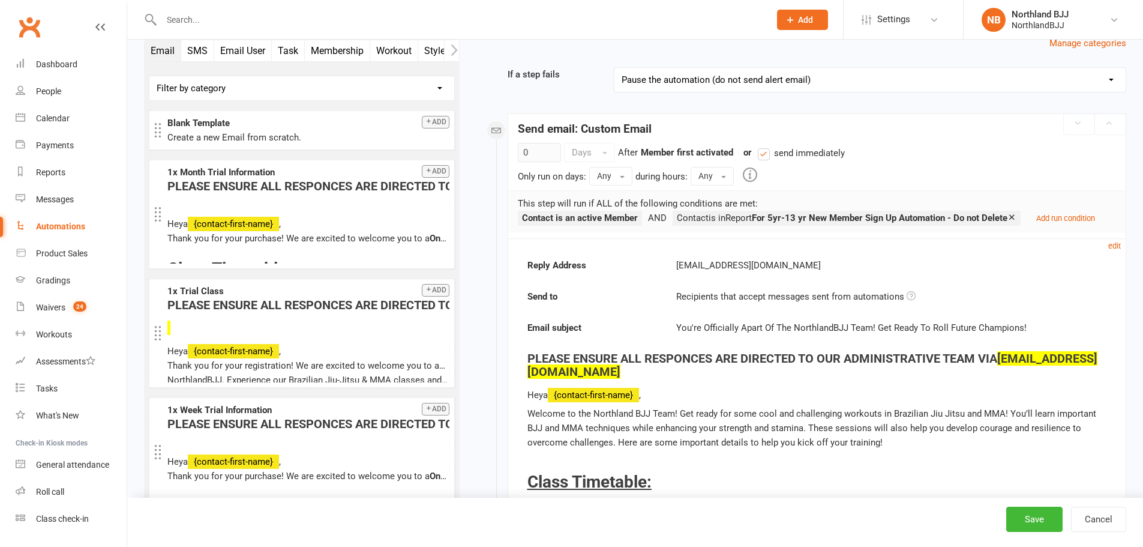
scroll to position [180, 0]
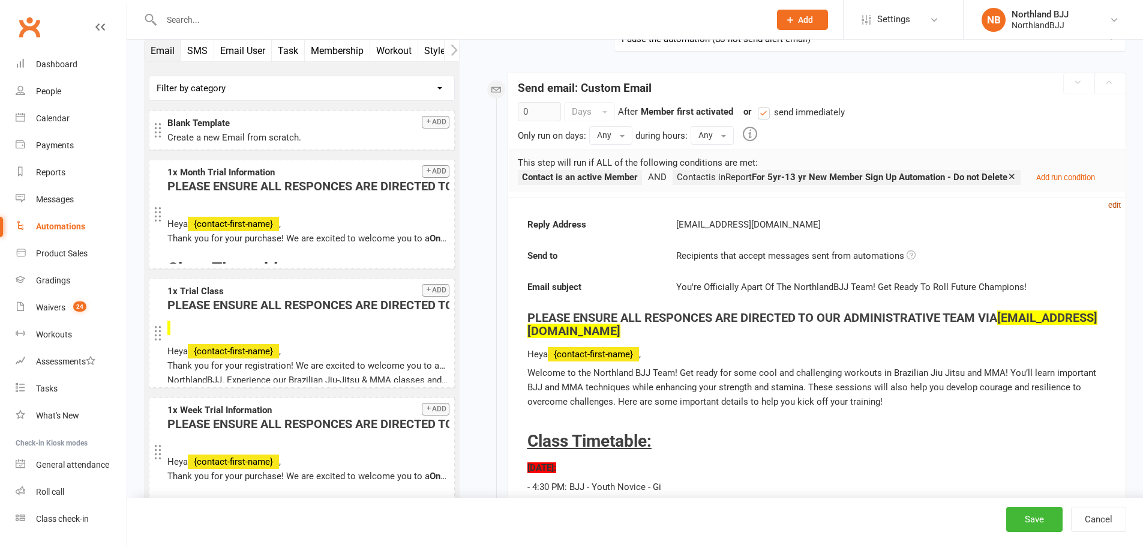
click at [1108, 205] on small "edit" at bounding box center [1114, 204] width 13 height 9
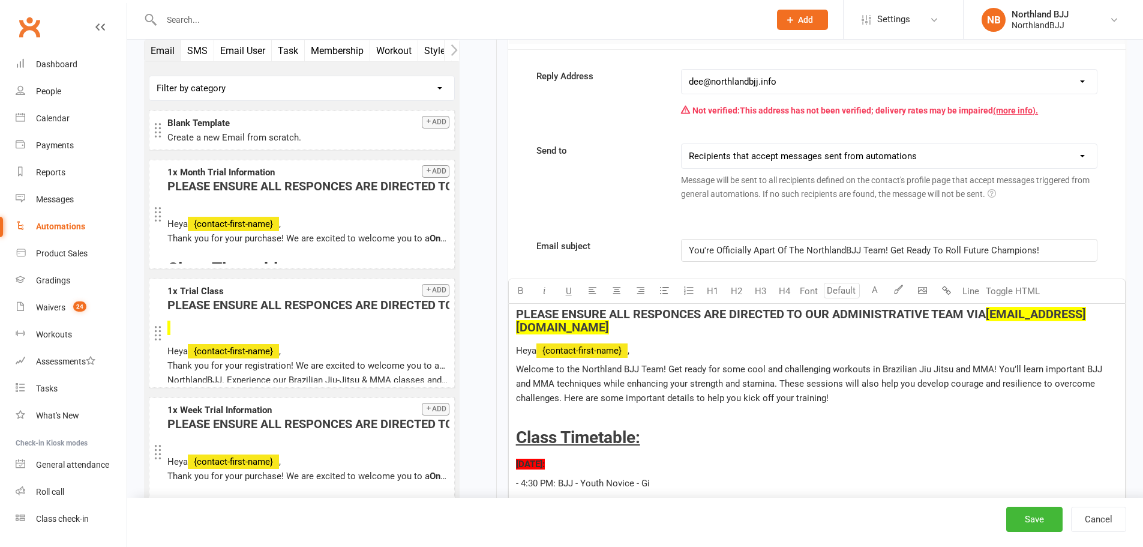
scroll to position [340, 0]
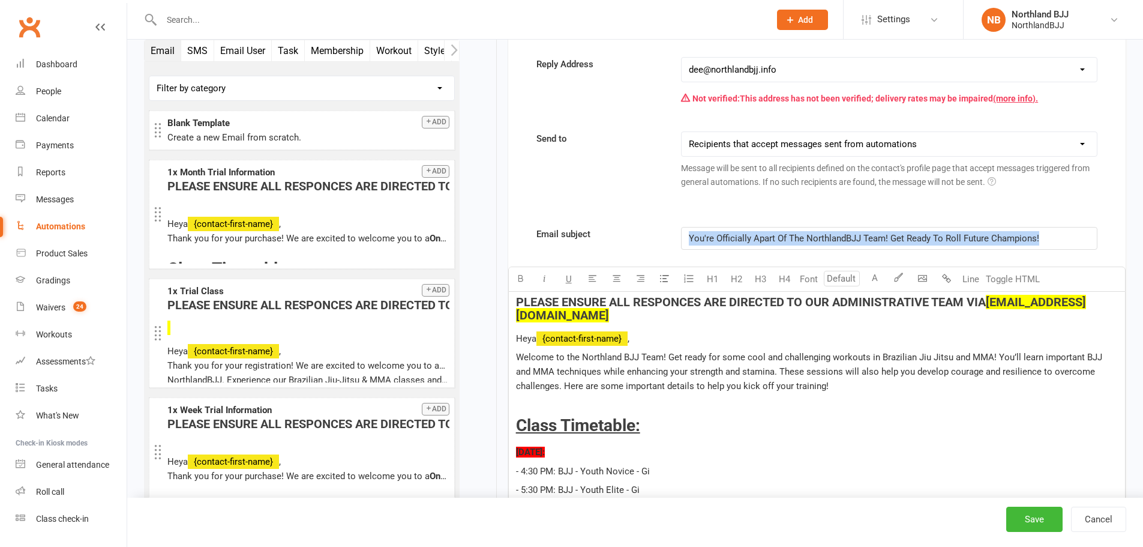
drag, startPoint x: 1069, startPoint y: 238, endPoint x: 607, endPoint y: 219, distance: 461.9
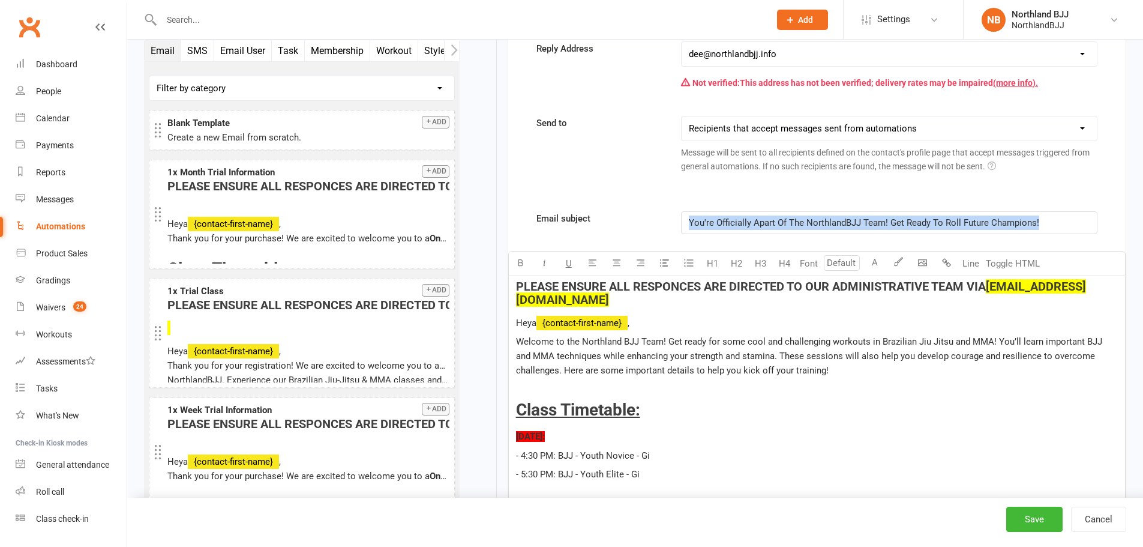
copy span "You're Officially Apart Of The NorthlandBJJ Team! Get Ready To Roll Future Cham…"
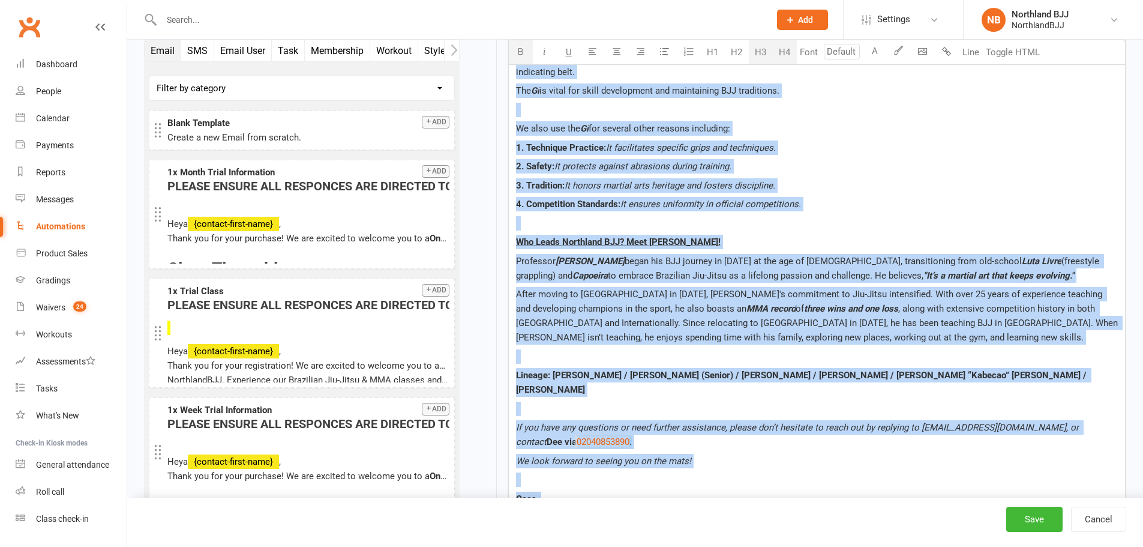
scroll to position [1999, 0]
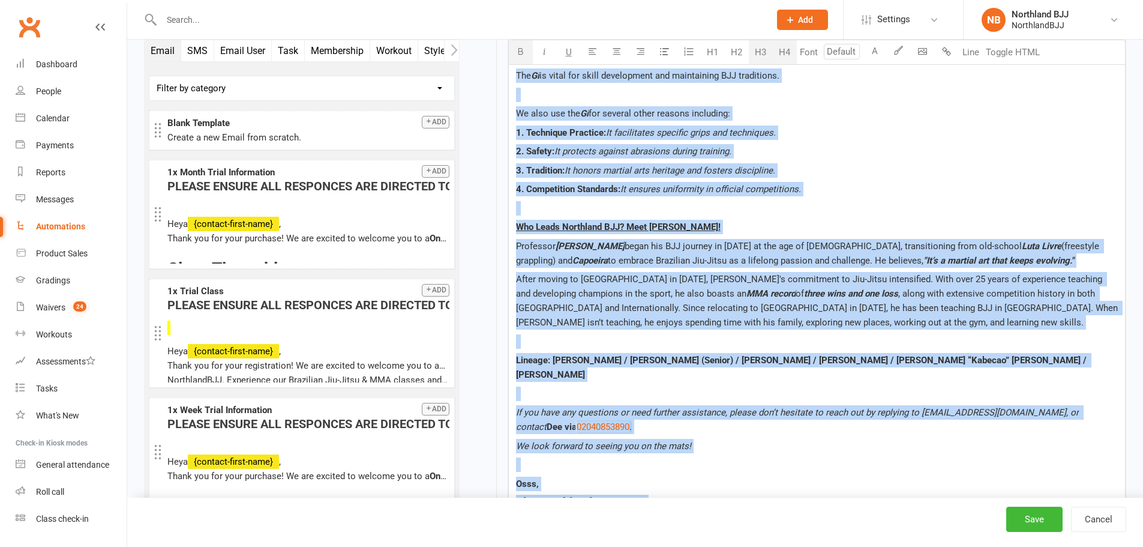
drag, startPoint x: 514, startPoint y: 119, endPoint x: 686, endPoint y: 480, distance: 400.0
copy div "PLEASE ENSURE ALL RESPONCES ARE DIRECTED TO OUR ADMINISTRATIVE TEAM VIA dee@nor…"
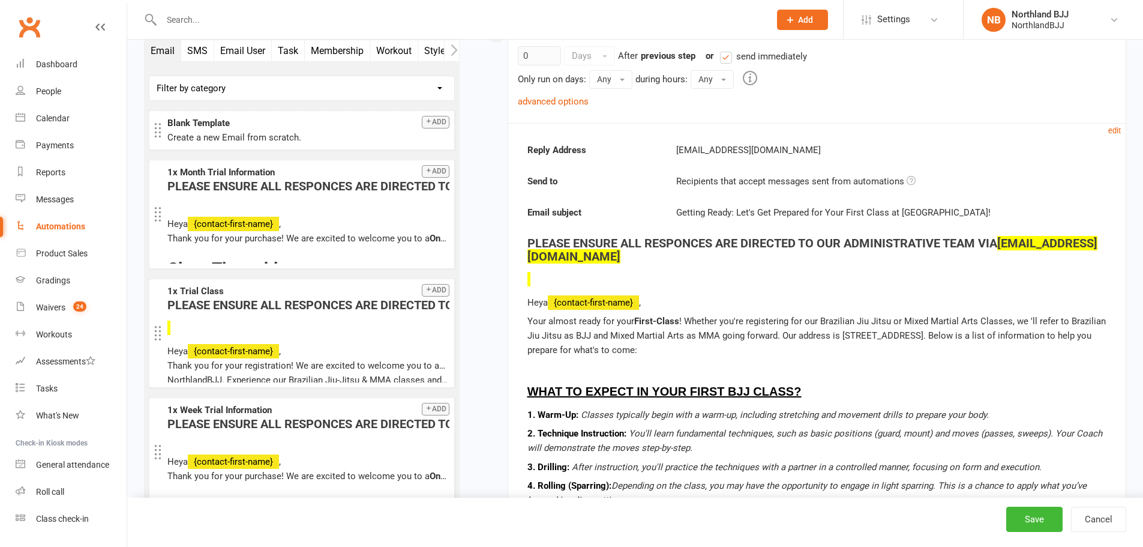
scroll to position [2699, 0]
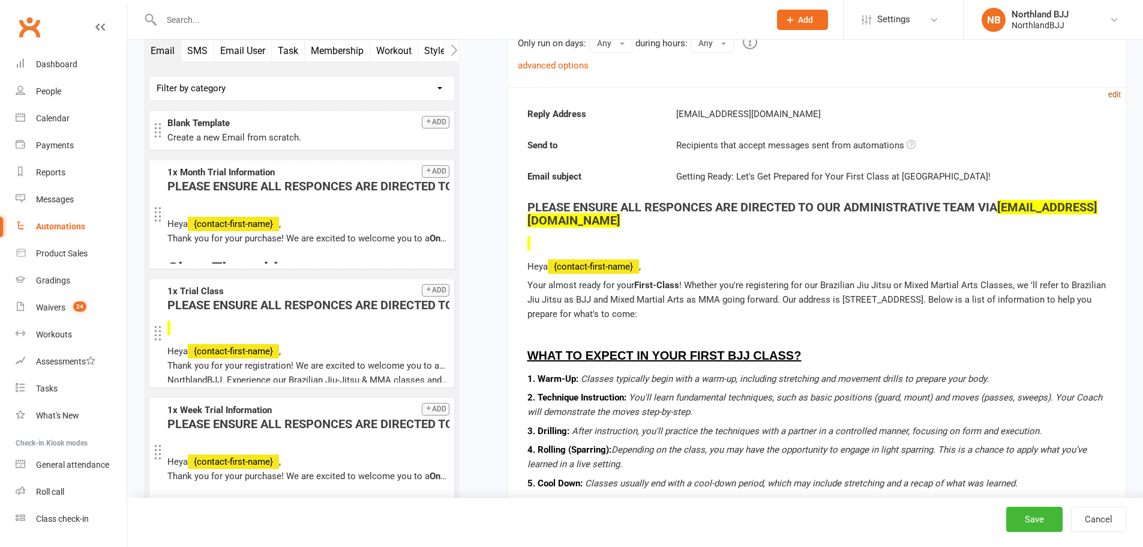
click at [1111, 90] on small "edit" at bounding box center [1114, 94] width 13 height 9
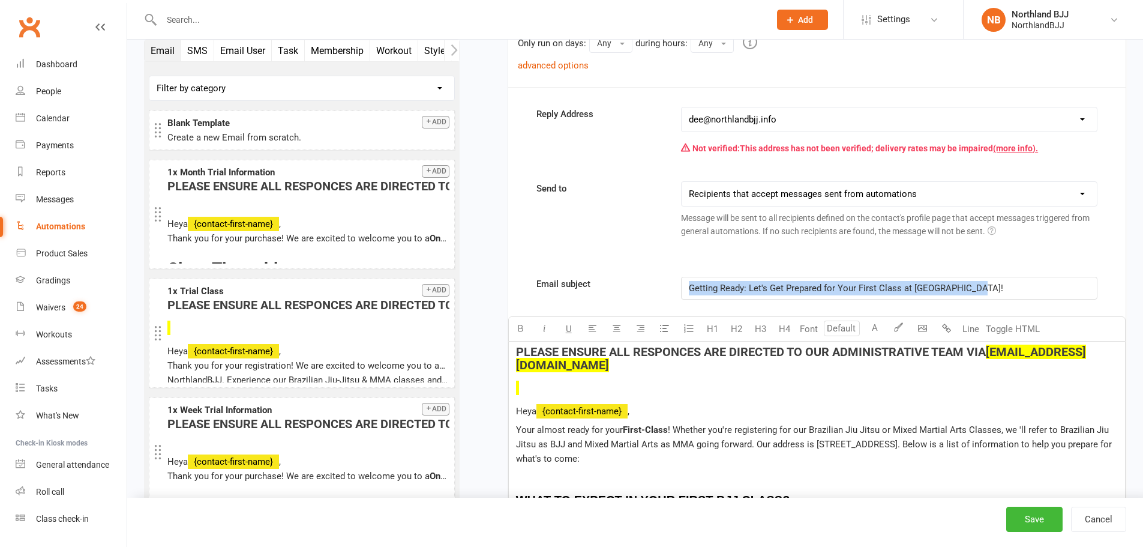
drag, startPoint x: 1018, startPoint y: 261, endPoint x: 613, endPoint y: 258, distance: 404.5
click at [613, 277] on div "Email subject Getting Ready: Let's Get Prepared for Your First Class at Northla…" at bounding box center [817, 288] width 579 height 23
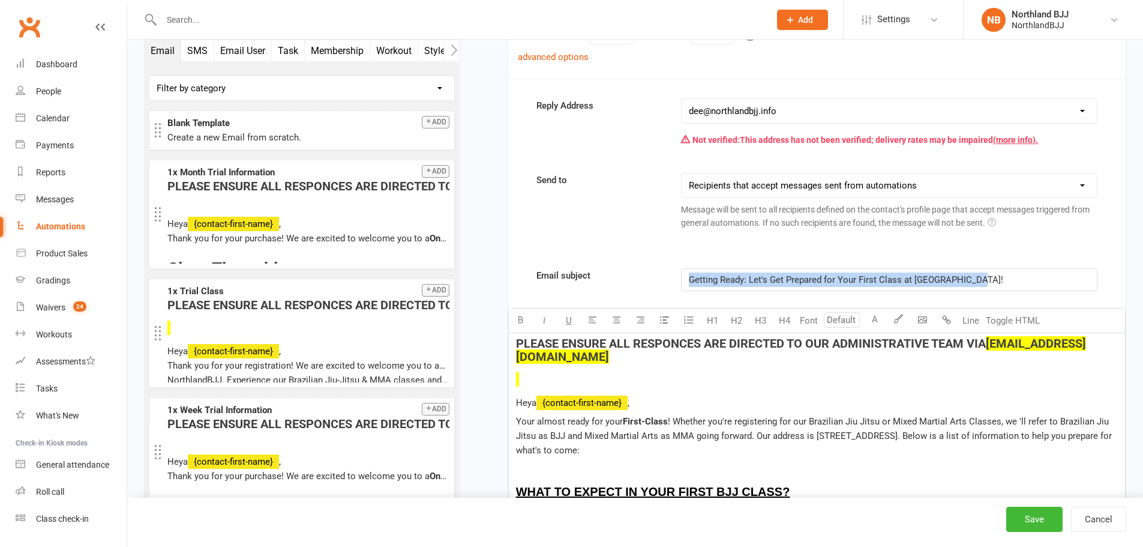
copy span "Getting Ready: Let's Get Prepared for Your First Class at Northland BJJ!"
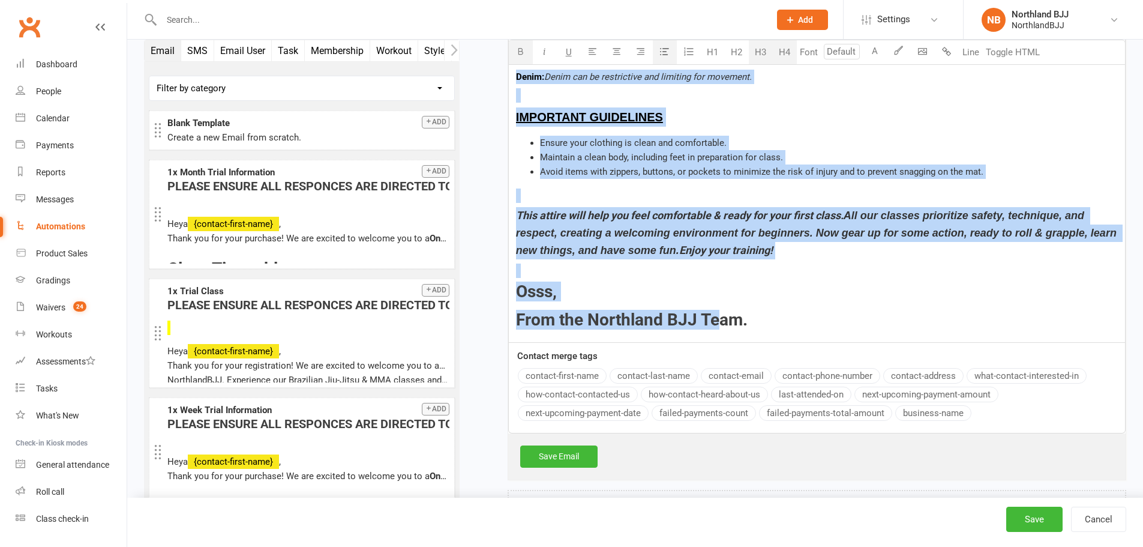
scroll to position [3861, 0]
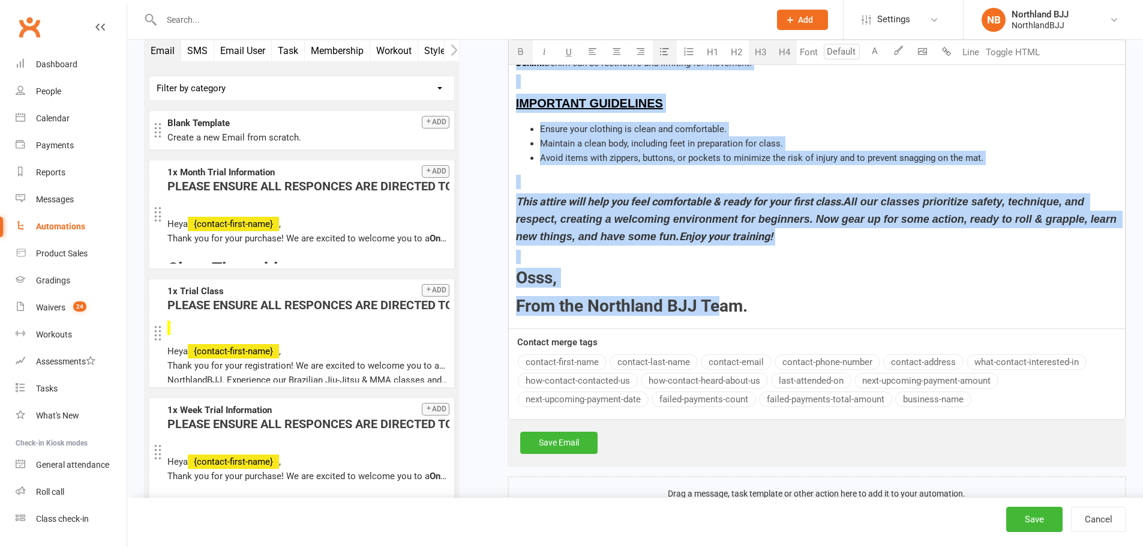
drag, startPoint x: 518, startPoint y: 305, endPoint x: 716, endPoint y: 553, distance: 317.7
click at [769, 297] on h3 "From the Northland BJJ Team." at bounding box center [817, 306] width 602 height 19
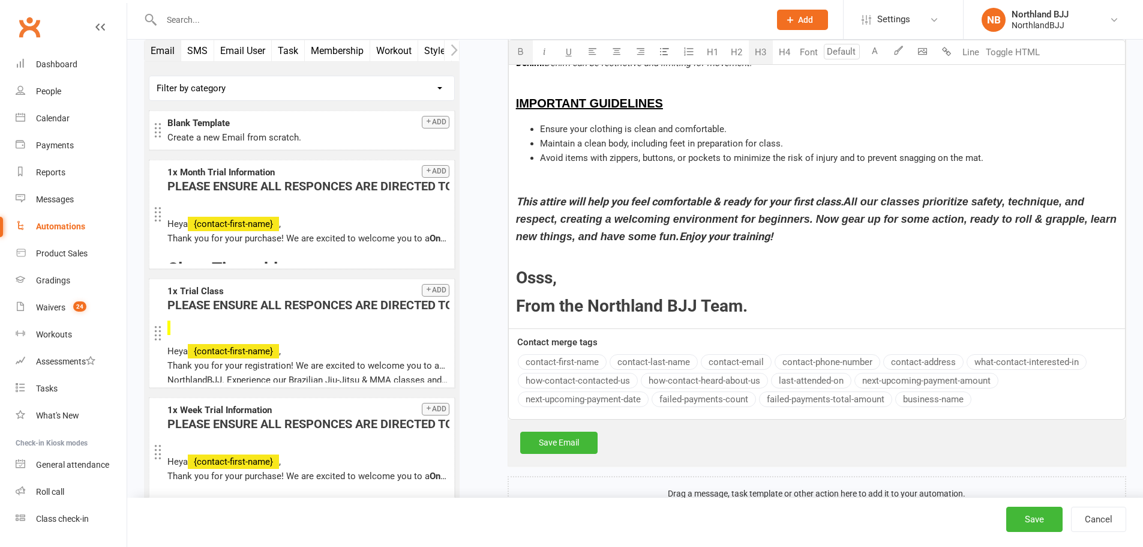
type input "18"
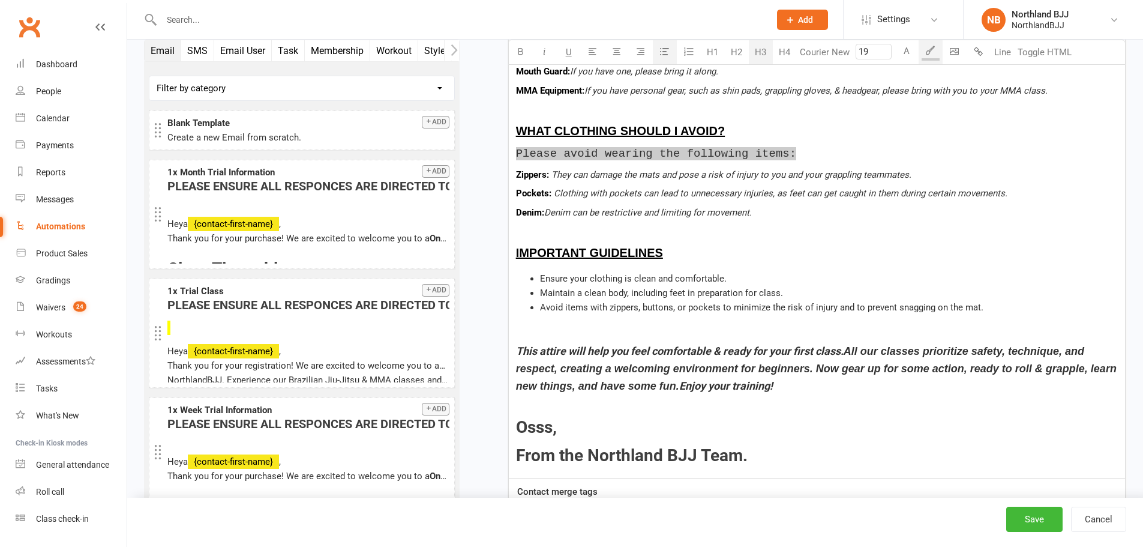
type input "20"
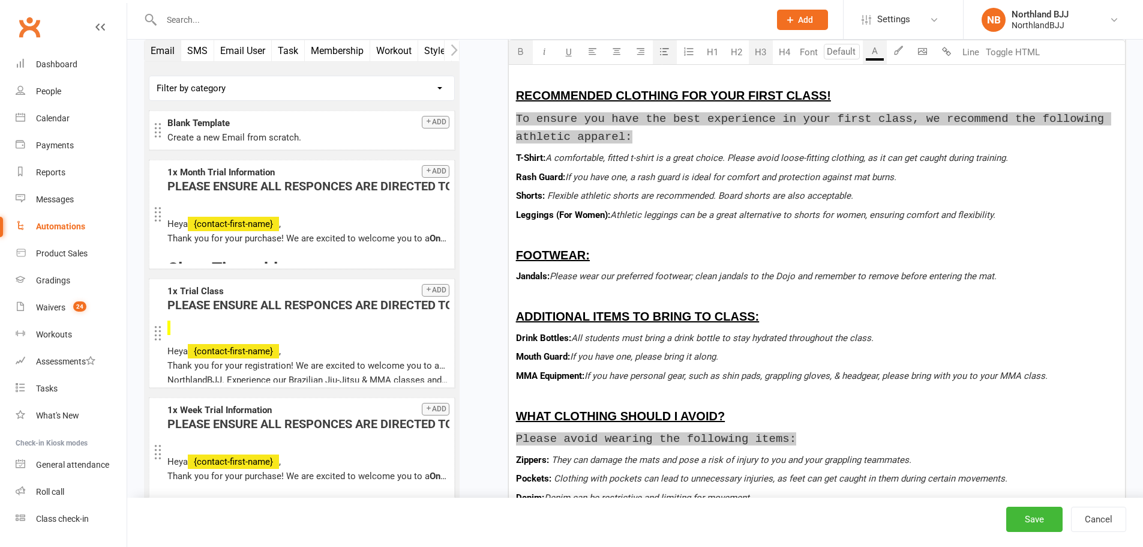
type input "20"
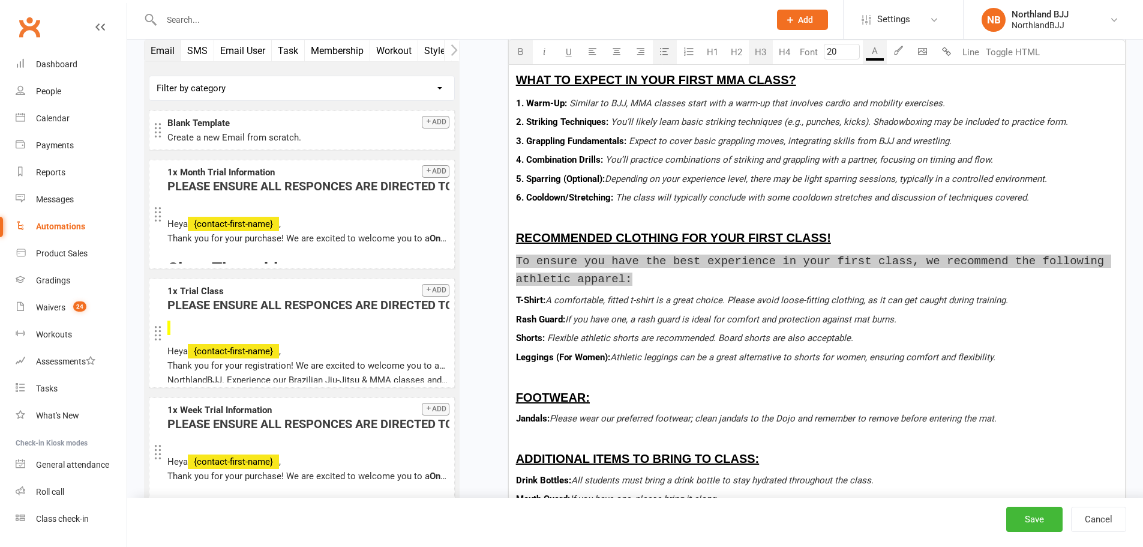
scroll to position [3266, 0]
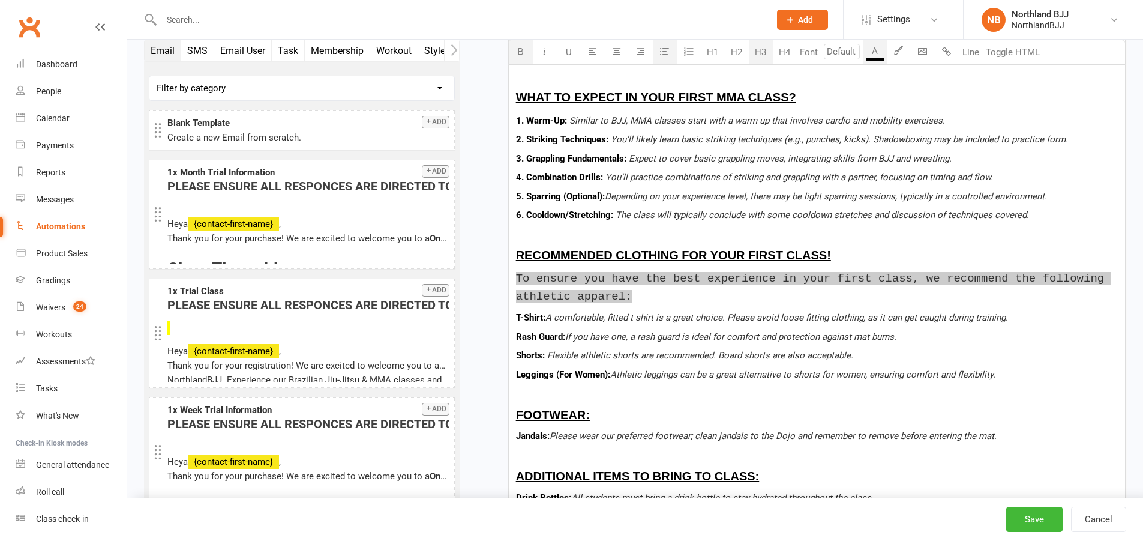
type input "20"
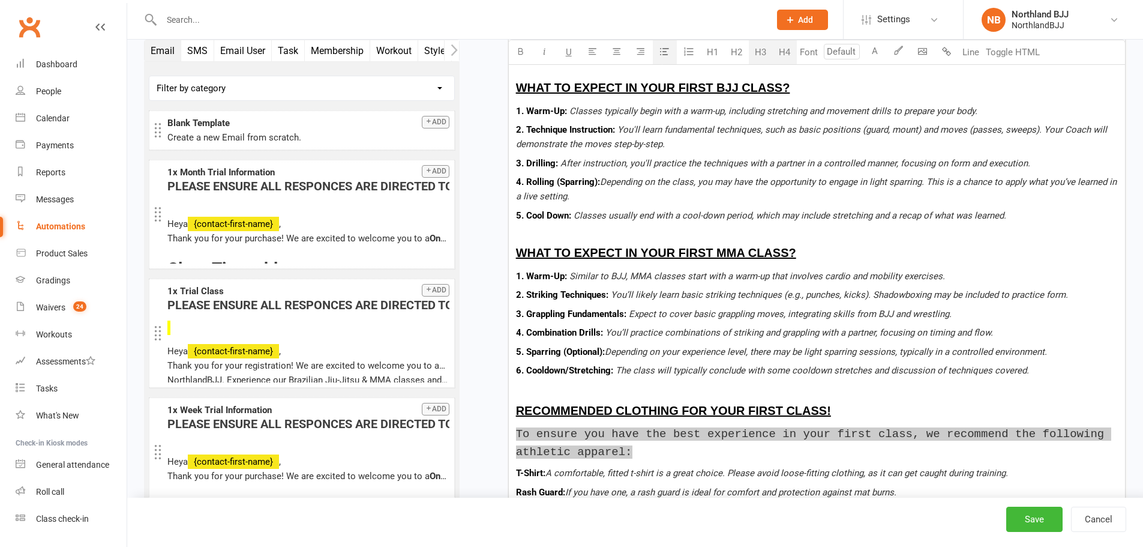
scroll to position [3031, 0]
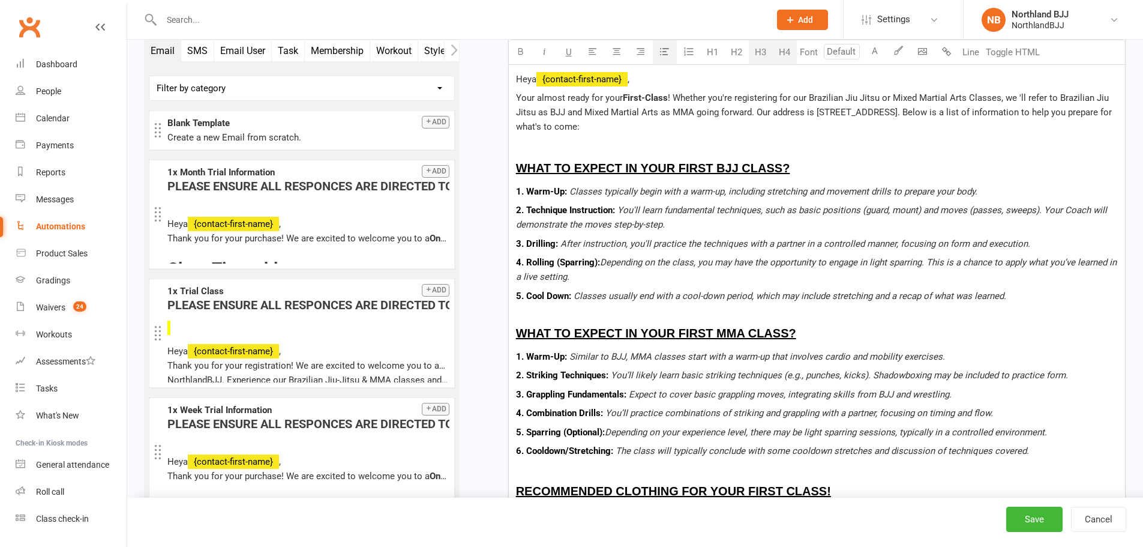
type input "20"
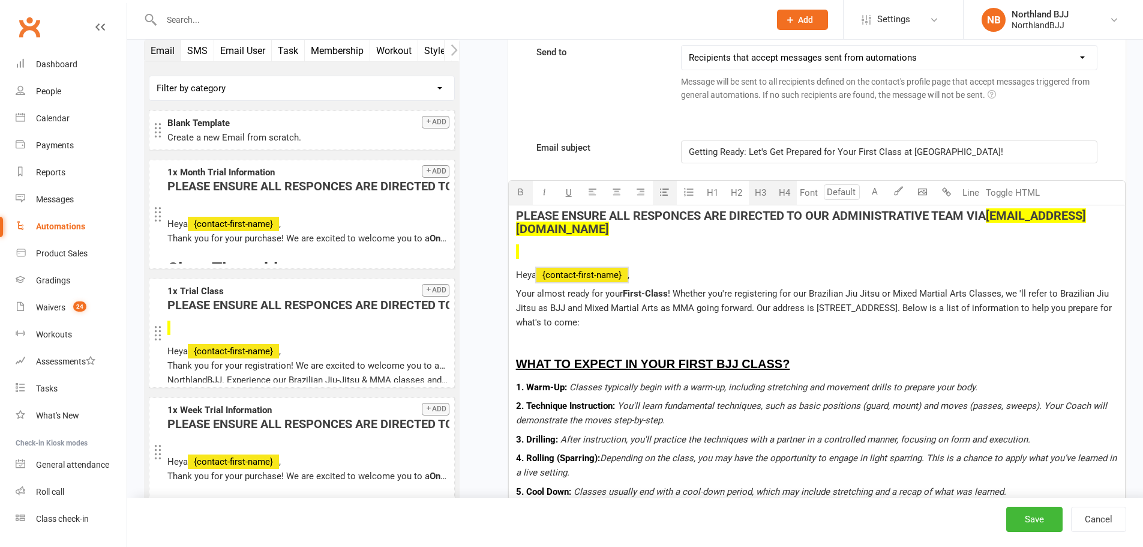
scroll to position [2832, 0]
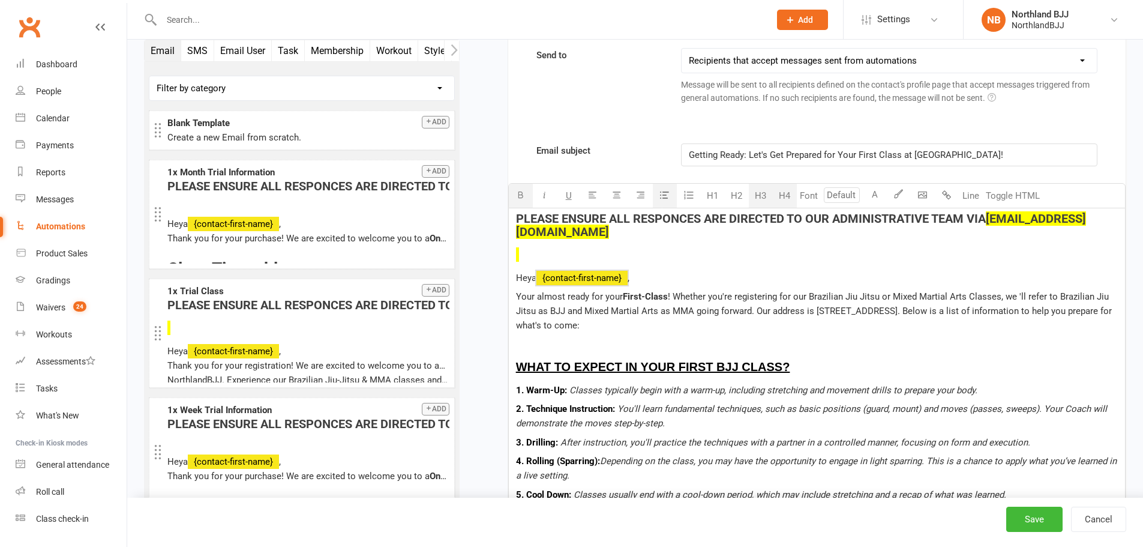
drag, startPoint x: 799, startPoint y: 274, endPoint x: 516, endPoint y: 193, distance: 294.0
copy div "PLEASE ENSURE ALL RESPONCES ARE DIRECTED TO OUR ADMINISTRATIVE TEAM VIA dee@nor…"
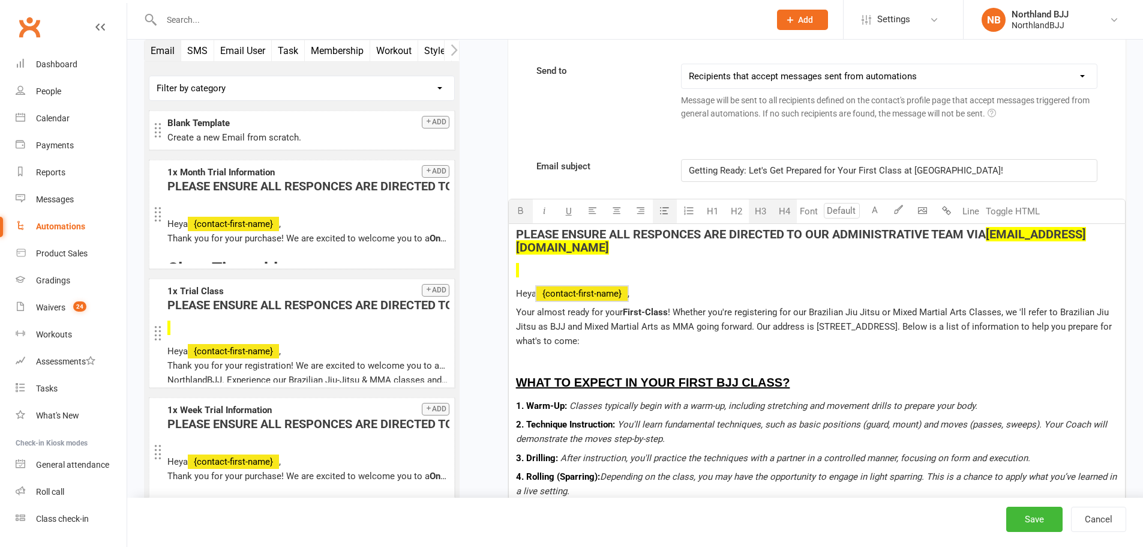
scroll to position [2812, 0]
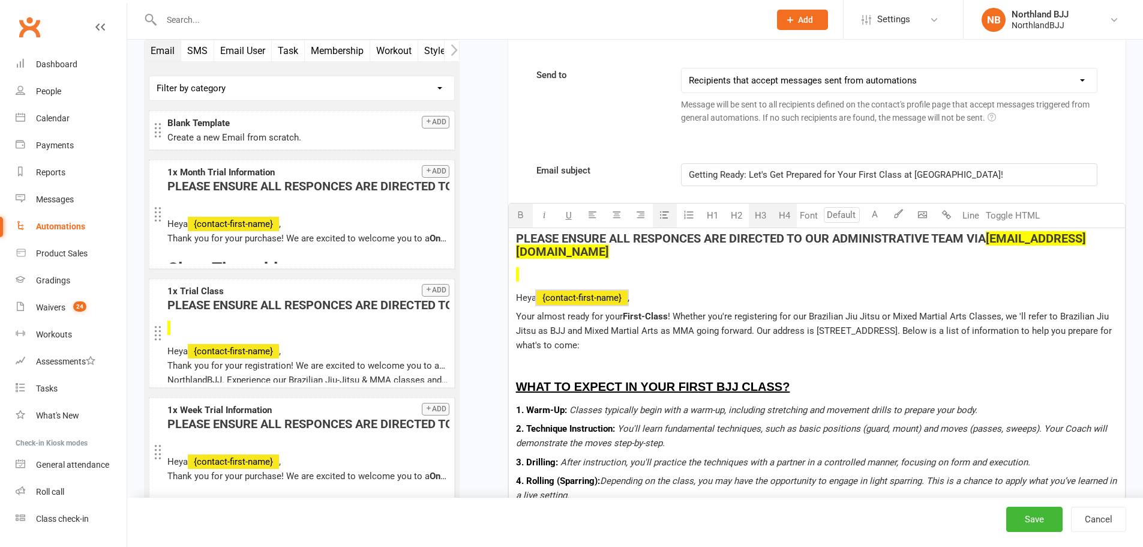
click at [75, 231] on div "Automations" at bounding box center [60, 226] width 49 height 10
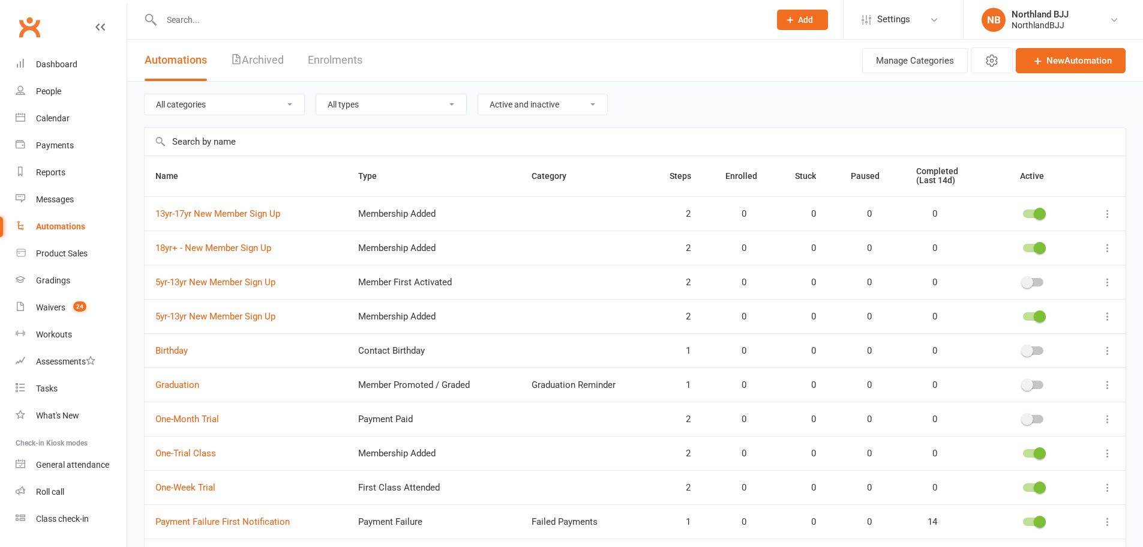
click at [1105, 283] on icon at bounding box center [1108, 282] width 12 height 12
click at [1021, 329] on link "Delete" at bounding box center [1046, 330] width 119 height 24
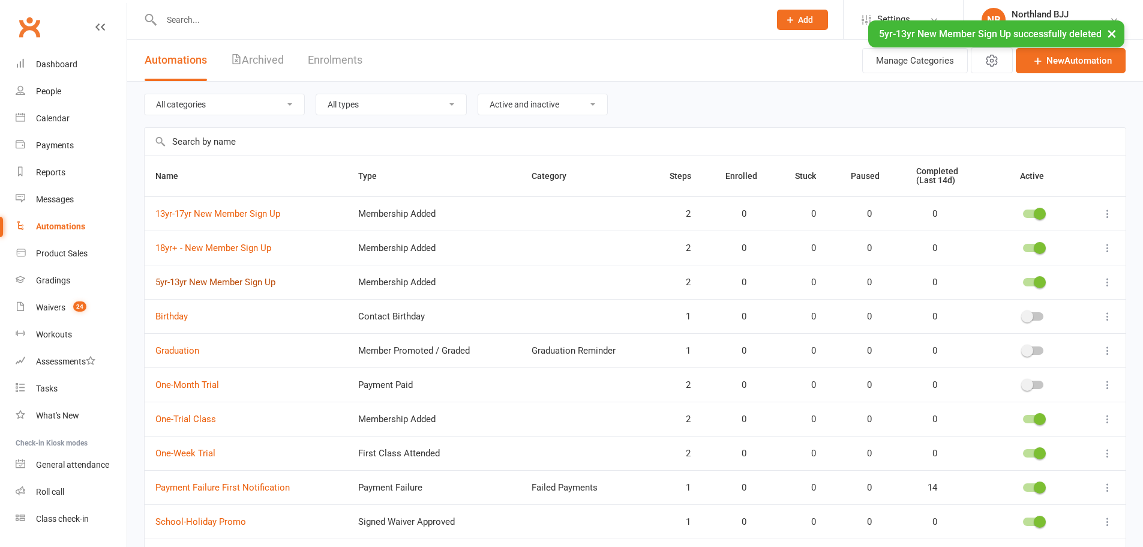
click at [223, 282] on link "5yr-13yr New Member Sign Up" at bounding box center [215, 282] width 120 height 11
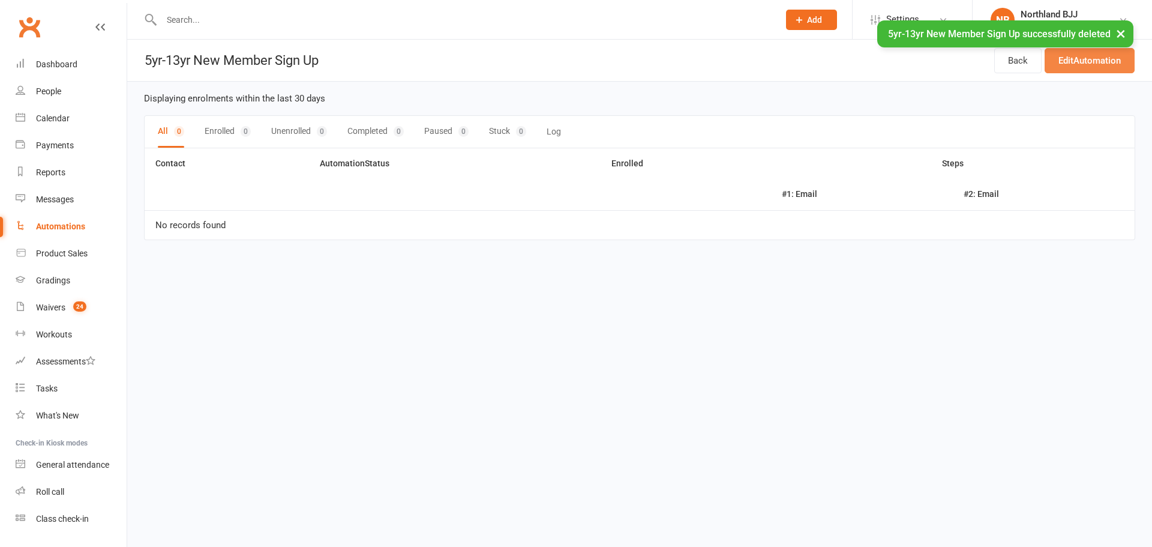
click at [1061, 62] on link "Edit Automation" at bounding box center [1090, 60] width 90 height 25
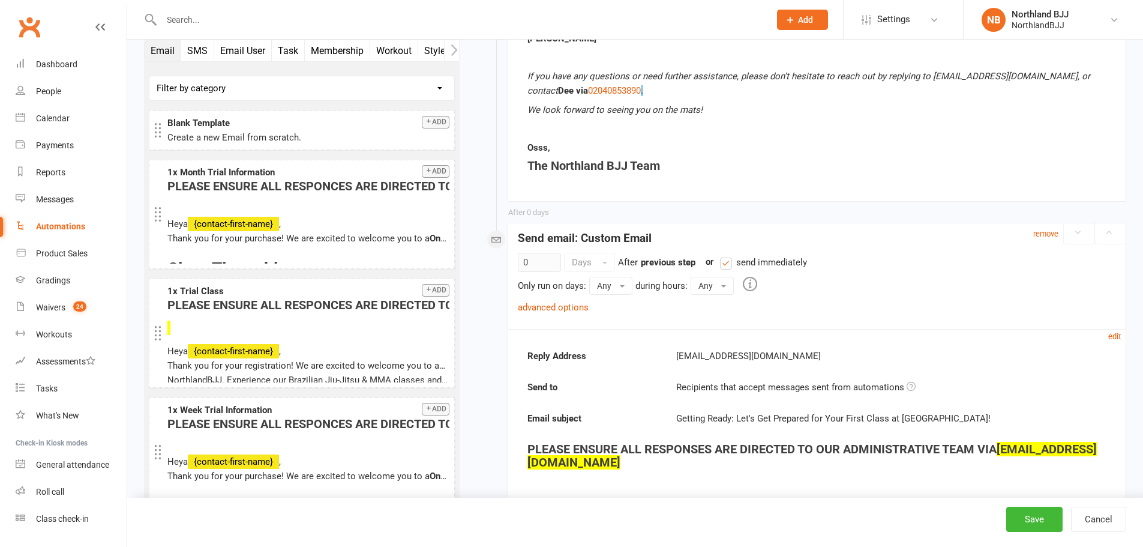
scroll to position [2261, 0]
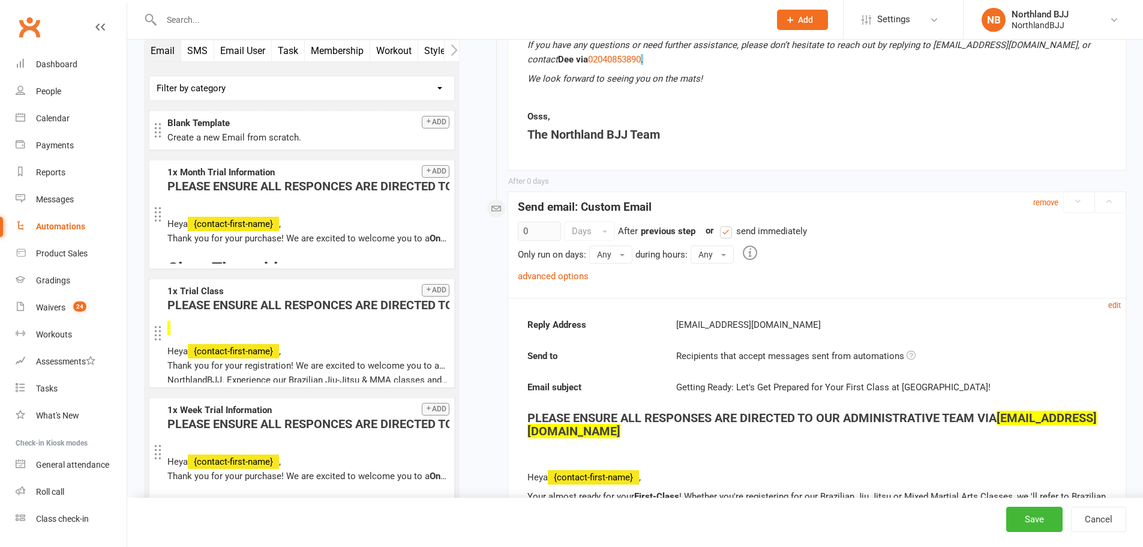
click at [46, 227] on div "Automations" at bounding box center [60, 226] width 49 height 10
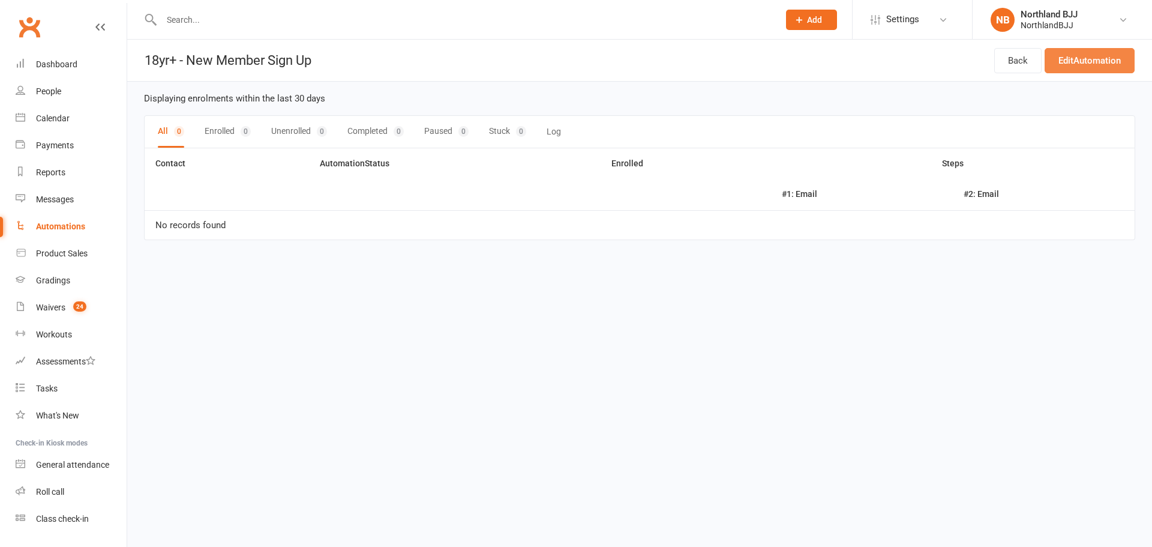
click at [1084, 55] on link "Edit Automation" at bounding box center [1090, 60] width 90 height 25
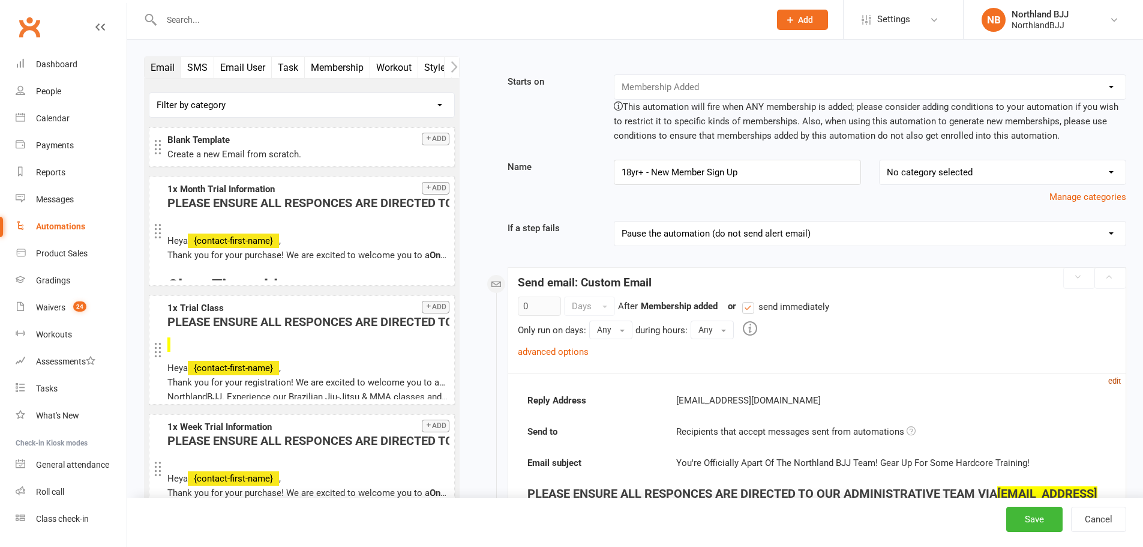
click at [1118, 381] on small "edit" at bounding box center [1114, 380] width 13 height 9
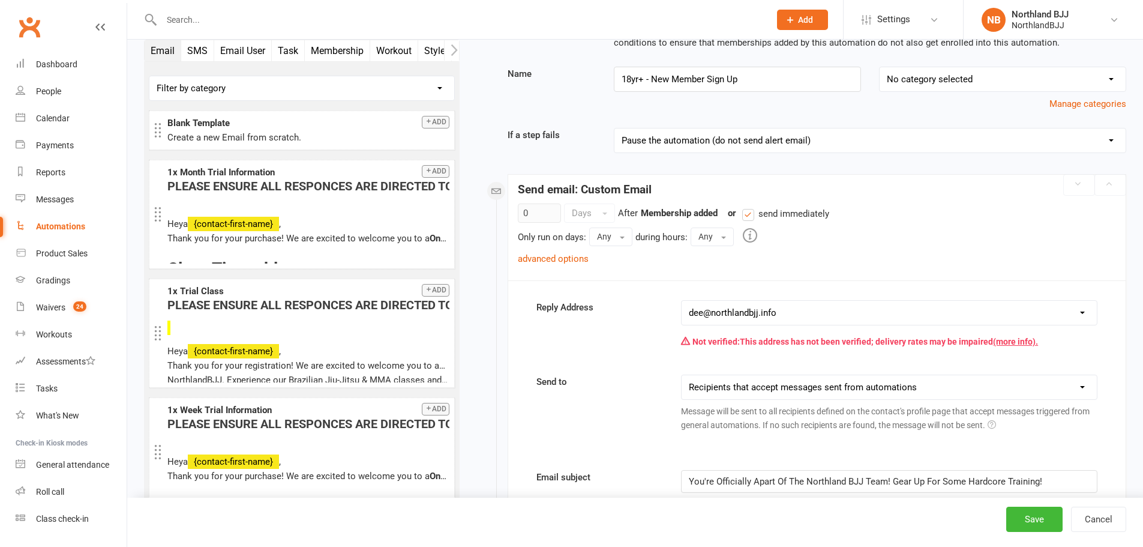
scroll to position [240, 0]
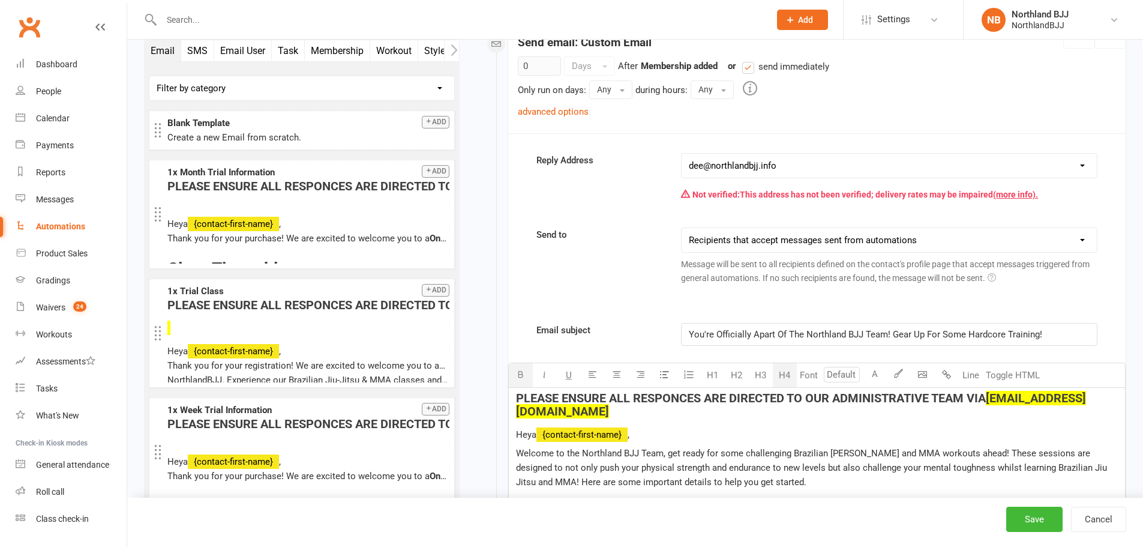
click at [688, 397] on span "PLEASE ENSURE ALL RESPONCES ARE DIRECTED TO OUR ADMINISTRATIVE TEAM VIA" at bounding box center [751, 398] width 470 height 14
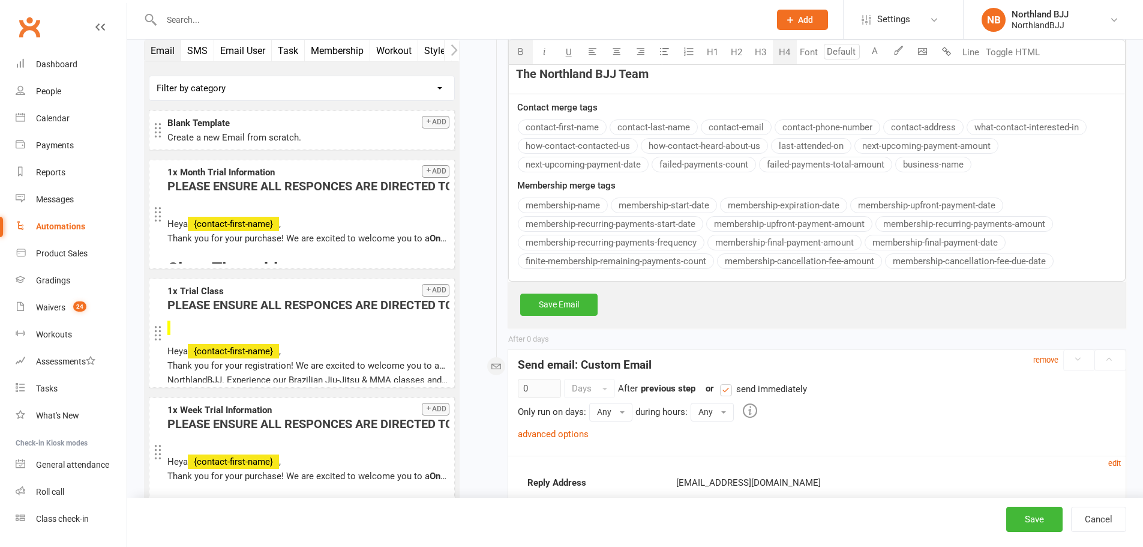
scroll to position [2420, 0]
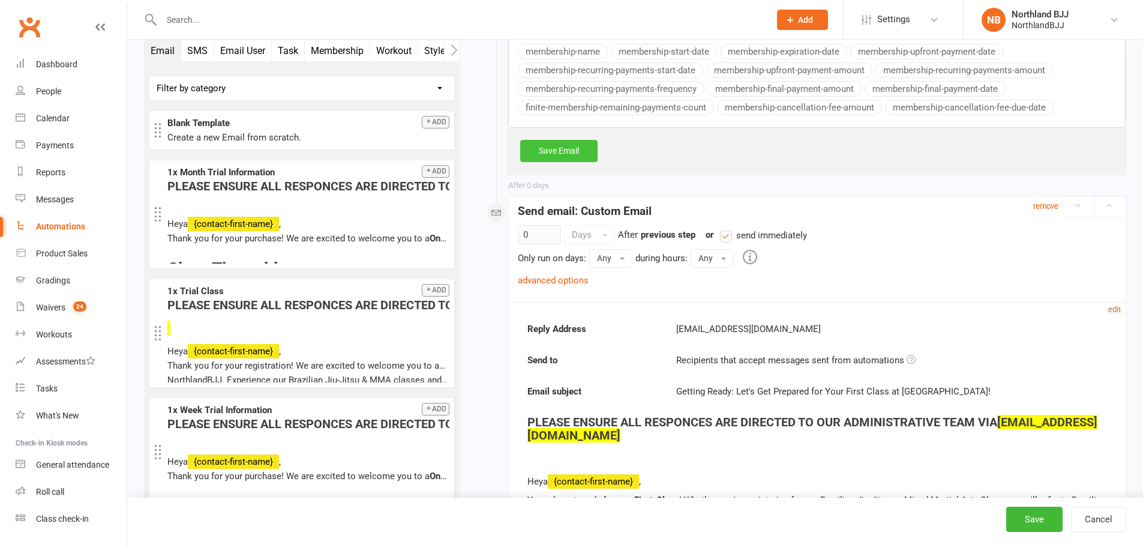
click at [561, 140] on link "Save Email" at bounding box center [558, 151] width 77 height 22
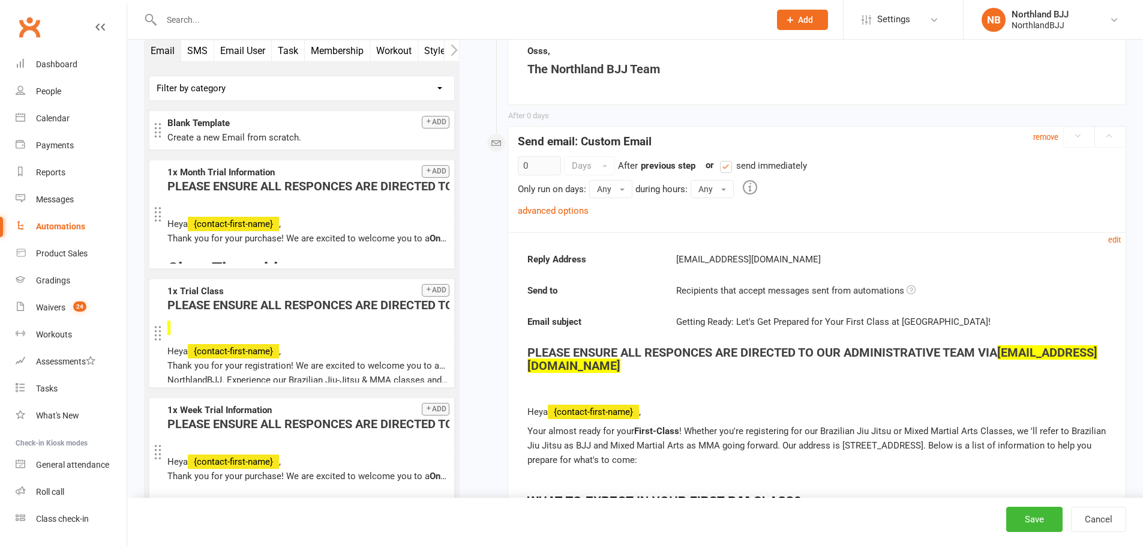
scroll to position [2141, 0]
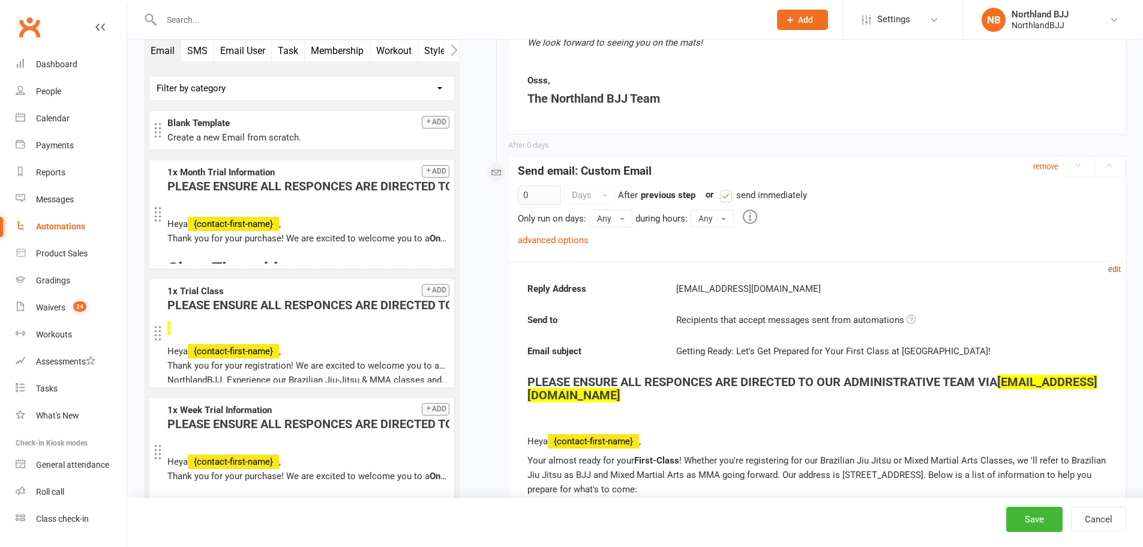
click at [1111, 265] on small "edit" at bounding box center [1114, 269] width 13 height 9
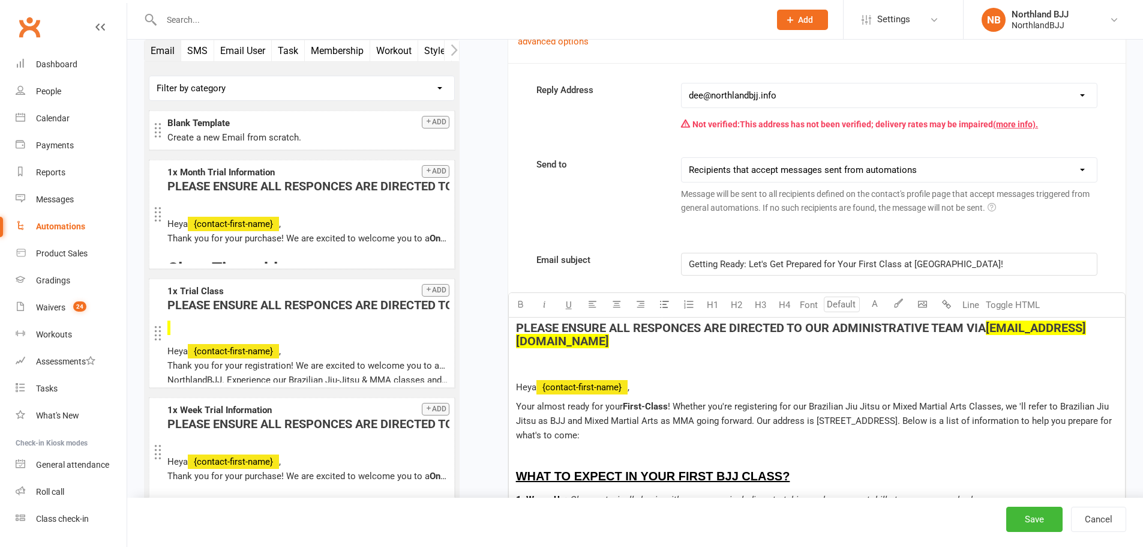
scroll to position [2340, 0]
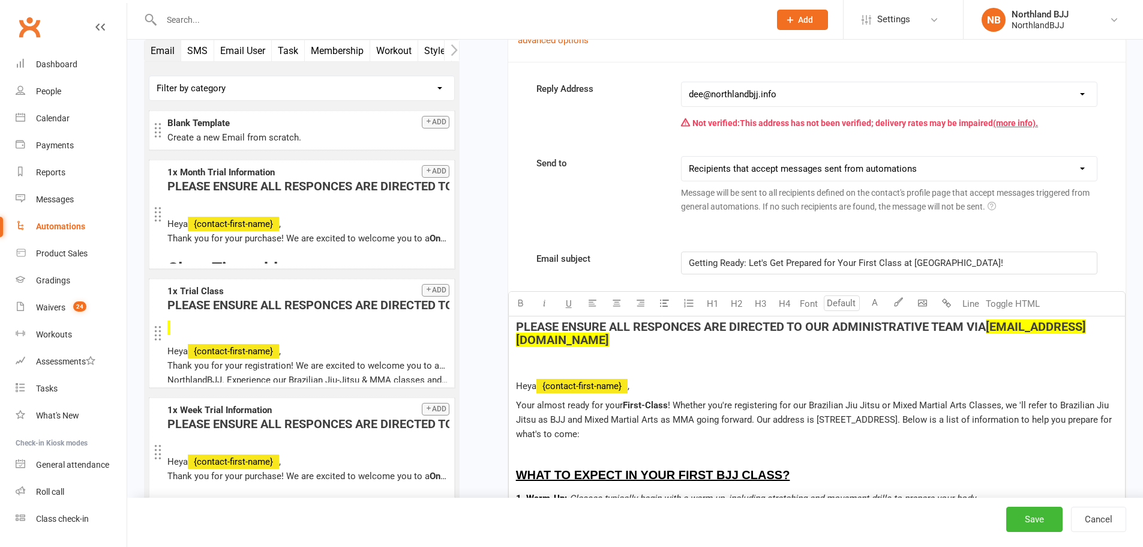
click at [687, 319] on span "PLEASE ENSURE ALL RESPONCES ARE DIRECTED TO OUR ADMINISTRATIVE TEAM VIA" at bounding box center [751, 326] width 470 height 14
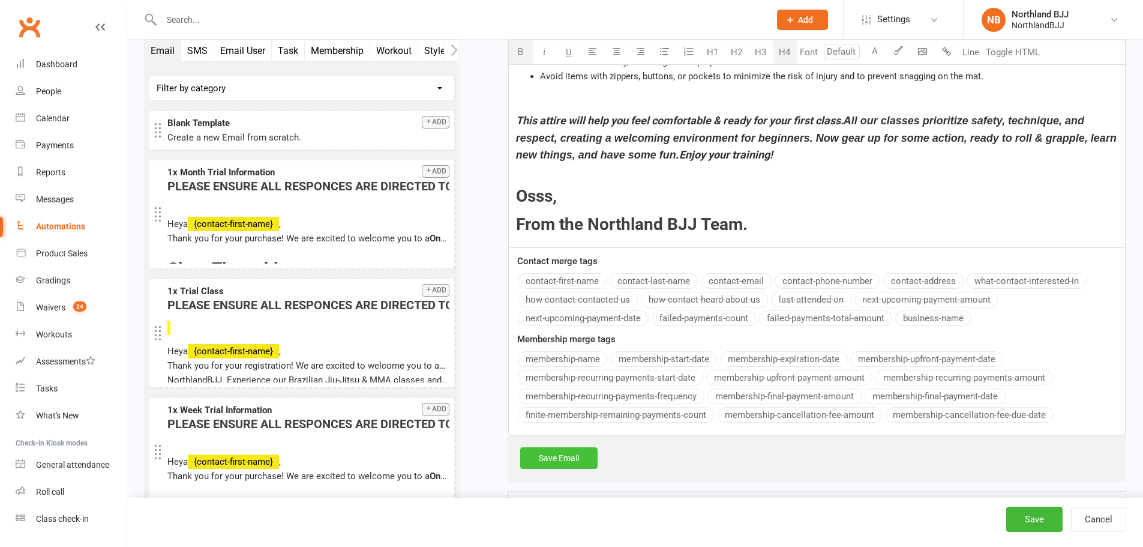
click at [575, 447] on link "Save Email" at bounding box center [558, 458] width 77 height 22
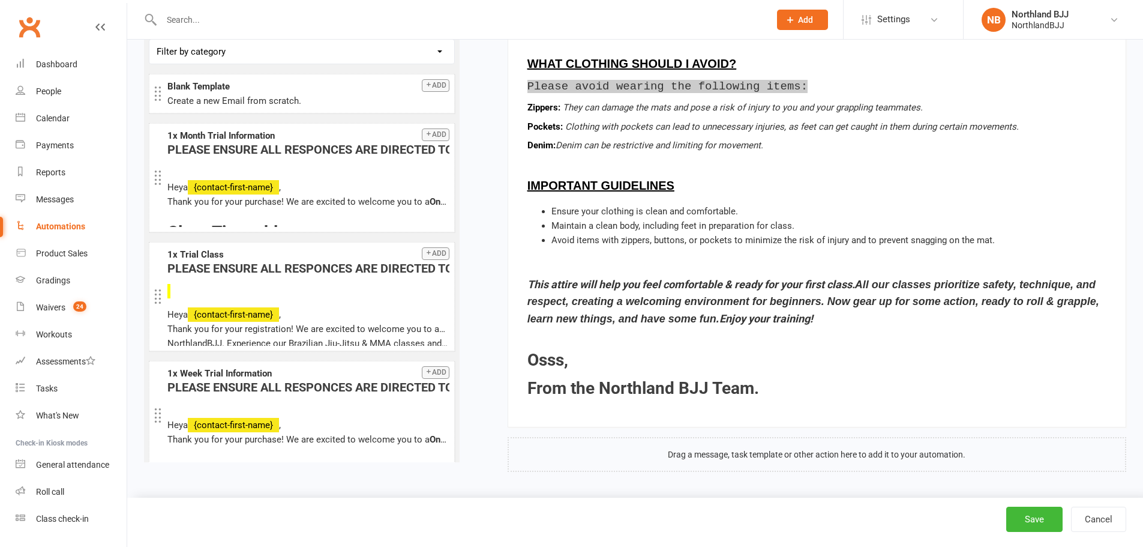
scroll to position [3209, 0]
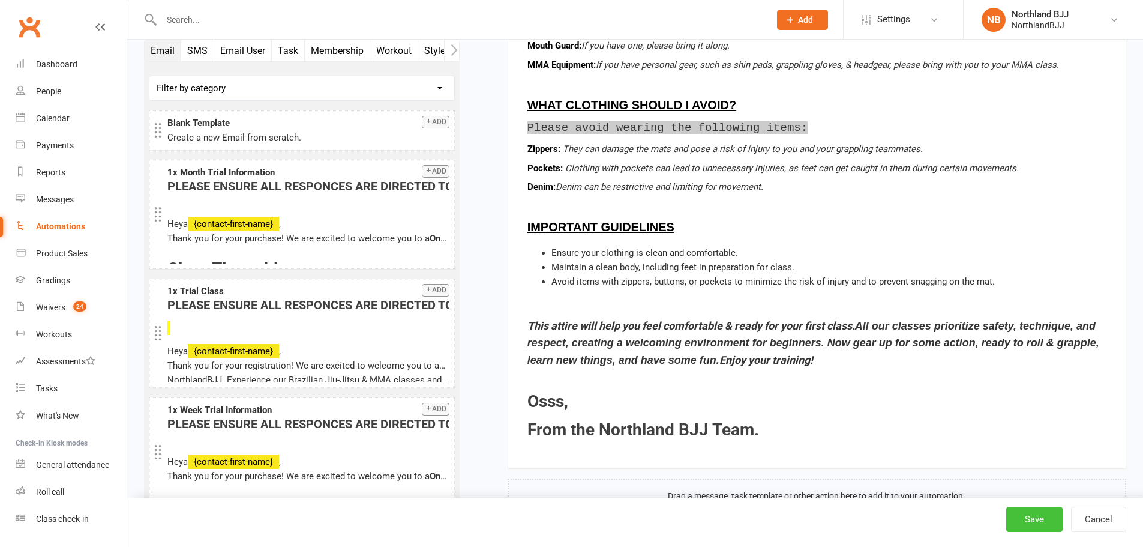
click at [1030, 520] on button "Save" at bounding box center [1034, 519] width 56 height 25
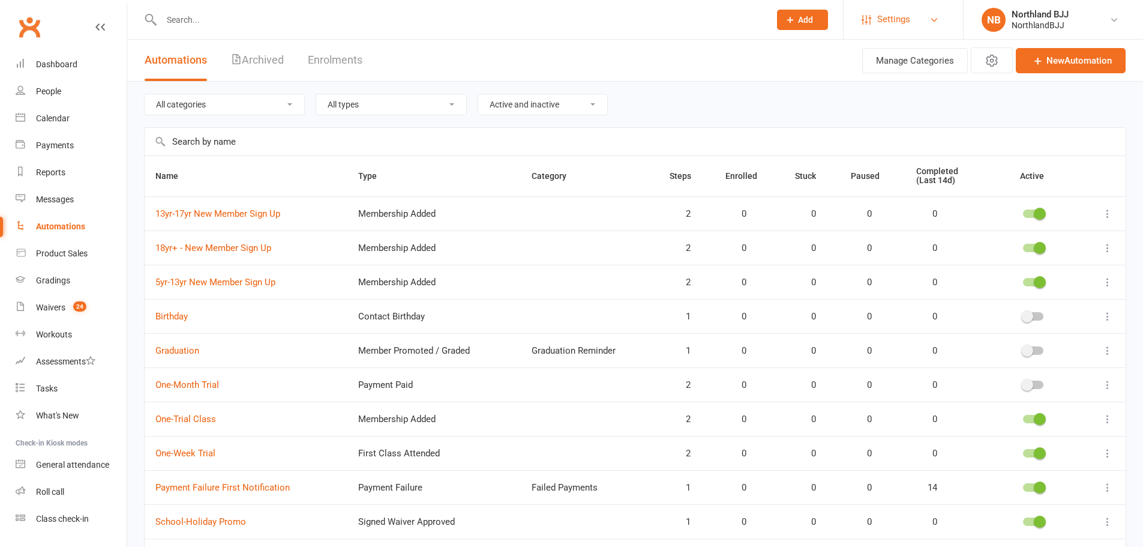
click at [879, 23] on span "Settings" at bounding box center [893, 19] width 33 height 27
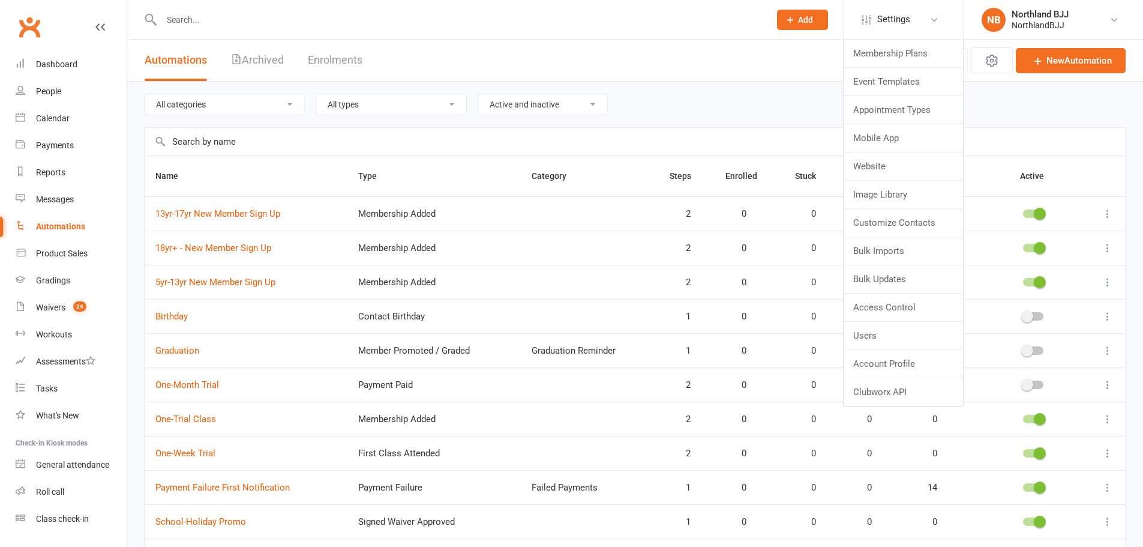
click at [734, 74] on header "Automations Archived Enrolments Actions Manage Categories New Automation" at bounding box center [635, 61] width 1016 height 42
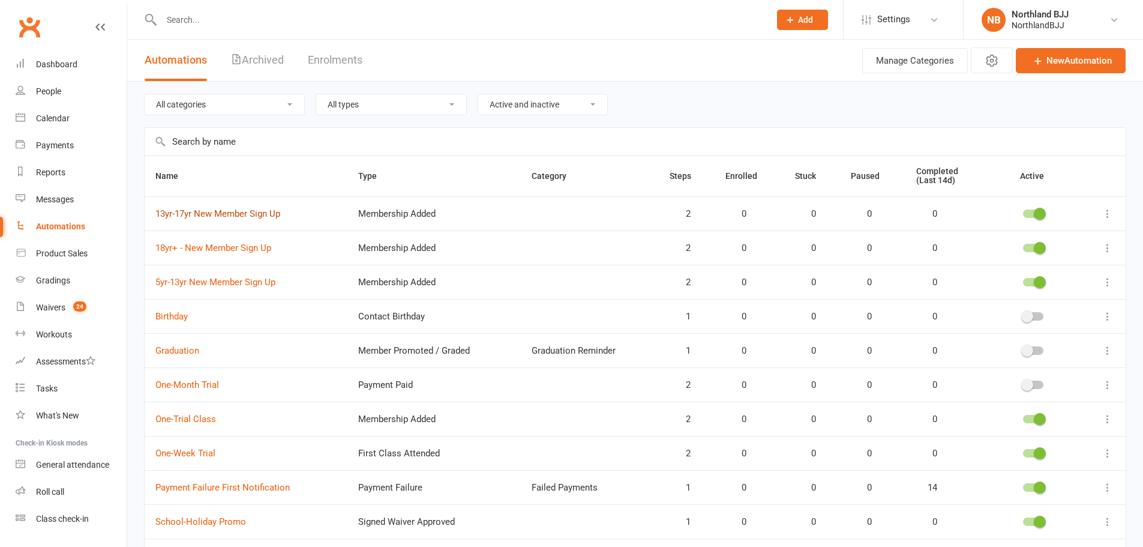
click at [239, 211] on link "13yr-17yr New Member Sign Up" at bounding box center [217, 213] width 125 height 11
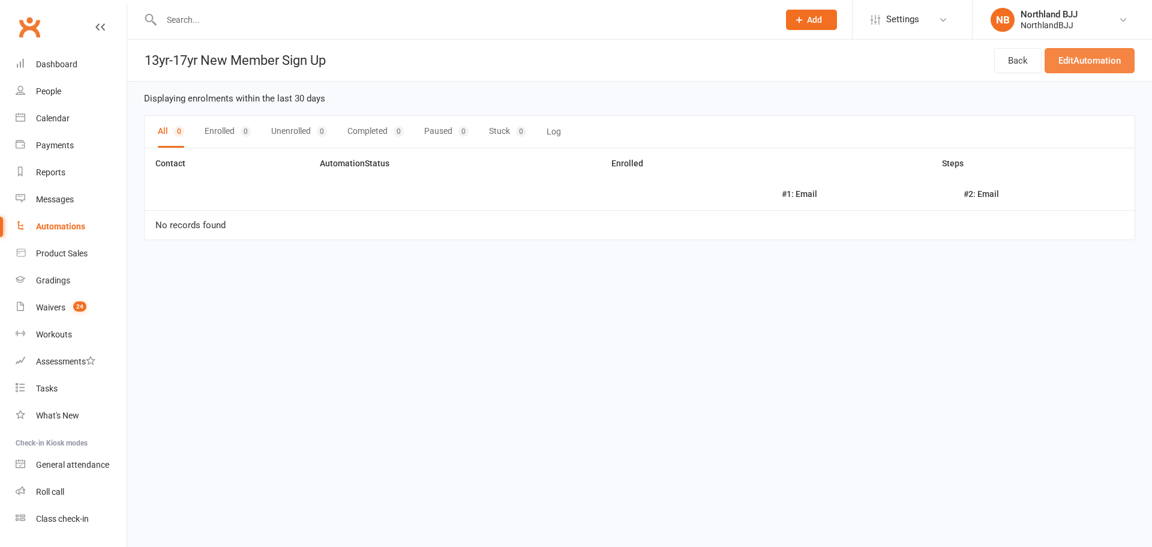
click at [1081, 57] on link "Edit Automation" at bounding box center [1090, 60] width 90 height 25
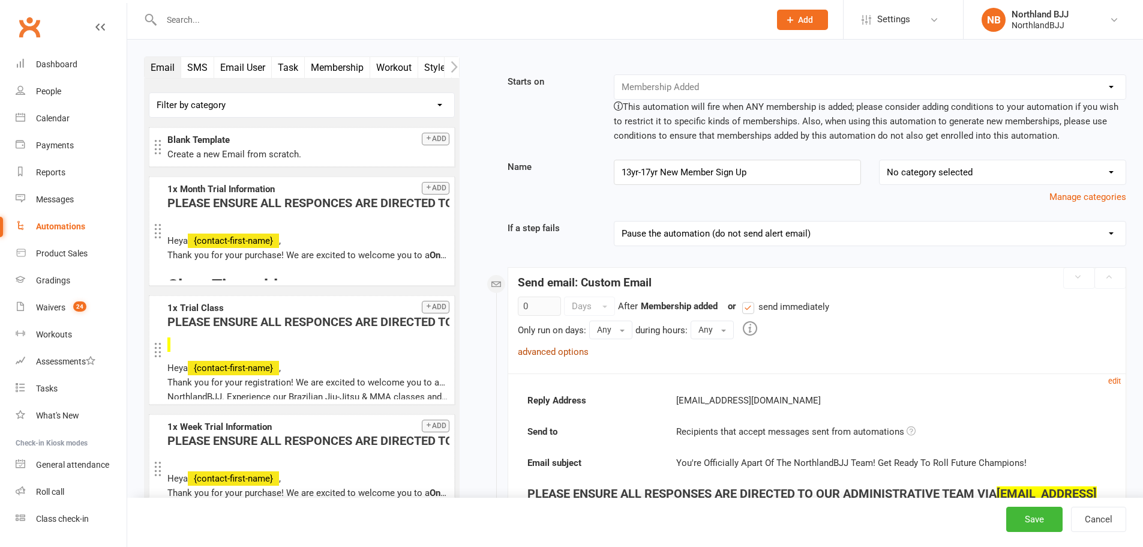
click at [576, 349] on link "advanced options" at bounding box center [553, 351] width 71 height 11
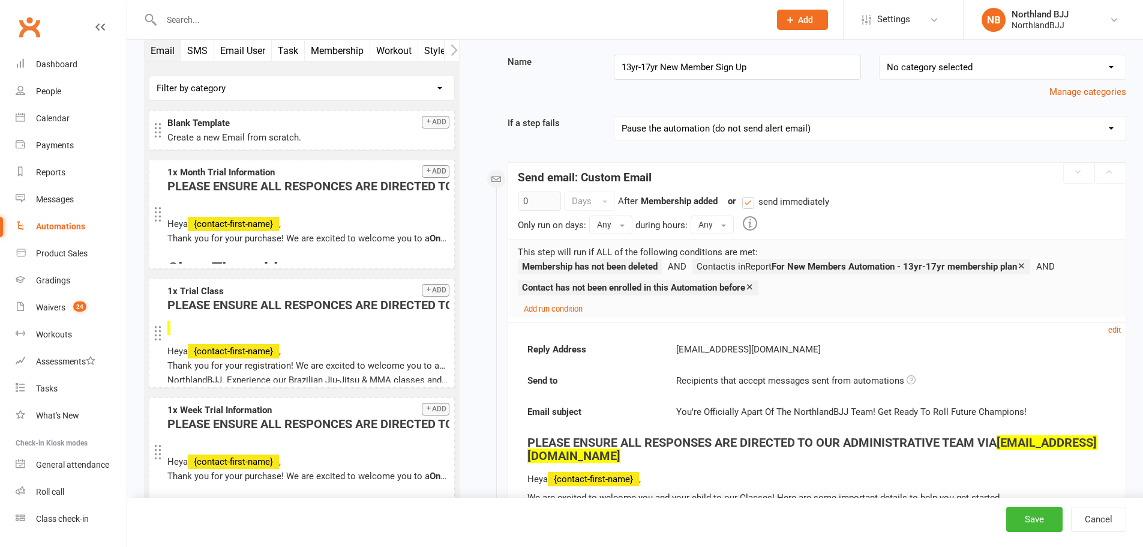
scroll to position [120, 0]
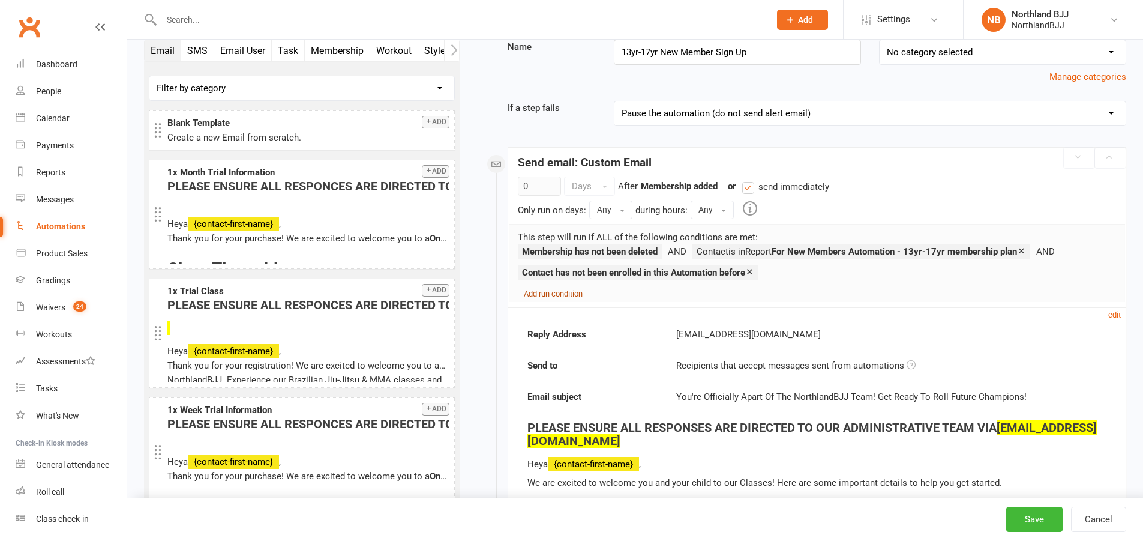
click at [549, 293] on small "Add run condition" at bounding box center [553, 293] width 59 height 9
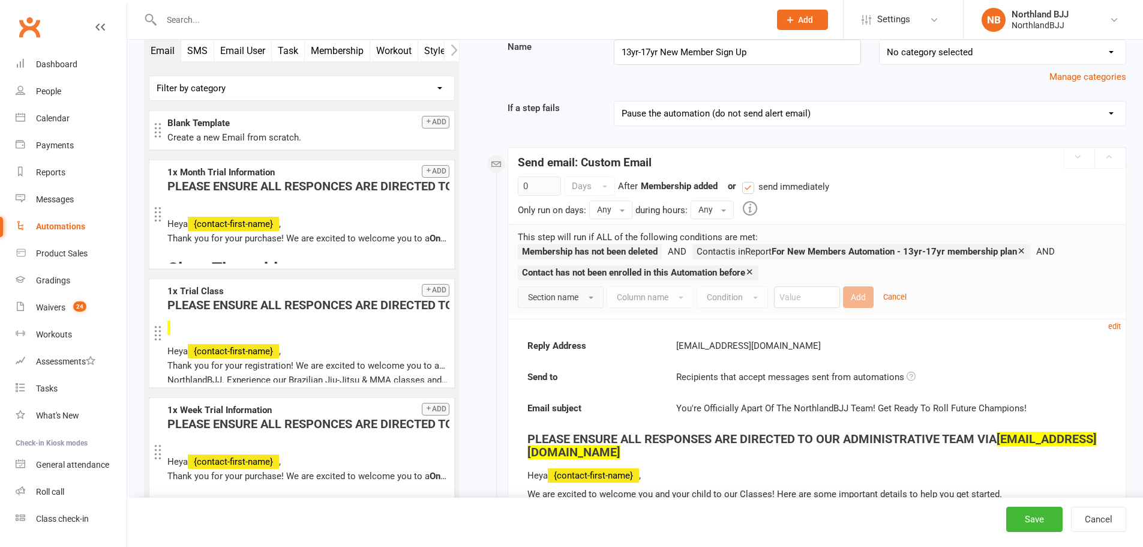
click at [582, 300] on button "Section name" at bounding box center [561, 297] width 86 height 22
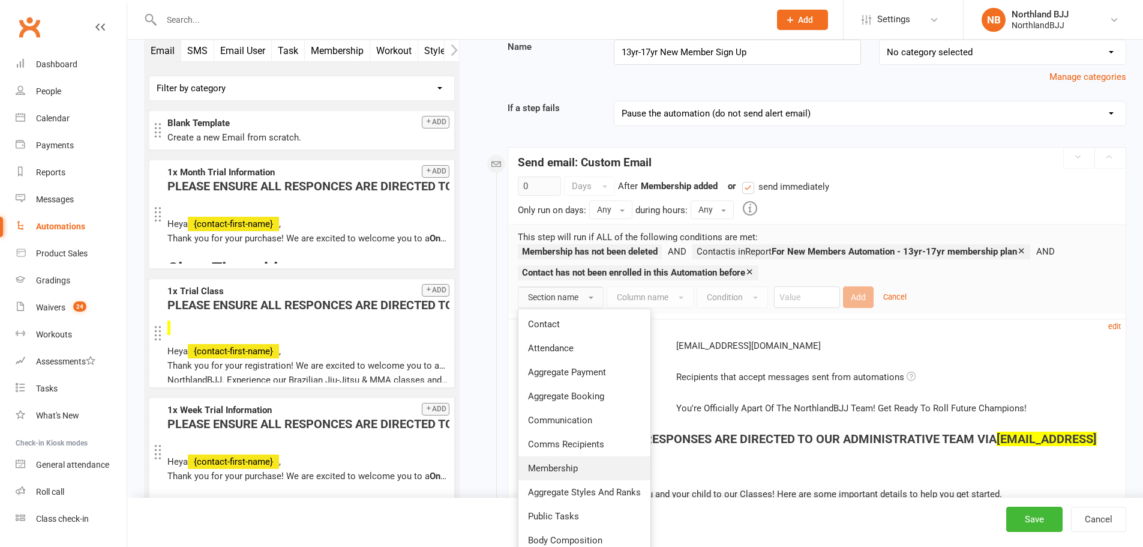
click at [552, 461] on link "Membership" at bounding box center [585, 468] width 132 height 24
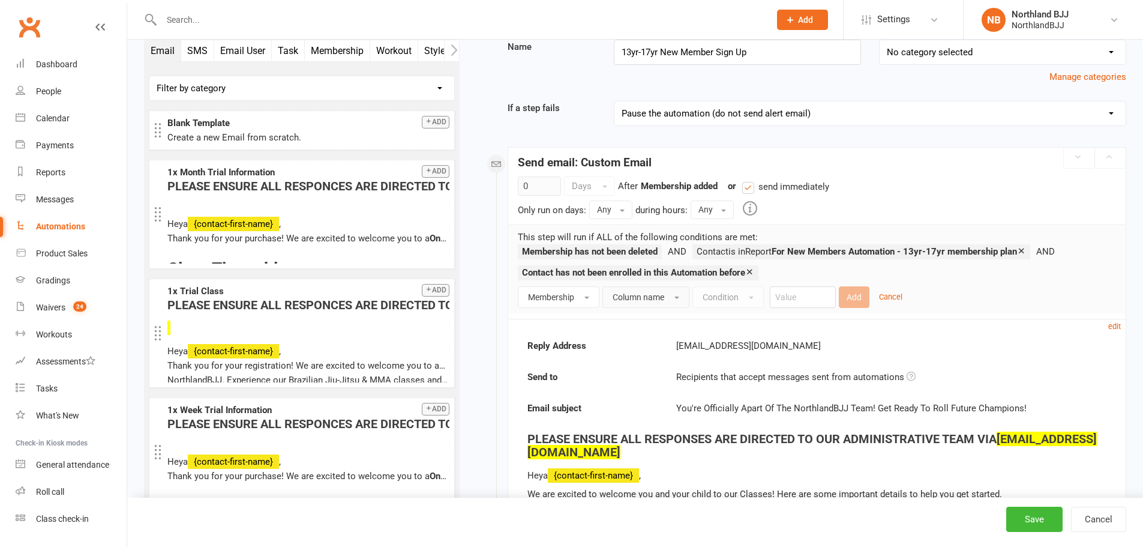
click at [666, 303] on button "Column name" at bounding box center [646, 297] width 87 height 22
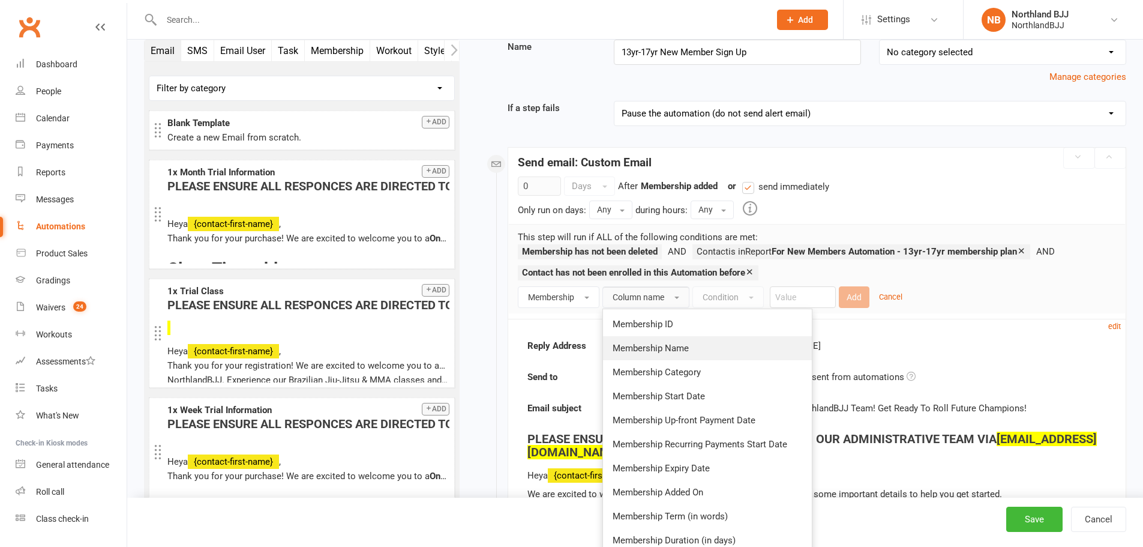
click at [670, 348] on span "Membership Name" at bounding box center [651, 348] width 76 height 11
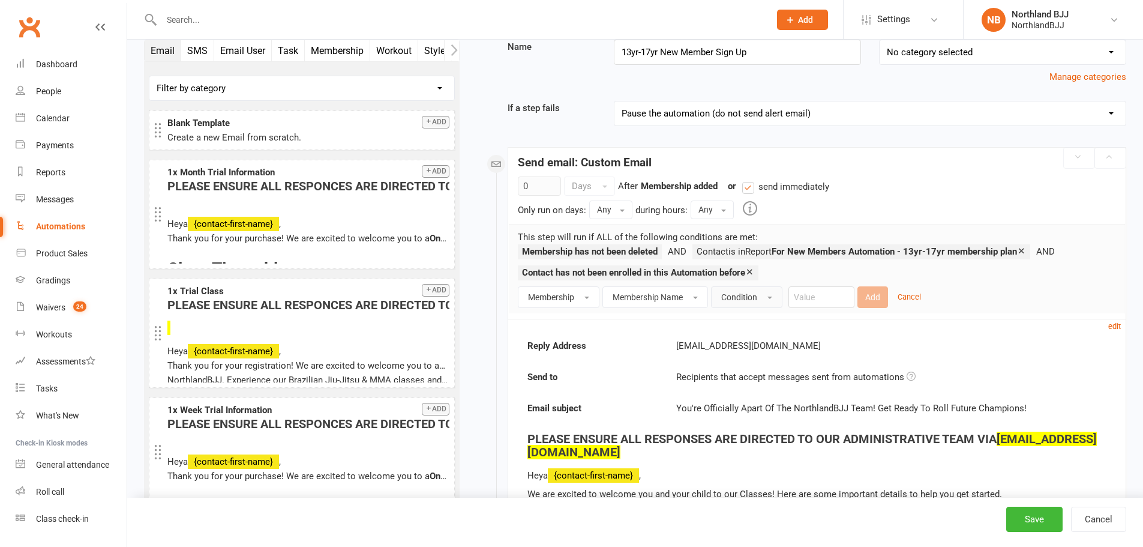
click at [734, 293] on span "Condition" at bounding box center [739, 297] width 36 height 10
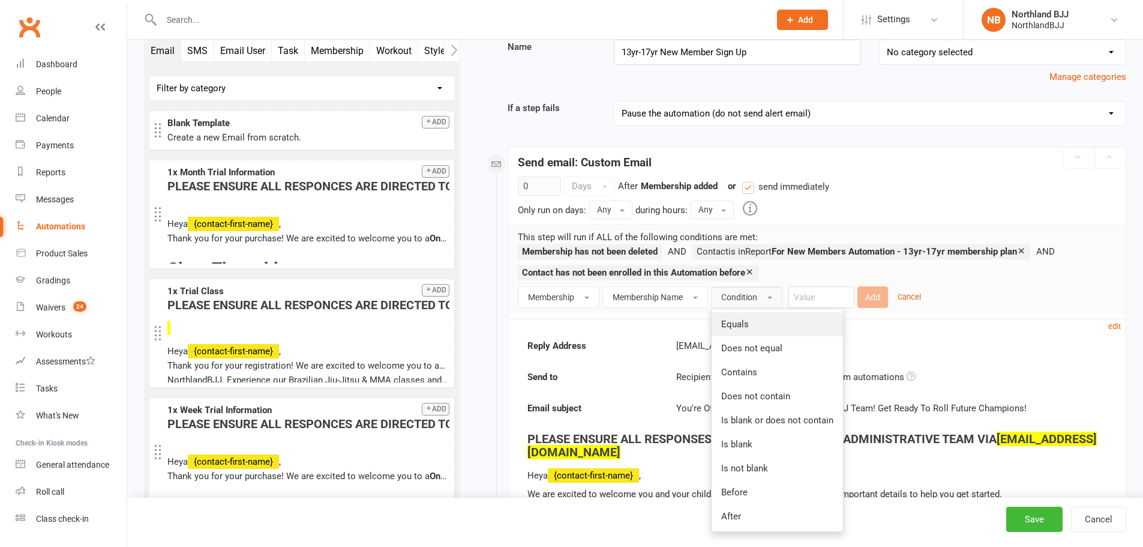
click at [759, 332] on link "Equals" at bounding box center [777, 324] width 131 height 24
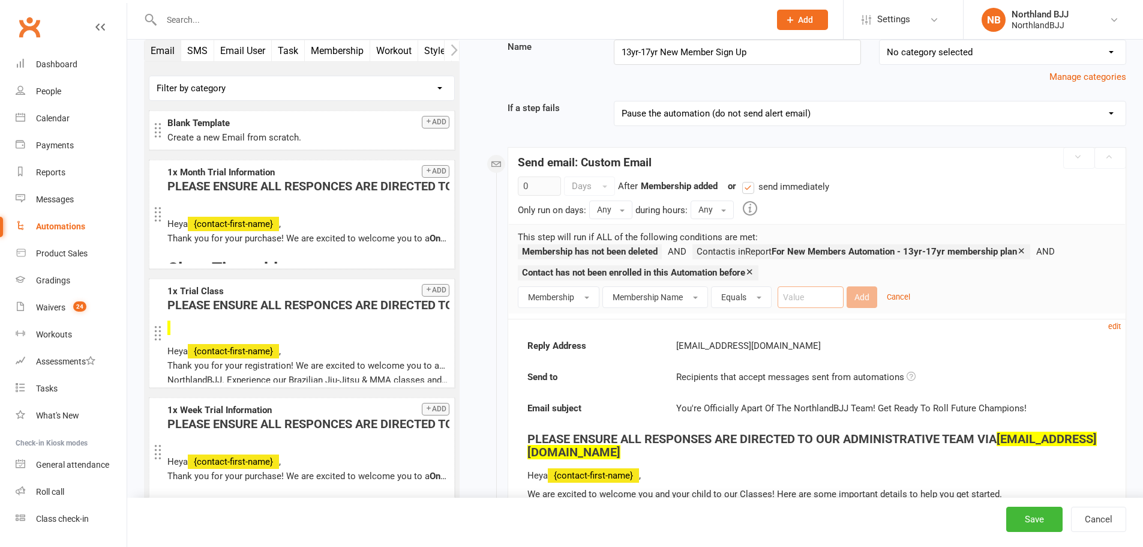
click at [809, 293] on input "text" at bounding box center [811, 297] width 66 height 22
paste input "13yr-17yr"
type input "13yr-17yr"
click at [868, 298] on button "Add" at bounding box center [862, 297] width 31 height 22
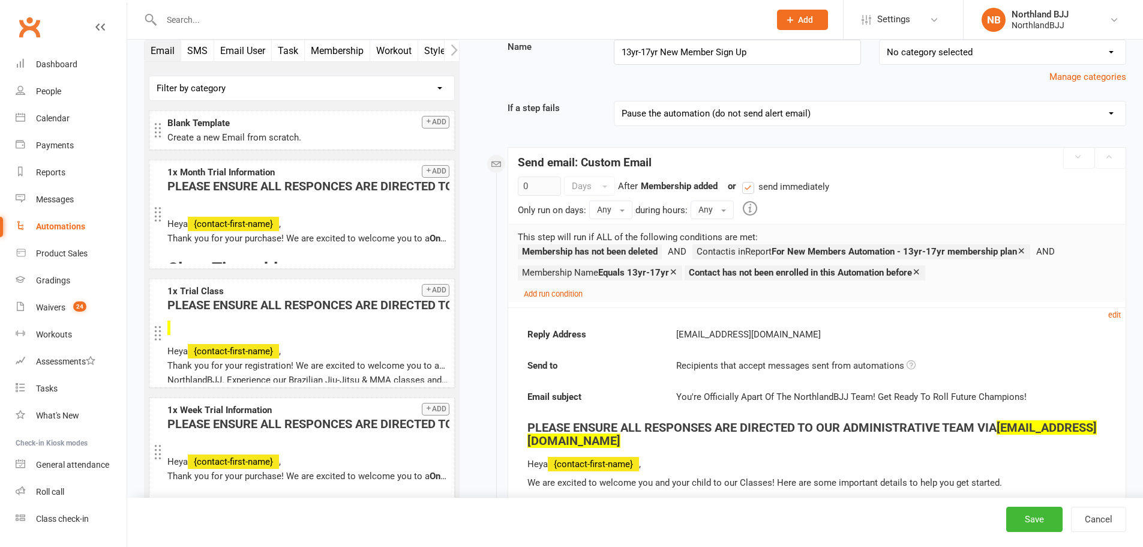
click at [1026, 250] on icon at bounding box center [1021, 250] width 9 height 9
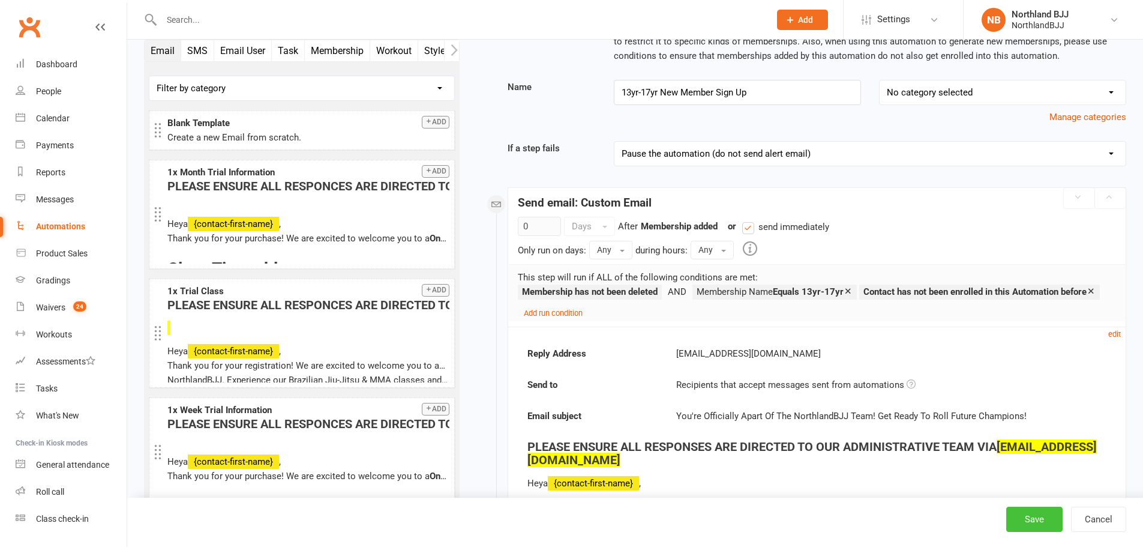
click at [1038, 523] on button "Save" at bounding box center [1034, 519] width 56 height 25
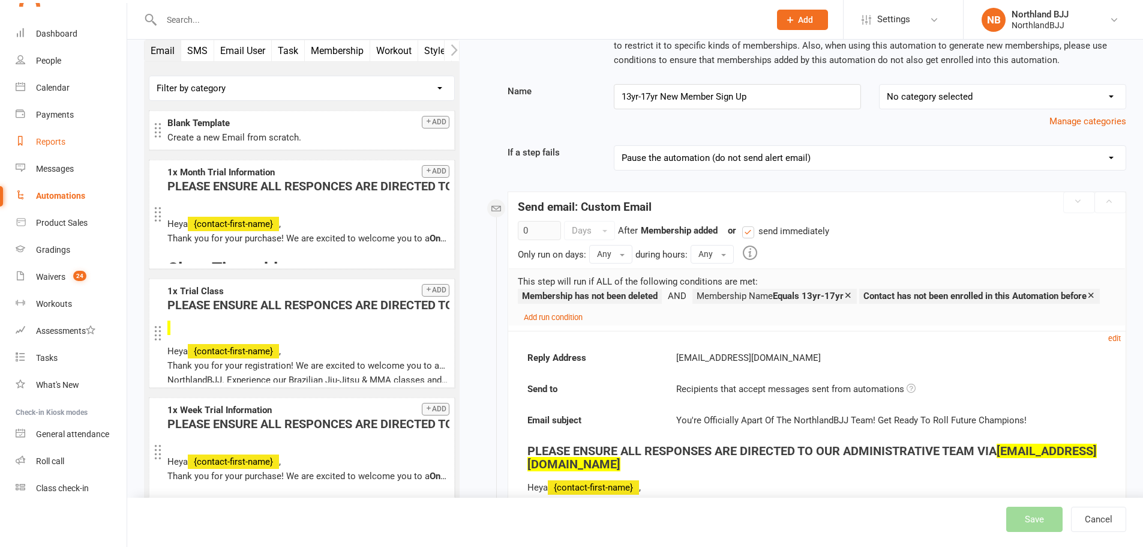
scroll to position [80, 0]
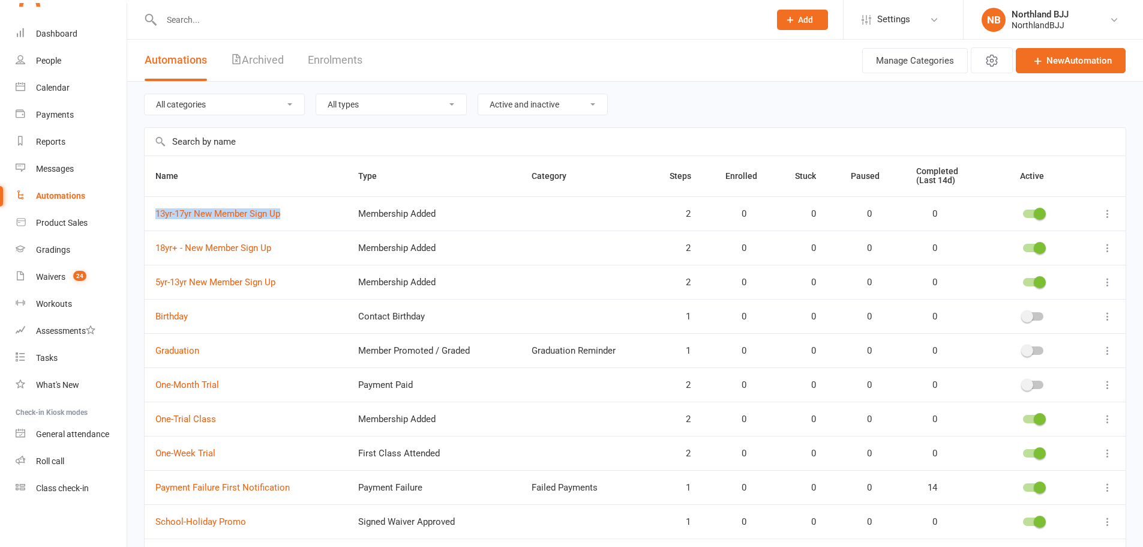
drag, startPoint x: 155, startPoint y: 212, endPoint x: 289, endPoint y: 208, distance: 133.9
click at [289, 208] on td "13yr-17yr New Member Sign Up" at bounding box center [246, 213] width 203 height 34
copy link "13yr-17yr New Member Sign Up"
drag, startPoint x: 154, startPoint y: 254, endPoint x: 283, endPoint y: 256, distance: 129.6
click at [283, 256] on td "18yr+ - New Member Sign Up" at bounding box center [246, 247] width 203 height 34
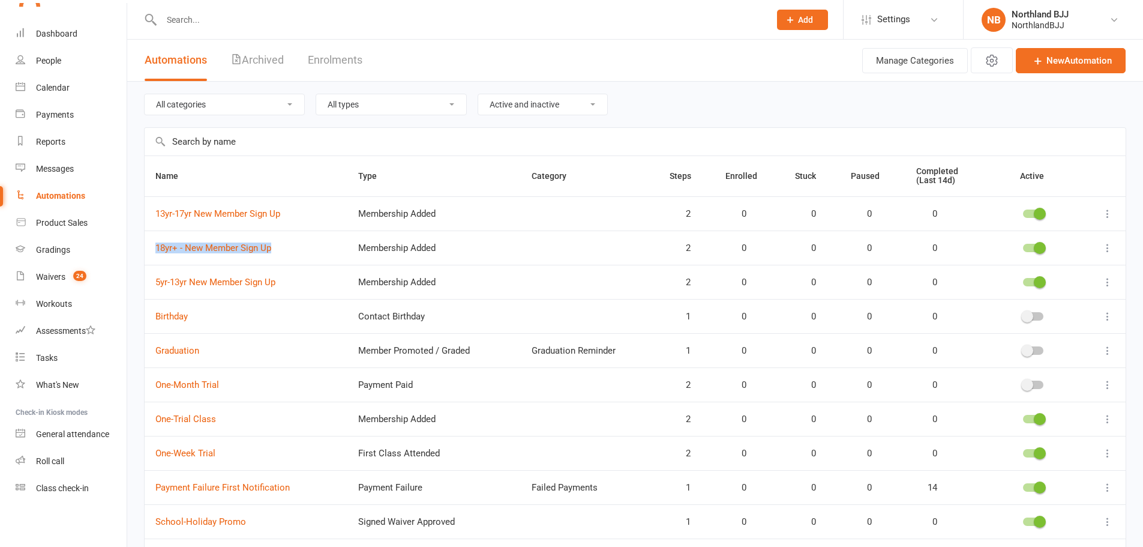
copy link "18yr+ - New Member Sign Up"
drag, startPoint x: 146, startPoint y: 286, endPoint x: 283, endPoint y: 280, distance: 137.0
click at [283, 280] on td "5yr-13yr New Member Sign Up" at bounding box center [246, 282] width 203 height 34
copy link "5yr-13yr New Member Sign Up"
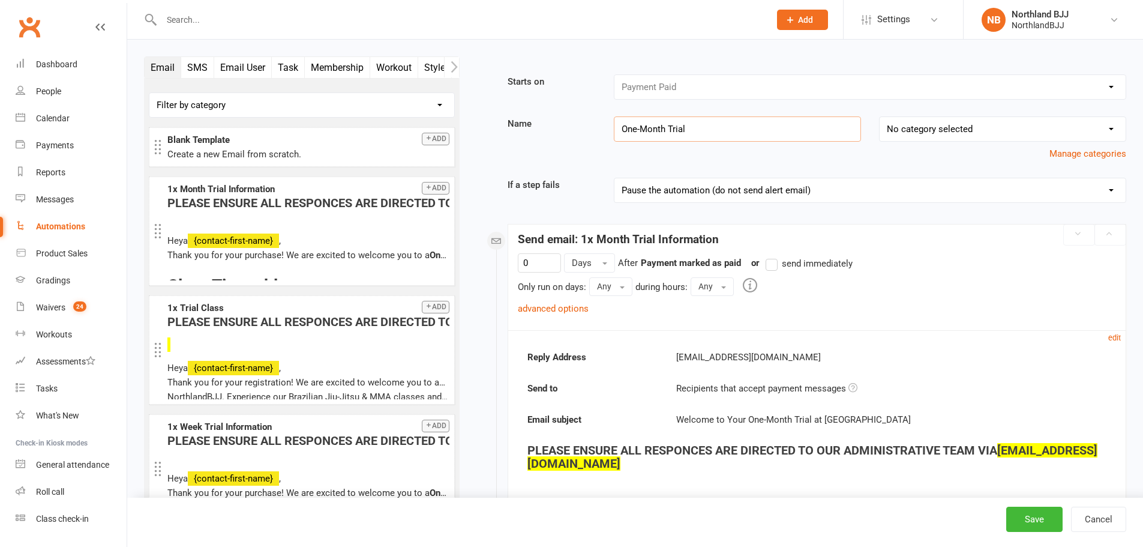
drag, startPoint x: 716, startPoint y: 133, endPoint x: 517, endPoint y: 110, distance: 200.5
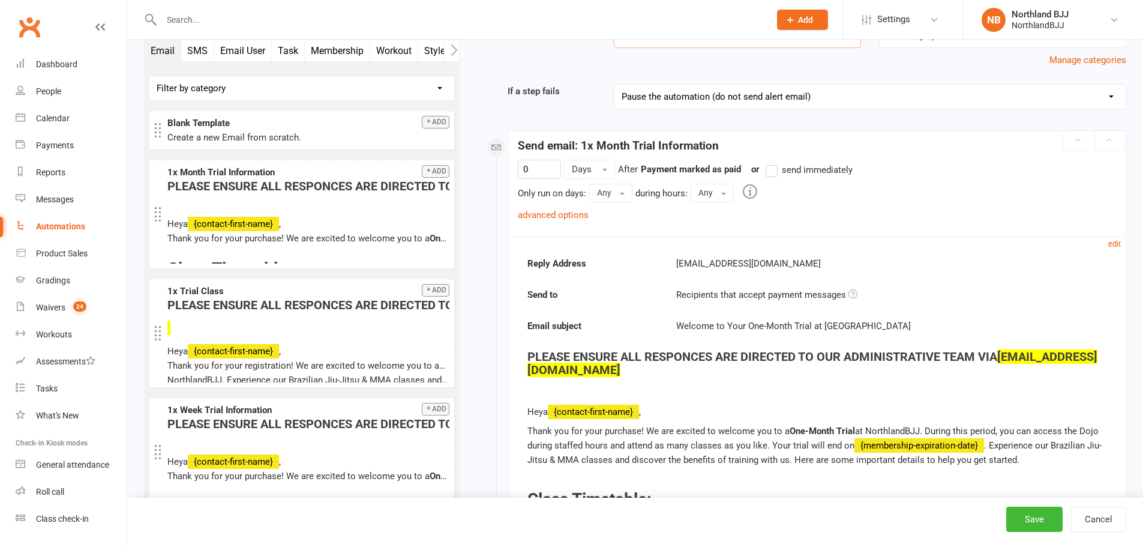
scroll to position [100, 0]
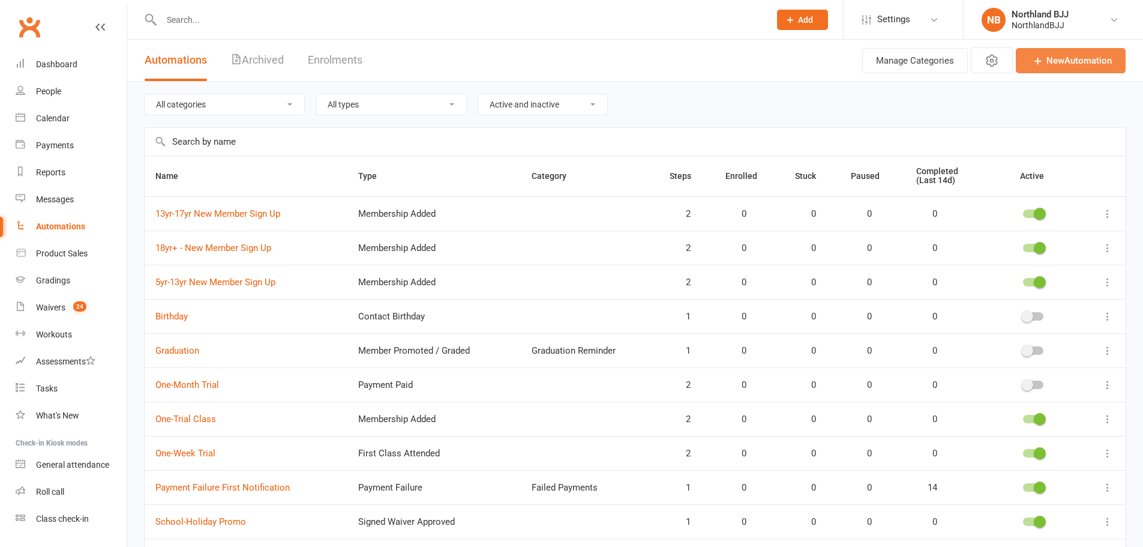
click at [1071, 71] on link "New Automation" at bounding box center [1071, 60] width 110 height 25
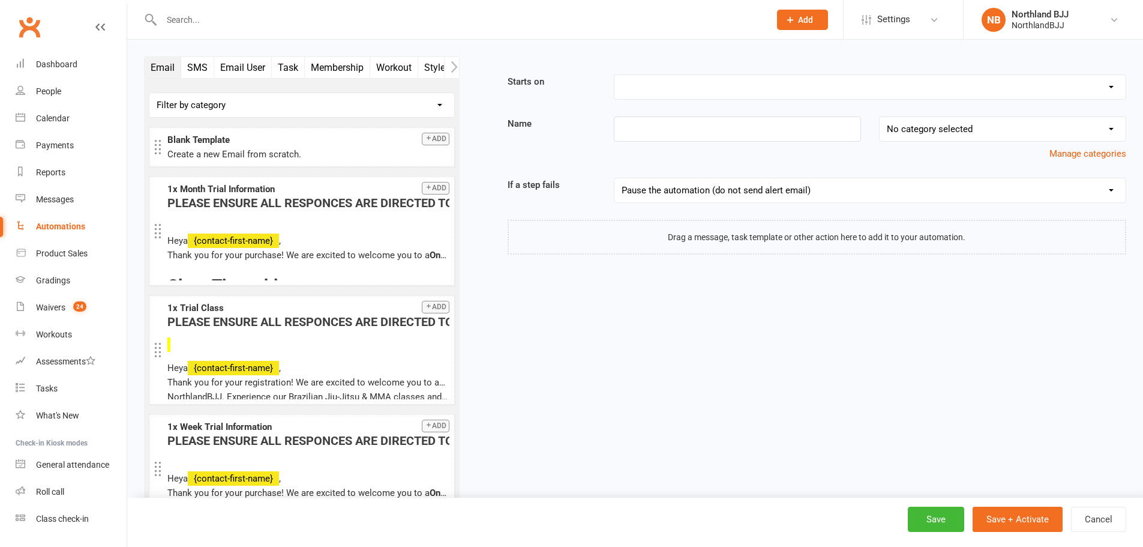
click at [682, 80] on select "Booking Cancelled Booking Due Booking Late-Cancelled Booking Marked Absent Book…" at bounding box center [870, 87] width 511 height 24
select select "19"
click at [615, 75] on select "Booking Cancelled Booking Due Booking Late-Cancelled Booking Marked Absent Book…" at bounding box center [870, 87] width 511 height 24
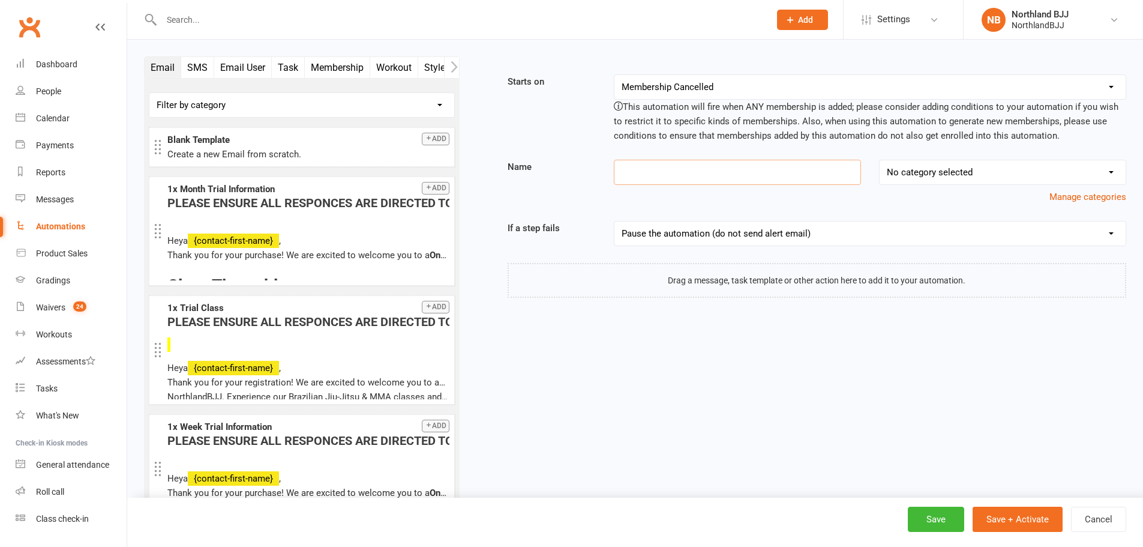
click at [658, 176] on input at bounding box center [737, 172] width 247 height 25
paste input "One-Month Trial"
type input "One-Month Trial"
click at [428, 134] on button "Add" at bounding box center [436, 139] width 28 height 13
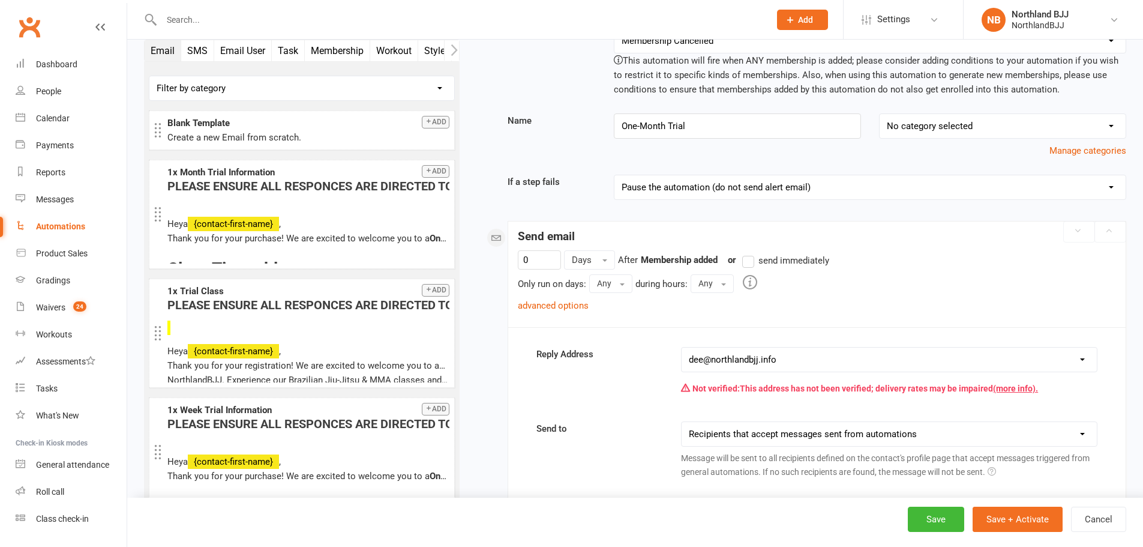
scroll to position [207, 0]
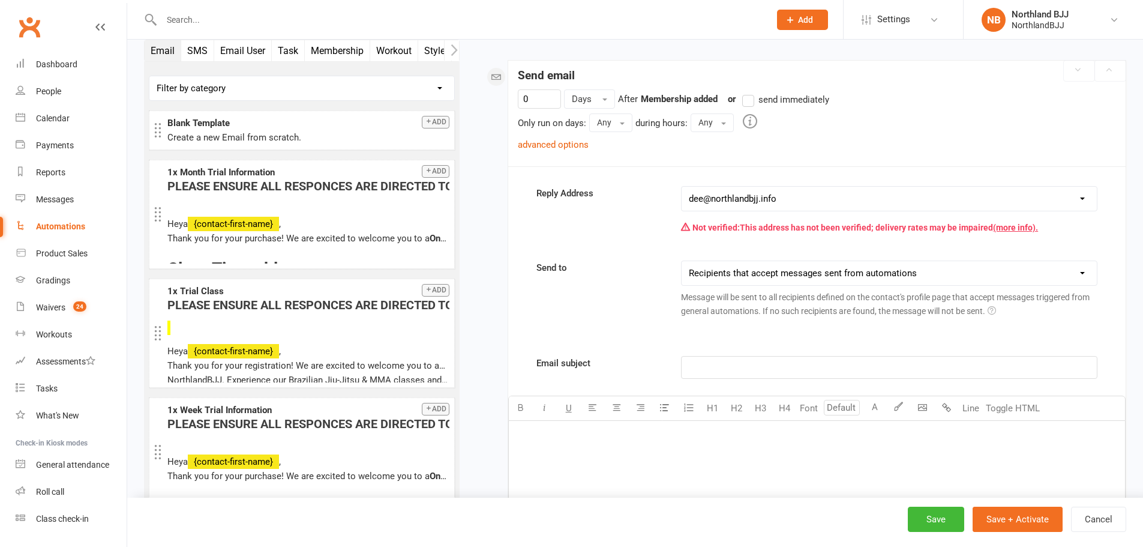
click at [753, 100] on label "send immediately" at bounding box center [785, 99] width 87 height 14
click at [750, 92] on input "send immediately" at bounding box center [746, 92] width 8 height 0
click at [566, 148] on link "advanced options" at bounding box center [553, 144] width 71 height 11
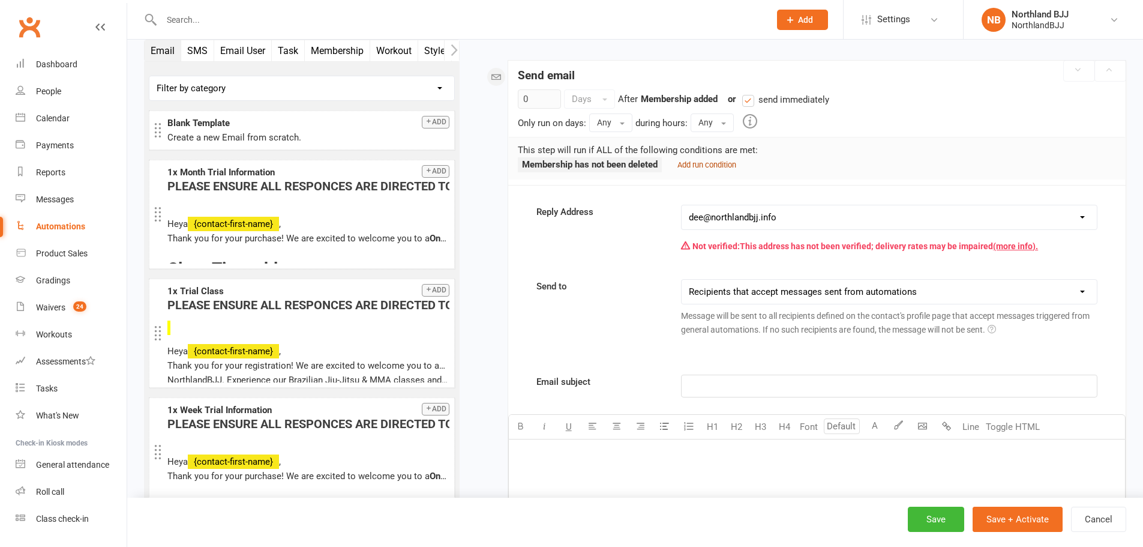
click at [703, 167] on small "Add run condition" at bounding box center [707, 164] width 59 height 9
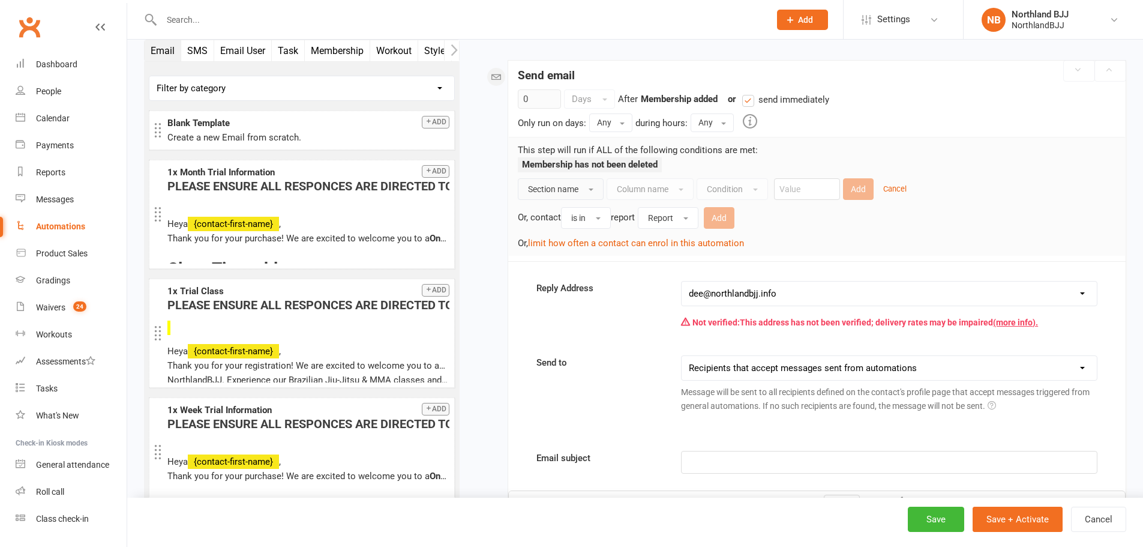
click at [569, 191] on span "Section name" at bounding box center [553, 189] width 50 height 10
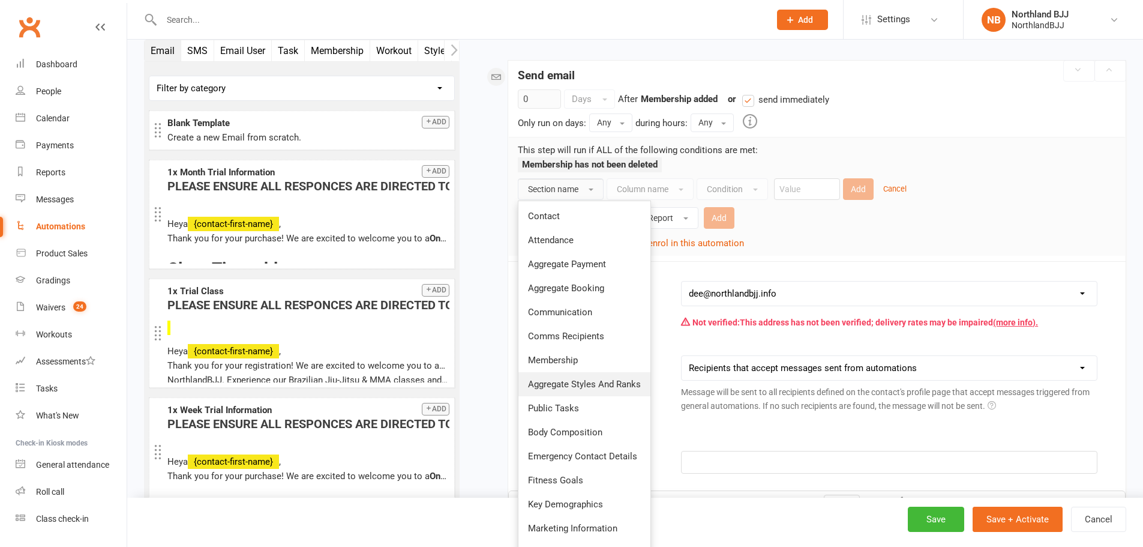
click at [576, 378] on link "Aggregate Styles And Ranks" at bounding box center [585, 384] width 132 height 24
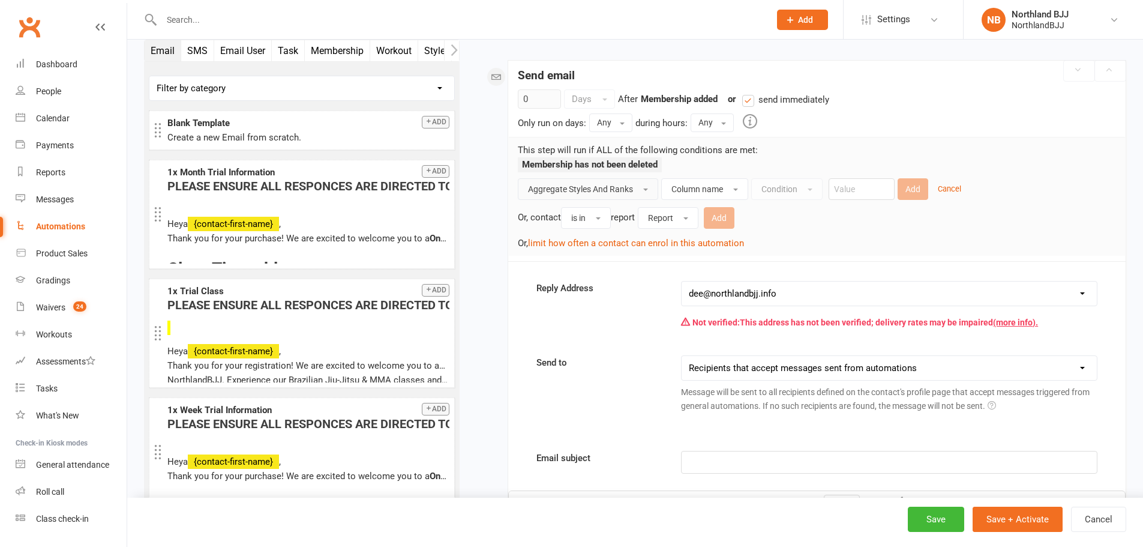
click at [624, 194] on button "Aggregate Styles And Ranks" at bounding box center [588, 189] width 140 height 22
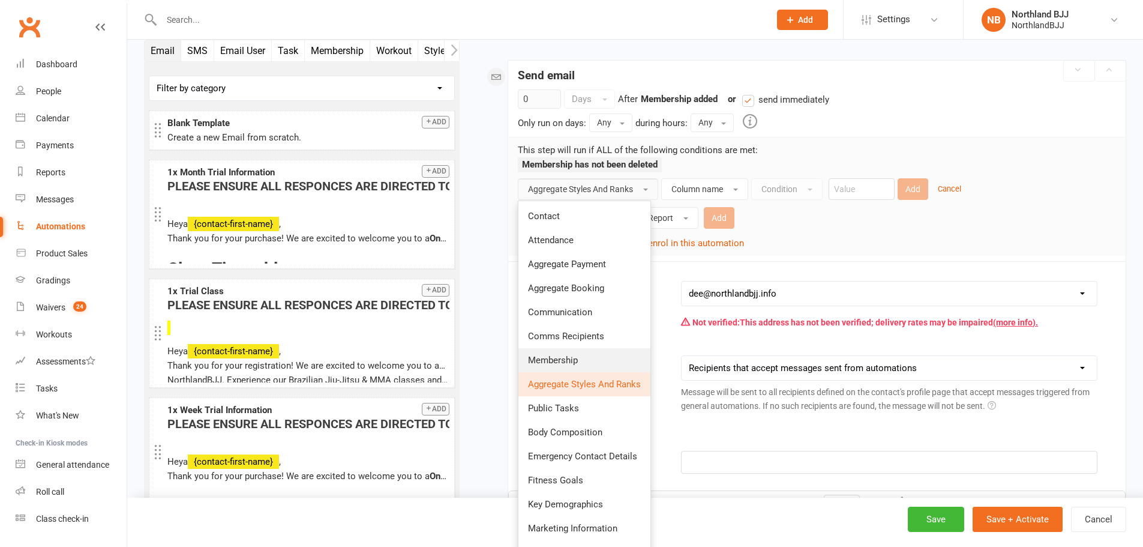
click at [562, 359] on span "Membership" at bounding box center [553, 360] width 50 height 11
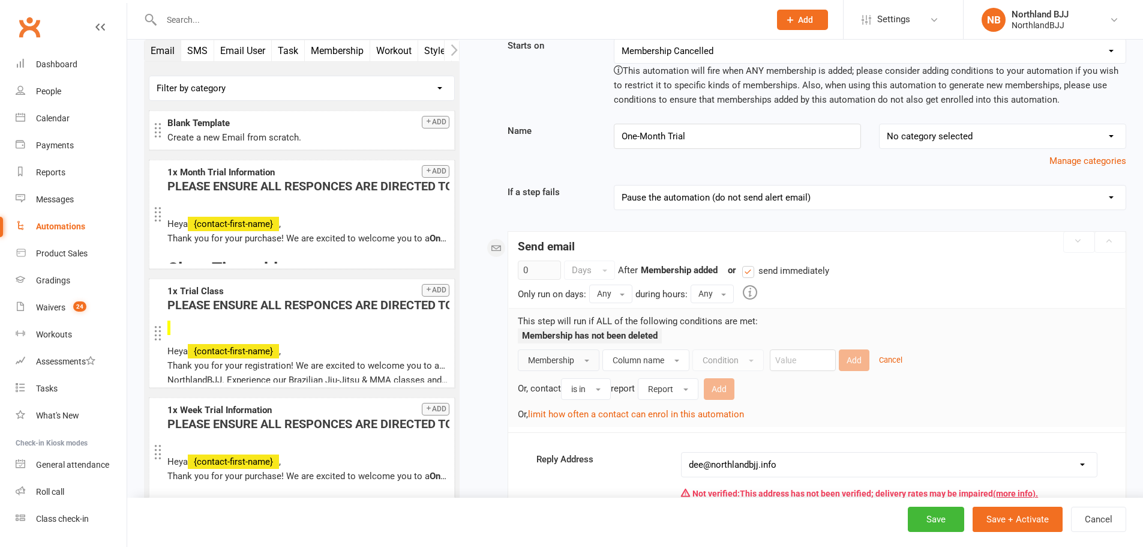
scroll to position [0, 0]
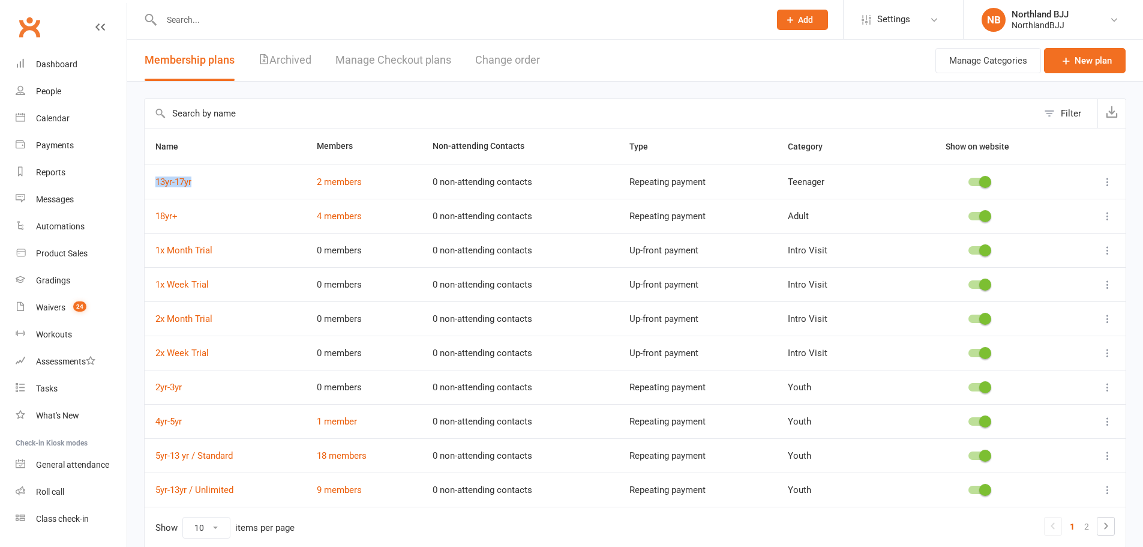
drag, startPoint x: 164, startPoint y: 180, endPoint x: 218, endPoint y: 177, distance: 53.5
click at [218, 177] on td "13yr-17yr" at bounding box center [225, 181] width 161 height 34
copy link "13yr-17yr"
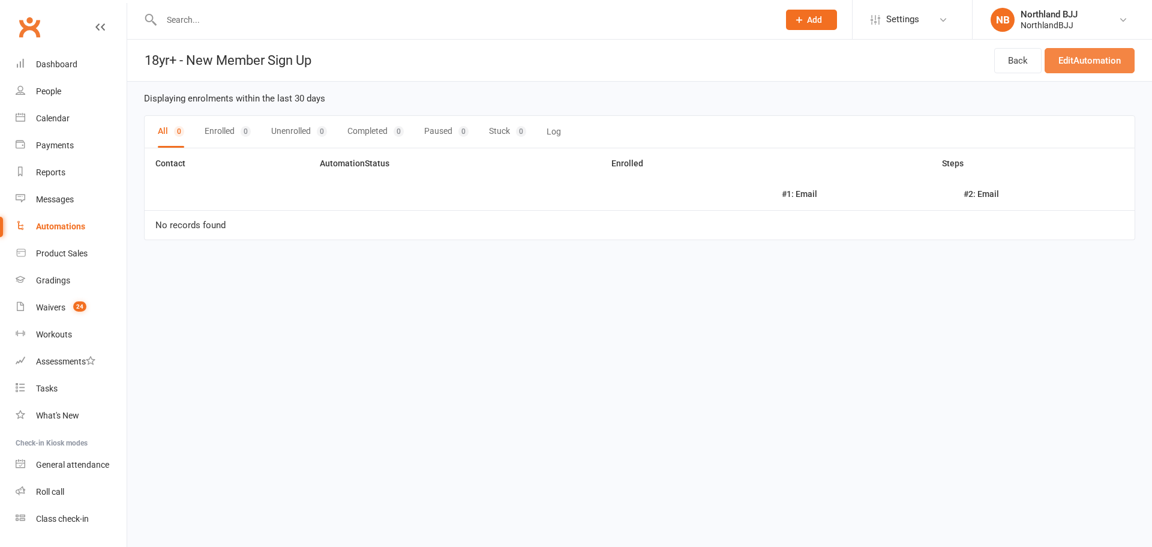
click at [1087, 56] on link "Edit Automation" at bounding box center [1090, 60] width 90 height 25
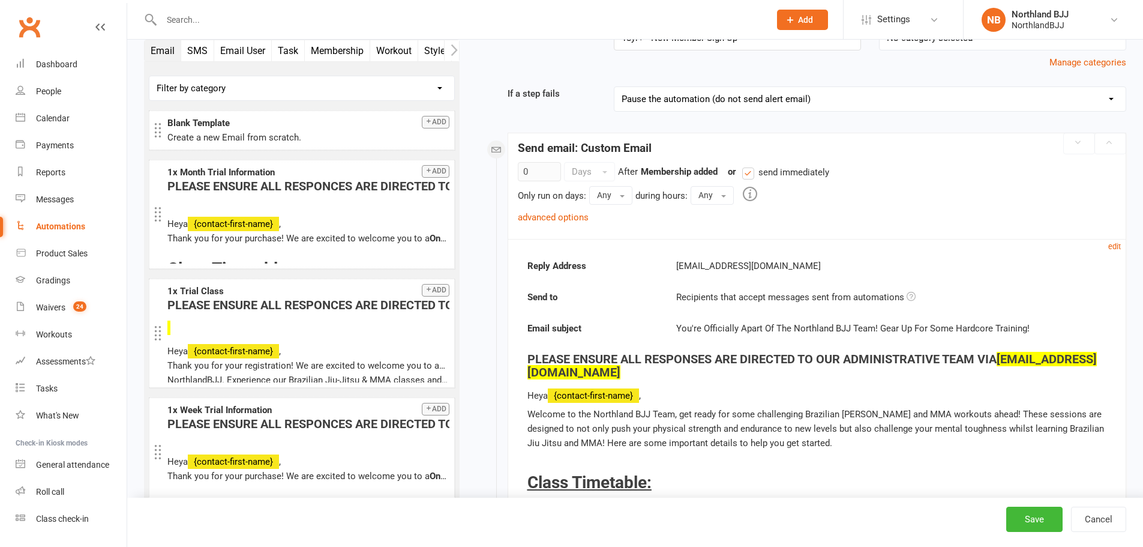
scroll to position [140, 0]
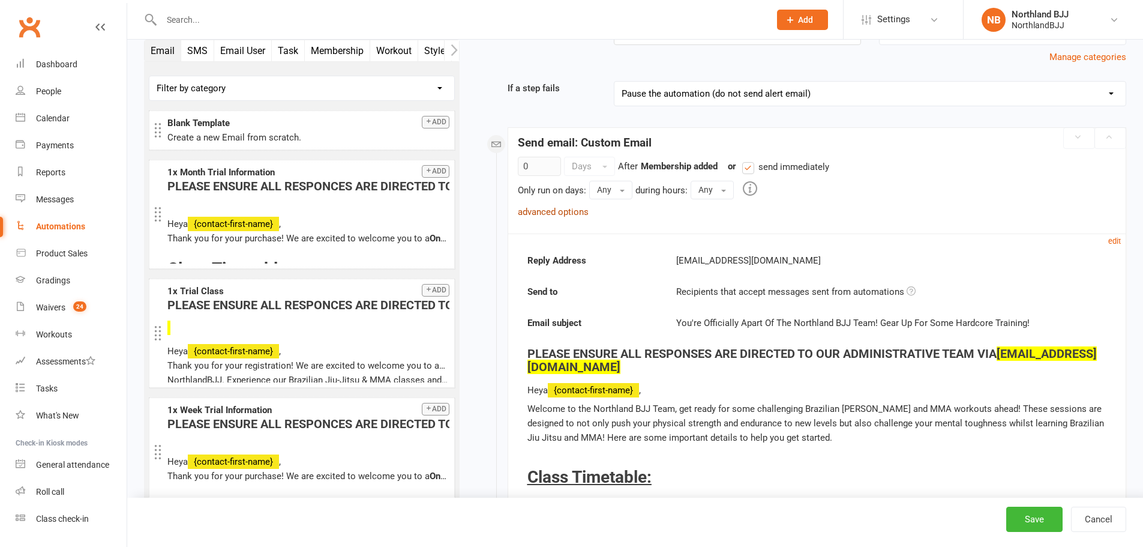
click at [576, 206] on link "advanced options" at bounding box center [553, 211] width 71 height 11
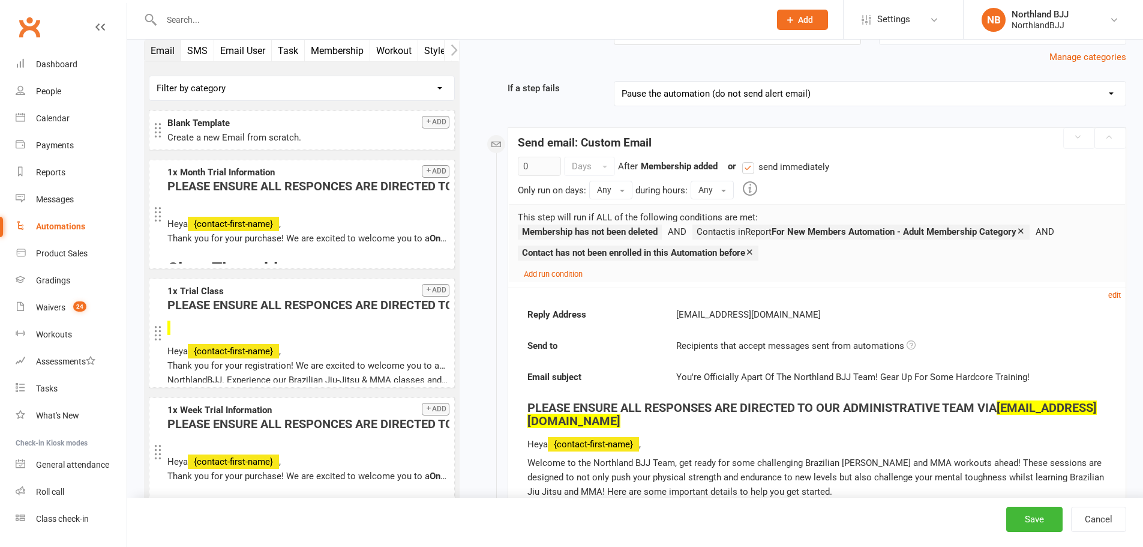
click at [1026, 229] on icon at bounding box center [1021, 230] width 9 height 9
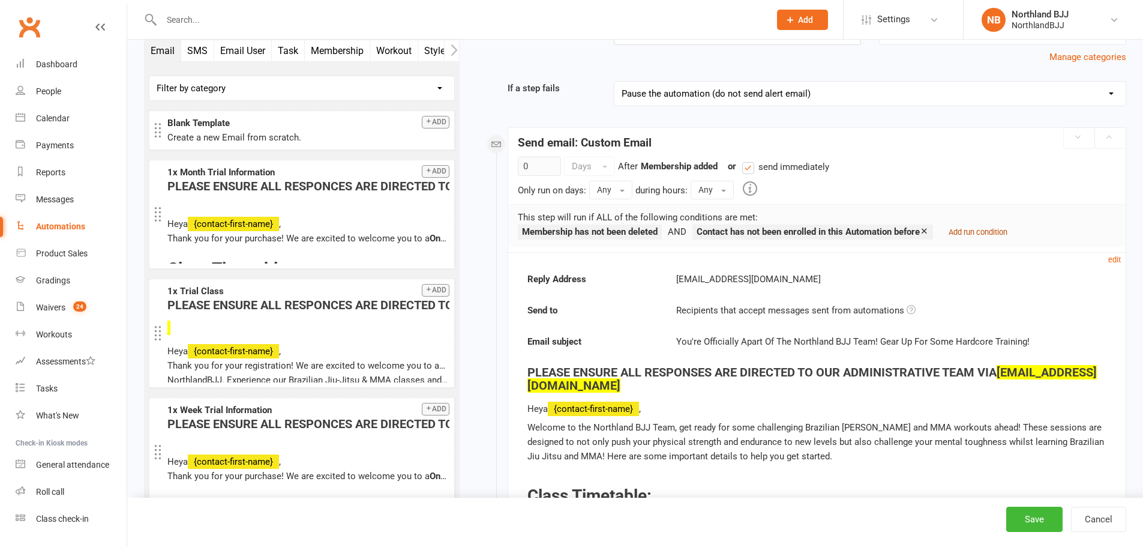
click at [975, 233] on small "Add run condition" at bounding box center [978, 231] width 59 height 9
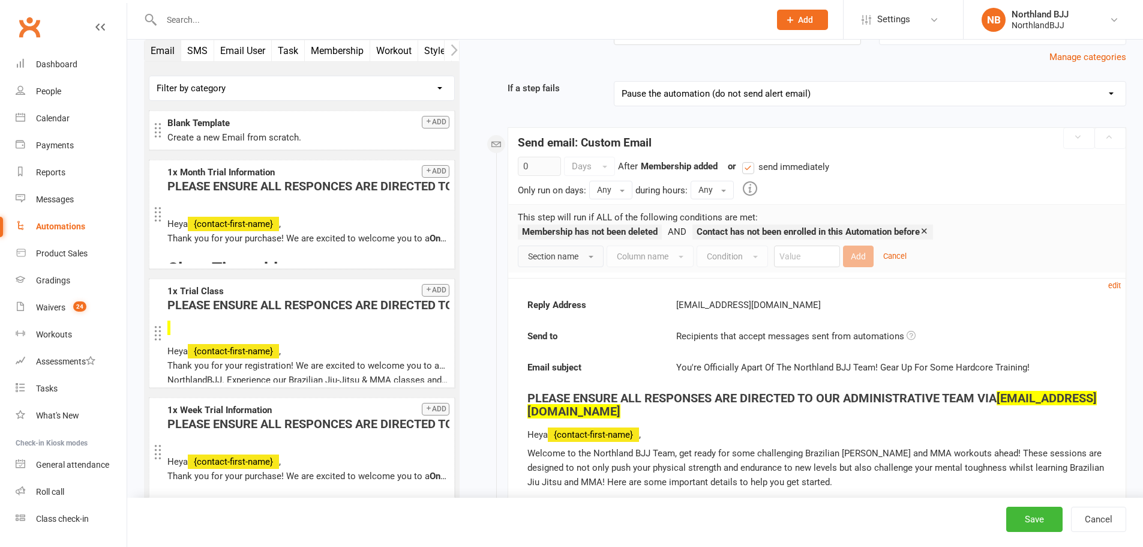
click at [564, 262] on button "Section name" at bounding box center [561, 256] width 86 height 22
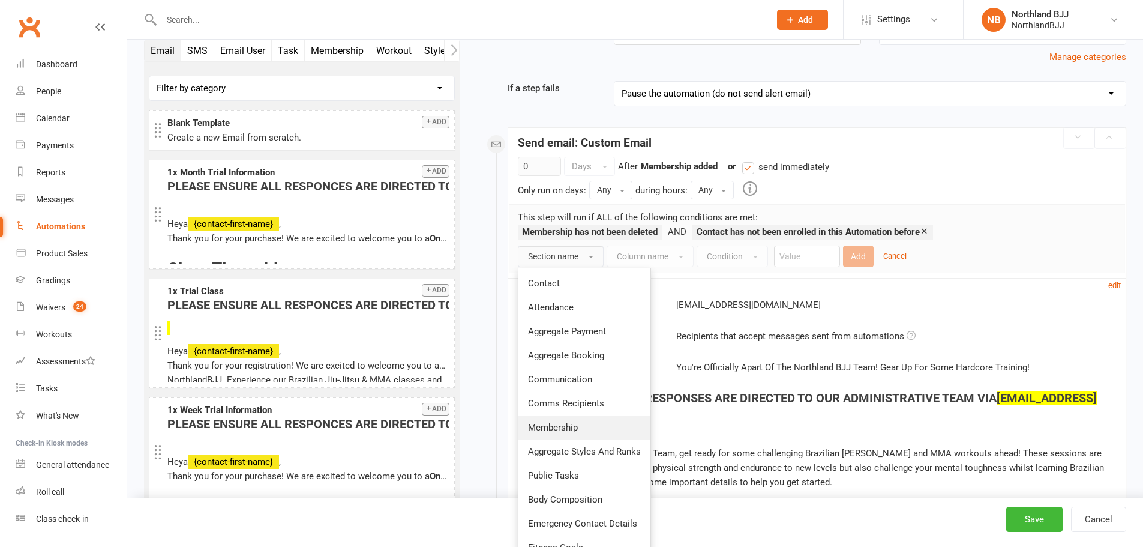
click at [555, 426] on span "Membership" at bounding box center [553, 427] width 50 height 11
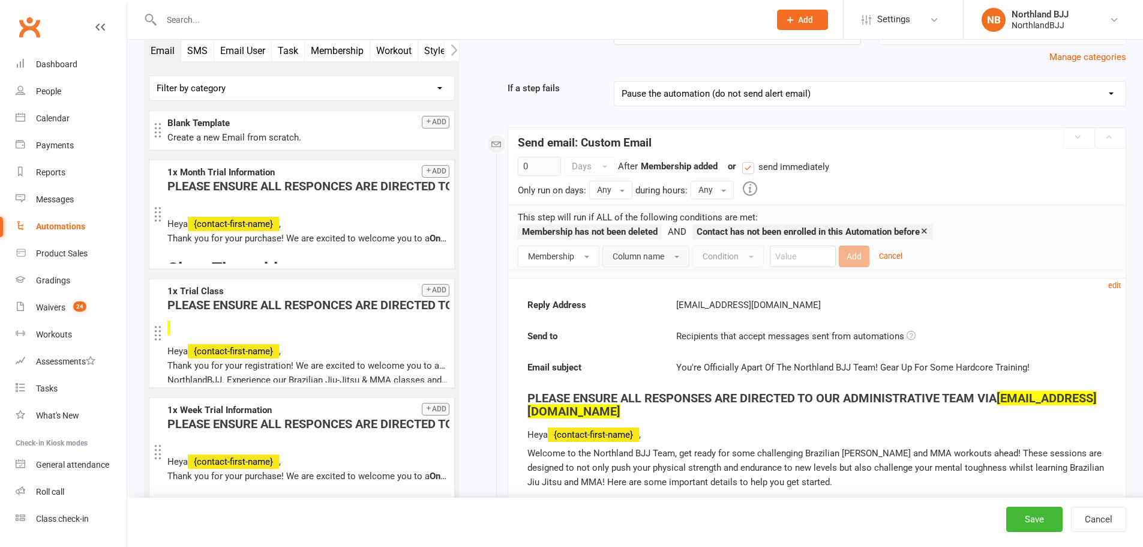
click at [659, 257] on span "Column name" at bounding box center [639, 256] width 52 height 10
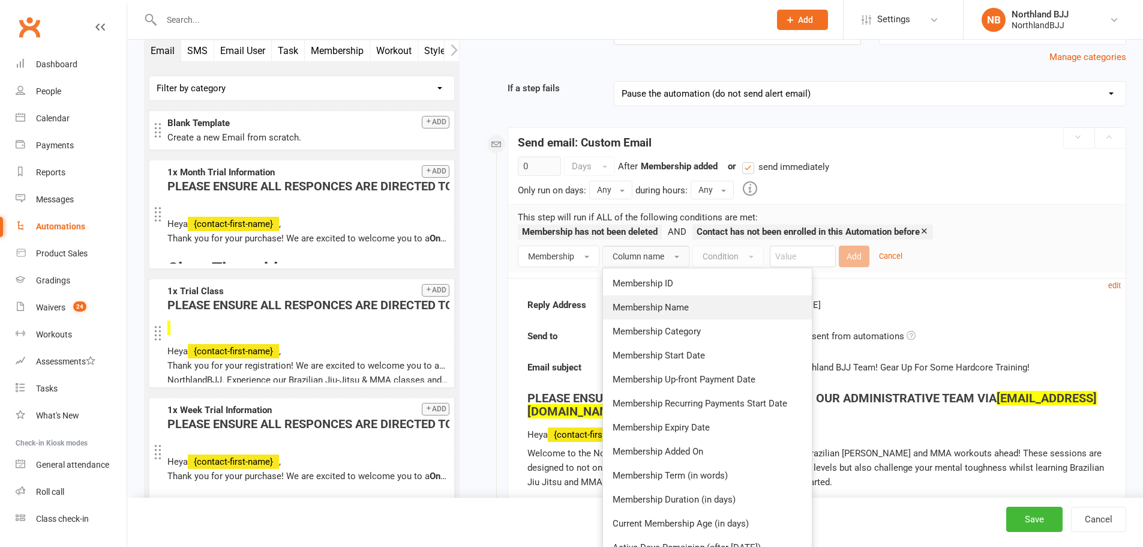
click at [651, 310] on span "Membership Name" at bounding box center [651, 307] width 76 height 11
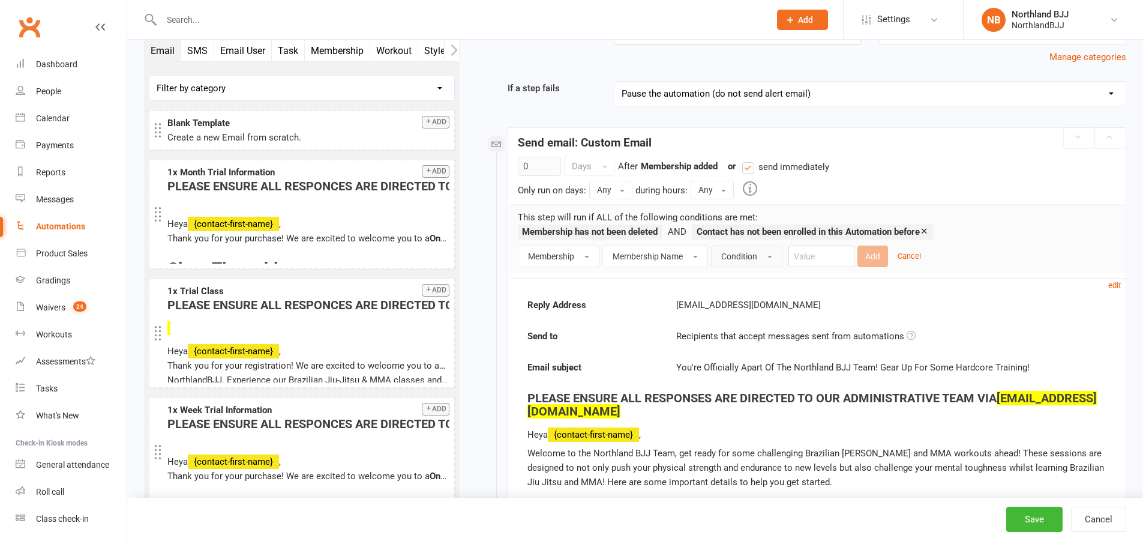
click at [728, 255] on span "Condition" at bounding box center [739, 256] width 36 height 10
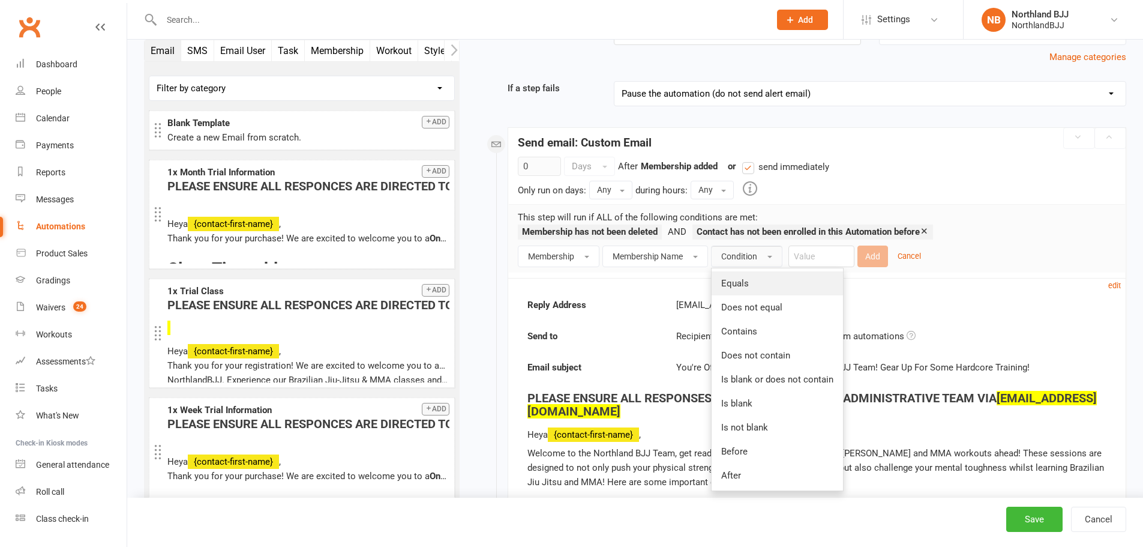
click at [737, 290] on link "Equals" at bounding box center [777, 283] width 131 height 24
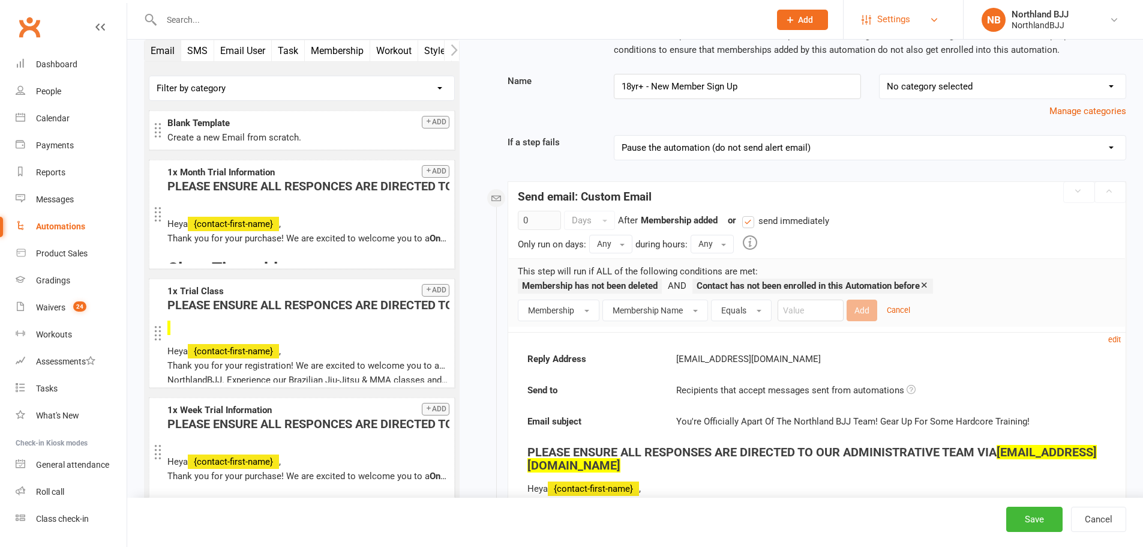
scroll to position [80, 0]
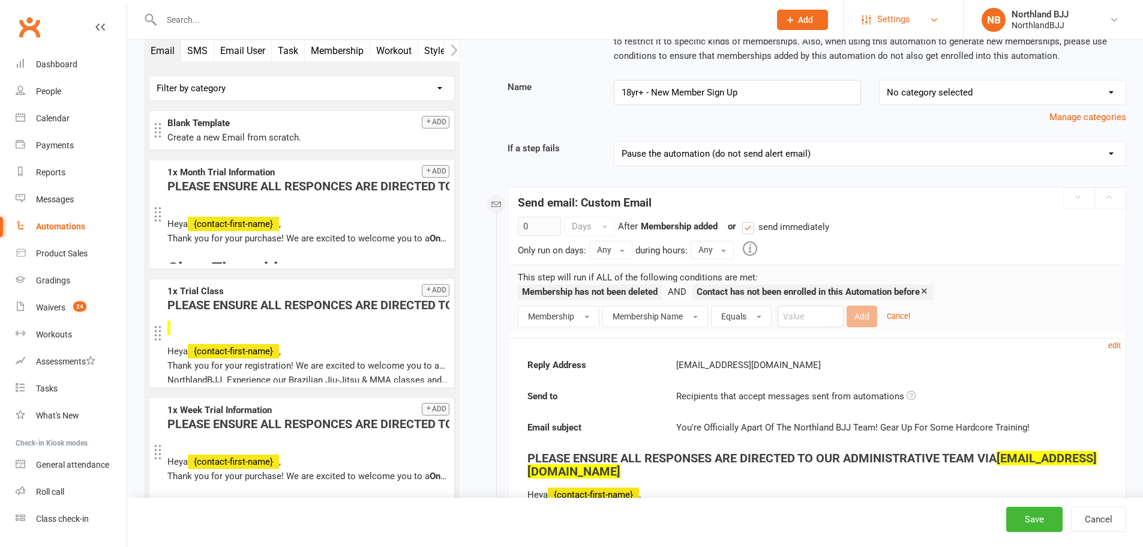
click at [896, 18] on span "Settings" at bounding box center [893, 19] width 33 height 27
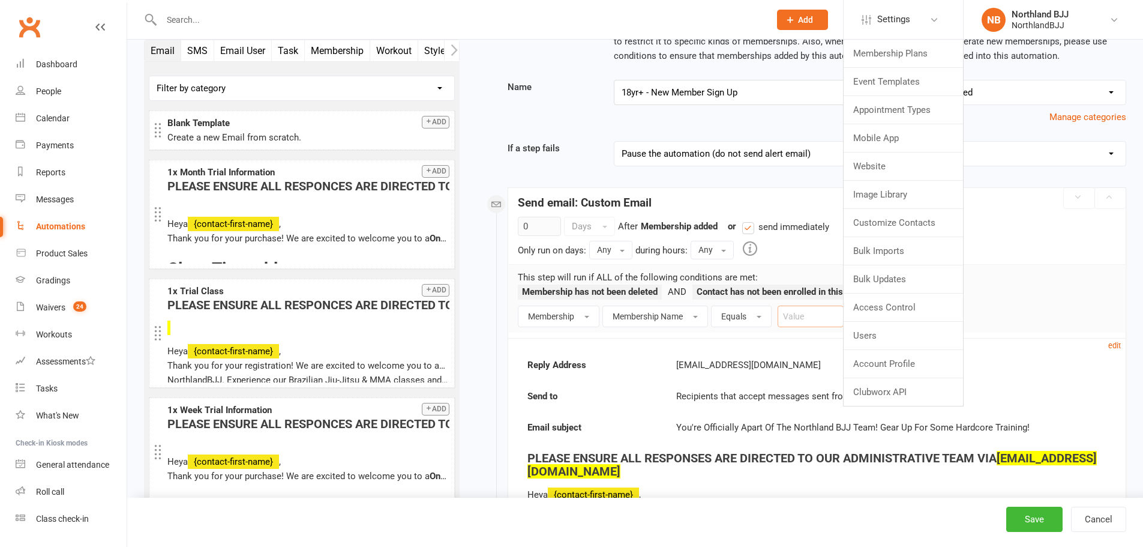
click at [811, 322] on input "text" at bounding box center [811, 316] width 66 height 22
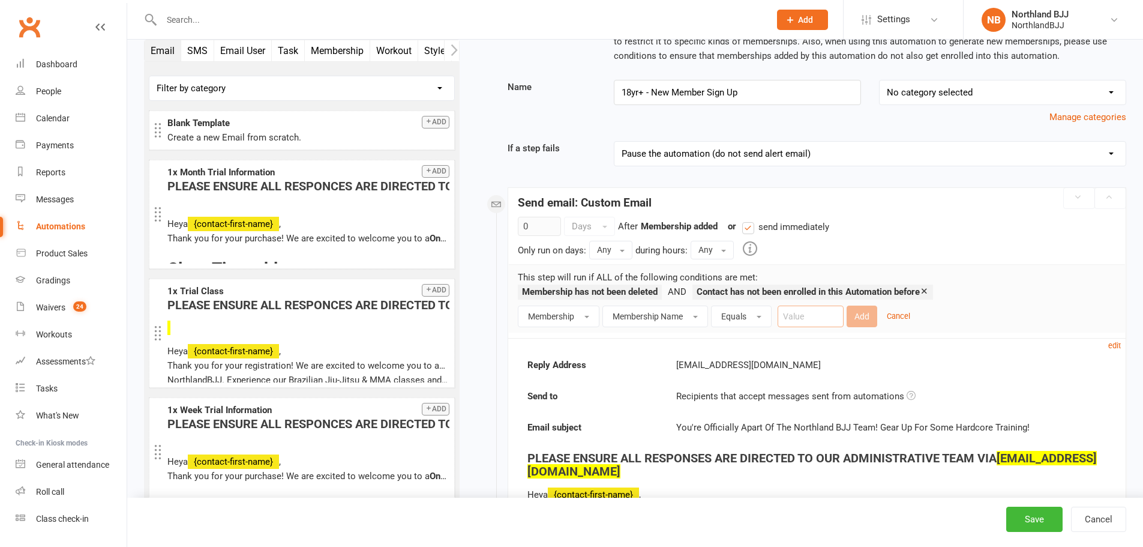
paste input "18yr+"
type input "18yr+"
click at [855, 317] on button "Add" at bounding box center [862, 316] width 31 height 22
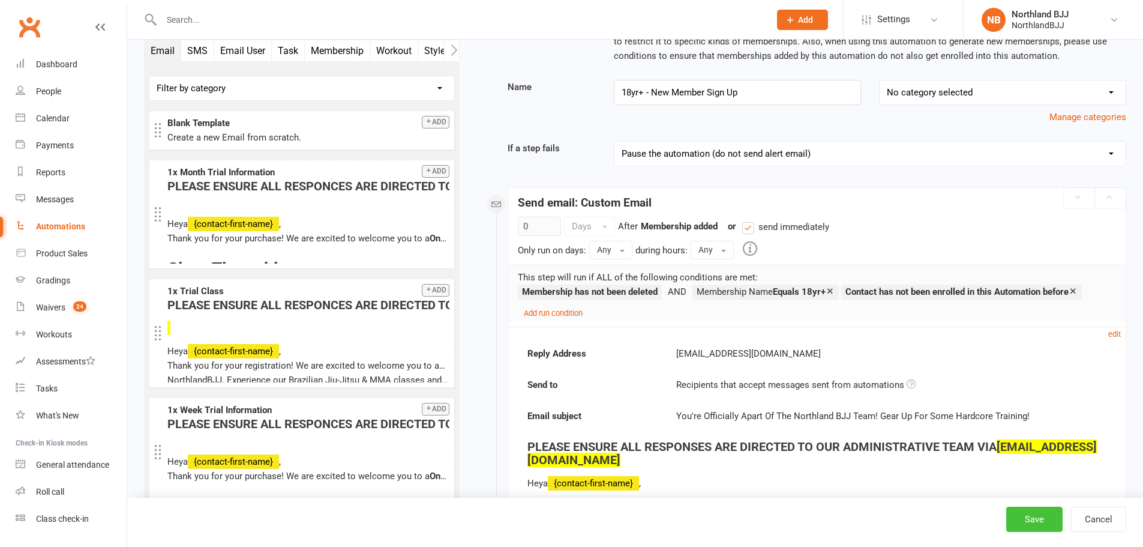
click at [1039, 521] on button "Save" at bounding box center [1034, 519] width 56 height 25
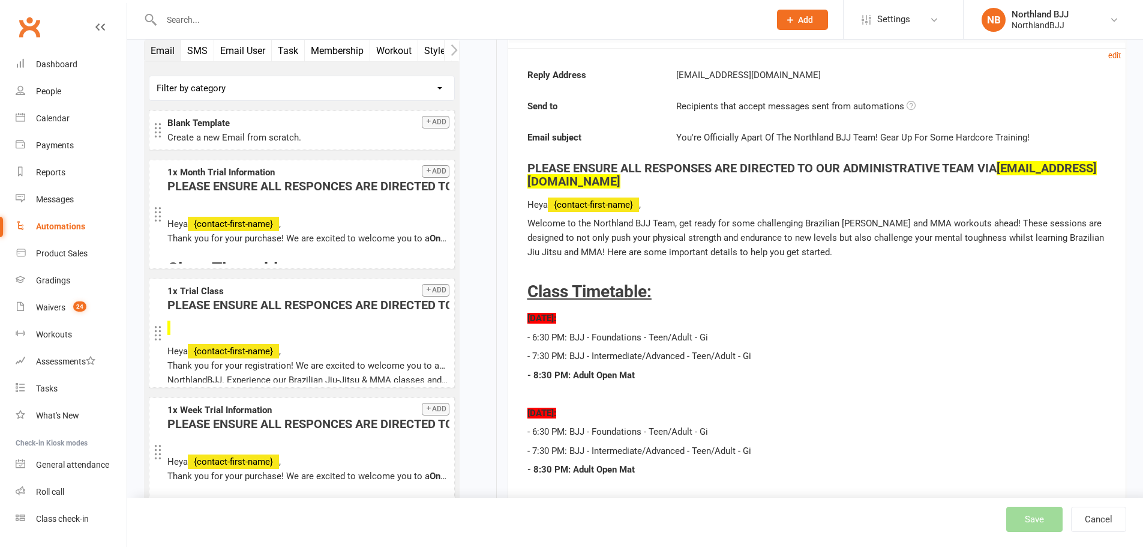
scroll to position [380, 0]
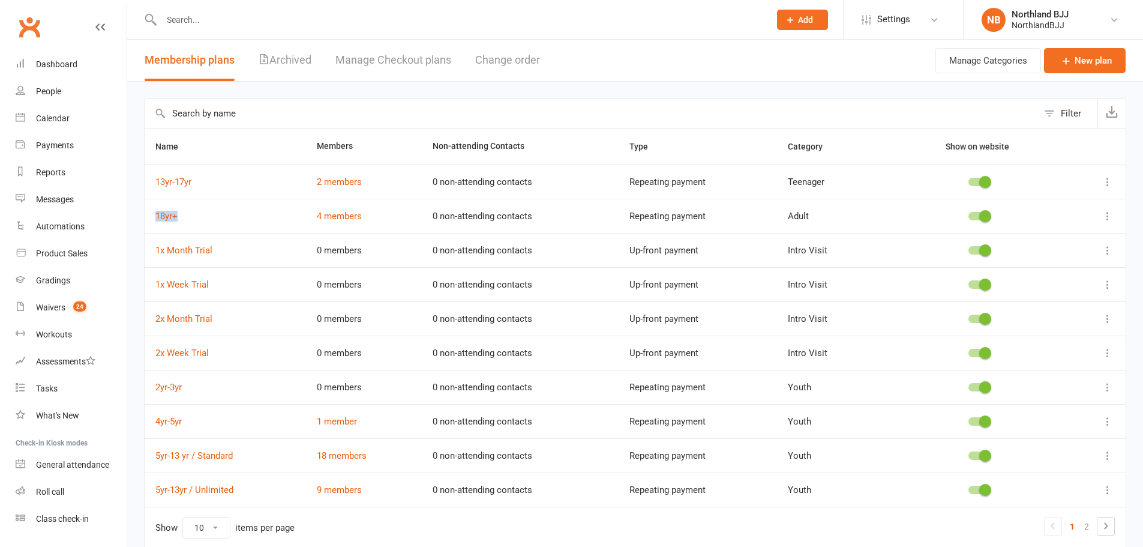
drag, startPoint x: 194, startPoint y: 218, endPoint x: 152, endPoint y: 220, distance: 42.0
click at [152, 220] on td "18yr+" at bounding box center [225, 216] width 161 height 34
copy link "18yr+"
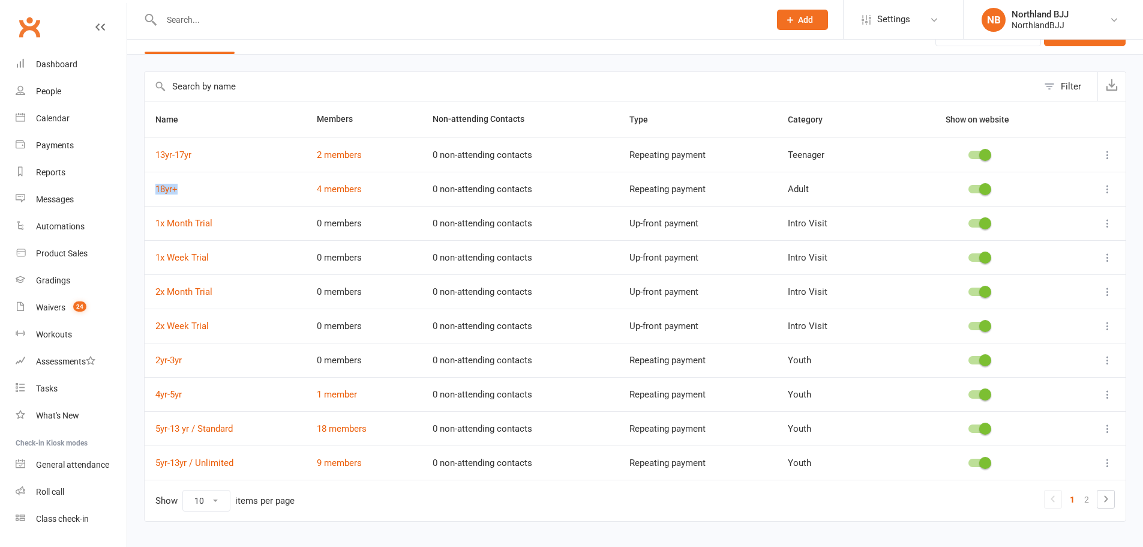
scroll to position [53, 0]
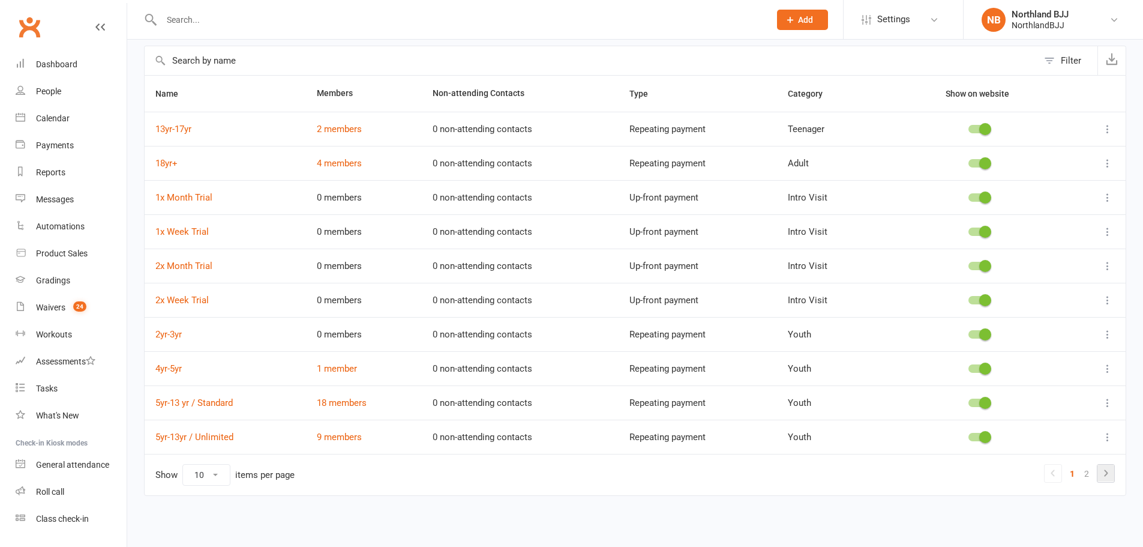
click at [1113, 468] on link at bounding box center [1106, 472] width 17 height 17
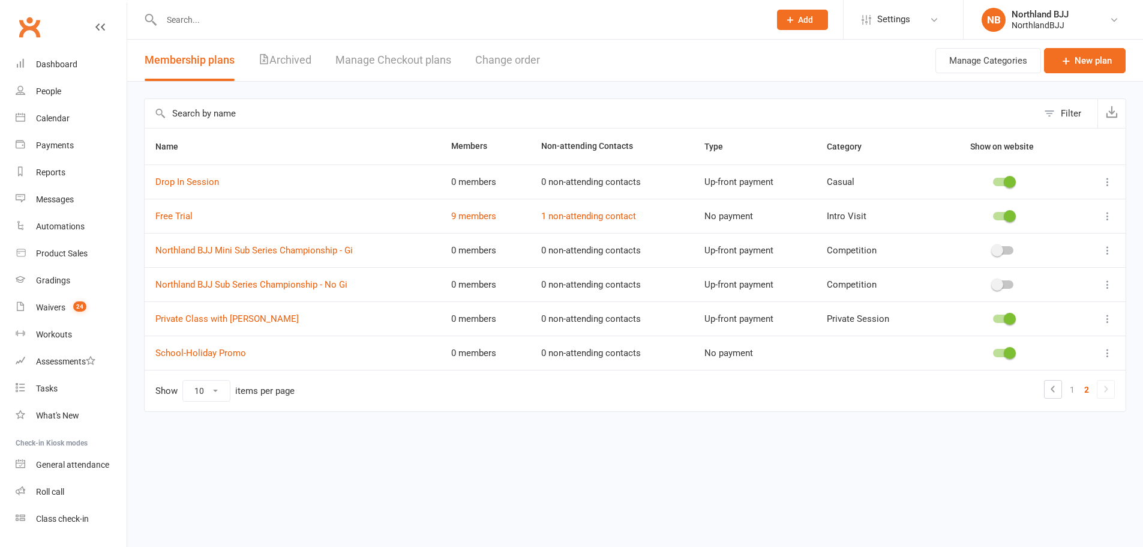
scroll to position [0, 0]
click at [1077, 391] on link "1" at bounding box center [1081, 389] width 14 height 17
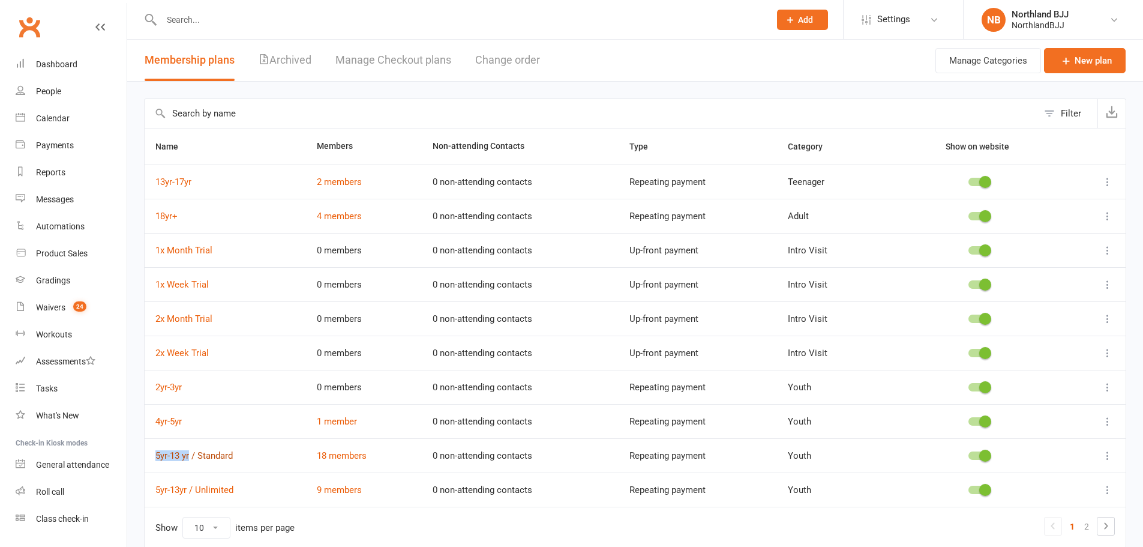
drag, startPoint x: 152, startPoint y: 457, endPoint x: 190, endPoint y: 455, distance: 37.9
click at [190, 455] on td "5yr-13 yr / Standard" at bounding box center [225, 455] width 161 height 34
copy link "5yr-13 yr"
click at [1033, 14] on div "Northland BJJ" at bounding box center [1040, 14] width 57 height 11
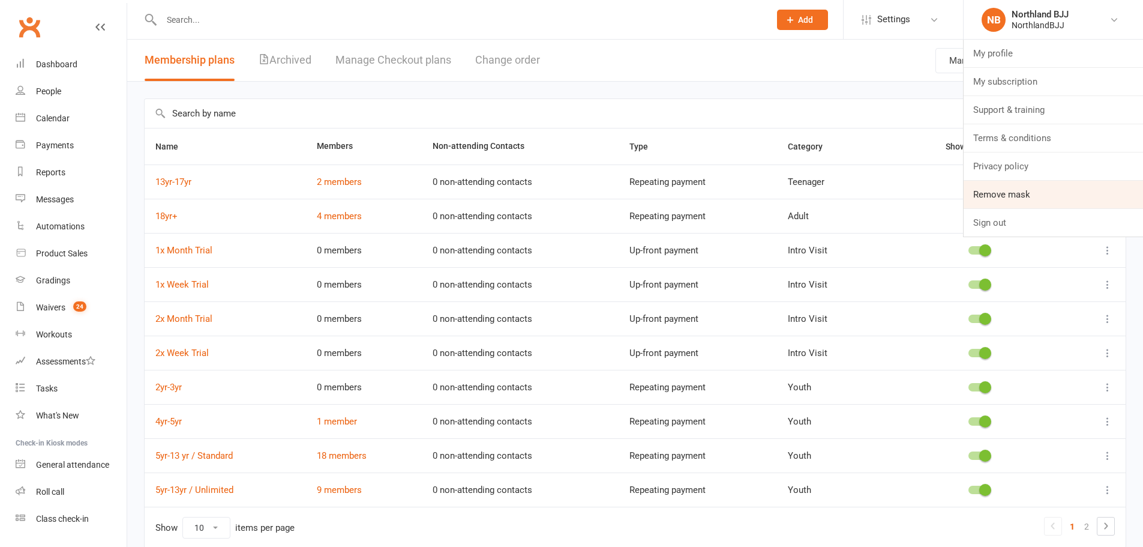
click at [994, 188] on link "Remove mask" at bounding box center [1053, 195] width 179 height 28
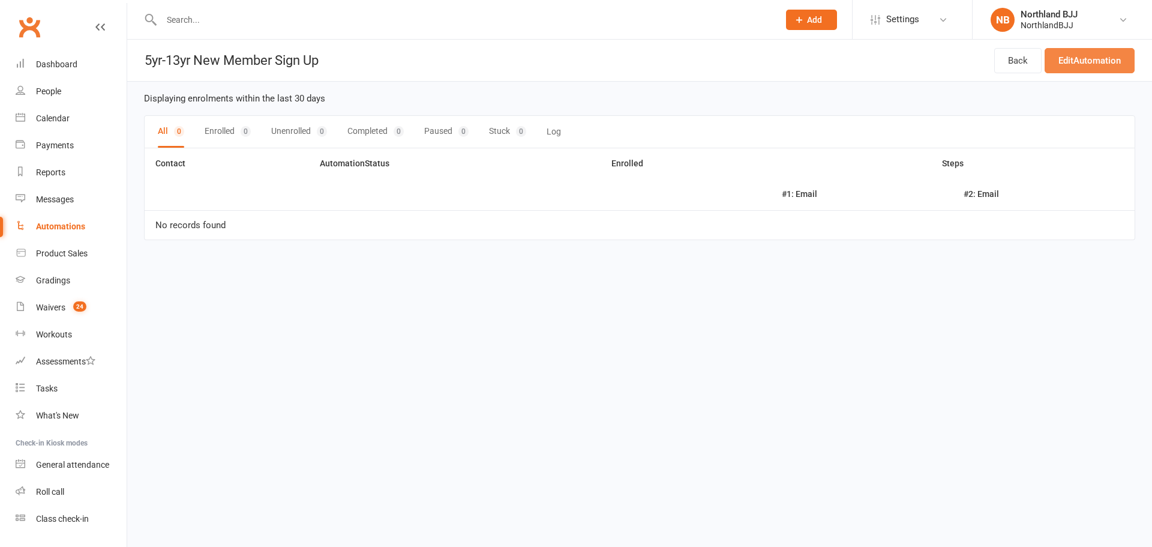
click at [1080, 56] on link "Edit Automation" at bounding box center [1090, 60] width 90 height 25
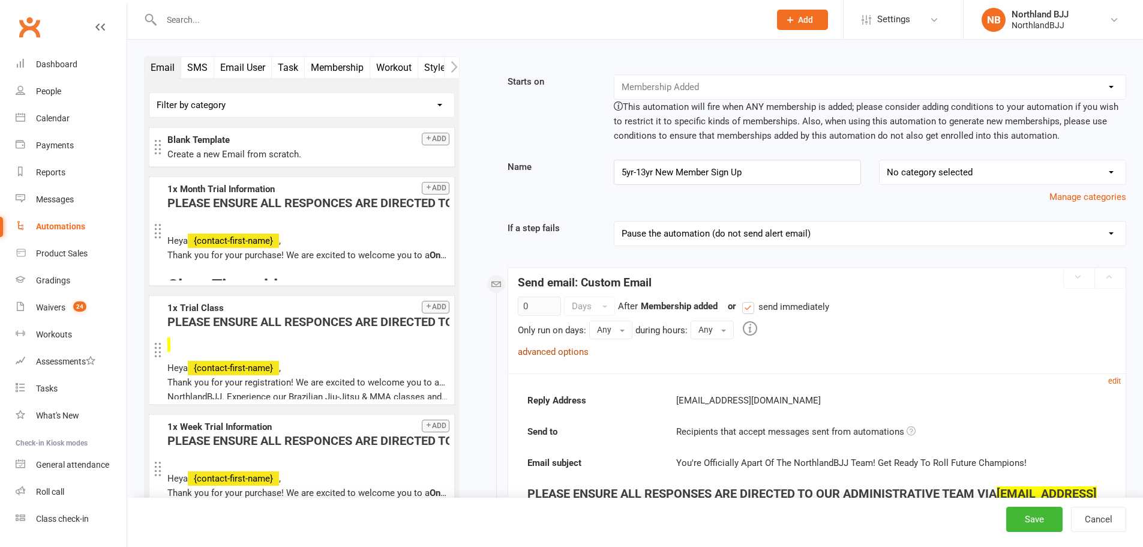
click at [552, 350] on link "advanced options" at bounding box center [553, 351] width 71 height 11
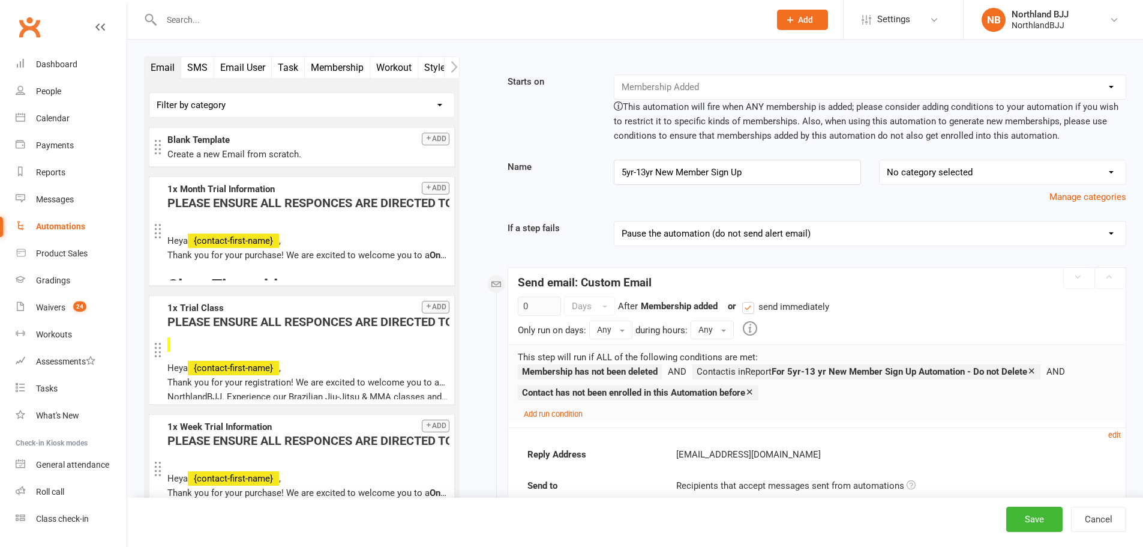
click at [1036, 373] on icon at bounding box center [1031, 370] width 9 height 9
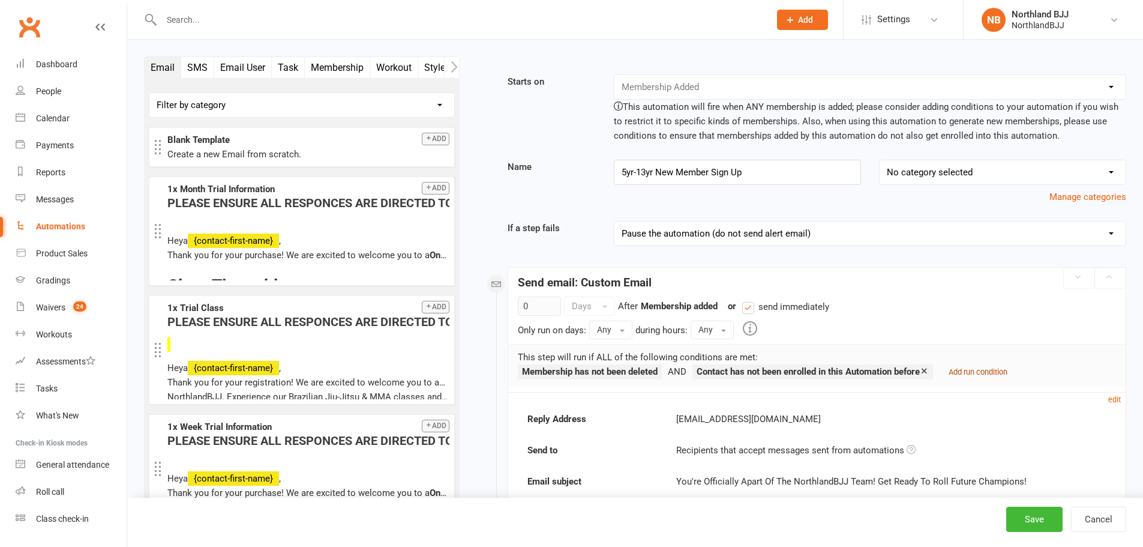
click at [978, 374] on small "Add run condition" at bounding box center [978, 371] width 59 height 9
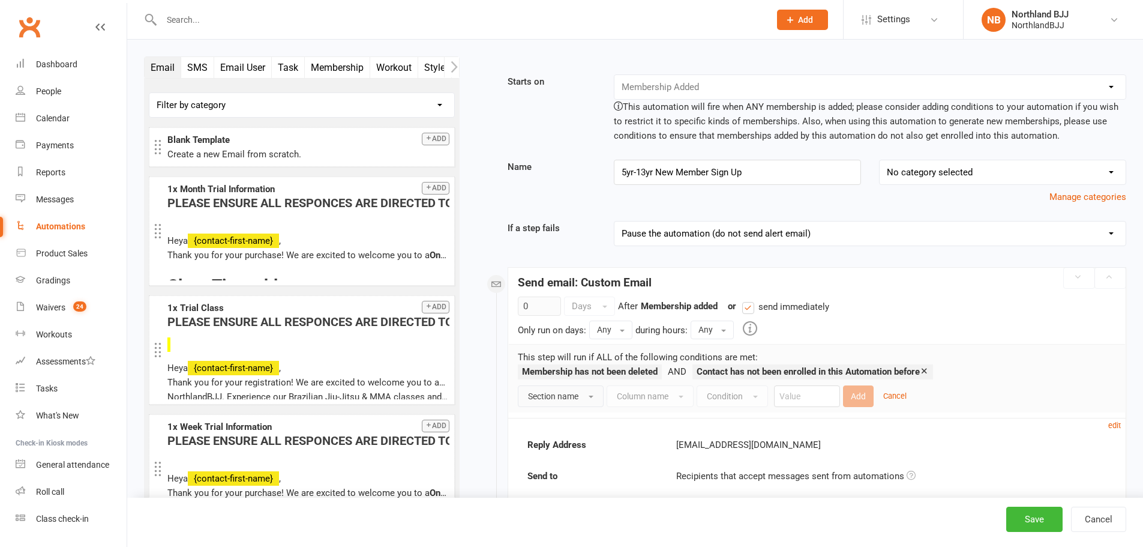
click at [557, 403] on button "Section name" at bounding box center [561, 396] width 86 height 22
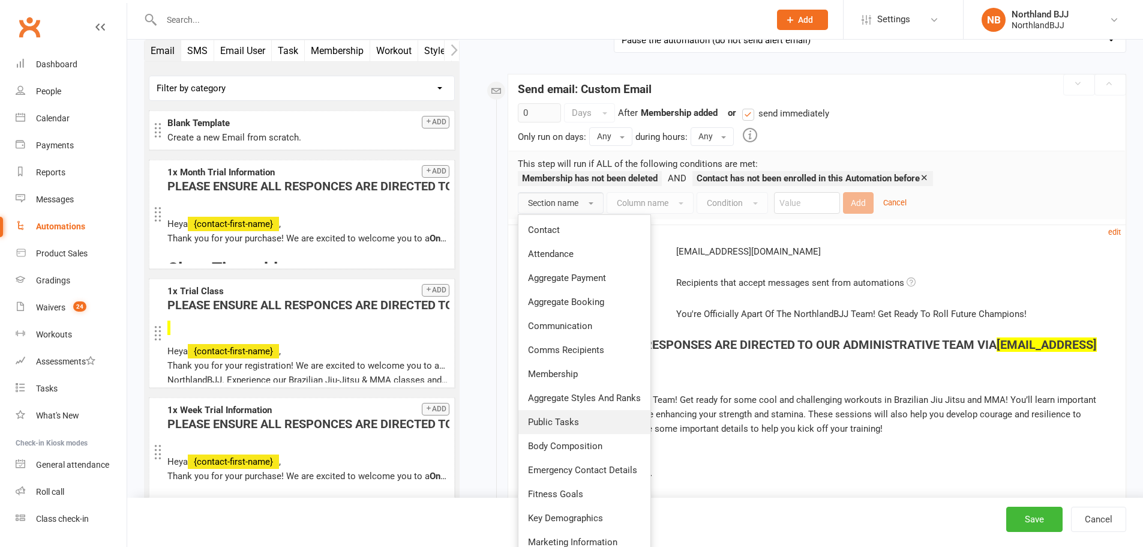
scroll to position [220, 0]
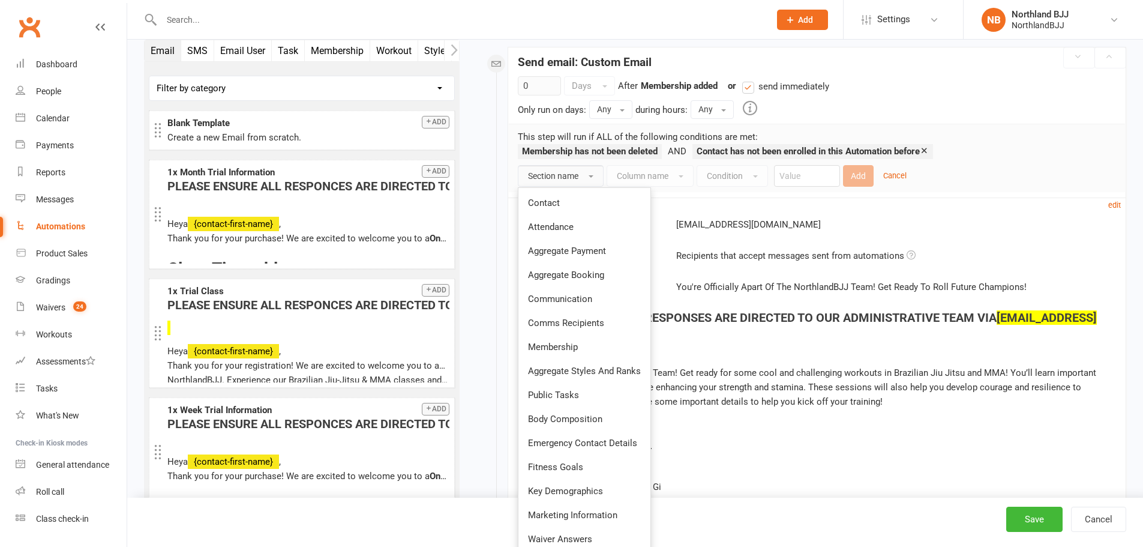
drag, startPoint x: 589, startPoint y: 346, endPoint x: 570, endPoint y: 339, distance: 20.5
click at [589, 346] on link "Membership" at bounding box center [585, 347] width 132 height 24
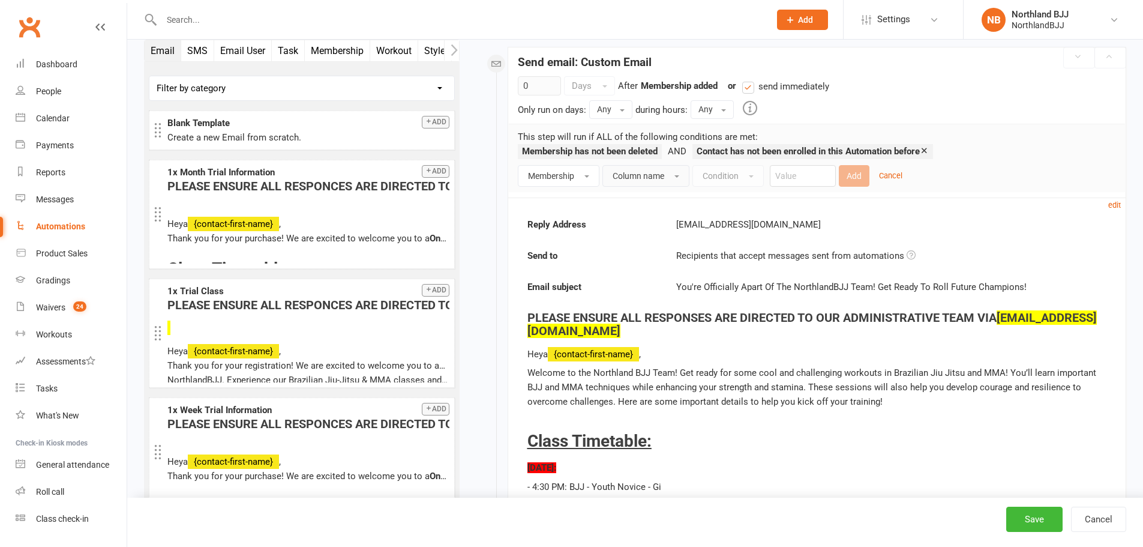
click at [645, 173] on span "Column name" at bounding box center [639, 176] width 52 height 10
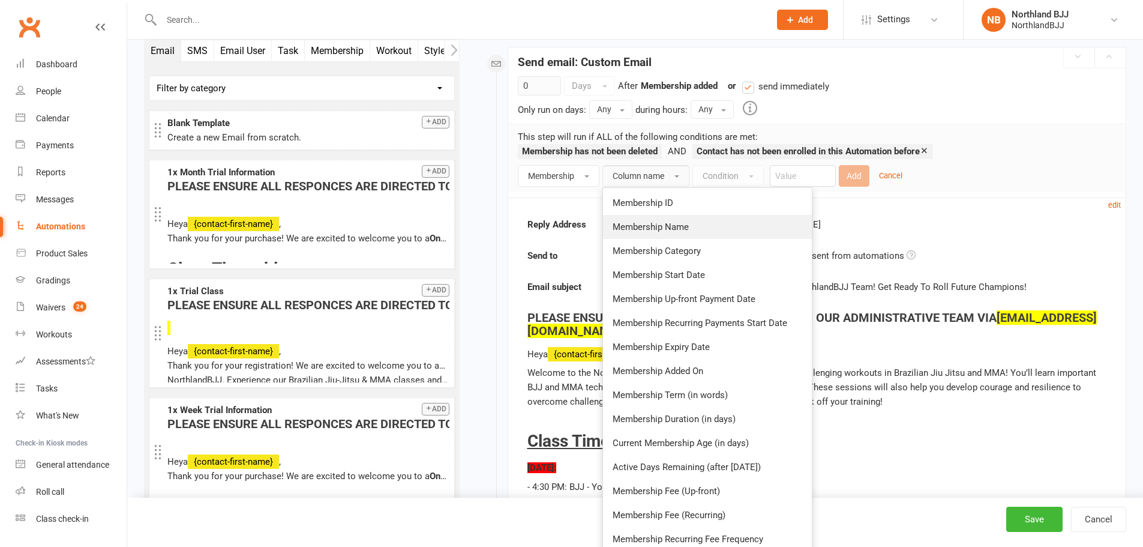
click at [657, 218] on link "Membership Name" at bounding box center [707, 227] width 209 height 24
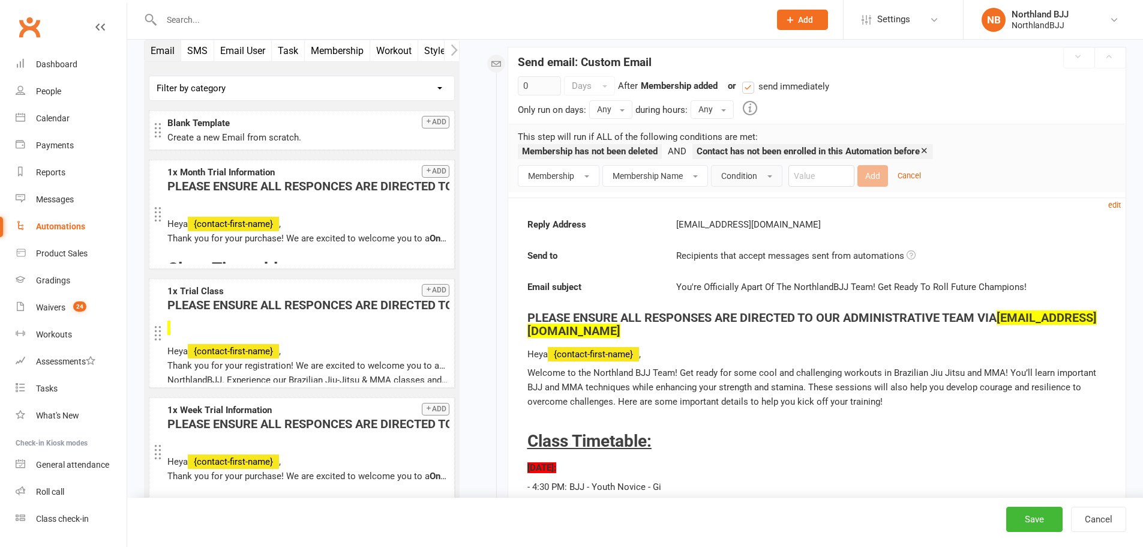
click at [730, 178] on span "Condition" at bounding box center [739, 176] width 36 height 10
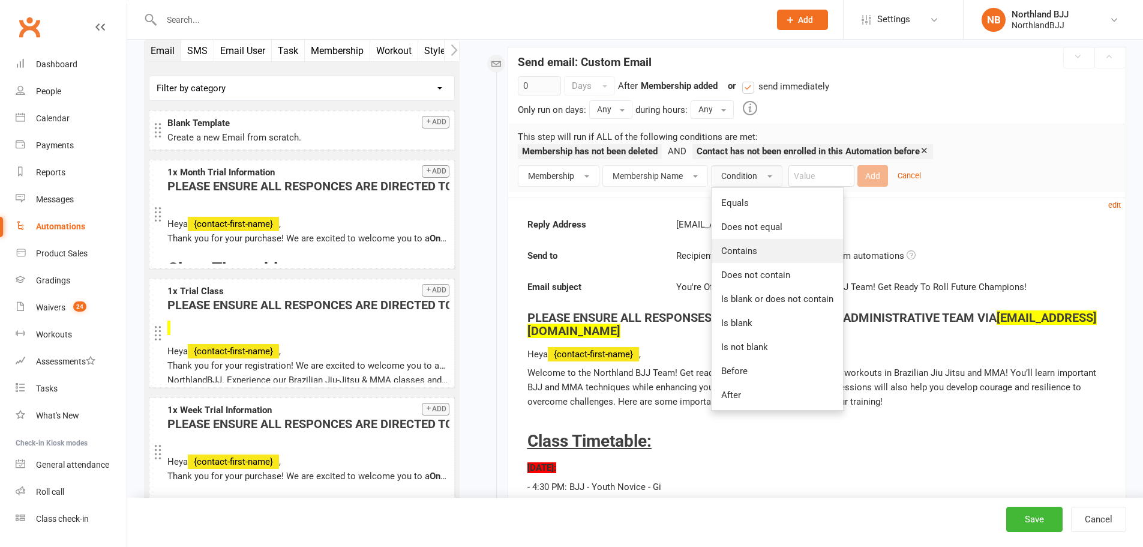
click at [746, 252] on span "Contains" at bounding box center [739, 250] width 36 height 11
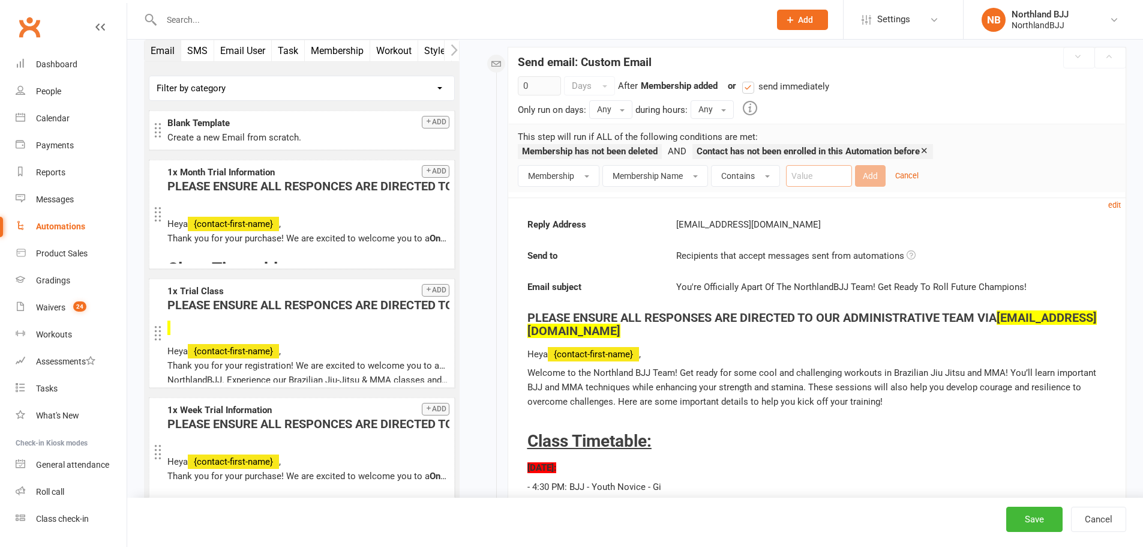
click at [807, 172] on input "text" at bounding box center [819, 176] width 66 height 22
paste input "5yr-13 yr"
type input "5yr-13 yr"
click at [872, 173] on button "Add" at bounding box center [870, 176] width 31 height 22
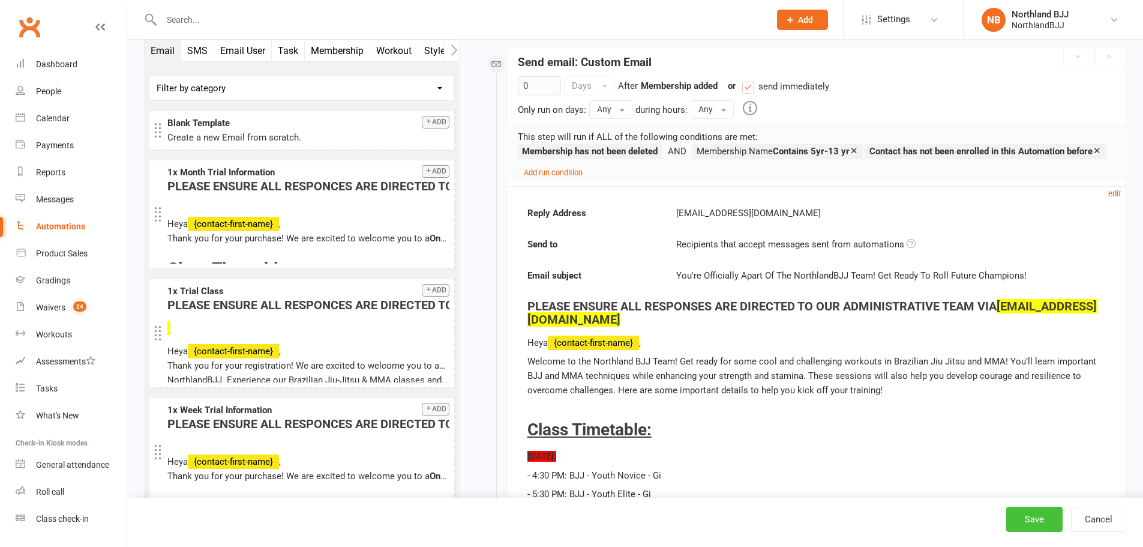
click at [1026, 522] on button "Save" at bounding box center [1034, 519] width 56 height 25
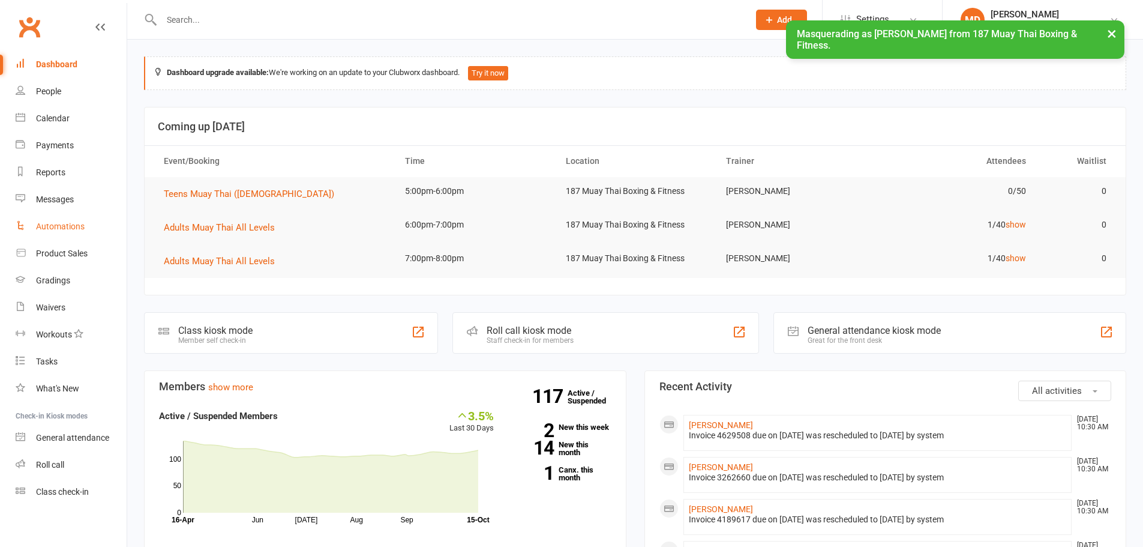
click at [79, 229] on div "Automations" at bounding box center [60, 226] width 49 height 10
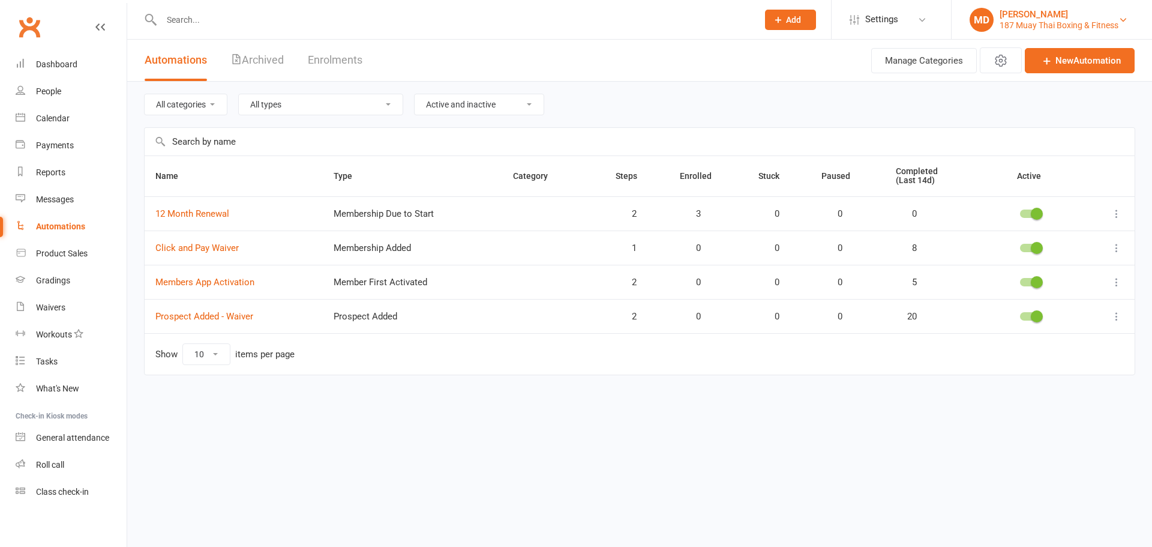
click at [1006, 22] on div "187 Muay Thai Boxing & Fitness" at bounding box center [1059, 25] width 119 height 11
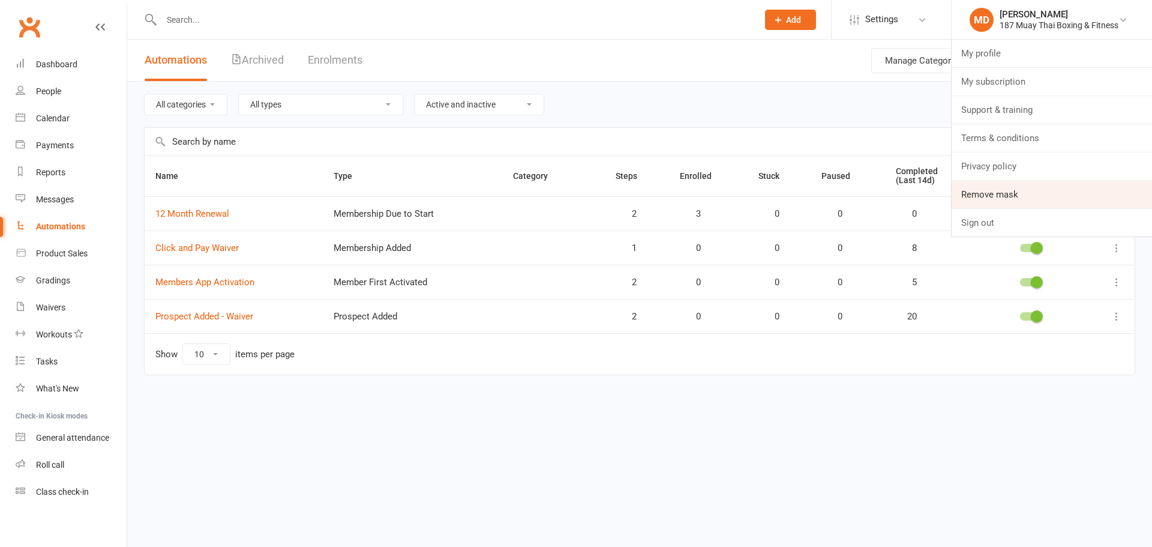
click at [994, 192] on link "Remove mask" at bounding box center [1052, 195] width 200 height 28
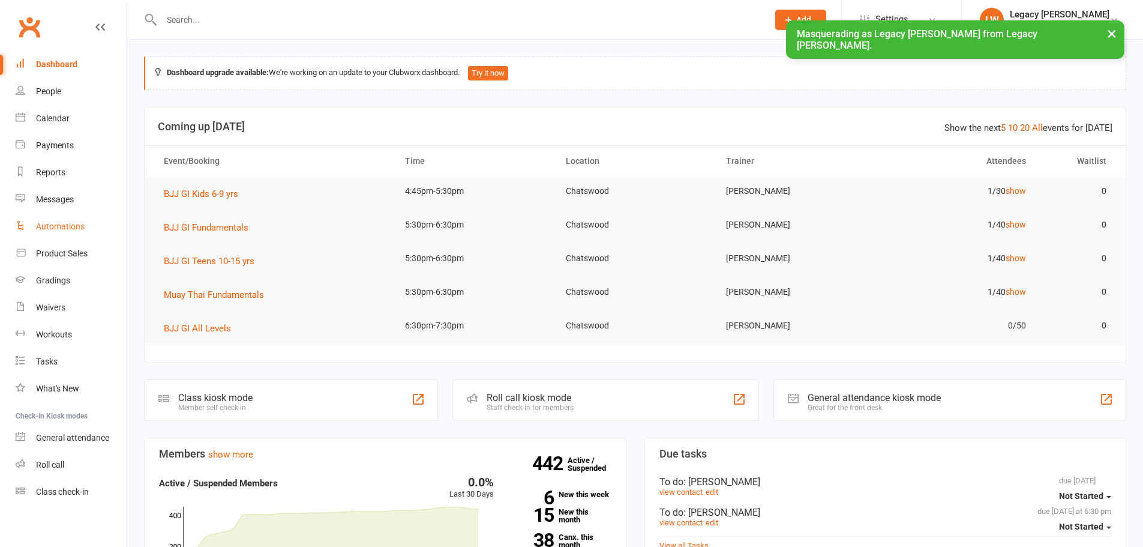
click at [68, 226] on div "Automations" at bounding box center [60, 226] width 49 height 10
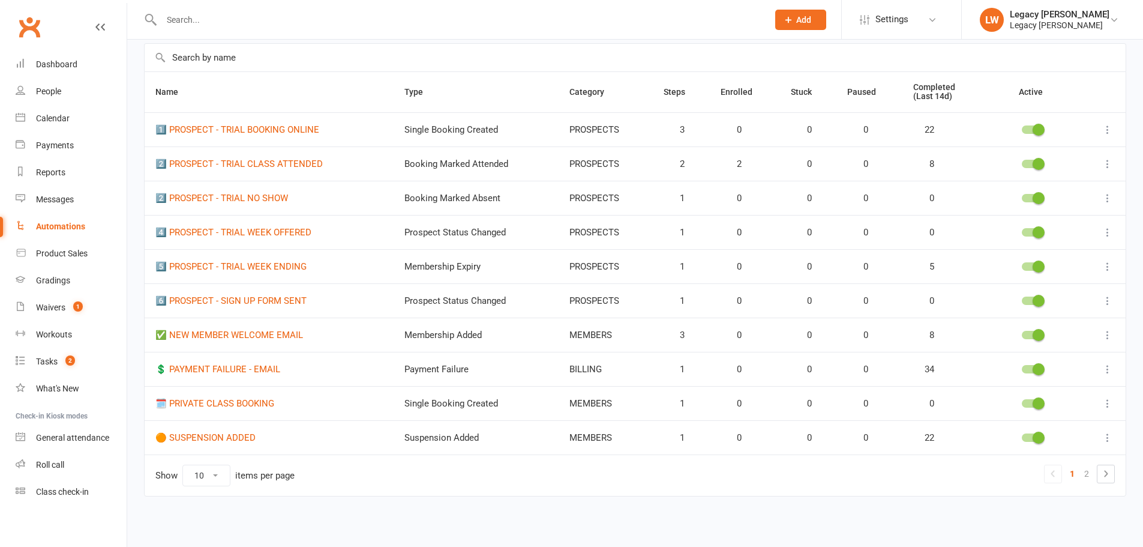
scroll to position [85, 0]
click at [1101, 476] on icon at bounding box center [1106, 473] width 14 height 14
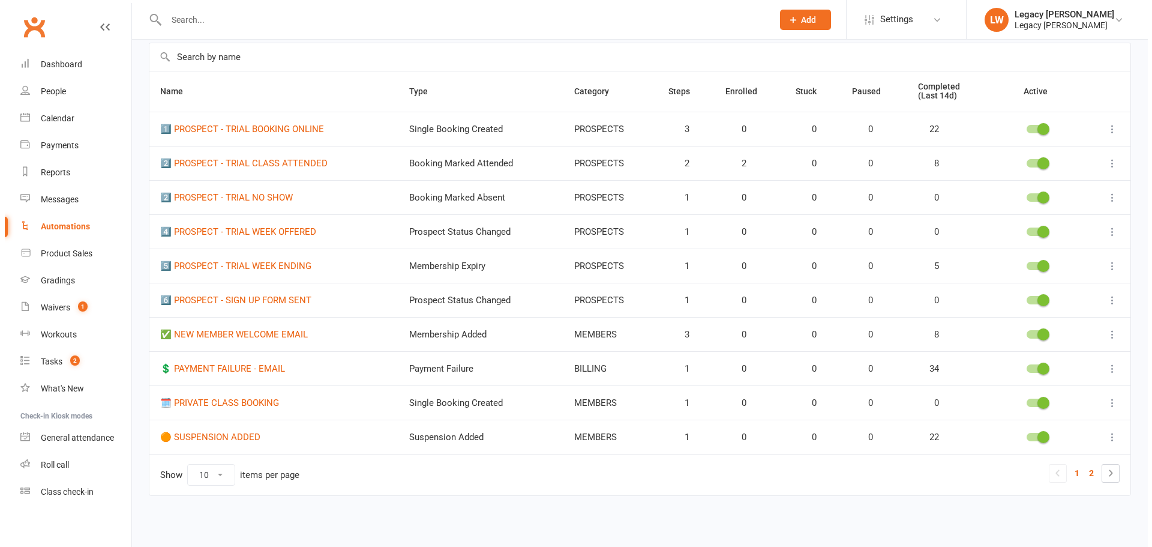
scroll to position [0, 0]
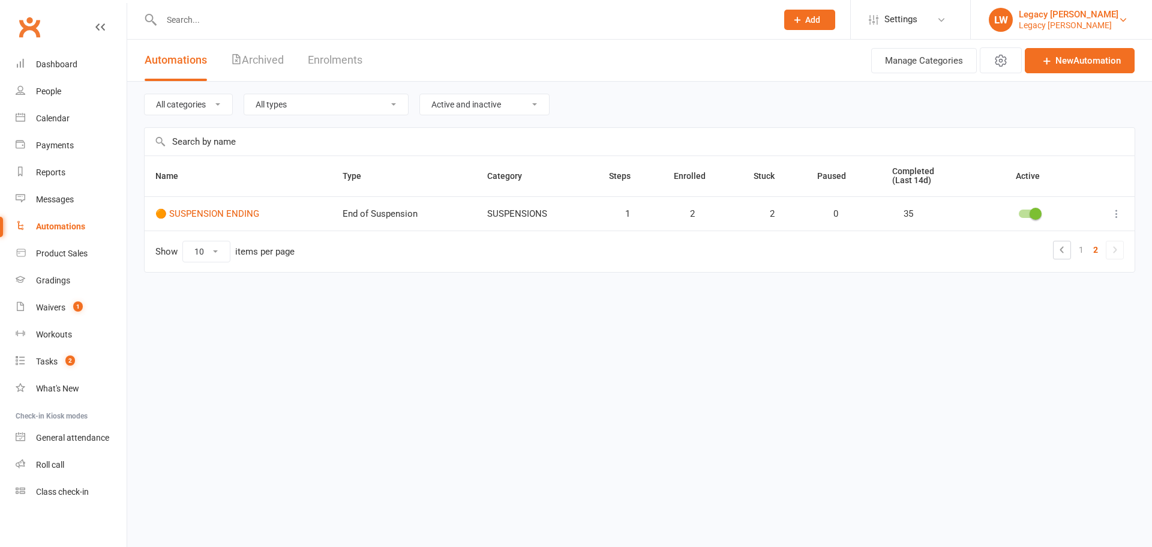
click at [1064, 20] on div "Legacy [PERSON_NAME]" at bounding box center [1069, 25] width 100 height 11
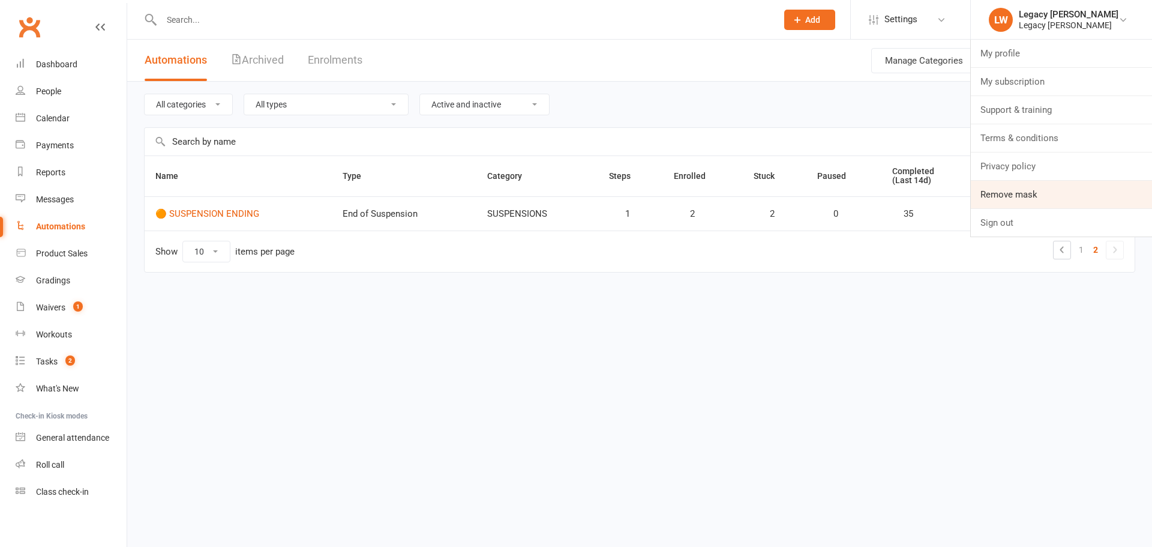
click at [1017, 192] on link "Remove mask" at bounding box center [1061, 195] width 181 height 28
